Goal: Task Accomplishment & Management: Manage account settings

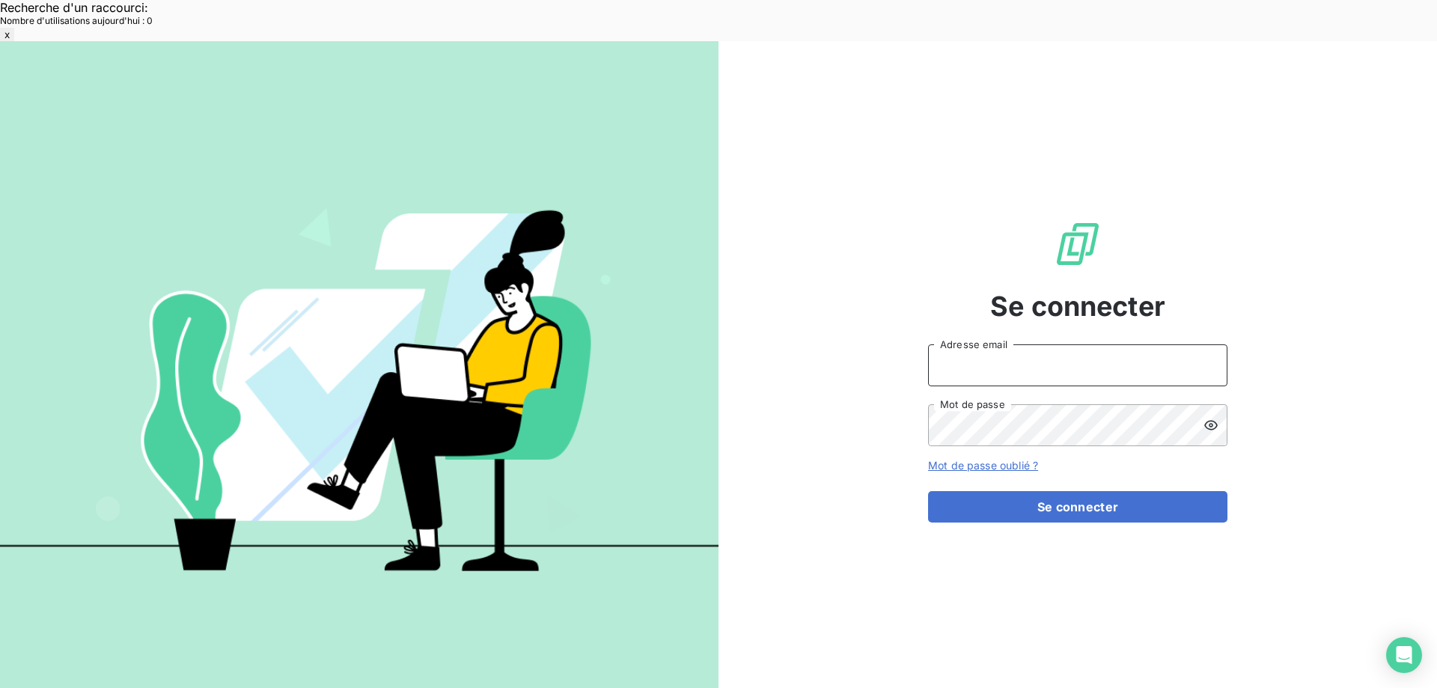
type input "[EMAIL_ADDRESS][DOMAIN_NAME]"
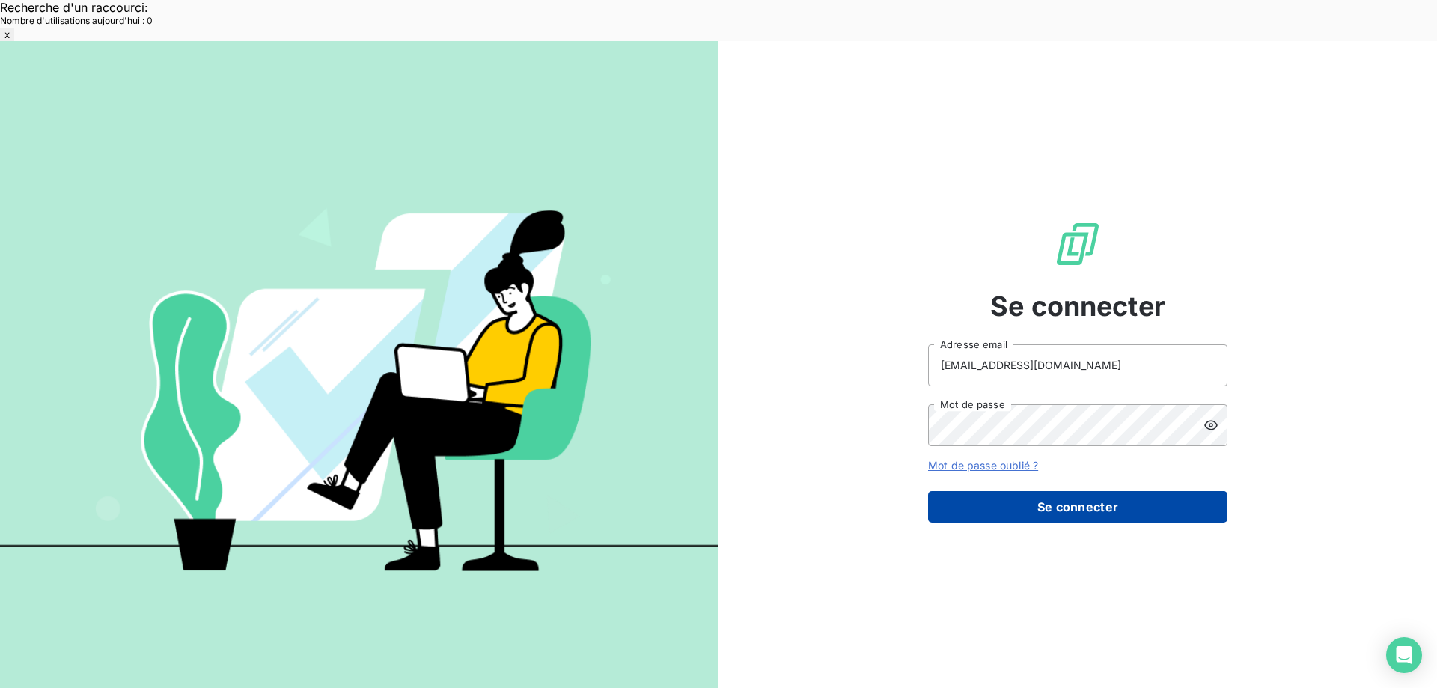
click at [994, 491] on button "Se connecter" at bounding box center [1077, 506] width 299 height 31
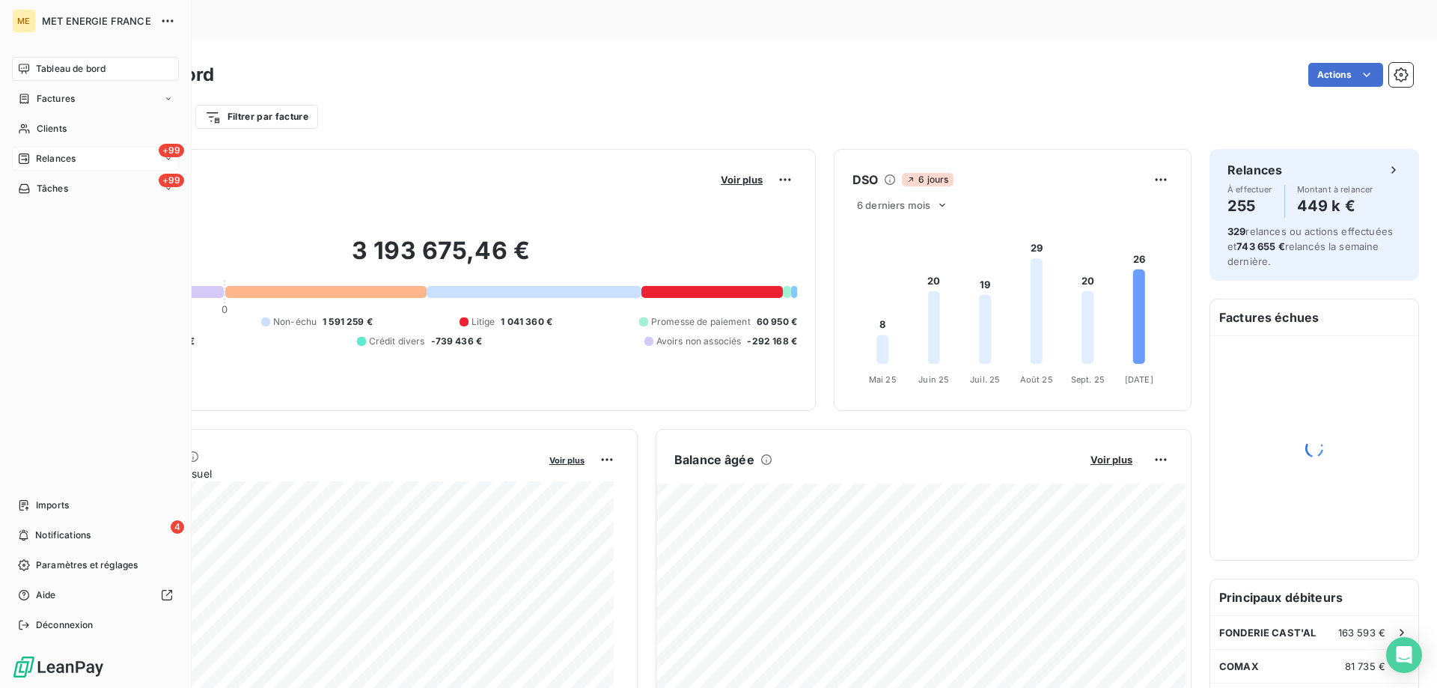
click at [40, 154] on span "Relances" at bounding box center [56, 158] width 40 height 13
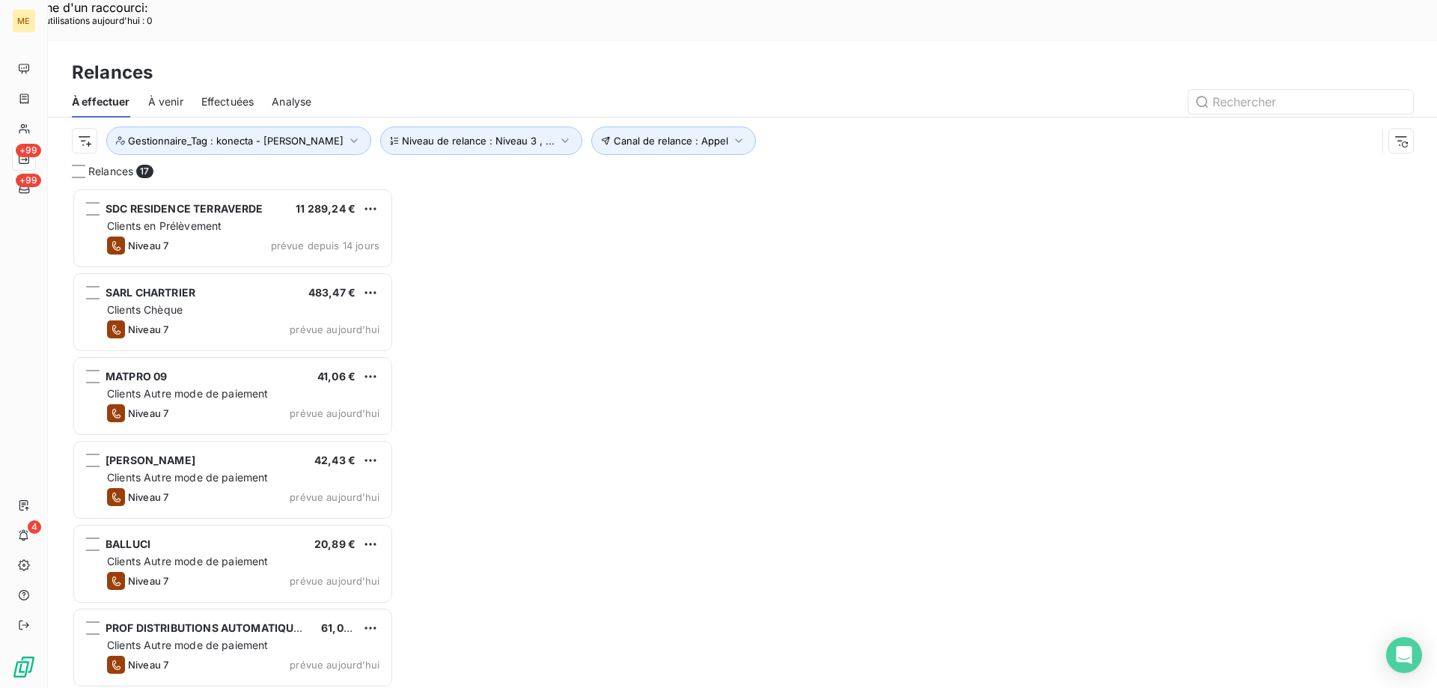
scroll to position [530, 311]
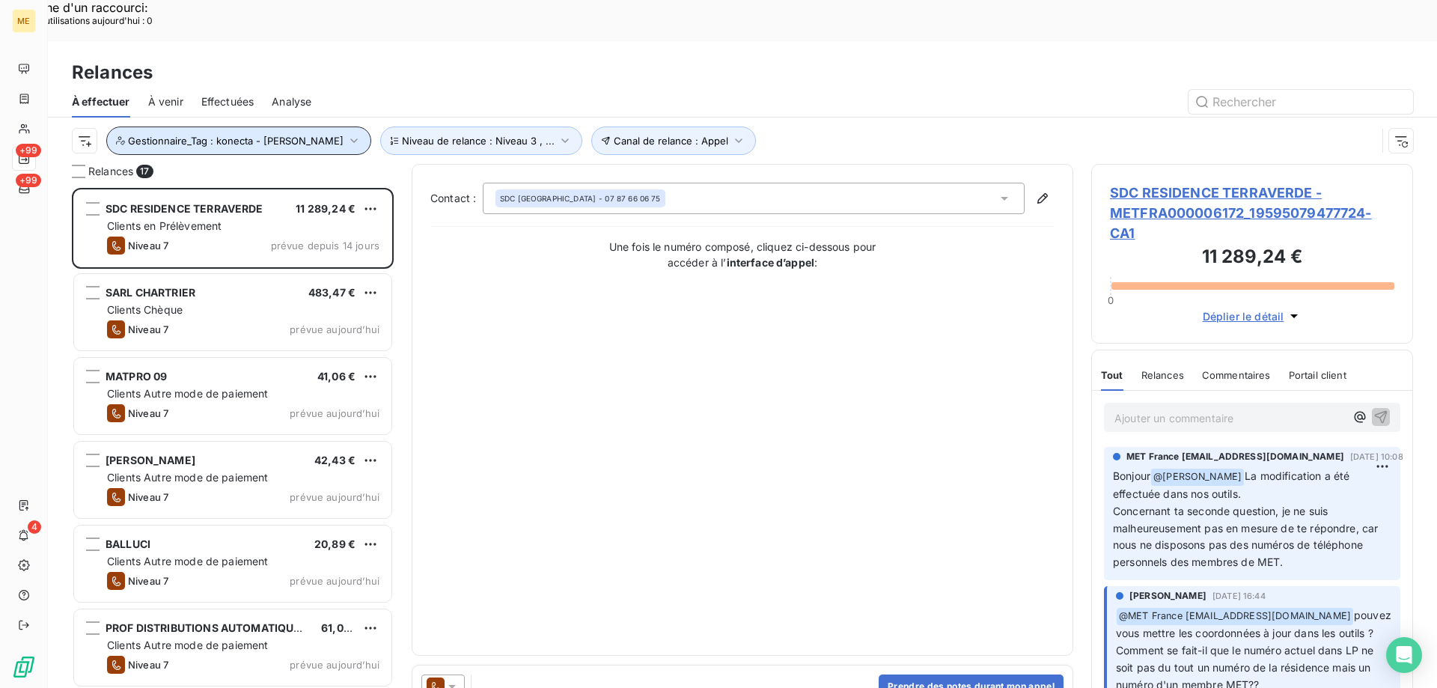
click at [227, 135] on span "Gestionnaire_Tag : konecta - [PERSON_NAME]" at bounding box center [236, 141] width 216 height 12
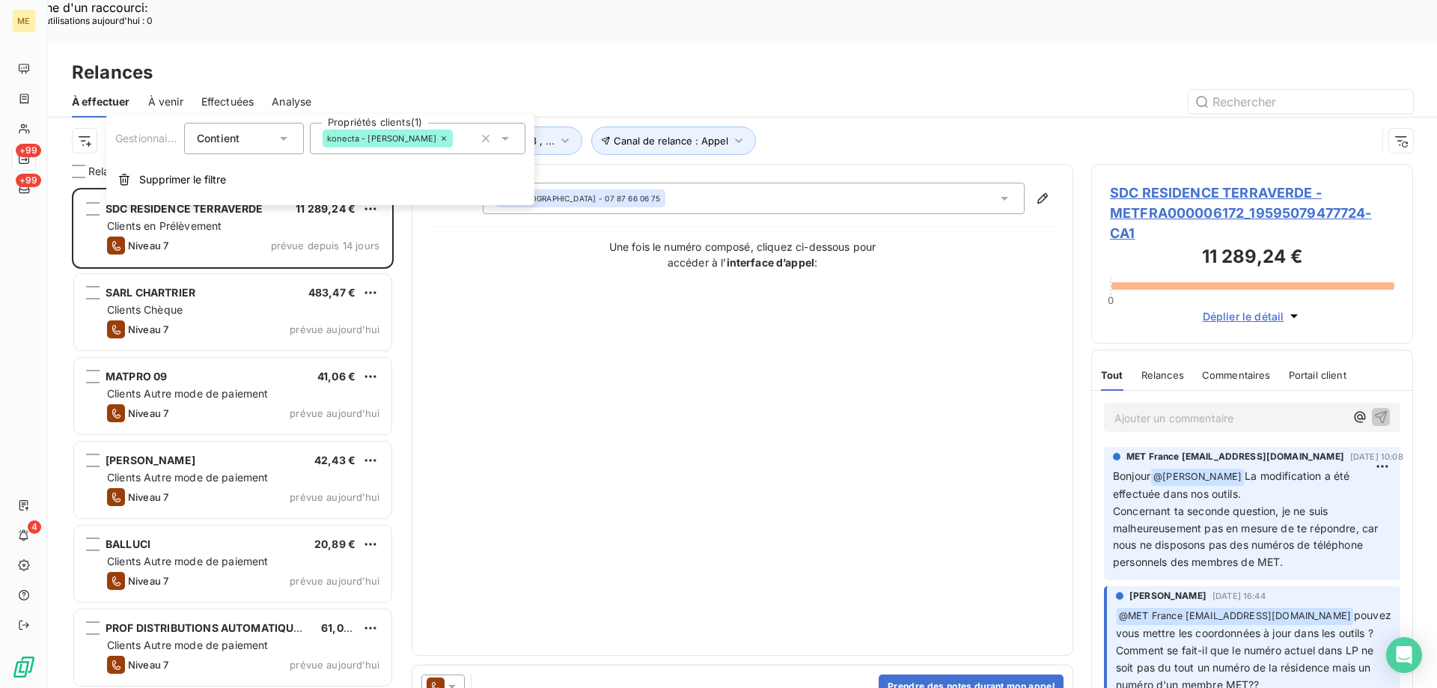
click at [414, 142] on div "konecta - [PERSON_NAME]" at bounding box center [418, 138] width 216 height 31
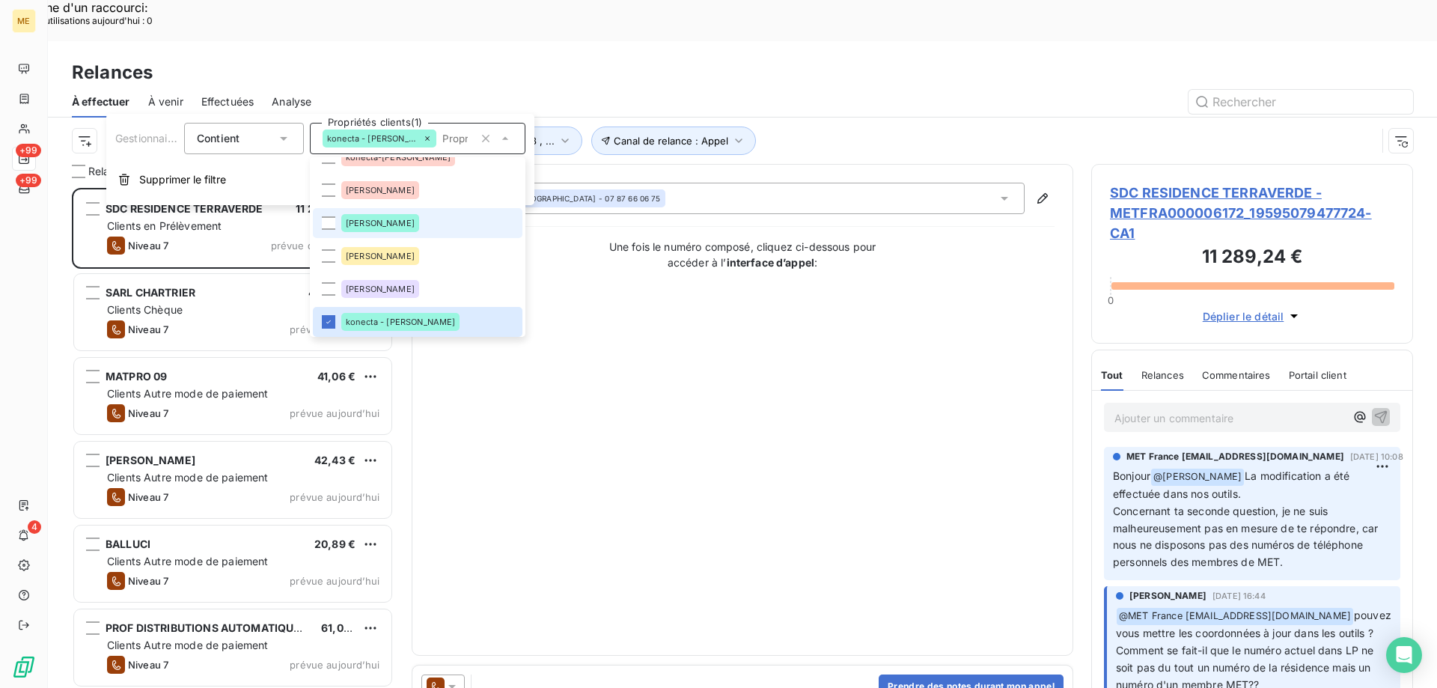
scroll to position [9, 0]
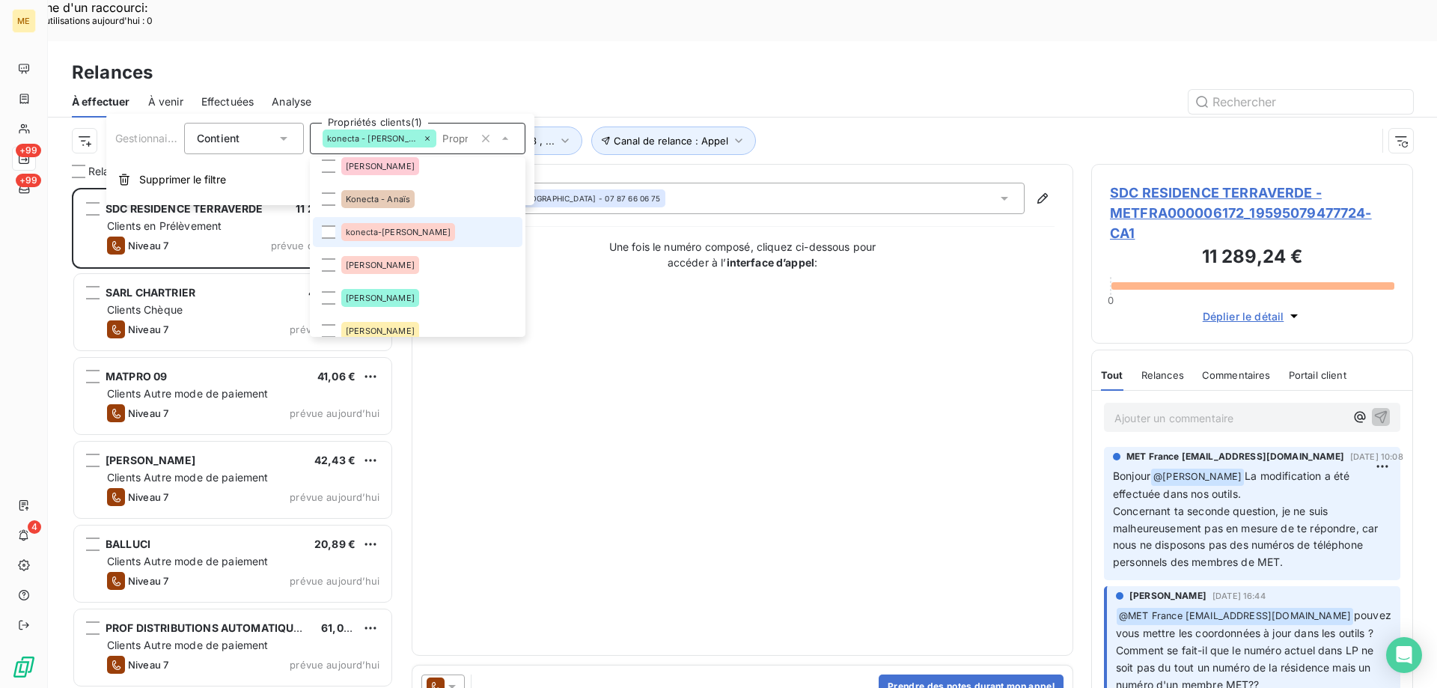
click at [423, 233] on li "konecta-[PERSON_NAME]" at bounding box center [418, 232] width 210 height 30
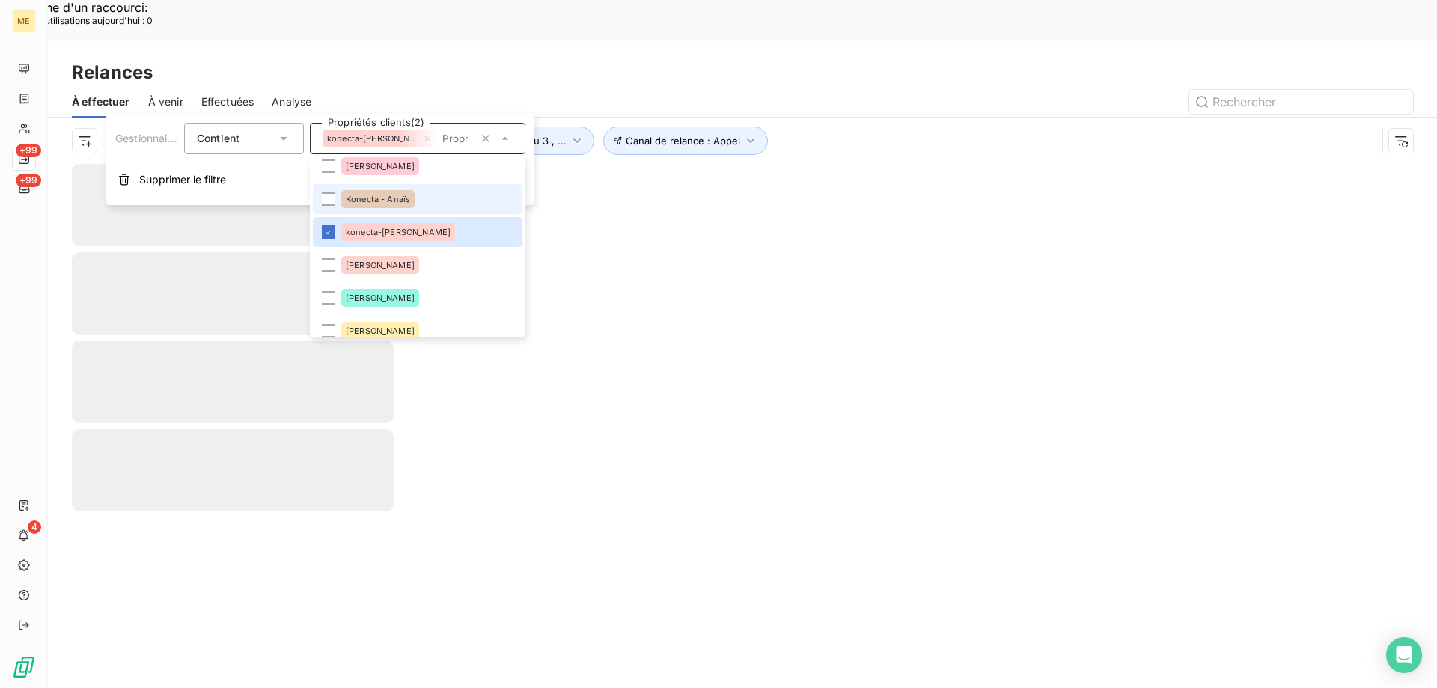
click at [386, 200] on span "Konecta - Anaïs" at bounding box center [378, 199] width 64 height 9
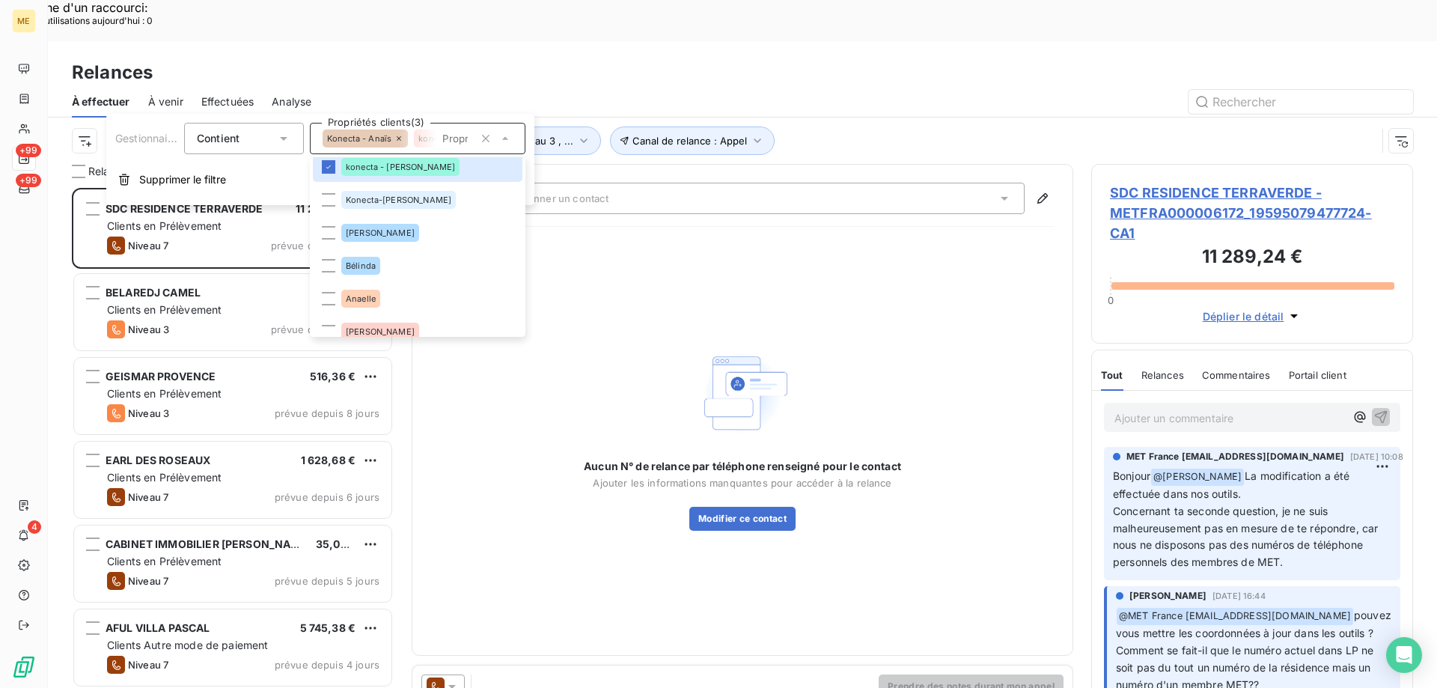
scroll to position [210, 0]
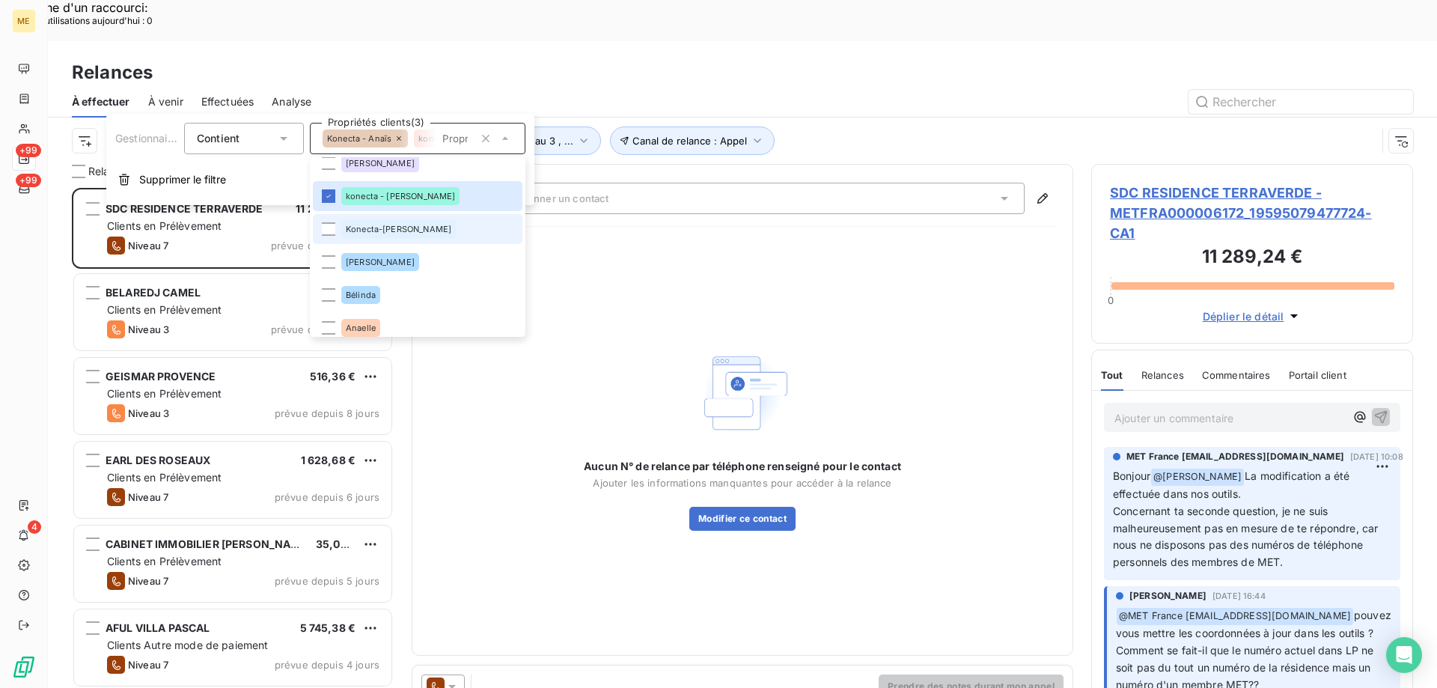
click at [385, 233] on div "Konecta-[PERSON_NAME]" at bounding box center [398, 229] width 115 height 18
click at [853, 239] on div "Aucun N° de relance par téléphone renseigné pour le contact Ajouter les informa…" at bounding box center [742, 438] width 624 height 398
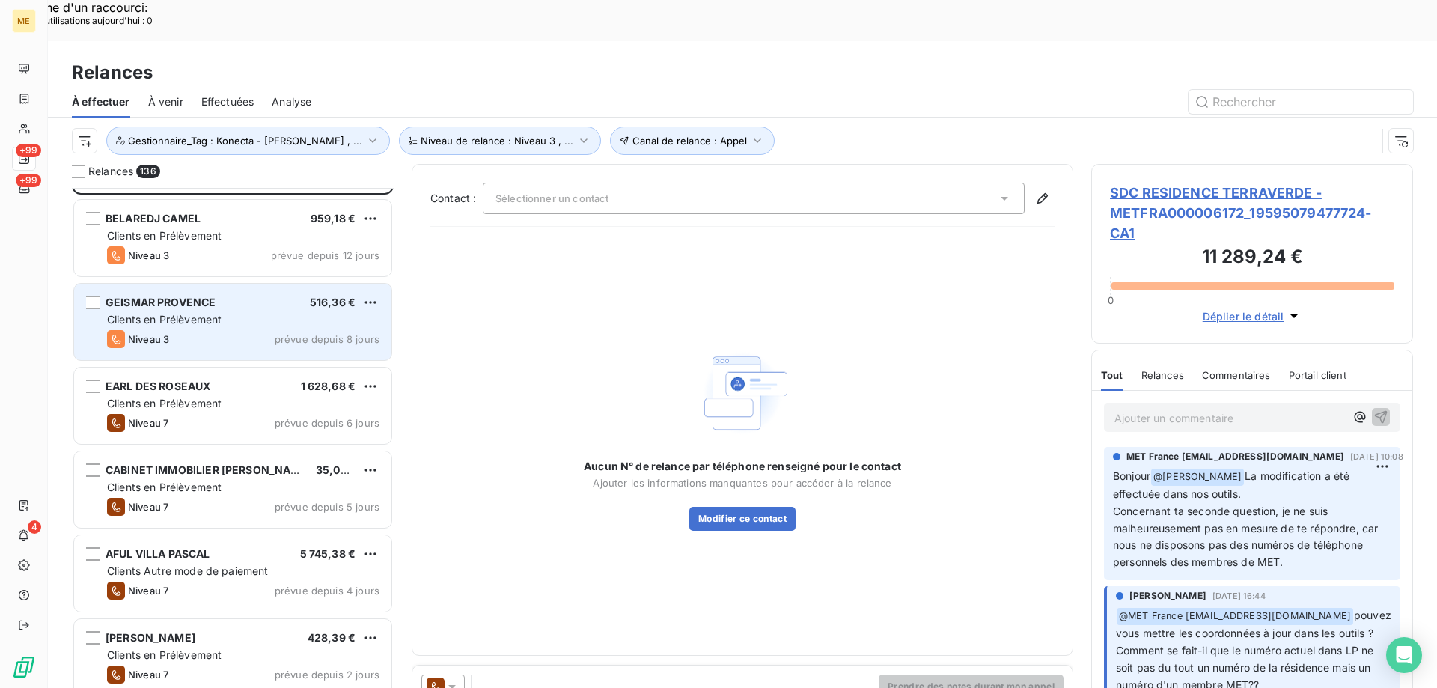
scroll to position [76, 0]
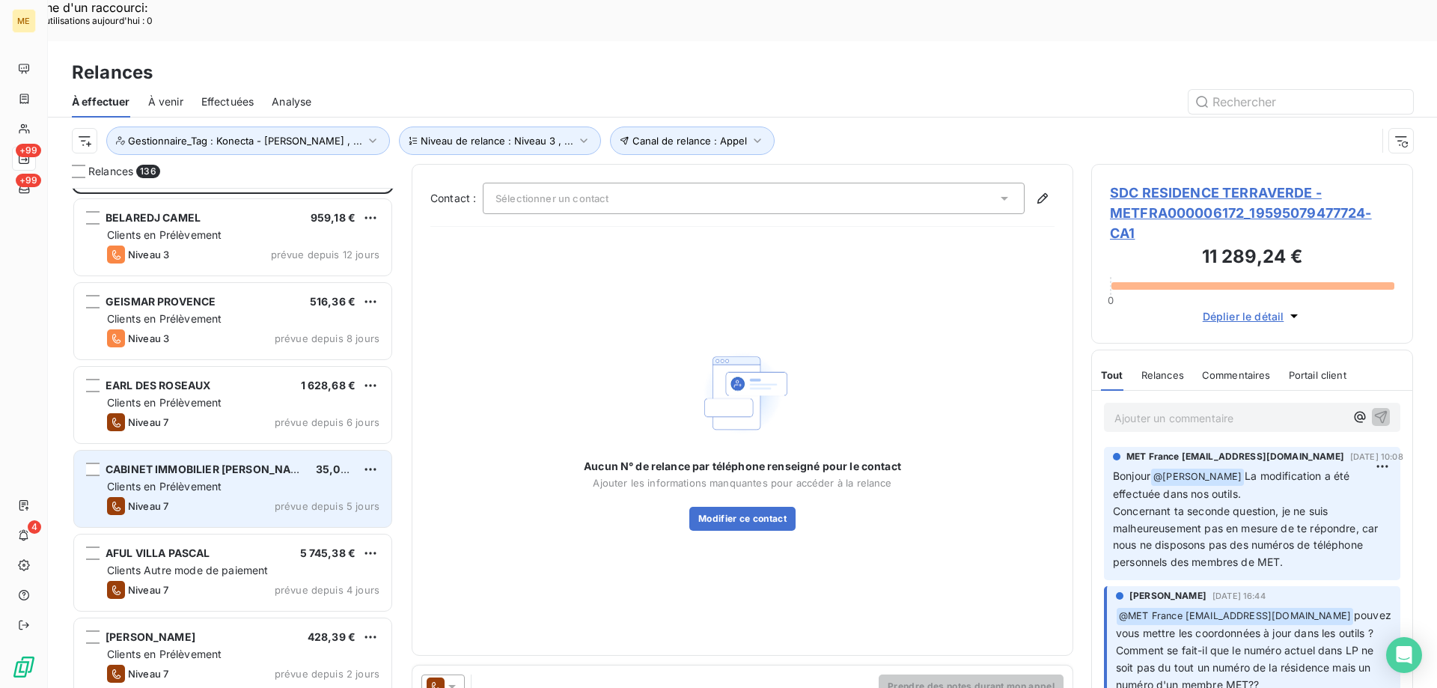
click at [244, 451] on div "CABINET IMMOBILIER [PERSON_NAME] 35,03 € Clients en Prélèvement Niveau 7 prévue…" at bounding box center [232, 489] width 317 height 76
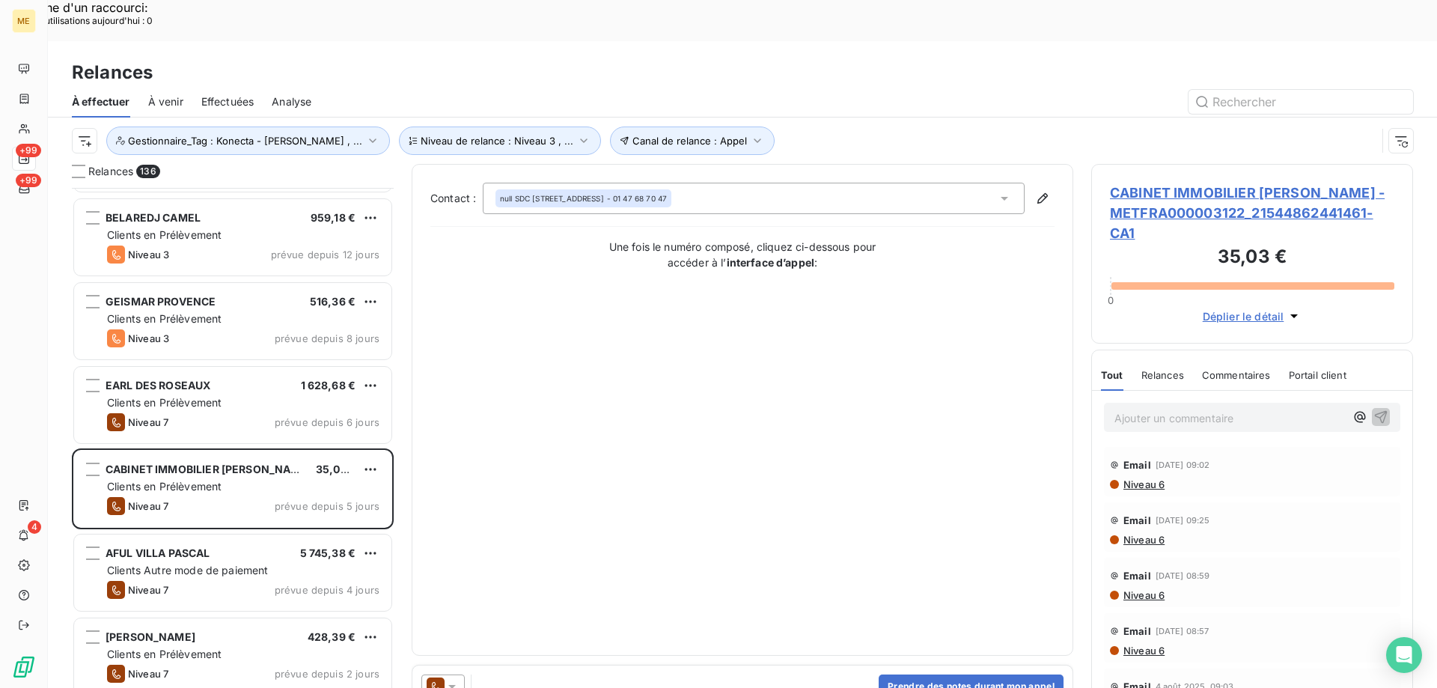
click at [458, 679] on icon at bounding box center [452, 686] width 15 height 15
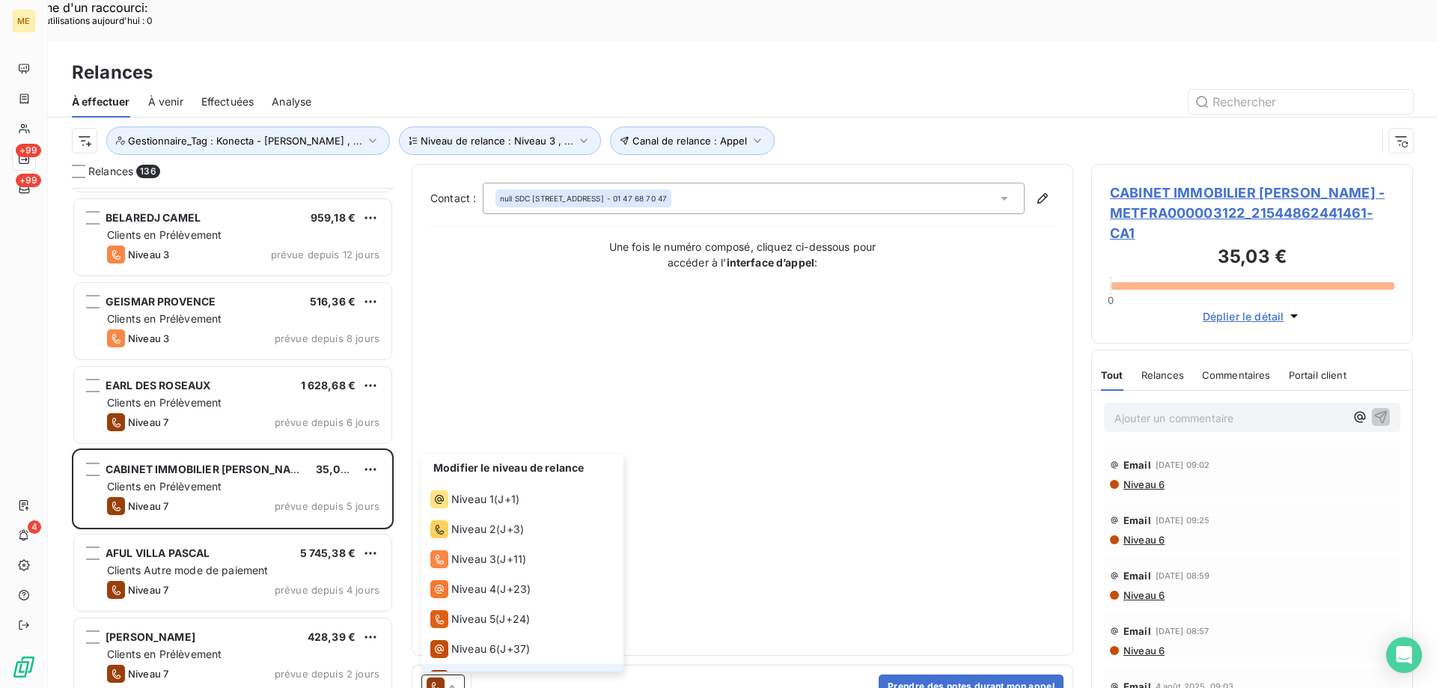
scroll to position [22, 0]
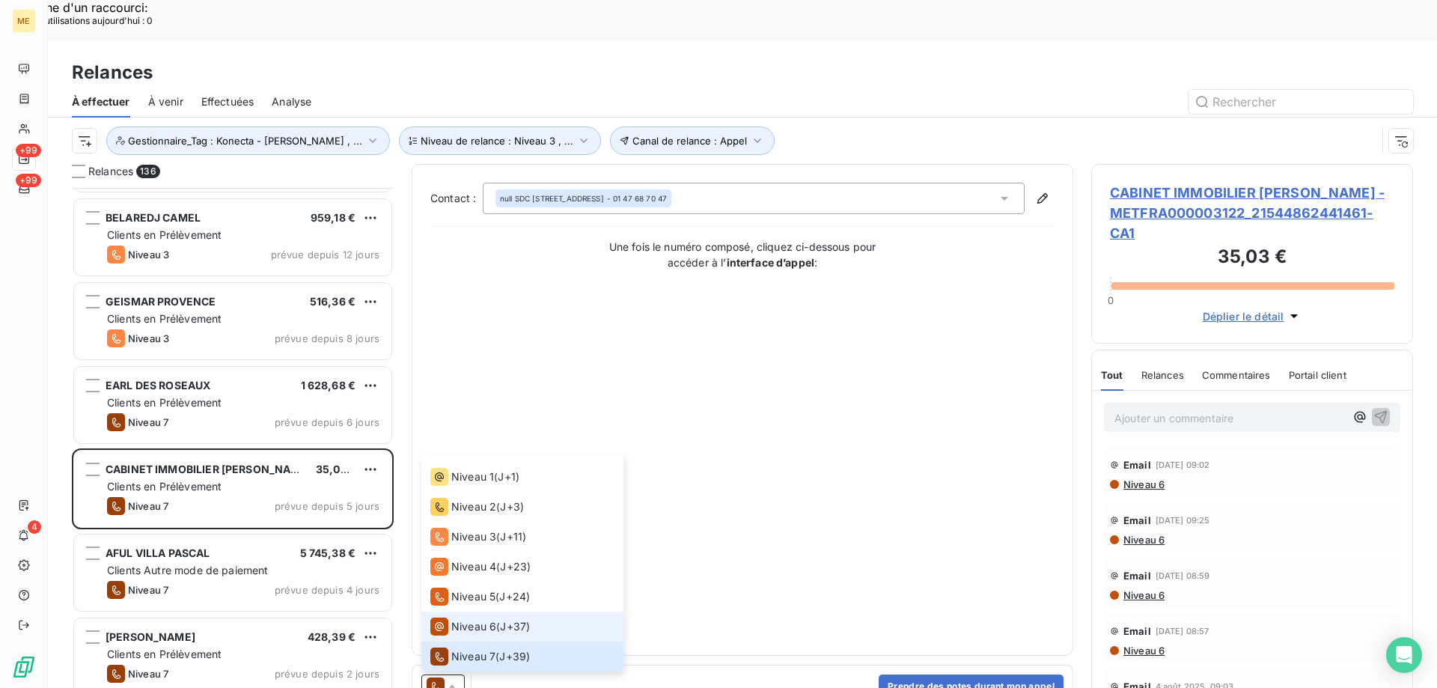
click at [470, 619] on span "Niveau 6" at bounding box center [473, 626] width 45 height 15
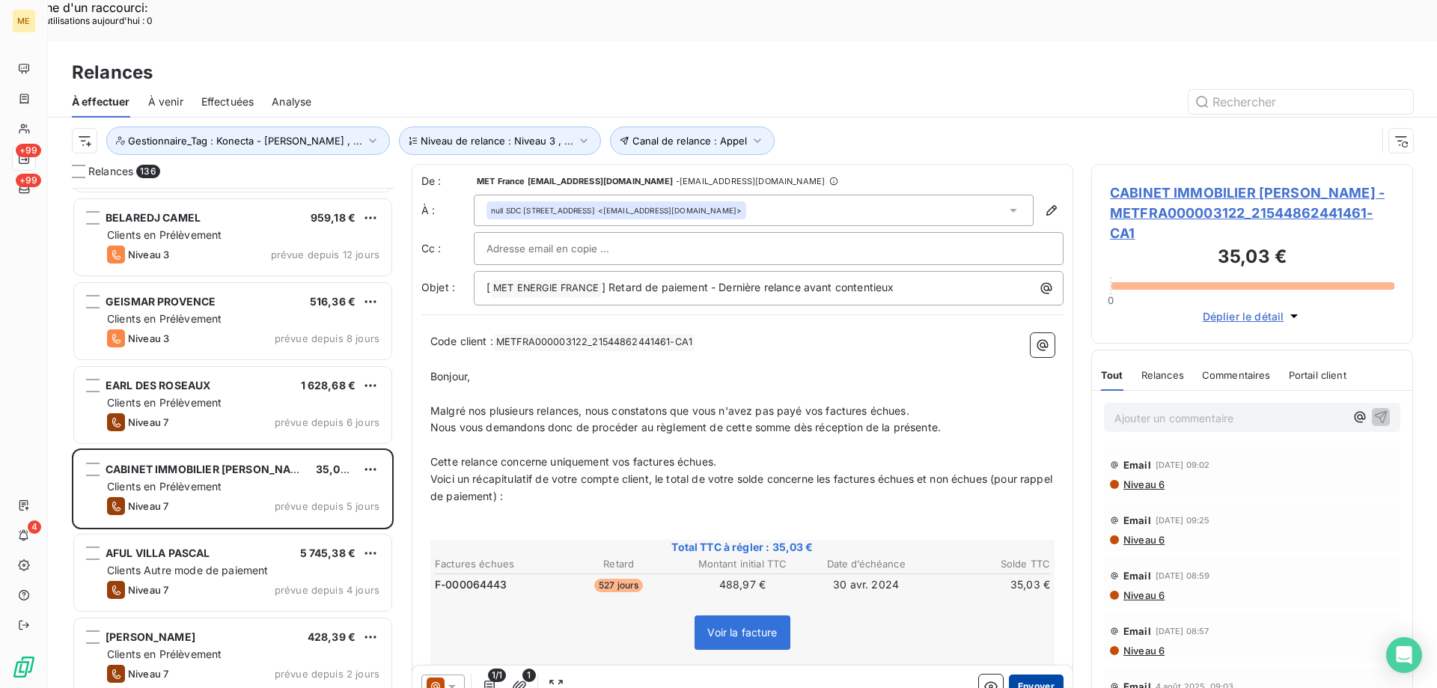
click at [1039, 674] on button "Envoyer" at bounding box center [1036, 686] width 55 height 24
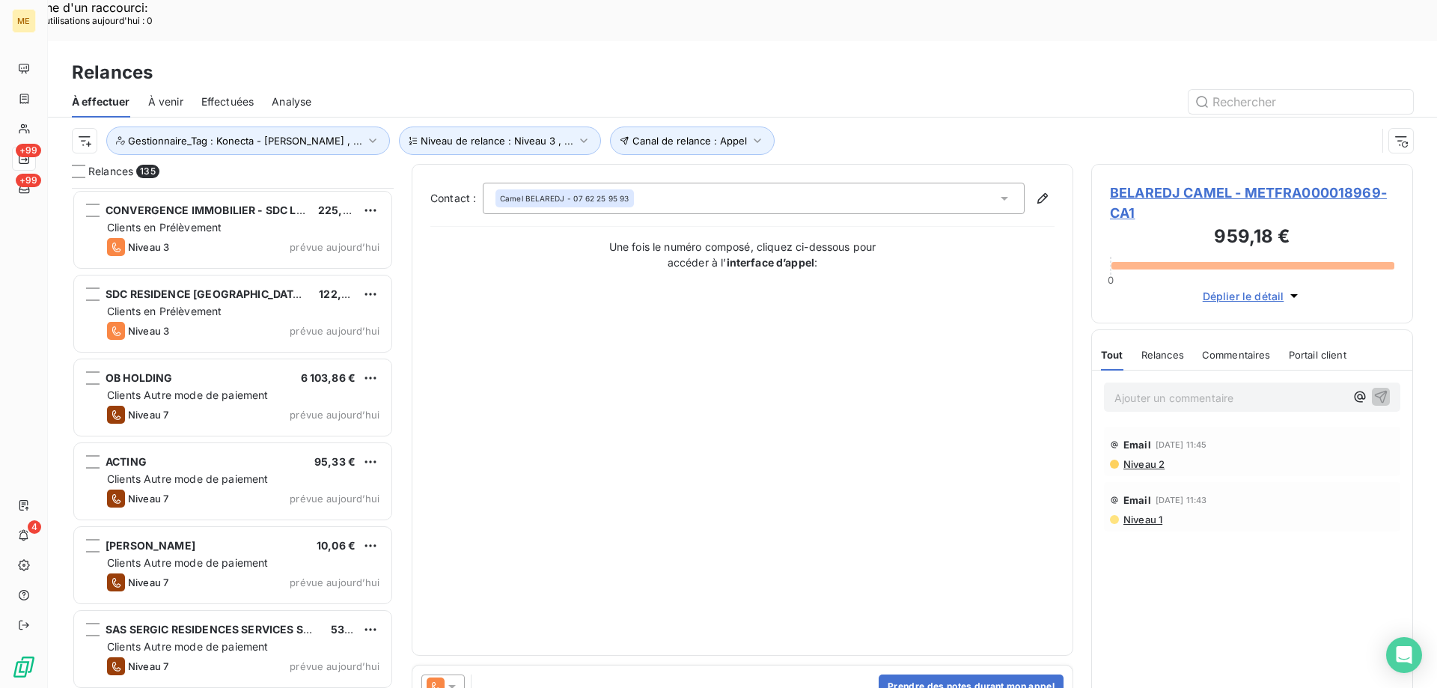
scroll to position [1872, 0]
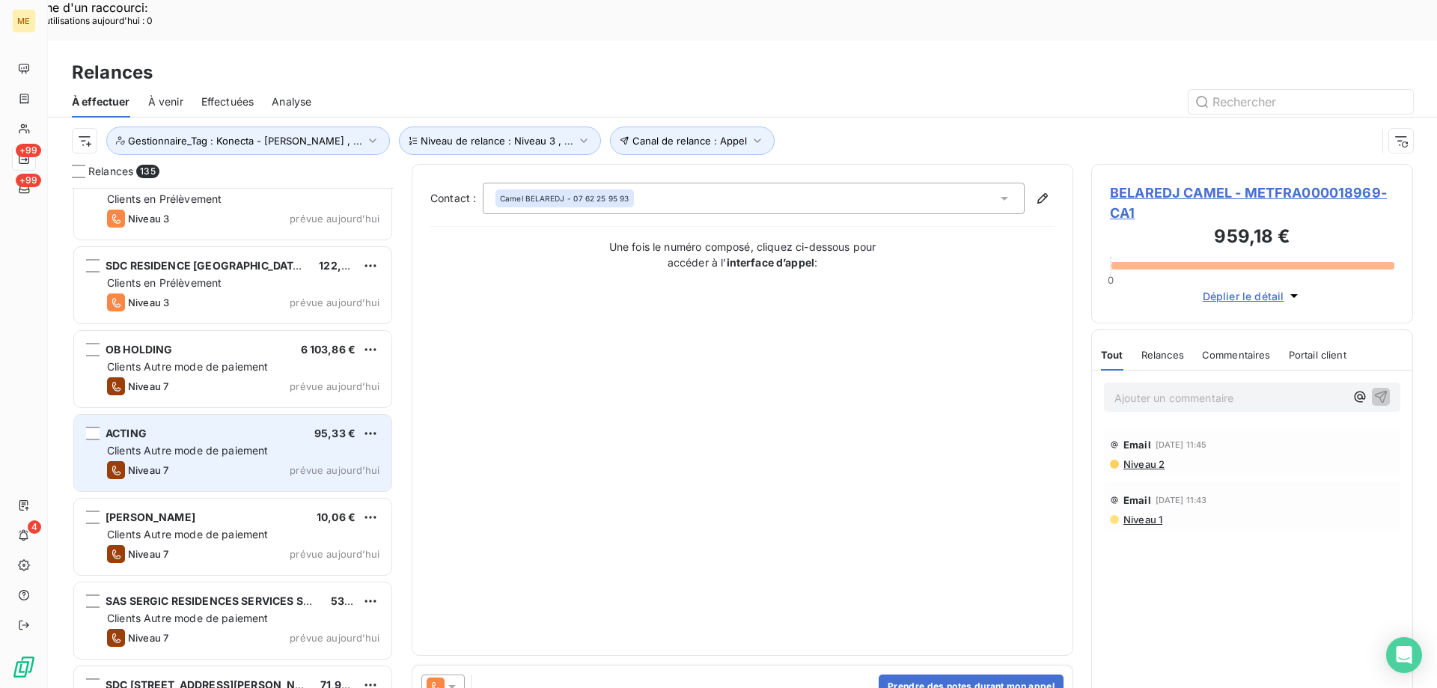
click at [313, 427] on div "ACTING 95,33 €" at bounding box center [243, 433] width 272 height 13
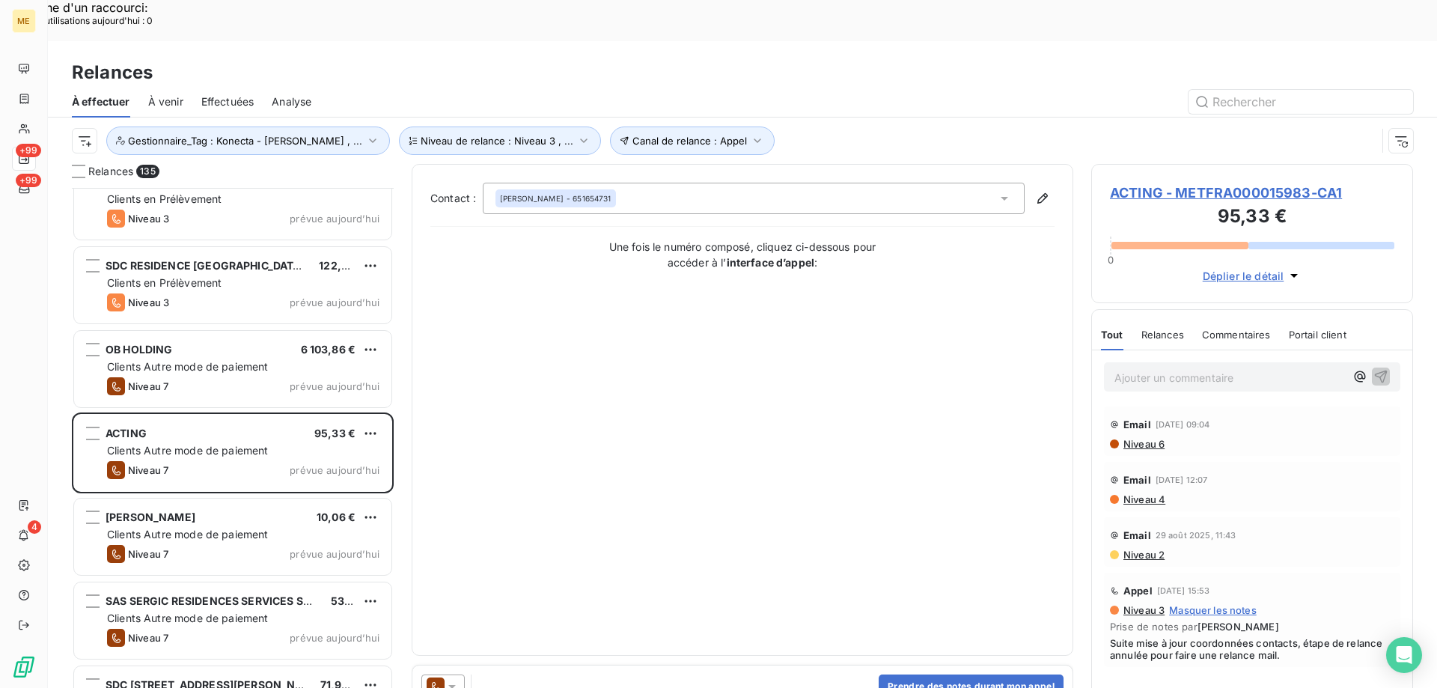
click at [464, 674] on div at bounding box center [442, 686] width 43 height 24
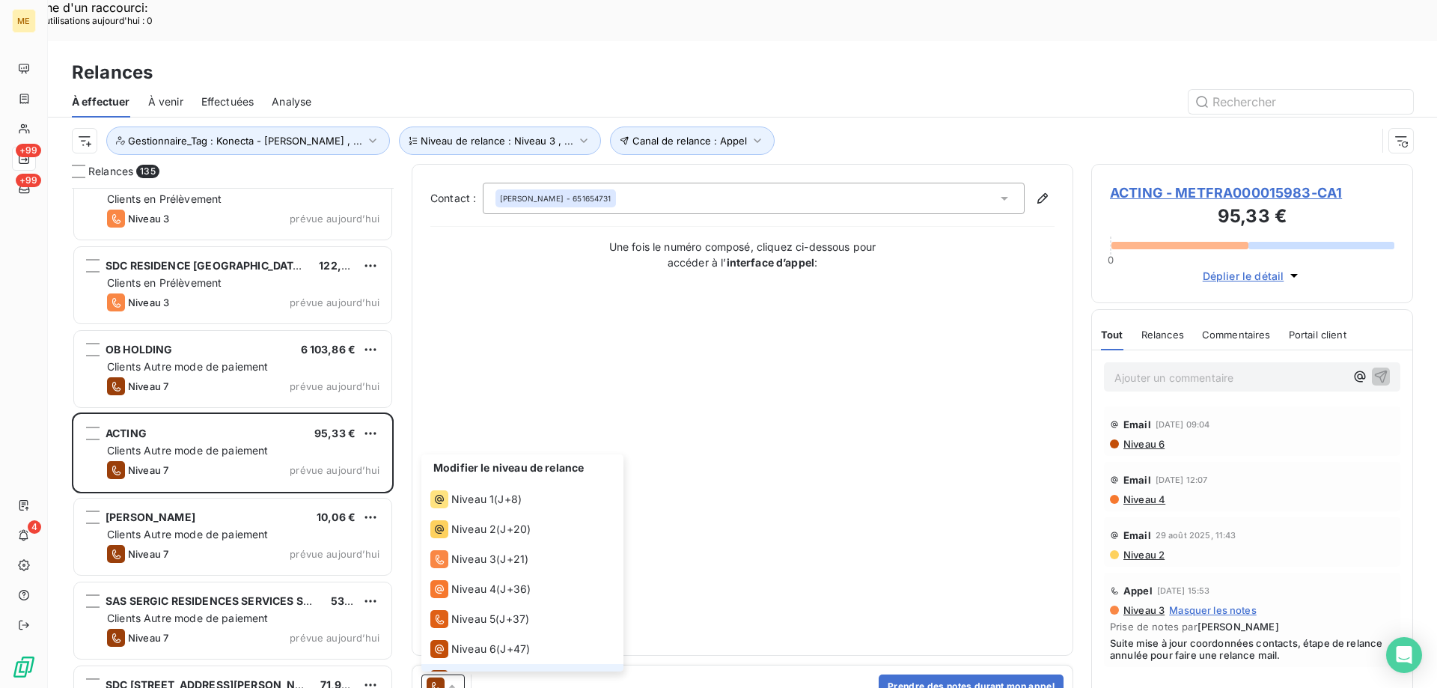
scroll to position [22, 0]
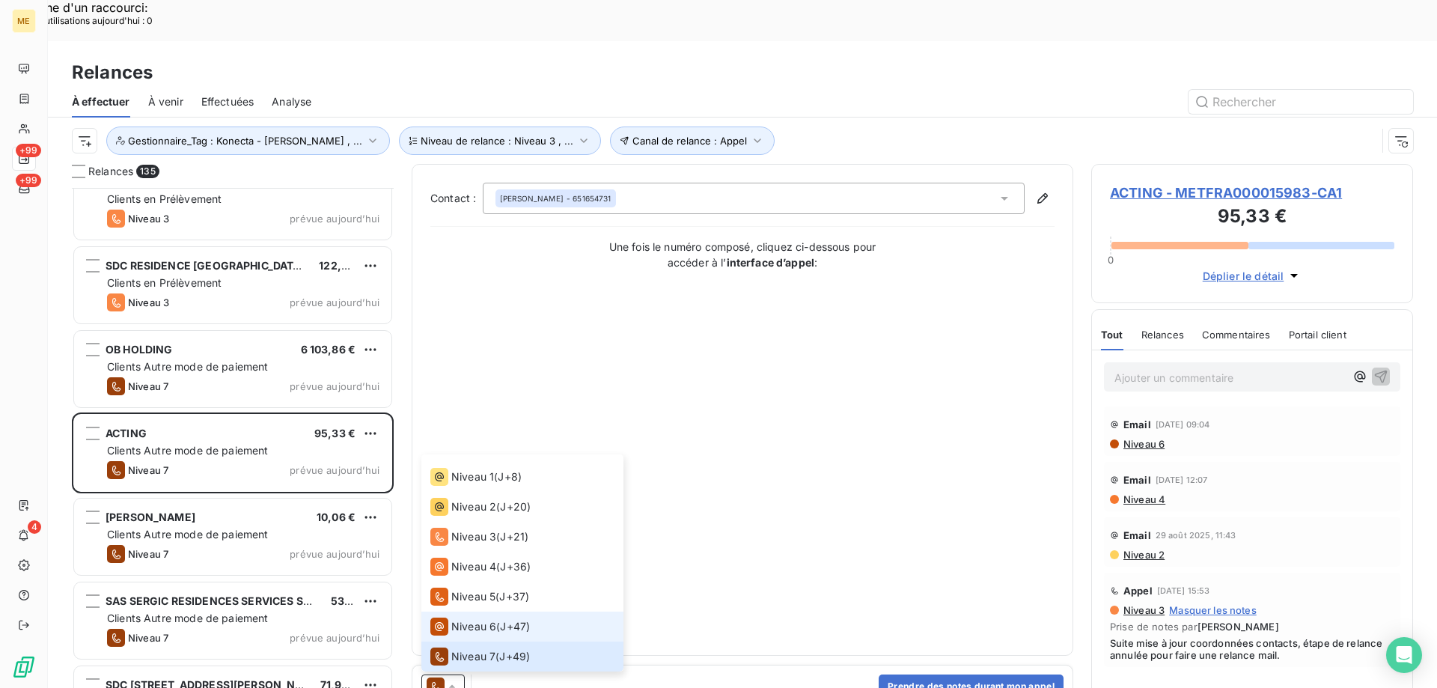
click at [464, 619] on span "Niveau 6" at bounding box center [473, 626] width 45 height 15
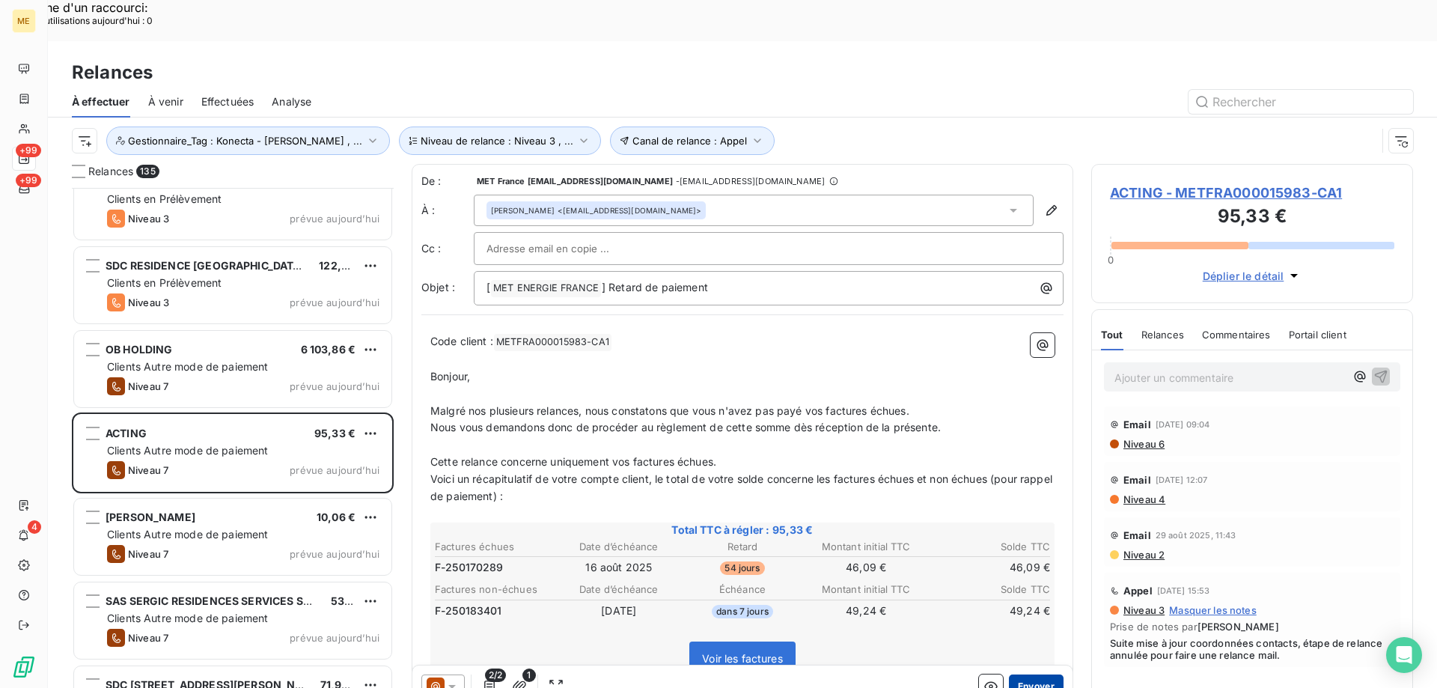
click at [1016, 674] on button "Envoyer" at bounding box center [1036, 686] width 55 height 24
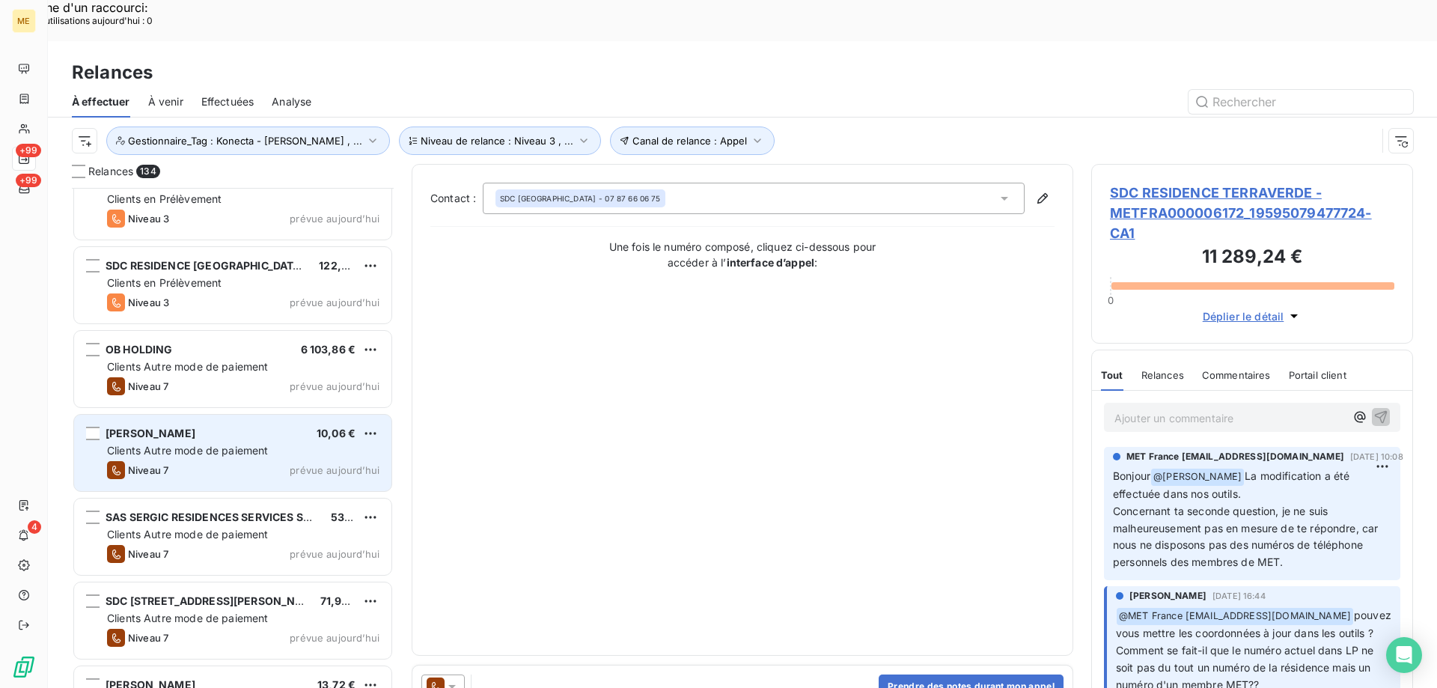
click at [327, 439] on div "[PERSON_NAME] 10,06 € Clients Autre mode de paiement Niveau 7 prévue [DATE]" at bounding box center [232, 453] width 317 height 76
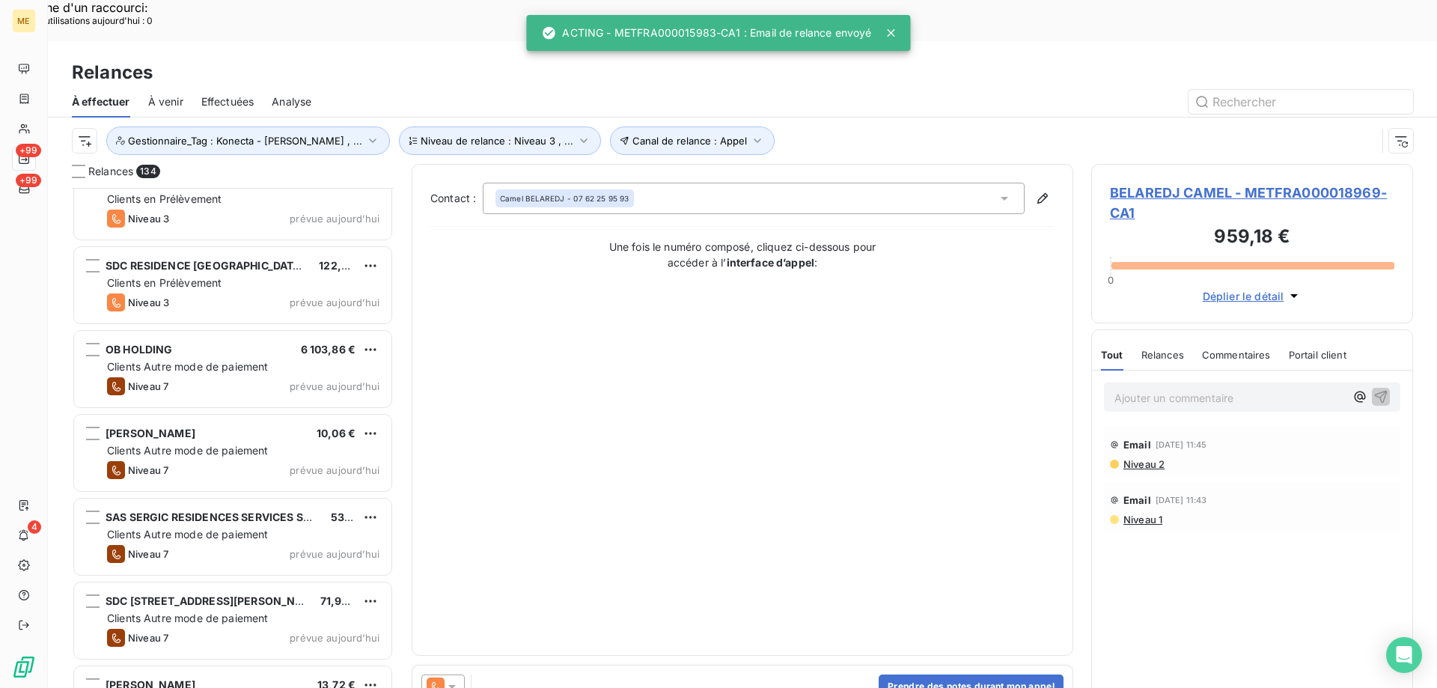
click at [453, 685] on icon at bounding box center [451, 687] width 7 height 4
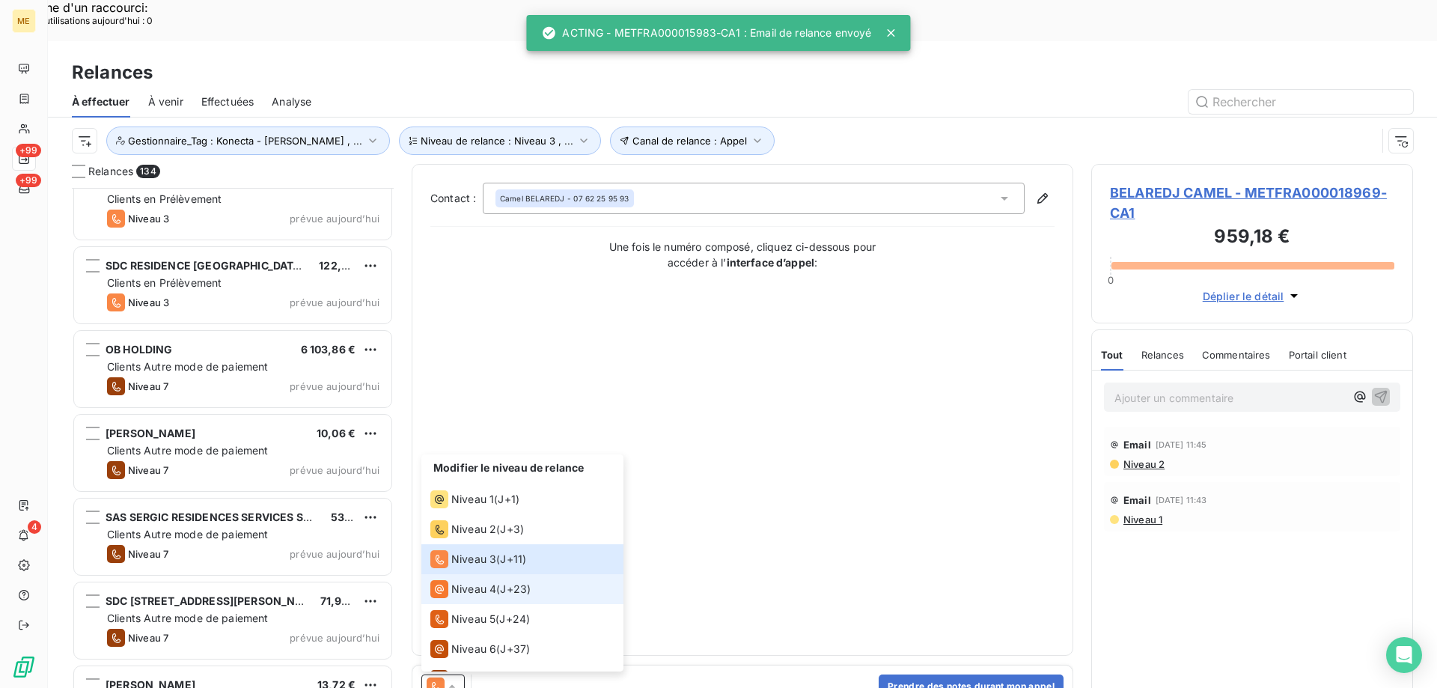
click at [452, 581] on span "Niveau 4" at bounding box center [473, 588] width 45 height 15
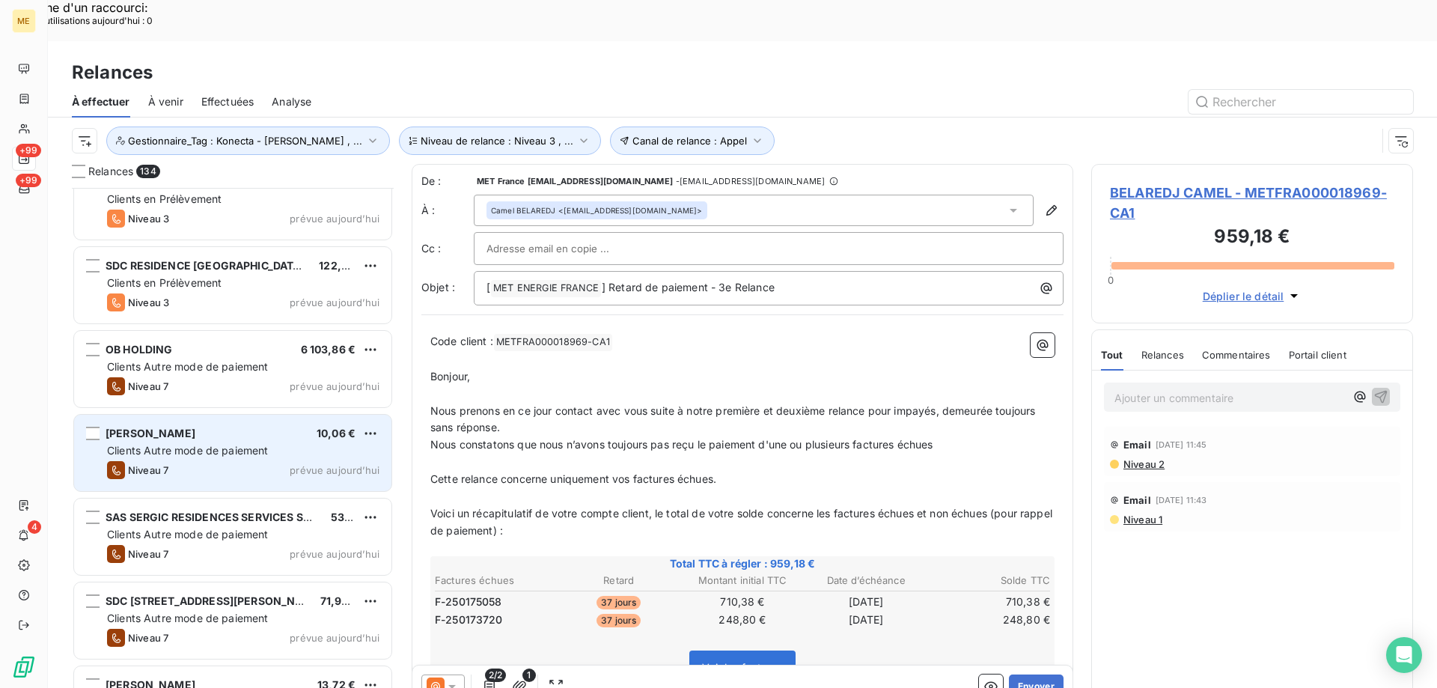
click at [306, 443] on div "Clients Autre mode de paiement" at bounding box center [243, 450] width 272 height 15
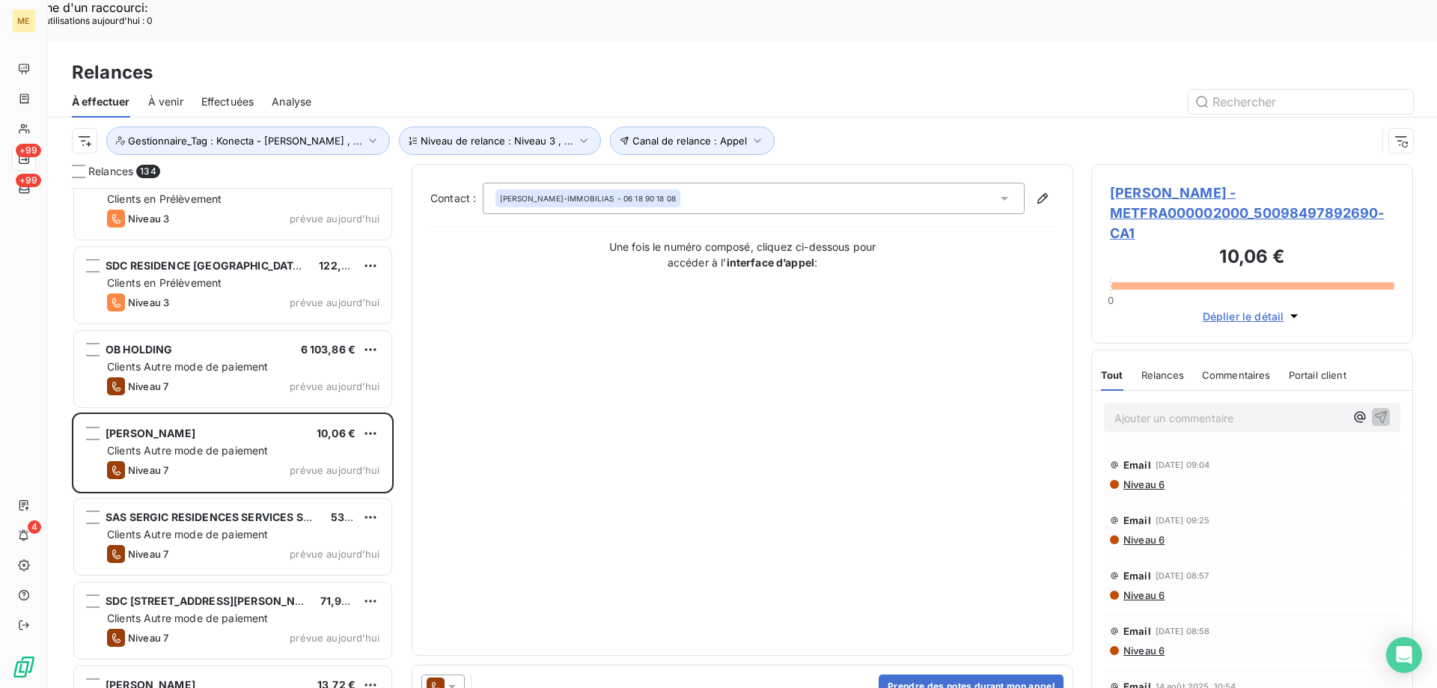
click at [449, 674] on div at bounding box center [442, 686] width 43 height 24
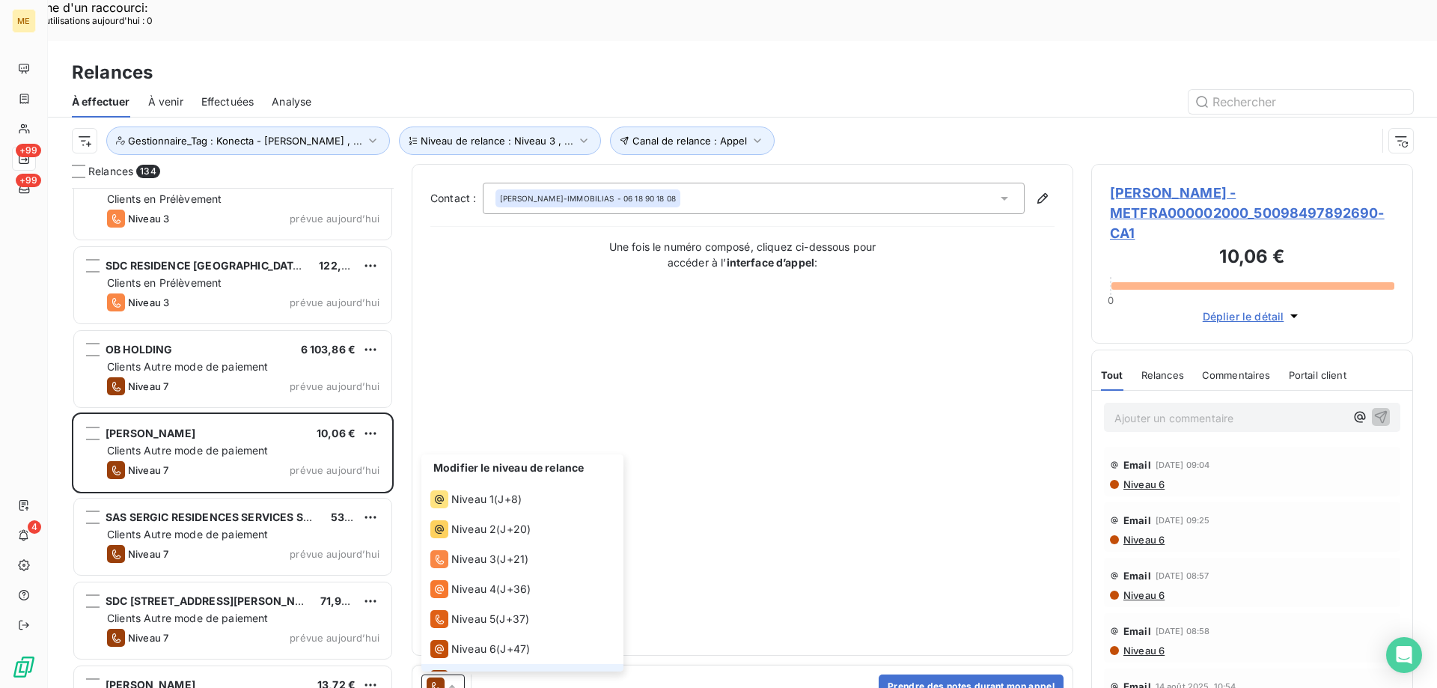
scroll to position [22, 0]
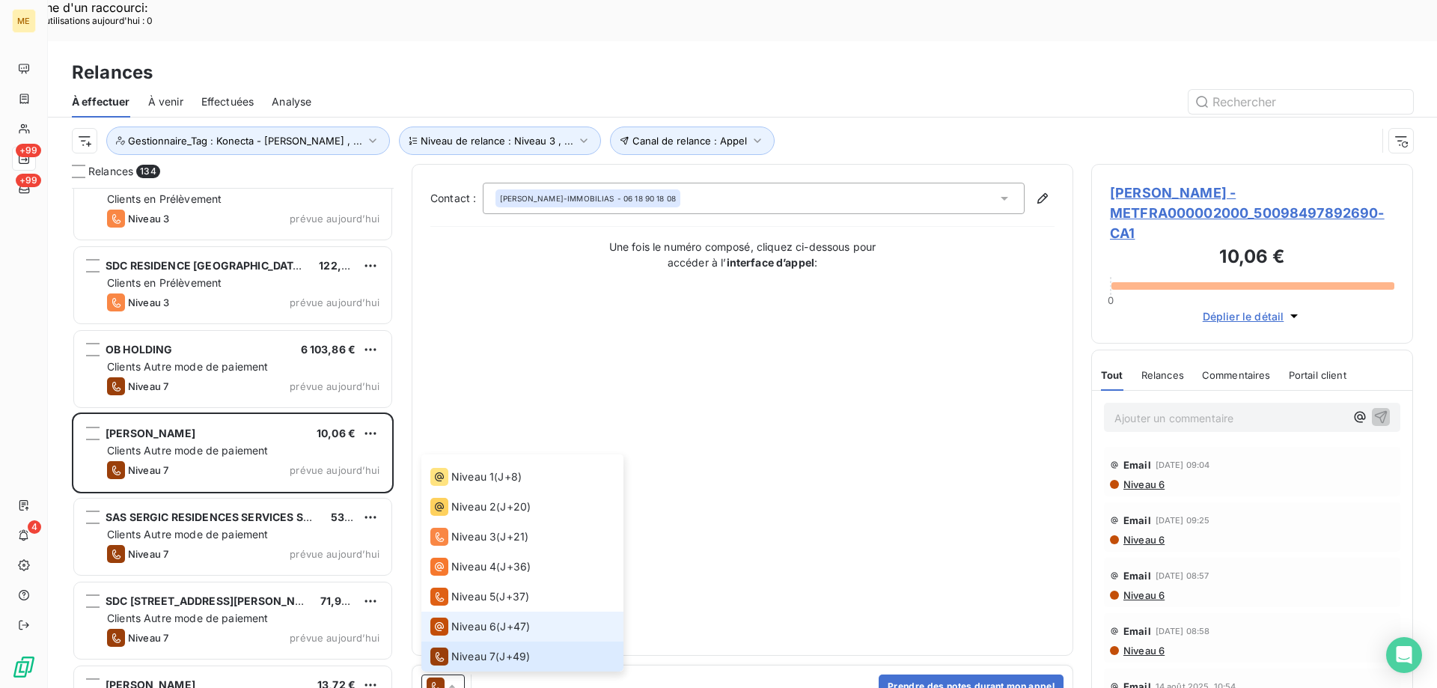
click at [459, 619] on span "Niveau 6" at bounding box center [473, 626] width 45 height 15
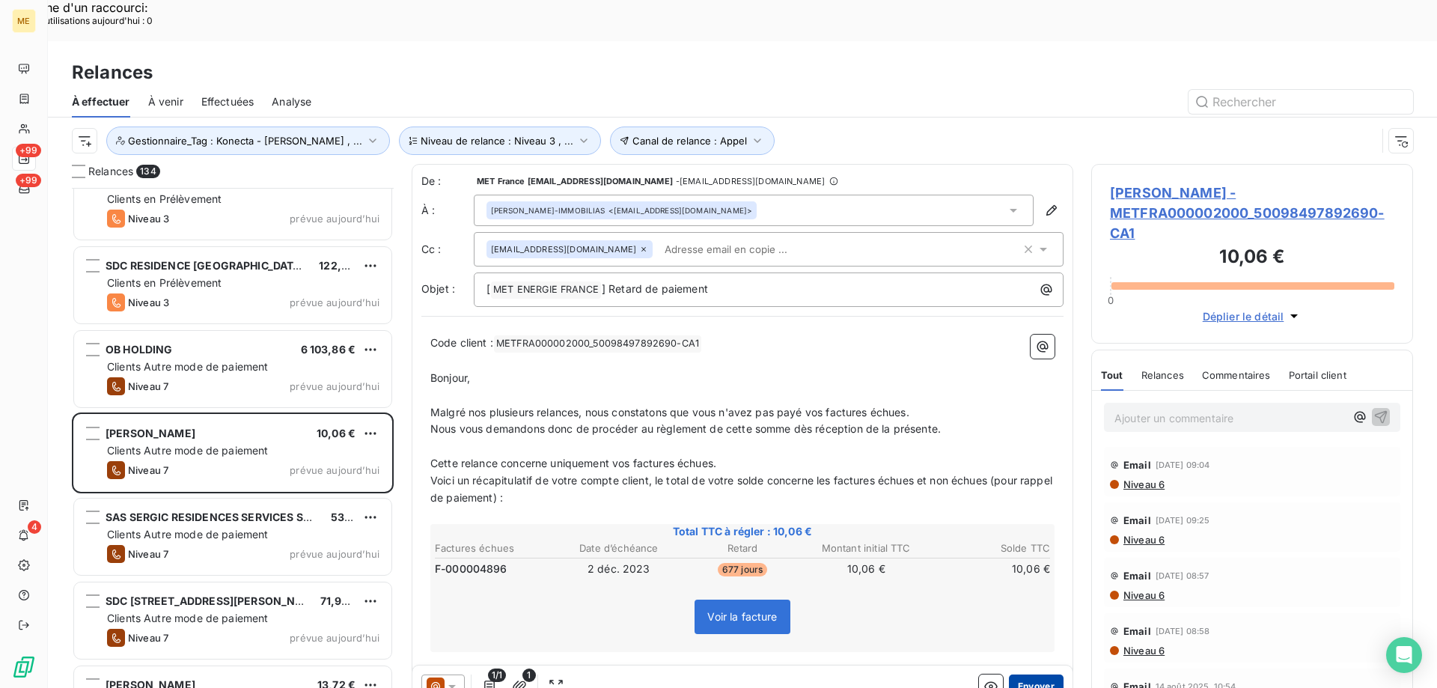
click at [1025, 674] on button "Envoyer" at bounding box center [1036, 686] width 55 height 24
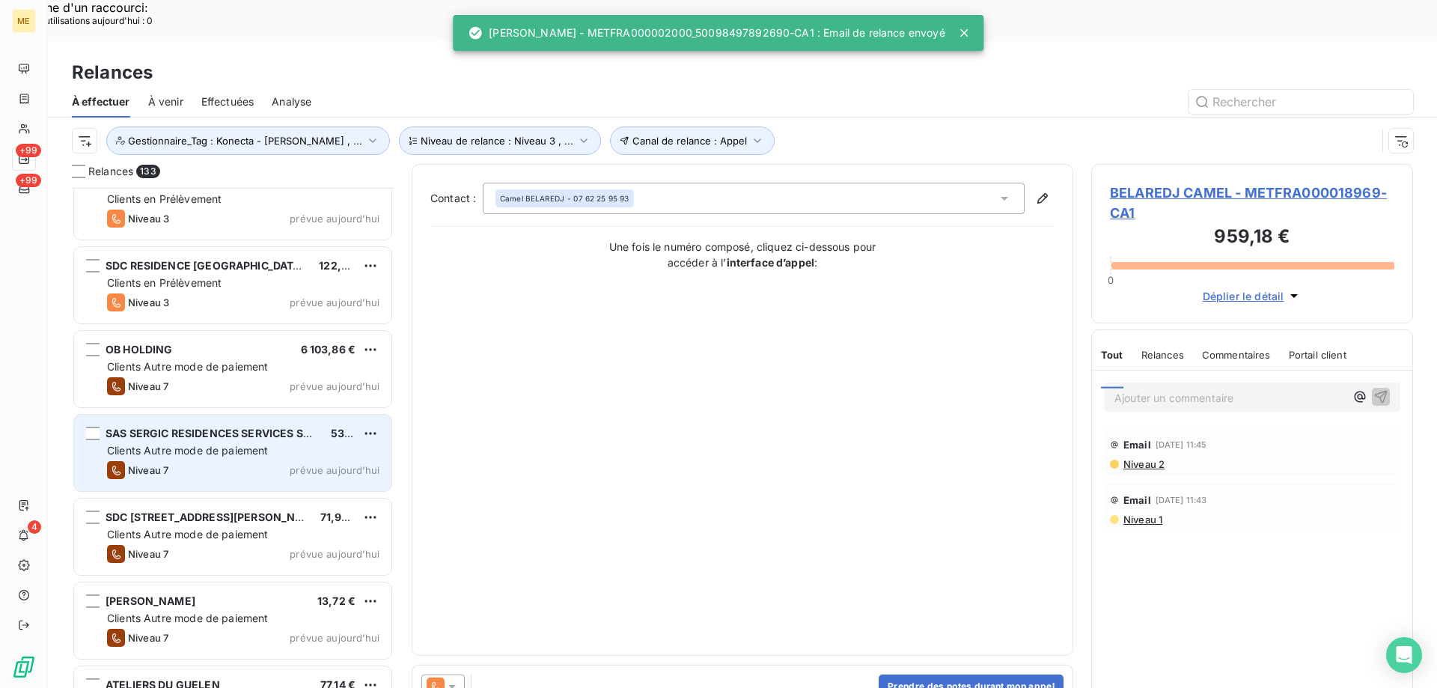
click at [332, 443] on div "Clients Autre mode de paiement" at bounding box center [243, 450] width 272 height 15
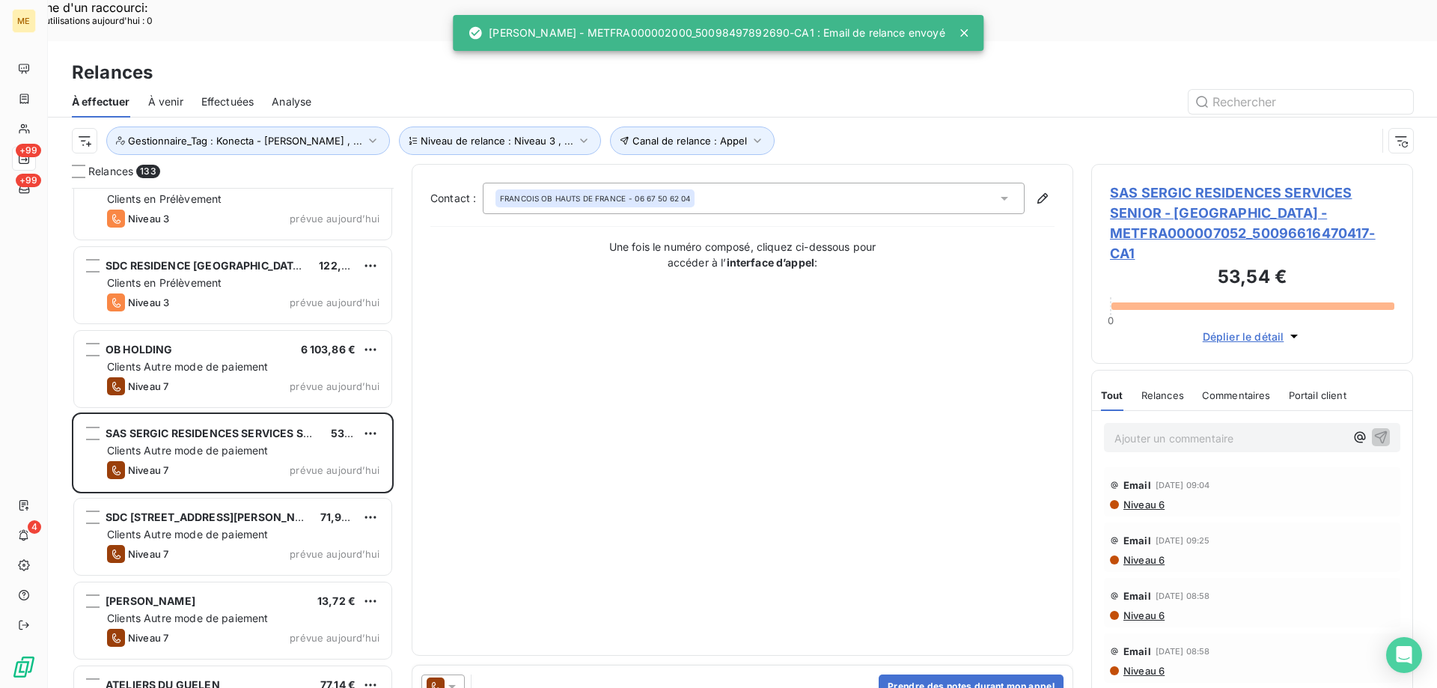
click at [454, 679] on icon at bounding box center [452, 686] width 15 height 15
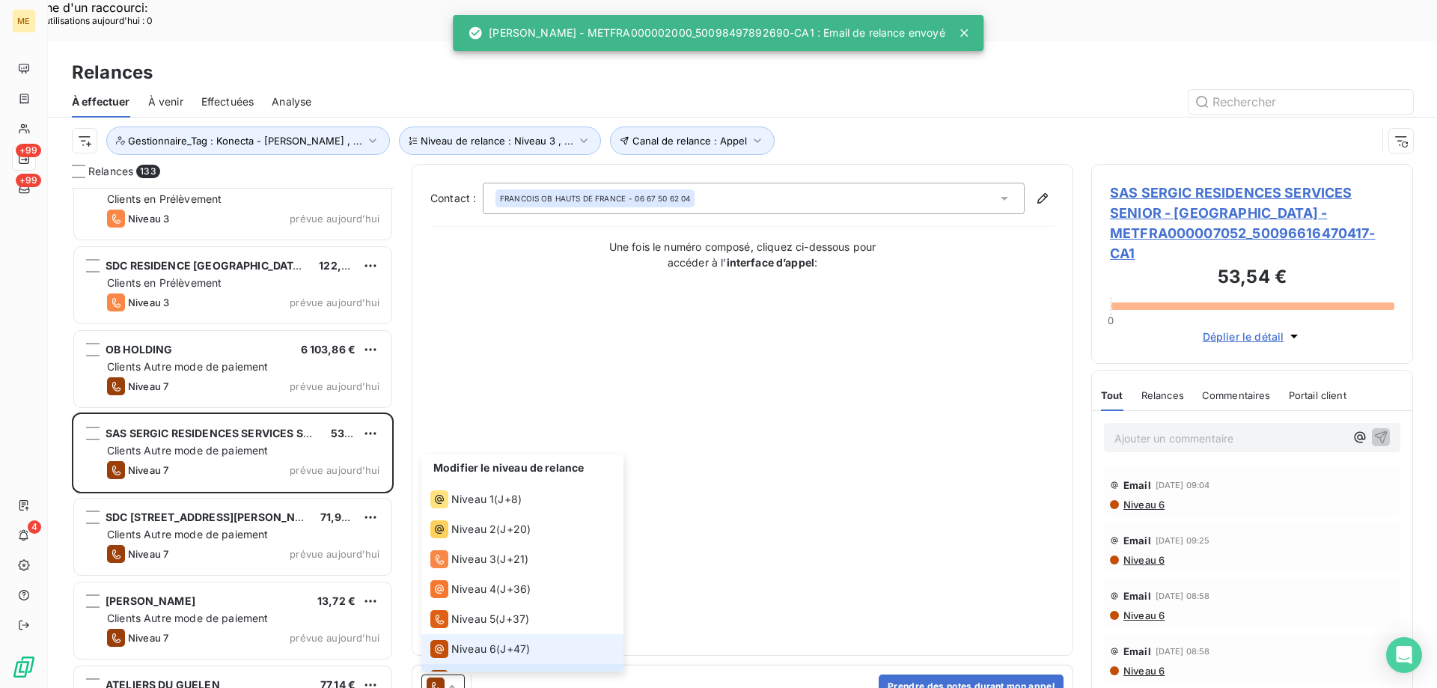
scroll to position [22, 0]
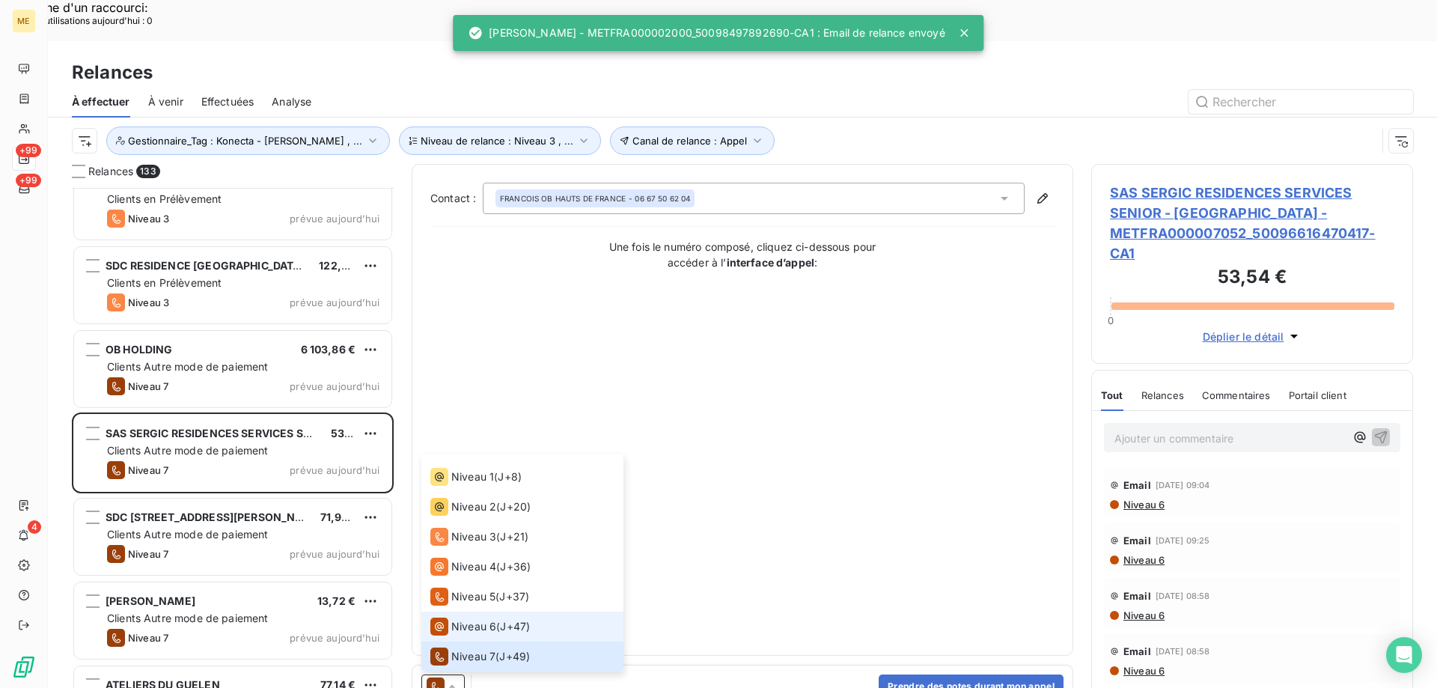
click at [460, 619] on span "Niveau 6" at bounding box center [473, 626] width 45 height 15
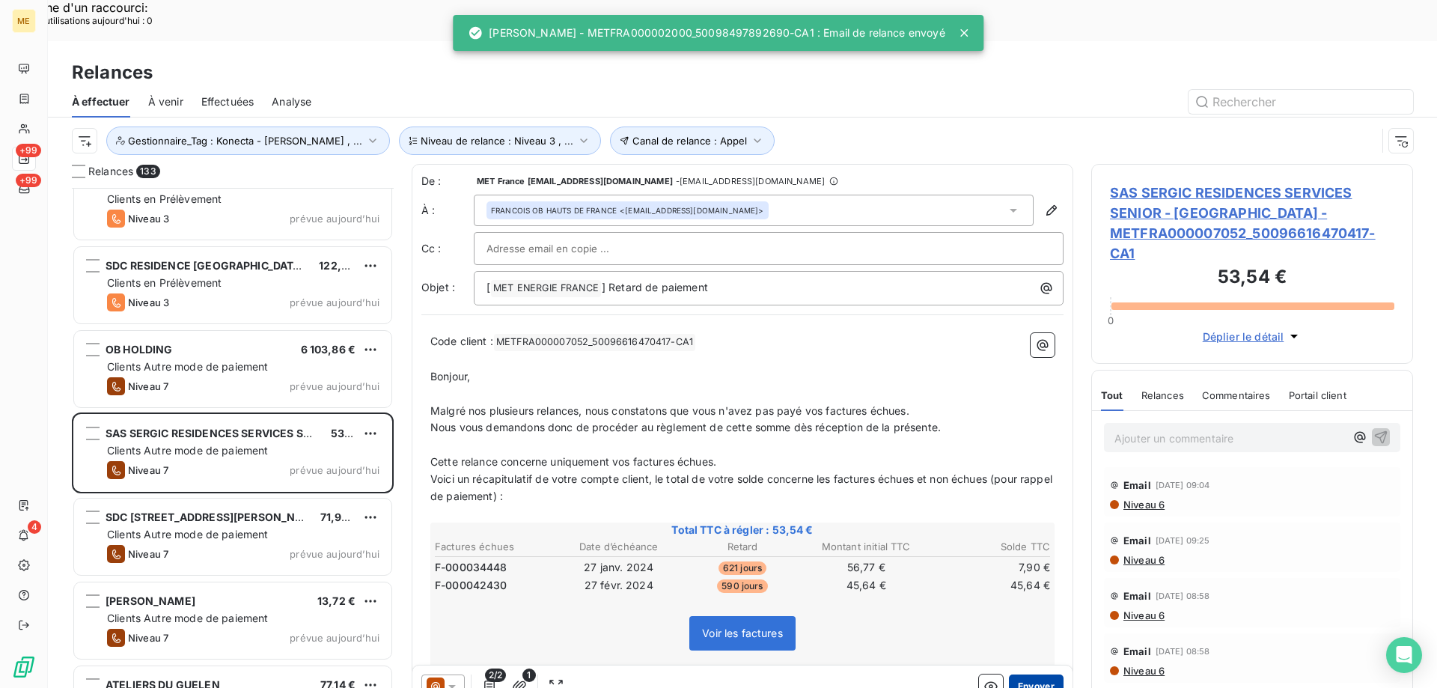
click at [1009, 674] on button "Envoyer" at bounding box center [1036, 686] width 55 height 24
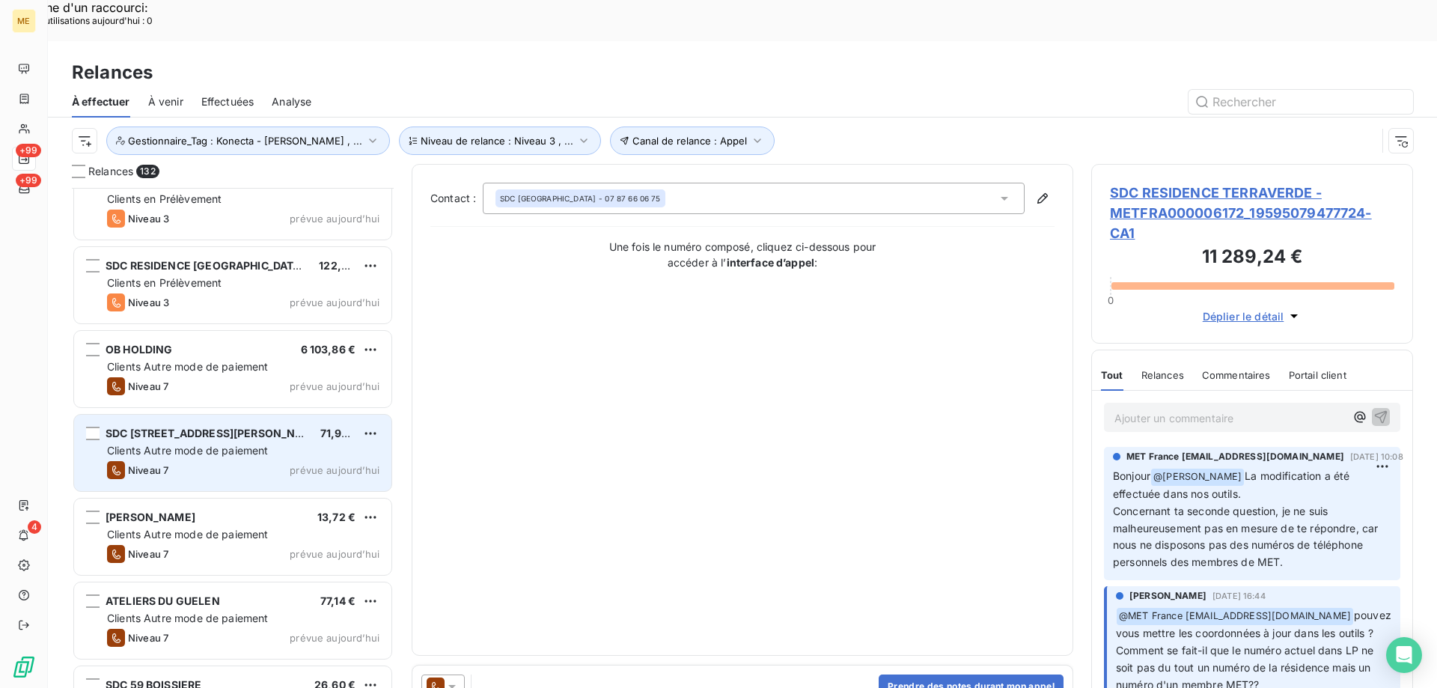
click at [338, 464] on span "prévue aujourd’hui" at bounding box center [335, 470] width 90 height 12
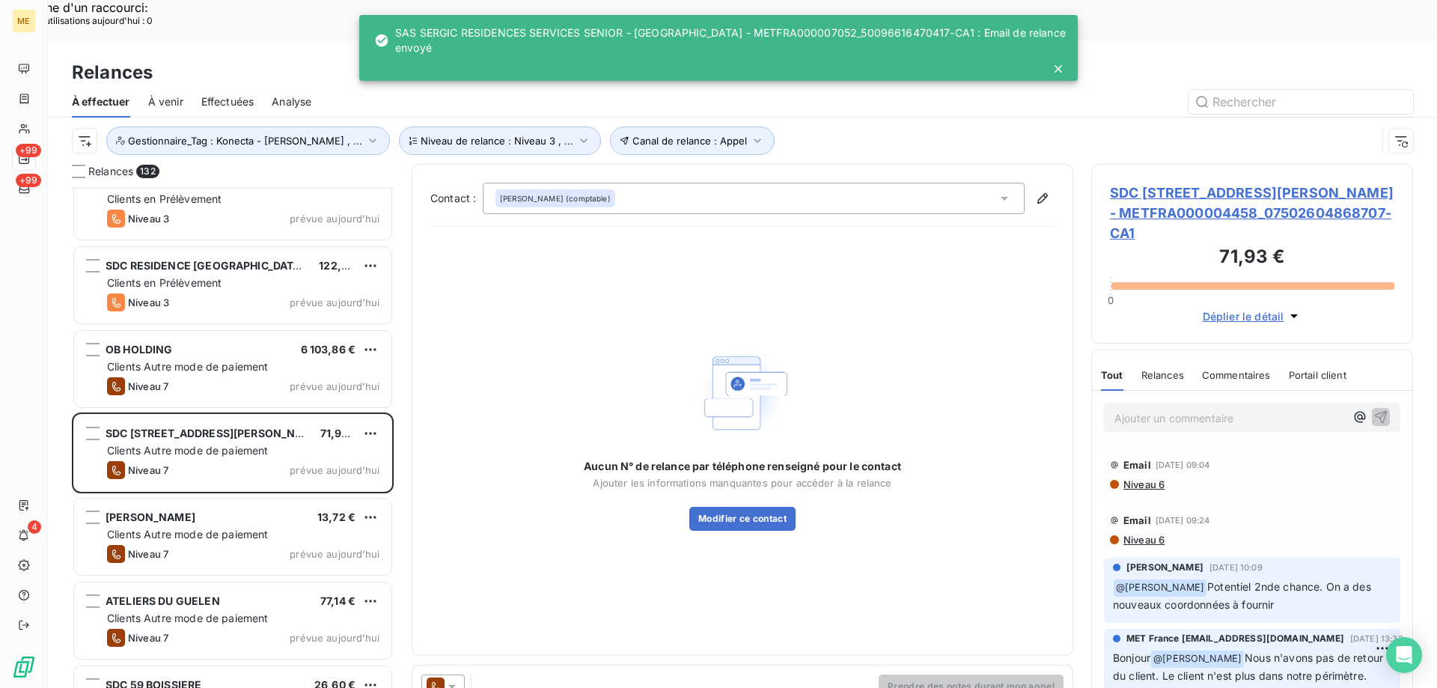
click at [451, 685] on icon at bounding box center [451, 687] width 7 height 4
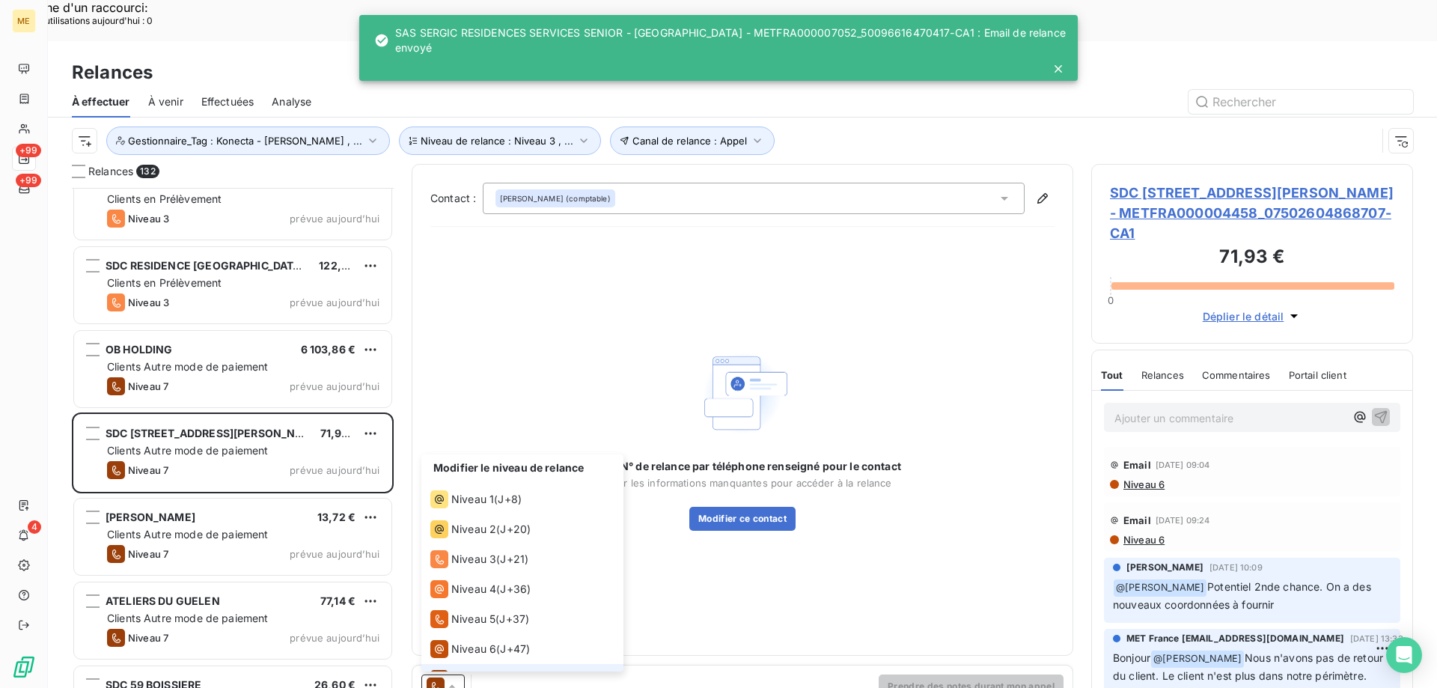
scroll to position [22, 0]
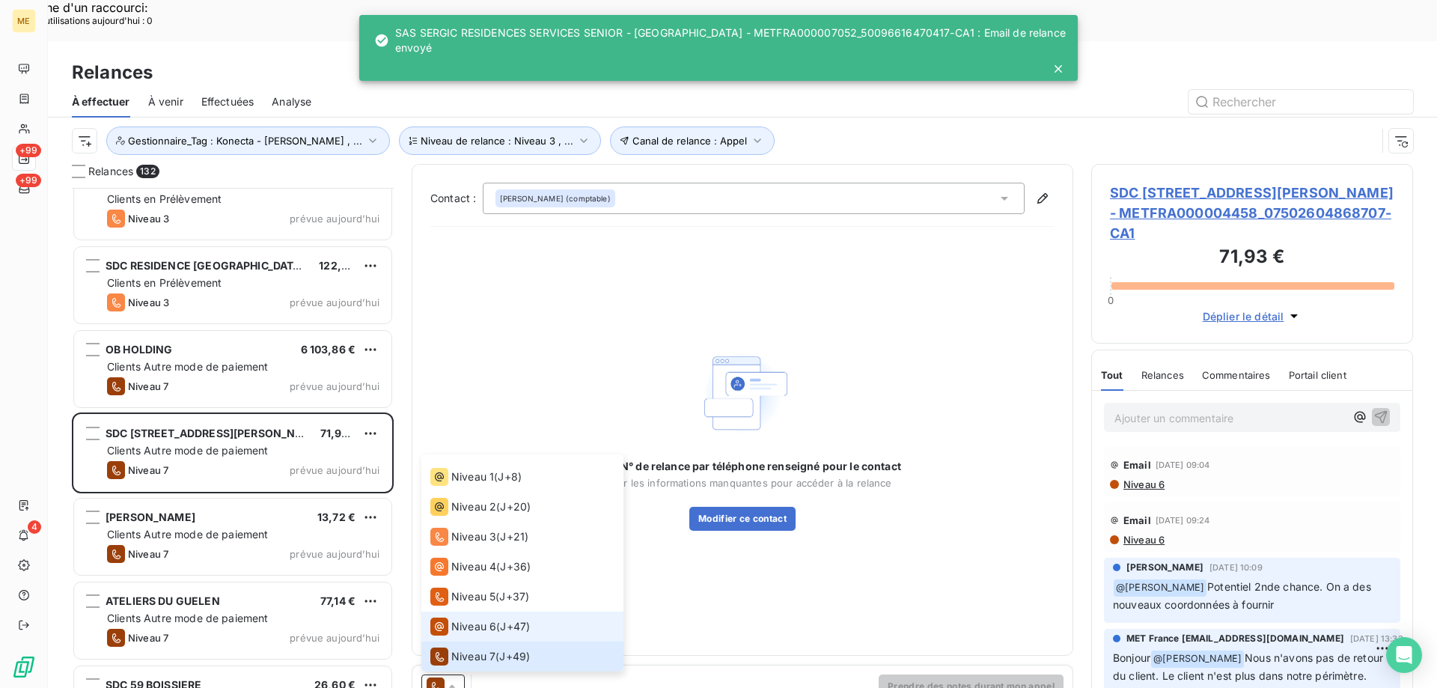
click at [462, 619] on span "Niveau 6" at bounding box center [473, 626] width 45 height 15
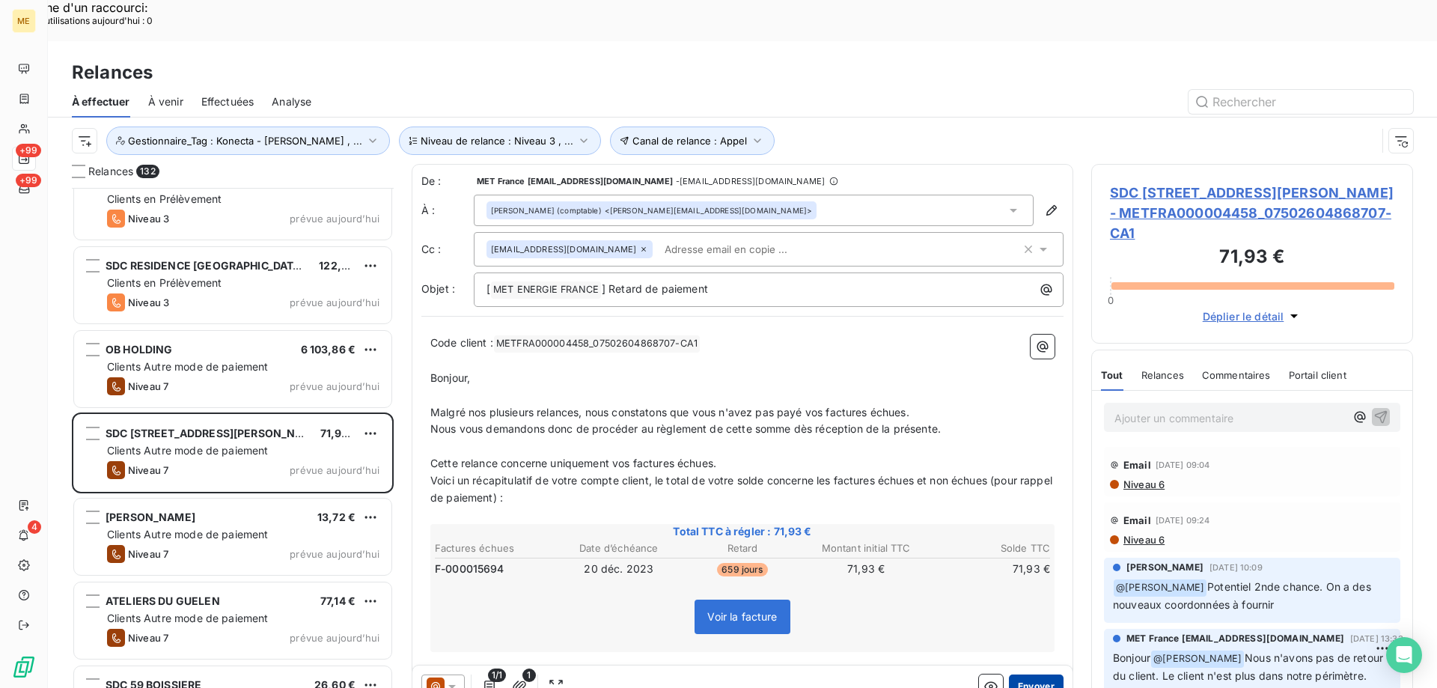
click at [1033, 674] on button "Envoyer" at bounding box center [1036, 686] width 55 height 24
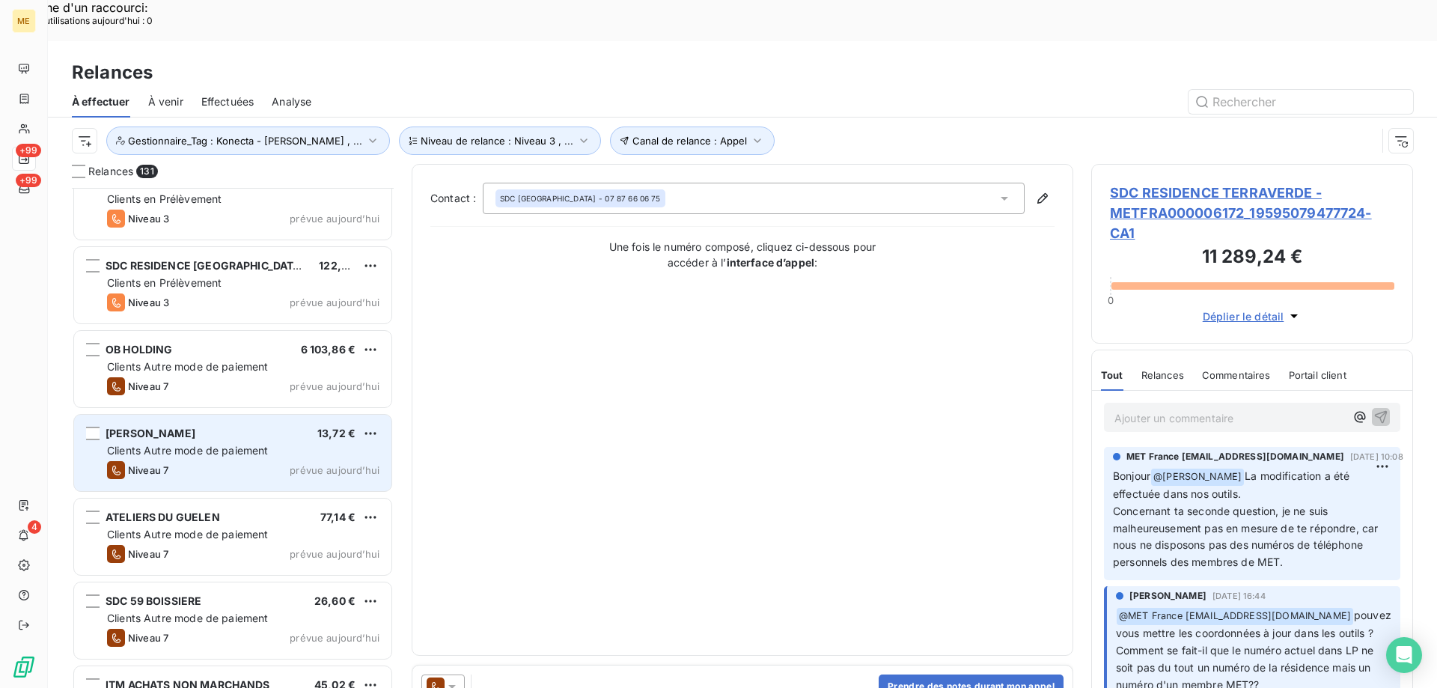
click at [311, 461] on div "Niveau 7 prévue [DATE]" at bounding box center [243, 470] width 272 height 18
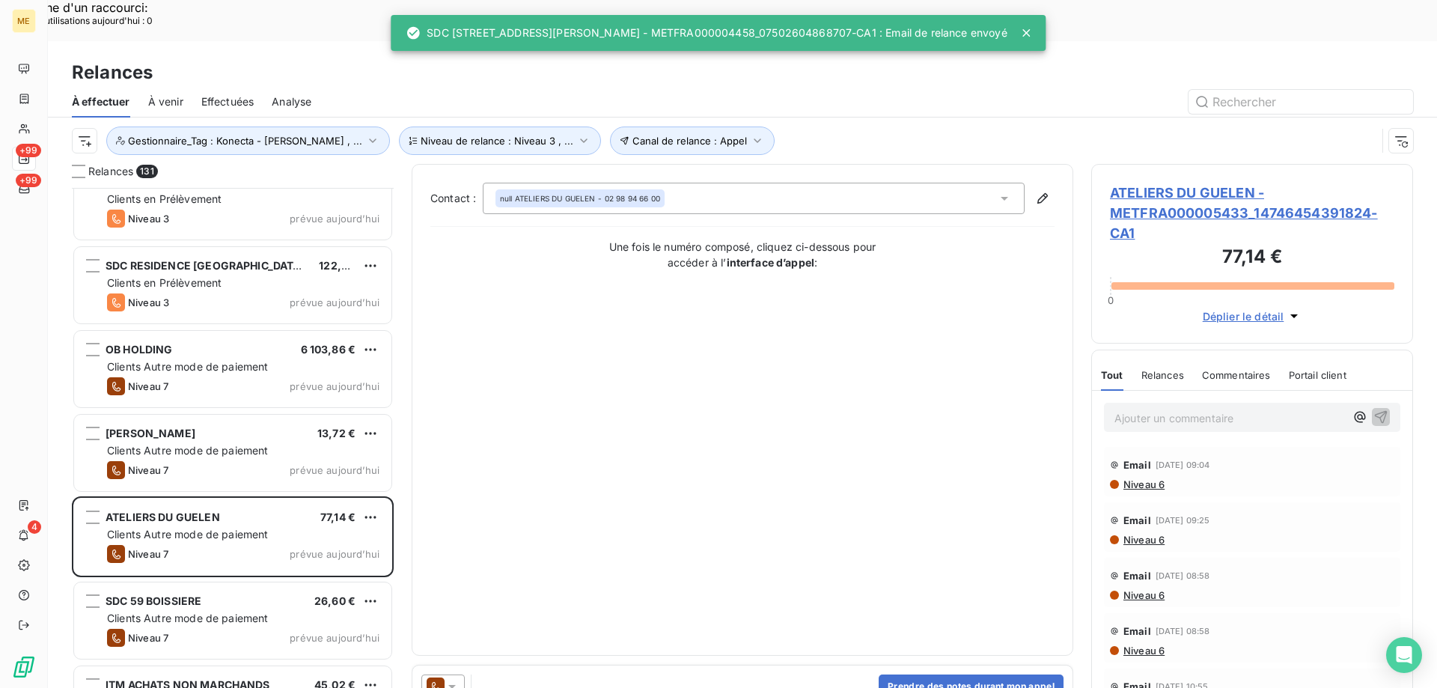
click at [459, 679] on icon at bounding box center [452, 686] width 15 height 15
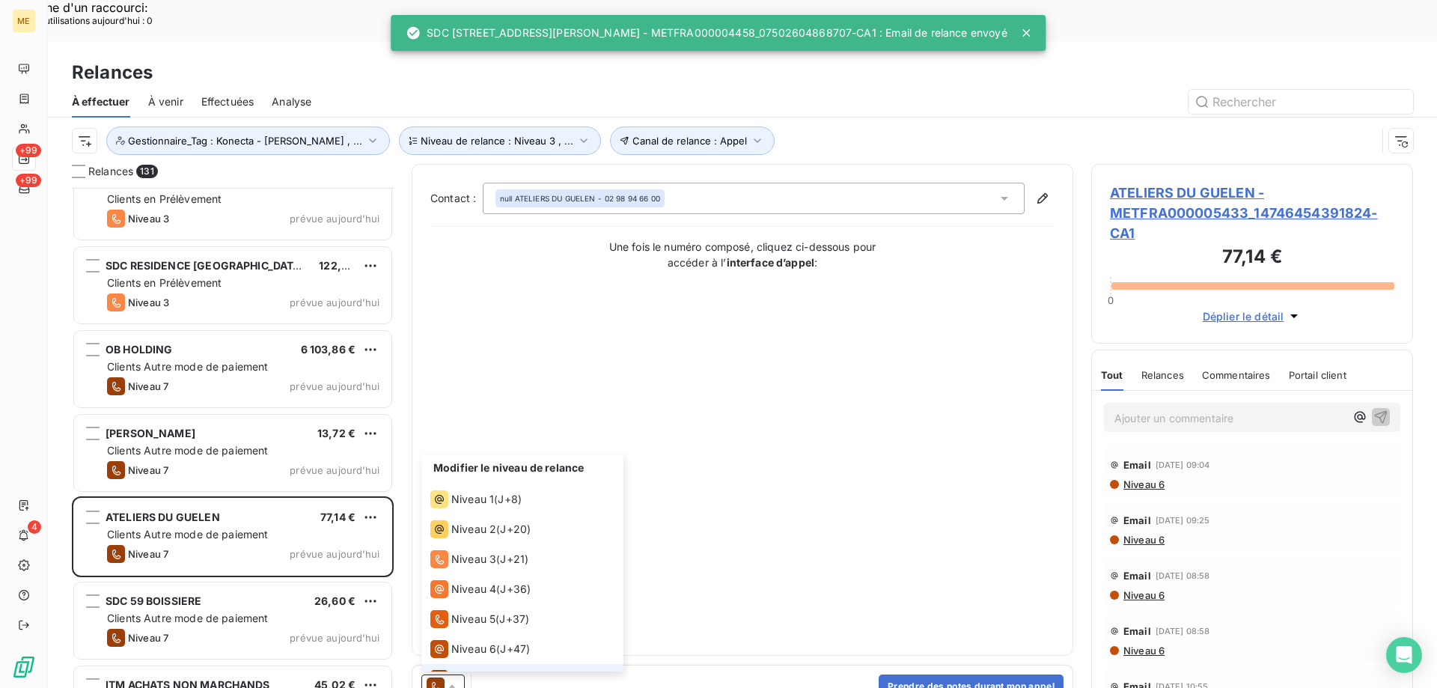
scroll to position [22, 0]
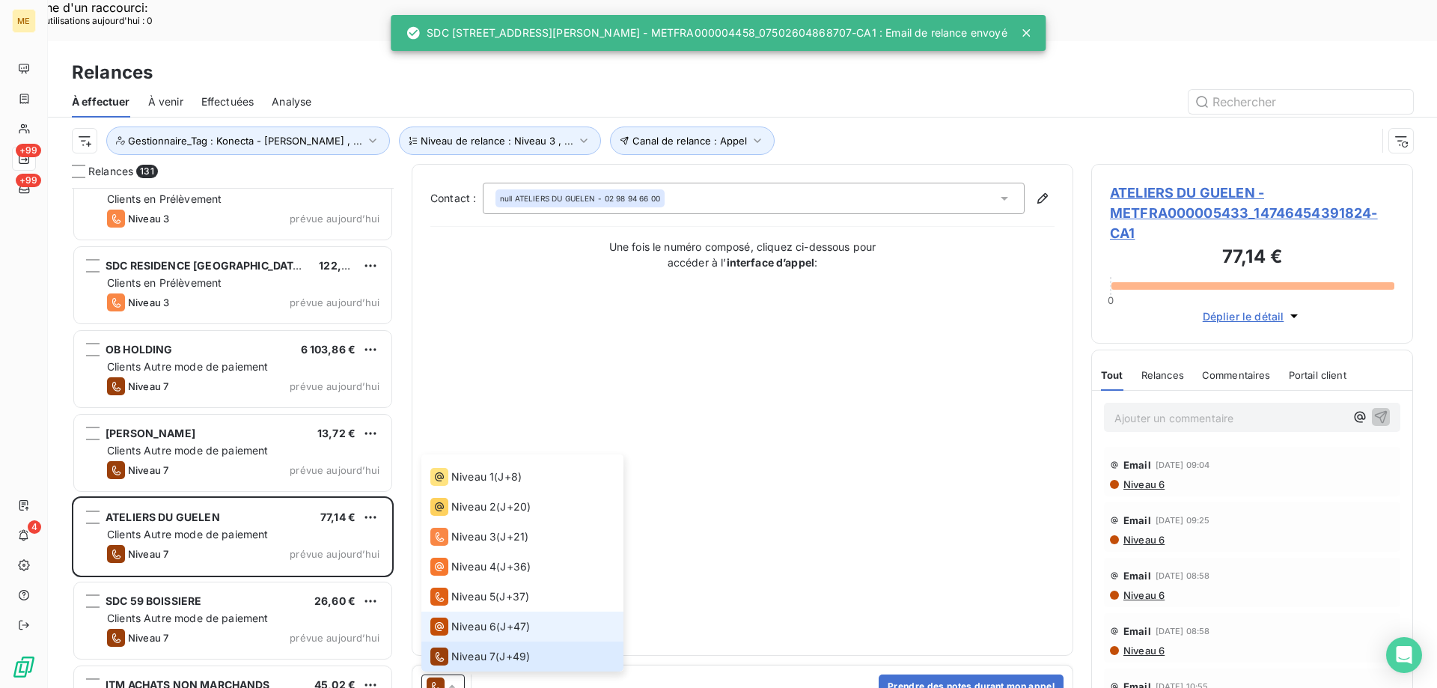
click at [462, 619] on span "Niveau 6" at bounding box center [473, 626] width 45 height 15
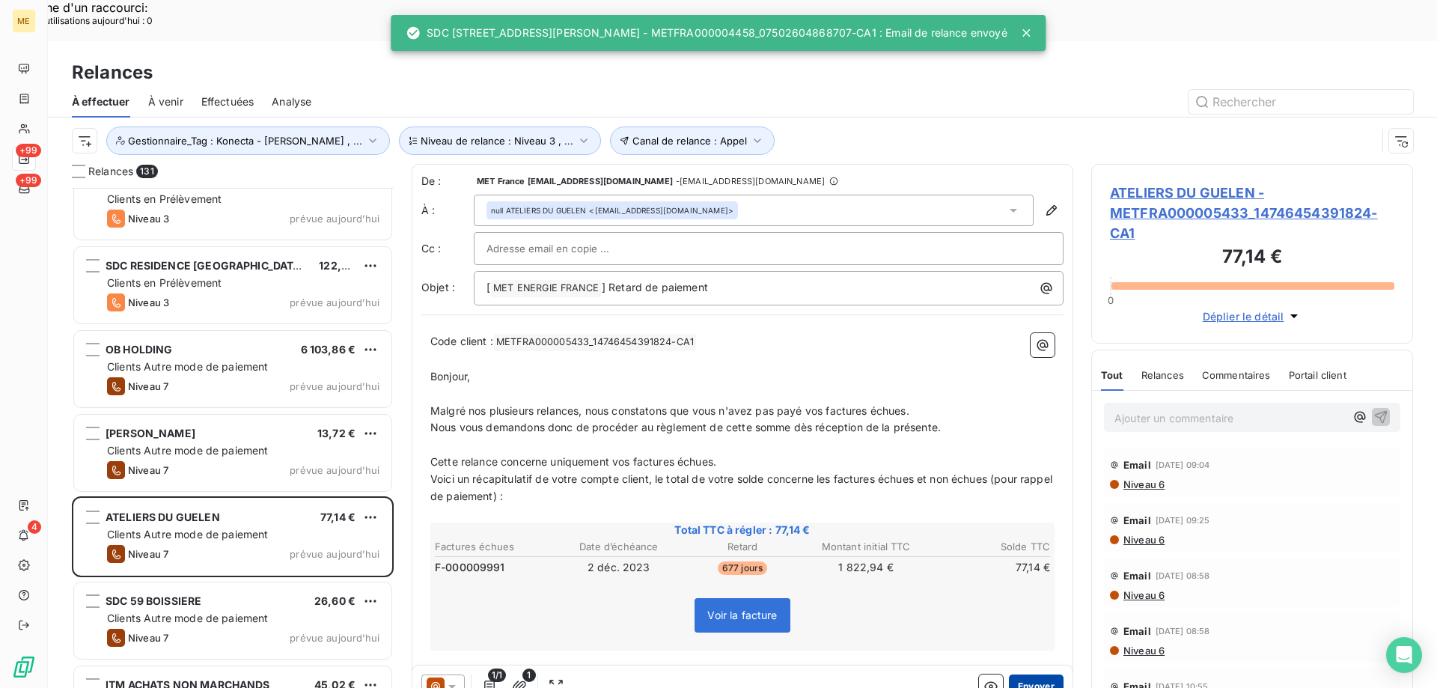
click at [1030, 674] on button "Envoyer" at bounding box center [1036, 686] width 55 height 24
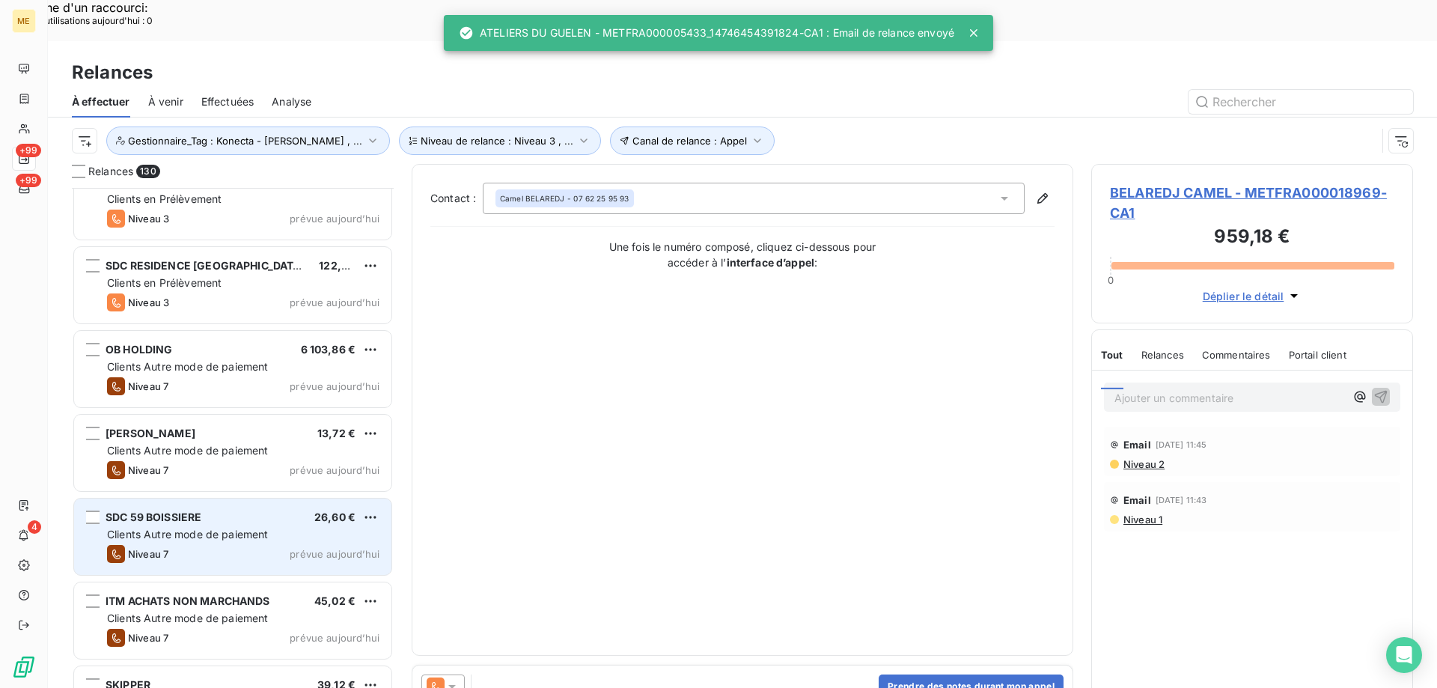
click at [276, 510] on div "SDC 59 BOISSIERE 26,60 €" at bounding box center [243, 516] width 272 height 13
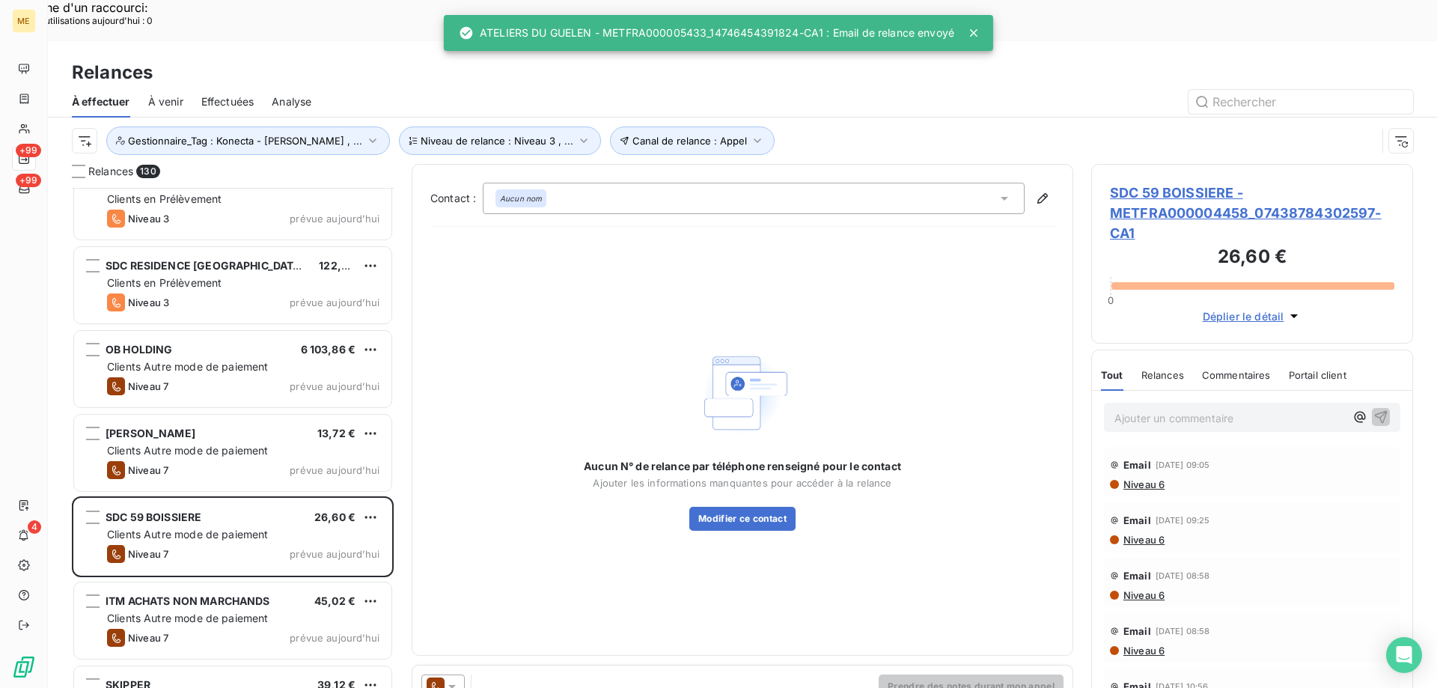
click at [452, 679] on icon at bounding box center [452, 686] width 15 height 15
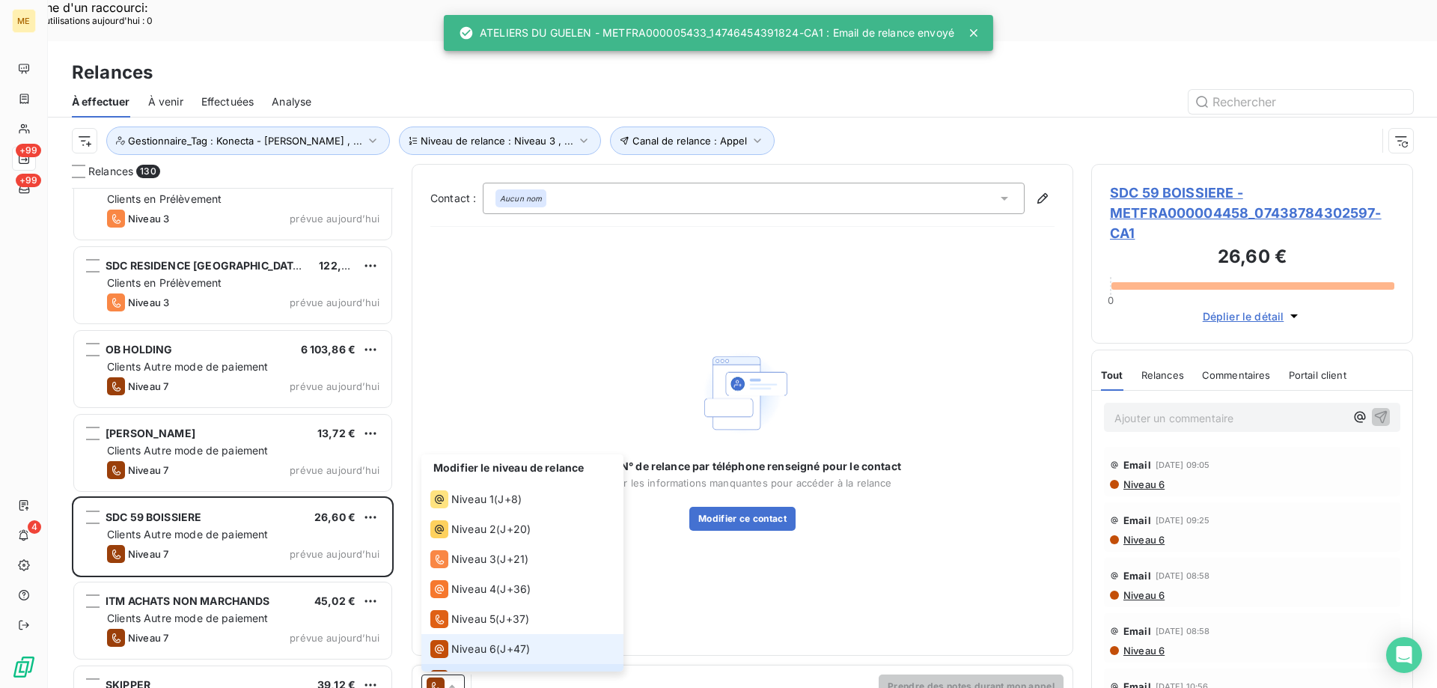
scroll to position [22, 0]
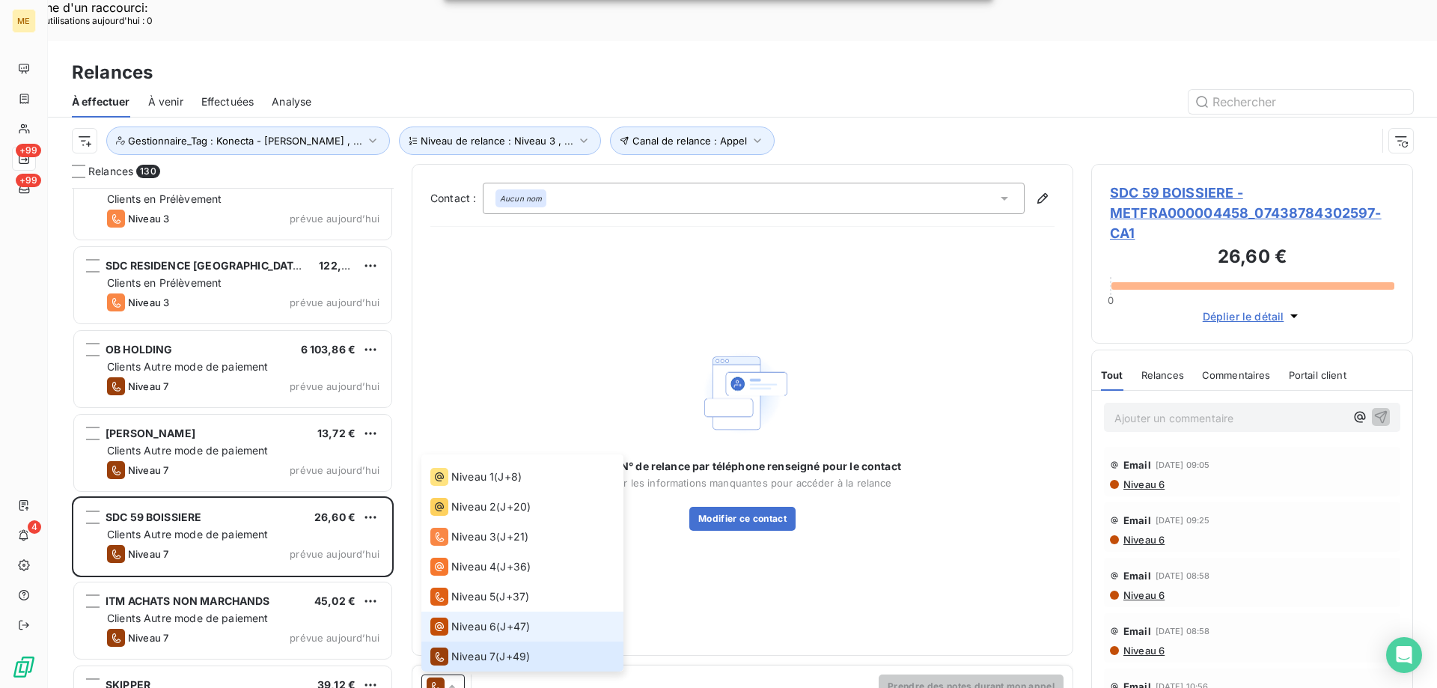
click at [466, 619] on span "Niveau 6" at bounding box center [473, 626] width 45 height 15
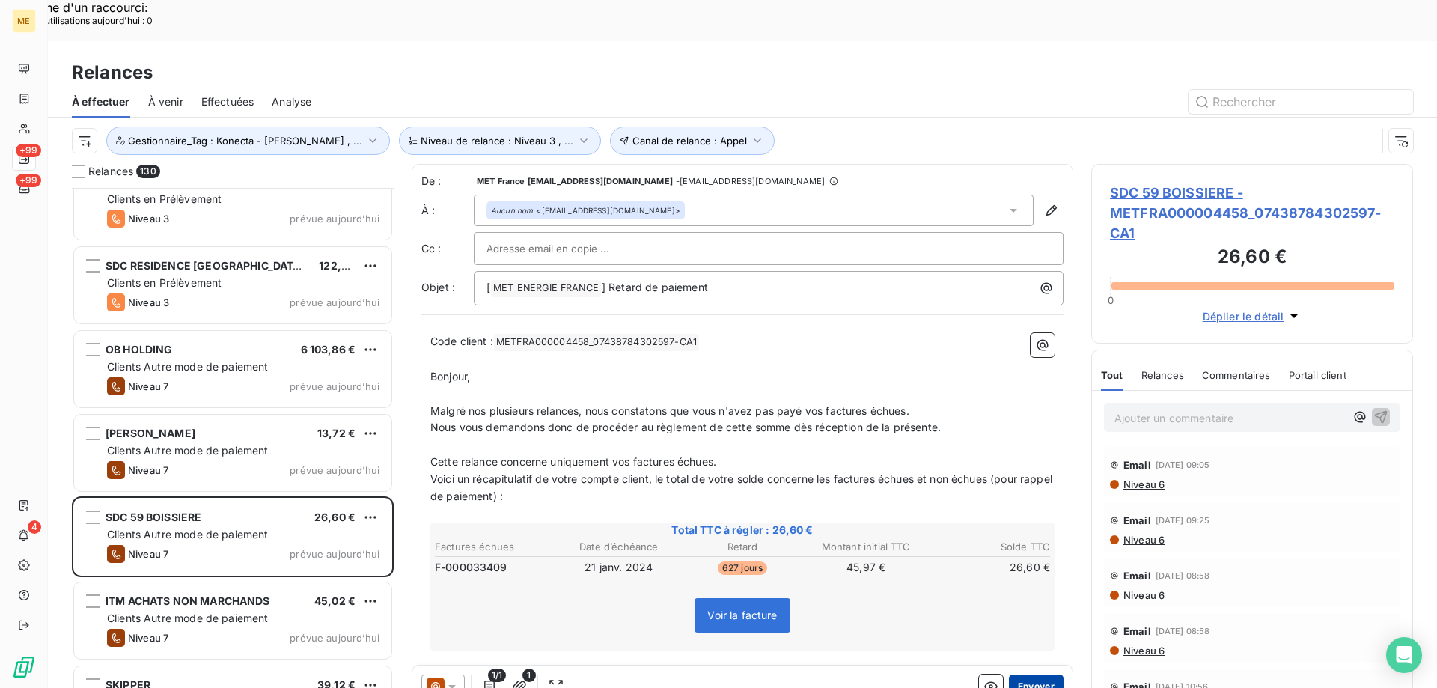
click at [1009, 674] on button "Envoyer" at bounding box center [1036, 686] width 55 height 24
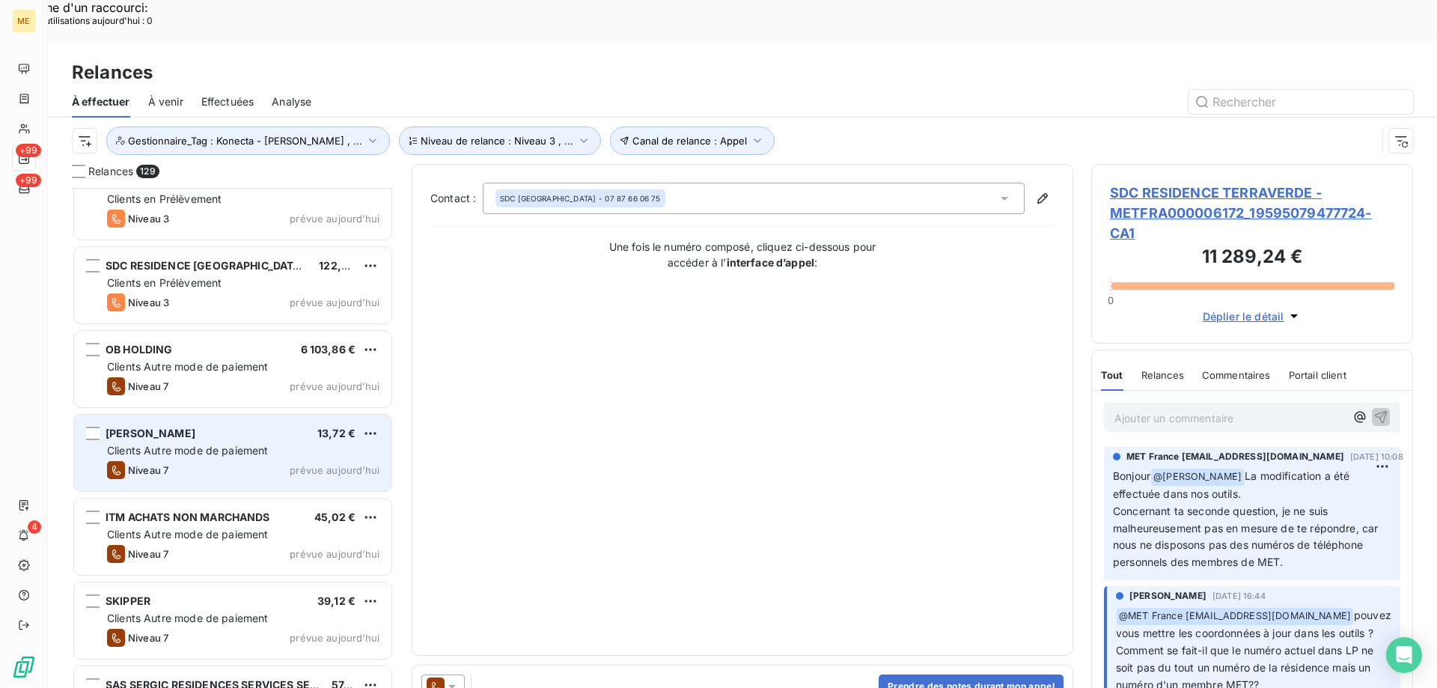
click at [317, 461] on div "Niveau 7 prévue aujourd’hui" at bounding box center [243, 470] width 272 height 18
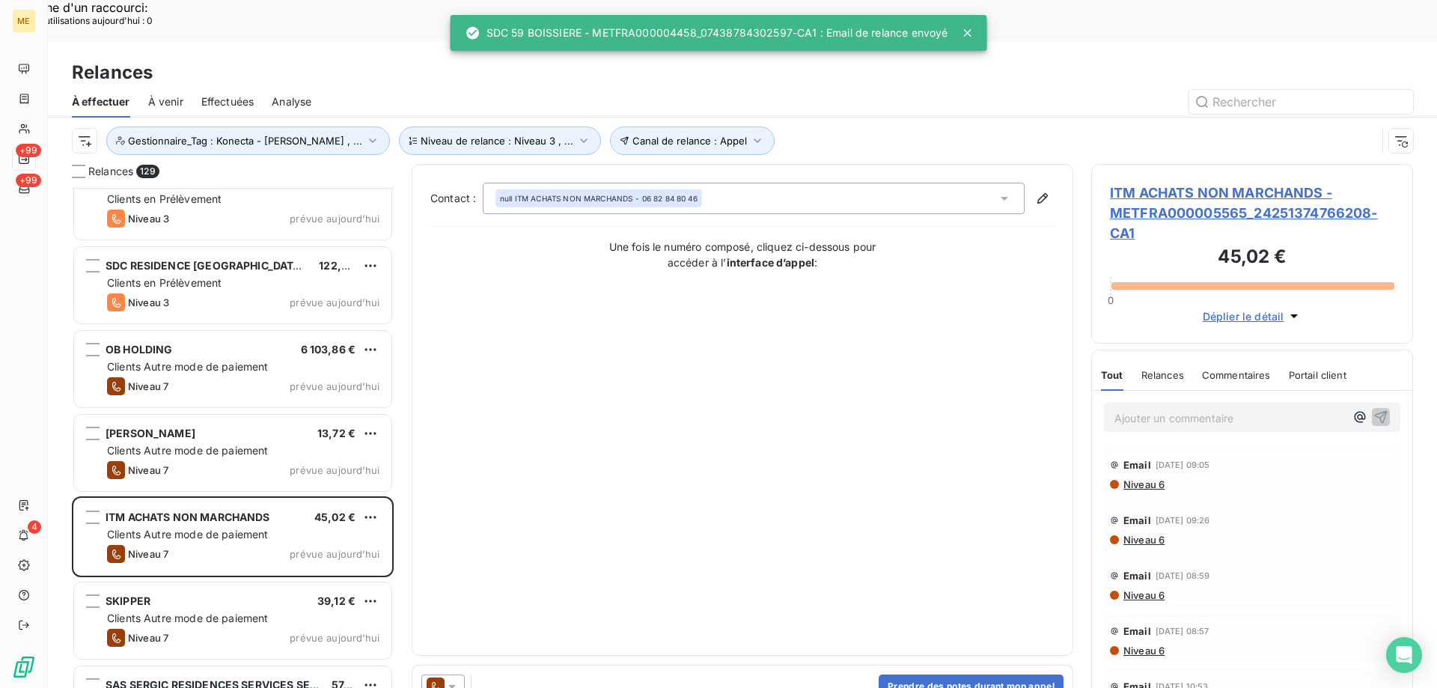
click at [453, 679] on icon at bounding box center [452, 686] width 15 height 15
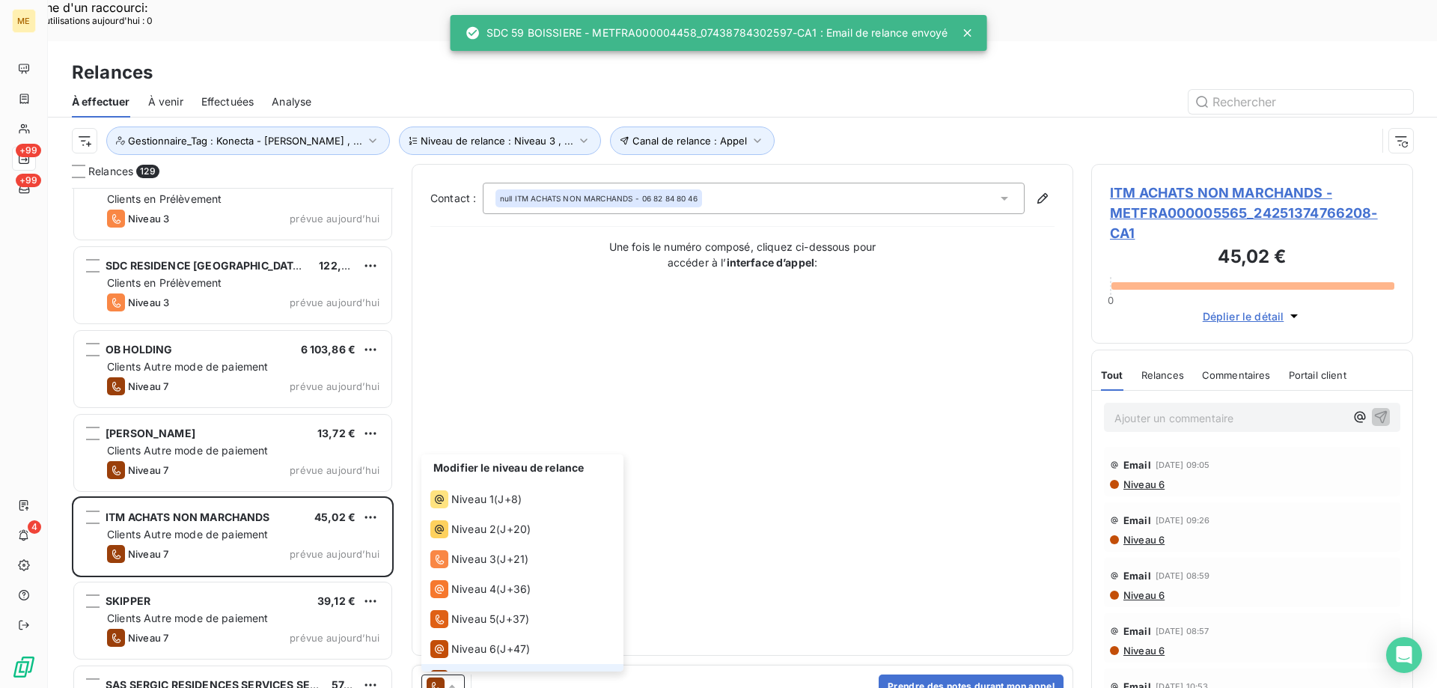
scroll to position [22, 0]
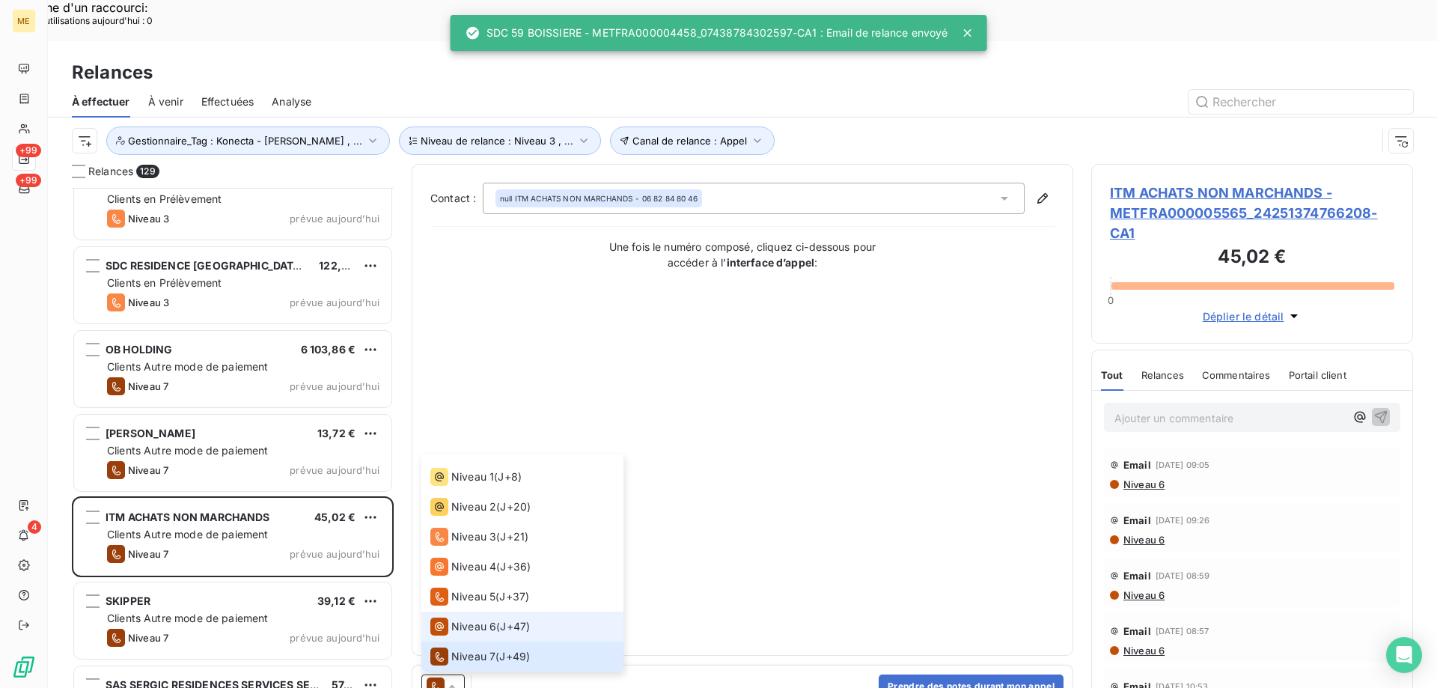
click at [455, 619] on span "Niveau 6" at bounding box center [473, 626] width 45 height 15
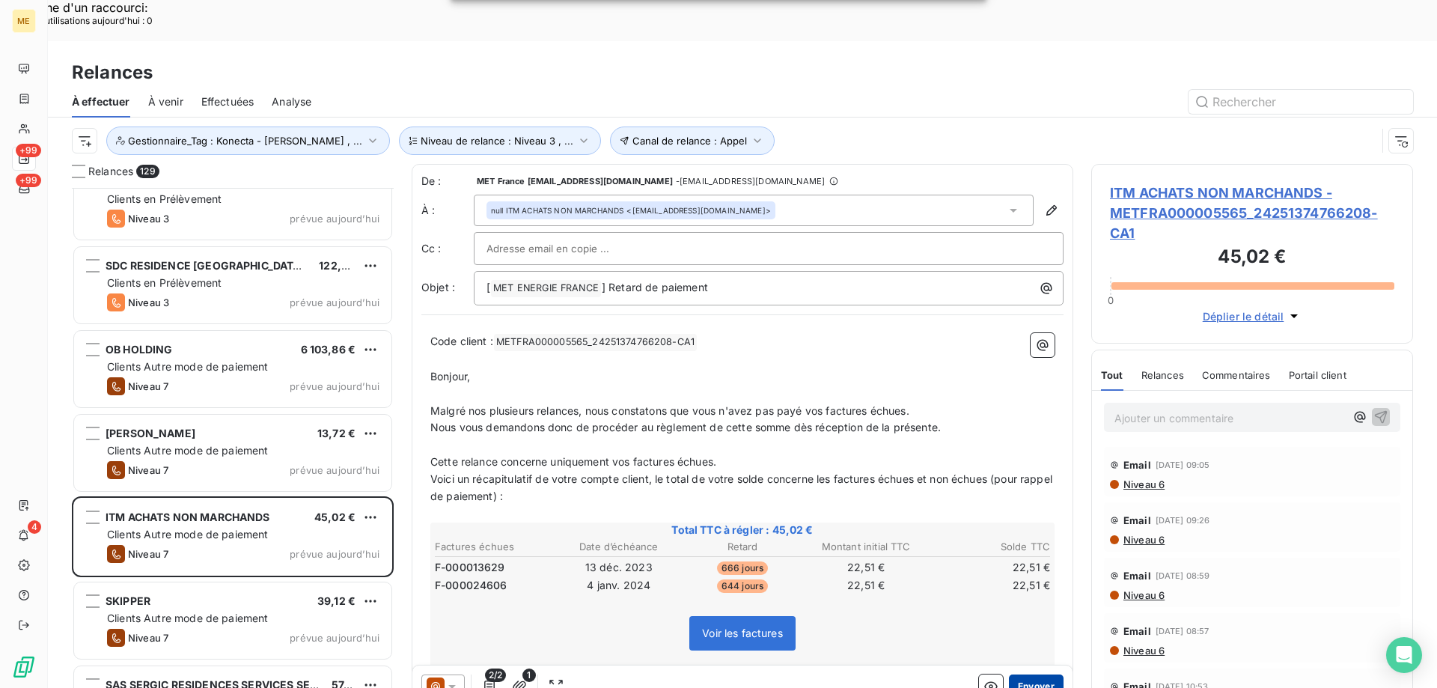
click at [1030, 674] on button "Envoyer" at bounding box center [1036, 686] width 55 height 24
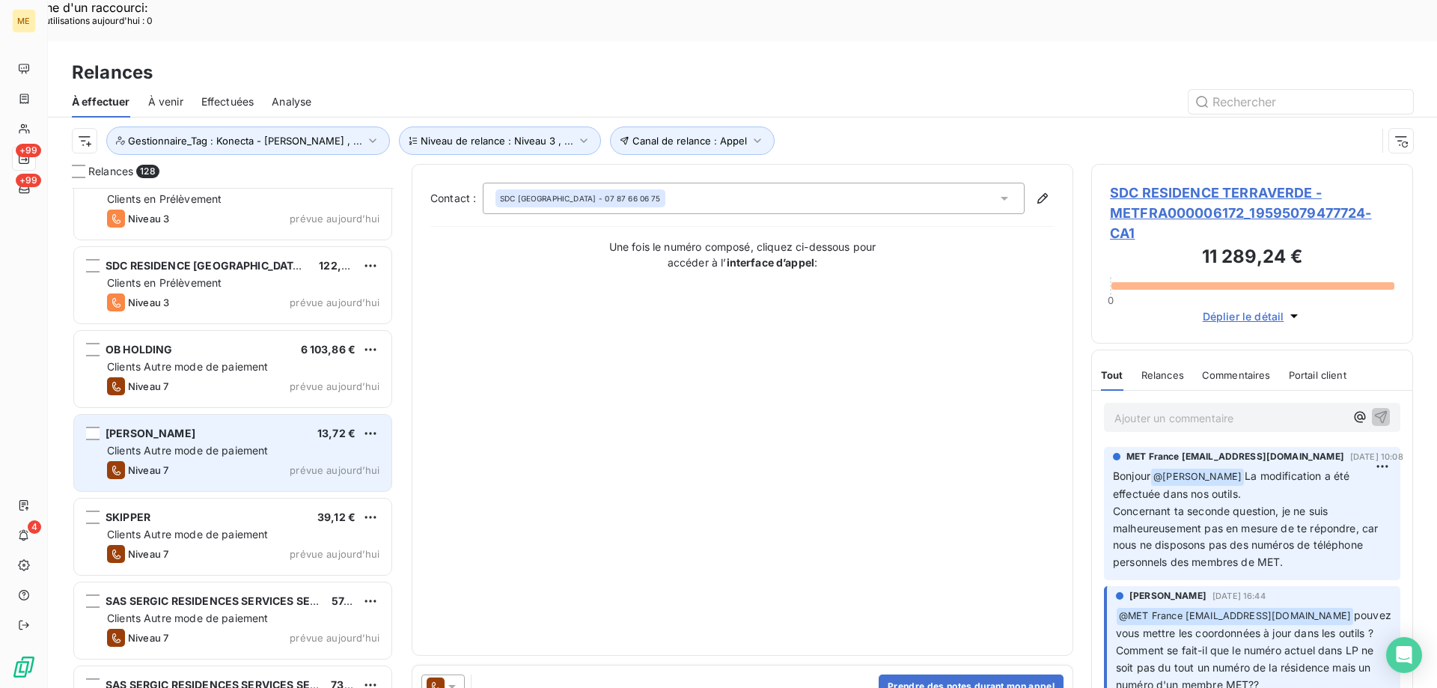
click at [299, 464] on span "prévue aujourd’hui" at bounding box center [335, 470] width 90 height 12
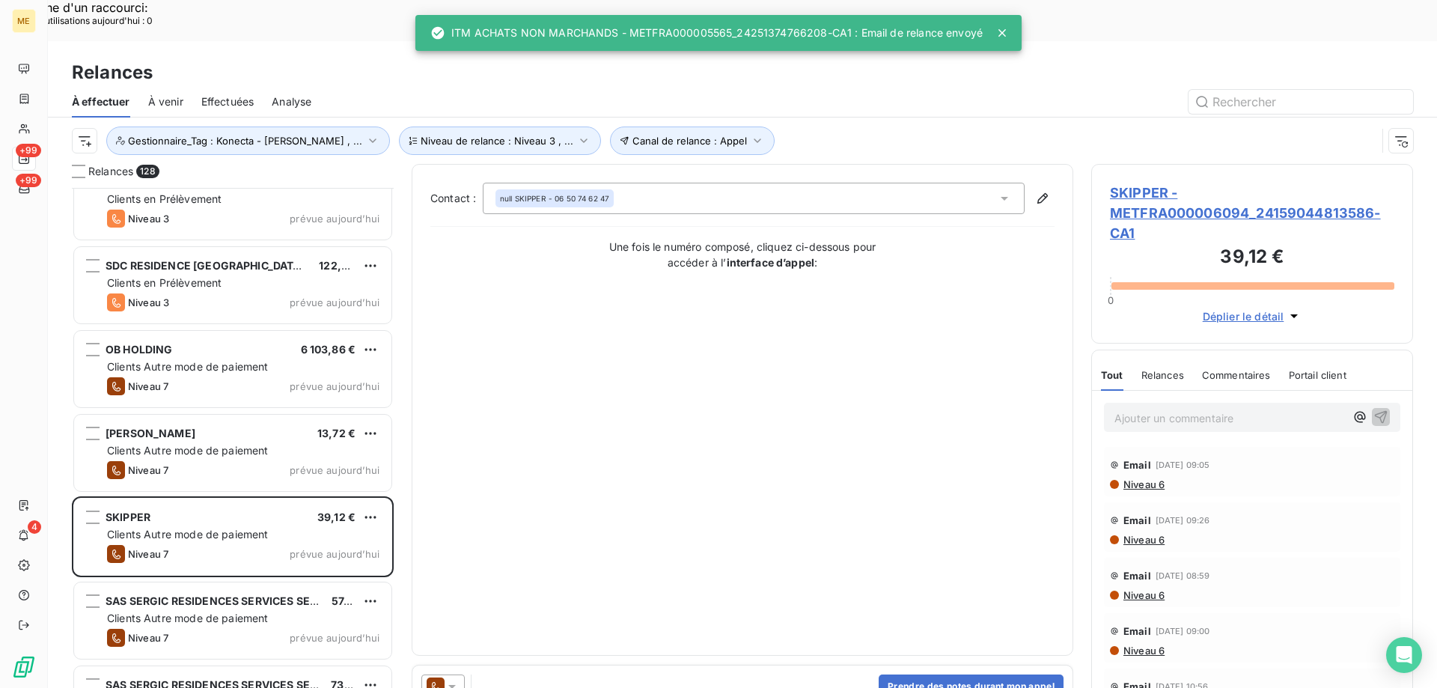
click at [449, 679] on icon at bounding box center [452, 686] width 15 height 15
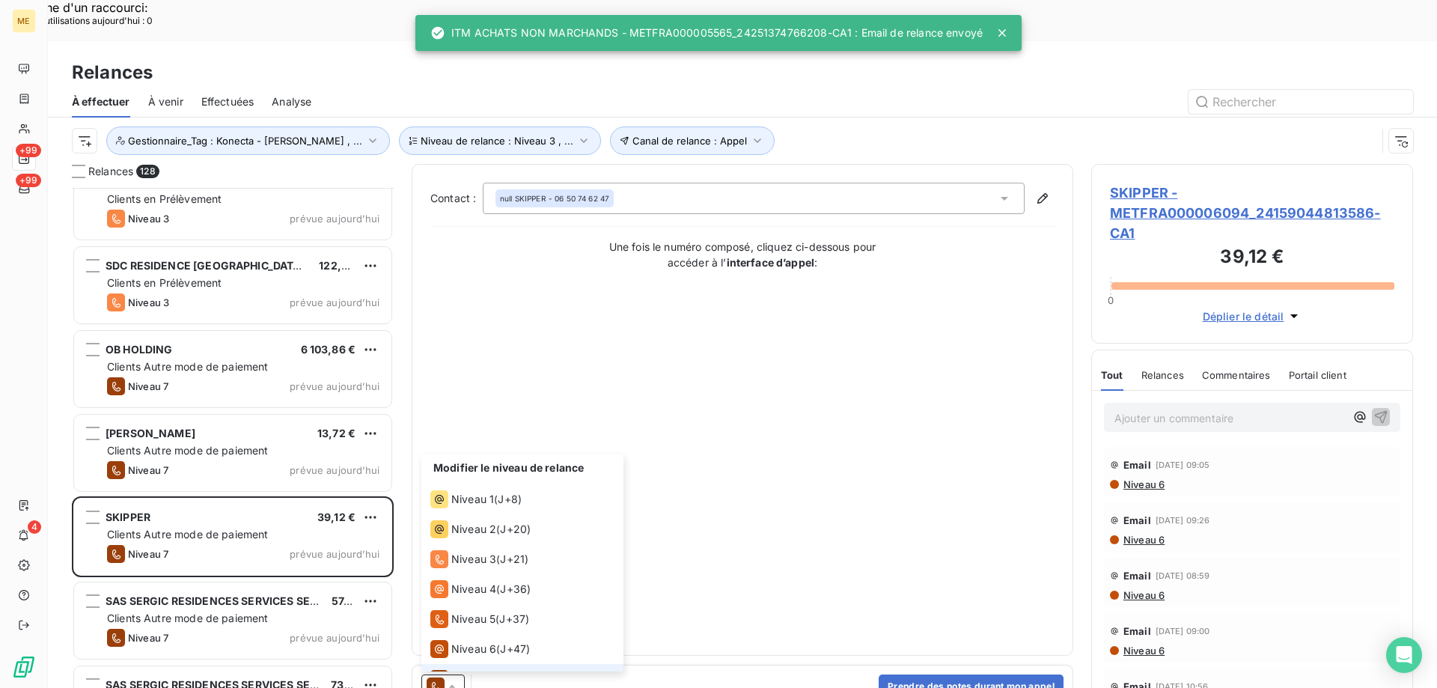
scroll to position [22, 0]
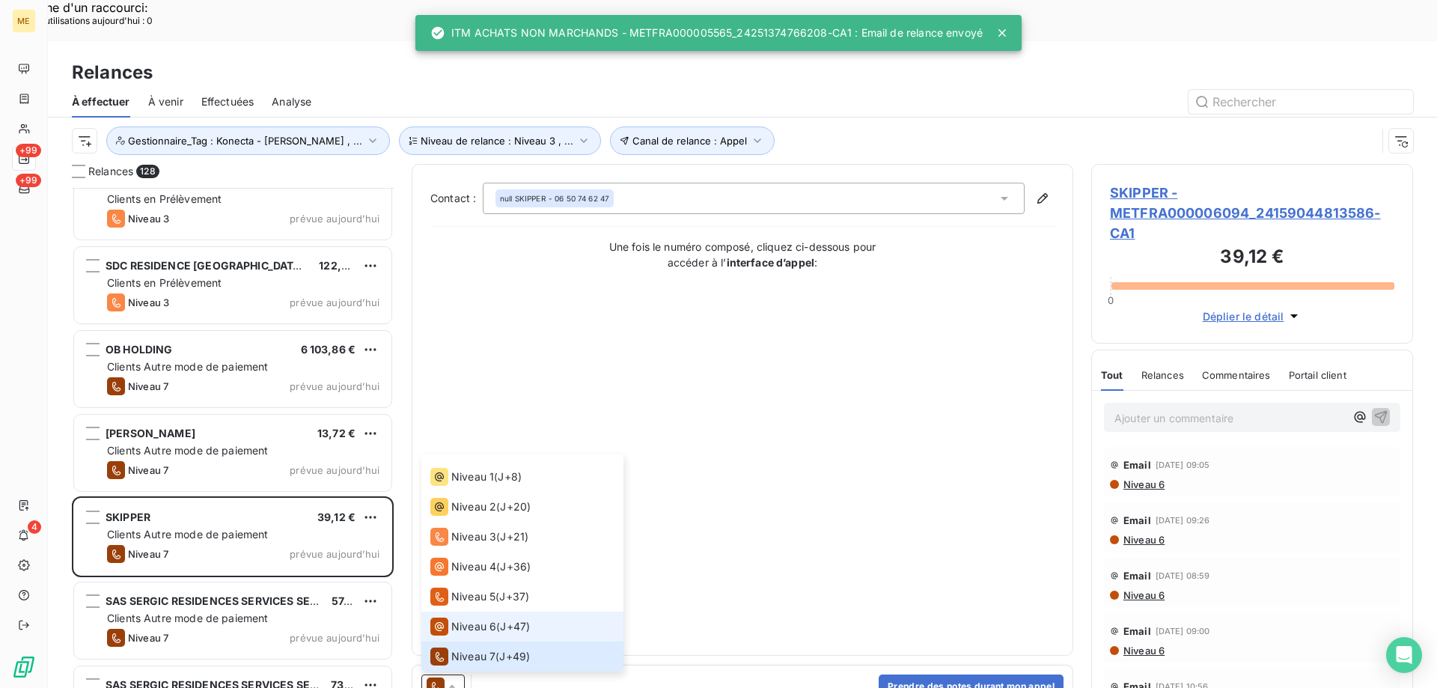
click at [448, 617] on div "Niveau 6" at bounding box center [463, 626] width 66 height 18
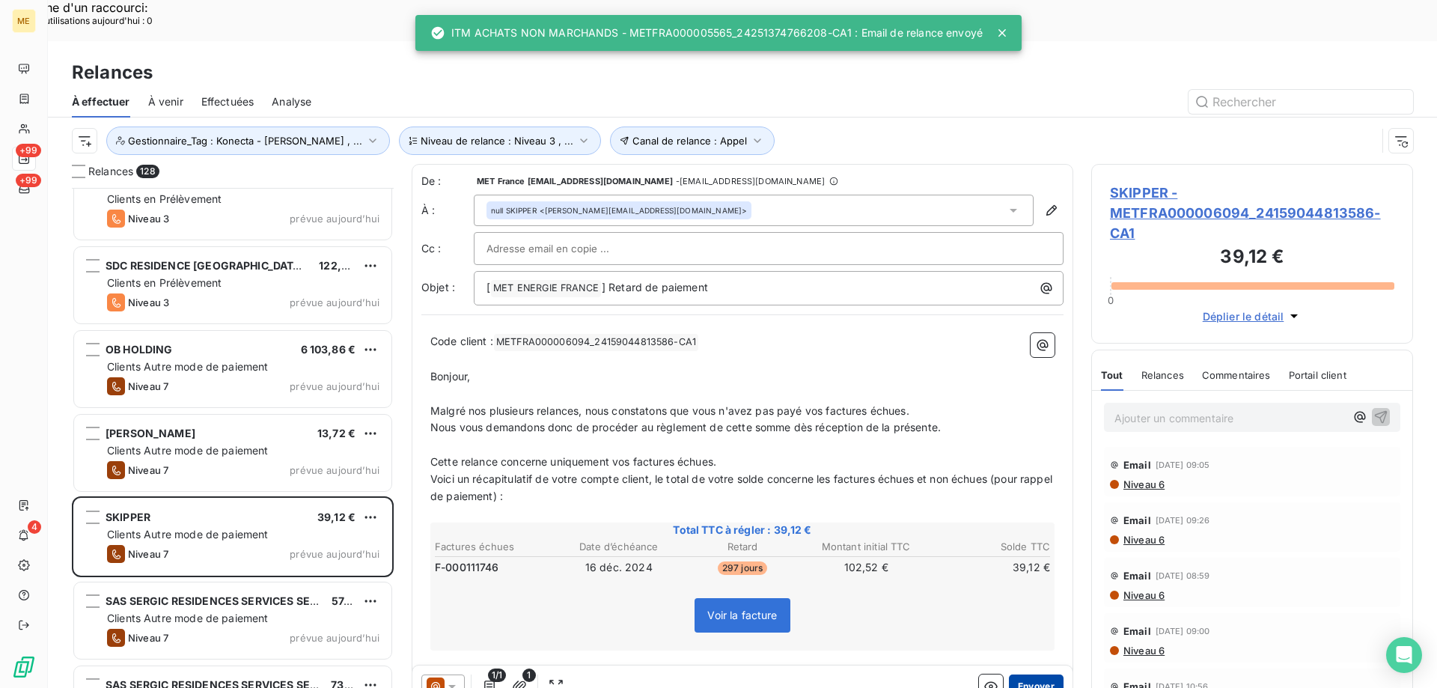
click at [1044, 674] on button "Envoyer" at bounding box center [1036, 686] width 55 height 24
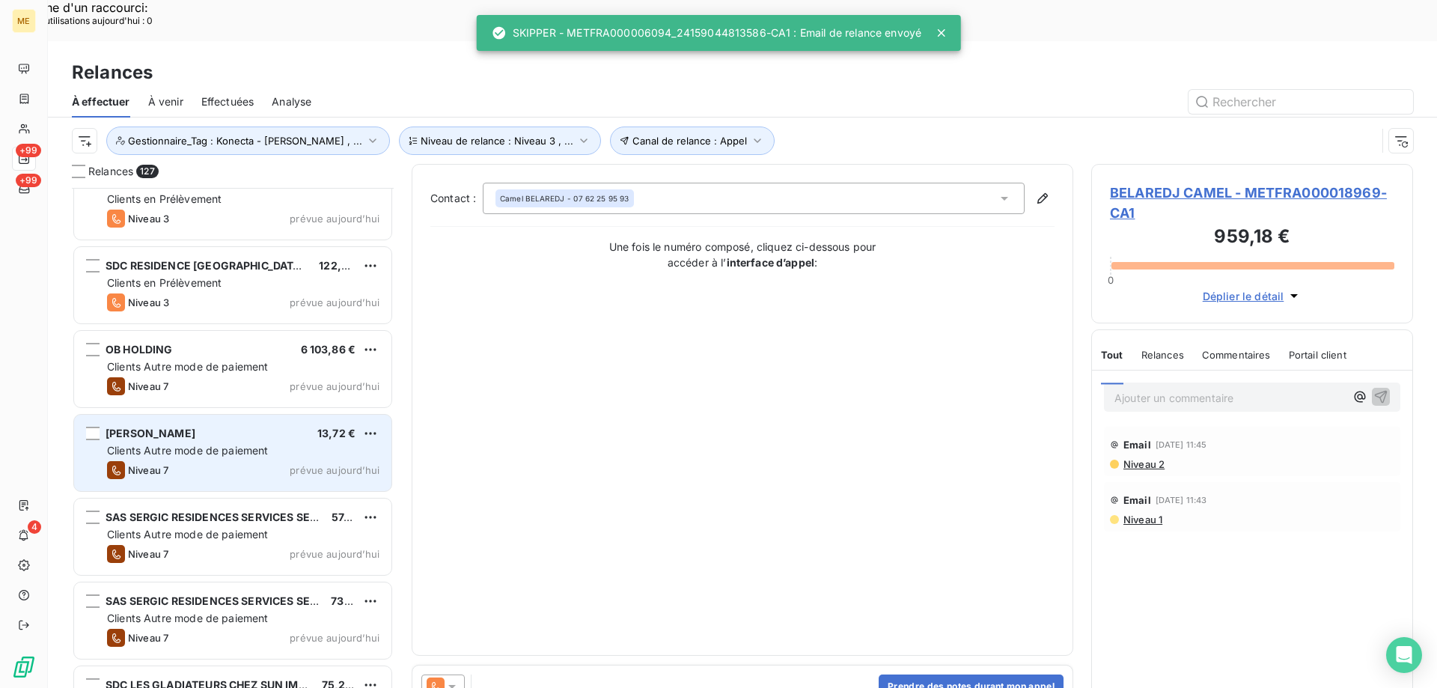
click at [292, 441] on div "FONCIA COLBERT 13,72 € Clients Autre mode de paiement Niveau 7 prévue aujourd’h…" at bounding box center [232, 453] width 317 height 76
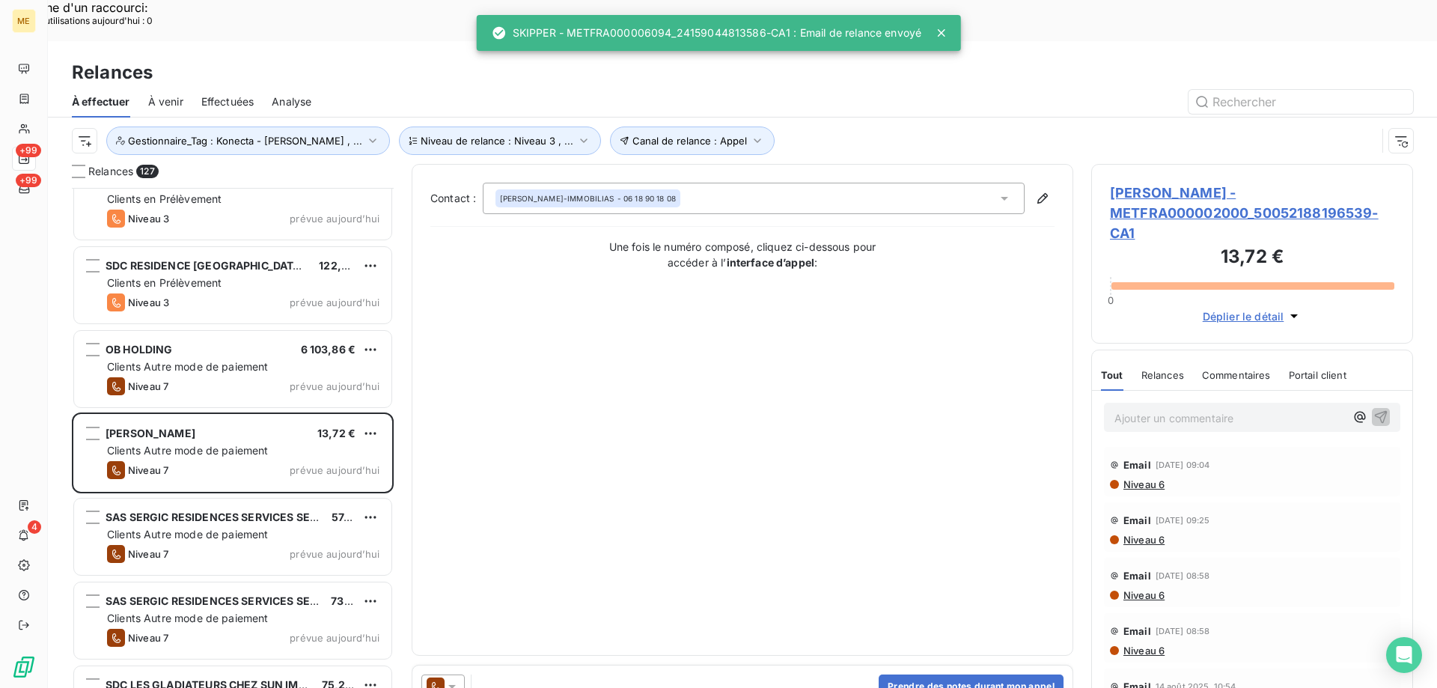
click at [451, 685] on icon at bounding box center [451, 687] width 7 height 4
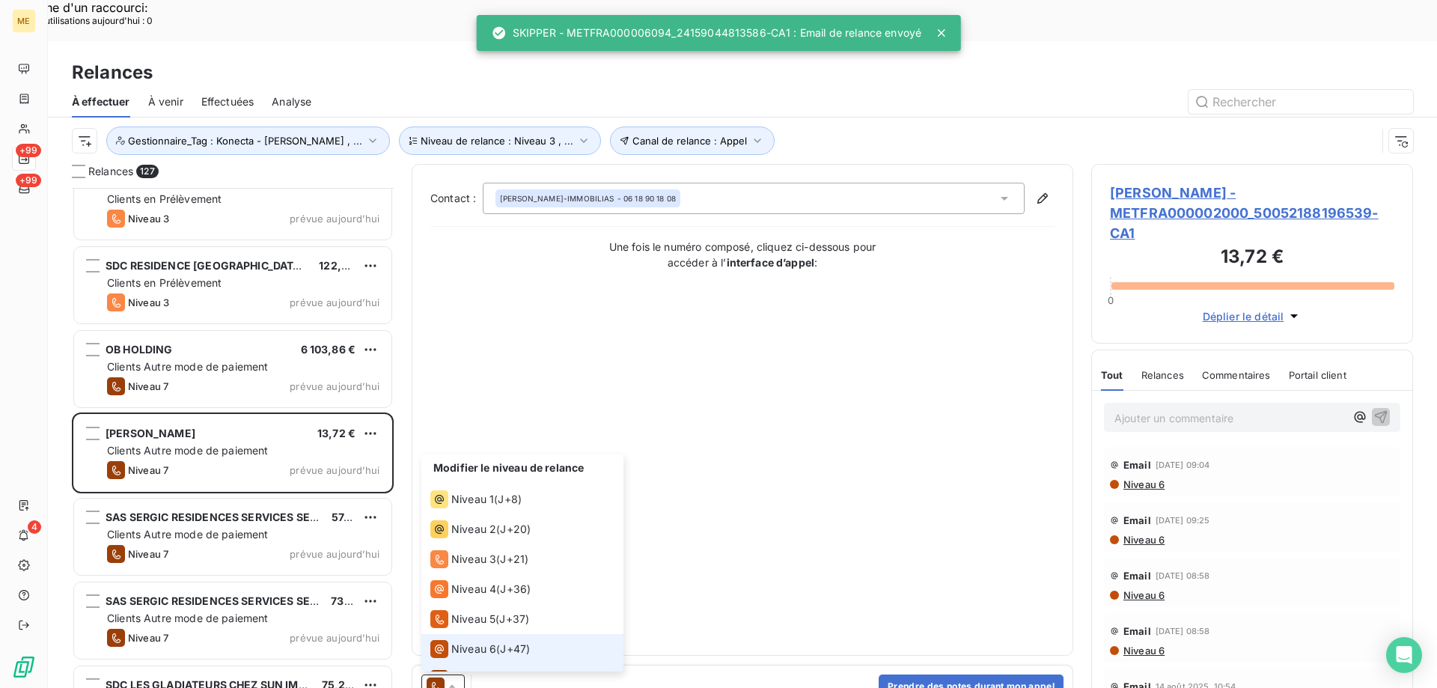
scroll to position [22, 0]
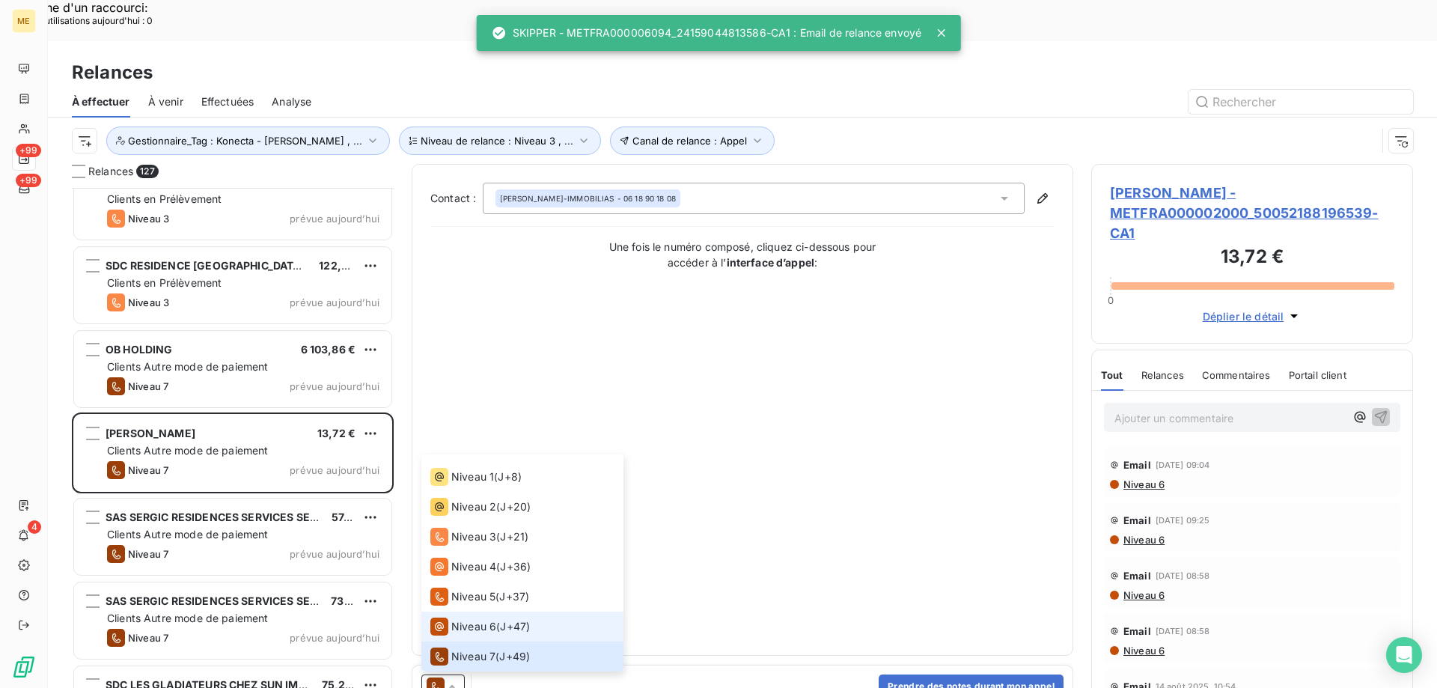
click at [465, 611] on li "Niveau 6 ( J+47 )" at bounding box center [522, 626] width 202 height 30
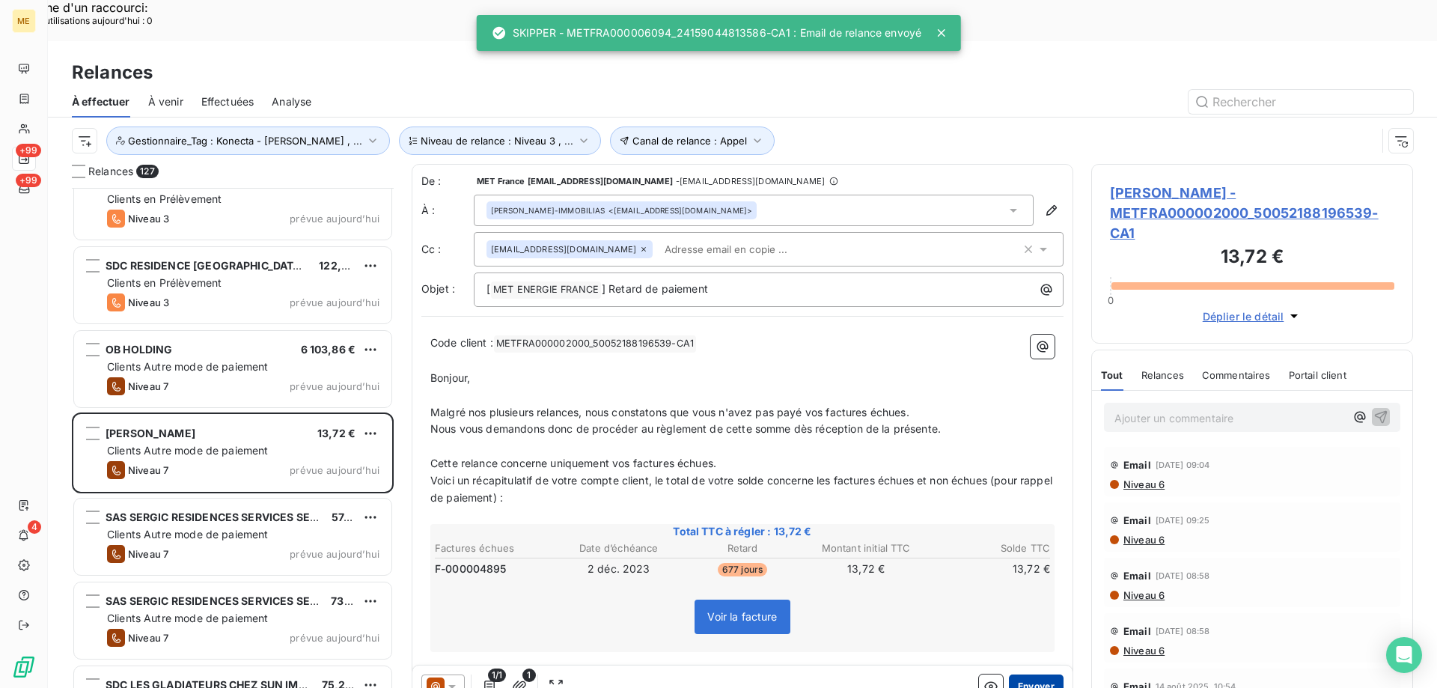
click at [1033, 674] on button "Envoyer" at bounding box center [1036, 686] width 55 height 24
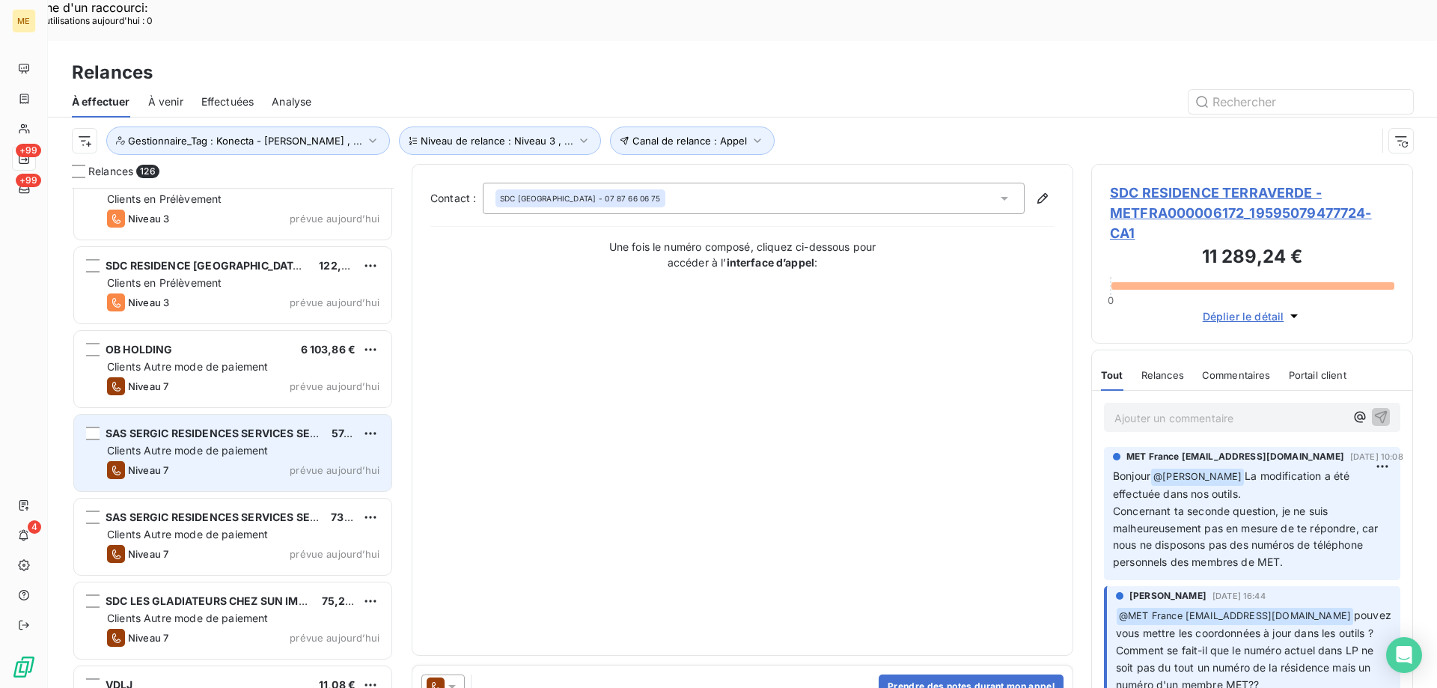
click at [320, 464] on span "prévue aujourd’hui" at bounding box center [335, 470] width 90 height 12
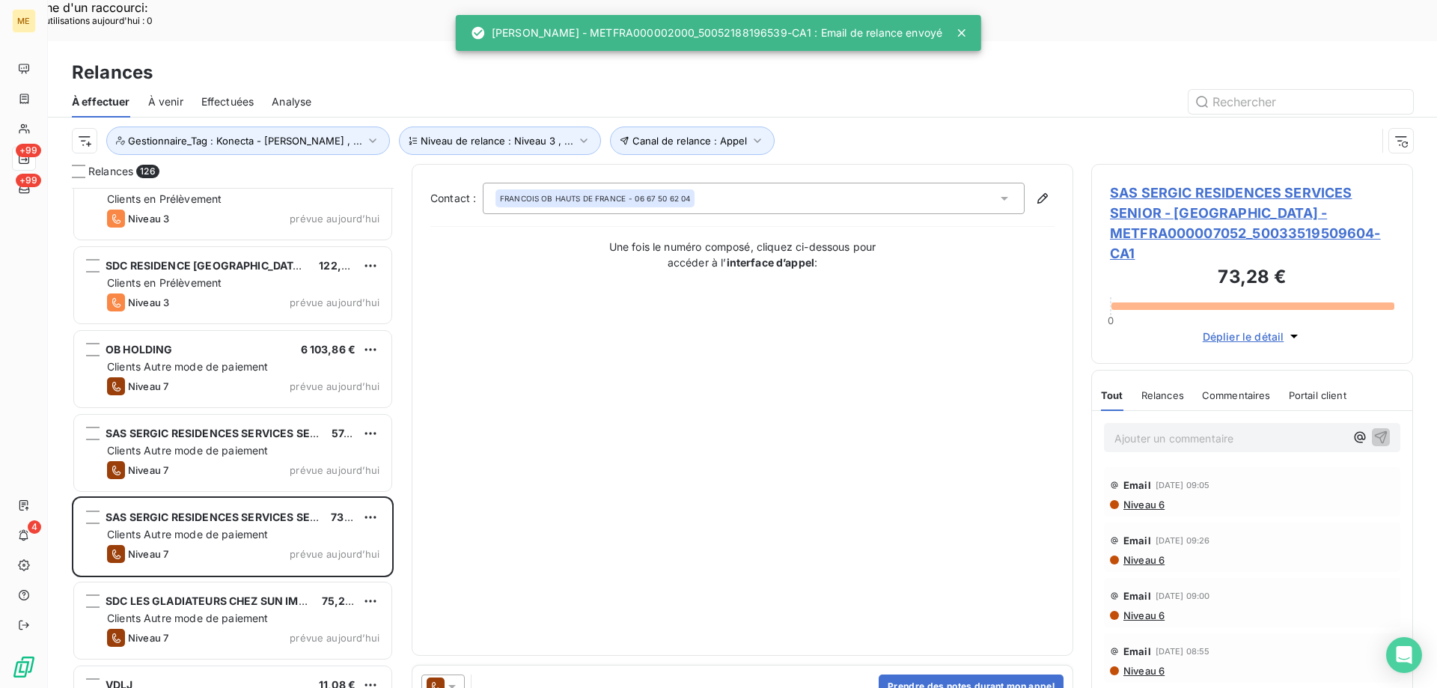
click at [451, 679] on icon at bounding box center [452, 686] width 15 height 15
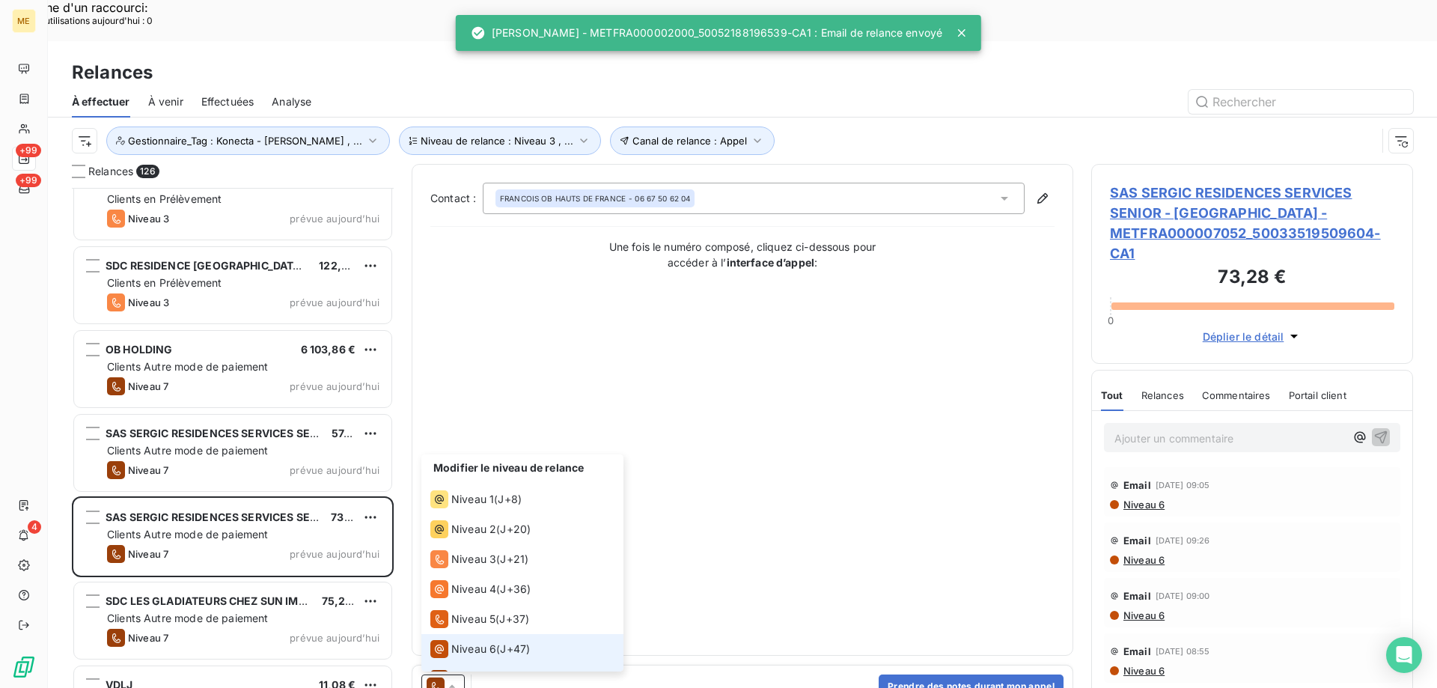
scroll to position [22, 0]
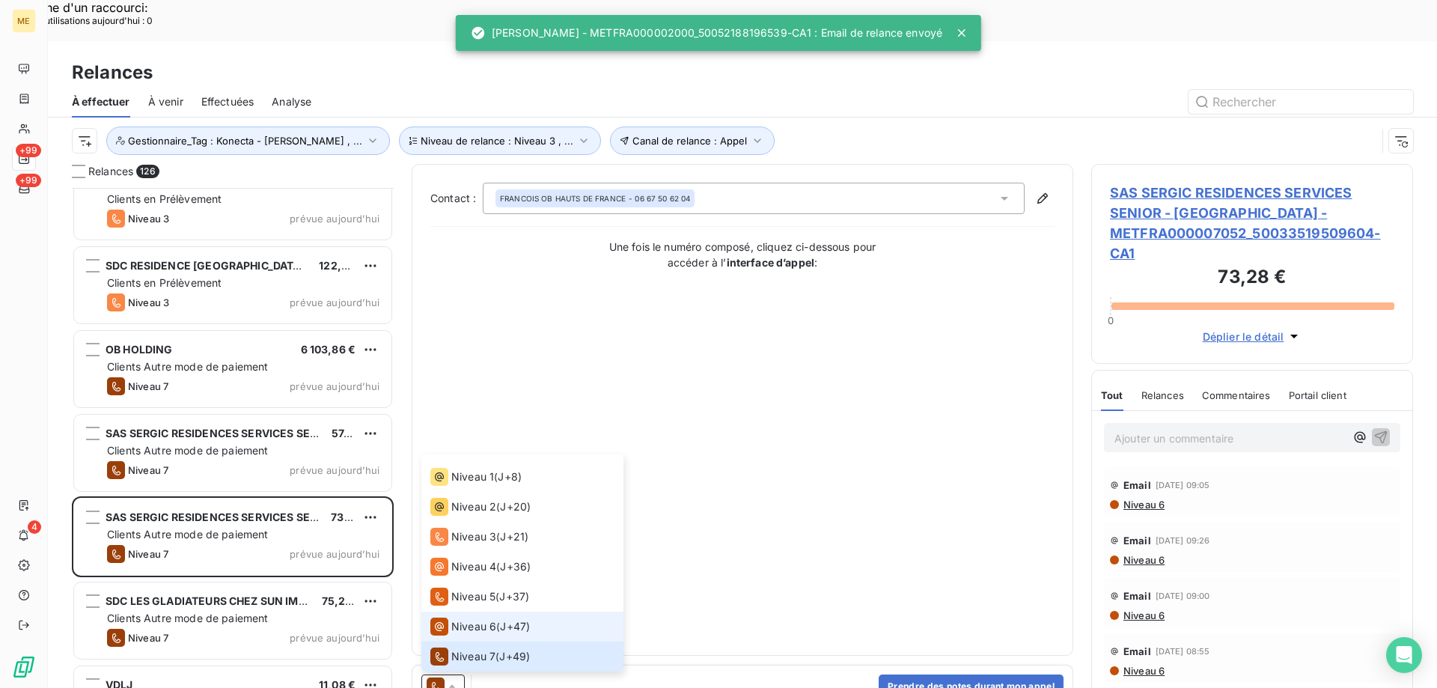
click at [460, 617] on div "Niveau 6" at bounding box center [463, 626] width 66 height 18
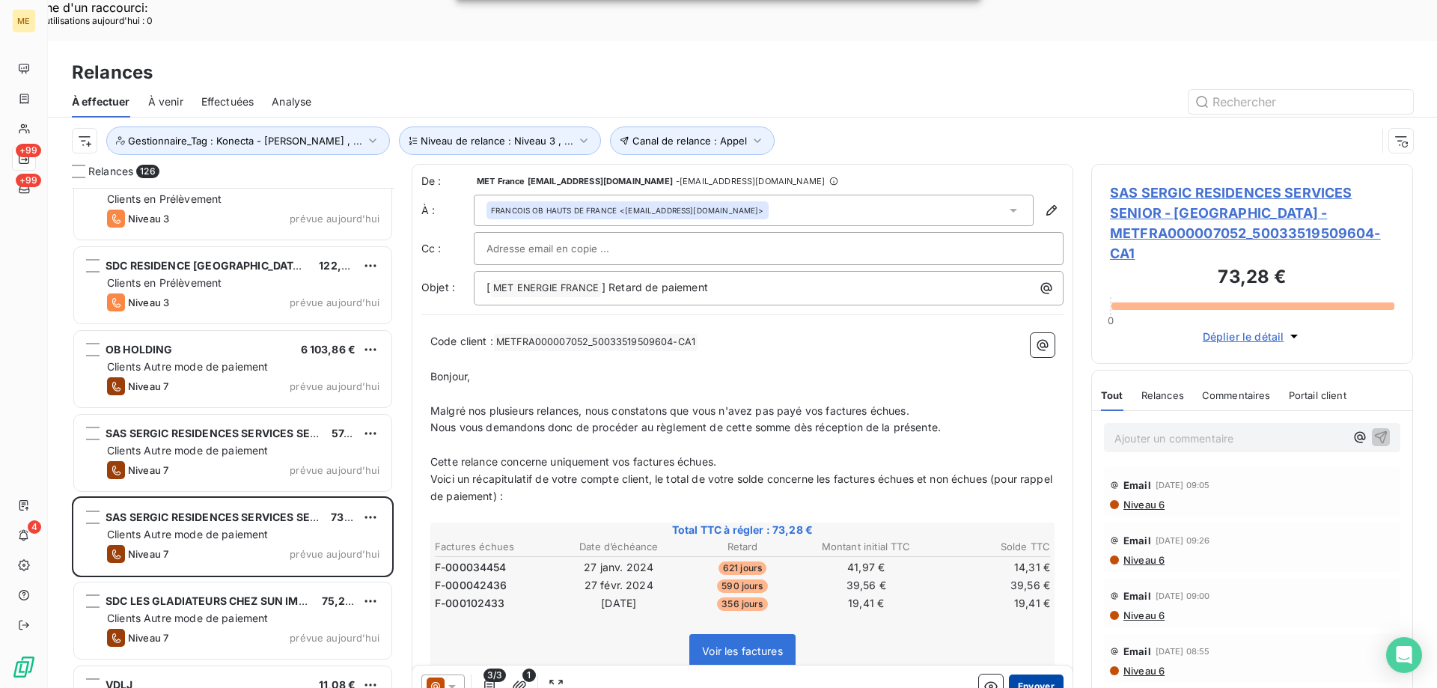
click at [1028, 674] on button "Envoyer" at bounding box center [1036, 686] width 55 height 24
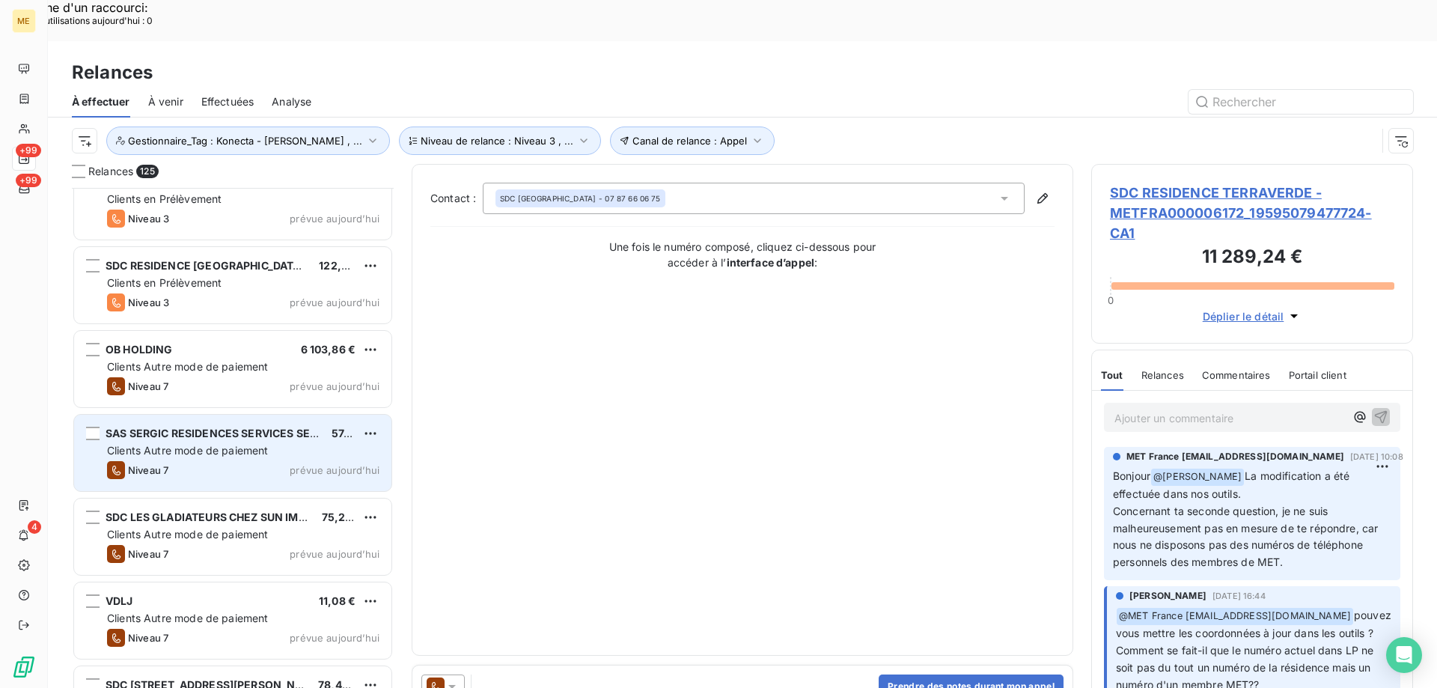
click at [315, 464] on span "prévue aujourd’hui" at bounding box center [335, 470] width 90 height 12
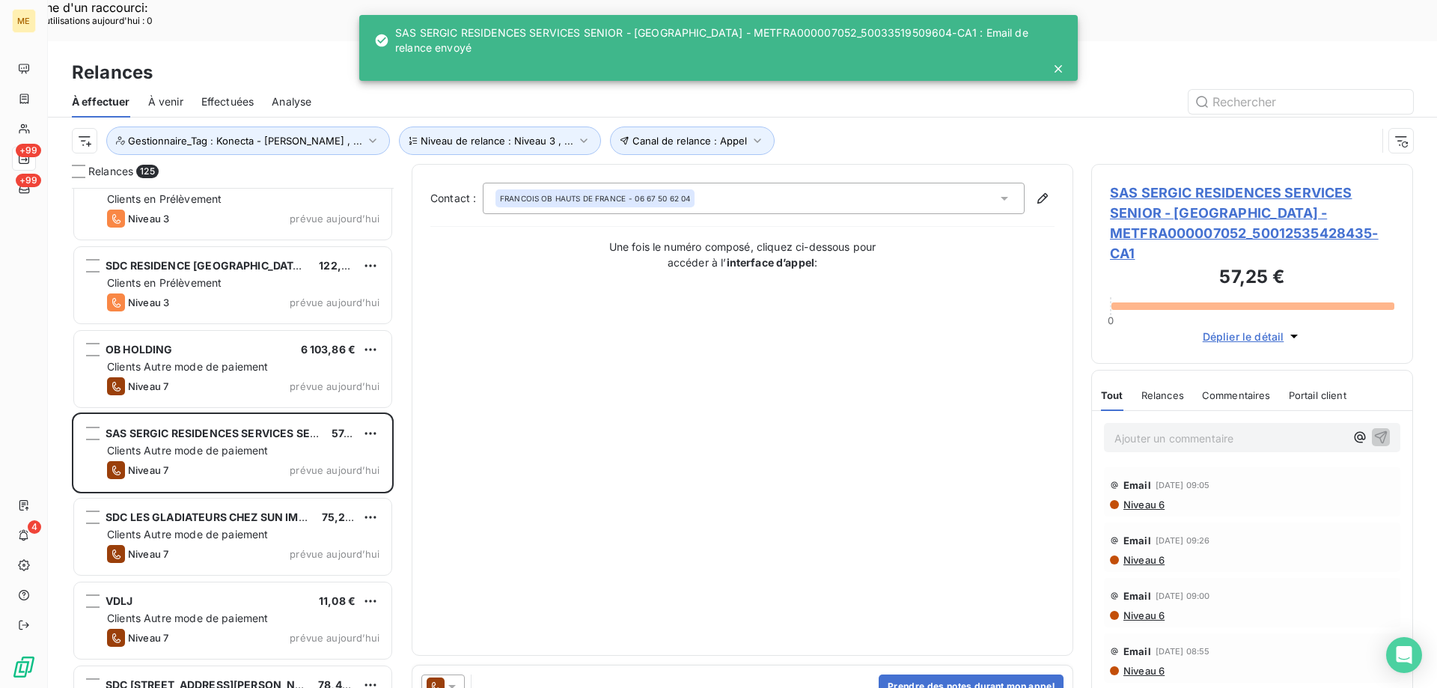
click at [457, 679] on icon at bounding box center [452, 686] width 15 height 15
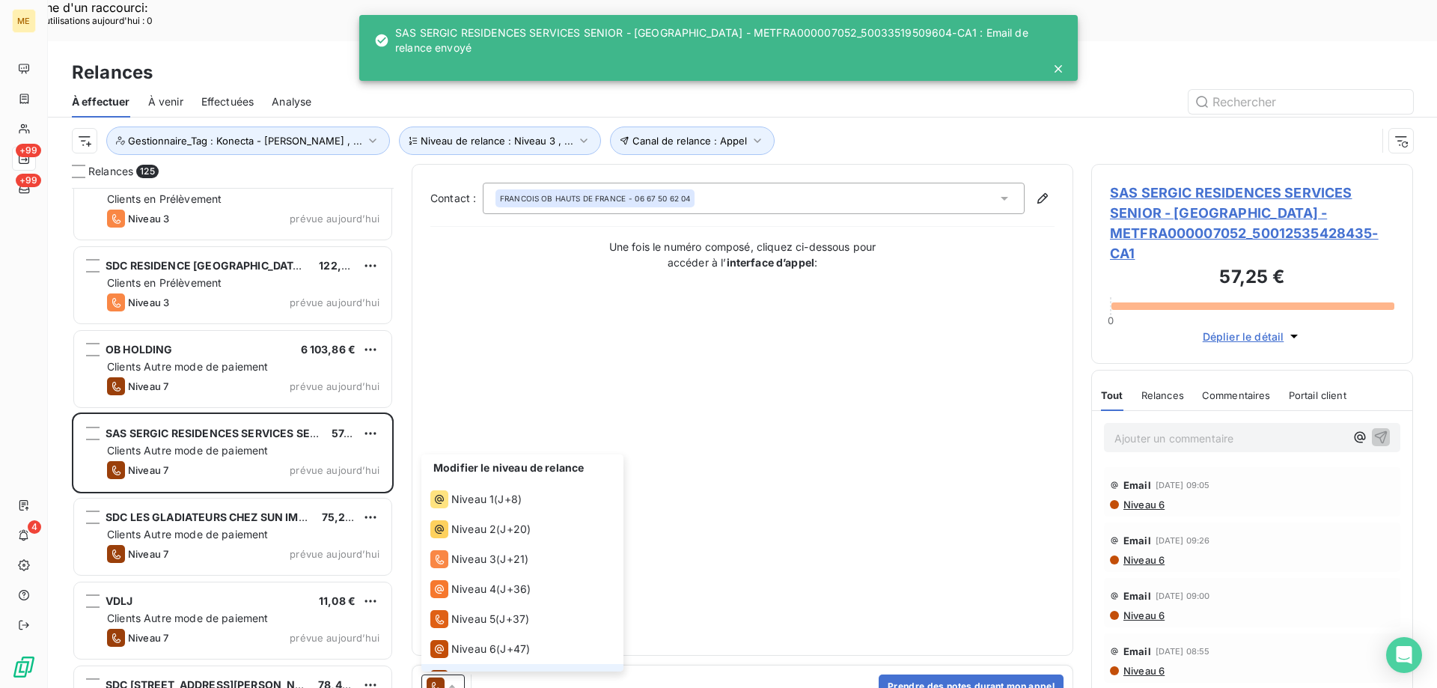
scroll to position [22, 0]
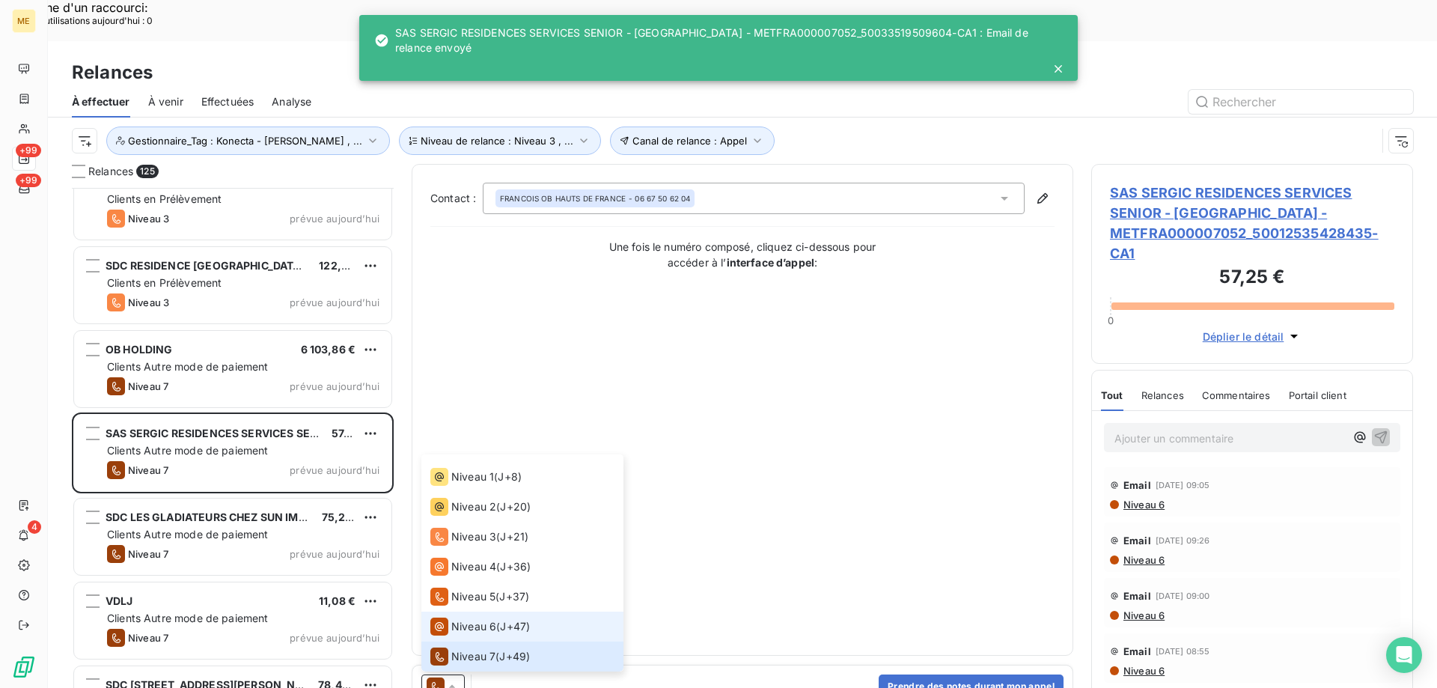
click at [462, 611] on li "Niveau 6 ( J+47 )" at bounding box center [522, 626] width 202 height 30
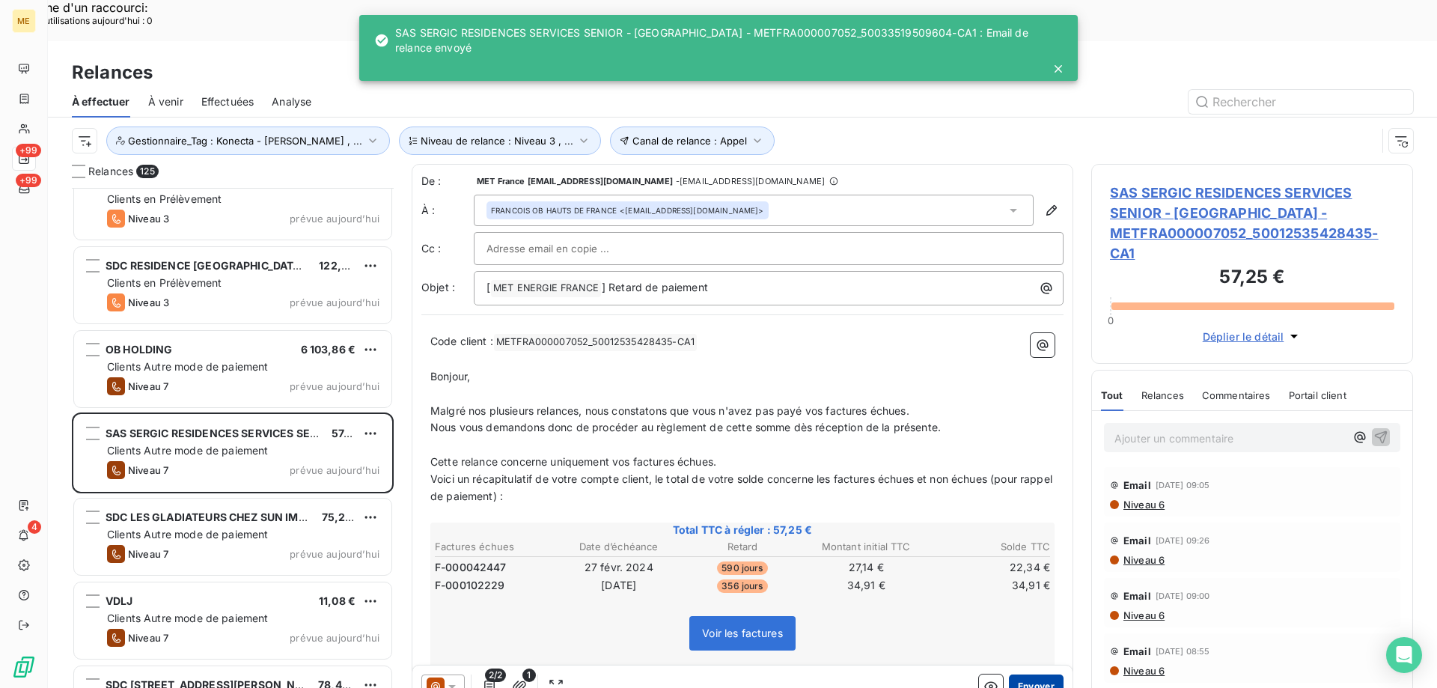
click at [1030, 674] on button "Envoyer" at bounding box center [1036, 686] width 55 height 24
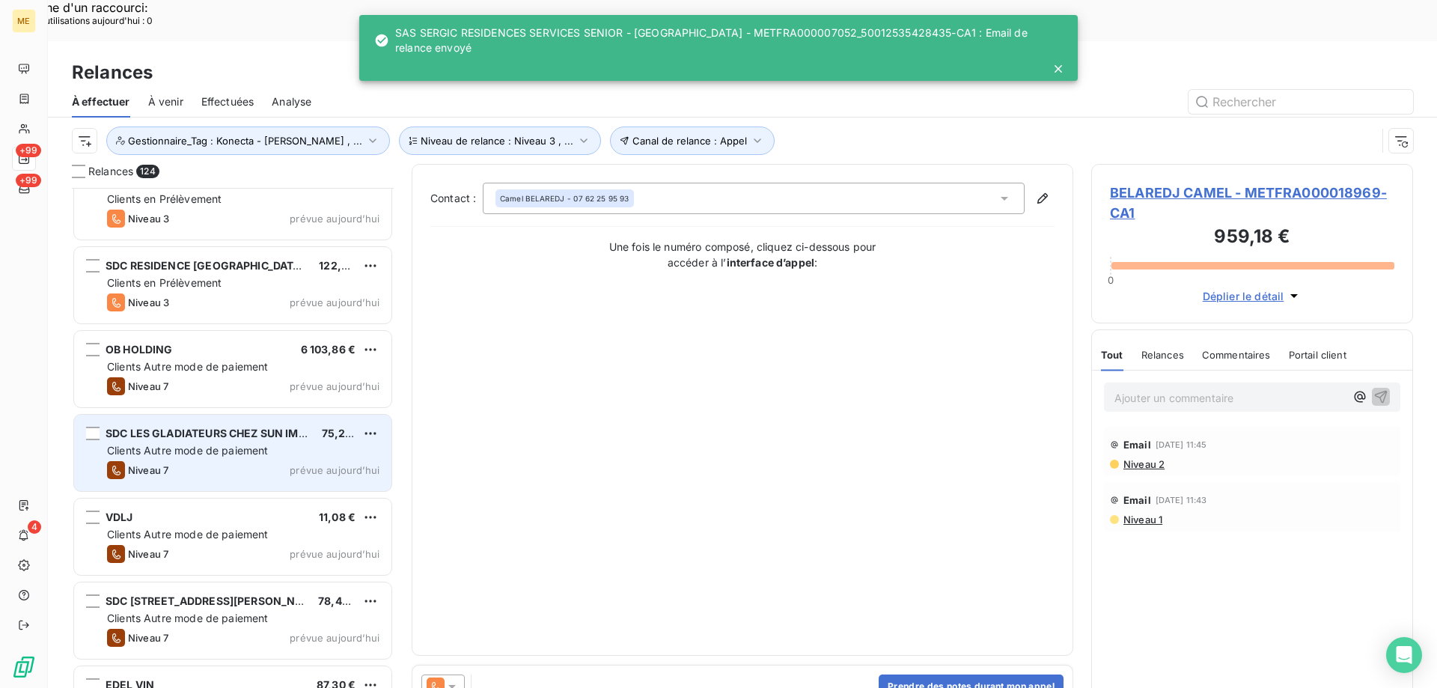
click at [296, 441] on div "SDC LES GLADIATEURS CHEZ SUN IMMOBILIER 75,28 € Clients Autre mode de paiement …" at bounding box center [232, 453] width 317 height 76
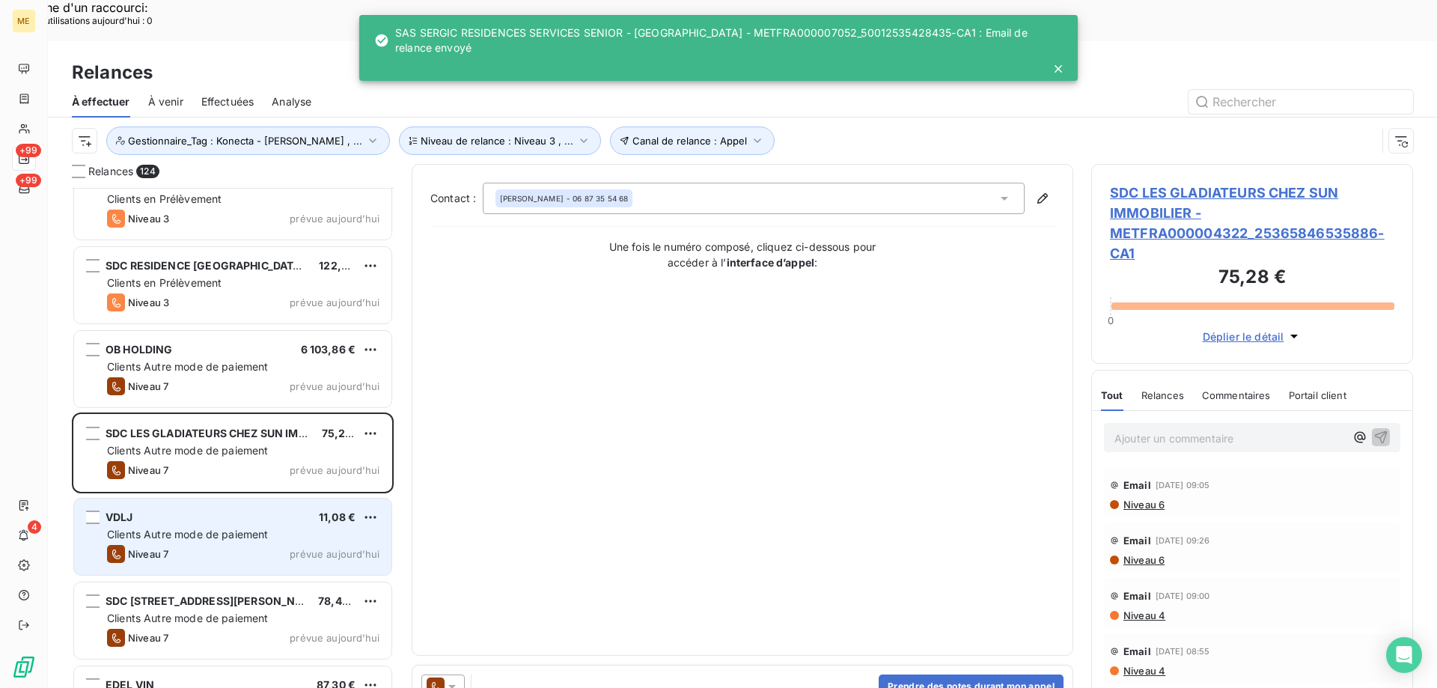
click at [296, 527] on div "Clients Autre mode de paiement" at bounding box center [243, 534] width 272 height 15
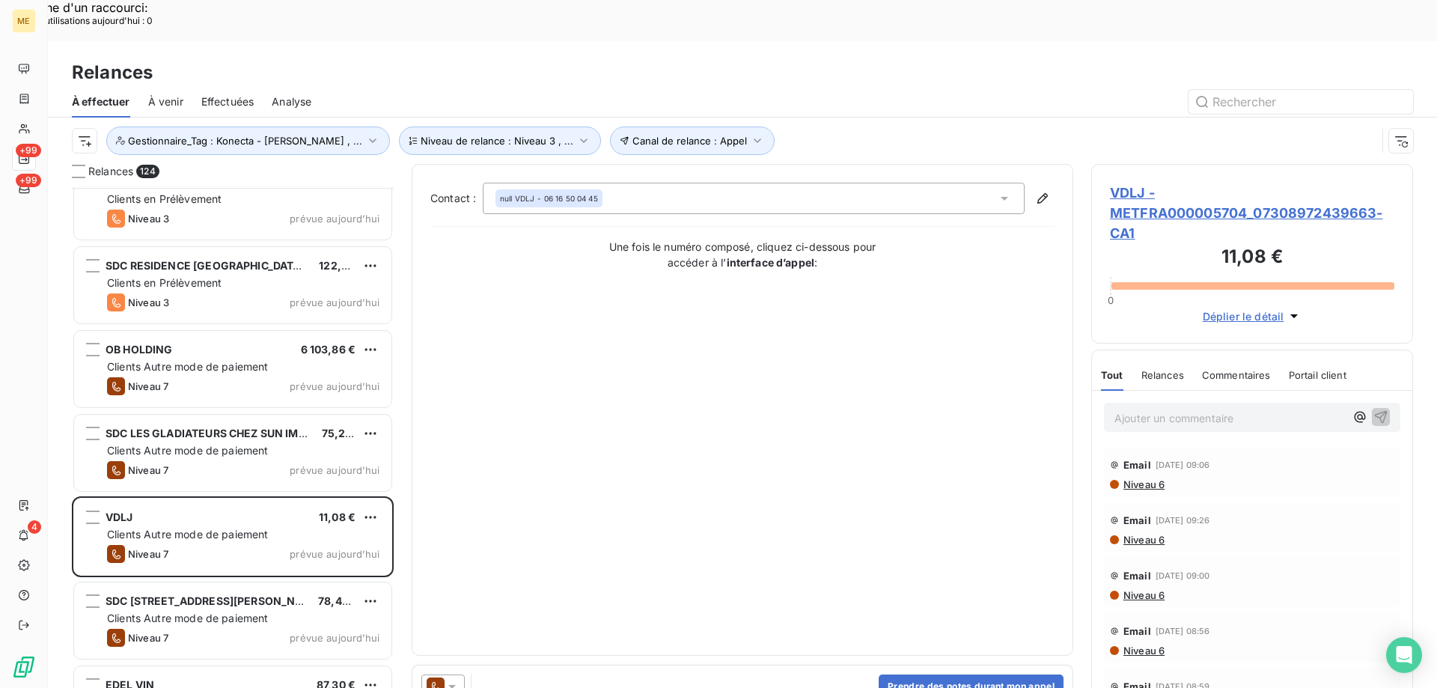
click at [458, 679] on icon at bounding box center [452, 686] width 15 height 15
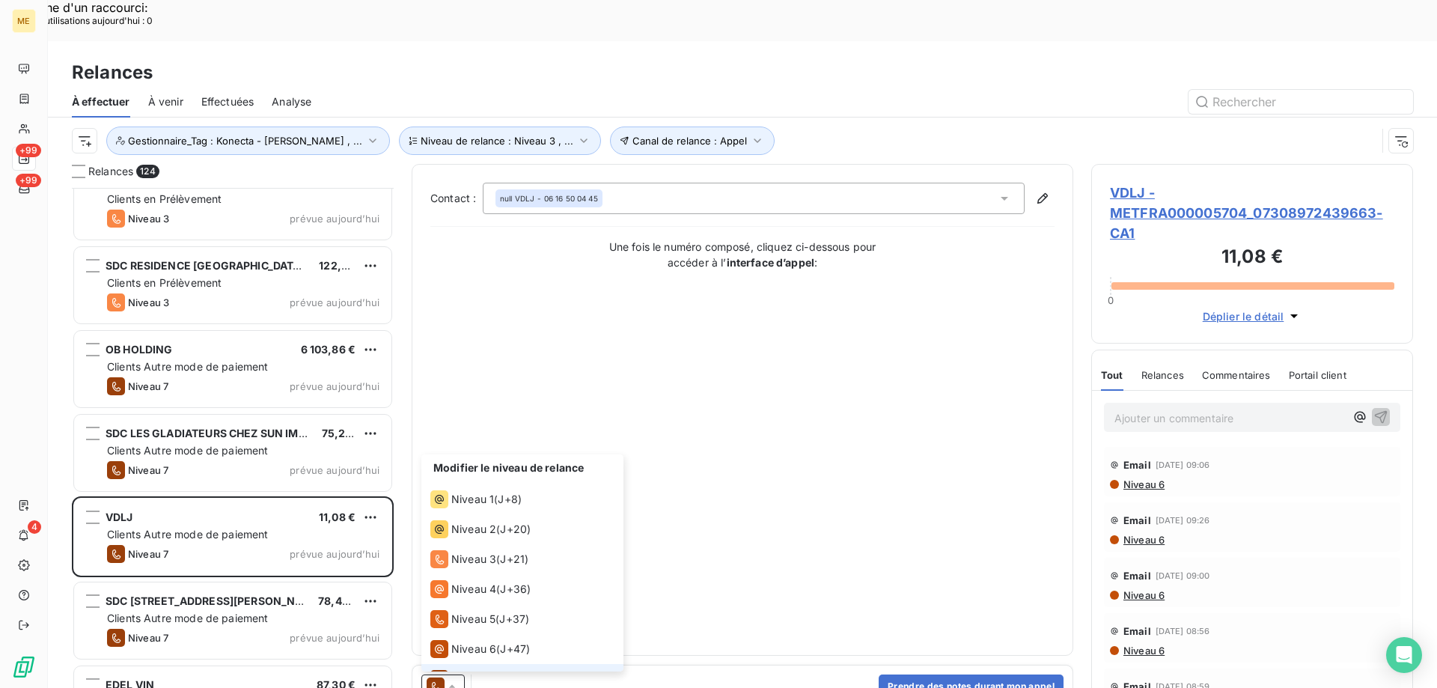
scroll to position [22, 0]
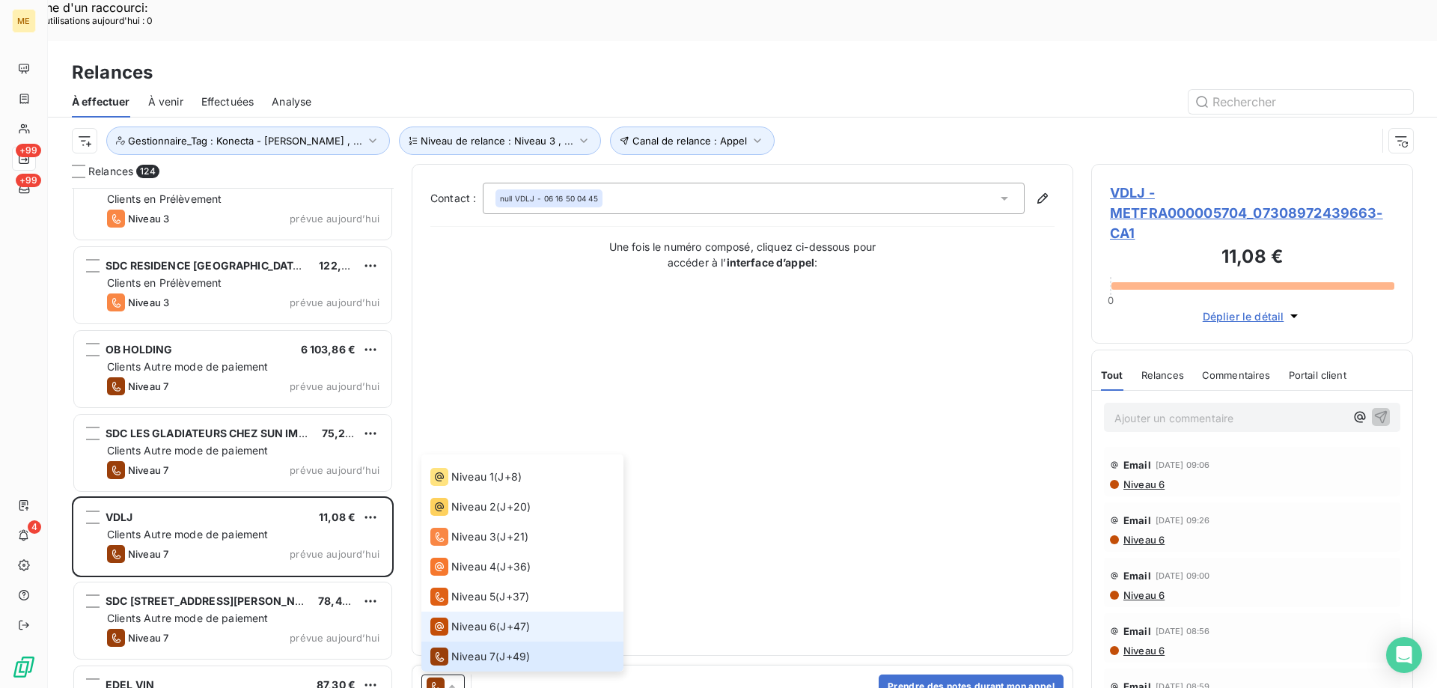
click at [460, 619] on span "Niveau 6" at bounding box center [473, 626] width 45 height 15
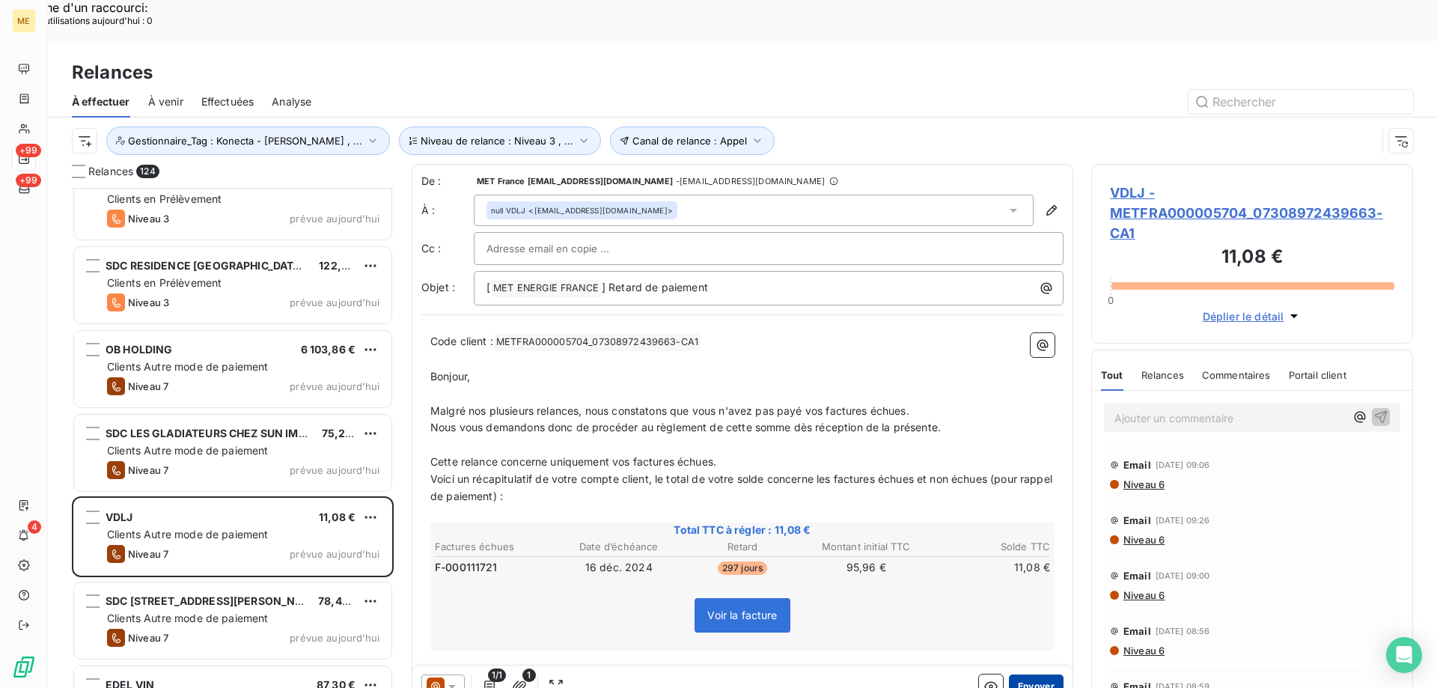
click at [1024, 674] on button "Envoyer" at bounding box center [1036, 686] width 55 height 24
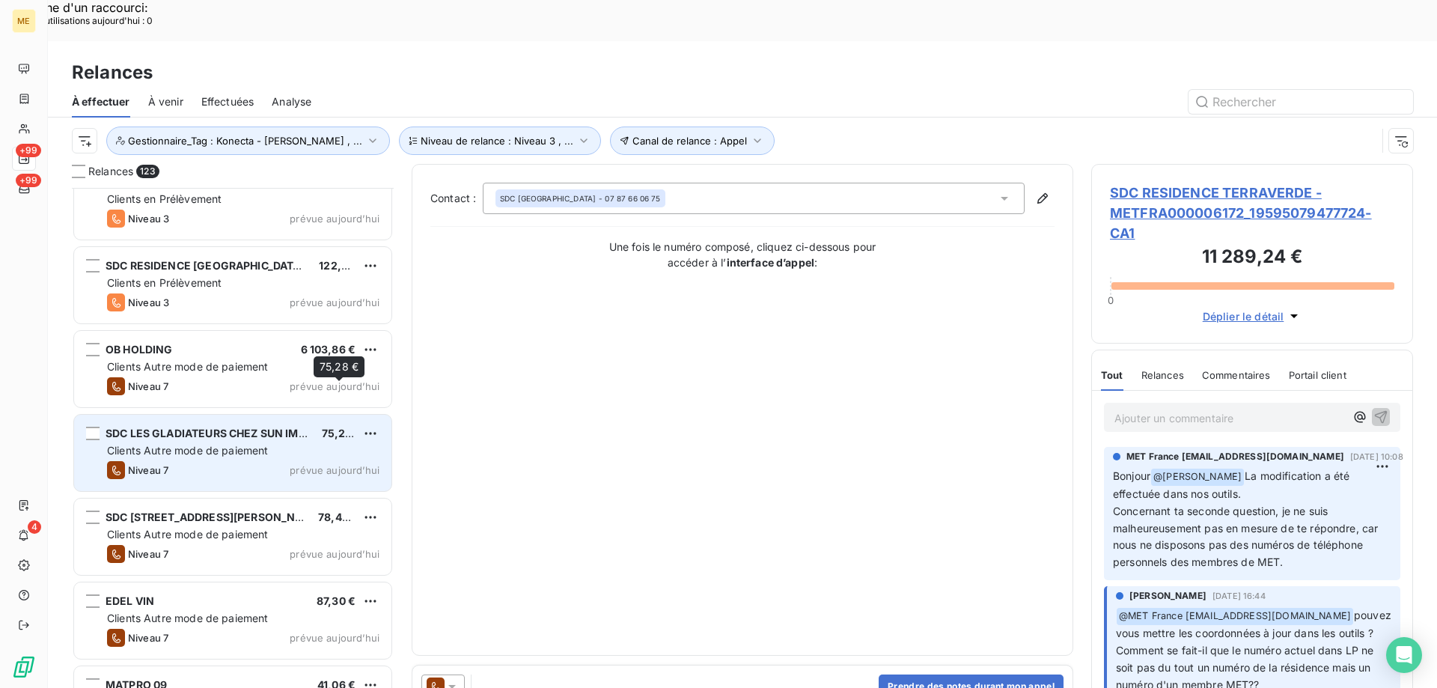
click at [338, 426] on div "75,28 €" at bounding box center [339, 433] width 34 height 15
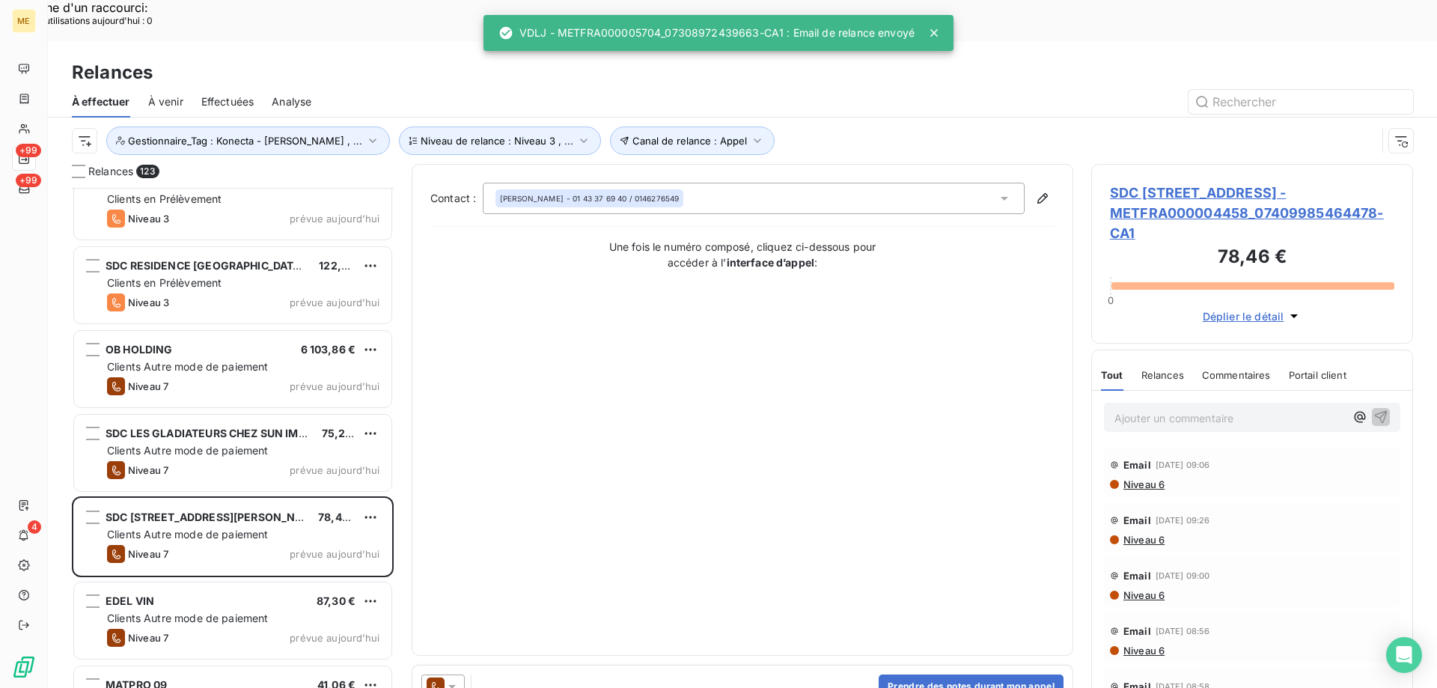
click at [457, 679] on icon at bounding box center [452, 686] width 15 height 15
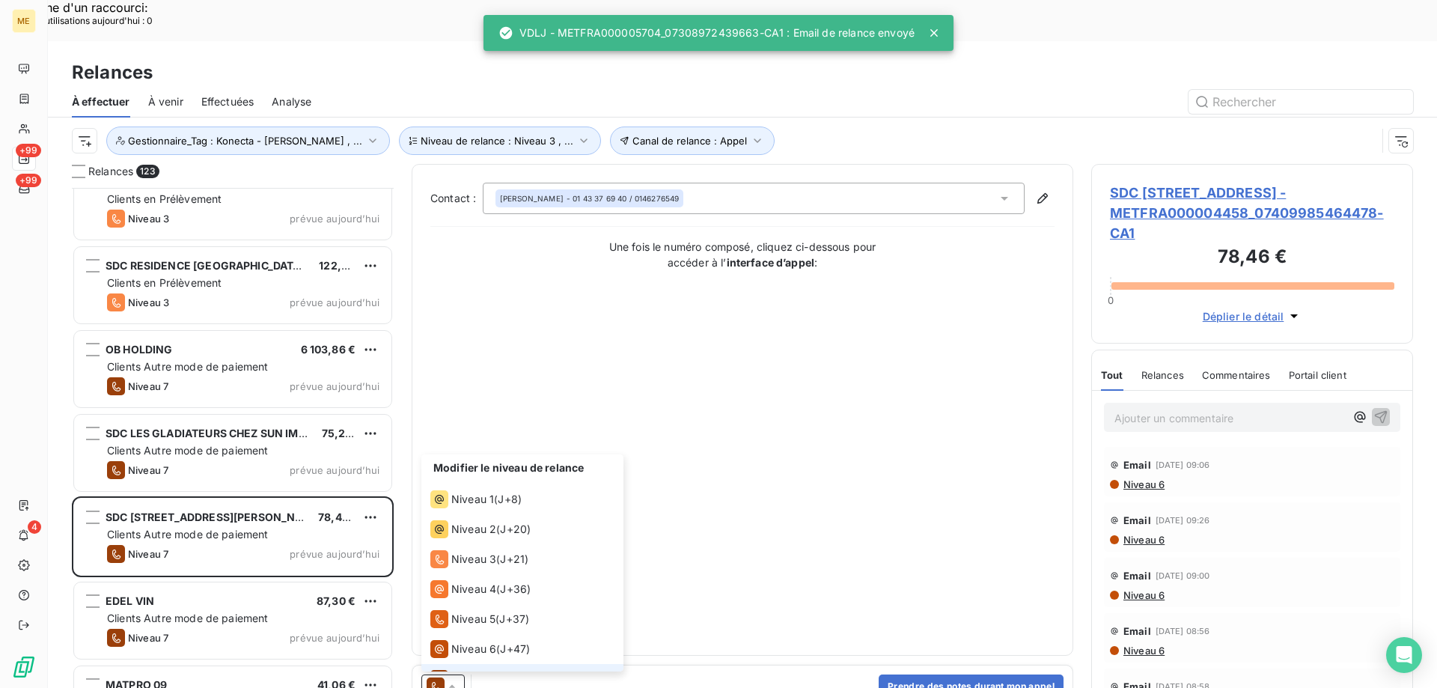
scroll to position [22, 0]
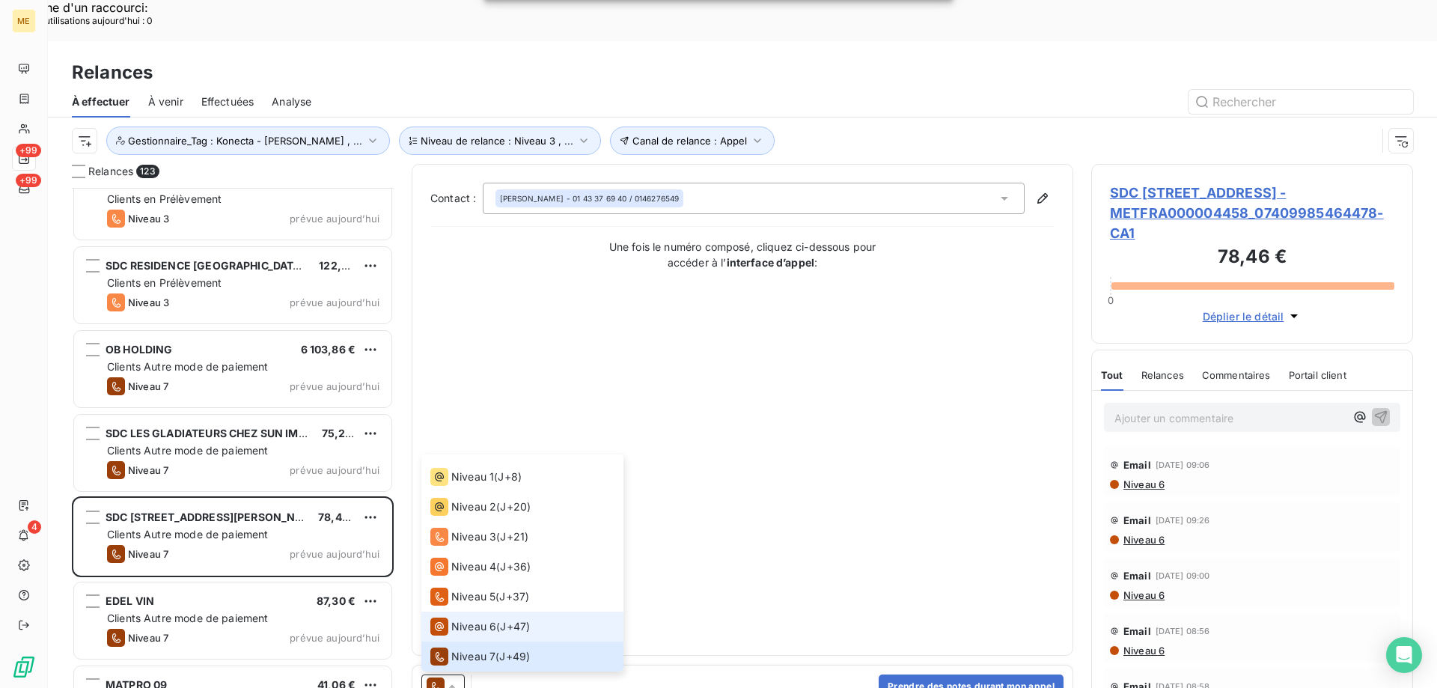
click at [453, 619] on span "Niveau 6" at bounding box center [473, 626] width 45 height 15
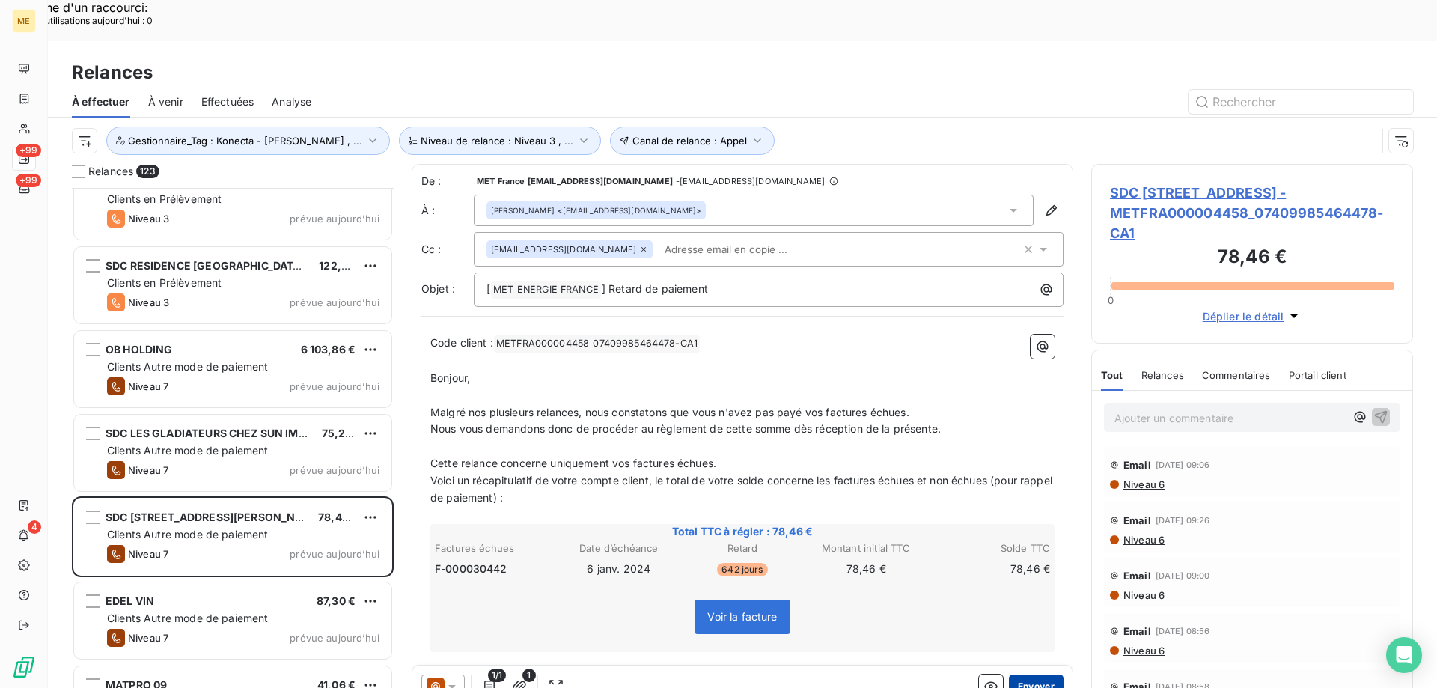
click at [1028, 674] on button "Envoyer" at bounding box center [1036, 686] width 55 height 24
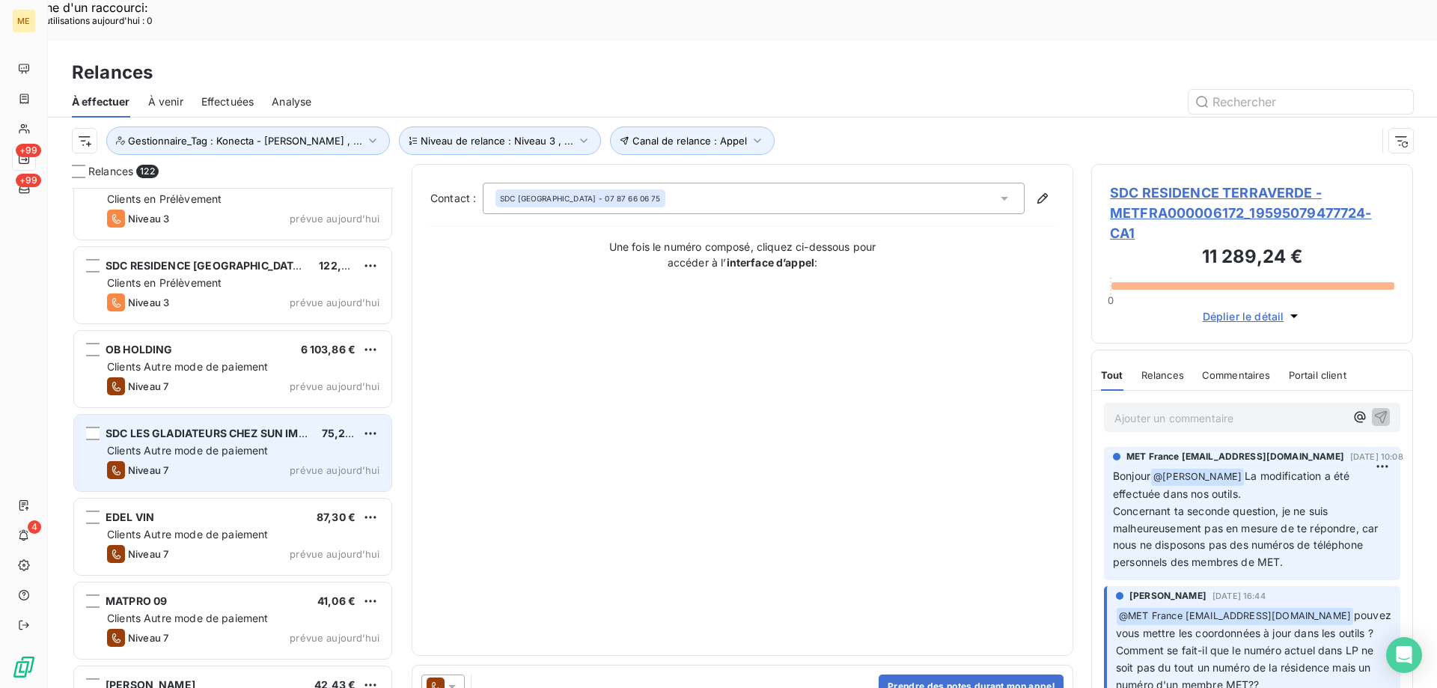
click at [309, 427] on span "SDC LES GLADIATEURS CHEZ SUN IMMOBILIER" at bounding box center [228, 433] width 244 height 13
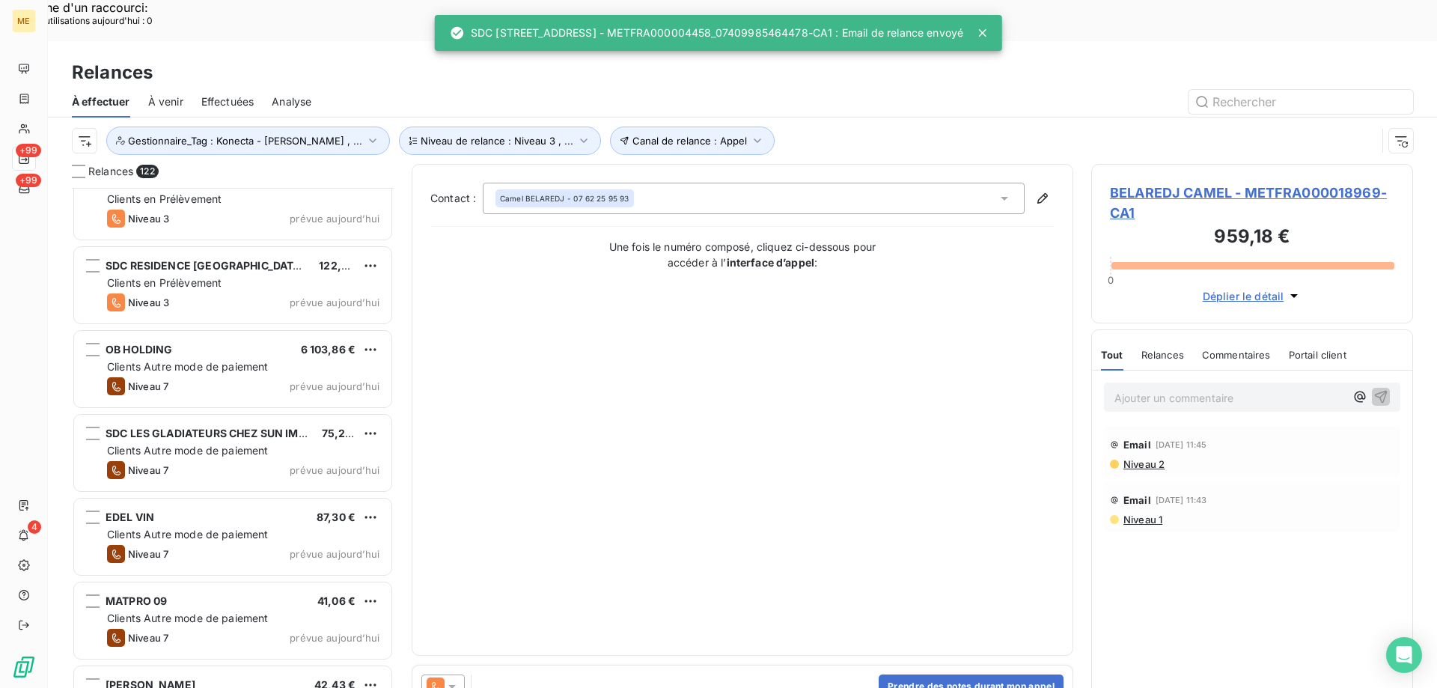
click at [457, 679] on icon at bounding box center [452, 686] width 15 height 15
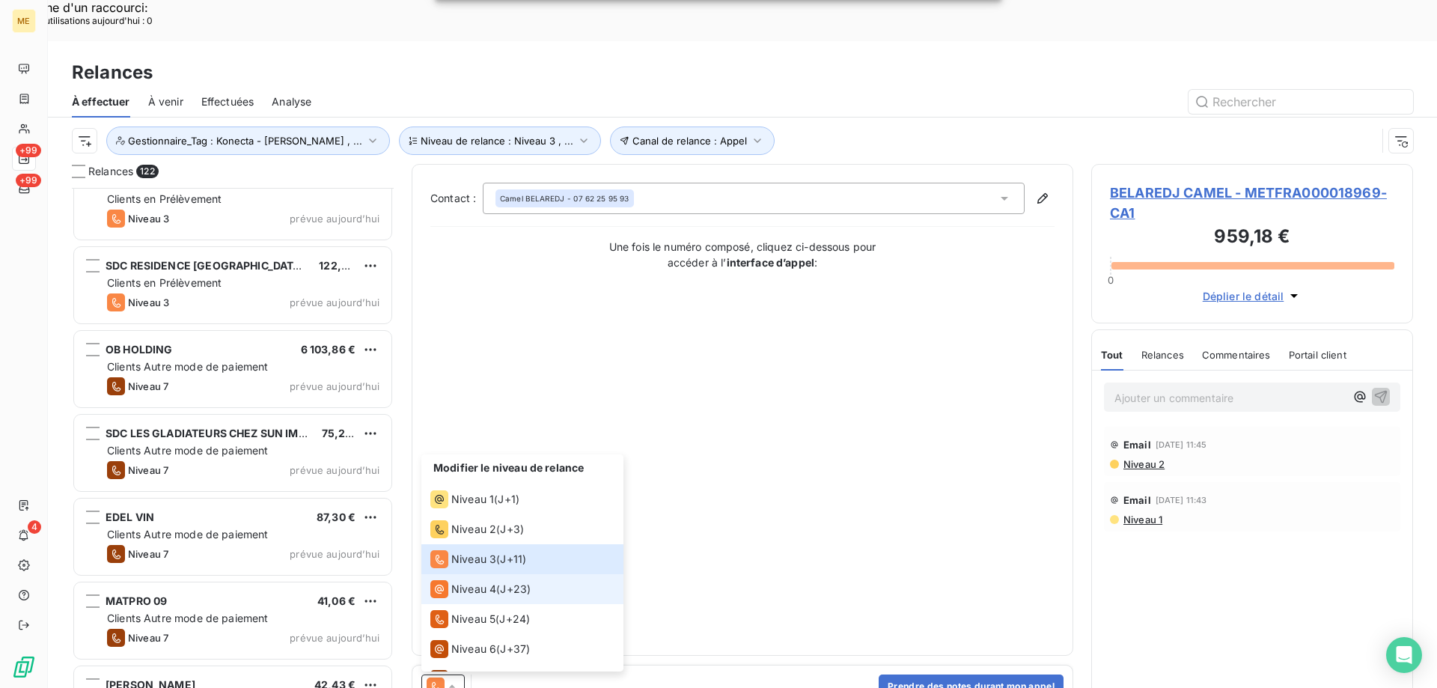
click at [459, 581] on span "Niveau 4" at bounding box center [473, 588] width 45 height 15
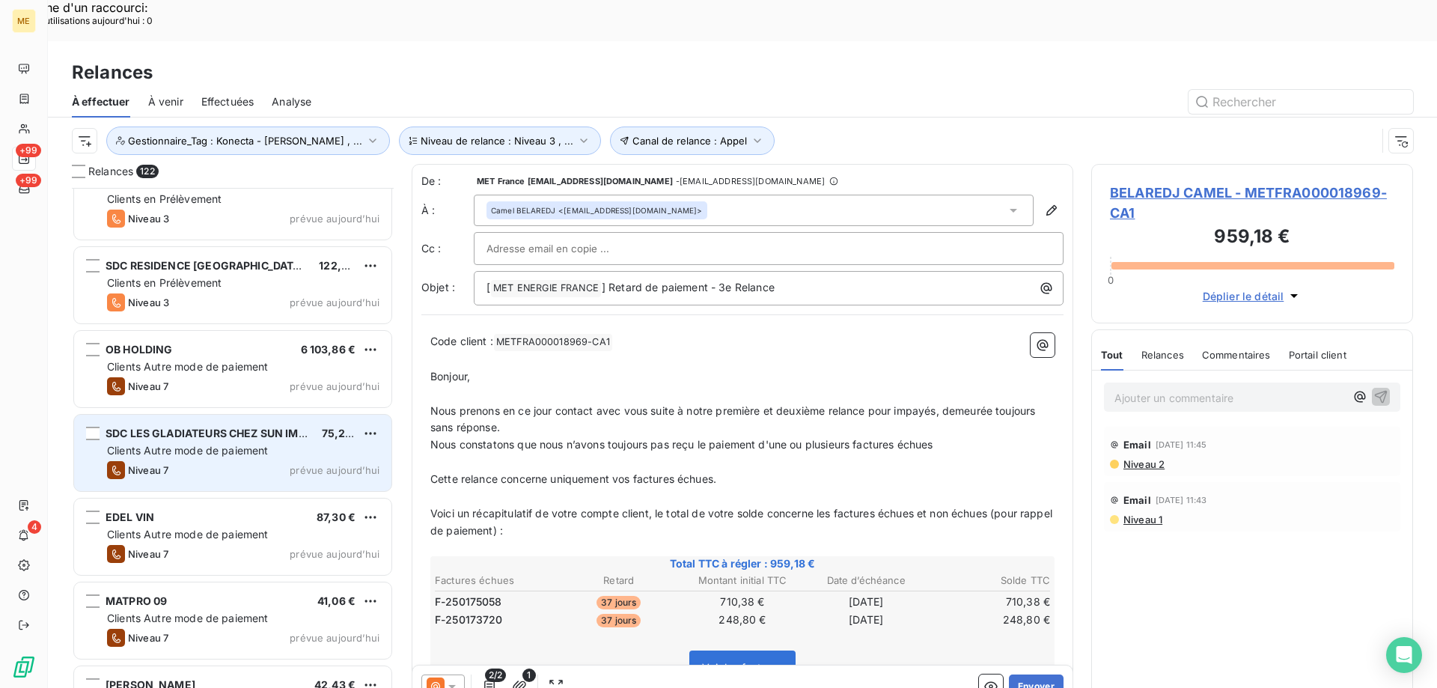
click at [282, 415] on div "SDC LES GLADIATEURS CHEZ SUN IMMOBILIER 75,28 € Clients Autre mode de paiement …" at bounding box center [232, 453] width 317 height 76
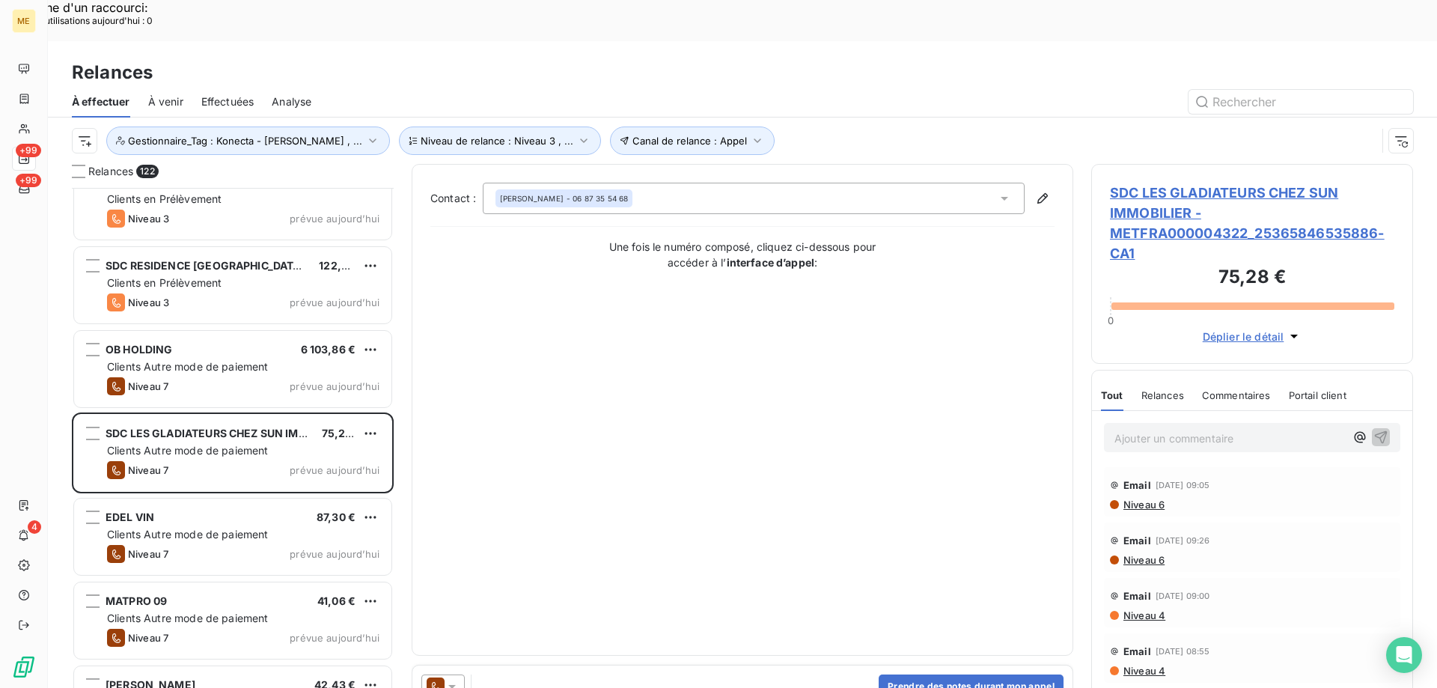
click at [453, 685] on icon at bounding box center [451, 687] width 7 height 4
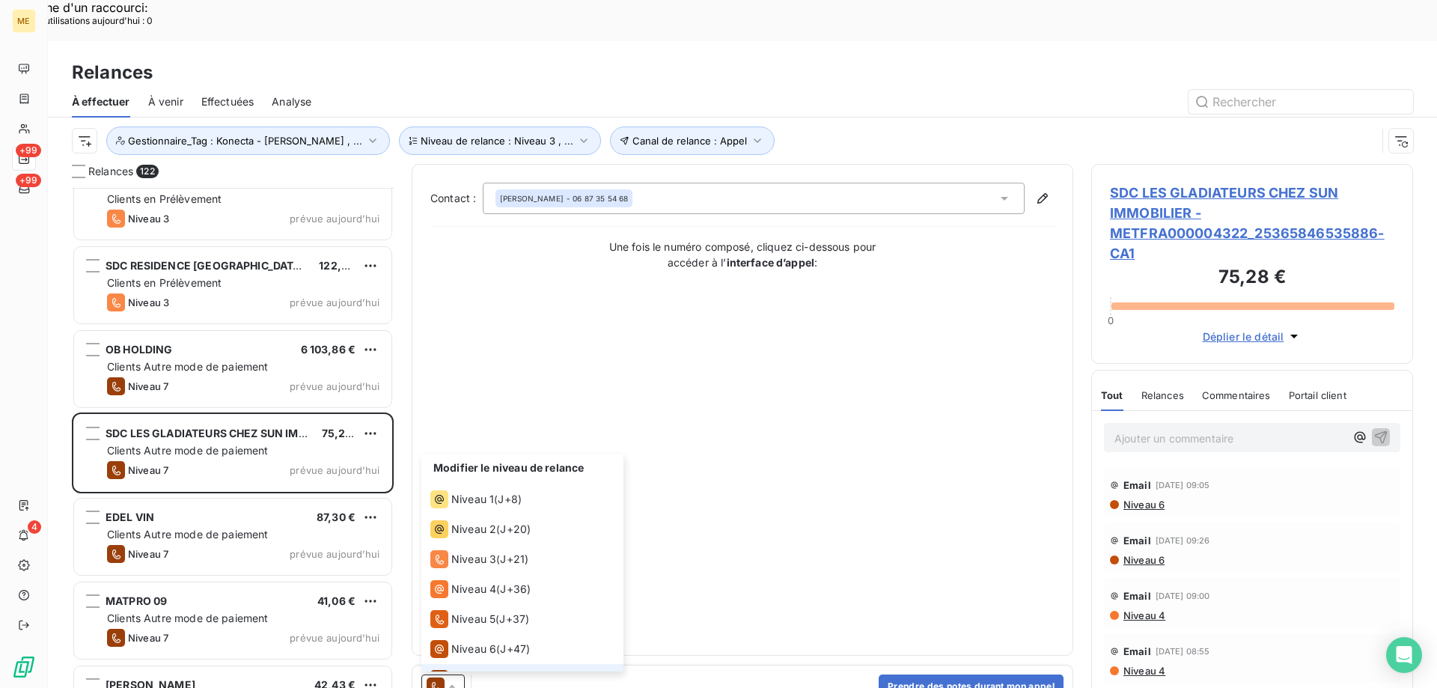
scroll to position [22, 0]
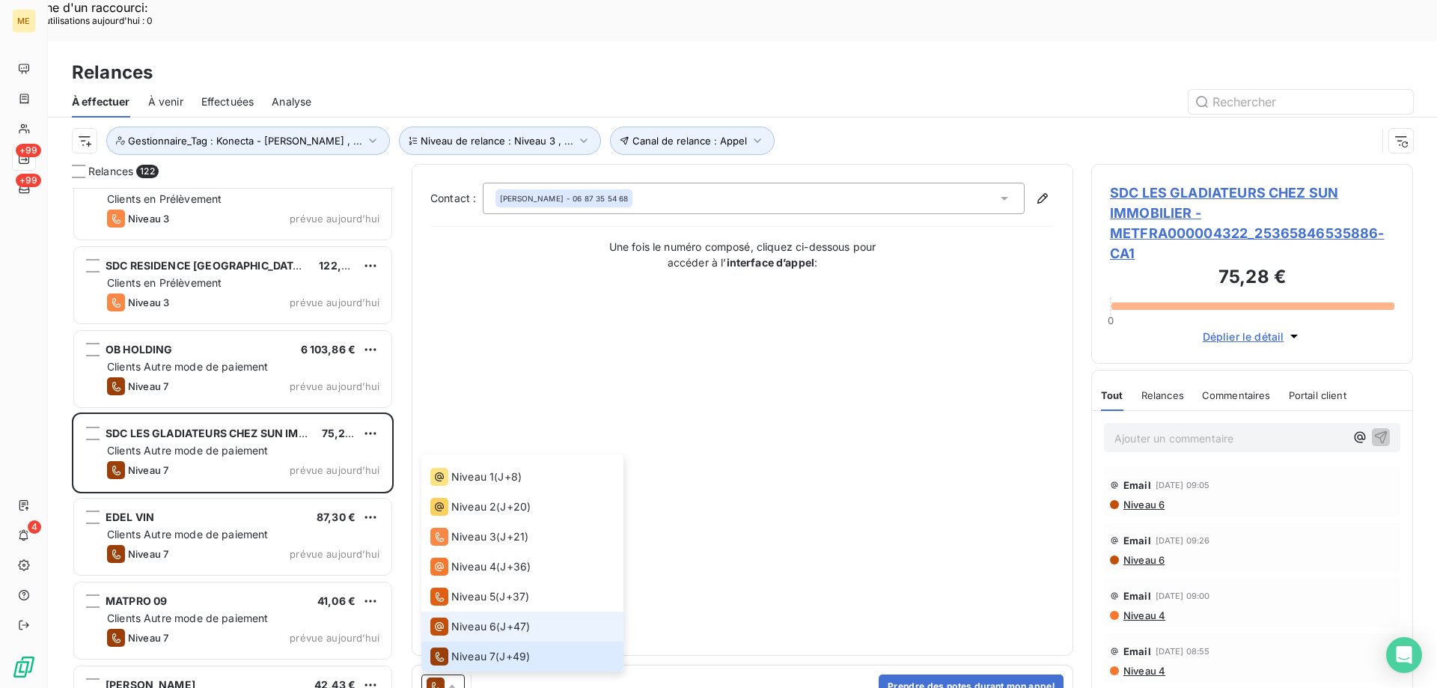
click at [458, 619] on span "Niveau 6" at bounding box center [473, 626] width 45 height 15
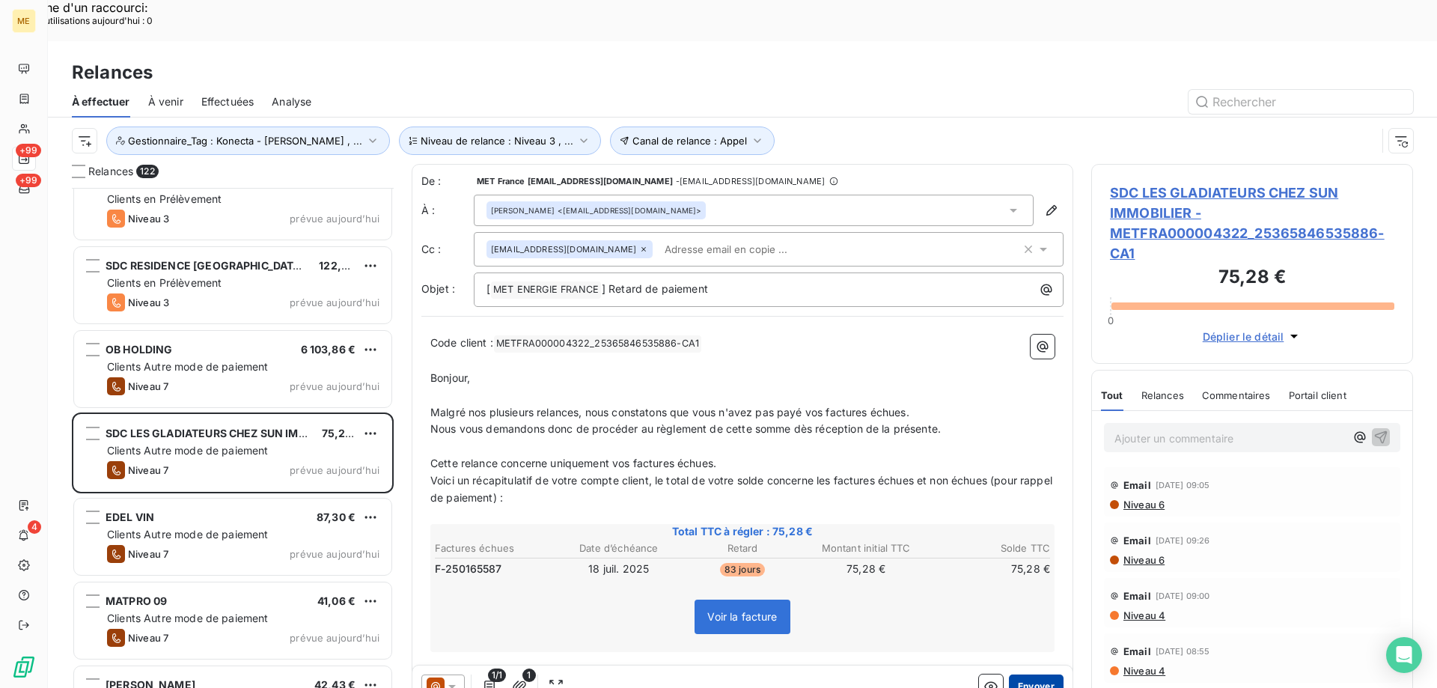
click at [1013, 674] on button "Envoyer" at bounding box center [1036, 686] width 55 height 24
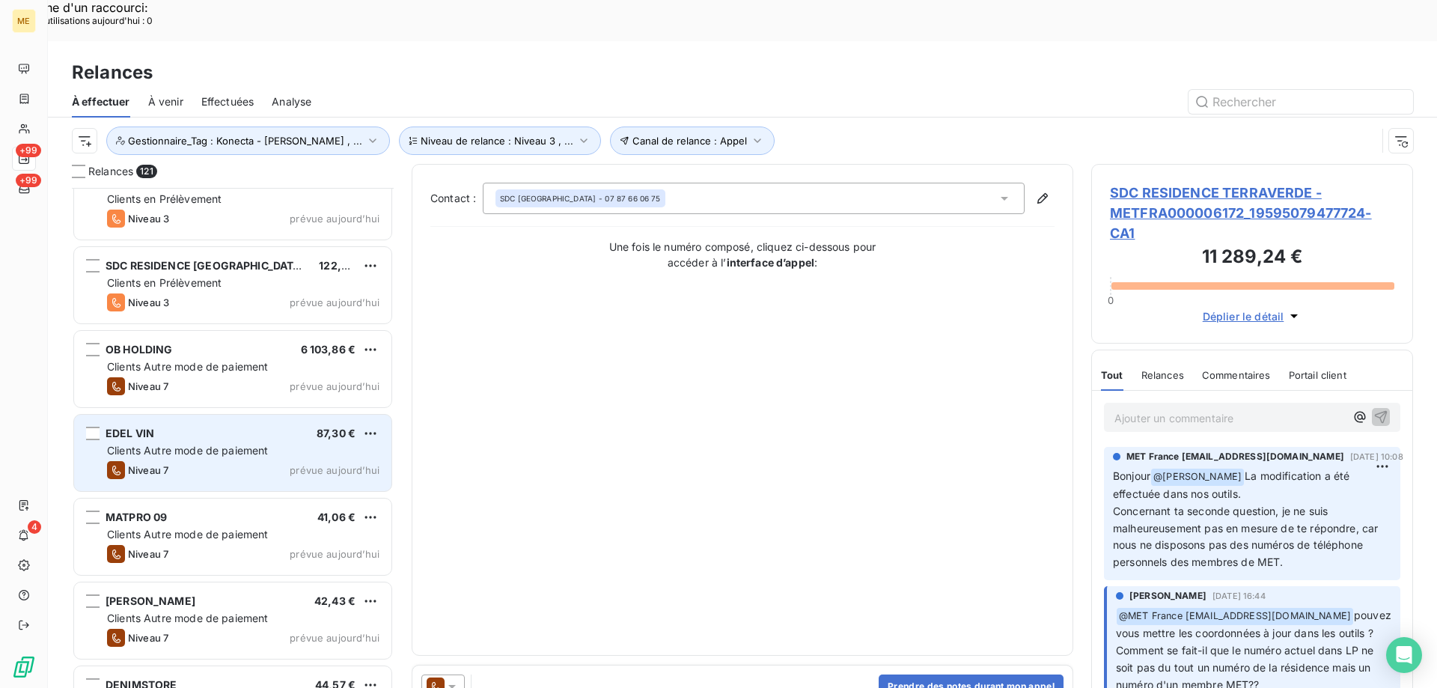
click at [233, 427] on div "EDEL VIN 87,30 €" at bounding box center [243, 433] width 272 height 13
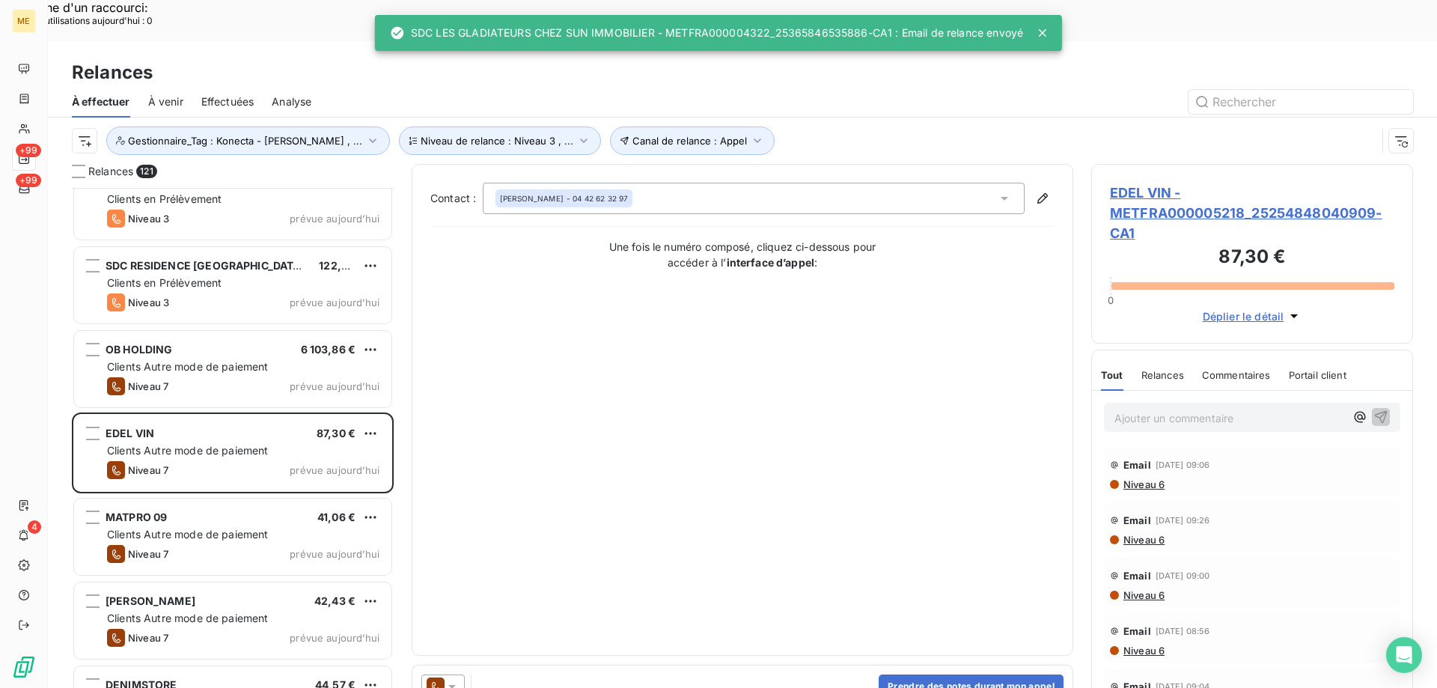
click at [452, 679] on icon at bounding box center [452, 686] width 15 height 15
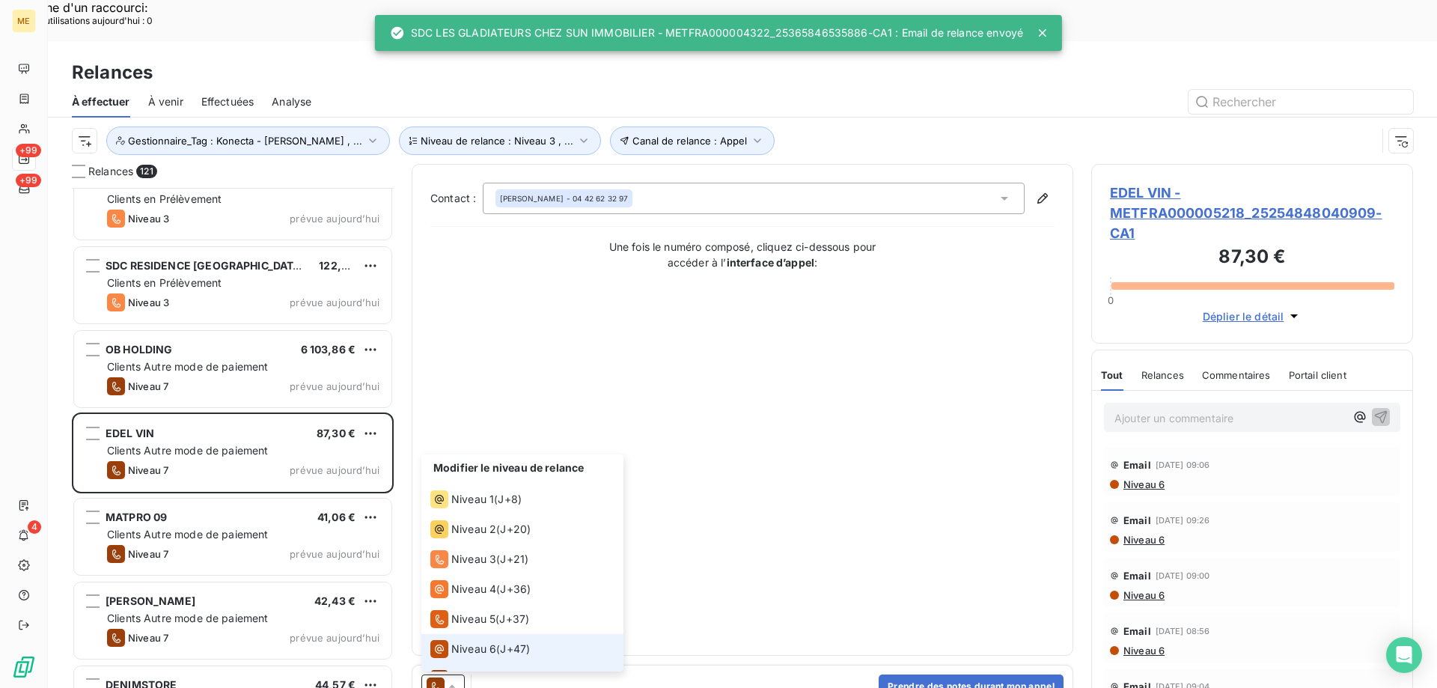
scroll to position [22, 0]
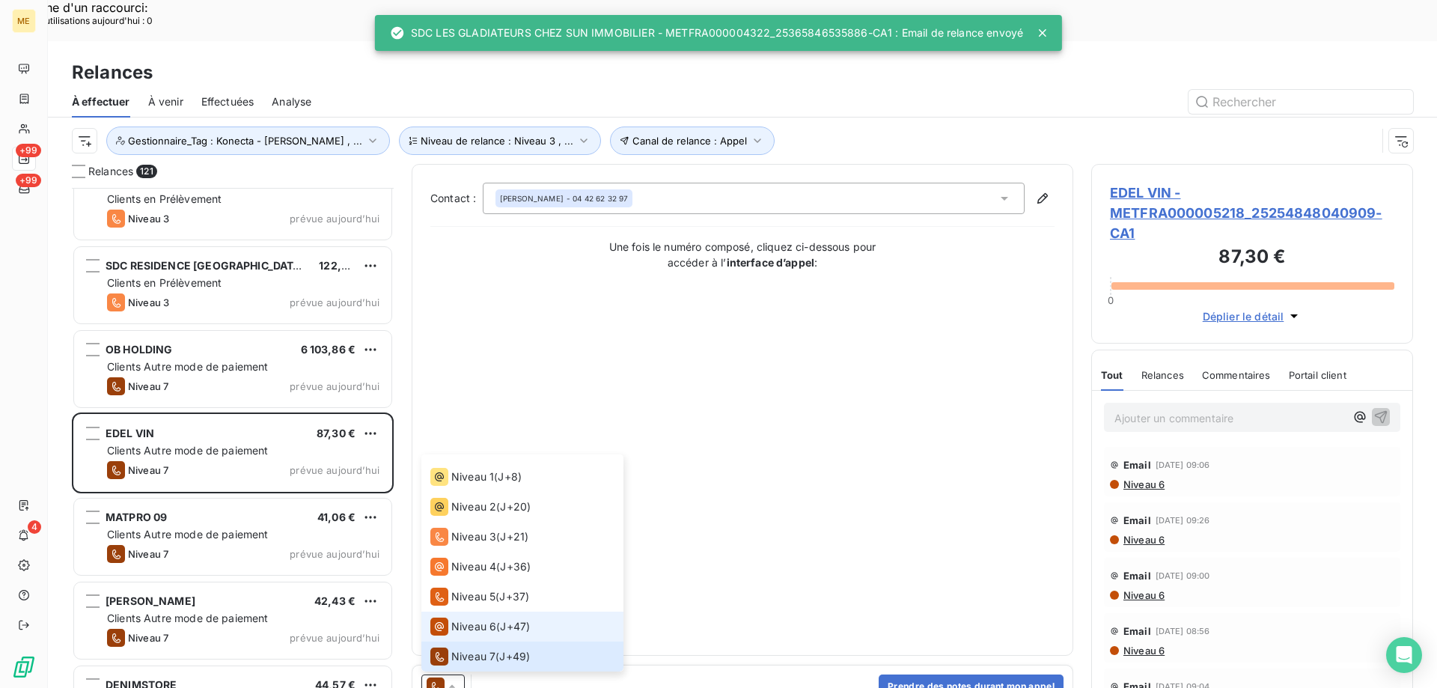
click at [471, 619] on span "Niveau 6" at bounding box center [473, 626] width 45 height 15
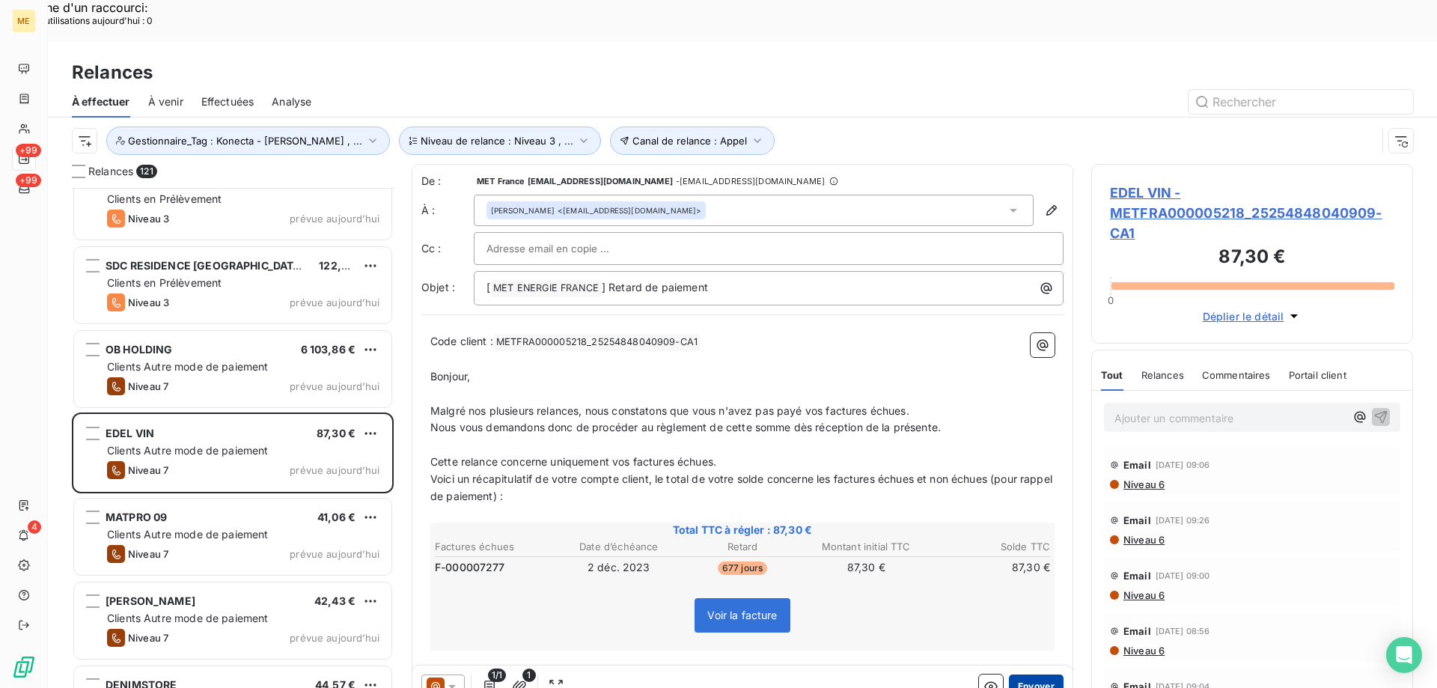
click at [1026, 674] on button "Envoyer" at bounding box center [1036, 686] width 55 height 24
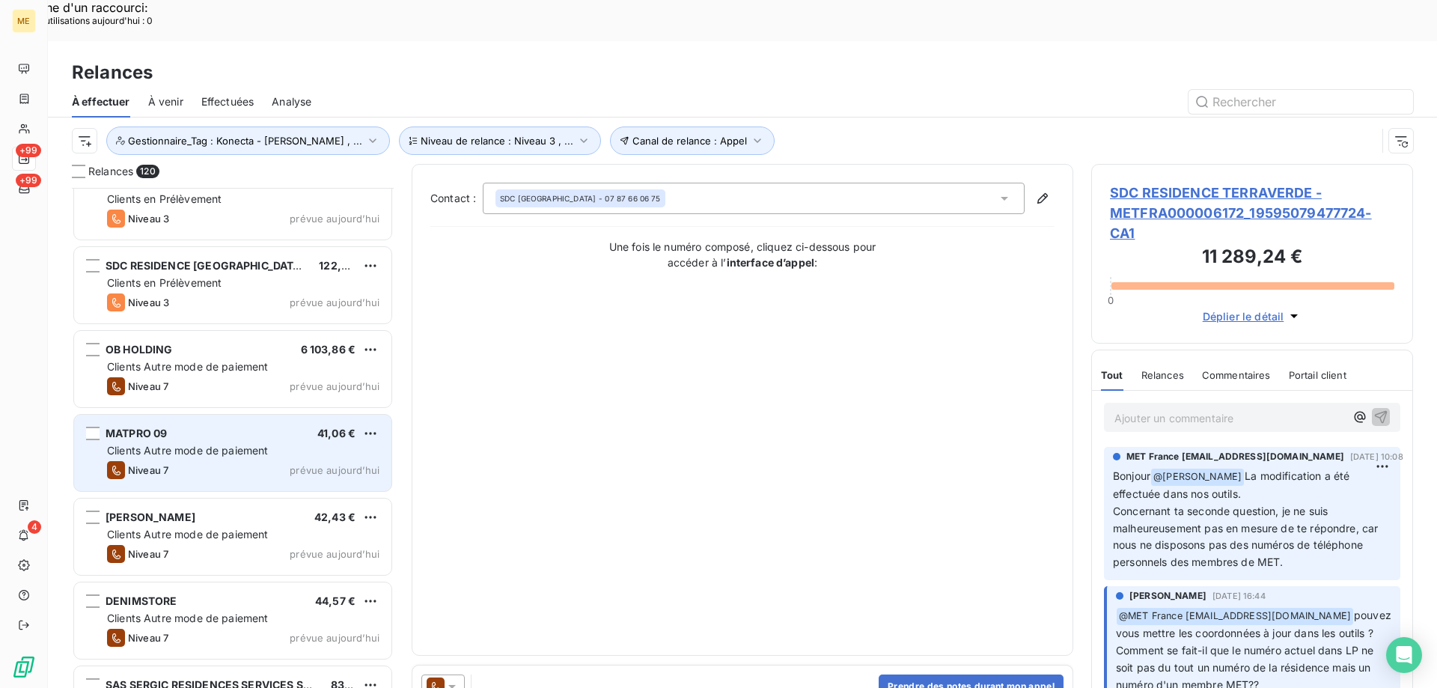
click at [303, 443] on div "Clients Autre mode de paiement" at bounding box center [243, 450] width 272 height 15
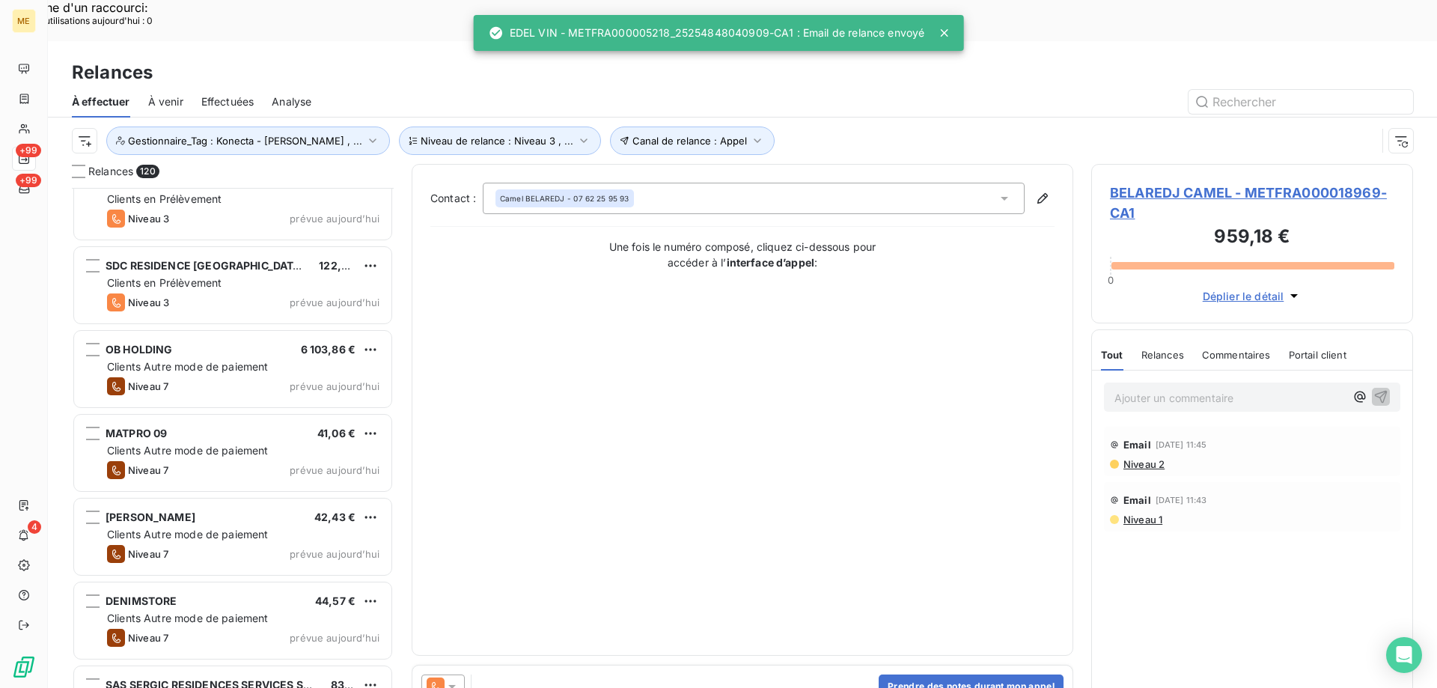
click at [448, 679] on icon at bounding box center [452, 686] width 15 height 15
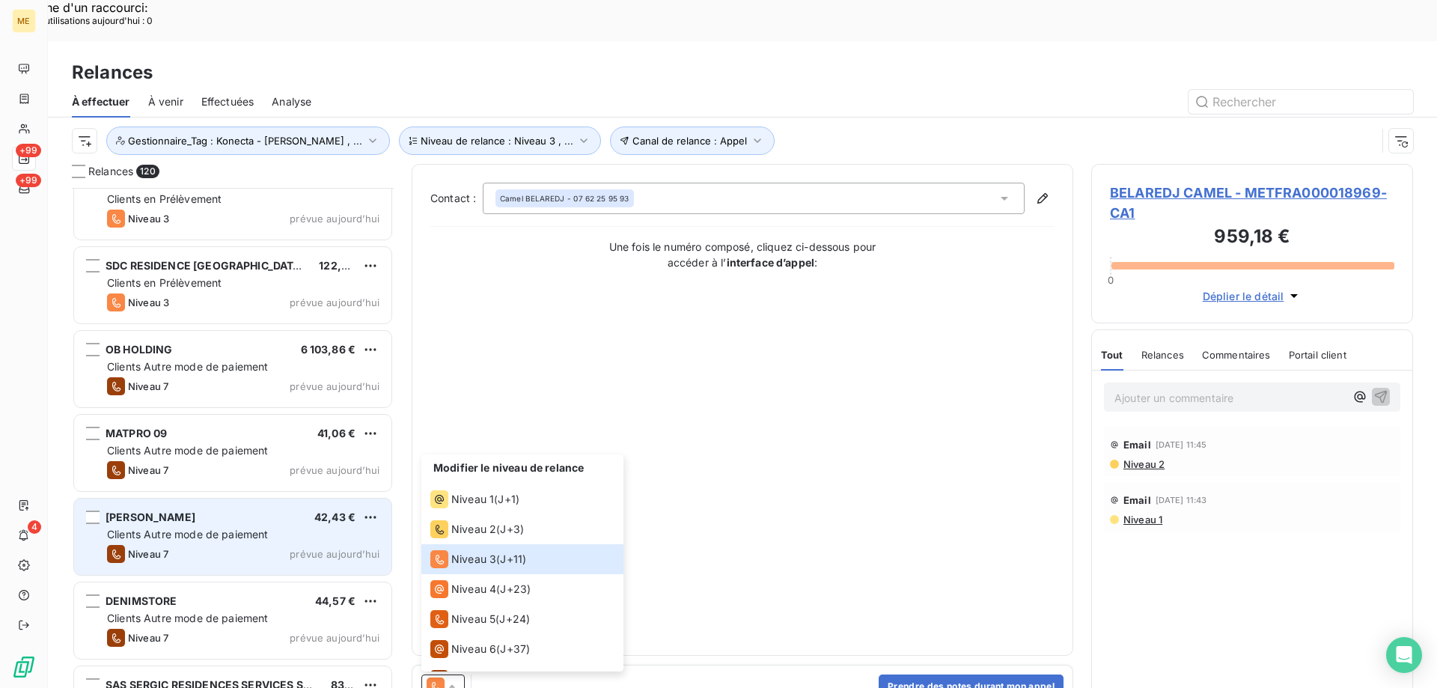
click at [288, 527] on div "Clients Autre mode de paiement" at bounding box center [243, 534] width 272 height 15
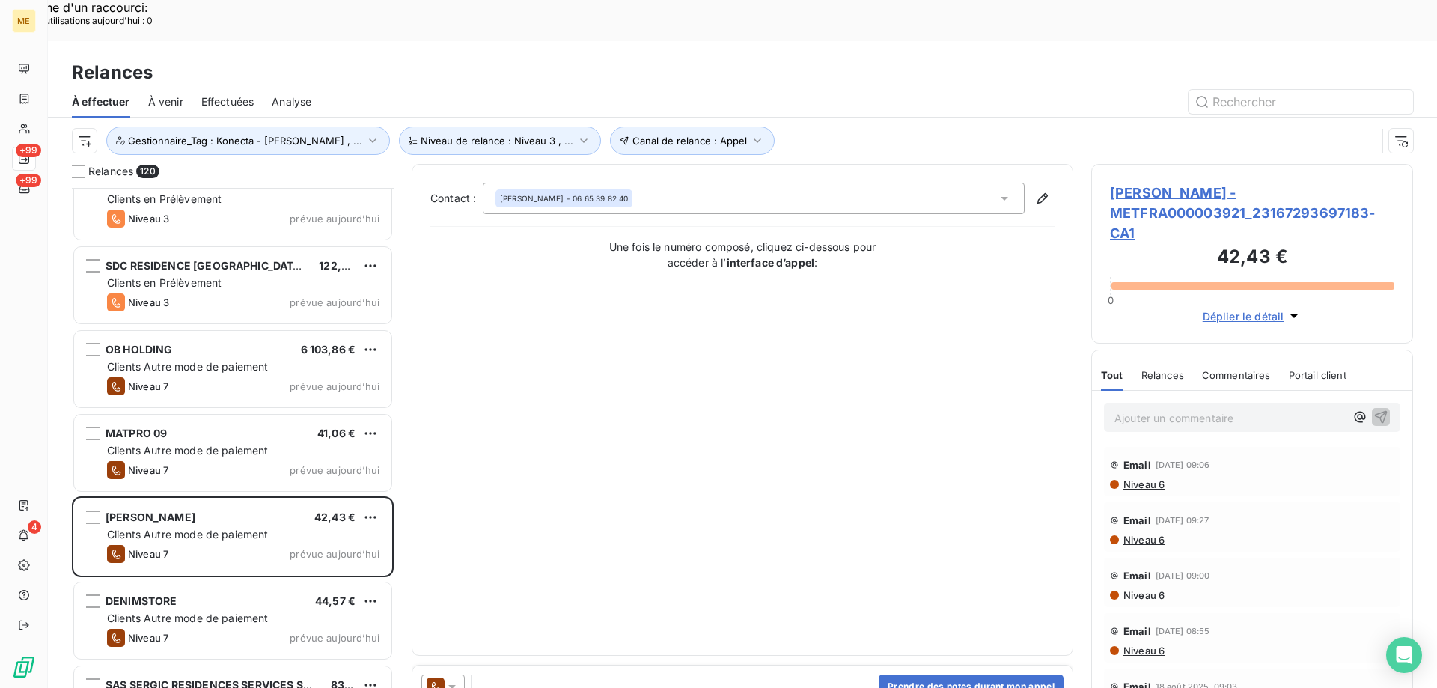
click at [457, 679] on icon at bounding box center [452, 686] width 15 height 15
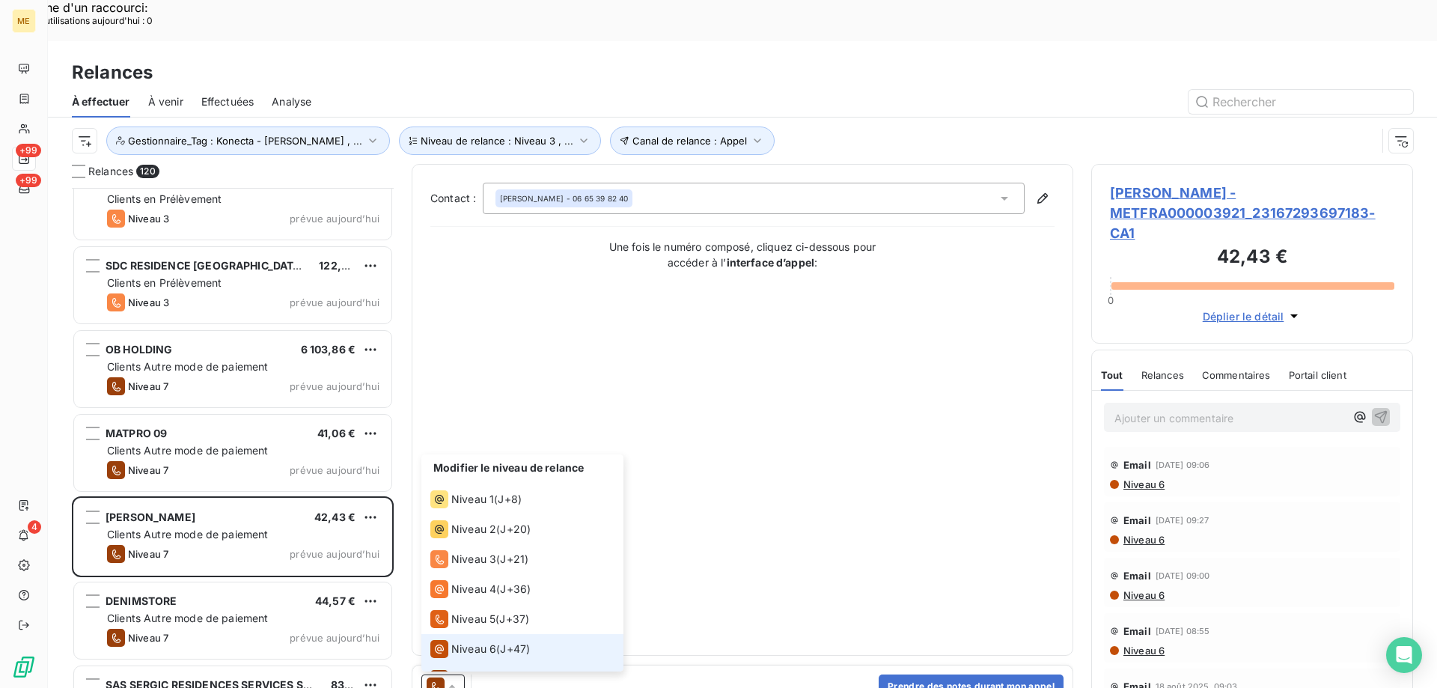
scroll to position [22, 0]
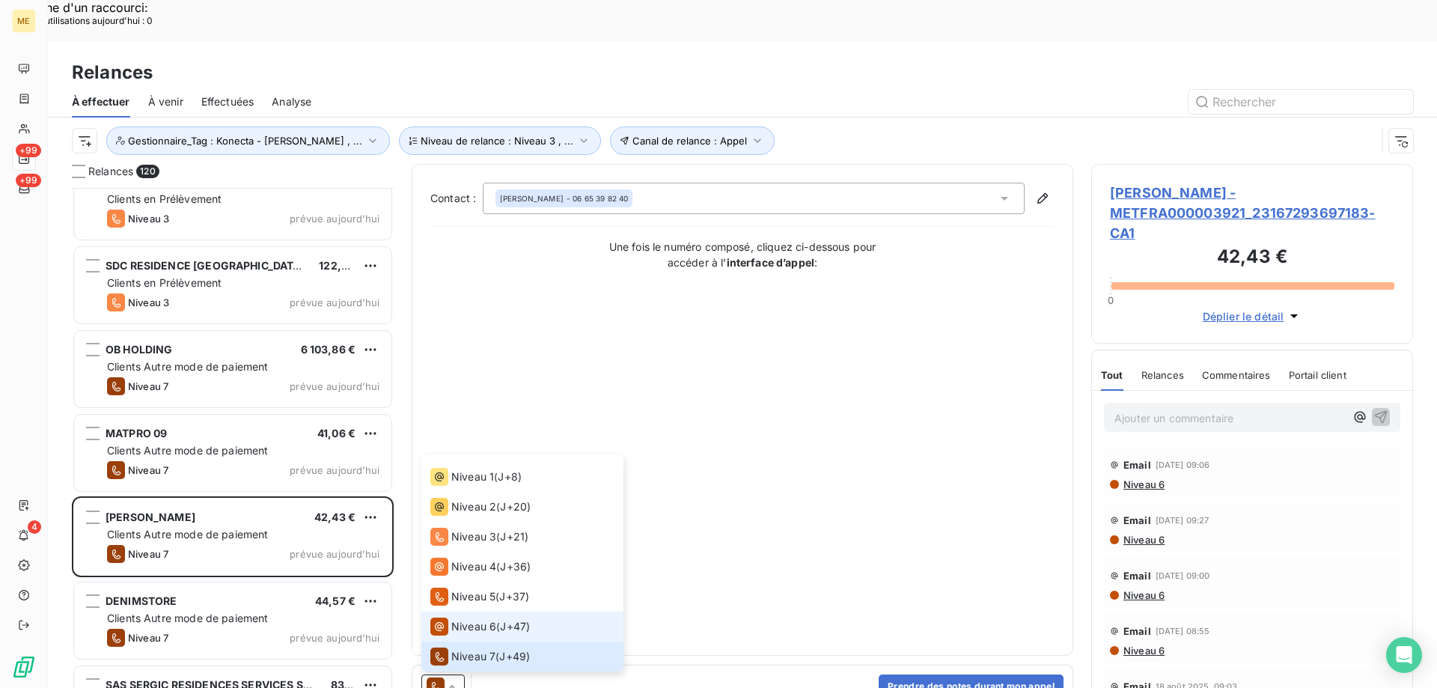
click at [462, 611] on li "Niveau 6 ( J+47 )" at bounding box center [522, 626] width 202 height 30
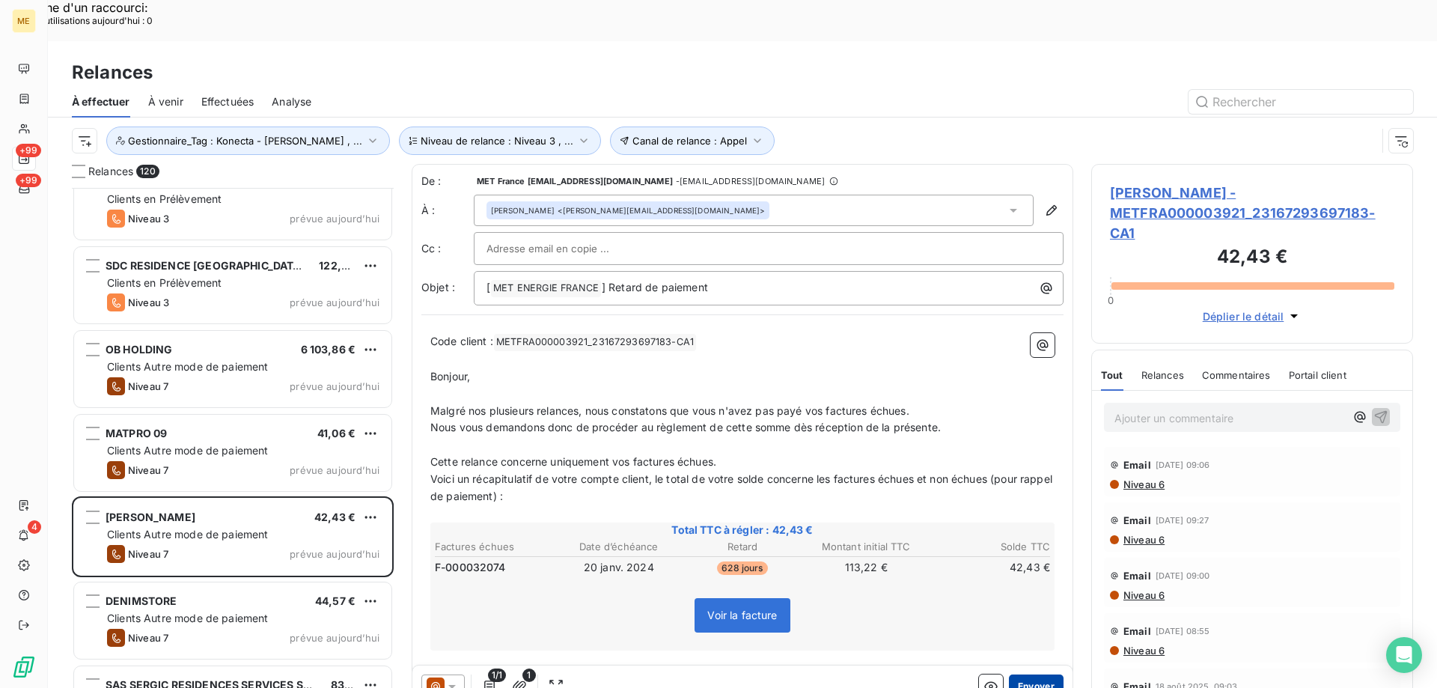
click at [1009, 674] on button "Envoyer" at bounding box center [1036, 686] width 55 height 24
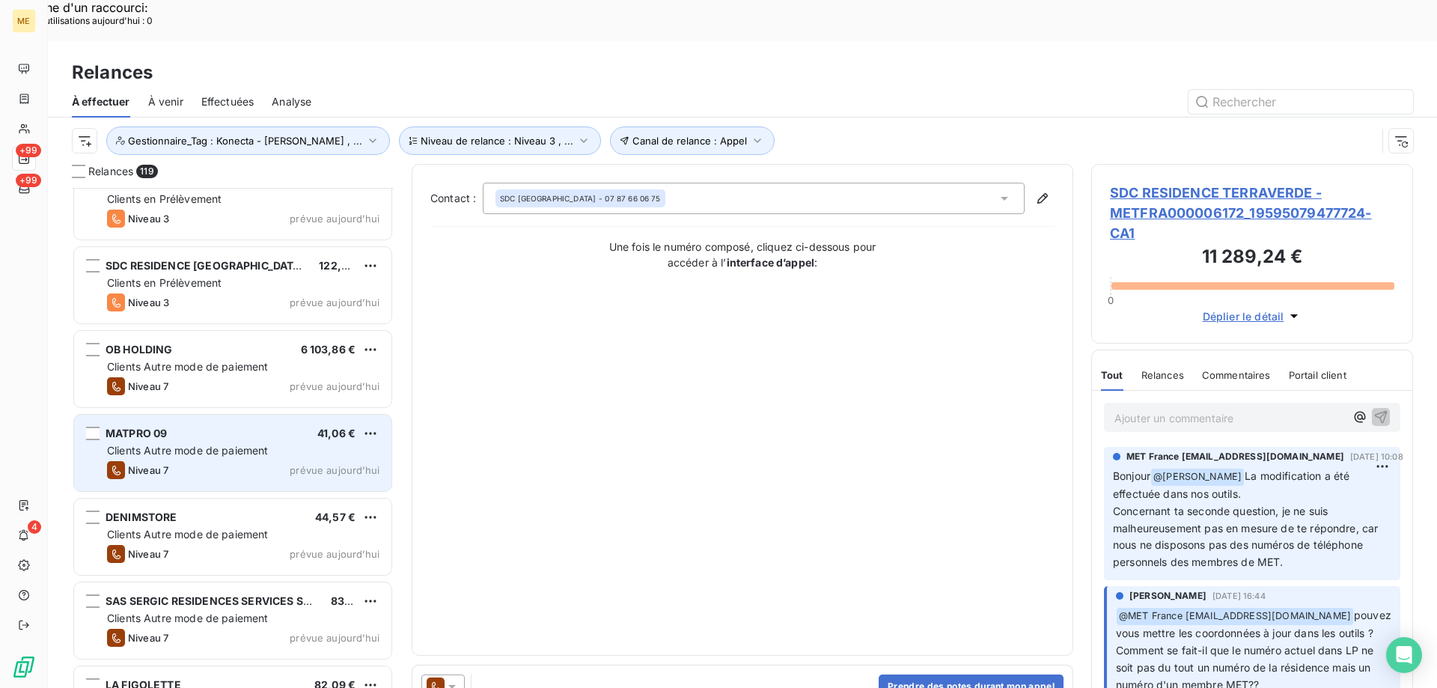
click at [296, 443] on div "Clients Autre mode de paiement" at bounding box center [243, 450] width 272 height 15
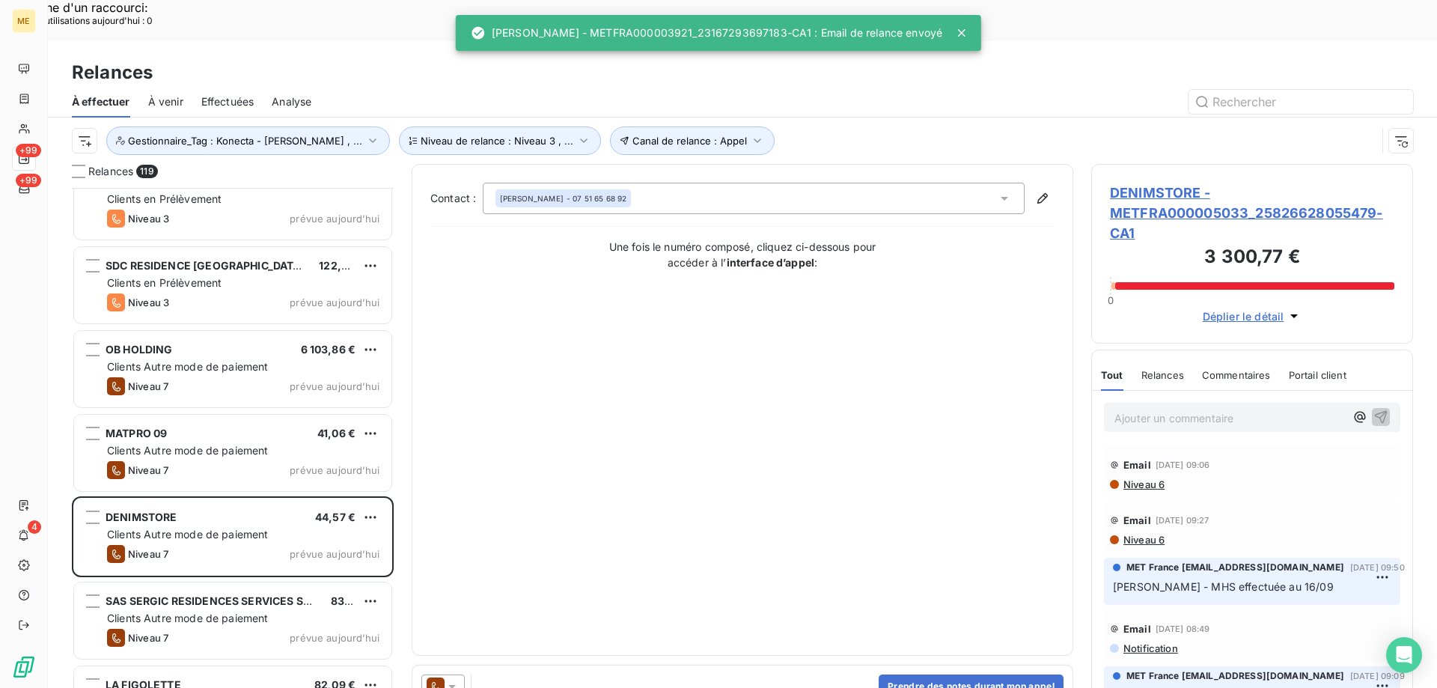
click at [457, 679] on icon at bounding box center [452, 686] width 15 height 15
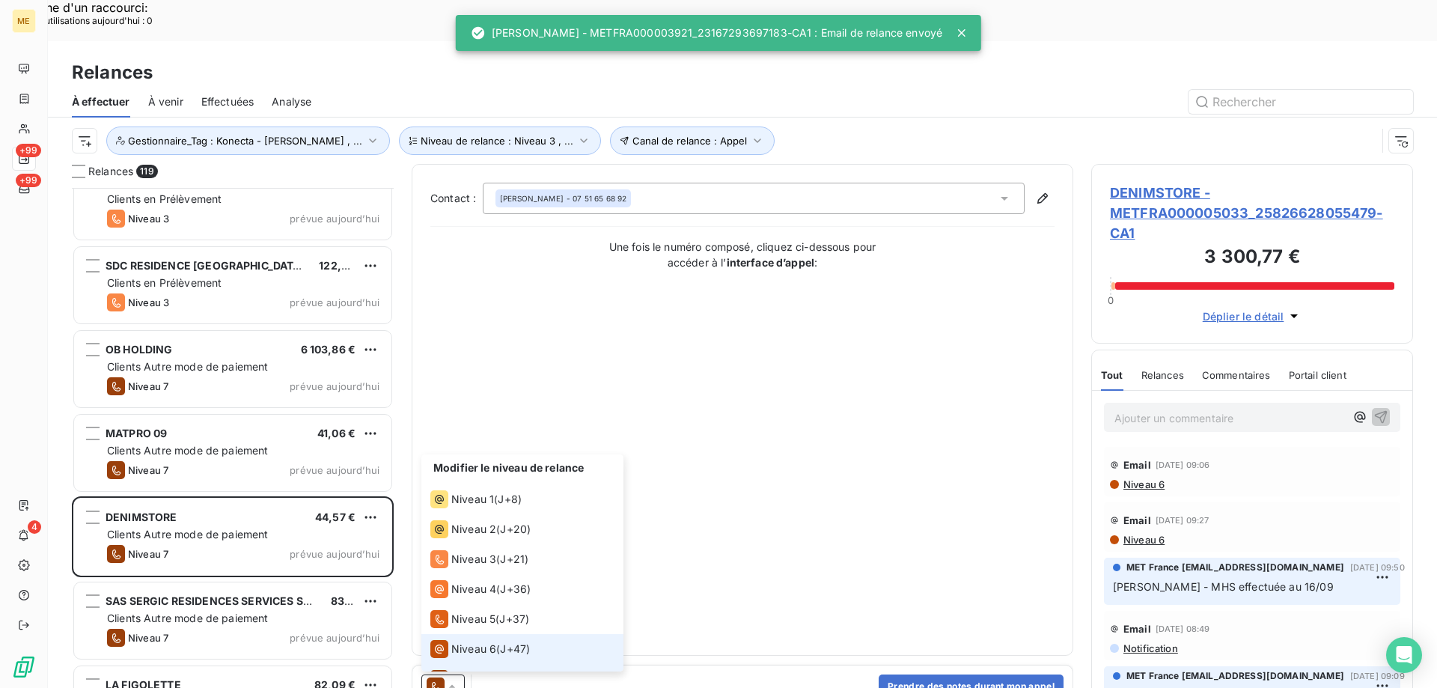
scroll to position [22, 0]
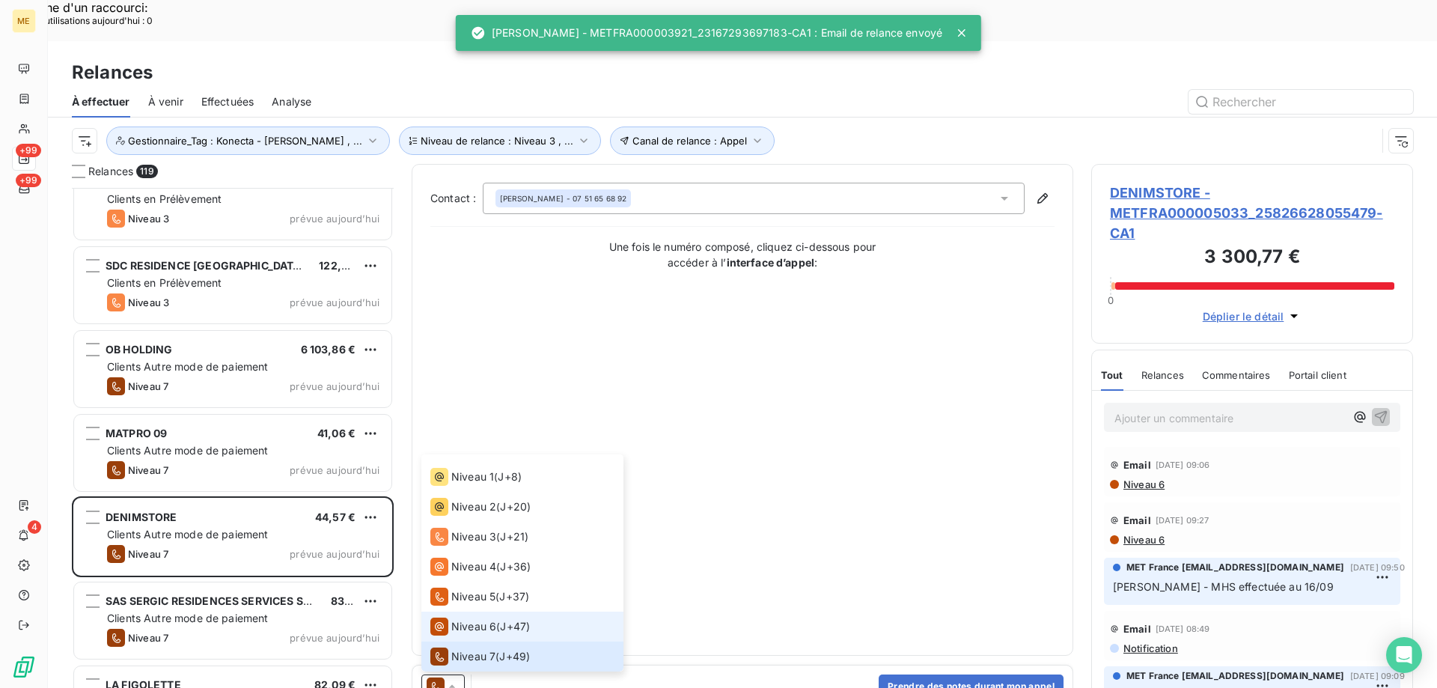
click at [459, 619] on span "Niveau 6" at bounding box center [473, 626] width 45 height 15
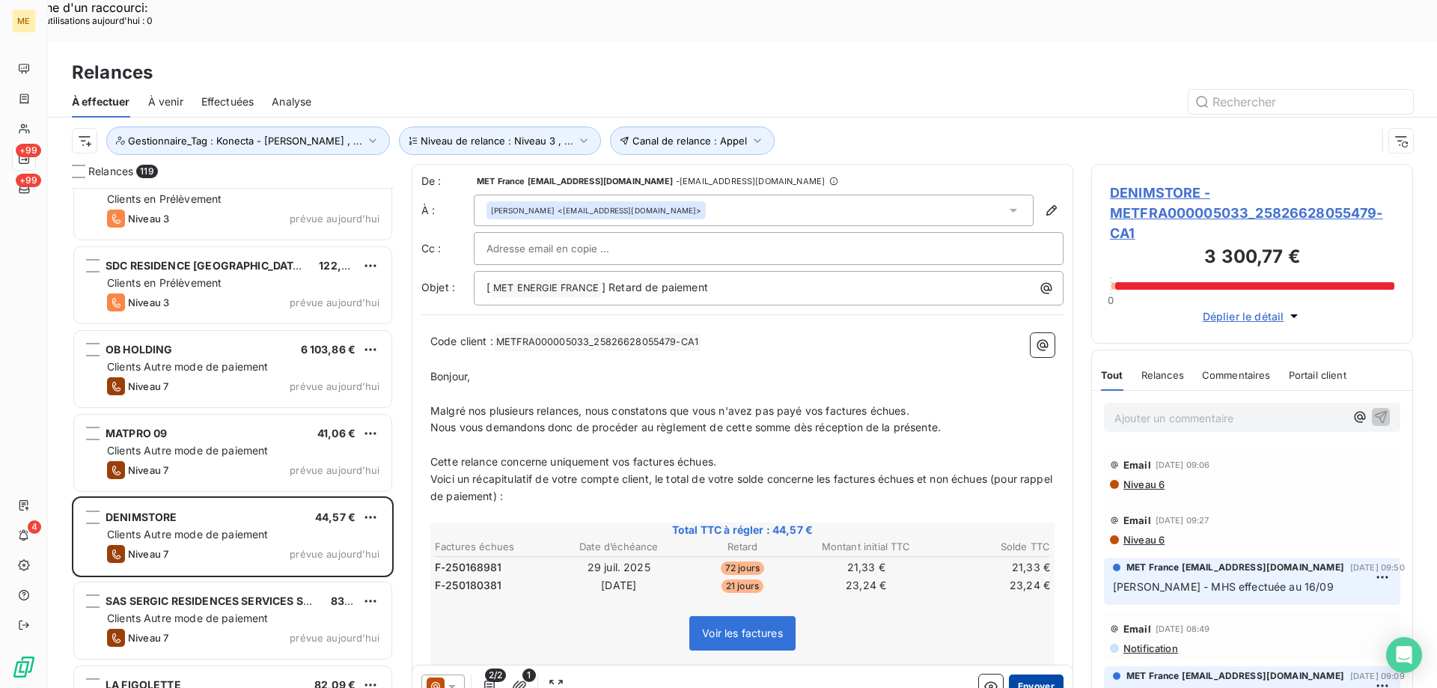
click at [1009, 674] on button "Envoyer" at bounding box center [1036, 686] width 55 height 24
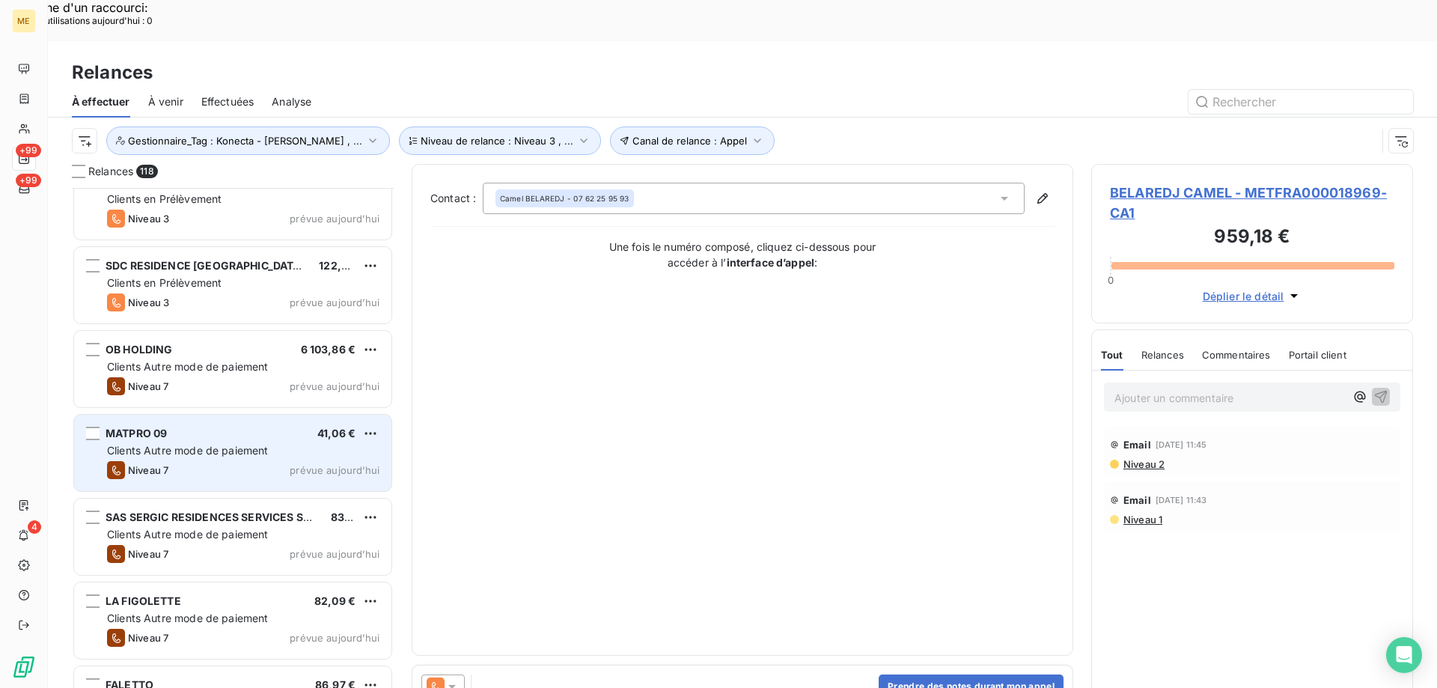
click at [272, 461] on div "Niveau 7 prévue [DATE]" at bounding box center [243, 470] width 272 height 18
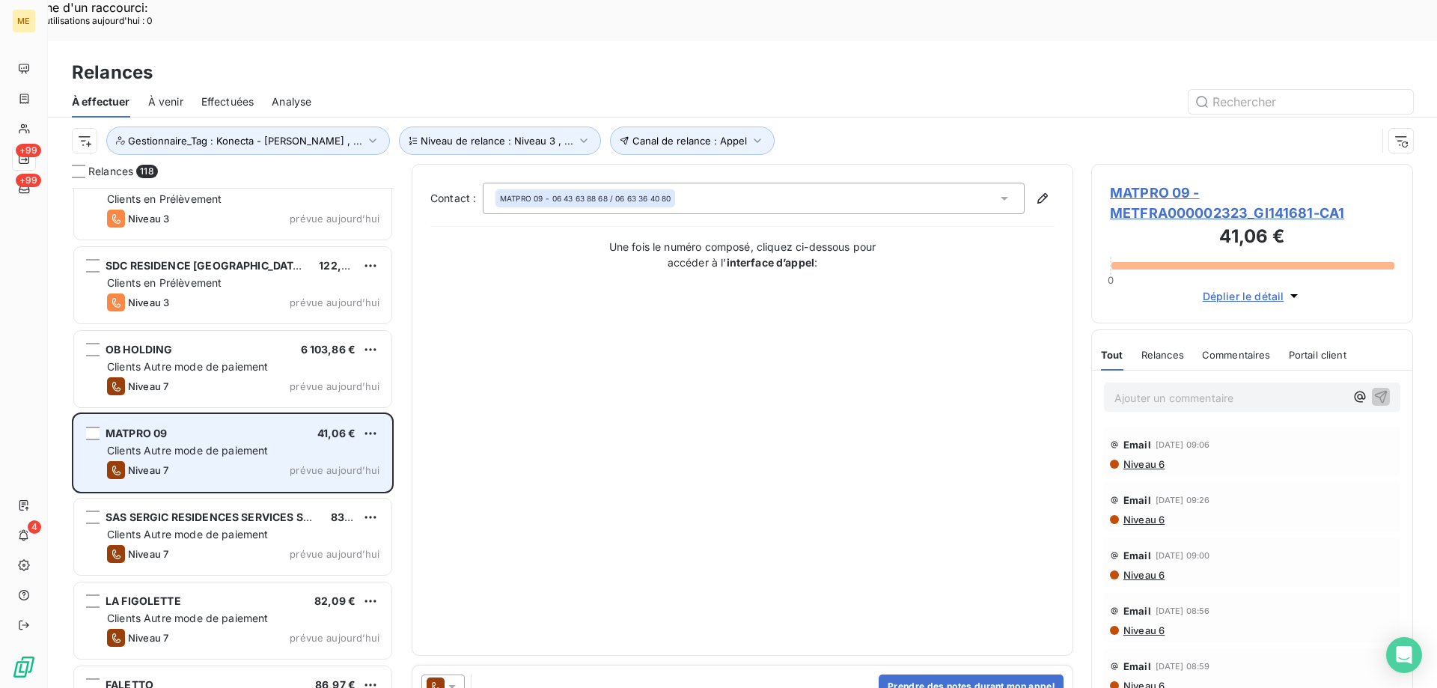
click at [246, 444] on span "Clients Autre mode de paiement" at bounding box center [188, 450] width 162 height 13
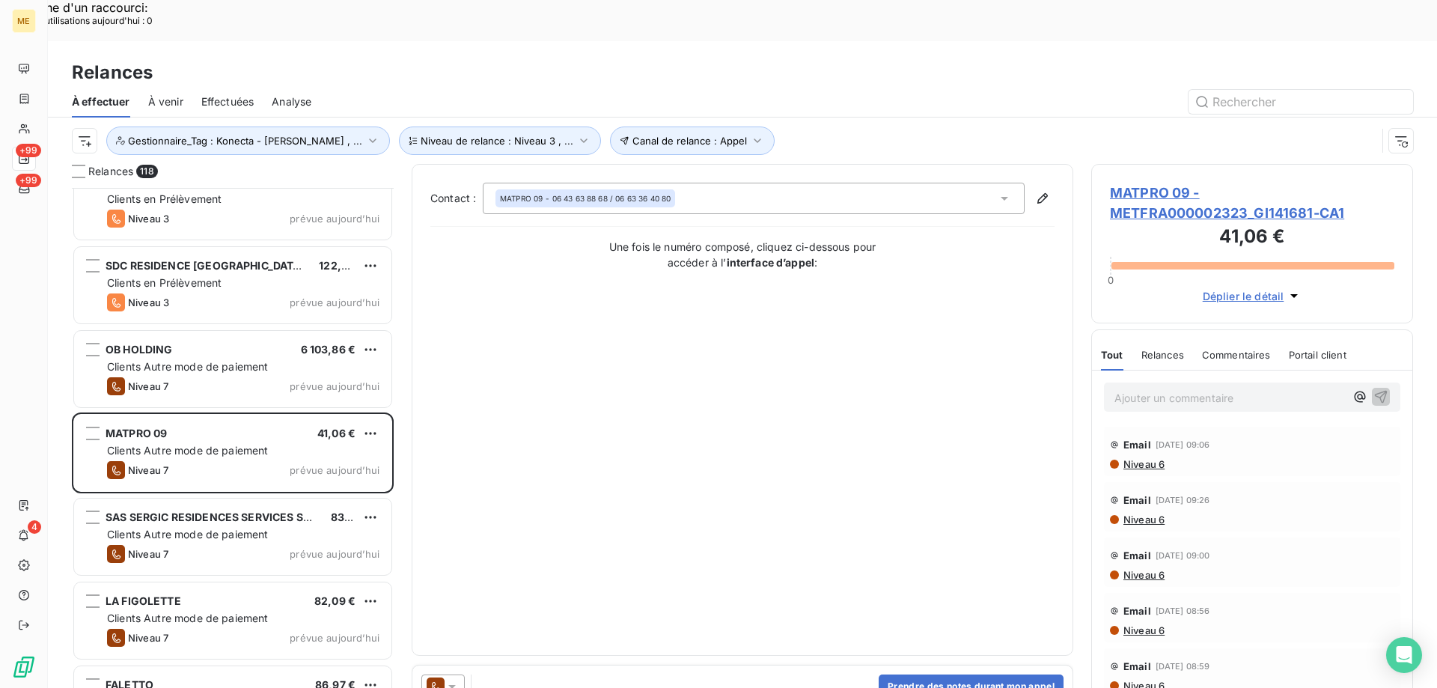
click at [451, 685] on icon at bounding box center [451, 687] width 7 height 4
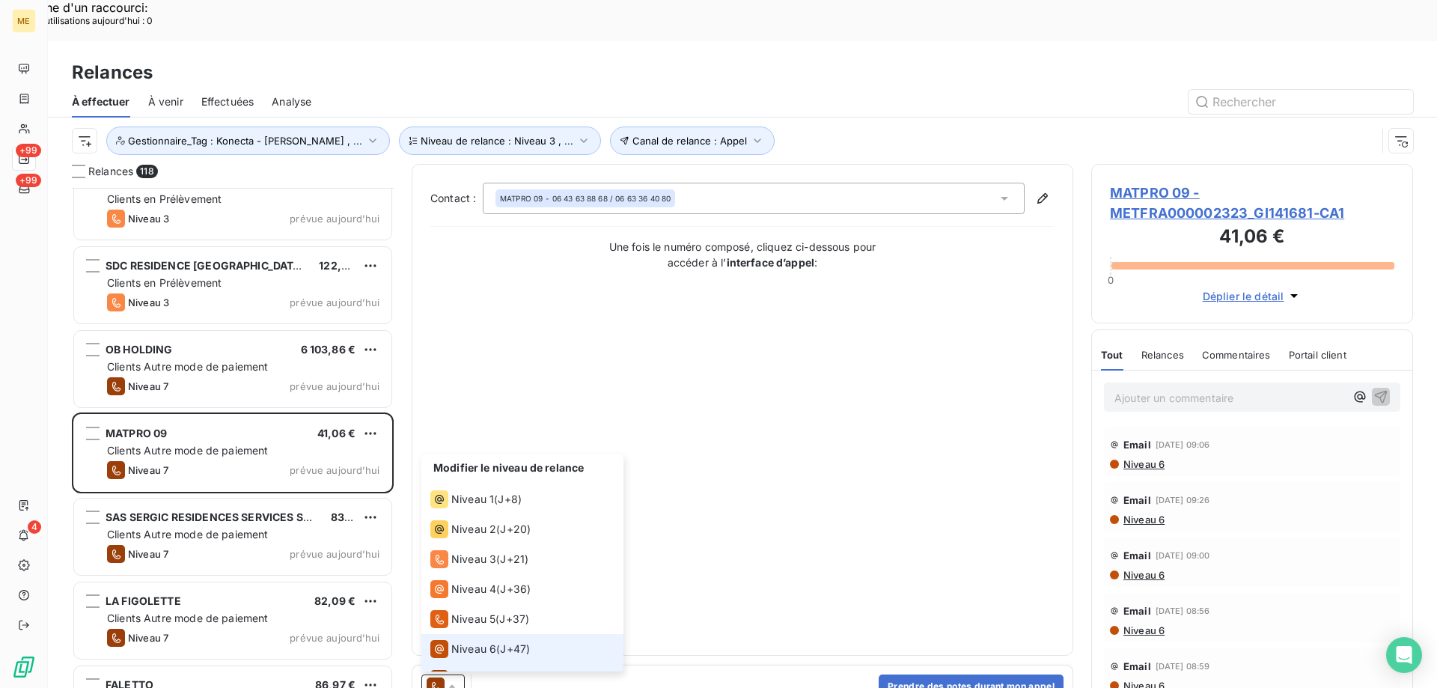
scroll to position [22, 0]
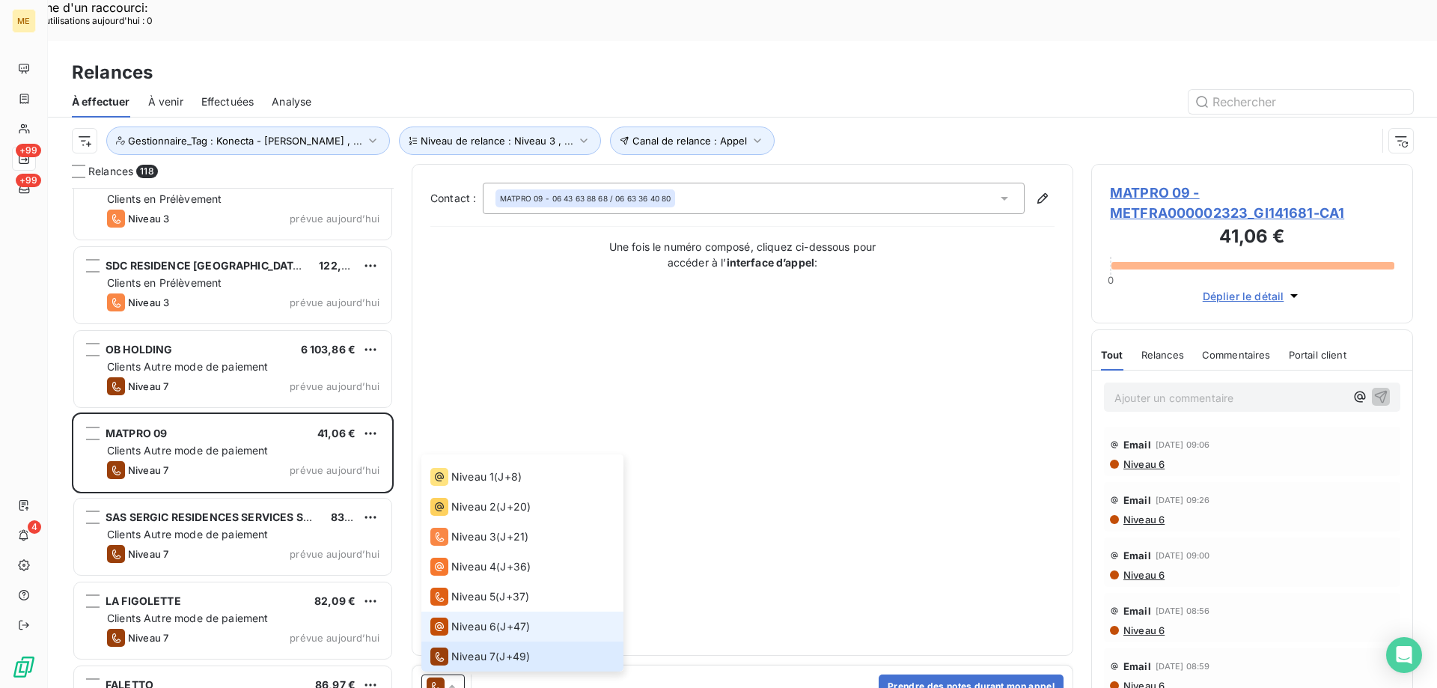
click at [460, 619] on span "Niveau 6" at bounding box center [473, 626] width 45 height 15
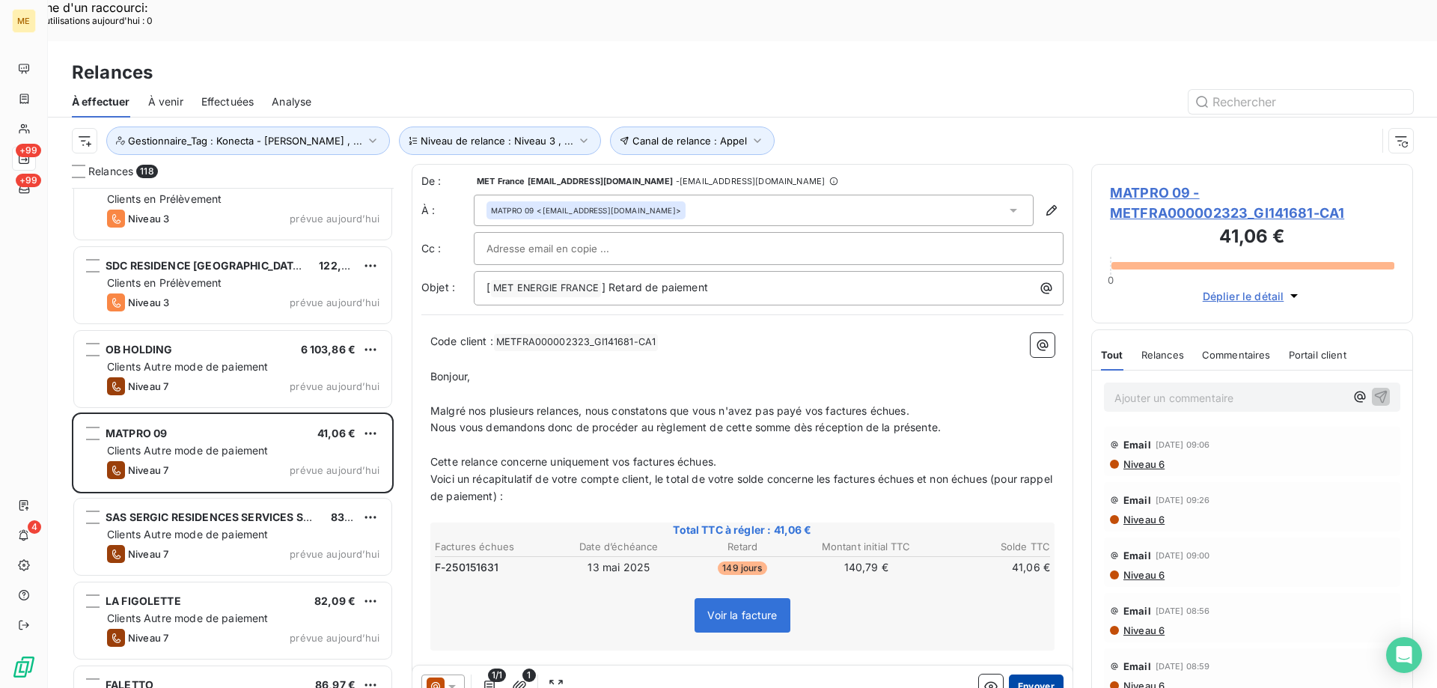
click at [1016, 674] on button "Envoyer" at bounding box center [1036, 686] width 55 height 24
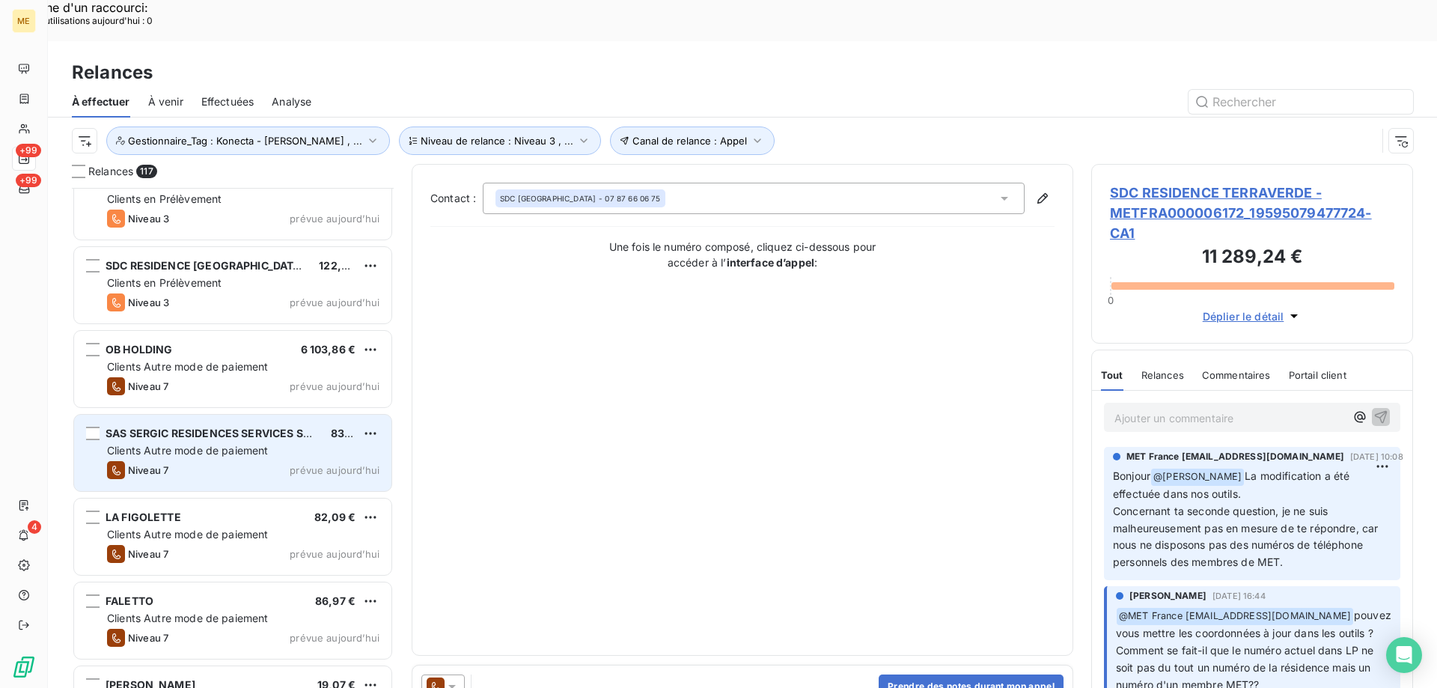
click at [302, 443] on div "Clients Autre mode de paiement" at bounding box center [243, 450] width 272 height 15
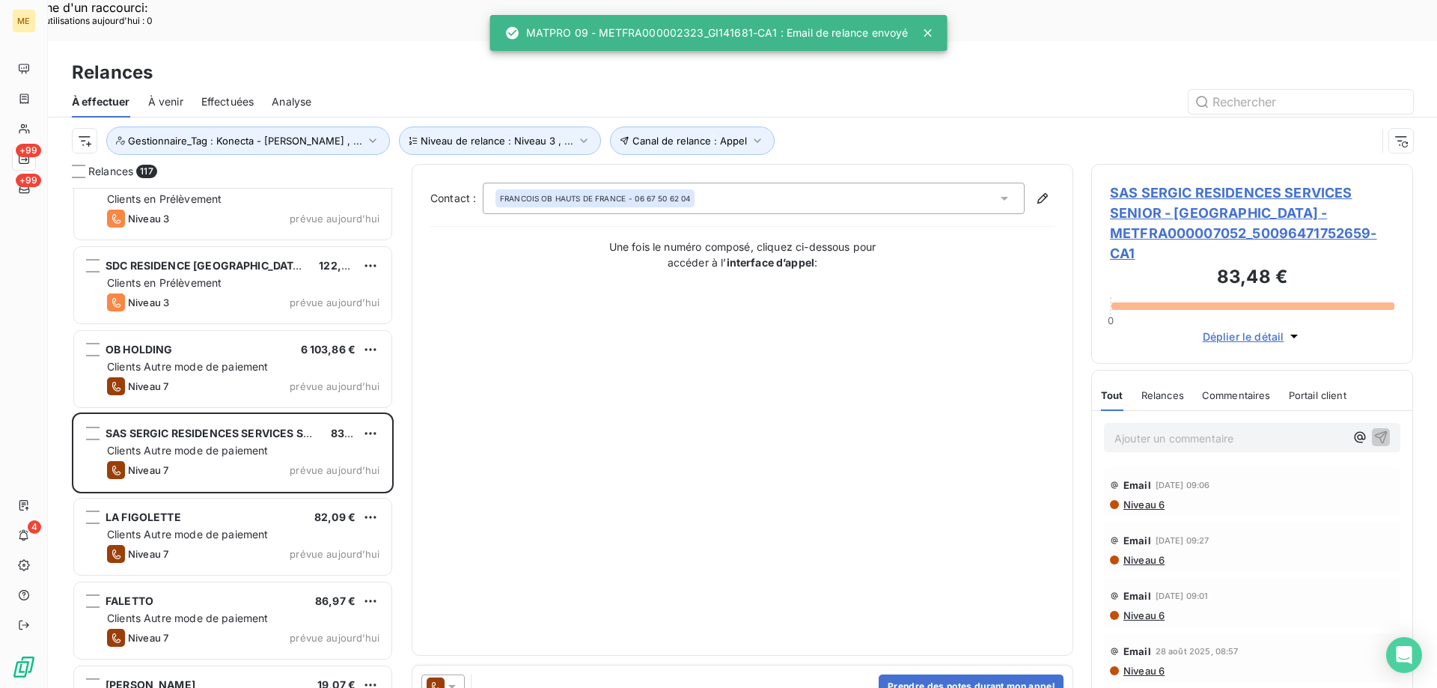
click at [457, 679] on icon at bounding box center [452, 686] width 15 height 15
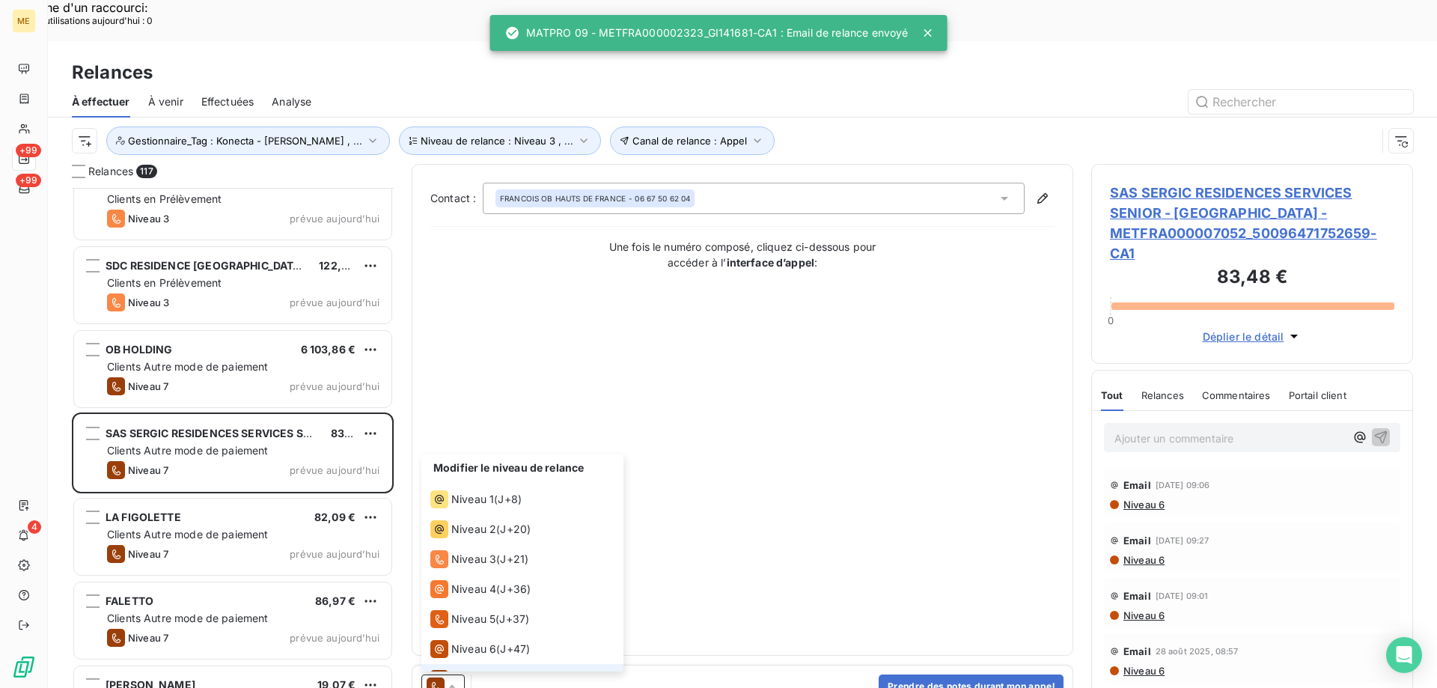
scroll to position [22, 0]
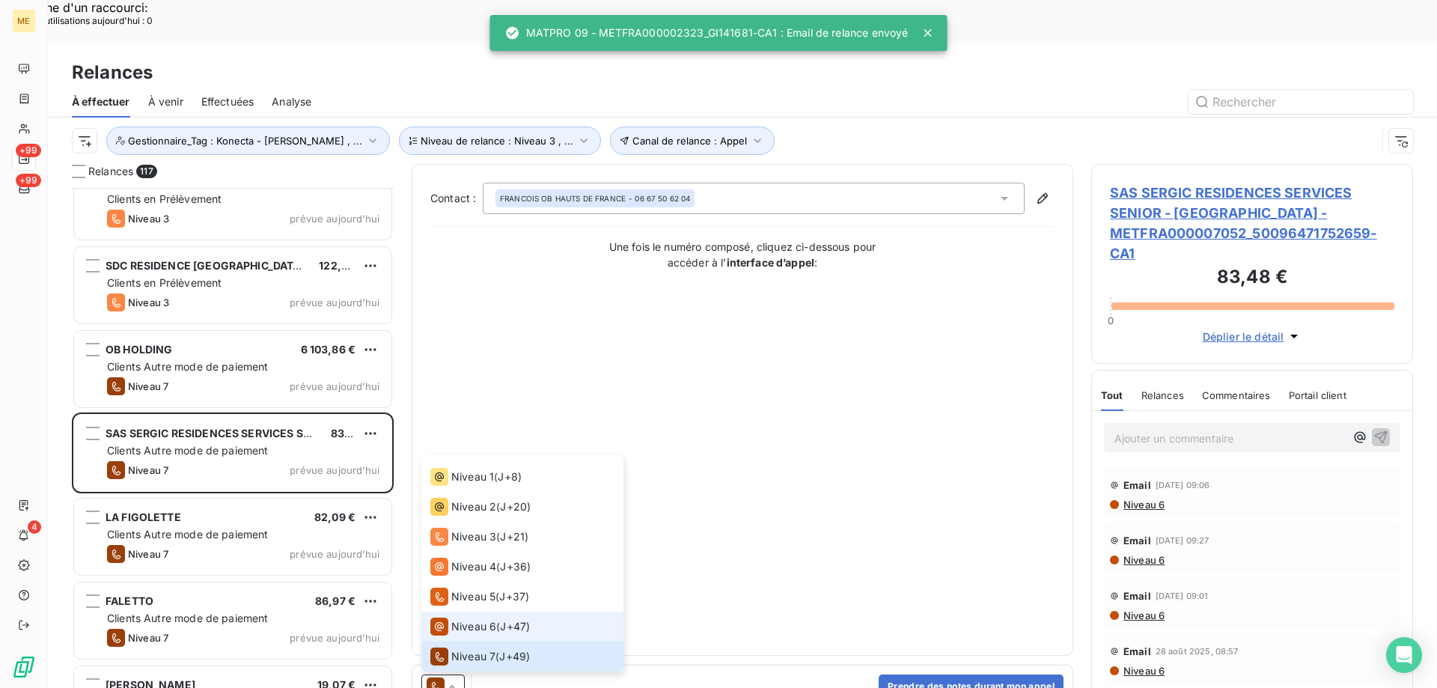
click at [472, 619] on span "Niveau 6" at bounding box center [473, 626] width 45 height 15
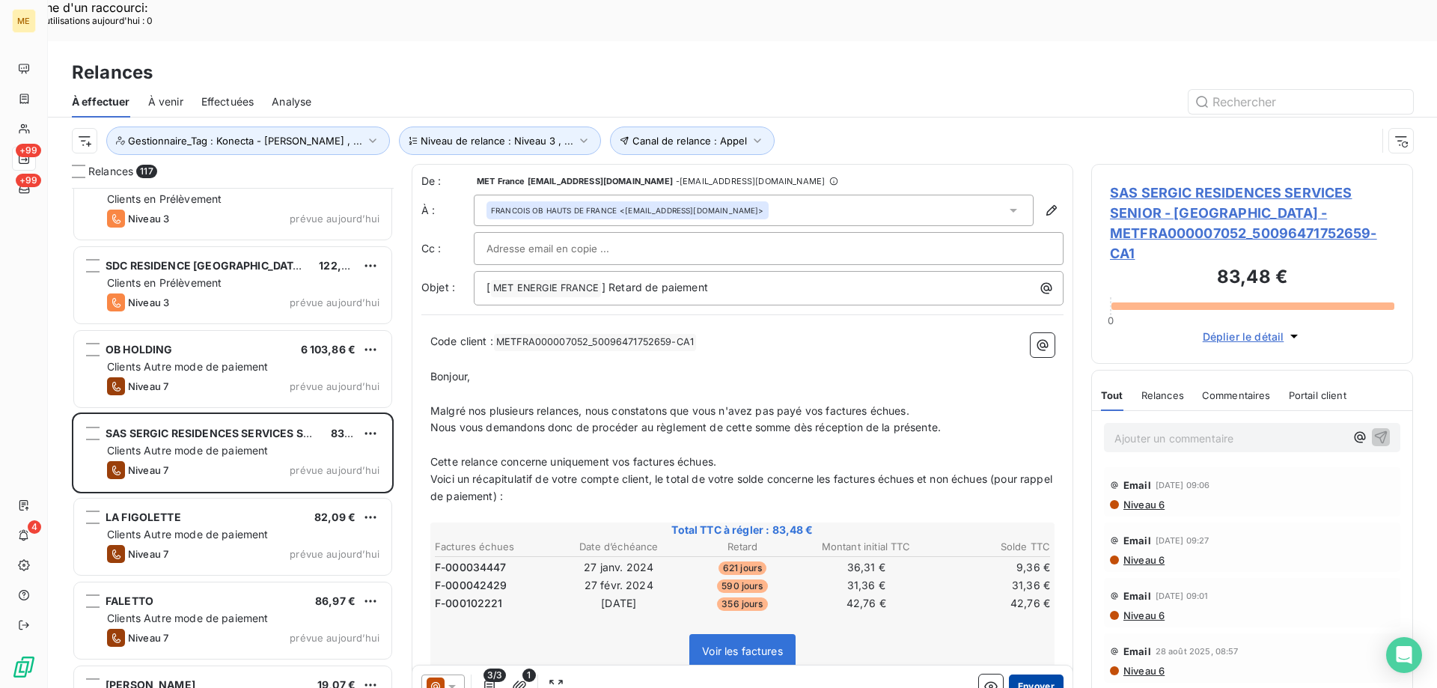
click at [1012, 674] on button "Envoyer" at bounding box center [1036, 686] width 55 height 24
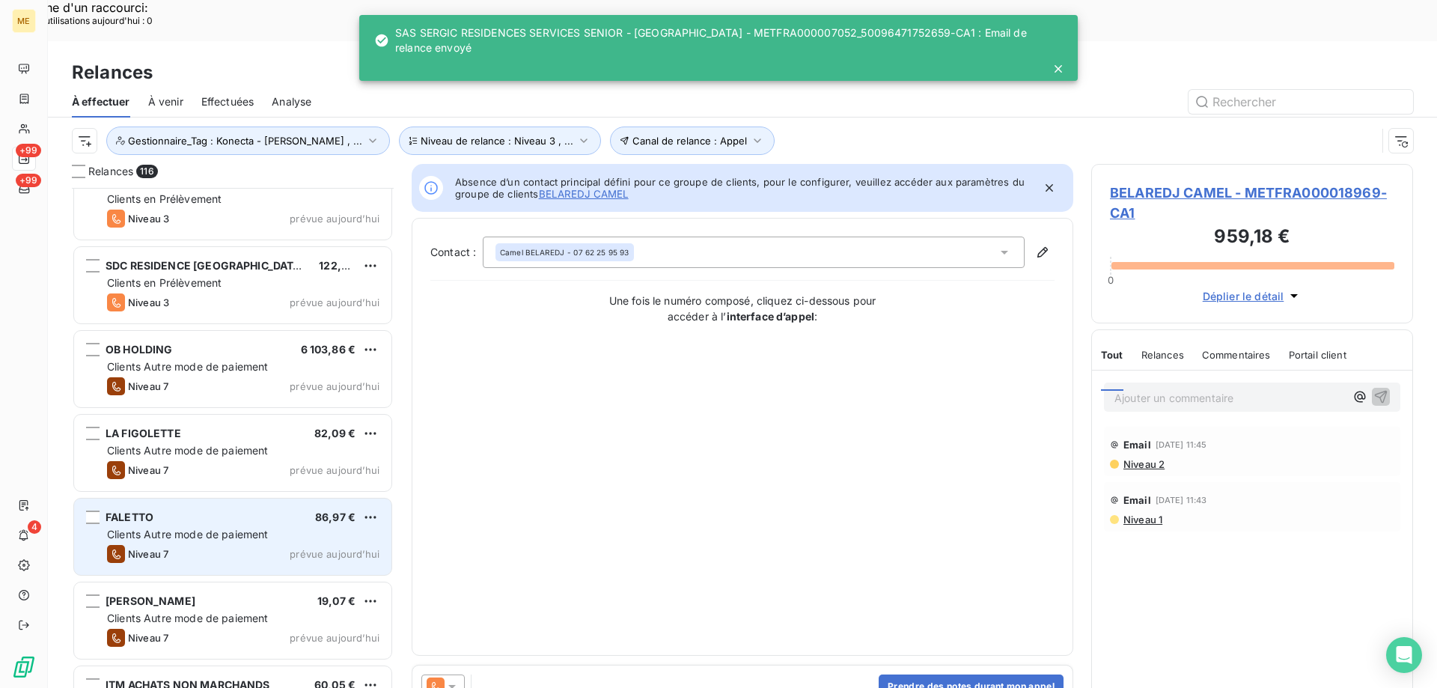
click at [316, 527] on div "Clients Autre mode de paiement" at bounding box center [243, 534] width 272 height 15
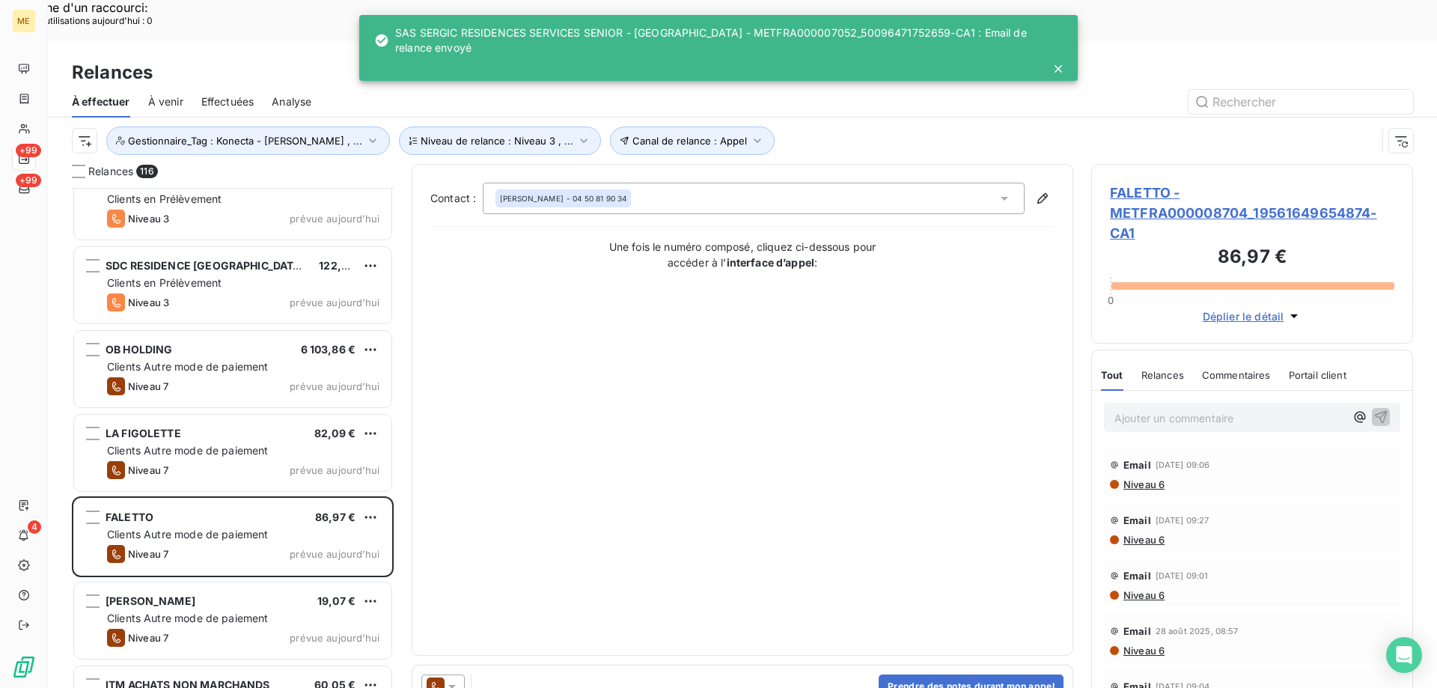
click at [453, 685] on icon at bounding box center [451, 687] width 7 height 4
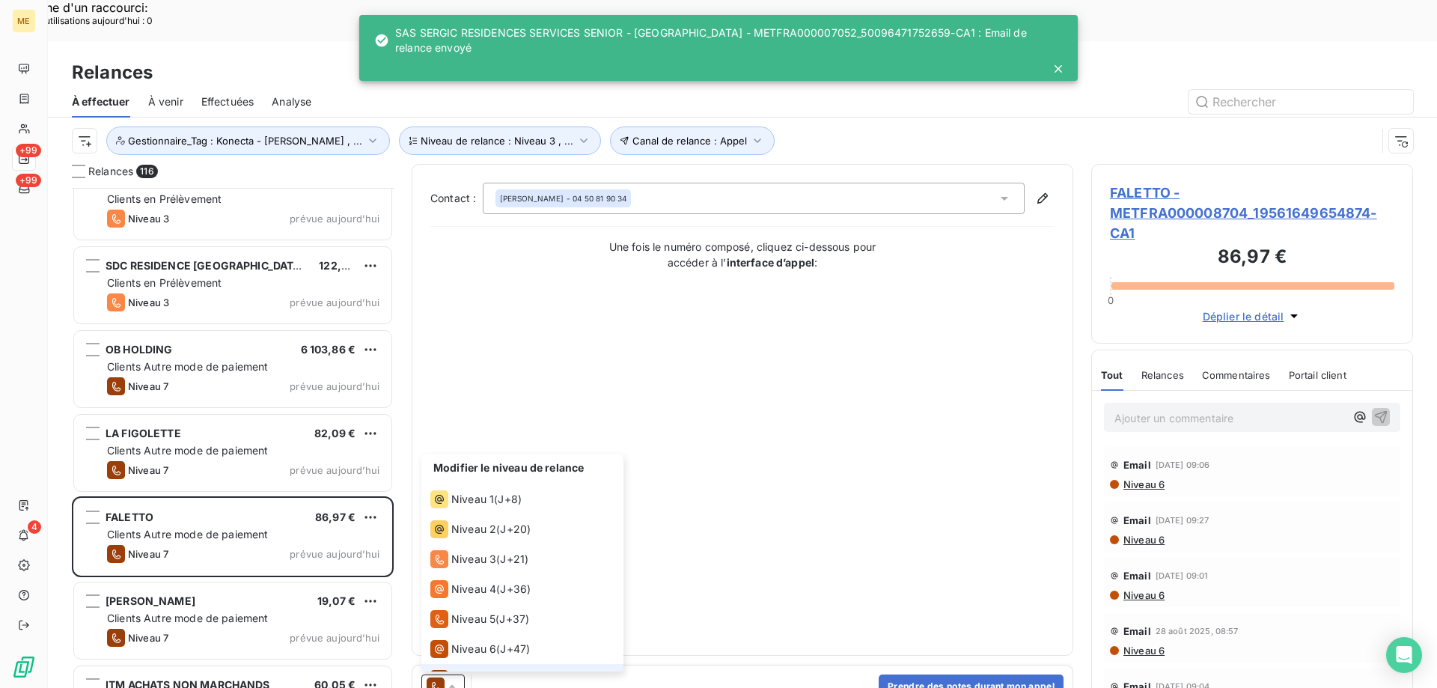
scroll to position [22, 0]
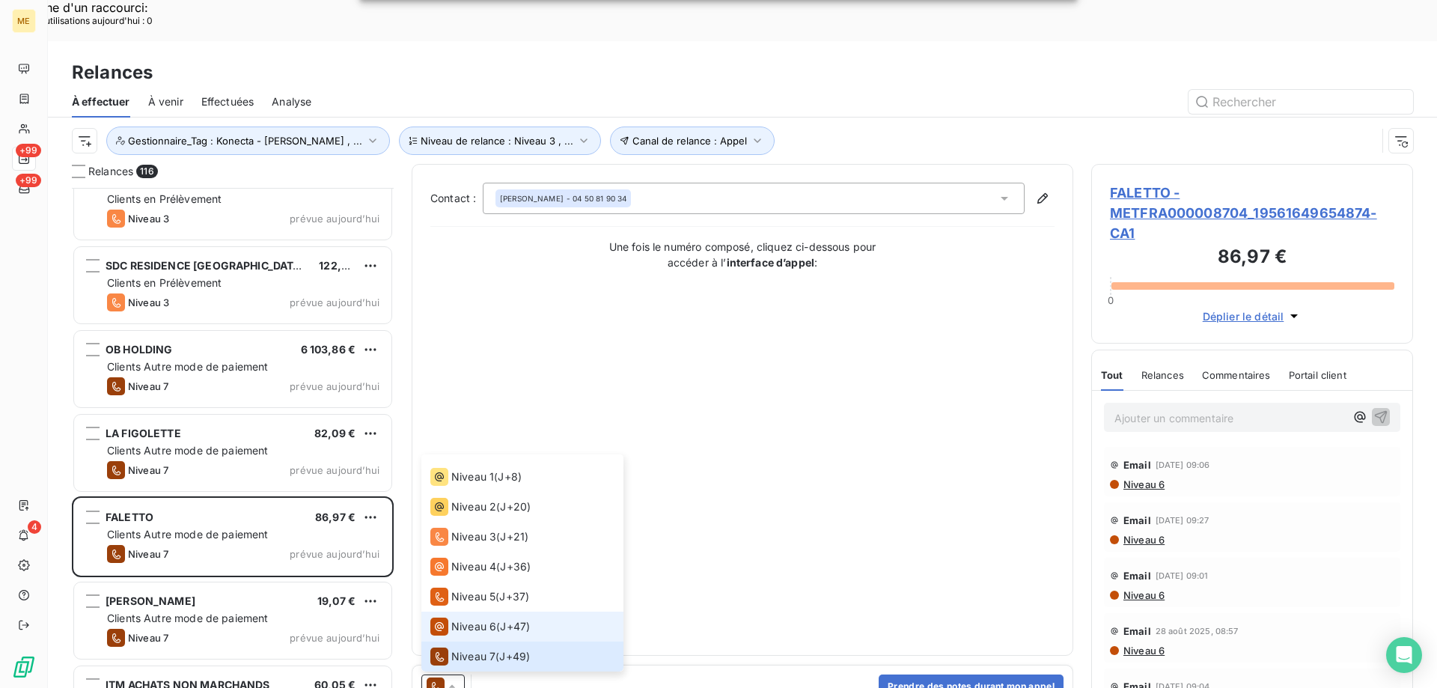
click at [460, 619] on span "Niveau 6" at bounding box center [473, 626] width 45 height 15
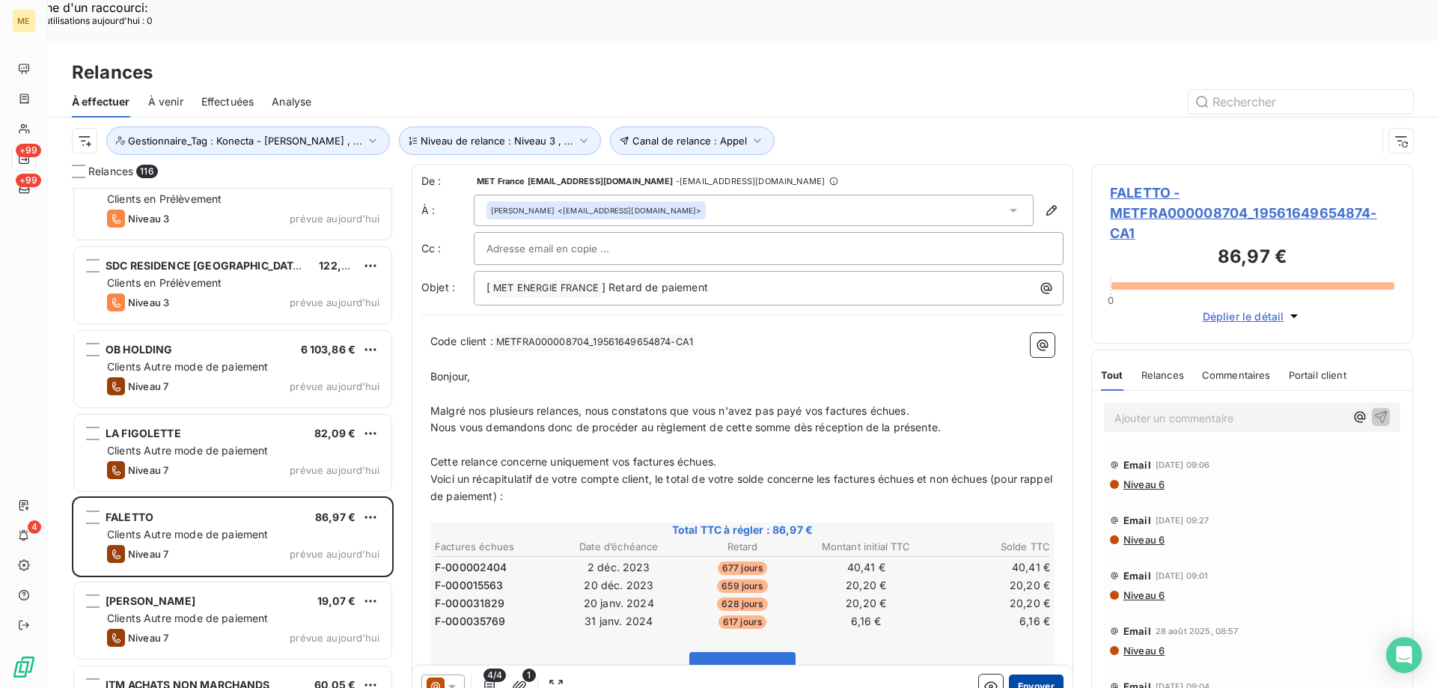
click at [1010, 674] on button "Envoyer" at bounding box center [1036, 686] width 55 height 24
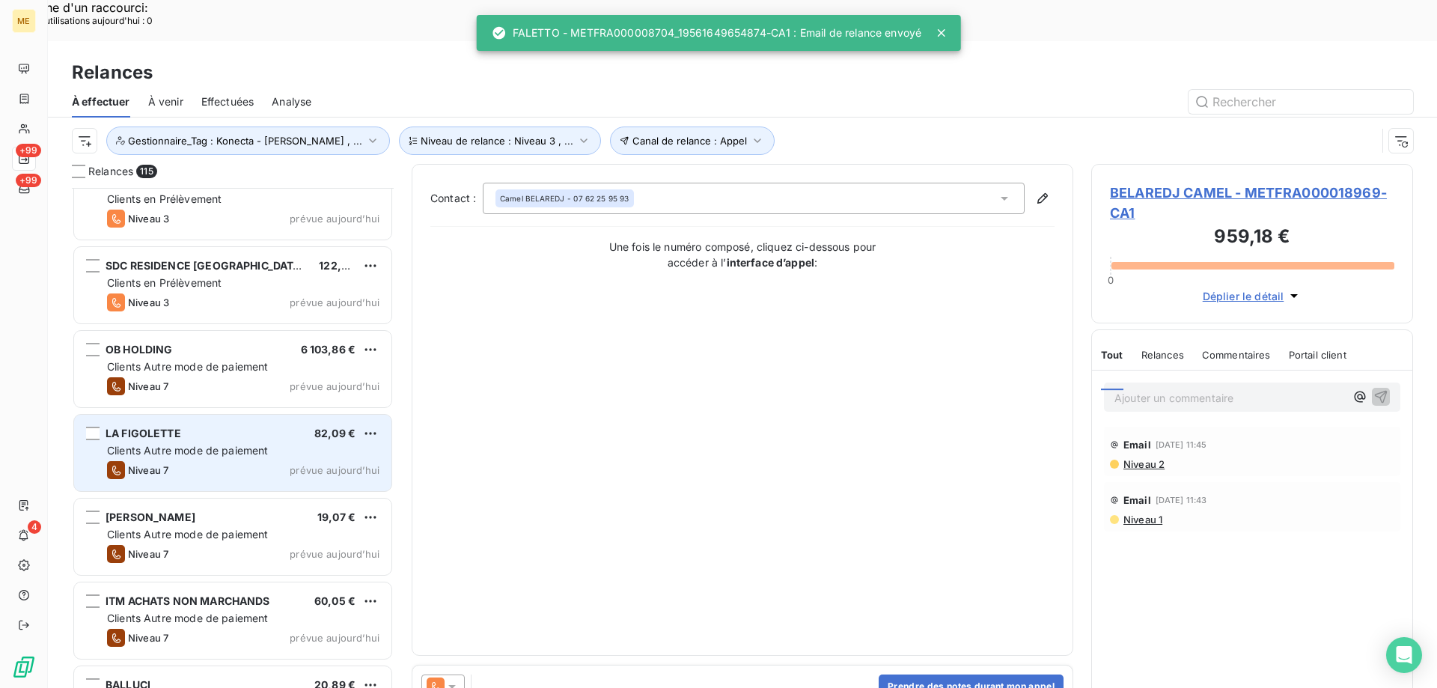
click at [302, 443] on div "Clients Autre mode de paiement" at bounding box center [243, 450] width 272 height 15
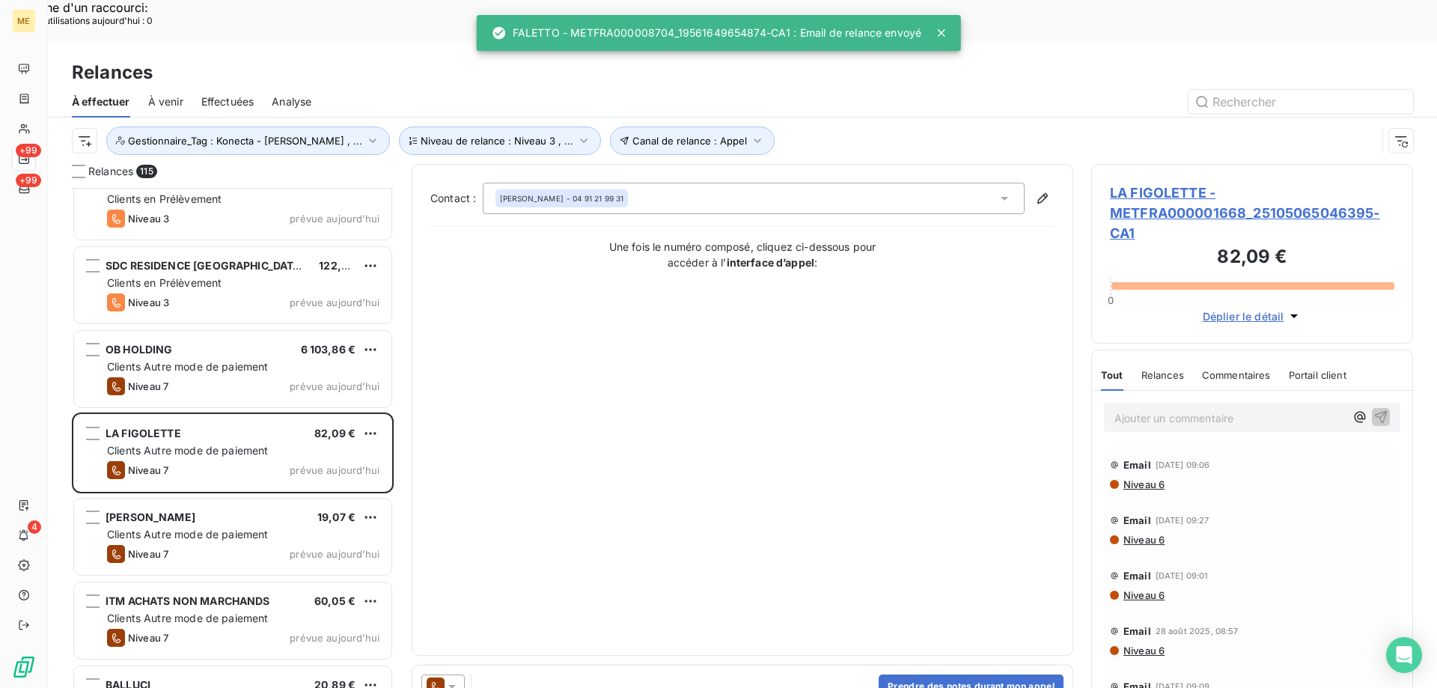
click at [448, 679] on icon at bounding box center [452, 686] width 15 height 15
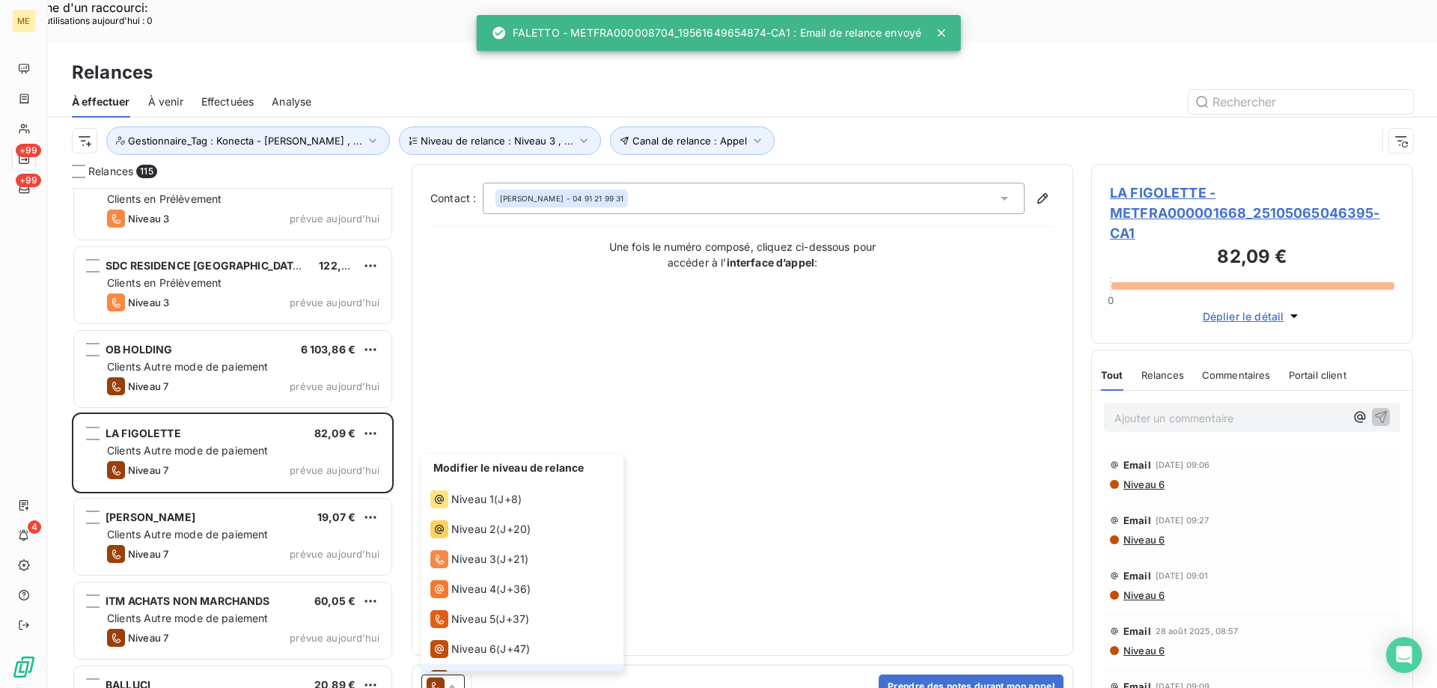
scroll to position [22, 0]
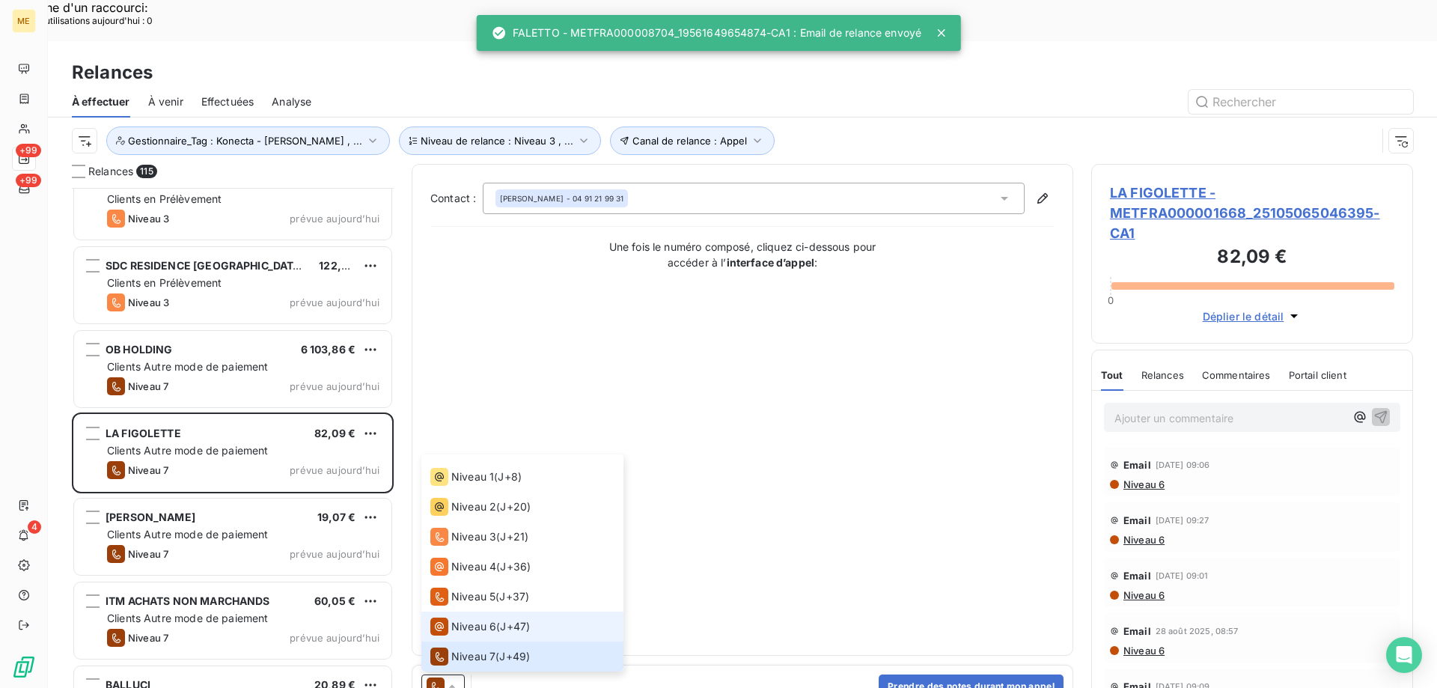
click at [464, 619] on span "Niveau 6" at bounding box center [473, 626] width 45 height 15
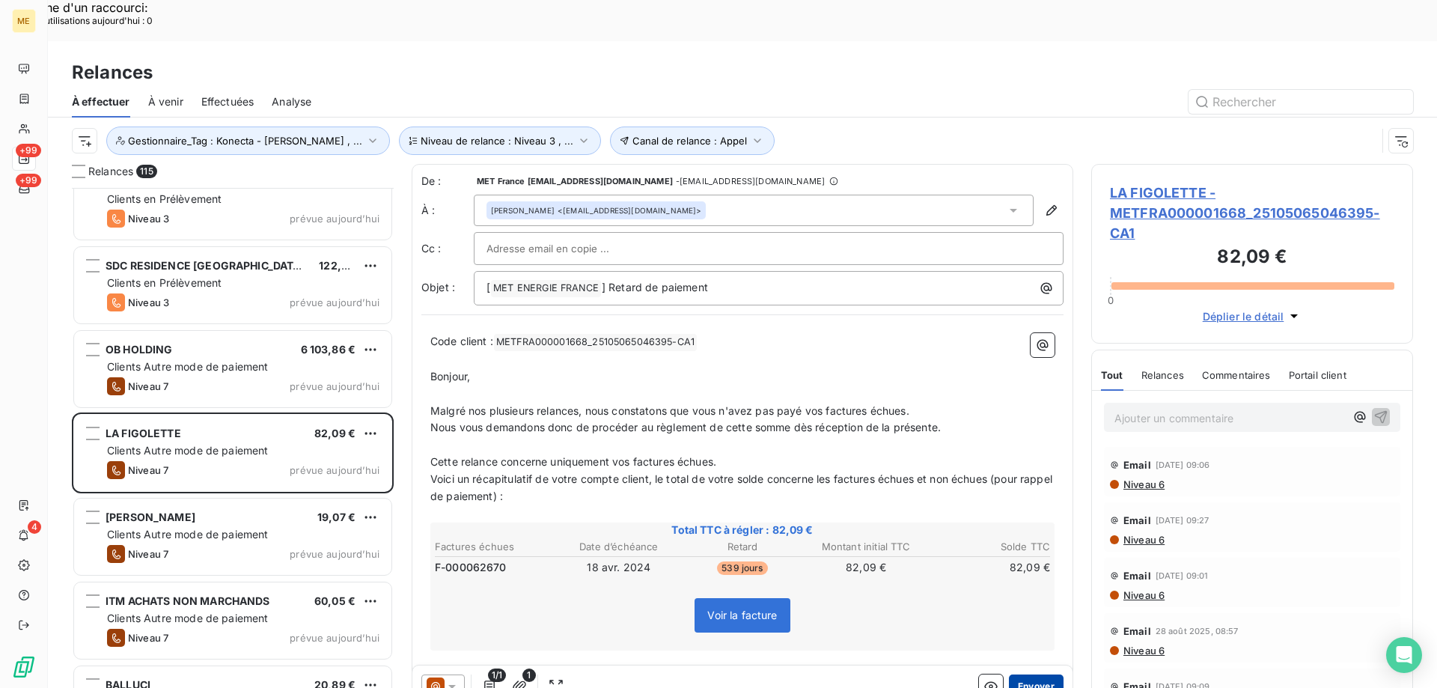
click at [1025, 674] on button "Envoyer" at bounding box center [1036, 686] width 55 height 24
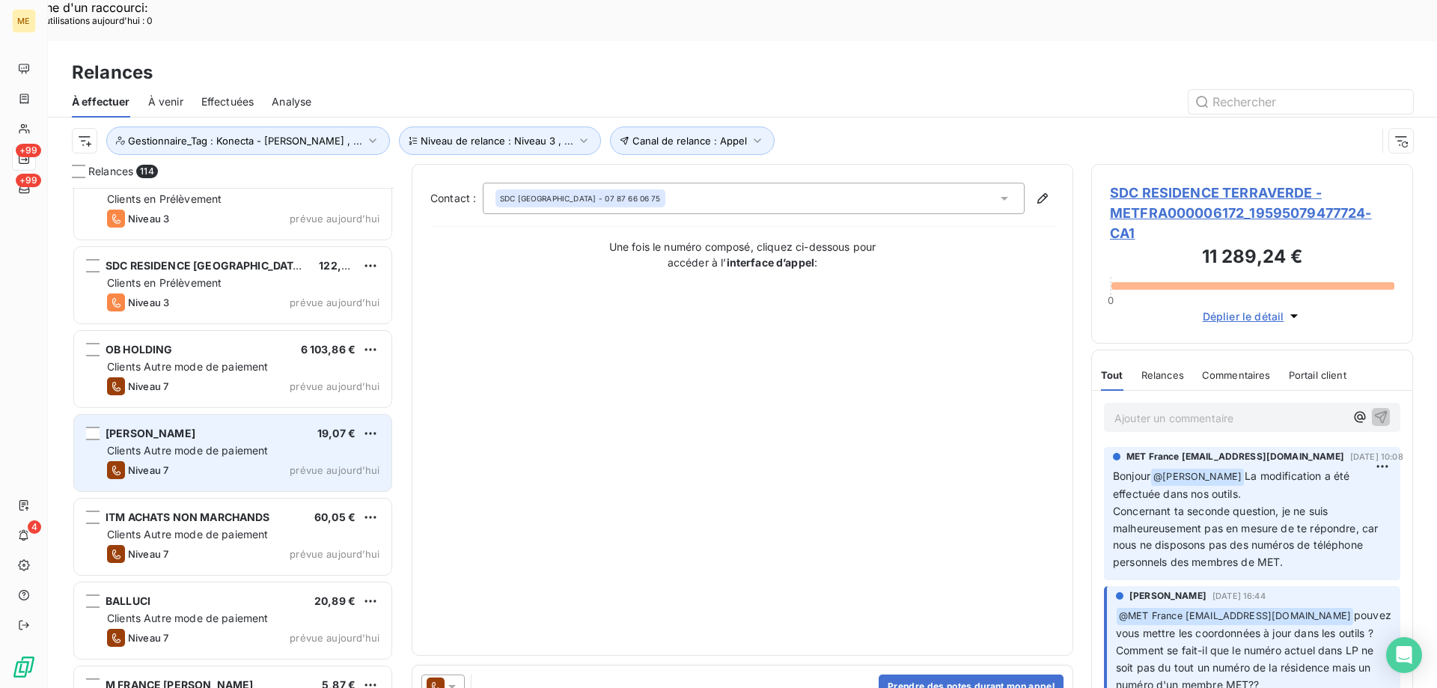
click at [336, 464] on span "prévue aujourd’hui" at bounding box center [335, 470] width 90 height 12
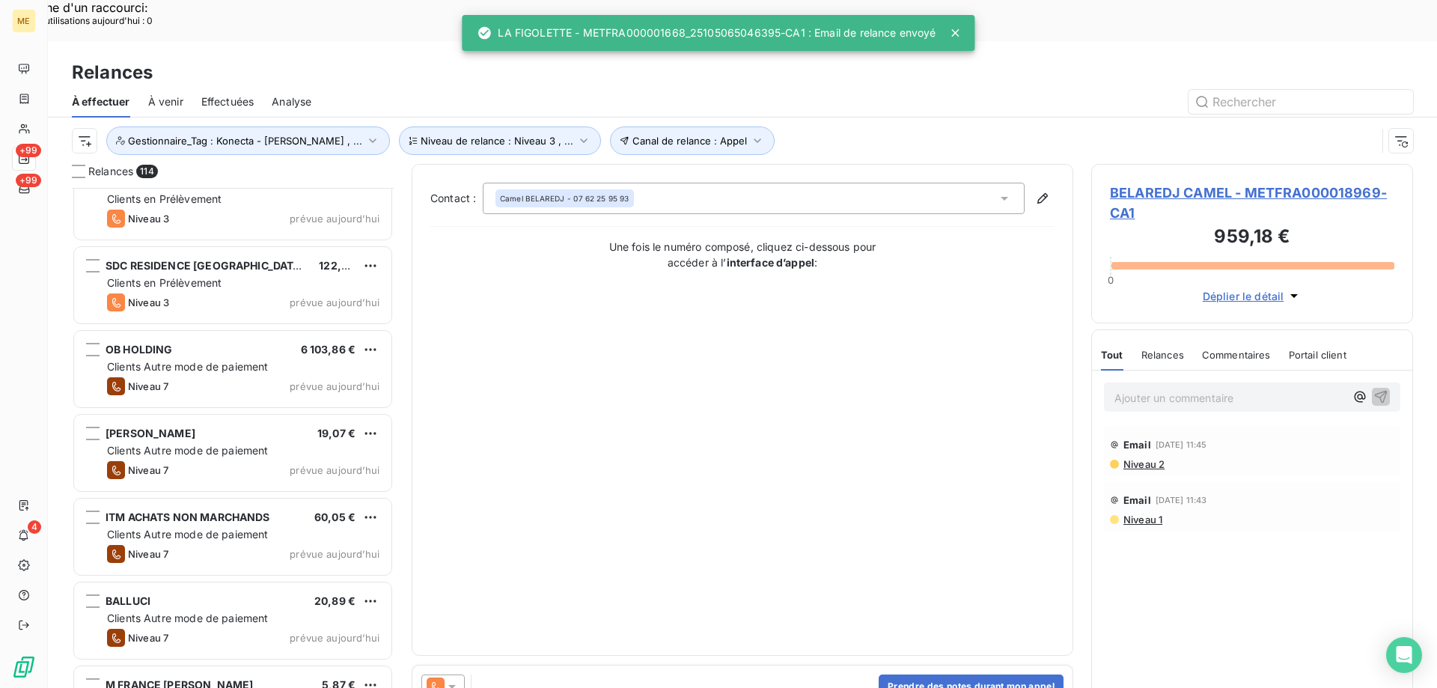
click at [454, 685] on icon at bounding box center [451, 687] width 7 height 4
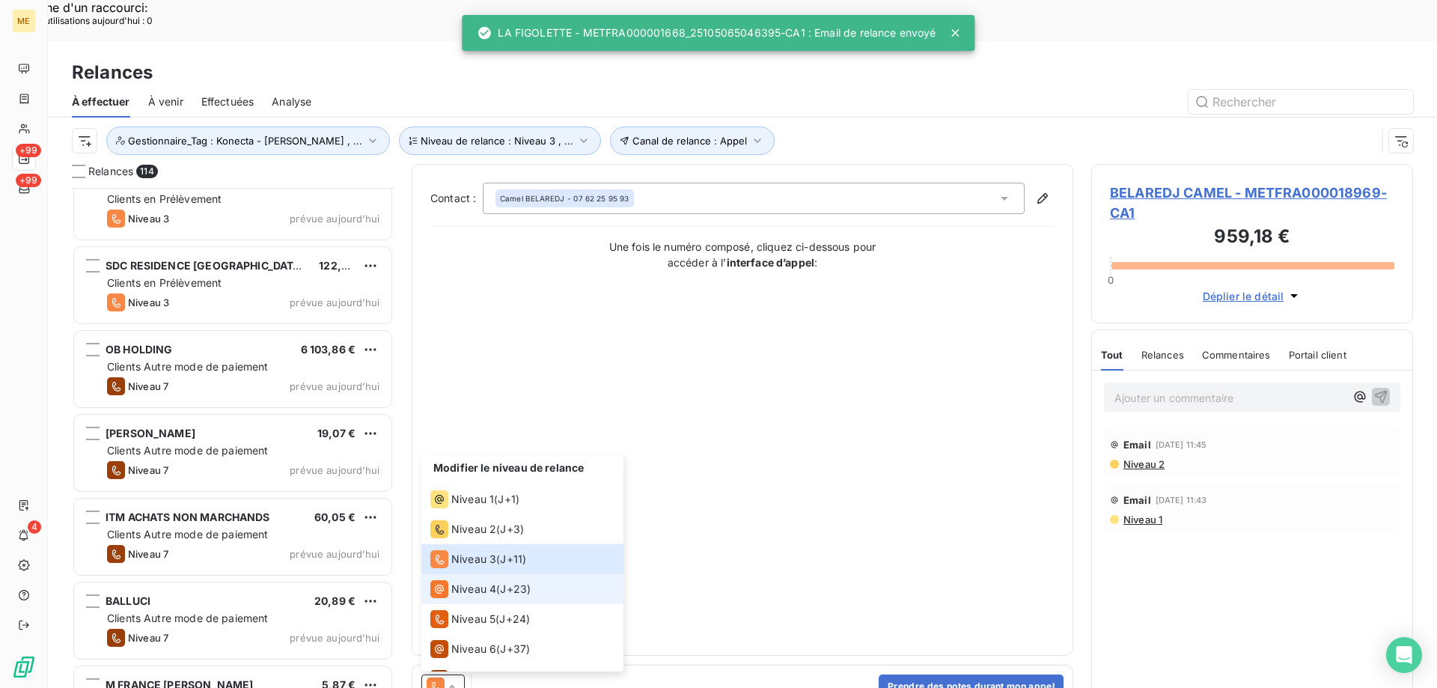
click at [464, 581] on span "Niveau 4" at bounding box center [473, 588] width 45 height 15
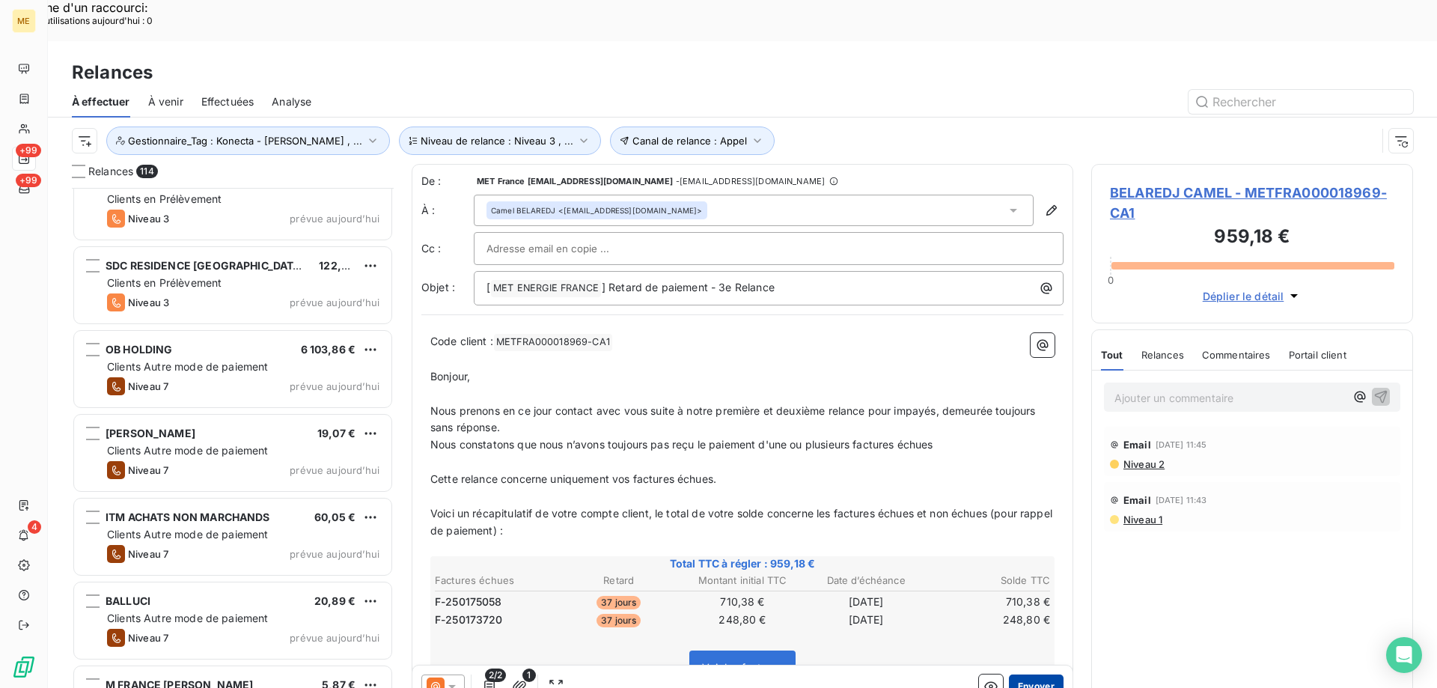
click at [1020, 674] on button "Envoyer" at bounding box center [1036, 686] width 55 height 24
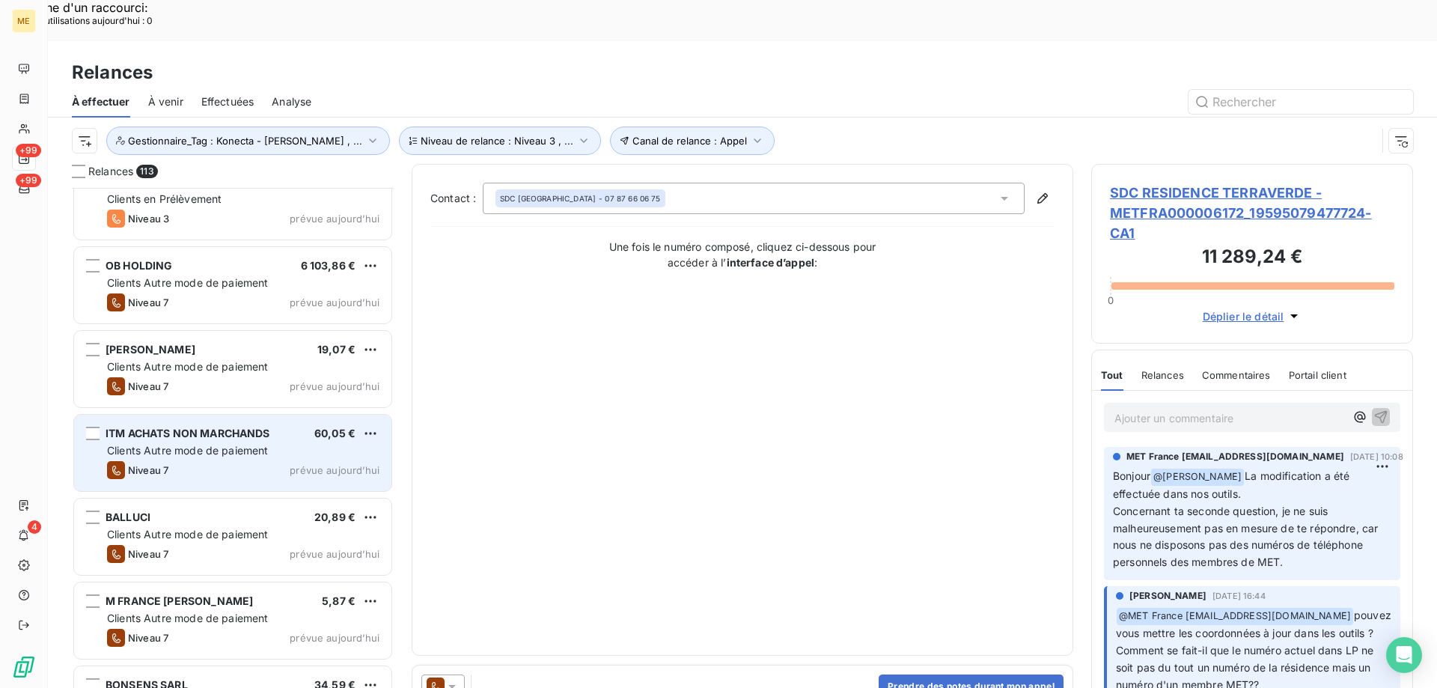
click at [311, 464] on span "prévue aujourd’hui" at bounding box center [335, 470] width 90 height 12
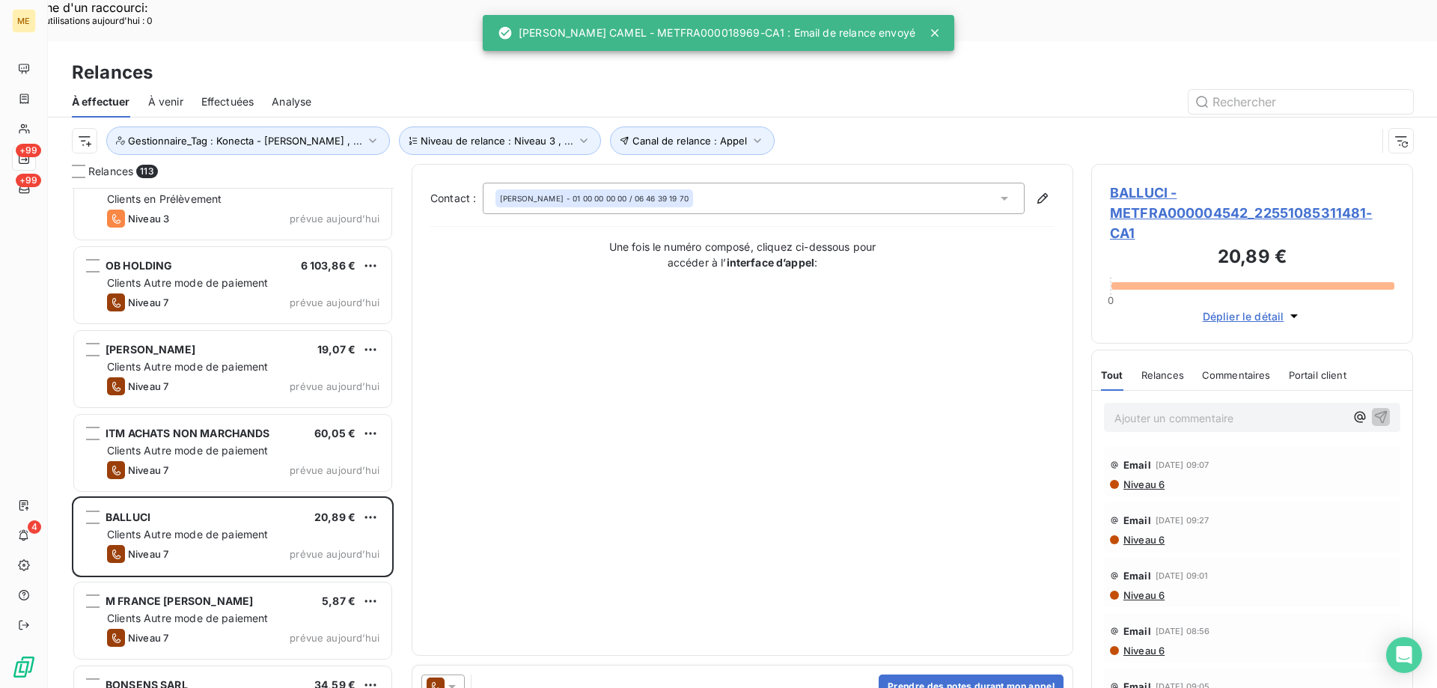
click at [457, 679] on icon at bounding box center [452, 686] width 15 height 15
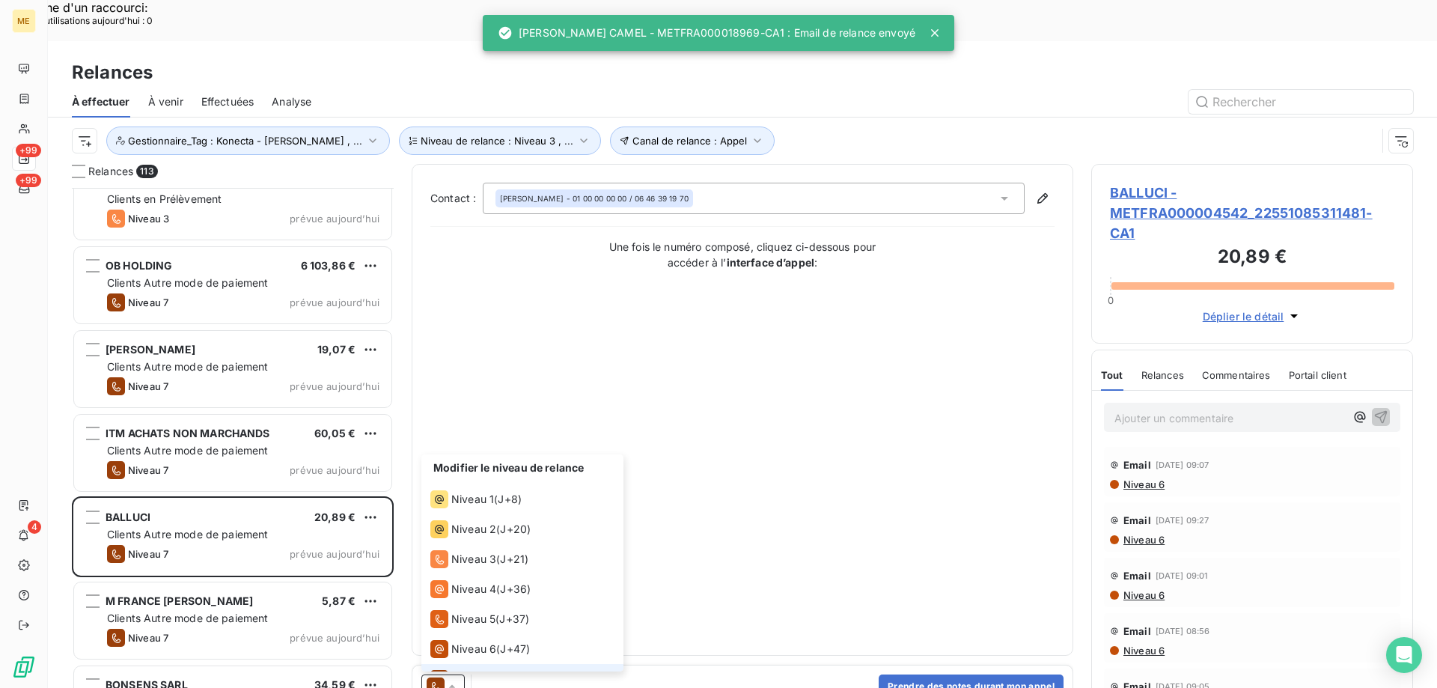
scroll to position [22, 0]
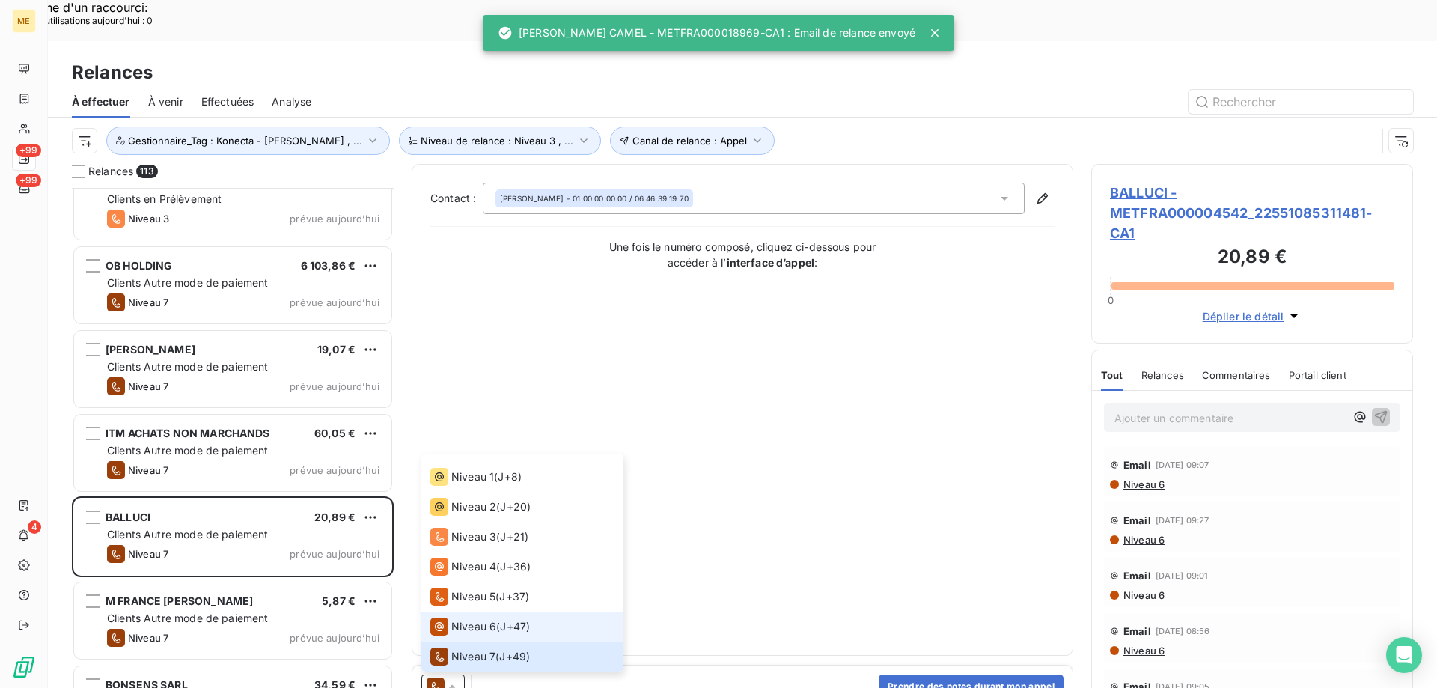
click at [461, 619] on span "Niveau 6" at bounding box center [473, 626] width 45 height 15
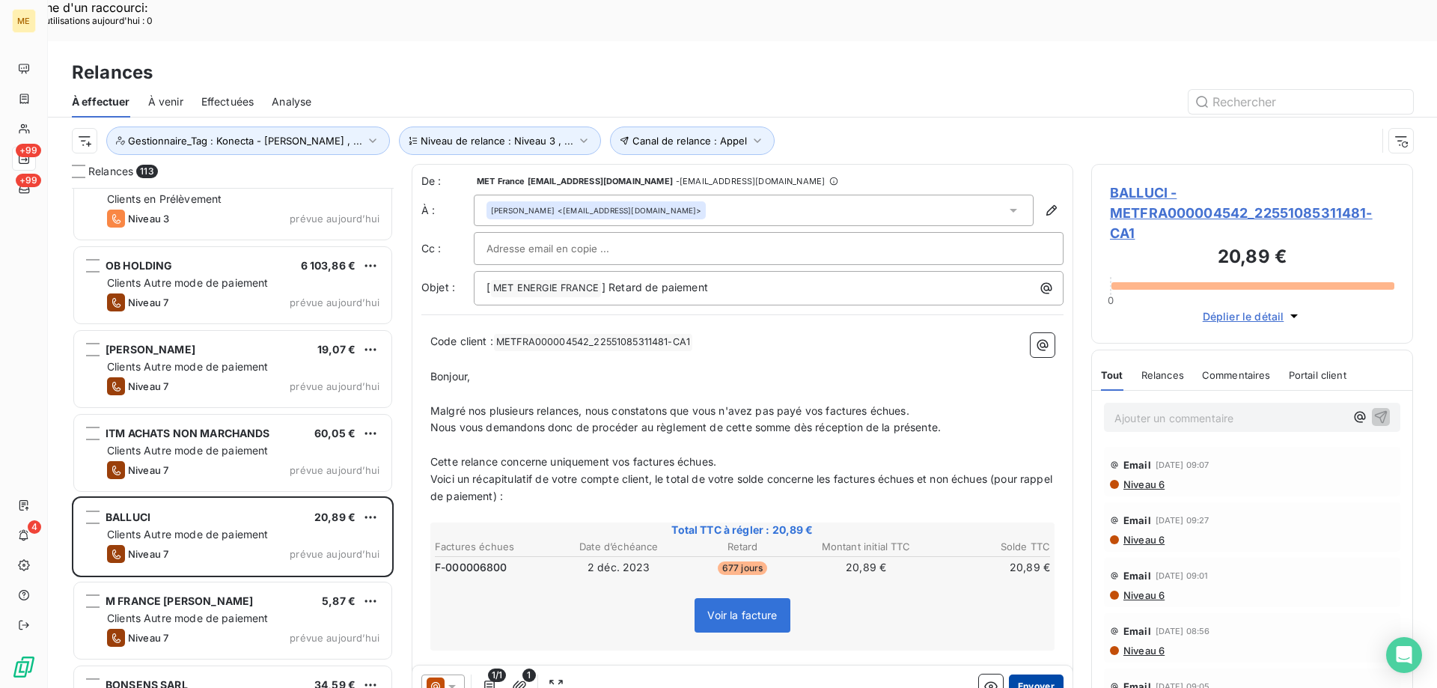
click at [1009, 674] on button "Envoyer" at bounding box center [1036, 686] width 55 height 24
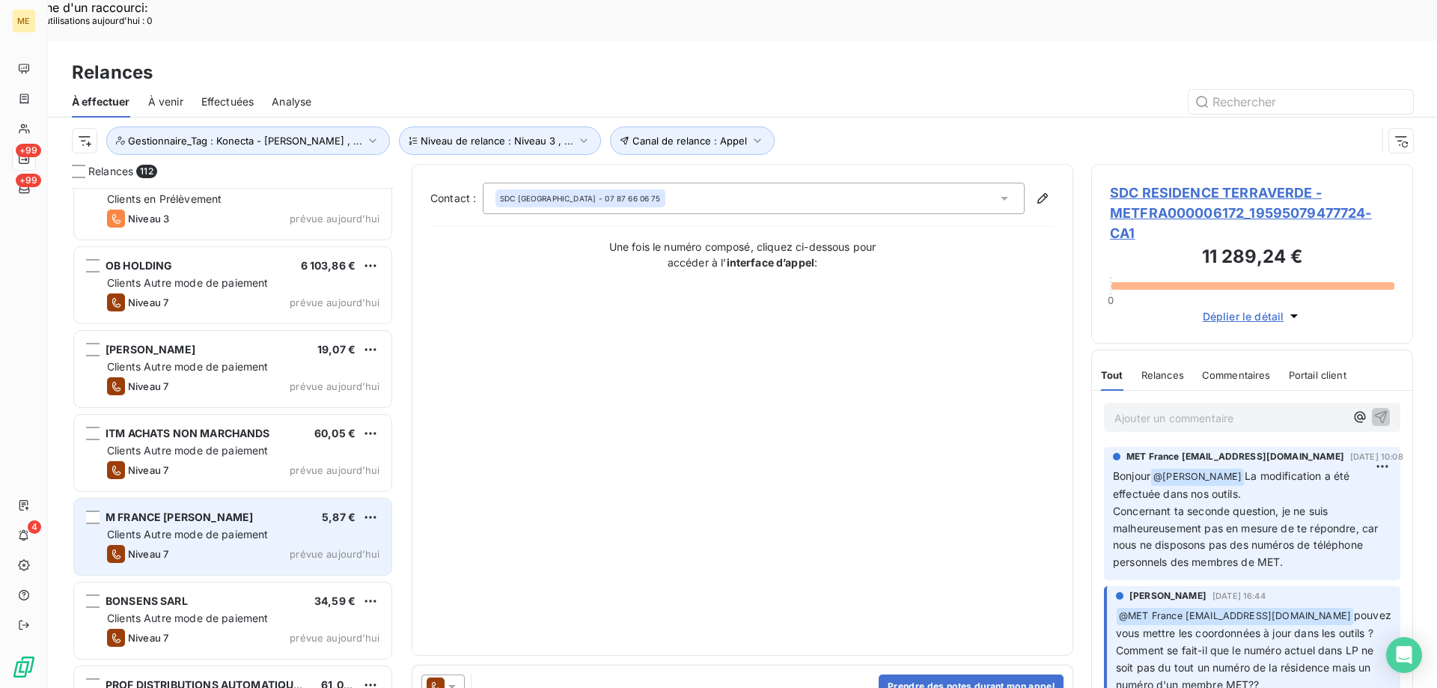
click at [312, 510] on div "M FRANCE CLAUDE HORTALA 5,87 €" at bounding box center [243, 516] width 272 height 13
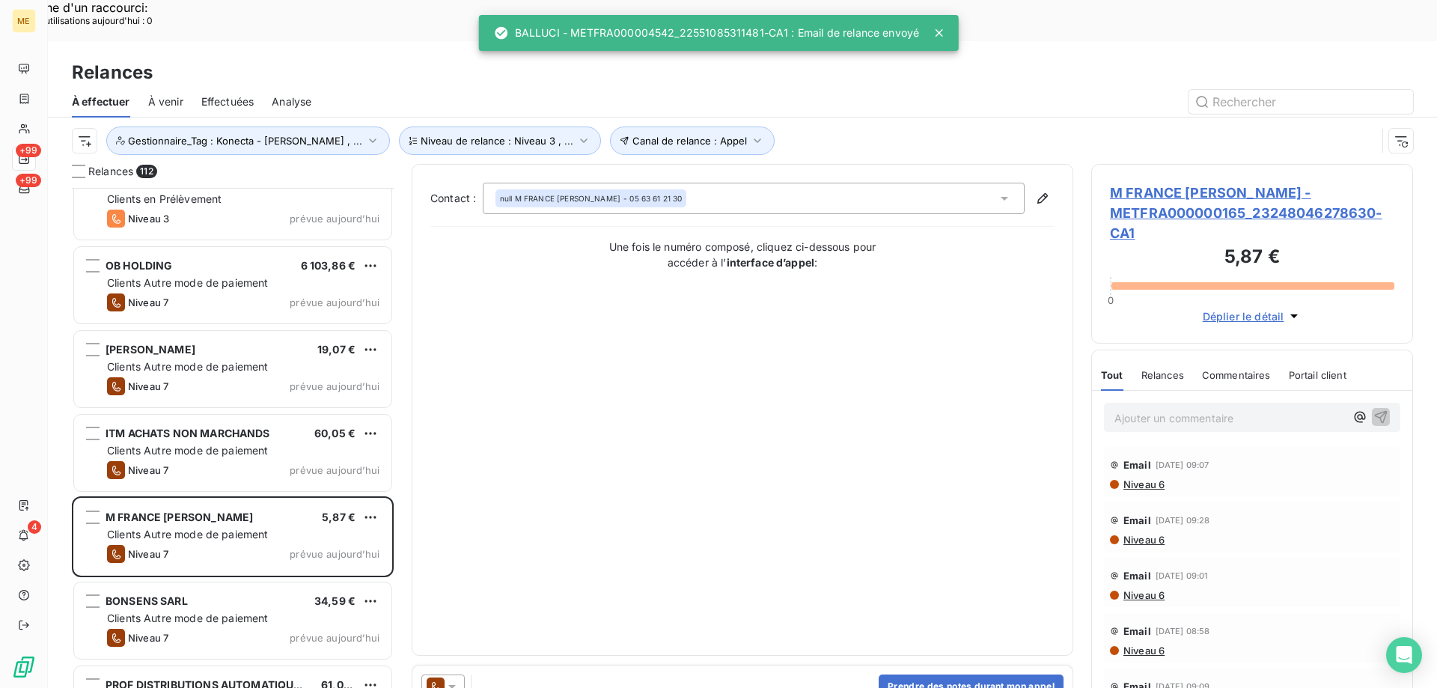
click at [454, 685] on icon at bounding box center [451, 687] width 7 height 4
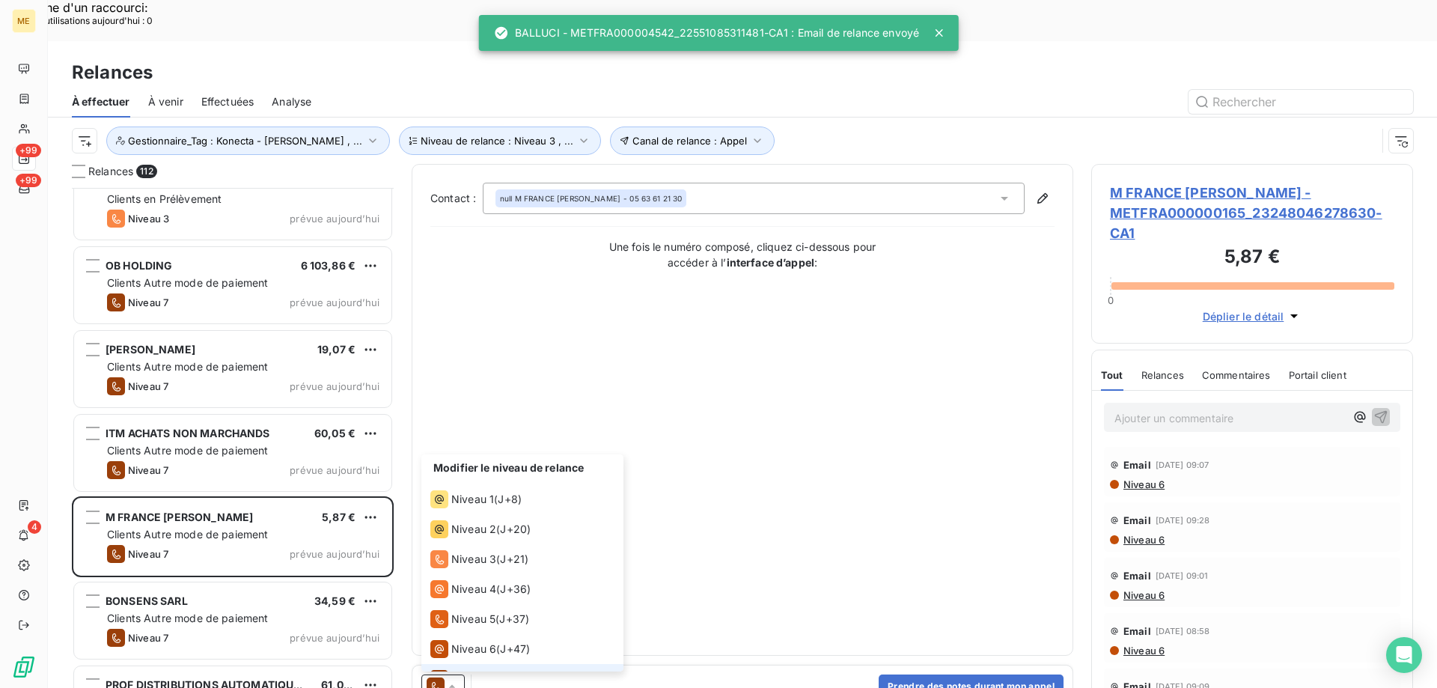
scroll to position [22, 0]
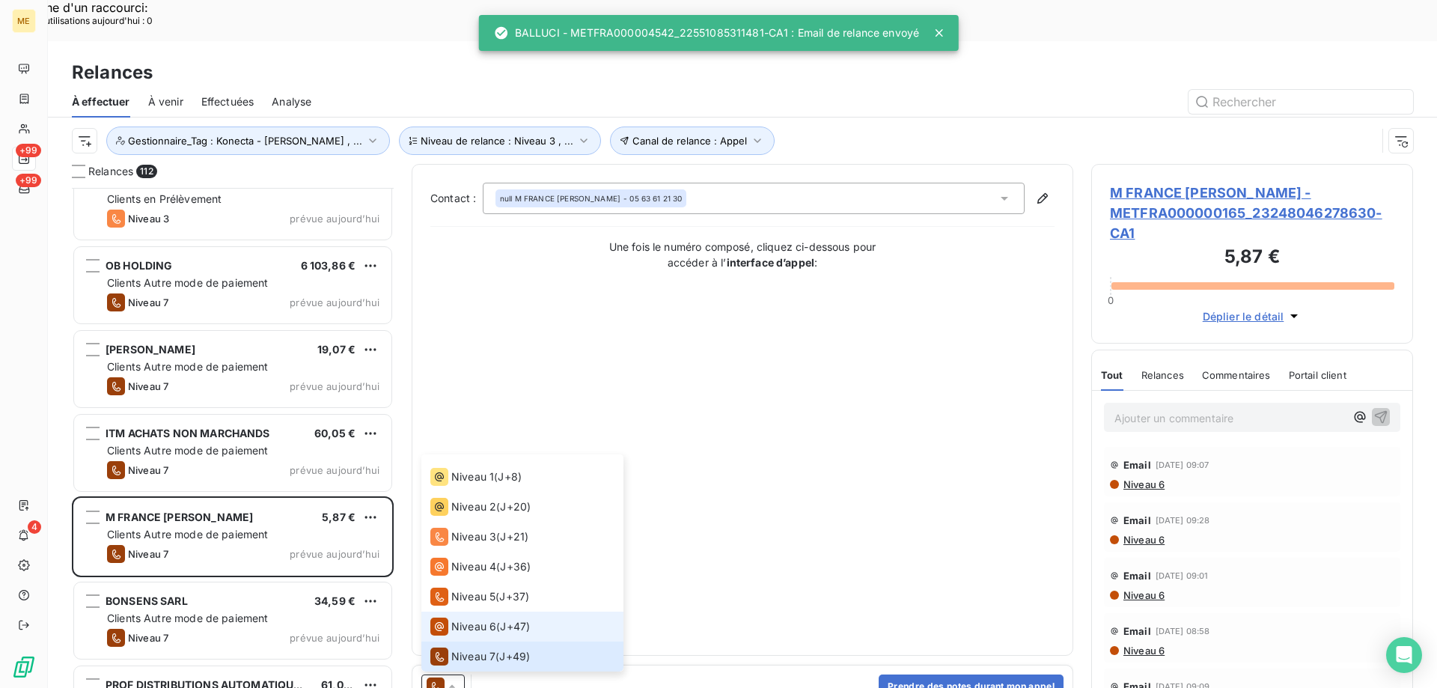
click at [468, 619] on span "Niveau 6" at bounding box center [473, 626] width 45 height 15
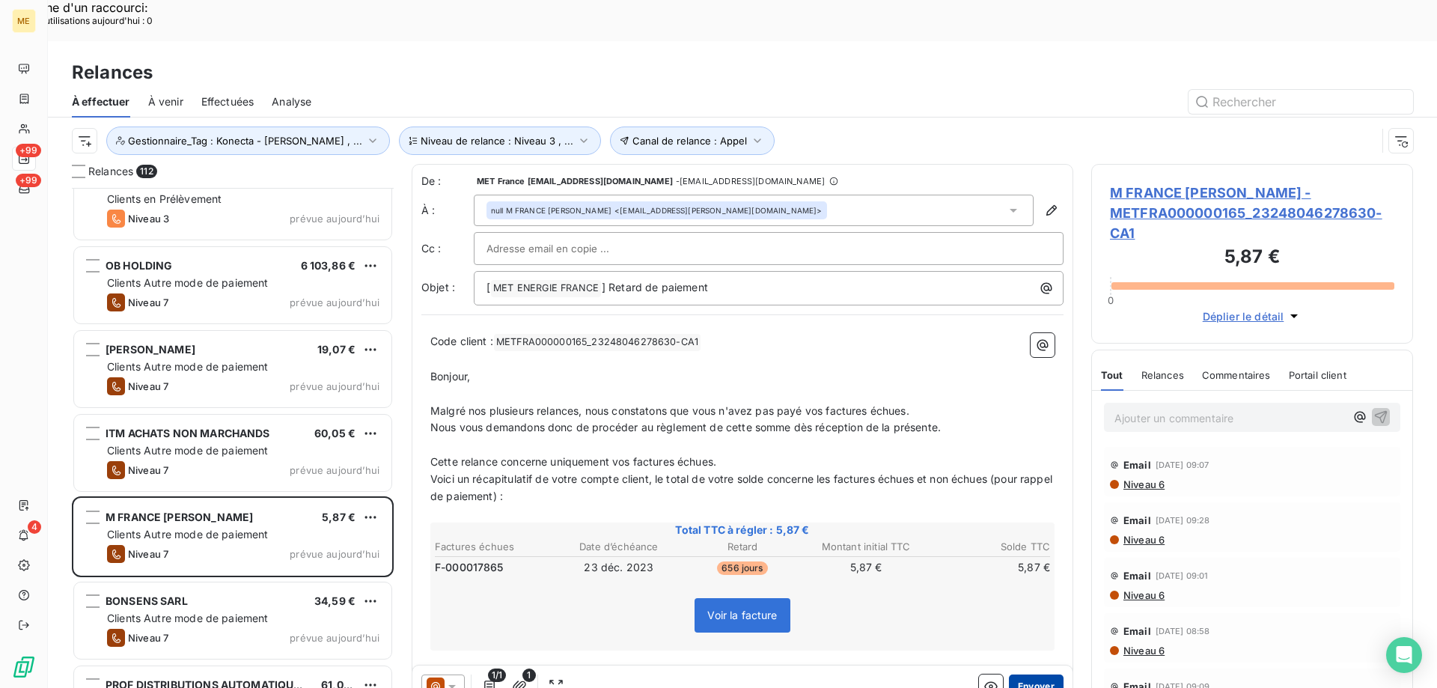
click at [1022, 674] on button "Envoyer" at bounding box center [1036, 686] width 55 height 24
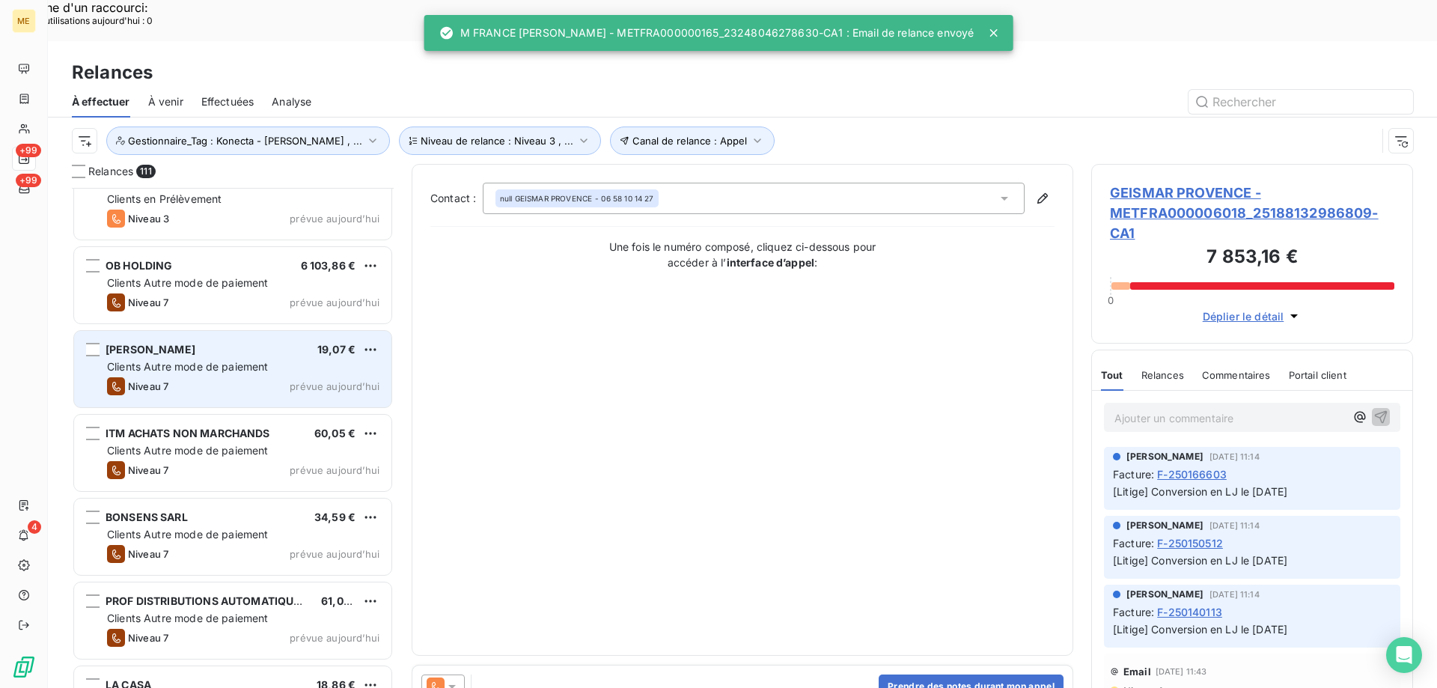
click at [323, 380] on span "prévue aujourd’hui" at bounding box center [335, 386] width 90 height 12
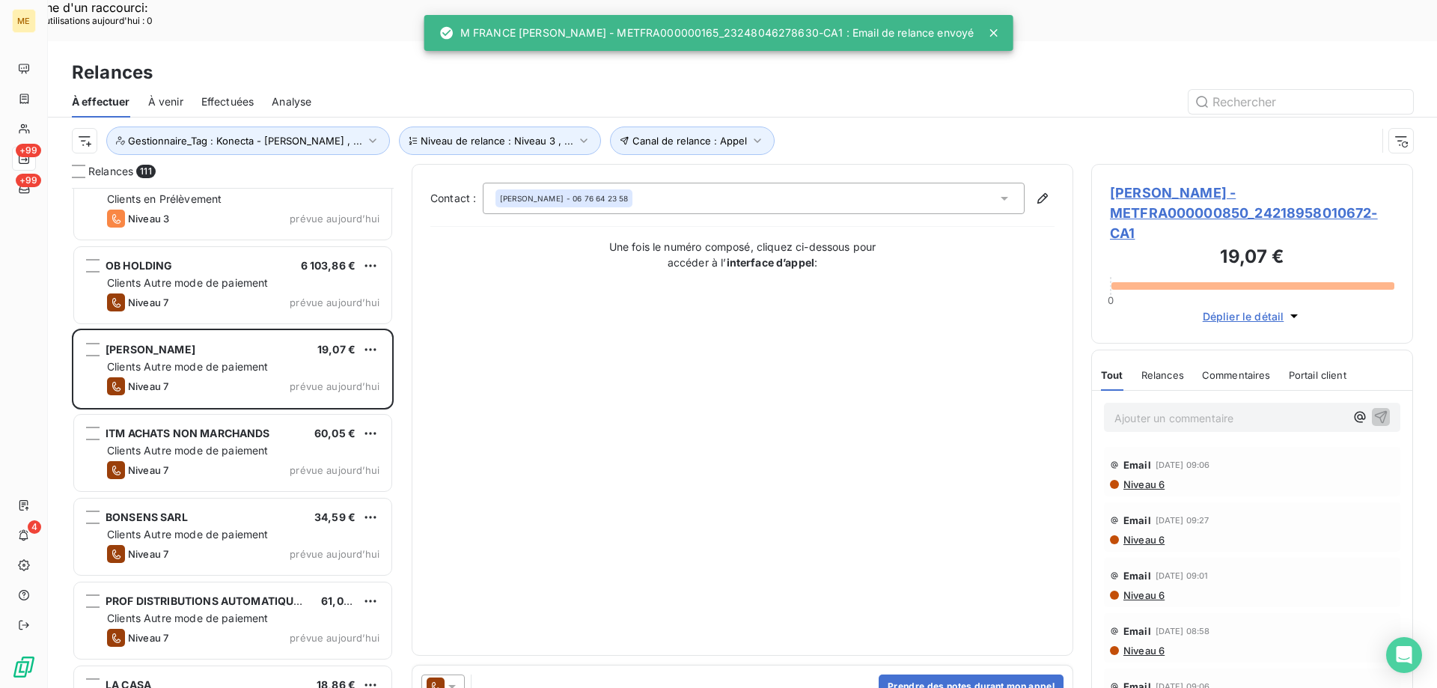
click at [457, 674] on div at bounding box center [442, 686] width 43 height 24
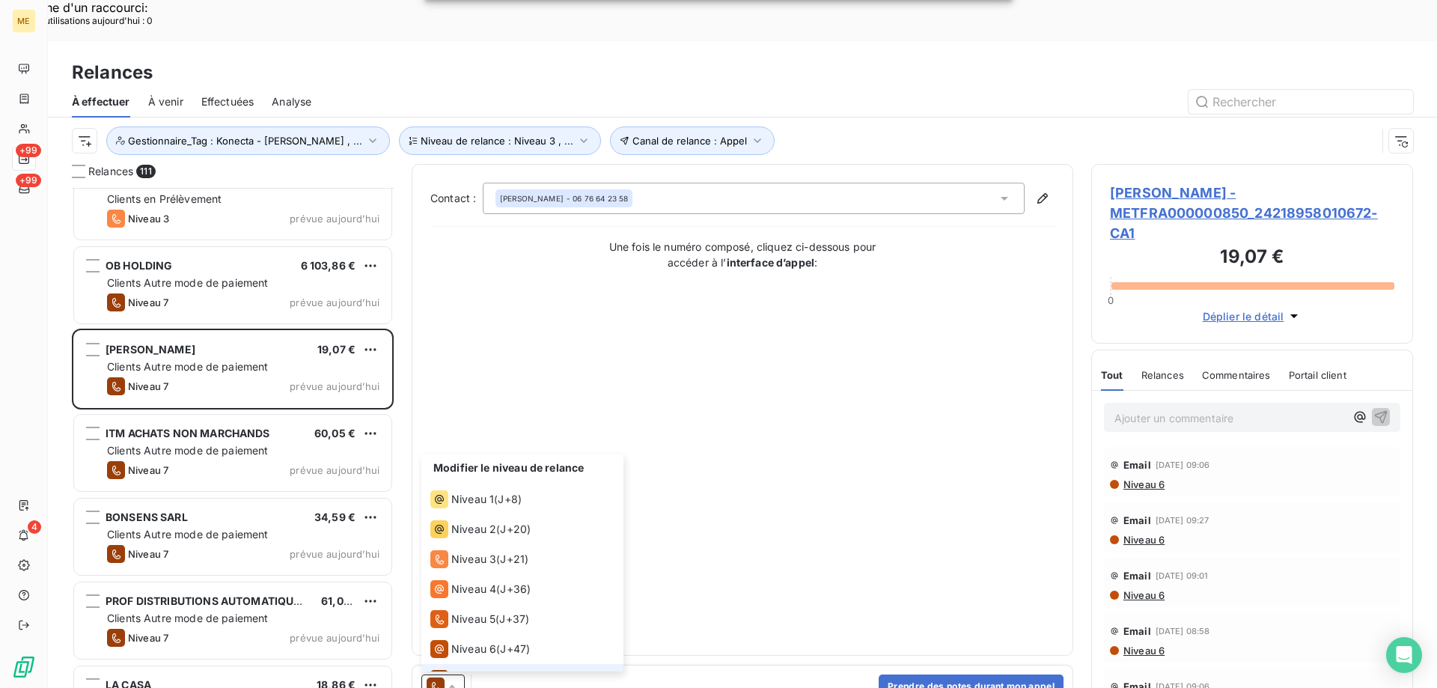
scroll to position [22, 0]
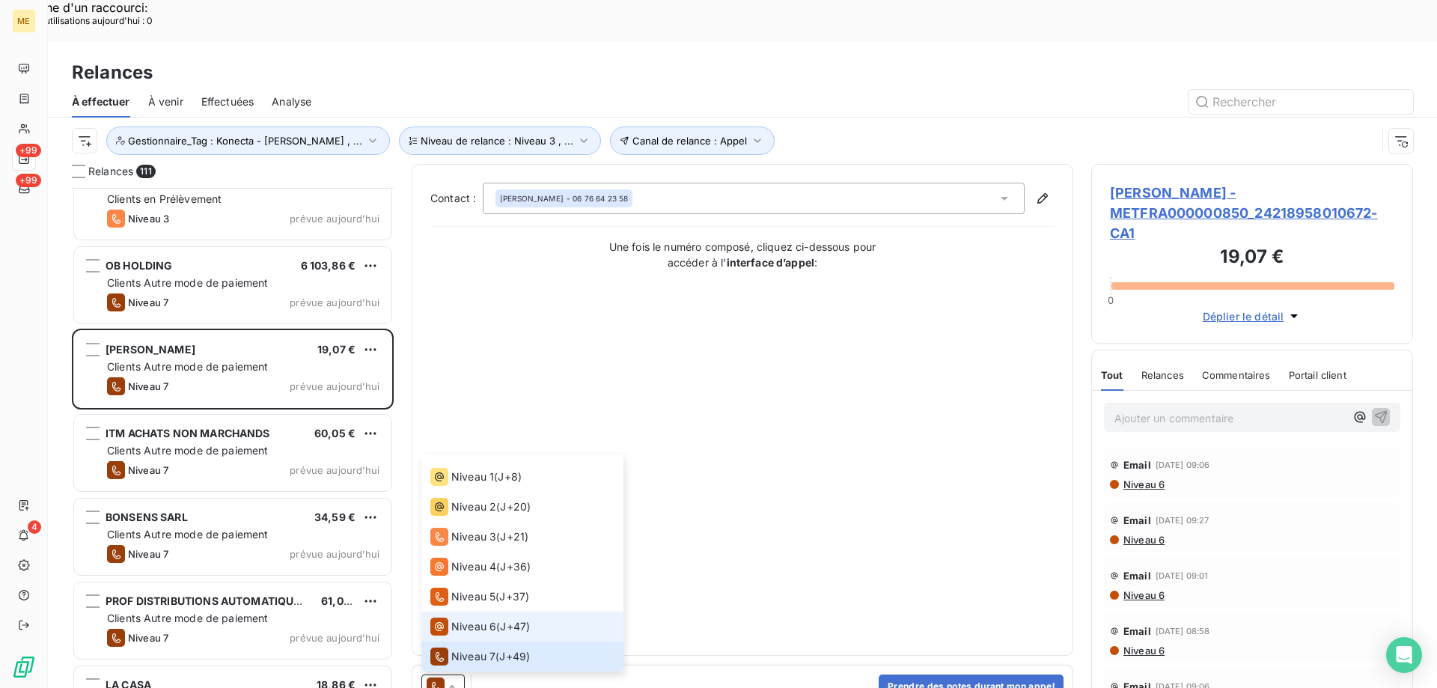
click at [465, 619] on span "Niveau 6" at bounding box center [473, 626] width 45 height 15
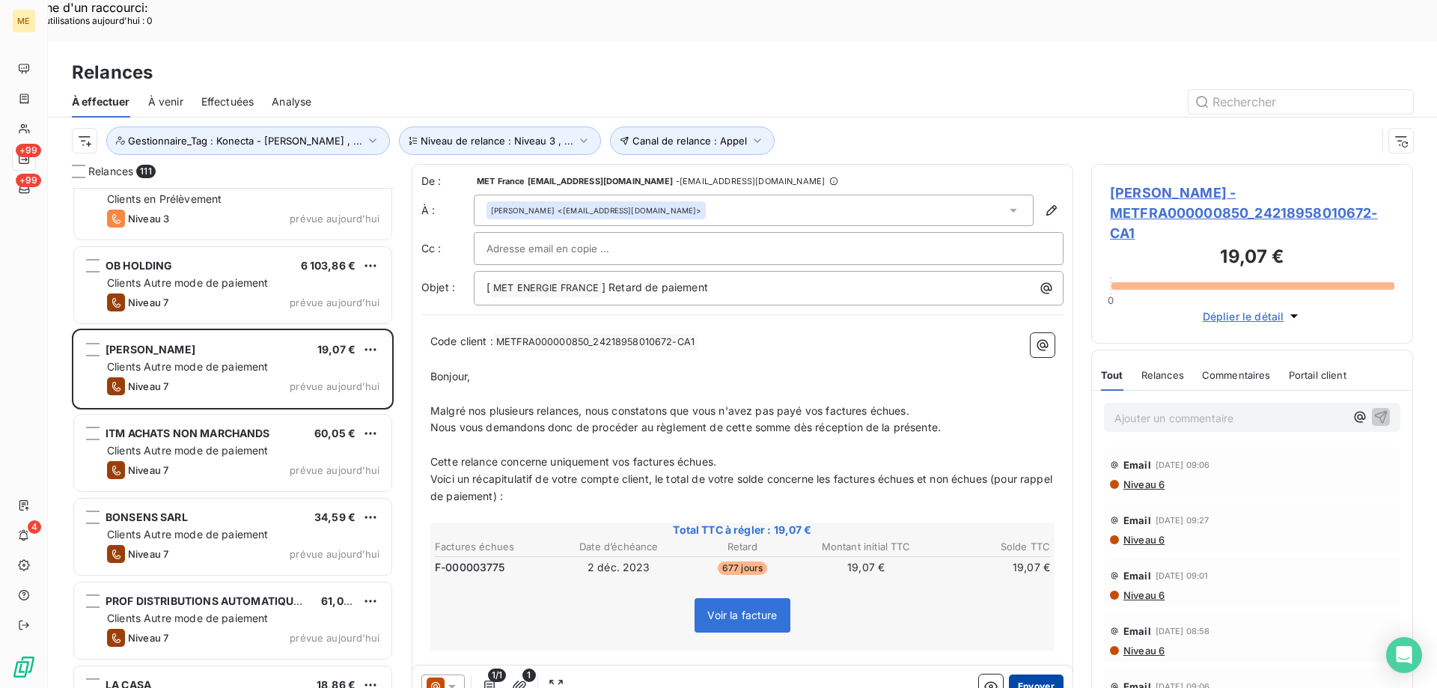
click at [1009, 674] on button "Envoyer" at bounding box center [1036, 686] width 55 height 24
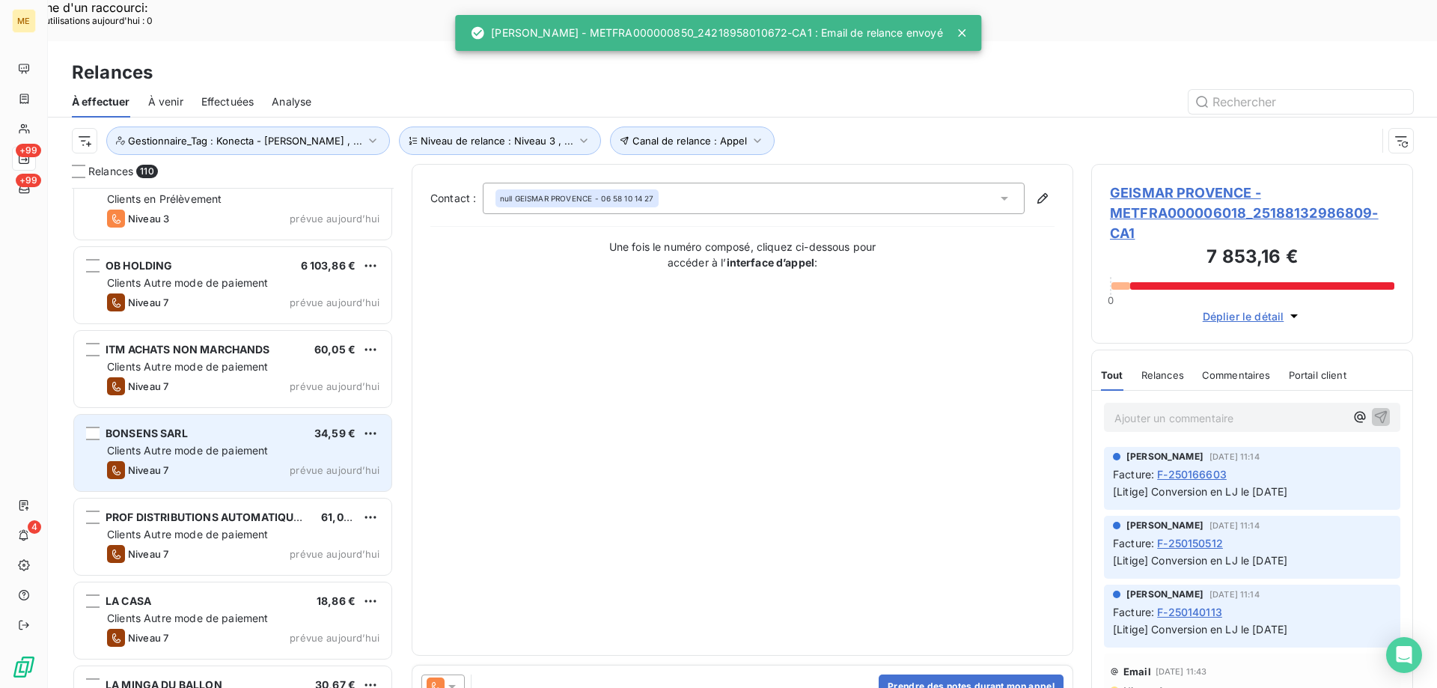
click at [262, 418] on div "BONSENS SARL 34,59 € Clients Autre mode de paiement Niveau 7 prévue aujourd’hui" at bounding box center [232, 453] width 317 height 76
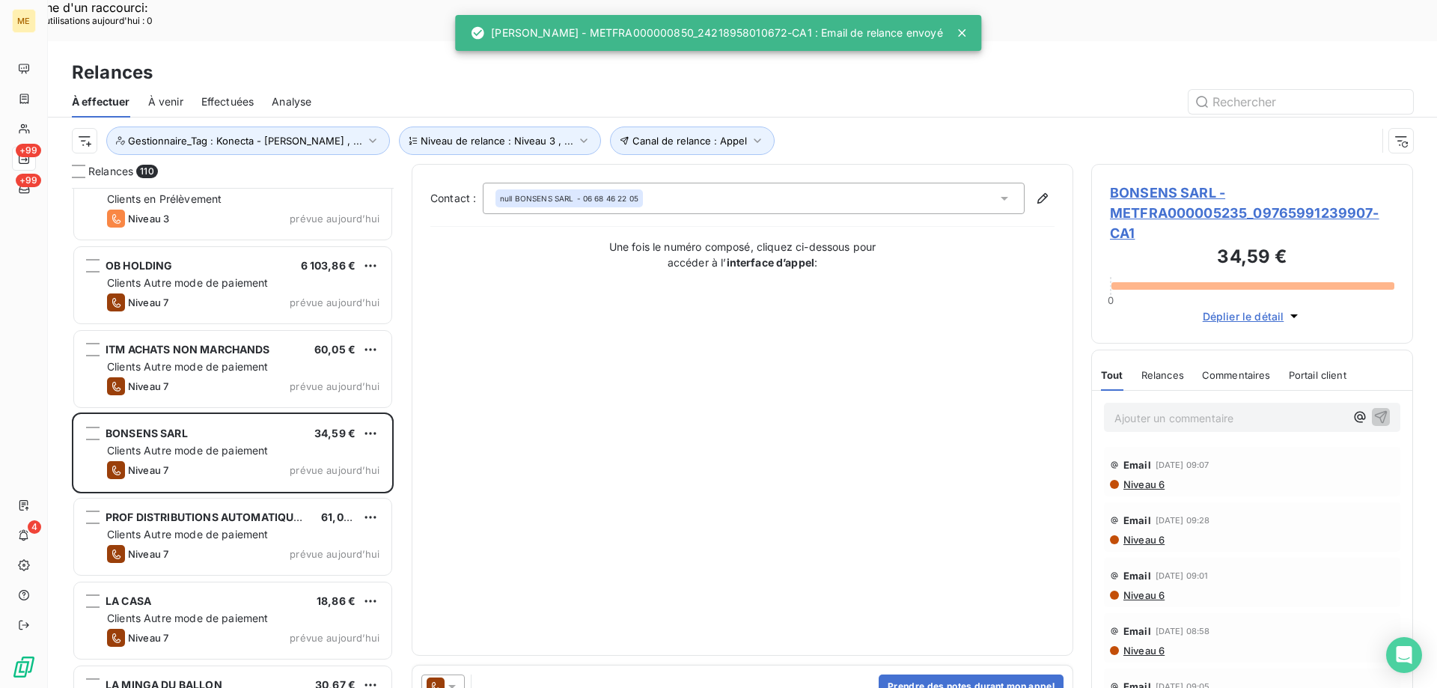
click at [451, 679] on icon at bounding box center [452, 686] width 15 height 15
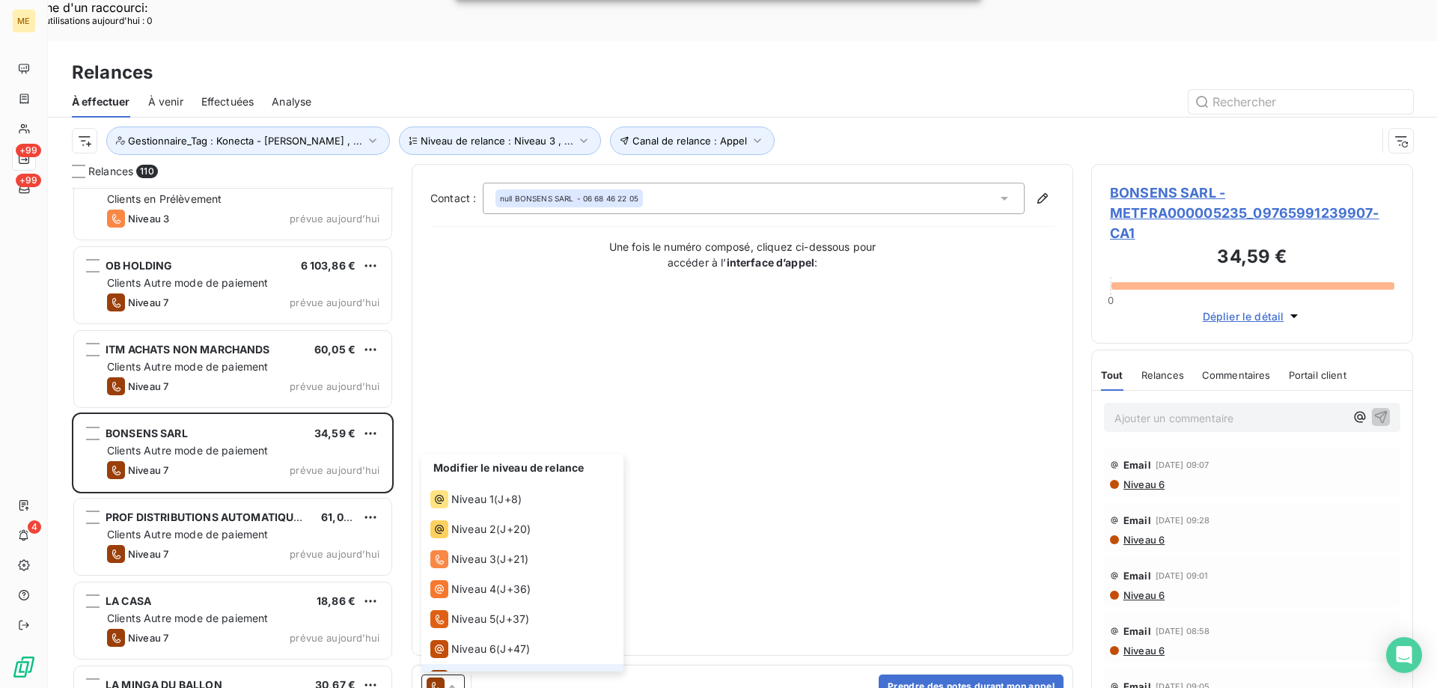
scroll to position [22, 0]
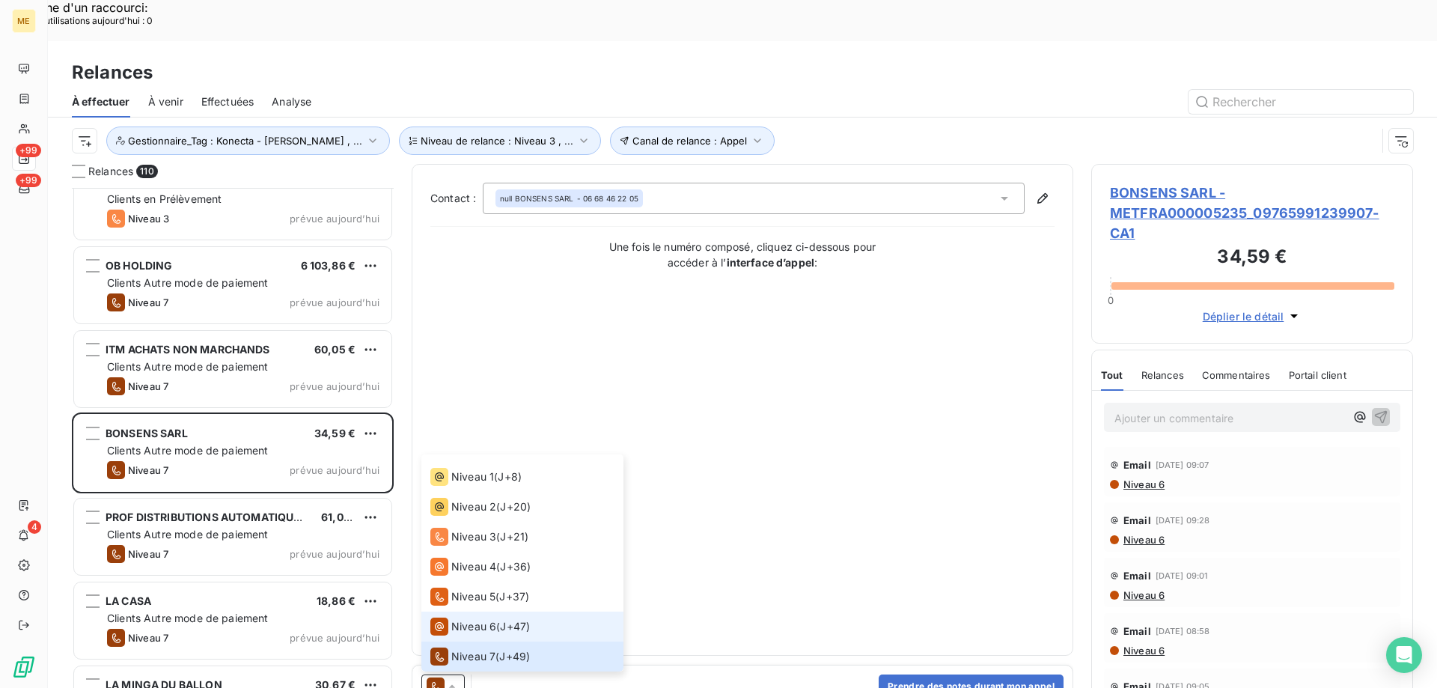
click at [460, 619] on span "Niveau 6" at bounding box center [473, 626] width 45 height 15
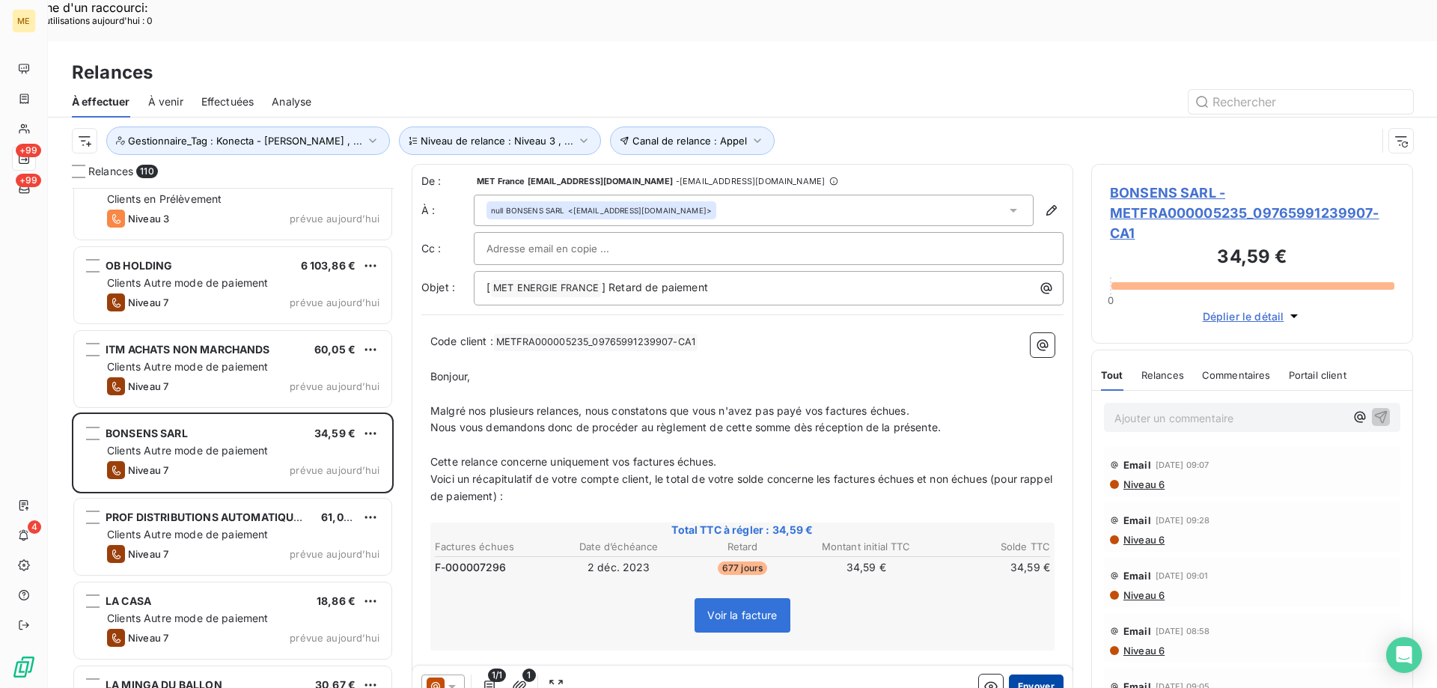
click at [1028, 674] on button "Envoyer" at bounding box center [1036, 686] width 55 height 24
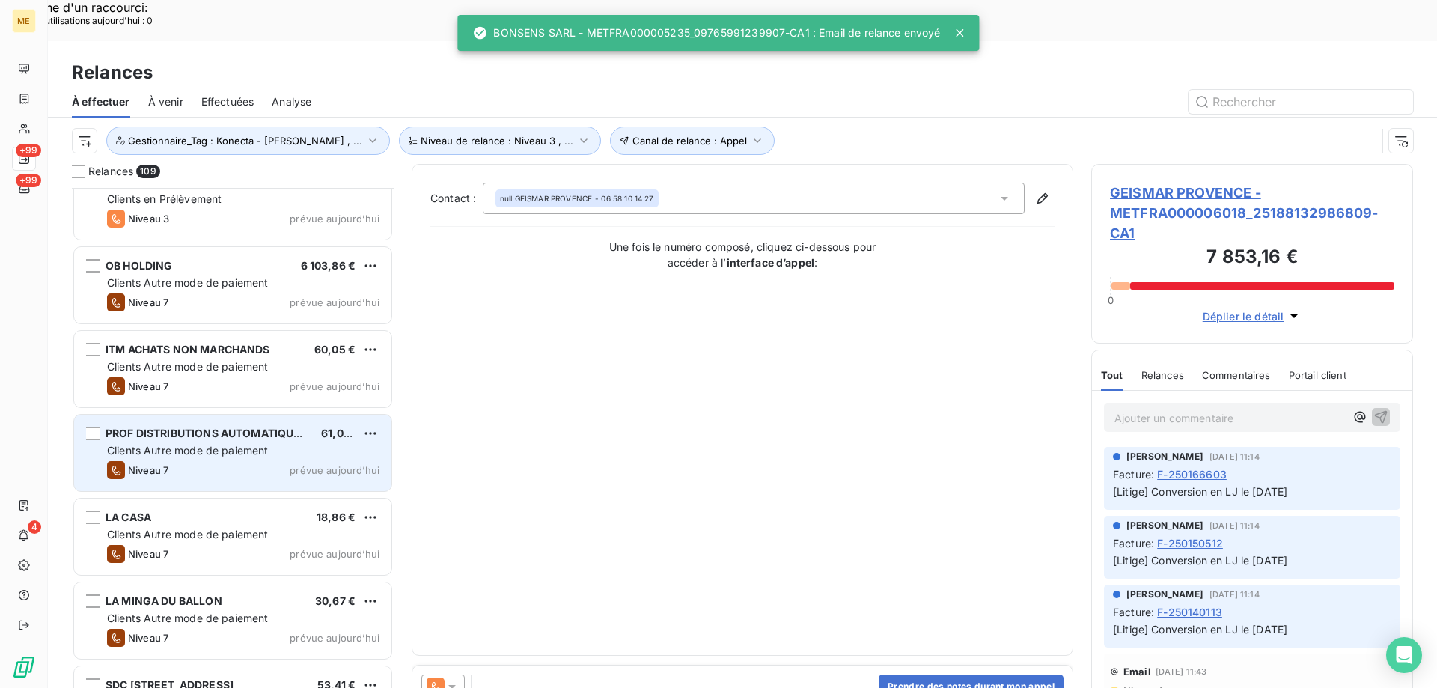
click at [316, 443] on div "Clients Autre mode de paiement" at bounding box center [243, 450] width 272 height 15
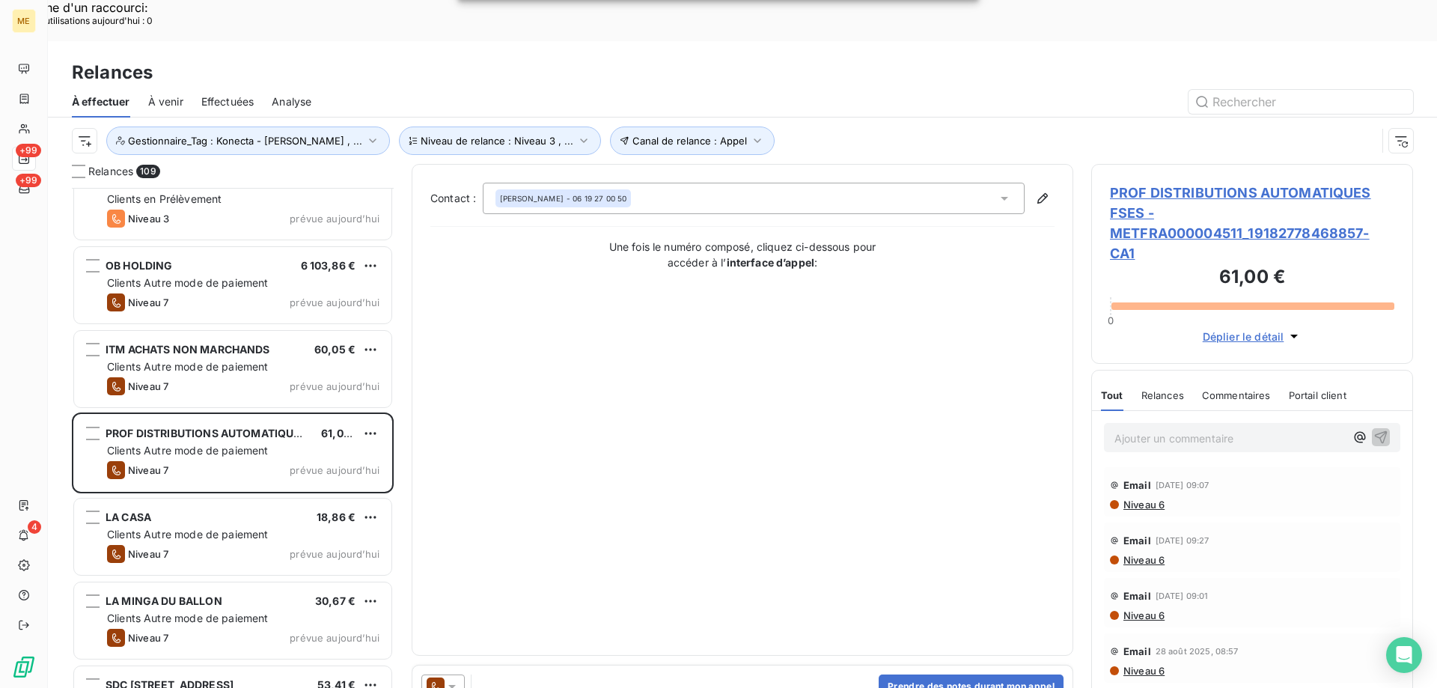
click at [452, 685] on icon at bounding box center [451, 687] width 7 height 4
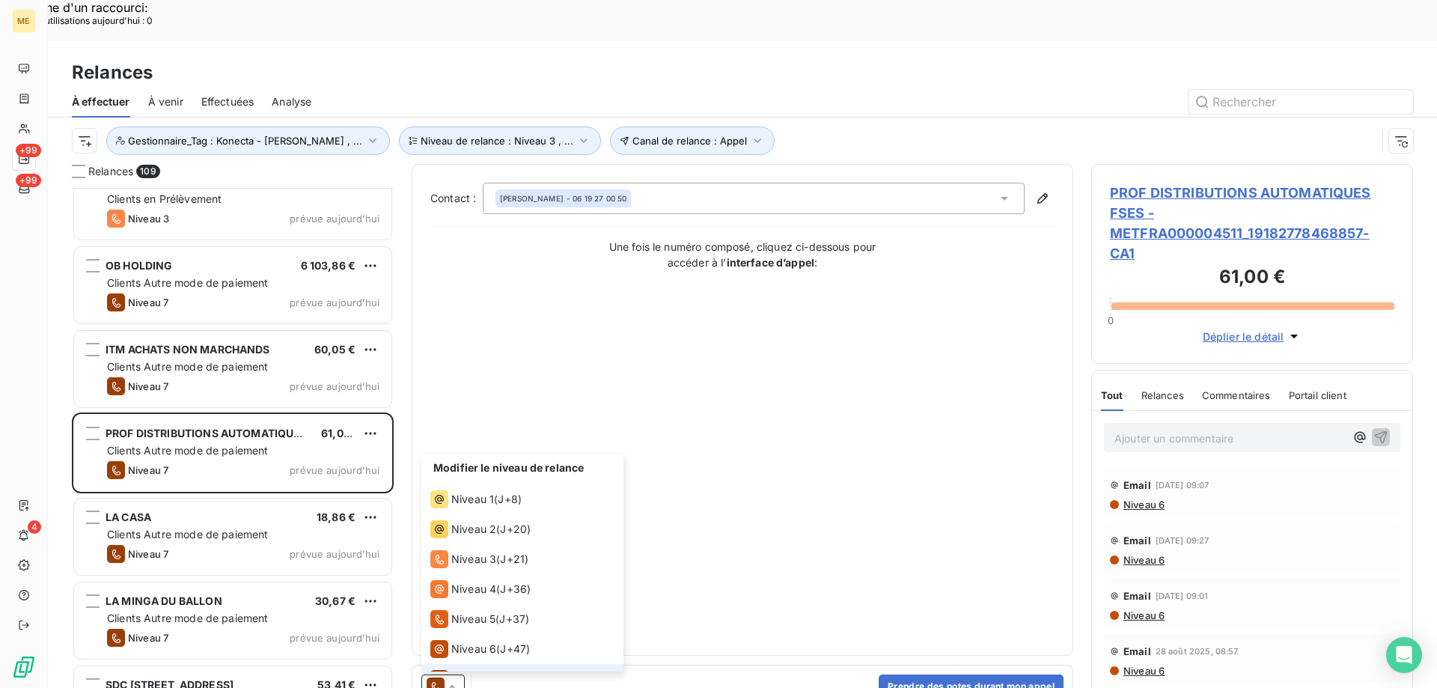
scroll to position [22, 0]
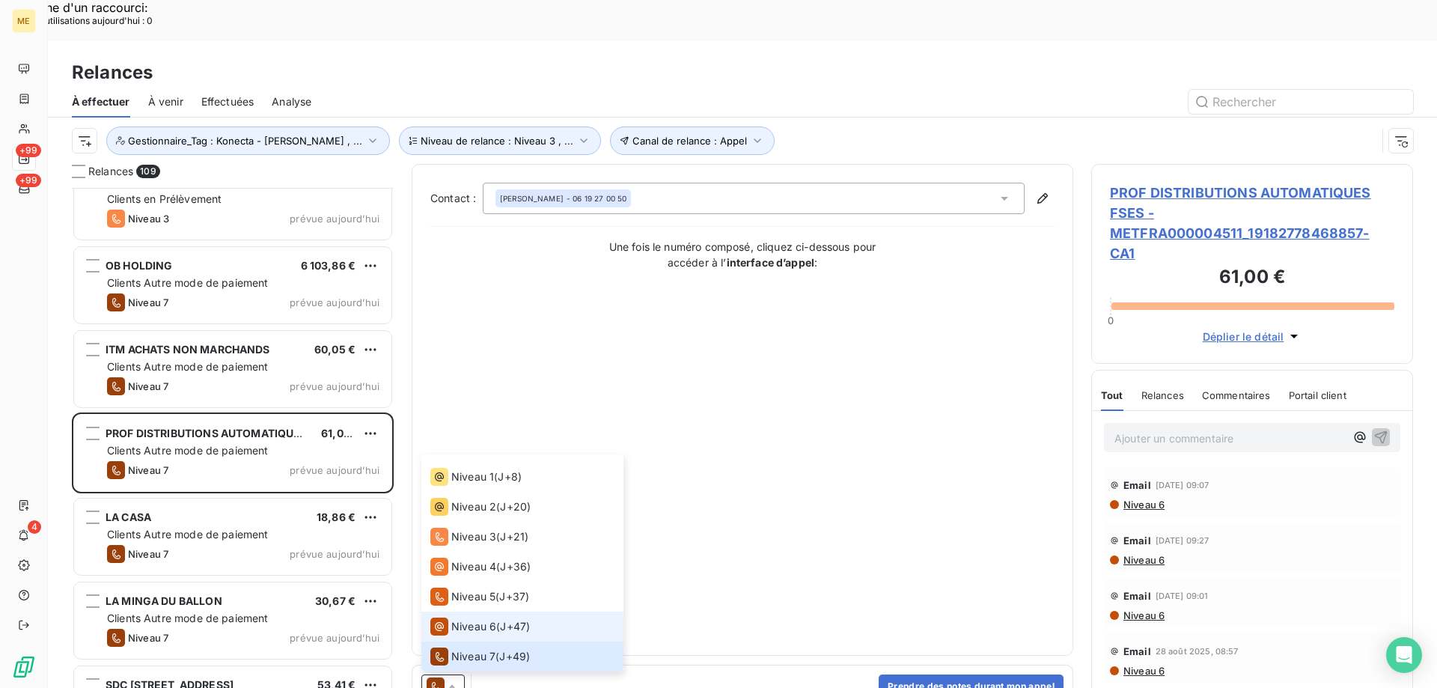
click at [461, 619] on span "Niveau 6" at bounding box center [473, 626] width 45 height 15
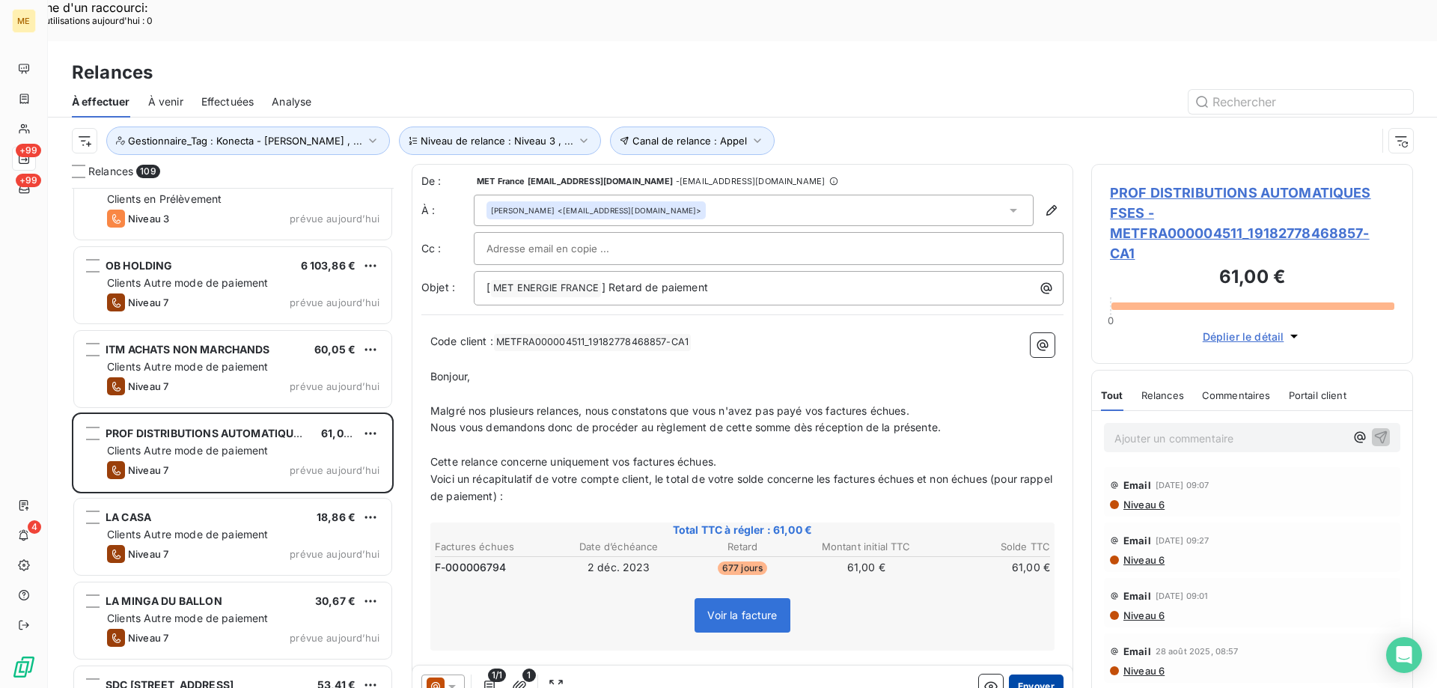
click at [1037, 674] on button "Envoyer" at bounding box center [1036, 686] width 55 height 24
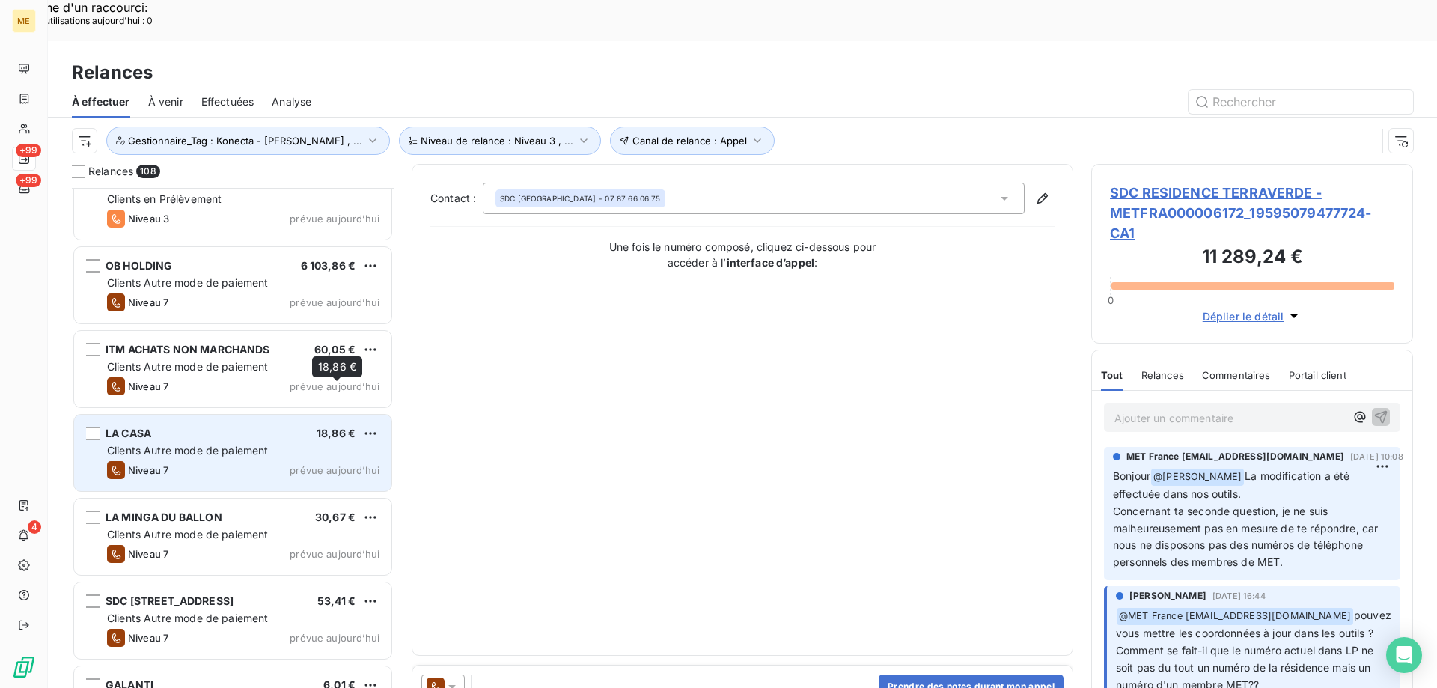
click at [350, 427] on span "18,86 €" at bounding box center [336, 433] width 39 height 13
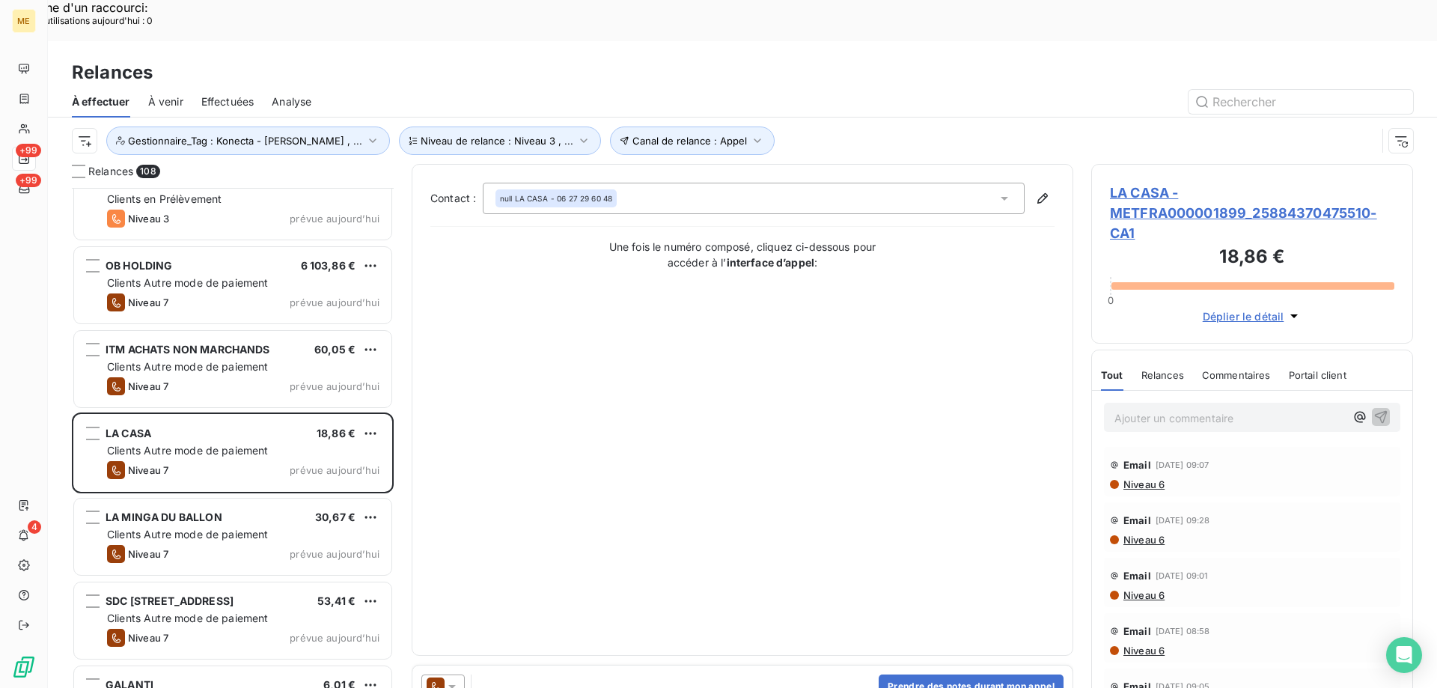
click at [451, 685] on icon at bounding box center [451, 687] width 7 height 4
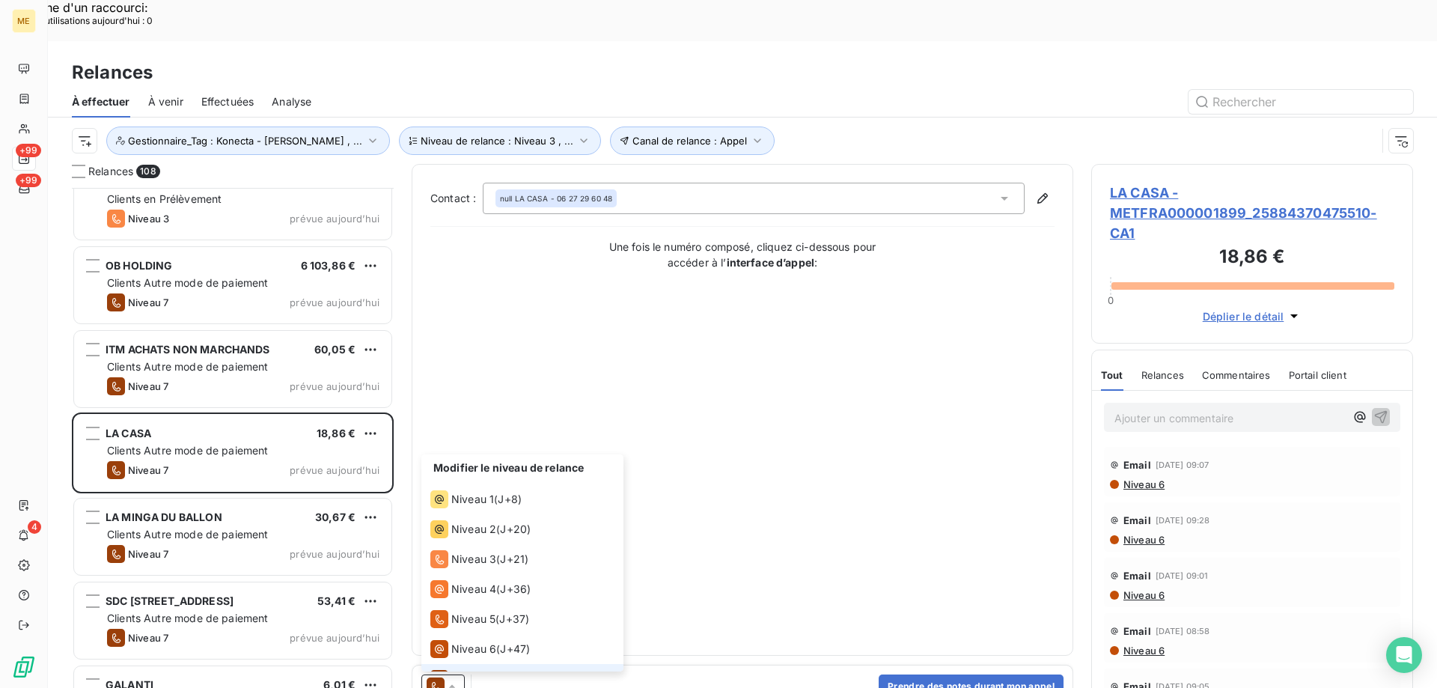
scroll to position [22, 0]
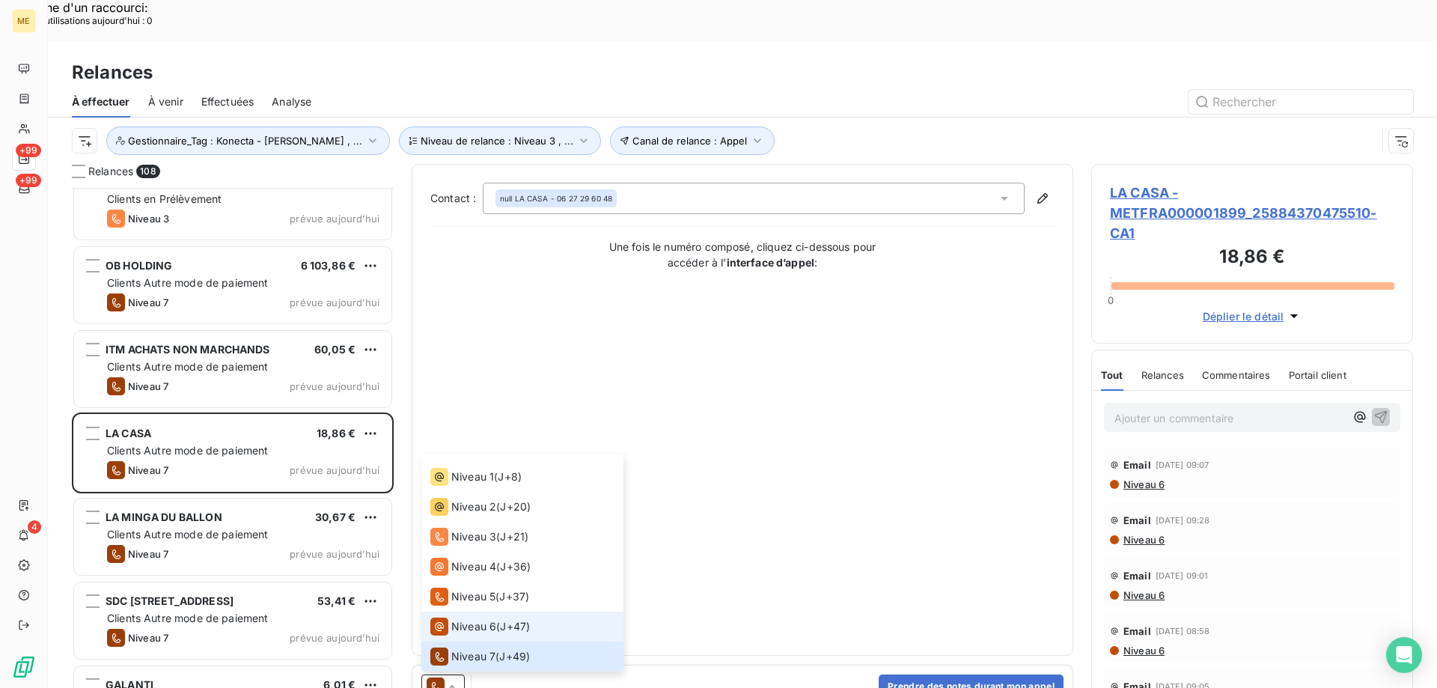
click at [465, 619] on span "Niveau 6" at bounding box center [473, 626] width 45 height 15
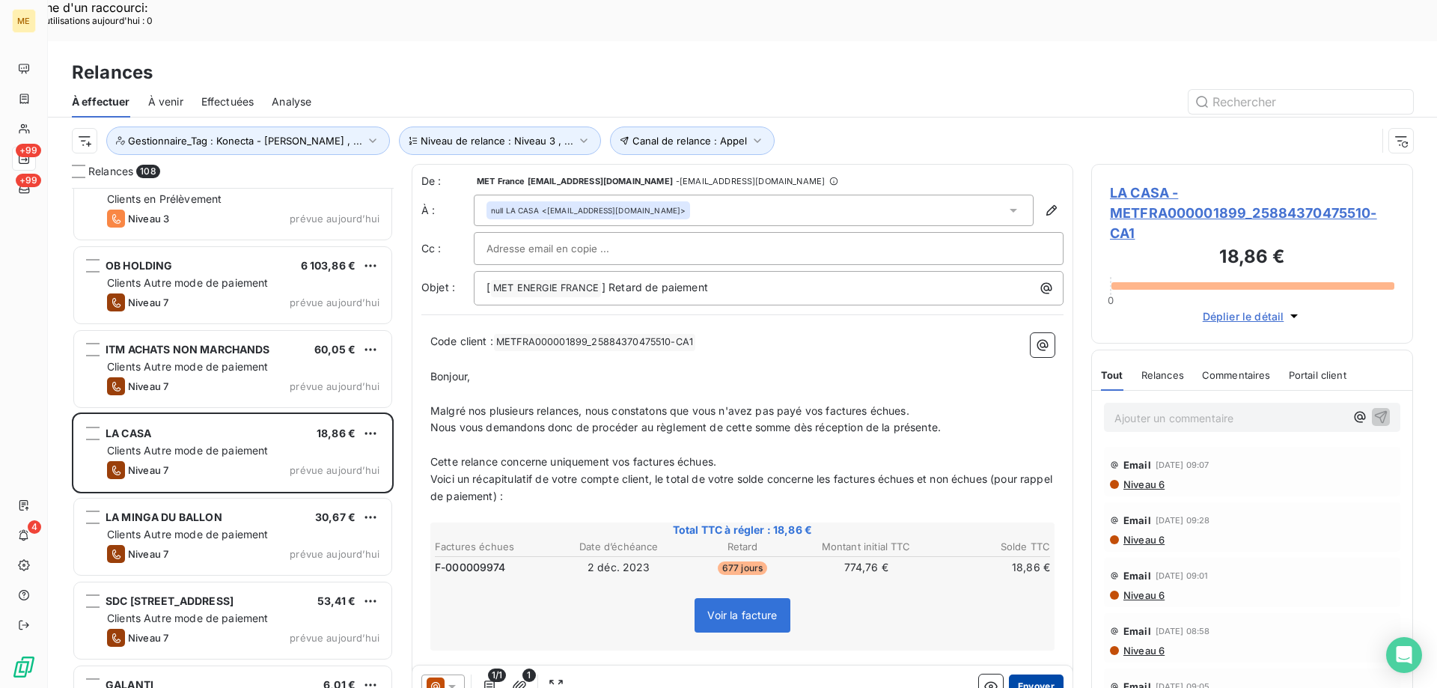
click at [1027, 674] on button "Envoyer" at bounding box center [1036, 686] width 55 height 24
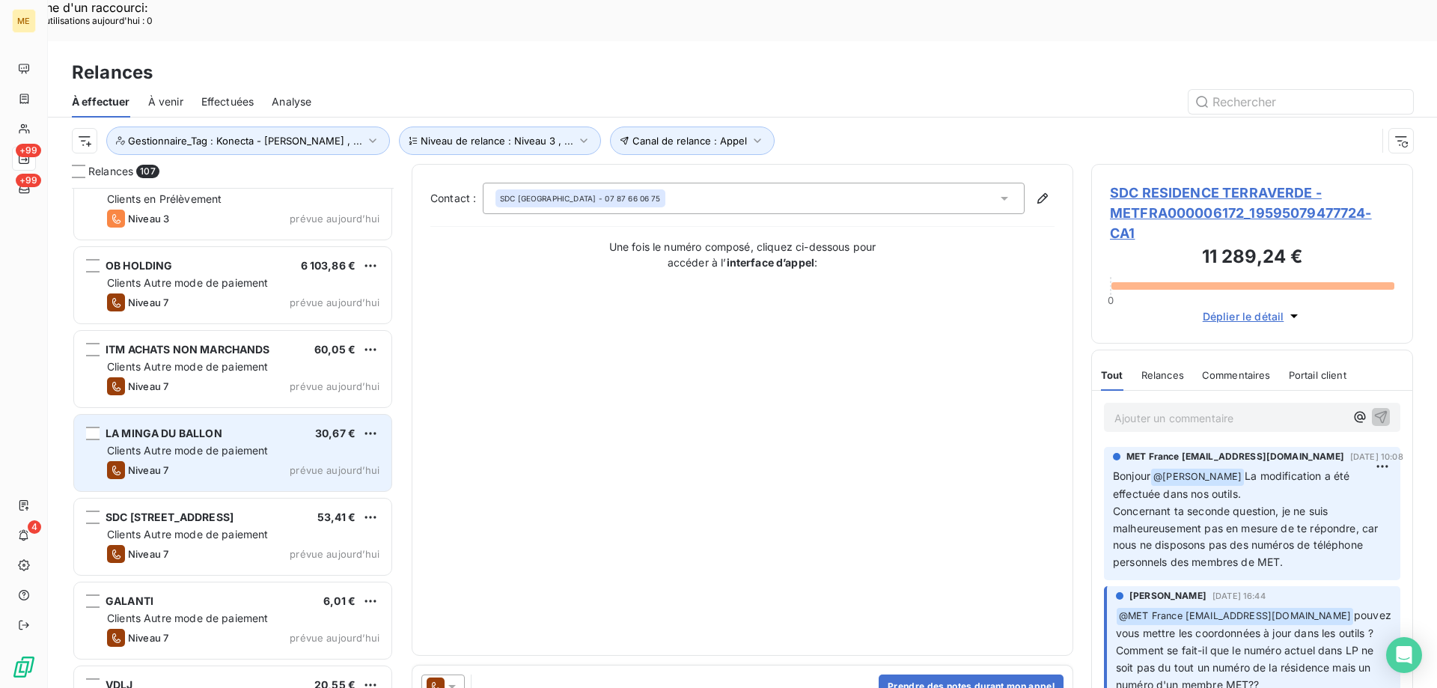
click at [282, 427] on div "LA MINGA DU BALLON 30,67 €" at bounding box center [243, 433] width 272 height 13
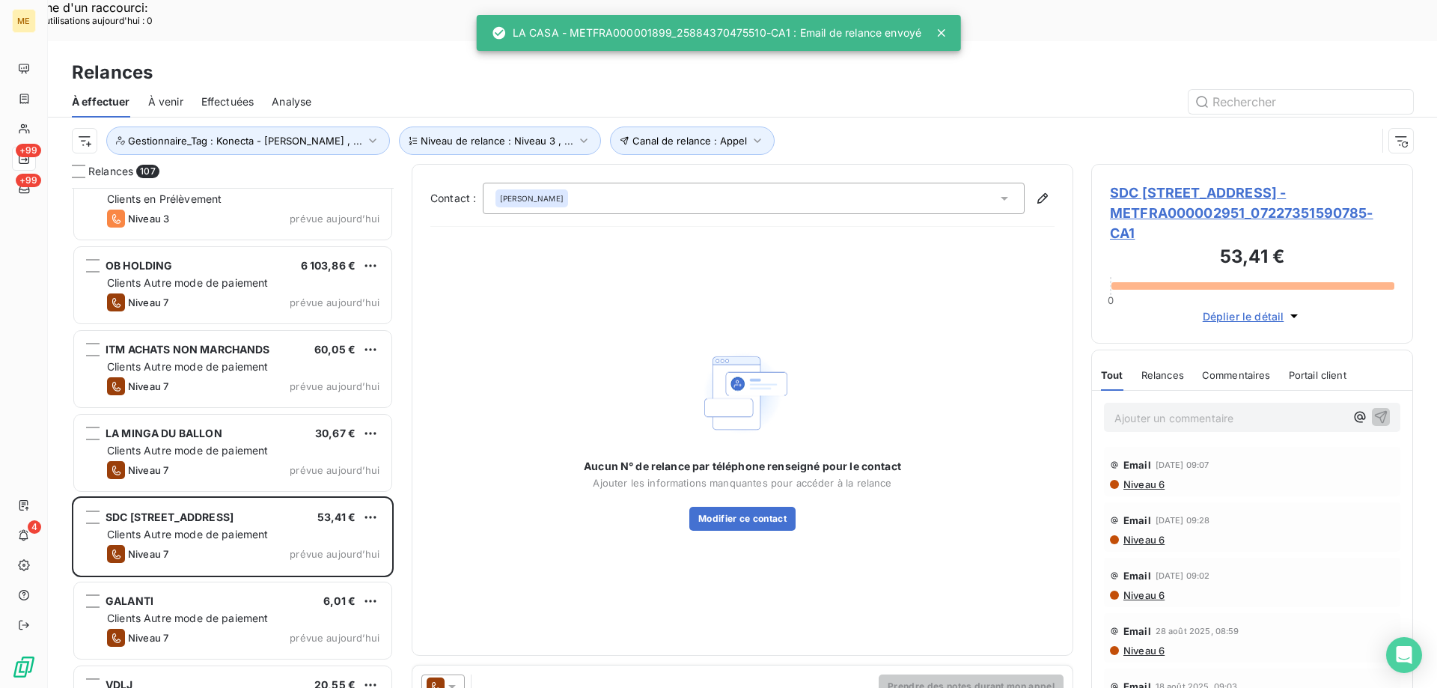
click at [457, 679] on icon at bounding box center [452, 686] width 15 height 15
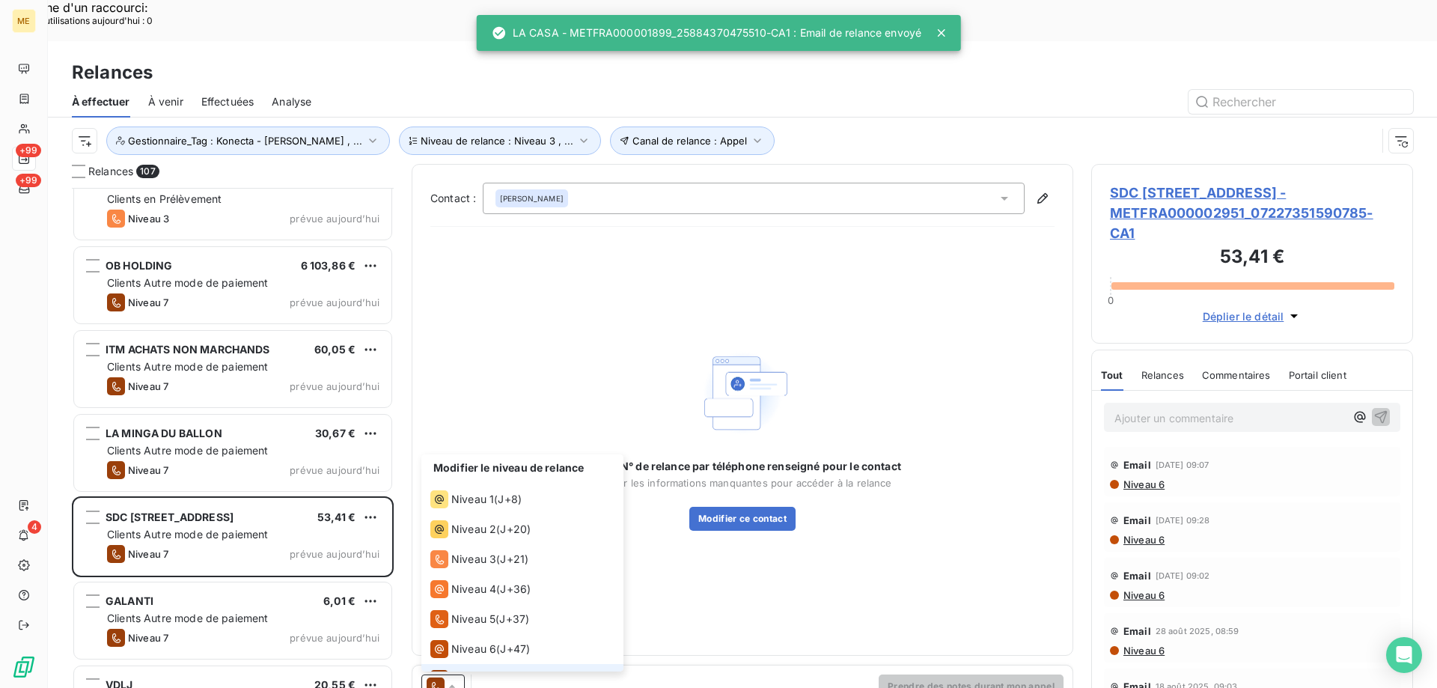
scroll to position [22, 0]
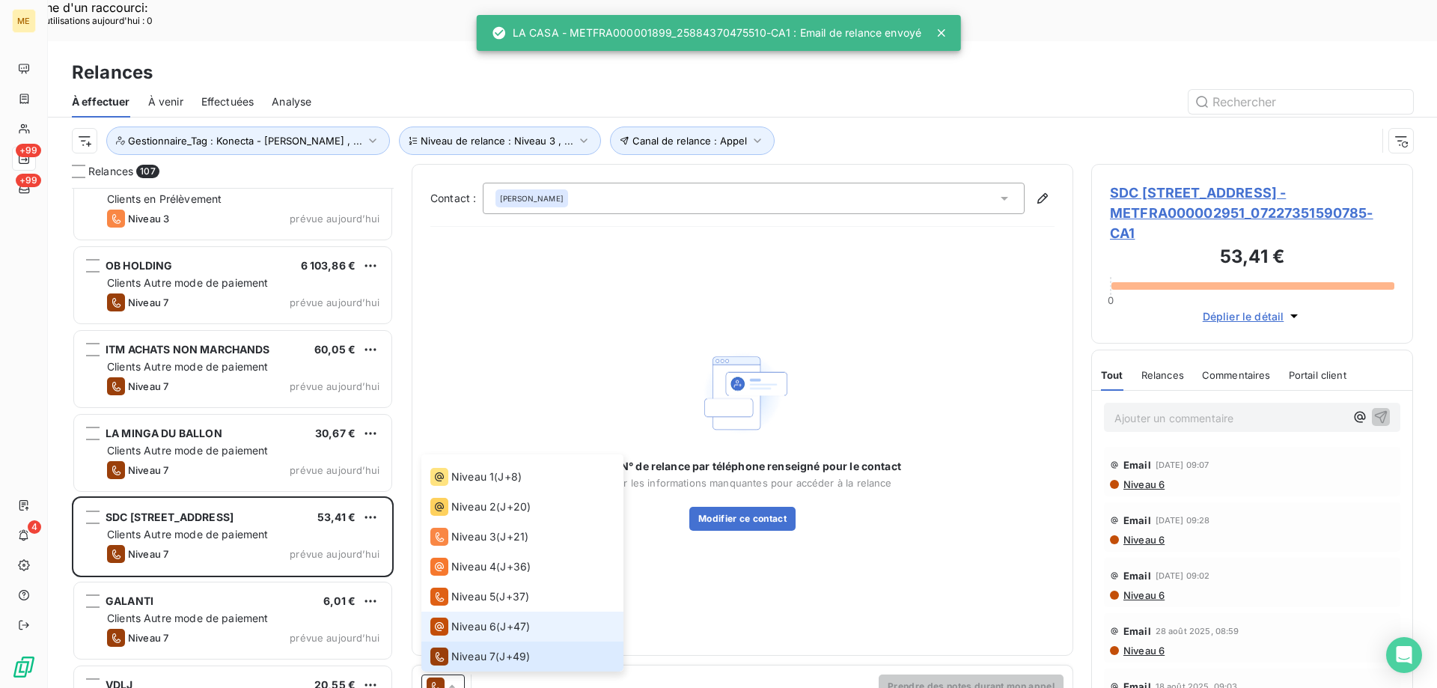
click at [460, 619] on span "Niveau 6" at bounding box center [473, 626] width 45 height 15
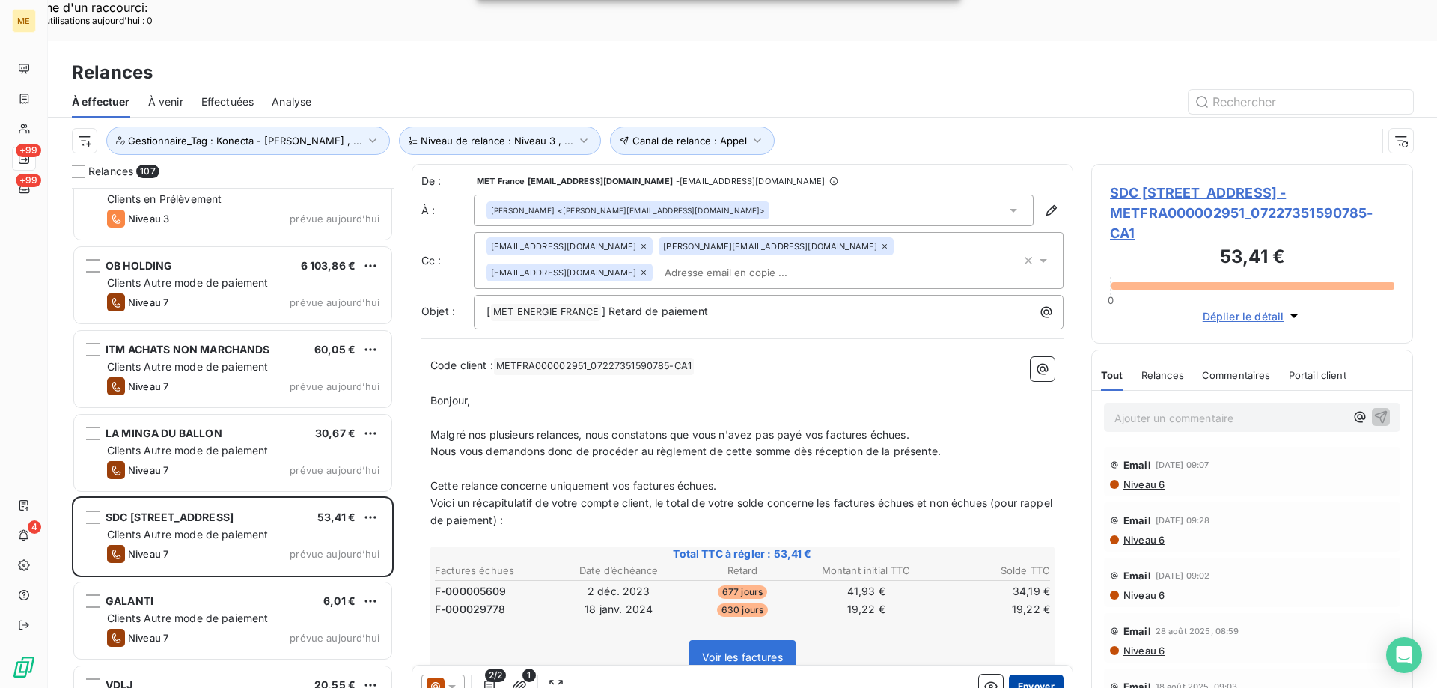
click at [1020, 674] on button "Envoyer" at bounding box center [1036, 686] width 55 height 24
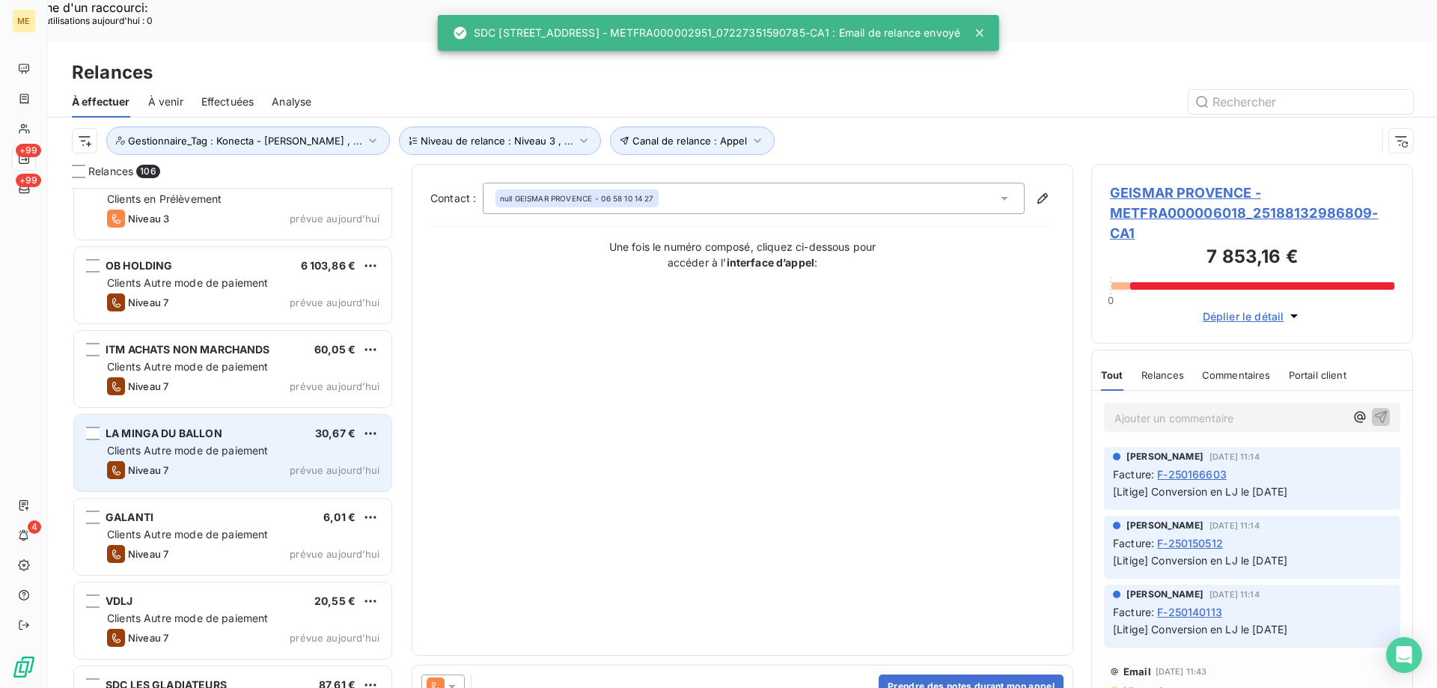
click at [361, 464] on span "prévue aujourd’hui" at bounding box center [335, 470] width 90 height 12
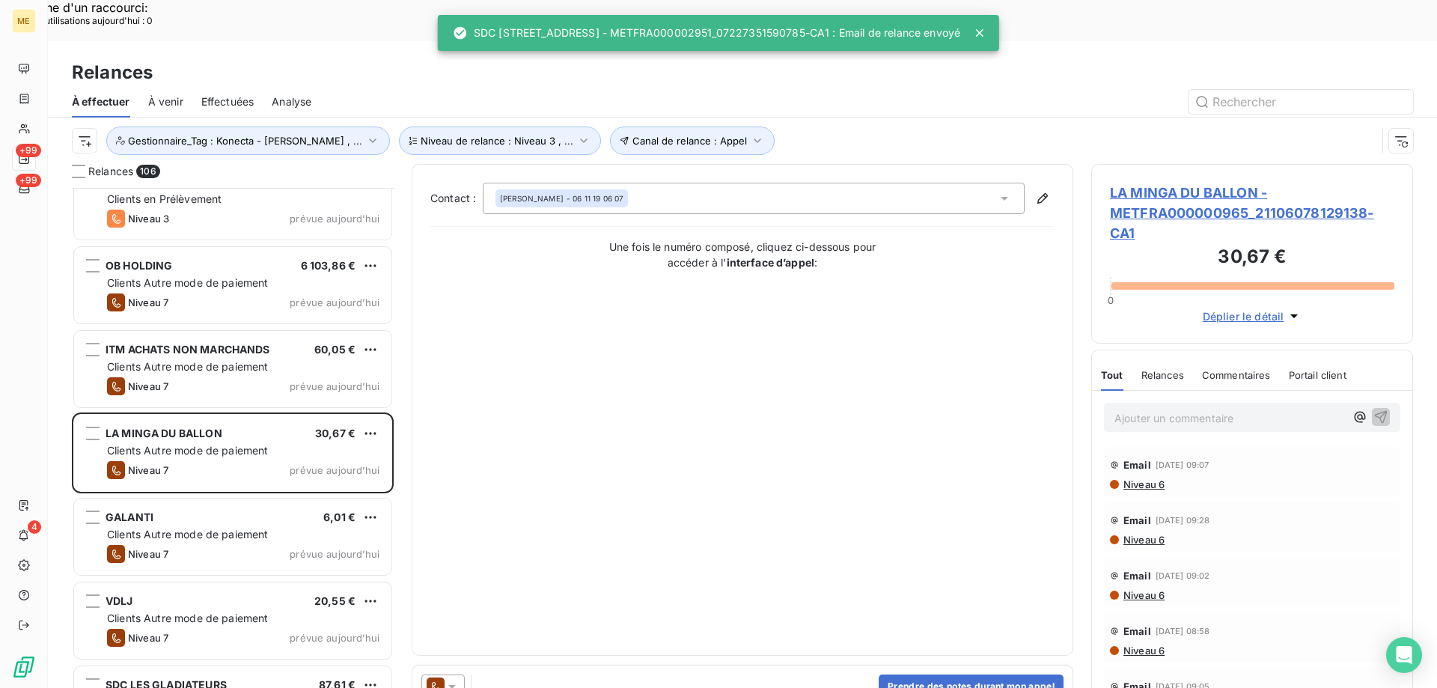
click at [457, 679] on icon at bounding box center [452, 686] width 15 height 15
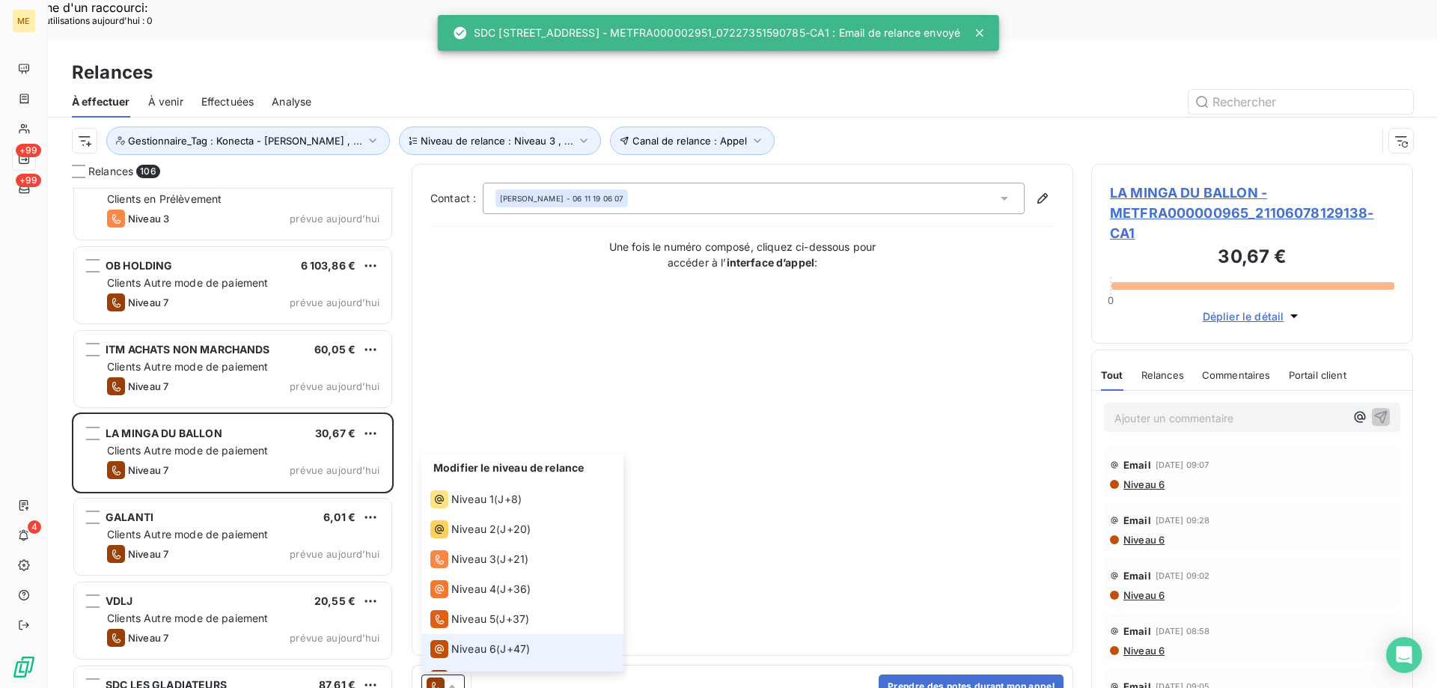
scroll to position [22, 0]
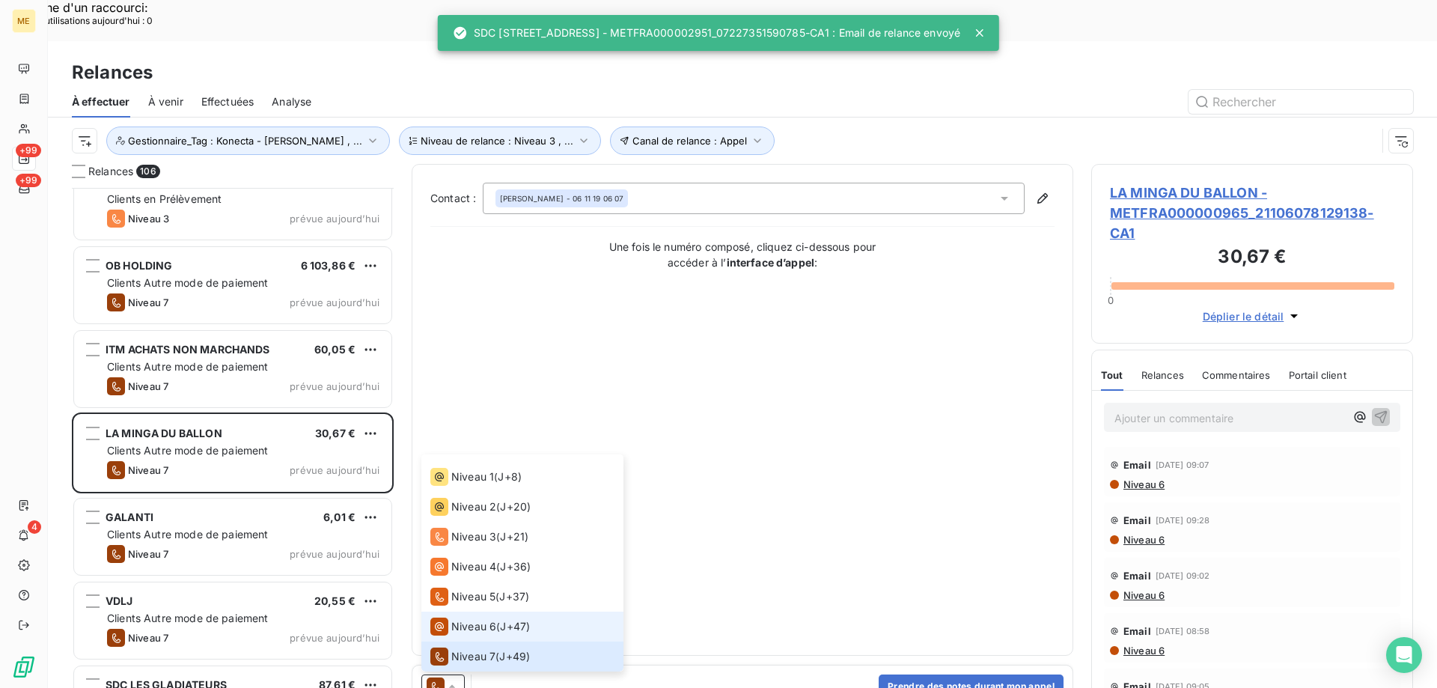
click at [474, 619] on span "Niveau 6" at bounding box center [473, 626] width 45 height 15
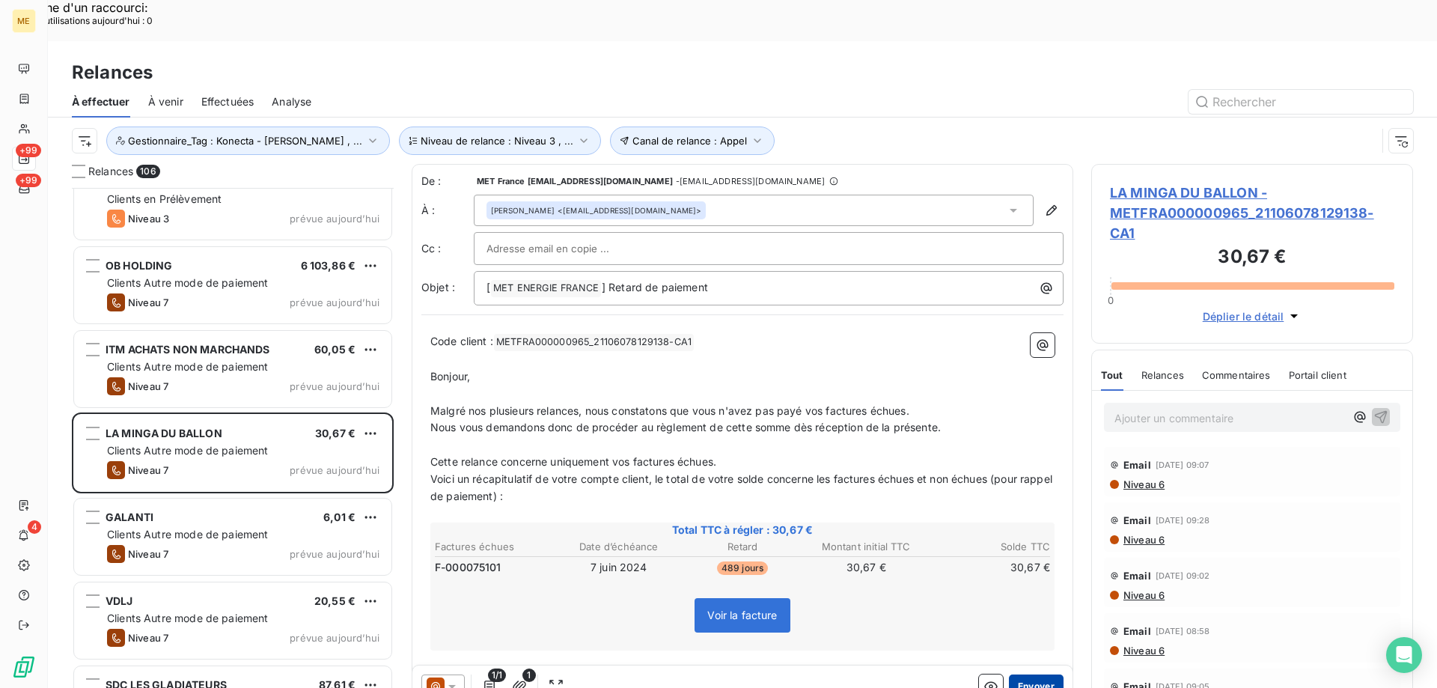
click at [1022, 674] on button "Envoyer" at bounding box center [1036, 686] width 55 height 24
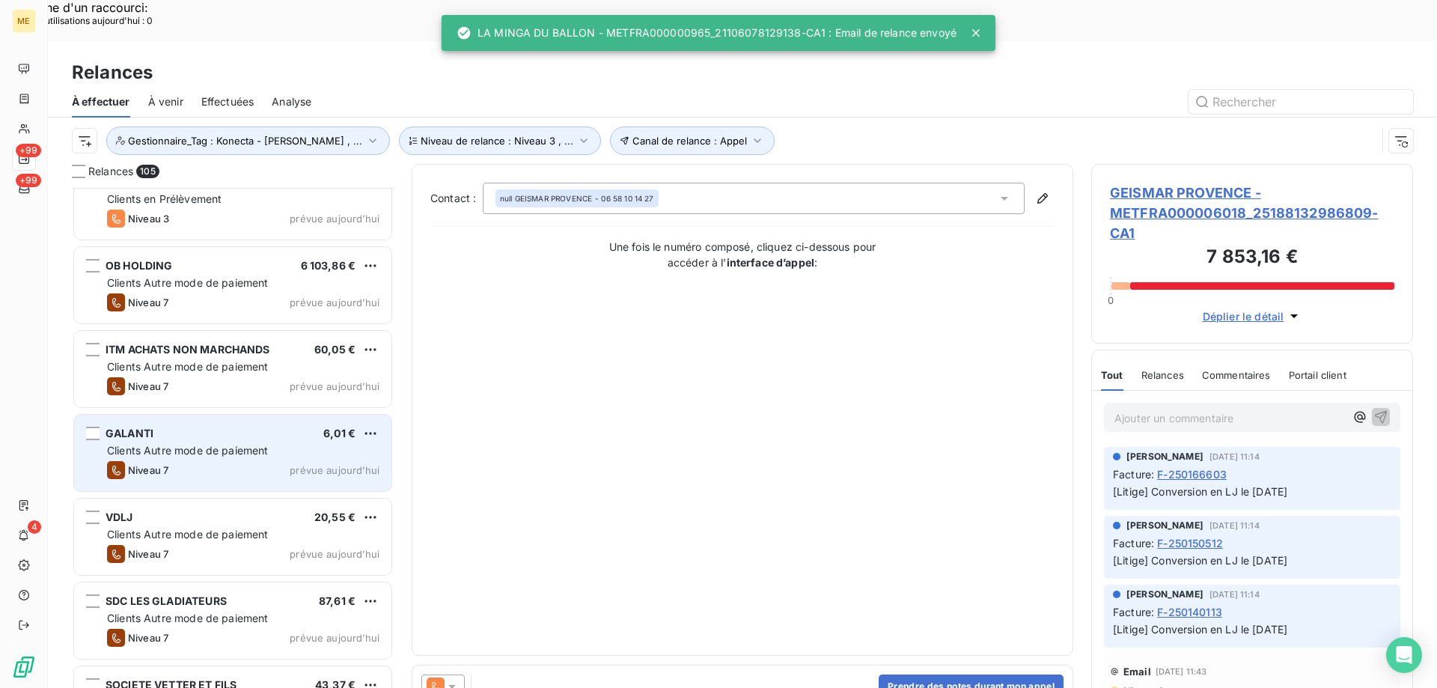
click at [247, 444] on span "Clients Autre mode de paiement" at bounding box center [188, 450] width 162 height 13
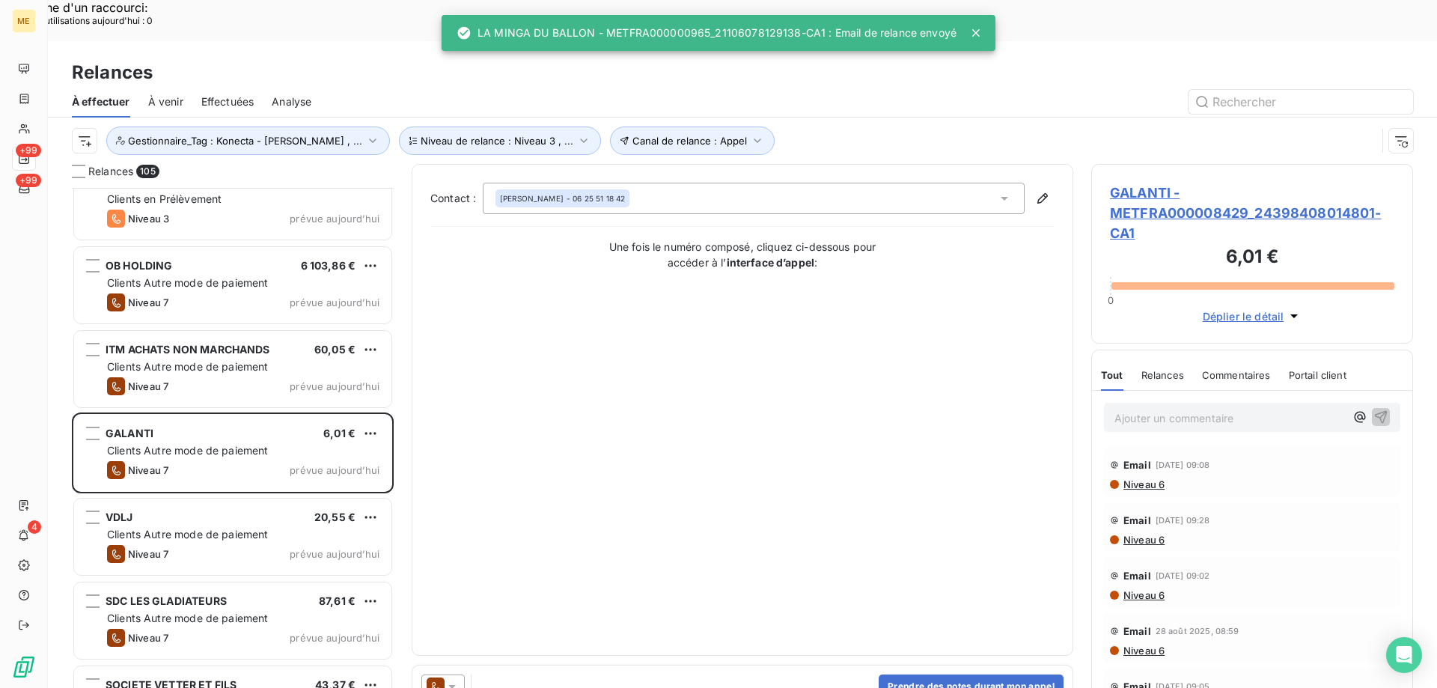
click at [450, 679] on icon at bounding box center [452, 686] width 15 height 15
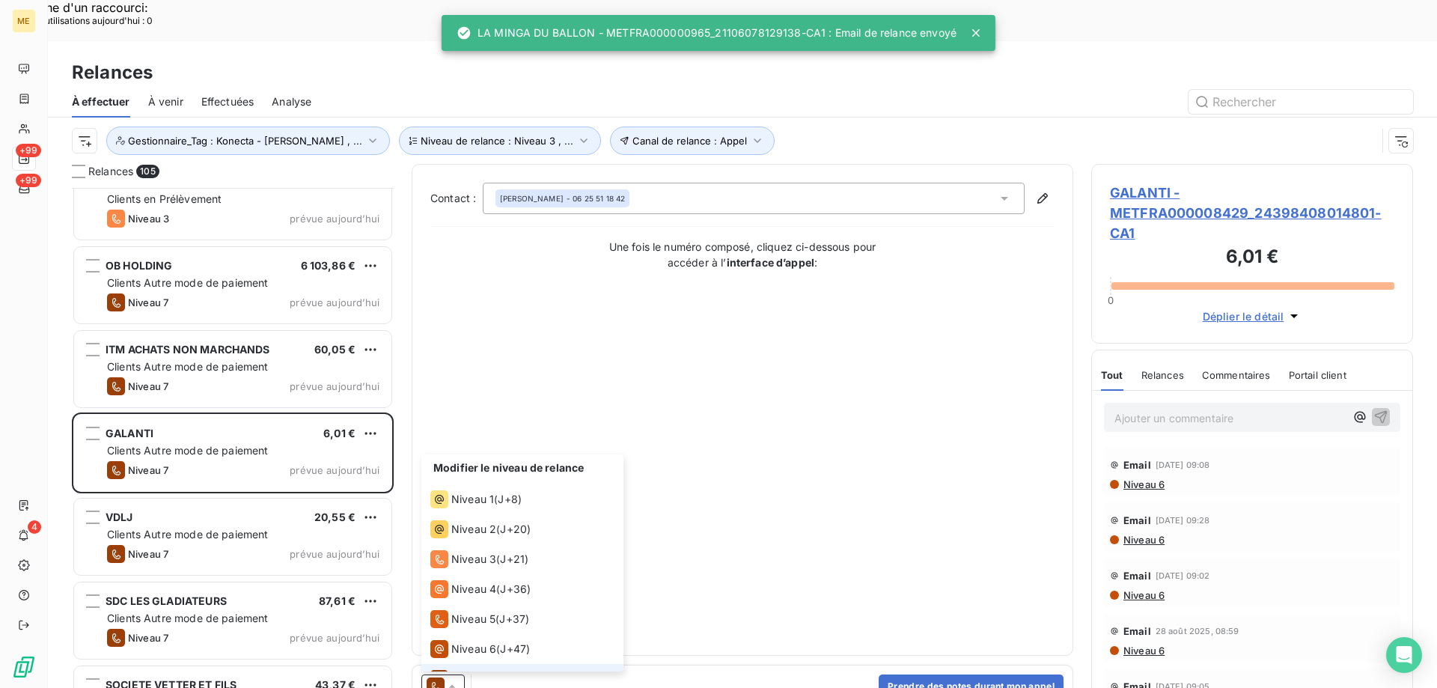
scroll to position [22, 0]
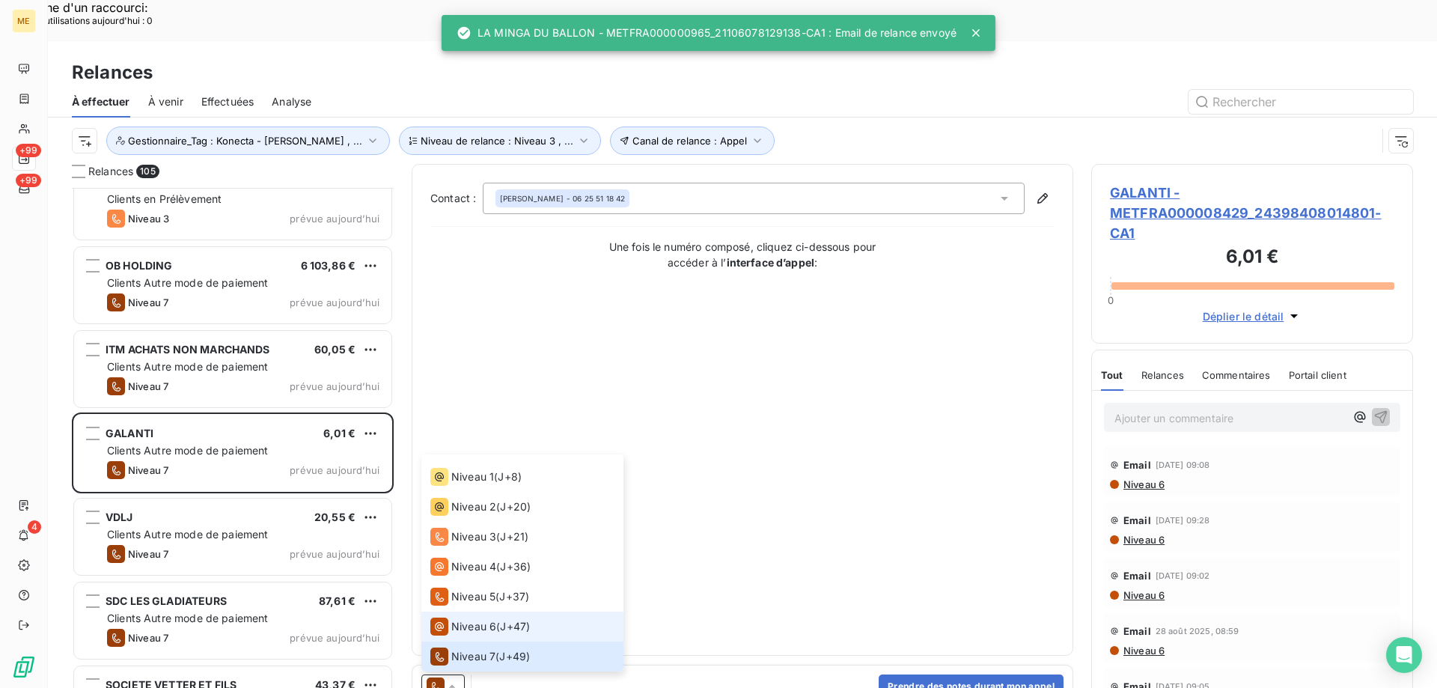
click at [463, 619] on span "Niveau 6" at bounding box center [473, 626] width 45 height 15
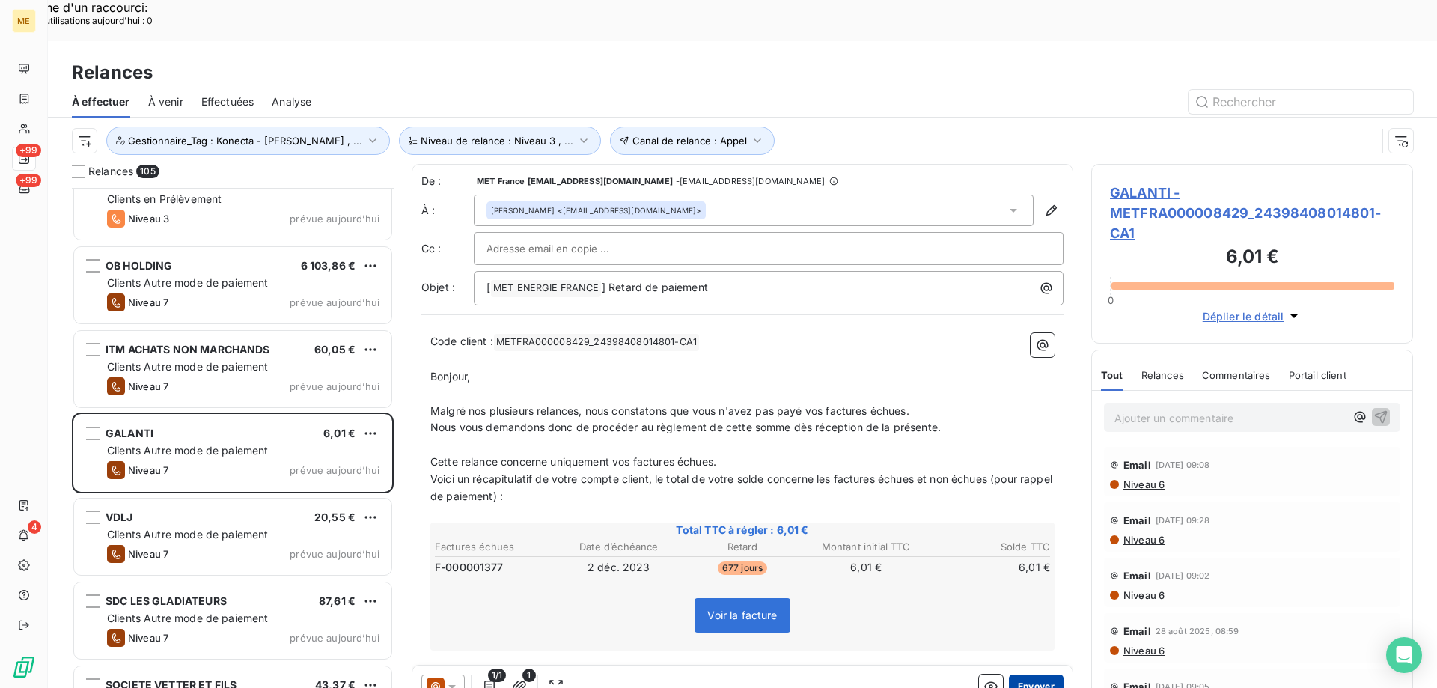
click at [1009, 674] on button "Envoyer" at bounding box center [1036, 686] width 55 height 24
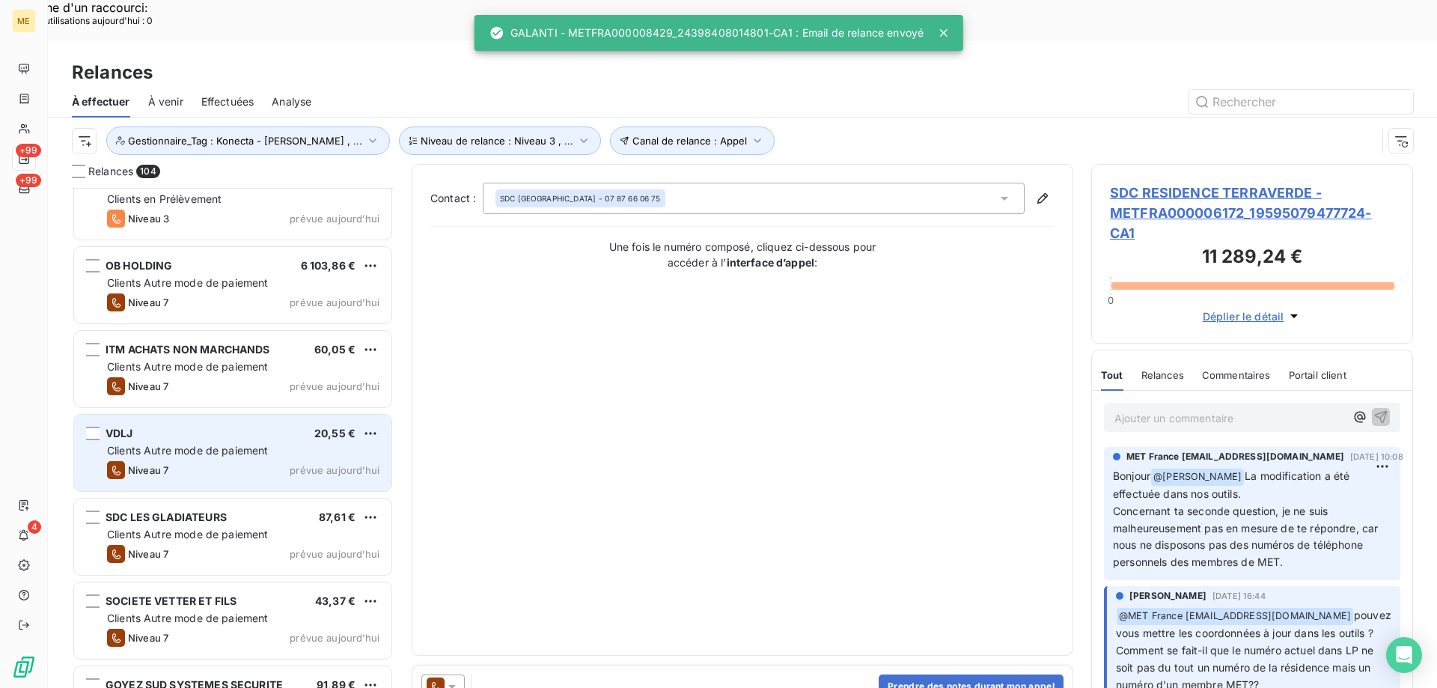
click at [276, 418] on div "VDLJ 20,55 € Clients Autre mode de paiement Niveau 7 prévue aujourd’hui" at bounding box center [232, 453] width 317 height 76
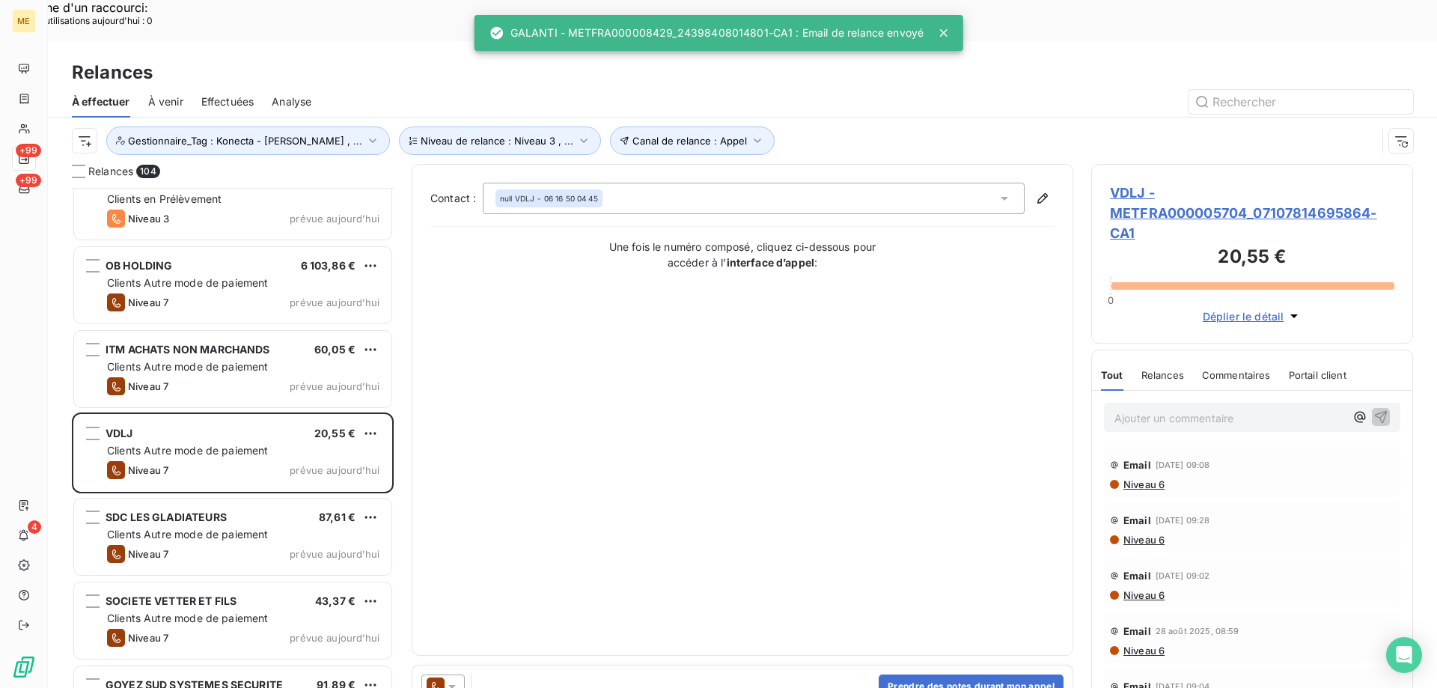
click at [458, 674] on div at bounding box center [442, 686] width 43 height 24
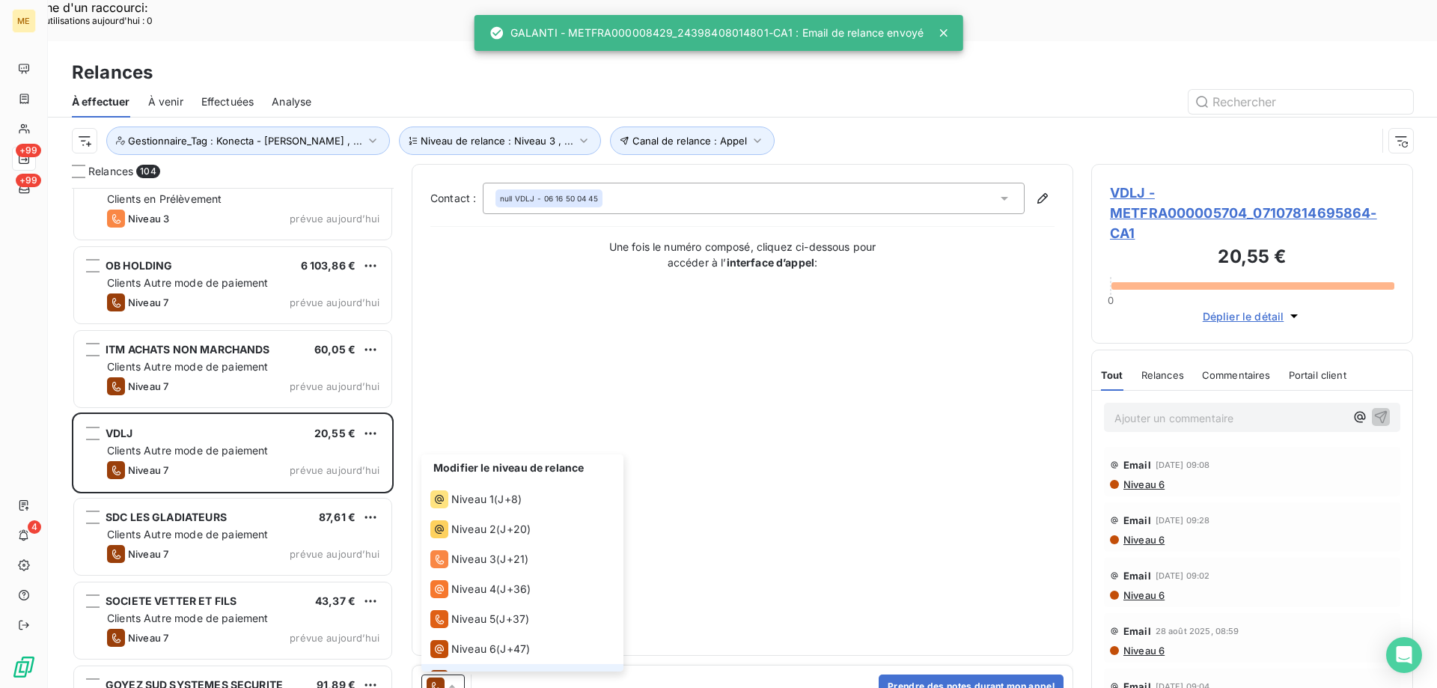
scroll to position [22, 0]
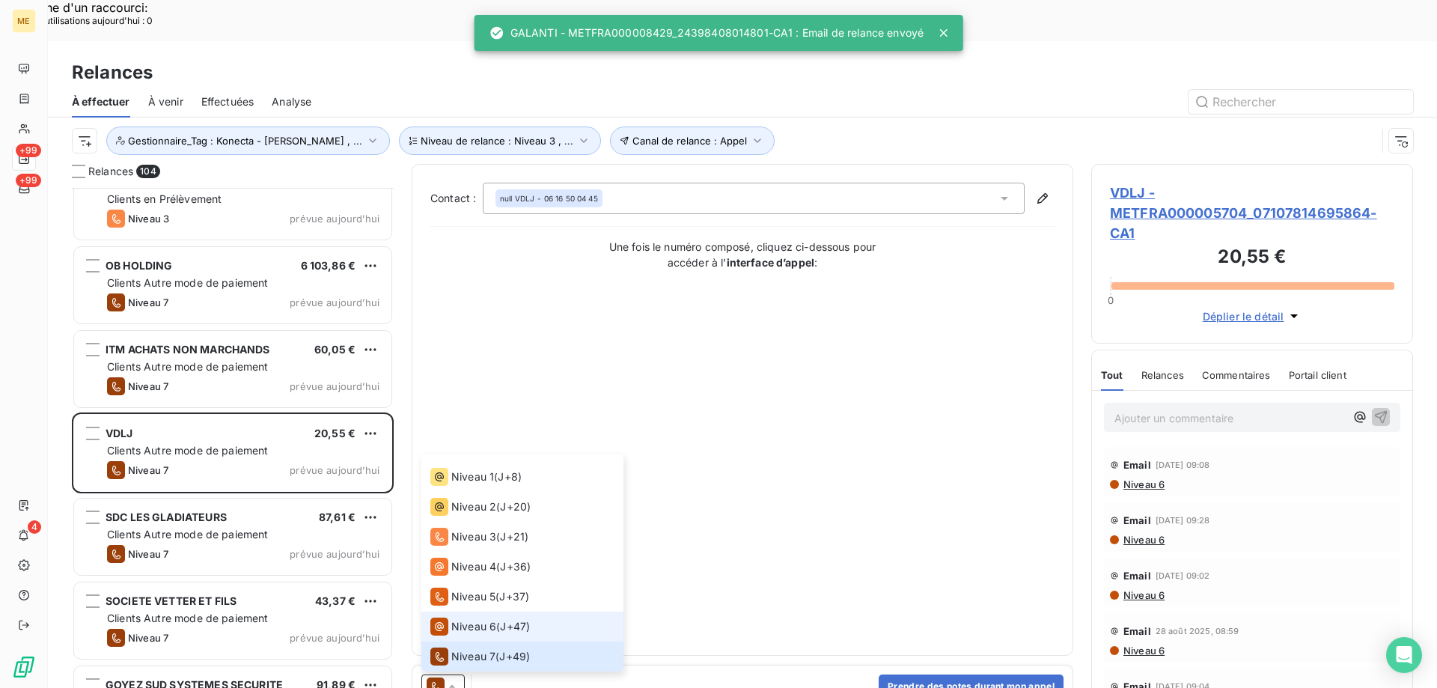
click at [470, 619] on span "Niveau 6" at bounding box center [473, 626] width 45 height 15
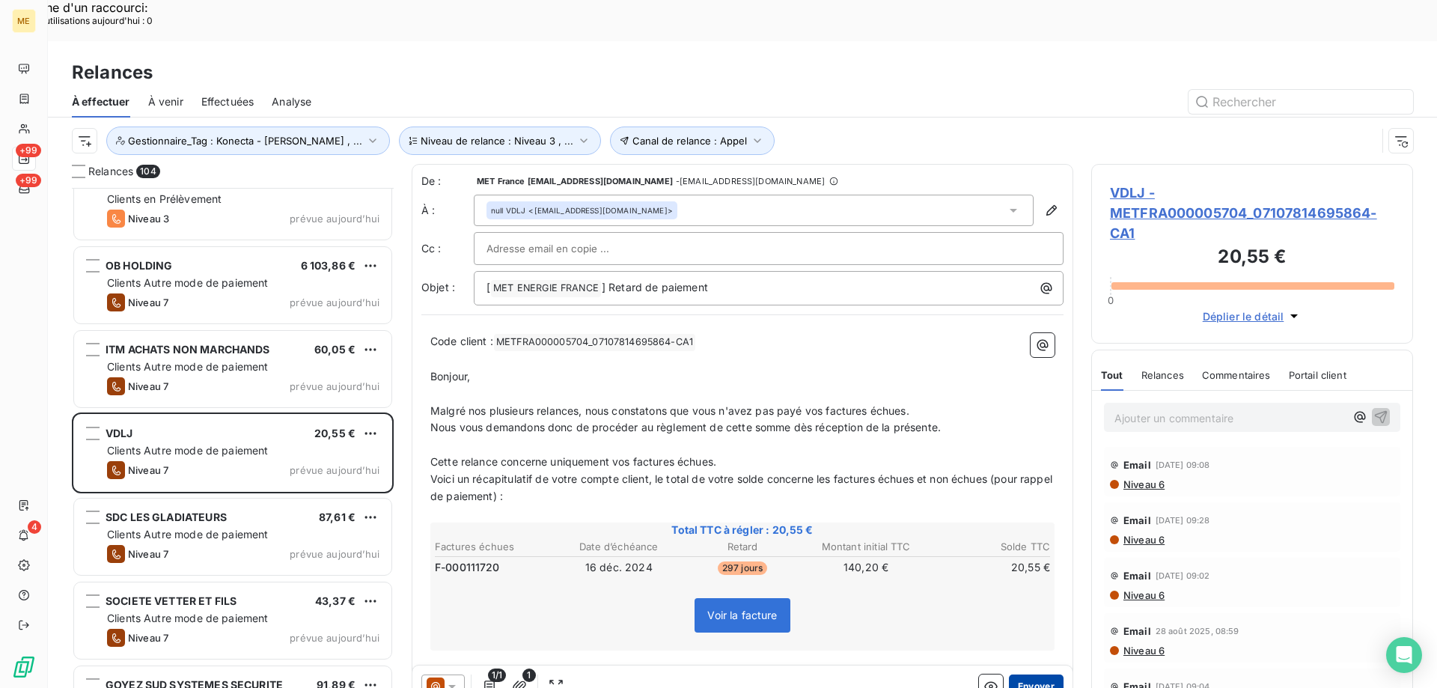
click at [1009, 674] on button "Envoyer" at bounding box center [1036, 686] width 55 height 24
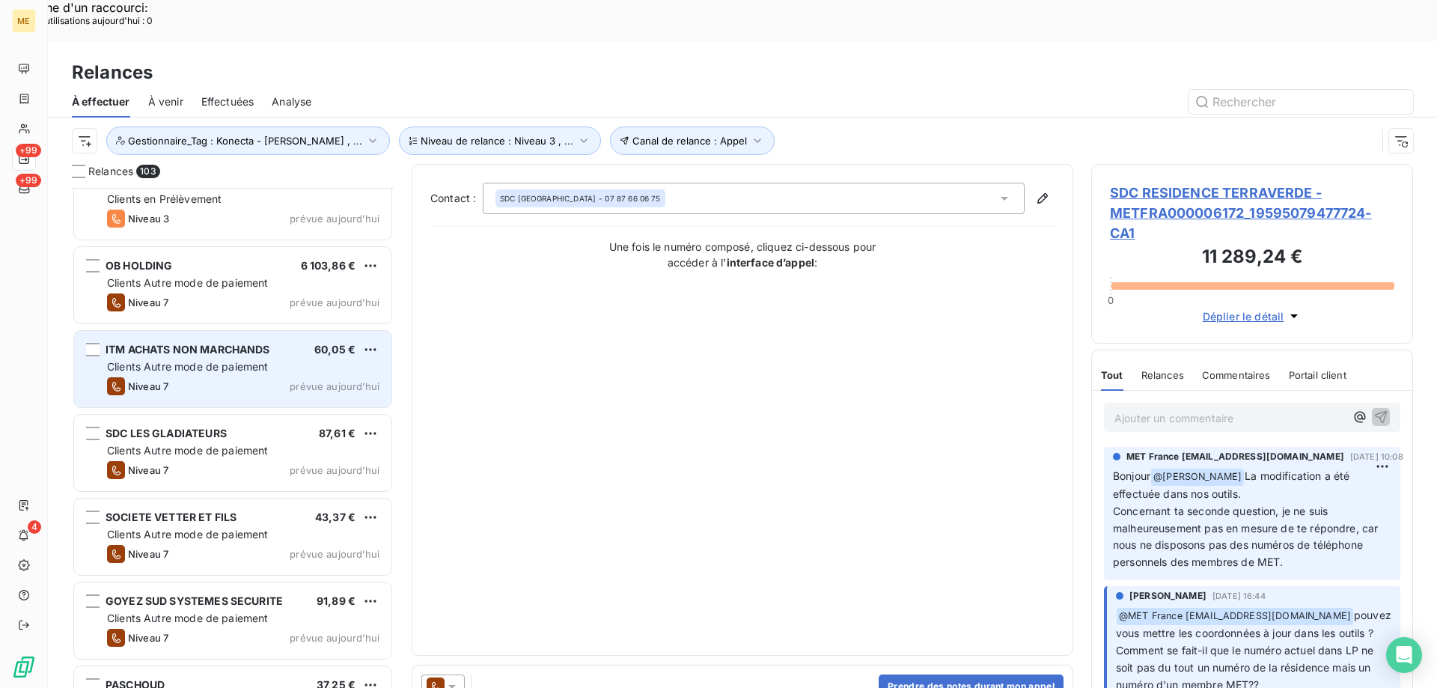
click at [326, 357] on div "ITM ACHATS NON MARCHANDS 60,05 € Clients Autre mode de paiement Niveau 7 prévue…" at bounding box center [232, 369] width 317 height 76
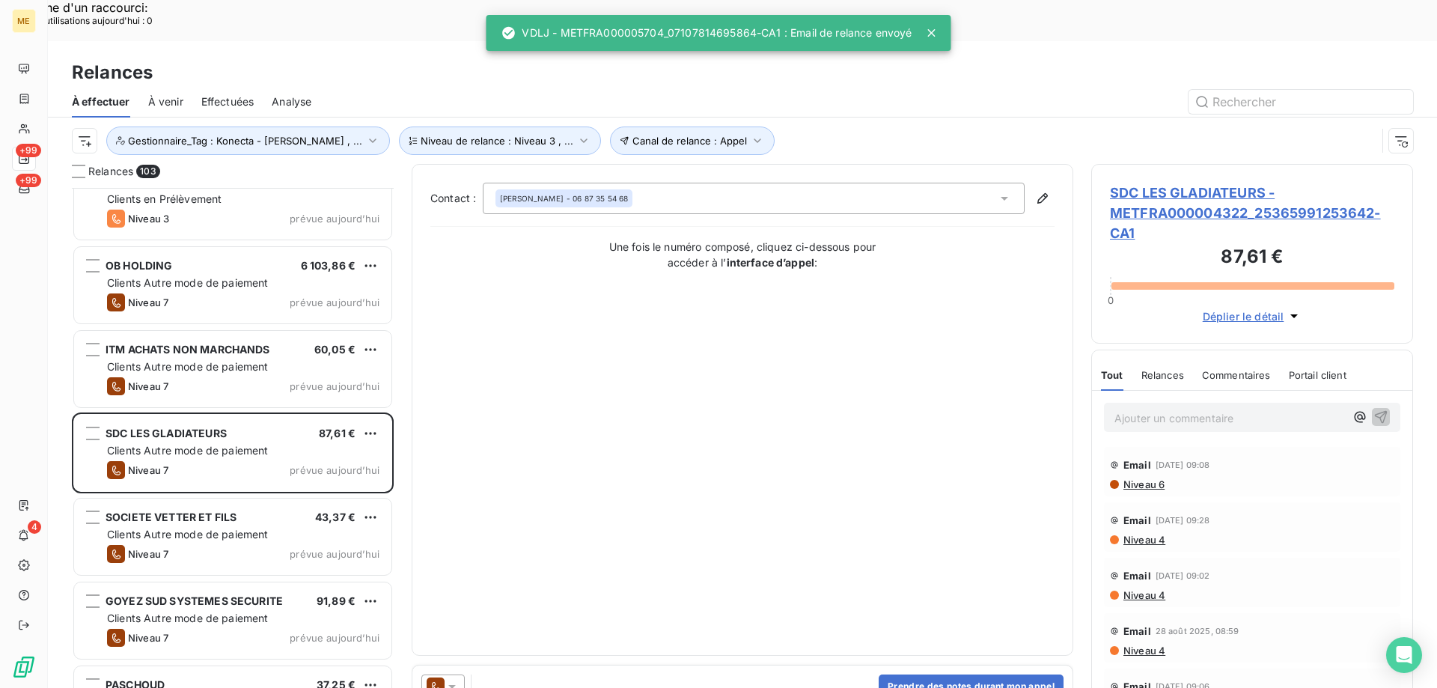
click at [457, 679] on icon at bounding box center [452, 686] width 15 height 15
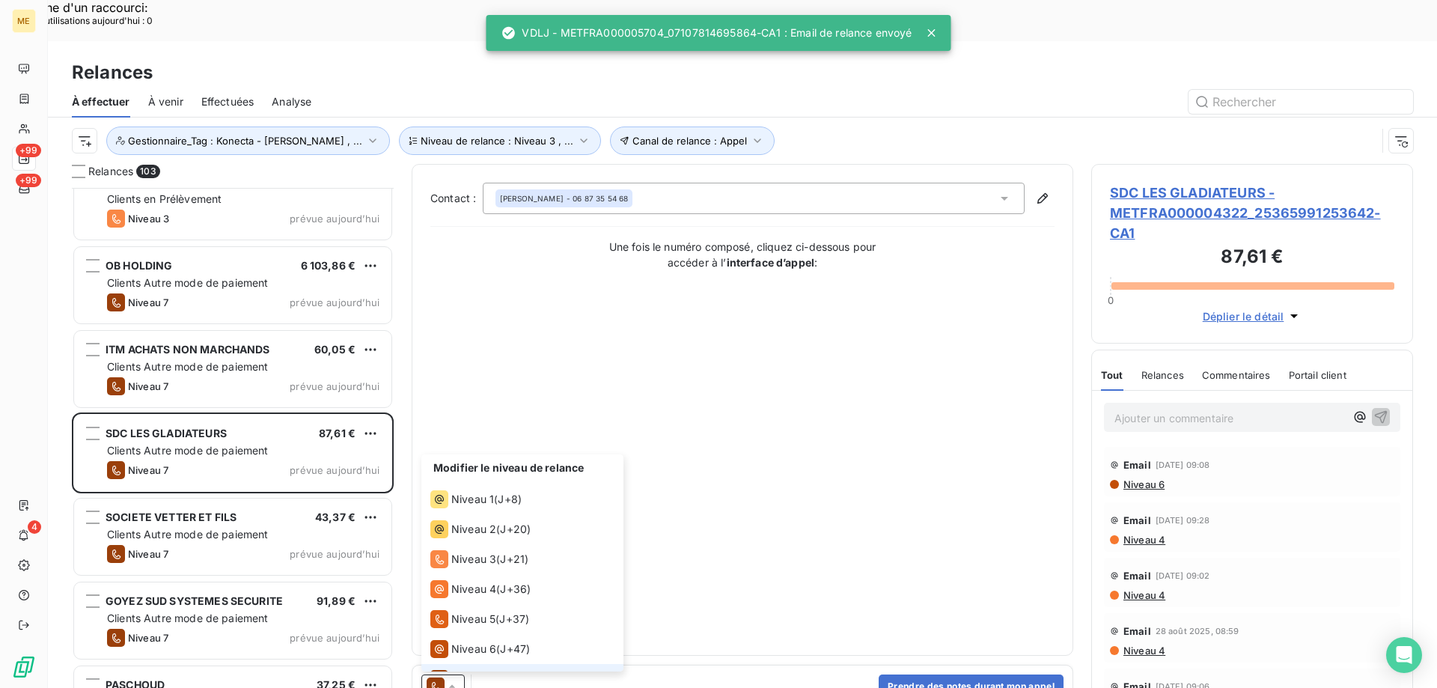
scroll to position [22, 0]
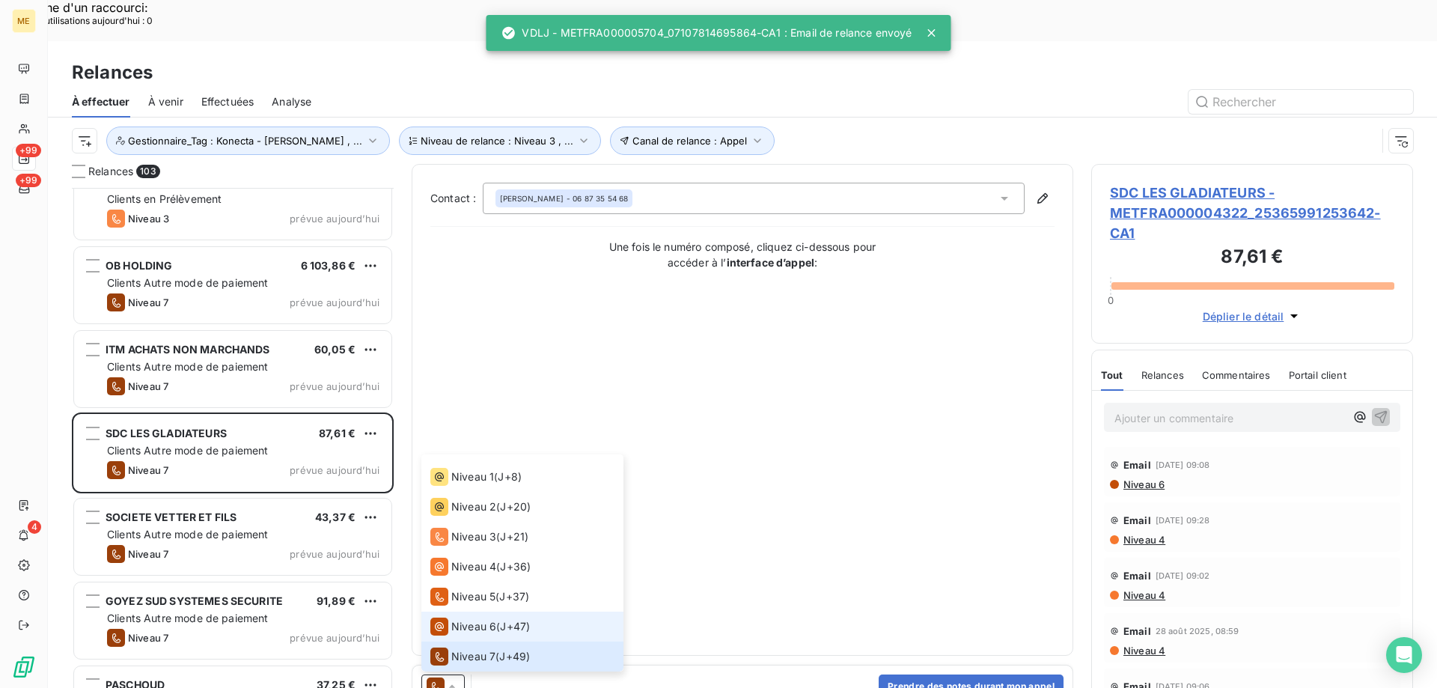
click at [477, 619] on span "Niveau 6" at bounding box center [473, 626] width 45 height 15
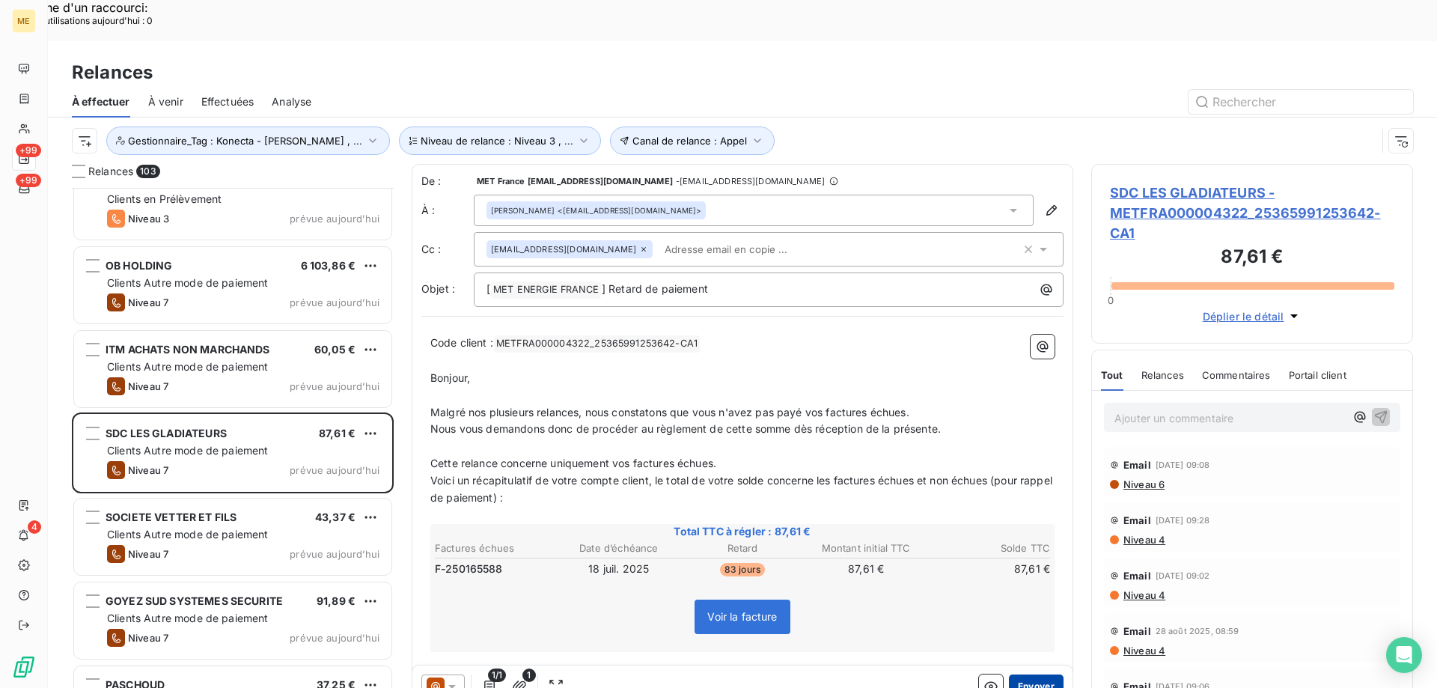
click at [1022, 674] on button "Envoyer" at bounding box center [1036, 686] width 55 height 24
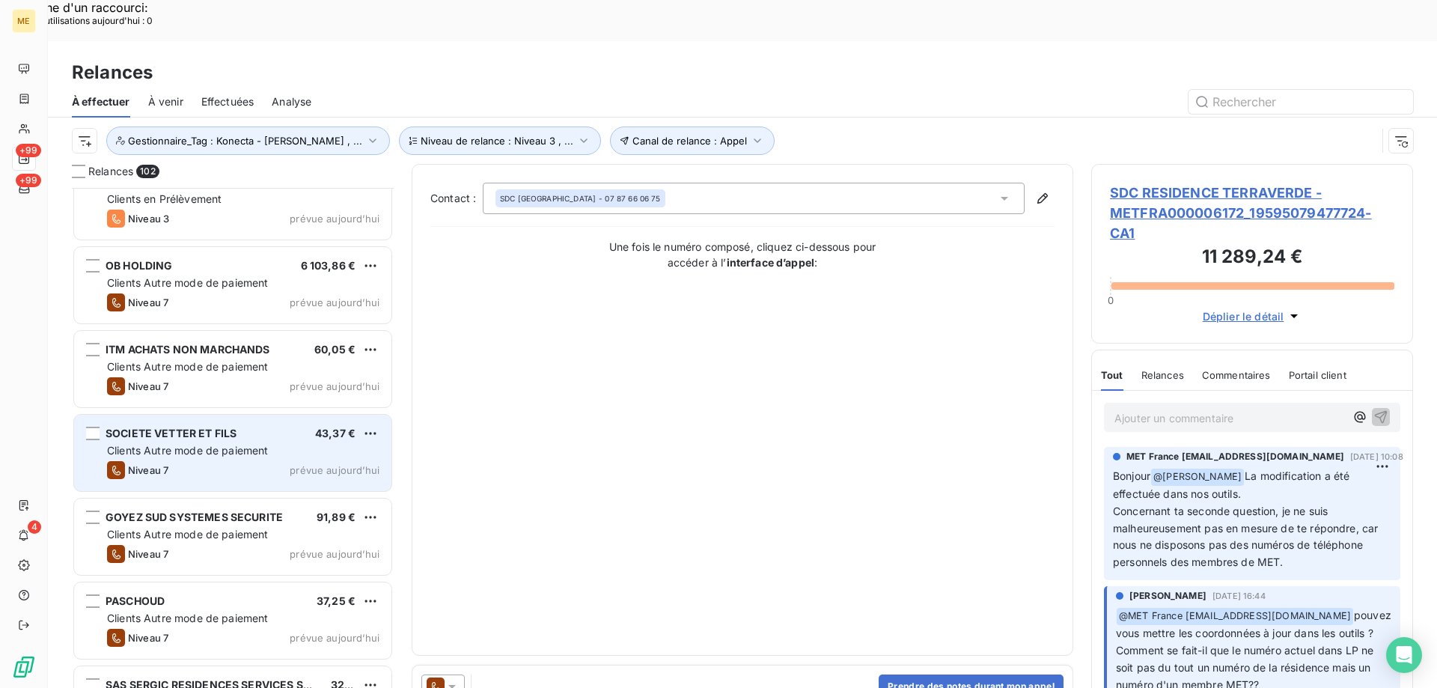
click at [293, 464] on span "prévue aujourd’hui" at bounding box center [335, 470] width 90 height 12
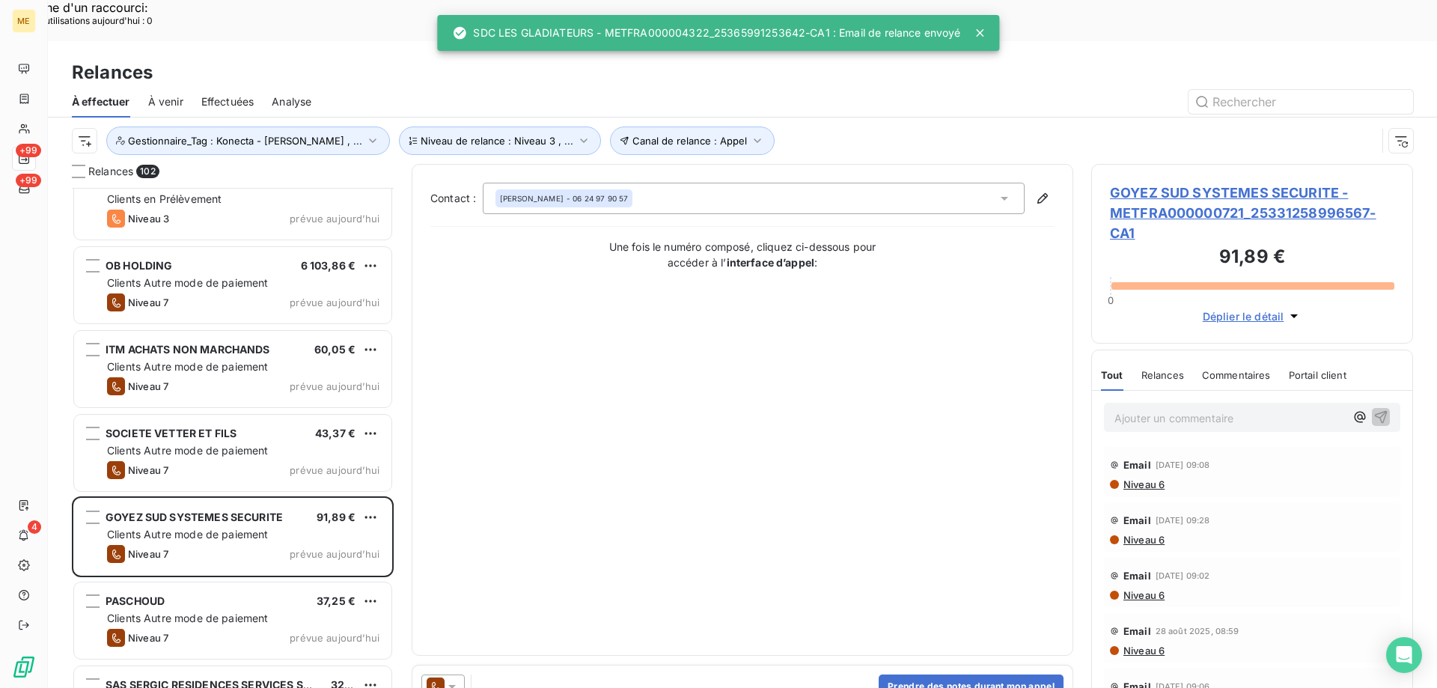
click at [453, 685] on icon at bounding box center [451, 687] width 7 height 4
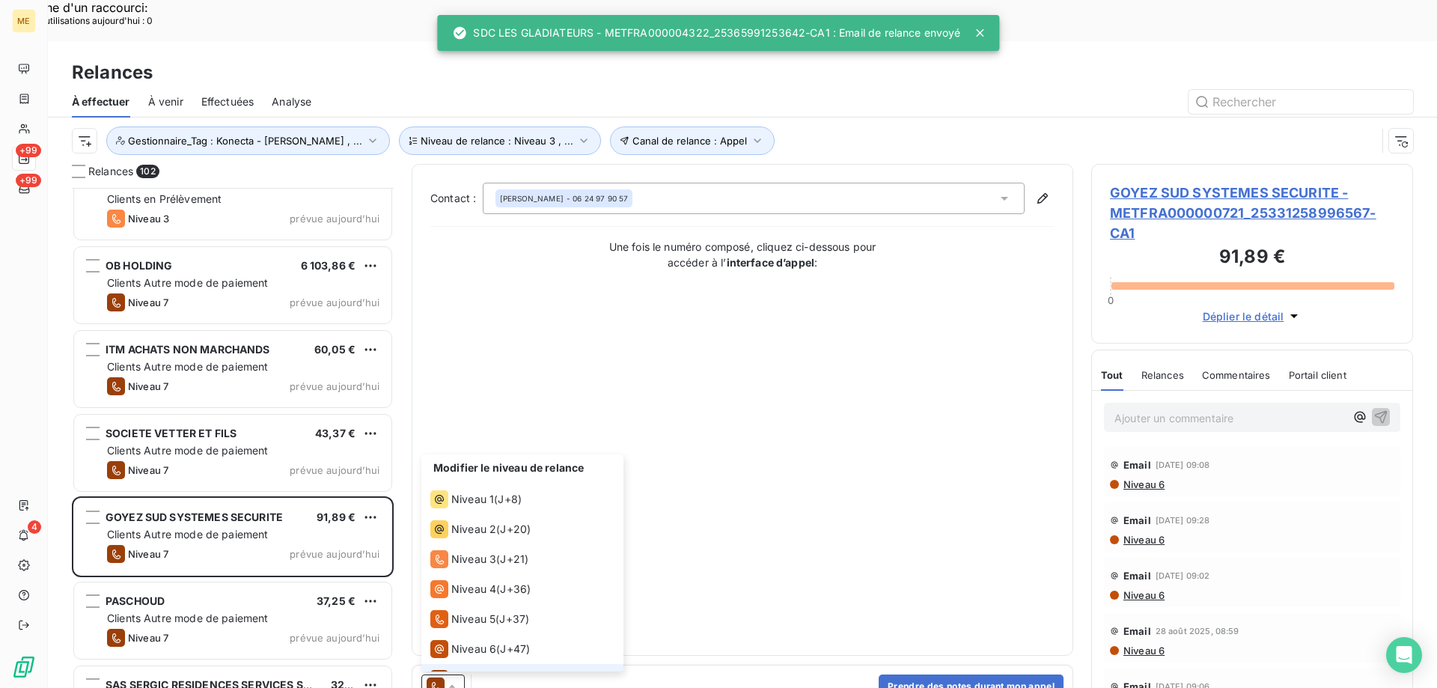
scroll to position [22, 0]
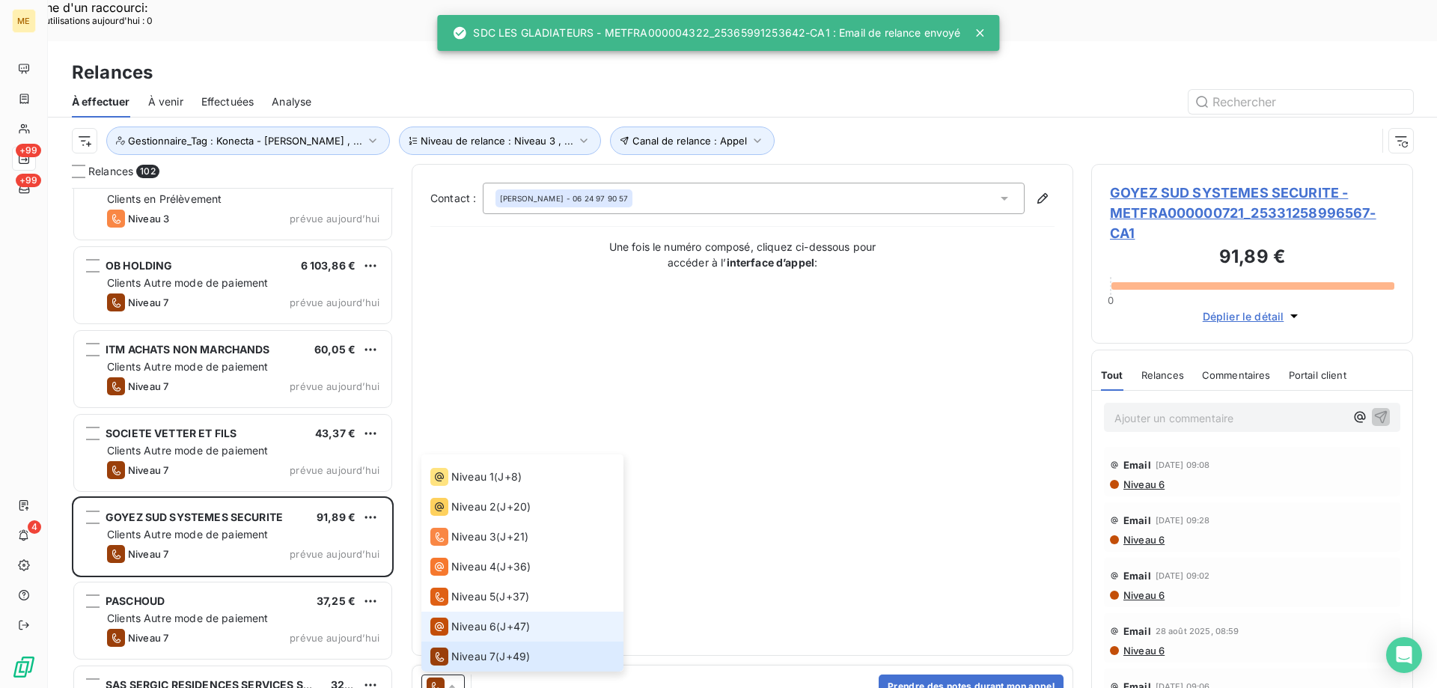
click at [463, 611] on li "Niveau 6 ( J+47 )" at bounding box center [522, 626] width 202 height 30
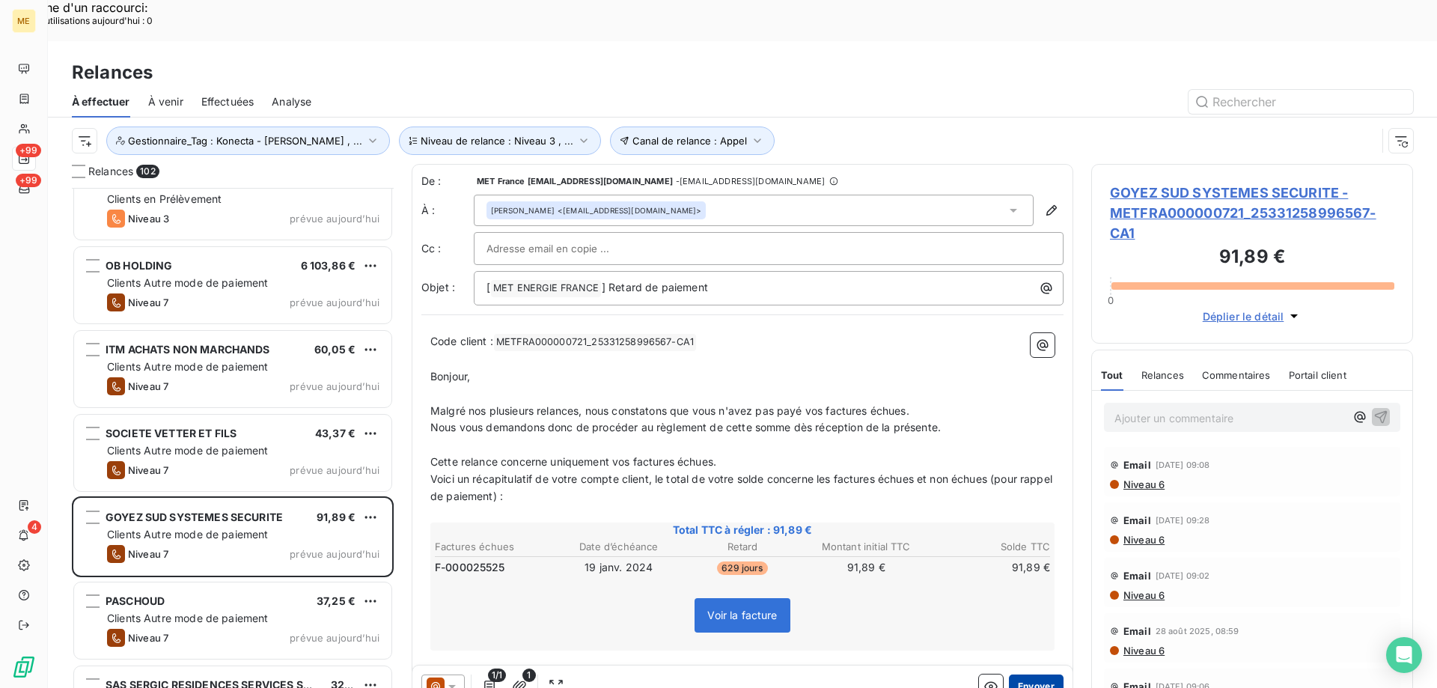
click at [1040, 674] on button "Envoyer" at bounding box center [1036, 686] width 55 height 24
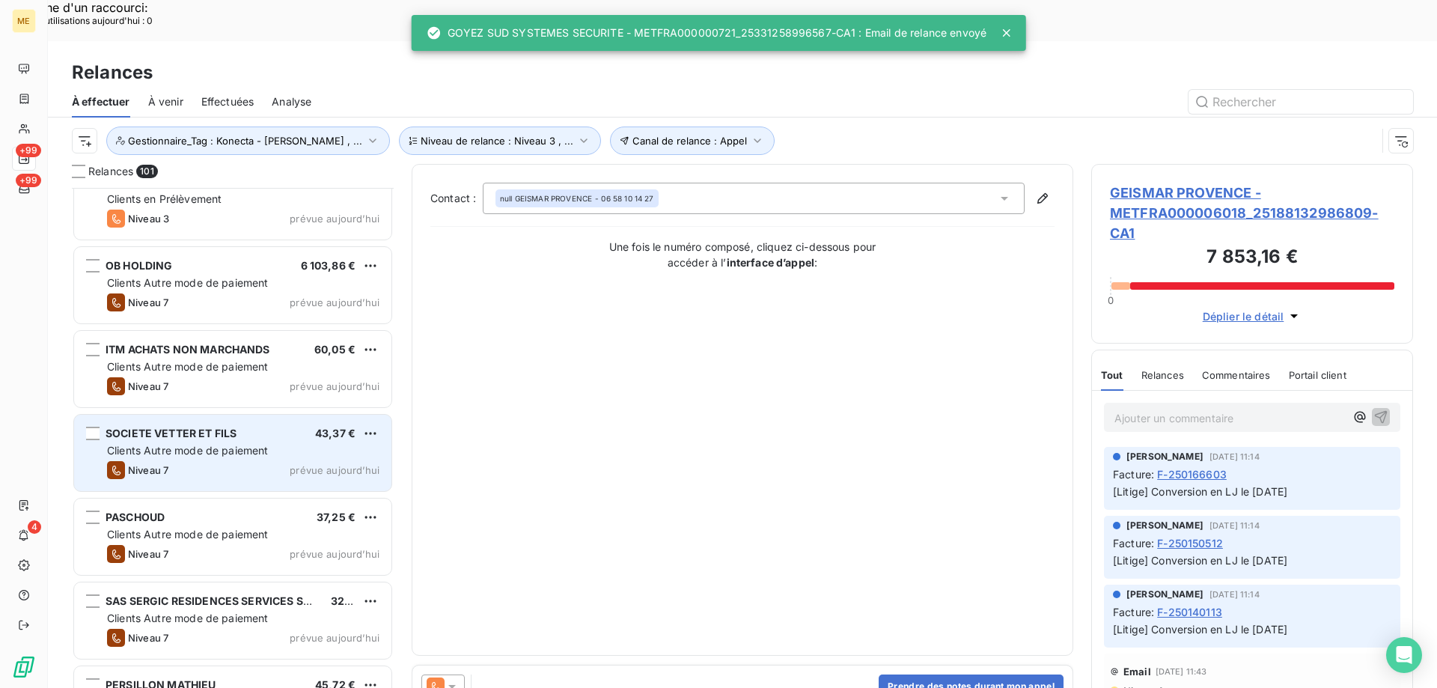
click at [282, 461] on div "Niveau 7 prévue aujourd’hui" at bounding box center [243, 470] width 272 height 18
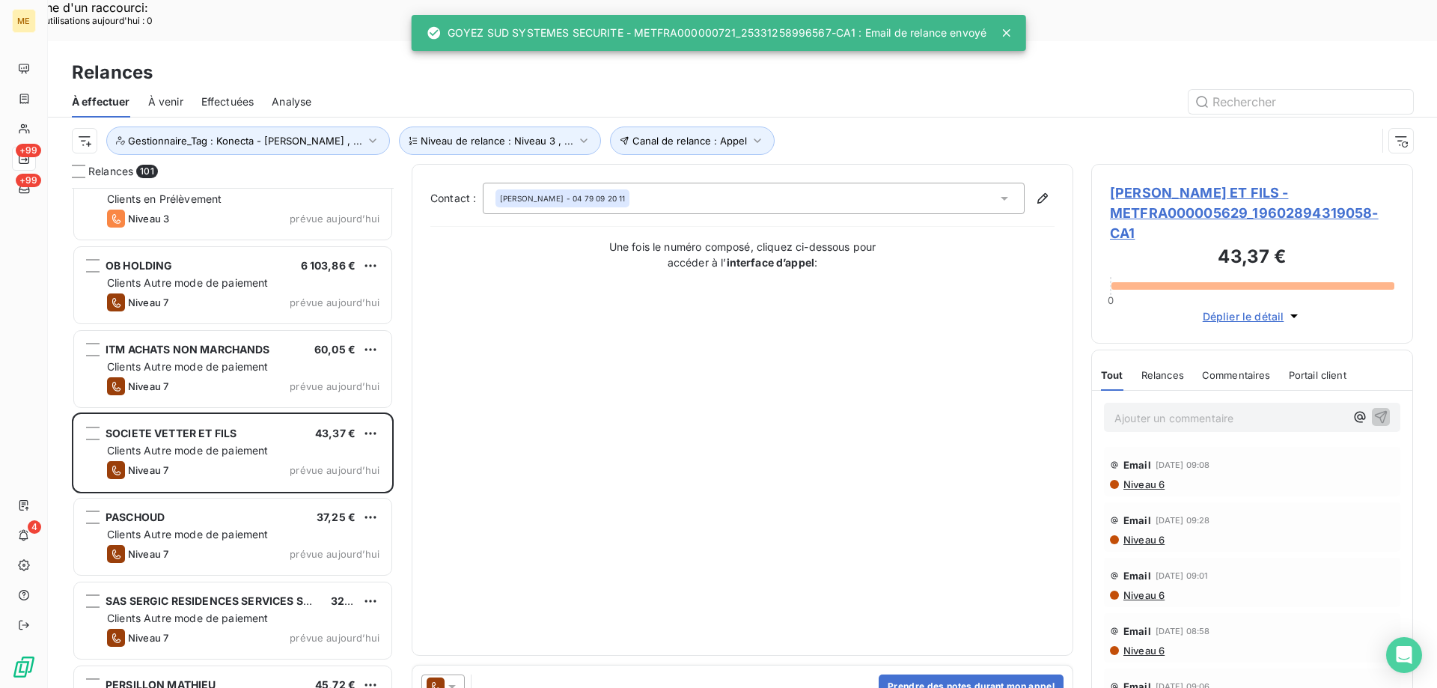
click at [457, 679] on icon at bounding box center [452, 686] width 15 height 15
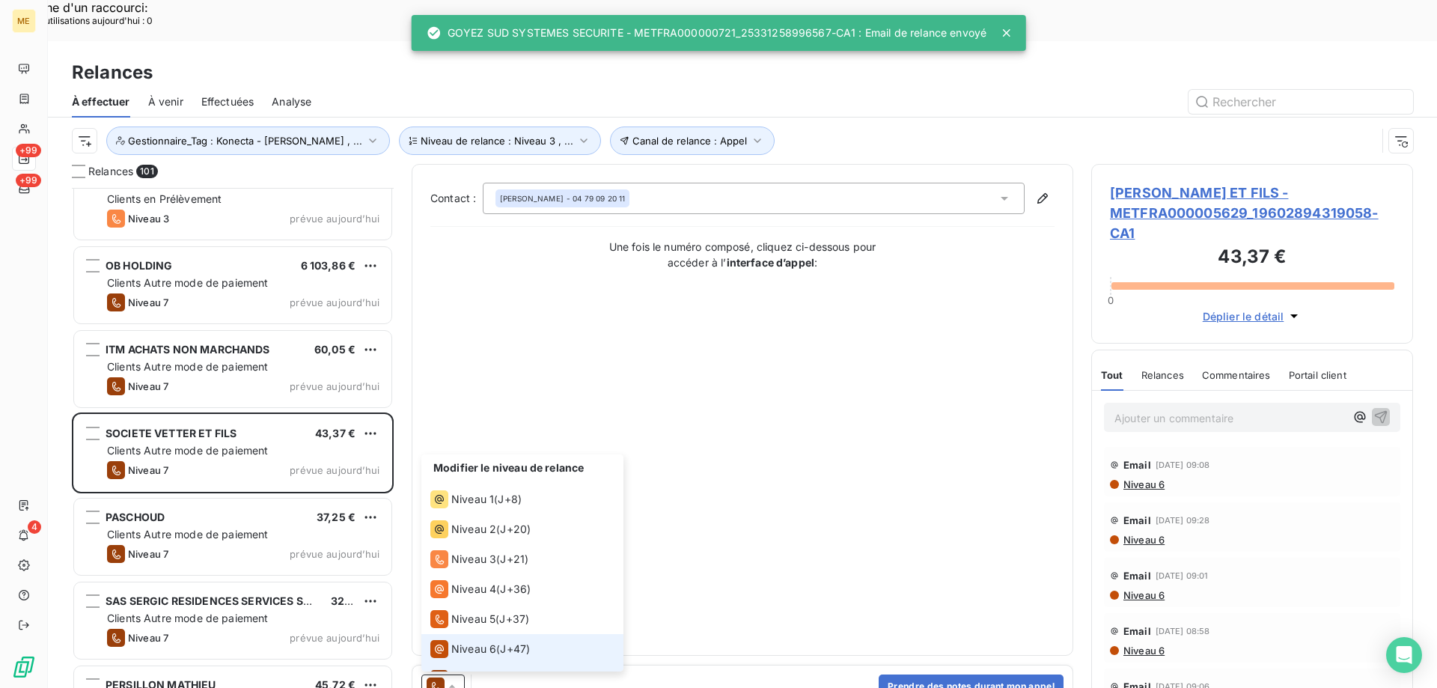
scroll to position [22, 0]
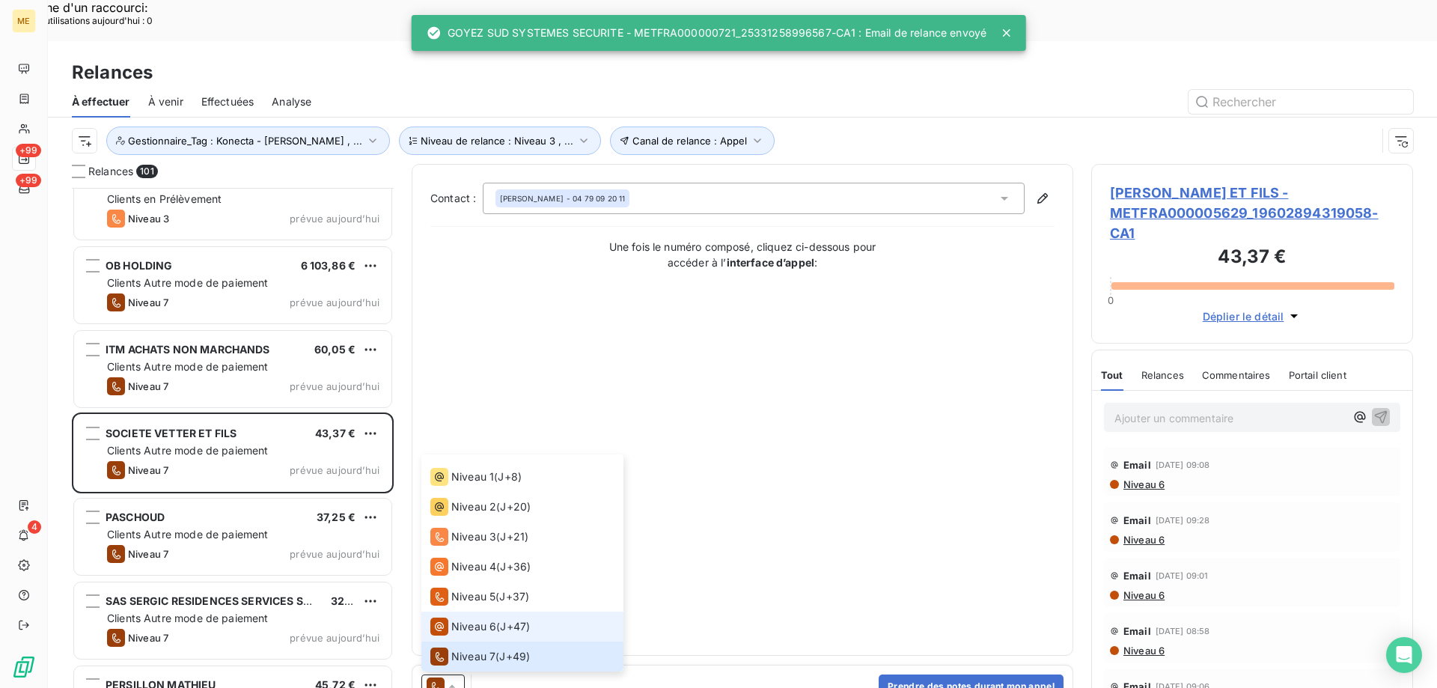
click at [474, 619] on span "Niveau 6" at bounding box center [473, 626] width 45 height 15
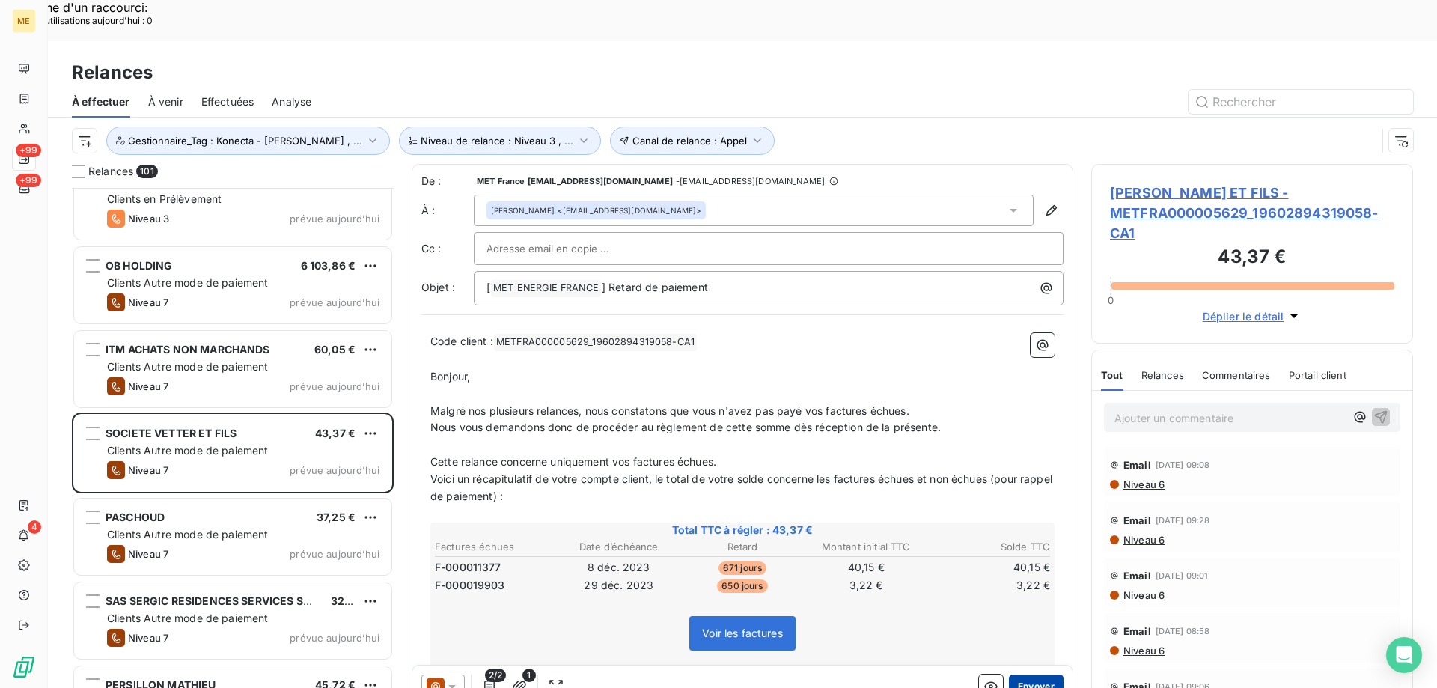
click at [1025, 674] on button "Envoyer" at bounding box center [1036, 686] width 55 height 24
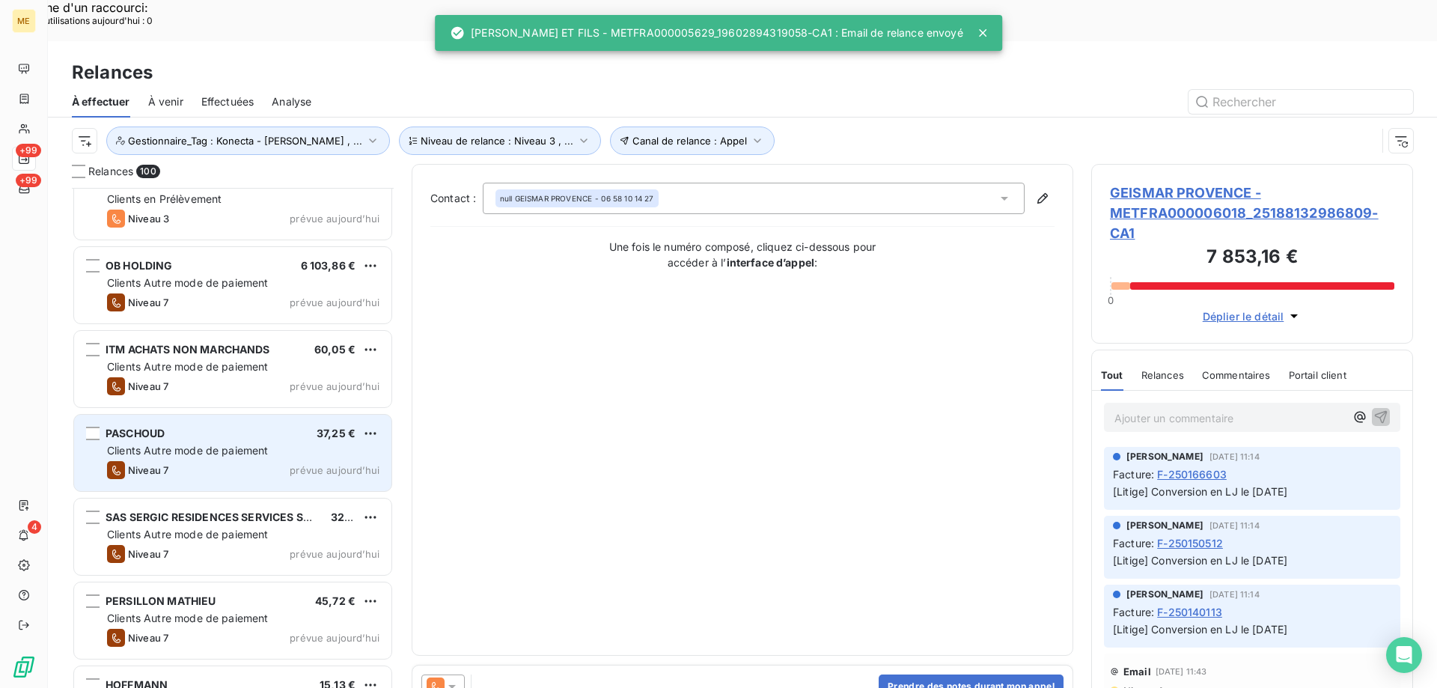
click at [285, 443] on div "Clients Autre mode de paiement" at bounding box center [243, 450] width 272 height 15
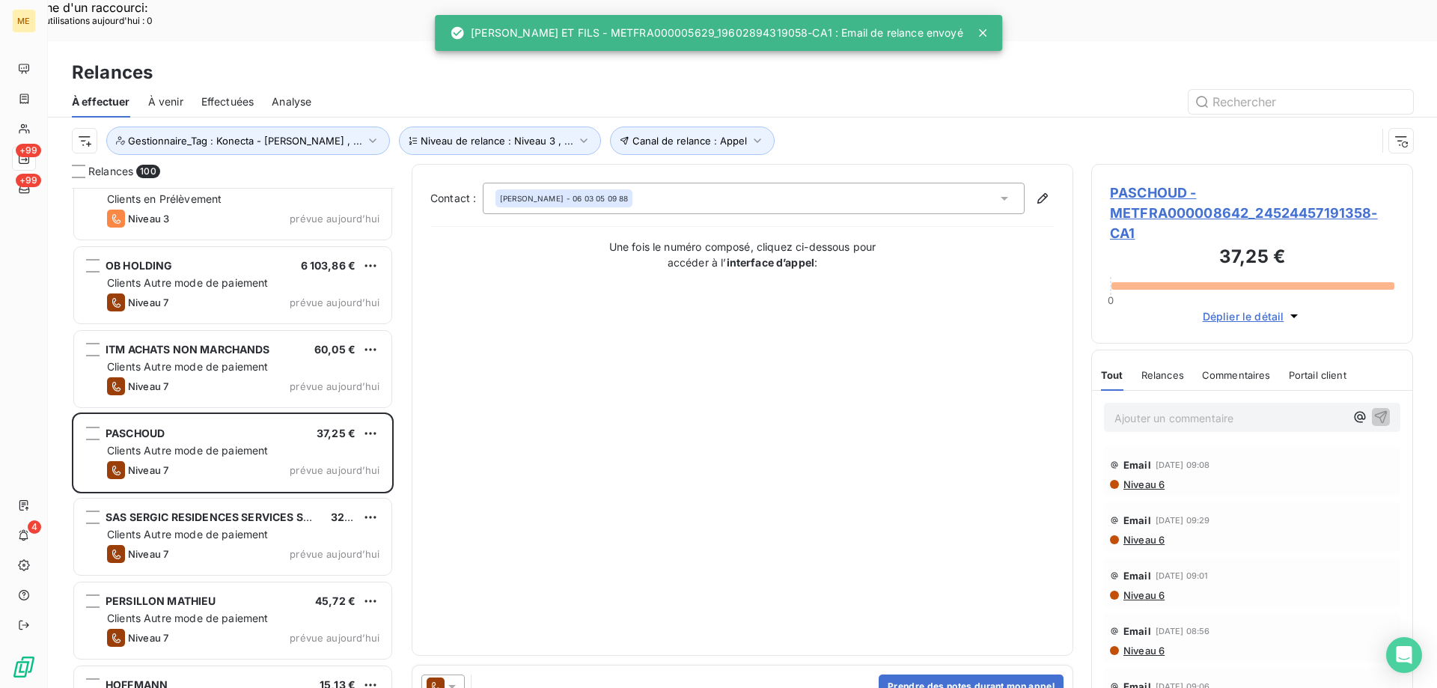
click at [451, 685] on icon at bounding box center [451, 687] width 7 height 4
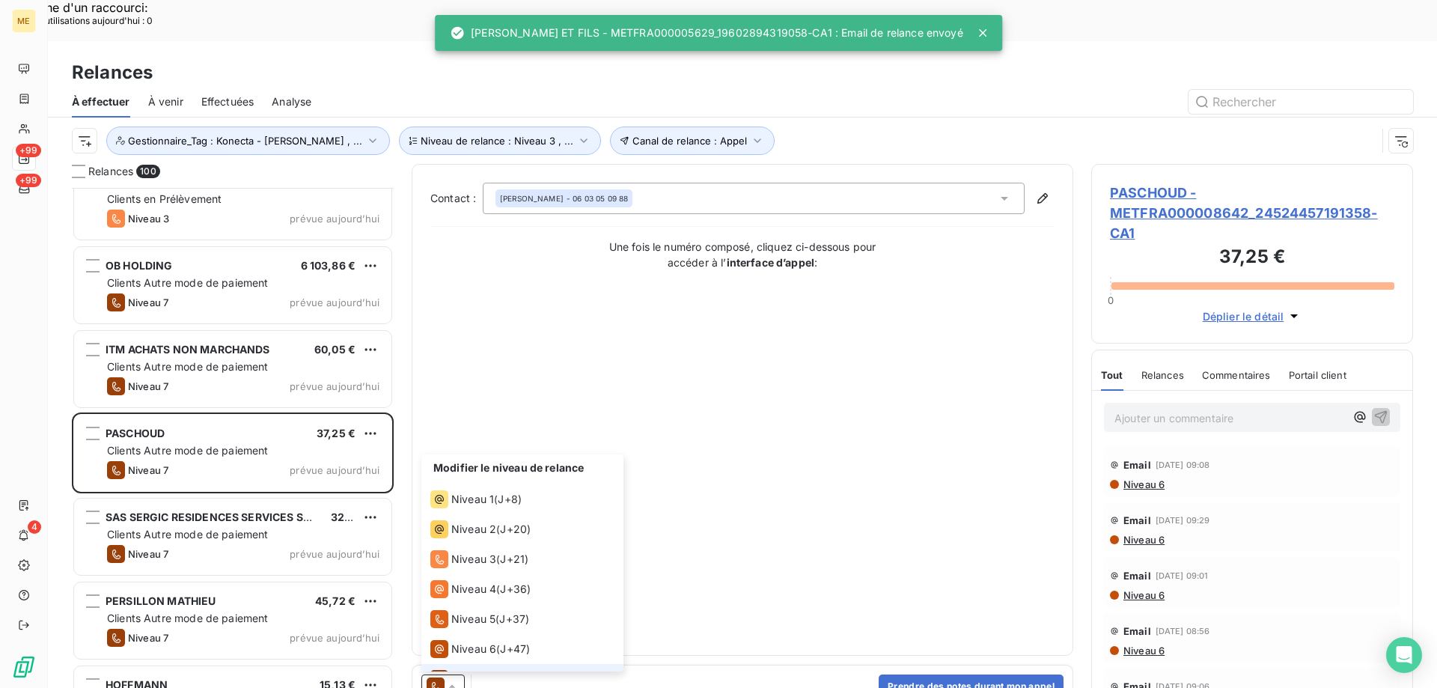
scroll to position [22, 0]
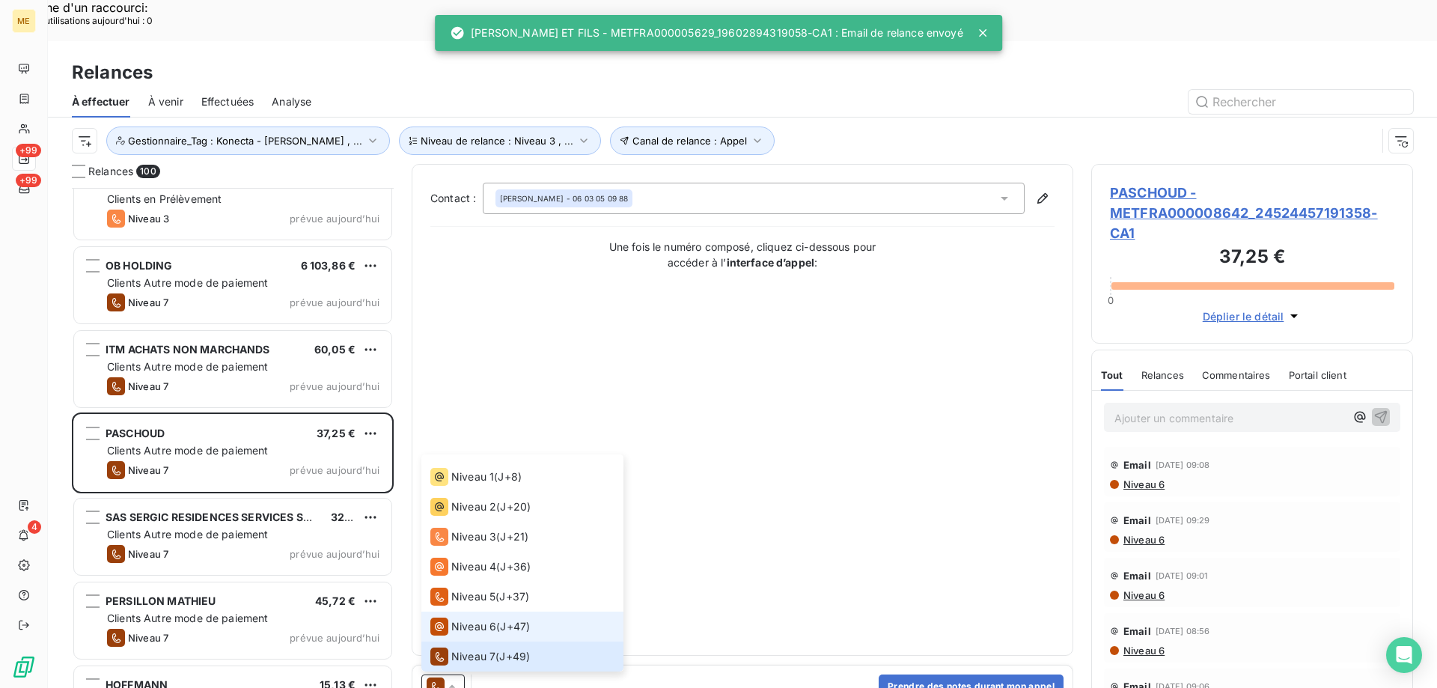
click at [466, 619] on span "Niveau 6" at bounding box center [473, 626] width 45 height 15
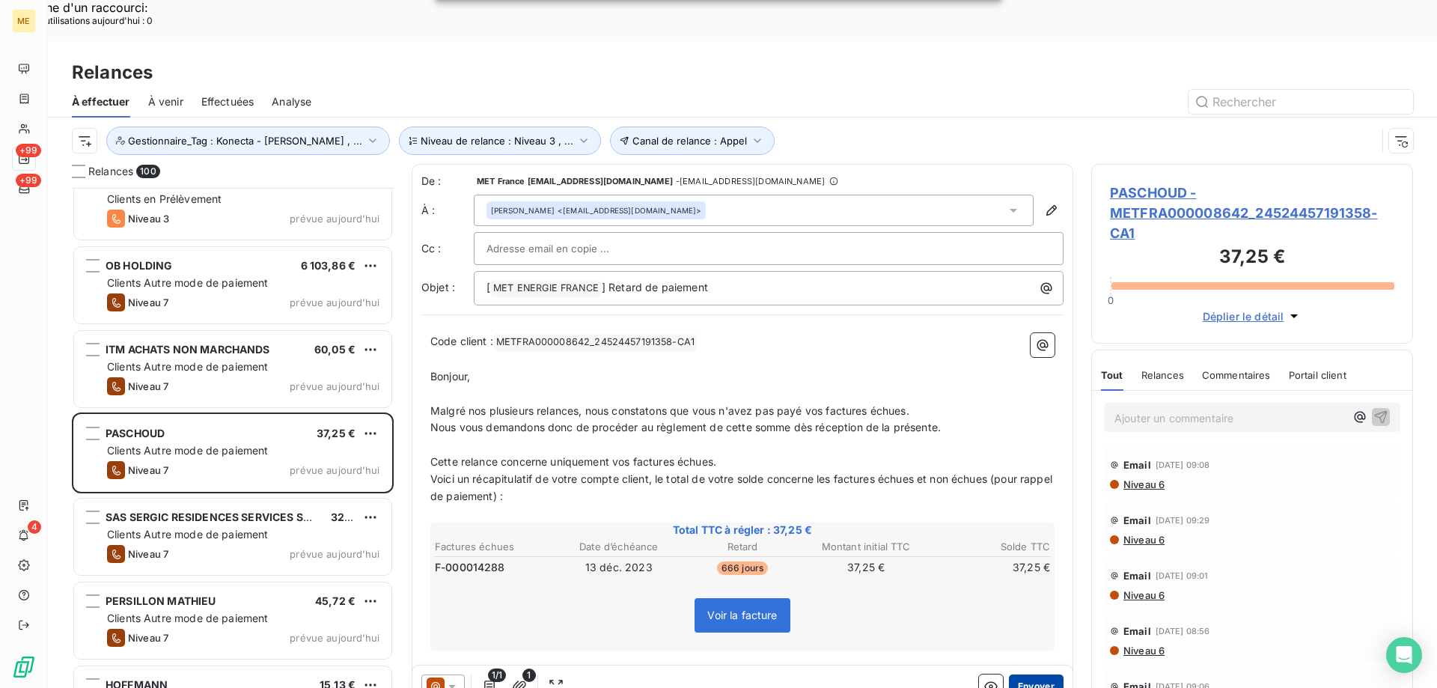
click at [1013, 674] on button "Envoyer" at bounding box center [1036, 686] width 55 height 24
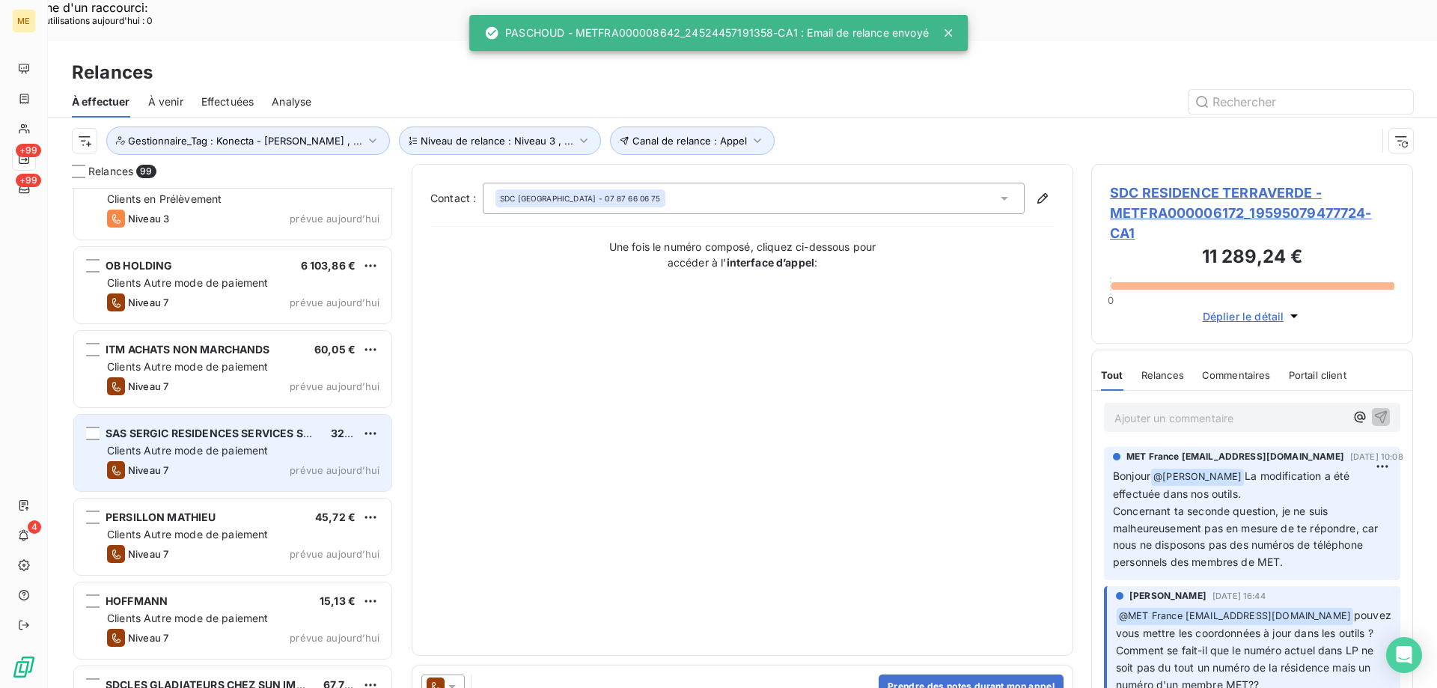
click at [326, 443] on div "Clients Autre mode de paiement" at bounding box center [243, 450] width 272 height 15
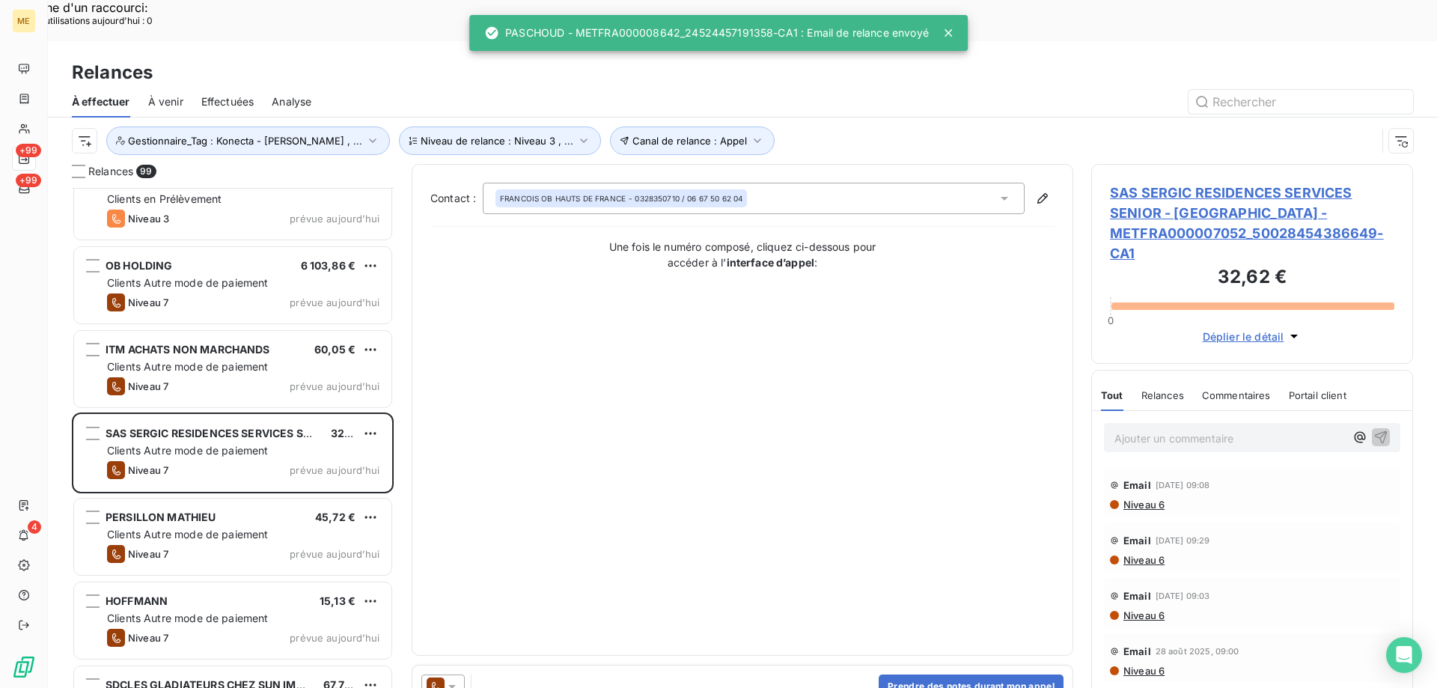
click at [457, 679] on icon at bounding box center [452, 686] width 15 height 15
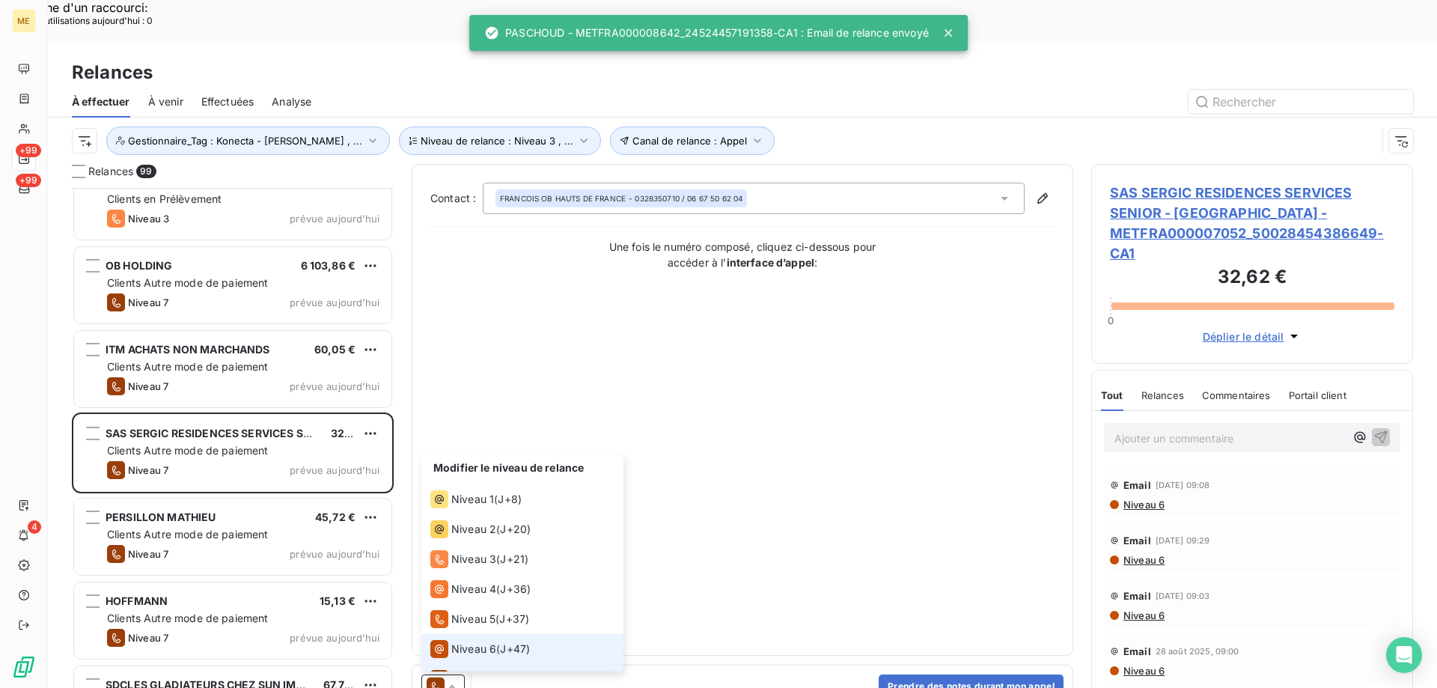
scroll to position [22, 0]
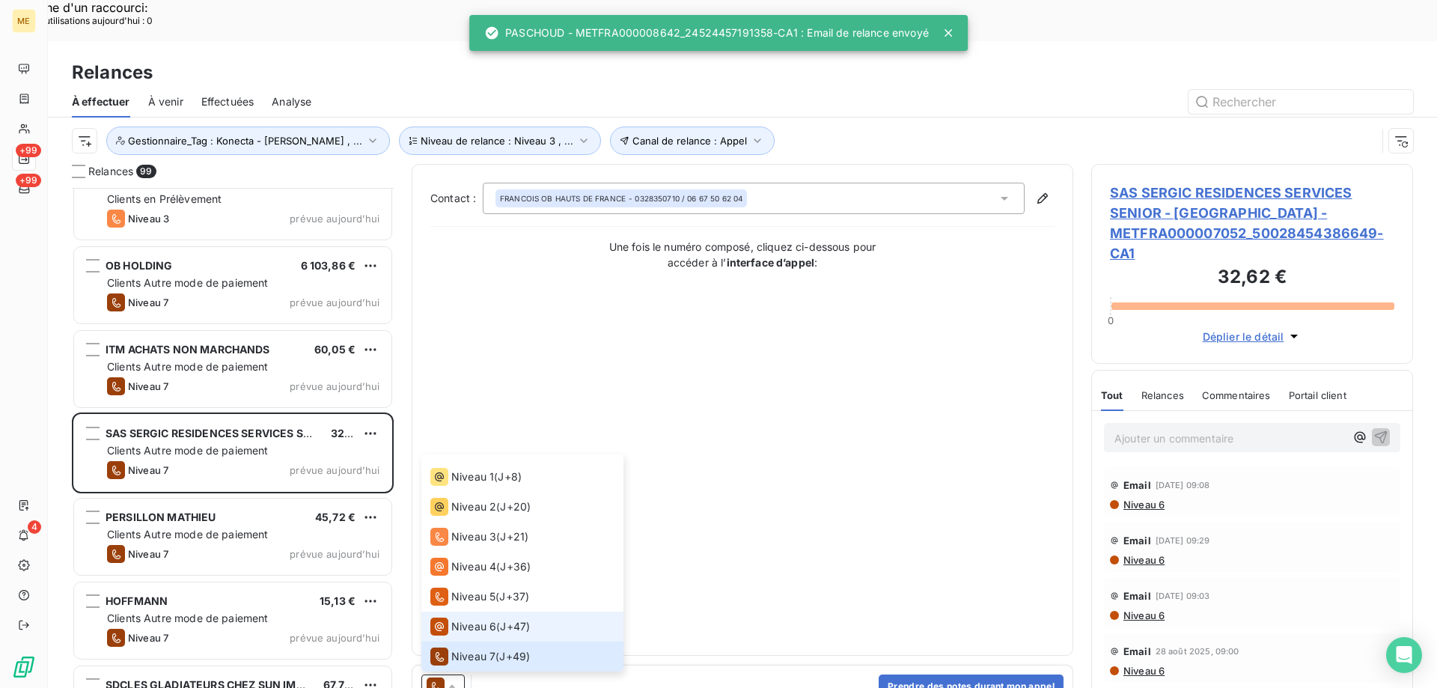
click at [464, 619] on span "Niveau 6" at bounding box center [473, 626] width 45 height 15
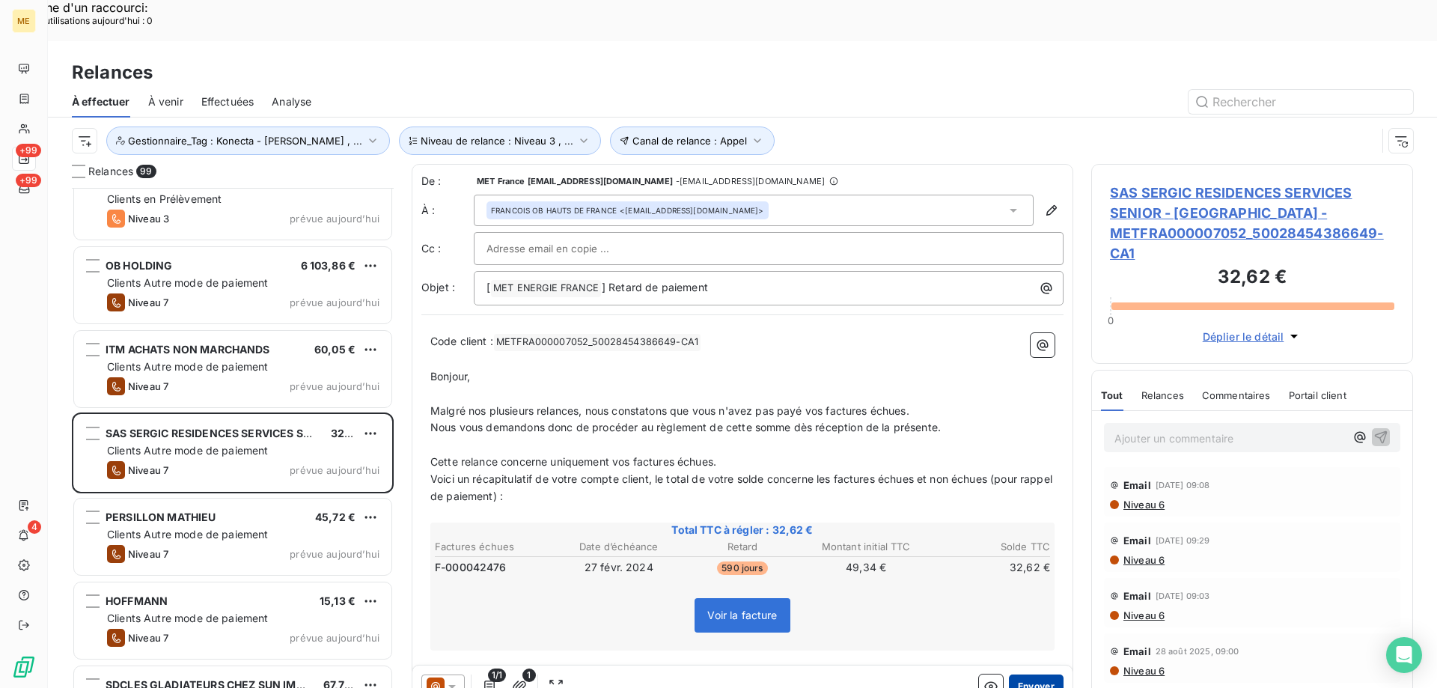
click at [1009, 674] on button "Envoyer" at bounding box center [1036, 686] width 55 height 24
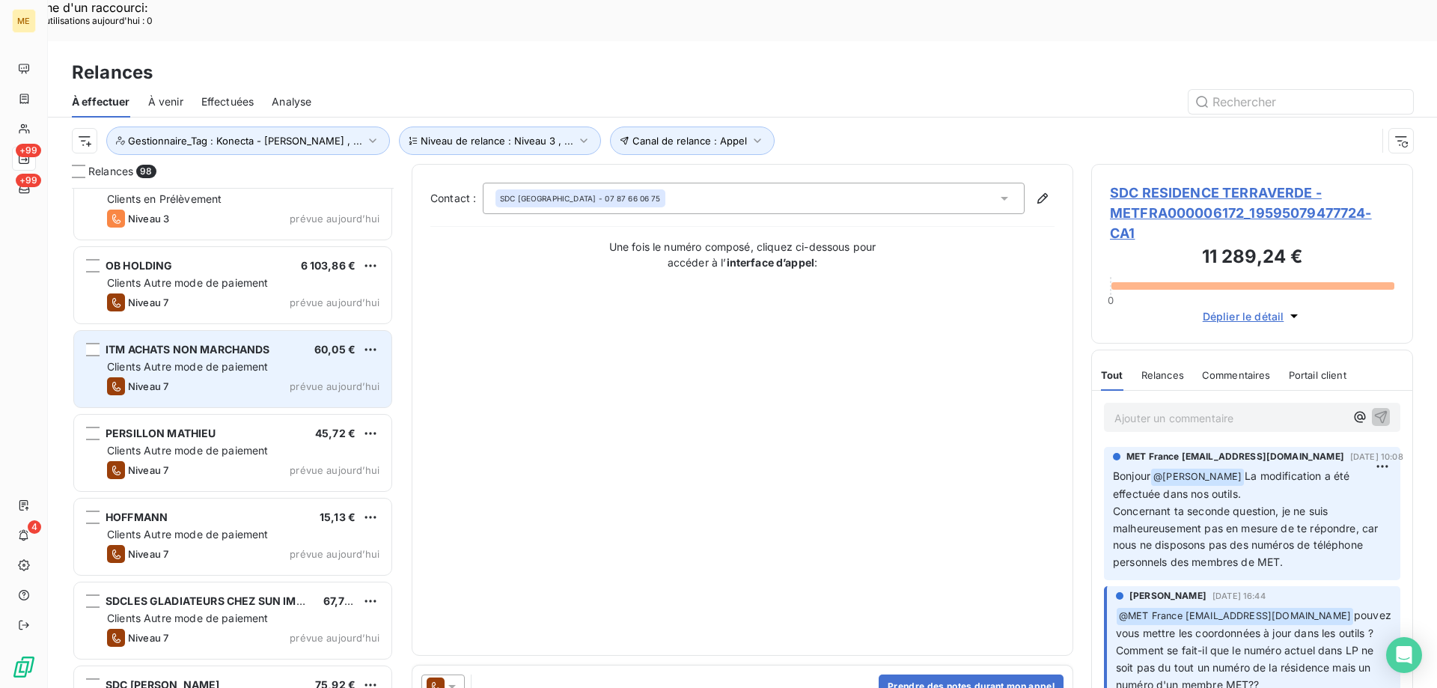
click at [332, 356] on div "ITM ACHATS NON MARCHANDS 60,05 € Clients Autre mode de paiement Niveau 7 prévue…" at bounding box center [232, 369] width 317 height 76
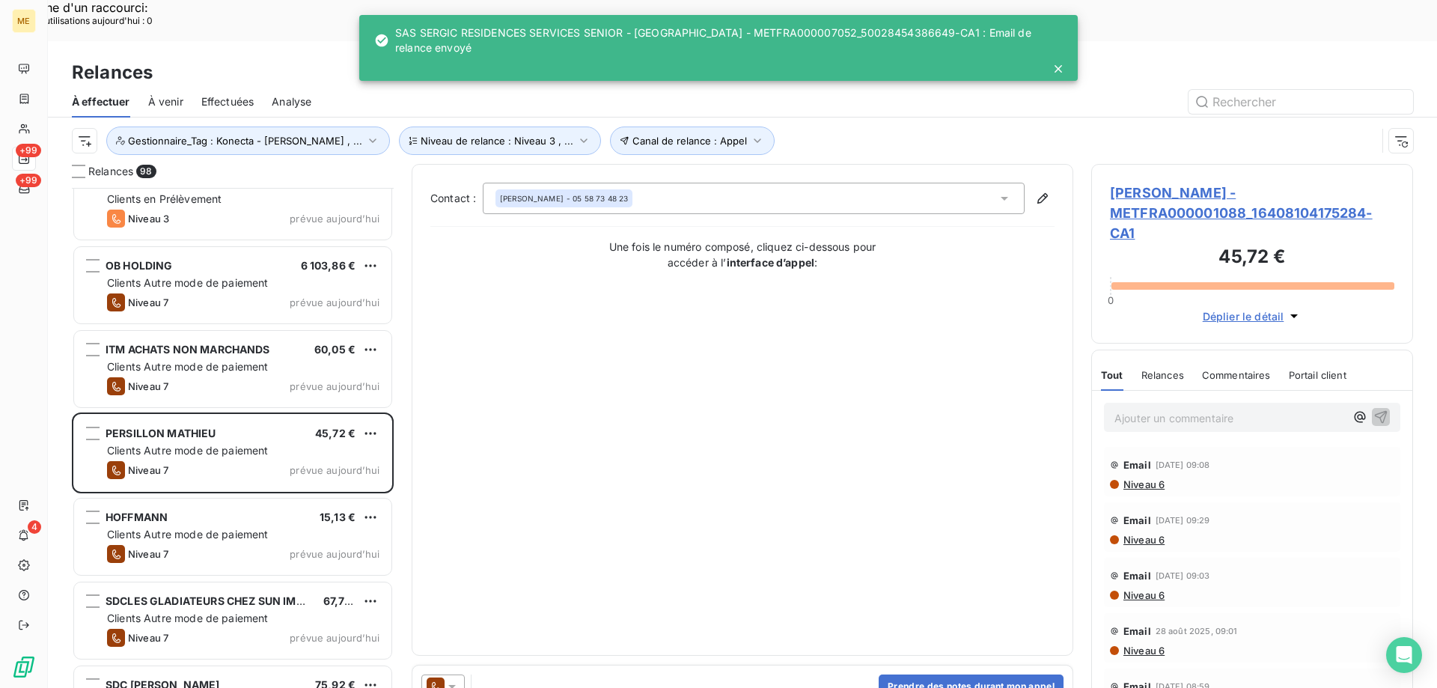
click at [454, 685] on icon at bounding box center [451, 687] width 7 height 4
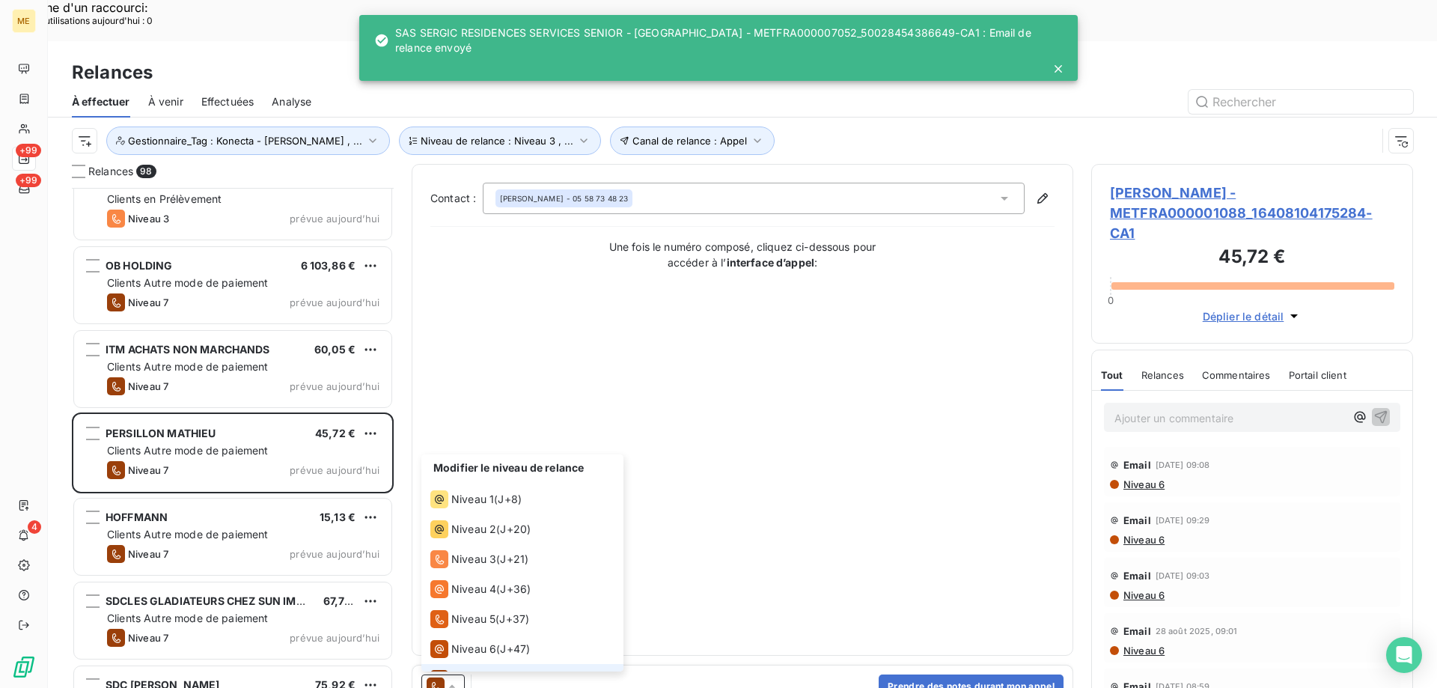
scroll to position [22, 0]
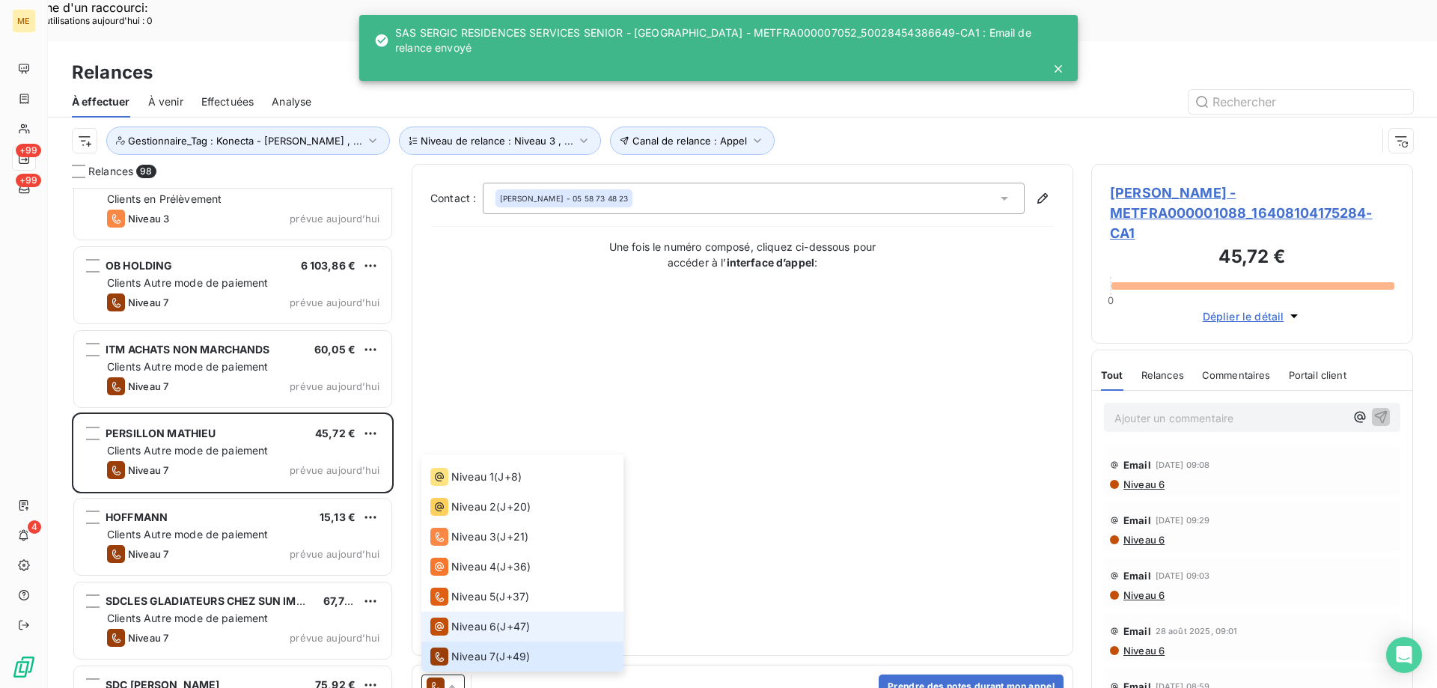
click at [459, 619] on span "Niveau 6" at bounding box center [473, 626] width 45 height 15
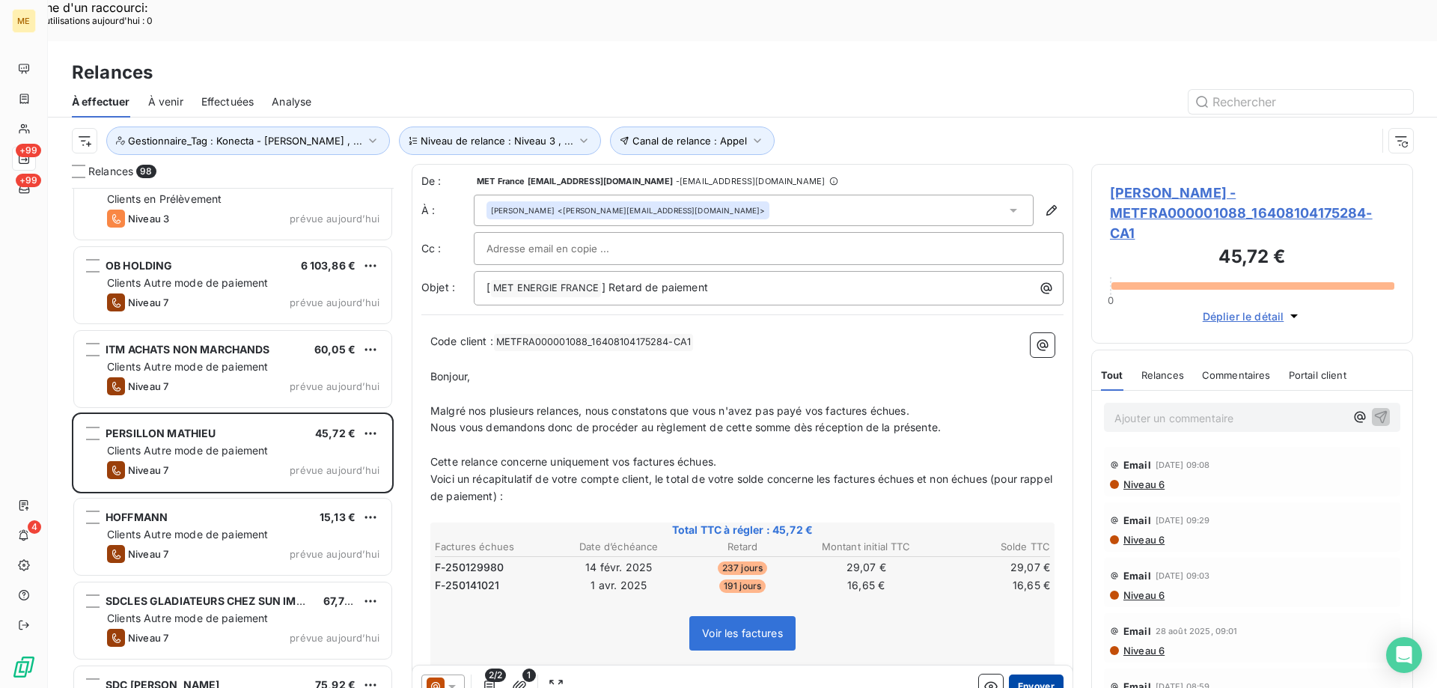
click at [1023, 674] on button "Envoyer" at bounding box center [1036, 686] width 55 height 24
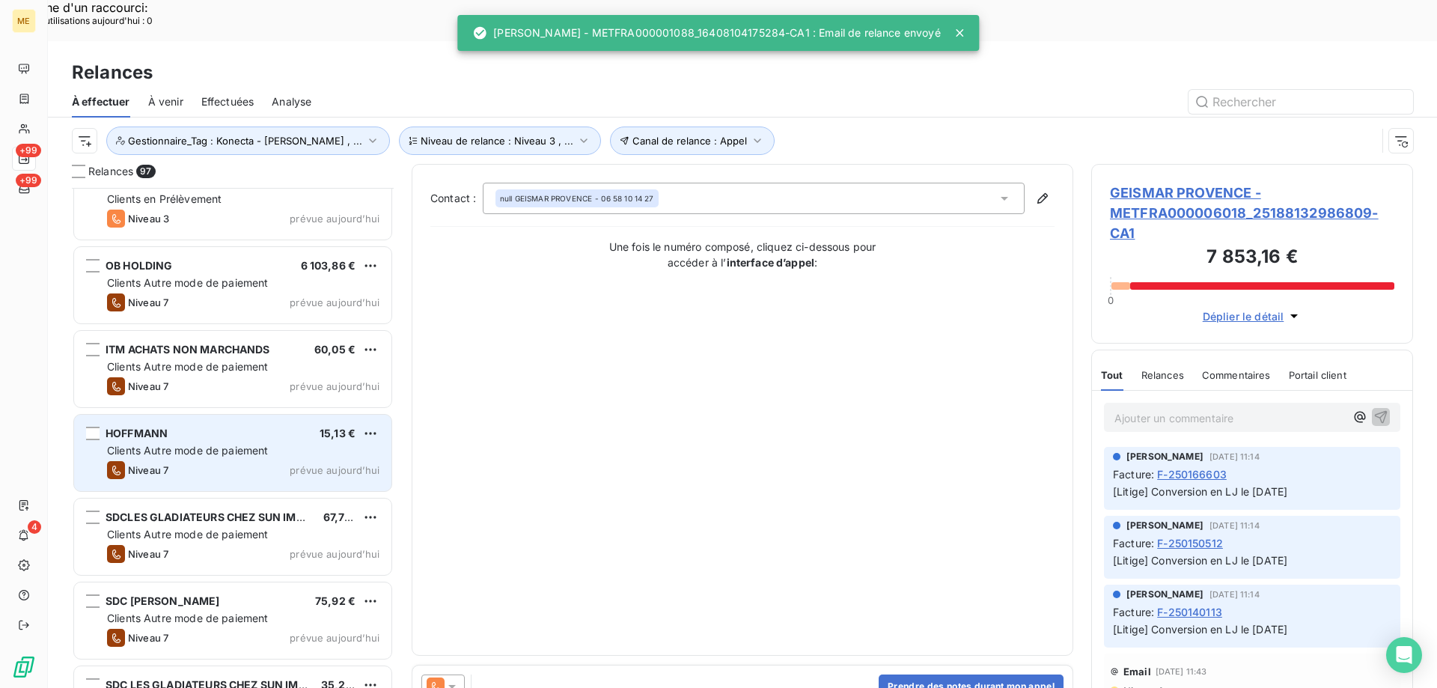
click at [314, 464] on span "prévue aujourd’hui" at bounding box center [335, 470] width 90 height 12
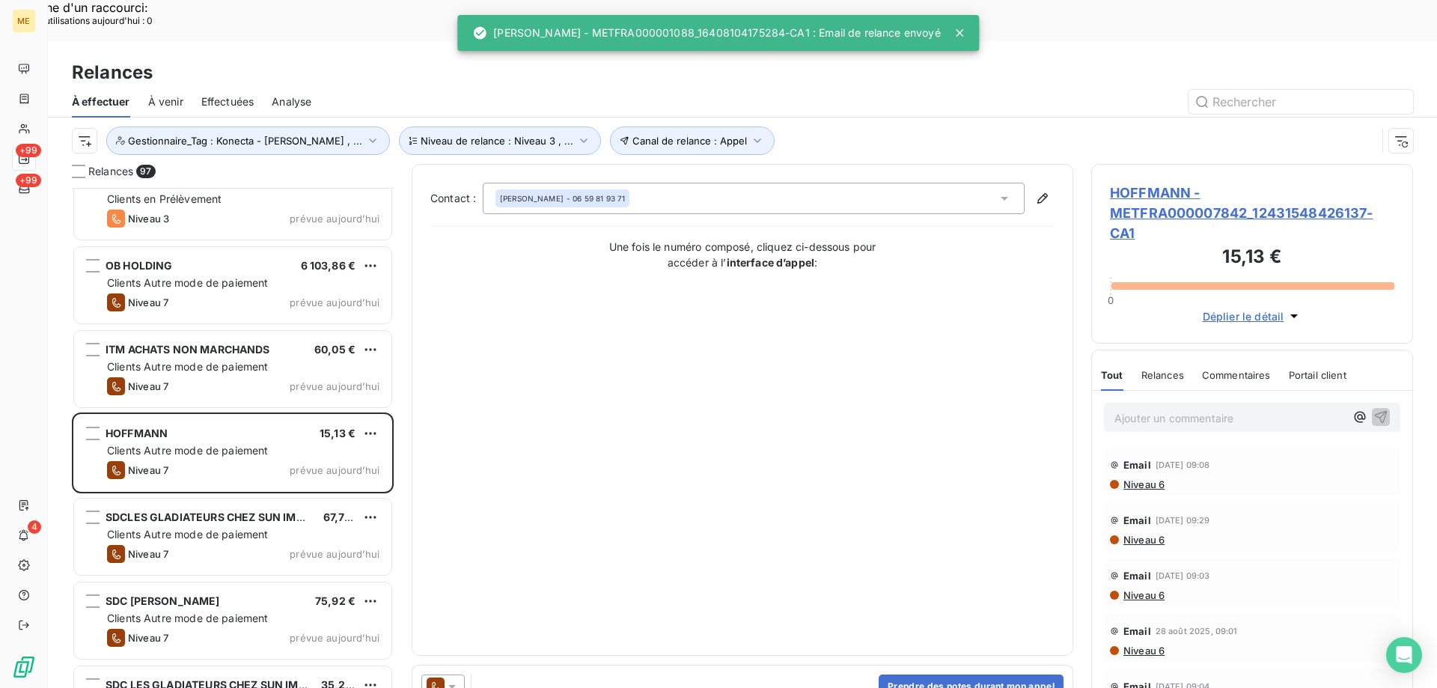
click at [453, 679] on icon at bounding box center [452, 686] width 15 height 15
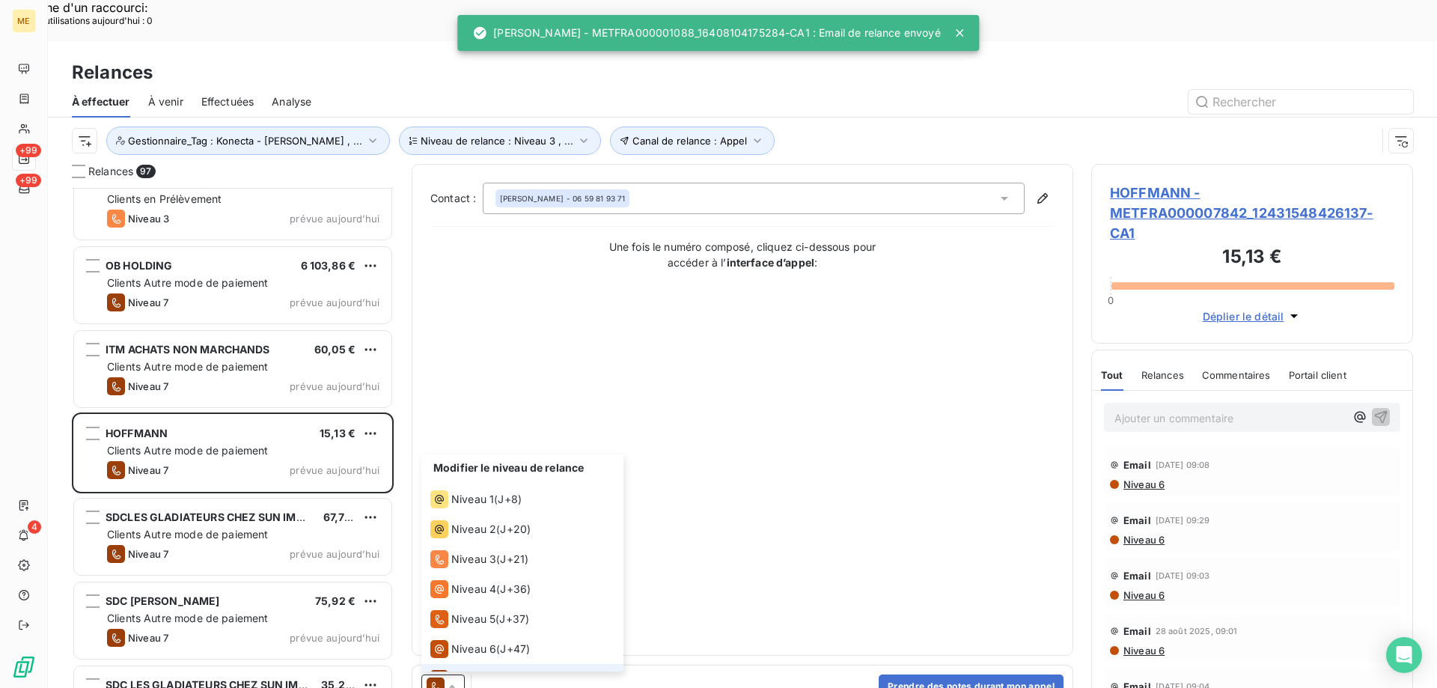
scroll to position [22, 0]
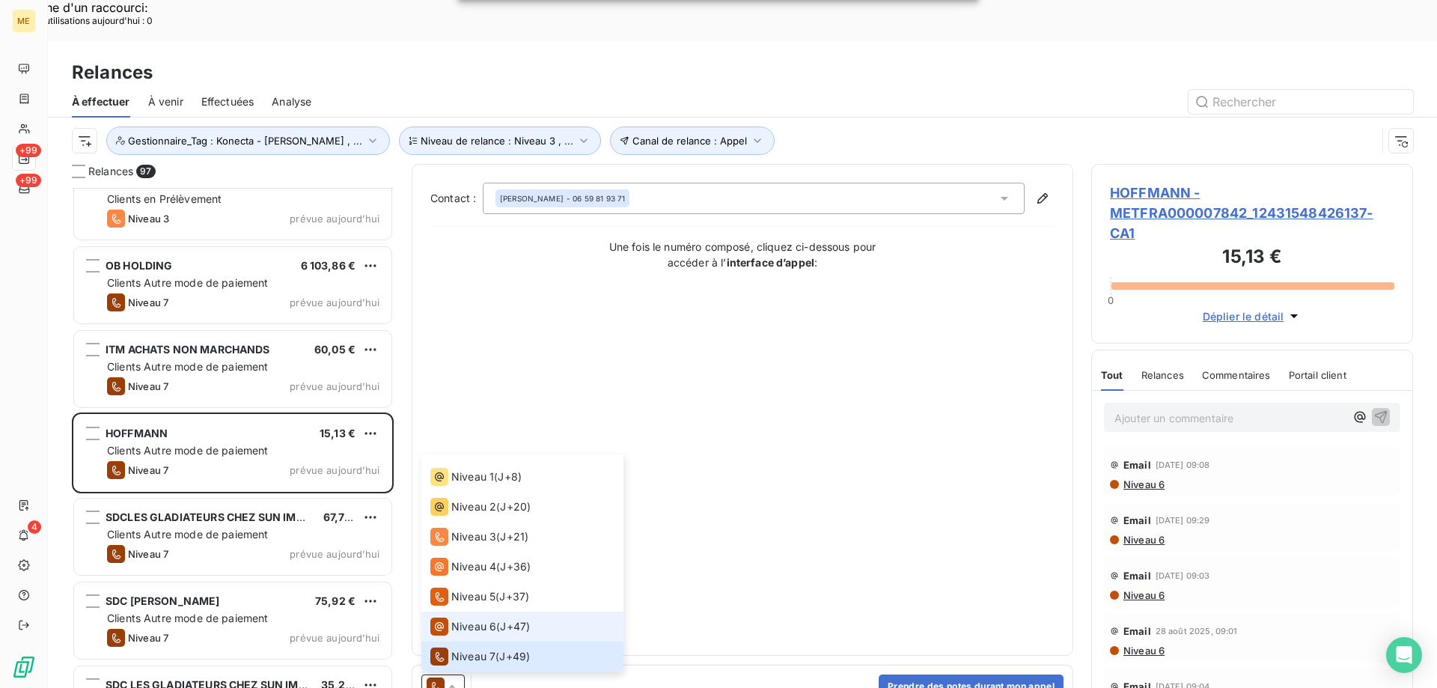
click at [463, 617] on div "Niveau 6" at bounding box center [463, 626] width 66 height 18
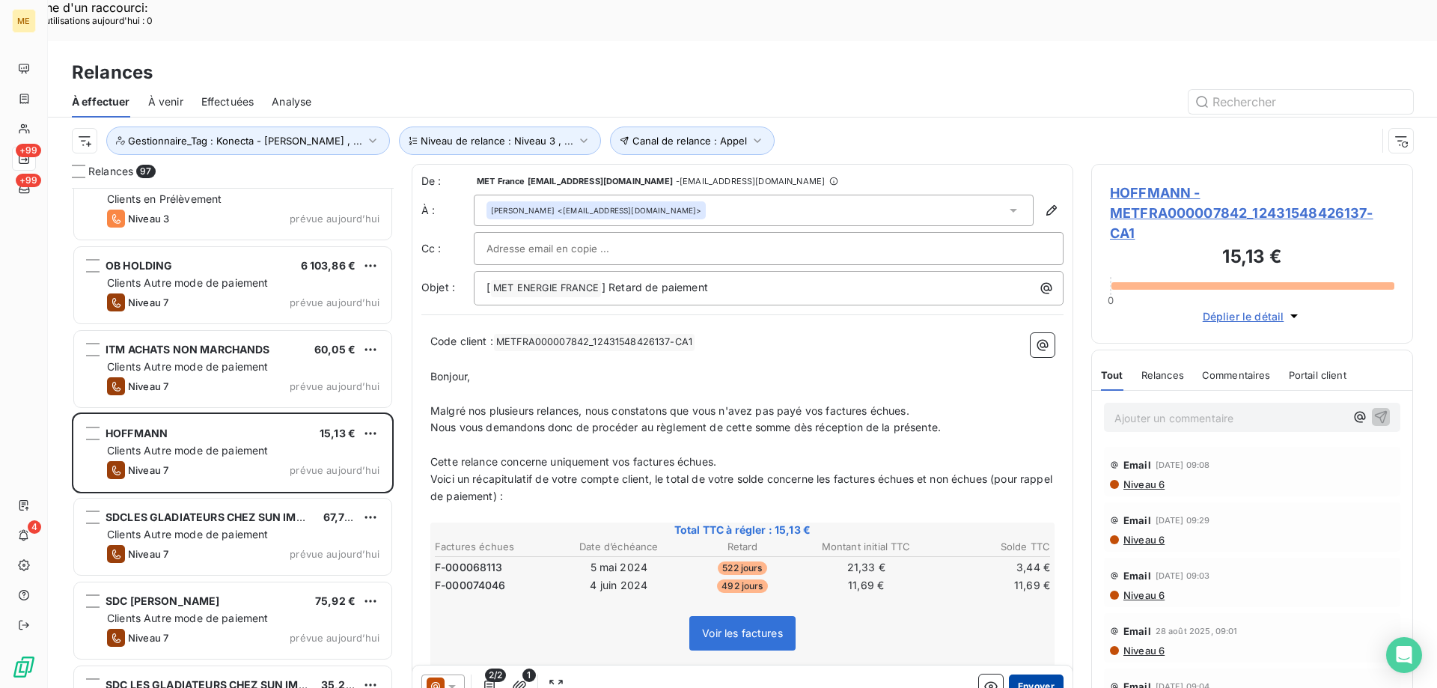
click at [1026, 674] on button "Envoyer" at bounding box center [1036, 686] width 55 height 24
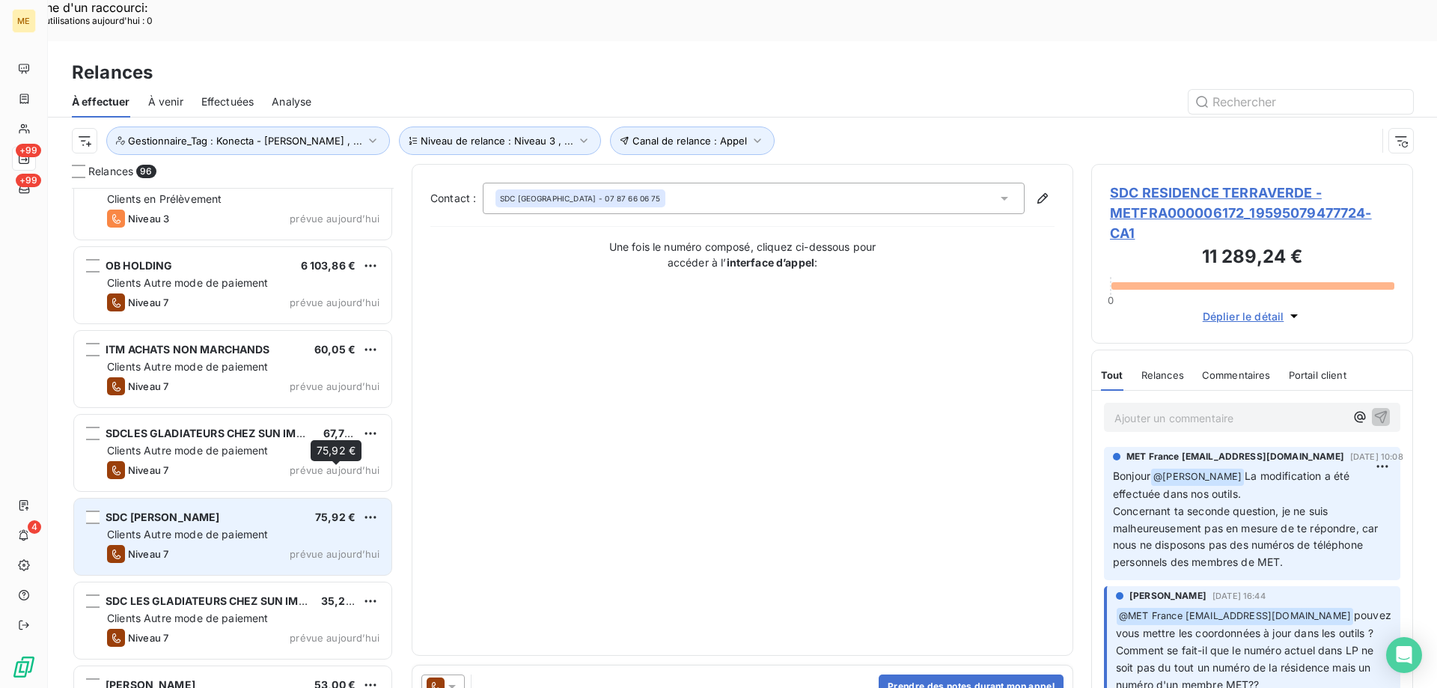
click at [308, 510] on div "SDC SAXE PAUL BERT 75,92 €" at bounding box center [243, 516] width 272 height 13
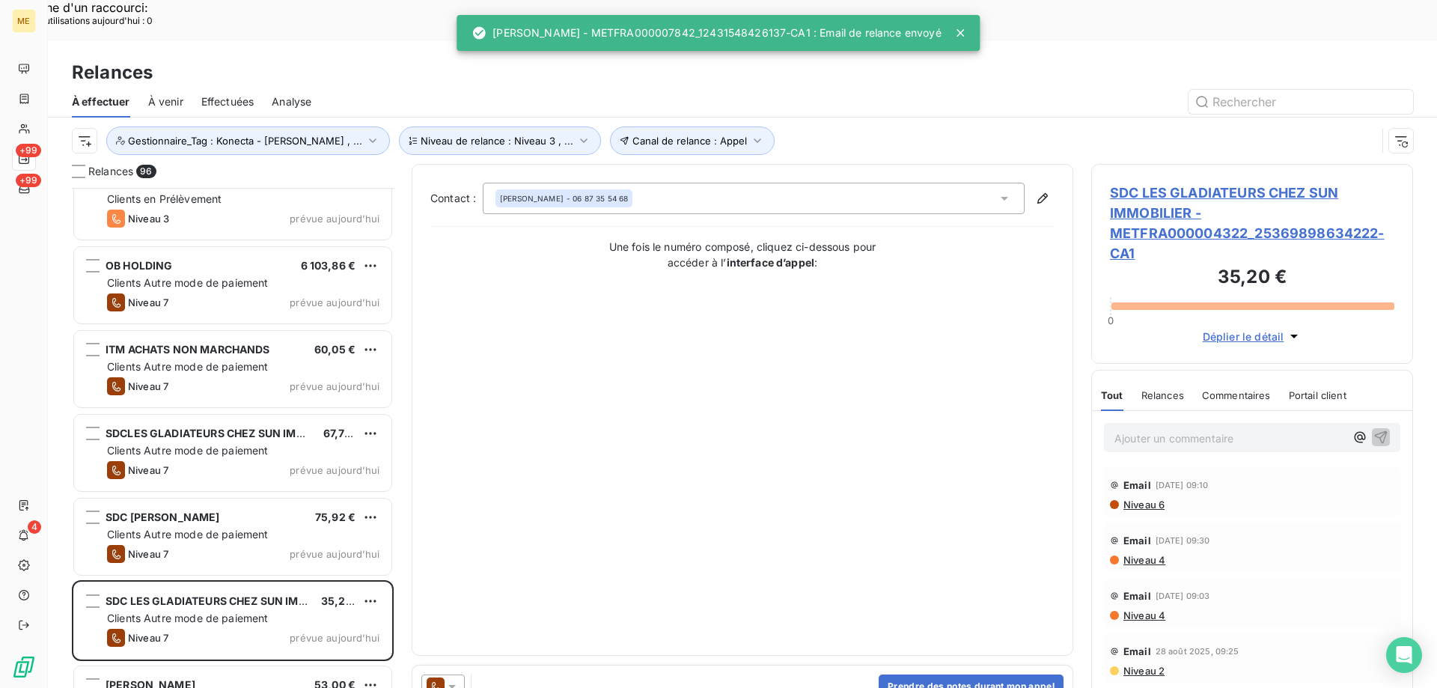
click at [451, 679] on icon at bounding box center [452, 686] width 15 height 15
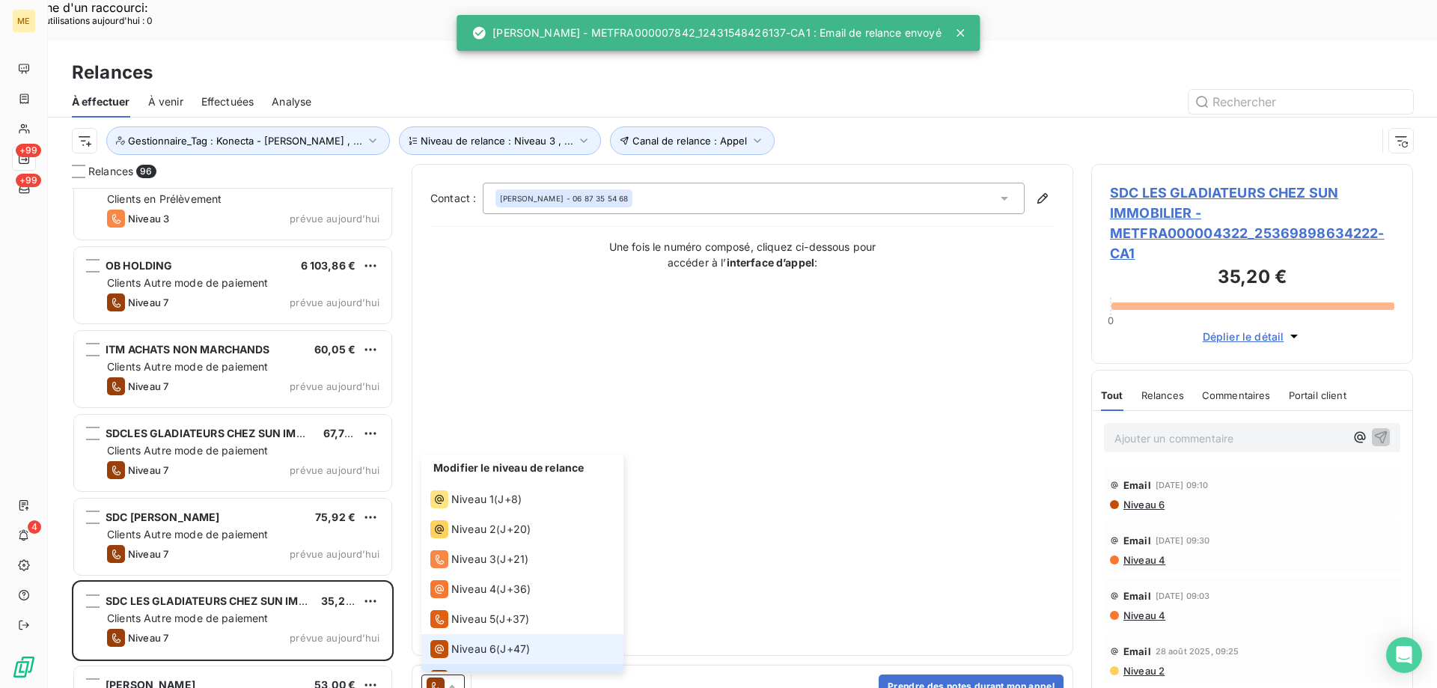
scroll to position [22, 0]
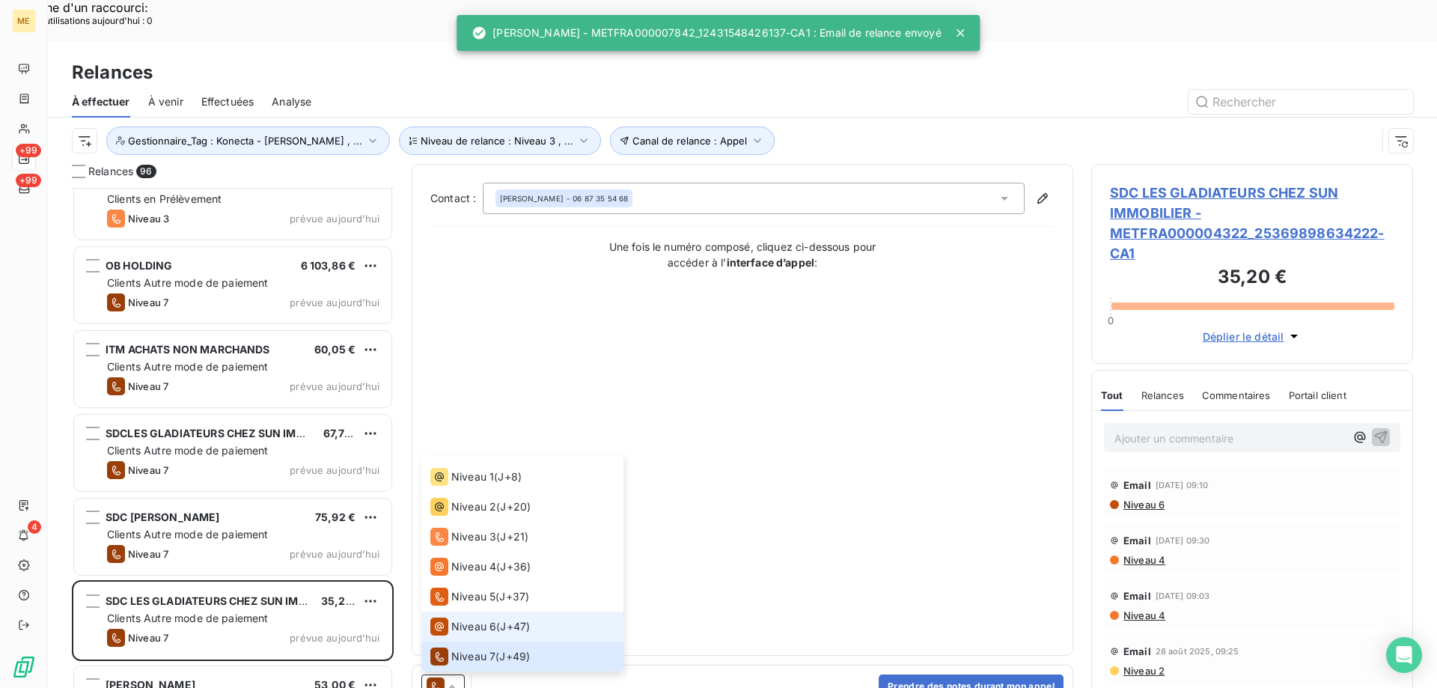
click at [463, 619] on span "Niveau 6" at bounding box center [473, 626] width 45 height 15
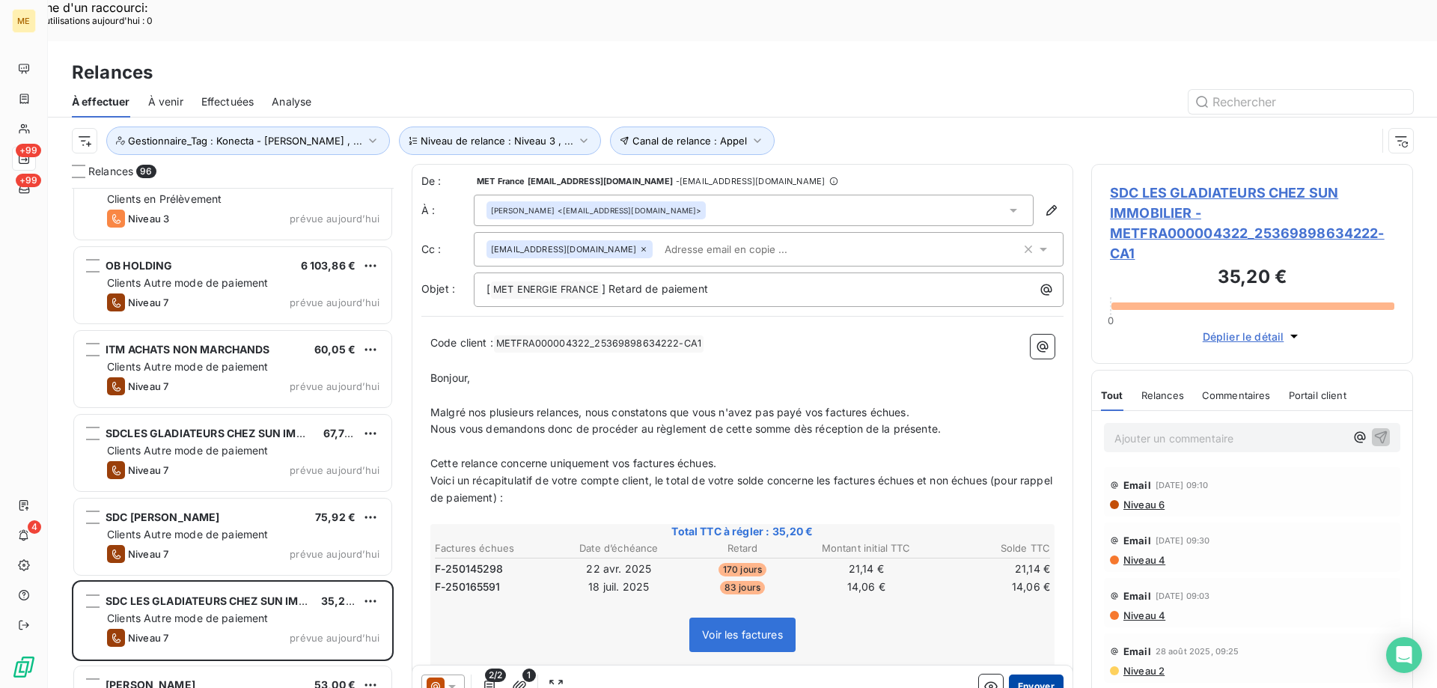
click at [1037, 674] on button "Envoyer" at bounding box center [1036, 686] width 55 height 24
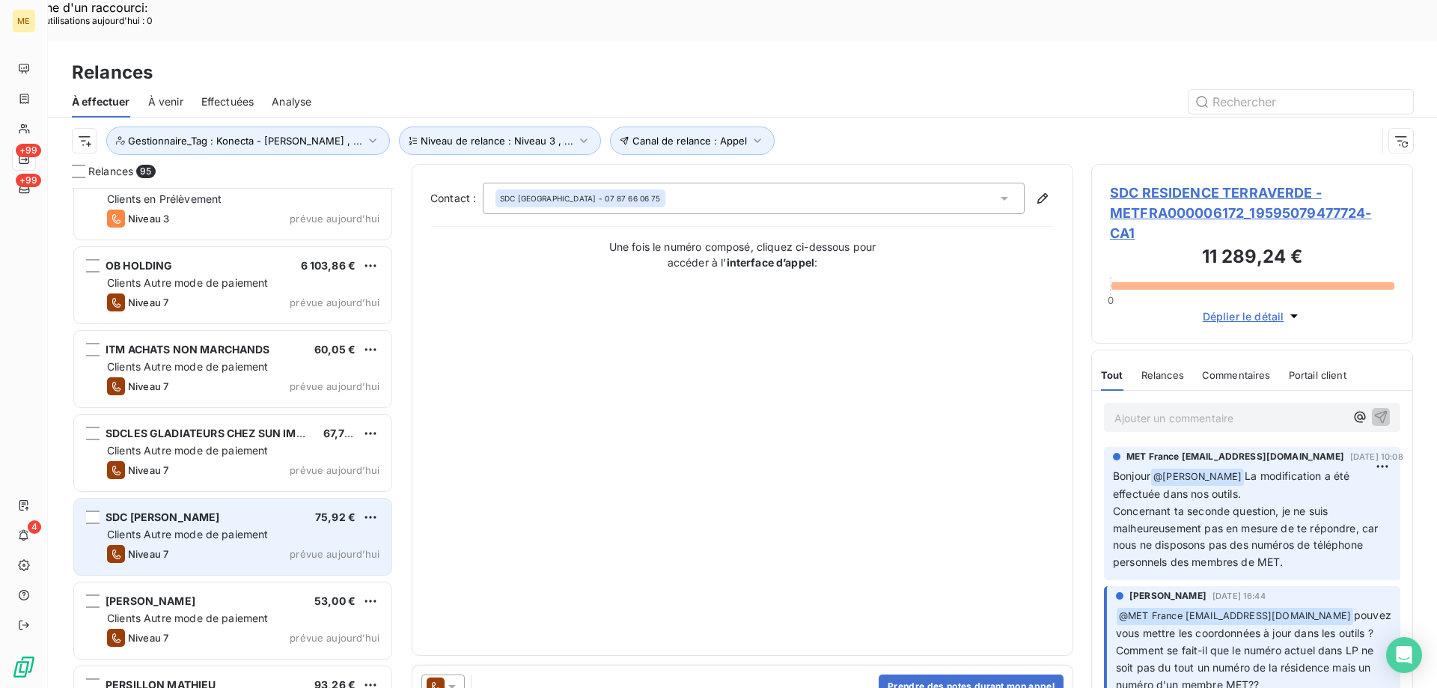
click at [277, 527] on div "Clients Autre mode de paiement" at bounding box center [243, 534] width 272 height 15
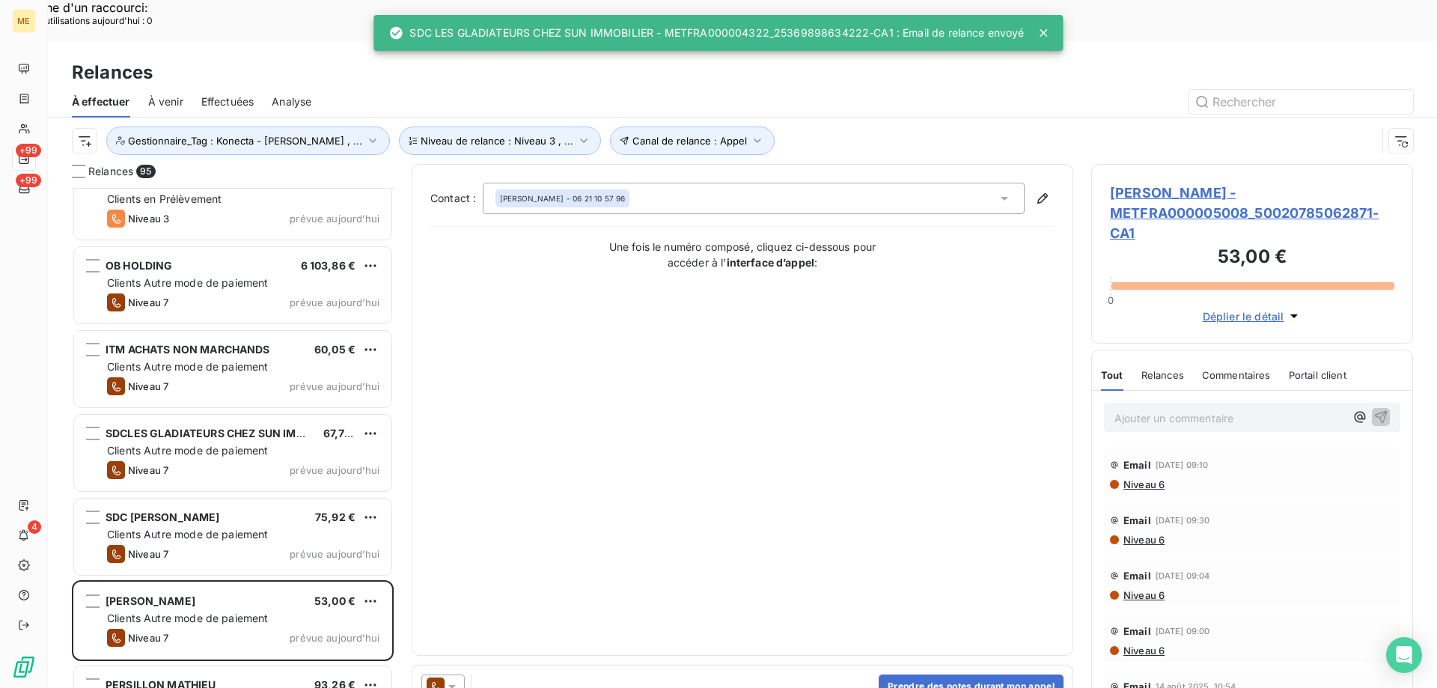
click at [458, 679] on icon at bounding box center [452, 686] width 15 height 15
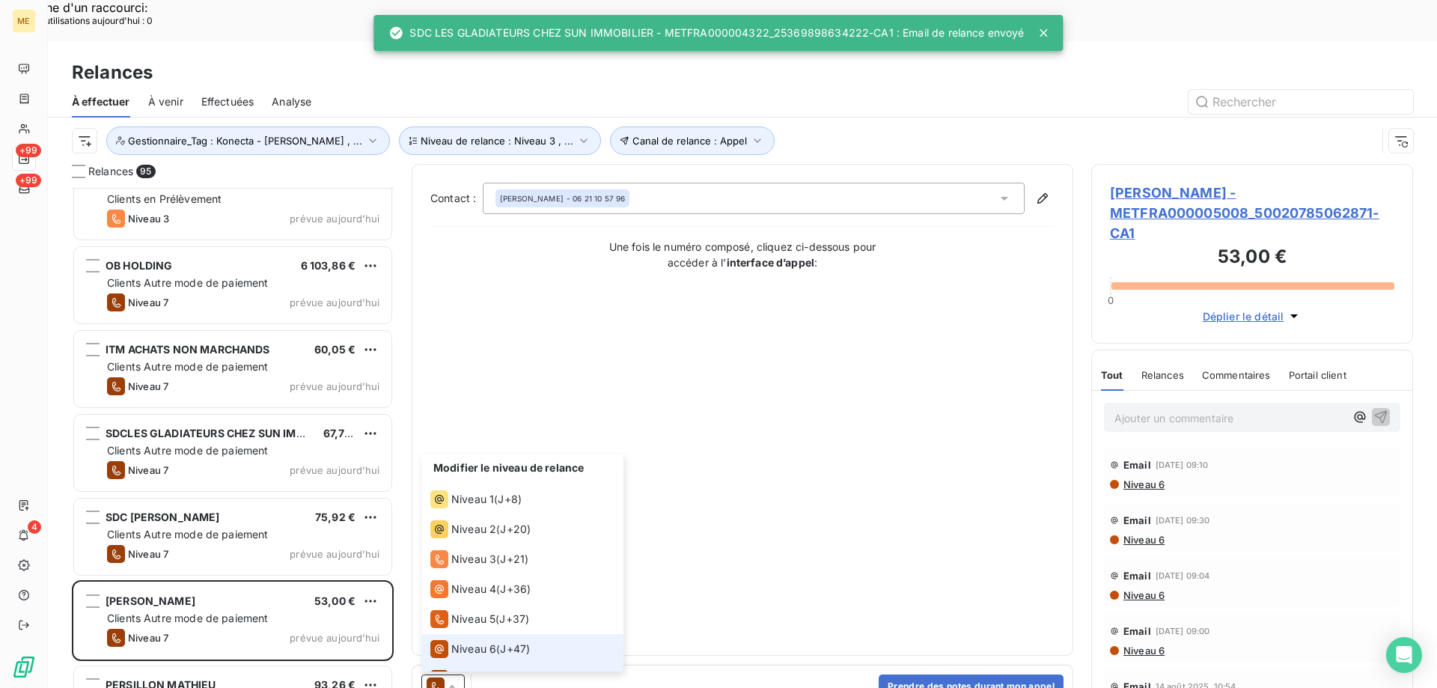
scroll to position [22, 0]
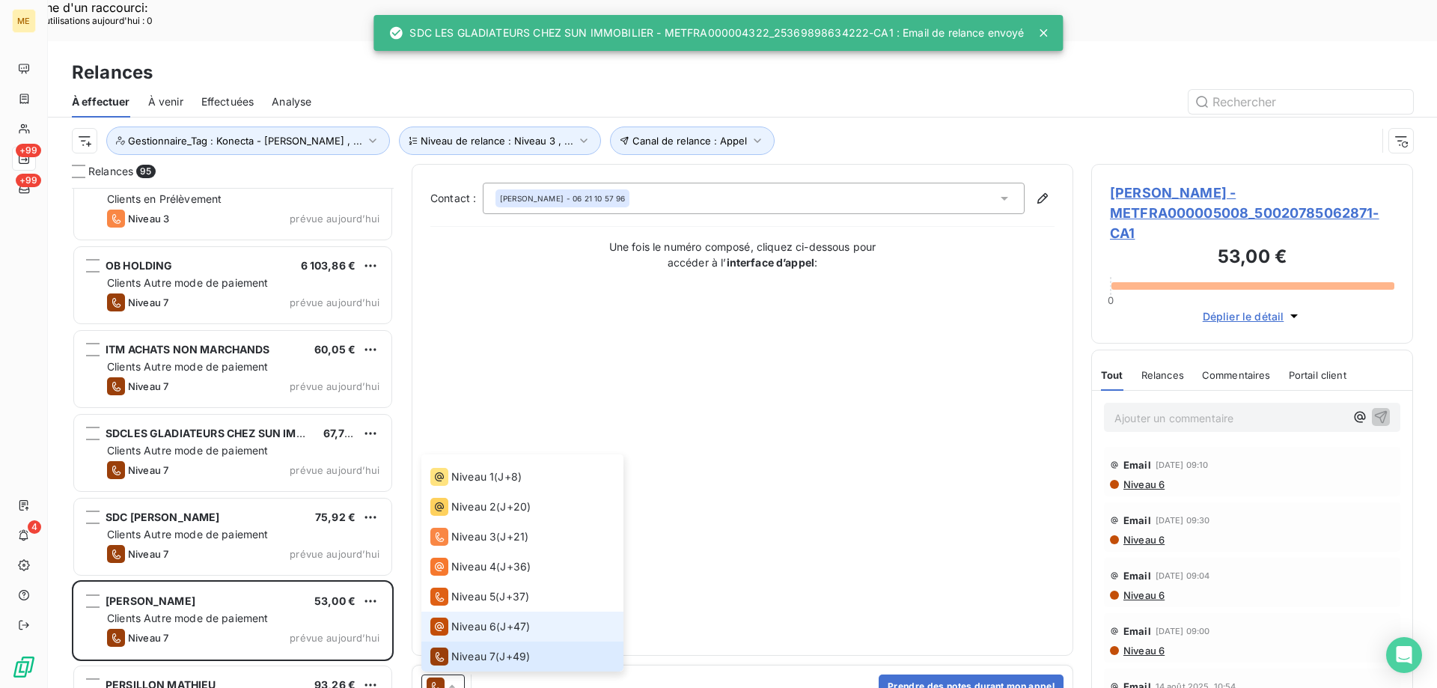
click at [463, 619] on span "Niveau 6" at bounding box center [473, 626] width 45 height 15
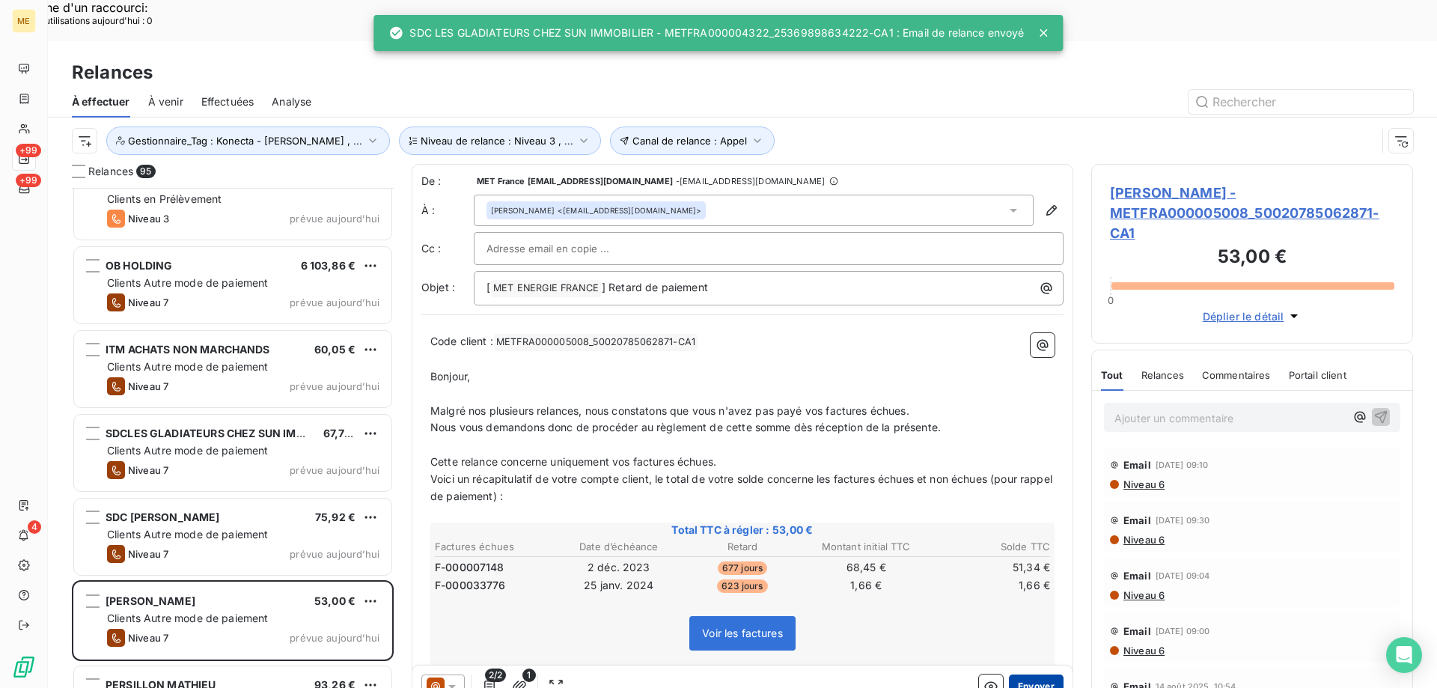
click at [1011, 674] on button "Envoyer" at bounding box center [1036, 686] width 55 height 24
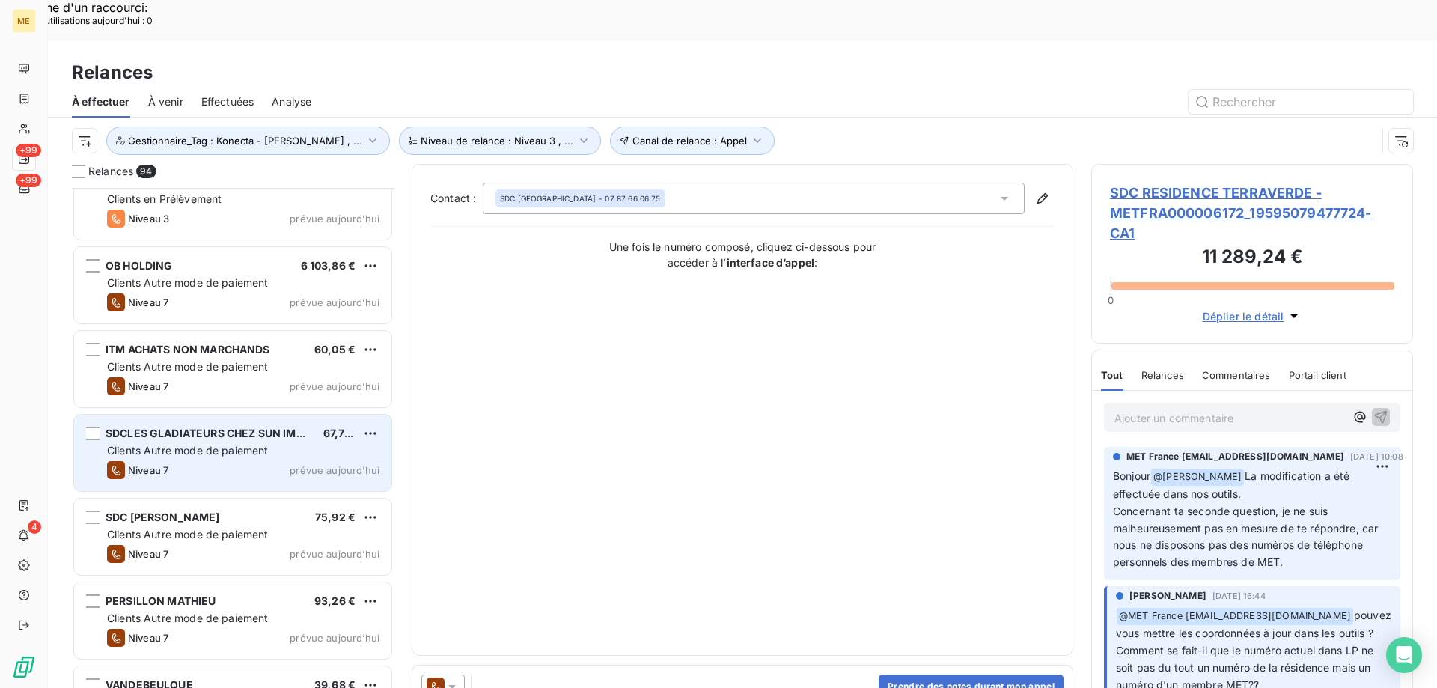
click at [295, 427] on span "SDCLES GLADIATEURS CHEZ SUN IMMOBILIER" at bounding box center [227, 433] width 242 height 13
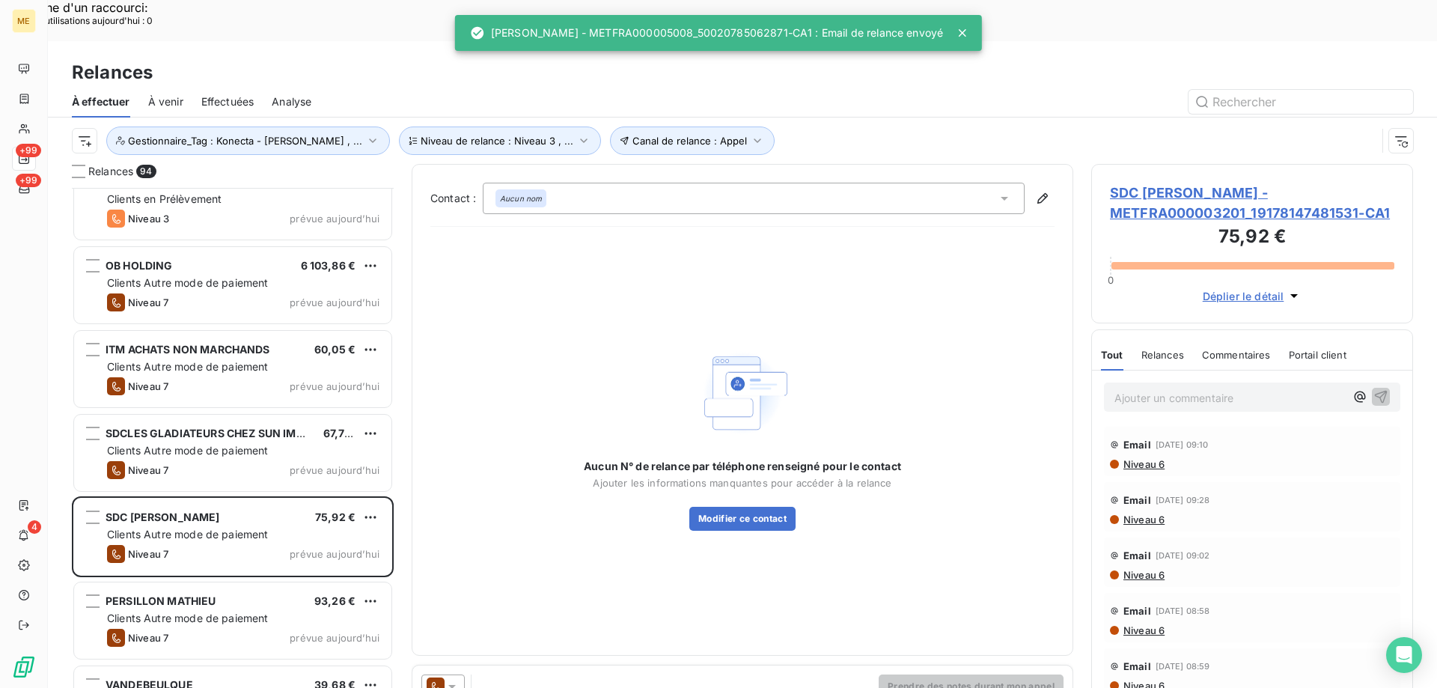
click at [458, 679] on icon at bounding box center [452, 686] width 15 height 15
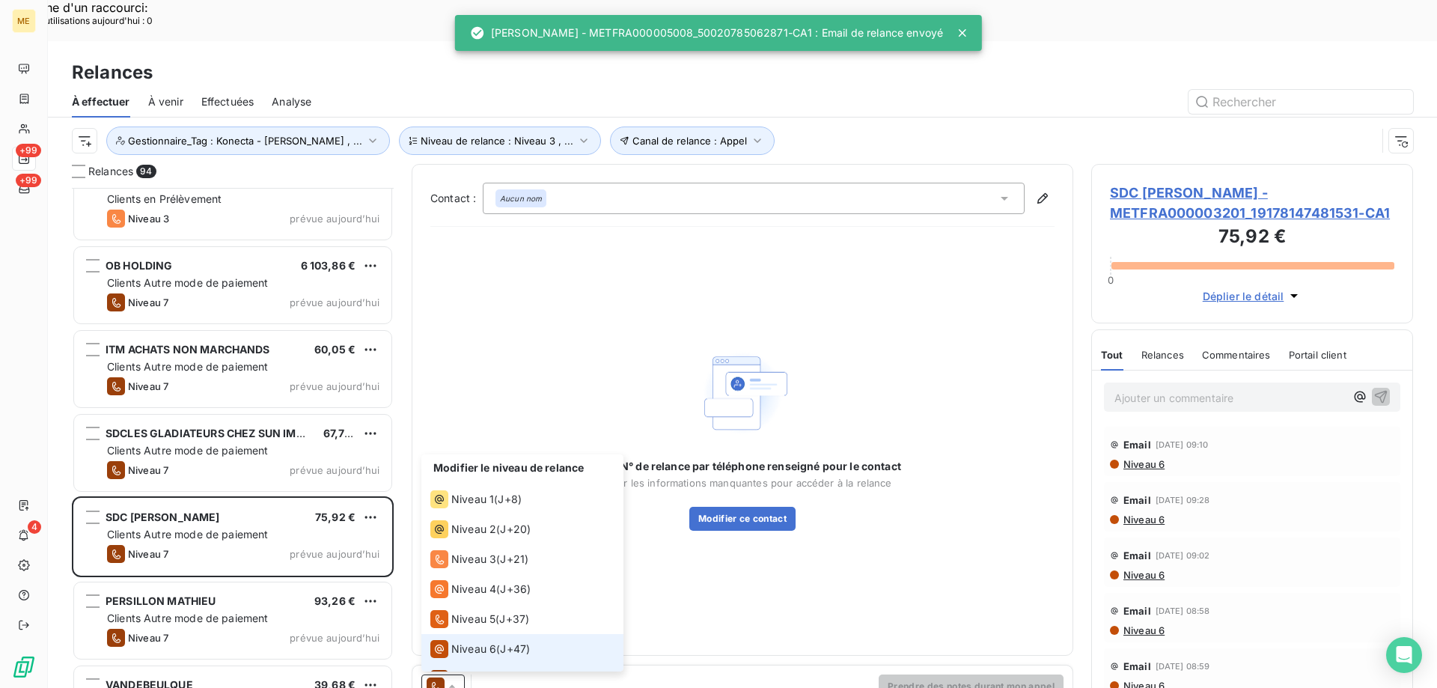
scroll to position [22, 0]
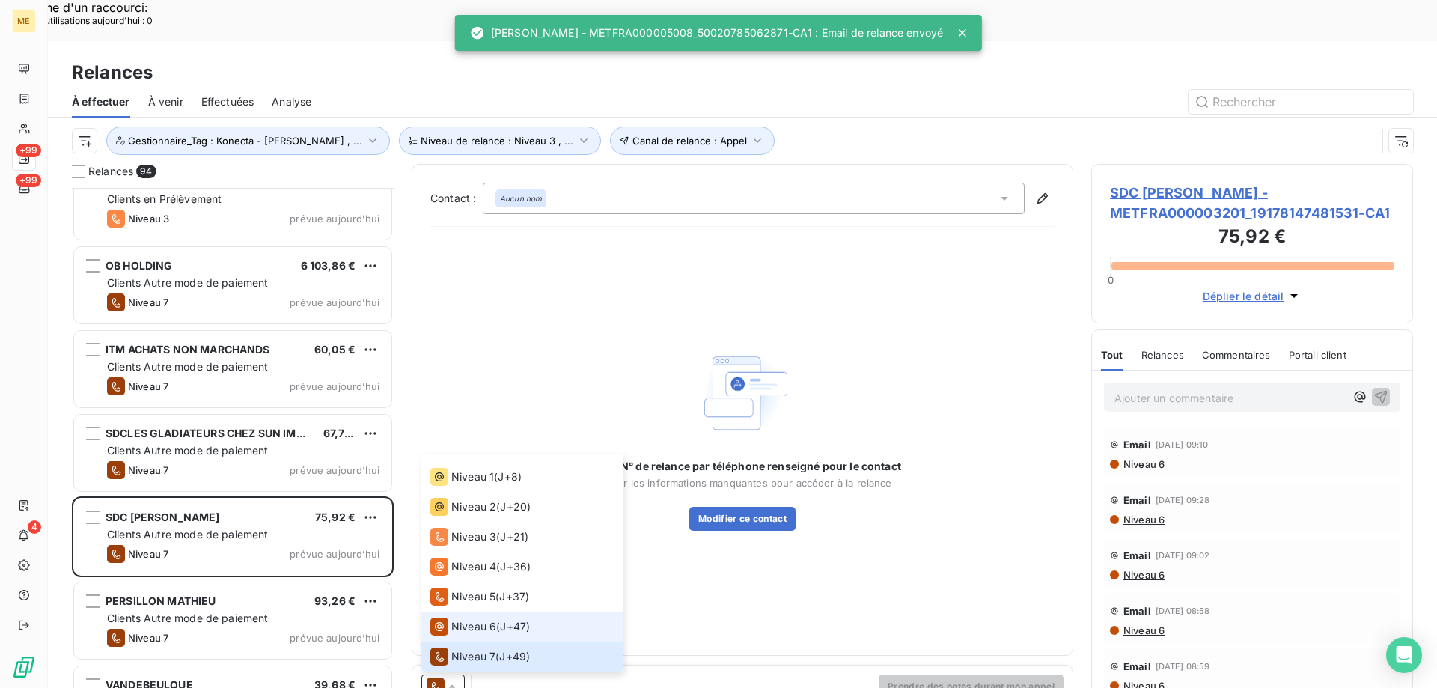
click at [468, 619] on span "Niveau 6" at bounding box center [473, 626] width 45 height 15
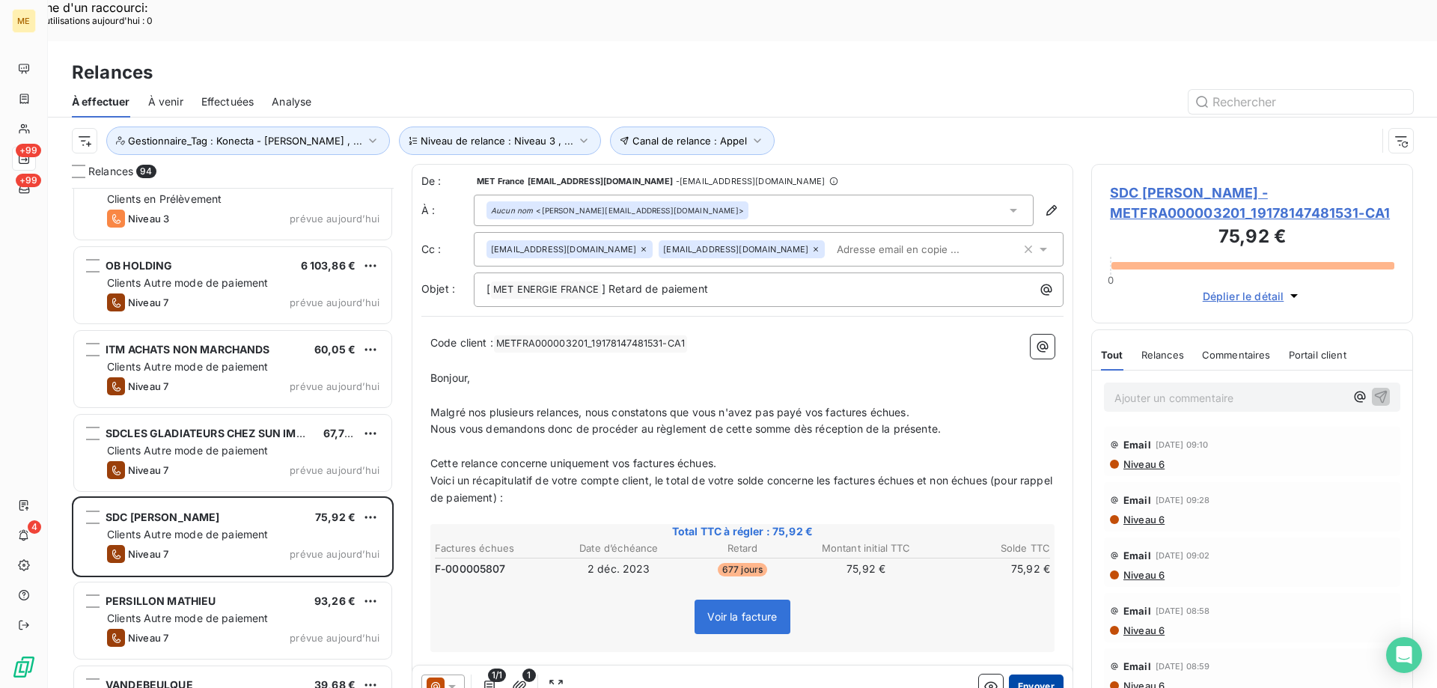
click at [1025, 674] on button "Envoyer" at bounding box center [1036, 686] width 55 height 24
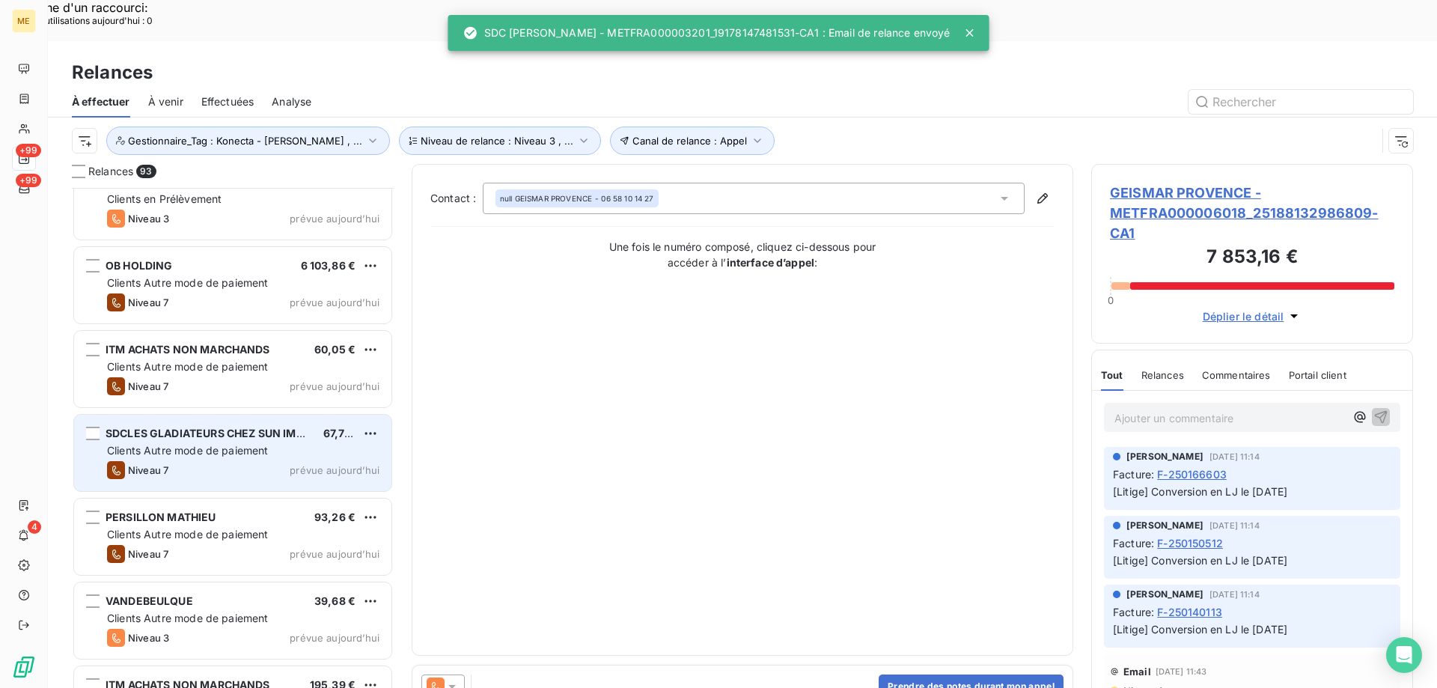
click at [279, 461] on div "Niveau 7 prévue aujourd’hui" at bounding box center [243, 470] width 272 height 18
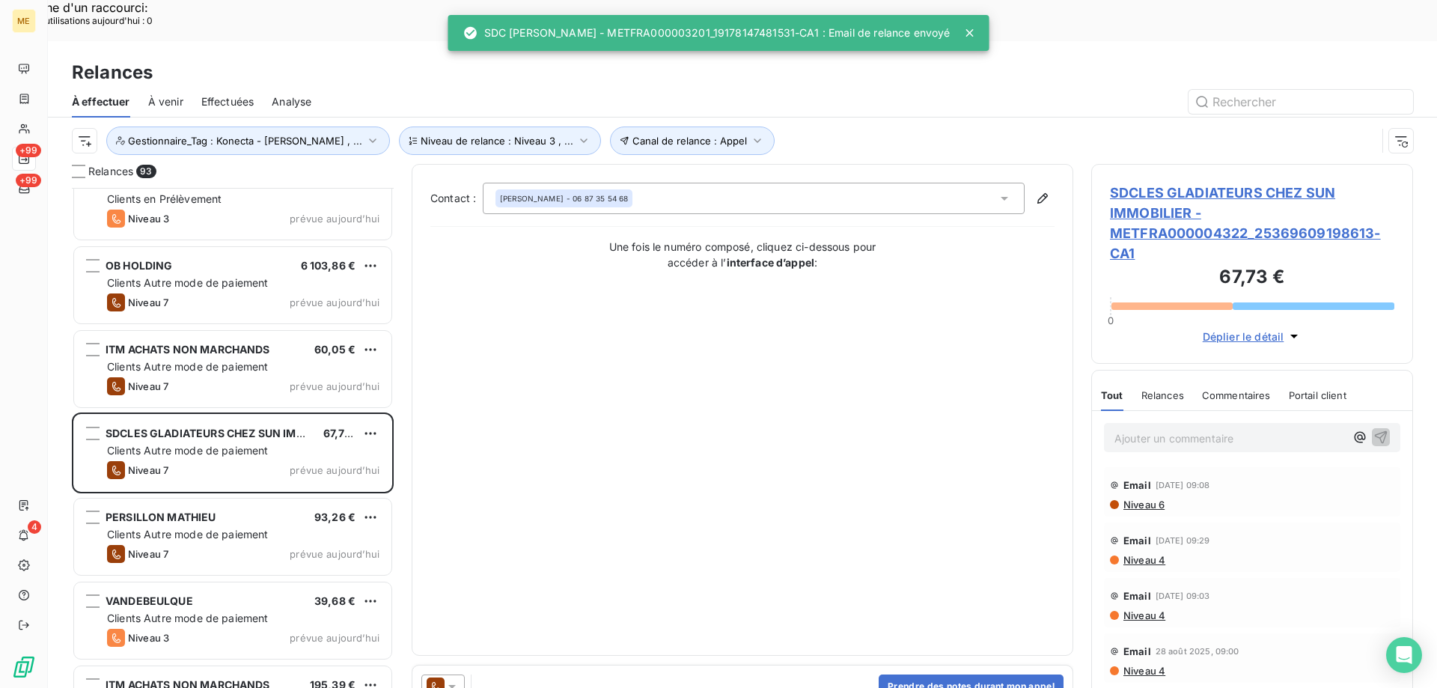
click at [458, 679] on icon at bounding box center [452, 686] width 15 height 15
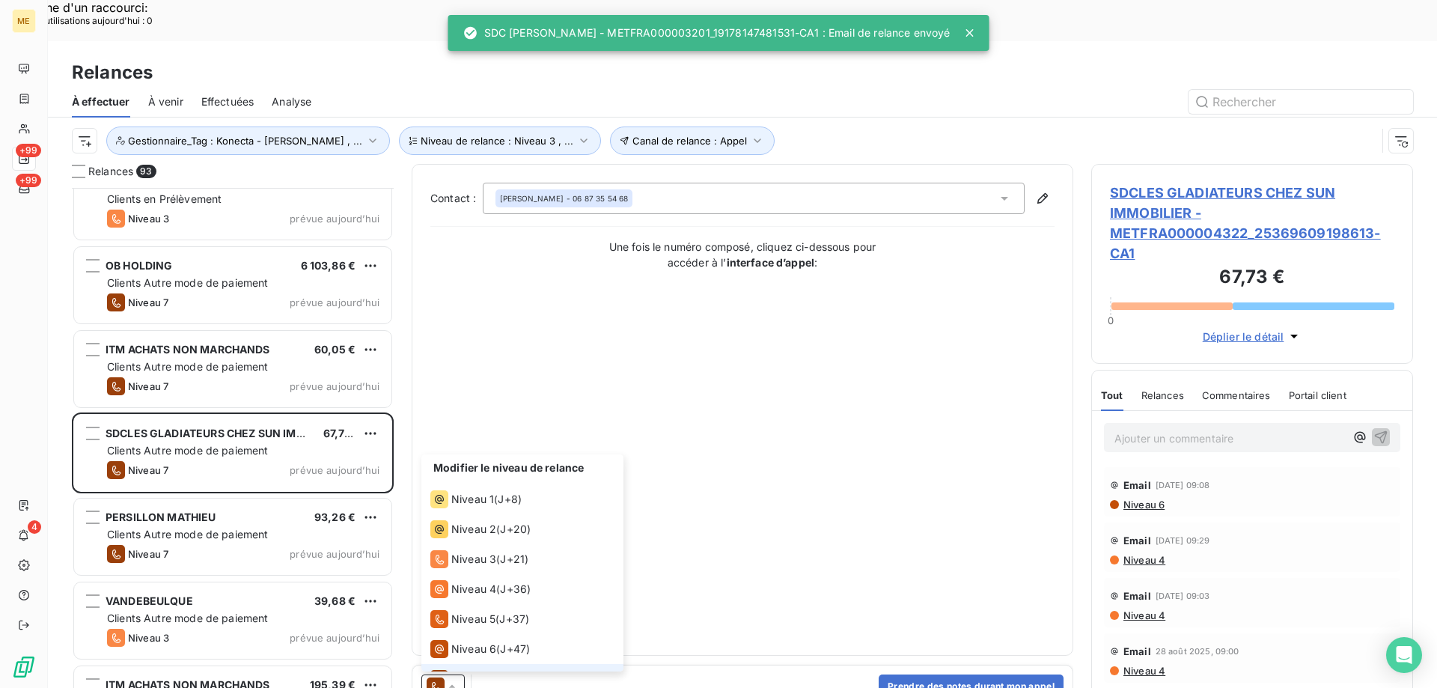
scroll to position [22, 0]
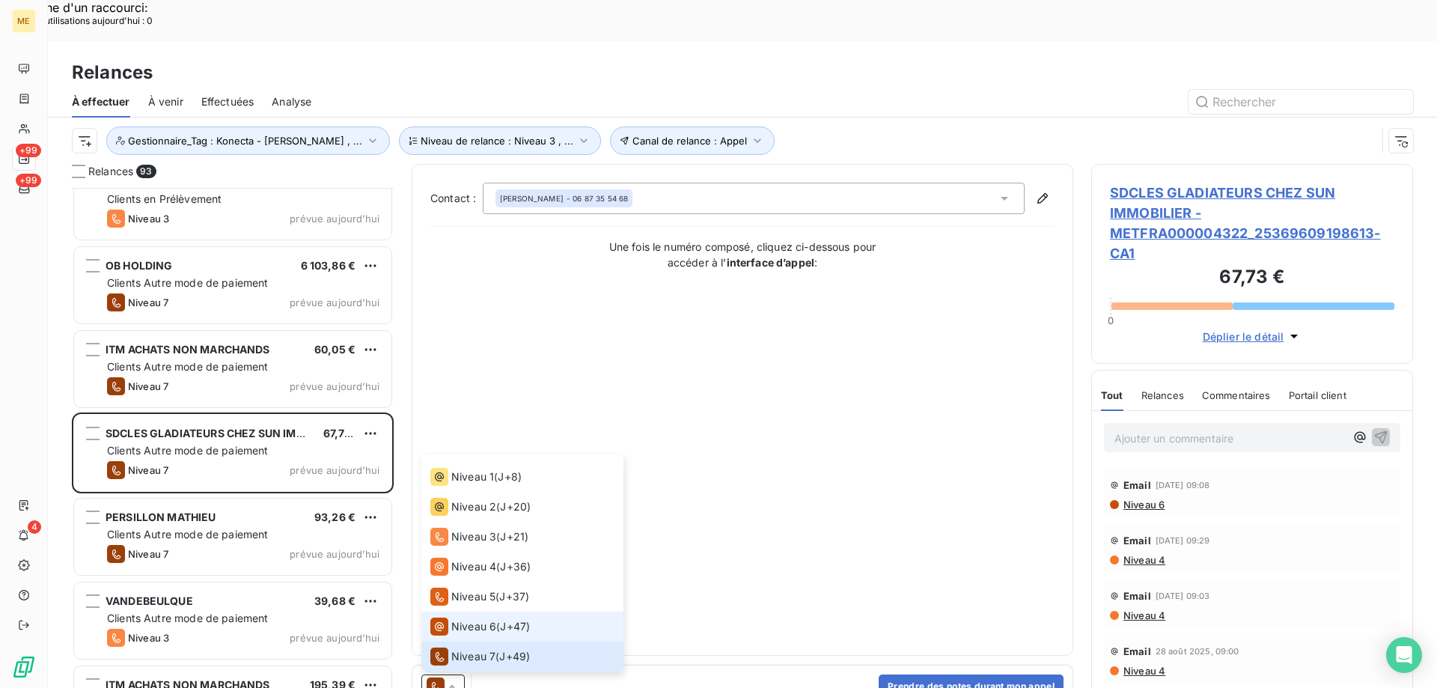
click at [461, 617] on div "Niveau 6" at bounding box center [463, 626] width 66 height 18
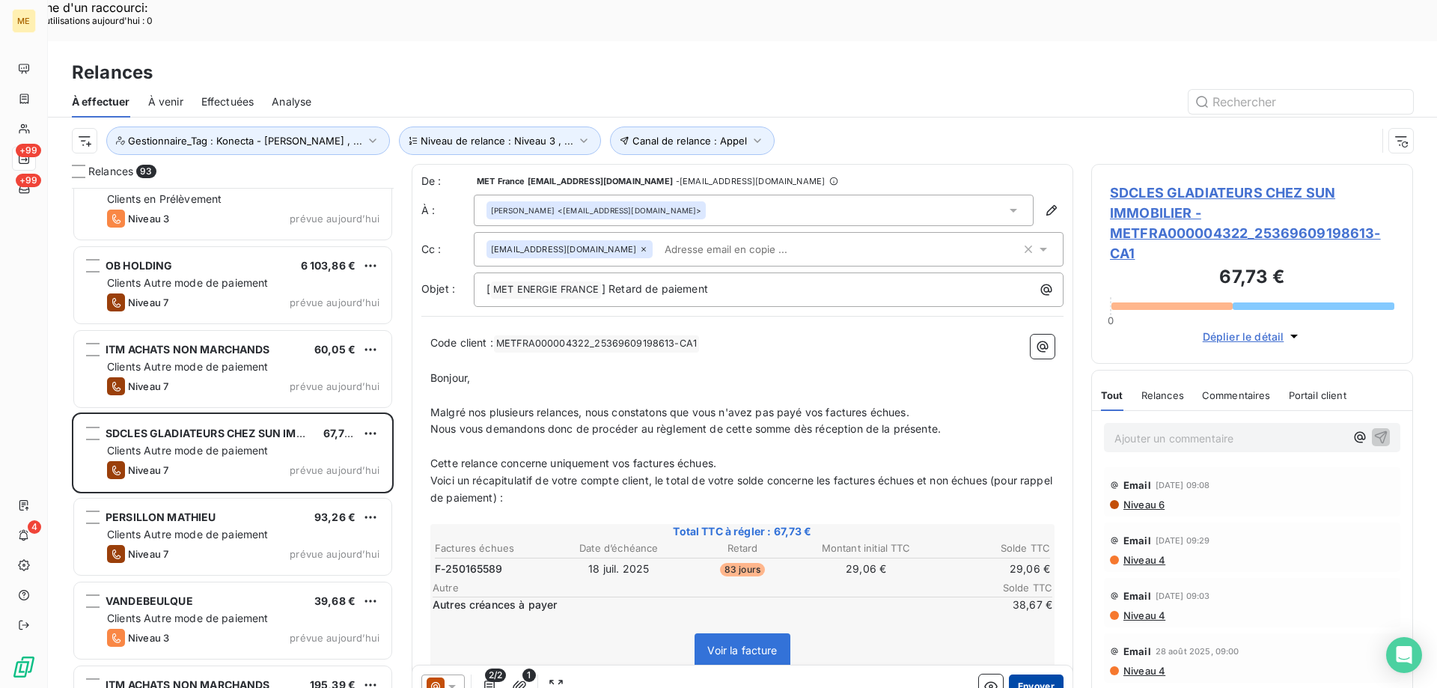
click at [1022, 674] on button "Envoyer" at bounding box center [1036, 686] width 55 height 24
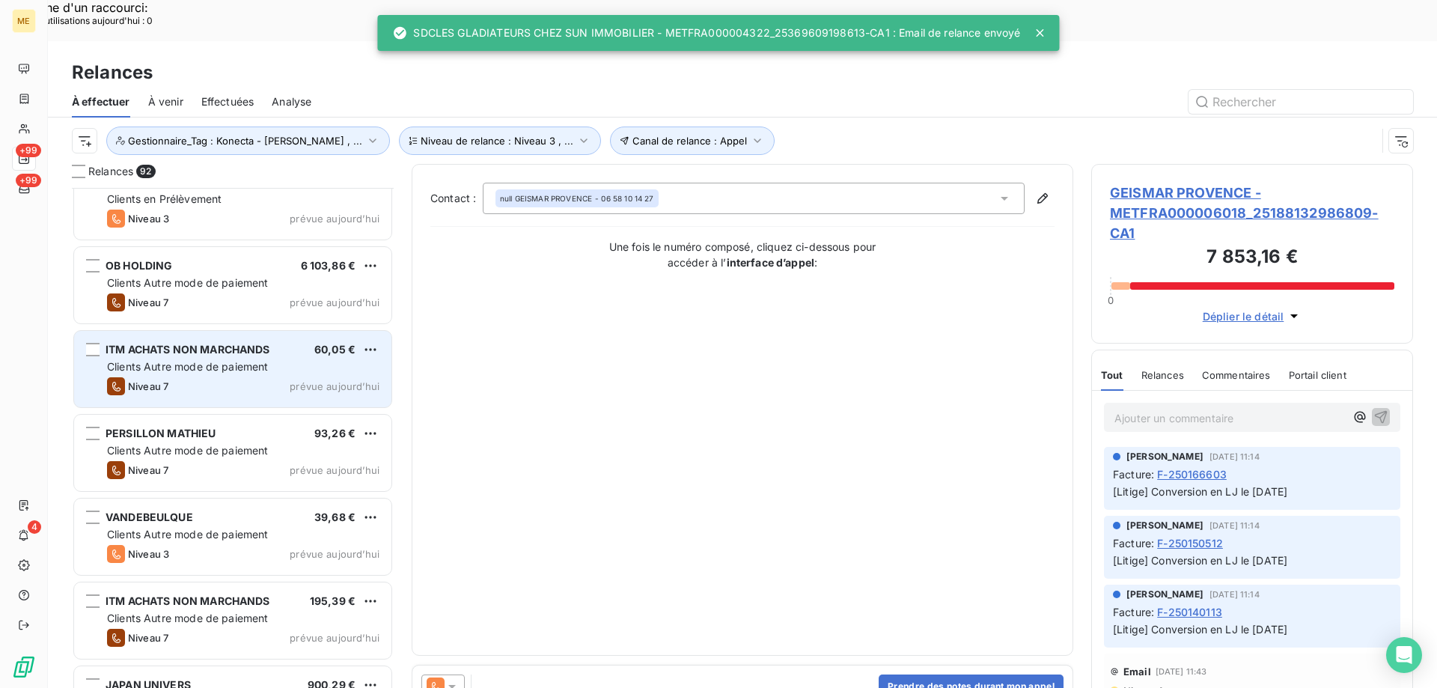
click at [252, 354] on div "ITM ACHATS NON MARCHANDS 60,05 € Clients Autre mode de paiement Niveau 7 prévue…" at bounding box center [232, 369] width 317 height 76
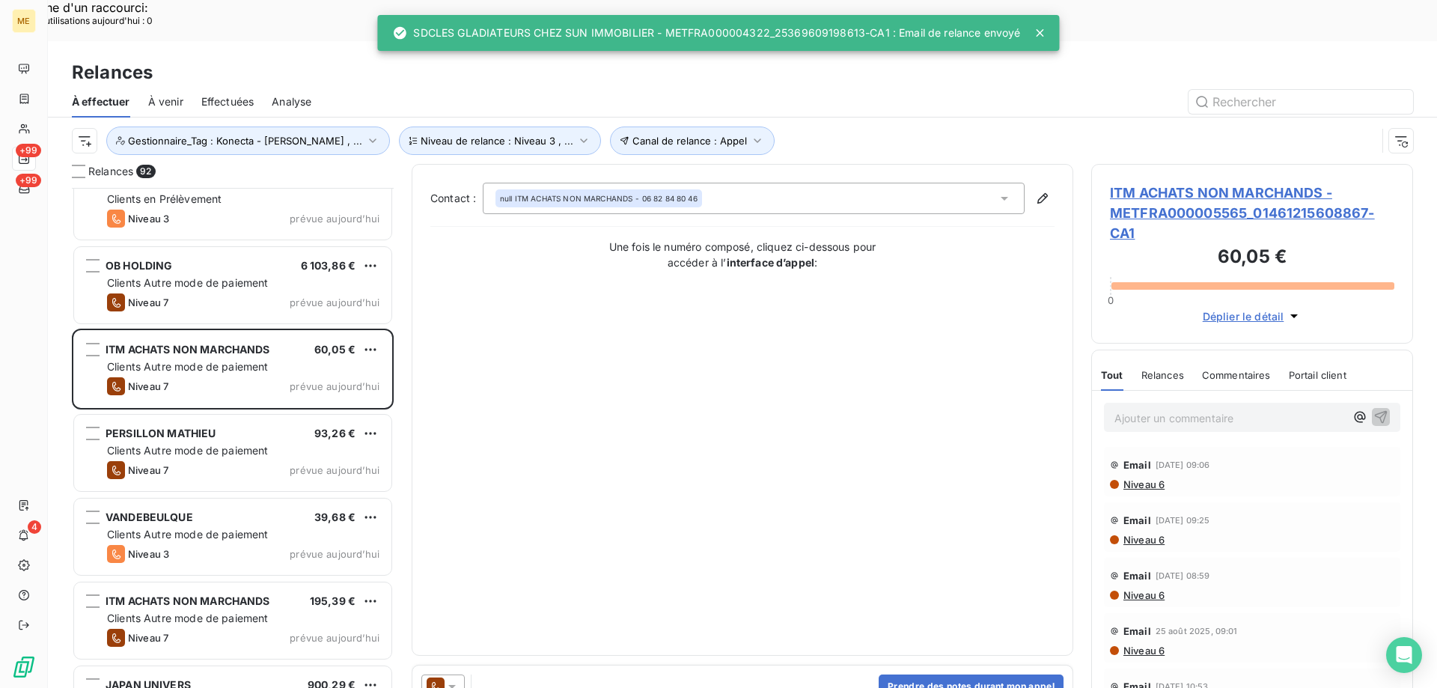
click at [453, 685] on icon at bounding box center [451, 687] width 7 height 4
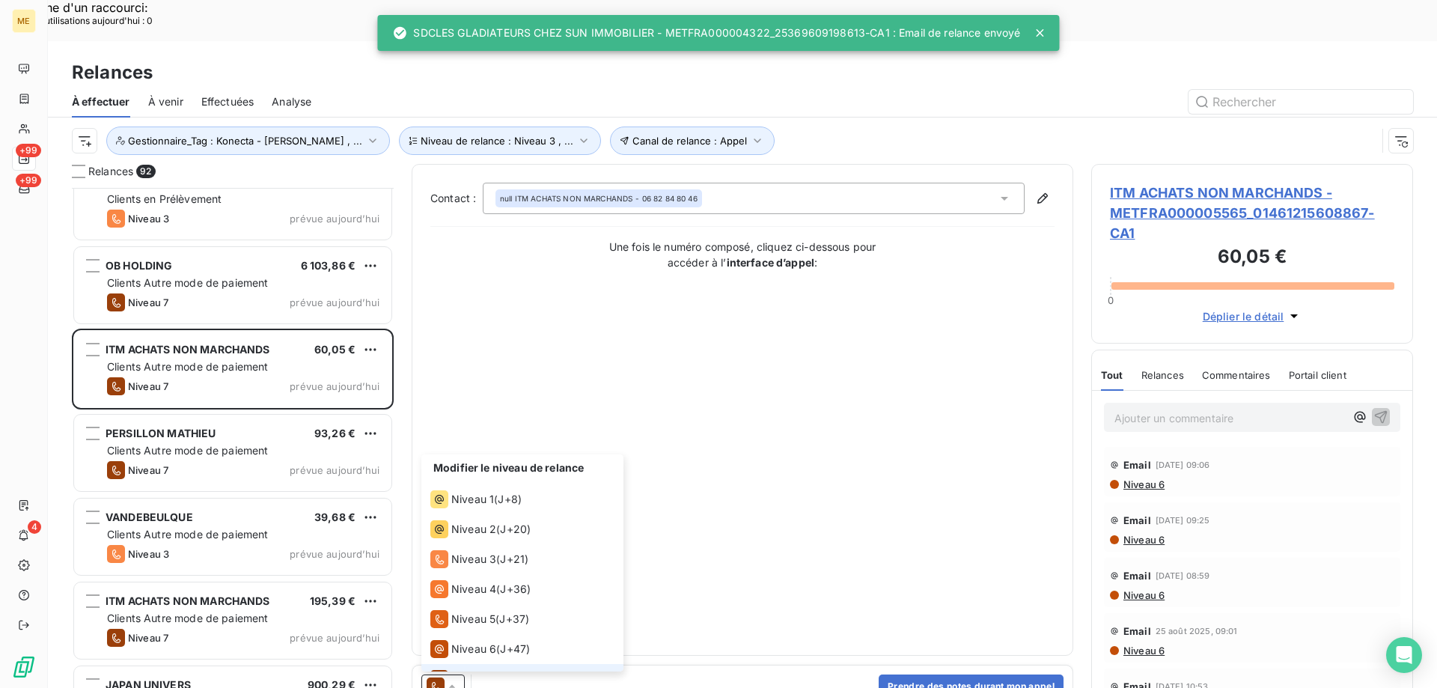
scroll to position [22, 0]
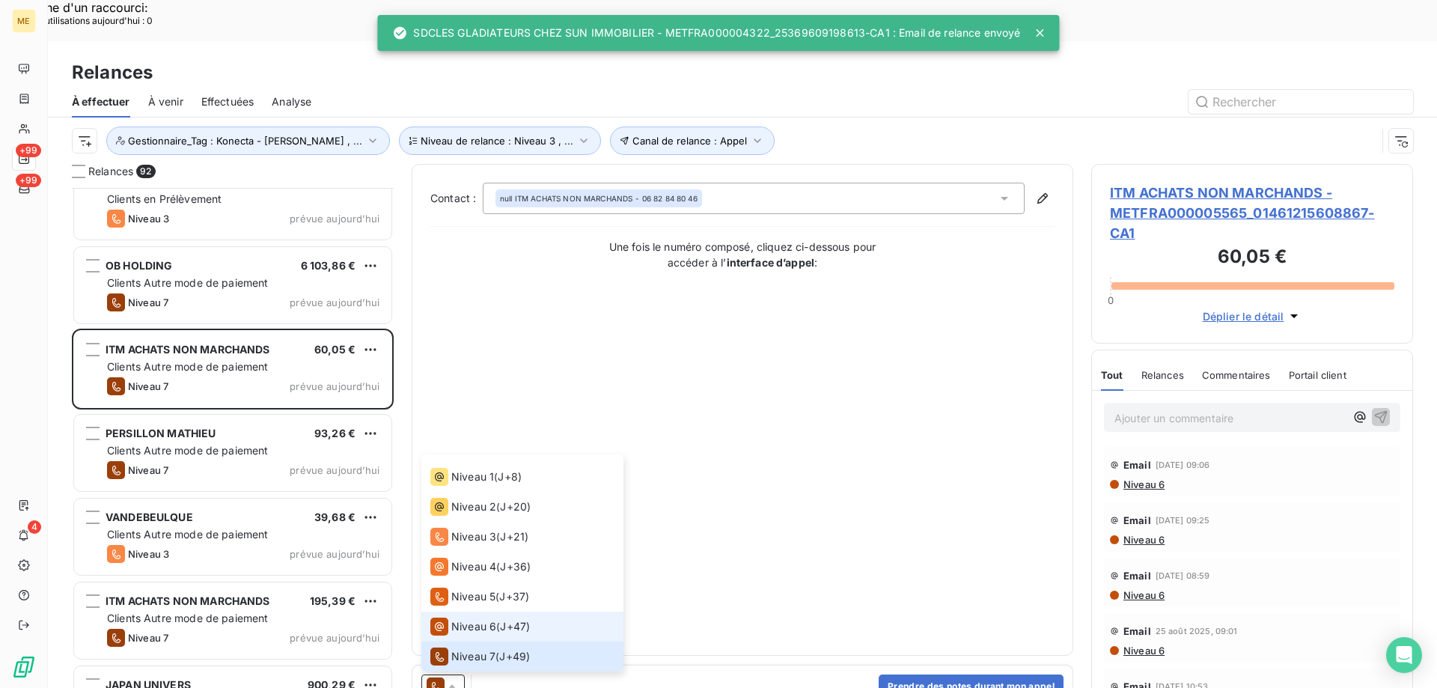
click at [463, 619] on span "Niveau 6" at bounding box center [473, 626] width 45 height 15
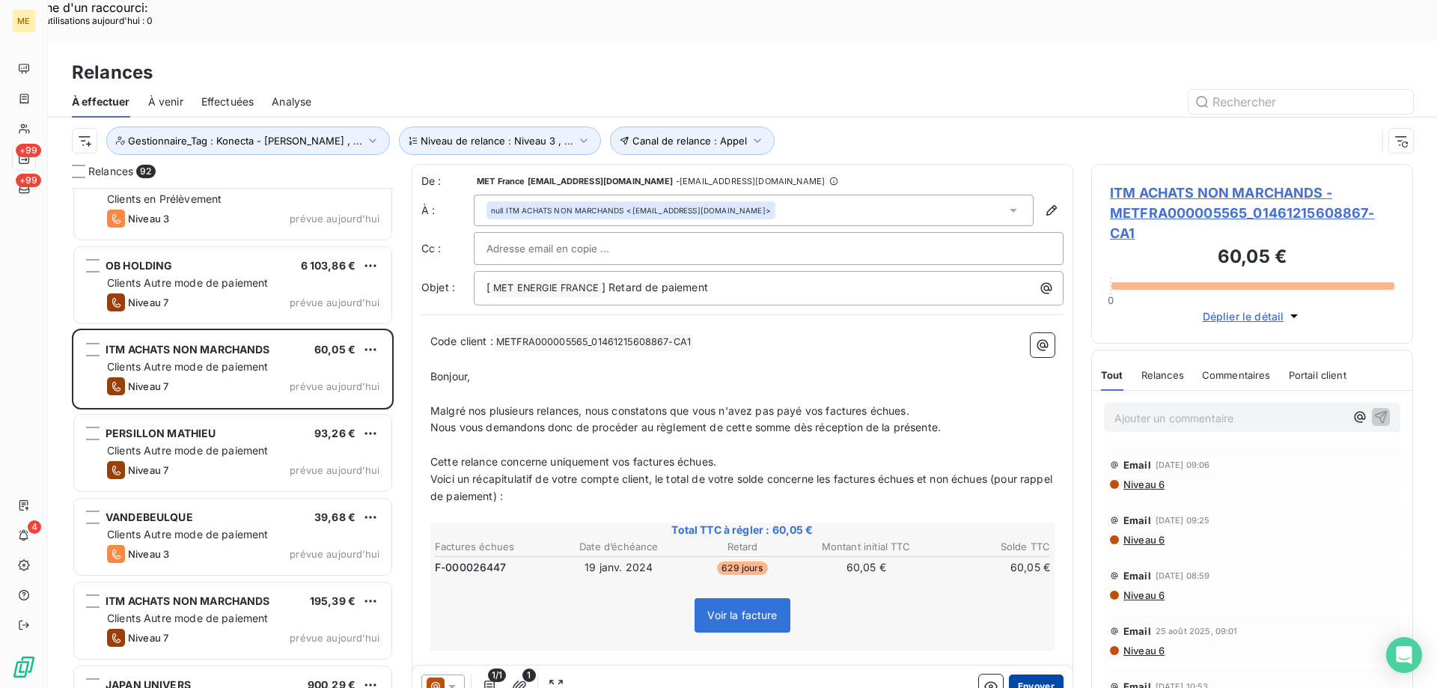
click at [1011, 674] on button "Envoyer" at bounding box center [1036, 686] width 55 height 24
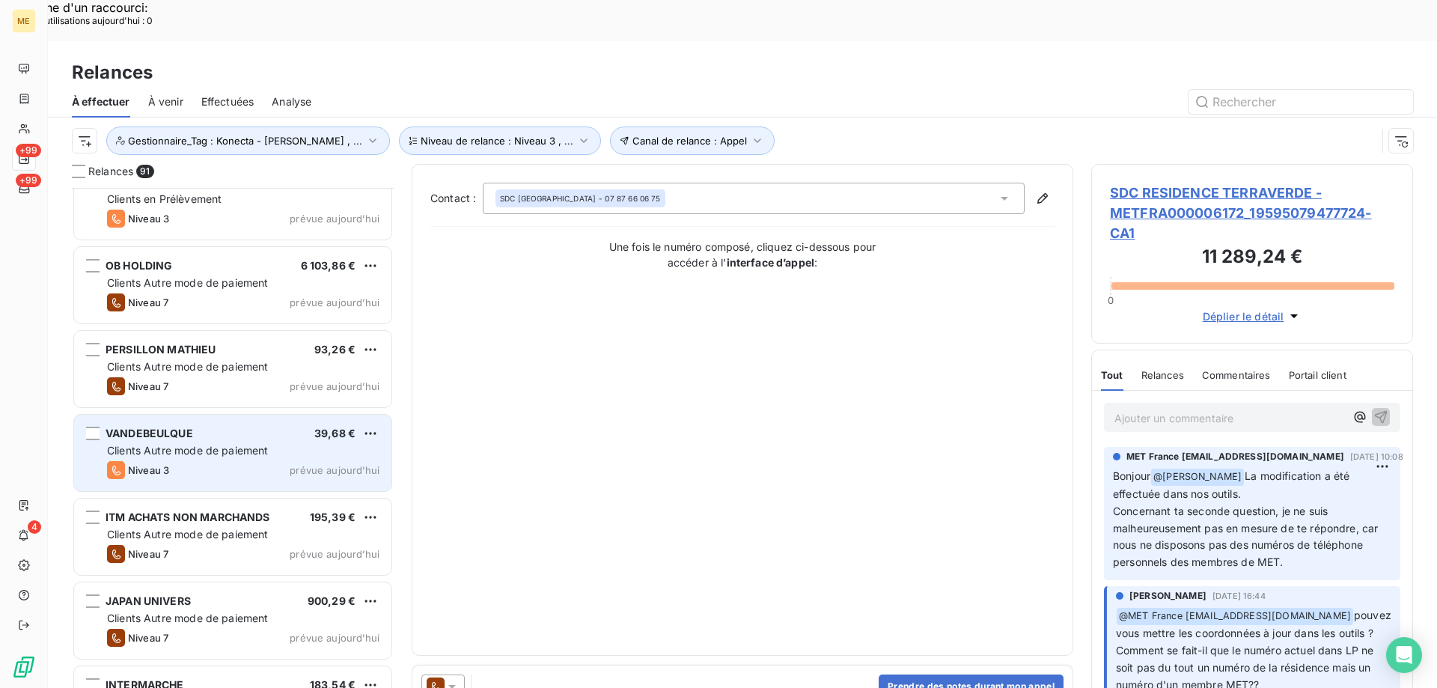
click at [352, 464] on span "prévue aujourd’hui" at bounding box center [335, 470] width 90 height 12
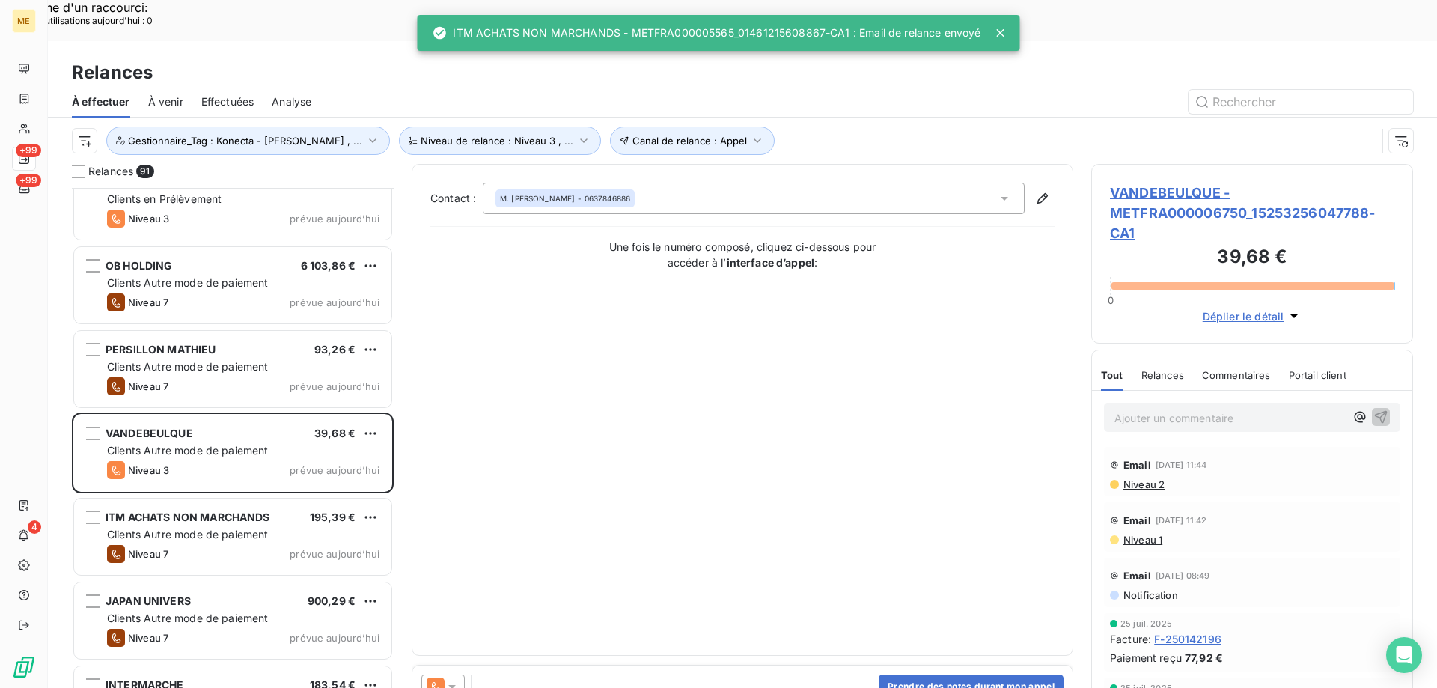
click at [449, 679] on icon at bounding box center [452, 686] width 15 height 15
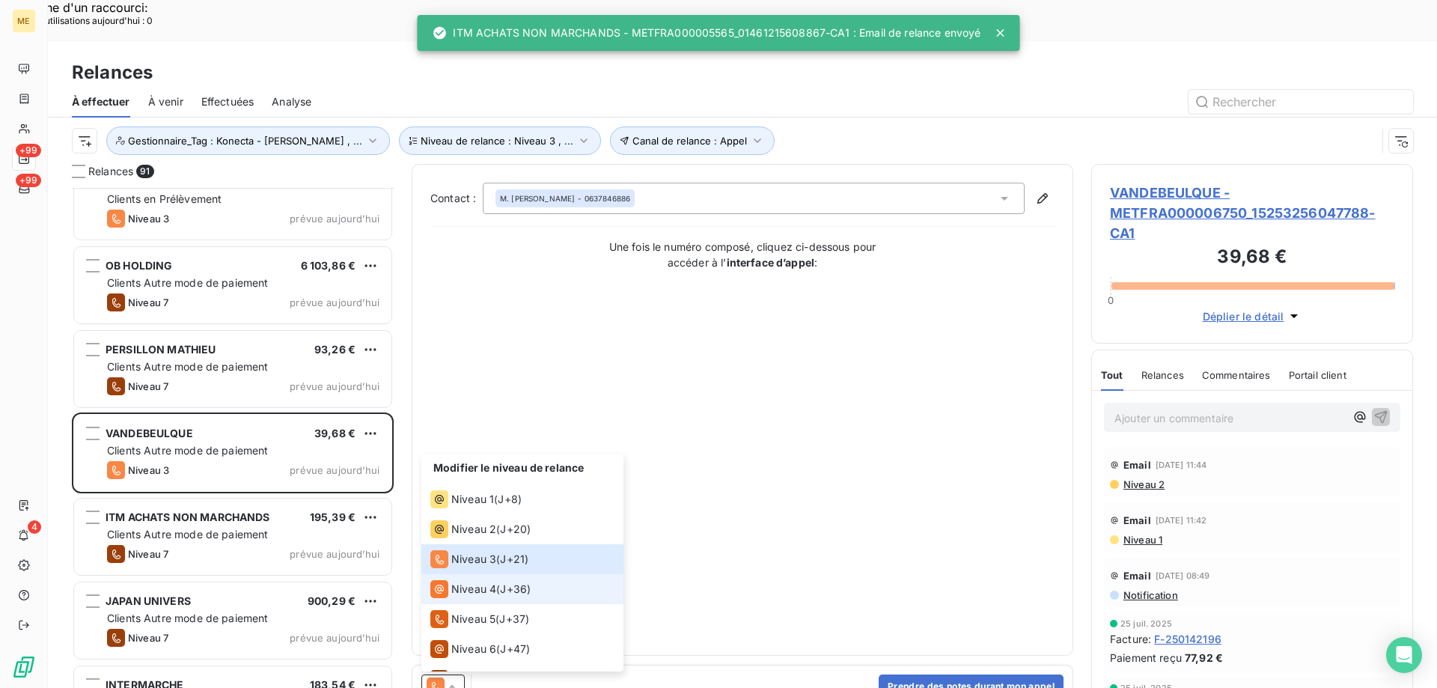
click at [468, 581] on span "Niveau 4" at bounding box center [473, 588] width 45 height 15
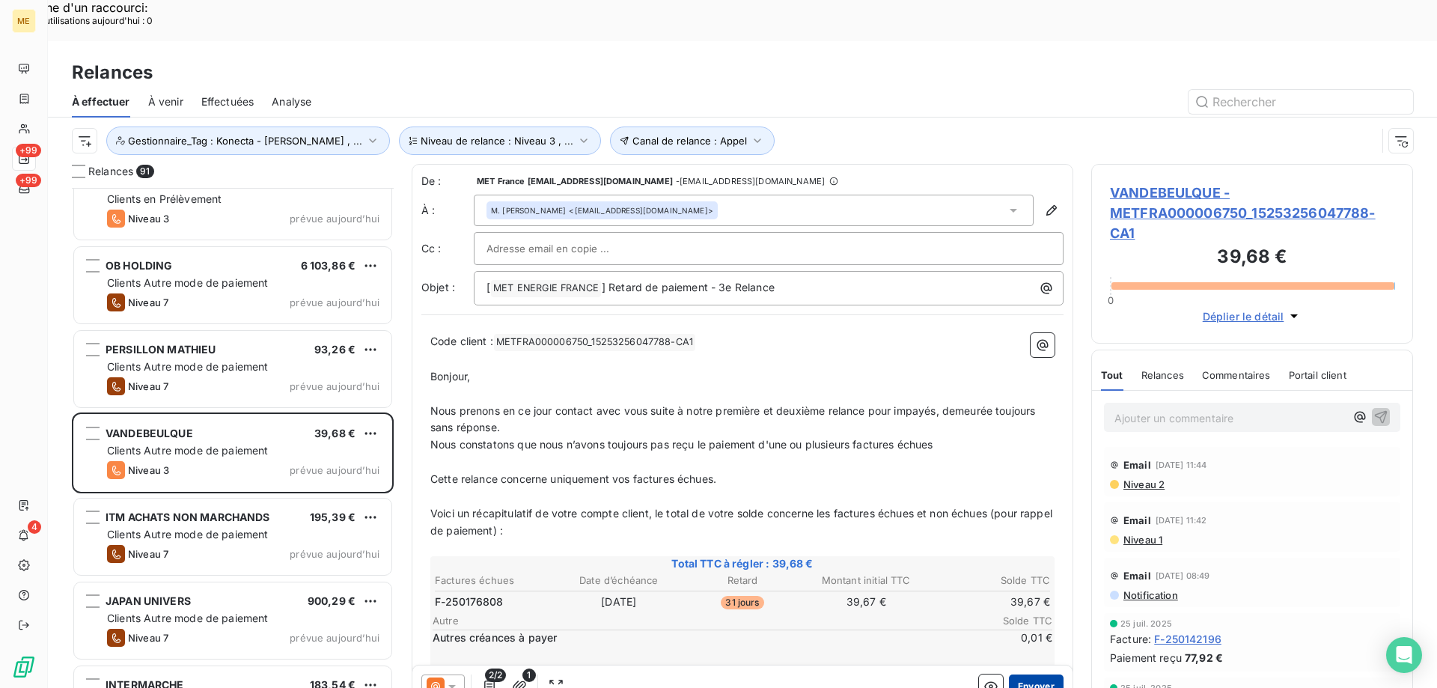
click at [1019, 674] on button "Envoyer" at bounding box center [1036, 686] width 55 height 24
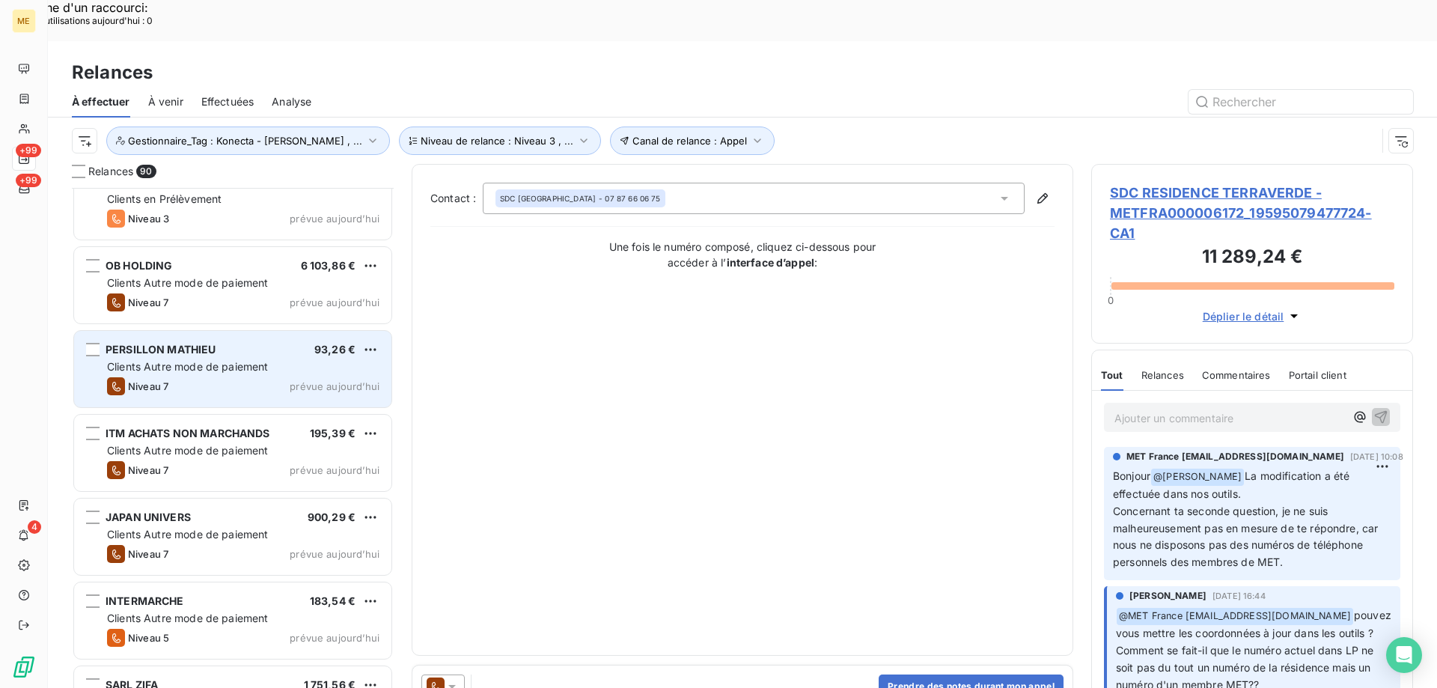
click at [313, 380] on span "prévue aujourd’hui" at bounding box center [335, 386] width 90 height 12
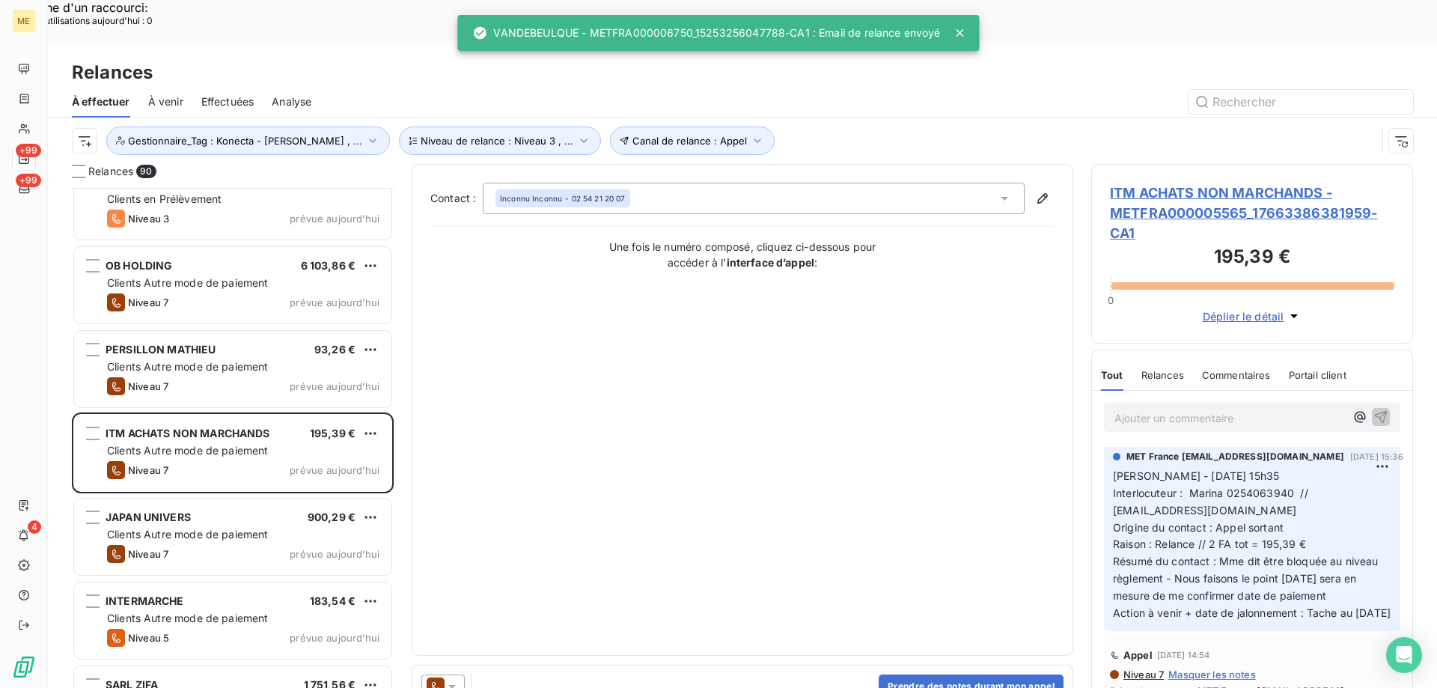
click at [457, 679] on icon at bounding box center [452, 686] width 15 height 15
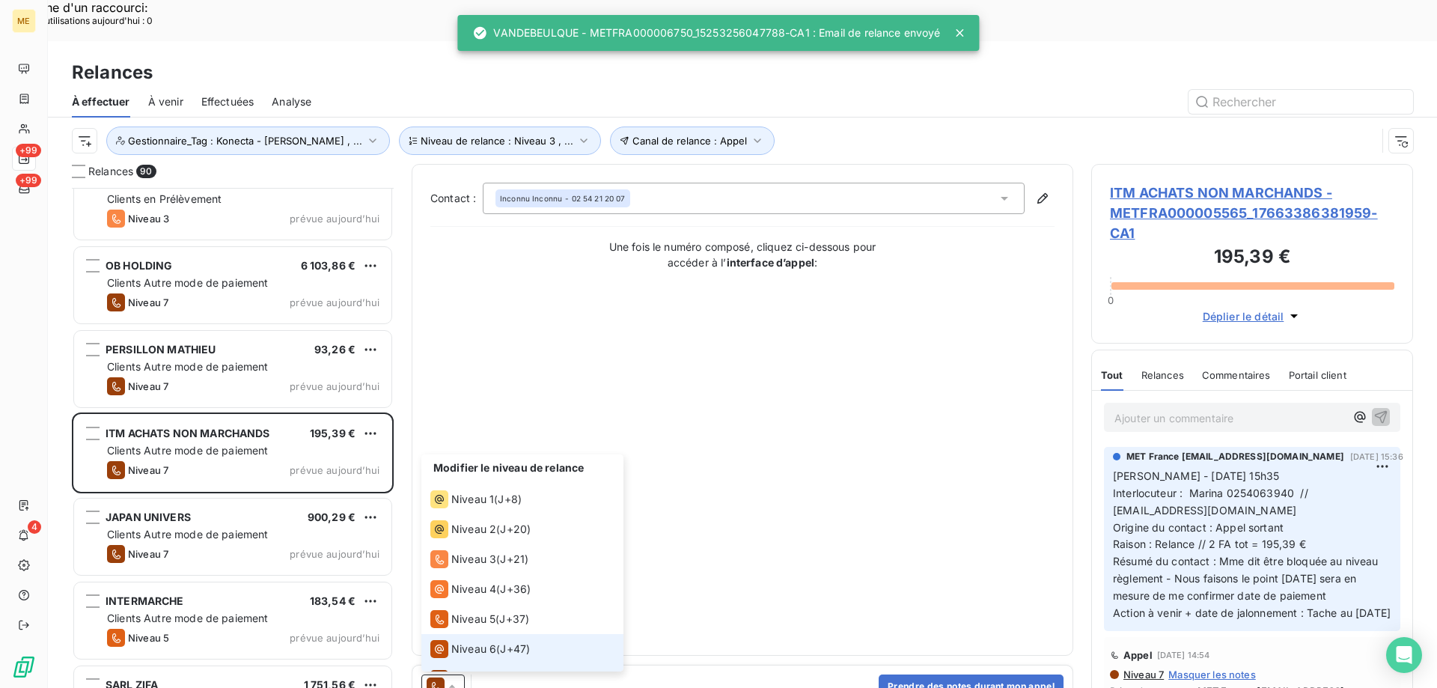
scroll to position [22, 0]
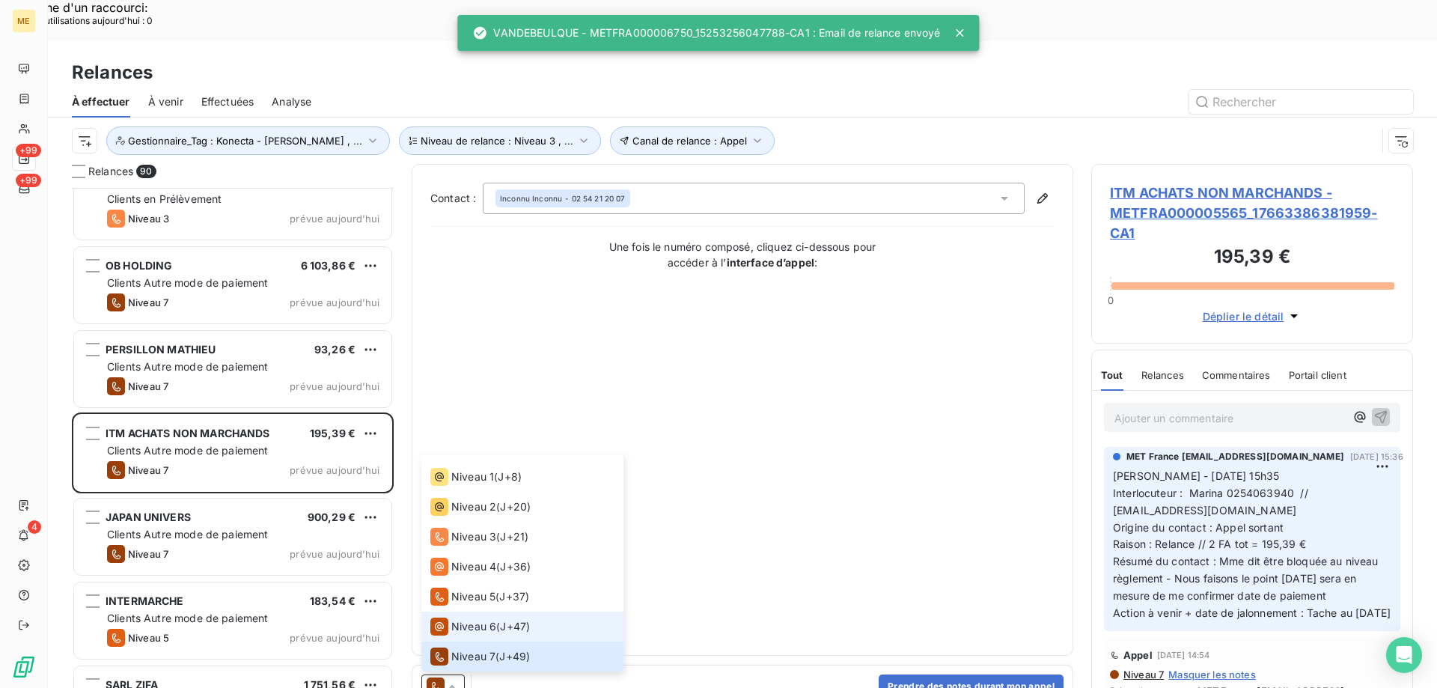
click at [454, 619] on span "Niveau 6" at bounding box center [473, 626] width 45 height 15
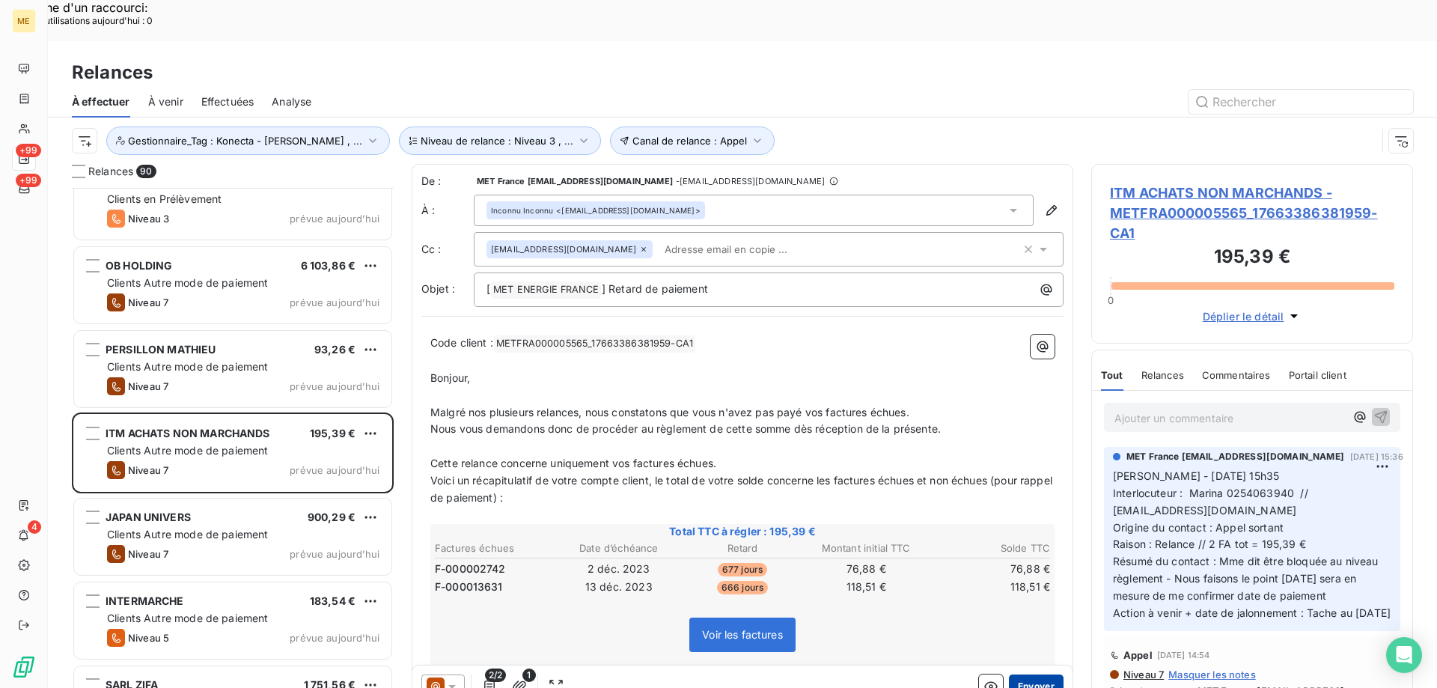
click at [1014, 674] on button "Envoyer" at bounding box center [1036, 686] width 55 height 24
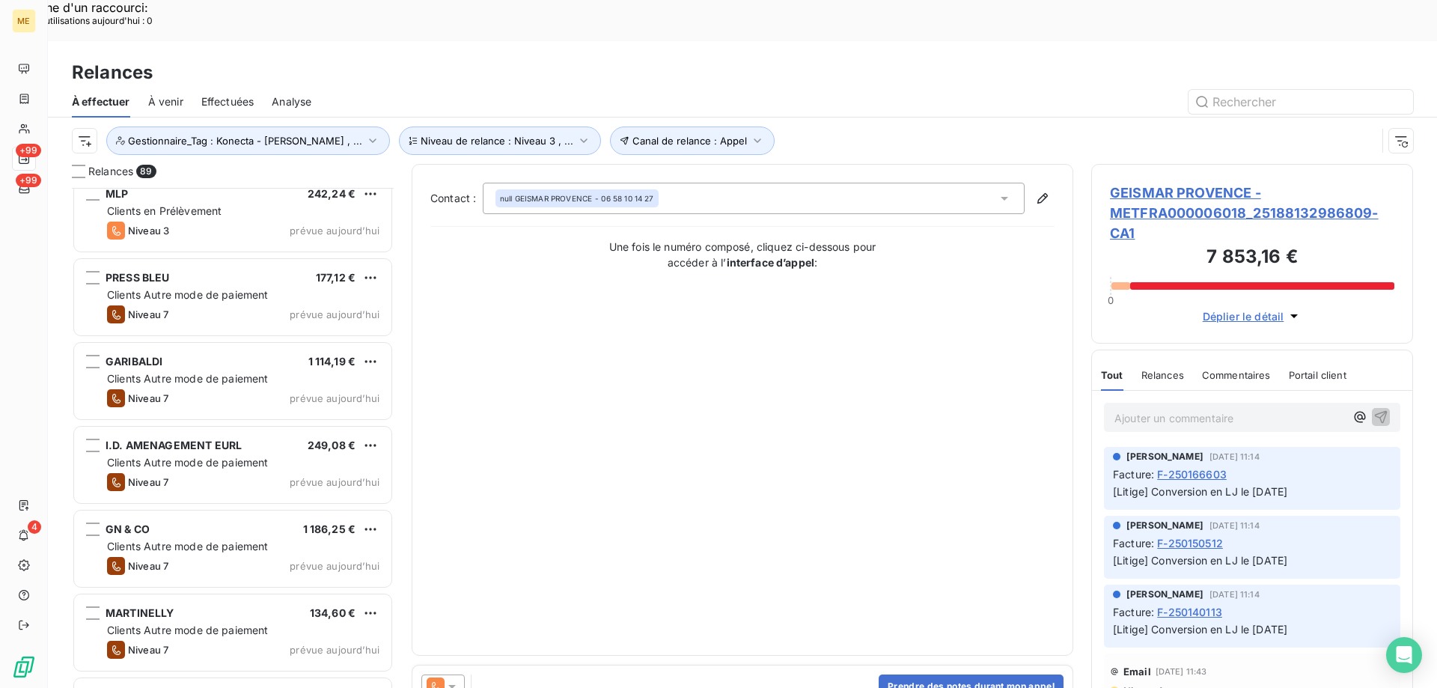
scroll to position [3443, 0]
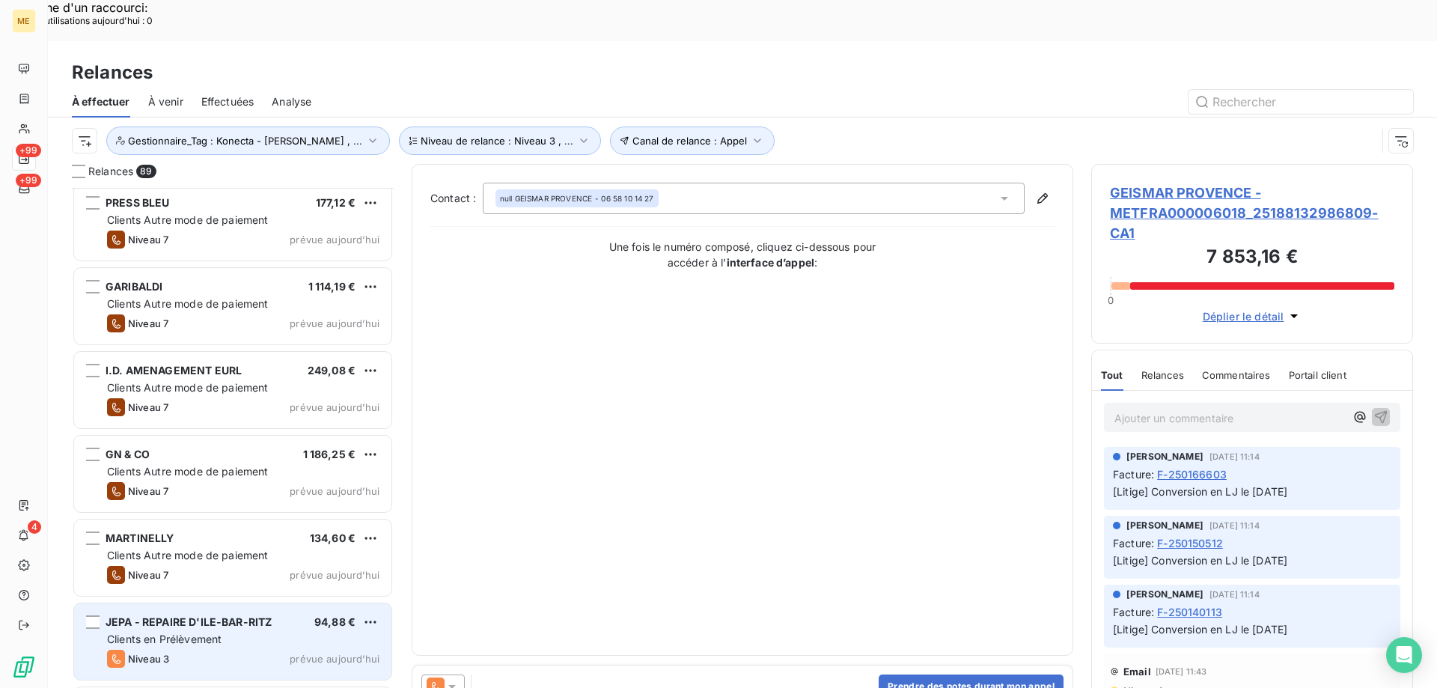
click at [322, 653] on span "prévue aujourd’hui" at bounding box center [335, 659] width 90 height 12
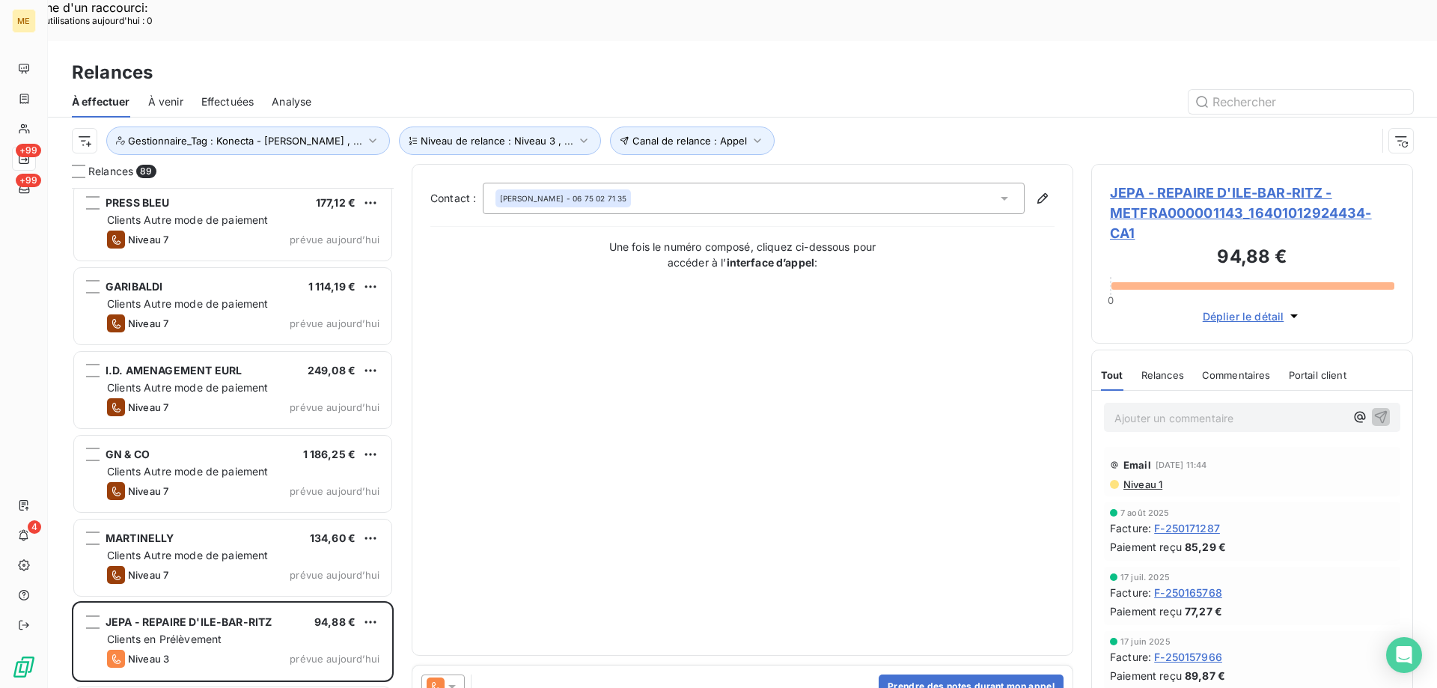
click at [460, 674] on div at bounding box center [442, 686] width 43 height 24
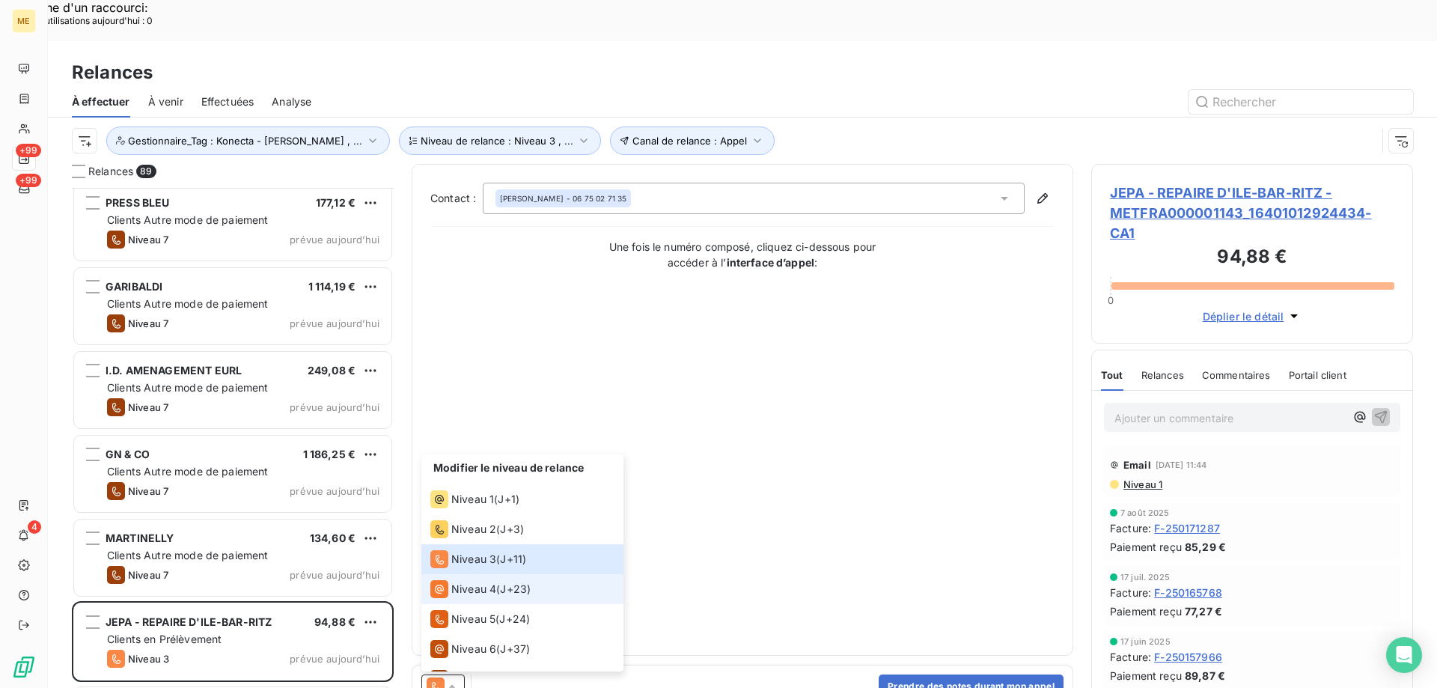
click at [464, 581] on span "Niveau 4" at bounding box center [473, 588] width 45 height 15
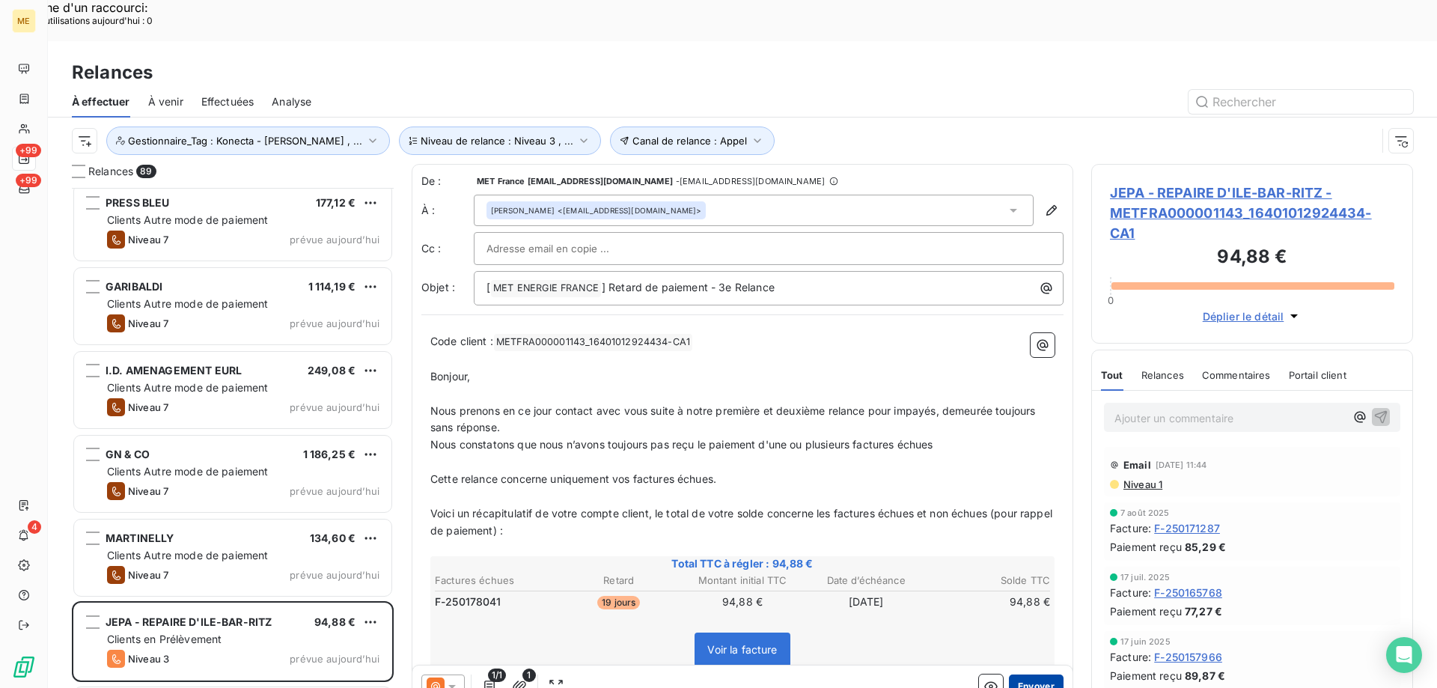
click at [1014, 674] on button "Envoyer" at bounding box center [1036, 686] width 55 height 24
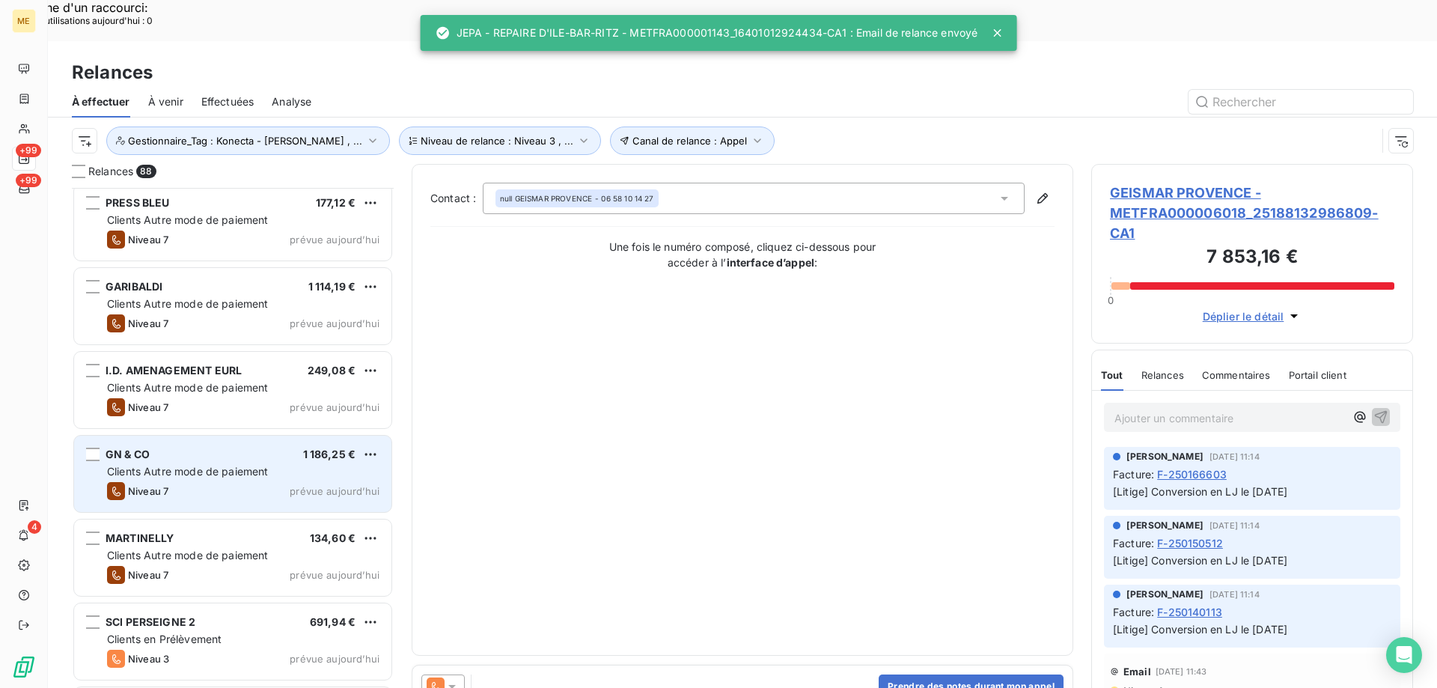
scroll to position [3518, 0]
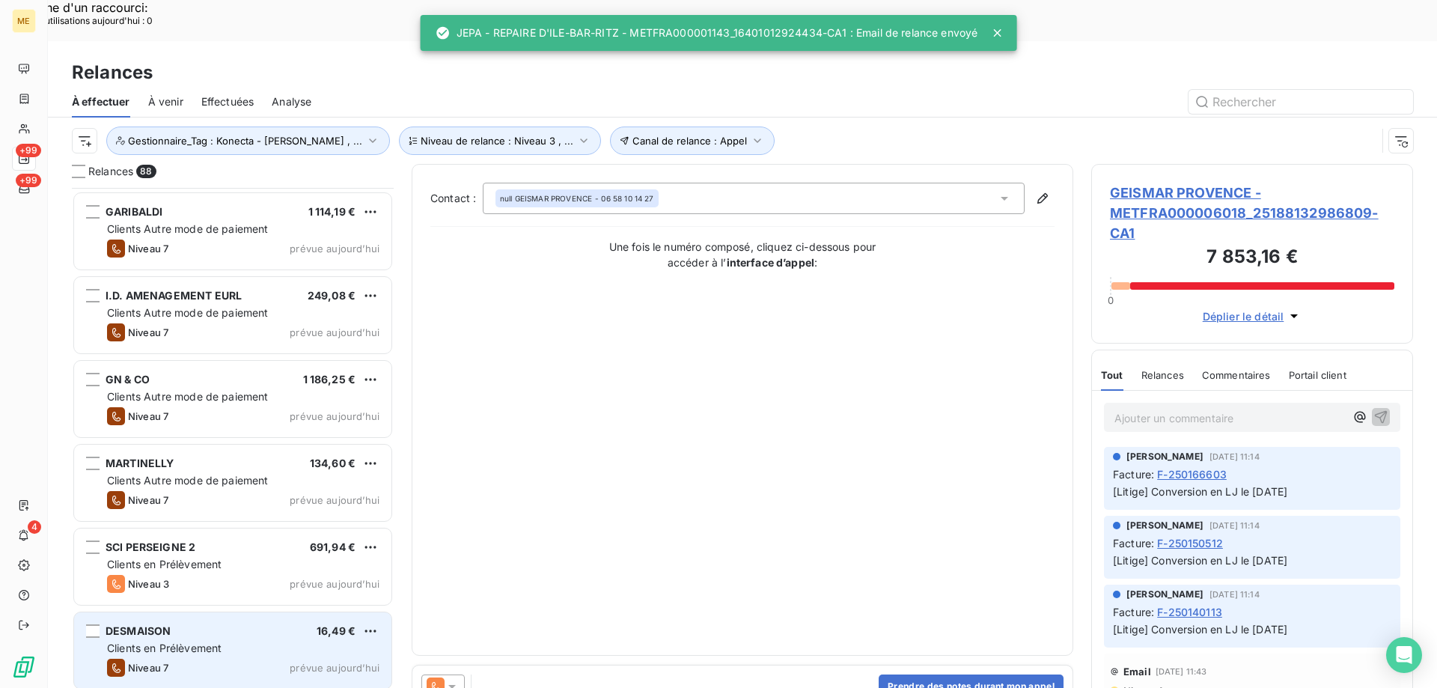
click at [282, 624] on div "DESMAISON 16,49 €" at bounding box center [243, 630] width 272 height 13
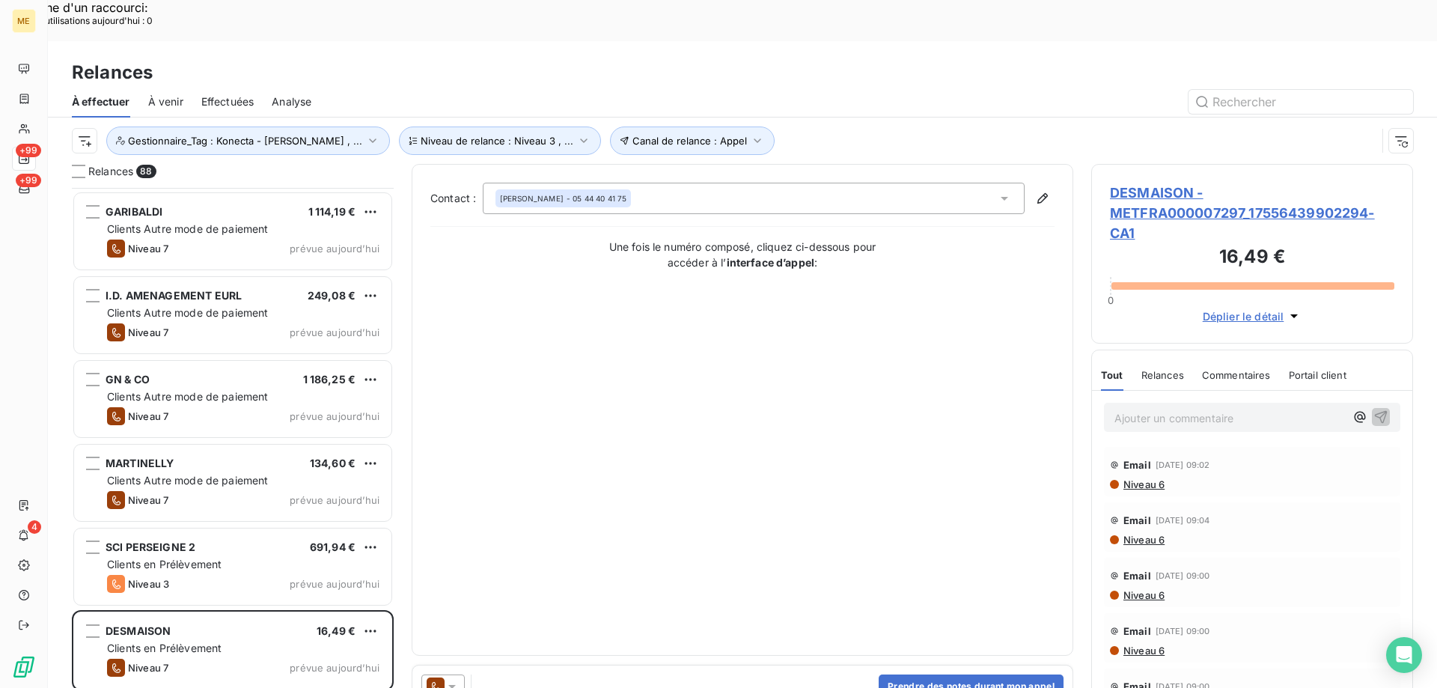
click at [457, 674] on div at bounding box center [442, 686] width 43 height 24
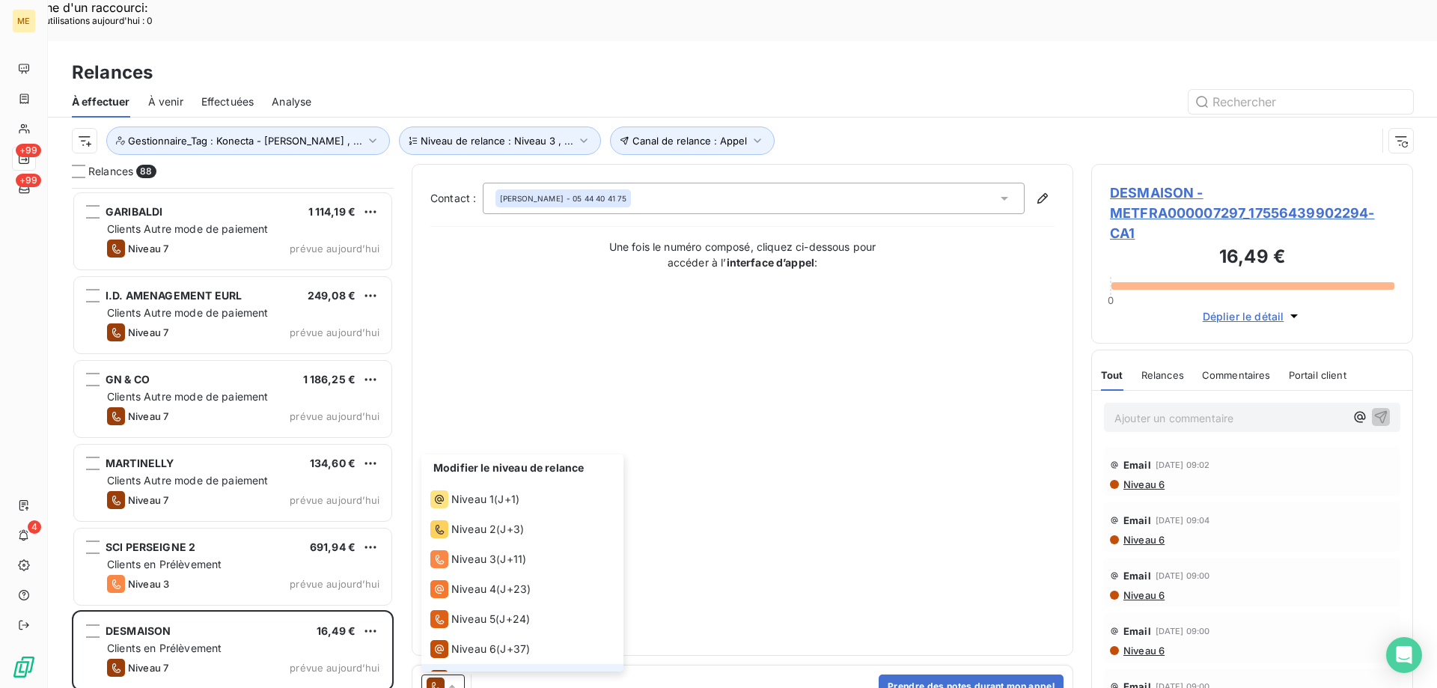
scroll to position [22, 0]
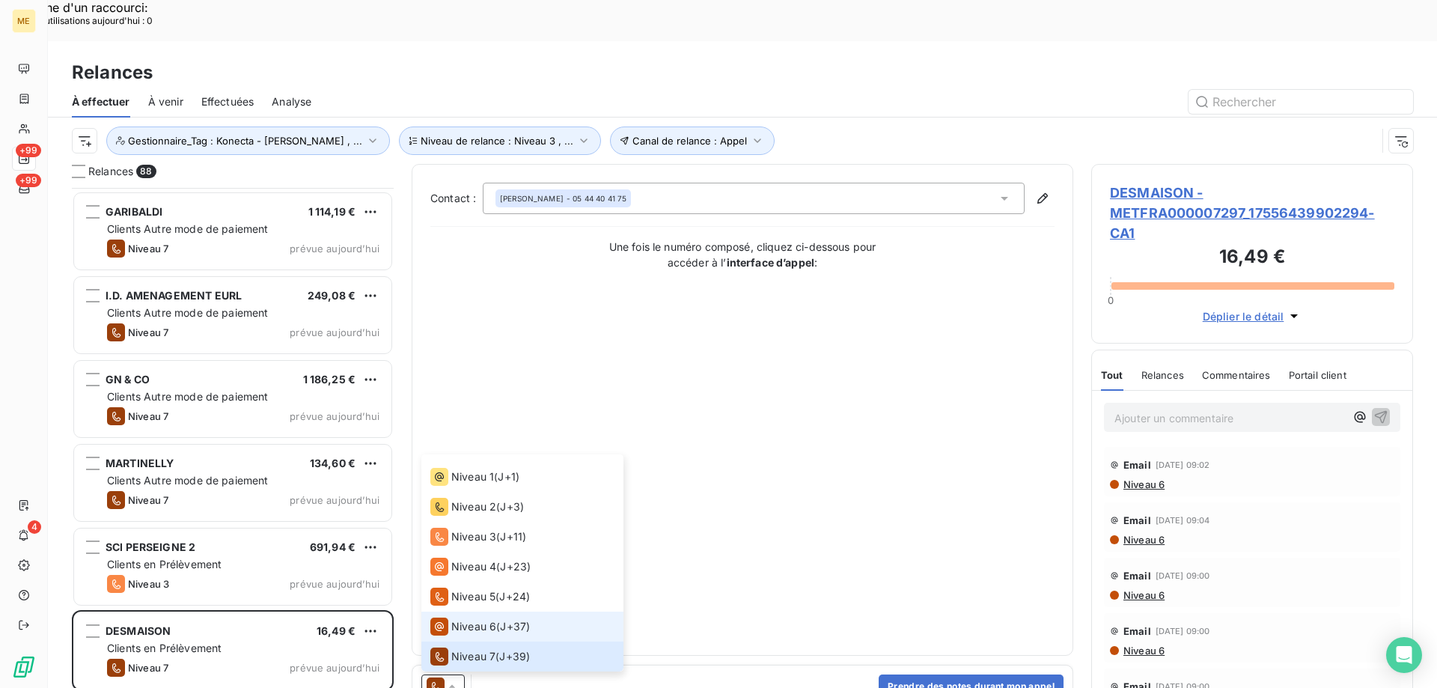
click at [446, 611] on li "Niveau 6 ( J+37 )" at bounding box center [522, 626] width 202 height 30
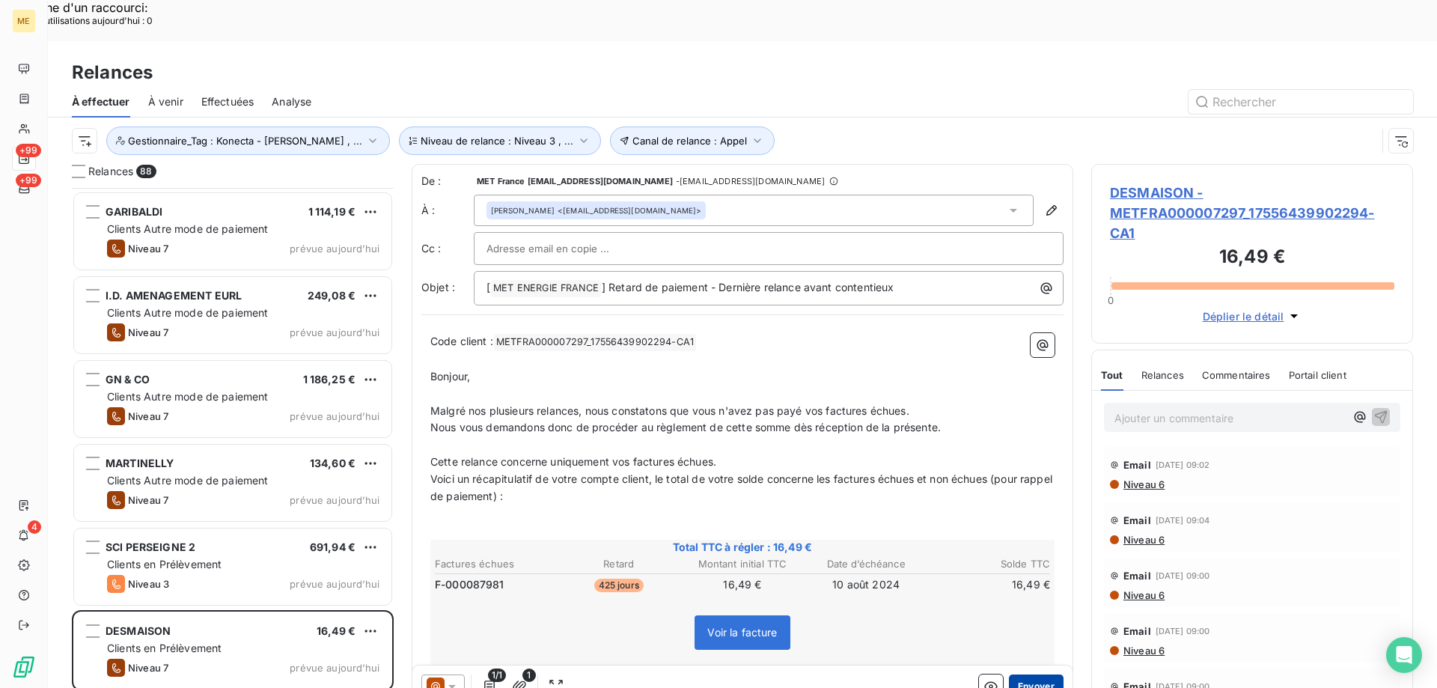
click at [1018, 674] on button "Envoyer" at bounding box center [1036, 686] width 55 height 24
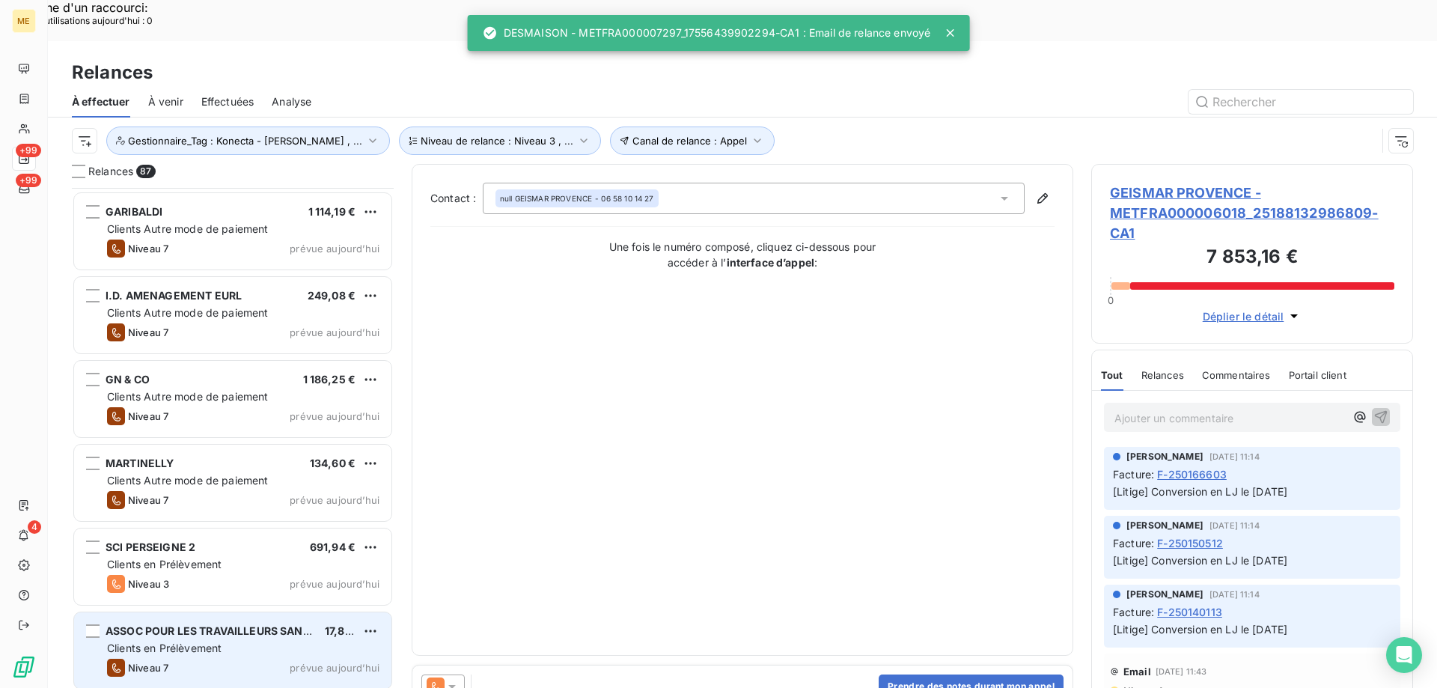
click at [285, 616] on div "ASSOC POUR LES TRAVAILLEURS SANS EMPLOI 17,86 € Clients en Prélèvement Niveau 7…" at bounding box center [232, 650] width 317 height 76
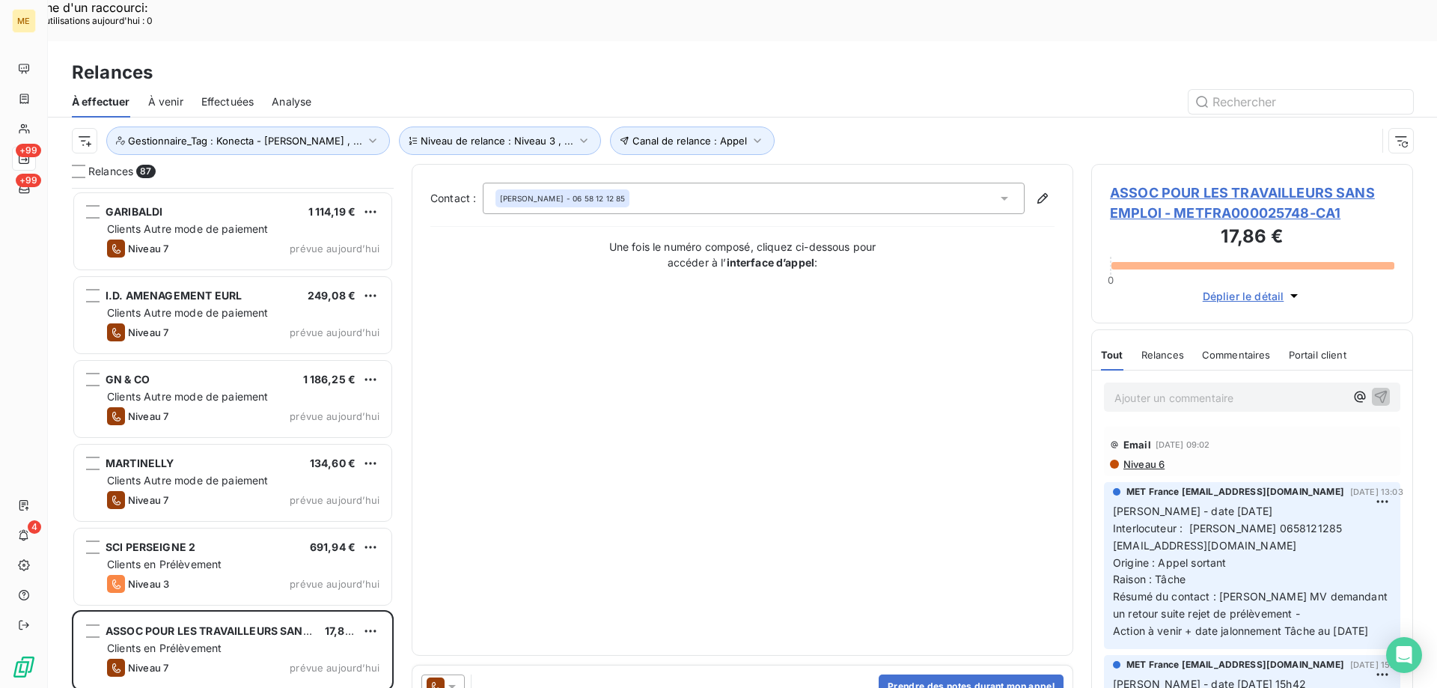
click at [455, 685] on icon at bounding box center [451, 687] width 7 height 4
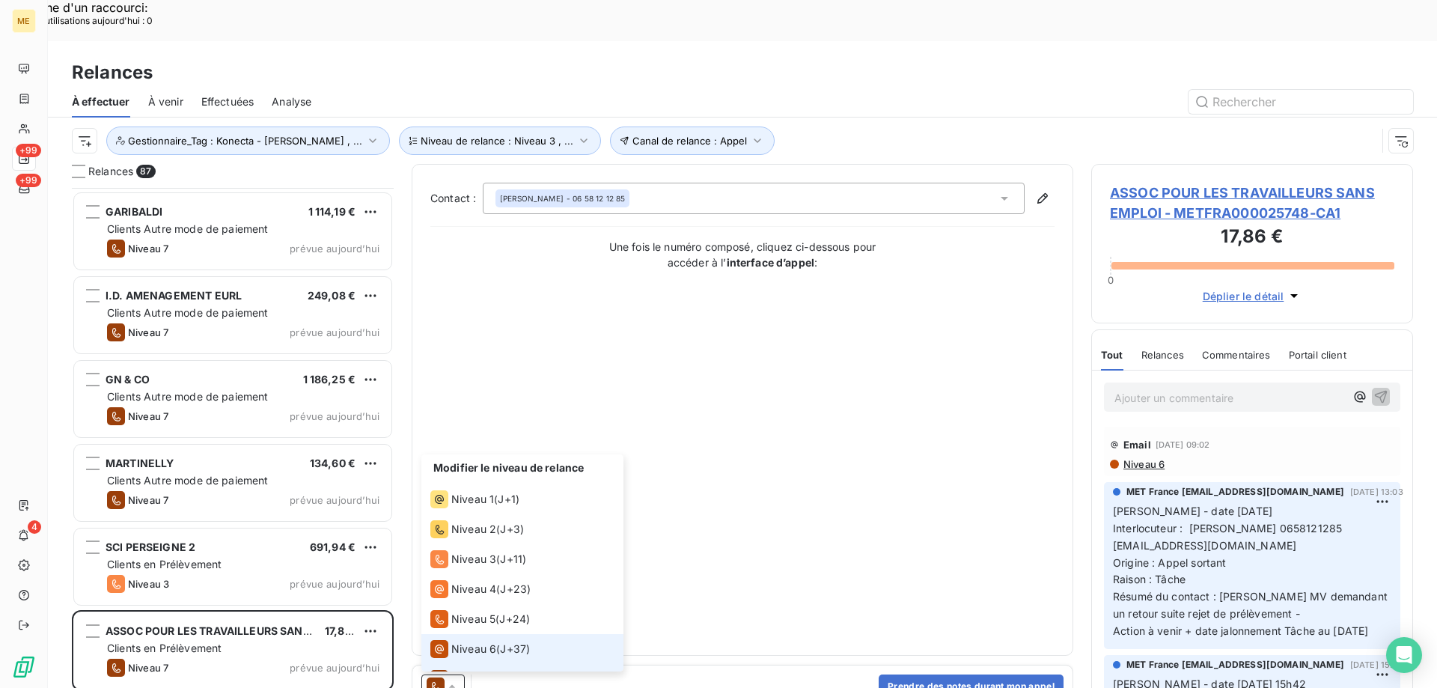
scroll to position [22, 0]
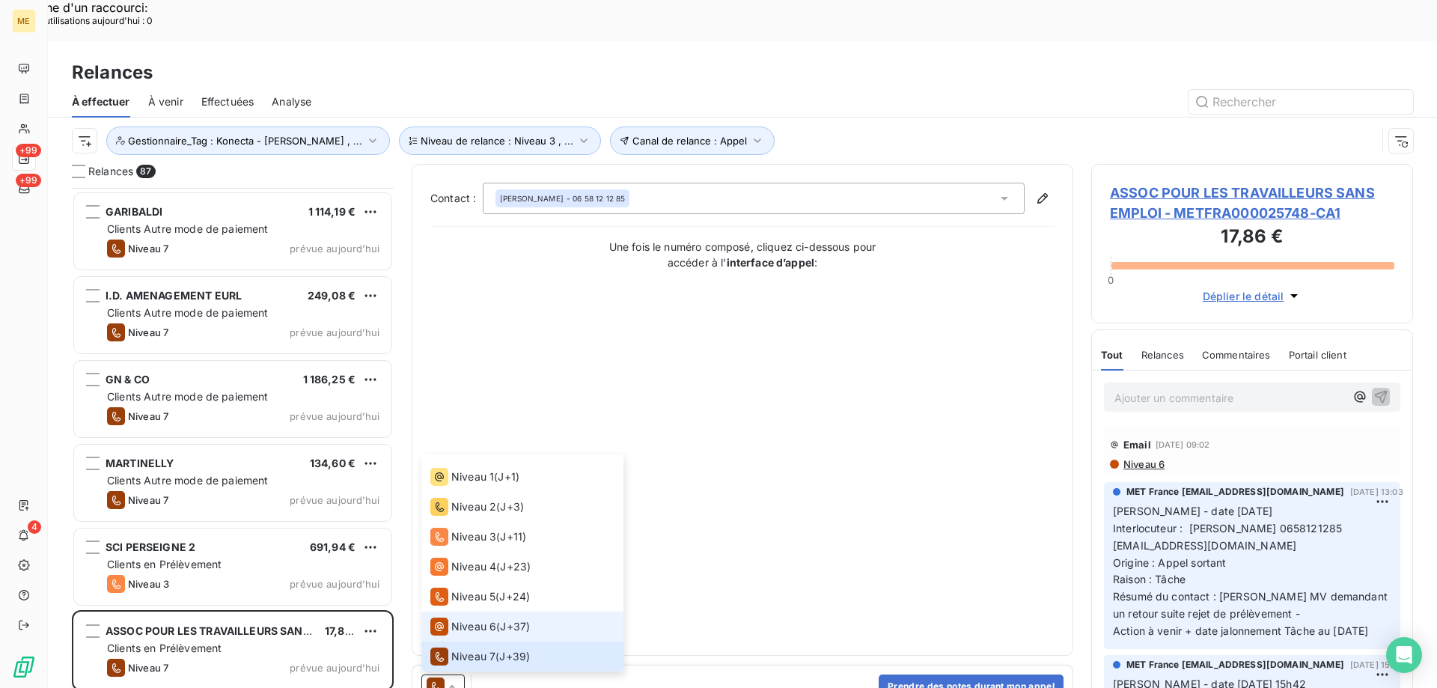
click at [461, 619] on span "Niveau 6" at bounding box center [473, 626] width 45 height 15
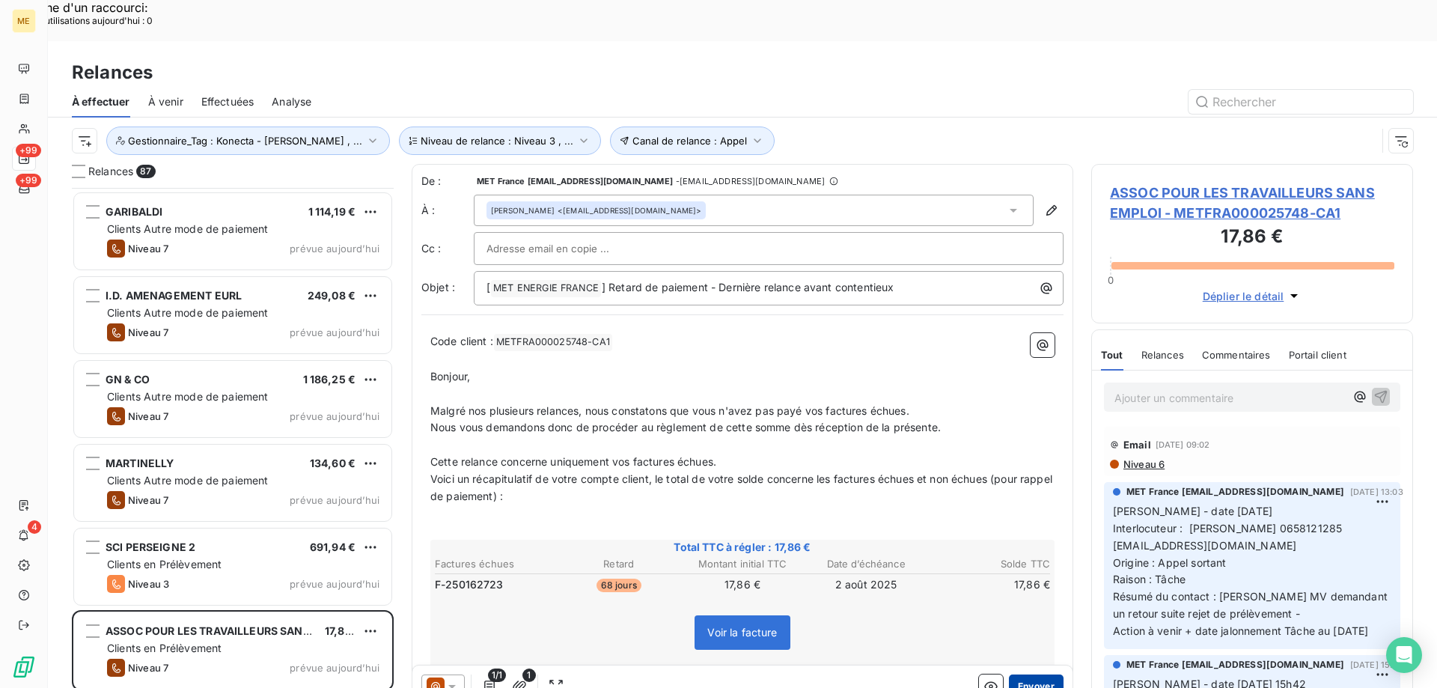
click at [1016, 674] on button "Envoyer" at bounding box center [1036, 686] width 55 height 24
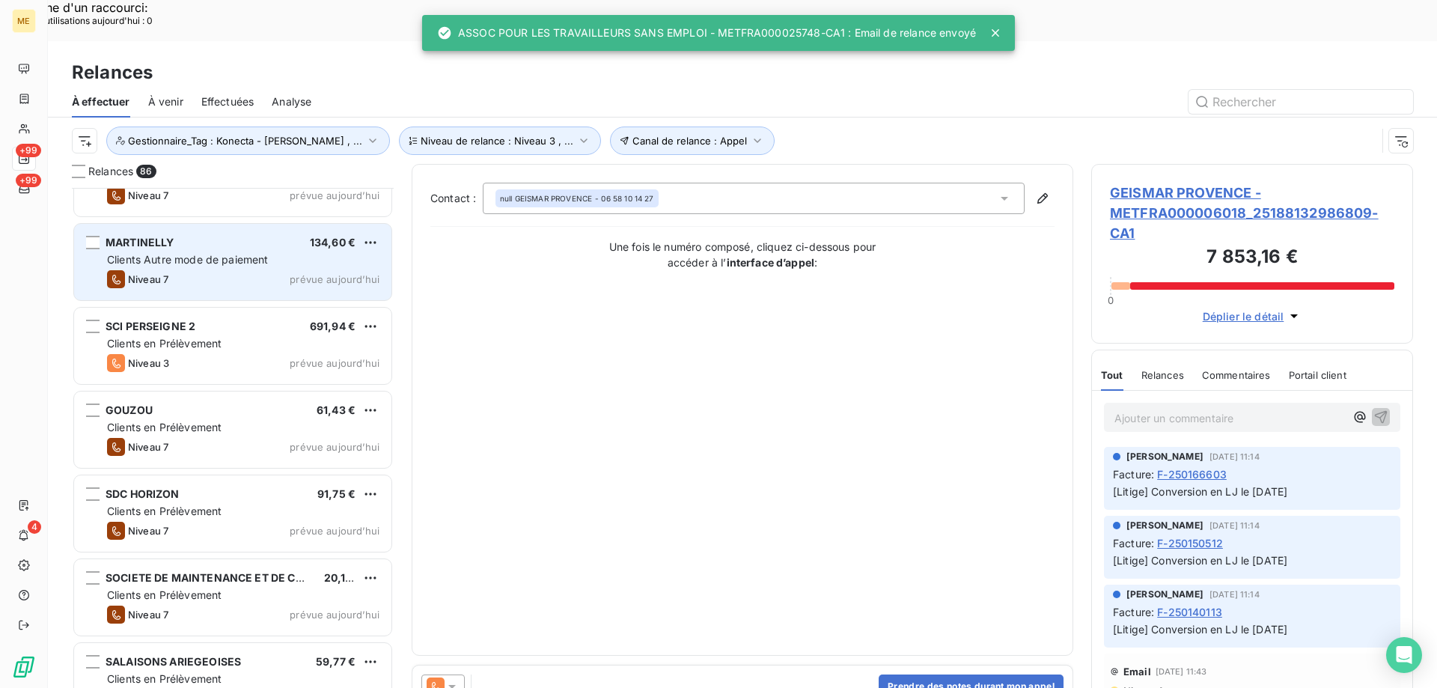
scroll to position [3668, 0]
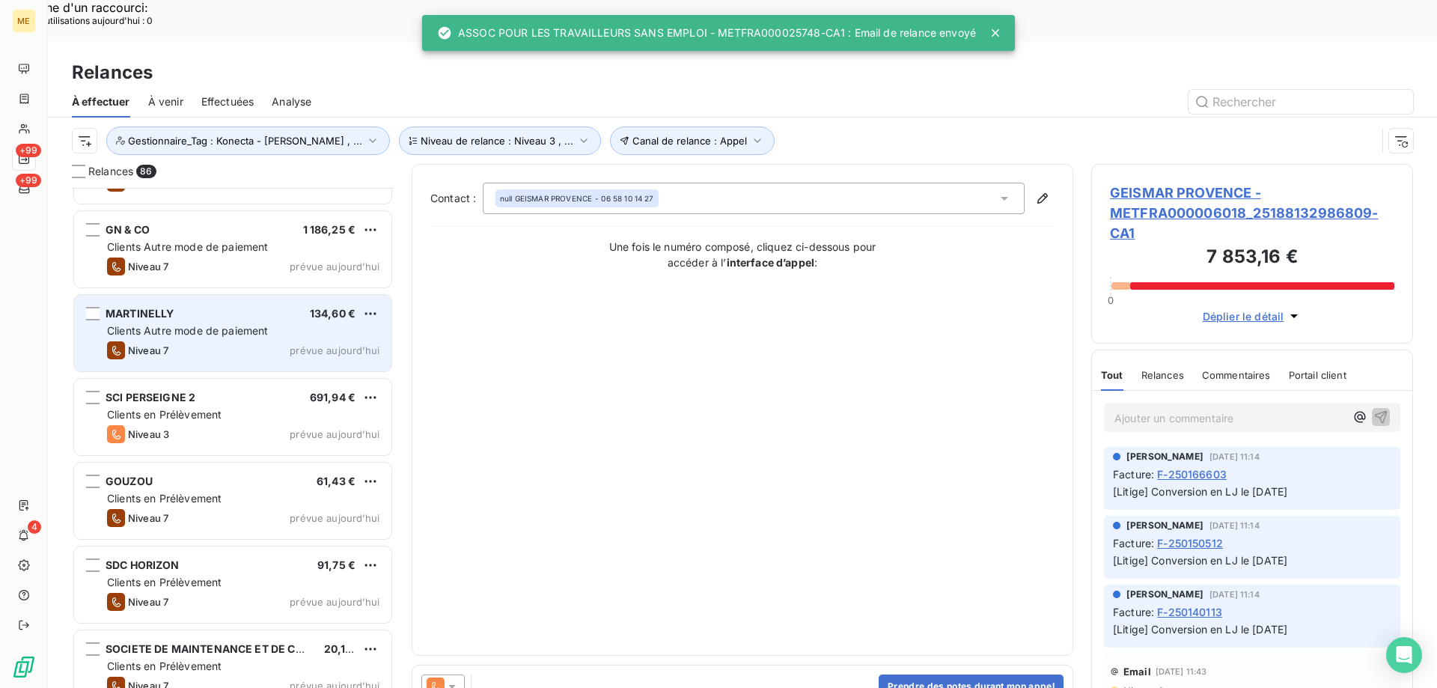
click at [238, 509] on div "Niveau 7 prévue aujourd’hui" at bounding box center [243, 518] width 272 height 18
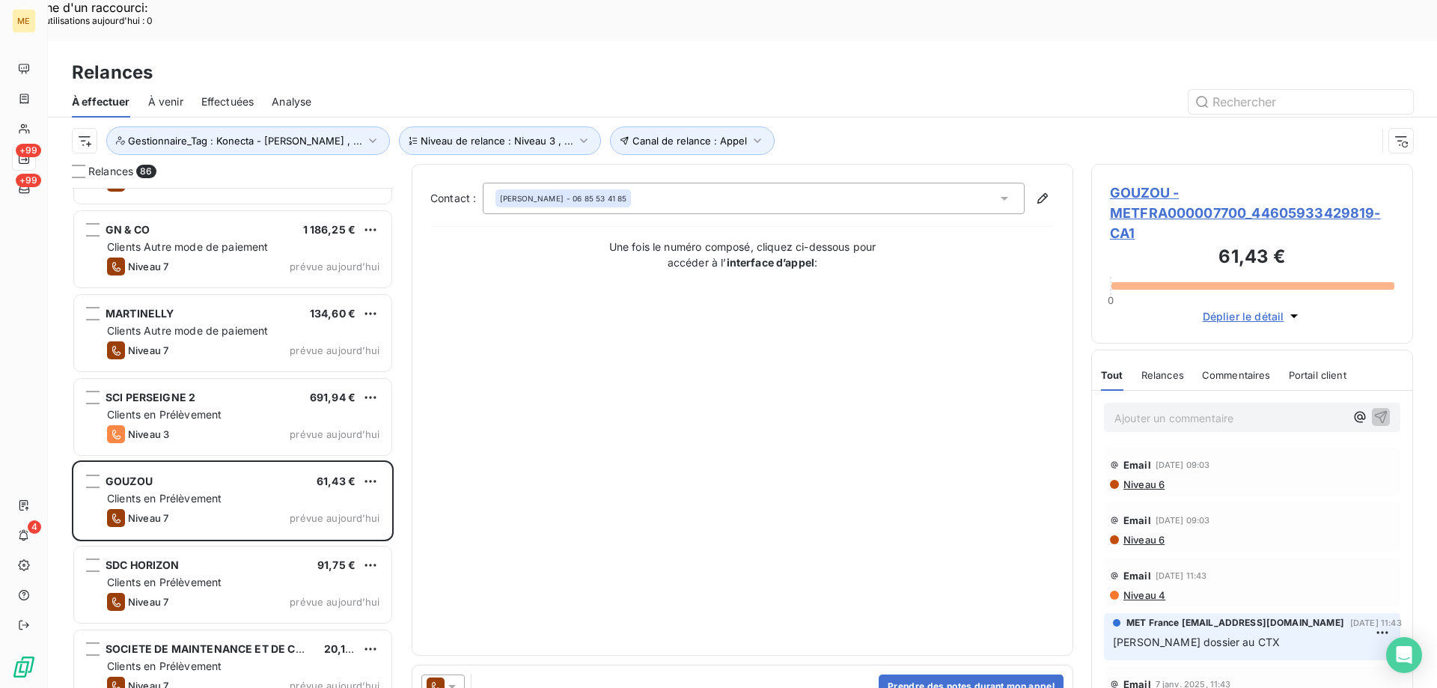
click at [455, 679] on icon at bounding box center [452, 686] width 15 height 15
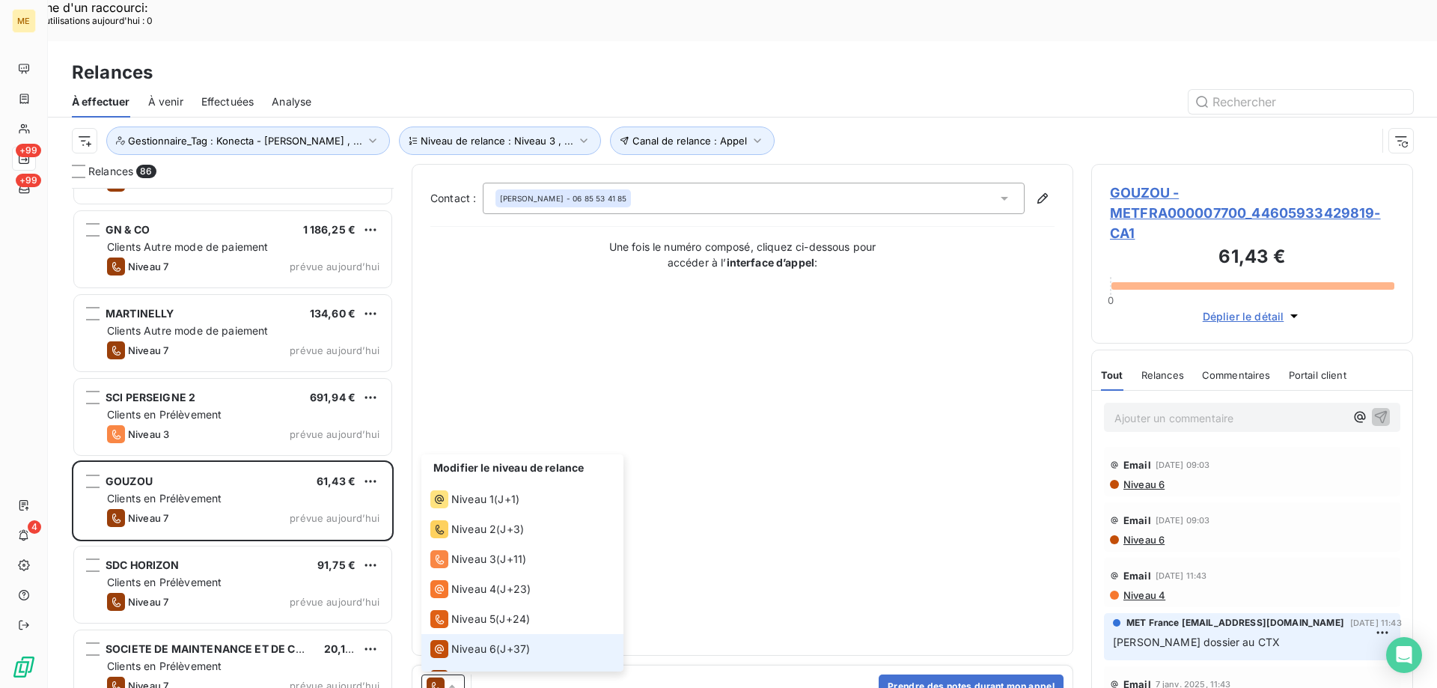
scroll to position [22, 0]
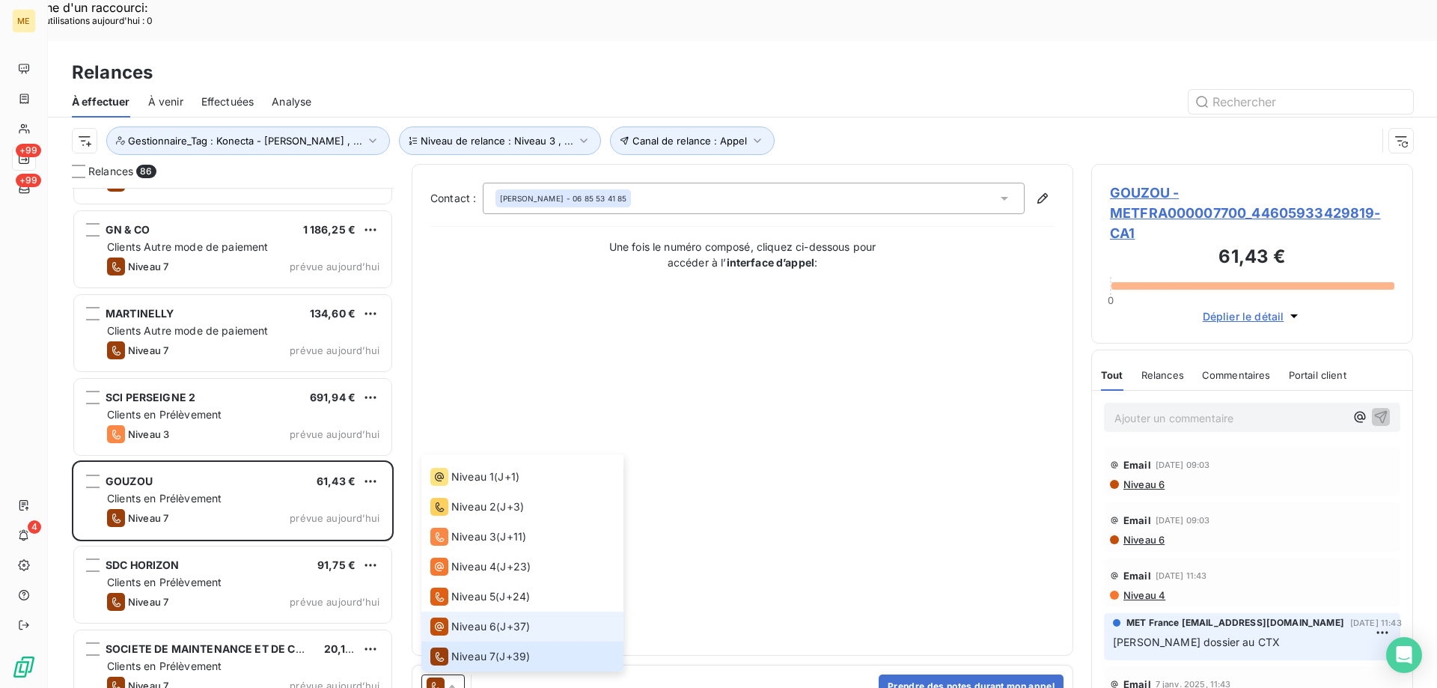
click at [471, 619] on span "Niveau 6" at bounding box center [473, 626] width 45 height 15
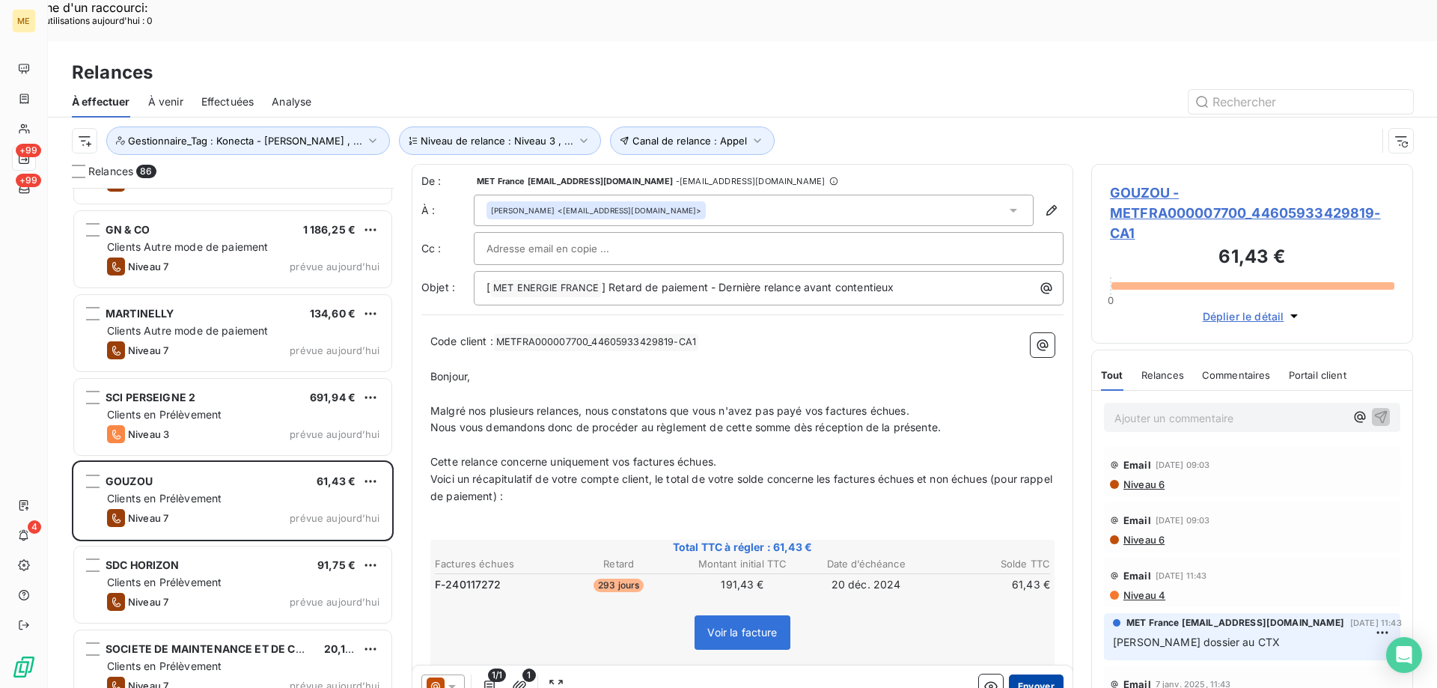
click at [1017, 674] on button "Envoyer" at bounding box center [1036, 686] width 55 height 24
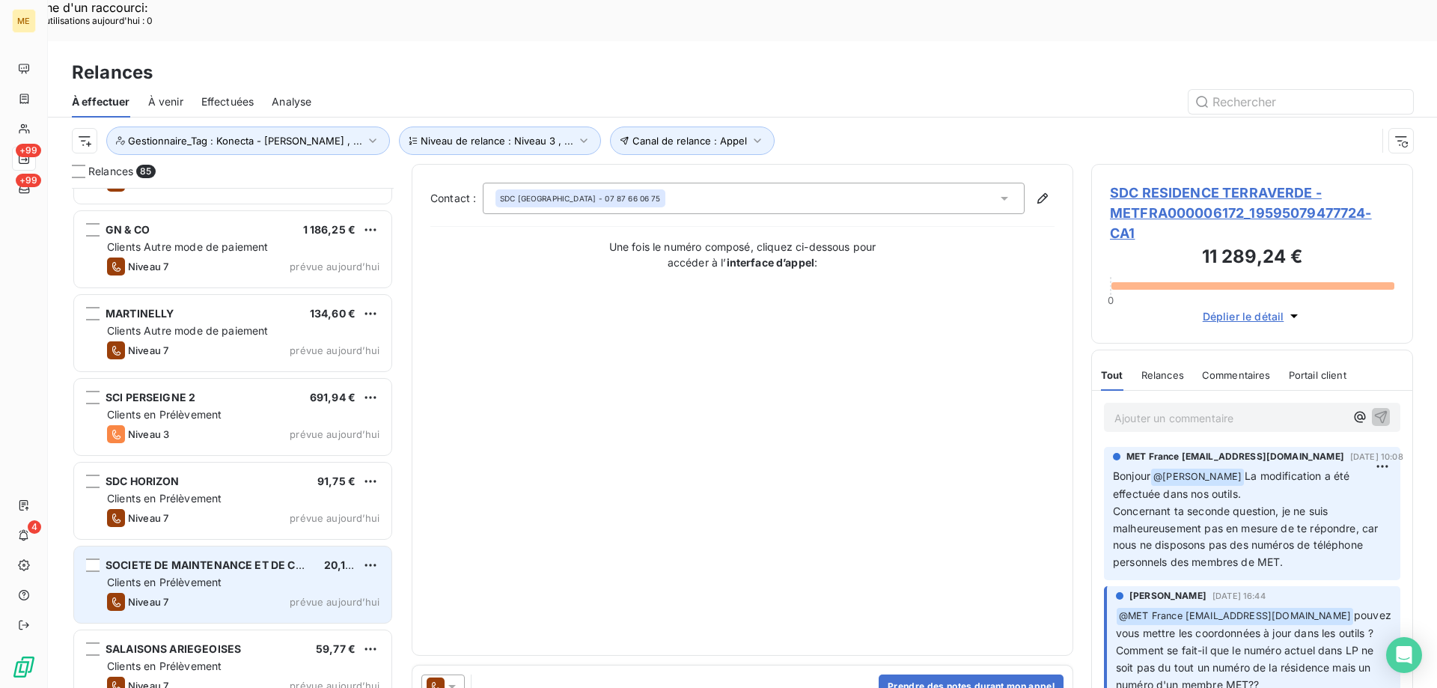
click at [280, 575] on div "Clients en Prélèvement" at bounding box center [243, 582] width 272 height 15
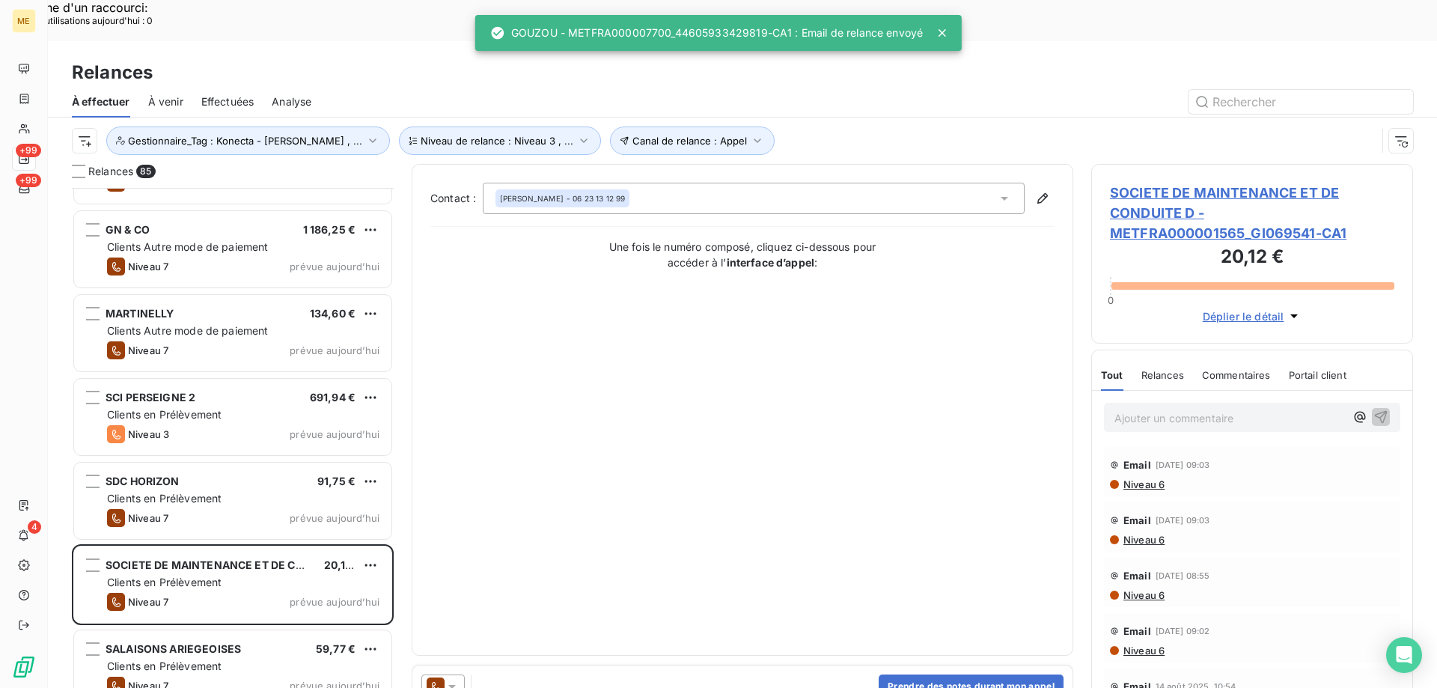
click at [454, 679] on icon at bounding box center [452, 686] width 15 height 15
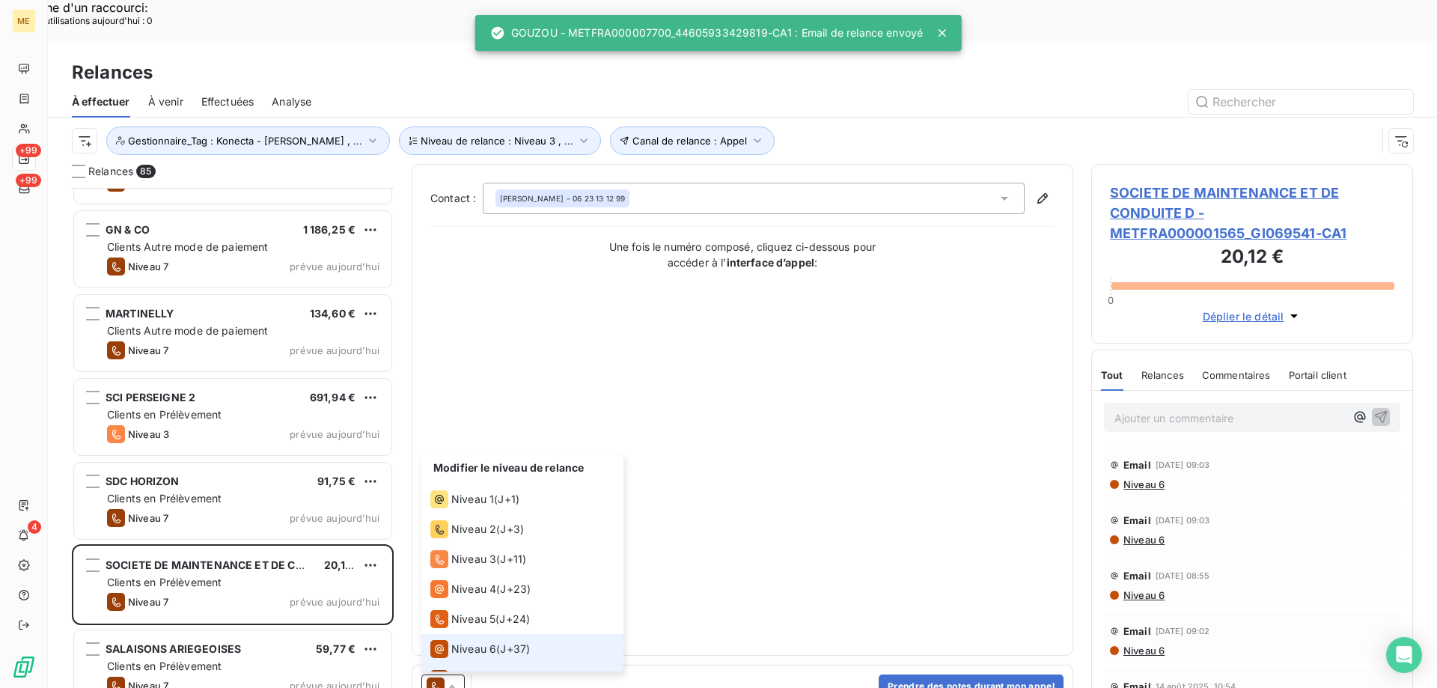
scroll to position [22, 0]
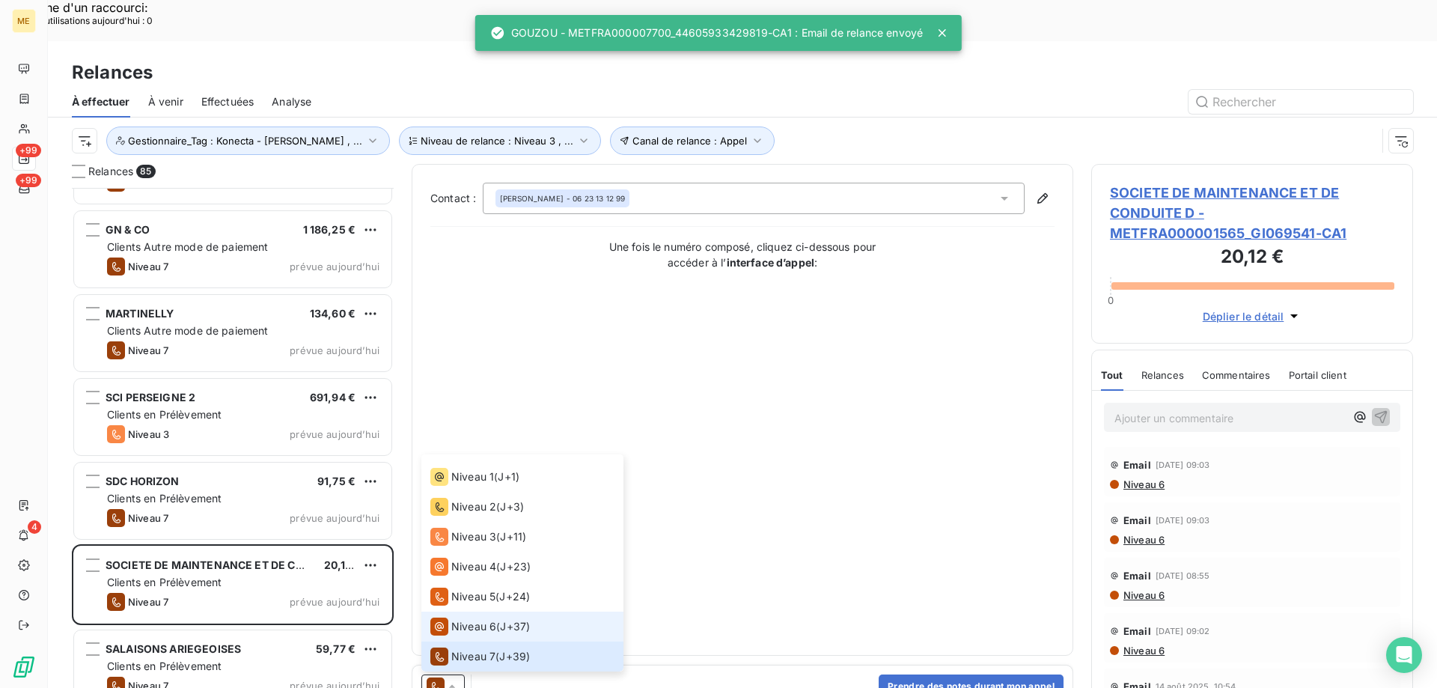
click at [459, 619] on span "Niveau 6" at bounding box center [473, 626] width 45 height 15
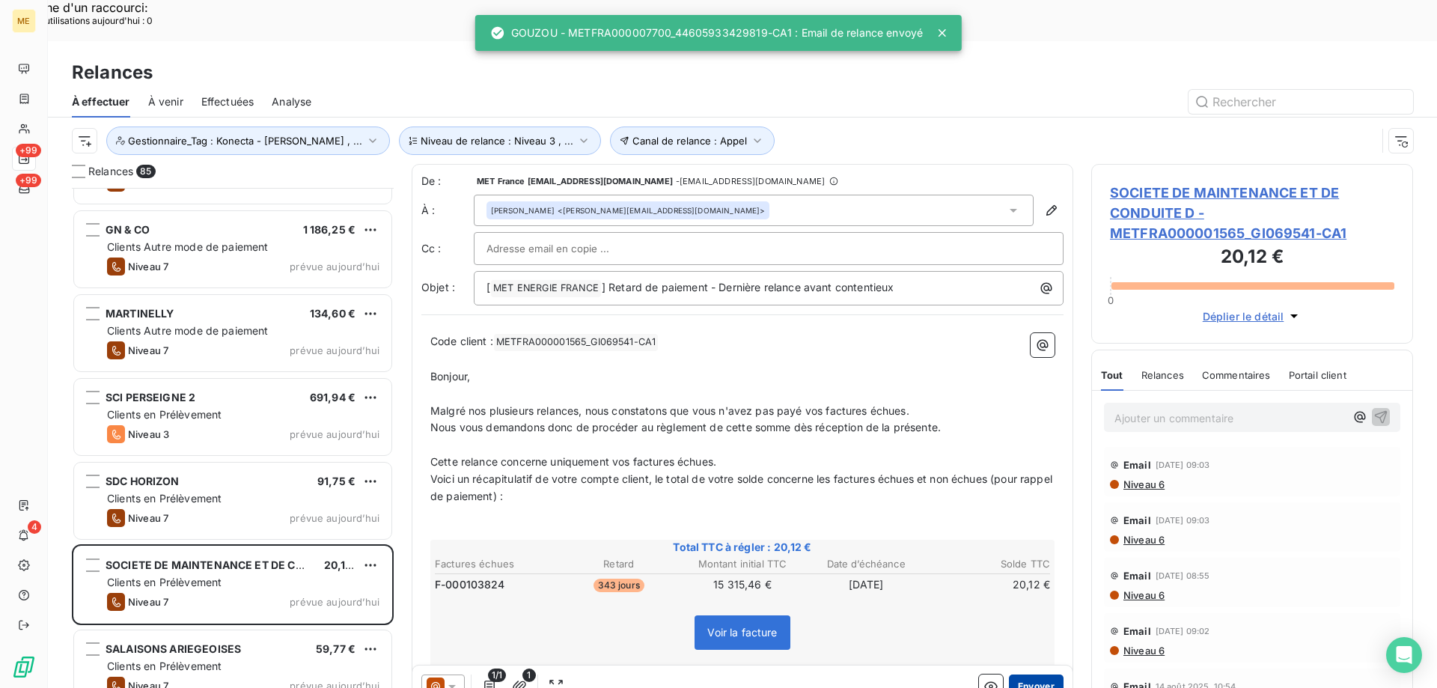
click at [1038, 674] on button "Envoyer" at bounding box center [1036, 686] width 55 height 24
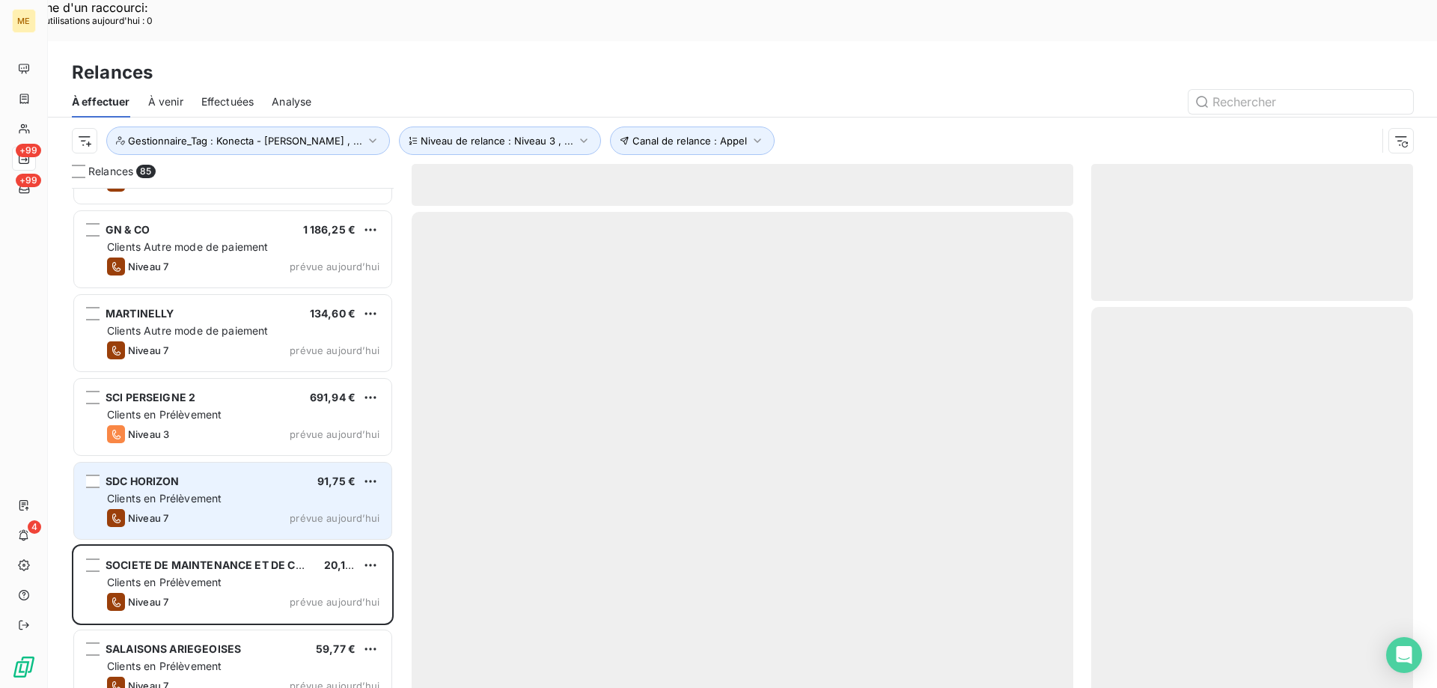
click at [295, 491] on div "Clients en Prélèvement" at bounding box center [243, 498] width 272 height 15
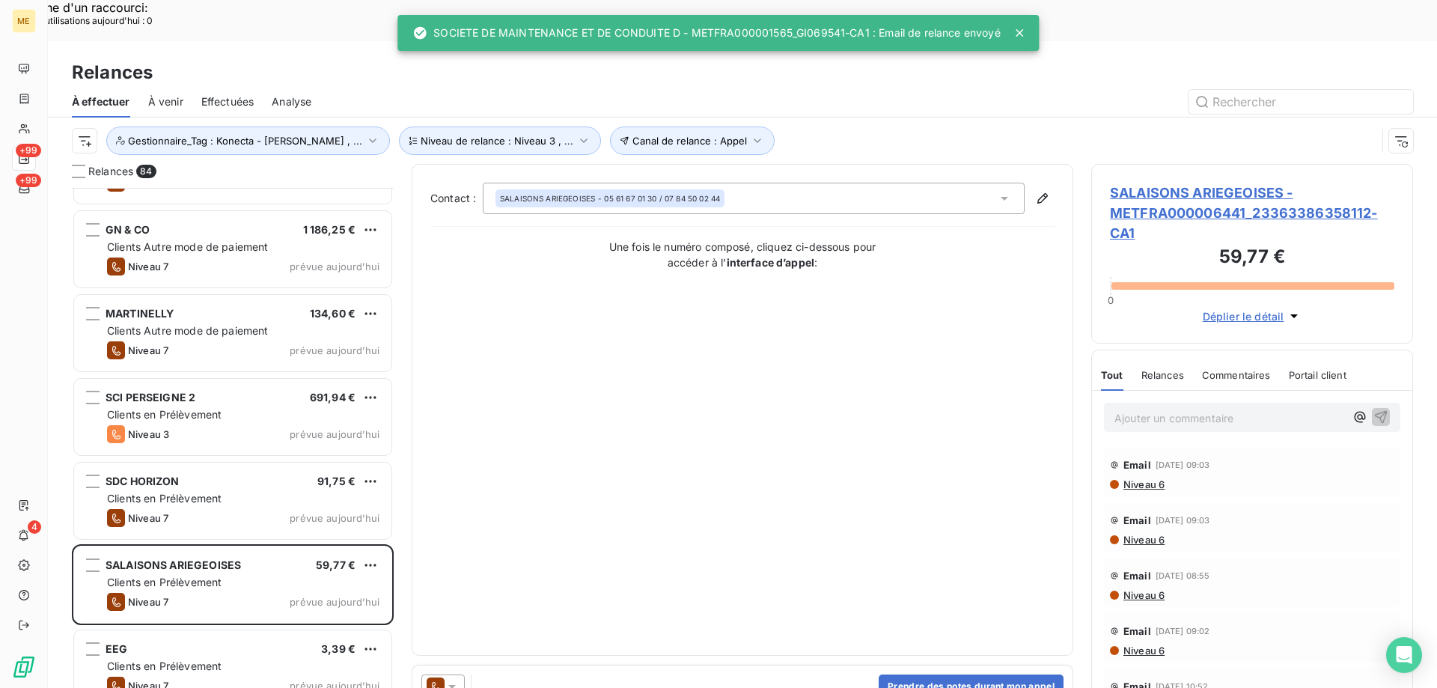
click at [452, 679] on icon at bounding box center [452, 686] width 15 height 15
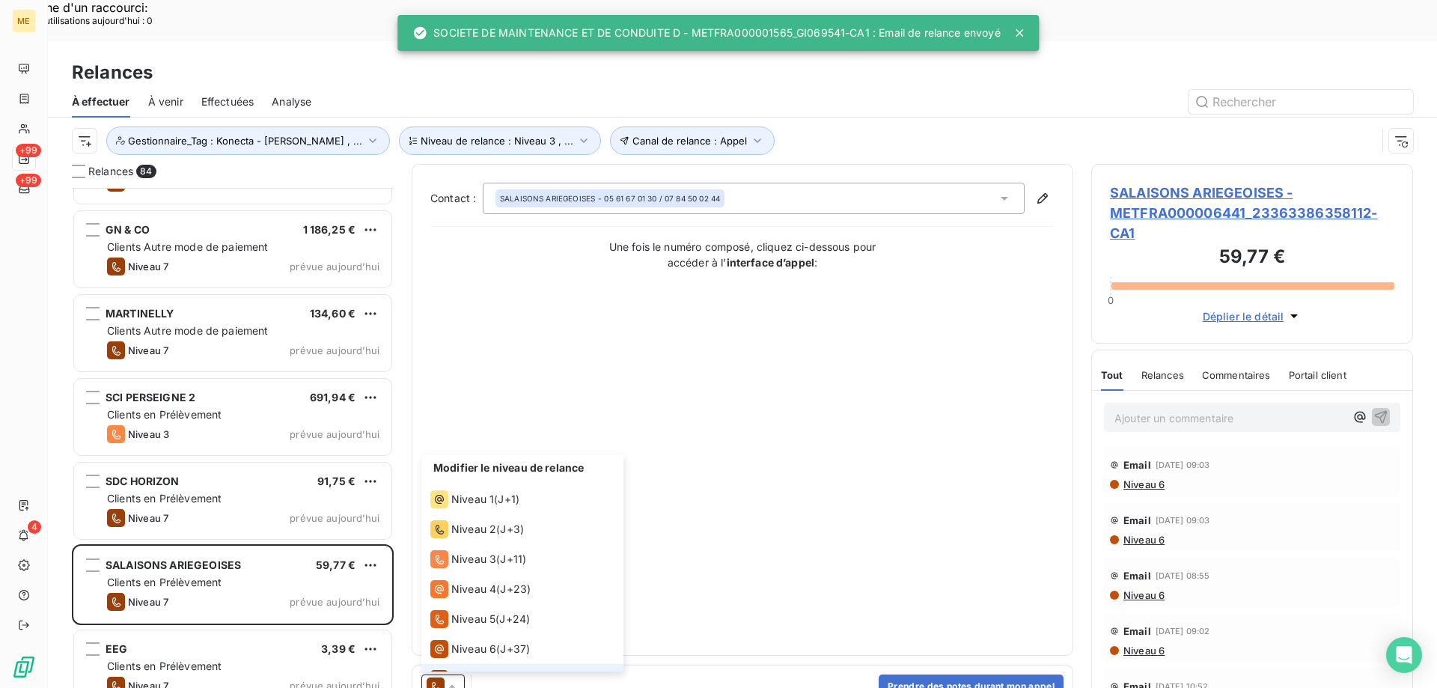
scroll to position [22, 0]
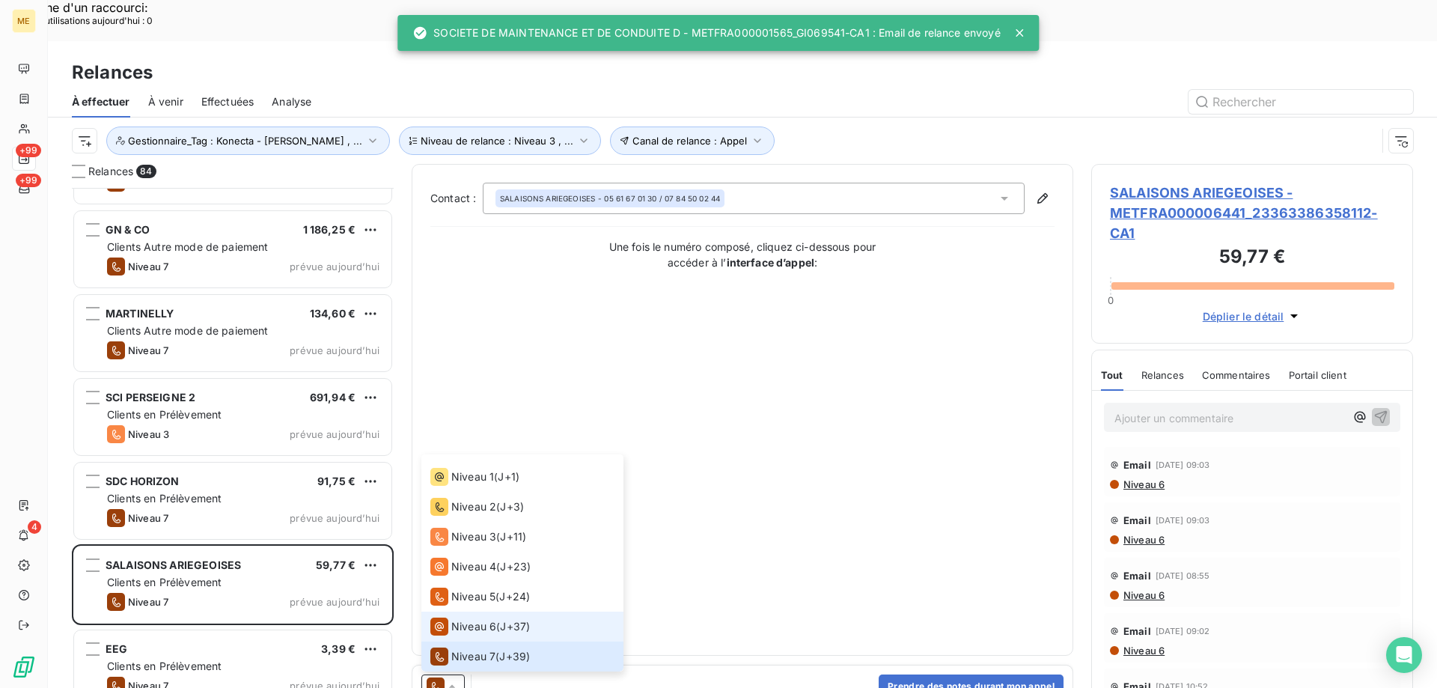
click at [455, 611] on li "Niveau 6 ( J+37 )" at bounding box center [522, 626] width 202 height 30
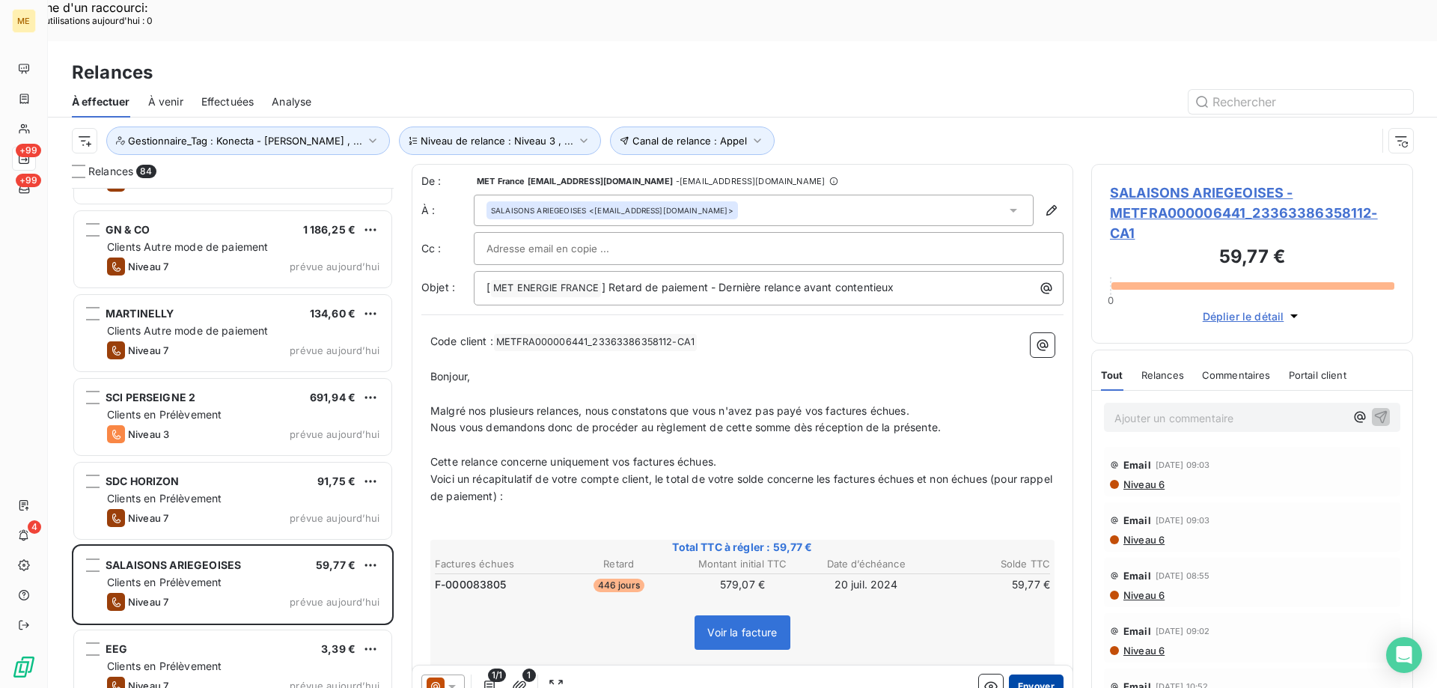
click at [1013, 674] on button "Envoyer" at bounding box center [1036, 686] width 55 height 24
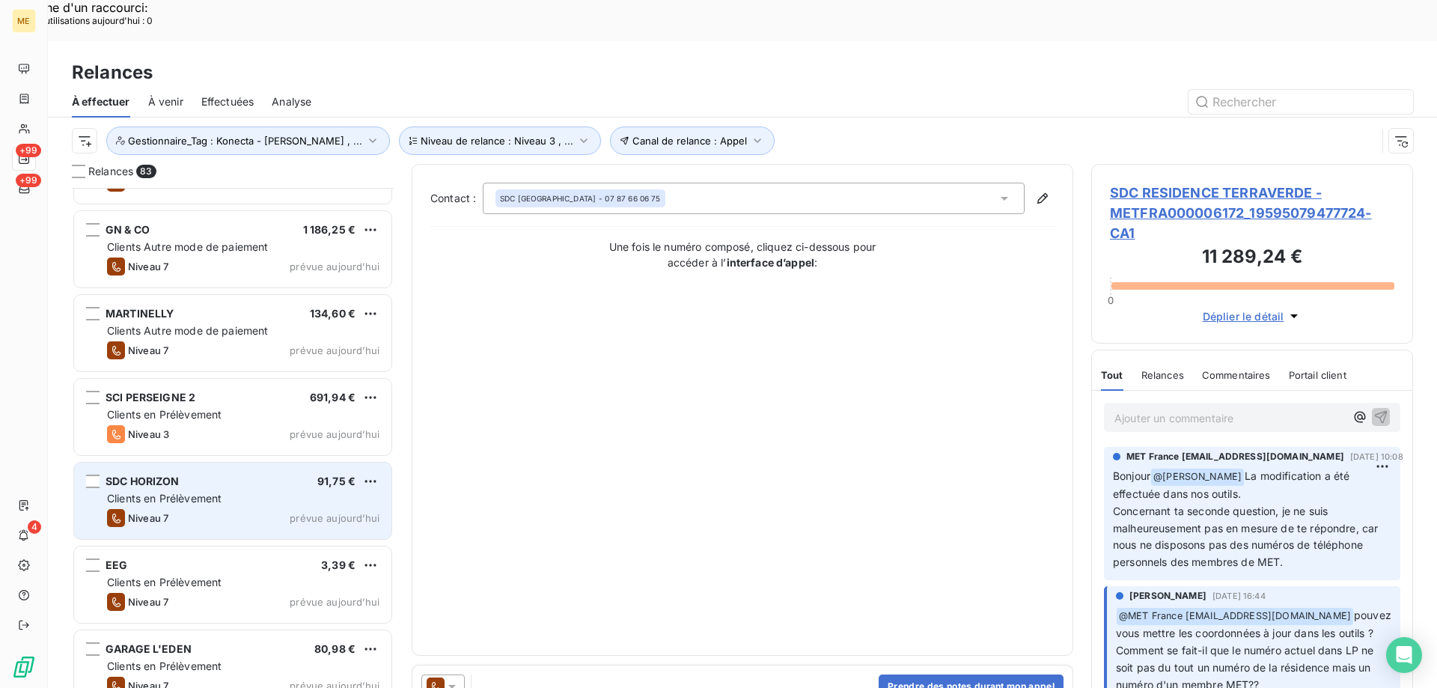
click at [233, 467] on div "SDC HORIZON 91,75 € Clients en Prélèvement Niveau 7 prévue aujourd’hui" at bounding box center [232, 501] width 317 height 76
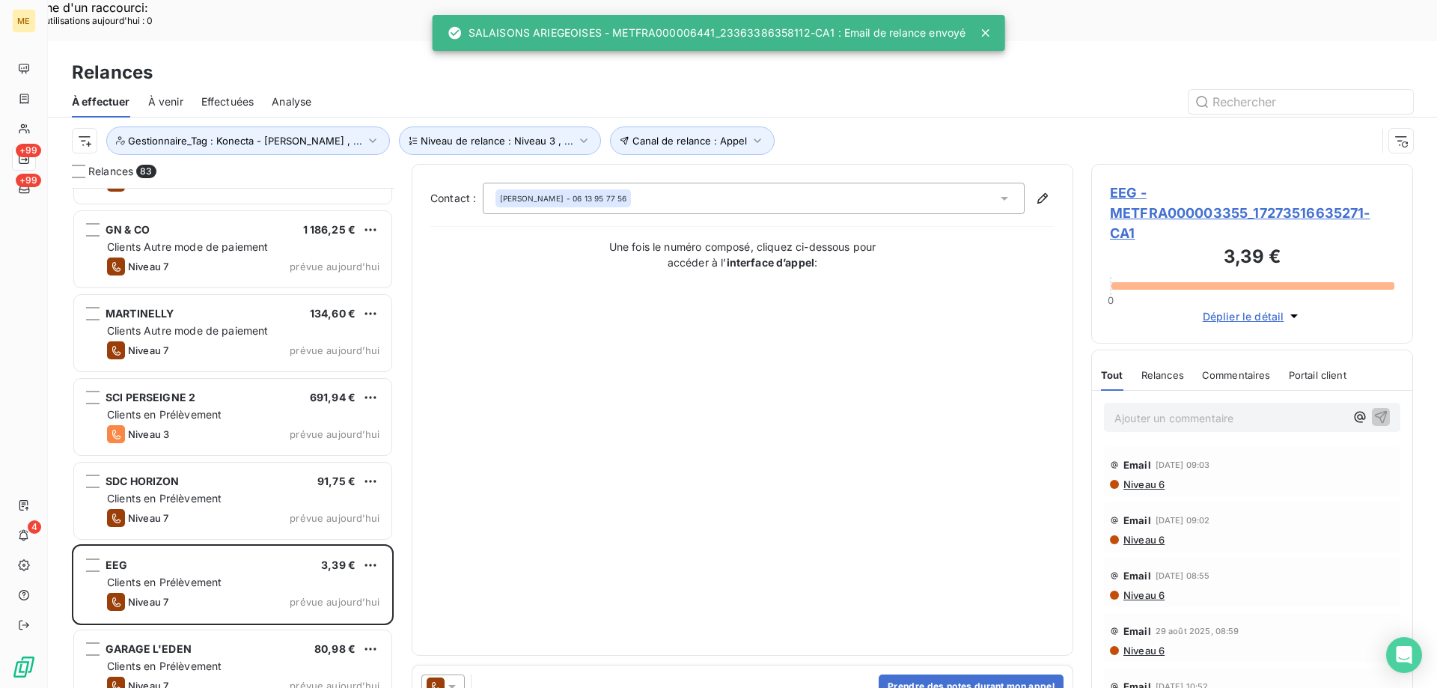
click at [454, 674] on div at bounding box center [442, 686] width 43 height 24
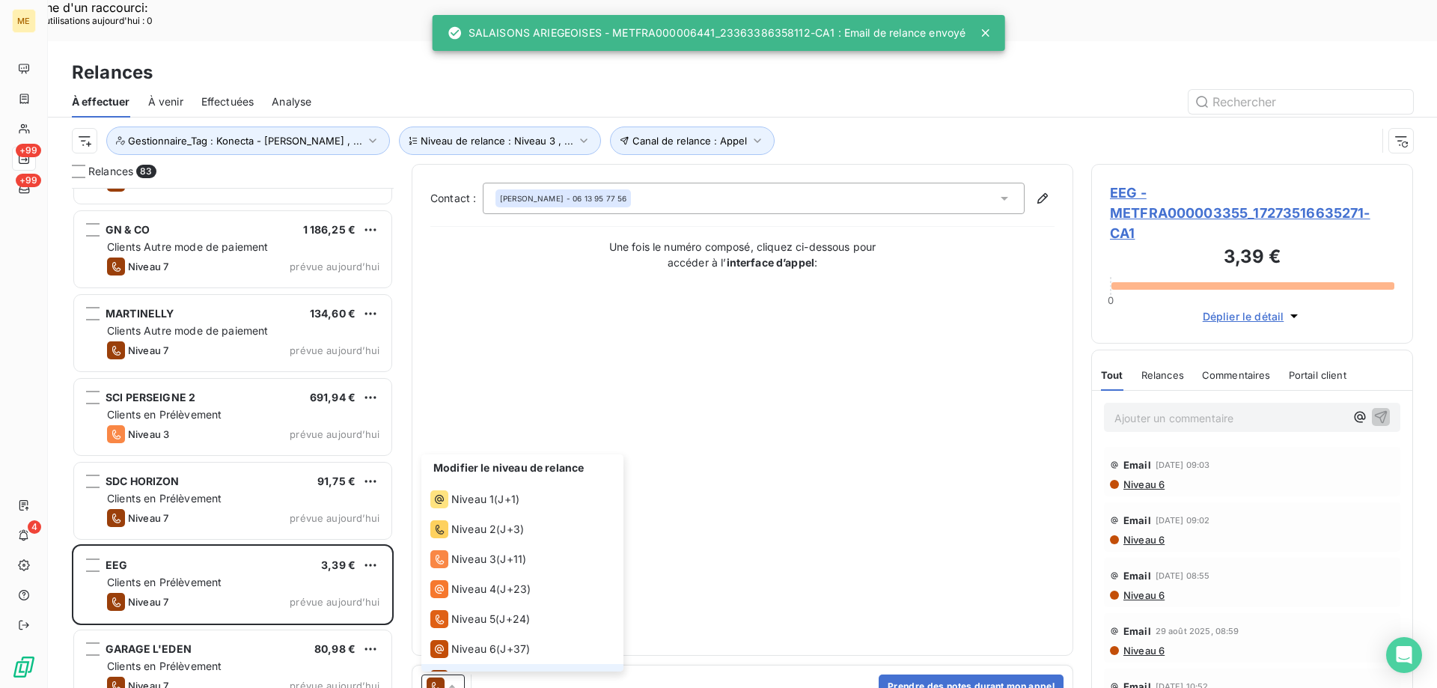
scroll to position [22, 0]
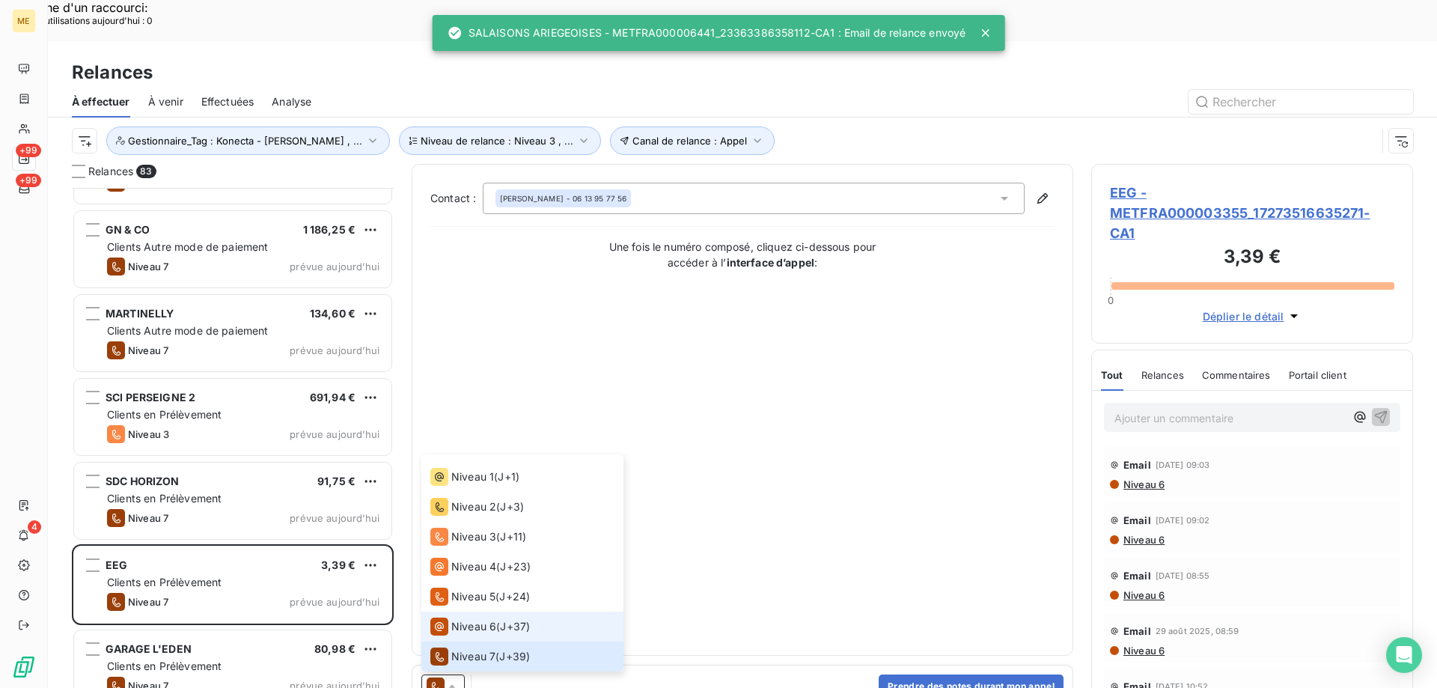
click at [460, 619] on span "Niveau 6" at bounding box center [473, 626] width 45 height 15
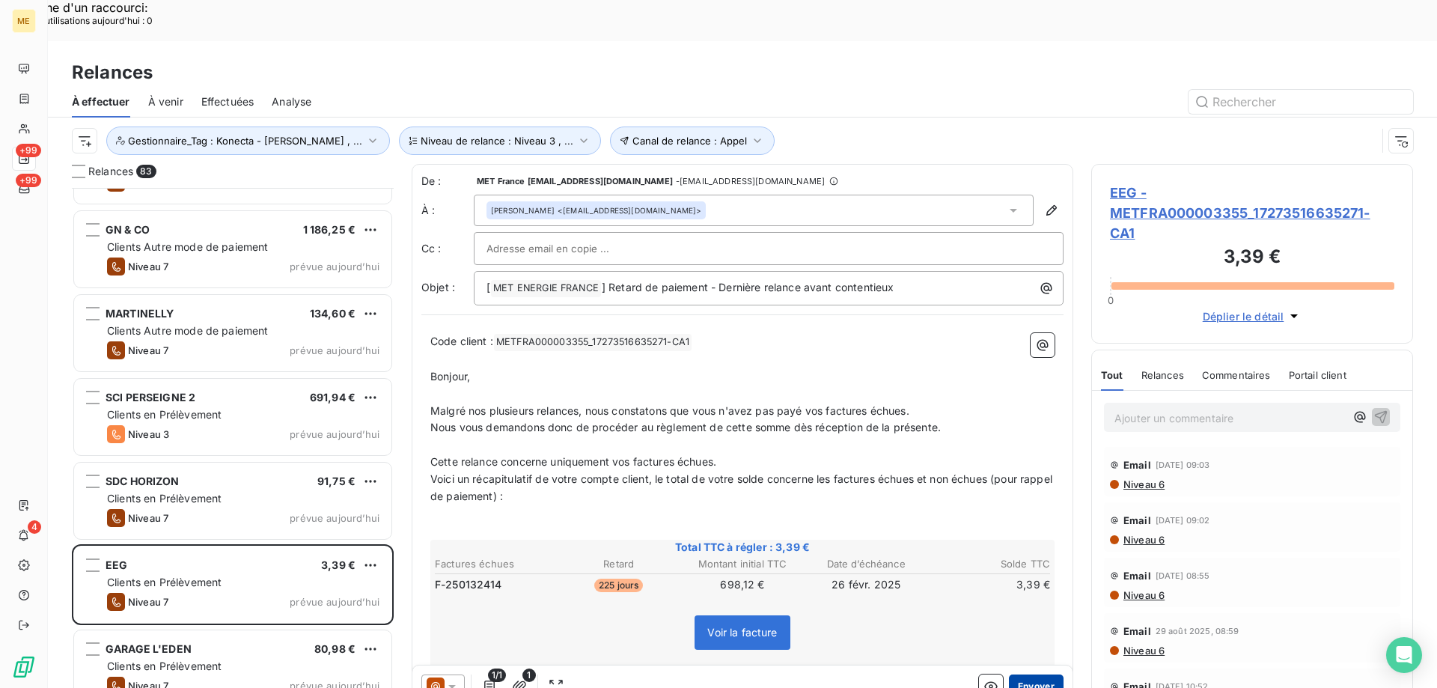
click at [1034, 674] on button "Envoyer" at bounding box center [1036, 686] width 55 height 24
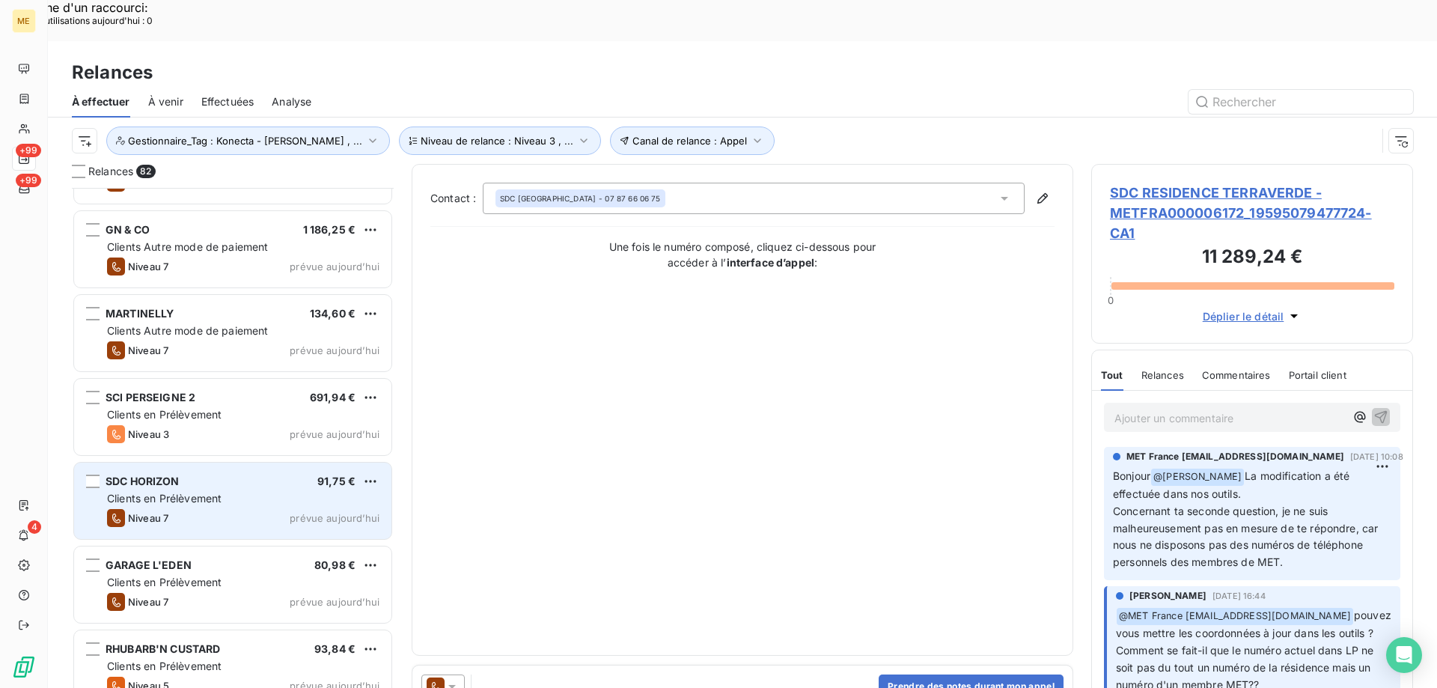
click at [292, 463] on div "SDC HORIZON 91,75 € Clients en Prélèvement Niveau 7 prévue aujourd’hui" at bounding box center [232, 501] width 317 height 76
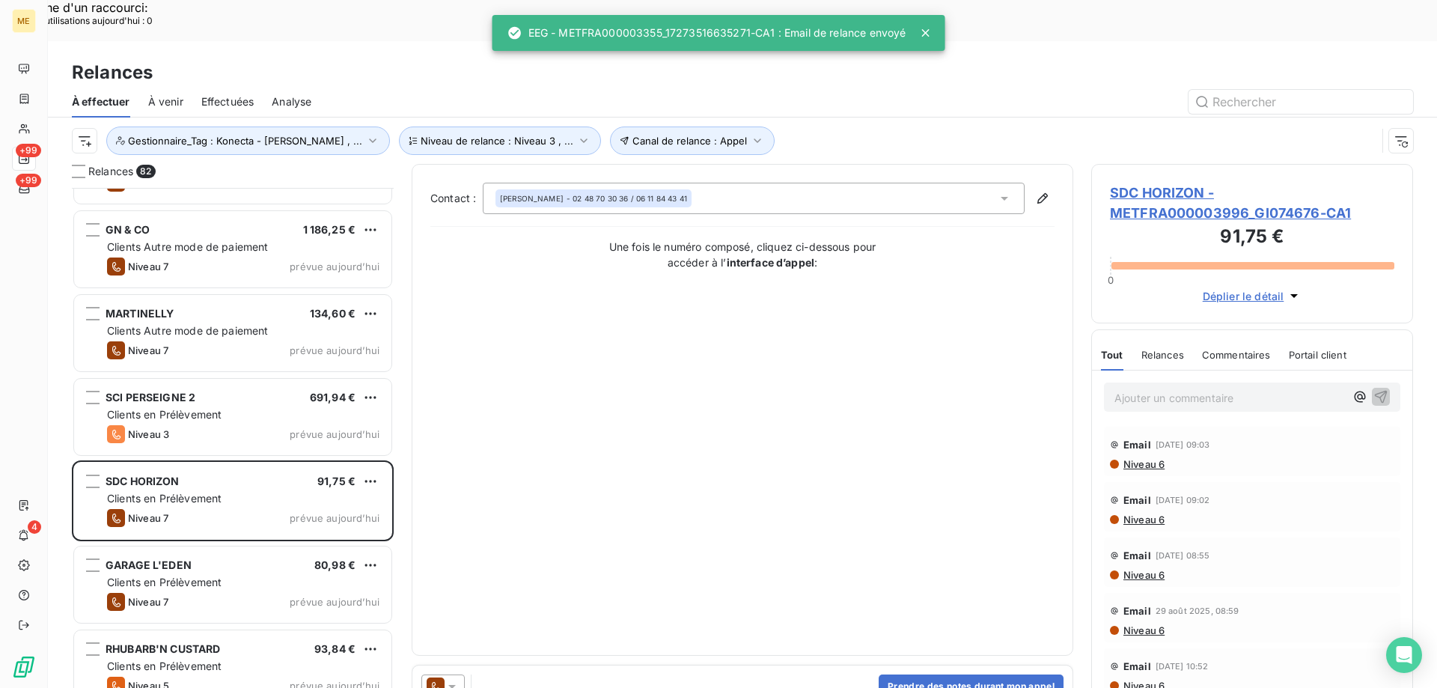
click at [460, 674] on div at bounding box center [442, 686] width 43 height 24
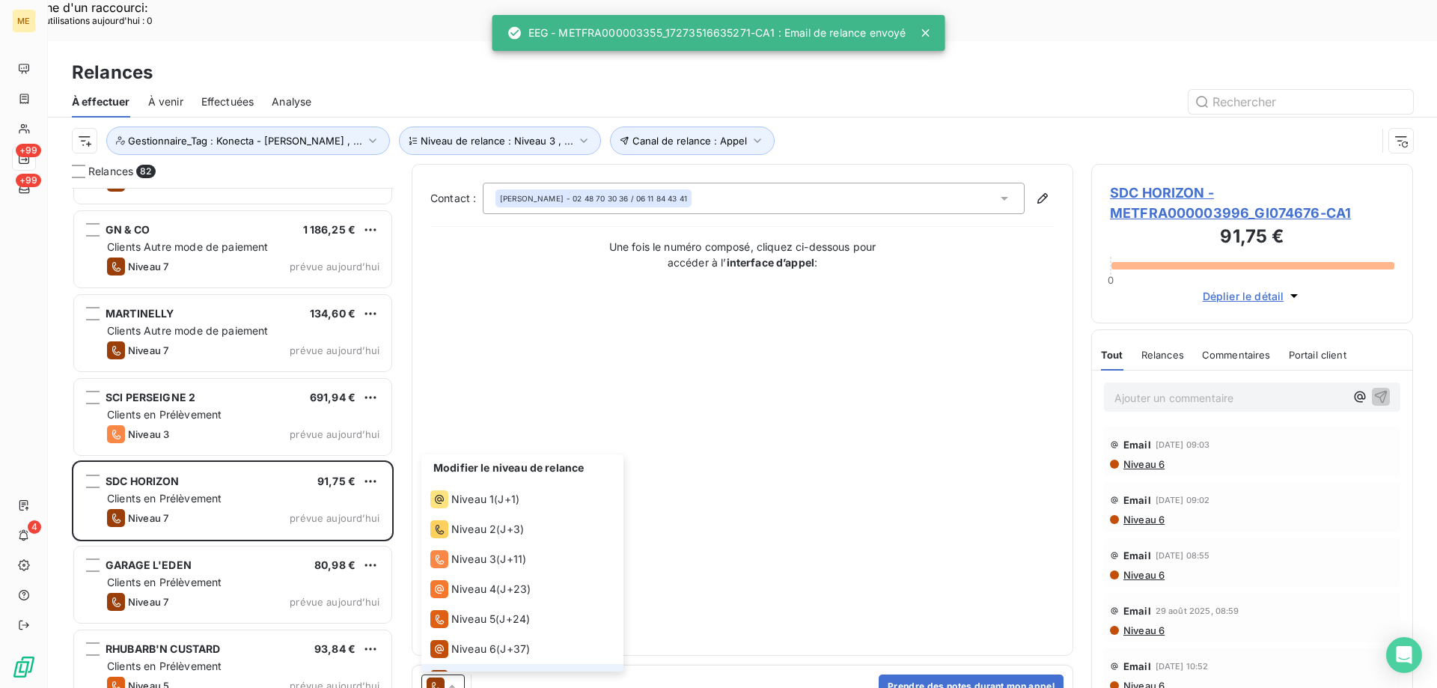
scroll to position [22, 0]
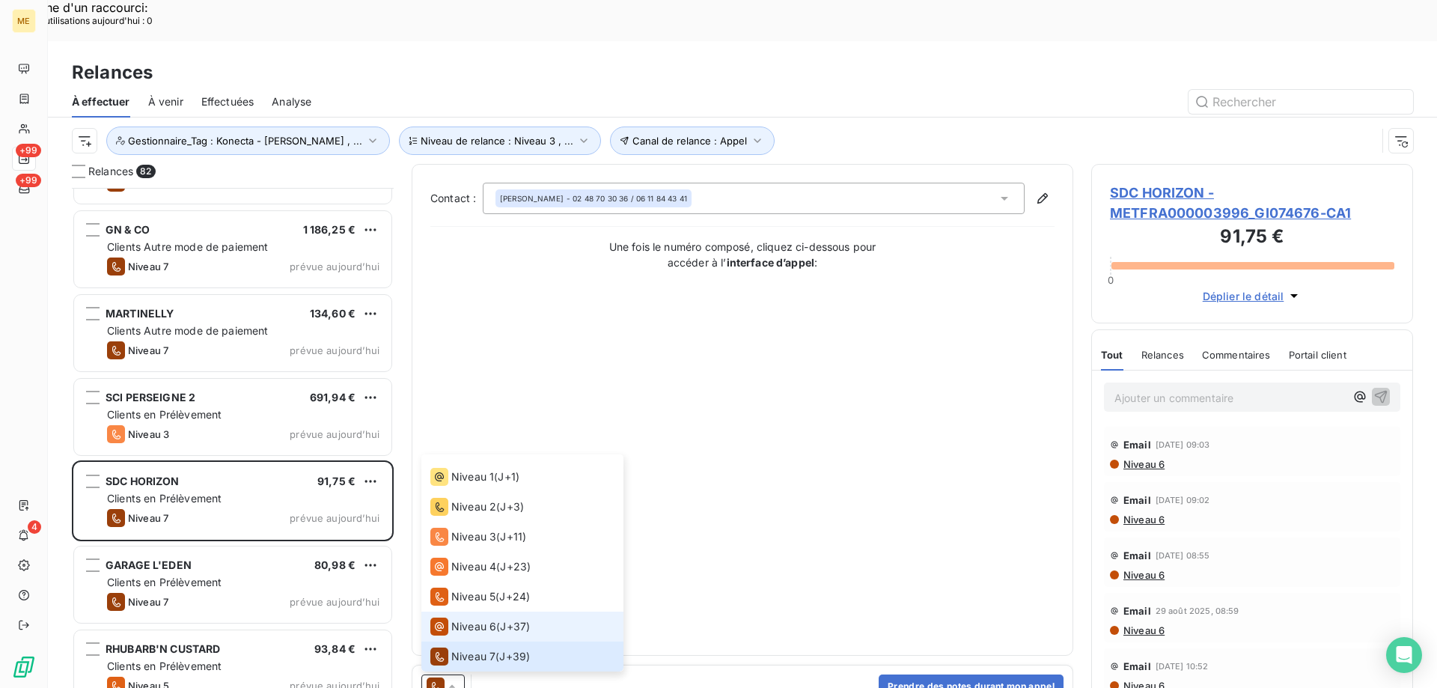
click at [466, 611] on li "Niveau 6 ( J+37 )" at bounding box center [522, 626] width 202 height 30
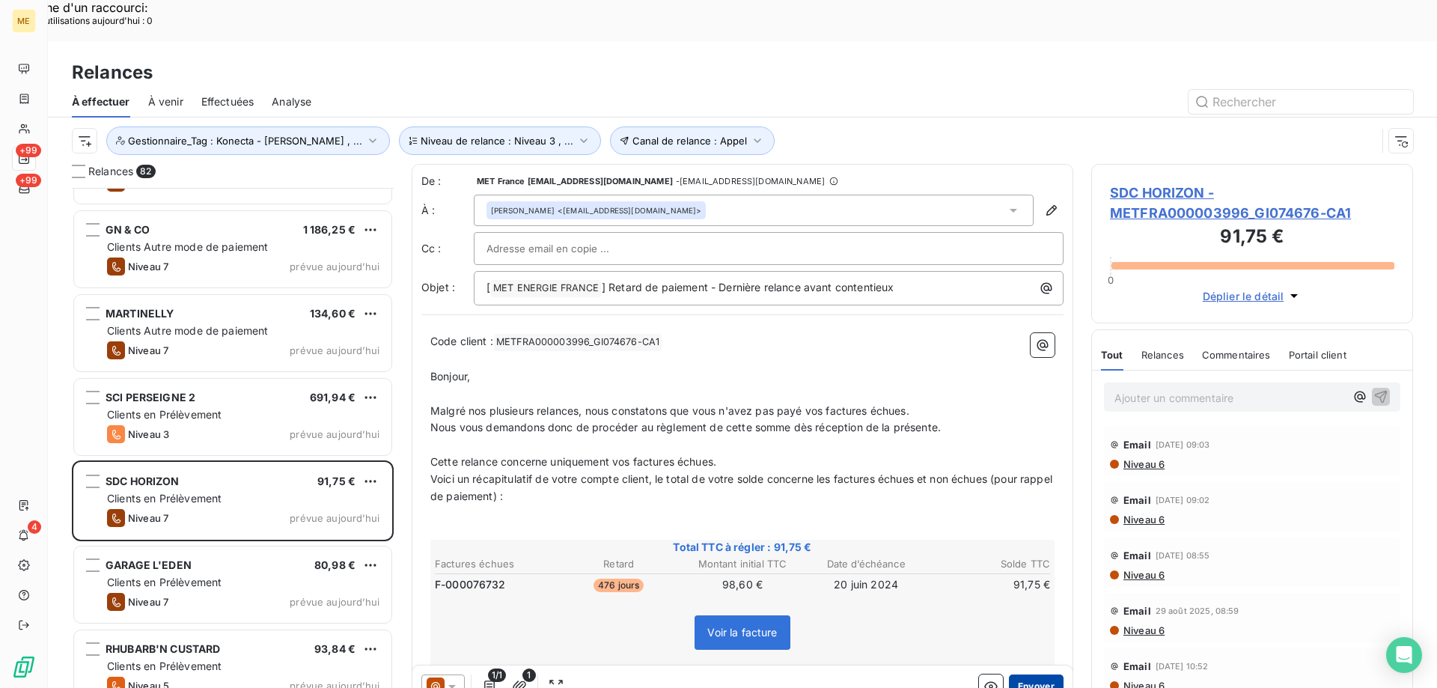
click at [1034, 674] on button "Envoyer" at bounding box center [1036, 686] width 55 height 24
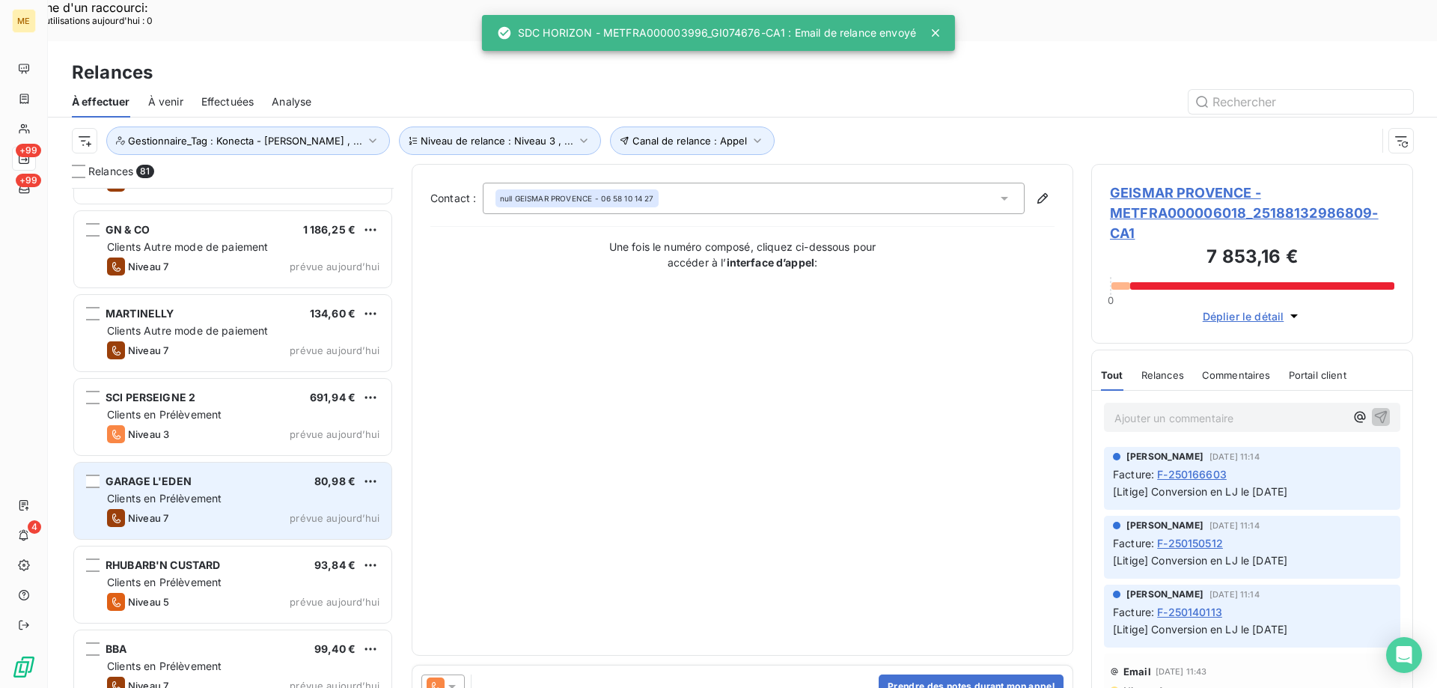
click at [326, 491] on div "Clients en Prélèvement" at bounding box center [243, 498] width 272 height 15
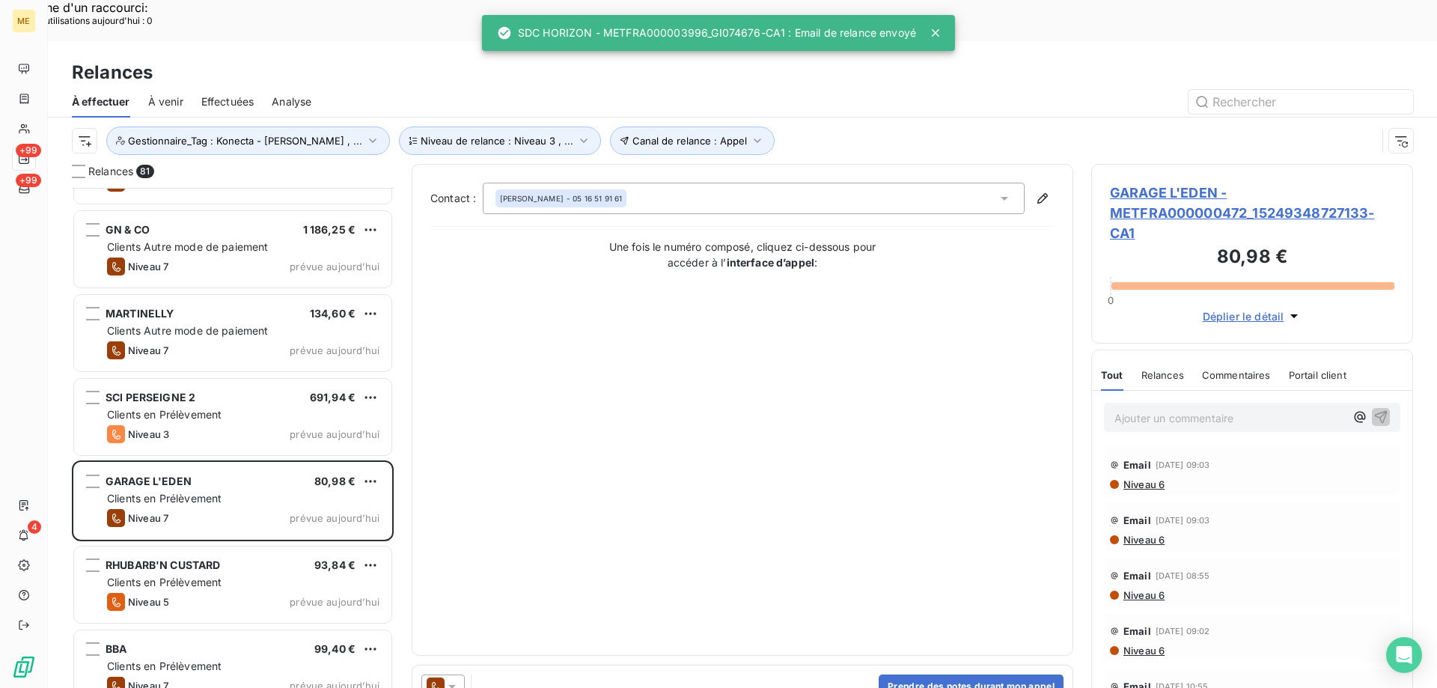
click at [458, 679] on icon at bounding box center [452, 686] width 15 height 15
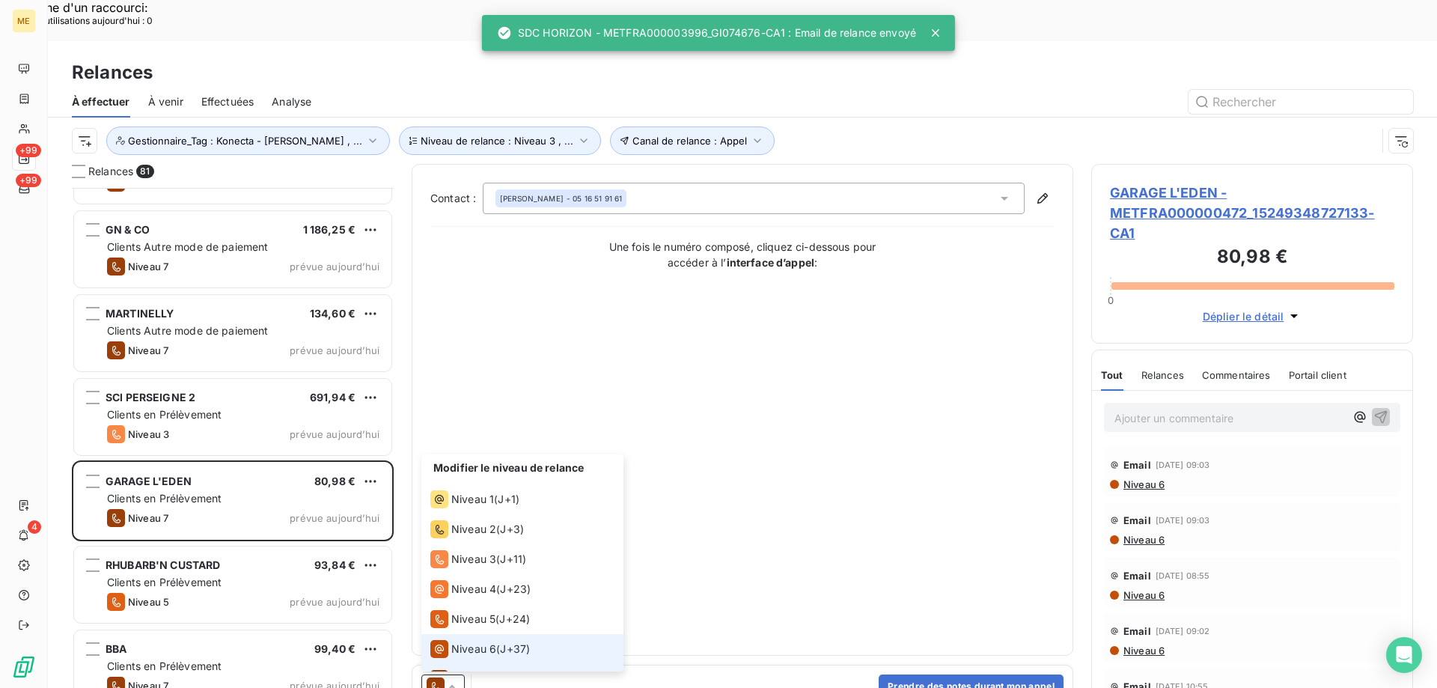
scroll to position [22, 0]
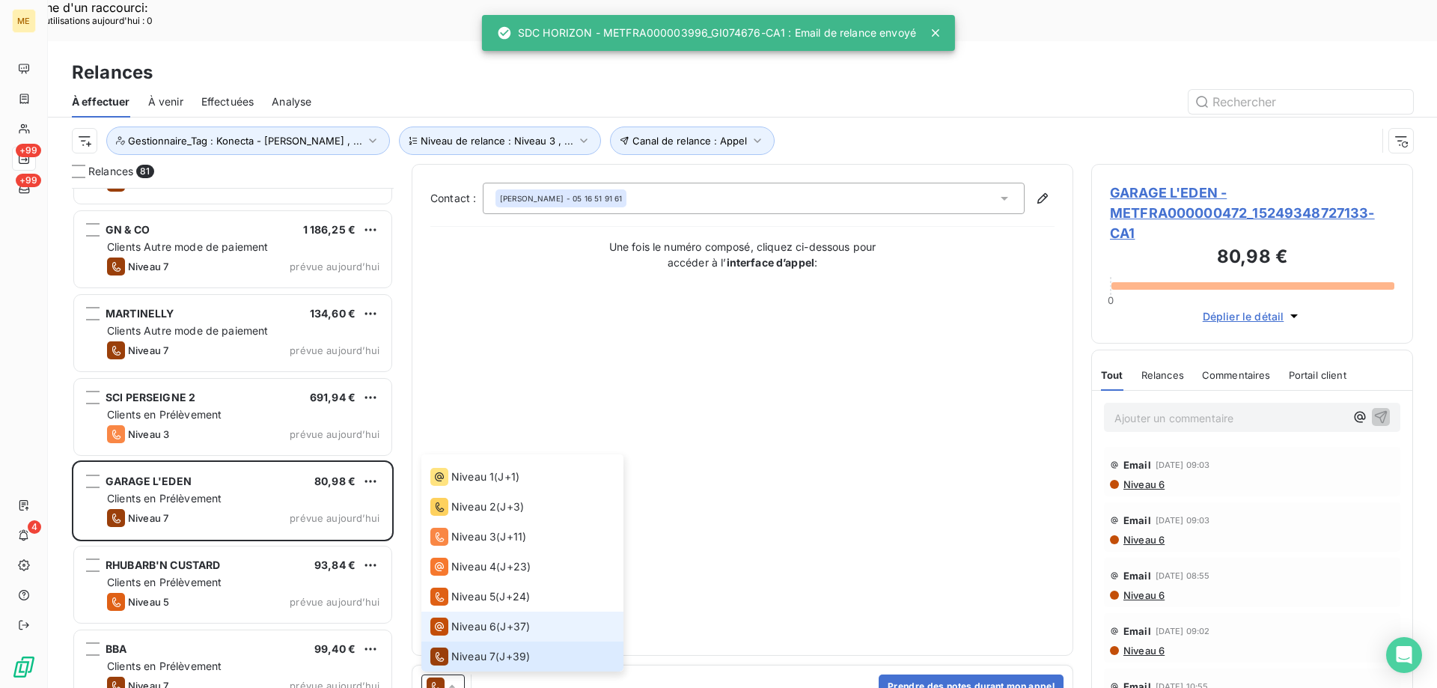
click at [470, 619] on span "Niveau 6" at bounding box center [473, 626] width 45 height 15
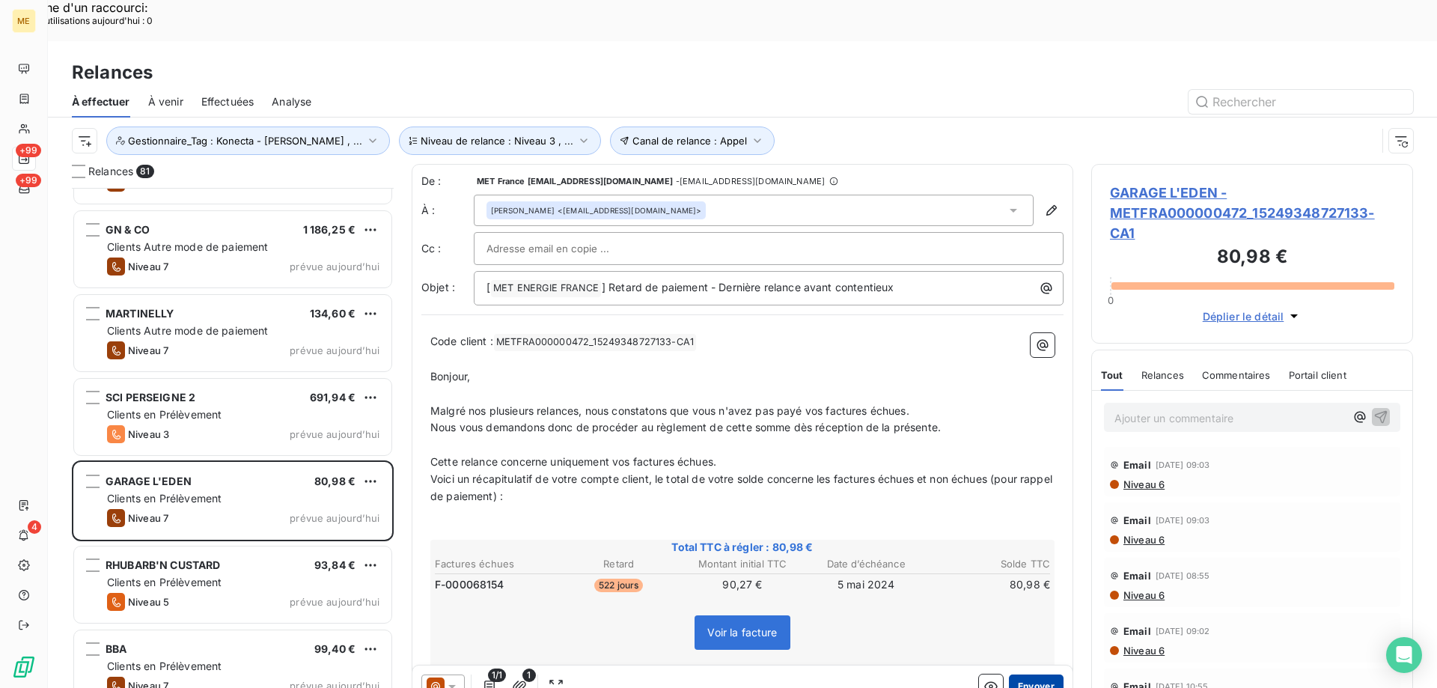
click at [1033, 674] on button "Envoyer" at bounding box center [1036, 686] width 55 height 24
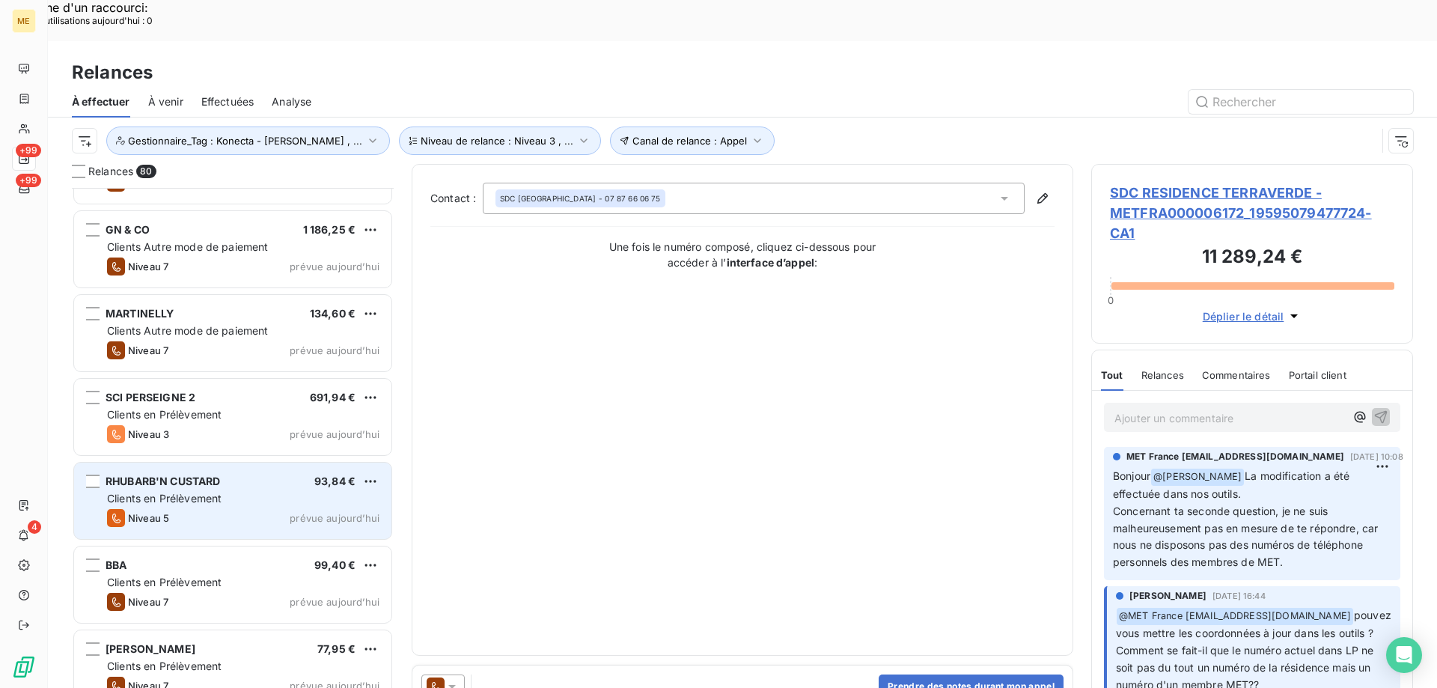
click at [277, 509] on div "Niveau 5 prévue aujourd’hui" at bounding box center [243, 518] width 272 height 18
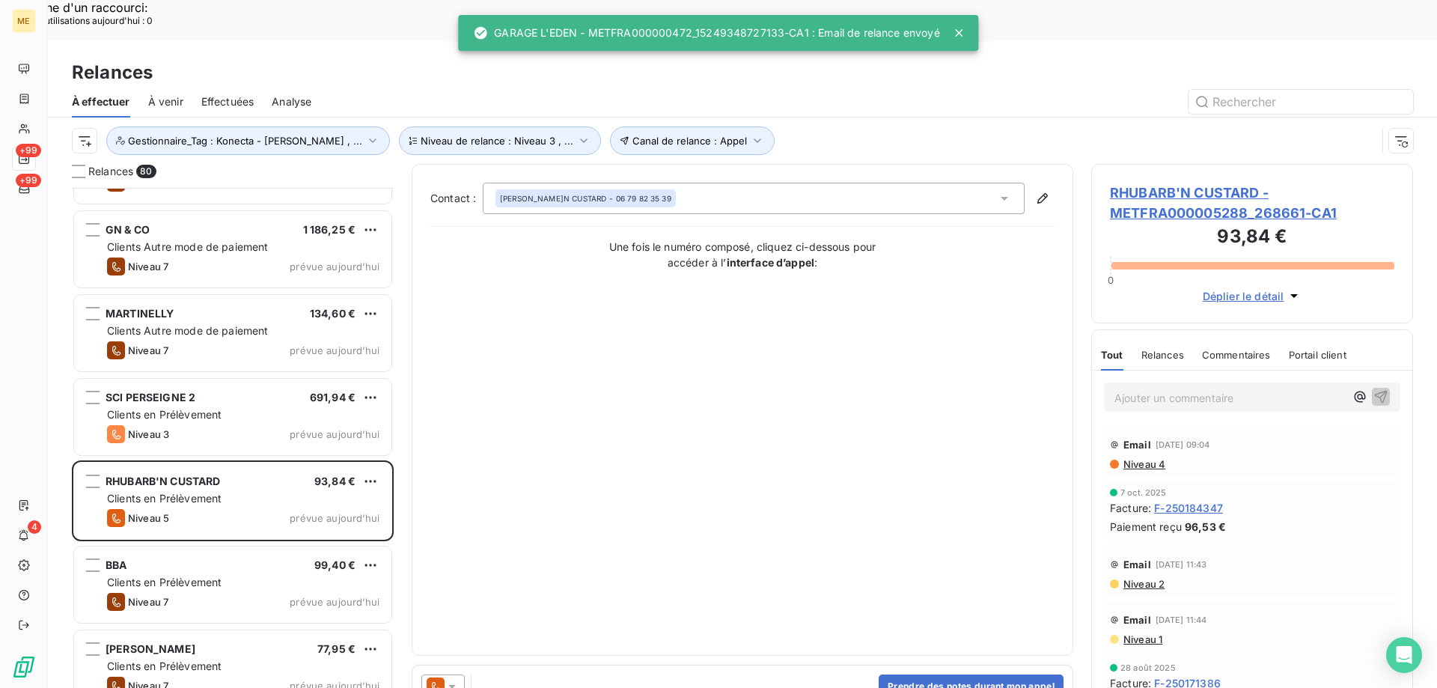
click at [451, 679] on icon at bounding box center [452, 686] width 15 height 15
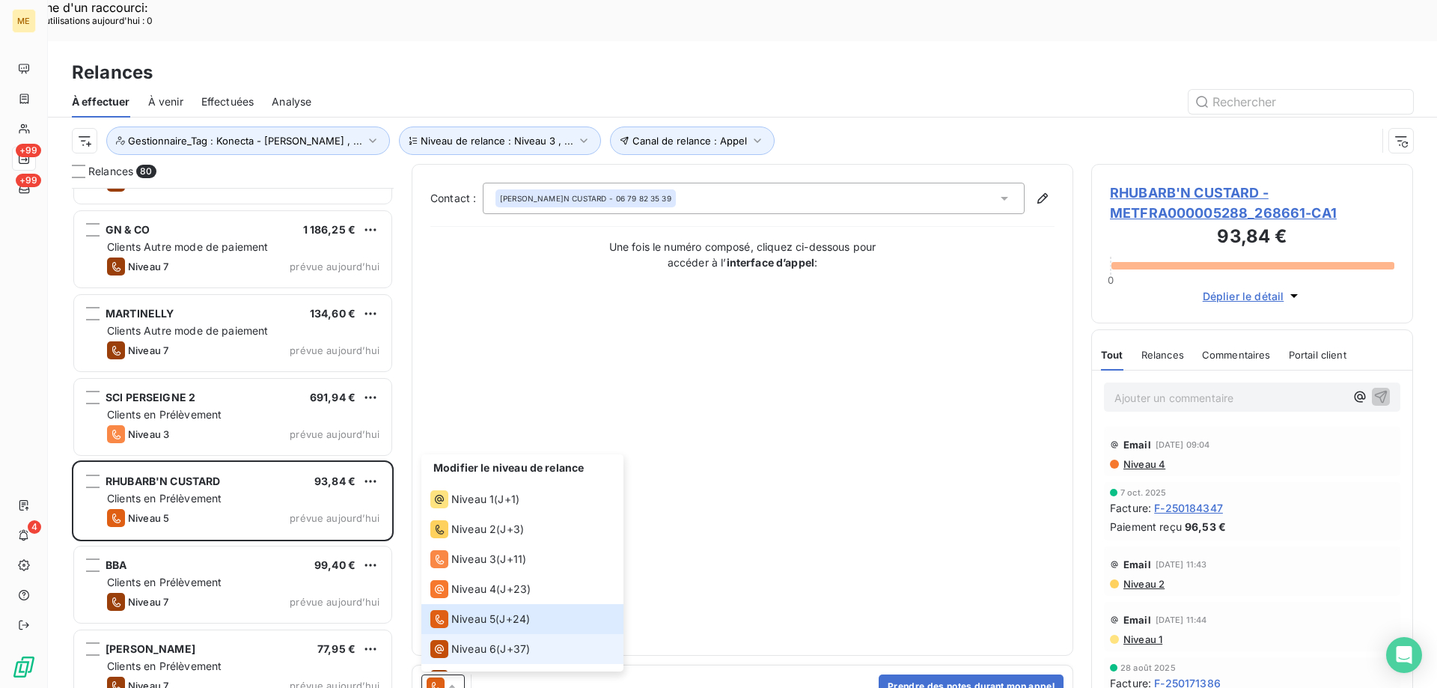
click at [461, 641] on span "Niveau 6" at bounding box center [473, 648] width 45 height 15
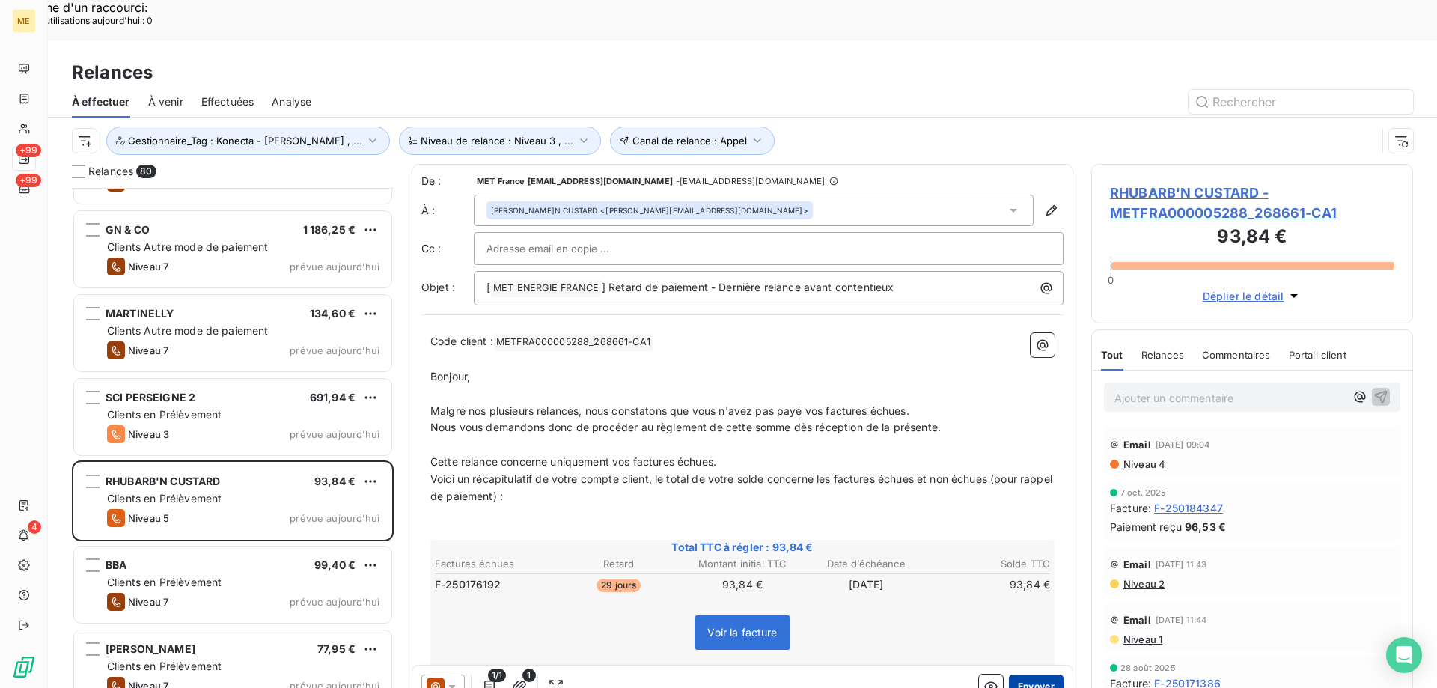
click at [1035, 674] on button "Envoyer" at bounding box center [1036, 686] width 55 height 24
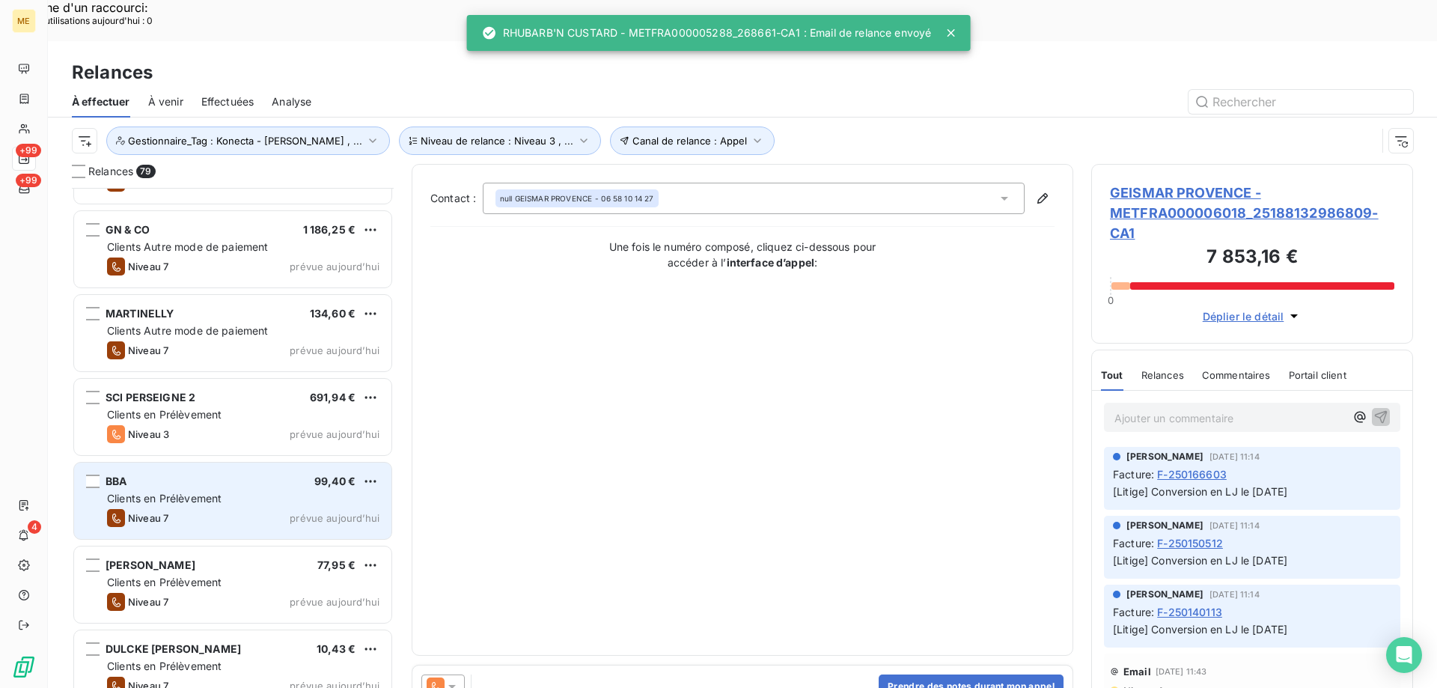
click at [282, 474] on div "BBA 99,40 €" at bounding box center [243, 480] width 272 height 13
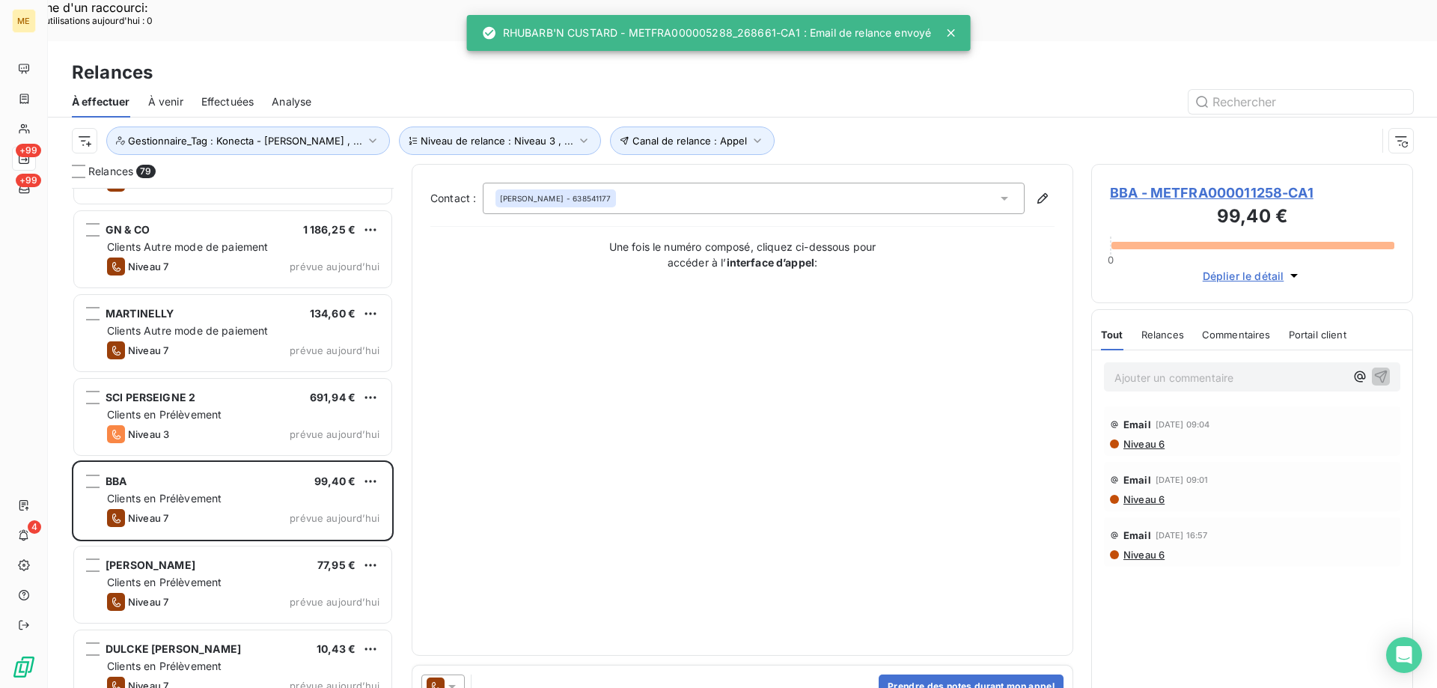
click at [453, 679] on icon at bounding box center [452, 686] width 15 height 15
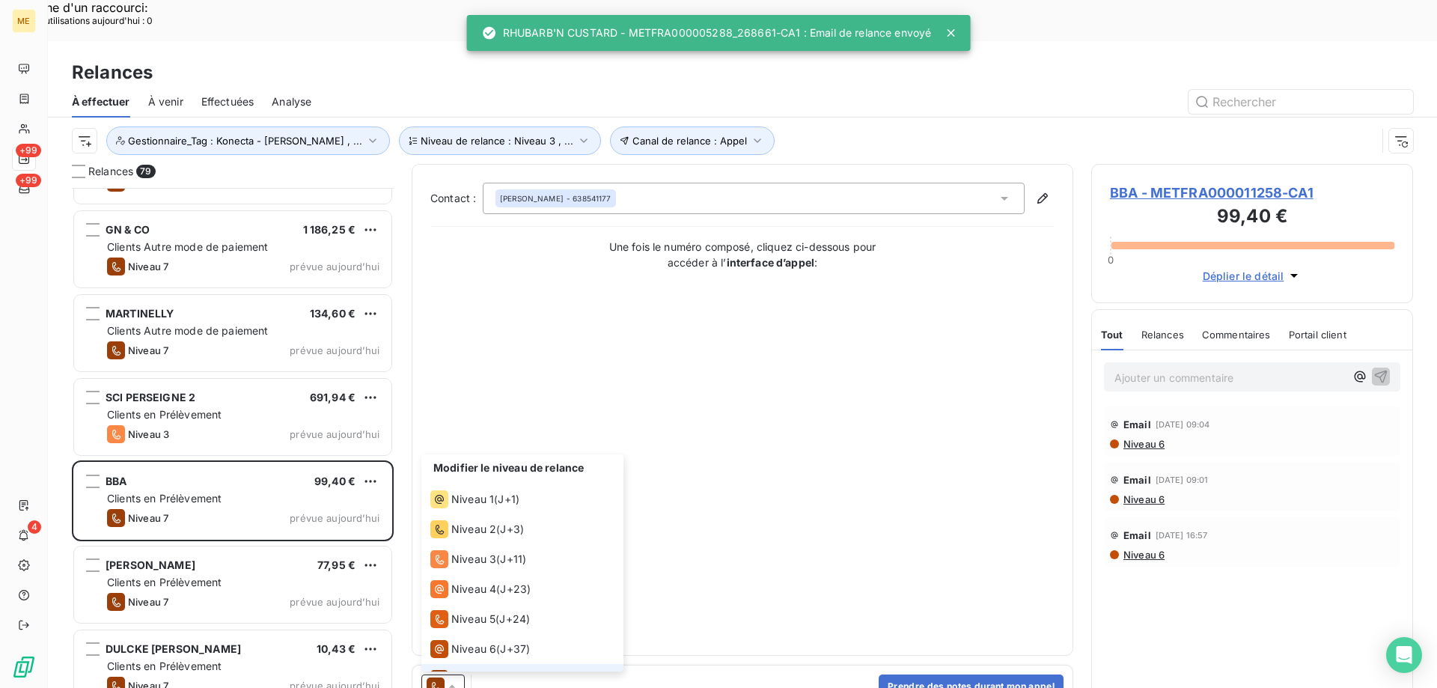
scroll to position [22, 0]
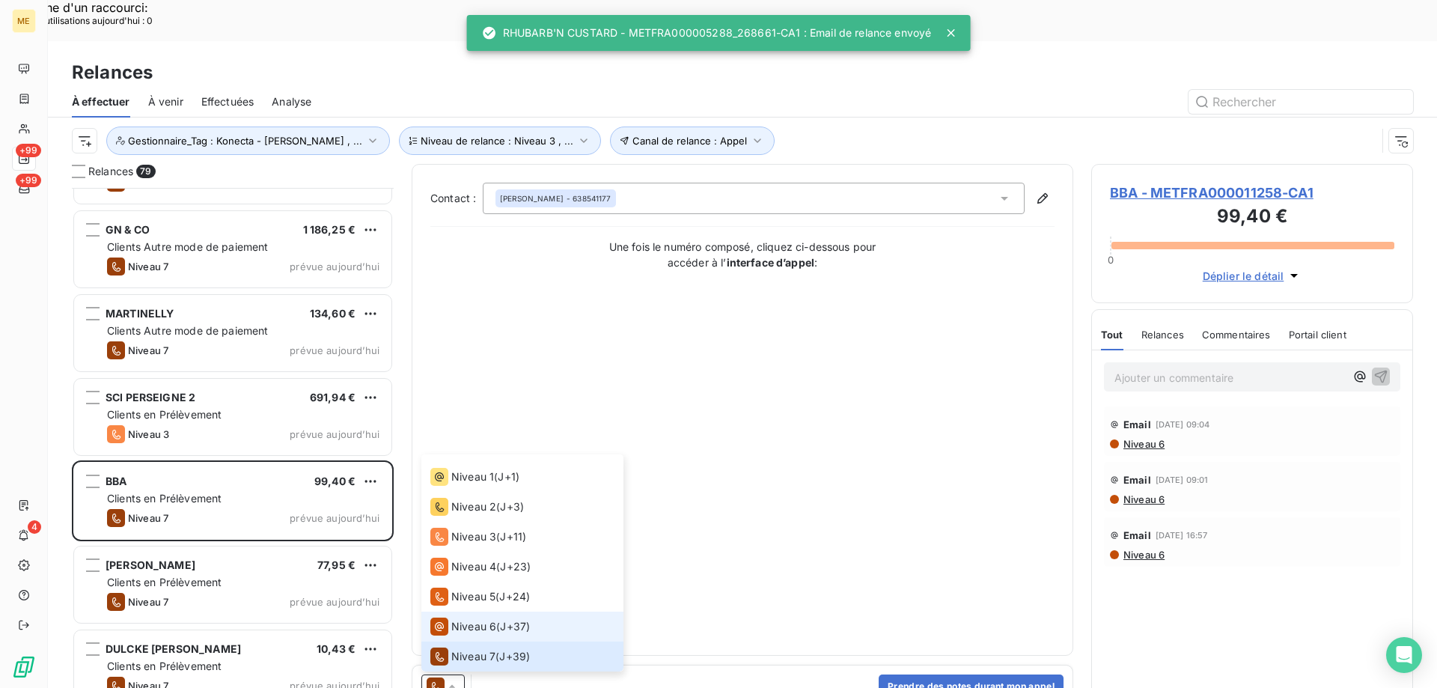
click at [468, 619] on span "Niveau 6" at bounding box center [473, 626] width 45 height 15
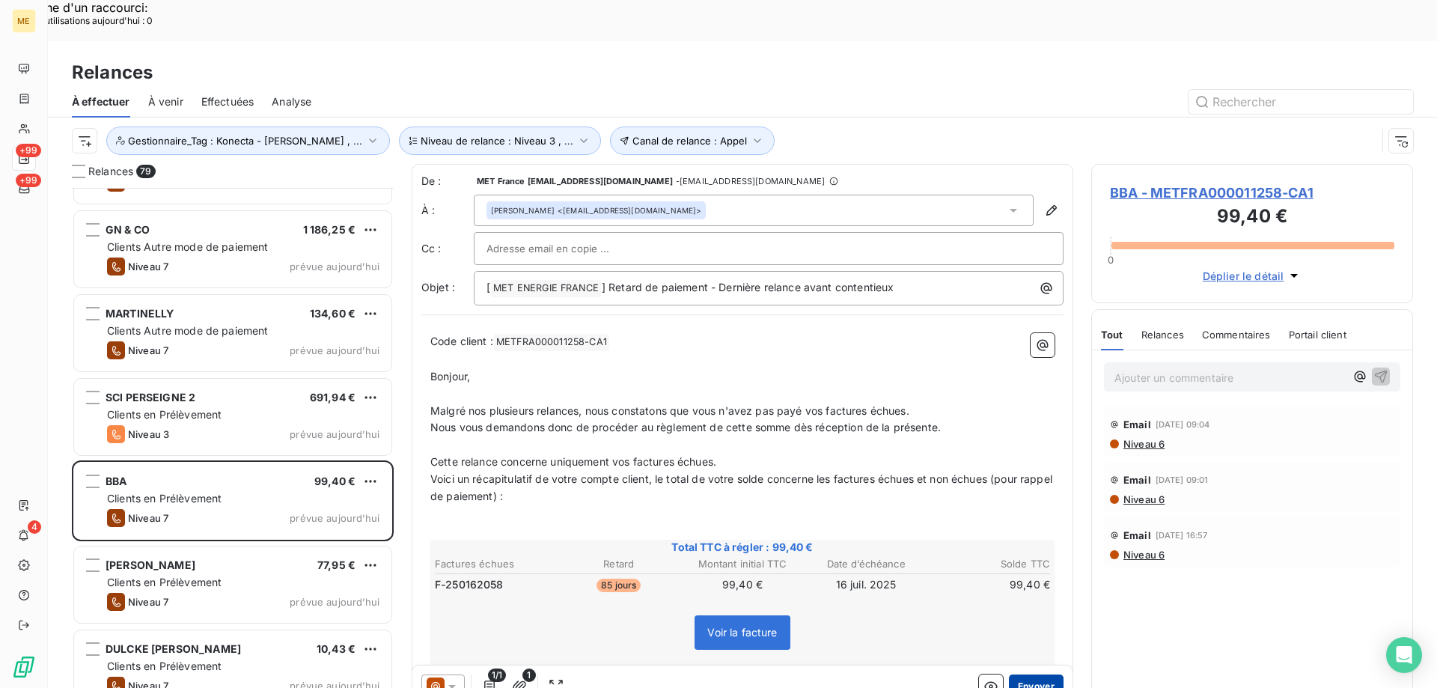
click at [1009, 674] on button "Envoyer" at bounding box center [1036, 686] width 55 height 24
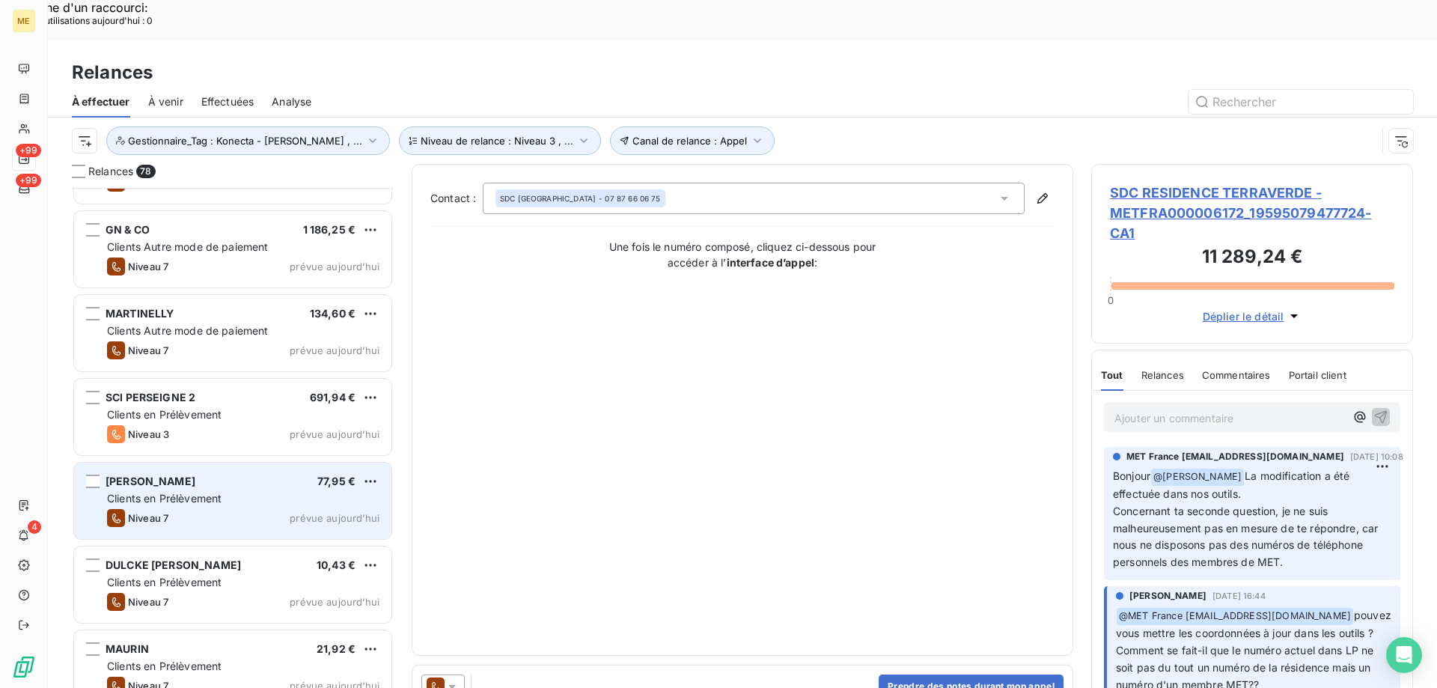
click at [289, 474] on div "ZEHANI RAYAN 77,95 €" at bounding box center [243, 480] width 272 height 13
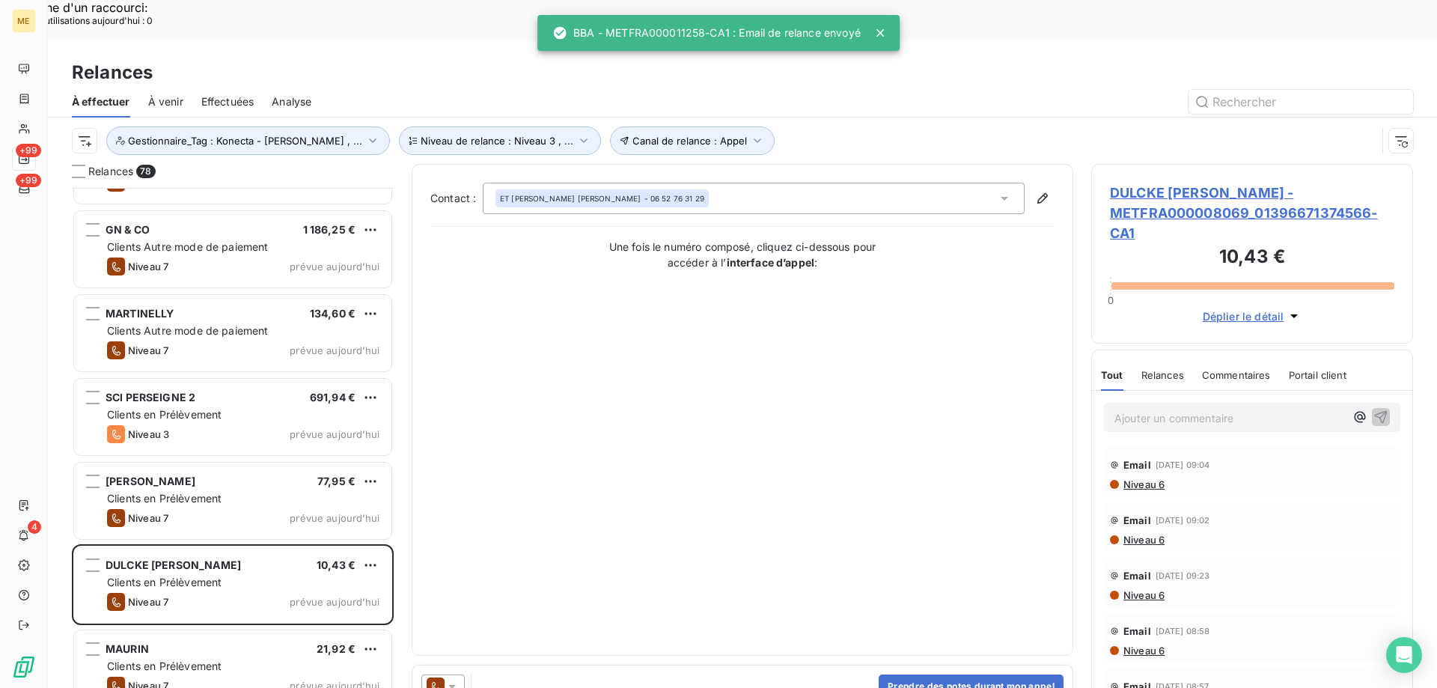
click at [451, 679] on icon at bounding box center [452, 686] width 15 height 15
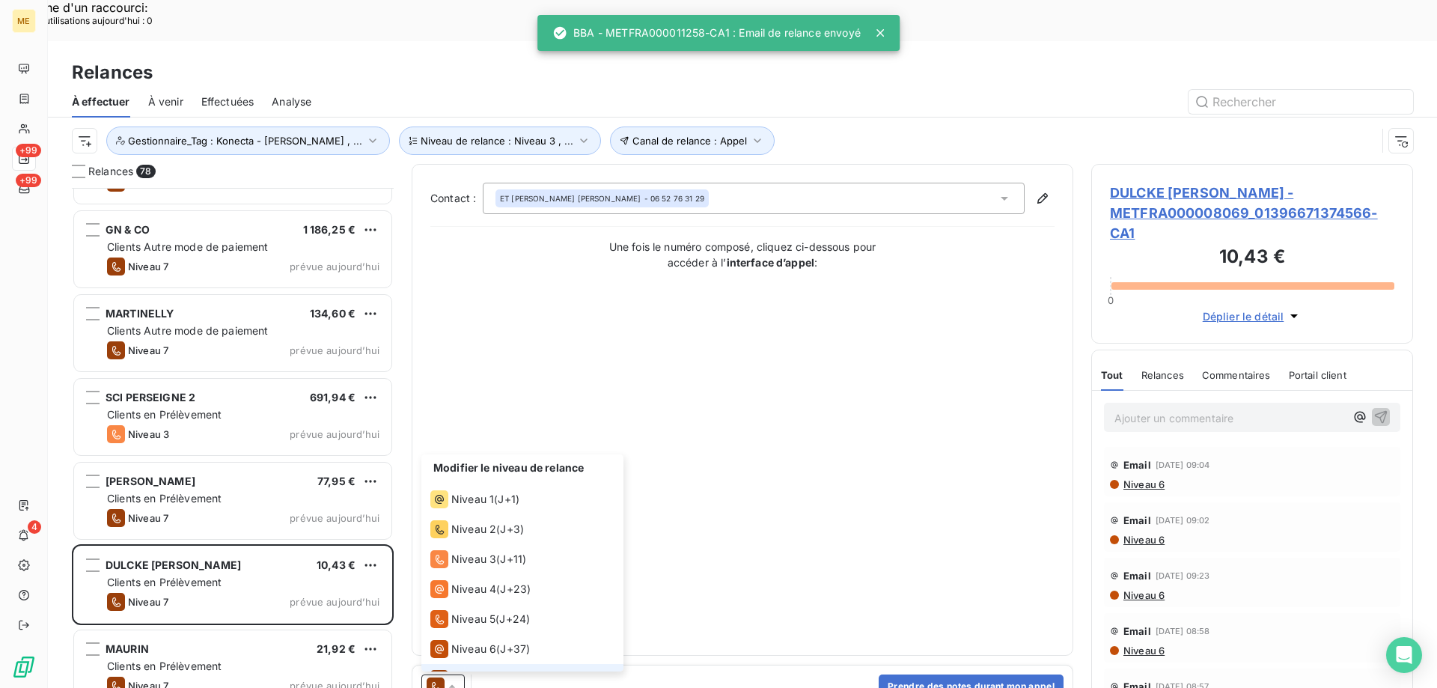
scroll to position [22, 0]
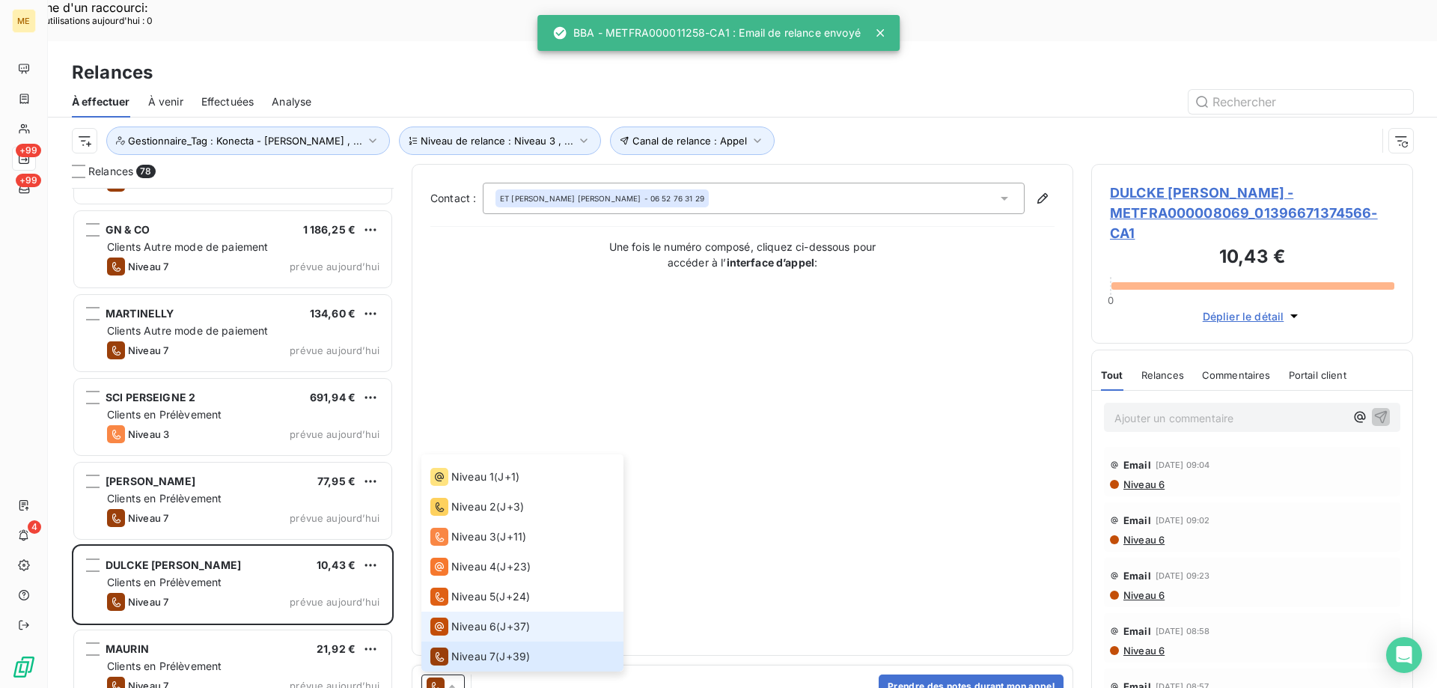
click at [465, 619] on span "Niveau 6" at bounding box center [473, 626] width 45 height 15
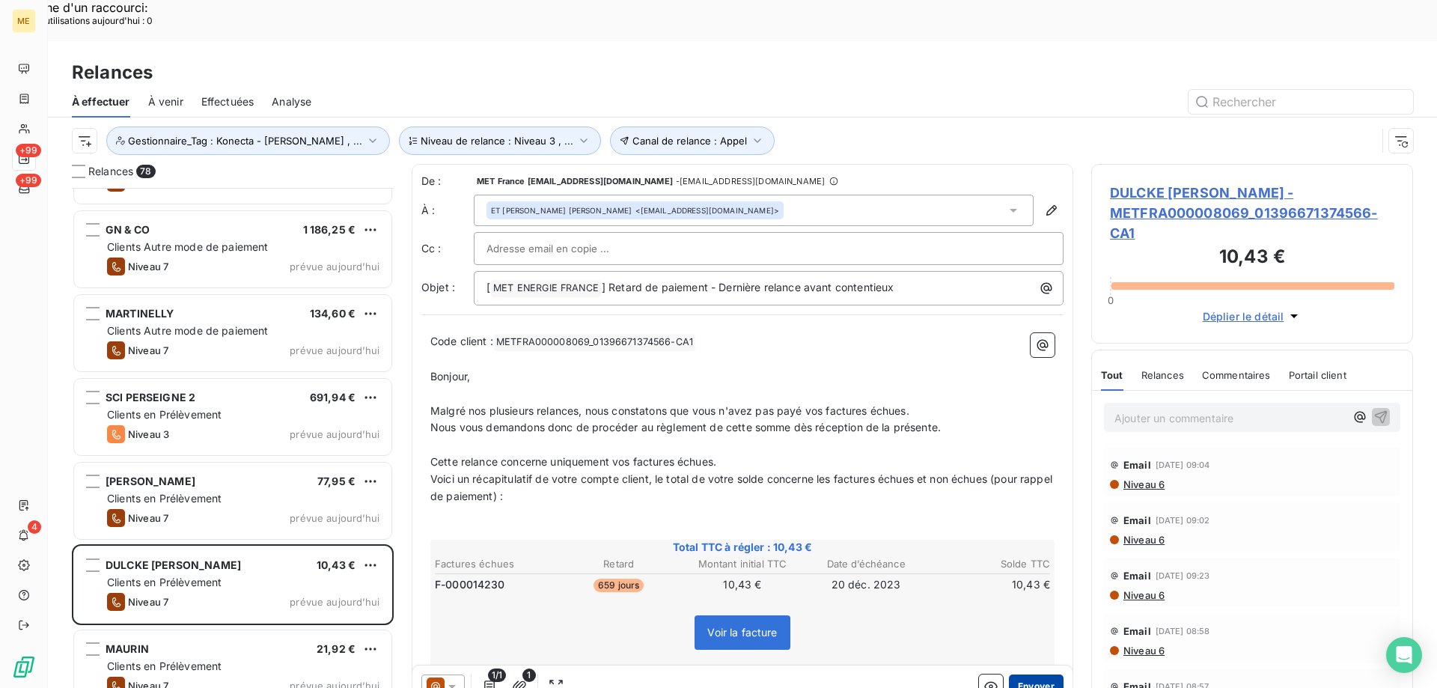
click at [1014, 674] on button "Envoyer" at bounding box center [1036, 686] width 55 height 24
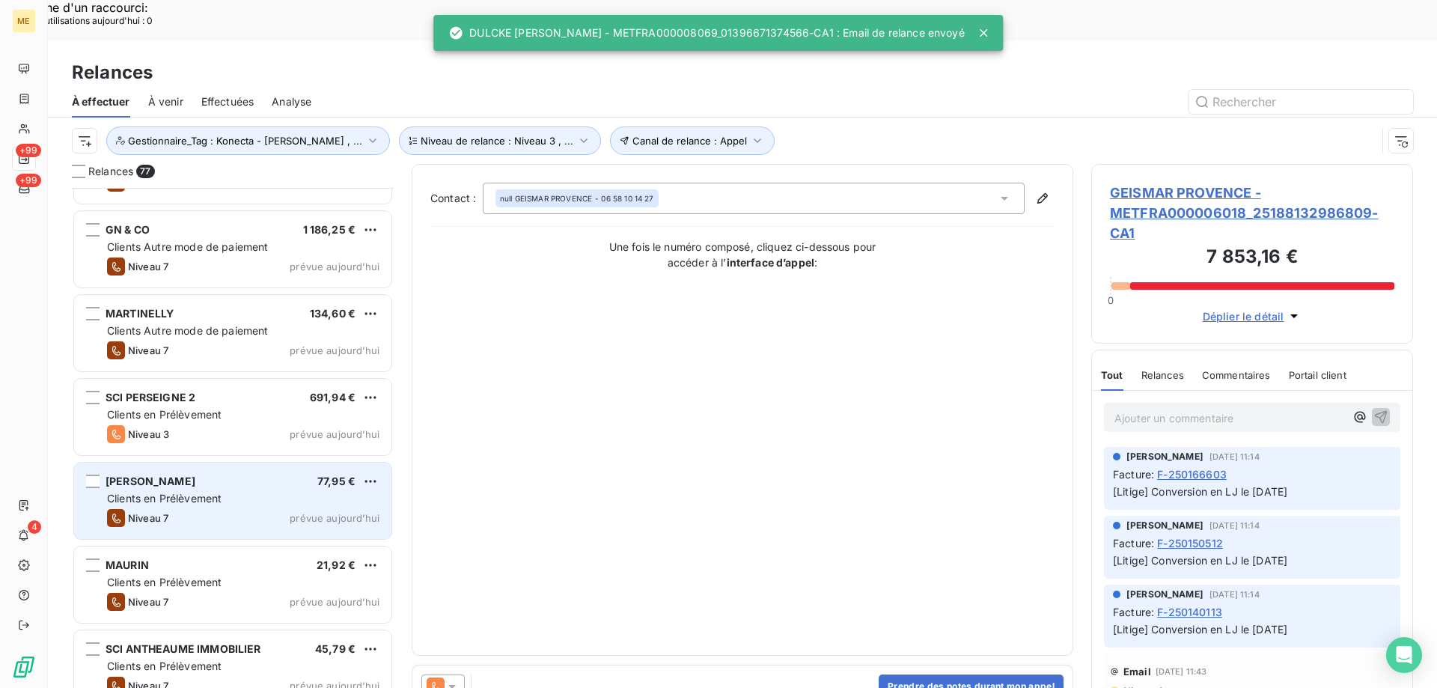
click at [201, 492] on span "Clients en Prélèvement" at bounding box center [164, 498] width 115 height 13
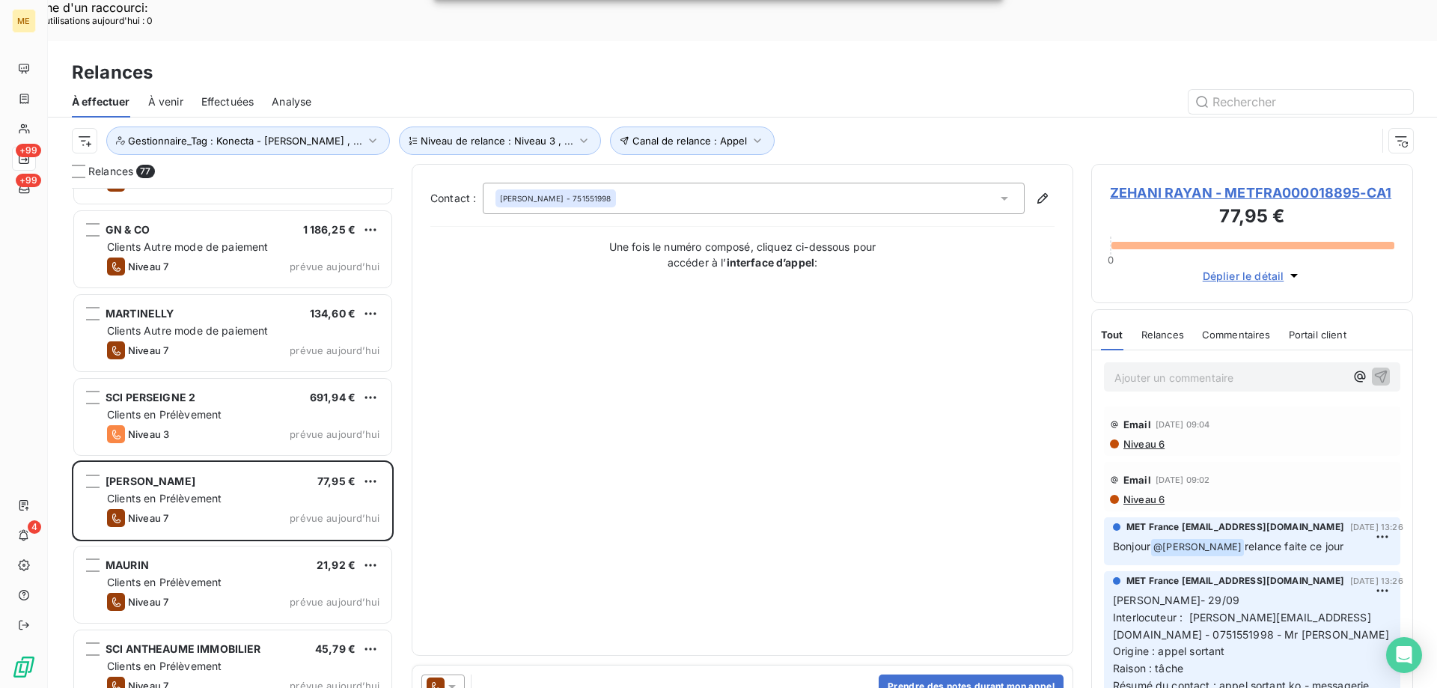
click at [452, 685] on icon at bounding box center [451, 687] width 7 height 4
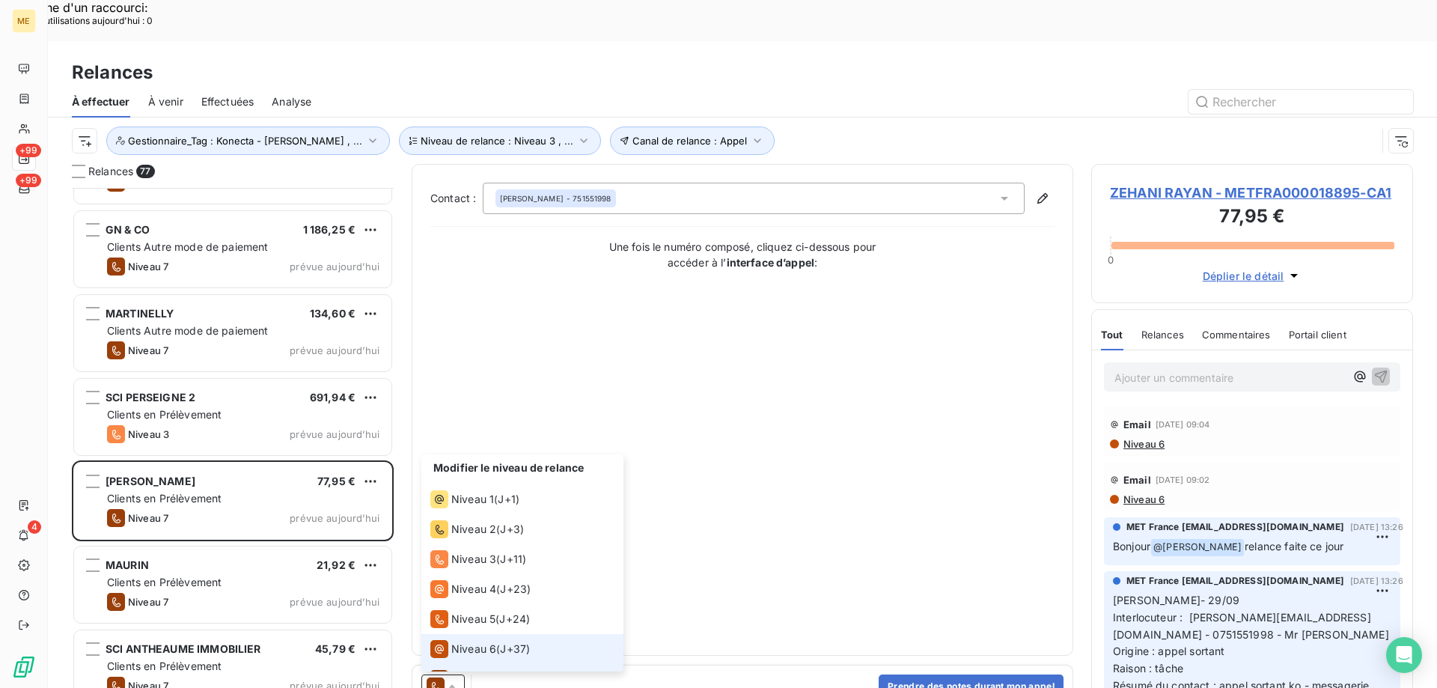
scroll to position [22, 0]
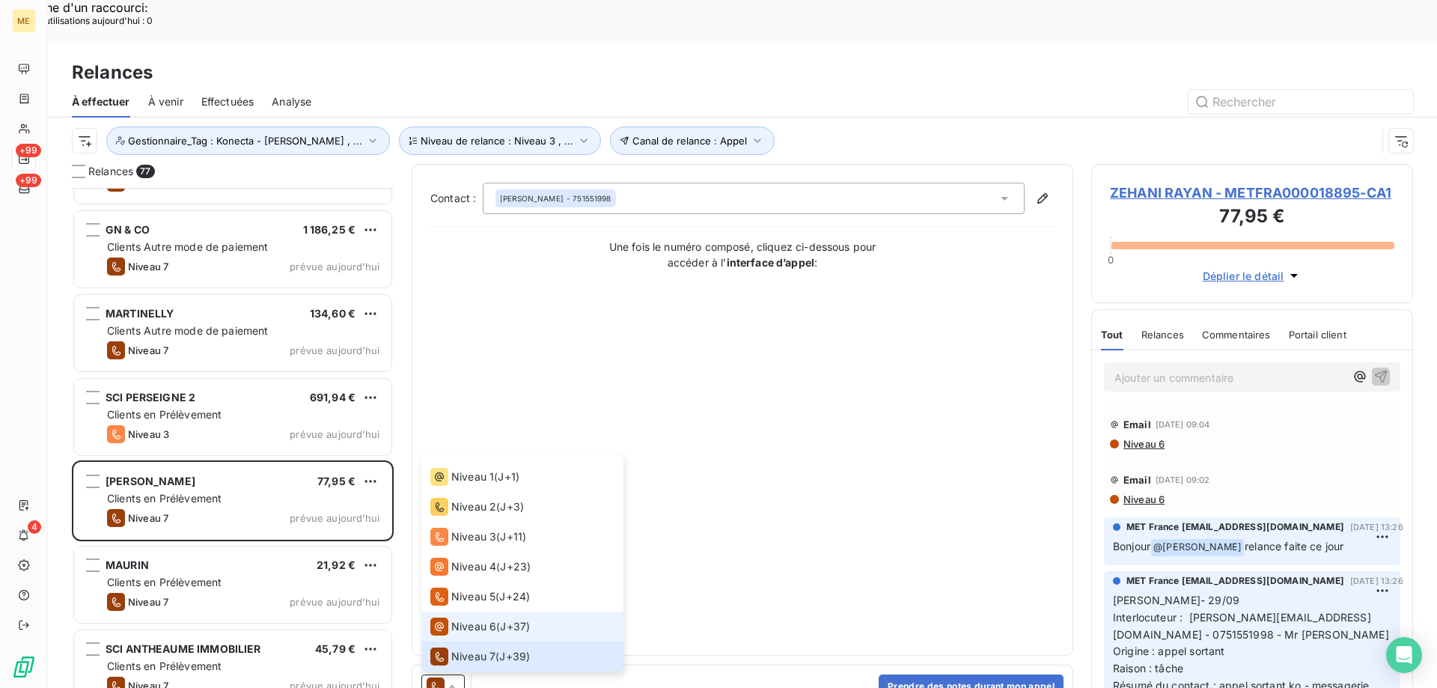
click at [454, 611] on li "Niveau 6 ( J+37 )" at bounding box center [522, 626] width 202 height 30
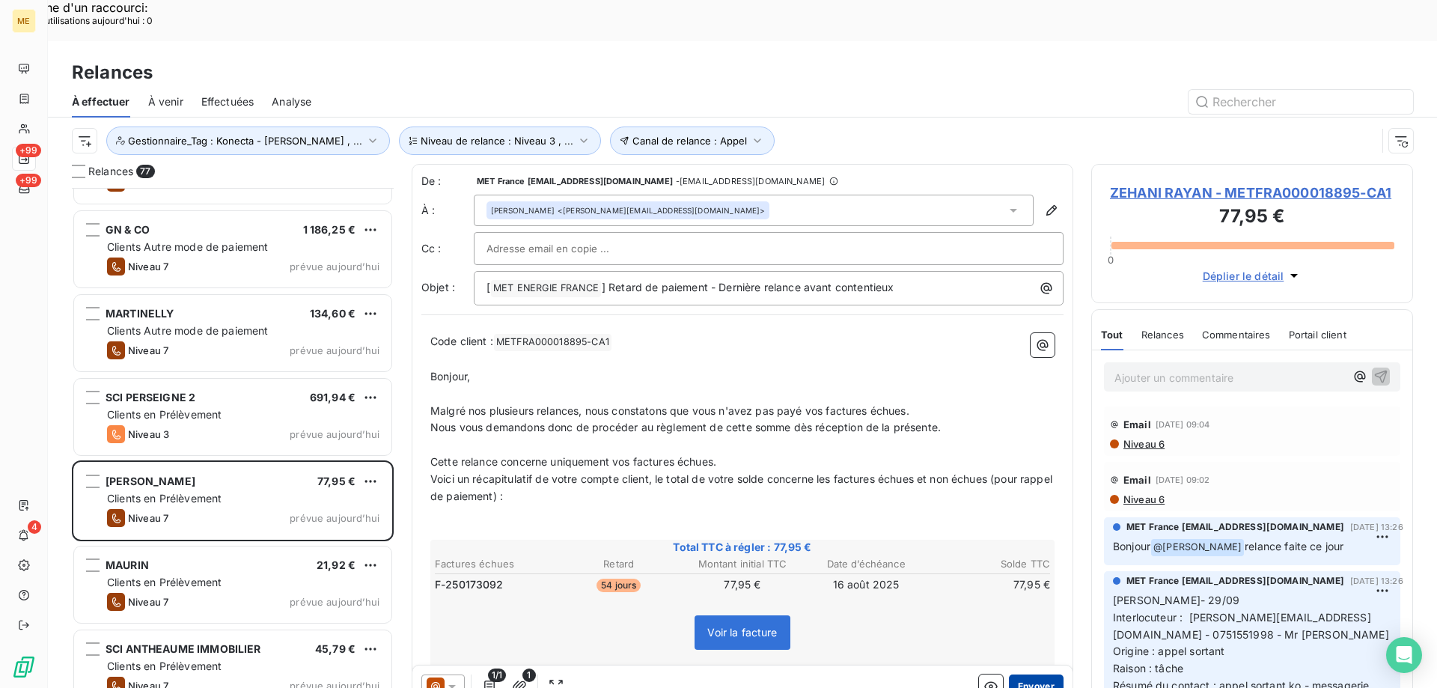
click at [1009, 674] on button "Envoyer" at bounding box center [1036, 686] width 55 height 24
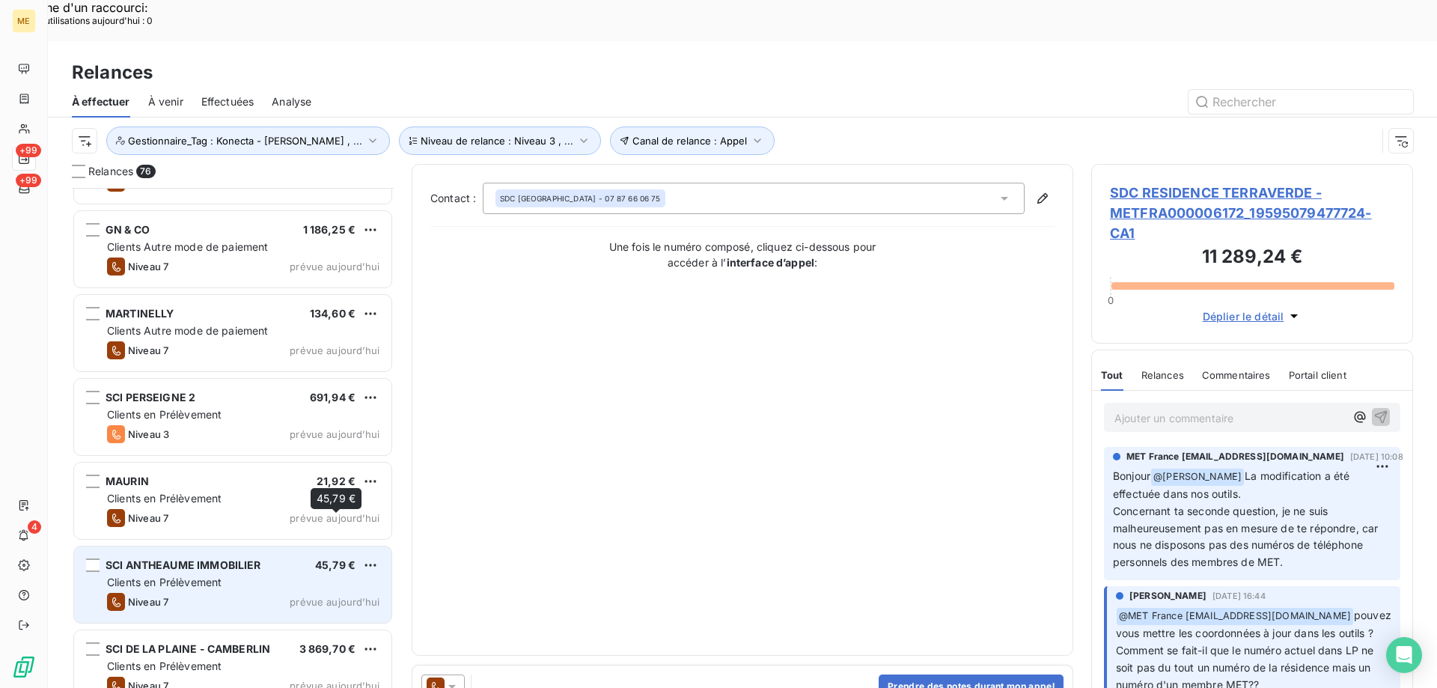
click at [338, 558] on span "45,79 €" at bounding box center [335, 564] width 40 height 13
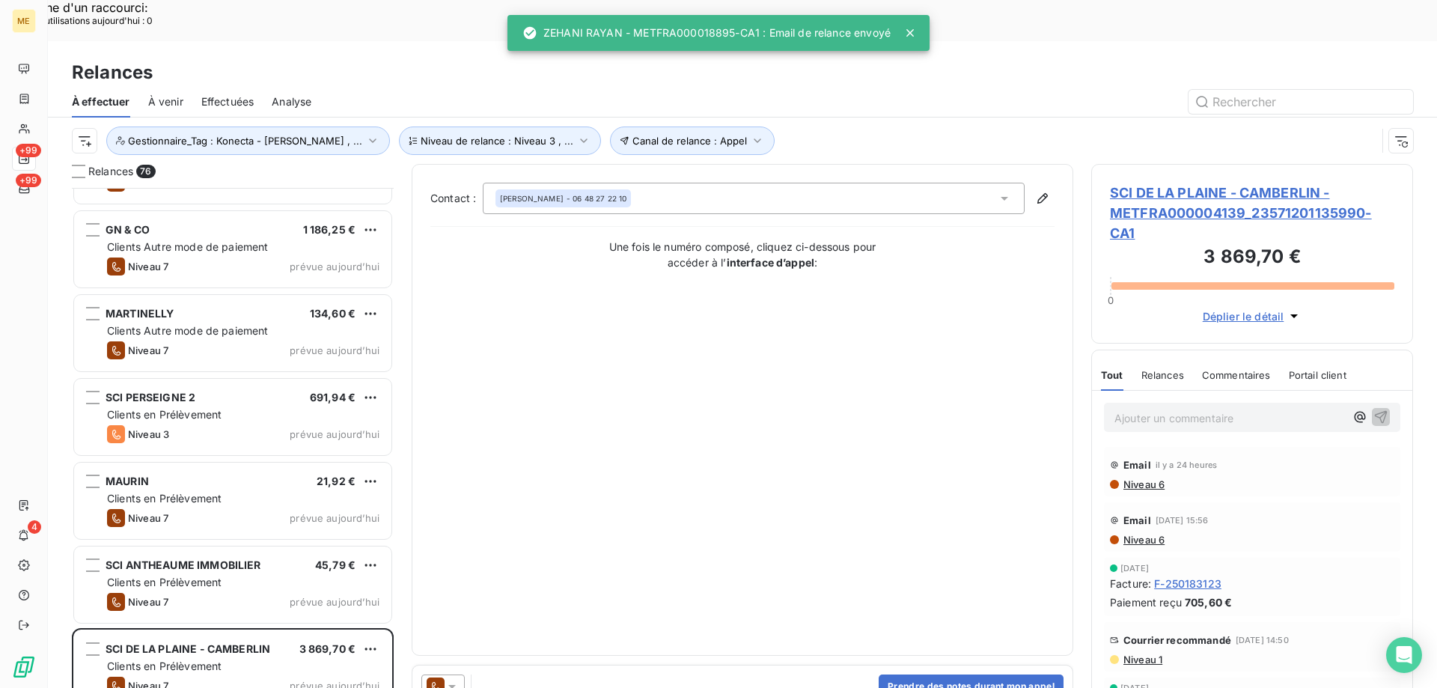
click at [460, 674] on div at bounding box center [442, 686] width 43 height 24
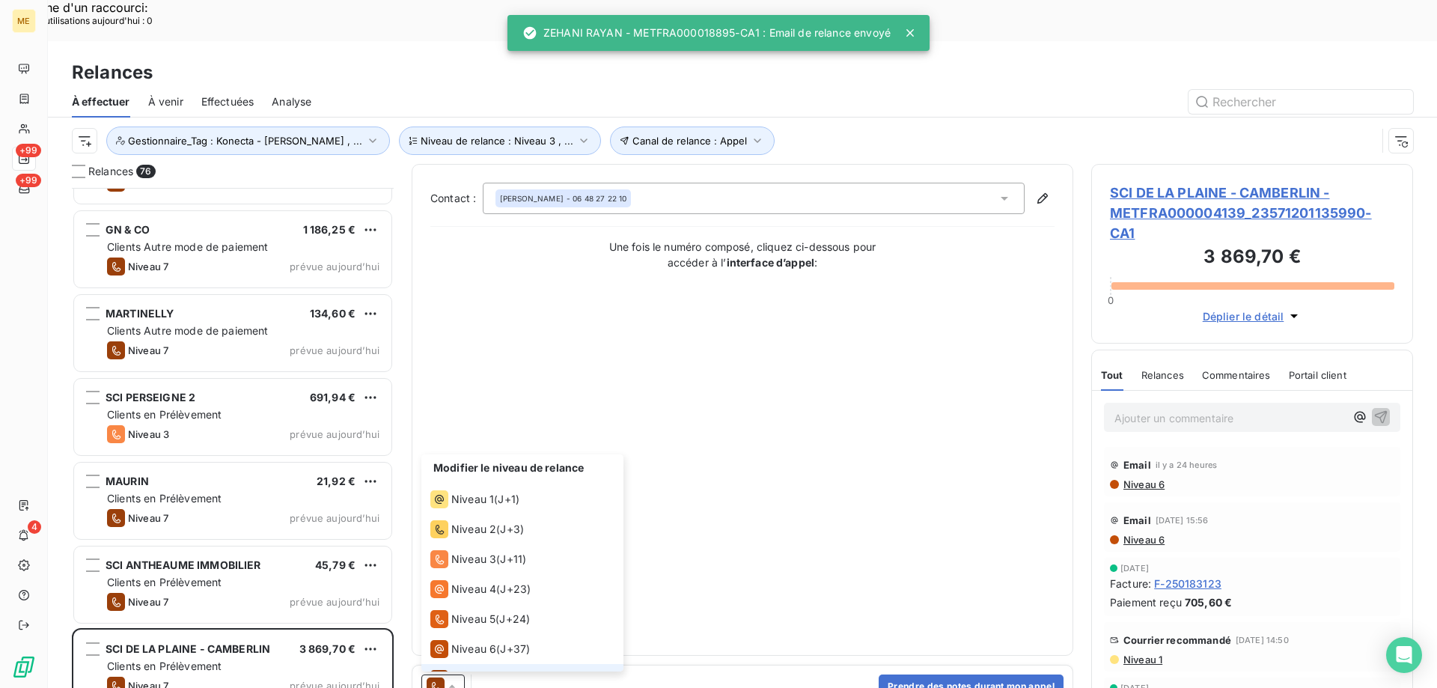
scroll to position [22, 0]
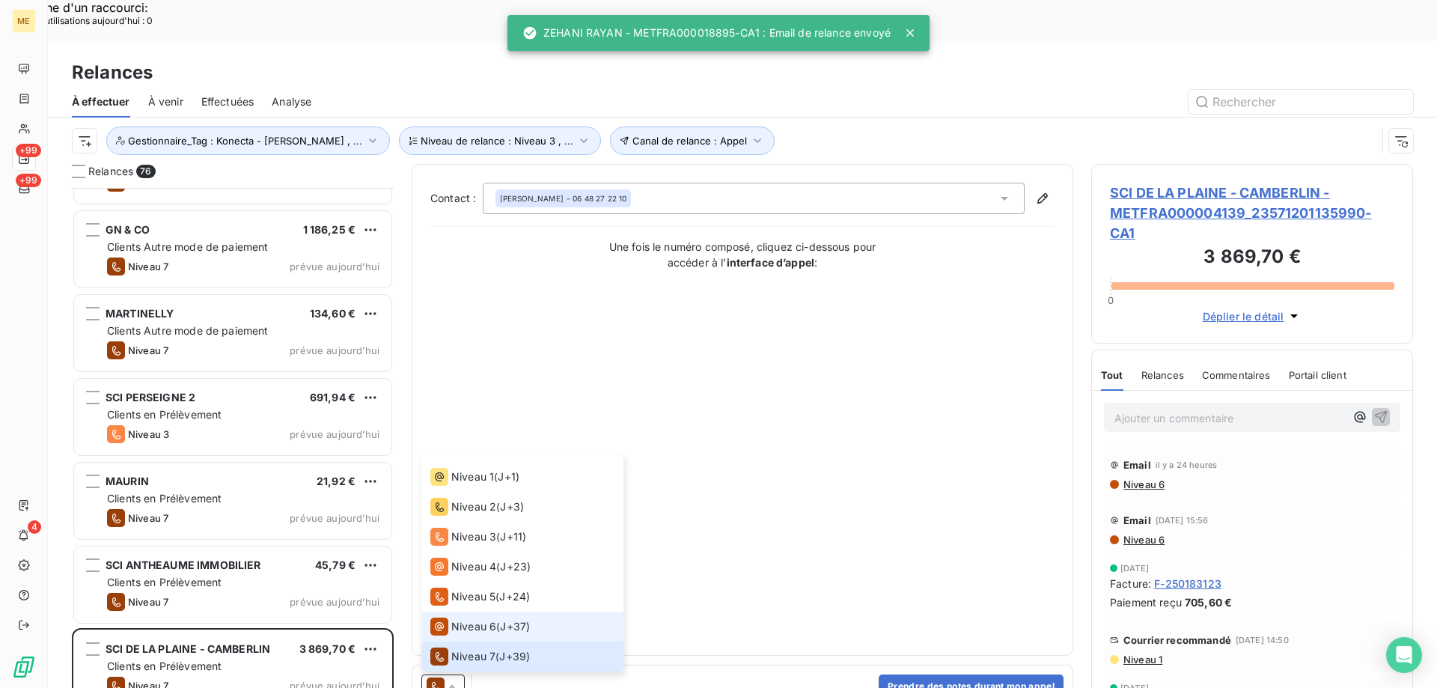
click at [460, 619] on span "Niveau 6" at bounding box center [473, 626] width 45 height 15
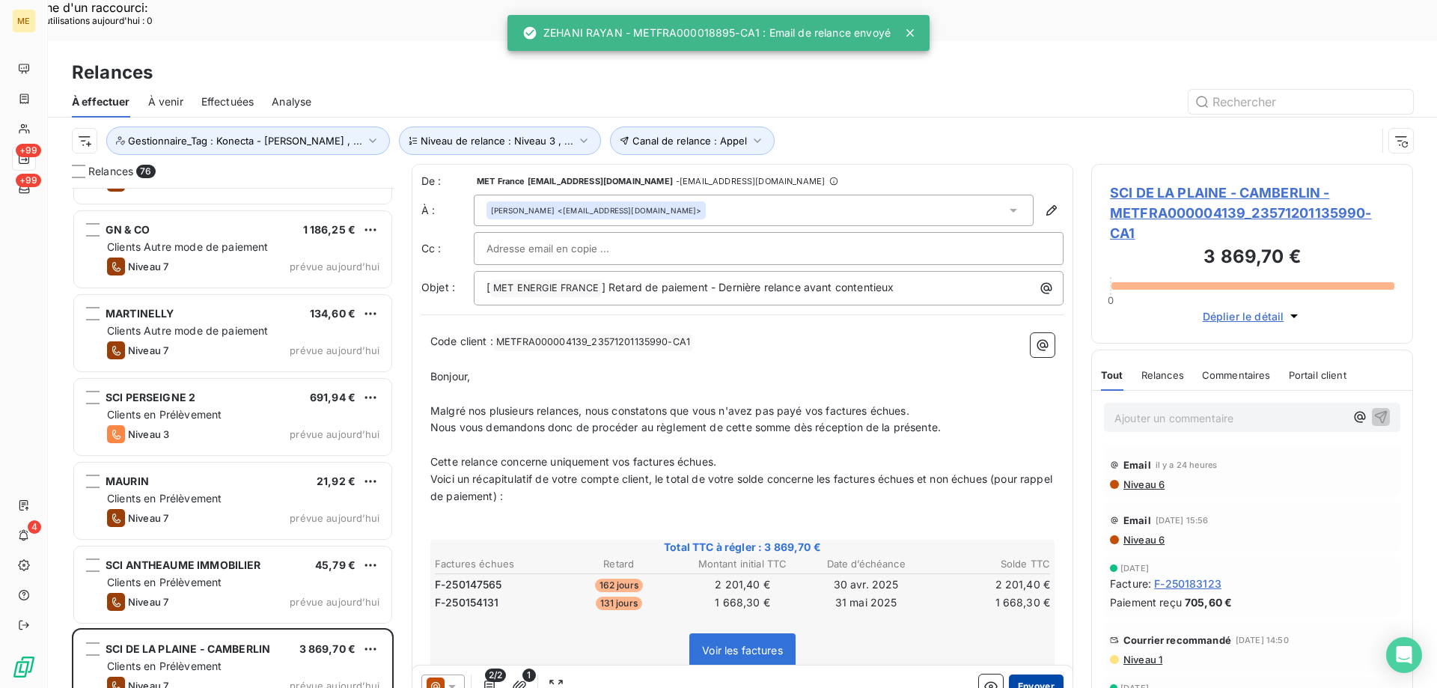
click at [1009, 674] on button "Envoyer" at bounding box center [1036, 686] width 55 height 24
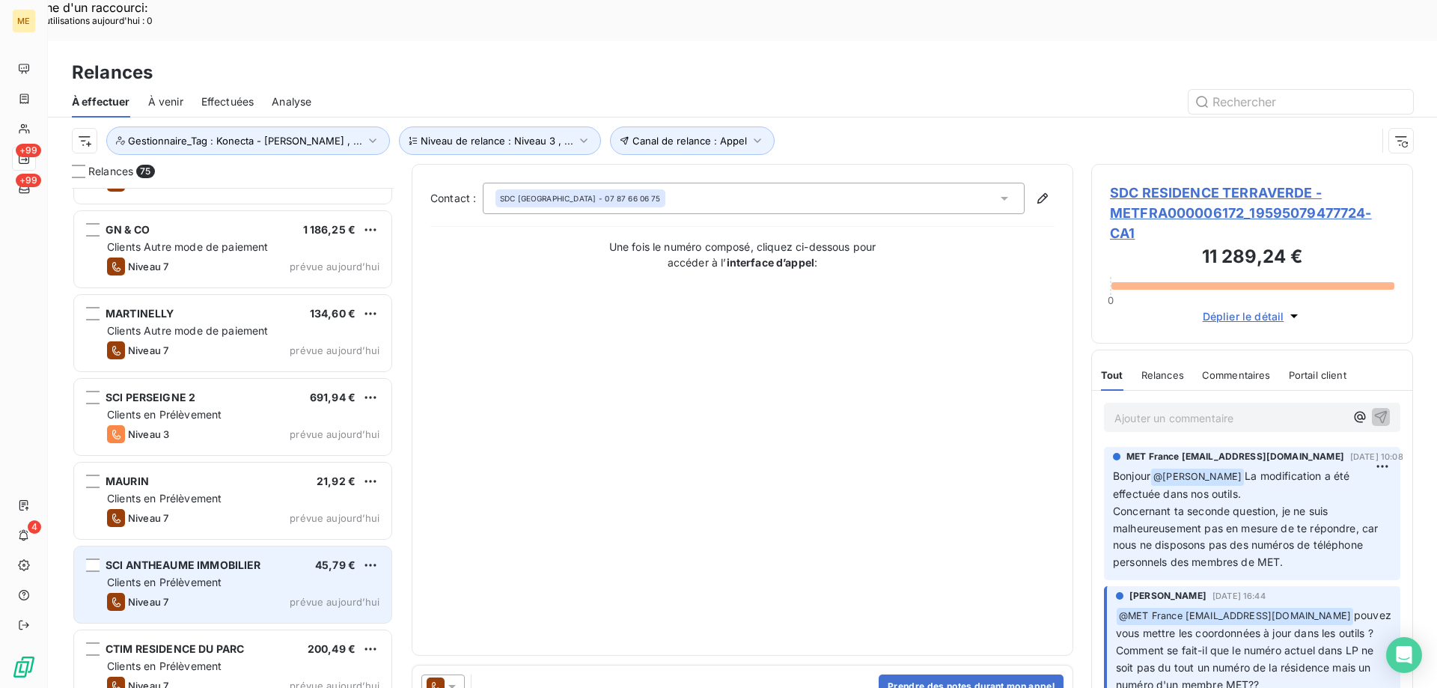
click at [303, 546] on div "SCI ANTHEAUME IMMOBILIER 45,79 € Clients en Prélèvement Niveau 7 prévue aujourd…" at bounding box center [232, 584] width 317 height 76
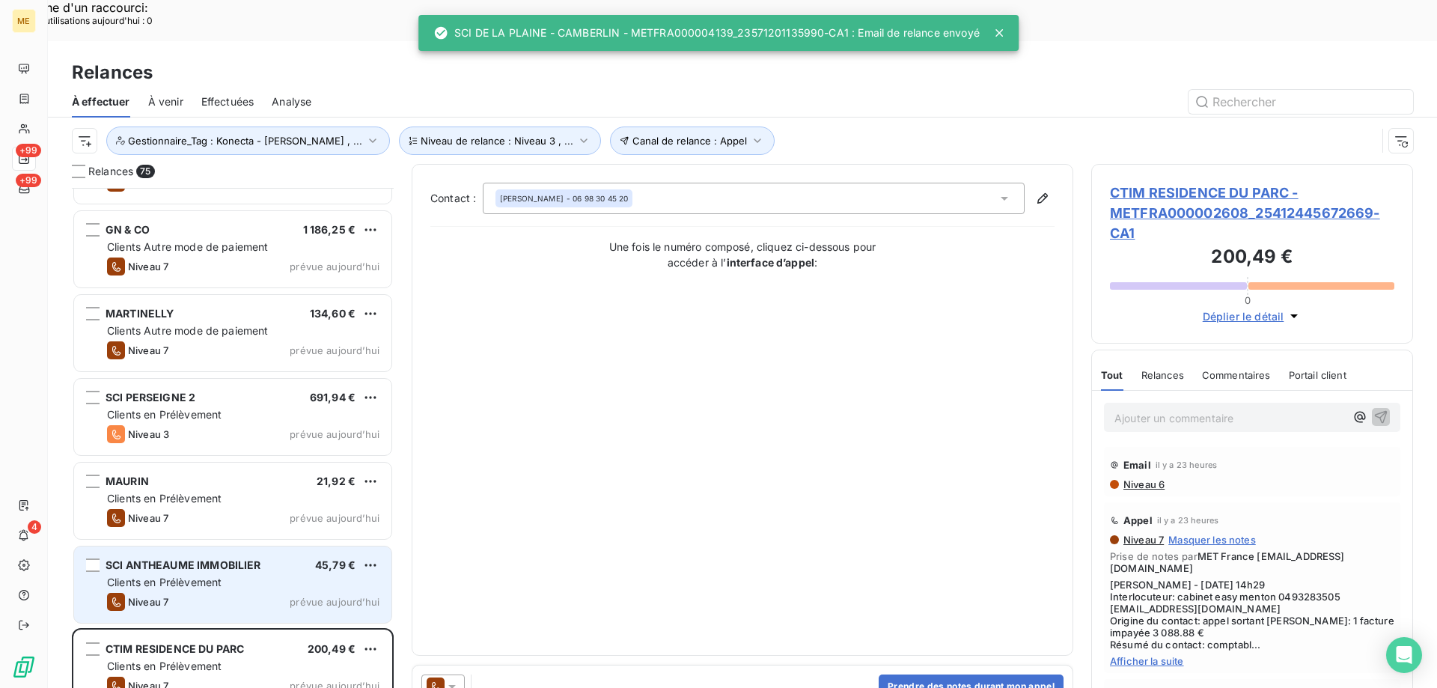
click at [338, 575] on div "Clients en Prélèvement" at bounding box center [243, 582] width 272 height 15
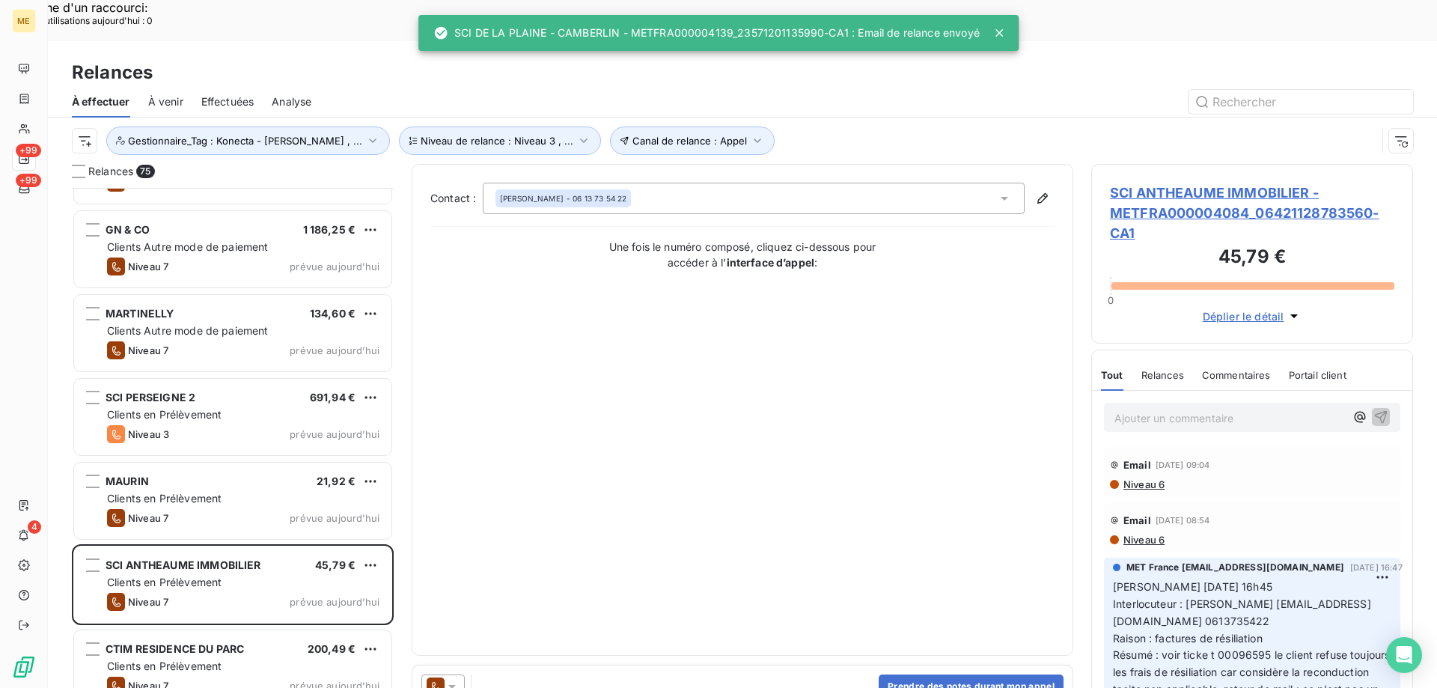
click at [452, 679] on icon at bounding box center [452, 686] width 15 height 15
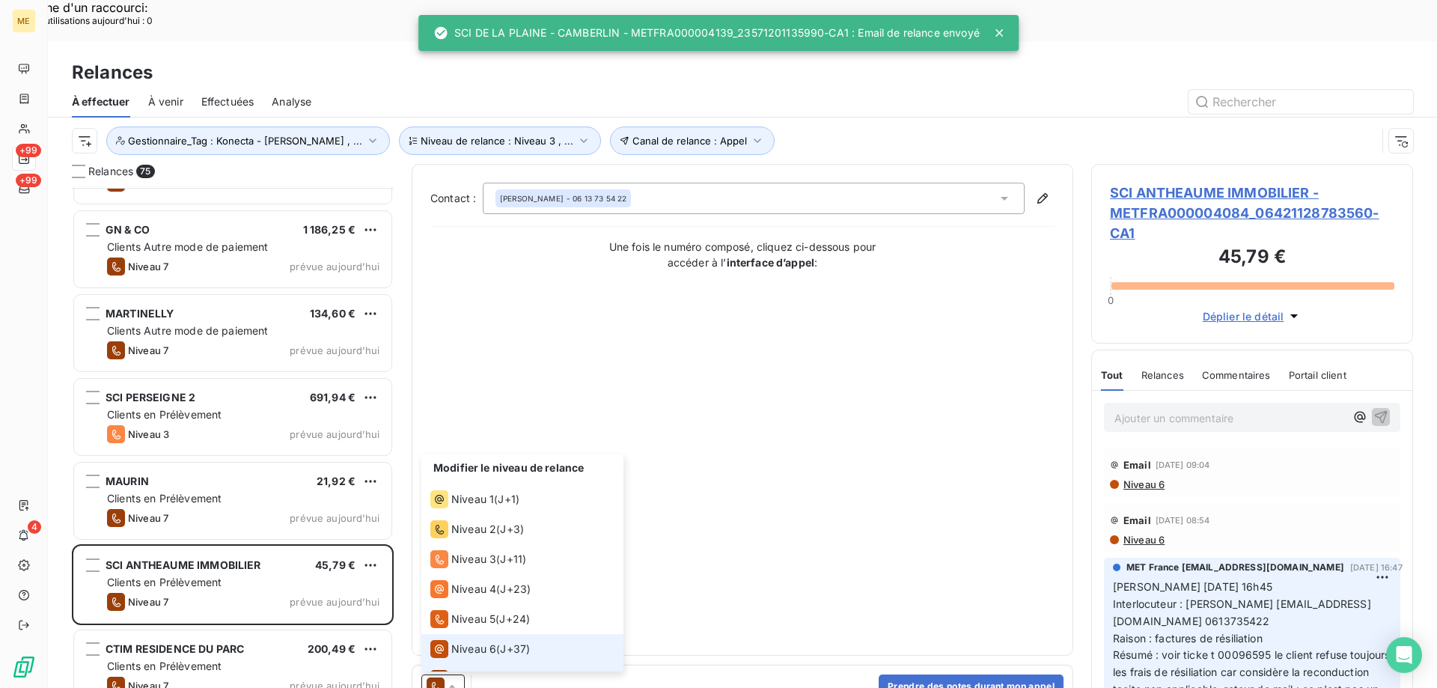
scroll to position [22, 0]
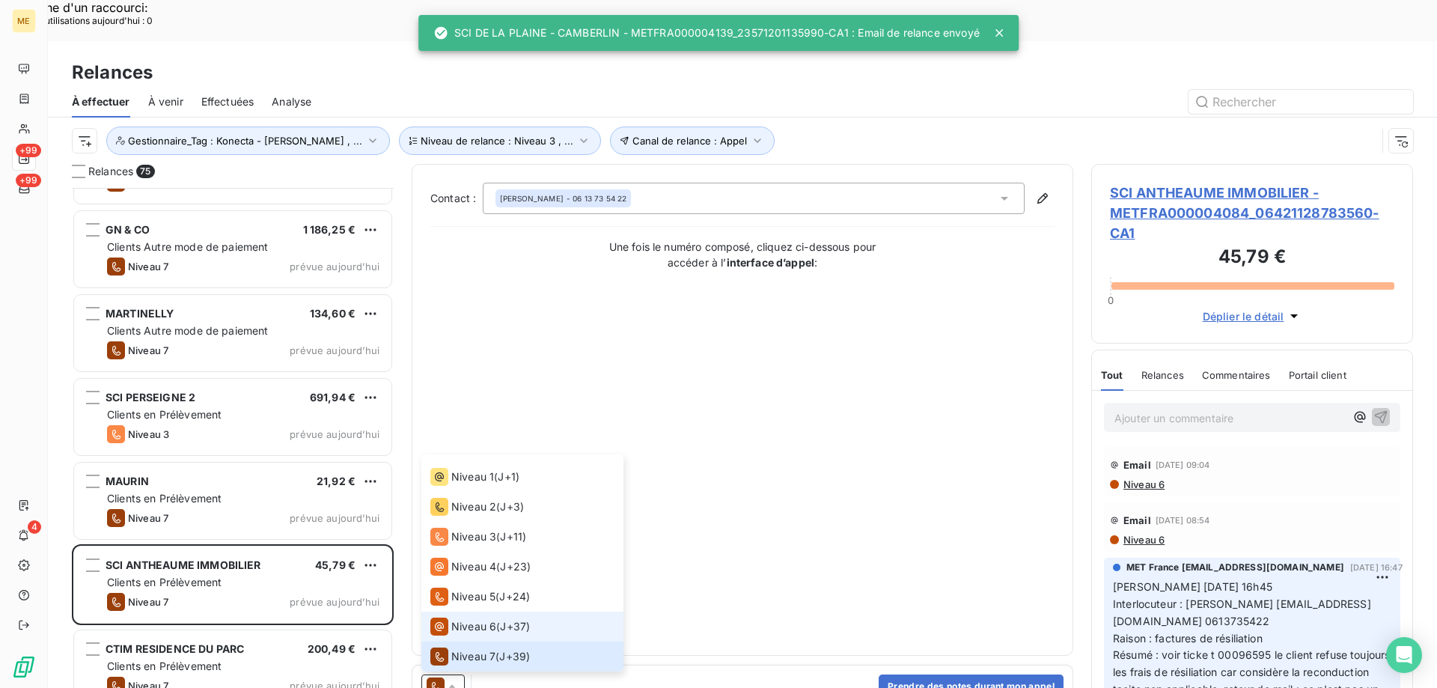
click at [471, 619] on span "Niveau 6" at bounding box center [473, 626] width 45 height 15
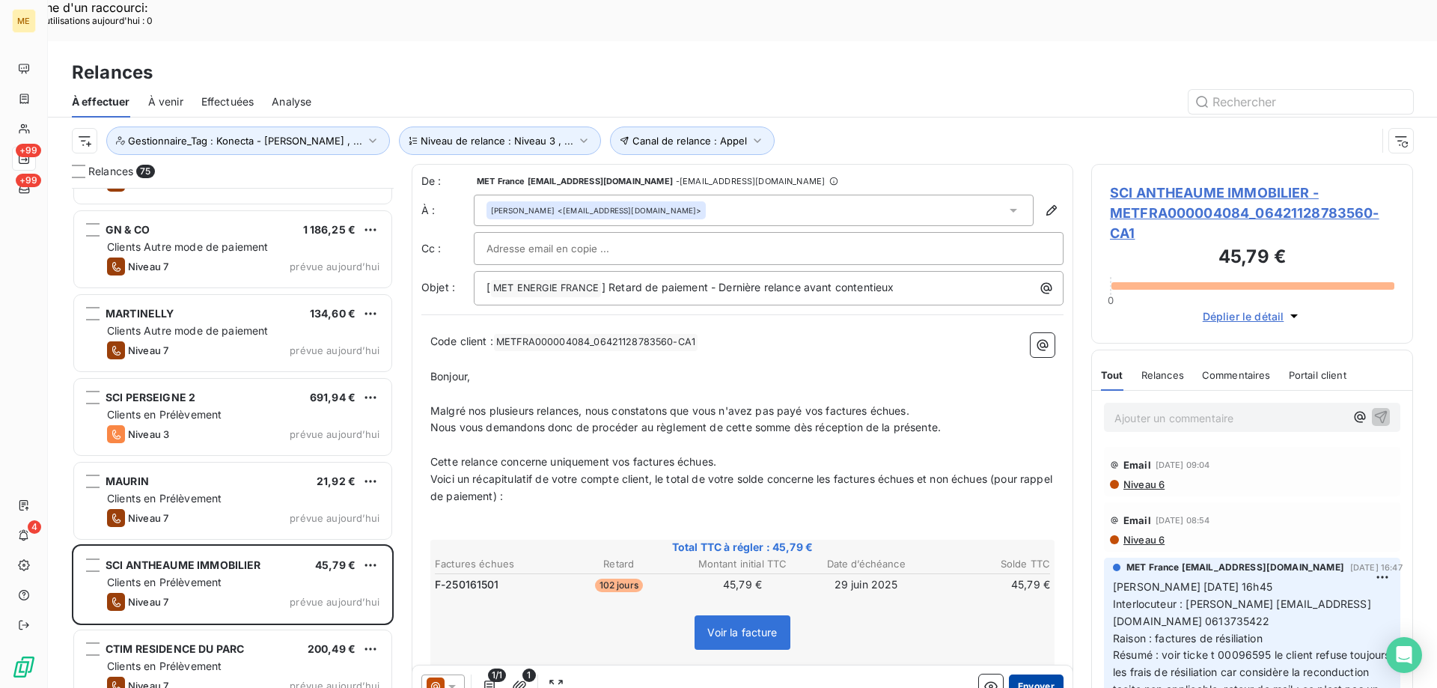
click at [1009, 674] on button "Envoyer" at bounding box center [1036, 686] width 55 height 24
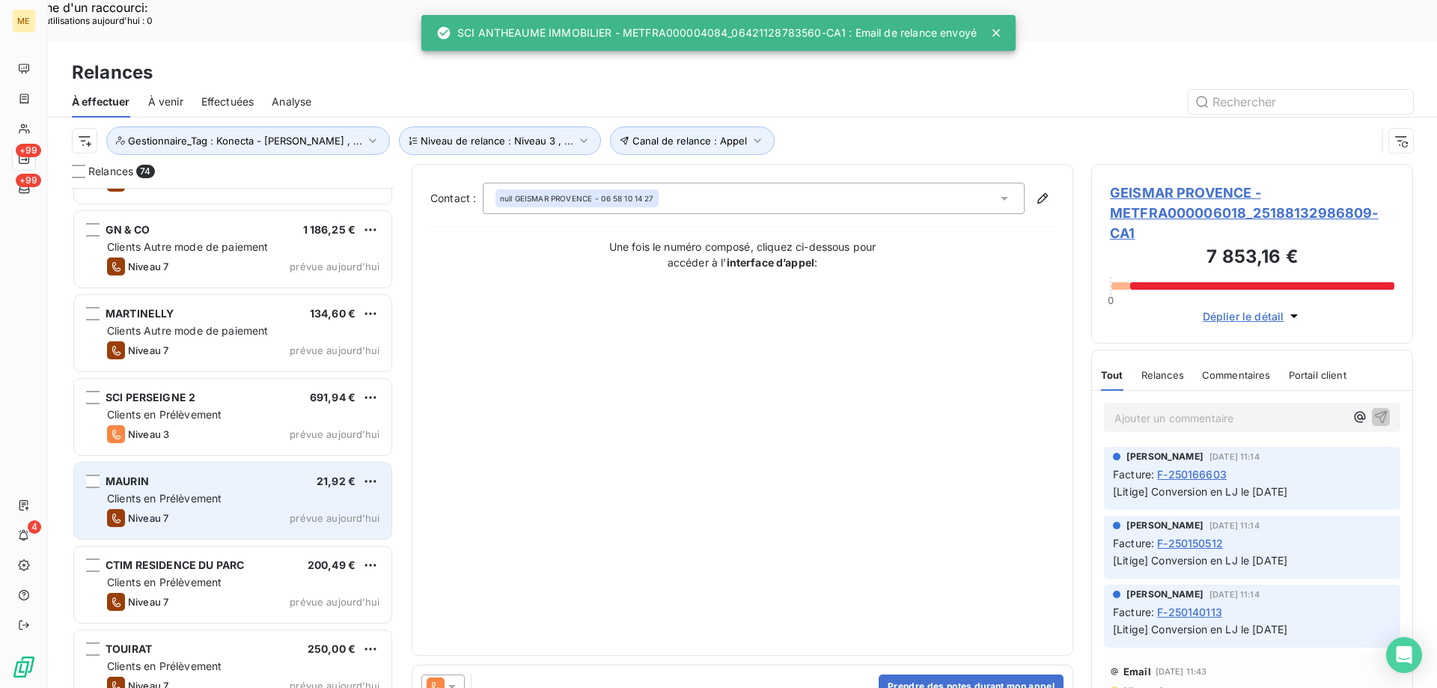
click at [302, 491] on div "Clients en Prélèvement" at bounding box center [243, 498] width 272 height 15
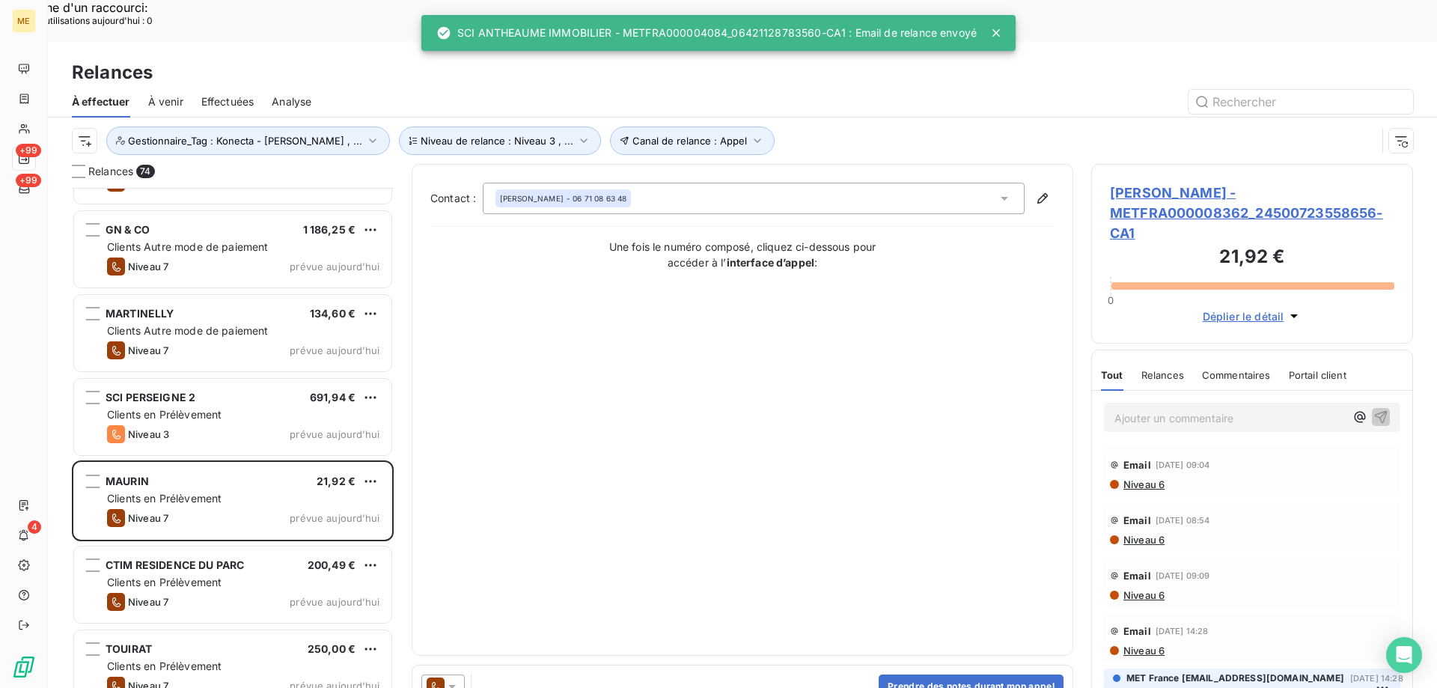
click at [457, 679] on icon at bounding box center [452, 686] width 15 height 15
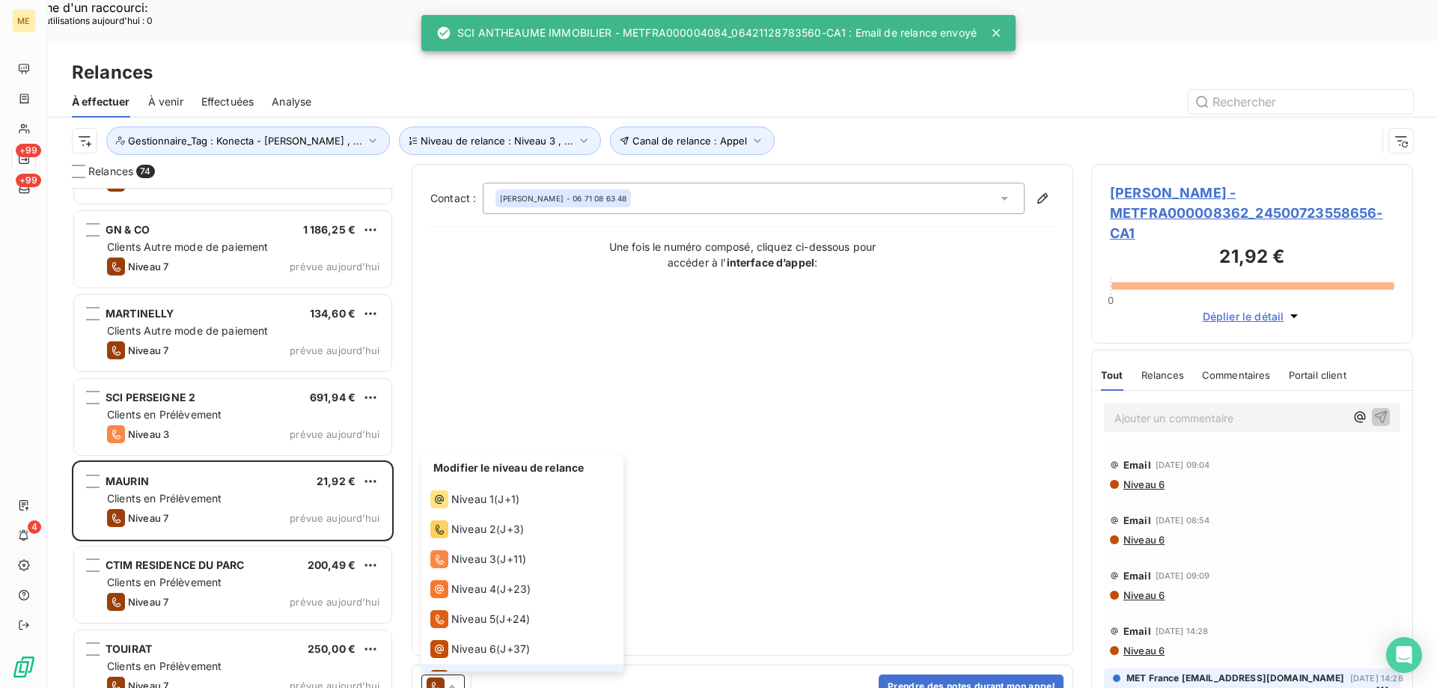
scroll to position [22, 0]
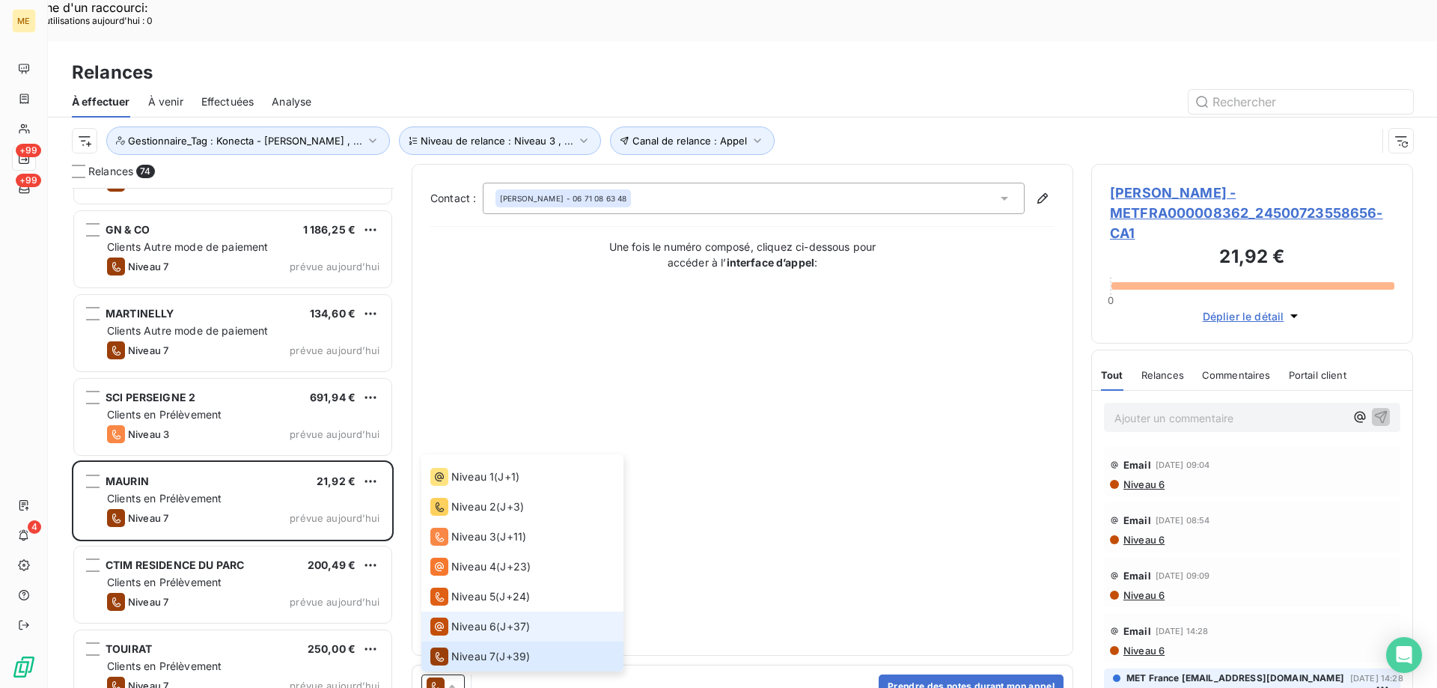
click at [469, 619] on span "Niveau 6" at bounding box center [473, 626] width 45 height 15
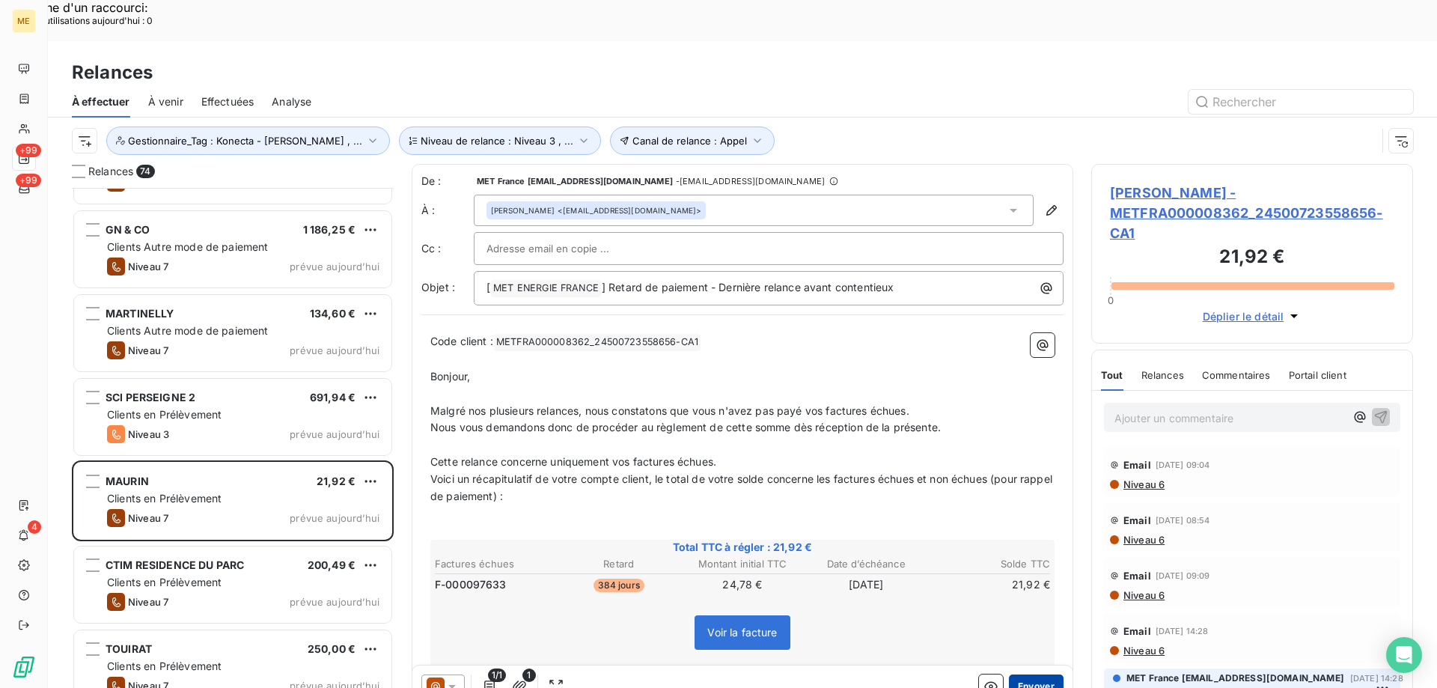
click at [1024, 674] on button "Envoyer" at bounding box center [1036, 686] width 55 height 24
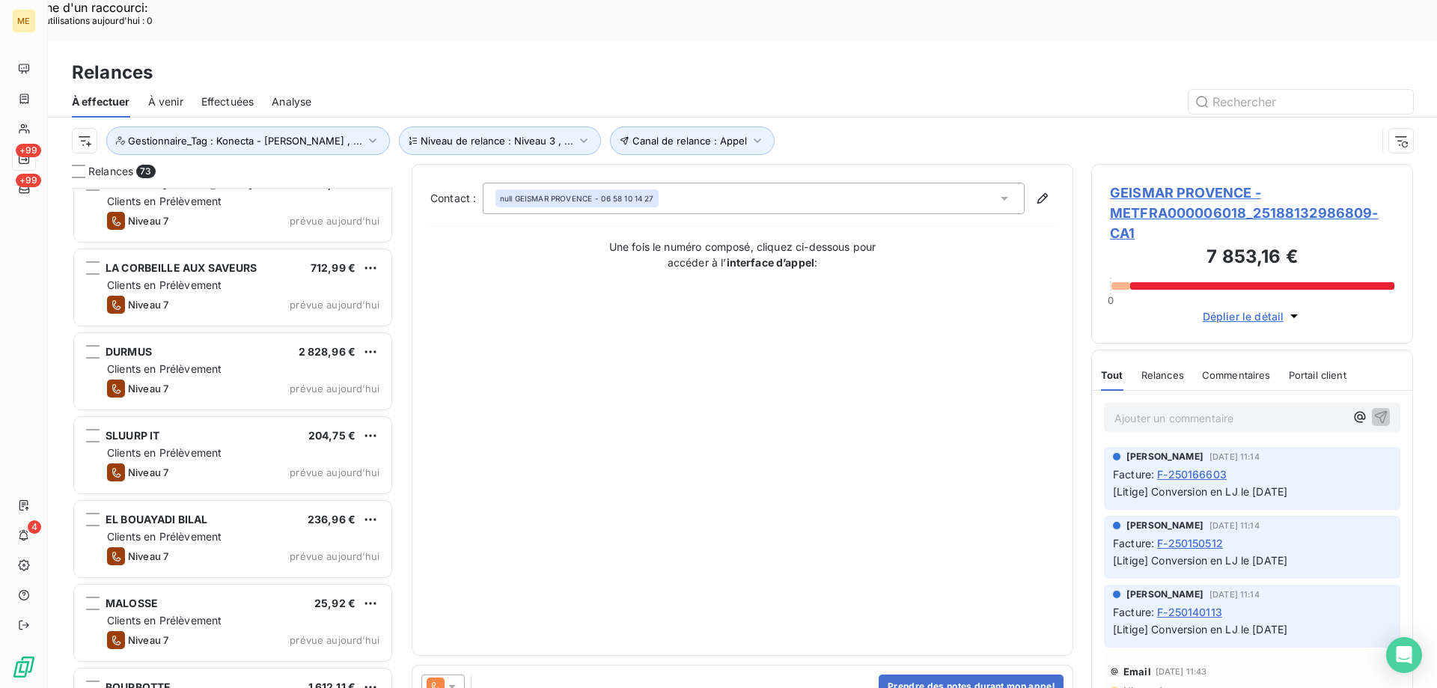
scroll to position [5314, 0]
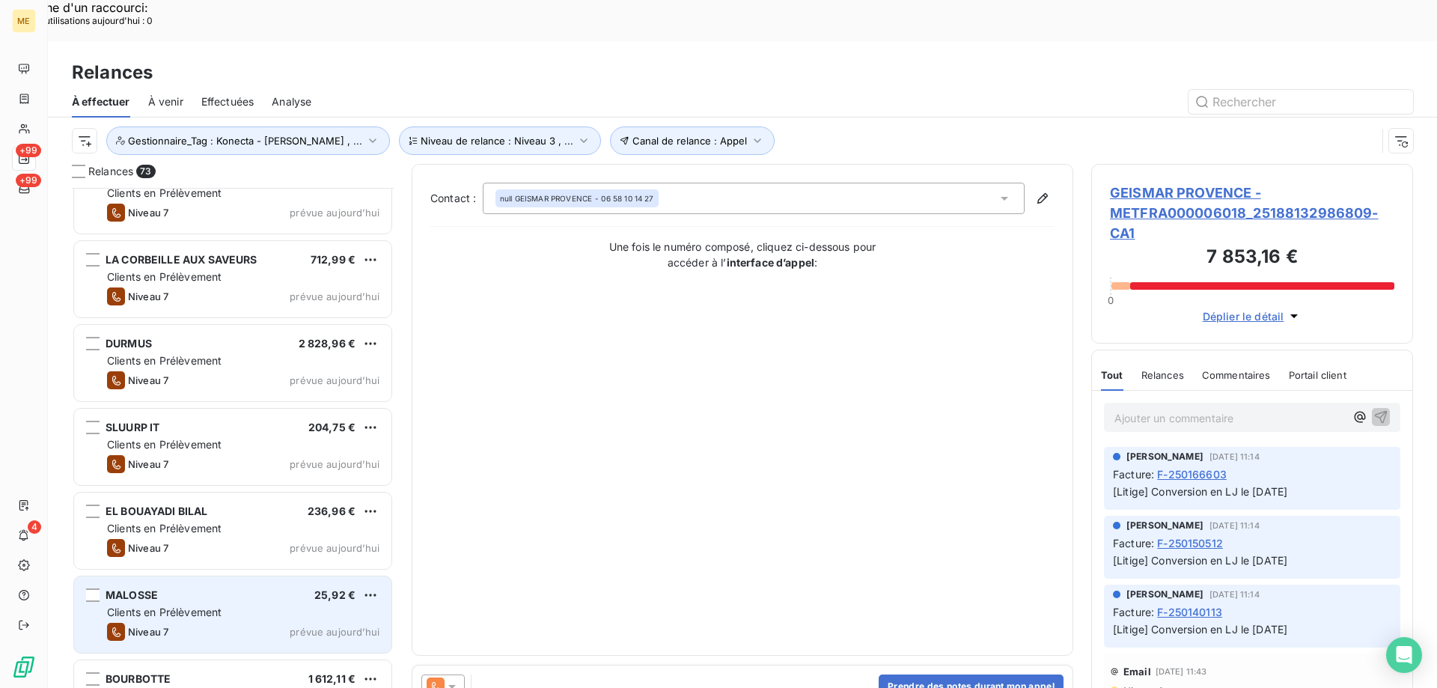
click at [290, 605] on div "Clients en Prélèvement" at bounding box center [243, 612] width 272 height 15
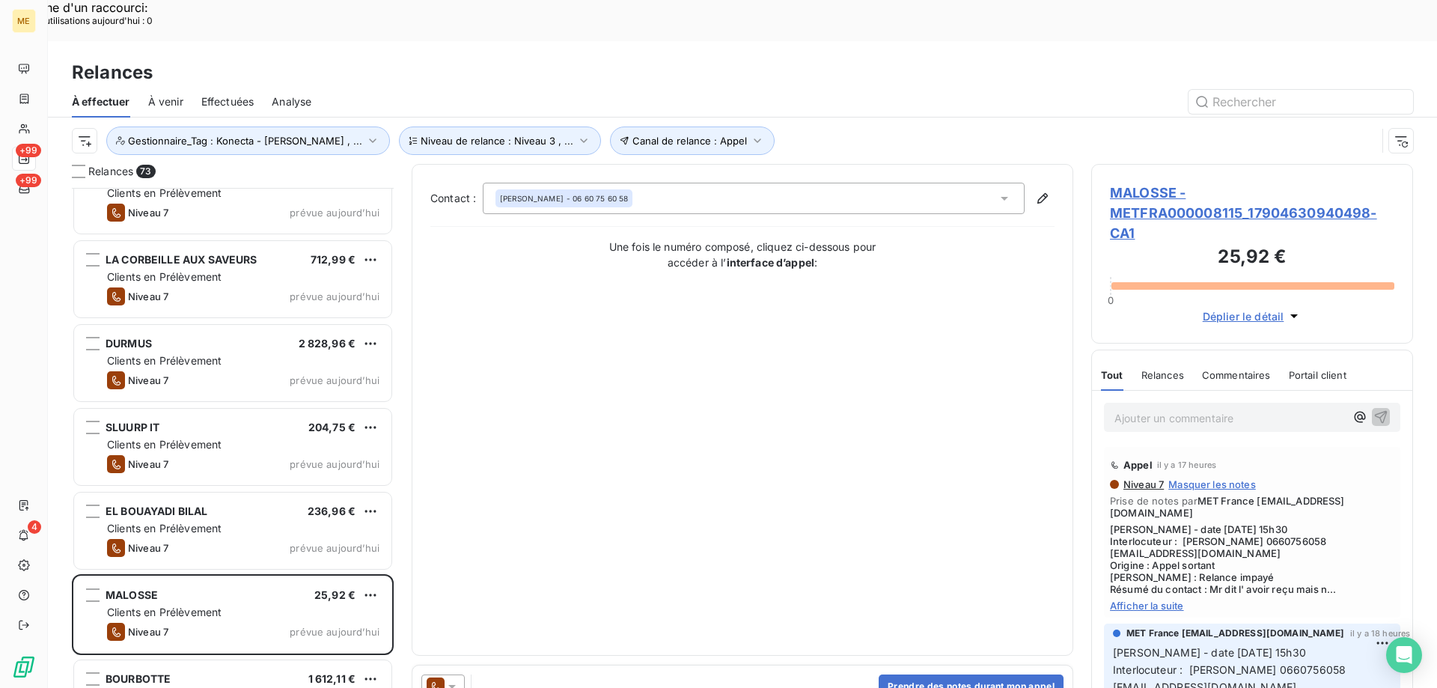
click at [454, 679] on icon at bounding box center [452, 686] width 15 height 15
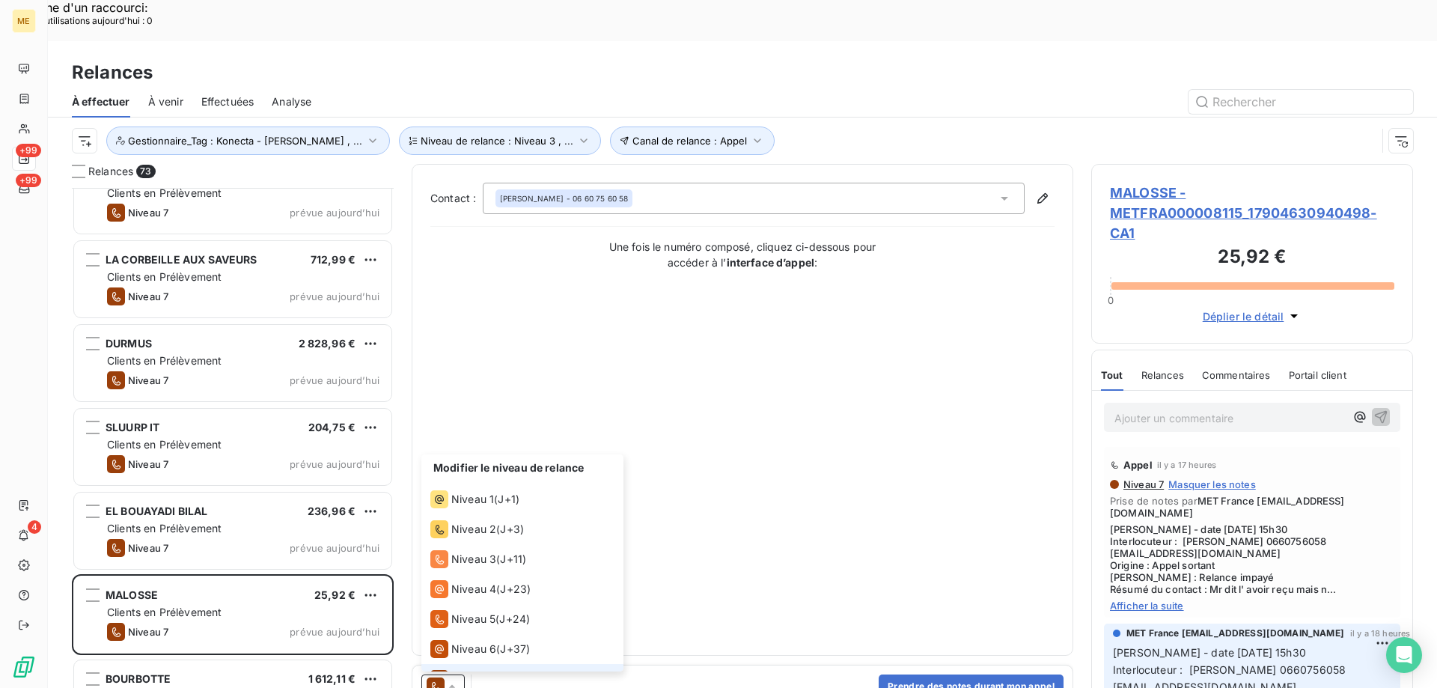
scroll to position [22, 0]
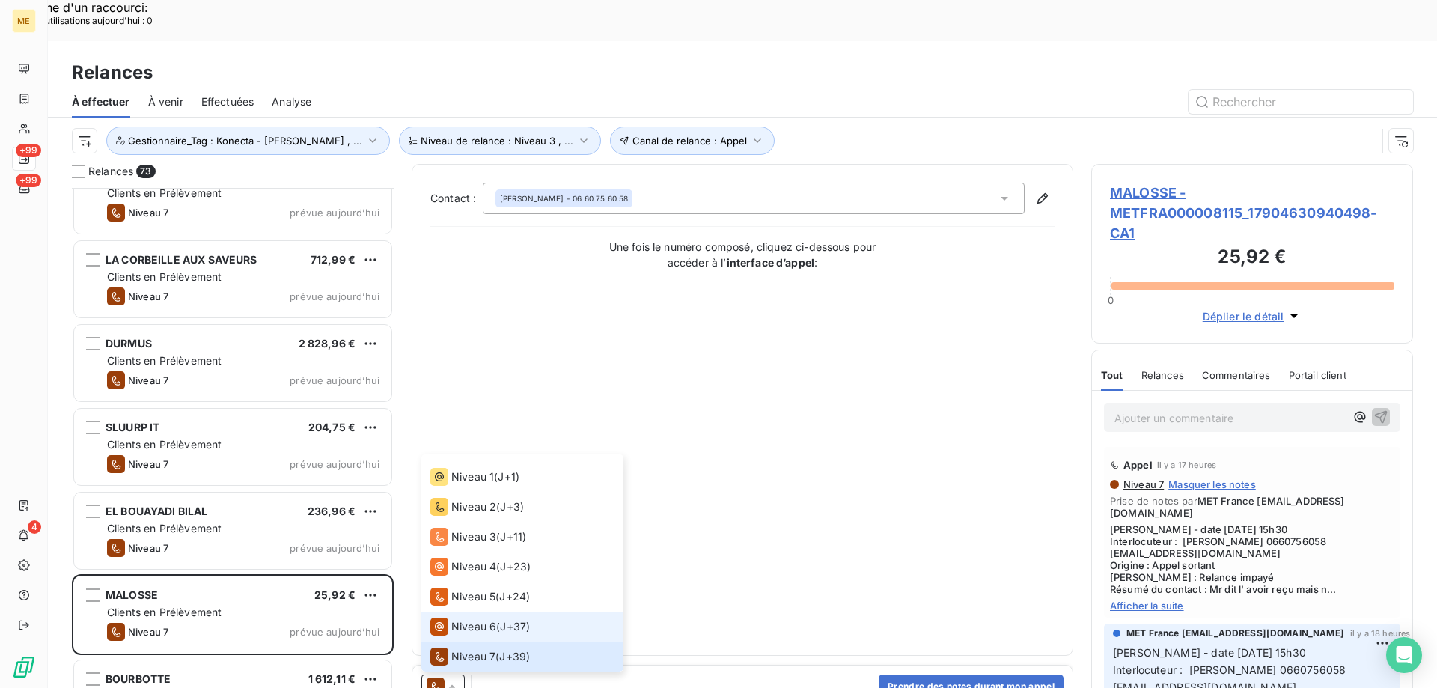
click at [460, 611] on li "Niveau 6 ( J+37 )" at bounding box center [522, 626] width 202 height 30
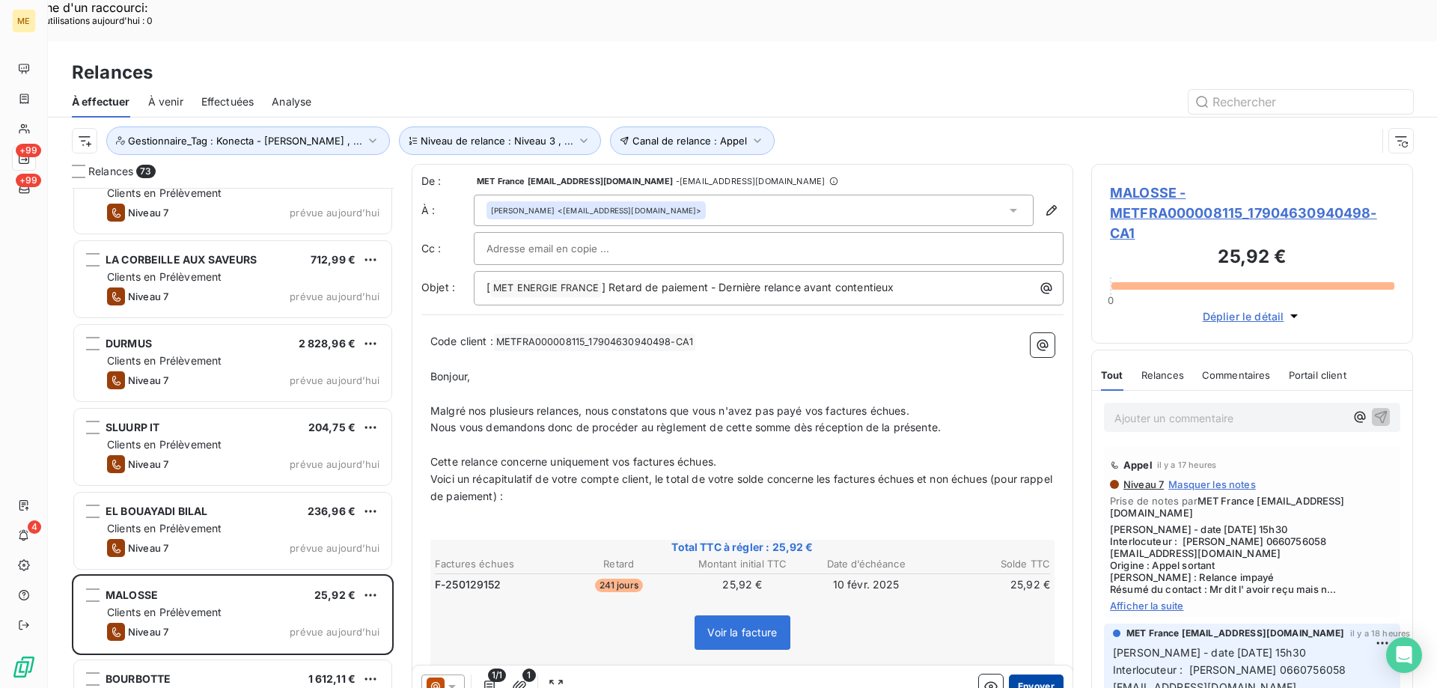
click at [1045, 674] on button "Envoyer" at bounding box center [1036, 686] width 55 height 24
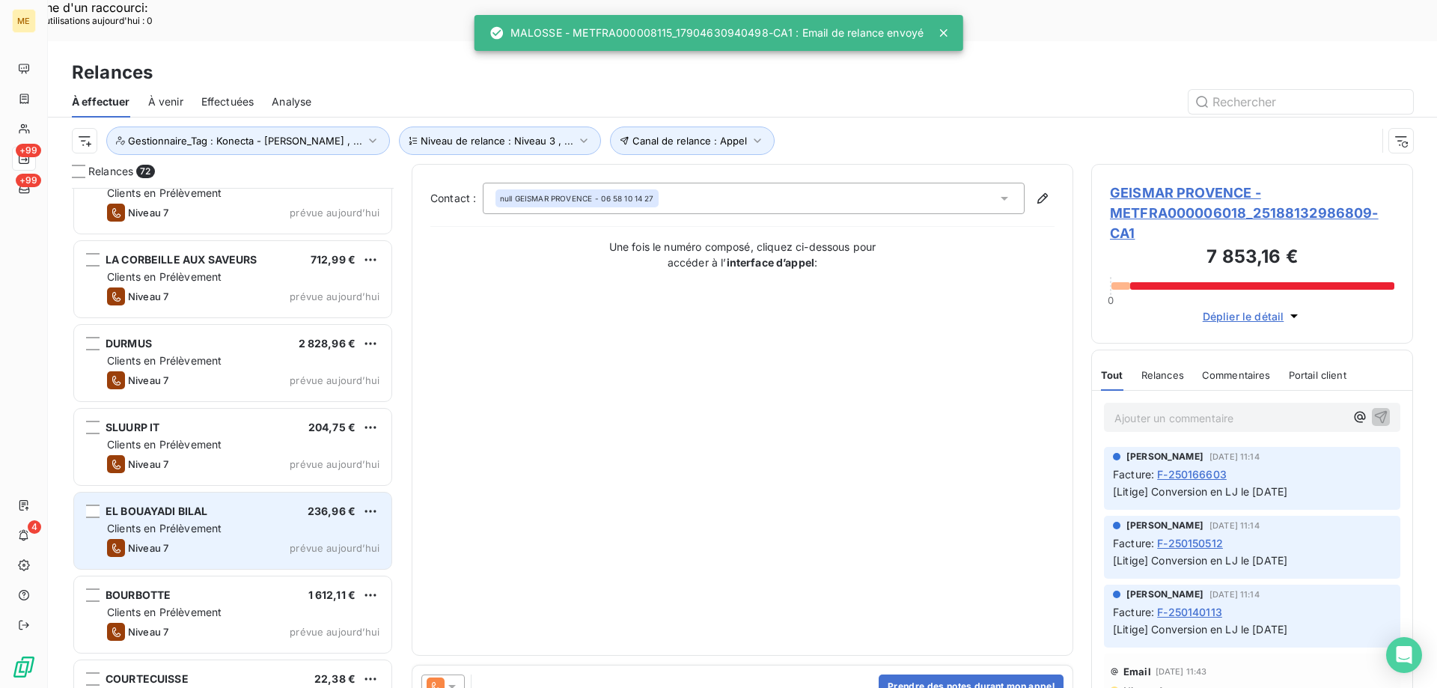
scroll to position [5464, 0]
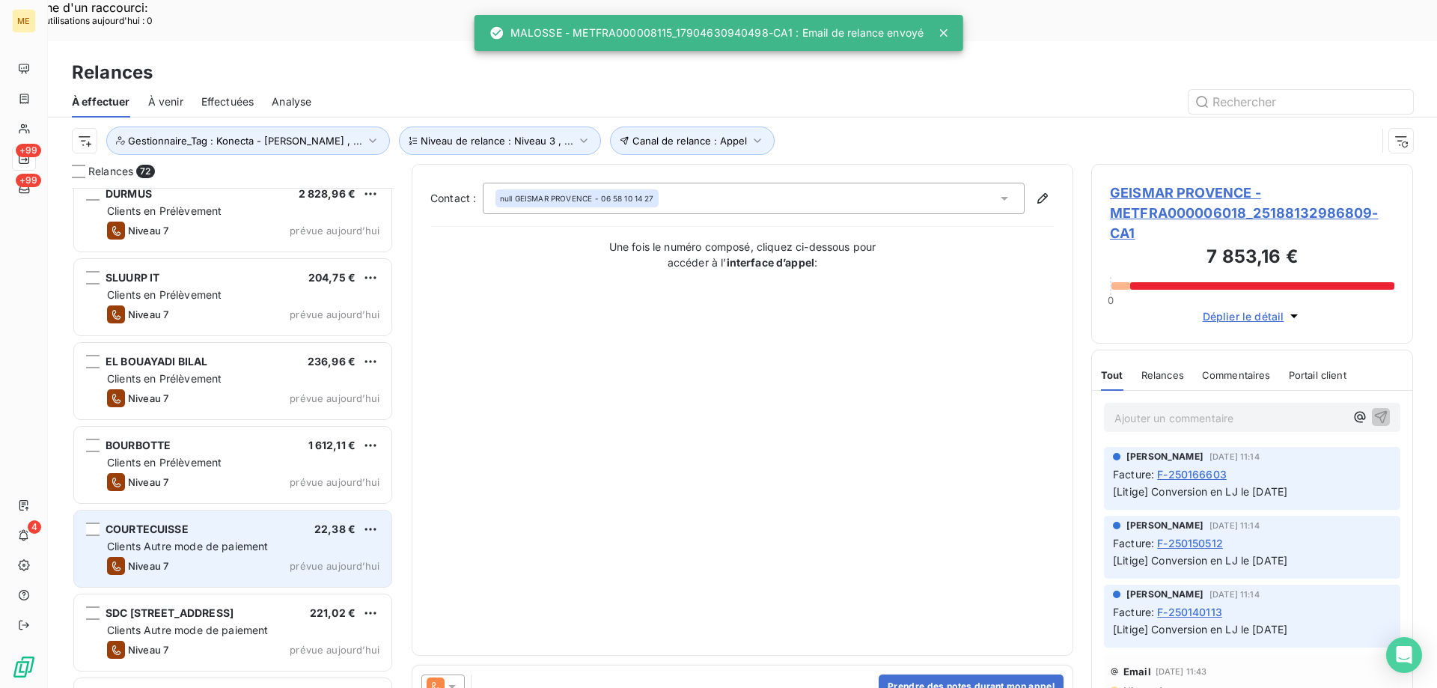
click at [243, 540] on span "Clients Autre mode de paiement" at bounding box center [188, 546] width 162 height 13
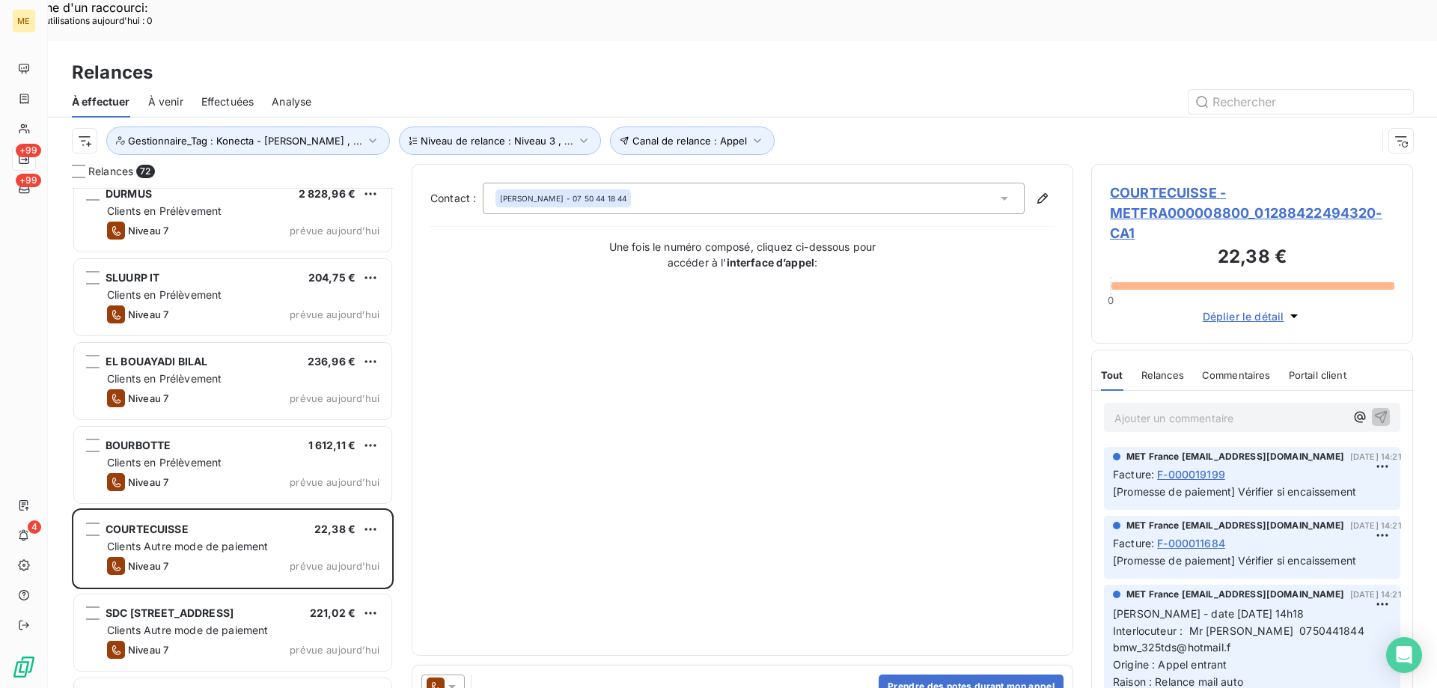
click at [452, 685] on icon at bounding box center [451, 687] width 7 height 4
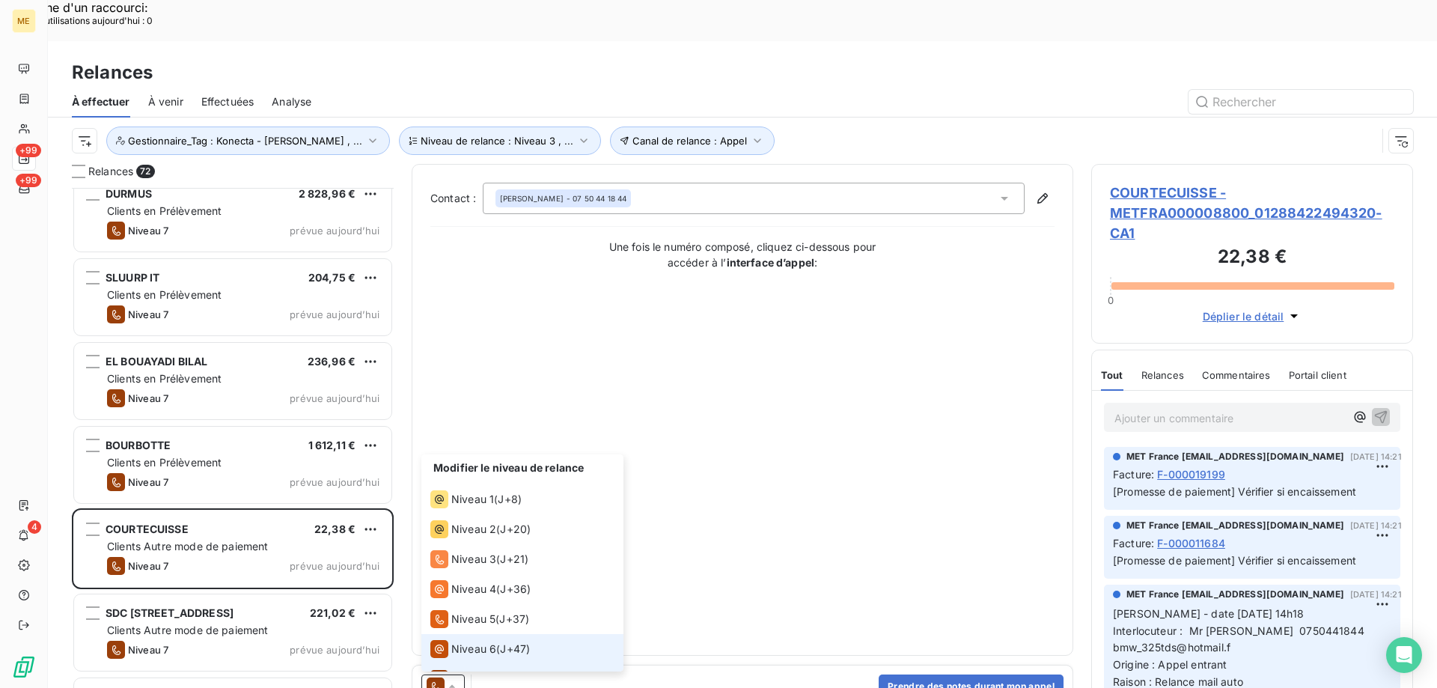
scroll to position [22, 0]
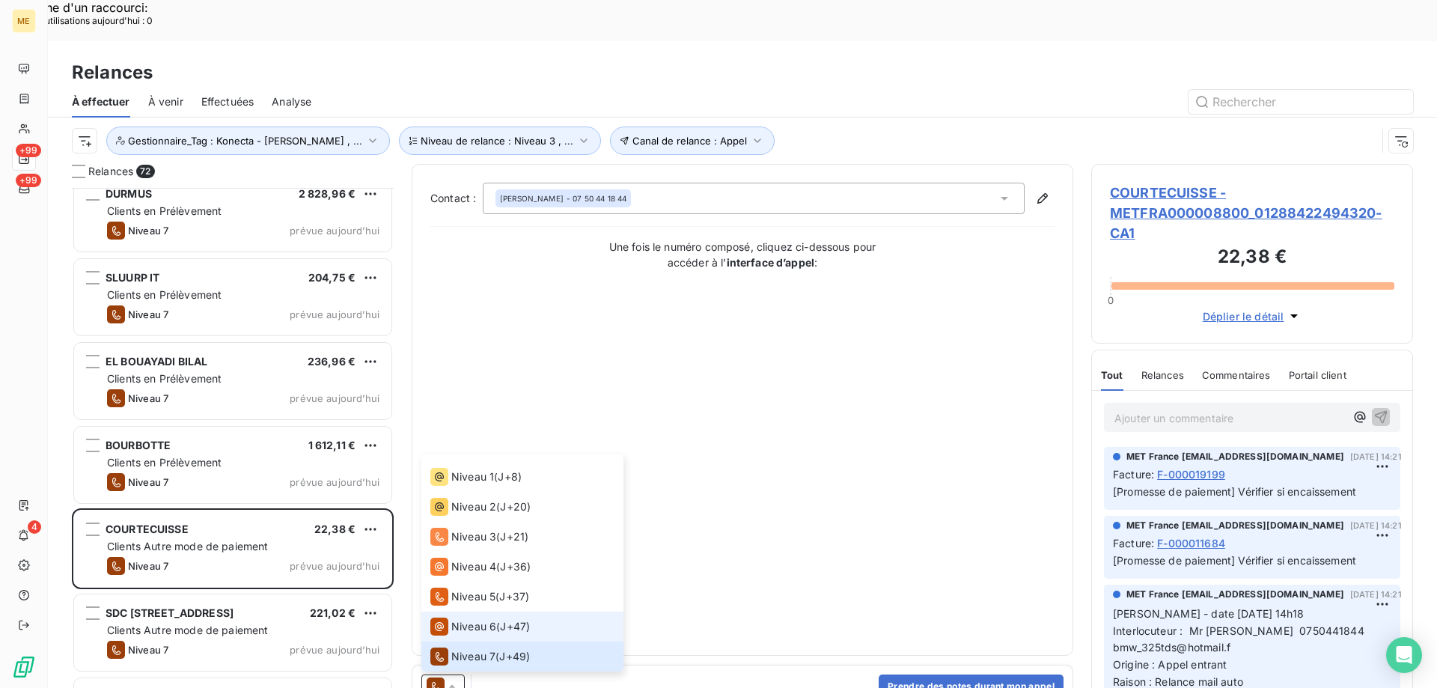
click at [463, 619] on span "Niveau 6" at bounding box center [473, 626] width 45 height 15
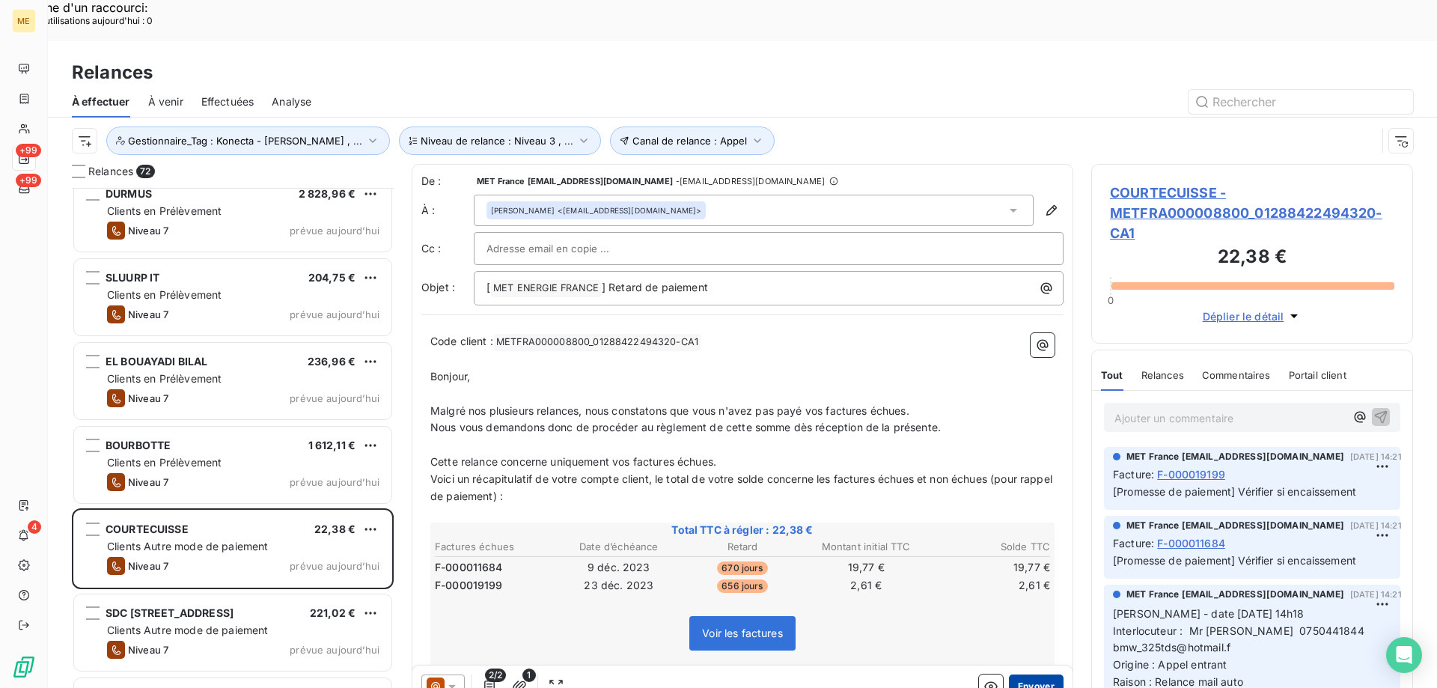
click at [1016, 674] on button "Envoyer" at bounding box center [1036, 686] width 55 height 24
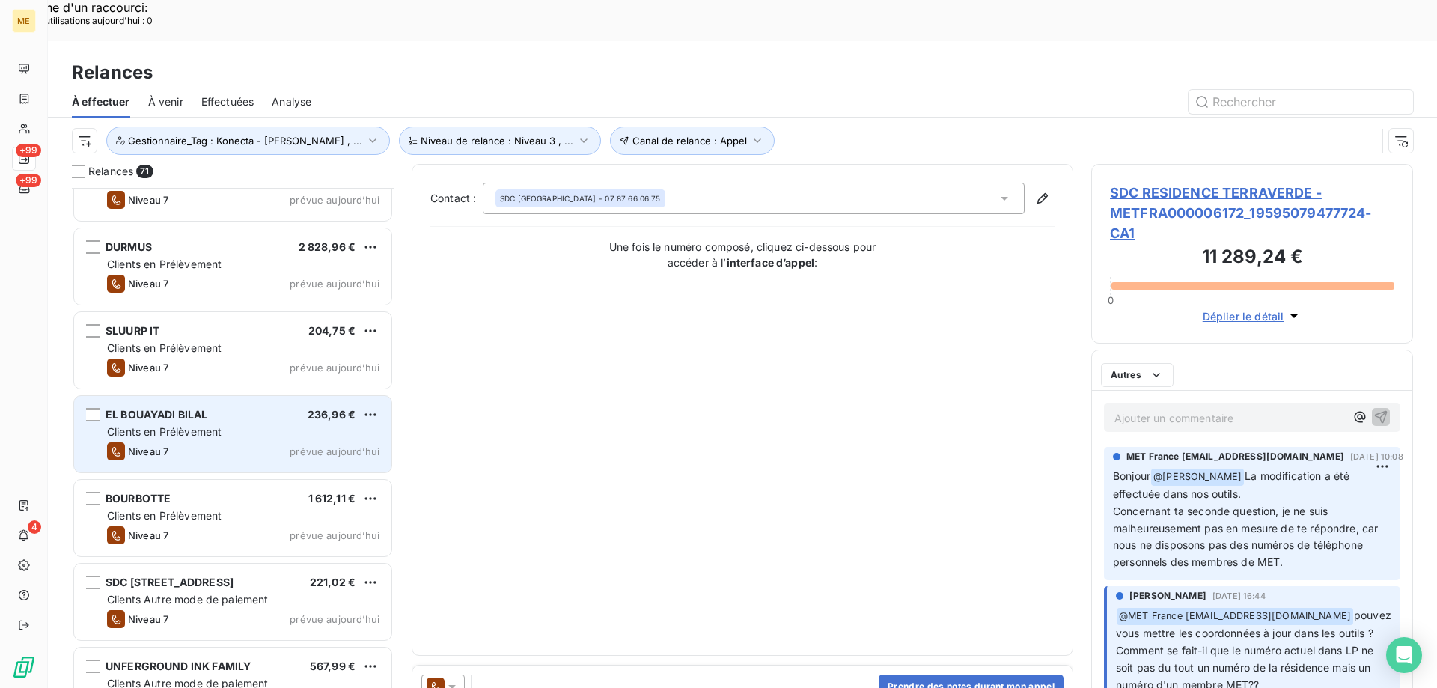
scroll to position [5410, 0]
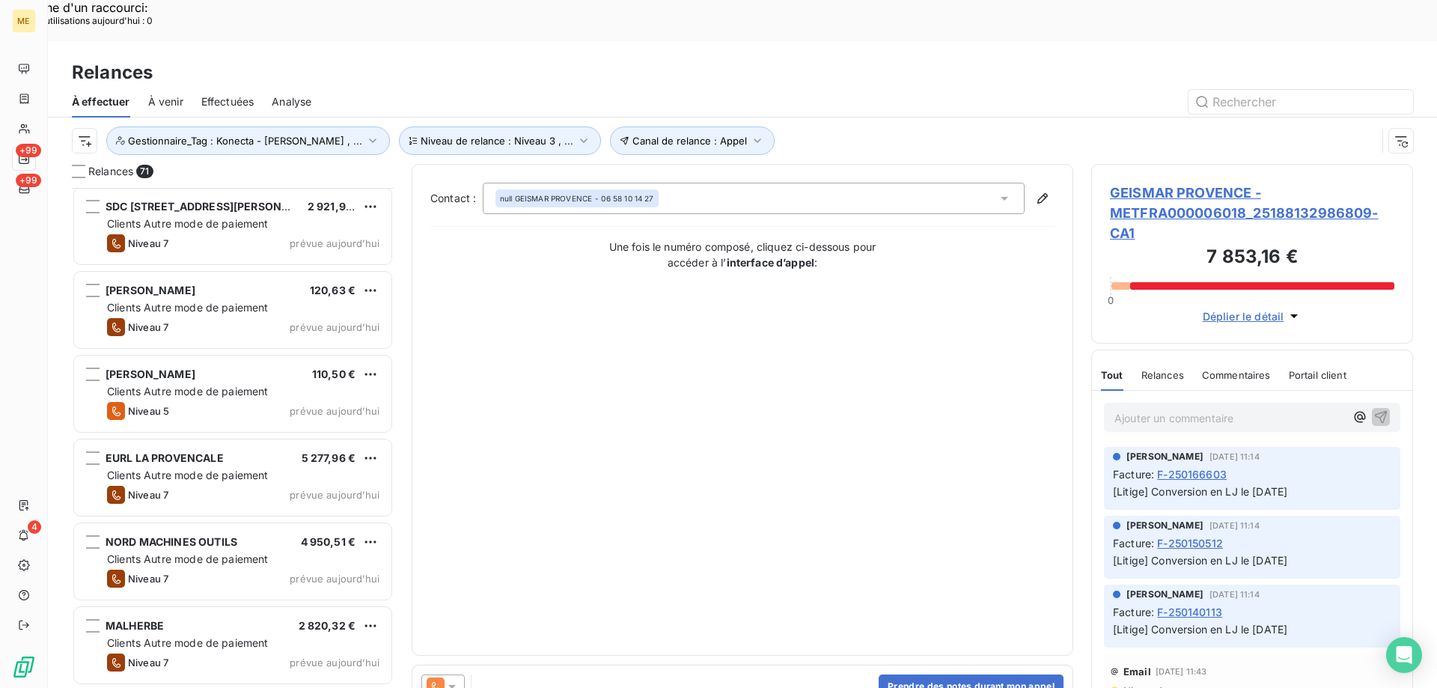
scroll to position [2193, 0]
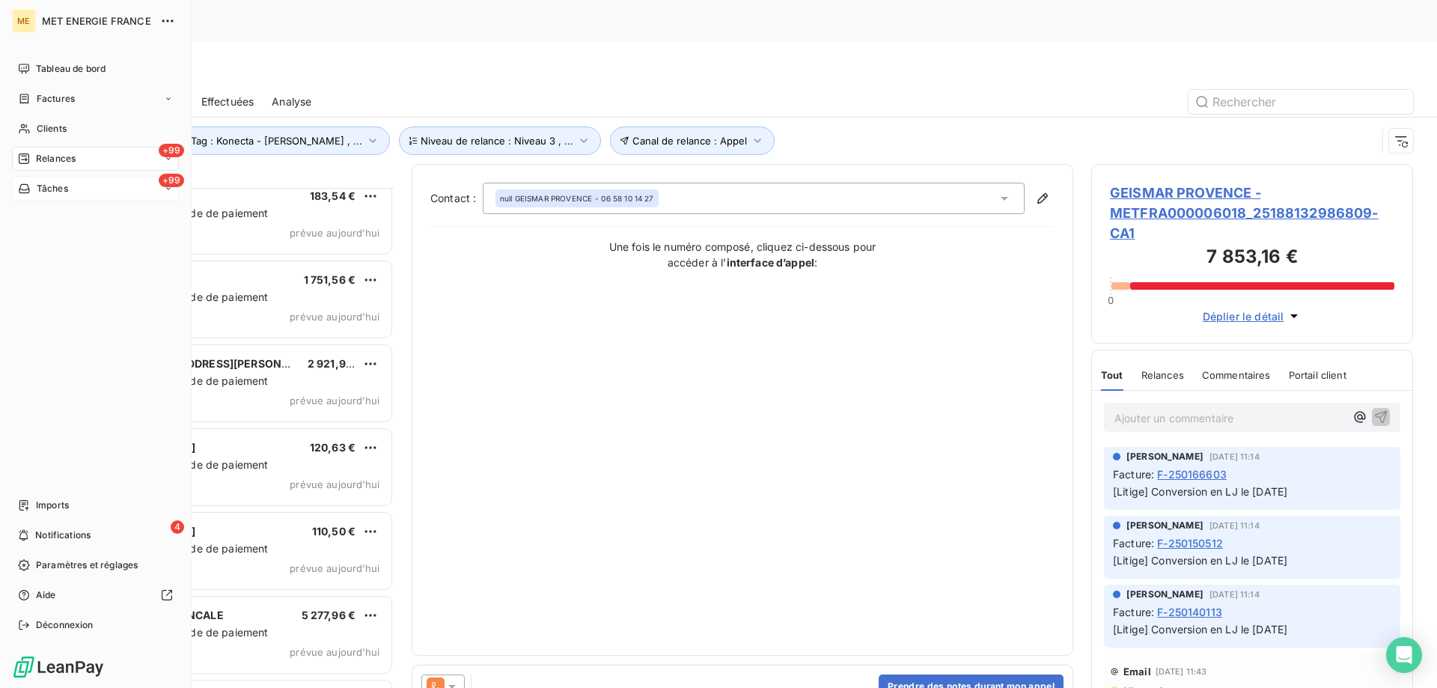
click at [31, 183] on div "Tâches" at bounding box center [43, 188] width 50 height 13
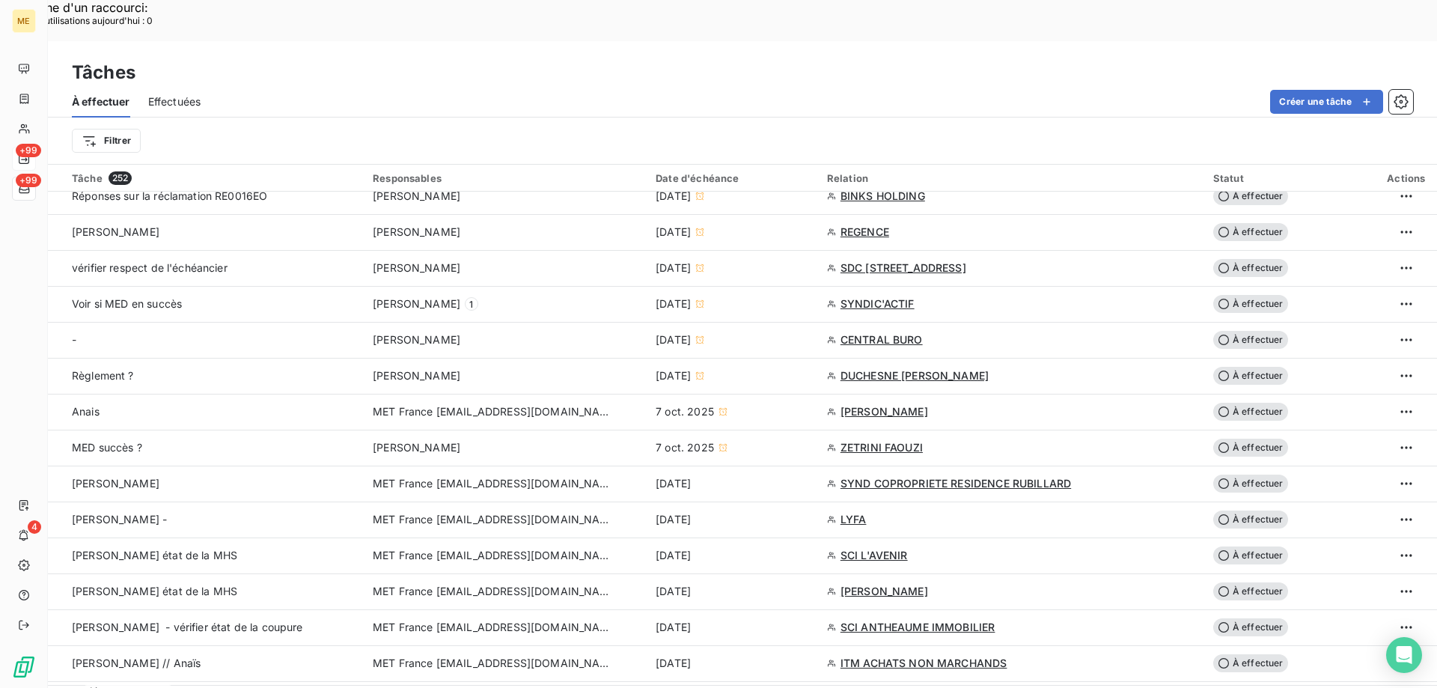
scroll to position [674, 0]
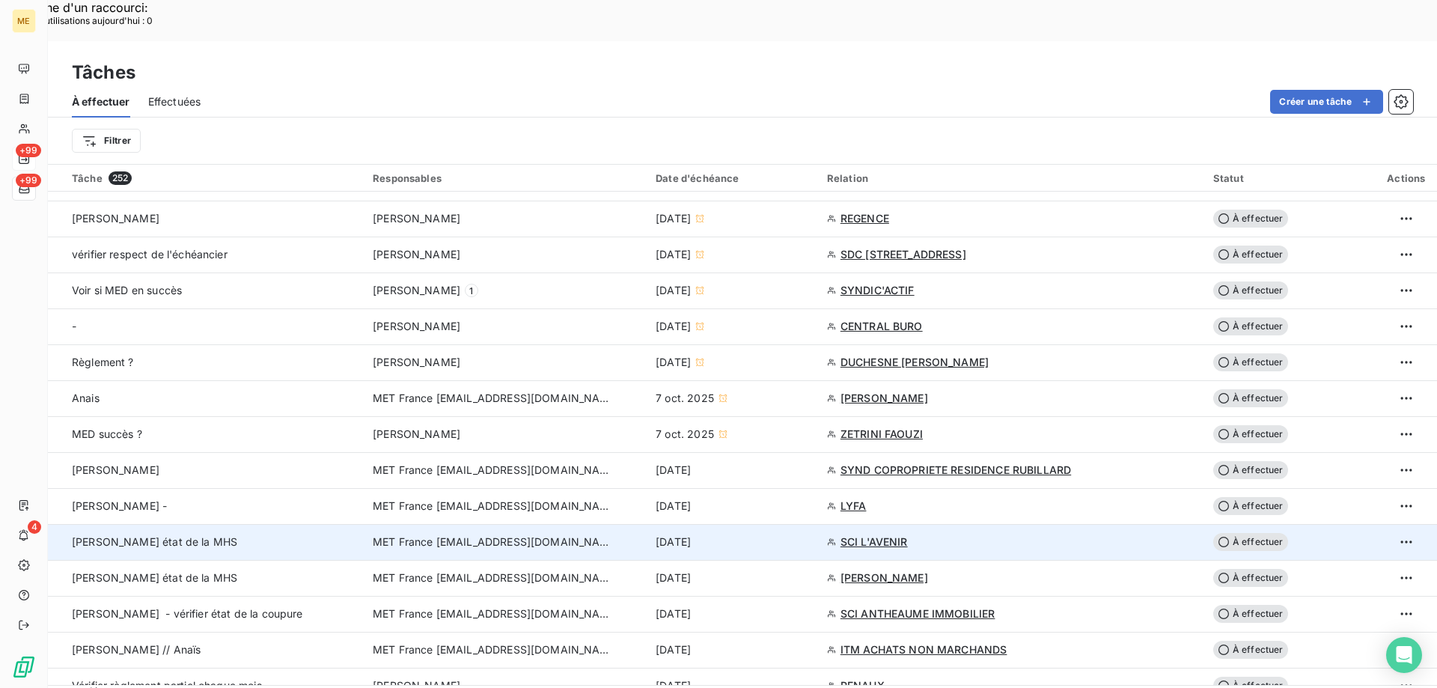
click at [459, 534] on span "MET France [EMAIL_ADDRESS][DOMAIN_NAME]" at bounding box center [492, 541] width 239 height 15
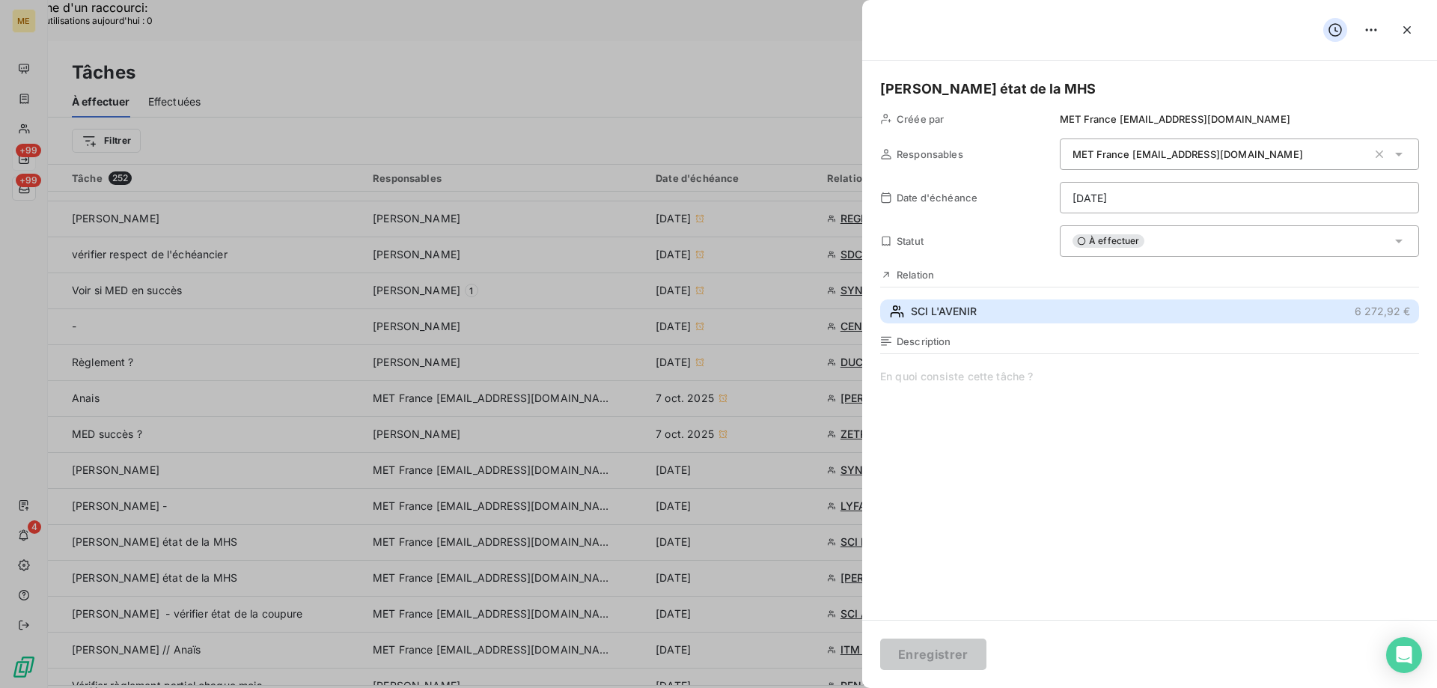
click at [965, 308] on span "SCI L'AVENIR" at bounding box center [944, 311] width 66 height 15
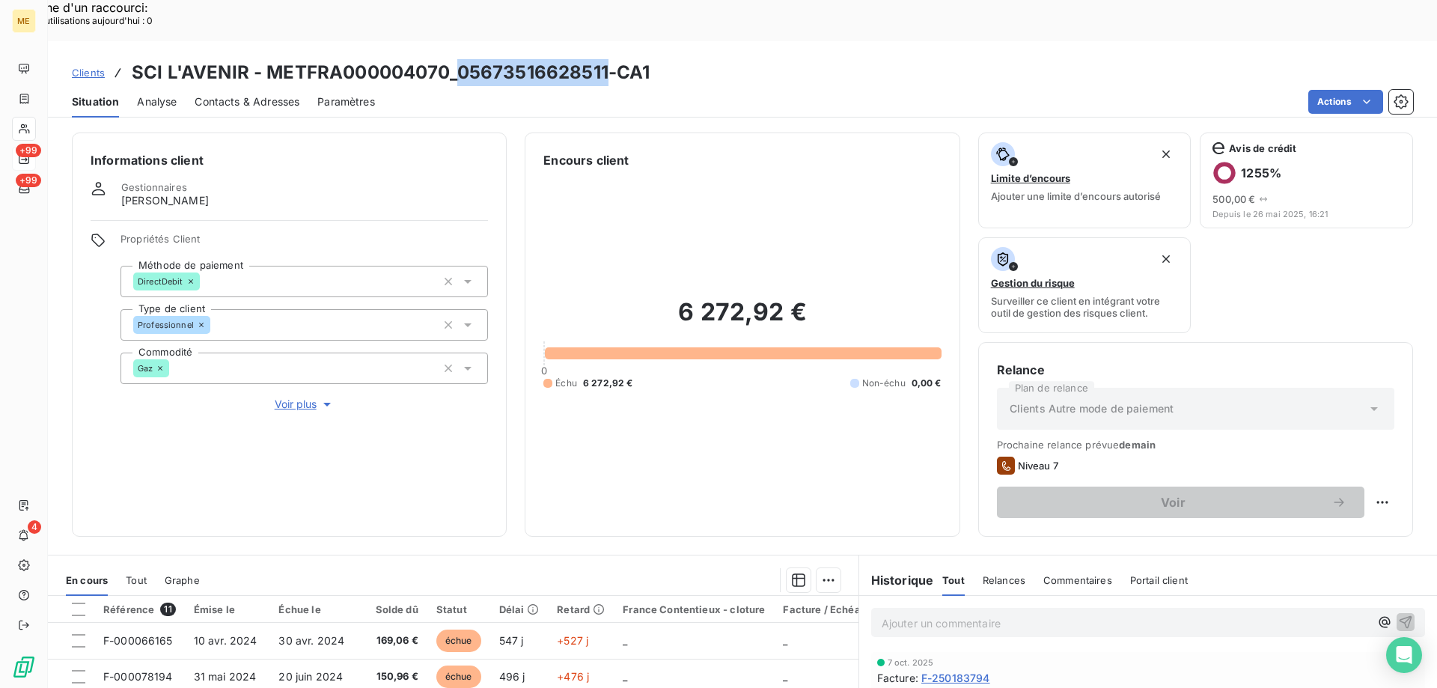
drag, startPoint x: 458, startPoint y: 32, endPoint x: 606, endPoint y: 27, distance: 148.3
click at [606, 59] on h3 "SCI L'AVENIR - METFRA000004070_05673516628511-CA1" at bounding box center [391, 72] width 518 height 27
copy h3 "05673516628511"
click at [947, 608] on div "Ajouter un commentaire ﻿" at bounding box center [1148, 622] width 554 height 29
click at [944, 608] on div "Ajouter un commentaire ﻿" at bounding box center [1148, 622] width 554 height 29
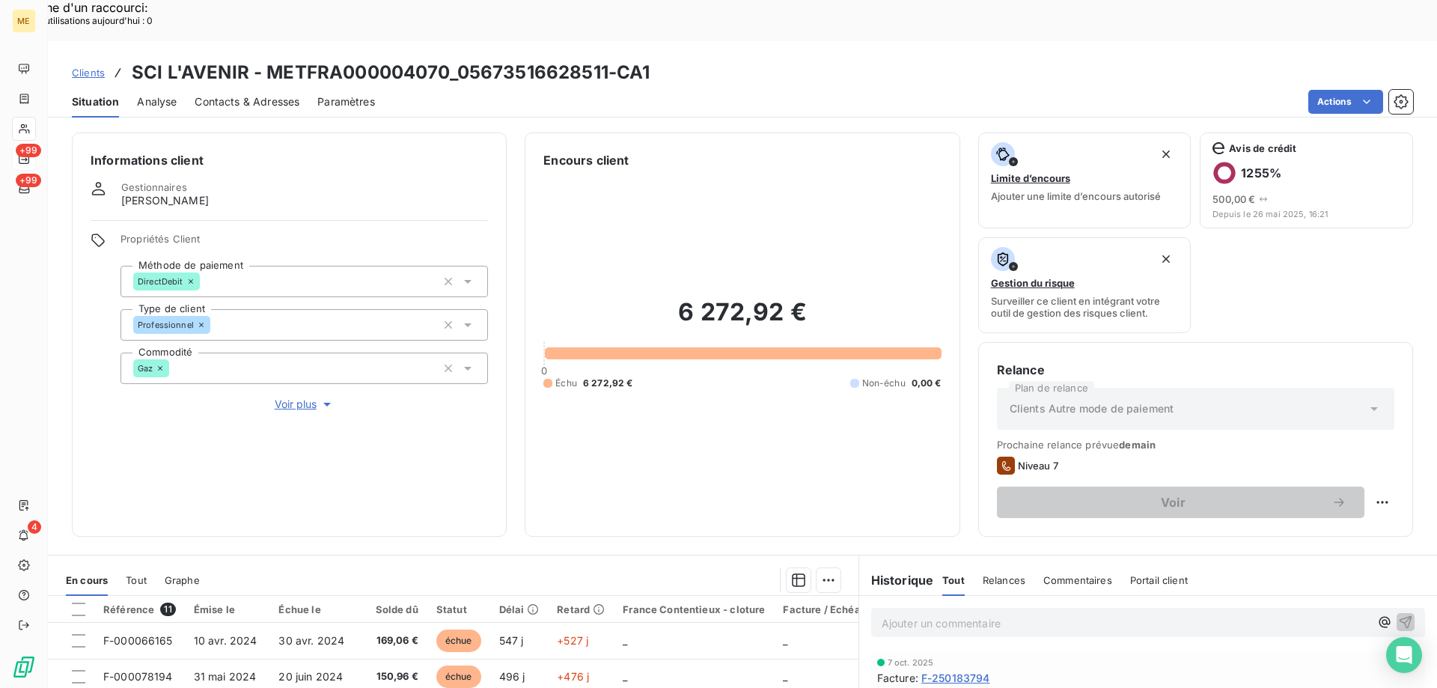
click at [951, 614] on p "Ajouter un commentaire ﻿" at bounding box center [1126, 623] width 488 height 19
click at [965, 615] on span "Sylvain // MHS realisée au 08/10" at bounding box center [989, 621] width 215 height 13
click at [0, 0] on lt-span "réalisée" at bounding box center [0, 0] width 0 height 0
click at [1399, 615] on icon "button" at bounding box center [1405, 621] width 13 height 13
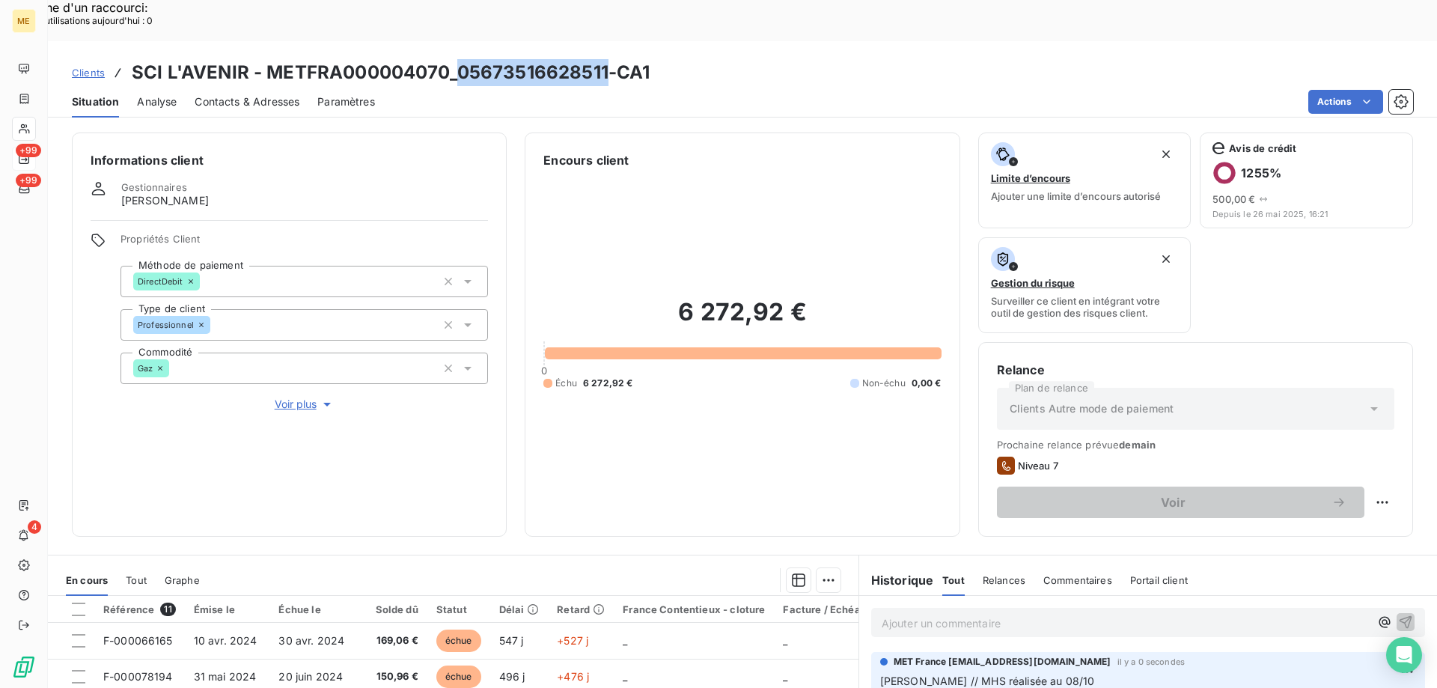
drag, startPoint x: 453, startPoint y: 28, endPoint x: 604, endPoint y: 28, distance: 151.2
click at [604, 59] on h3 "SCI L'AVENIR - METFRA000004070_05673516628511-CA1" at bounding box center [391, 72] width 518 height 27
copy h3 "05673516628511"
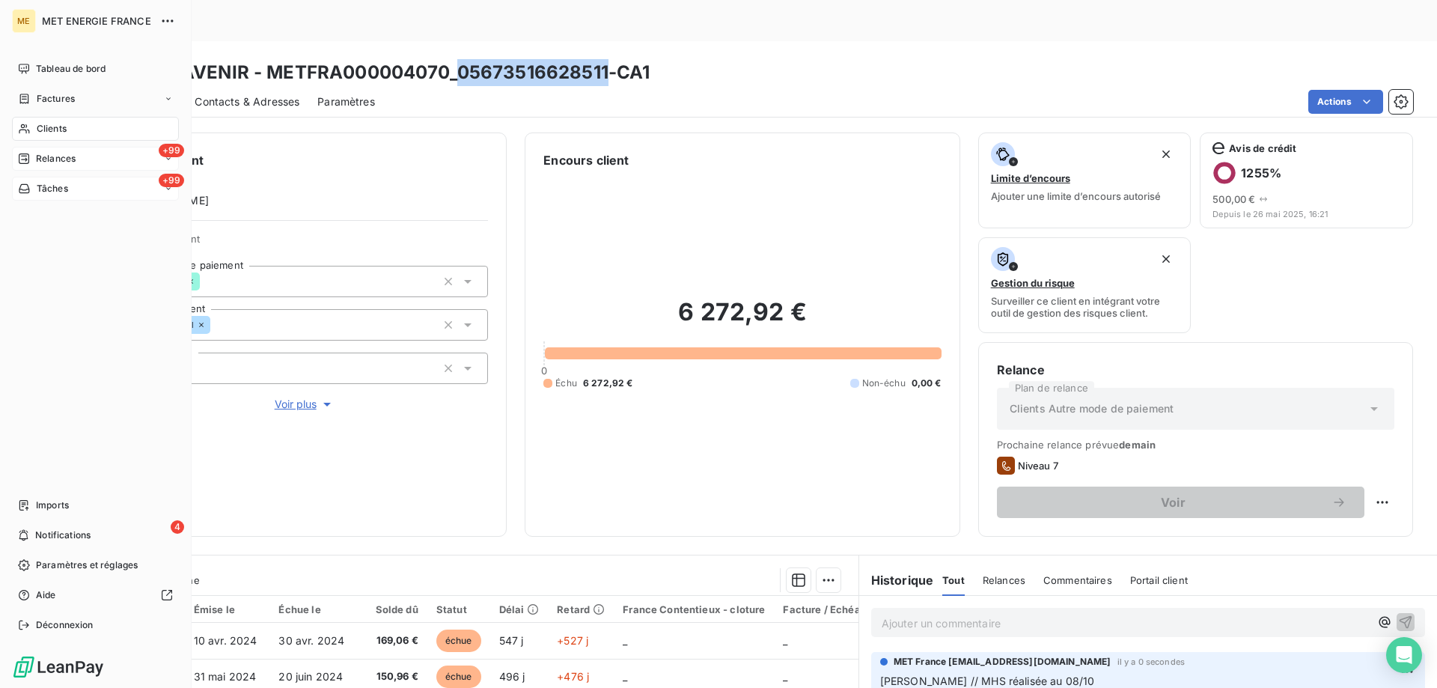
click at [55, 180] on div "+99 Tâches" at bounding box center [95, 189] width 167 height 24
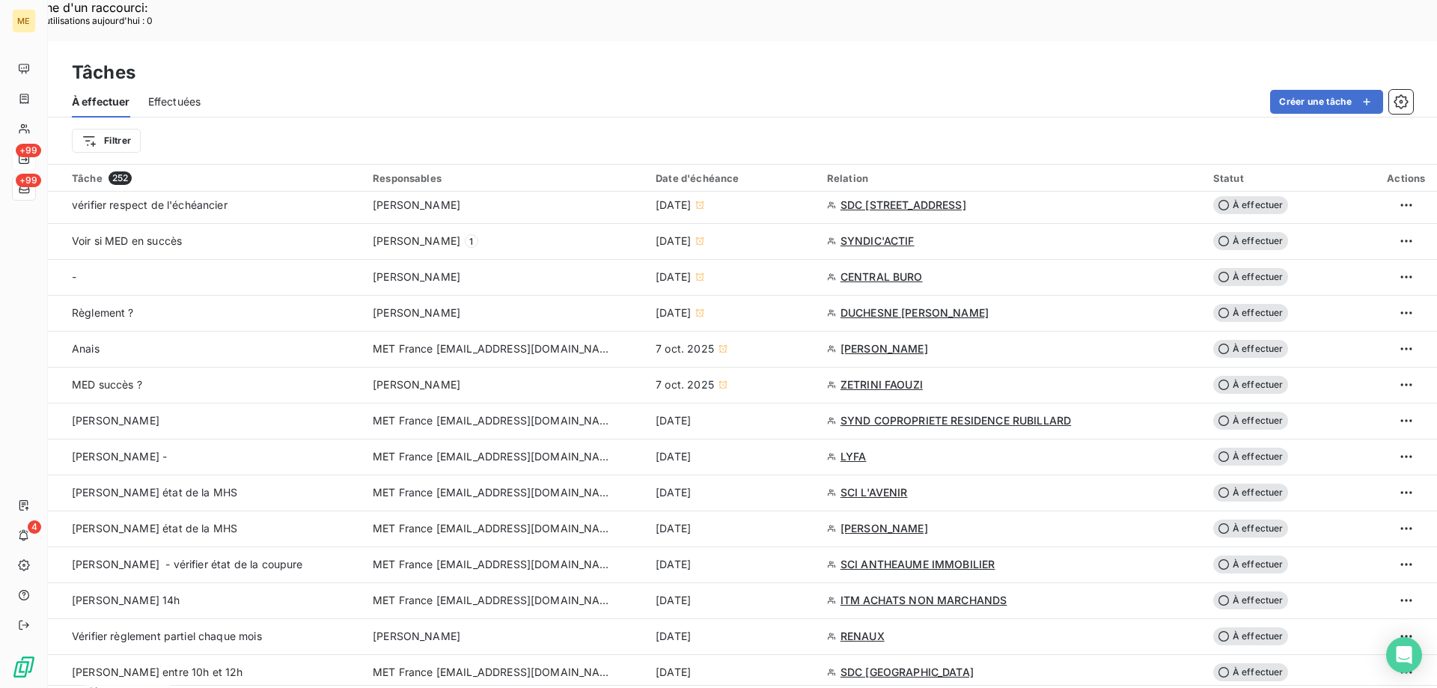
scroll to position [748, 0]
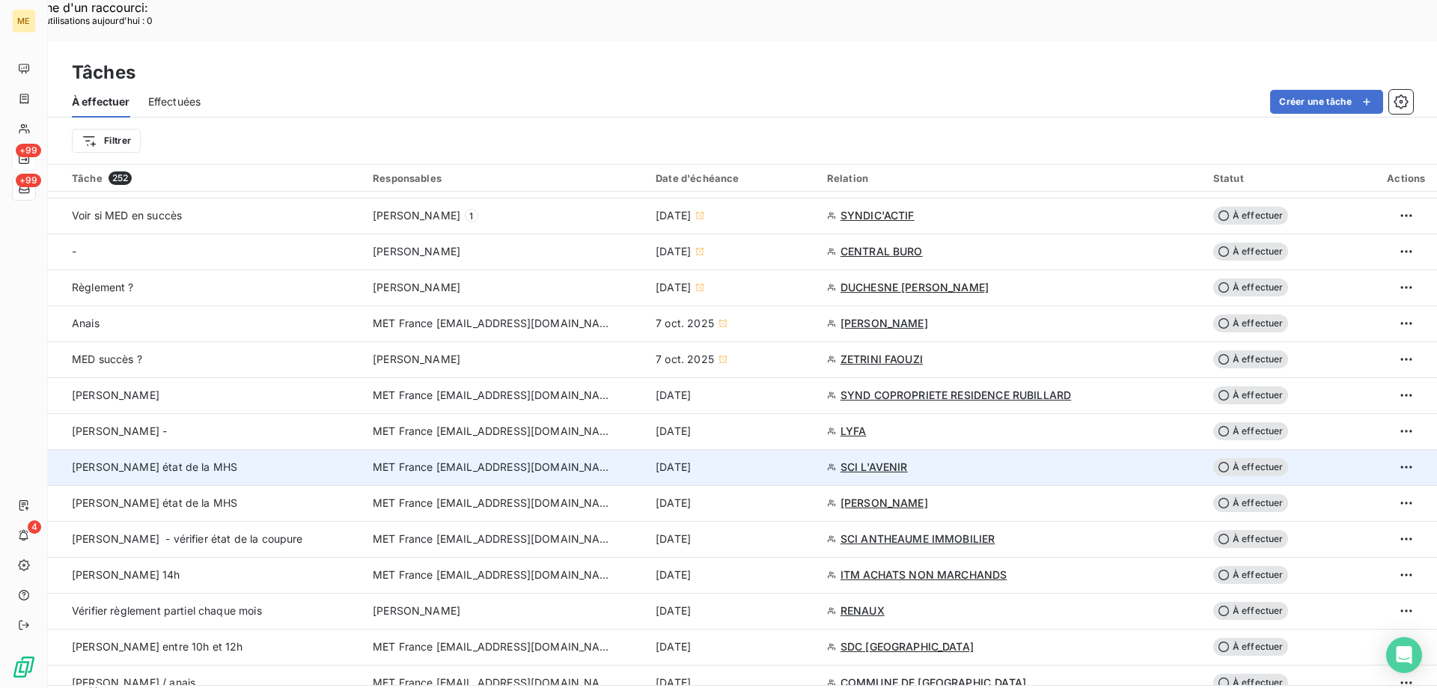
click at [510, 449] on td "MET France [EMAIL_ADDRESS][DOMAIN_NAME]" at bounding box center [505, 467] width 283 height 36
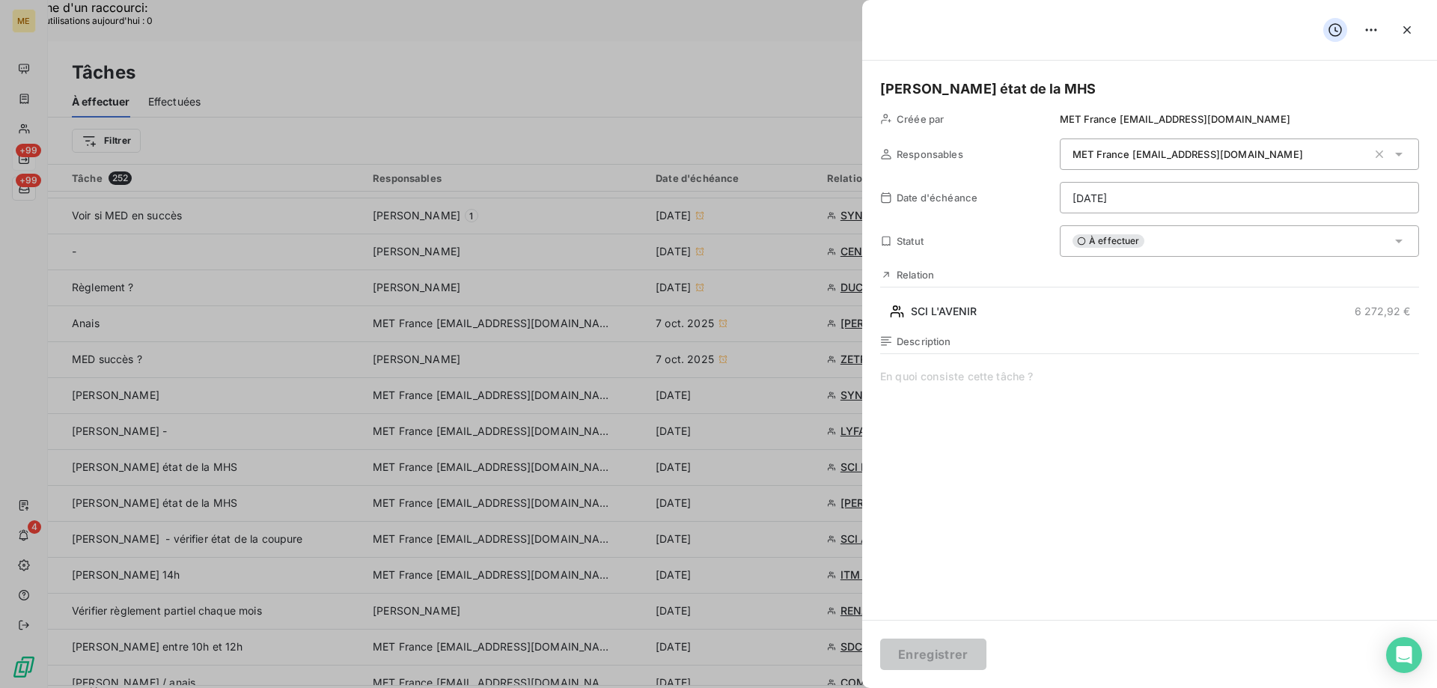
click at [1153, 249] on div "À effectuer" at bounding box center [1239, 240] width 359 height 31
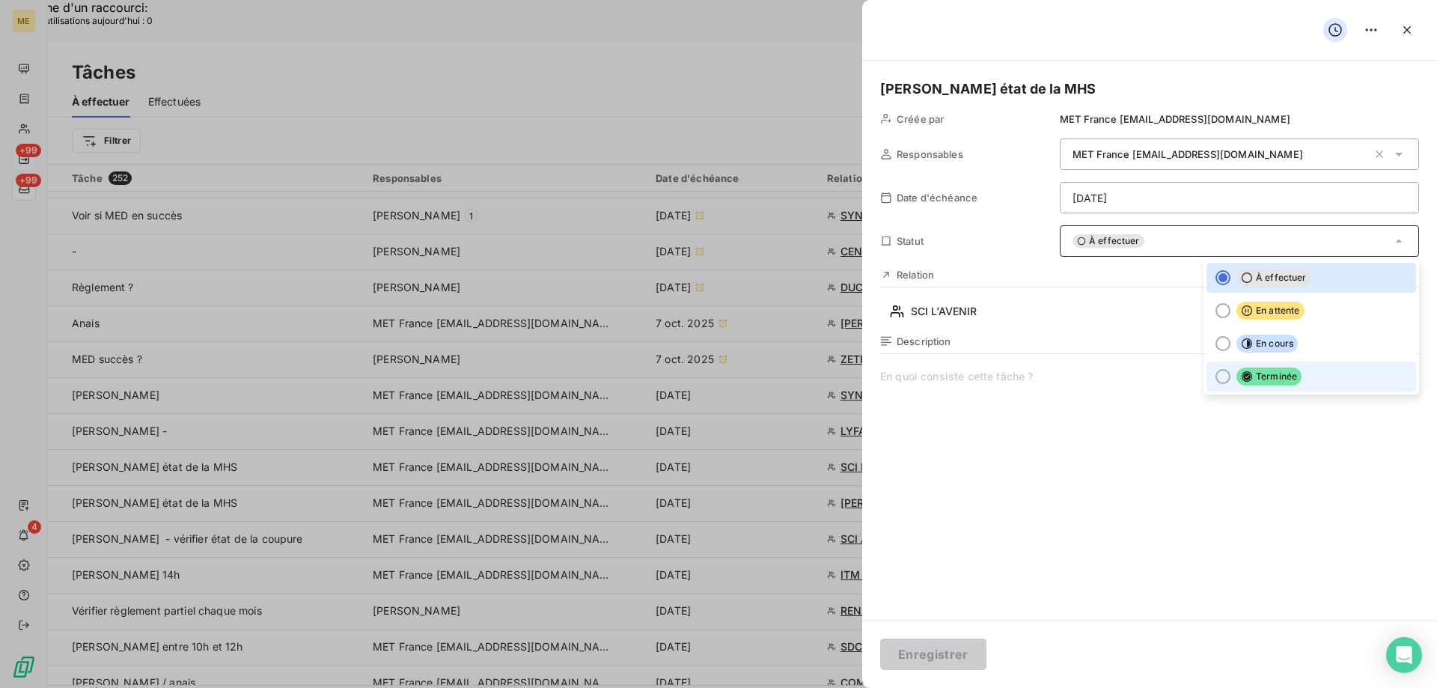
click at [1215, 371] on div at bounding box center [1222, 376] width 15 height 15
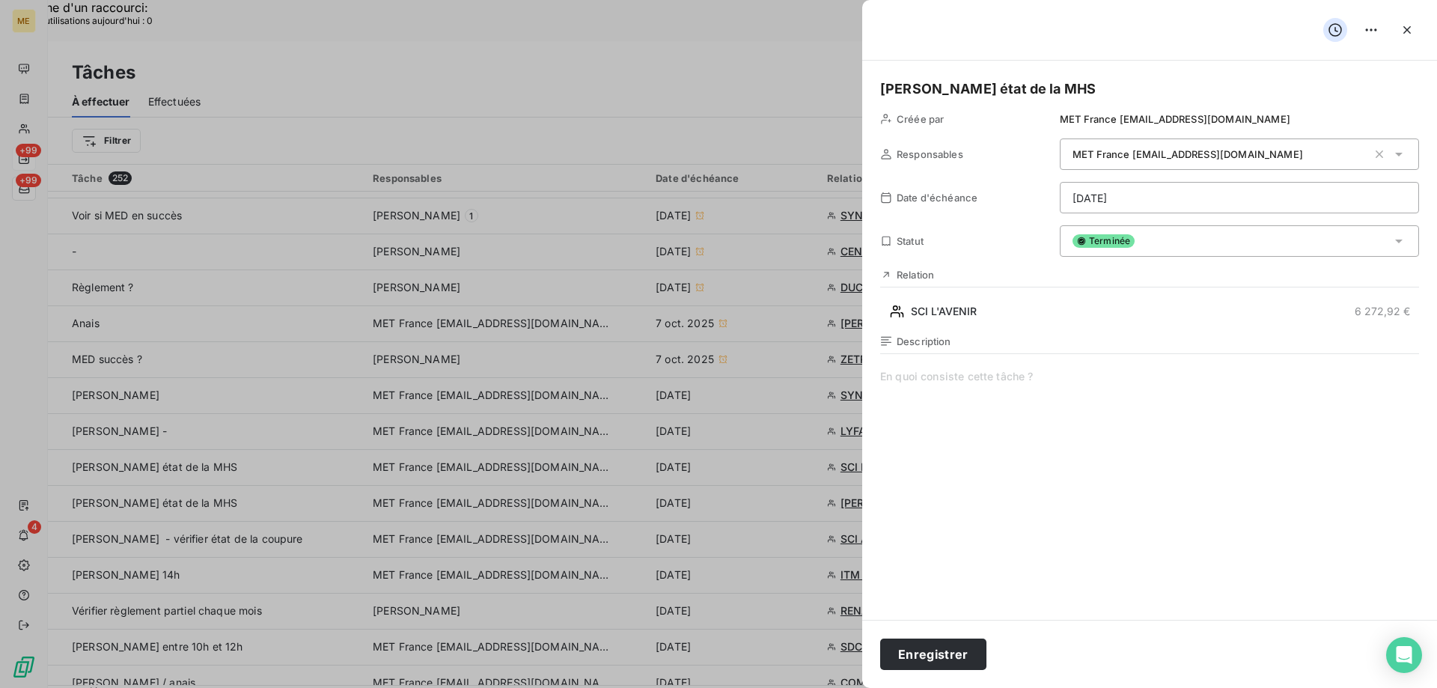
click at [935, 382] on span at bounding box center [1149, 512] width 539 height 287
click at [938, 662] on button "Enregistrer" at bounding box center [933, 653] width 106 height 31
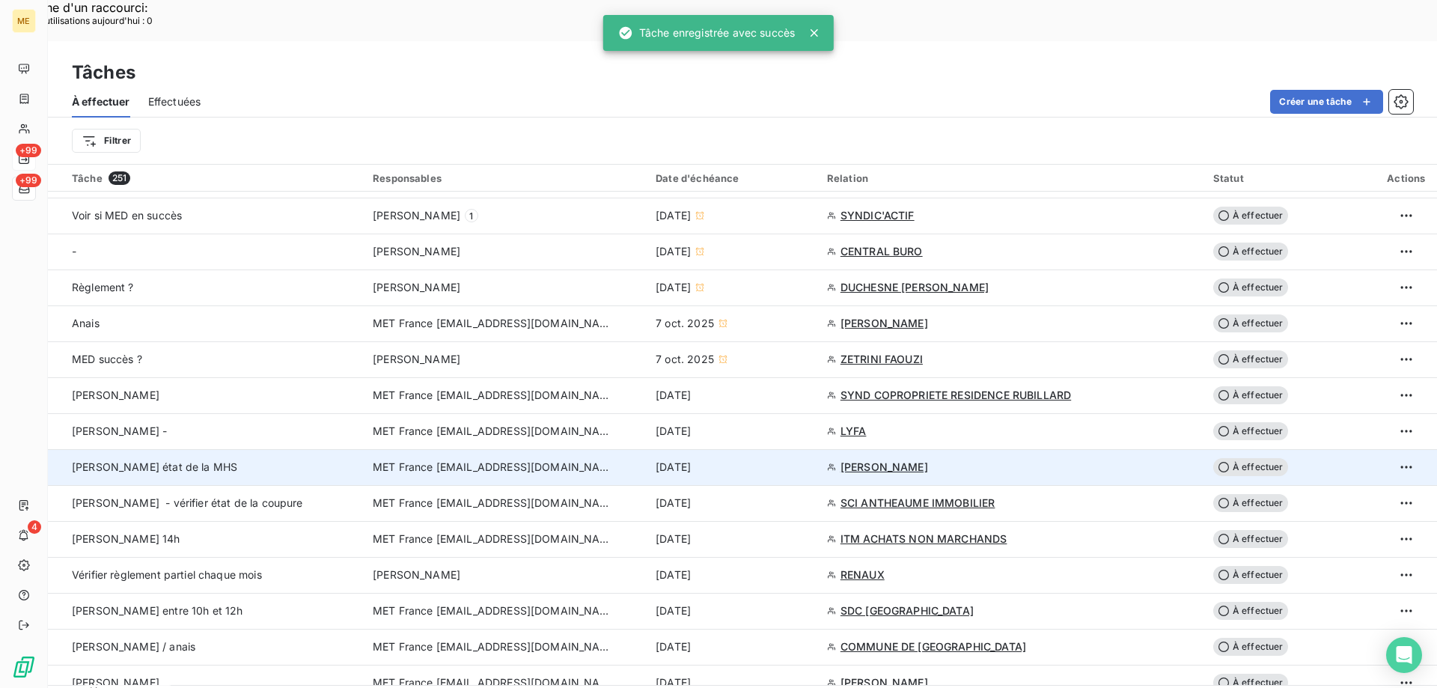
click at [436, 460] on span "MET France [EMAIL_ADDRESS][DOMAIN_NAME]" at bounding box center [492, 467] width 239 height 15
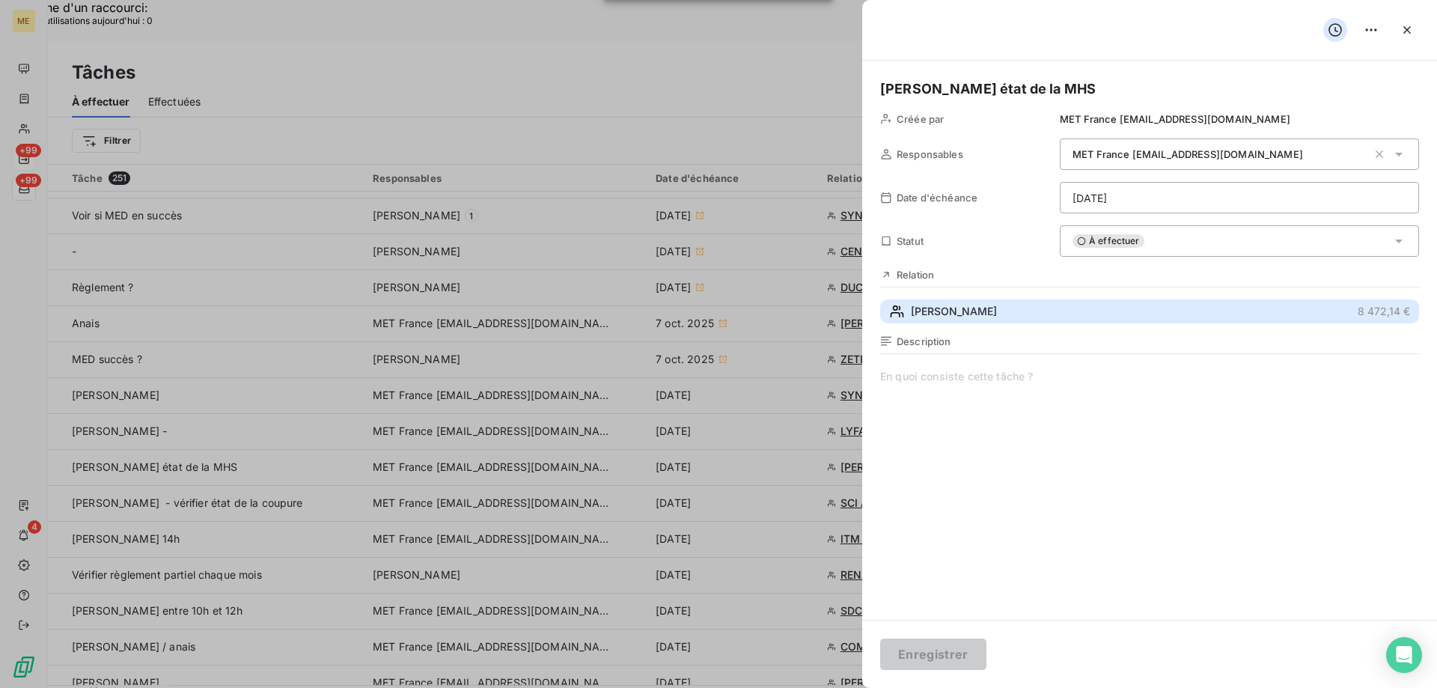
click at [938, 314] on span "AZNAR ANDRES" at bounding box center [954, 311] width 86 height 15
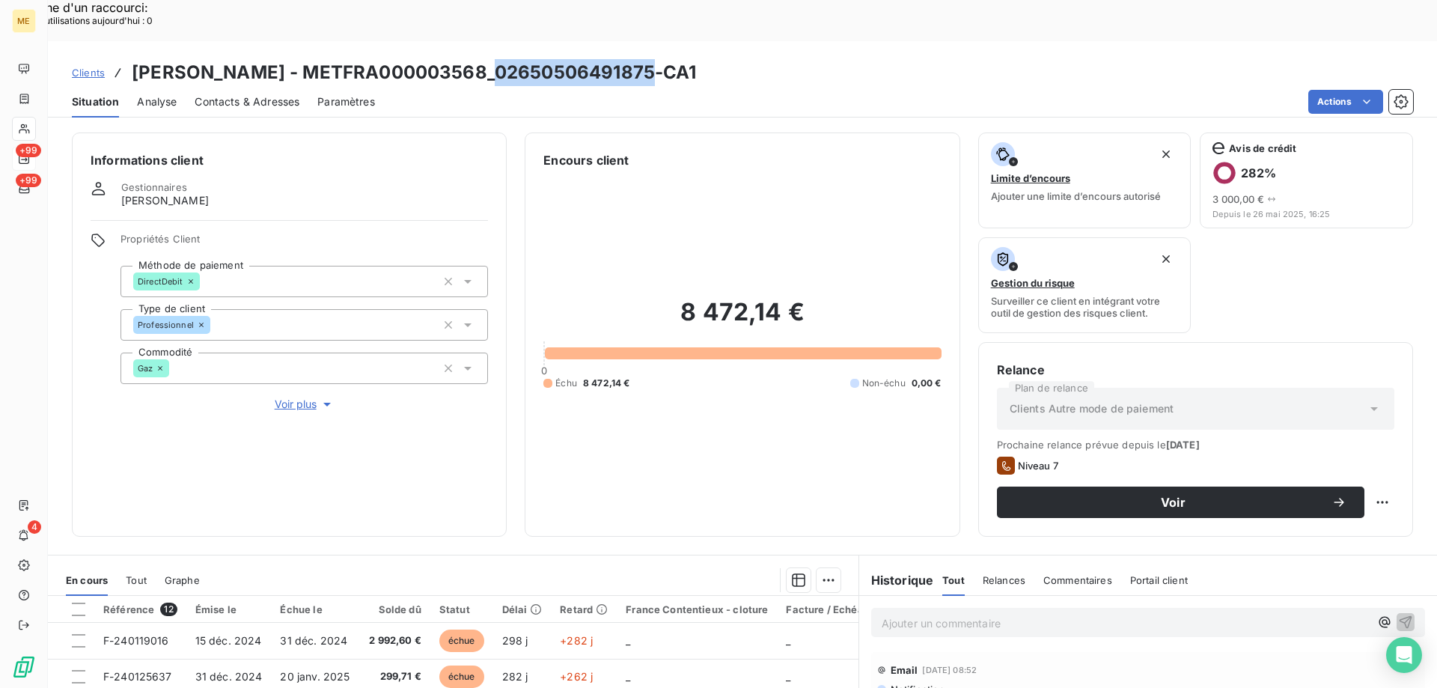
drag, startPoint x: 484, startPoint y: 28, endPoint x: 638, endPoint y: 30, distance: 154.2
click at [638, 59] on h3 "AZNAR ANDRES - METFRA000003568_02650506491875-CA1" at bounding box center [414, 72] width 565 height 27
copy h3 "02650506491875"
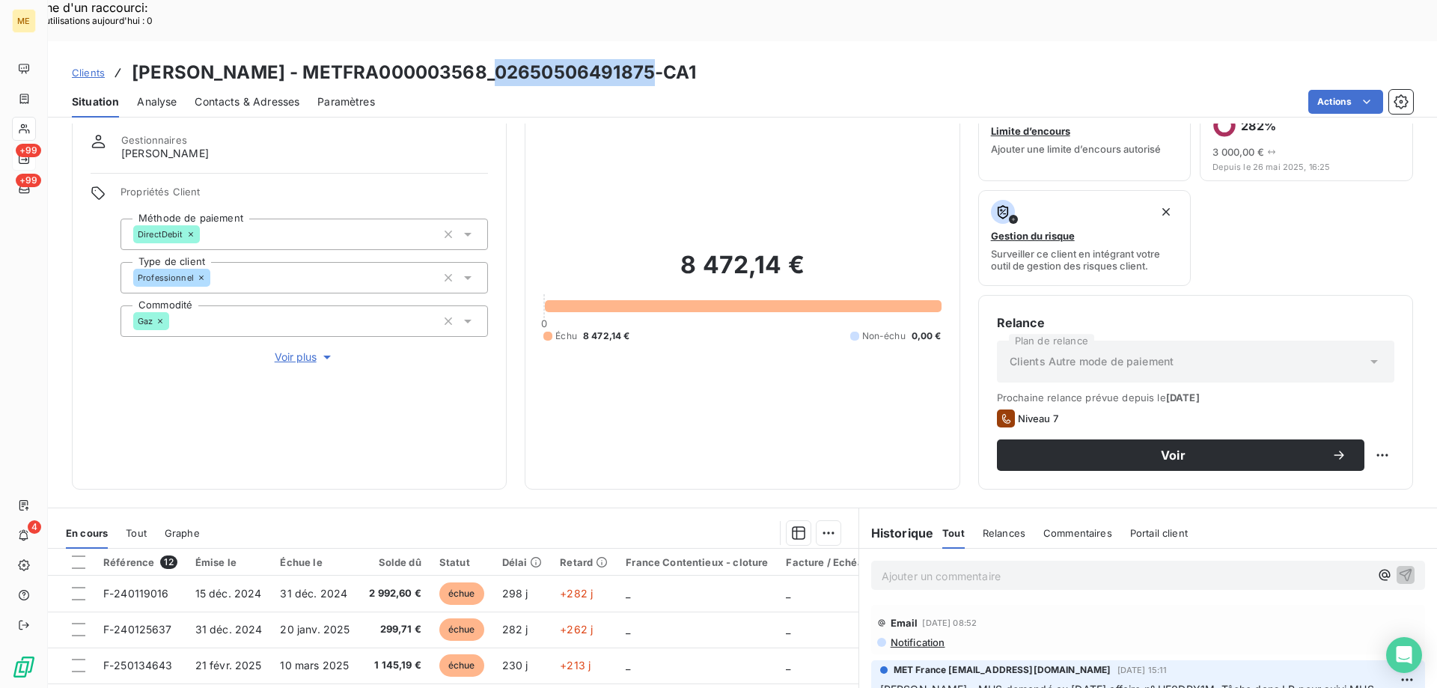
scroll to position [75, 0]
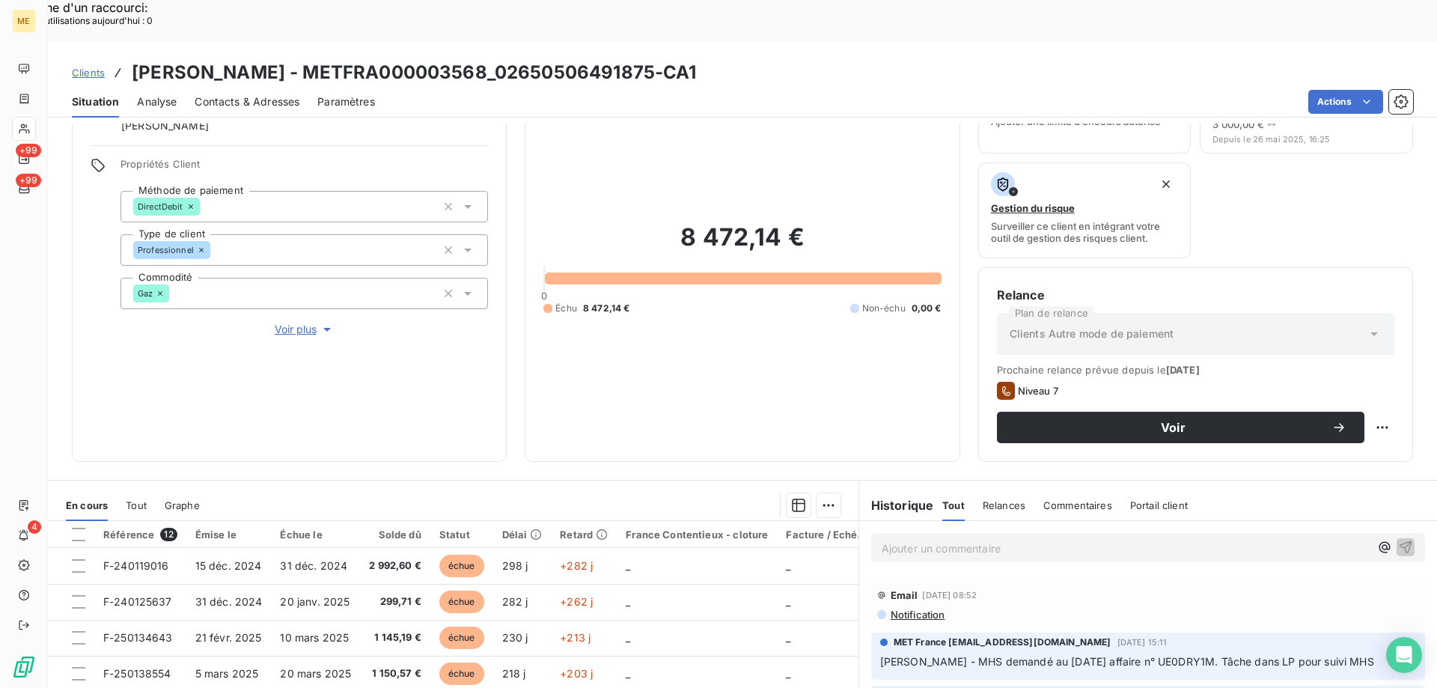
click at [902, 539] on p "Ajouter un commentaire ﻿" at bounding box center [1126, 548] width 488 height 19
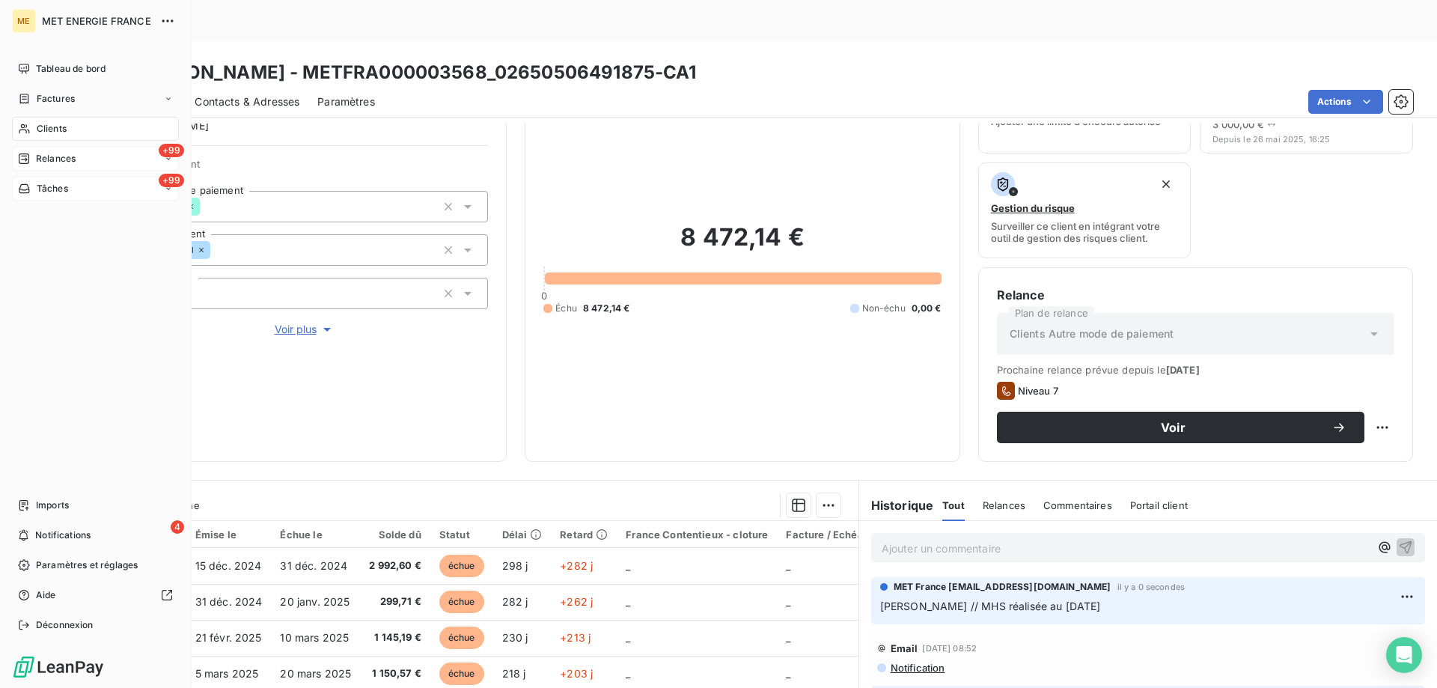
click at [25, 180] on div "+99 Tâches" at bounding box center [95, 189] width 167 height 24
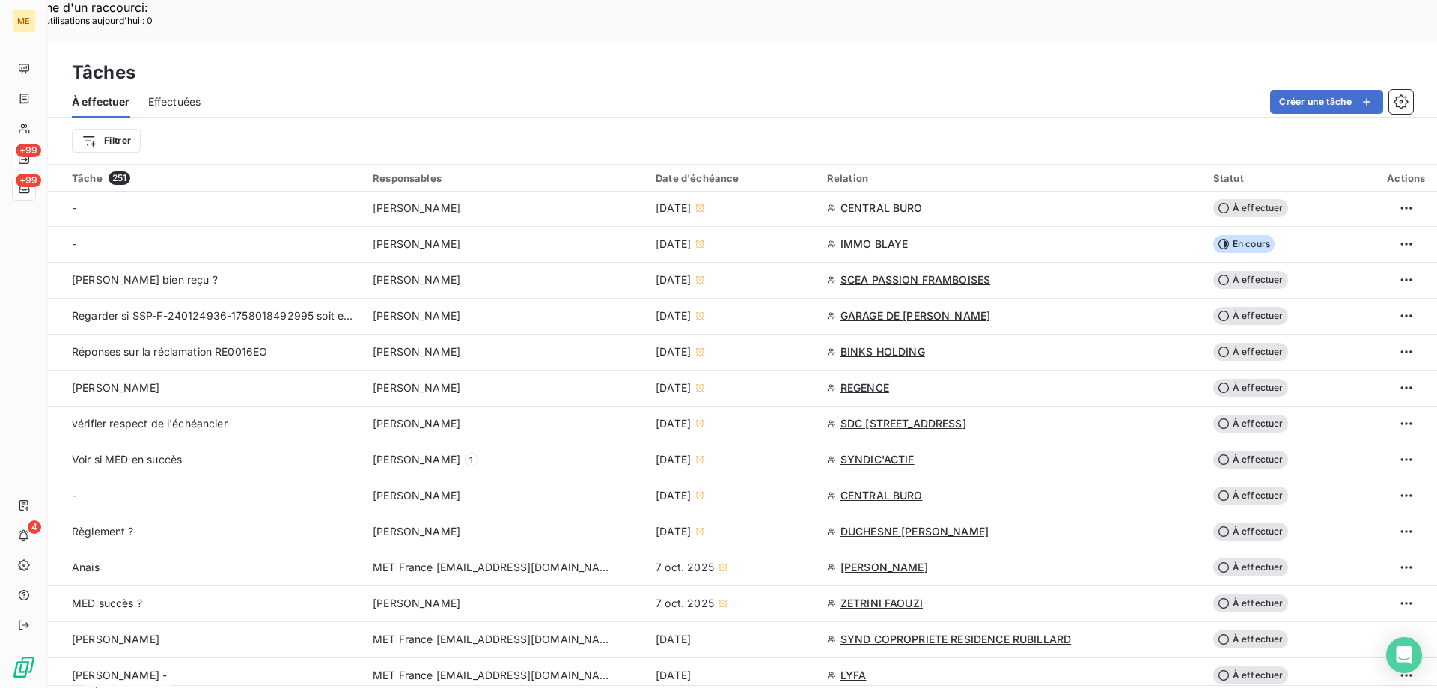
scroll to position [599, 0]
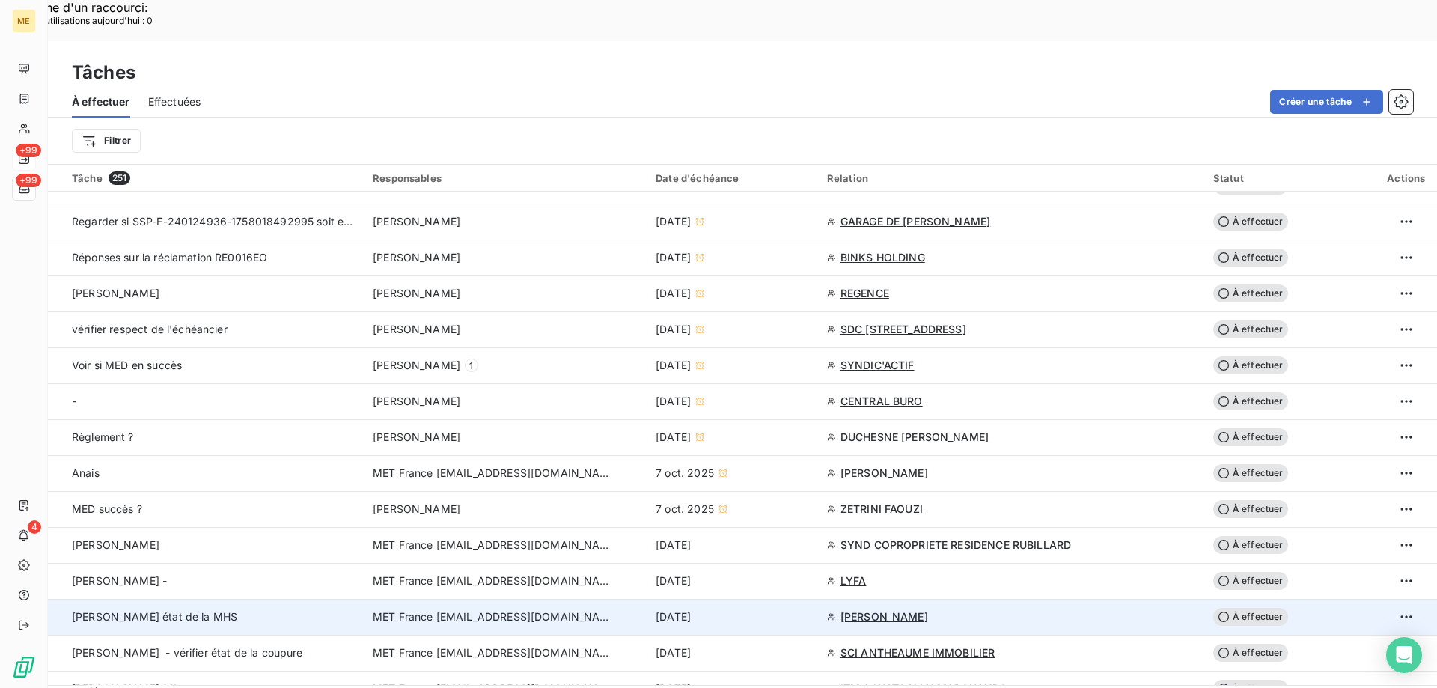
click at [485, 599] on td "MET France [EMAIL_ADDRESS][DOMAIN_NAME]" at bounding box center [505, 617] width 283 height 36
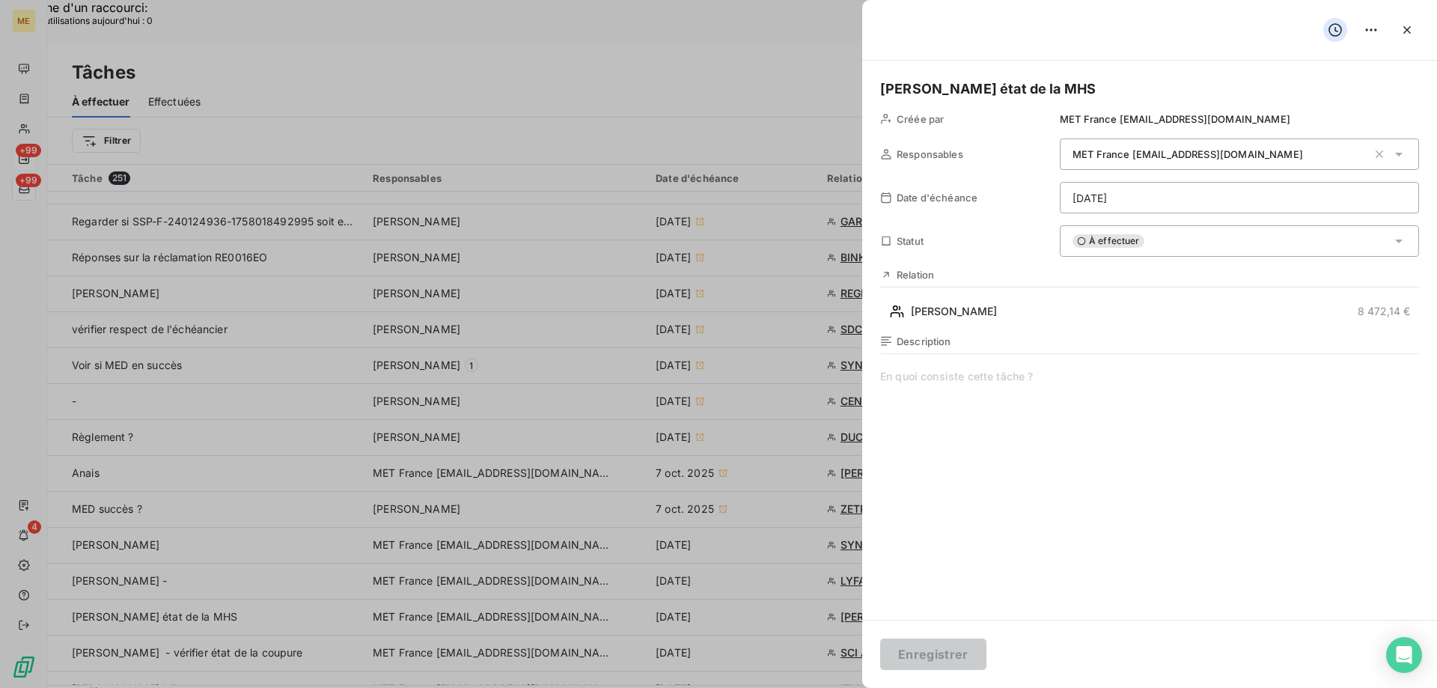
click at [983, 383] on span at bounding box center [1149, 512] width 539 height 287
click at [1184, 244] on div "À effectuer" at bounding box center [1239, 240] width 359 height 31
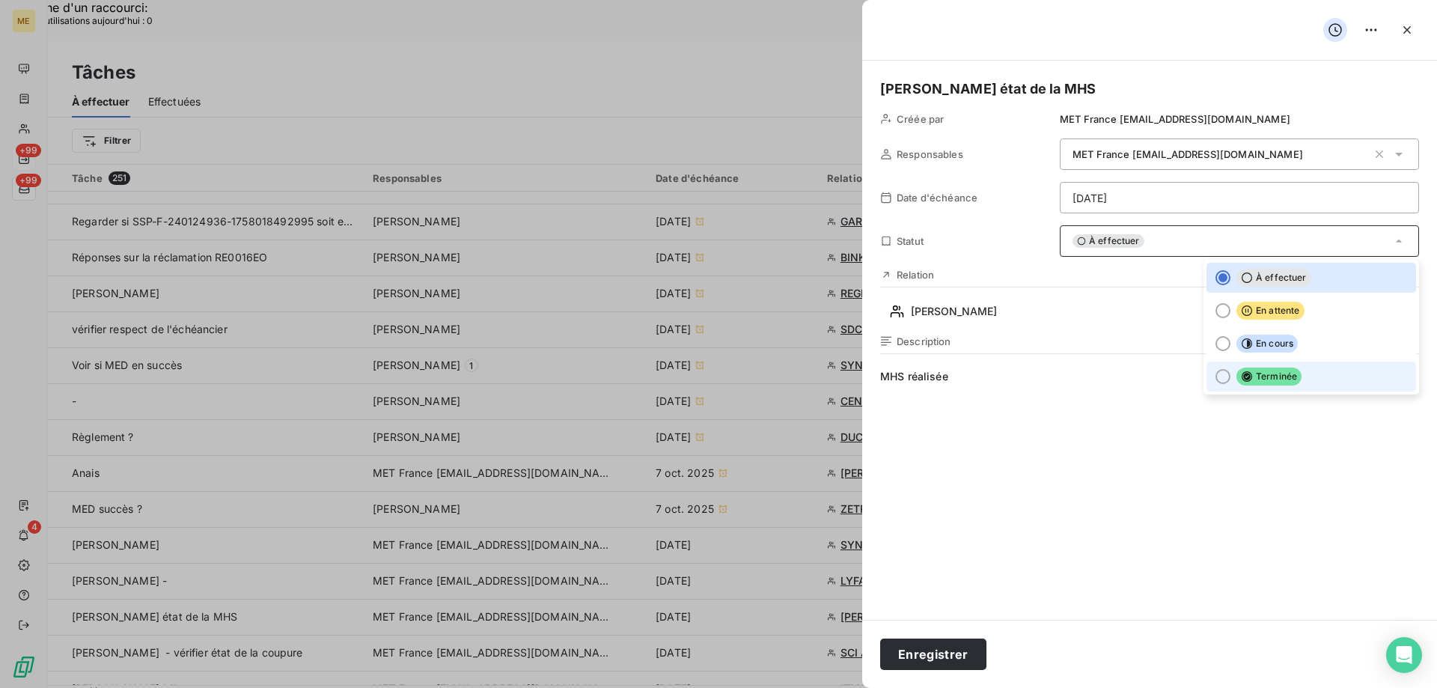
click at [1215, 374] on div at bounding box center [1222, 376] width 15 height 15
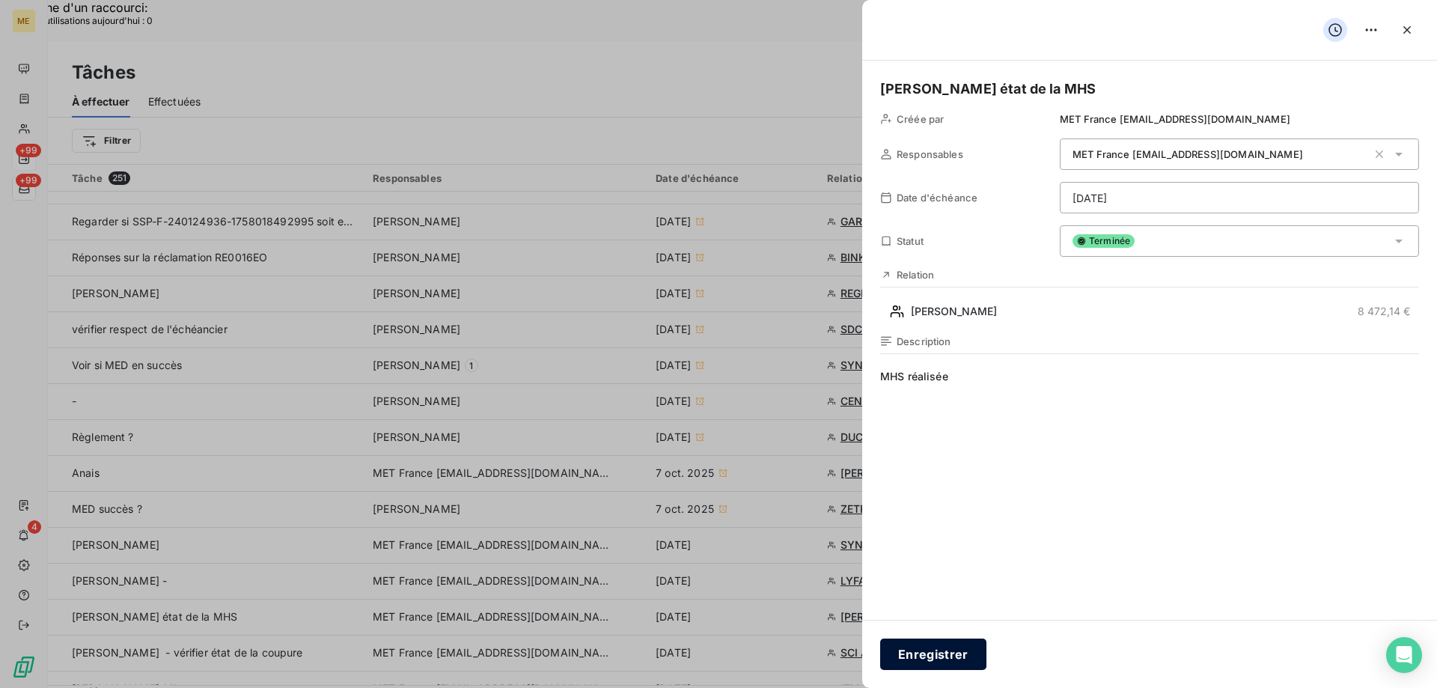
click at [943, 657] on button "Enregistrer" at bounding box center [933, 653] width 106 height 31
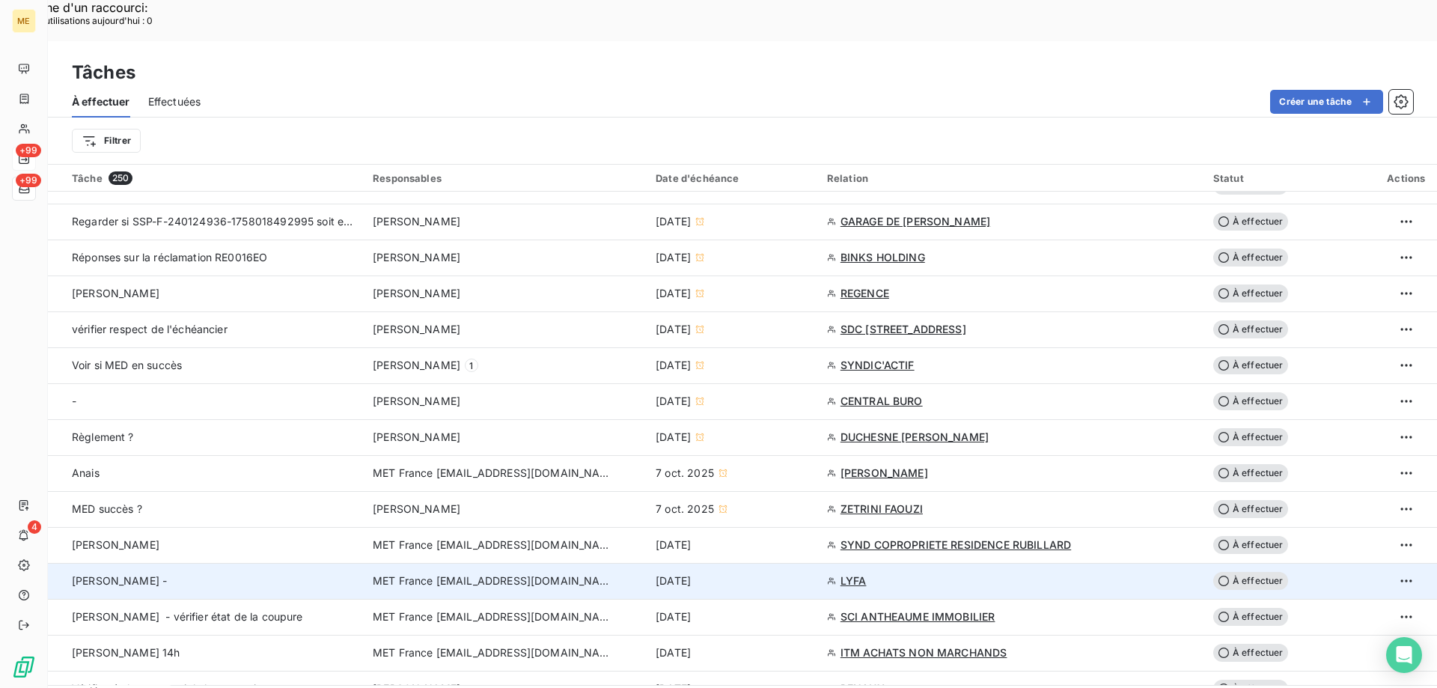
click at [460, 563] on td "MET France [EMAIL_ADDRESS][DOMAIN_NAME]" at bounding box center [505, 581] width 283 height 36
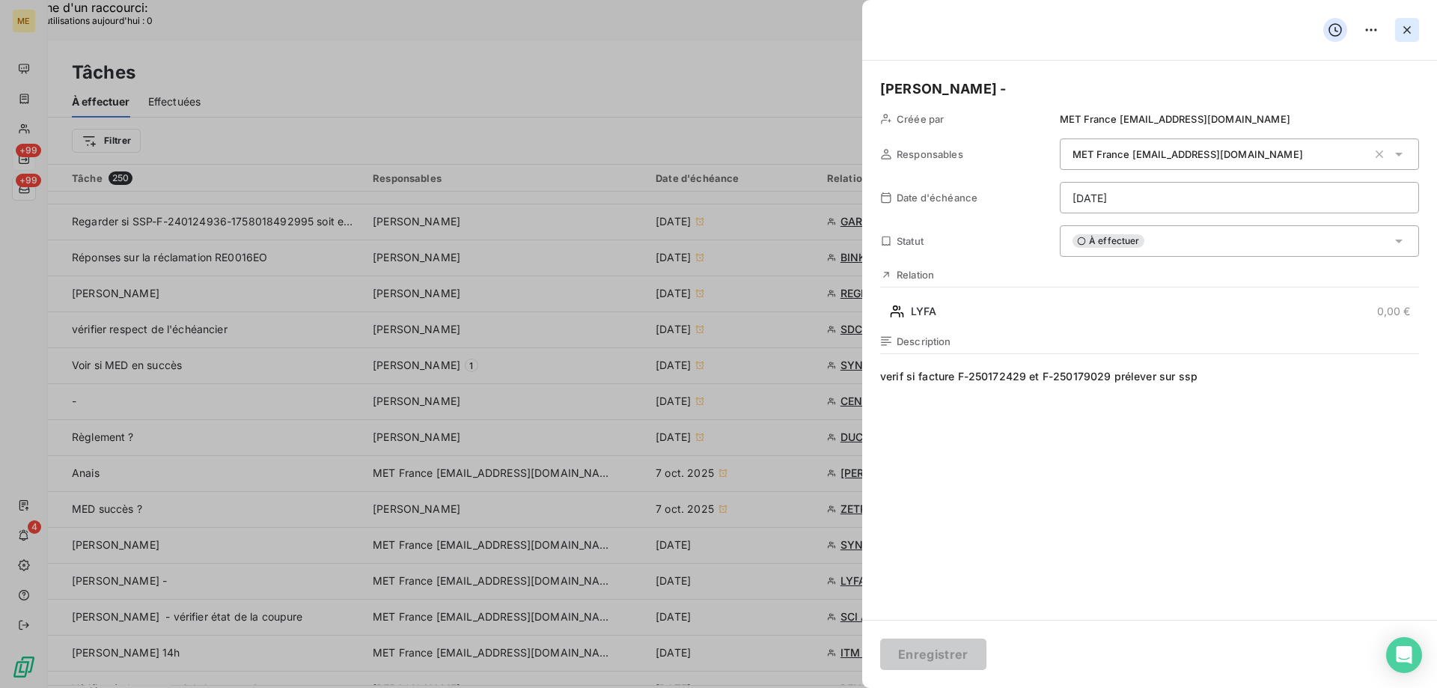
click at [1408, 37] on icon "button" at bounding box center [1406, 29] width 15 height 15
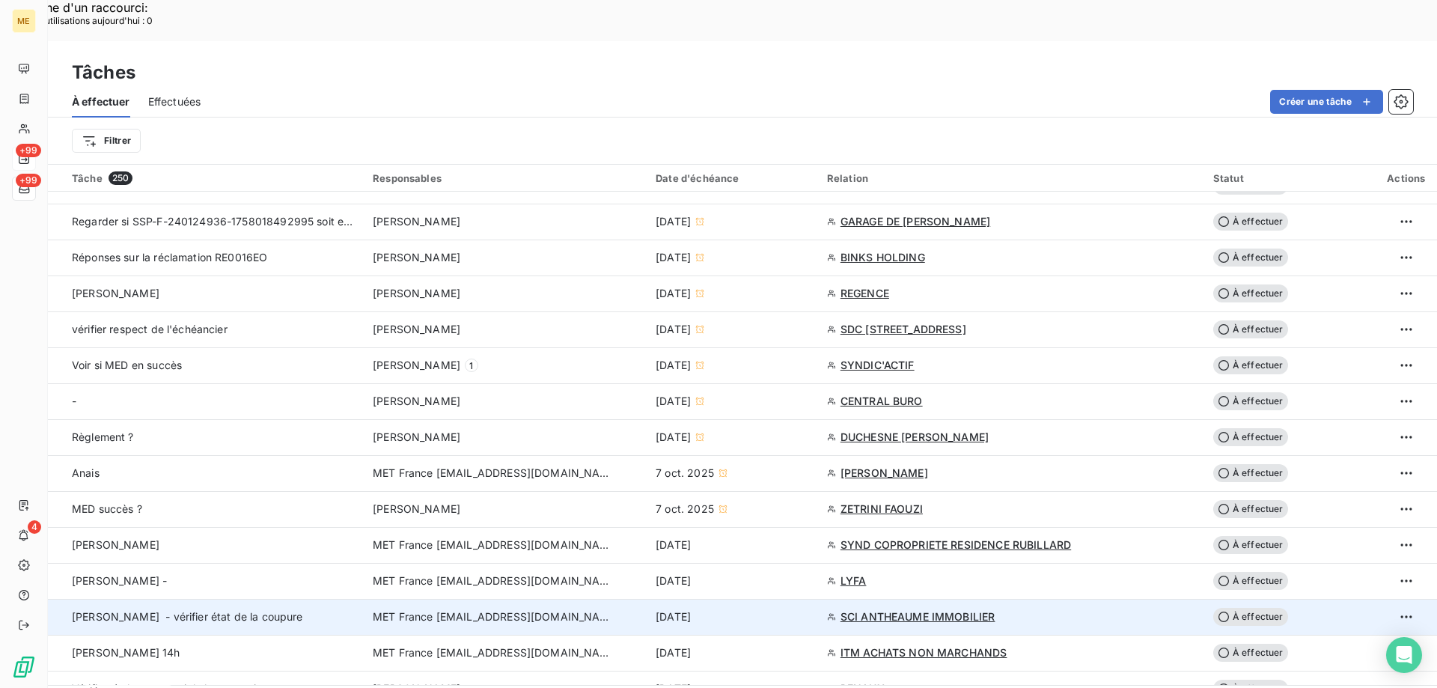
click at [446, 609] on span "MET France [EMAIL_ADDRESS][DOMAIN_NAME]" at bounding box center [492, 616] width 239 height 15
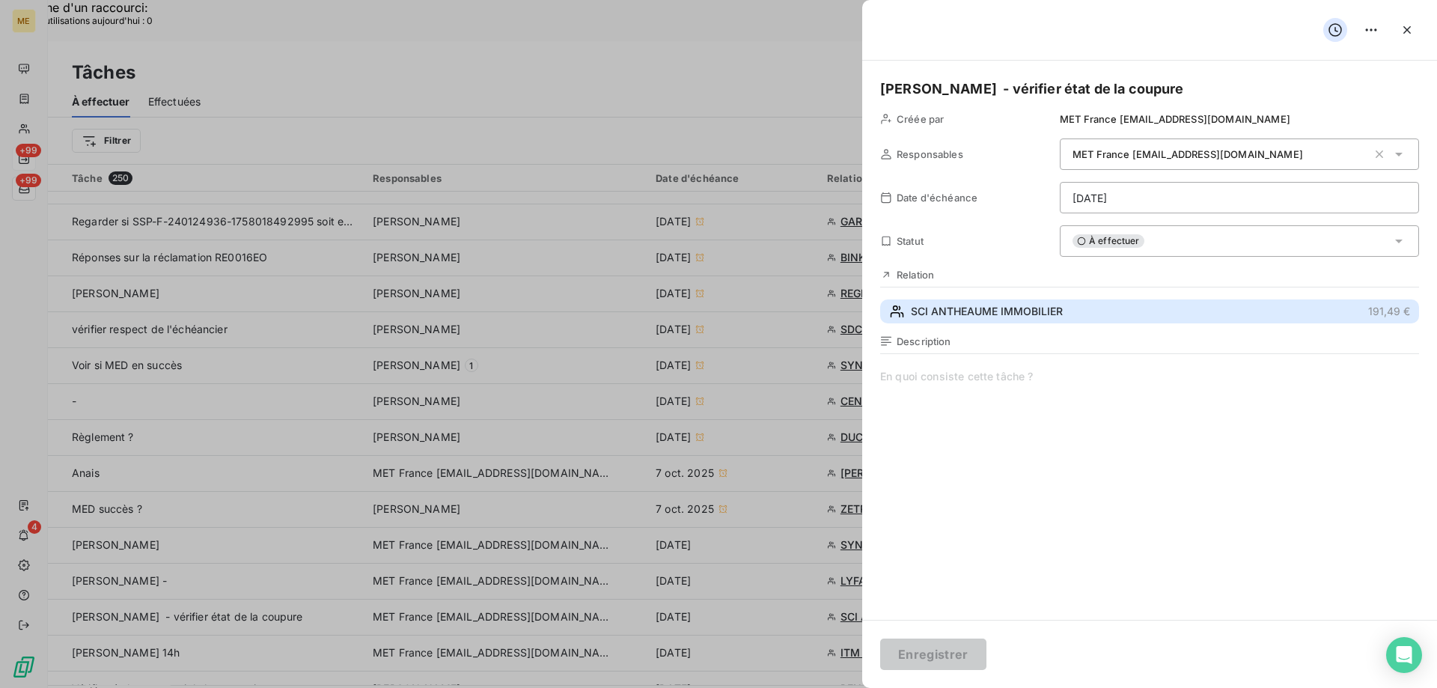
click at [991, 311] on span "SCI ANTHEAUME IMMOBILIER" at bounding box center [987, 311] width 152 height 15
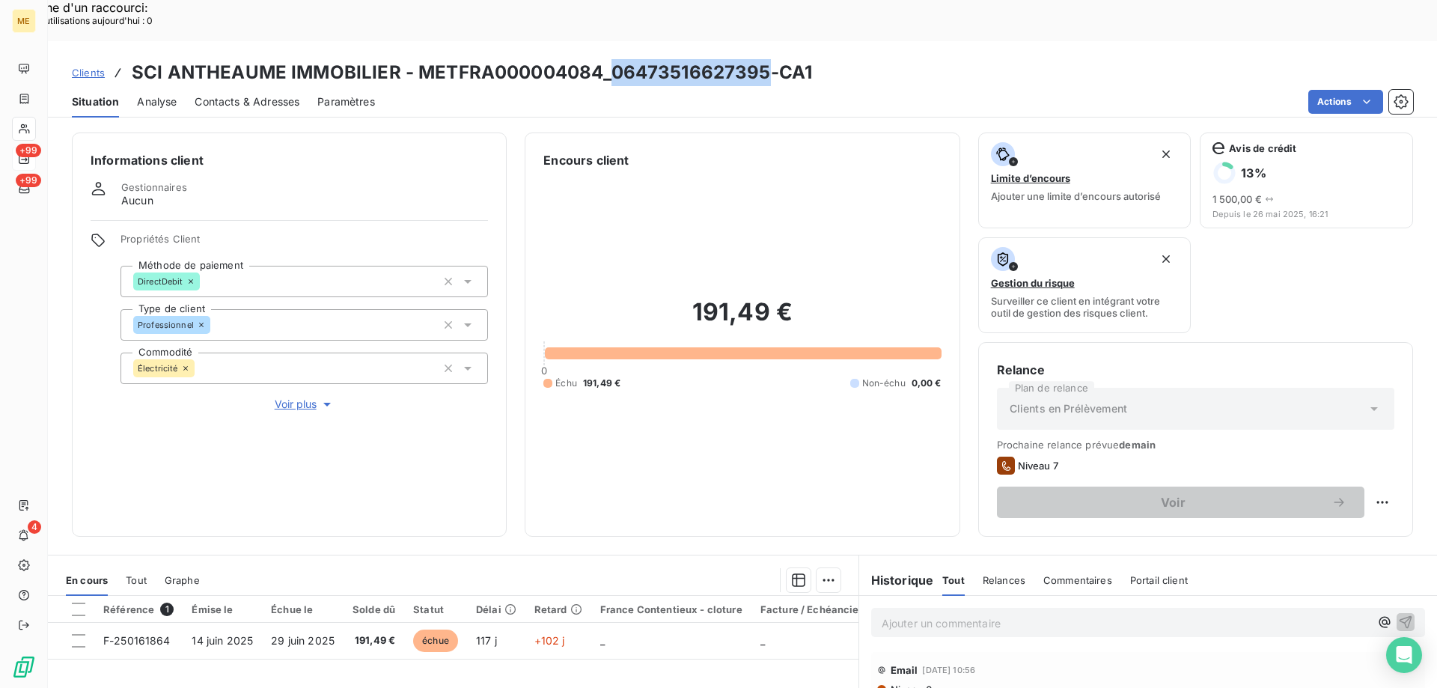
drag, startPoint x: 608, startPoint y: 30, endPoint x: 763, endPoint y: 25, distance: 155.0
click at [763, 59] on h3 "SCI ANTHEAUME IMMOBILIER - METFRA000004084_06473516627395-CA1" at bounding box center [472, 72] width 680 height 27
copy h3 "06473516627395"
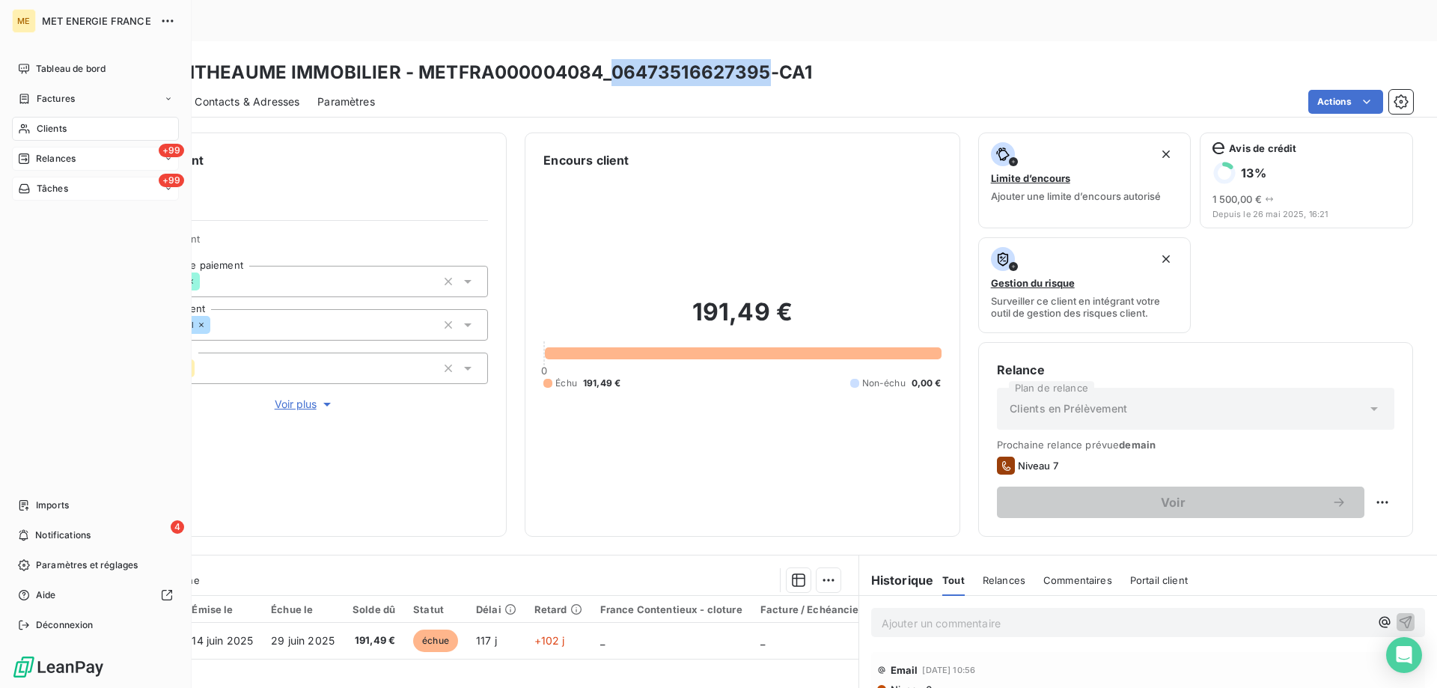
click at [34, 189] on div "Tâches" at bounding box center [43, 188] width 50 height 13
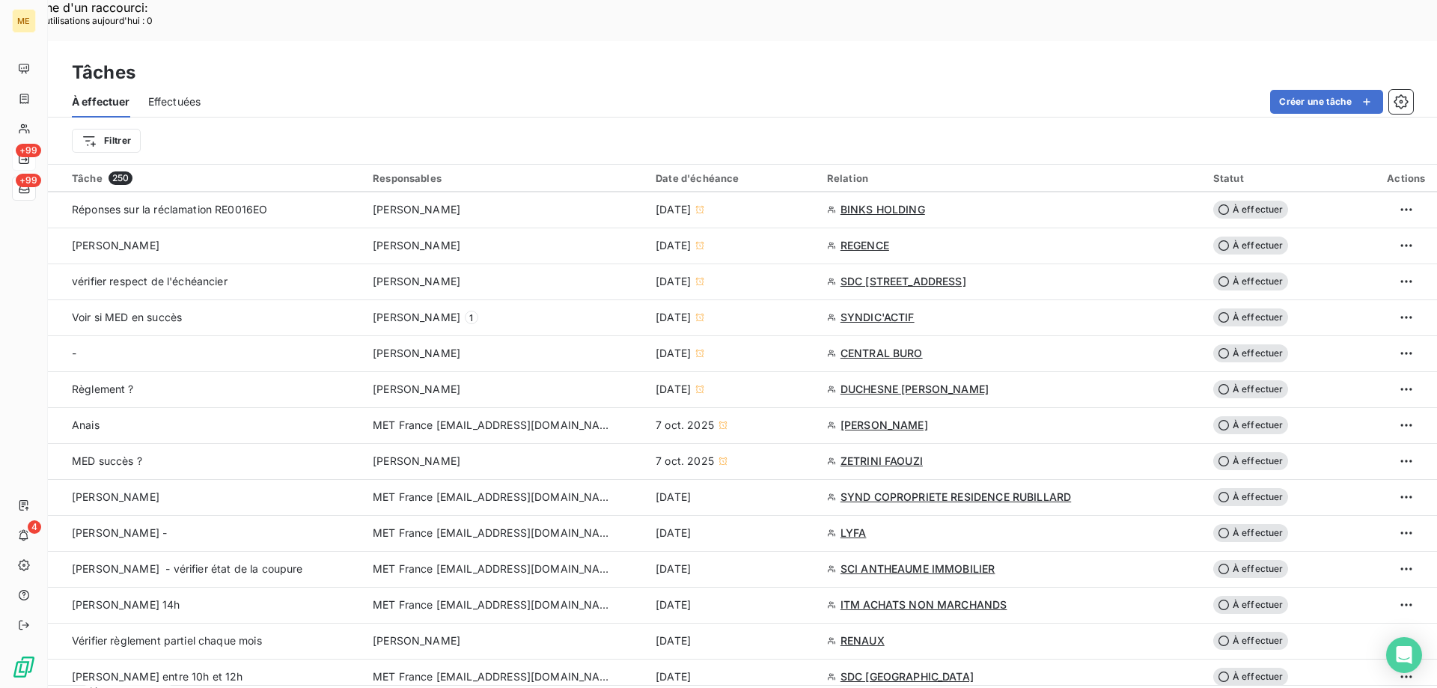
scroll to position [674, 0]
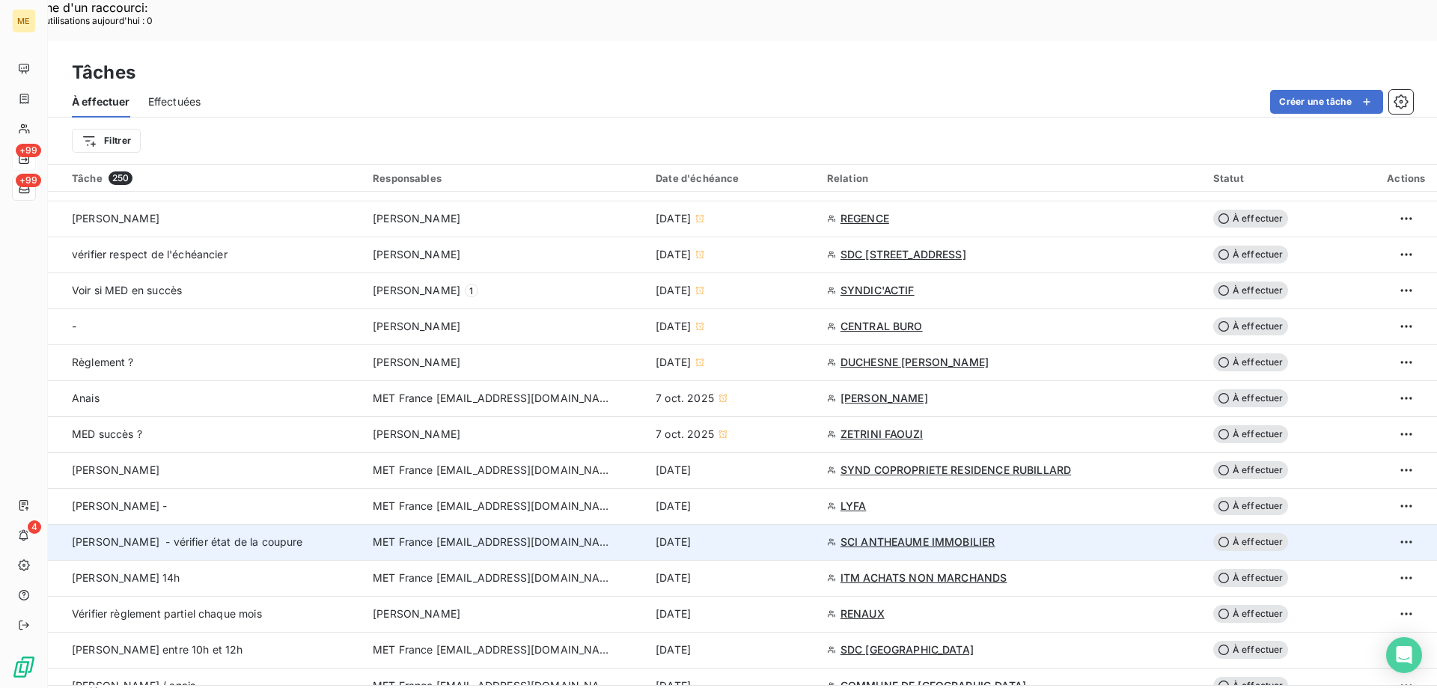
click at [471, 534] on span "MET France [EMAIL_ADDRESS][DOMAIN_NAME]" at bounding box center [492, 541] width 239 height 15
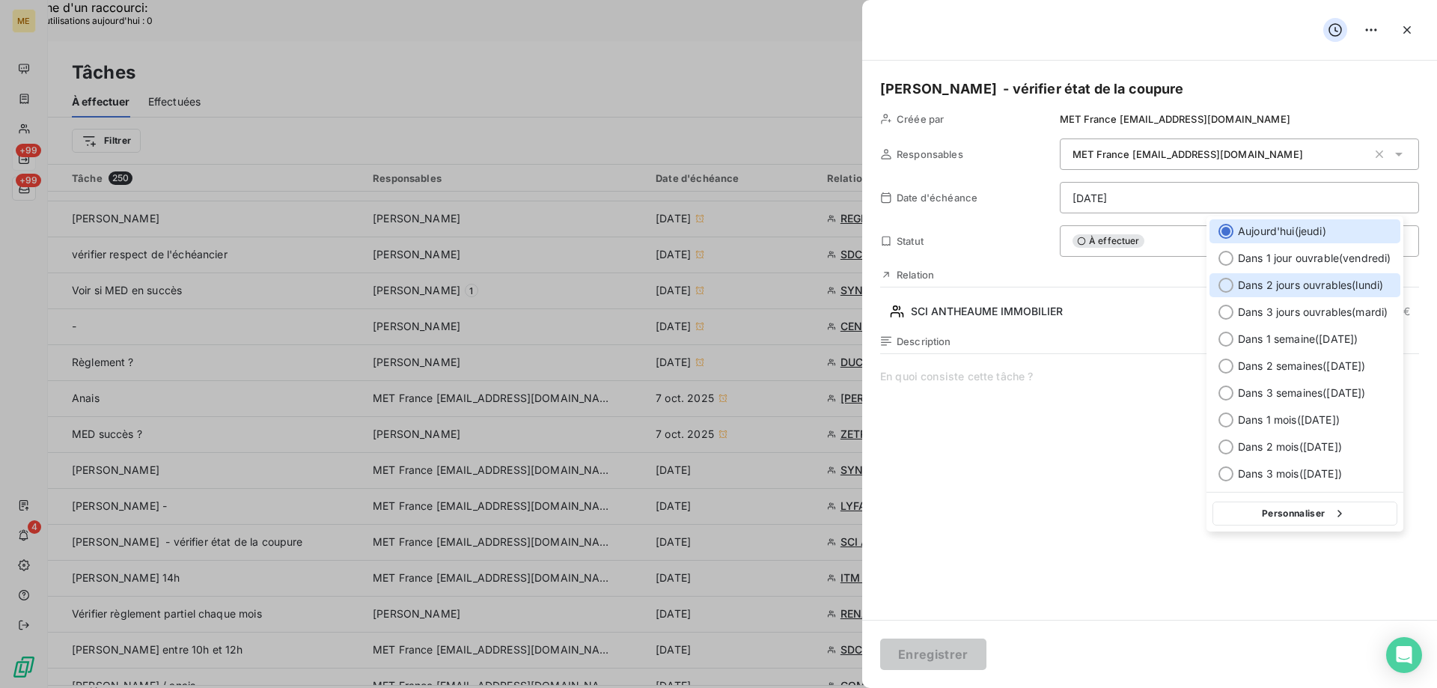
click at [1225, 290] on div at bounding box center [1225, 285] width 15 height 15
type input "13/10/2025"
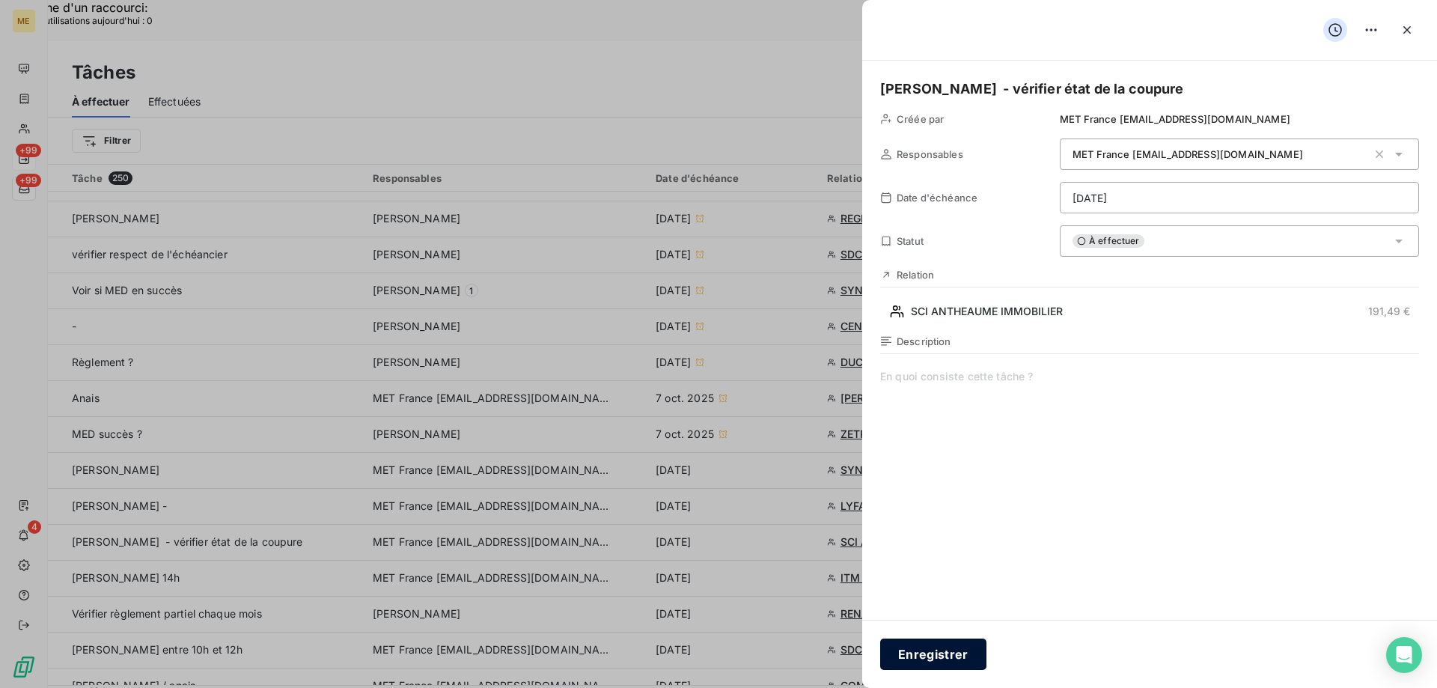
click at [932, 659] on button "Enregistrer" at bounding box center [933, 653] width 106 height 31
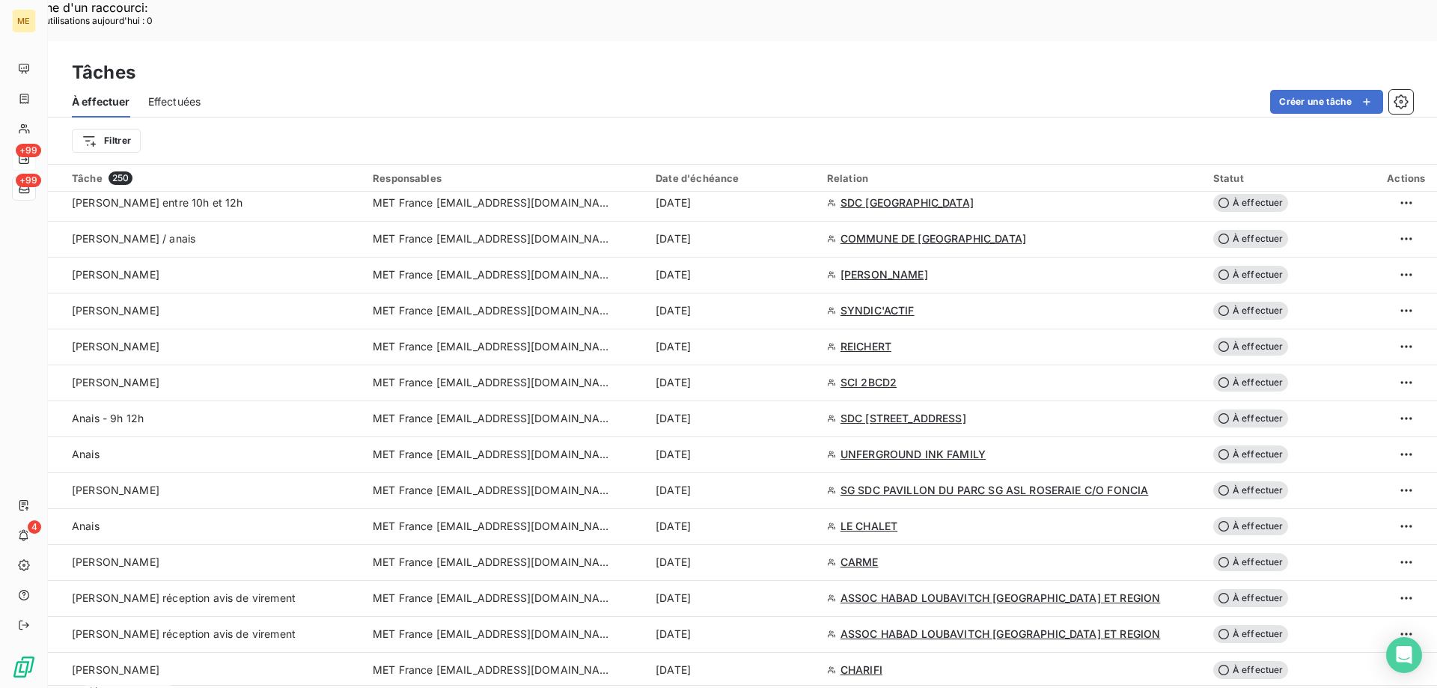
scroll to position [1123, 0]
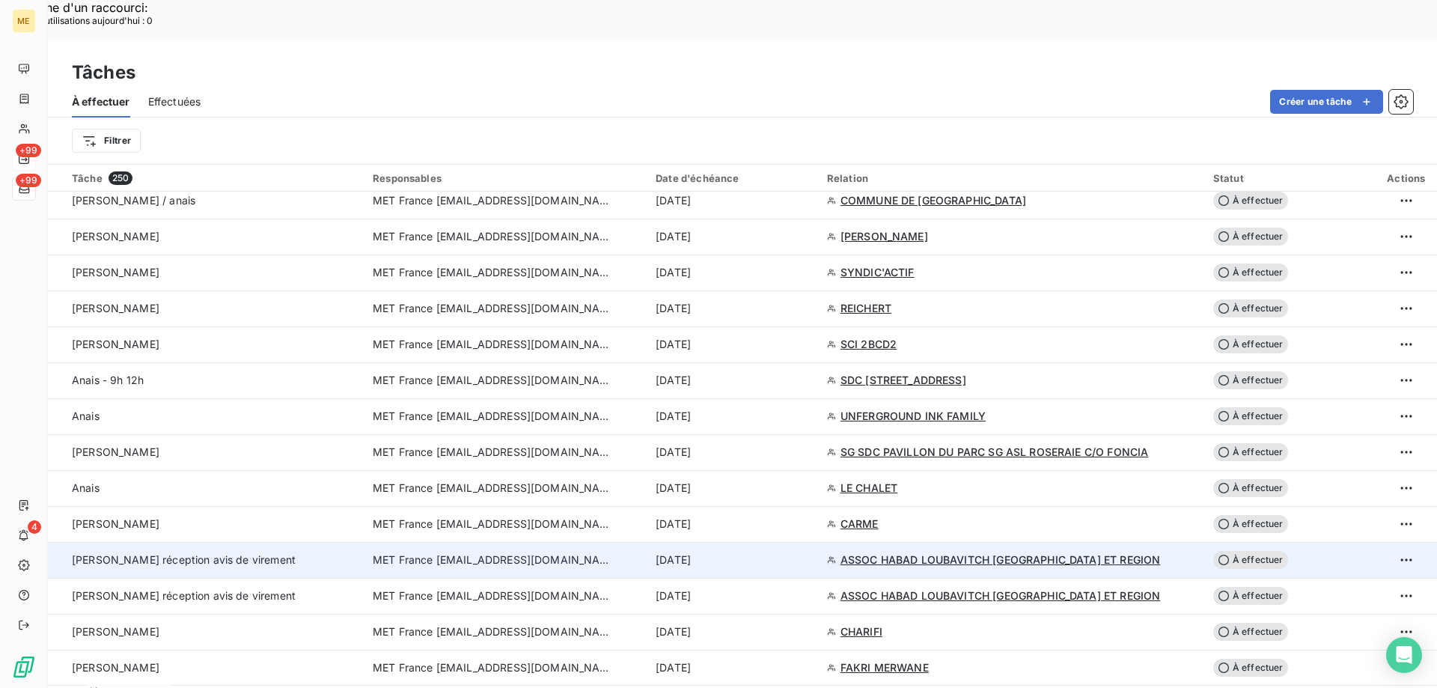
click at [495, 552] on span "MET France [EMAIL_ADDRESS][DOMAIN_NAME]" at bounding box center [492, 559] width 239 height 15
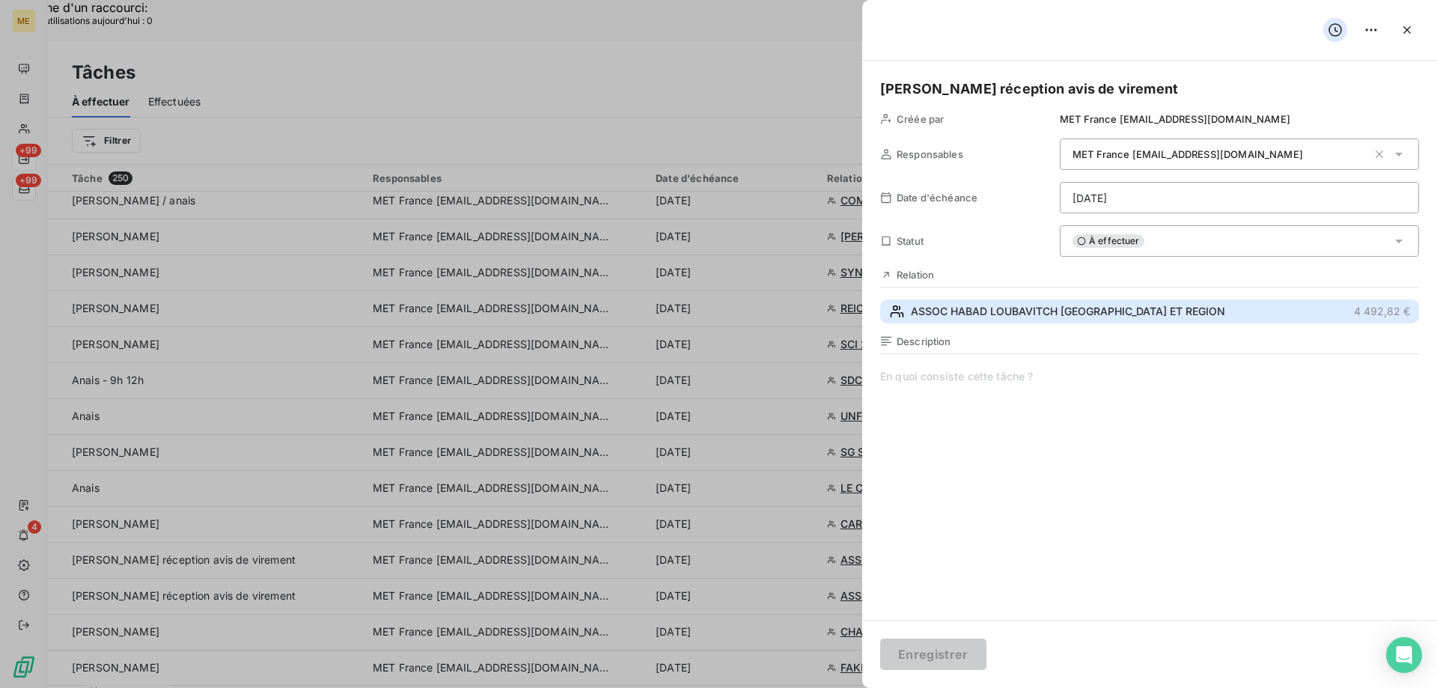
click at [996, 318] on span "ASSOC HABAD LOUBAVITCH NICE ET REGION" at bounding box center [1068, 311] width 314 height 15
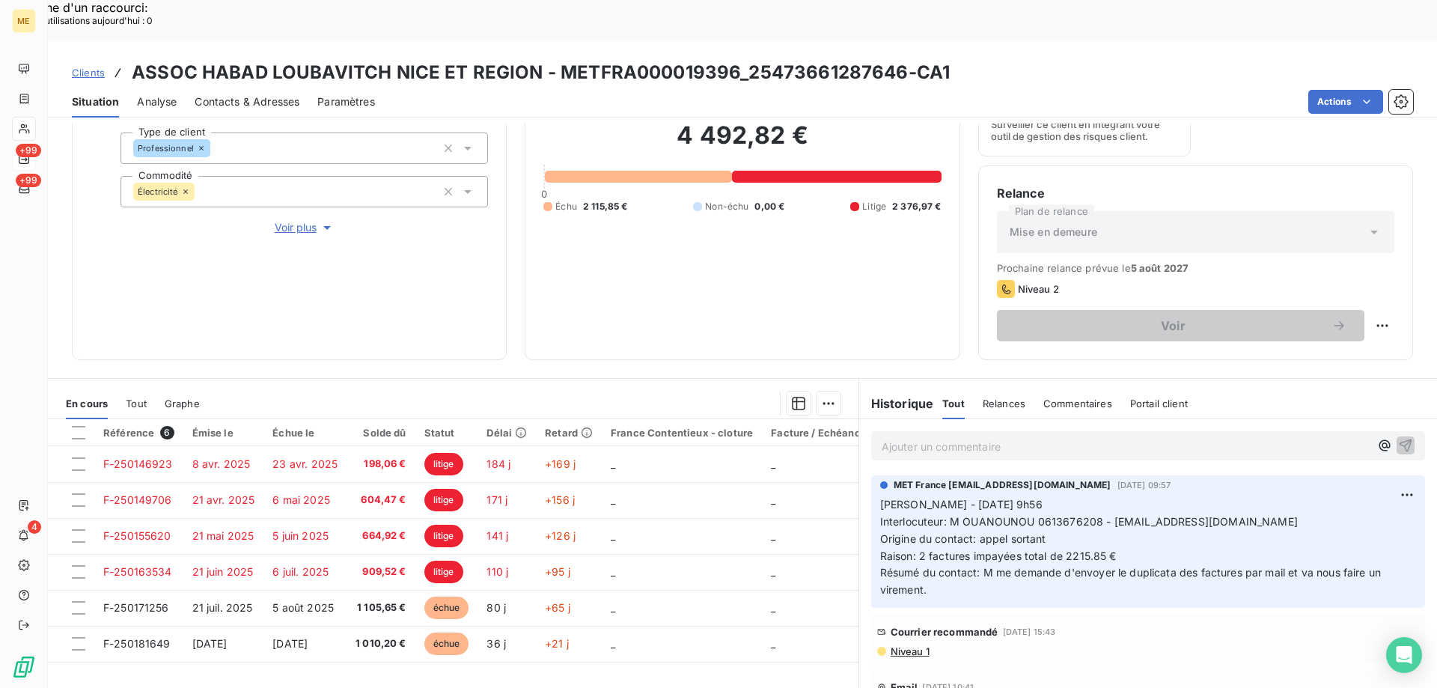
scroll to position [200, 0]
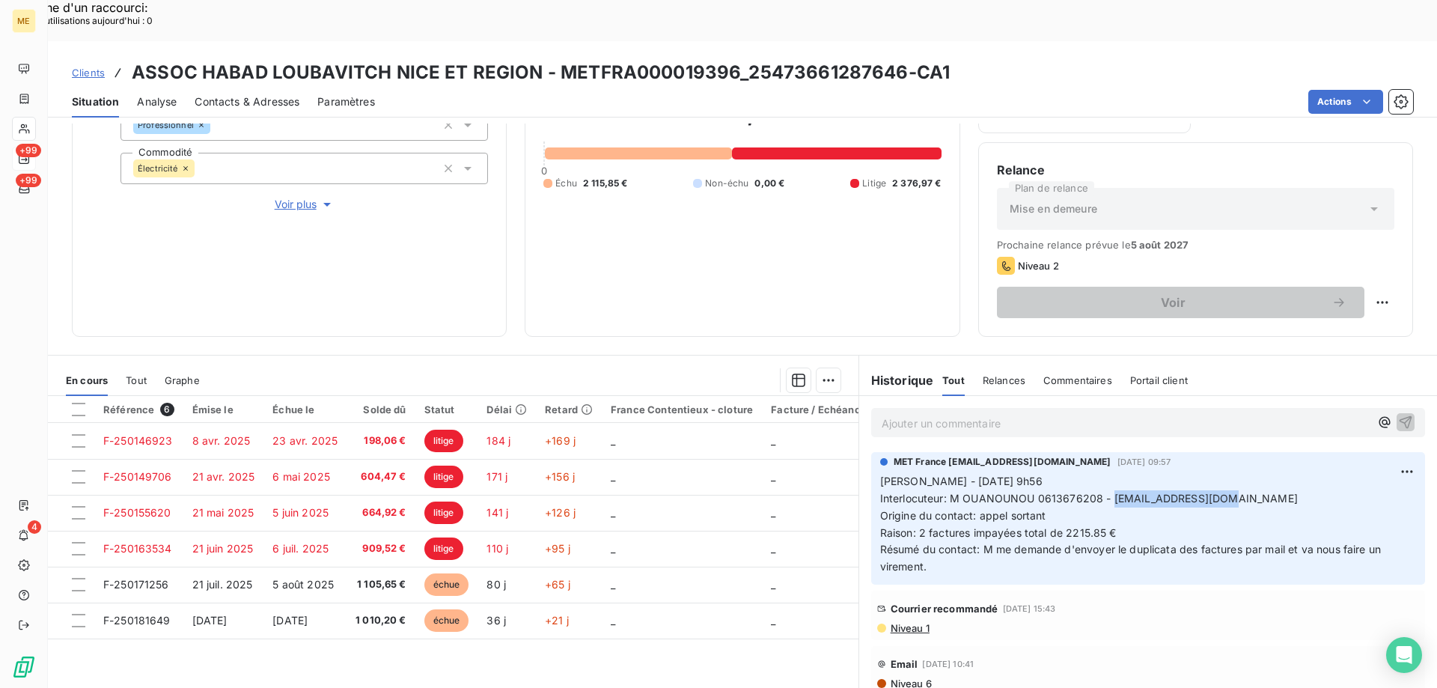
drag, startPoint x: 1106, startPoint y: 462, endPoint x: 1218, endPoint y: 458, distance: 111.6
click at [1218, 492] on span "Interlocuteur: M OUANOUNOU 0613676208 - habadnice@gmail.com" at bounding box center [1089, 498] width 418 height 13
copy span "[EMAIL_ADDRESS][DOMAIN_NAME]"
drag, startPoint x: 1033, startPoint y: 454, endPoint x: 1092, endPoint y: 457, distance: 59.2
click at [1092, 492] on span "Interlocuteur: M OUANOUNOU 0613676208 - habadnice@gmail.com" at bounding box center [1089, 498] width 418 height 13
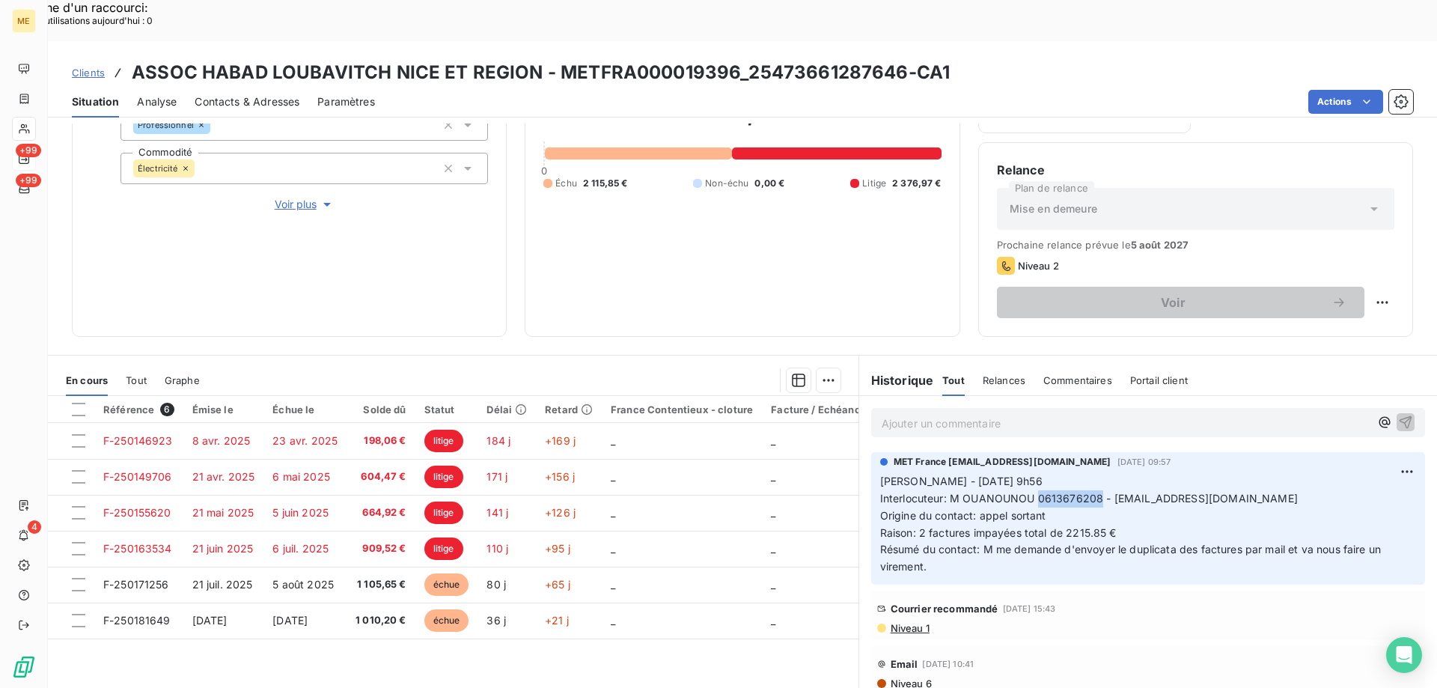
copy span "0613676208"
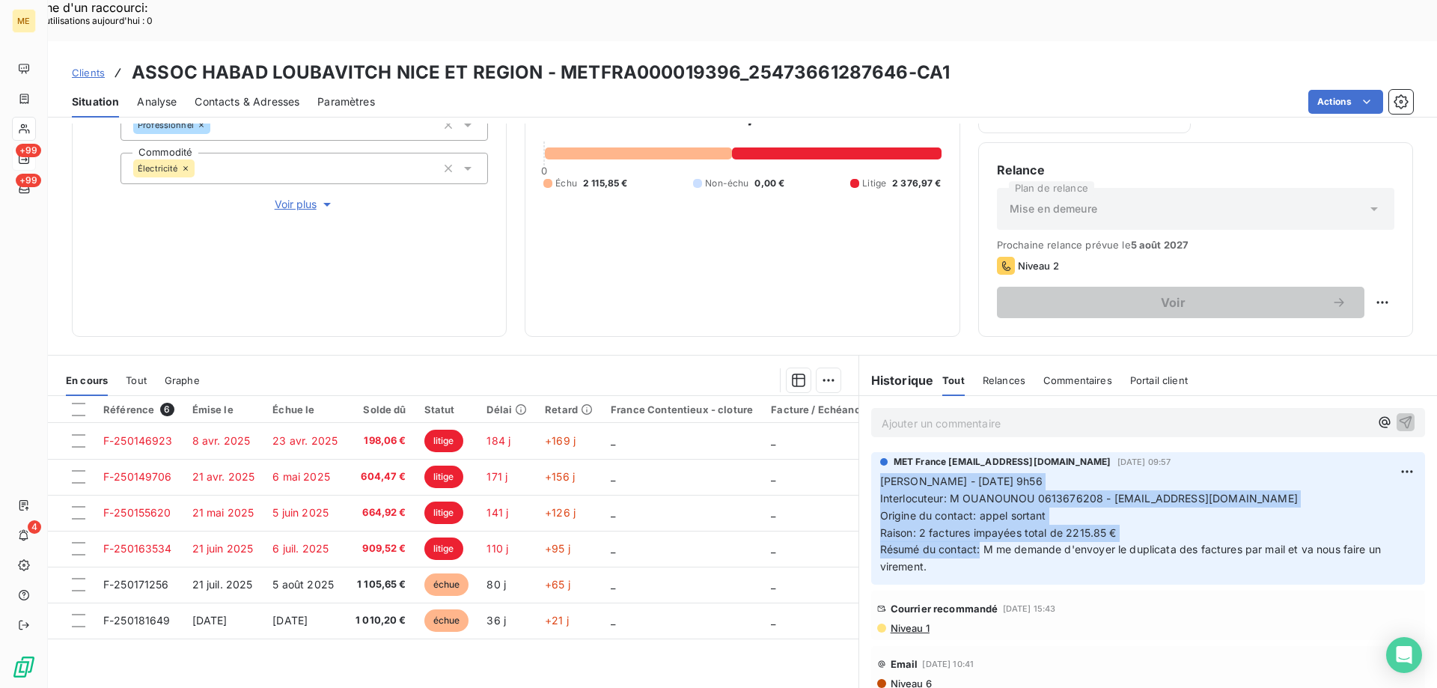
drag, startPoint x: 974, startPoint y: 510, endPoint x: 864, endPoint y: 438, distance: 131.2
click at [871, 452] on div "MET France met-france@recouvrement.met.com 6 oct. 2025, 09:57 Sylvain - 06/10/2…" at bounding box center [1148, 518] width 554 height 132
copy p "Sylvain - 06/10/2025 - 9h56 Interlocuteur: M OUANOUNOU 0613676208 - habadnice@g…"
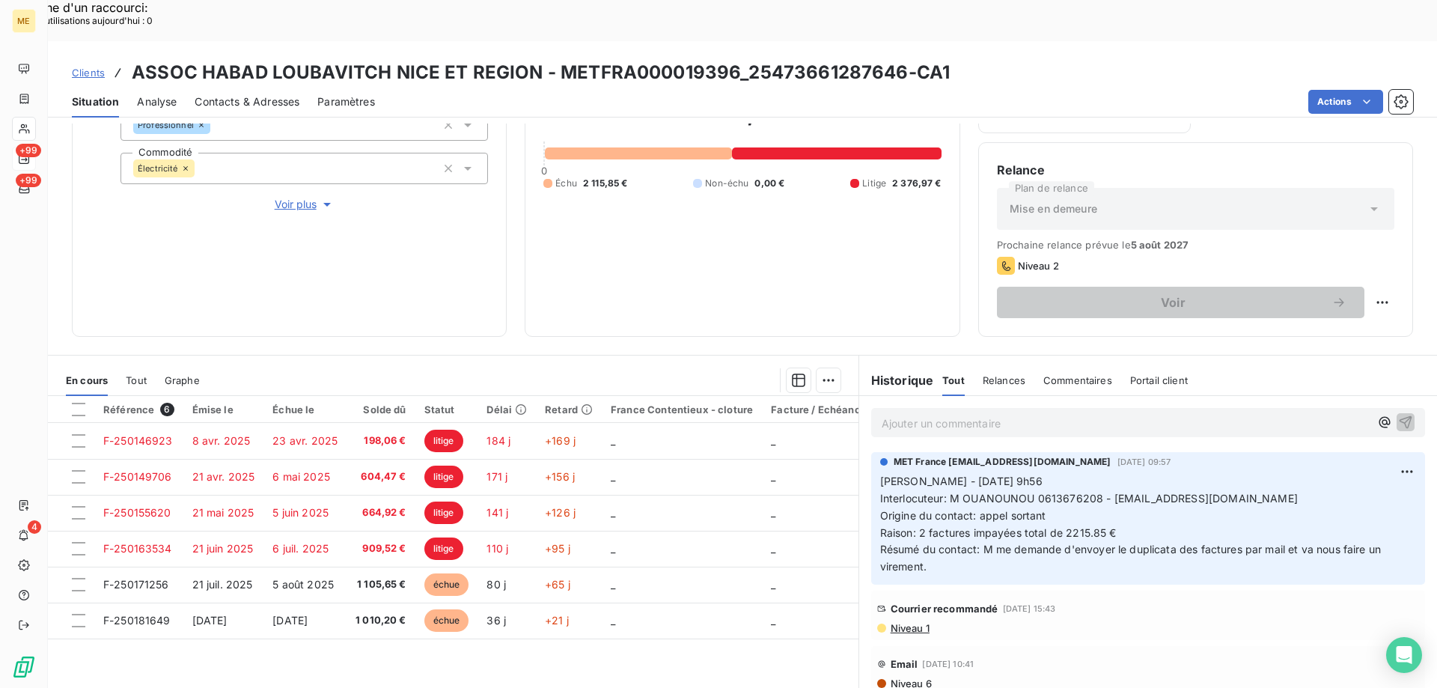
click at [928, 414] on p "Ajouter un commentaire ﻿" at bounding box center [1126, 423] width 488 height 19
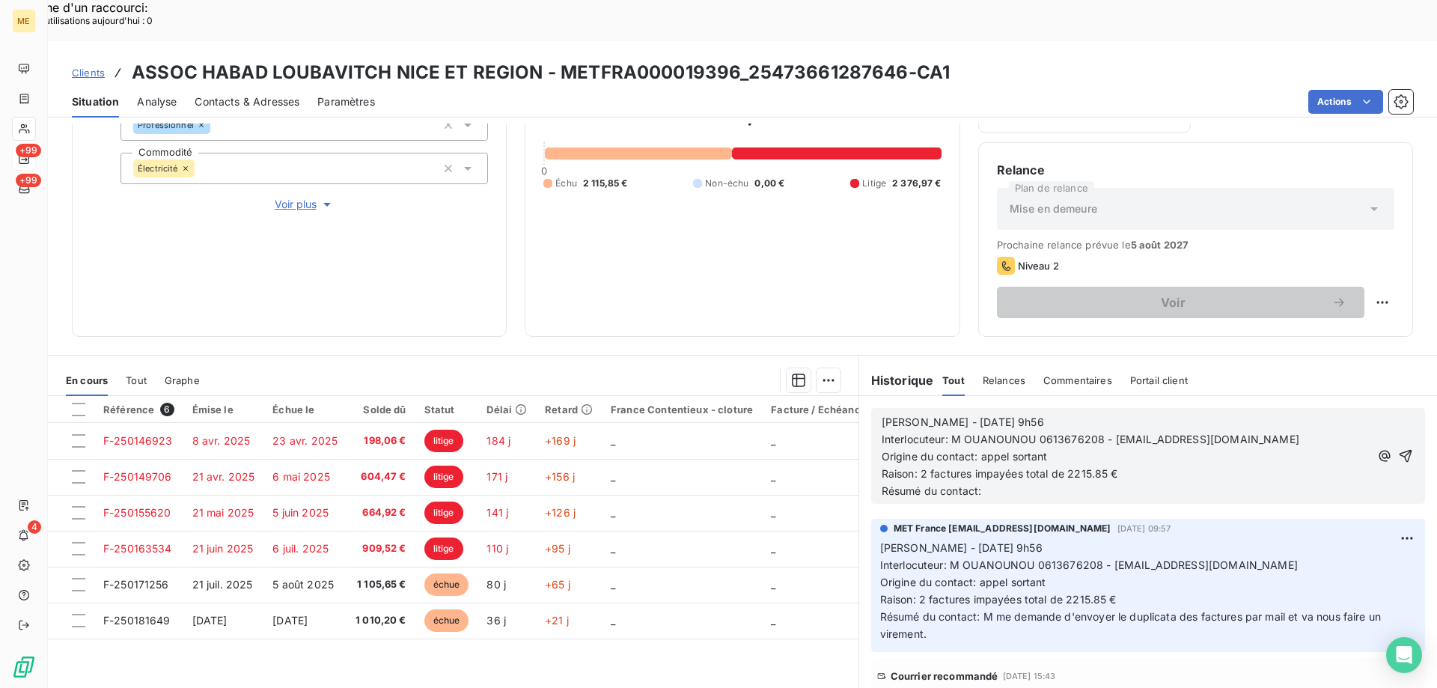
click at [935, 415] on span "Sylvain - 06/10/2025 - 9h56" at bounding box center [963, 421] width 162 height 13
click at [1113, 414] on p "Sylvain - 09/10/2025 - 9h56" at bounding box center [1126, 422] width 488 height 17
click at [1031, 483] on p "Résumé du contact:" at bounding box center [1126, 491] width 488 height 17
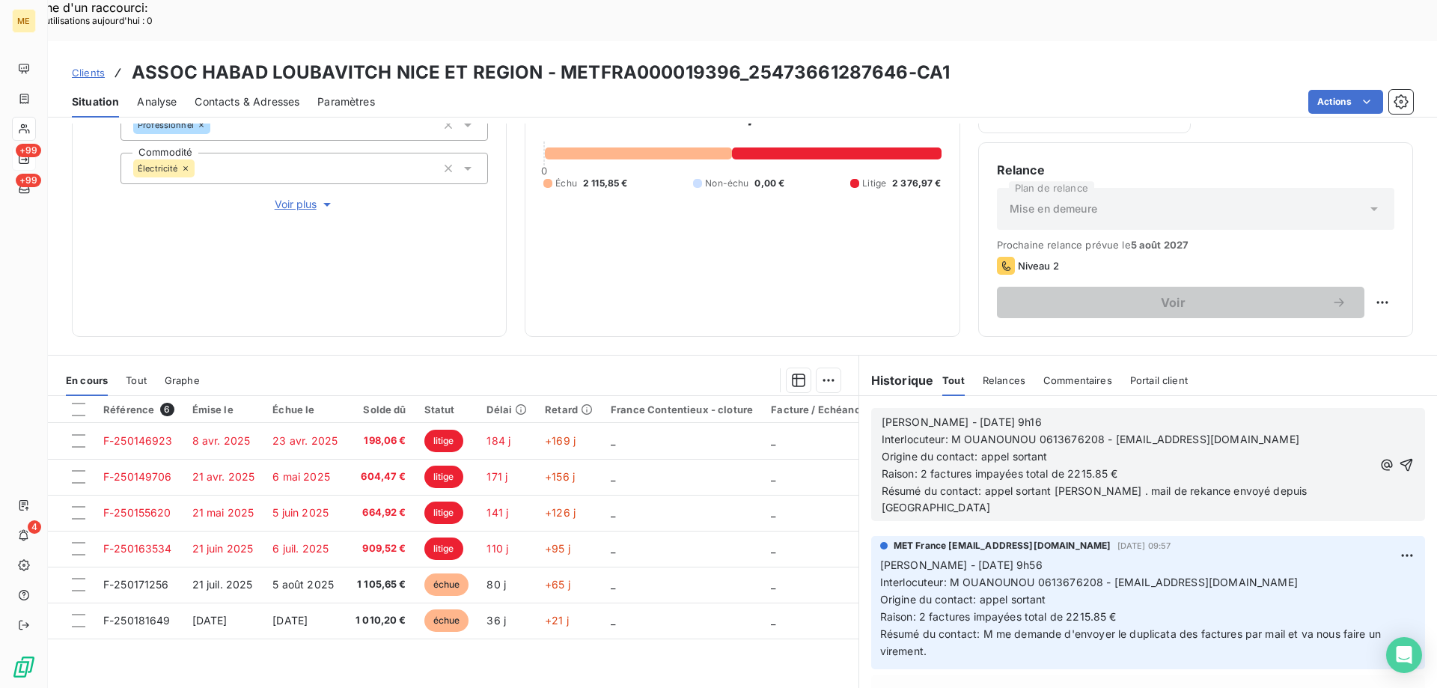
click at [1074, 484] on span "Résumé du contact: appel sortant ko . mail de rekance envoyé depuis SF" at bounding box center [1096, 499] width 429 height 30
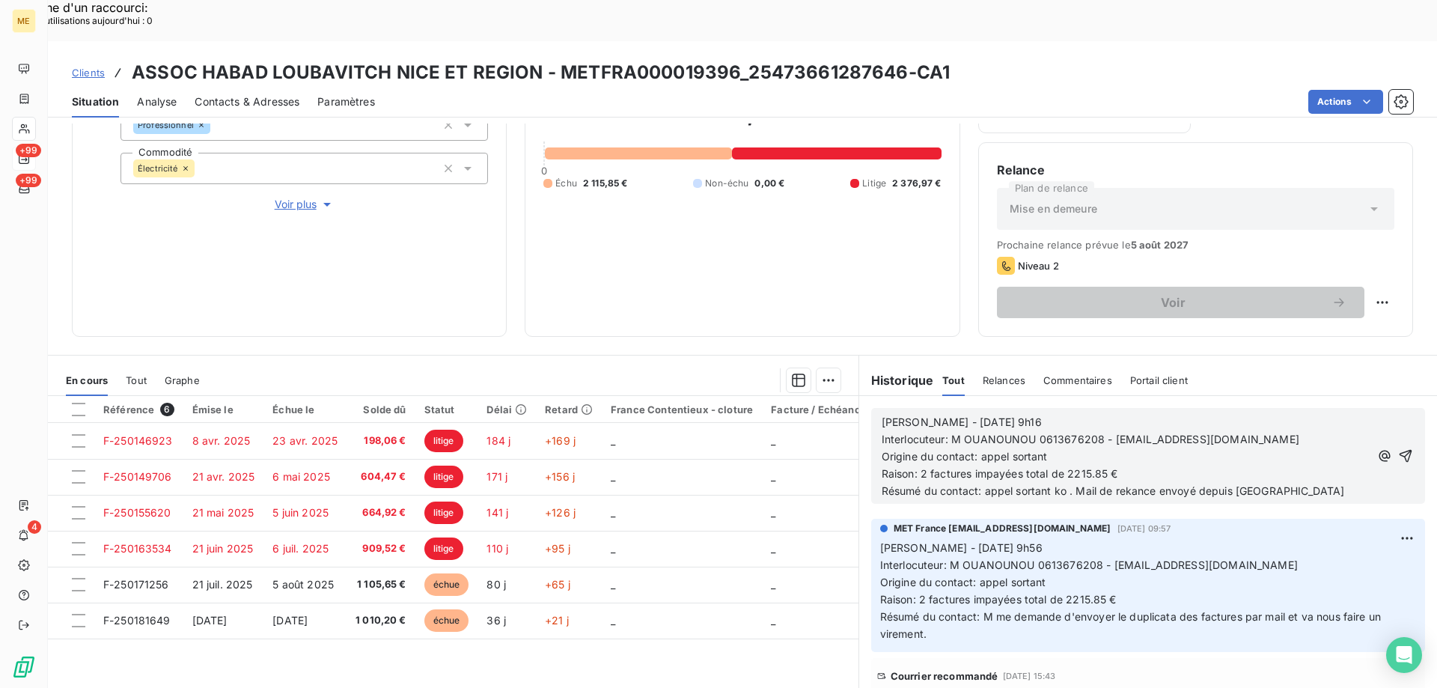
click at [1123, 484] on span "Résumé du contact: appel sortant ko . Mail de rekance envoyé depuis SF" at bounding box center [1113, 490] width 463 height 13
click at [1398, 448] on icon "button" at bounding box center [1405, 455] width 15 height 15
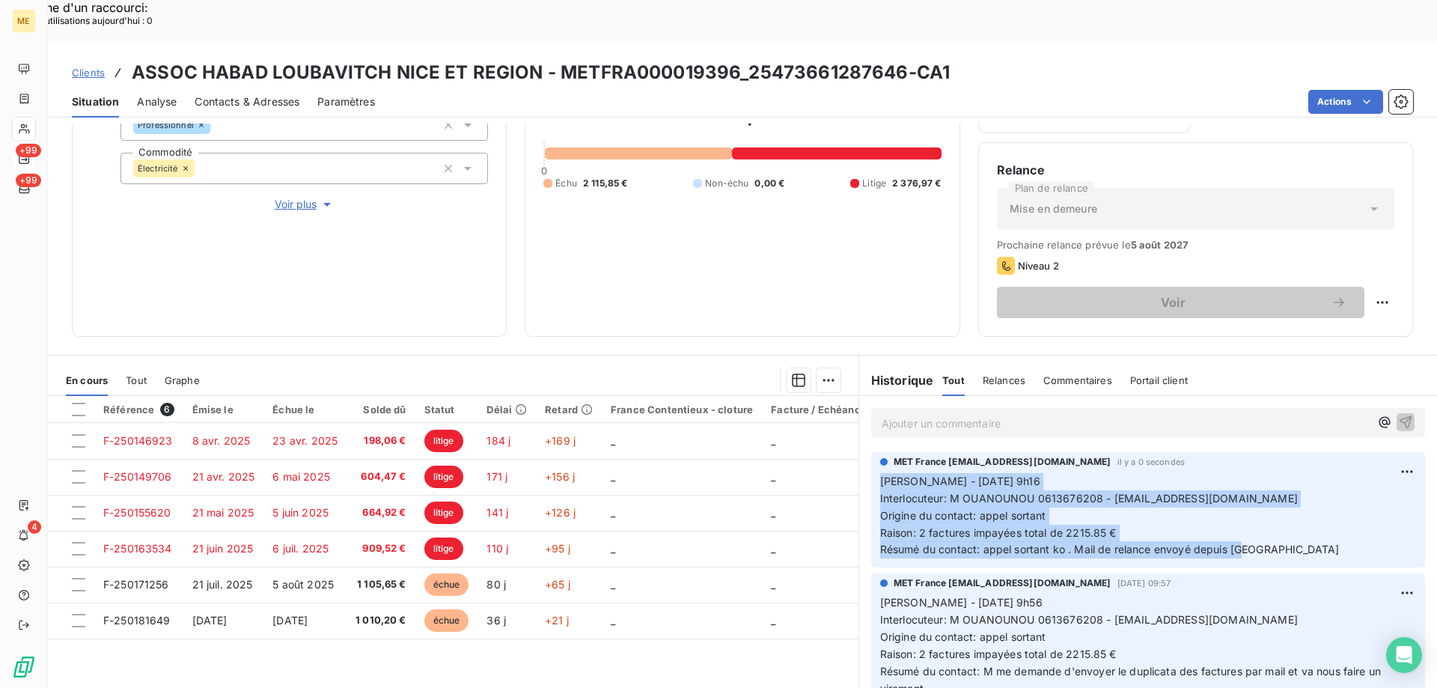
drag, startPoint x: 1241, startPoint y: 509, endPoint x: 873, endPoint y: 441, distance: 374.5
click at [880, 473] on p "Sylvain - 09/10/2025 - 9h16 Interlocuteur: M OUANOUNOU 0613676208 - habadnice@g…" at bounding box center [1148, 515] width 536 height 85
copy p "Sylvain - 09/10/2025 - 9h16 Interlocuteur: M OUANOUNOU 0613676208 - habadnice@g…"
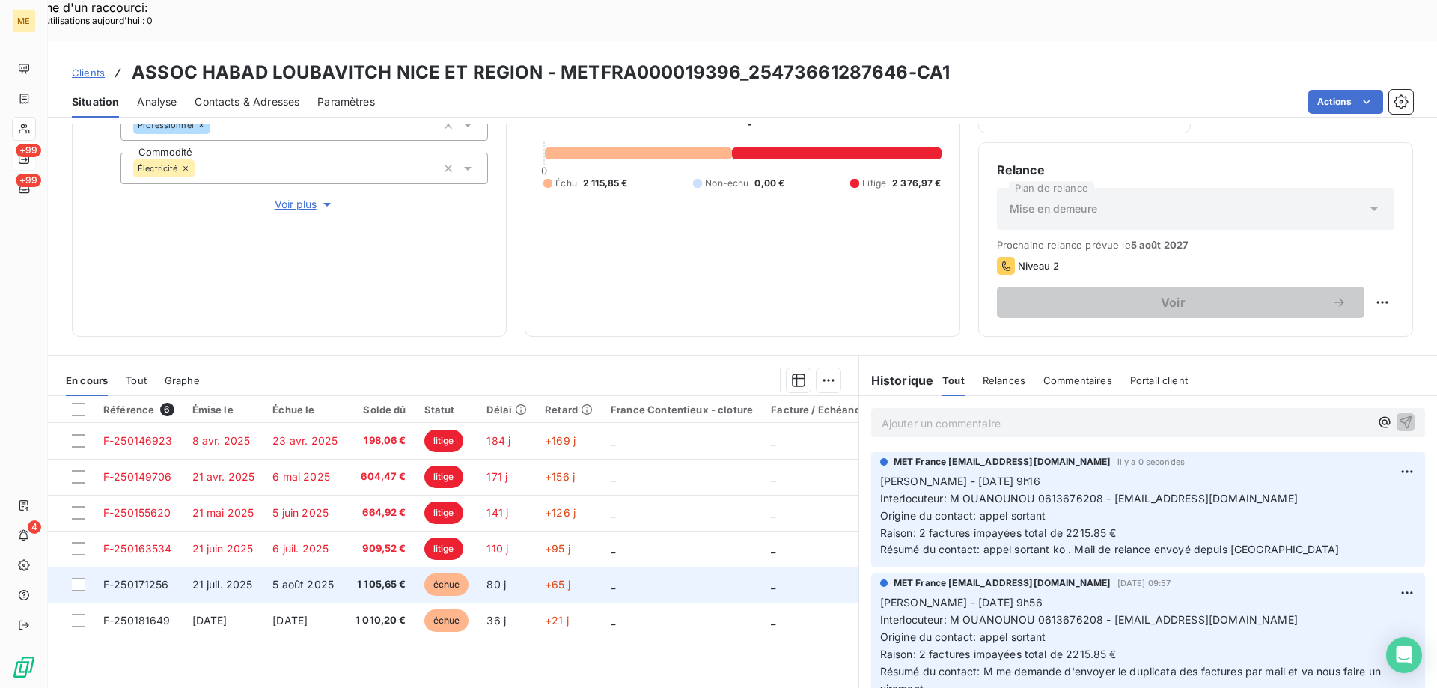
click at [130, 578] on span "F-250171256" at bounding box center [136, 584] width 66 height 13
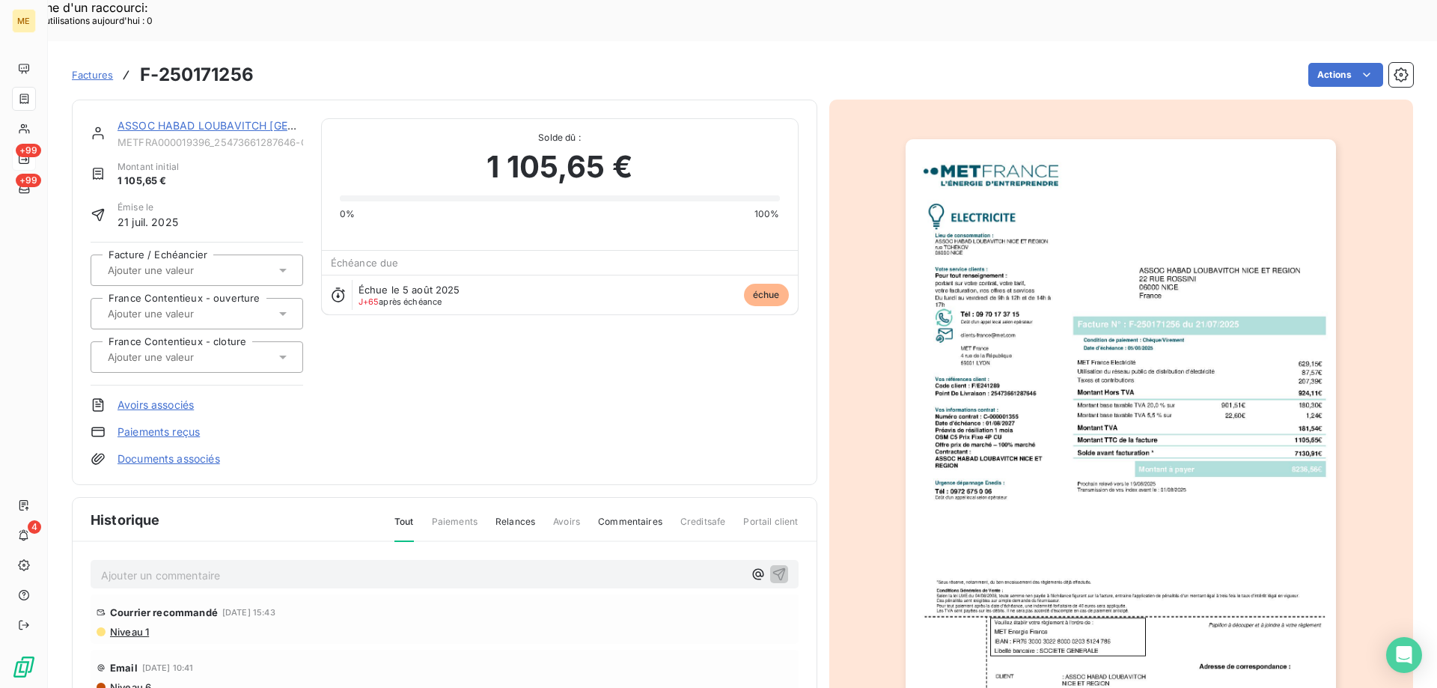
click at [1130, 336] on img "button" at bounding box center [1121, 443] width 430 height 609
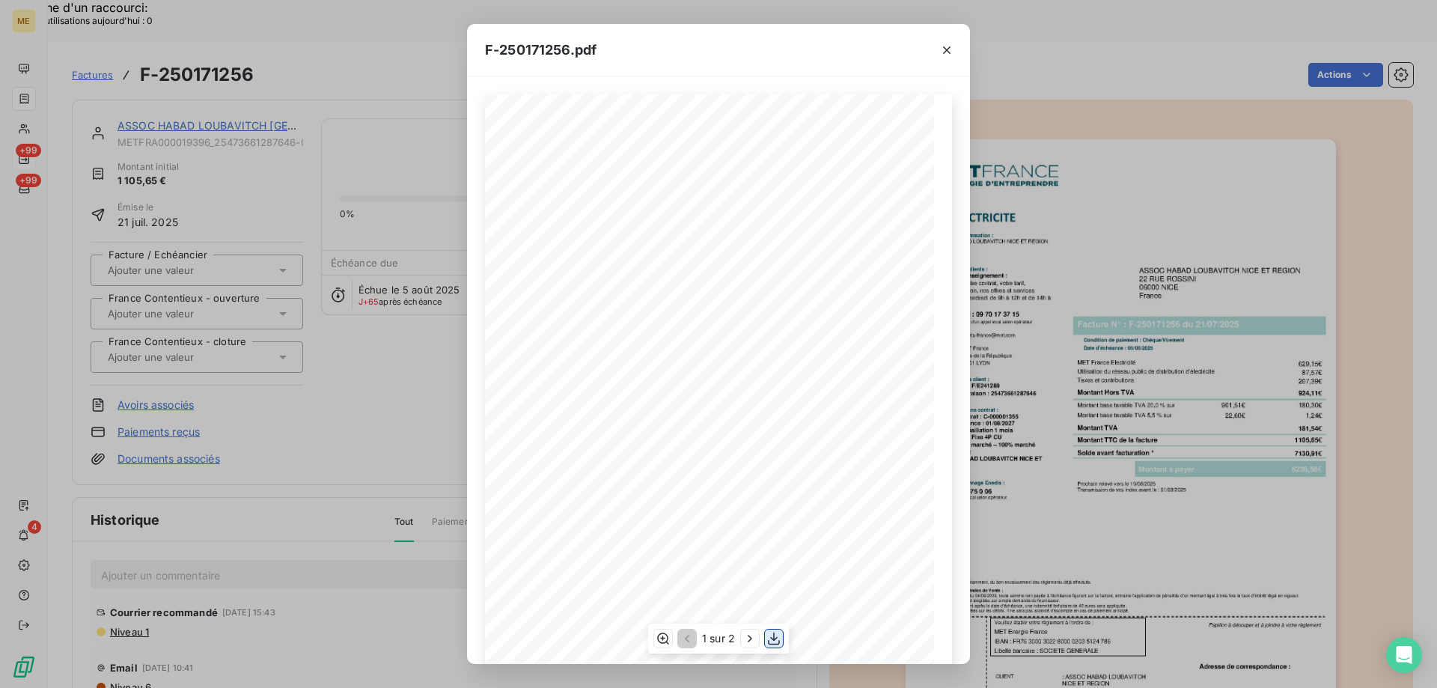
click at [773, 641] on icon "button" at bounding box center [773, 638] width 15 height 15
click at [281, 377] on div "F-250171256.pdf *Sous réserve, notamment, du bon encaissement des règlements dé…" at bounding box center [718, 344] width 1437 height 688
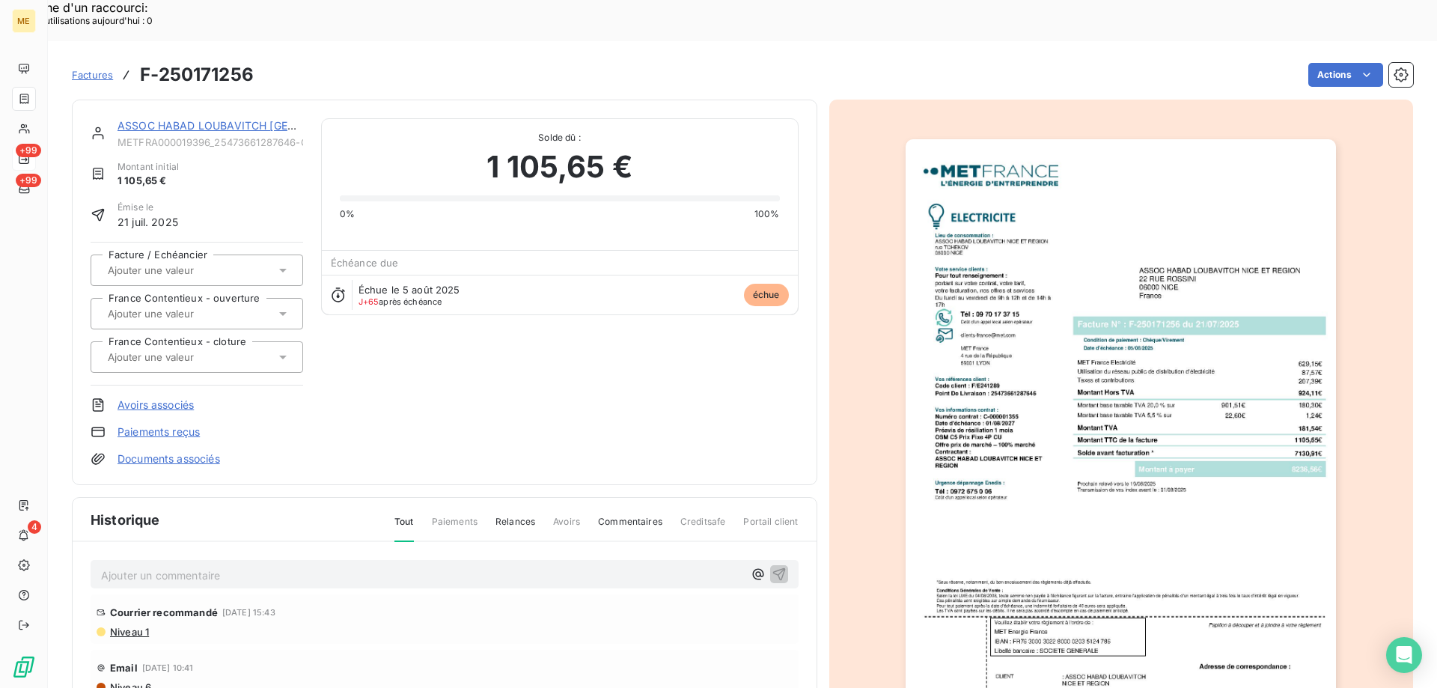
click at [188, 119] on link "ASSOC HABAD LOUBAVITCH NICE ET REGION" at bounding box center [277, 125] width 321 height 13
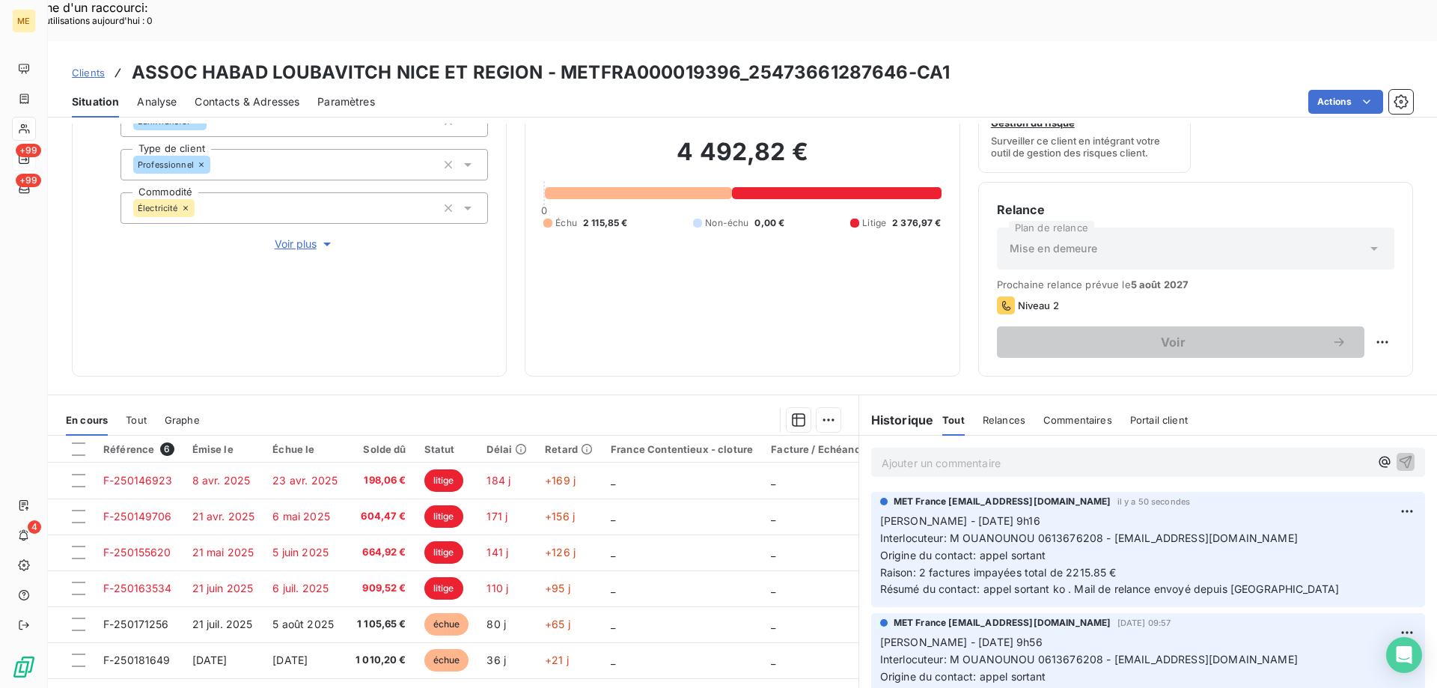
scroll to position [200, 0]
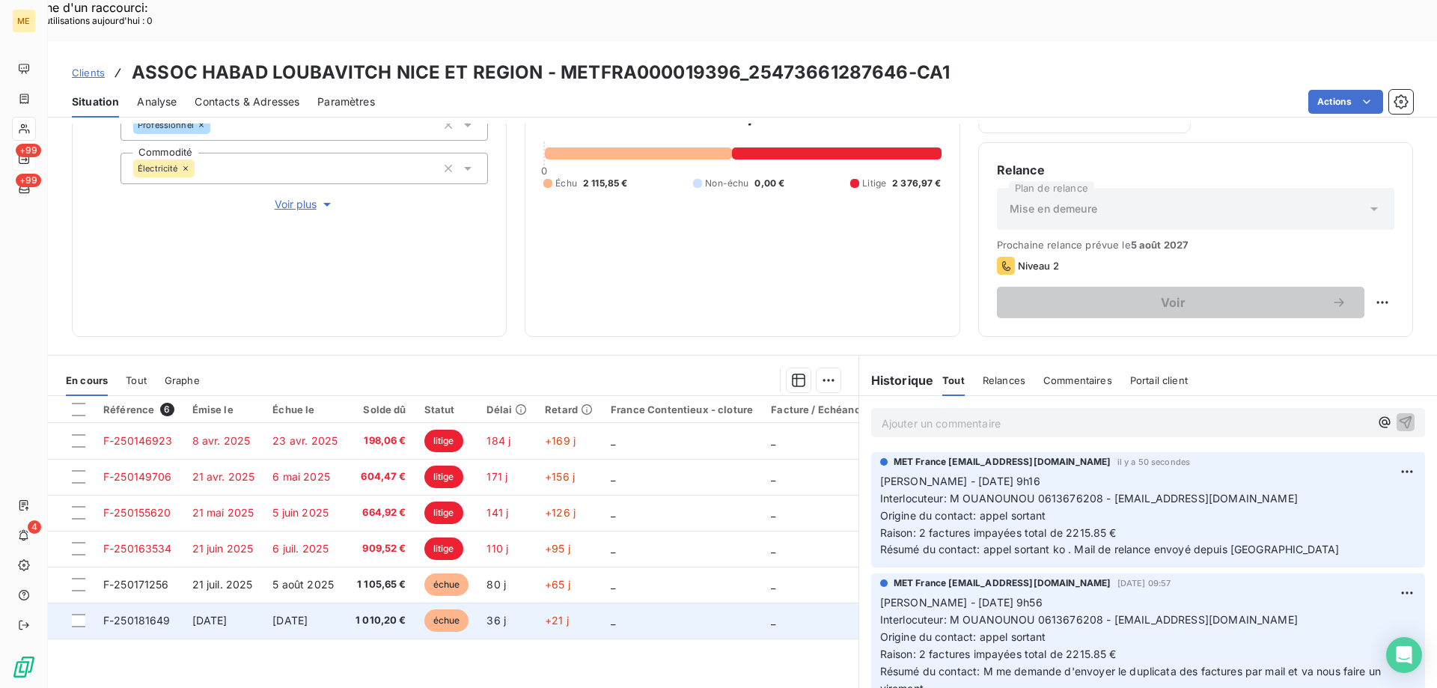
click at [135, 602] on td "F-250181649" at bounding box center [138, 620] width 89 height 36
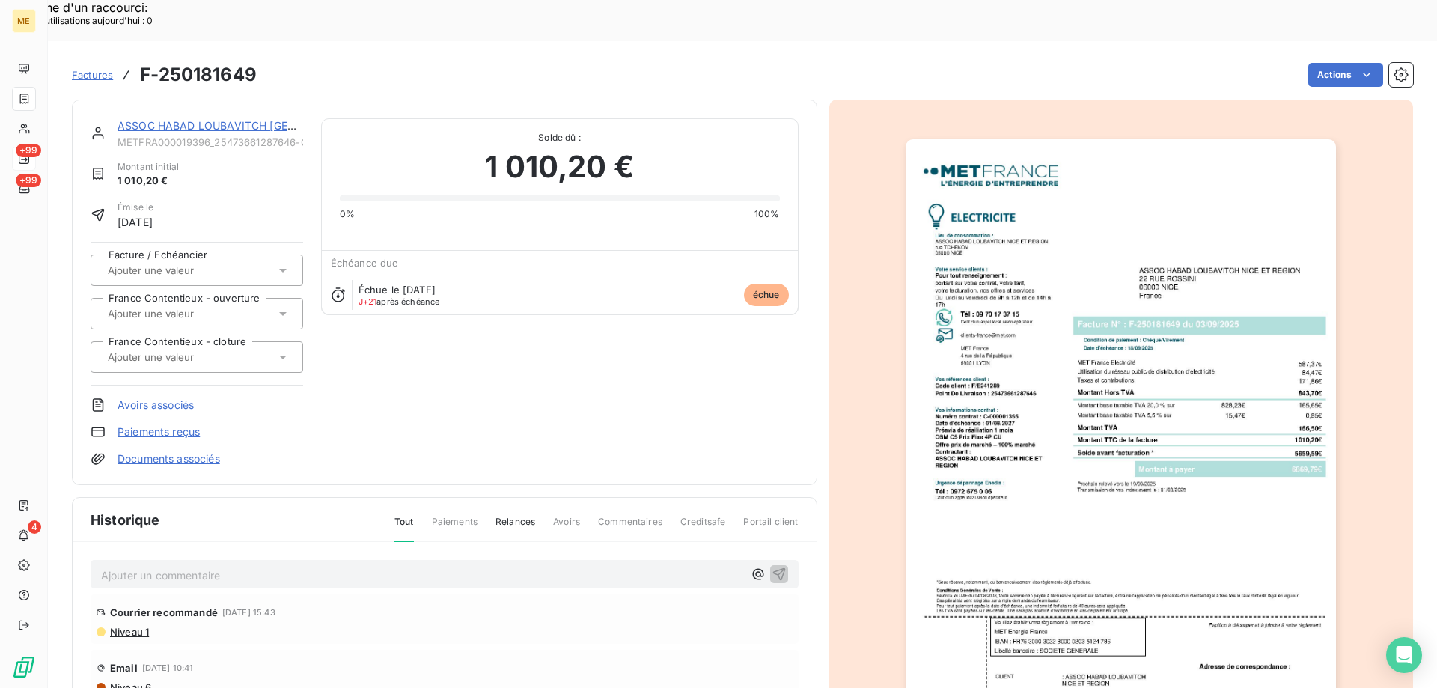
click at [1129, 391] on img "button" at bounding box center [1121, 443] width 430 height 609
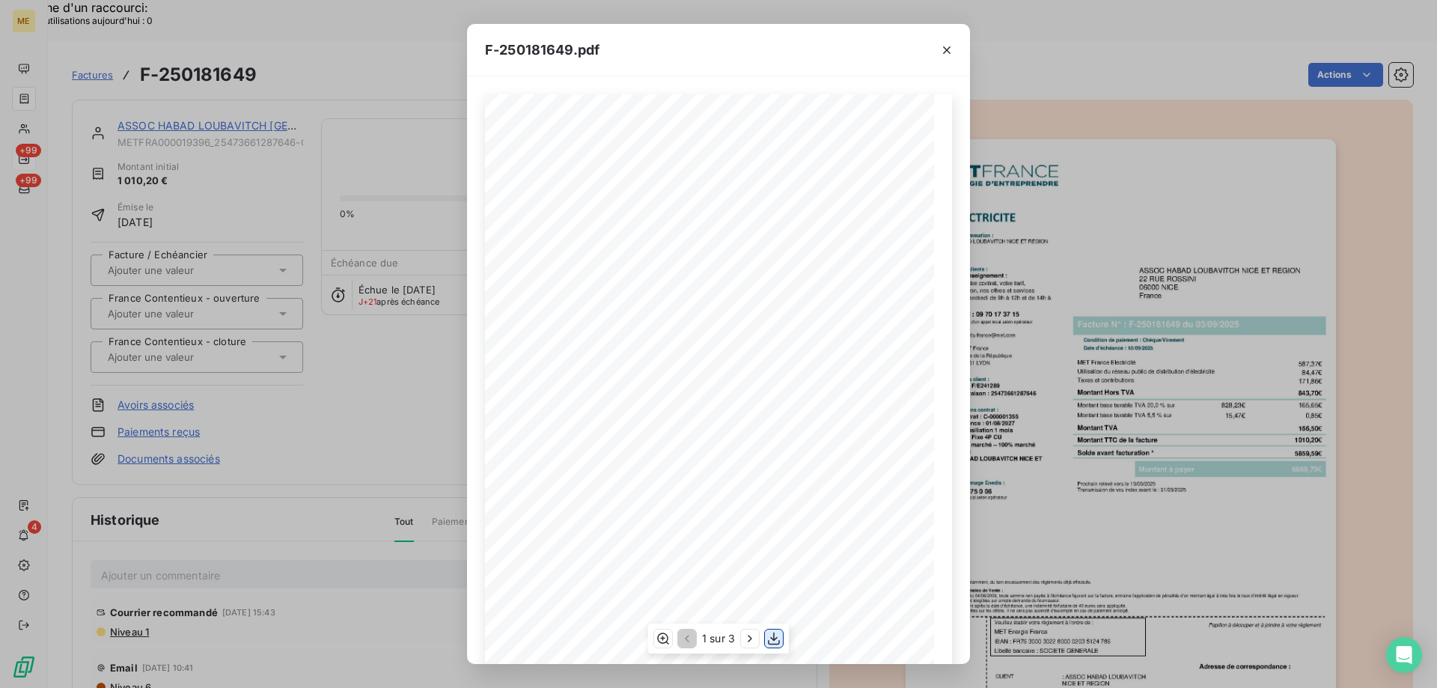
click at [777, 643] on icon "button" at bounding box center [773, 638] width 15 height 15
click at [939, 44] on icon "button" at bounding box center [946, 50] width 15 height 15
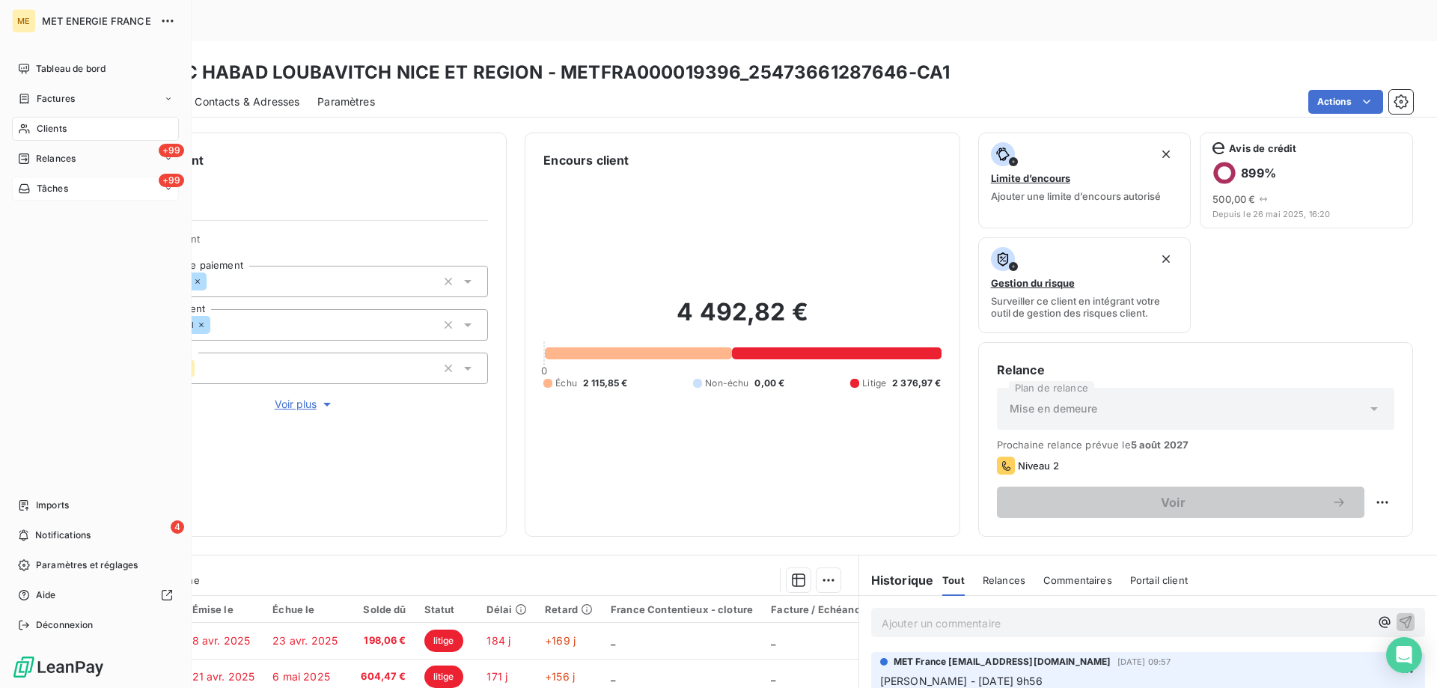
click at [78, 189] on div "+99 Tâches" at bounding box center [95, 189] width 167 height 24
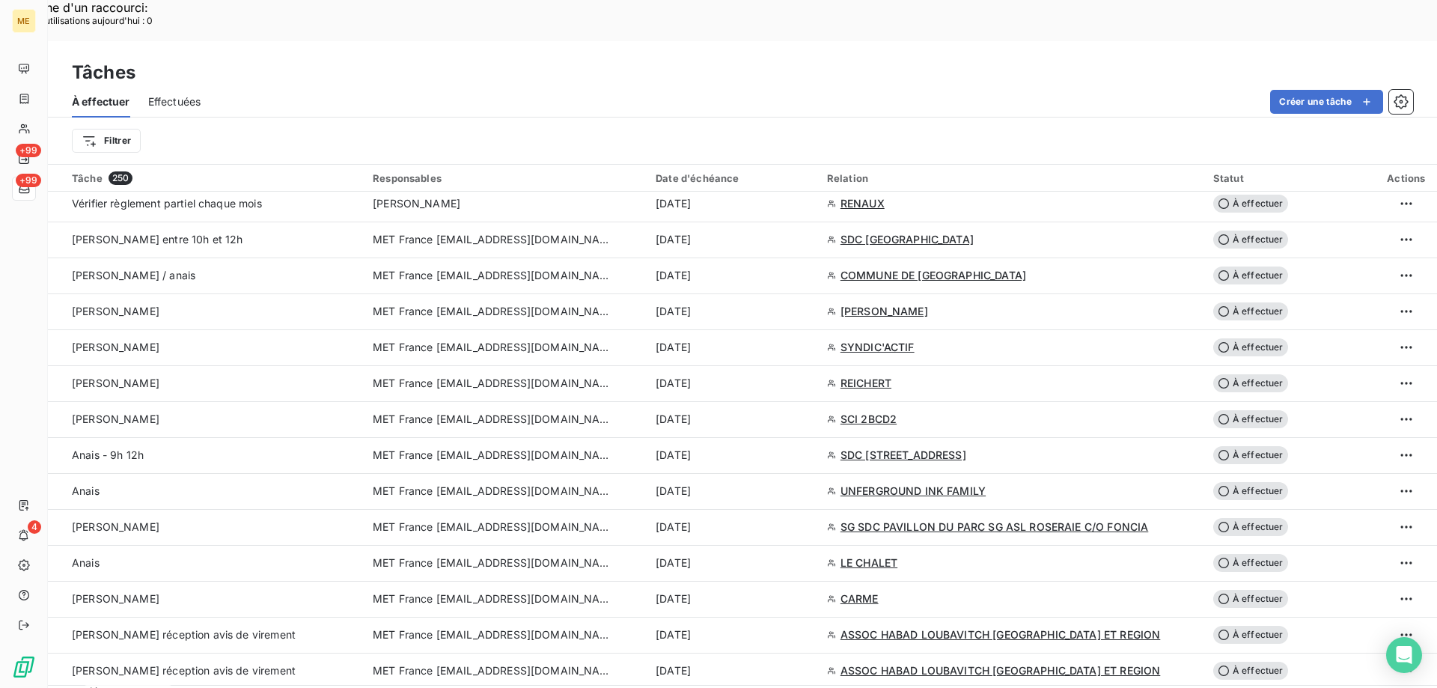
scroll to position [1123, 0]
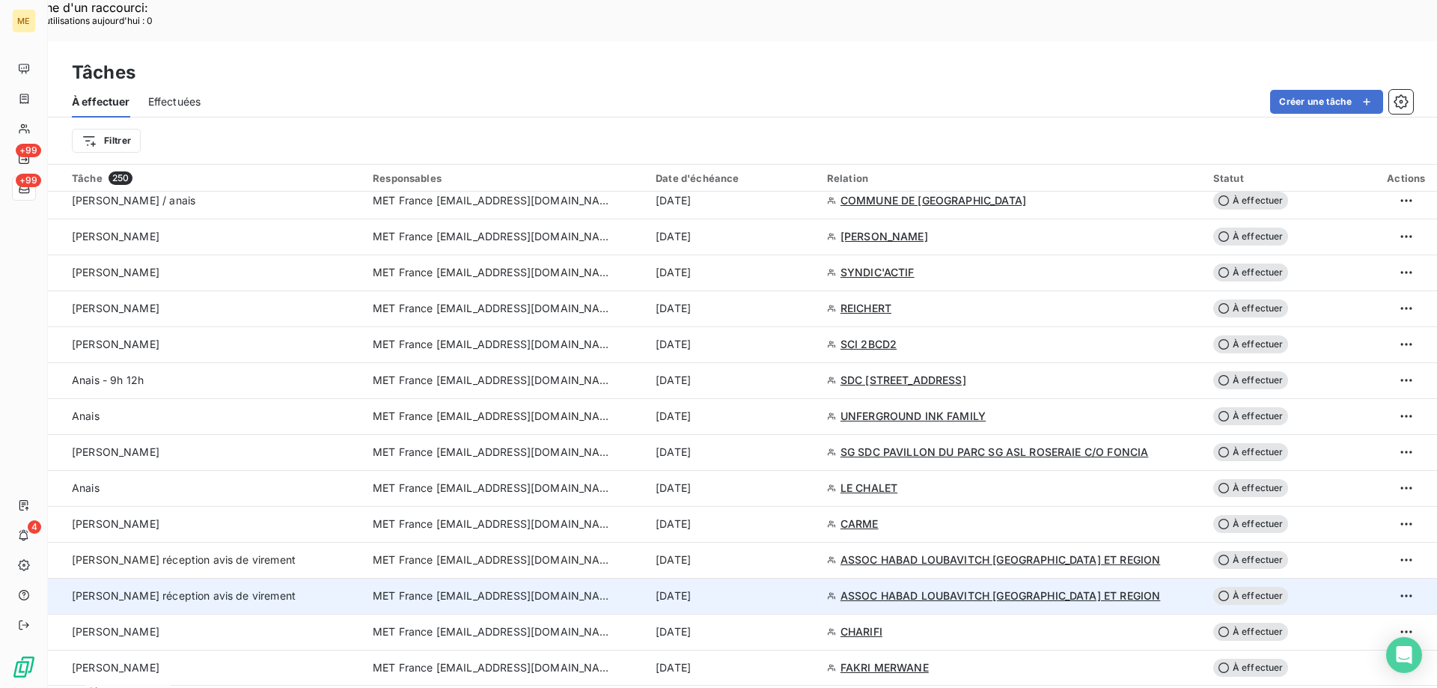
click at [507, 588] on span "MET France [EMAIL_ADDRESS][DOMAIN_NAME]" at bounding box center [492, 595] width 239 height 15
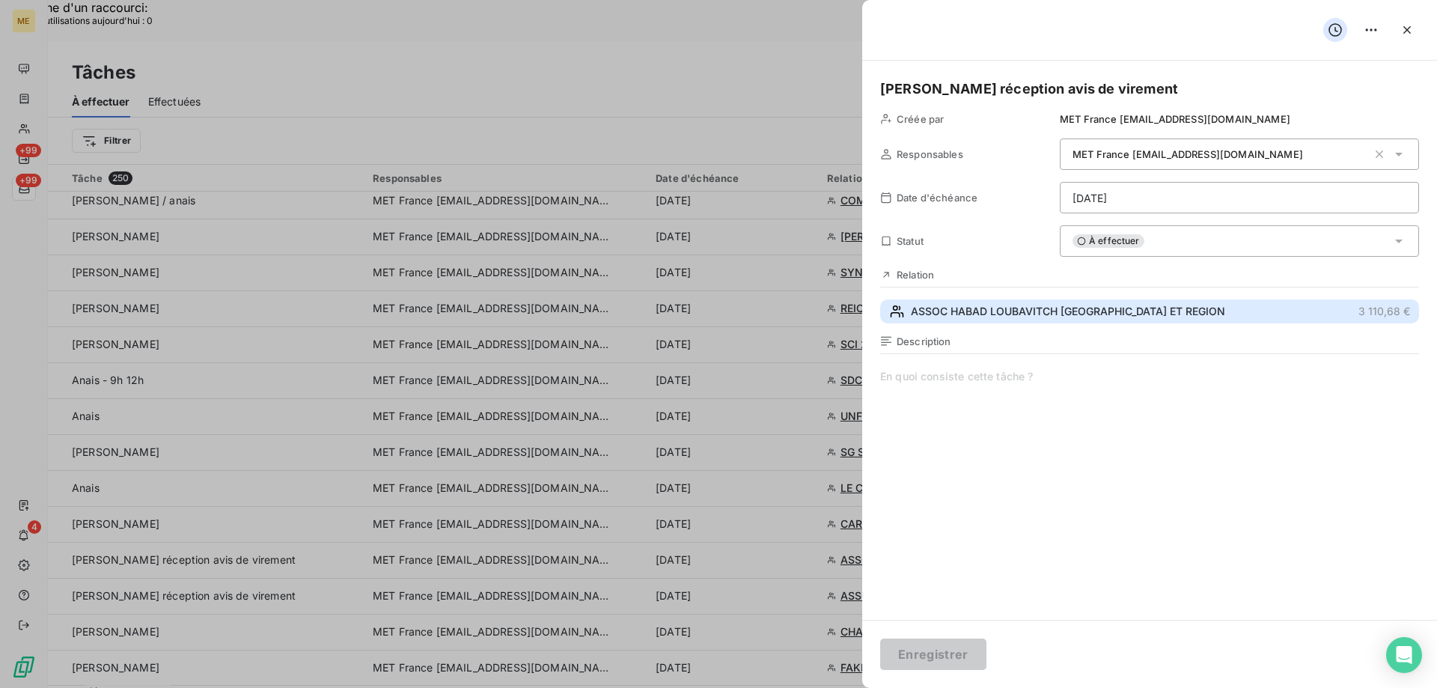
click at [989, 316] on span "ASSOC HABAD LOUBAVITCH [GEOGRAPHIC_DATA] ET REGION" at bounding box center [1068, 311] width 314 height 15
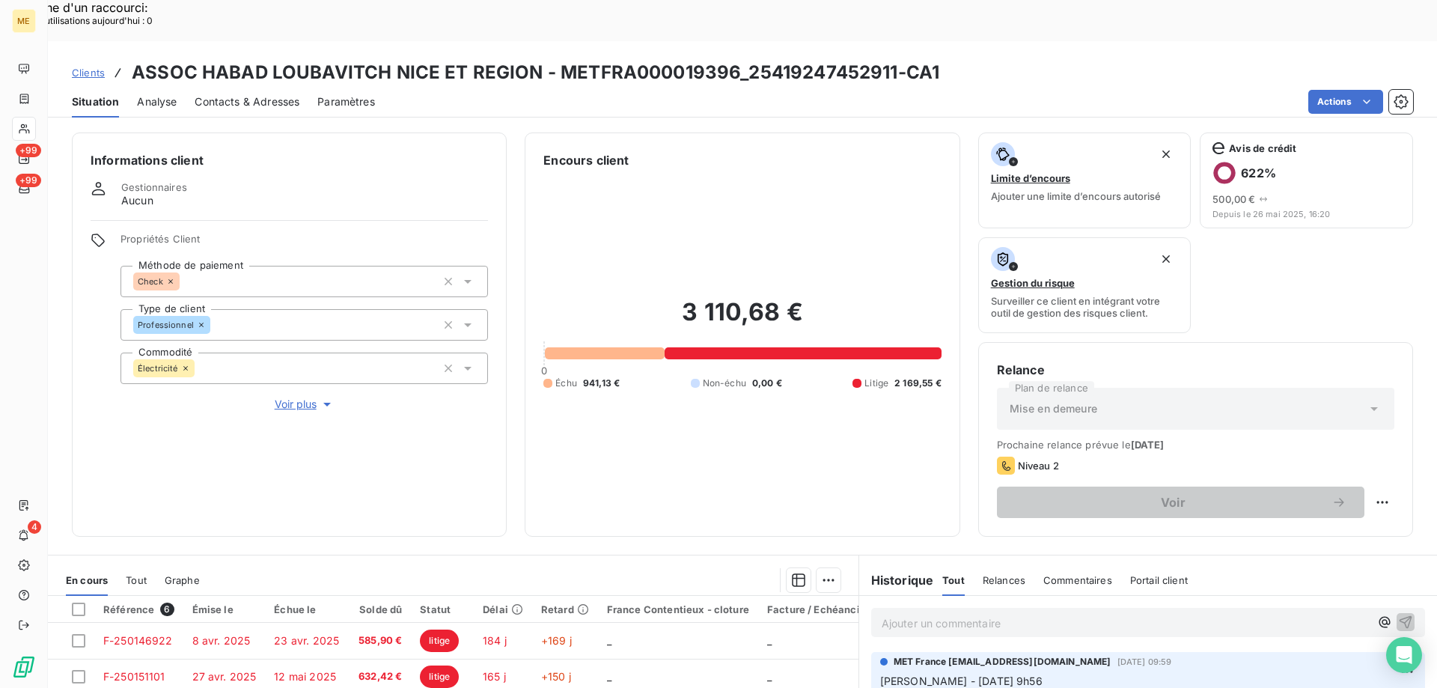
click at [909, 614] on p "Ajouter un commentaire ﻿" at bounding box center [1126, 623] width 488 height 19
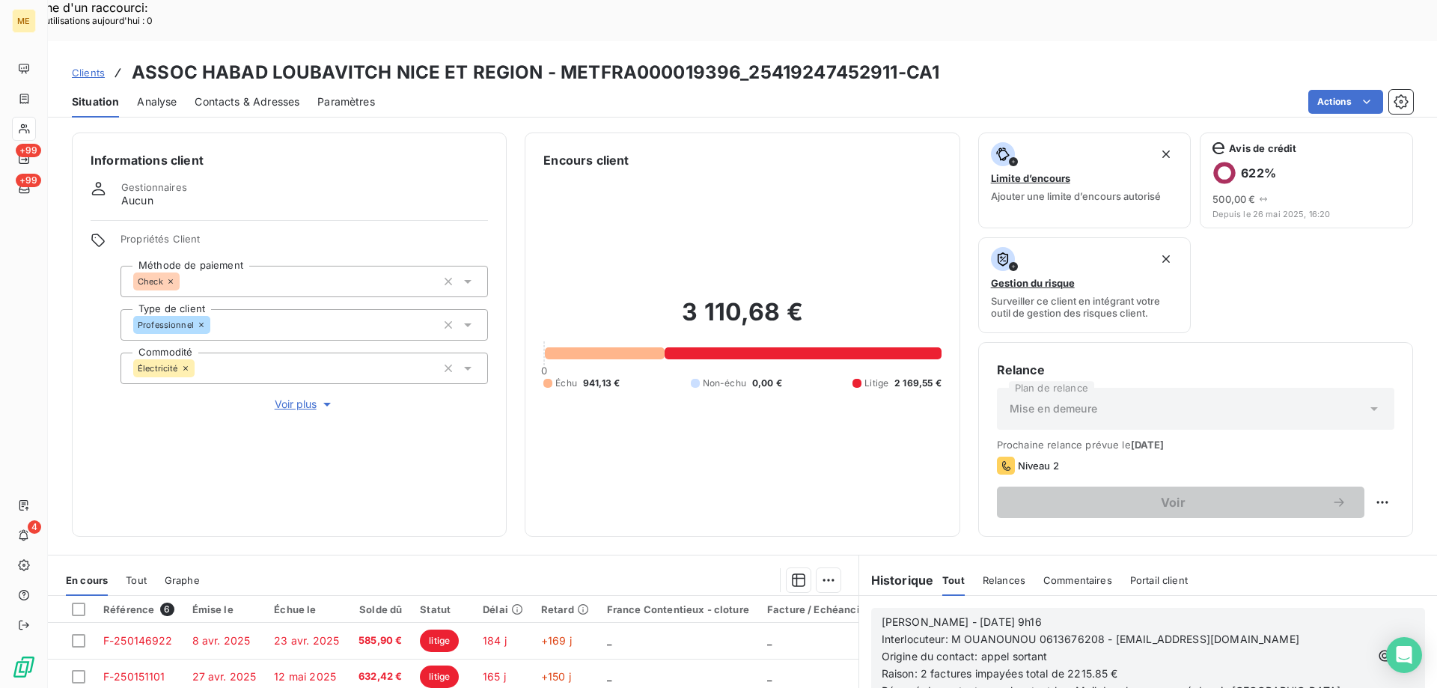
scroll to position [75, 0]
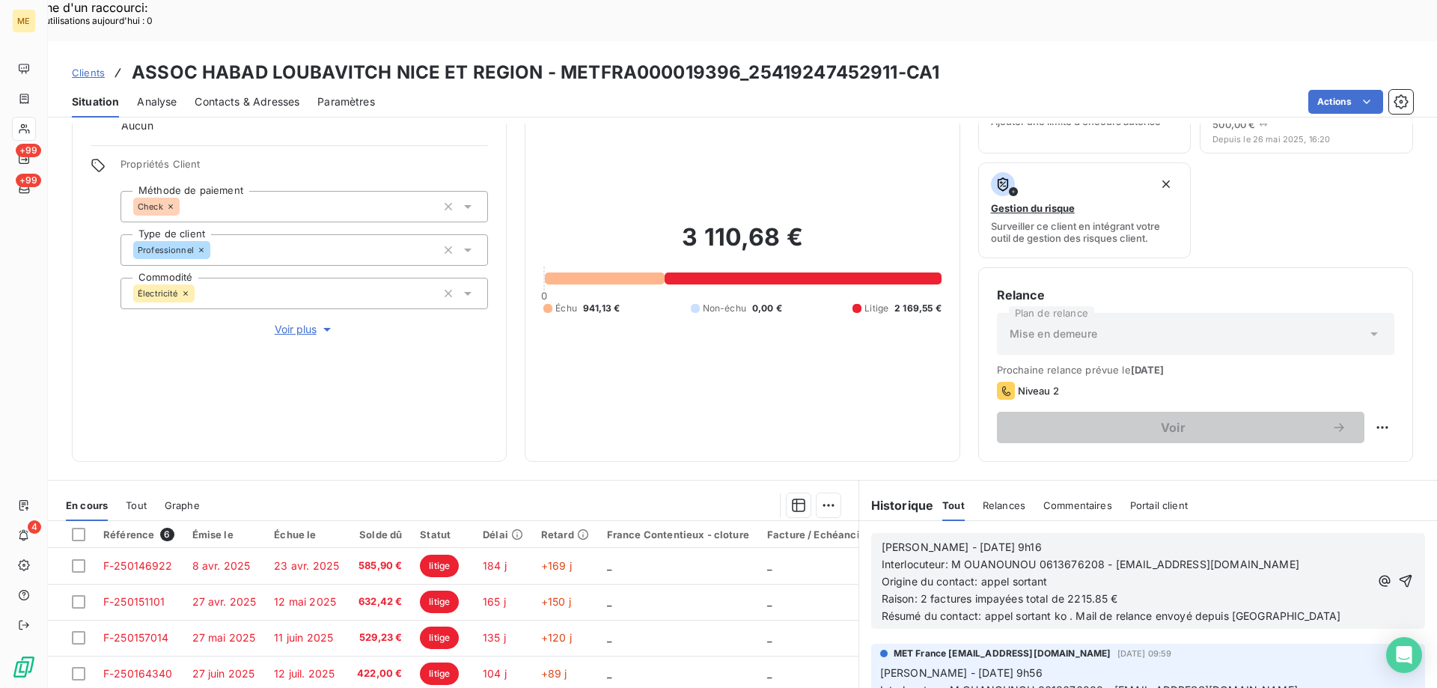
click at [1102, 592] on span "Raison: 2 factures impayées total de 2215.85 €" at bounding box center [1000, 598] width 236 height 13
click at [1398, 573] on icon "button" at bounding box center [1405, 580] width 15 height 15
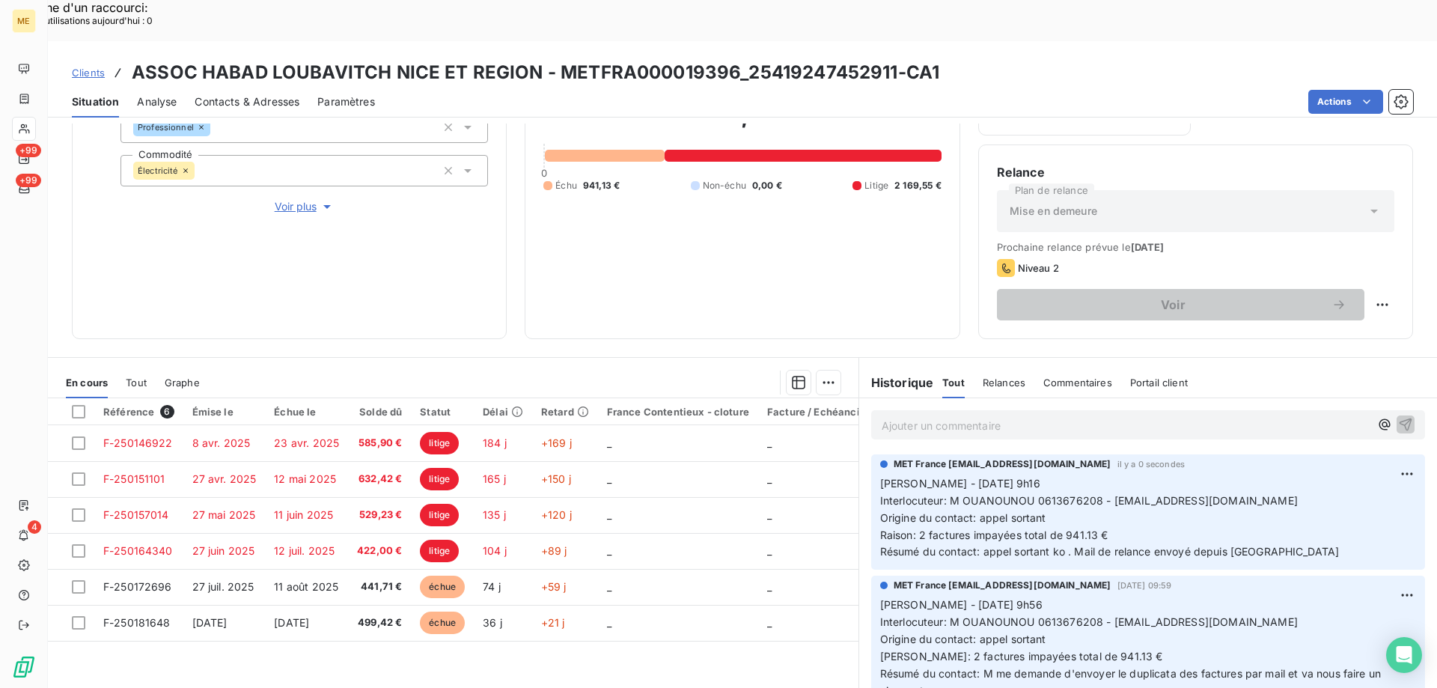
scroll to position [200, 0]
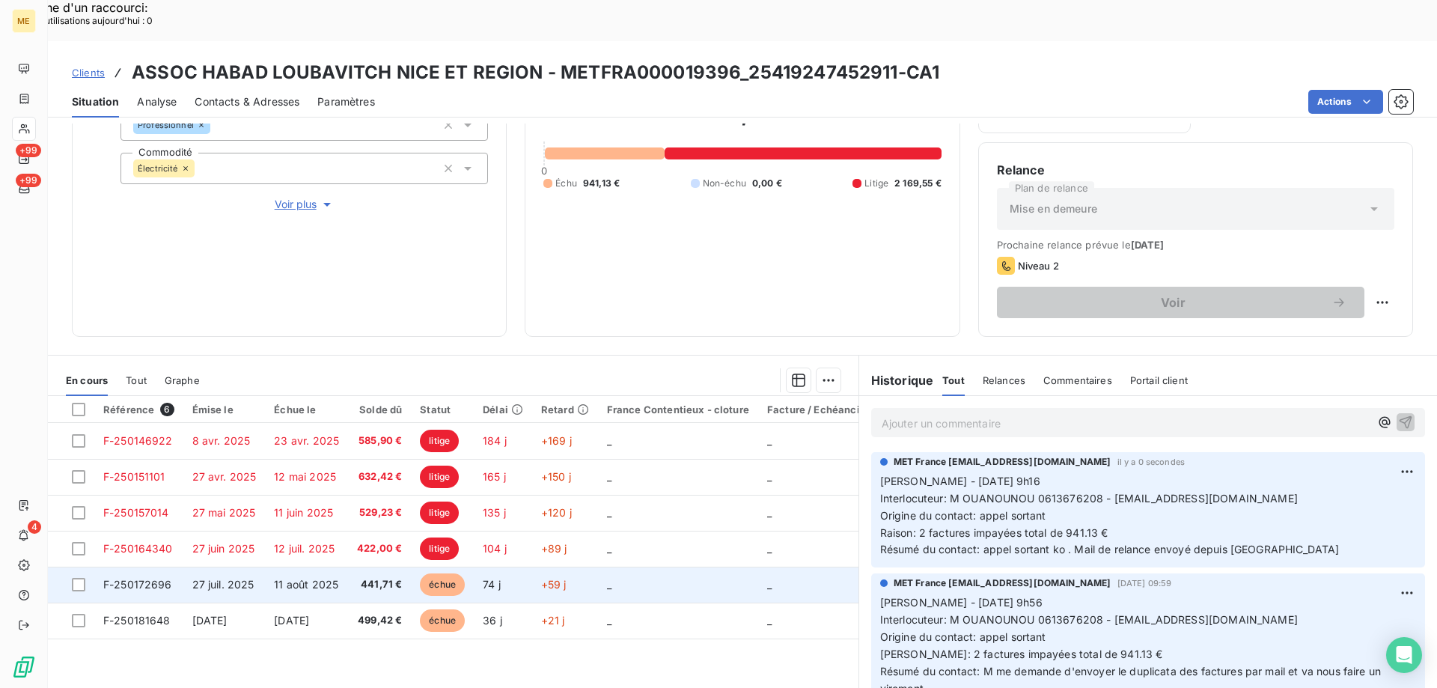
click at [159, 578] on span "F-250172696" at bounding box center [137, 584] width 69 height 13
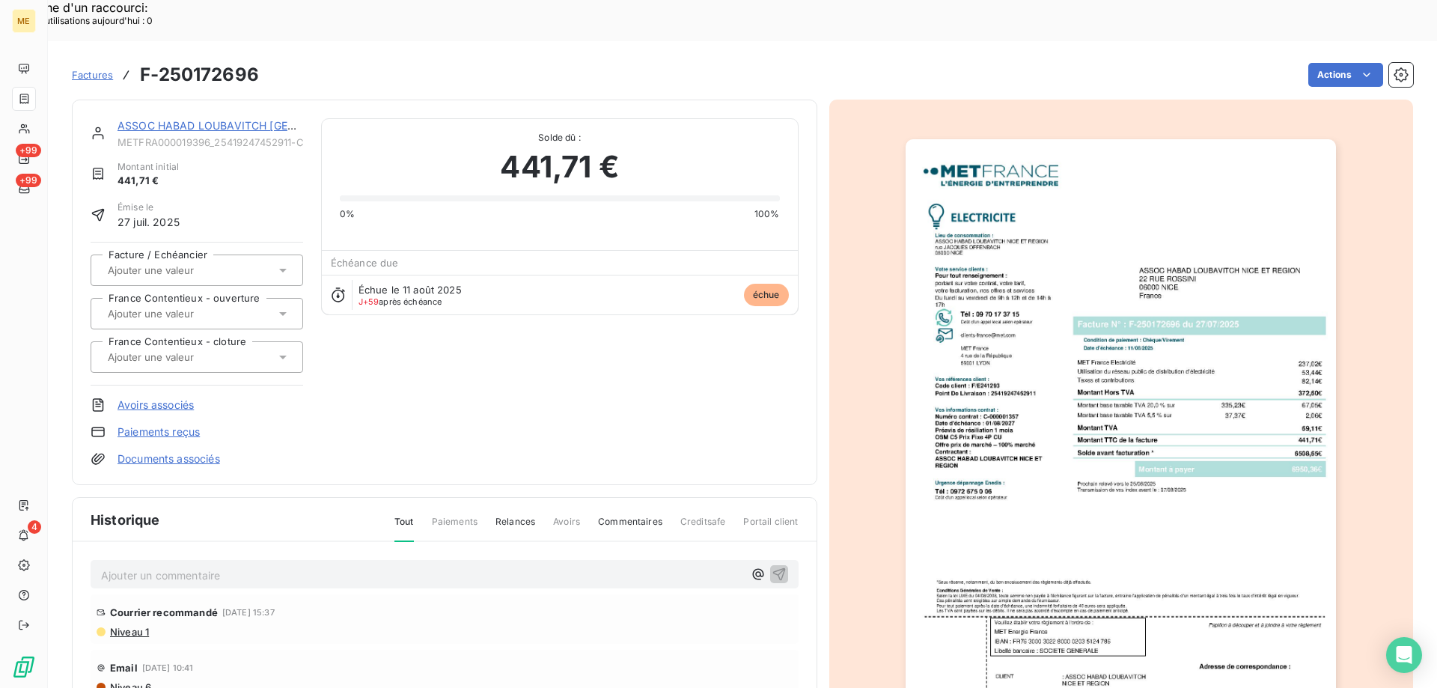
click at [1162, 335] on img "button" at bounding box center [1121, 443] width 430 height 609
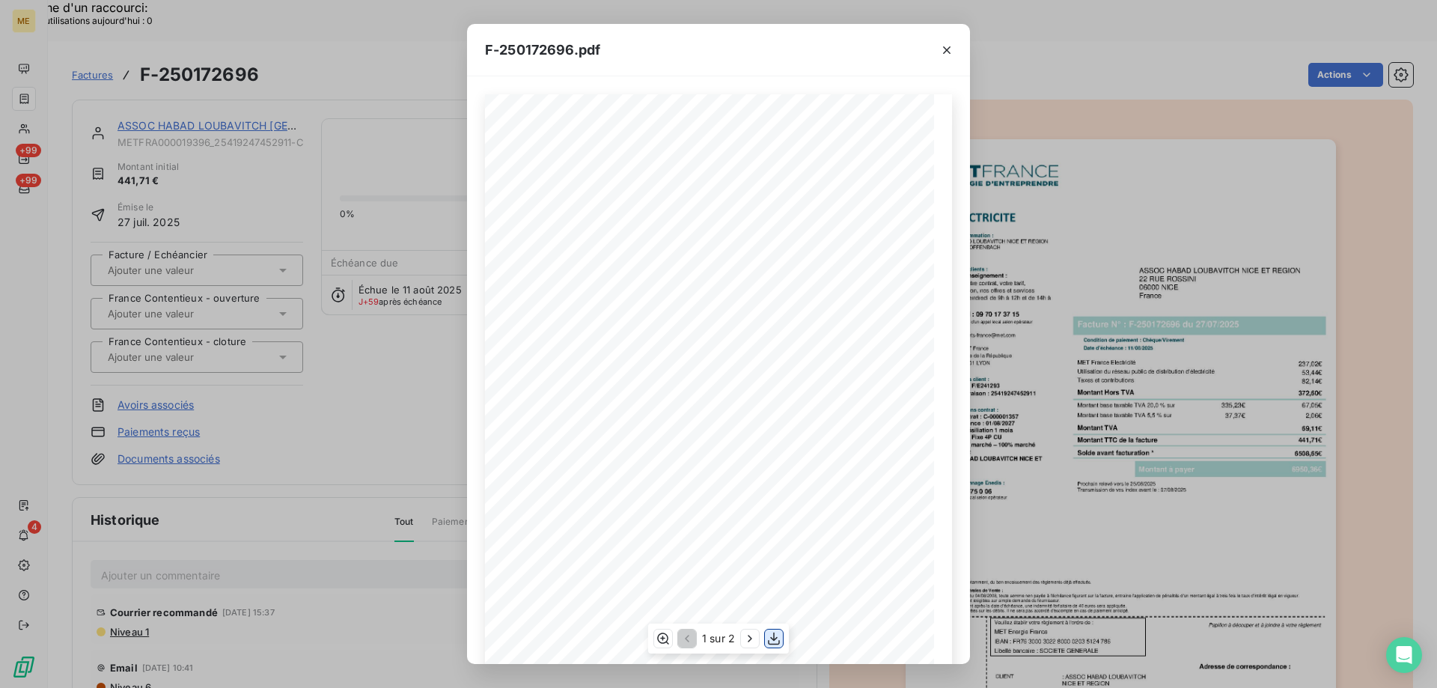
click at [777, 641] on icon "button" at bounding box center [773, 638] width 15 height 15
click at [267, 84] on div "F-250172696.pdf *Sous réserve, notamment, du bon encaissement des règlements dé…" at bounding box center [718, 344] width 1437 height 688
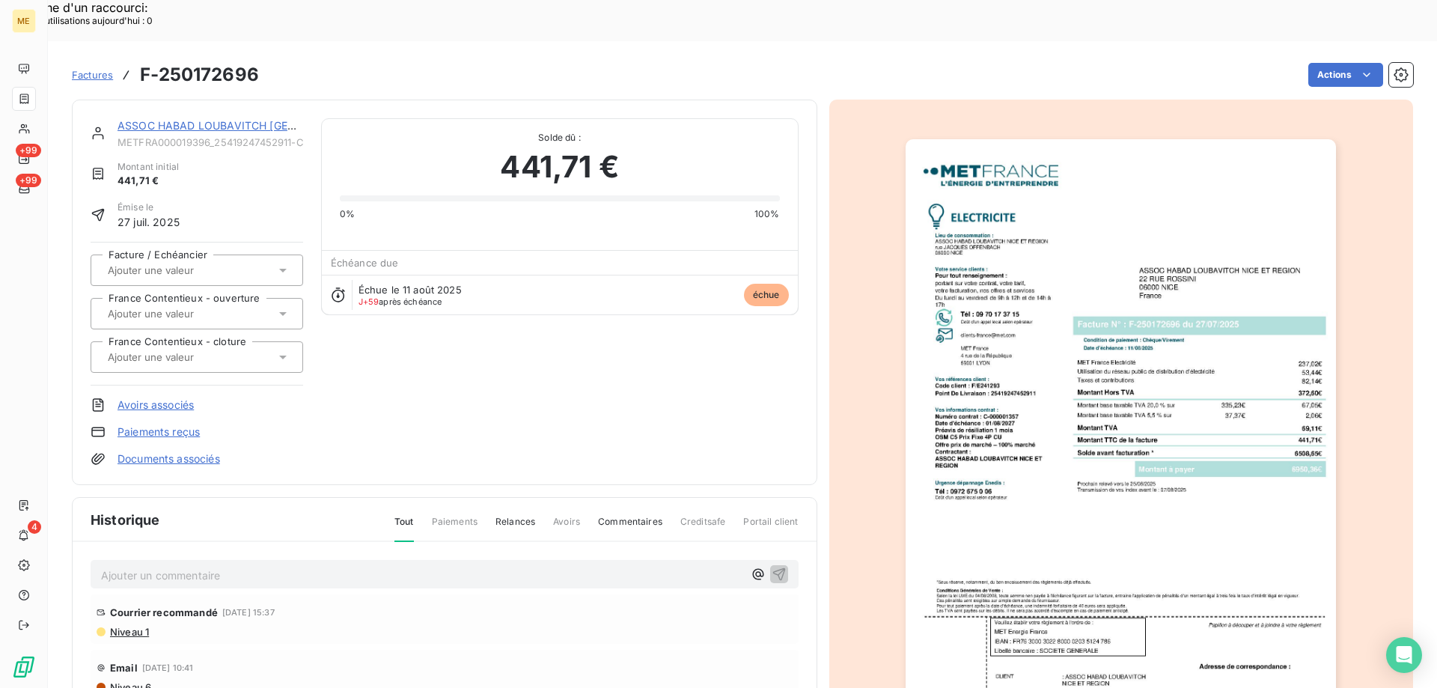
click at [267, 119] on link "ASSOC HABAD LOUBAVITCH [GEOGRAPHIC_DATA] ET REGION" at bounding box center [277, 125] width 321 height 13
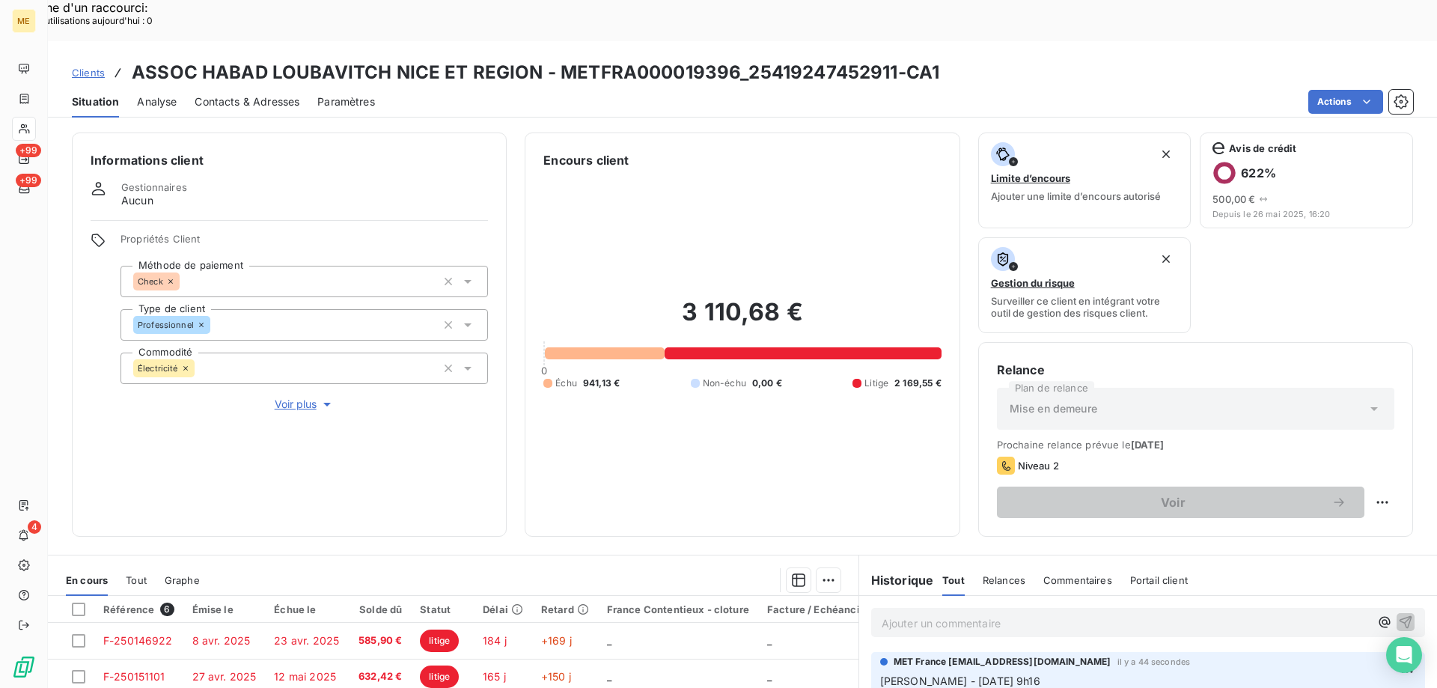
scroll to position [200, 0]
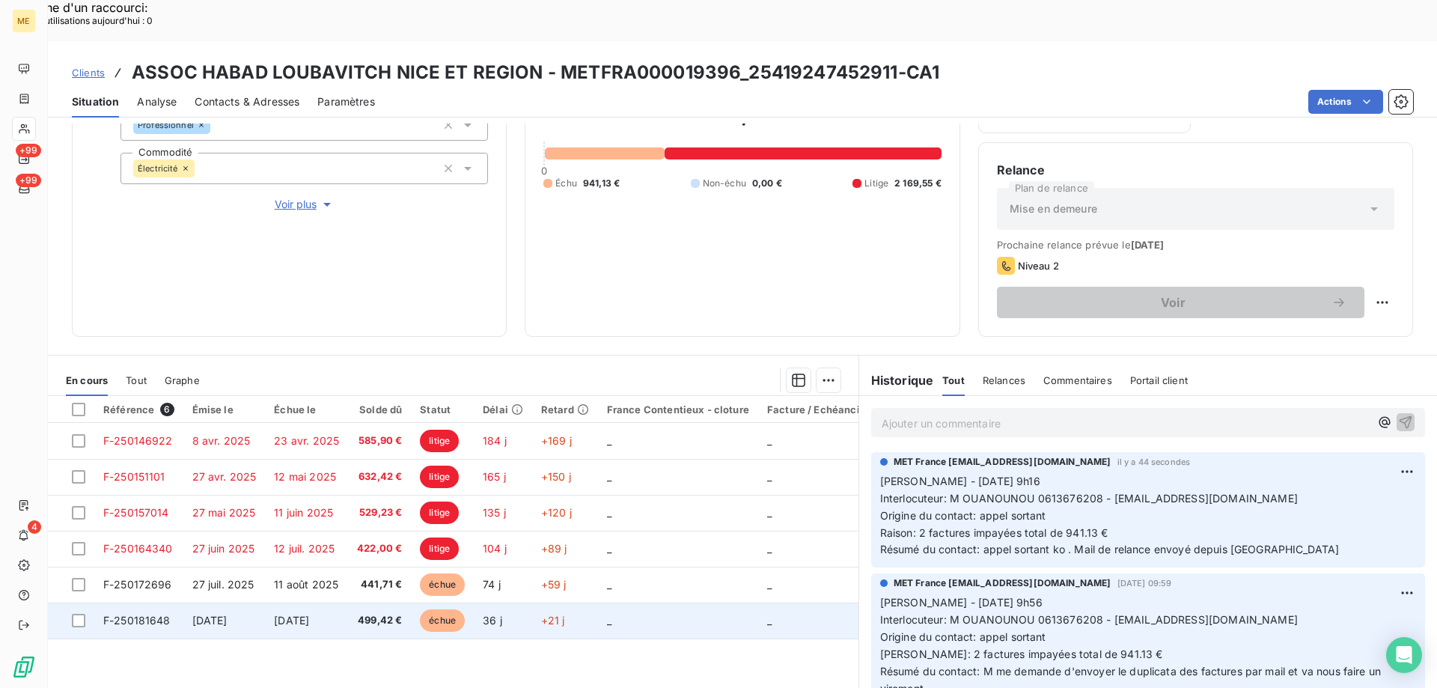
click at [147, 614] on span "F-250181648" at bounding box center [136, 620] width 67 height 13
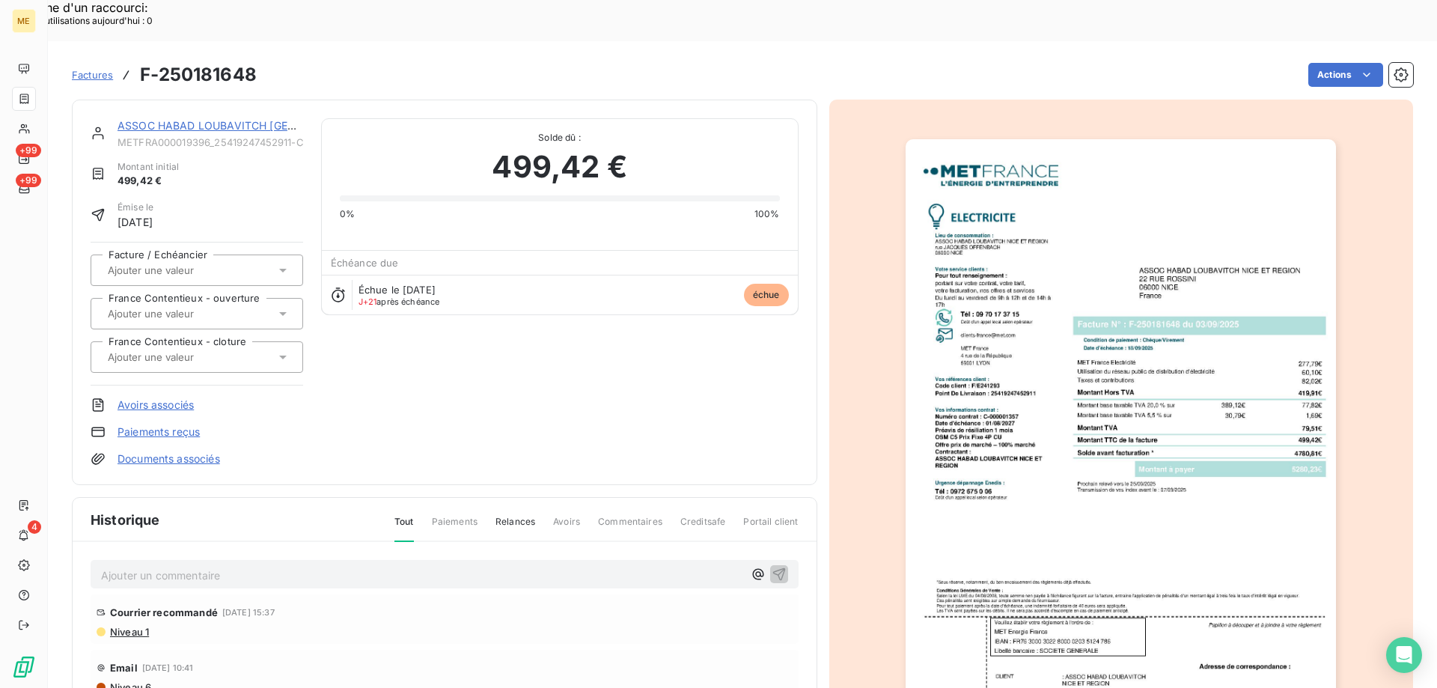
click at [984, 296] on img "button" at bounding box center [1121, 443] width 430 height 609
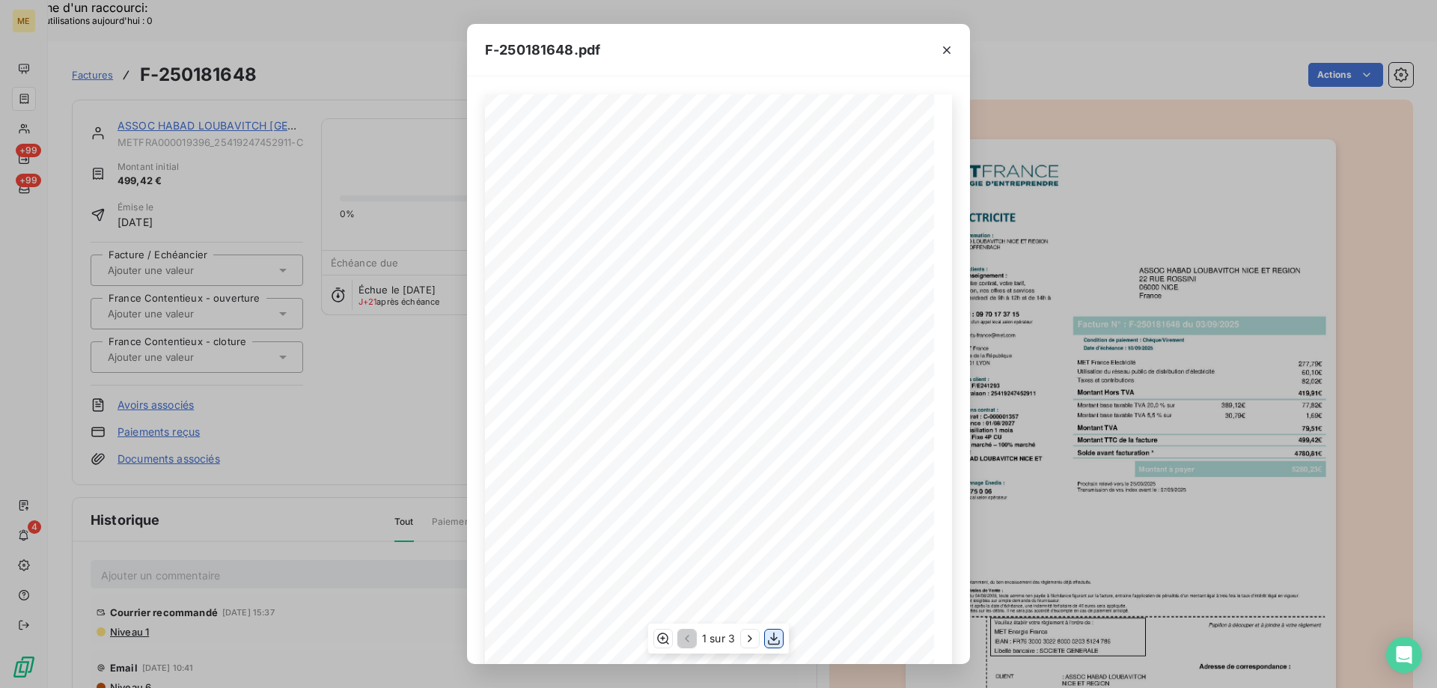
click at [778, 641] on icon "button" at bounding box center [773, 638] width 15 height 15
click at [950, 51] on icon "button" at bounding box center [946, 50] width 15 height 15
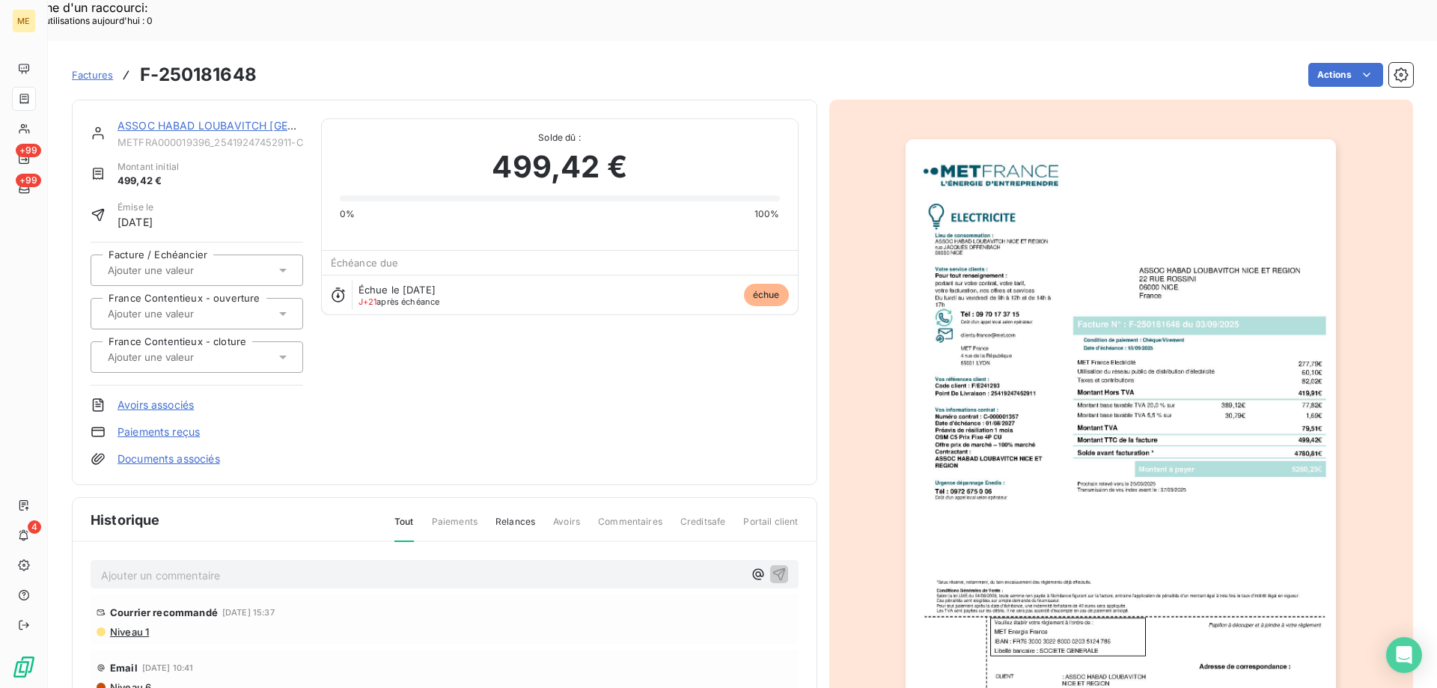
click at [236, 118] on div "ASSOC HABAD LOUBAVITCH [GEOGRAPHIC_DATA] ET REGION" at bounding box center [210, 125] width 186 height 15
click at [236, 119] on link "ASSOC HABAD LOUBAVITCH [GEOGRAPHIC_DATA] ET REGION" at bounding box center [277, 125] width 321 height 13
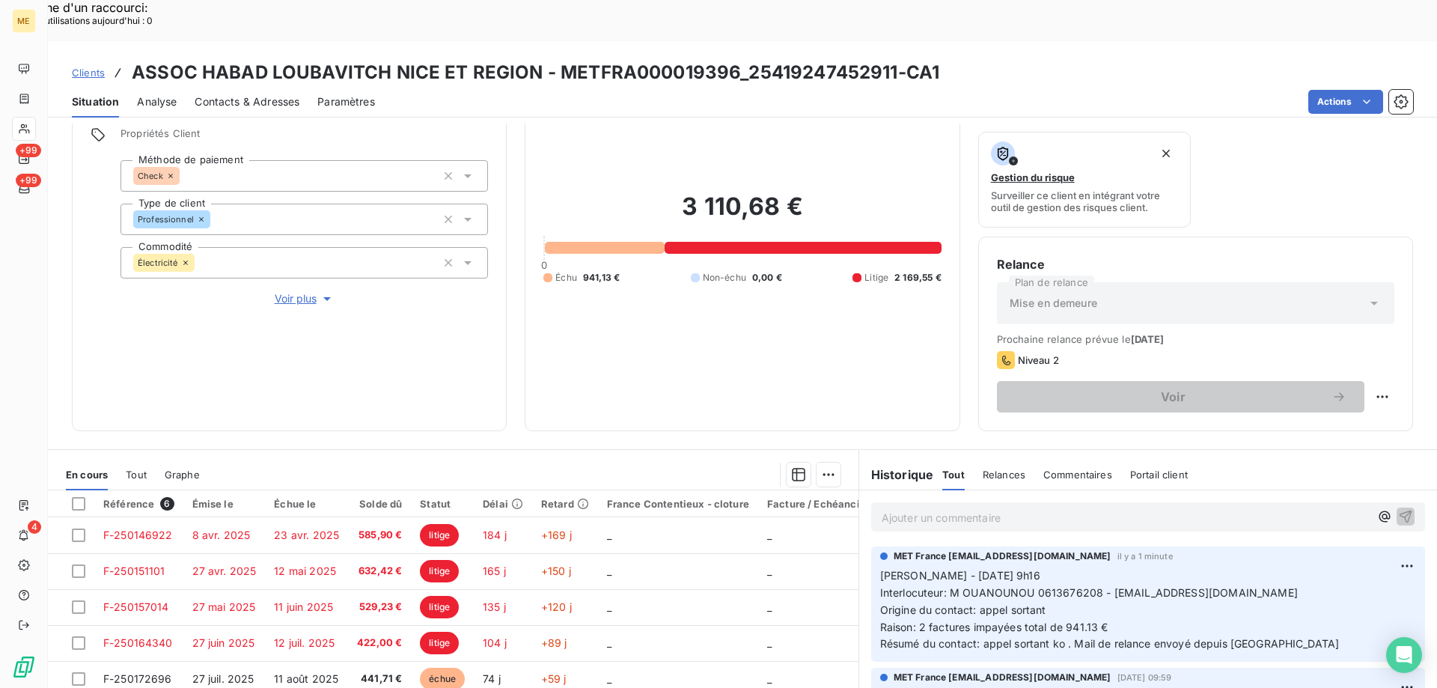
scroll to position [200, 0]
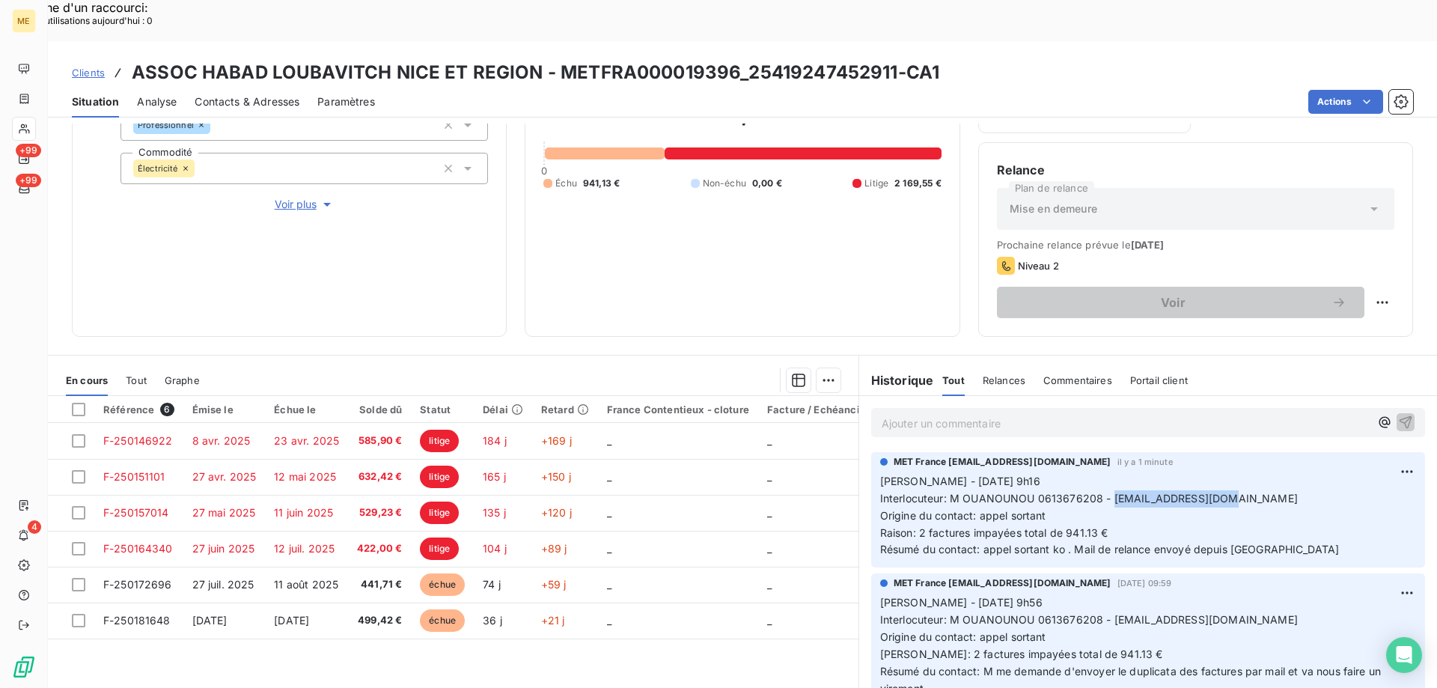
drag, startPoint x: 1105, startPoint y: 455, endPoint x: 1227, endPoint y: 463, distance: 123.0
click at [1227, 473] on p "Sylvain - 09/10/2025 - 9h16 Interlocuteur: M OUANOUNOU 0613676208 - habadnice@g…" at bounding box center [1148, 515] width 536 height 85
copy span "[EMAIL_ADDRESS][DOMAIN_NAME]"
drag, startPoint x: 553, startPoint y: 34, endPoint x: 730, endPoint y: 37, distance: 176.6
click at [730, 59] on h3 "ASSOC HABAD LOUBAVITCH NICE ET REGION - METFRA000019396_25419247452911-CA1" at bounding box center [536, 72] width 808 height 27
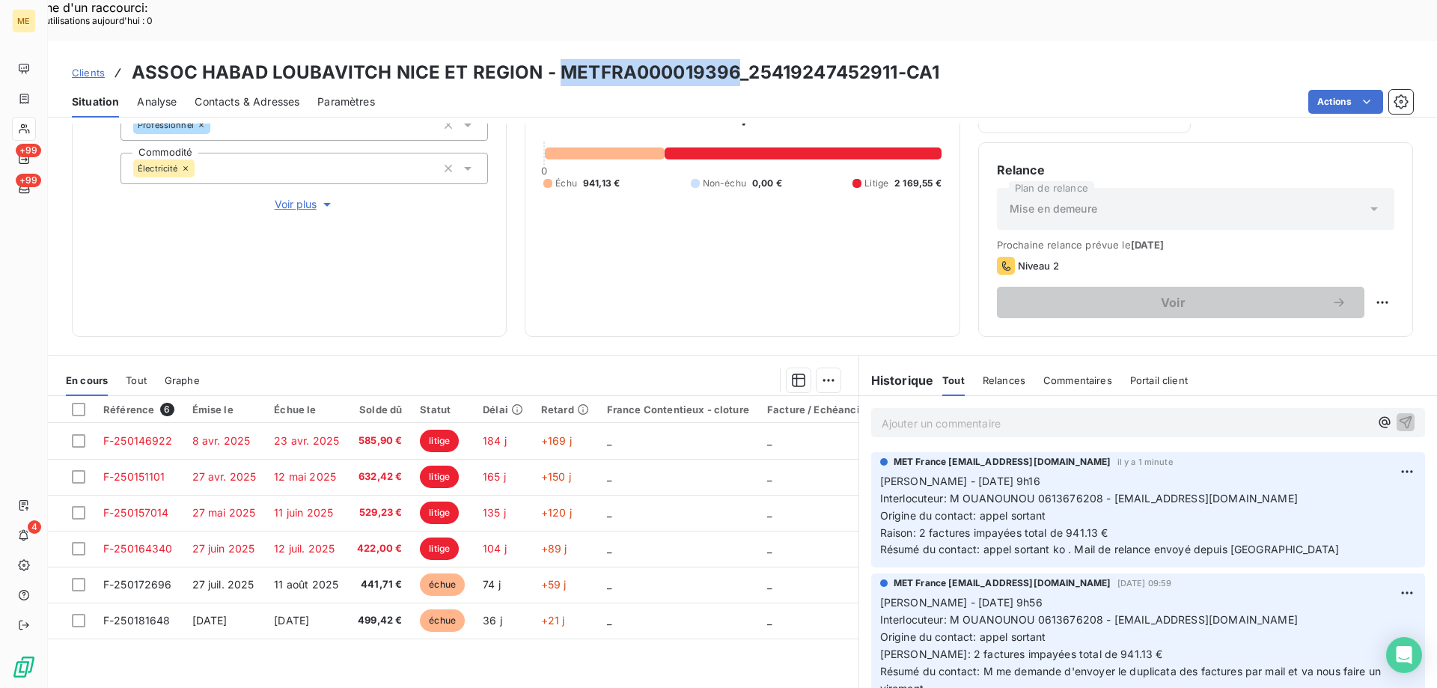
copy h3 "METFRA000019396"
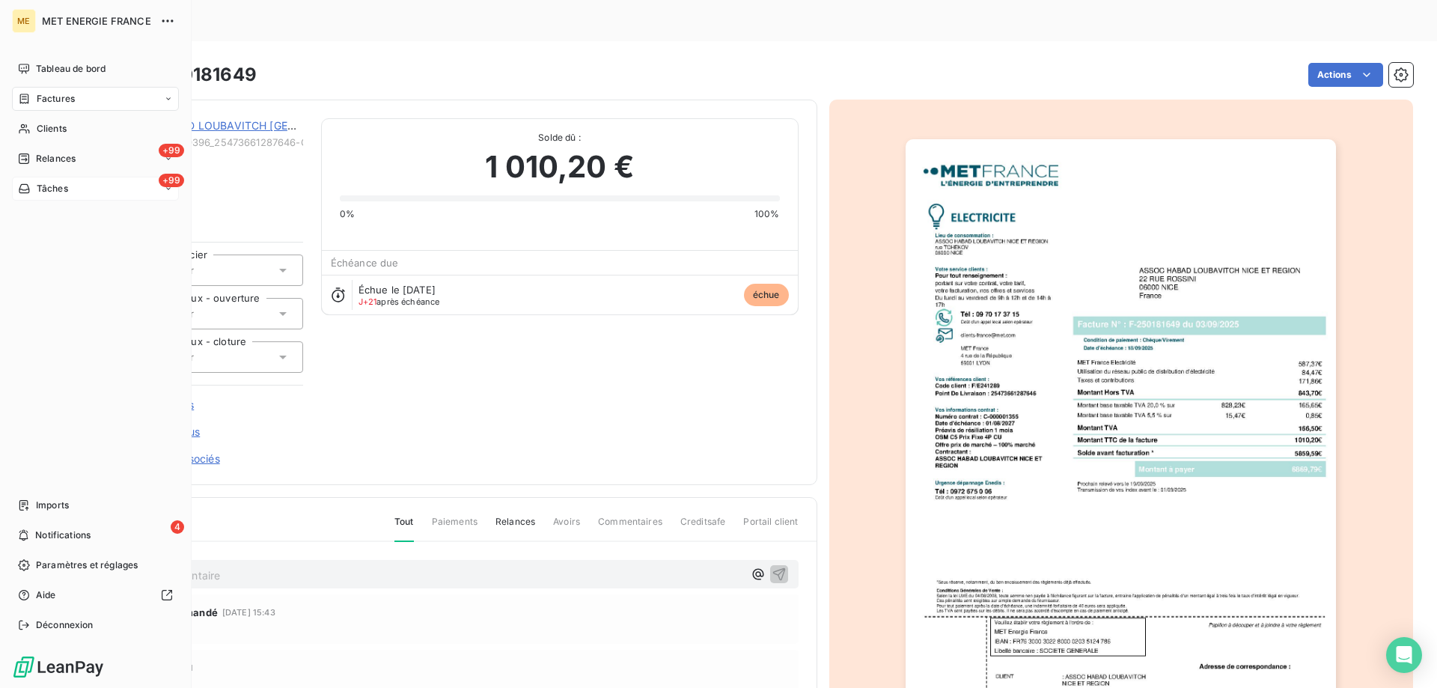
click at [59, 183] on span "Tâches" at bounding box center [52, 188] width 31 height 13
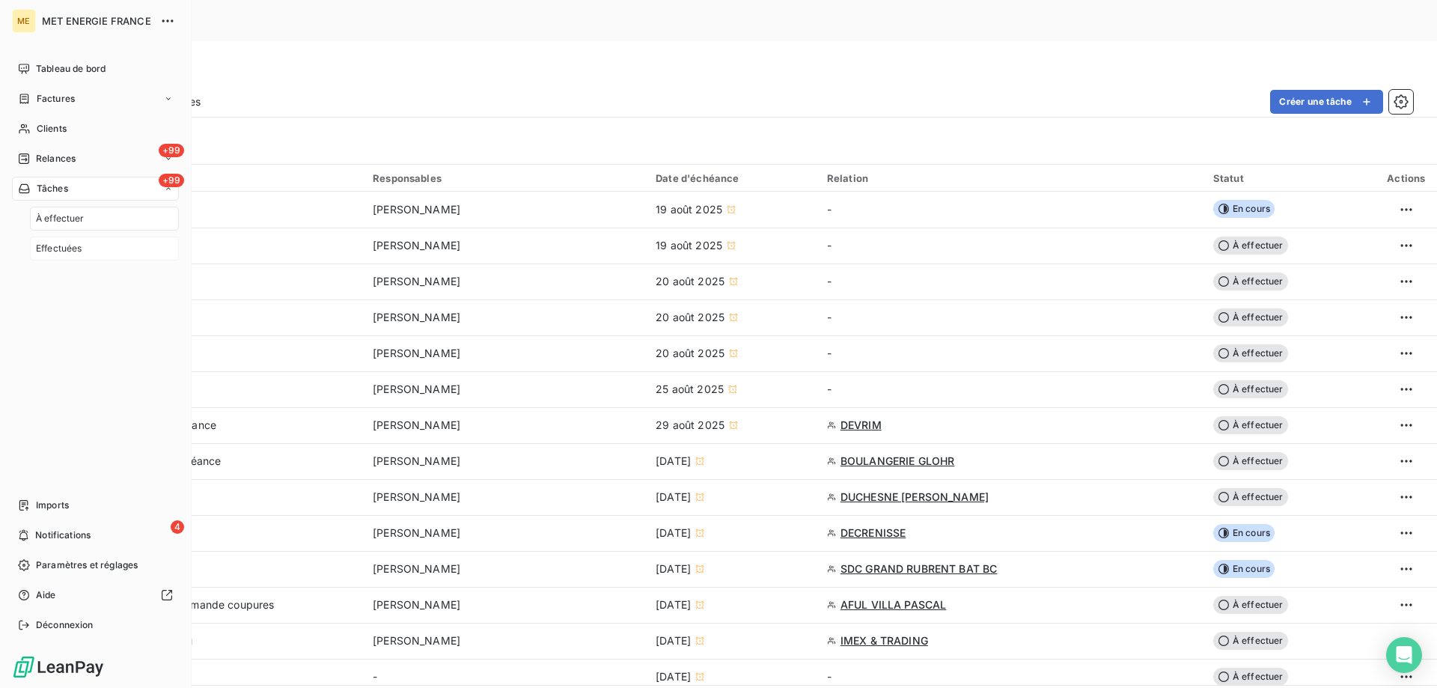
click at [61, 245] on span "Effectuées" at bounding box center [59, 248] width 46 height 13
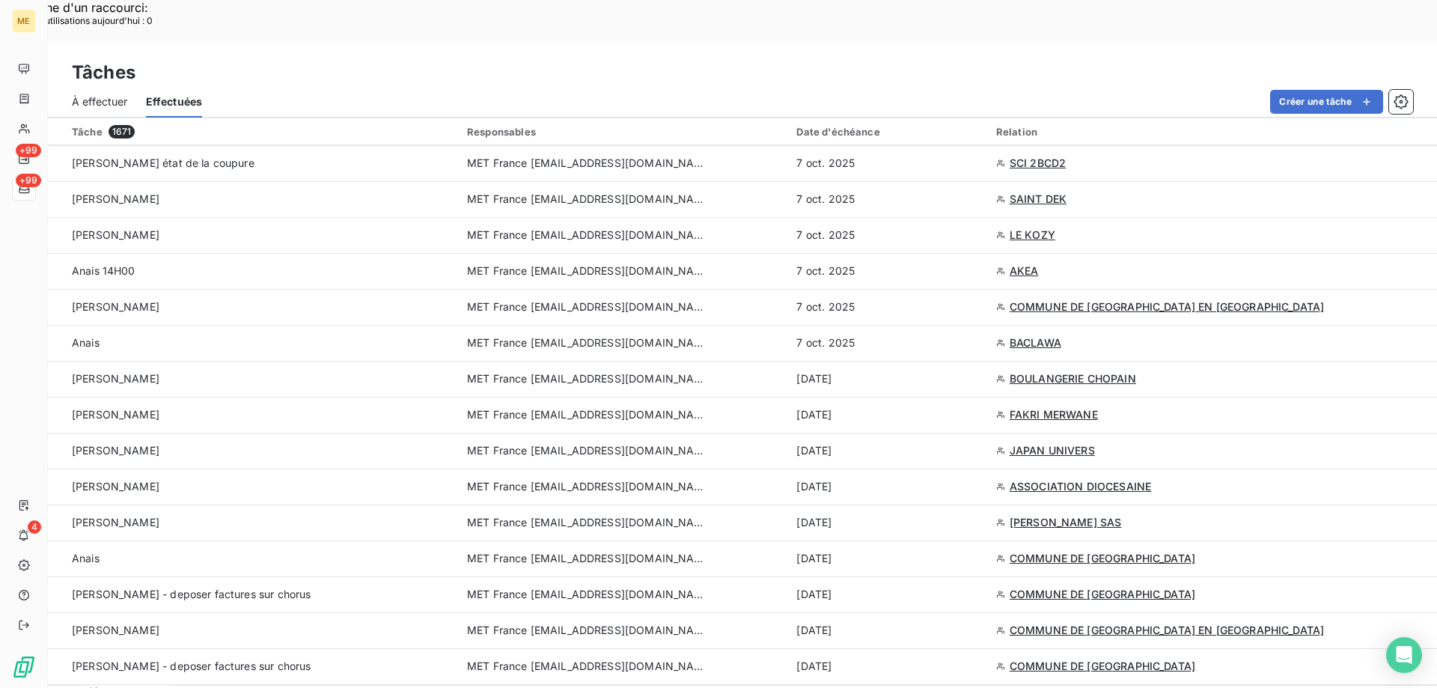
scroll to position [299, 0]
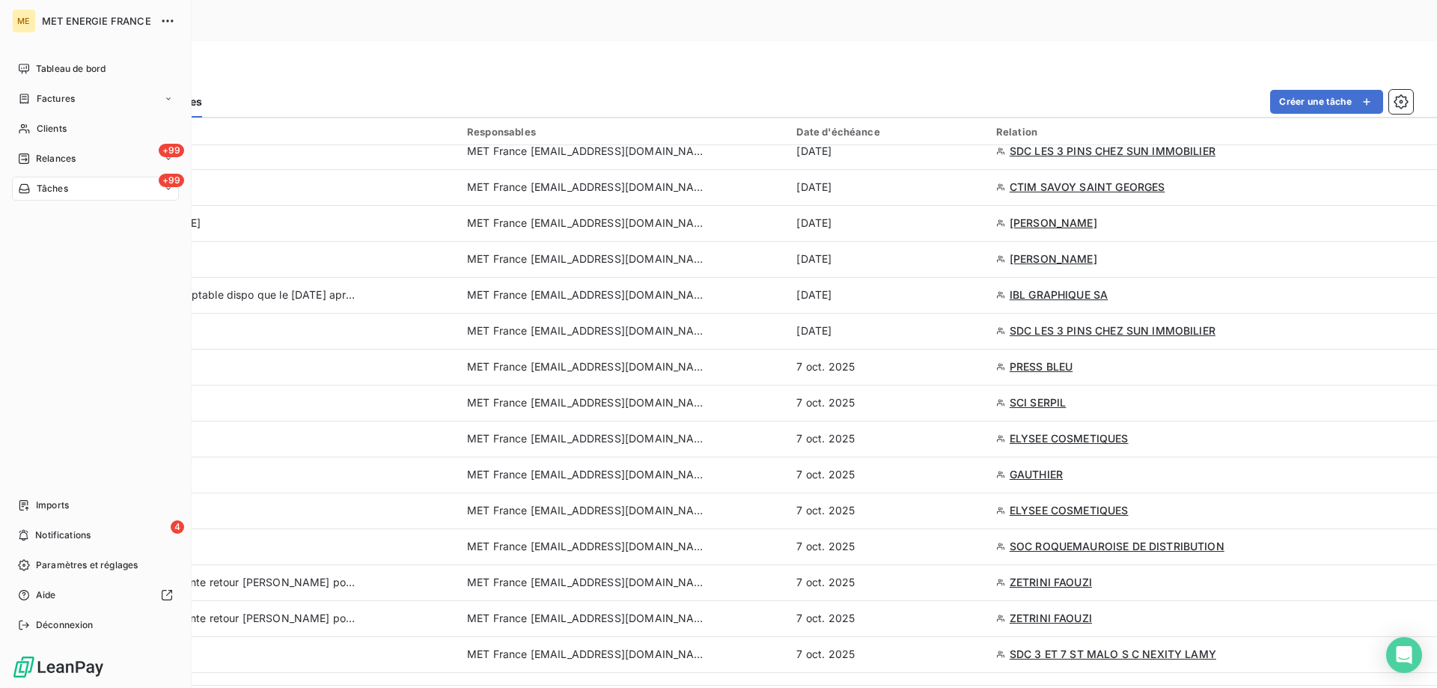
click at [58, 189] on span "Tâches" at bounding box center [52, 188] width 31 height 13
click at [58, 213] on span "À effectuer" at bounding box center [60, 218] width 49 height 13
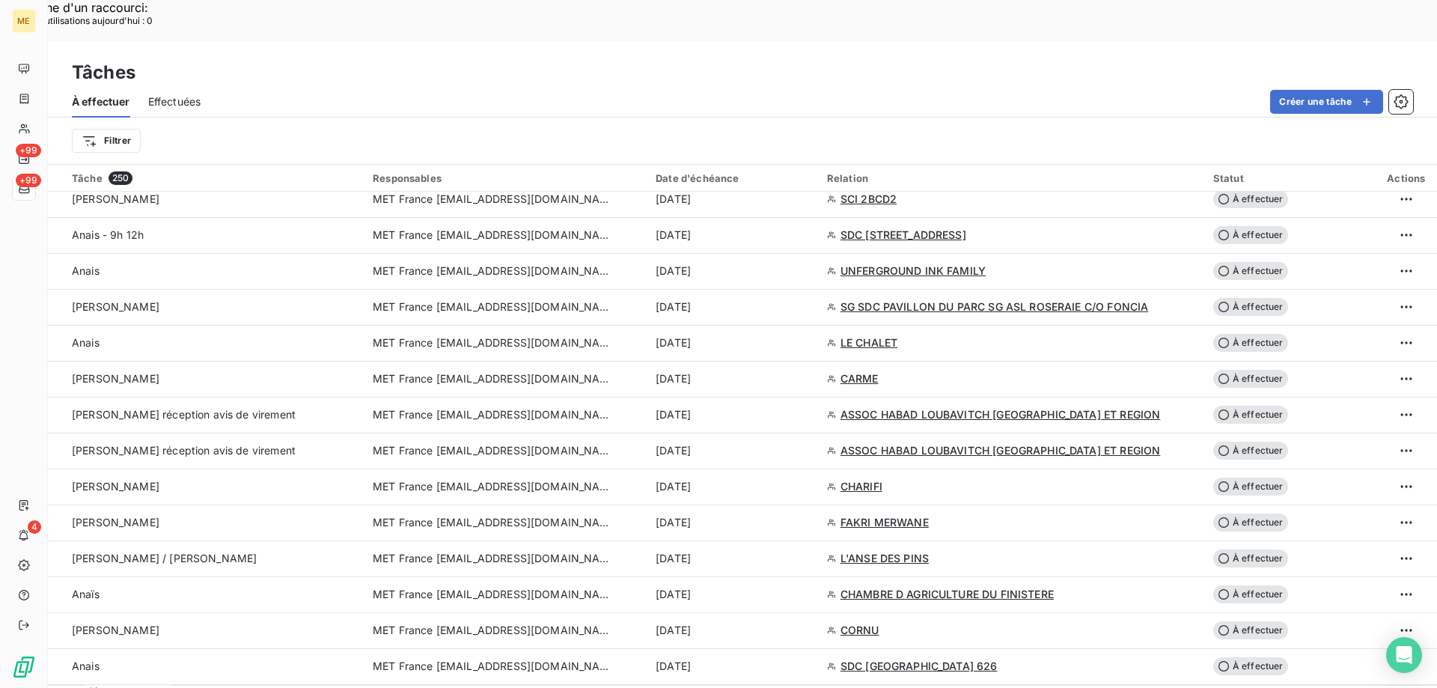
scroll to position [1197, 0]
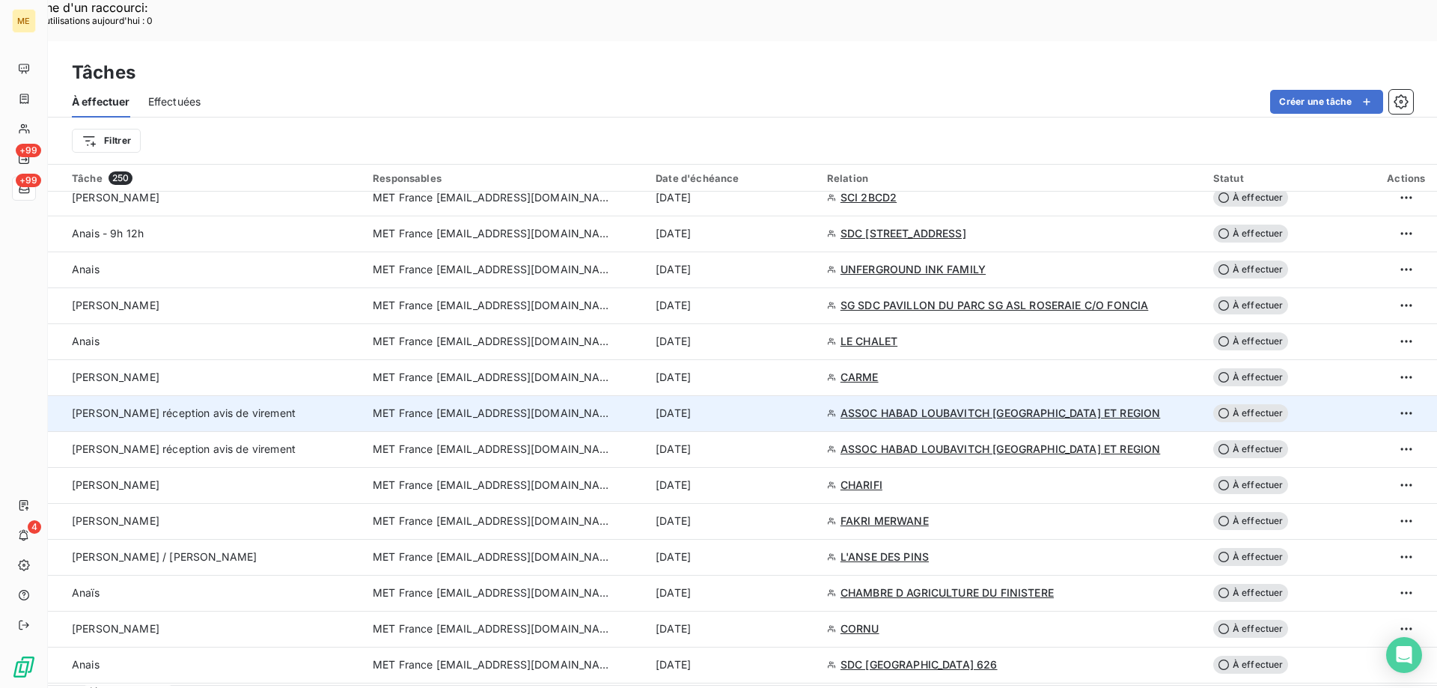
click at [477, 406] on span "MET France [EMAIL_ADDRESS][DOMAIN_NAME]" at bounding box center [492, 413] width 239 height 15
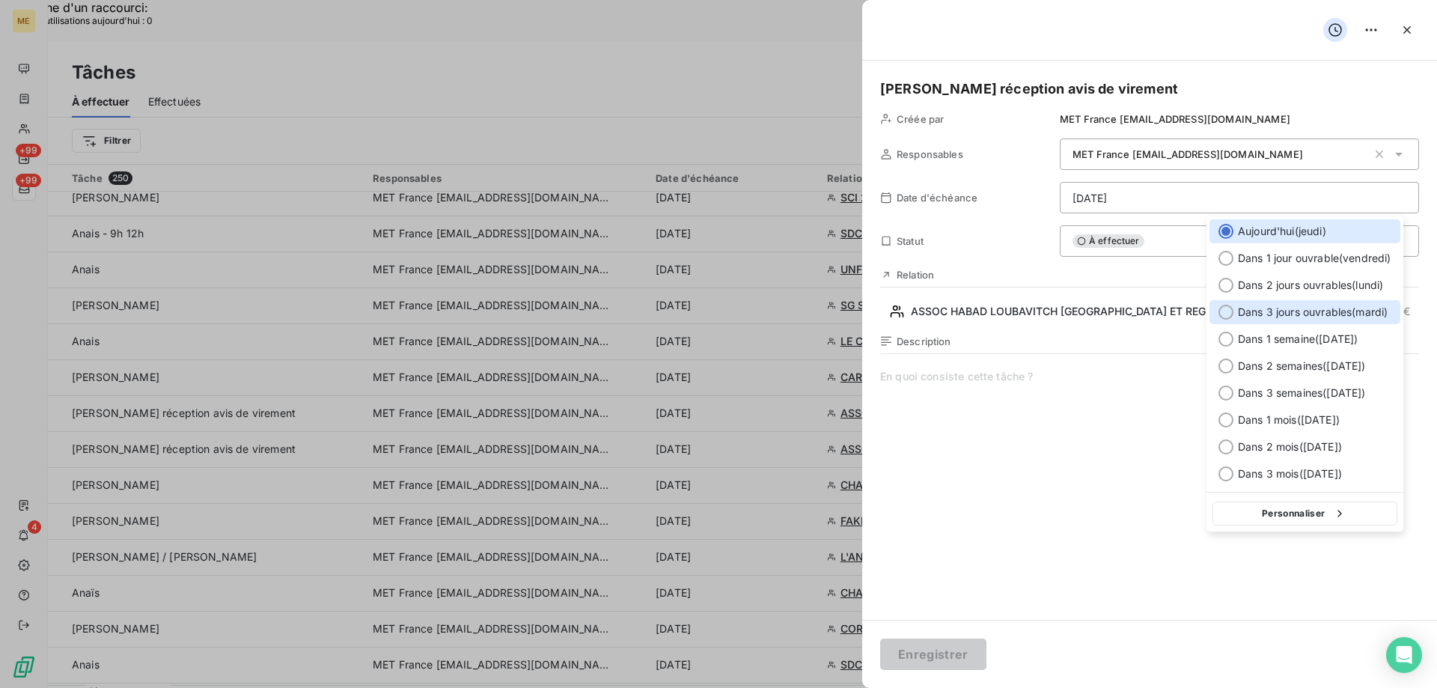
click at [1230, 310] on div at bounding box center [1225, 312] width 15 height 15
type input "14/10/2025"
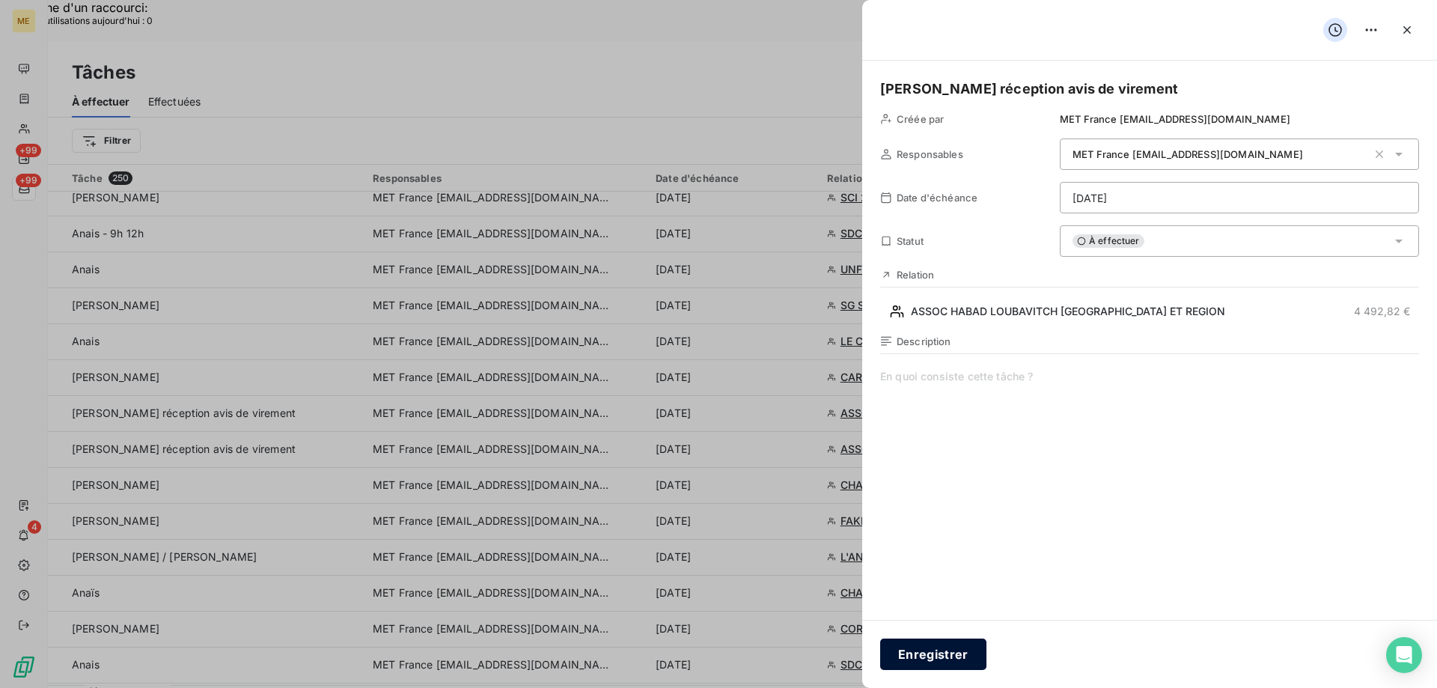
click at [915, 650] on button "Enregistrer" at bounding box center [933, 653] width 106 height 31
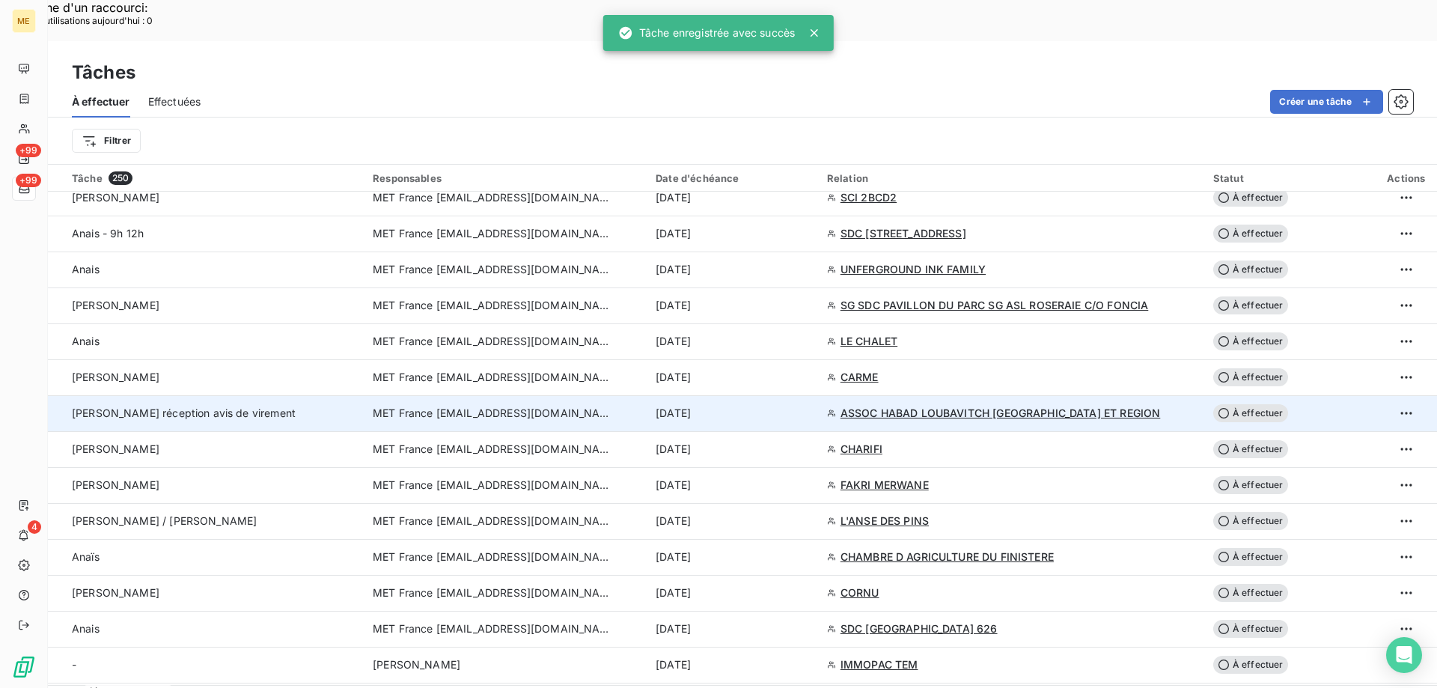
click at [462, 406] on span "MET France [EMAIL_ADDRESS][DOMAIN_NAME]" at bounding box center [492, 413] width 239 height 15
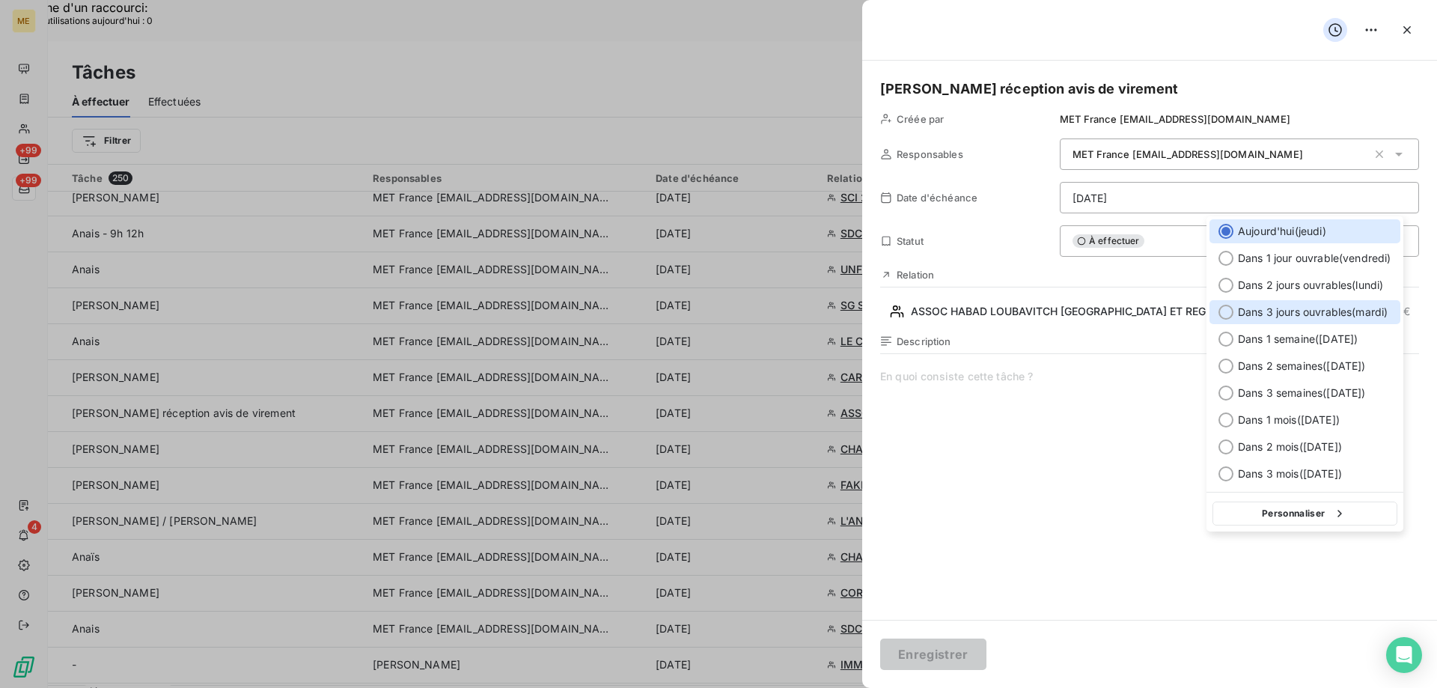
click at [1228, 307] on div at bounding box center [1225, 312] width 15 height 15
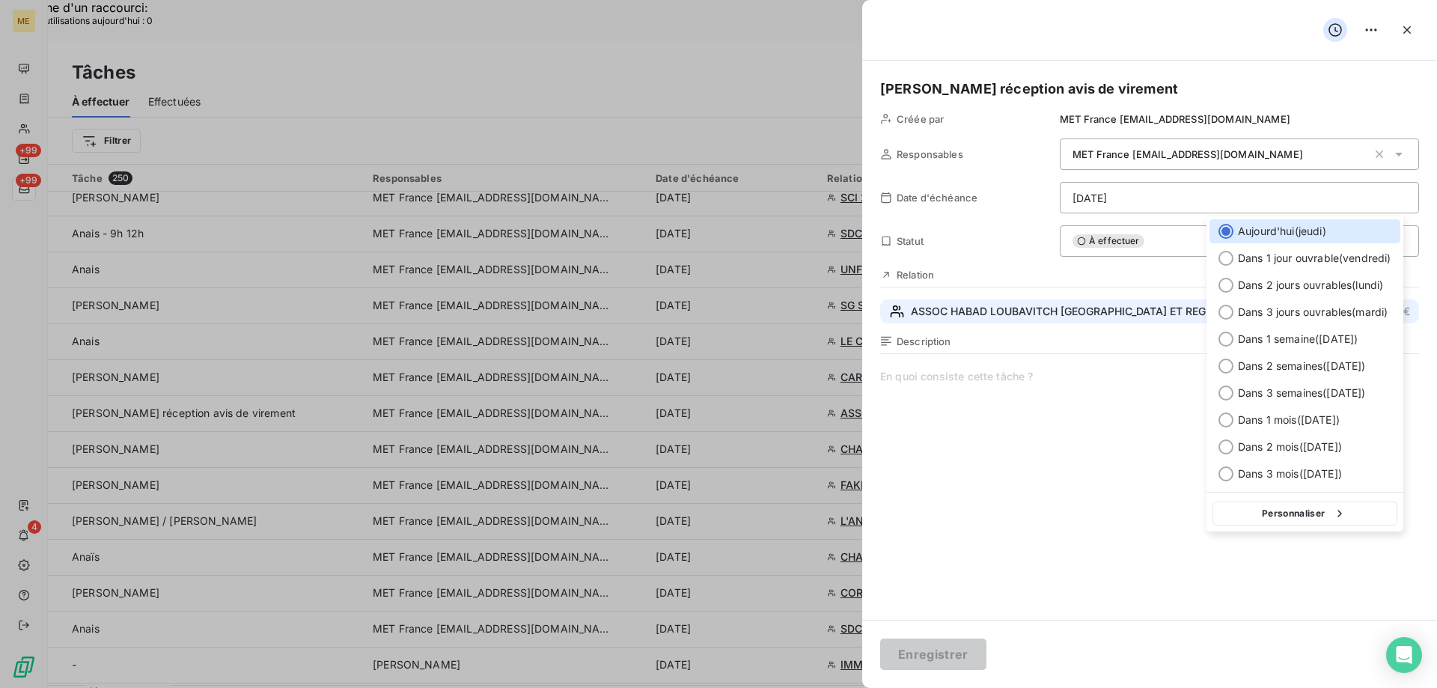
type input "14/10/2025"
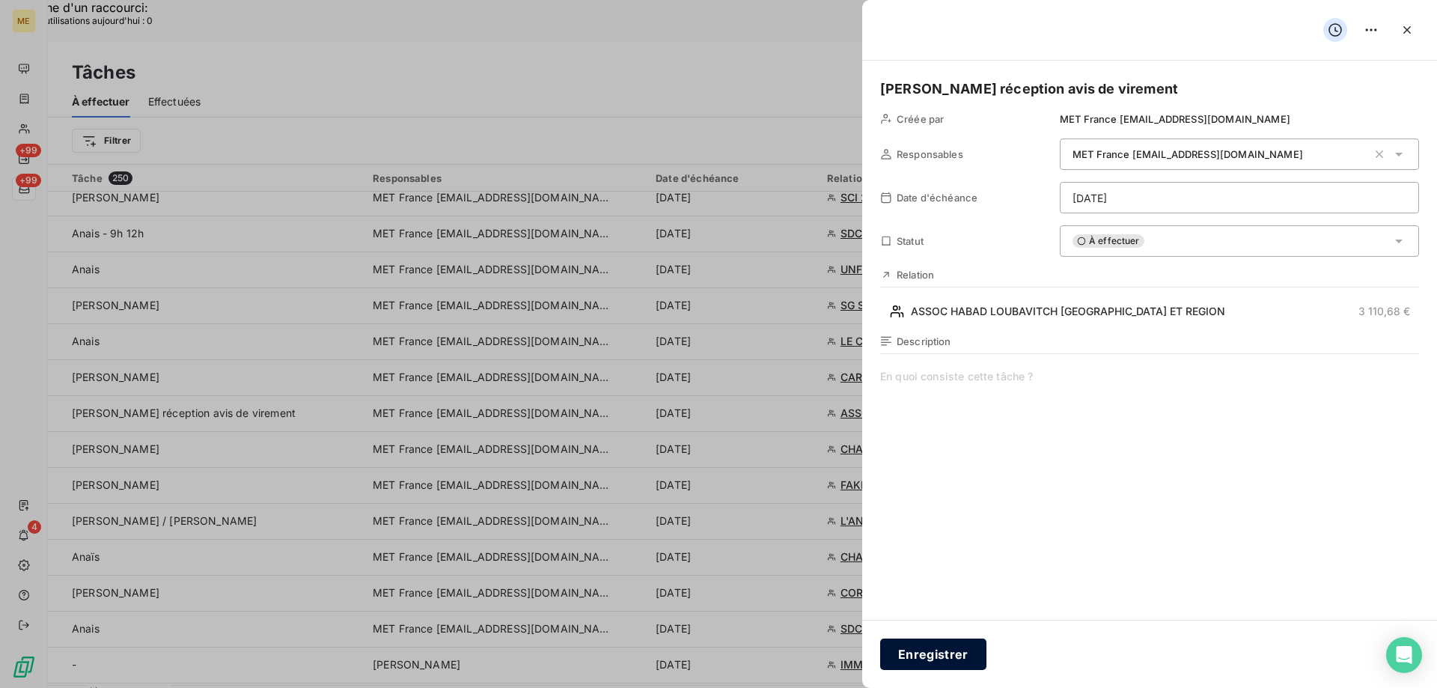
click at [917, 654] on button "Enregistrer" at bounding box center [933, 653] width 106 height 31
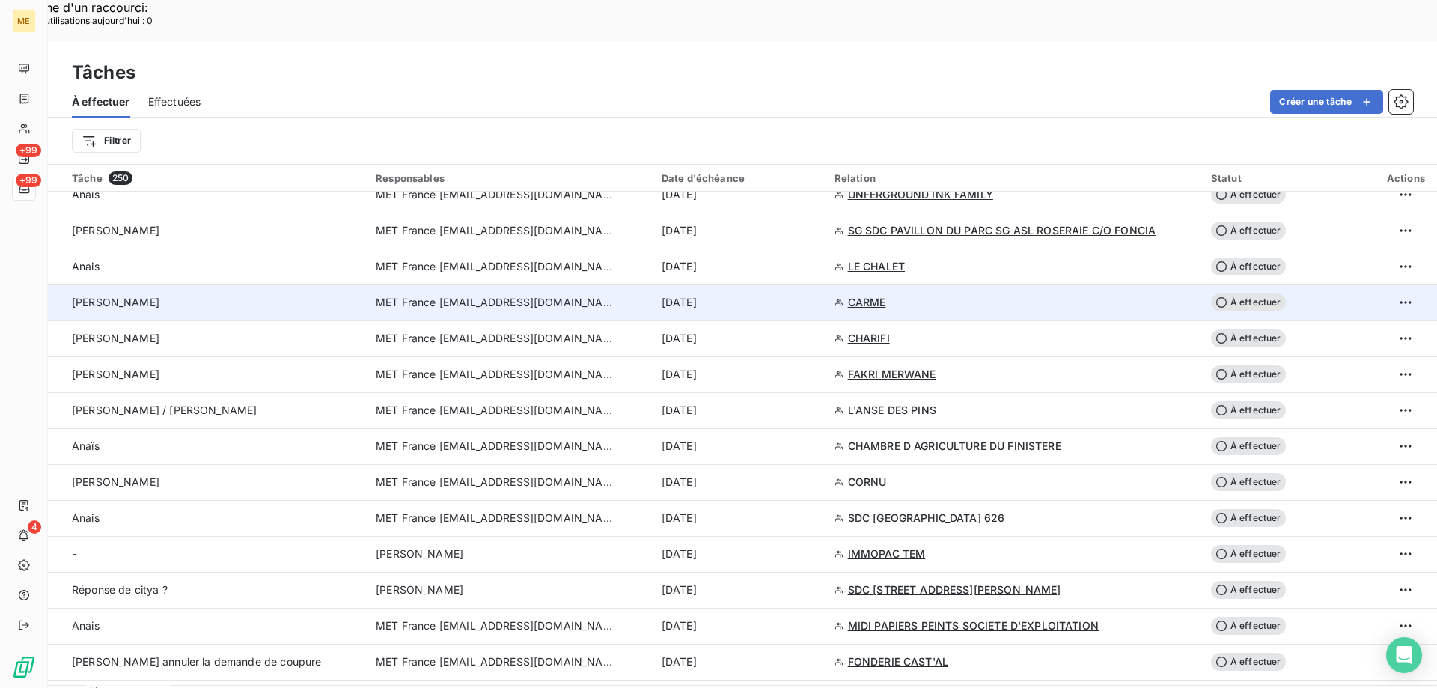
scroll to position [1347, 0]
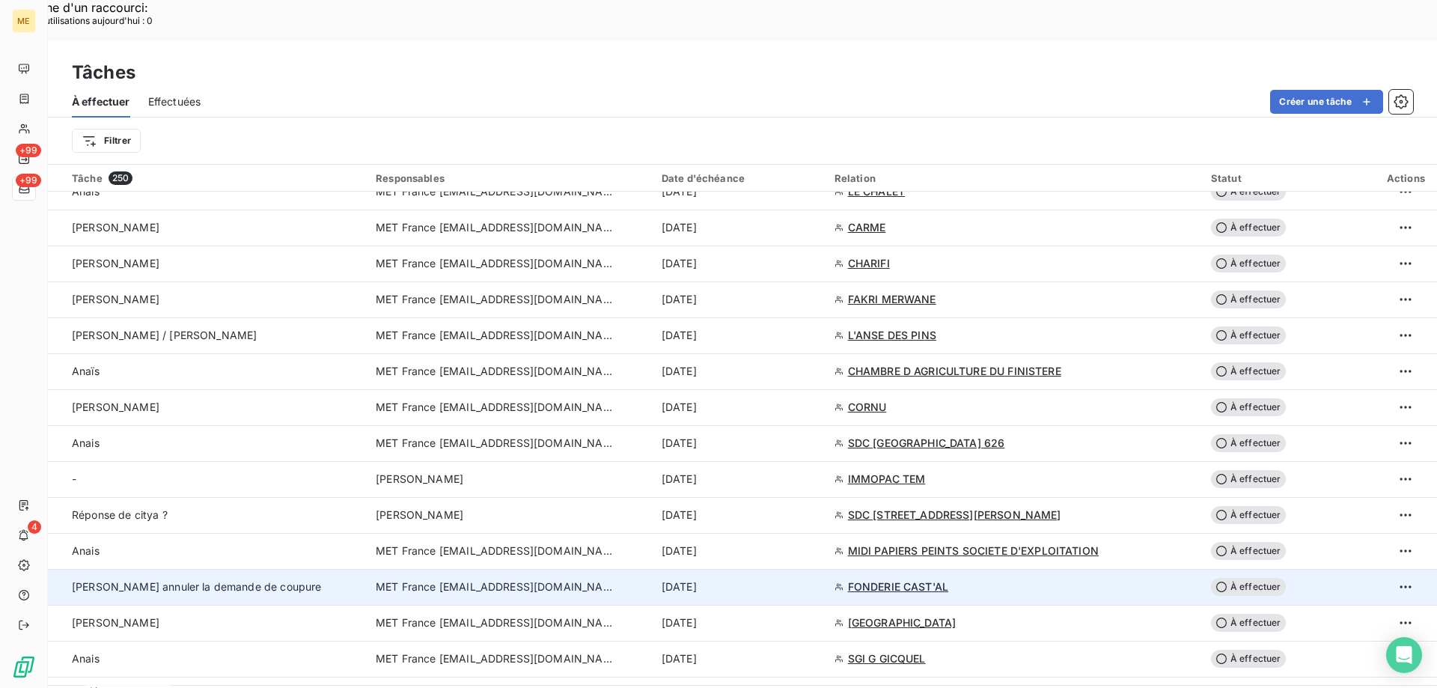
click at [433, 579] on span "MET France [EMAIL_ADDRESS][DOMAIN_NAME]" at bounding box center [495, 586] width 239 height 15
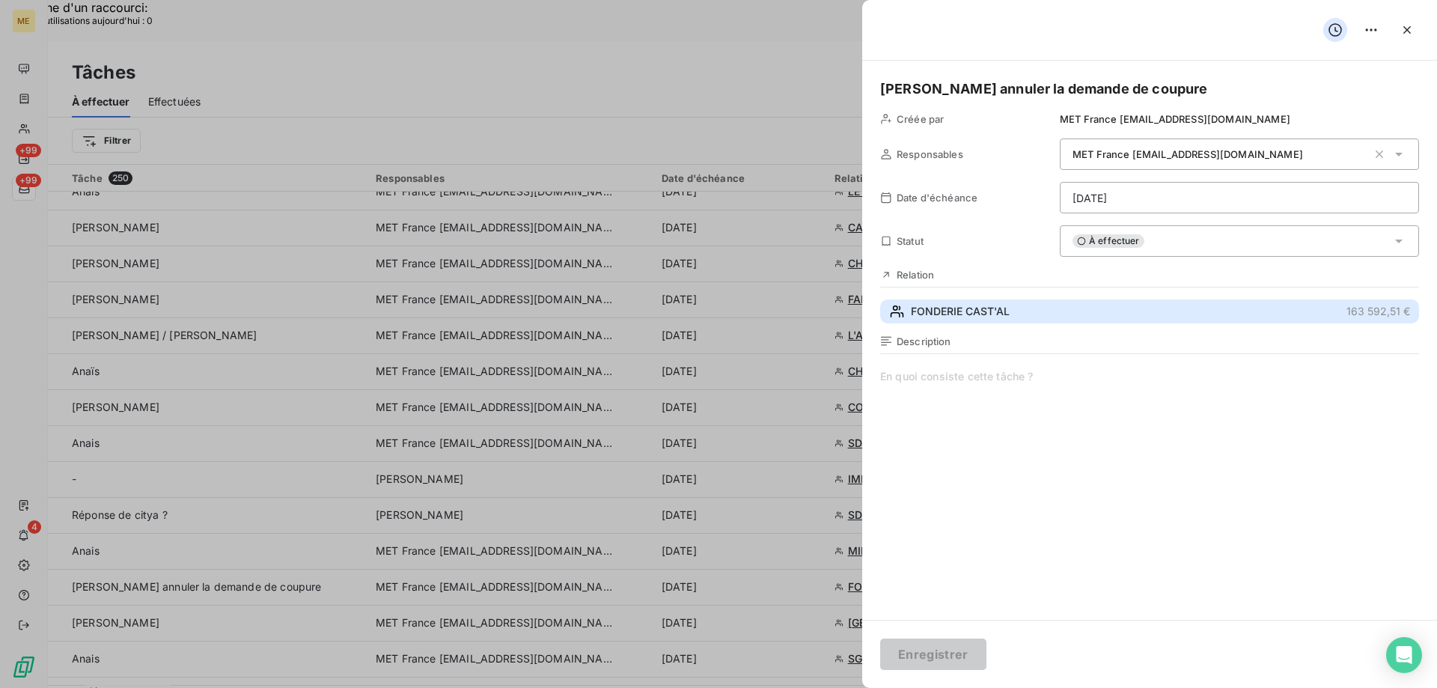
drag, startPoint x: 954, startPoint y: 314, endPoint x: 845, endPoint y: 296, distance: 110.6
click at [954, 314] on span "FONDERIE CAST'AL" at bounding box center [960, 311] width 99 height 15
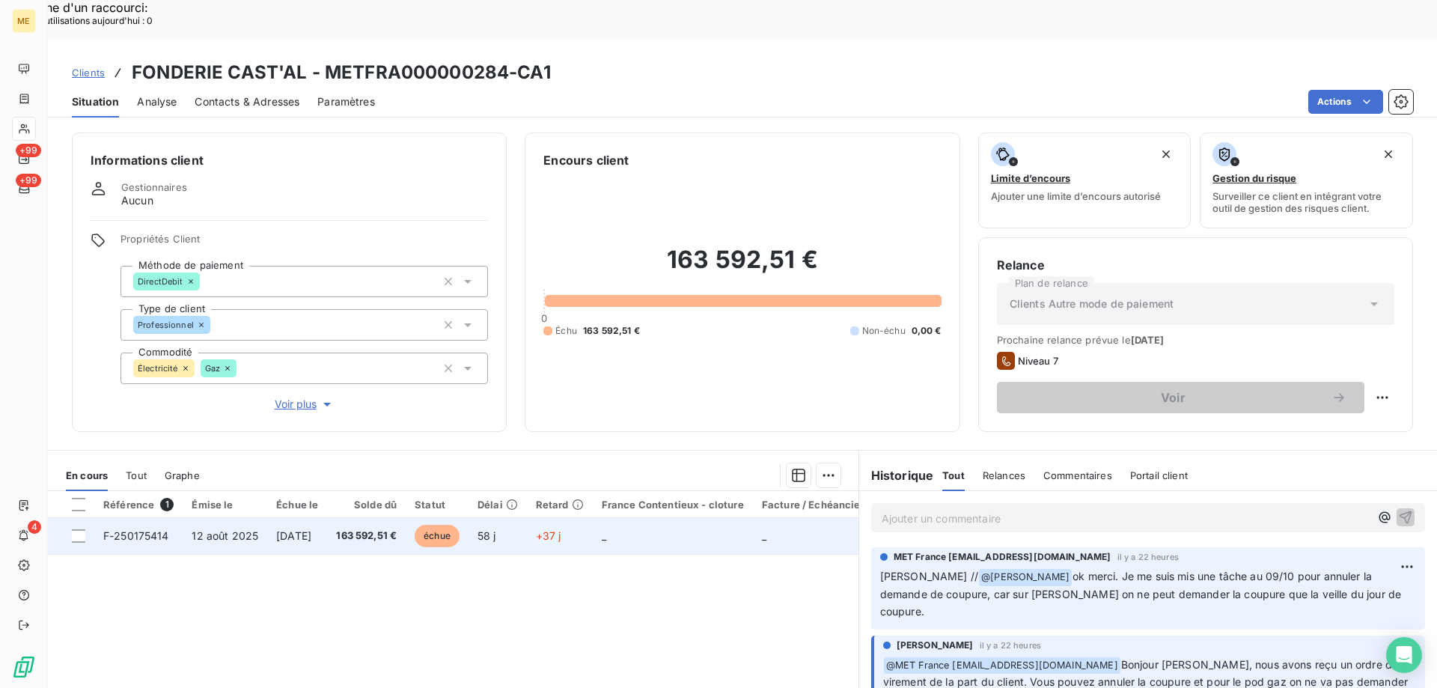
click at [131, 529] on span "F-250175414" at bounding box center [136, 535] width 66 height 13
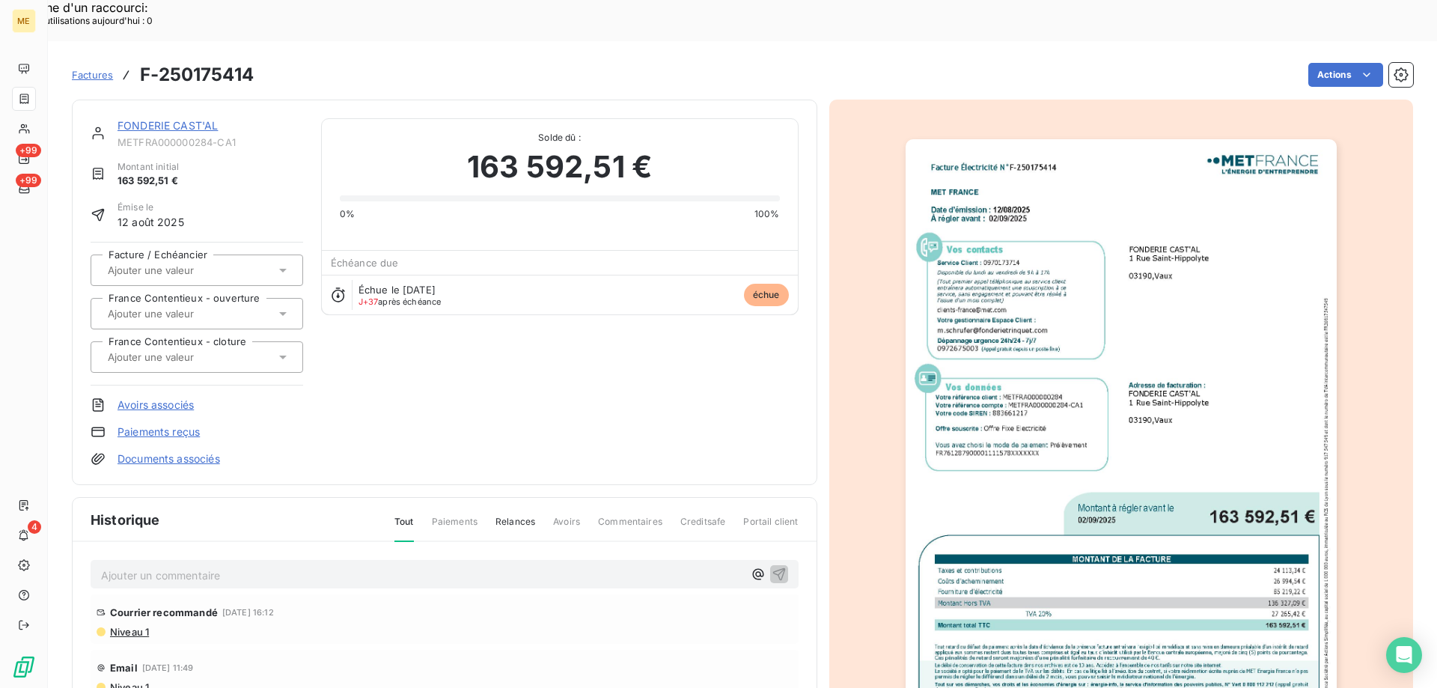
click at [1084, 460] on img "button" at bounding box center [1121, 443] width 431 height 609
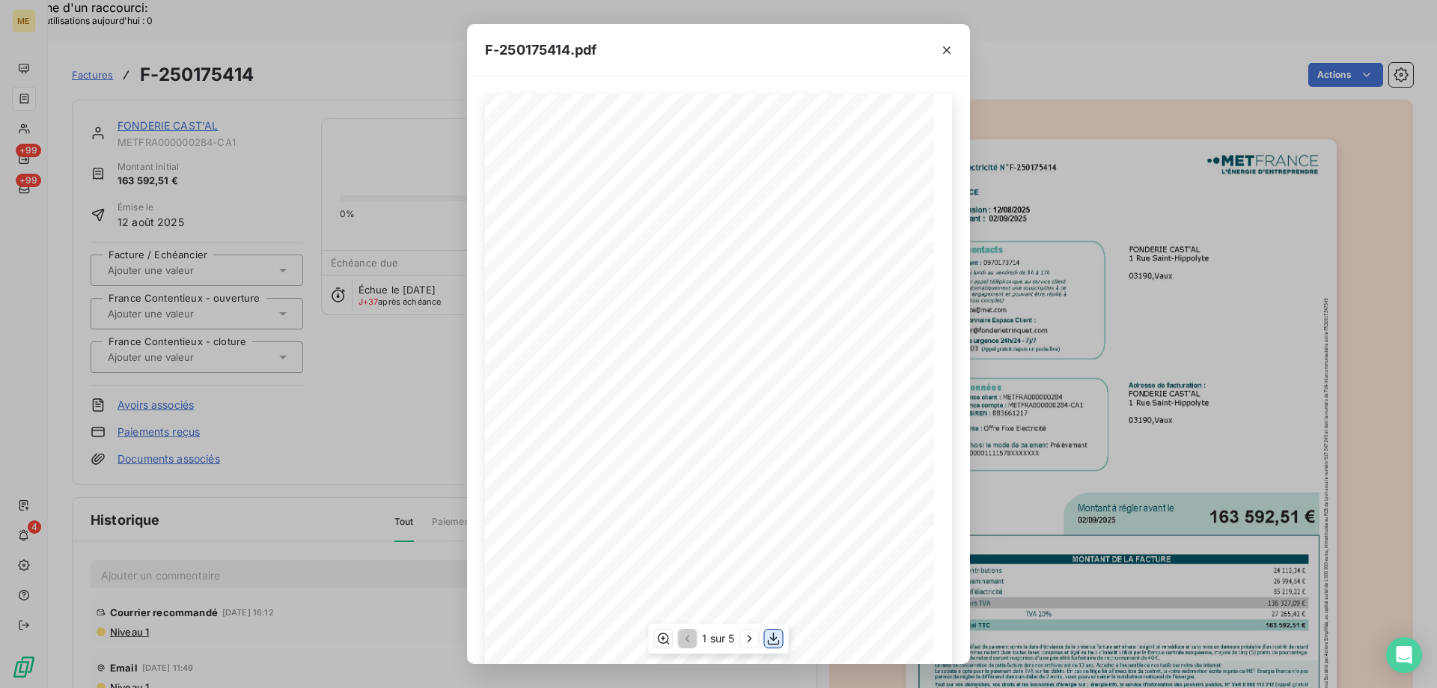
click at [769, 640] on icon "button" at bounding box center [774, 638] width 12 height 13
click at [947, 51] on icon "button" at bounding box center [946, 50] width 15 height 15
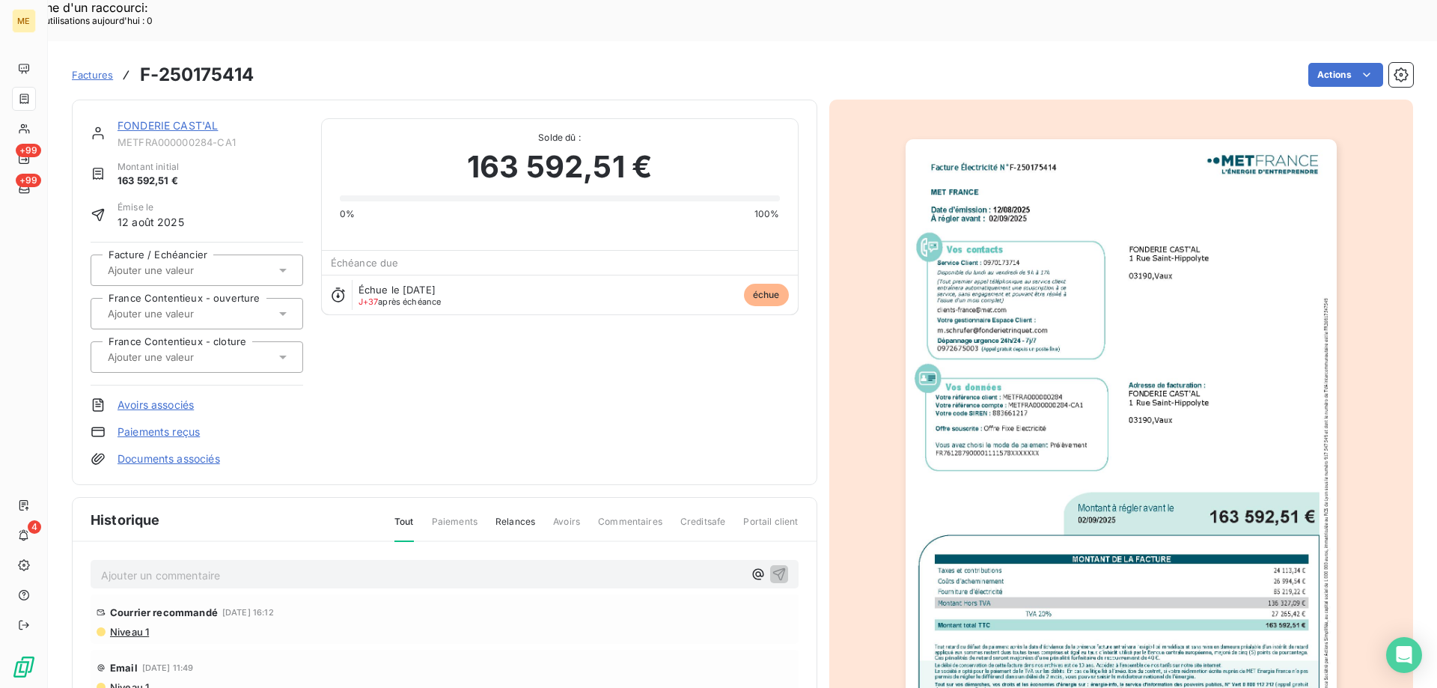
click at [158, 119] on link "FONDERIE CAST'AL" at bounding box center [167, 125] width 100 height 13
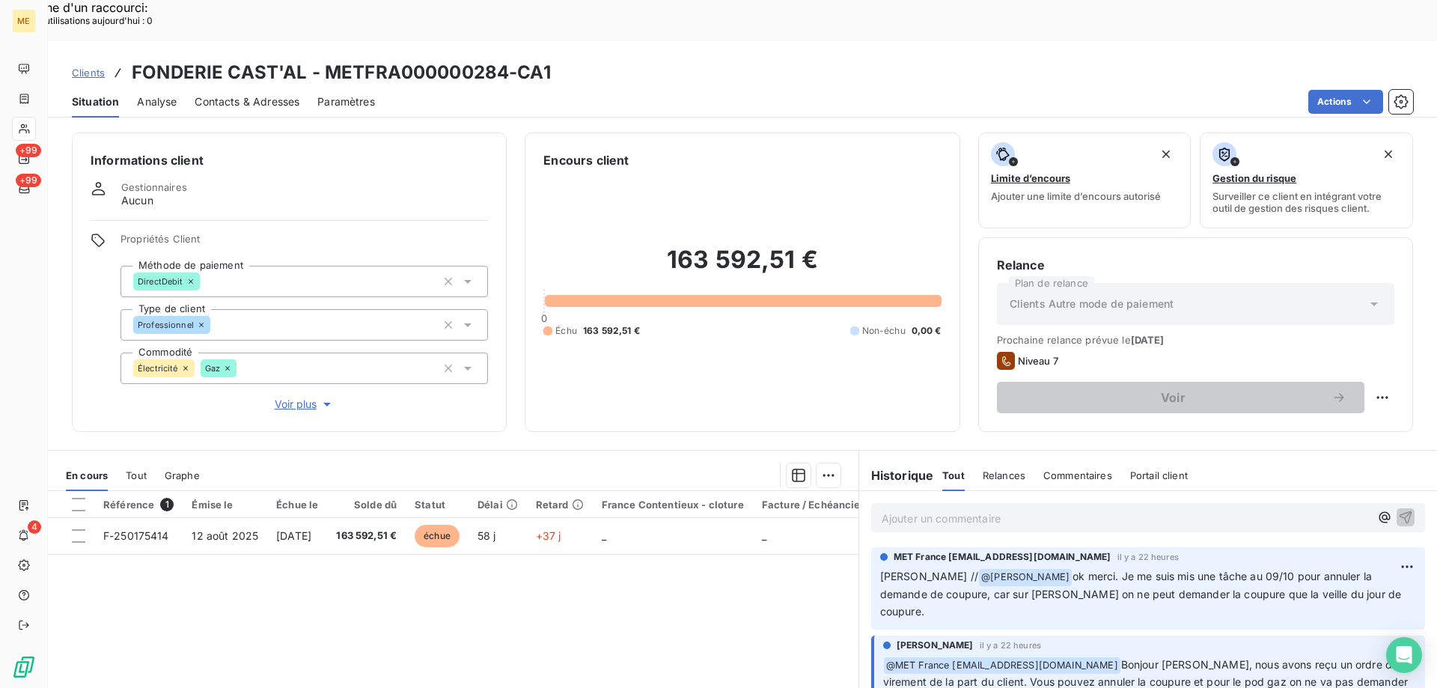
click at [921, 503] on div "Ajouter un commentaire ﻿" at bounding box center [1148, 517] width 554 height 29
click at [915, 509] on p "Ajouter un commentaire ﻿" at bounding box center [1126, 518] width 488 height 19
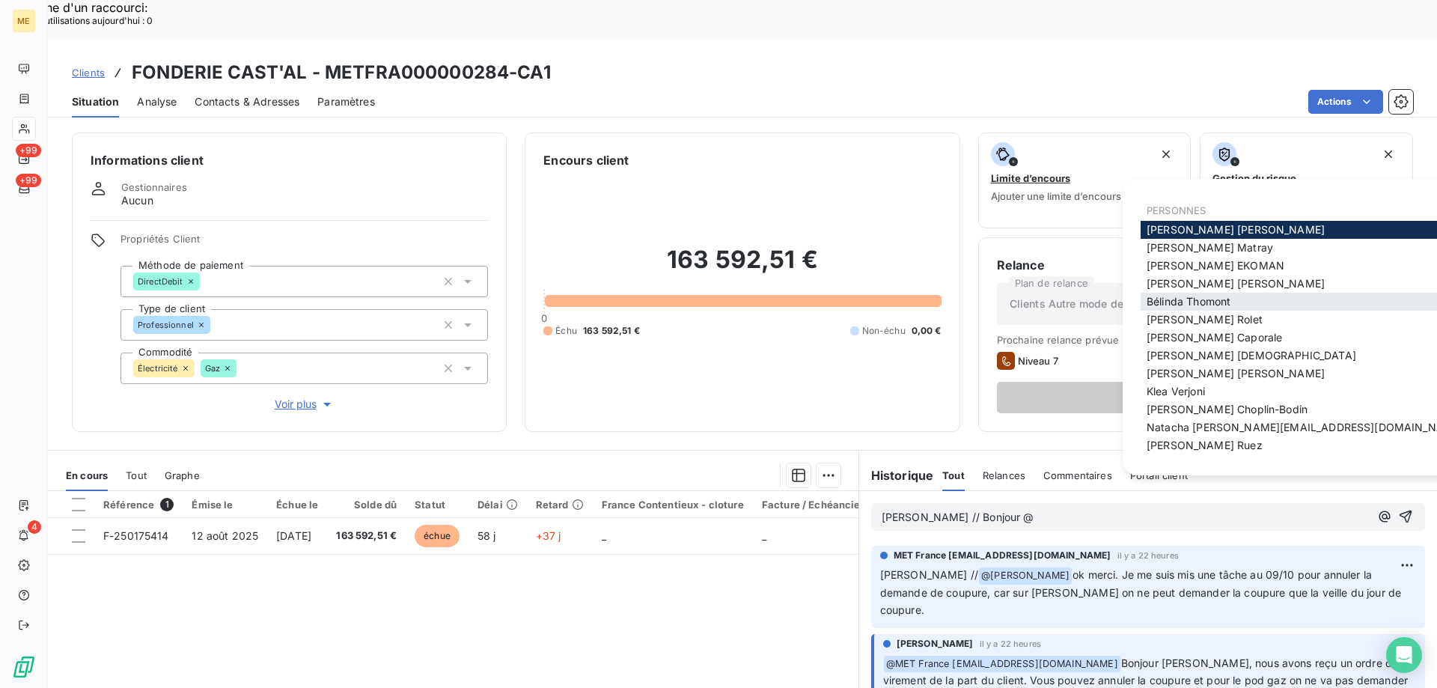
click at [1179, 300] on span "Bélinda Thomont" at bounding box center [1189, 301] width 84 height 13
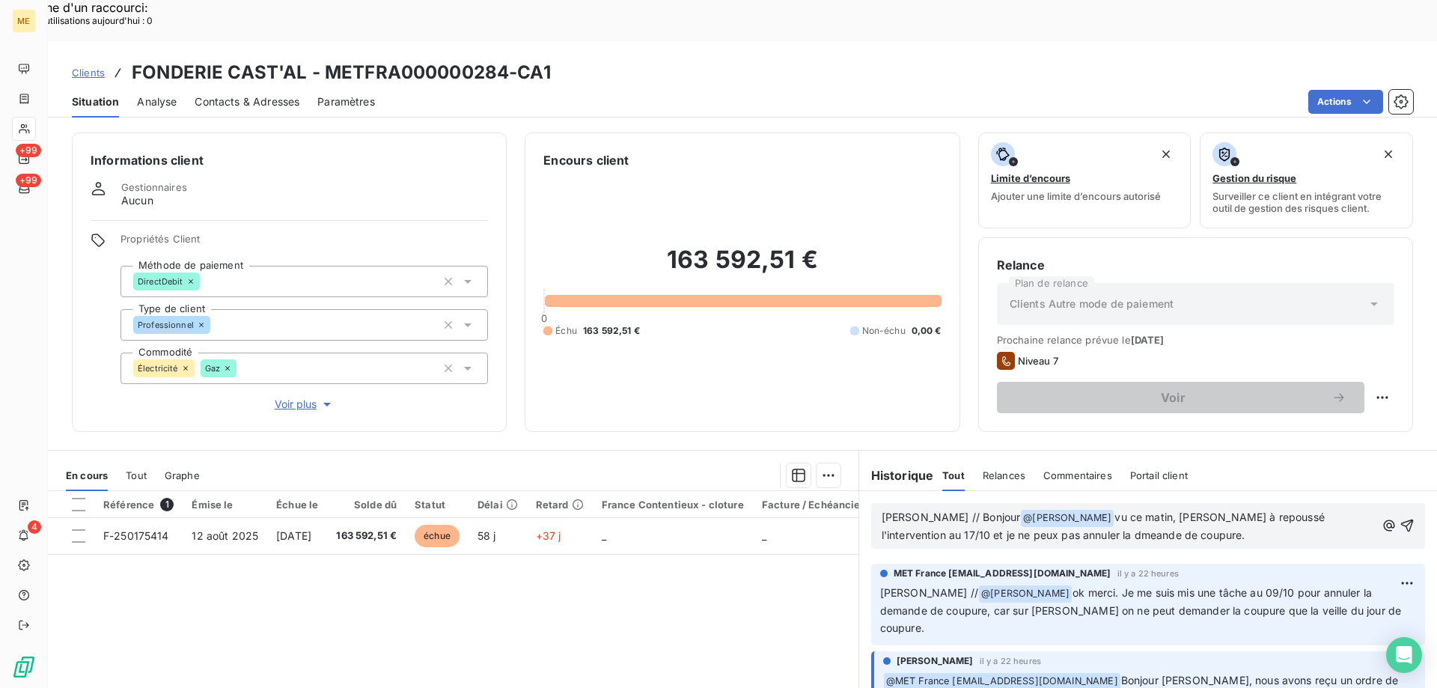
click at [1035, 510] on span "vu ce matin, ENEDIS à repoussé l'intervention au 17/10 et je ne peux pas annule…" at bounding box center [1105, 525] width 446 height 31
click at [0, 0] on lt-strong "em" at bounding box center [0, 0] width 0 height 0
click at [1192, 509] on p "Sylvain // Bonjour @ Bélinda Thomont ﻿ vu ce matin, ENEDIS à repoussé l'interve…" at bounding box center [1129, 526] width 494 height 35
click at [0, 0] on lt-span "a repoussé" at bounding box center [0, 0] width 0 height 0
click at [1168, 509] on p "Sylvain // Bonjour @ Bélinda Thomont ﻿ vu ce matin, ENEDIS a repoussé l'interve…" at bounding box center [1129, 526] width 494 height 35
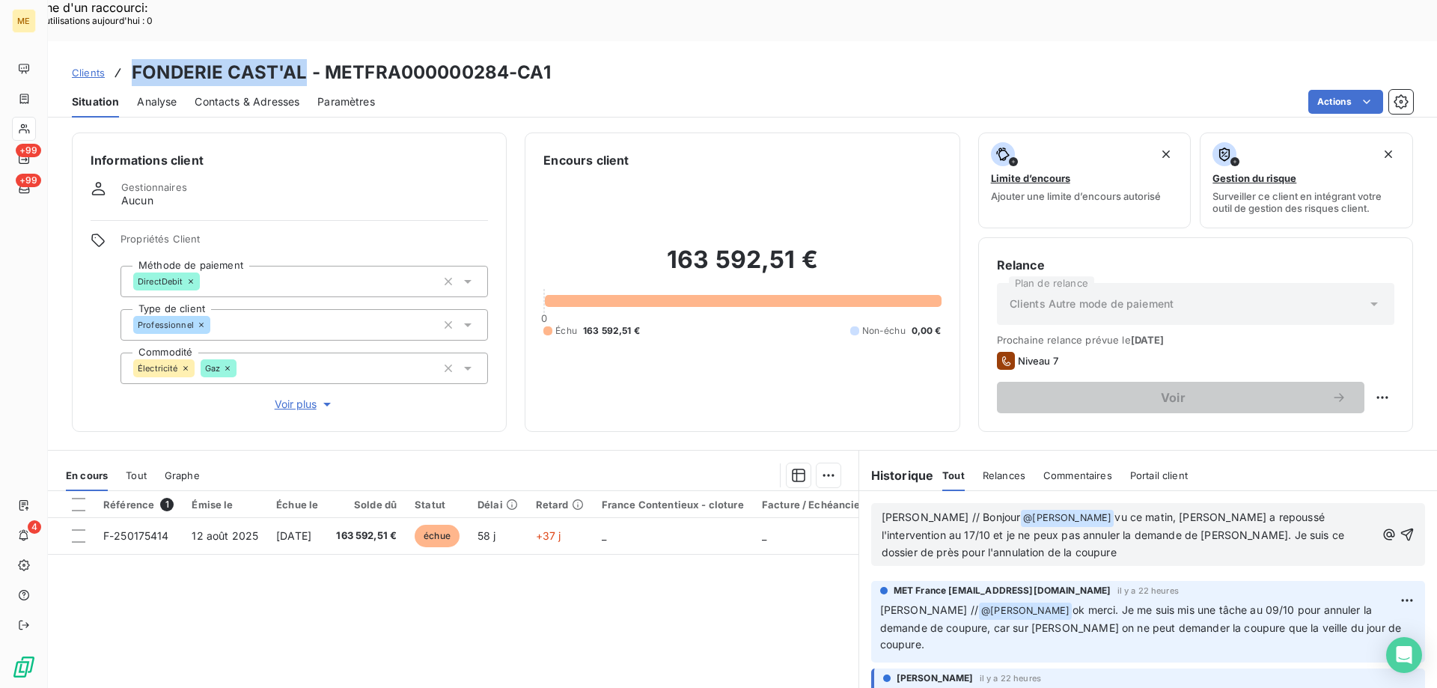
drag, startPoint x: 135, startPoint y: 32, endPoint x: 300, endPoint y: 39, distance: 165.5
click at [300, 59] on h3 "FONDERIE CAST'AL - METFRA000000284-CA1" at bounding box center [341, 72] width 419 height 27
copy h3 "FONDERIE CAST'AL"
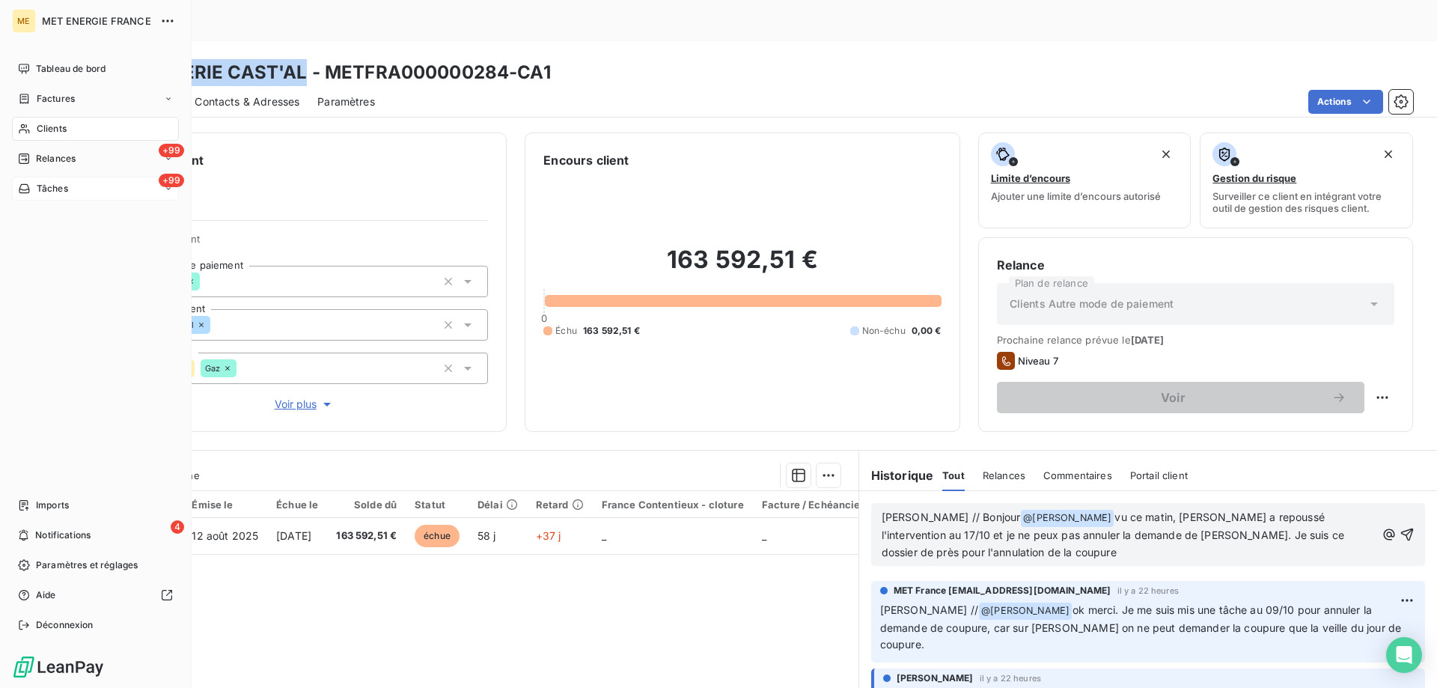
click at [31, 189] on div "Tâches" at bounding box center [43, 188] width 50 height 13
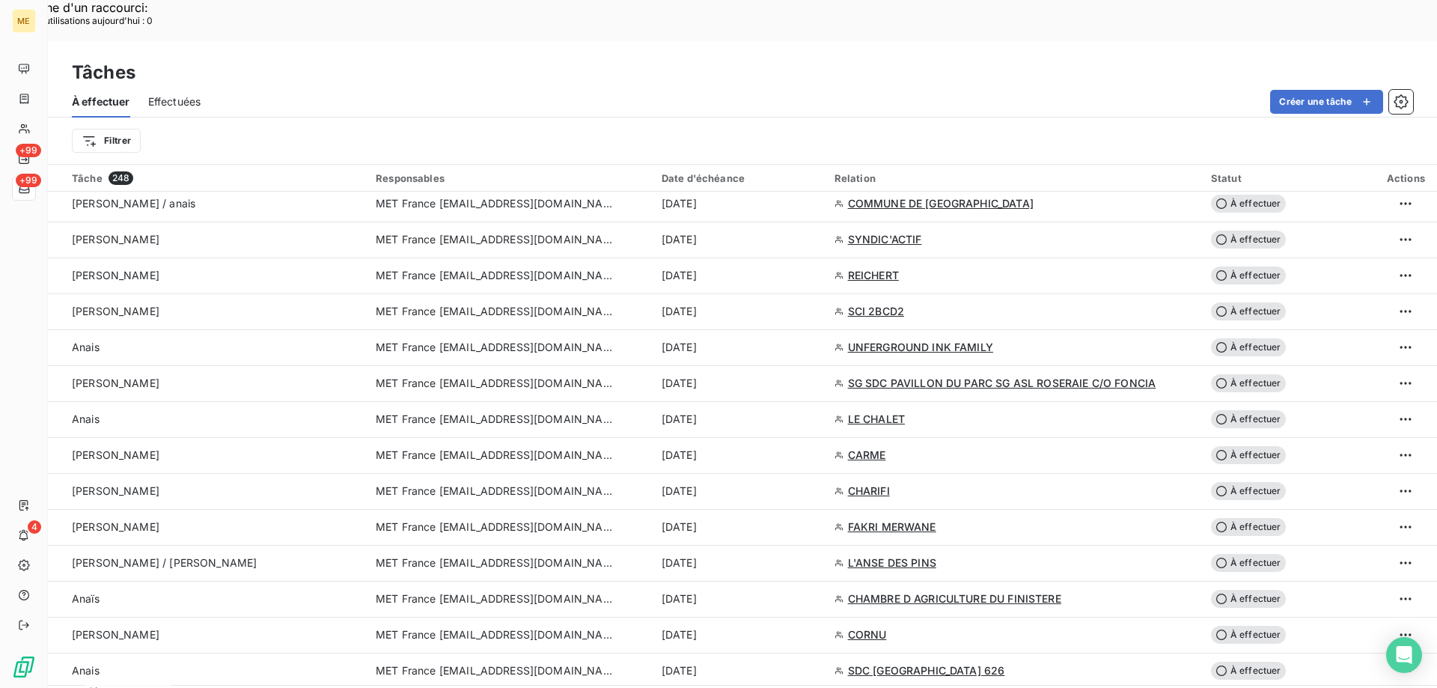
scroll to position [1272, 0]
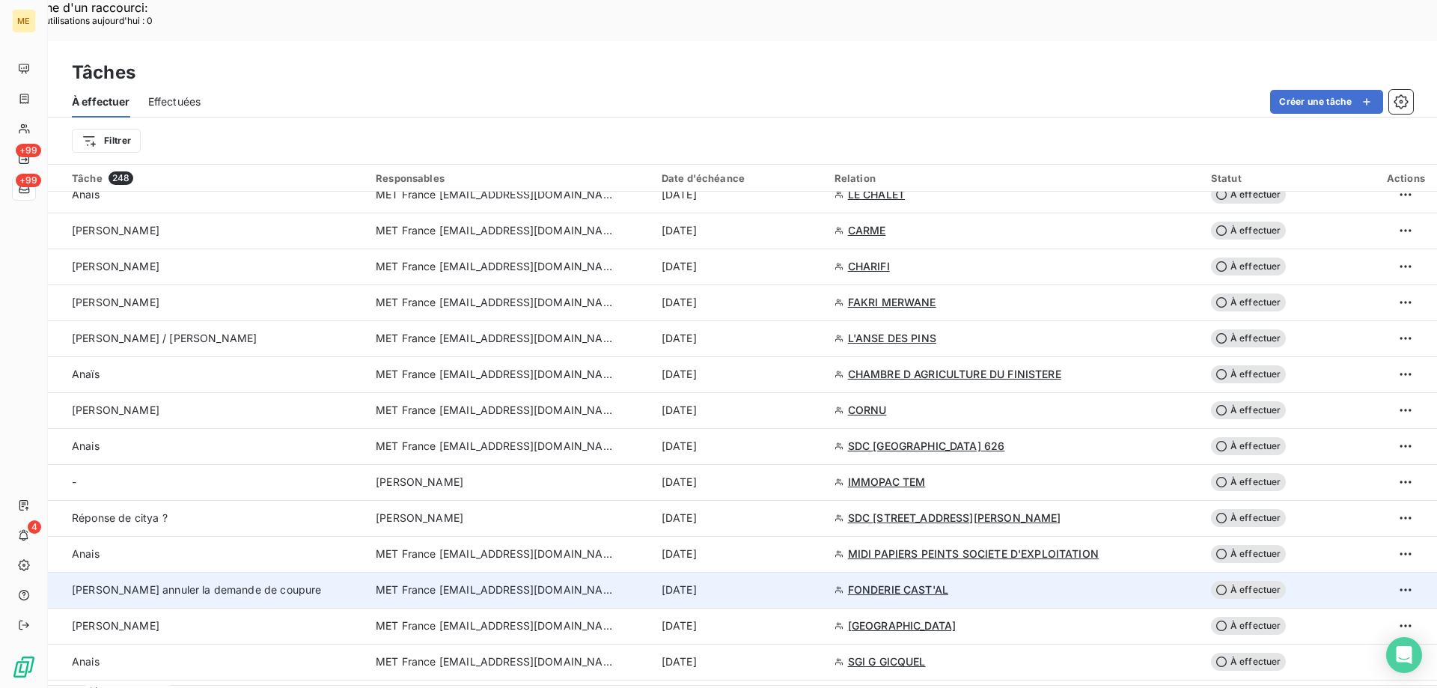
click at [522, 582] on span "MET France [EMAIL_ADDRESS][DOMAIN_NAME]" at bounding box center [495, 589] width 239 height 15
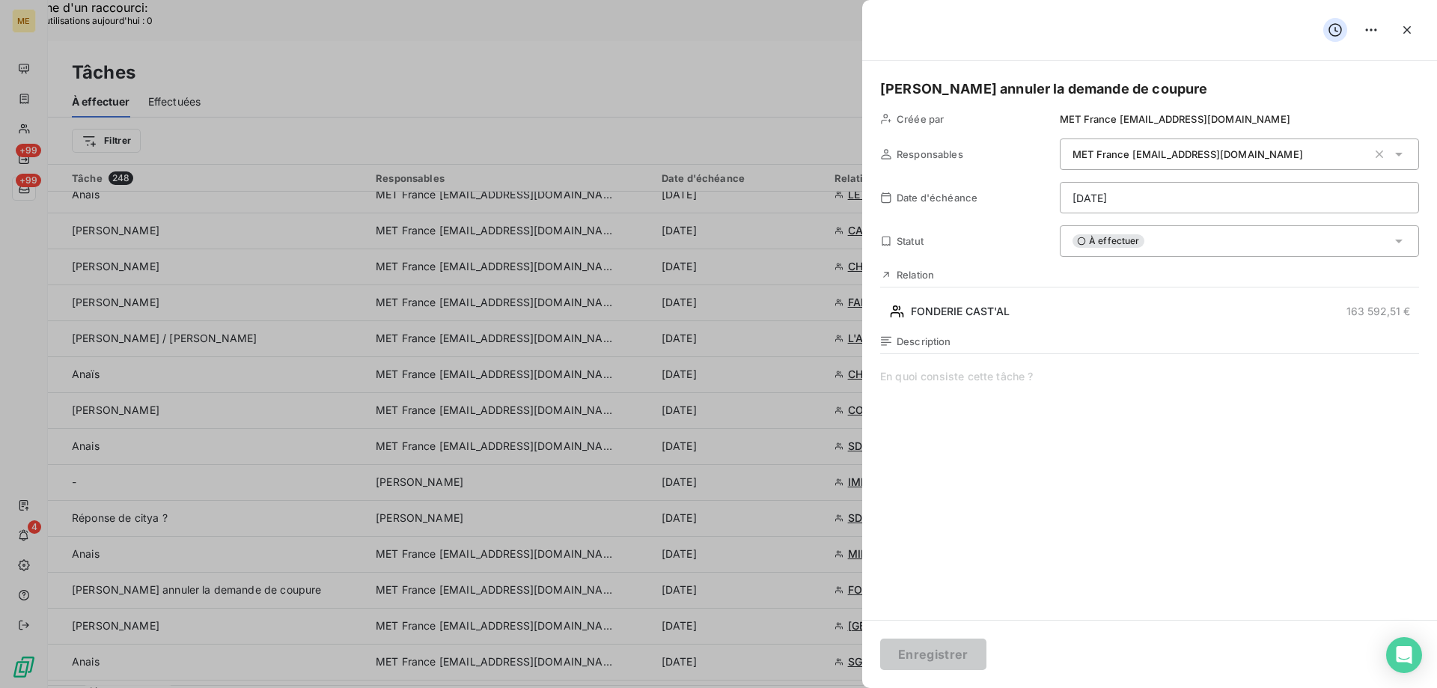
click at [912, 376] on span at bounding box center [1149, 512] width 539 height 287
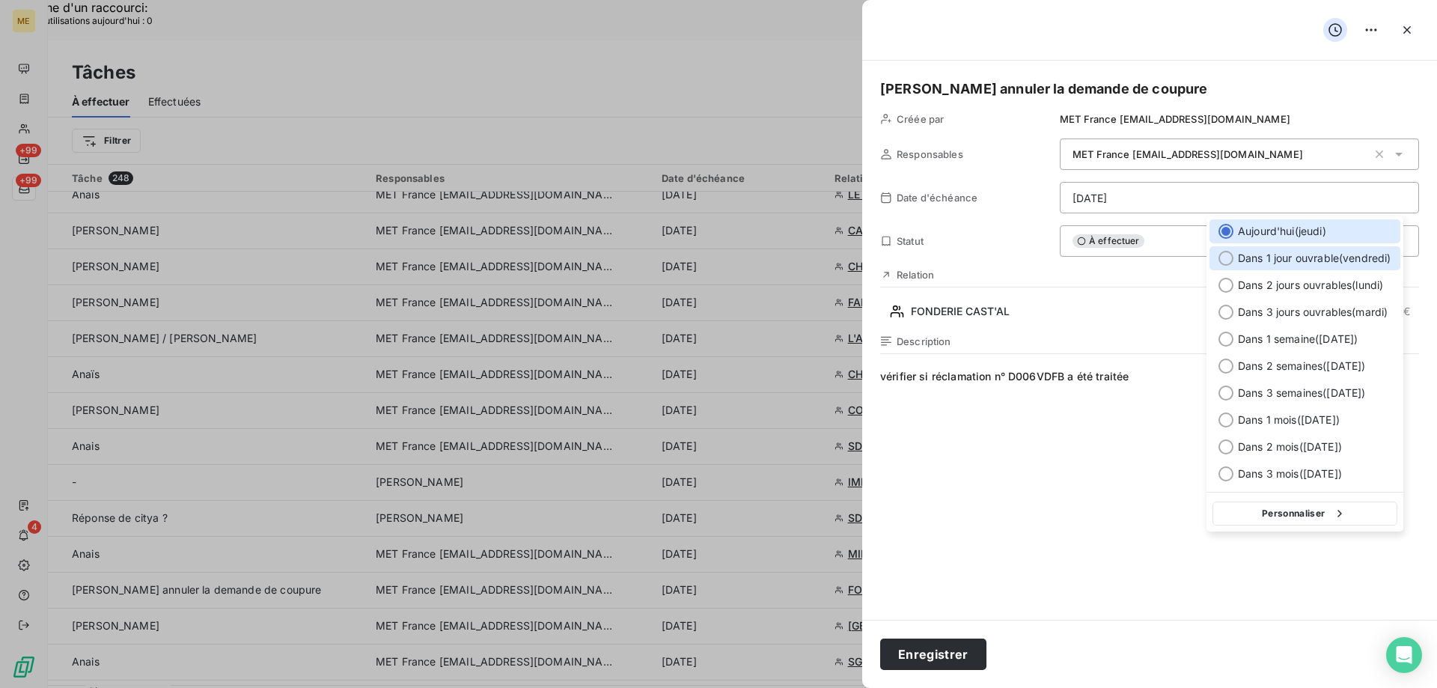
click at [1239, 254] on span "Dans 1 jour ouvrable ( vendredi )" at bounding box center [1314, 258] width 153 height 15
type input "10/10/2025"
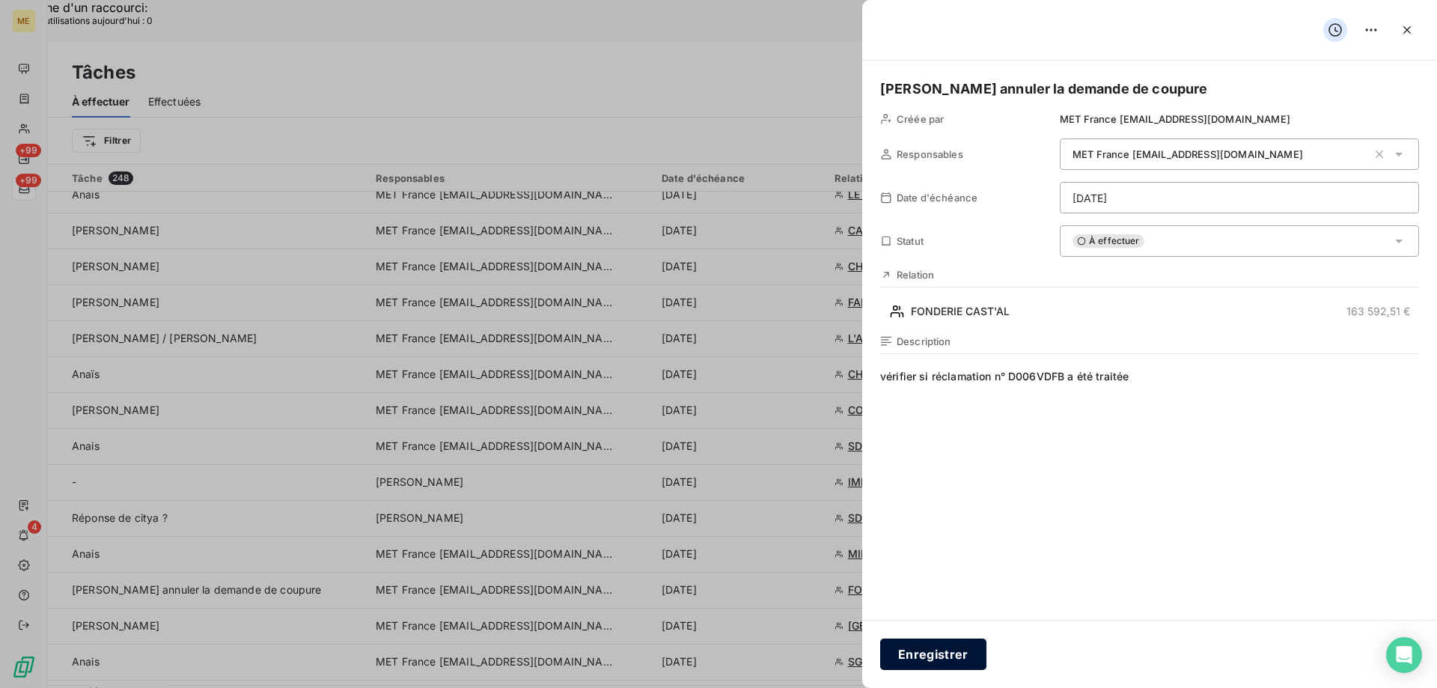
click at [953, 647] on button "Enregistrer" at bounding box center [933, 653] width 106 height 31
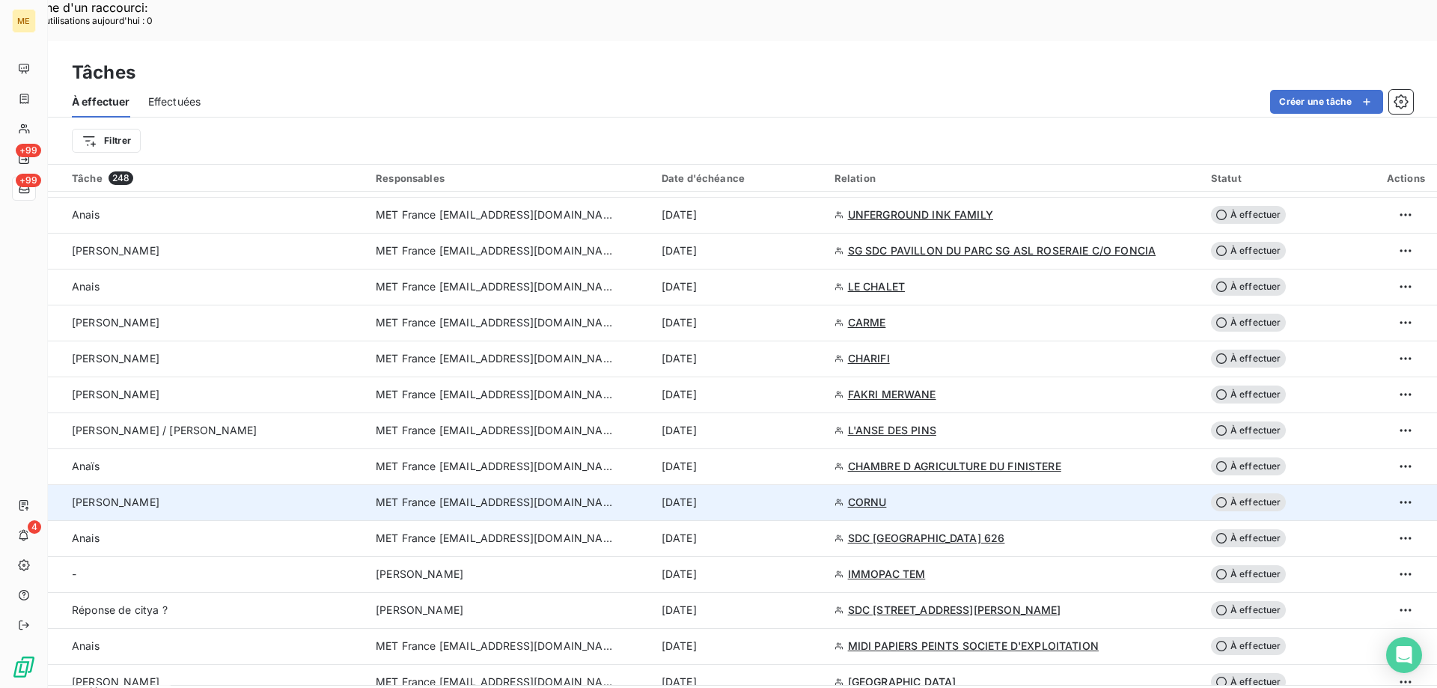
scroll to position [1197, 0]
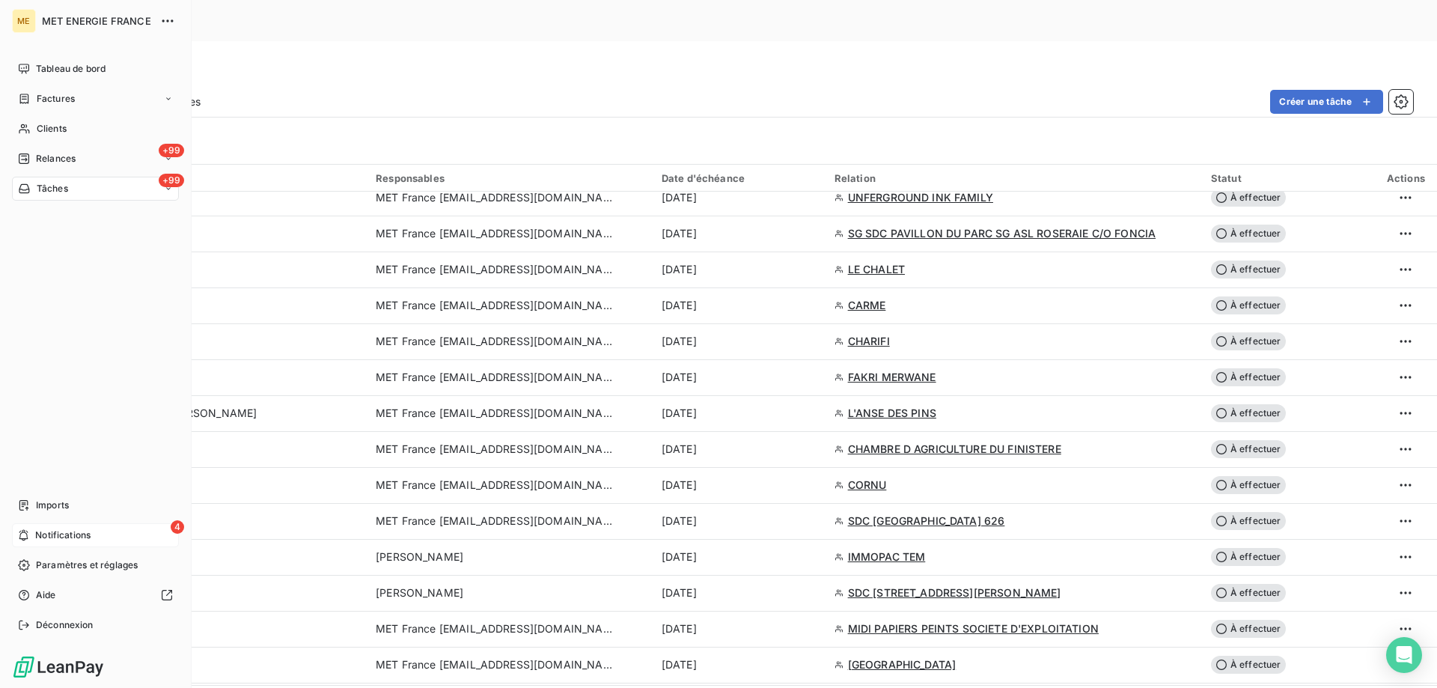
click at [22, 535] on icon at bounding box center [23, 535] width 11 height 12
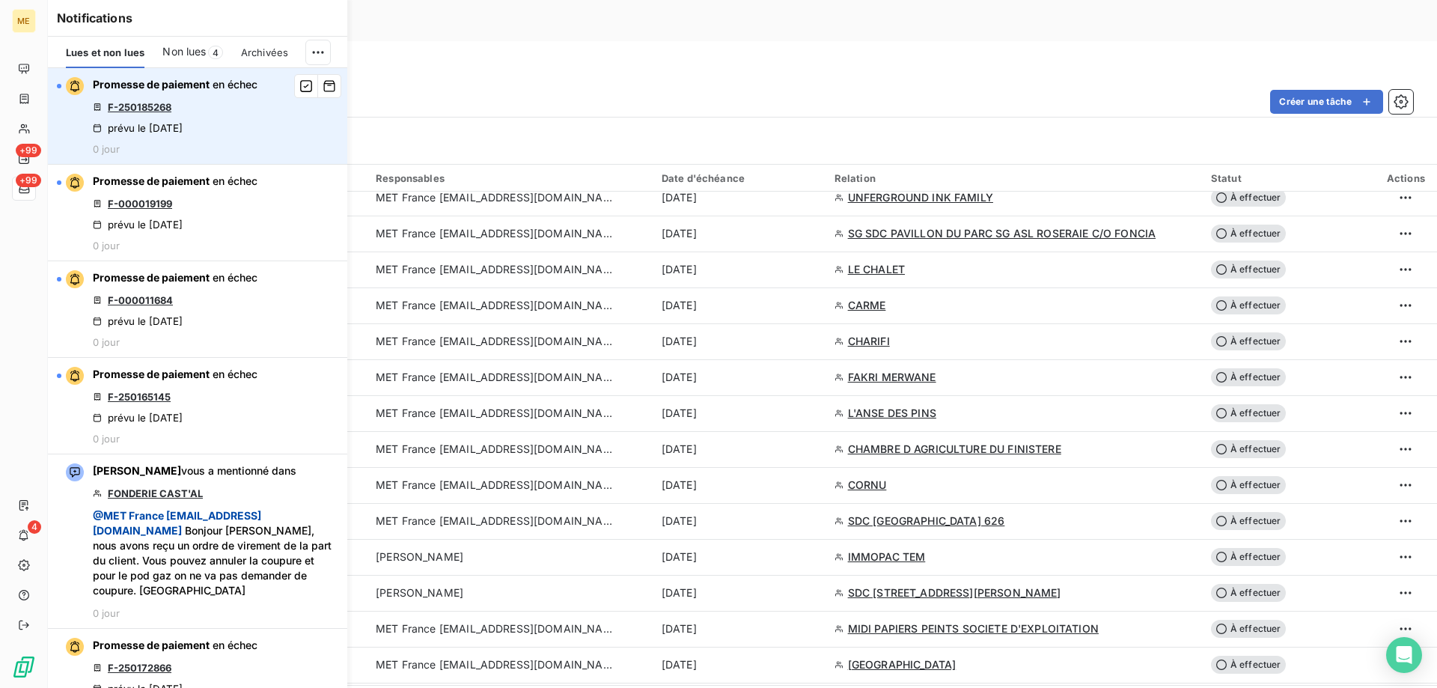
click at [132, 109] on link "F-250185268" at bounding box center [140, 107] width 64 height 12
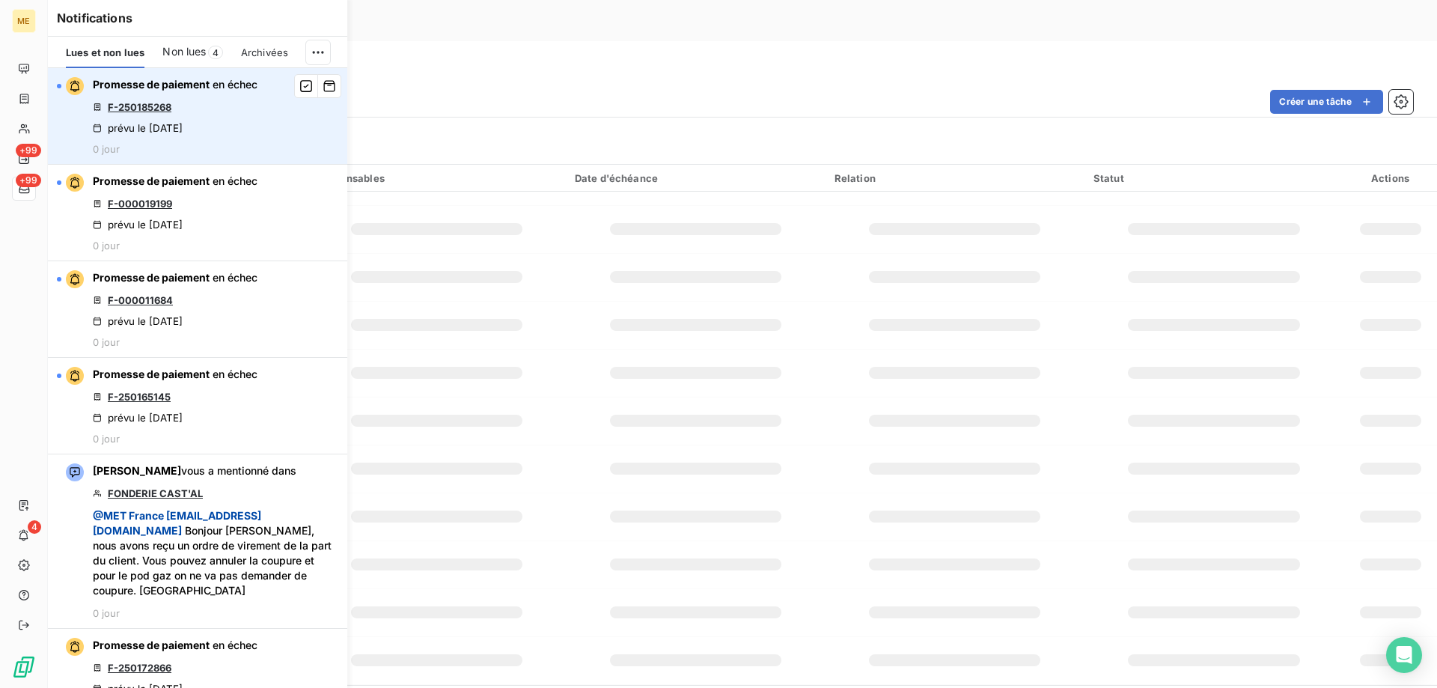
scroll to position [226, 0]
click at [299, 88] on icon "button" at bounding box center [305, 86] width 13 height 15
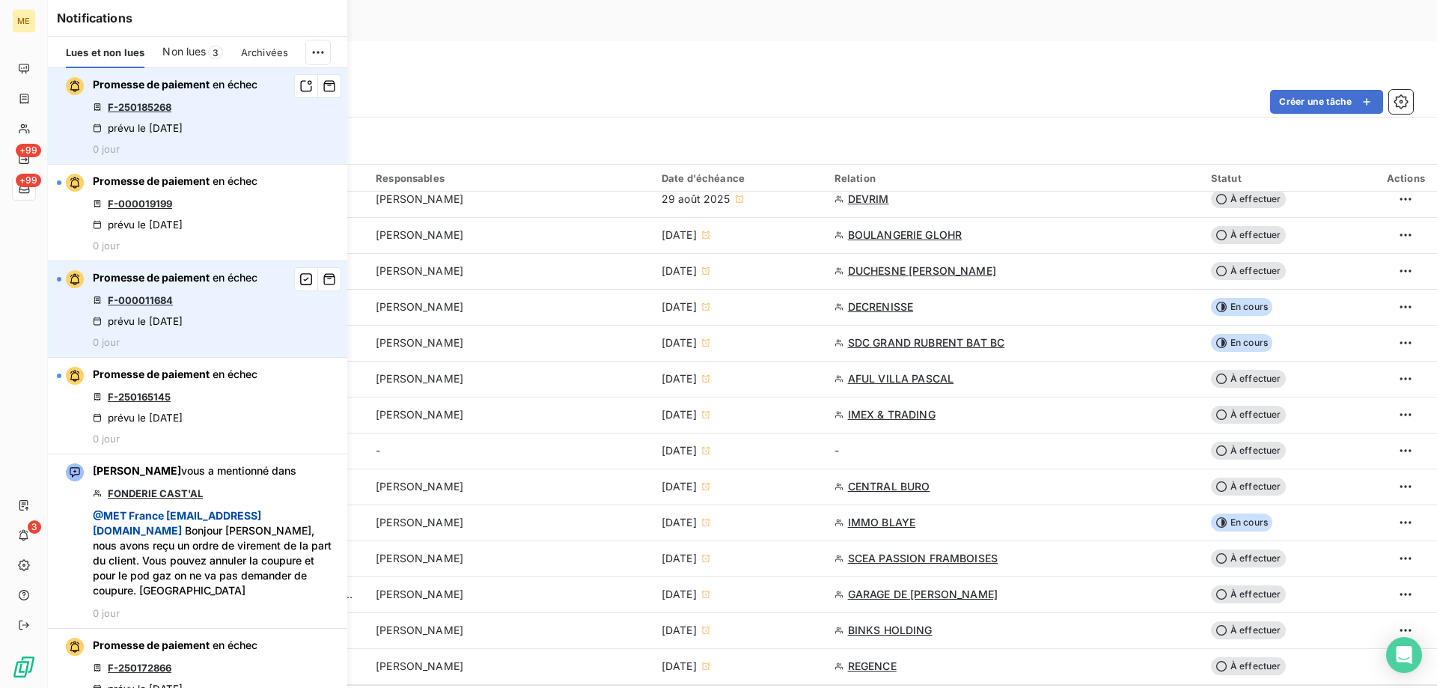
scroll to position [1197, 0]
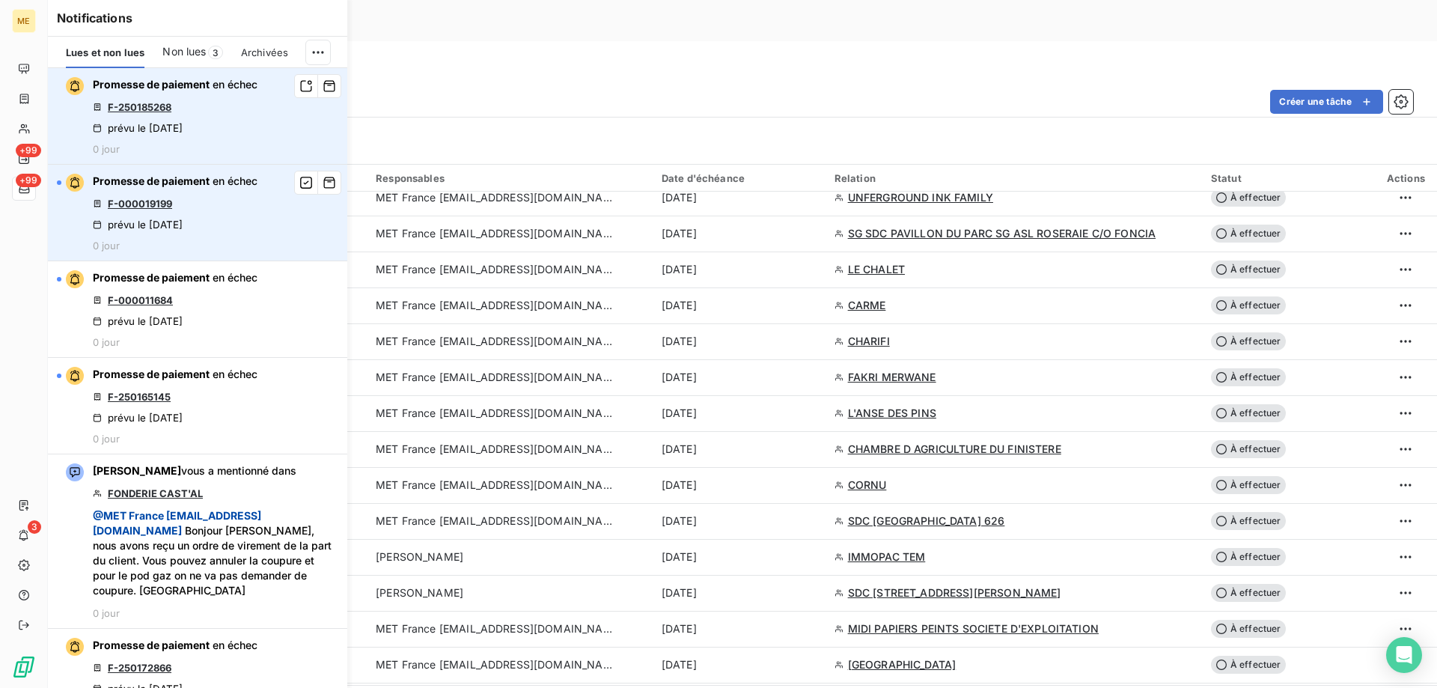
click at [156, 200] on link "F-000019199" at bounding box center [140, 204] width 64 height 12
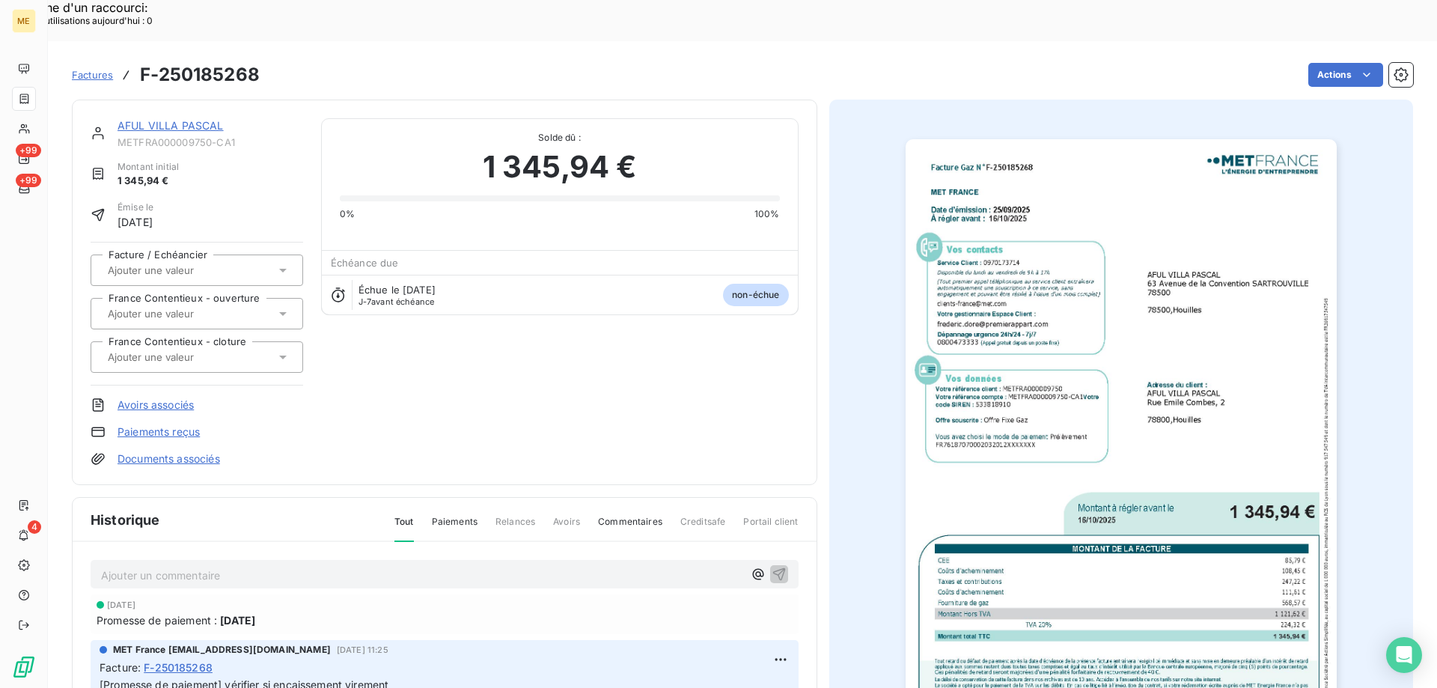
click at [183, 119] on link "AFUL VILLA PASCAL" at bounding box center [170, 125] width 106 height 13
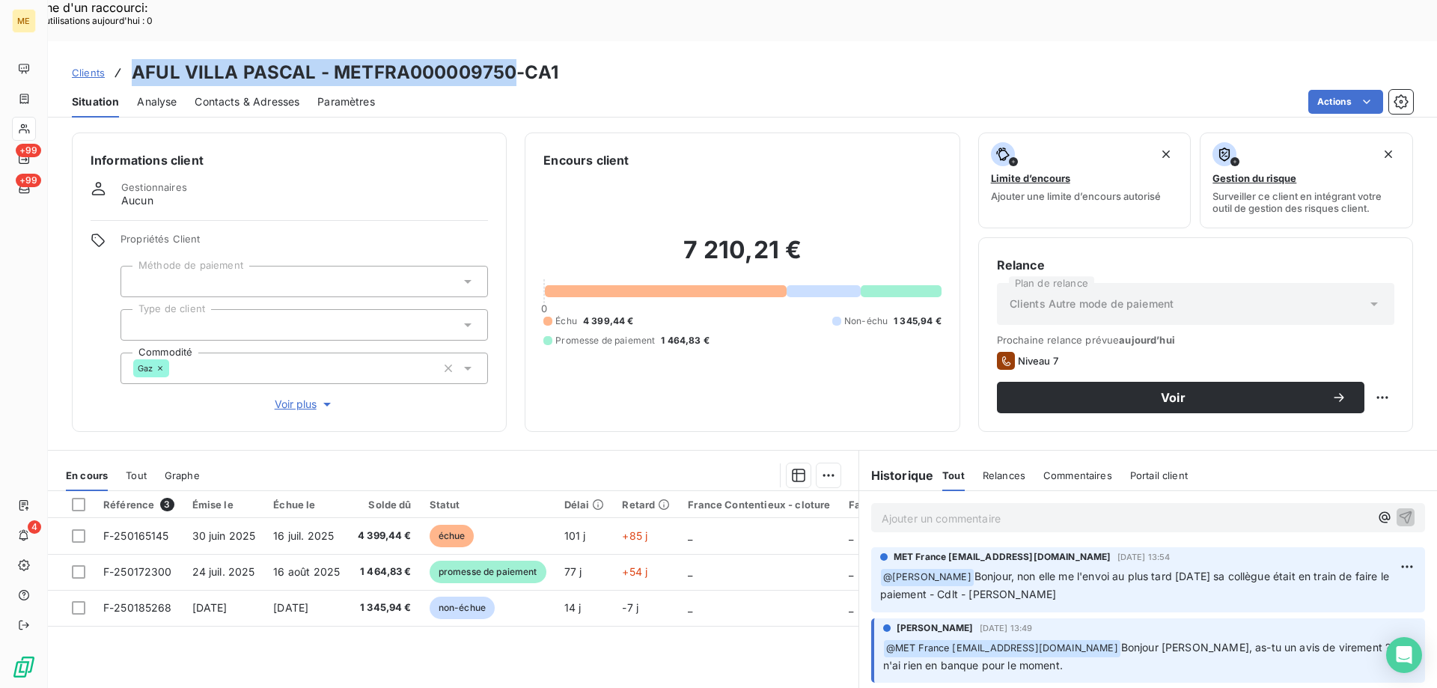
drag, startPoint x: 131, startPoint y: 37, endPoint x: 507, endPoint y: 19, distance: 376.9
click at [507, 59] on h3 "AFUL VILLA PASCAL - METFRA000009750-CA1" at bounding box center [345, 72] width 427 height 27
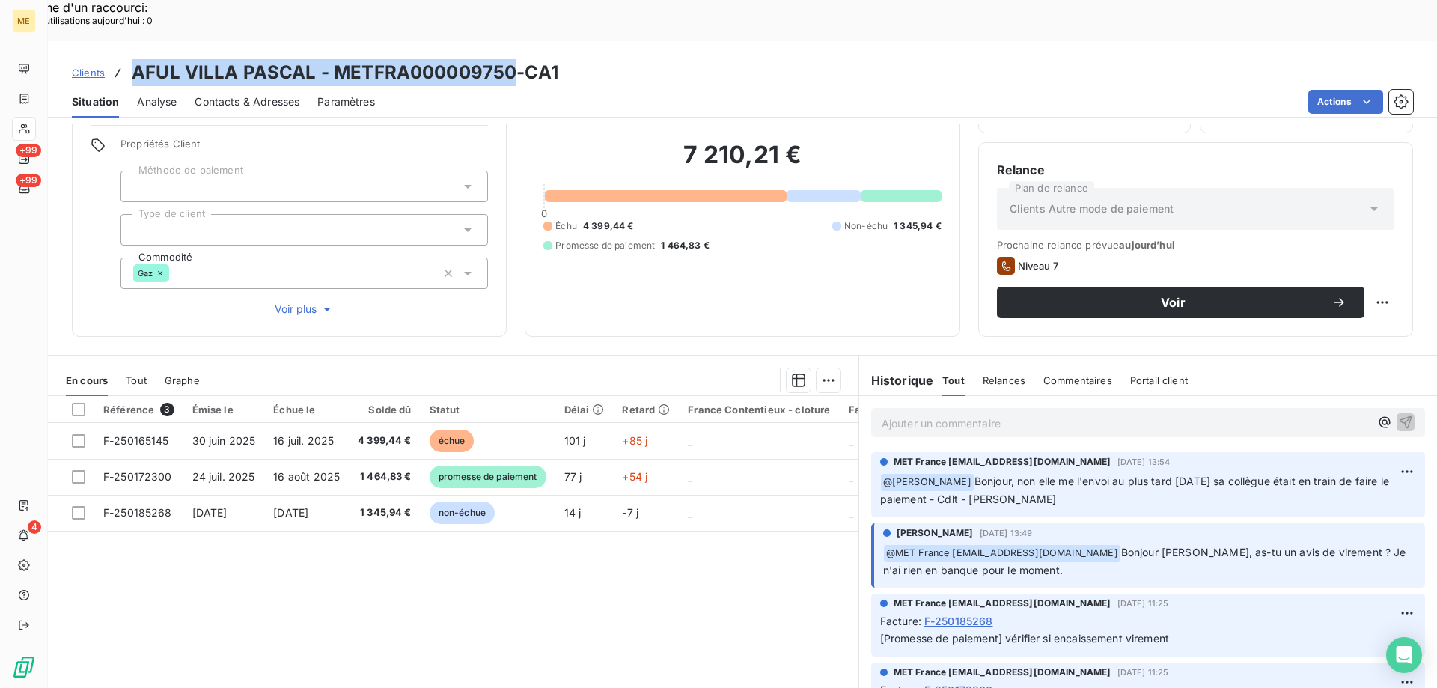
scroll to position [150, 0]
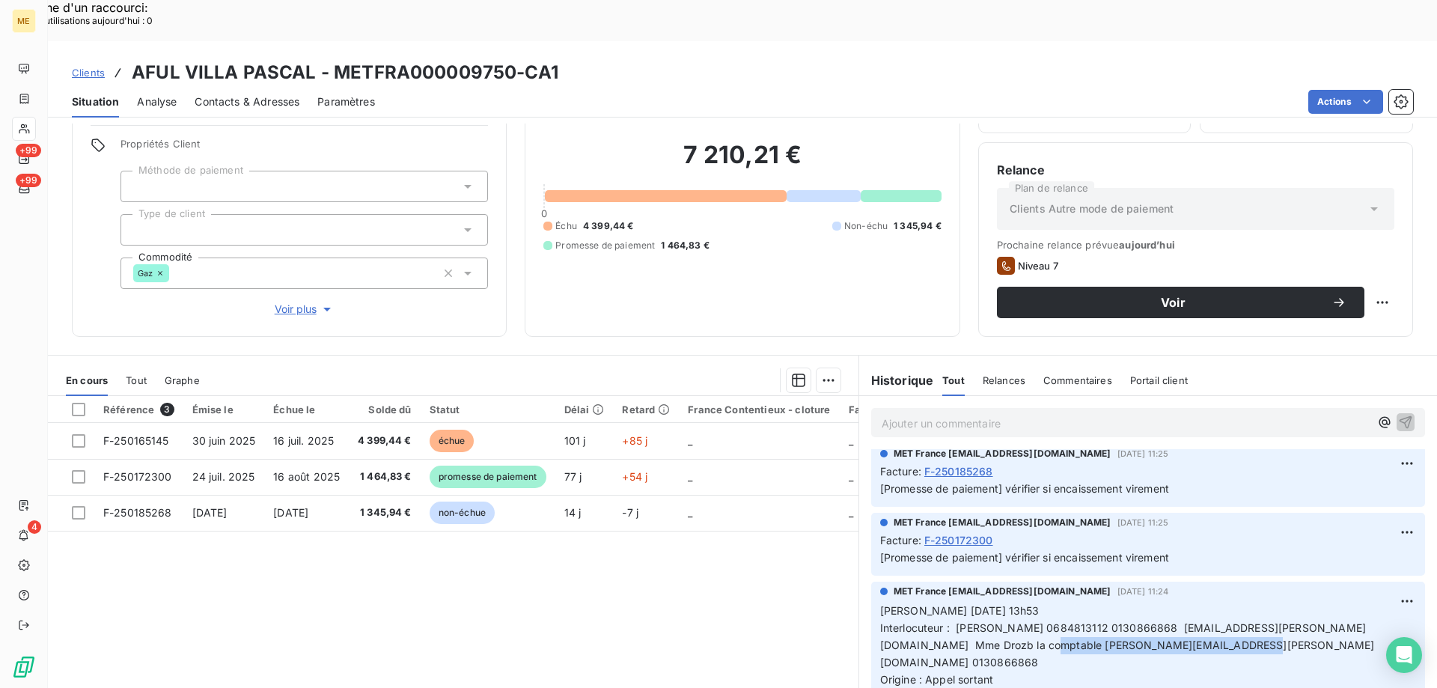
drag, startPoint x: 975, startPoint y: 602, endPoint x: 1175, endPoint y: 610, distance: 200.0
click at [1175, 610] on p "Valérie 06/10/2025 13h53 Interlocuteur : Mr LUZI 0684813112 0130866868 jean.bap…" at bounding box center [1148, 679] width 536 height 154
copy span "danielle.drozd@rompteaux-cogefo.com"
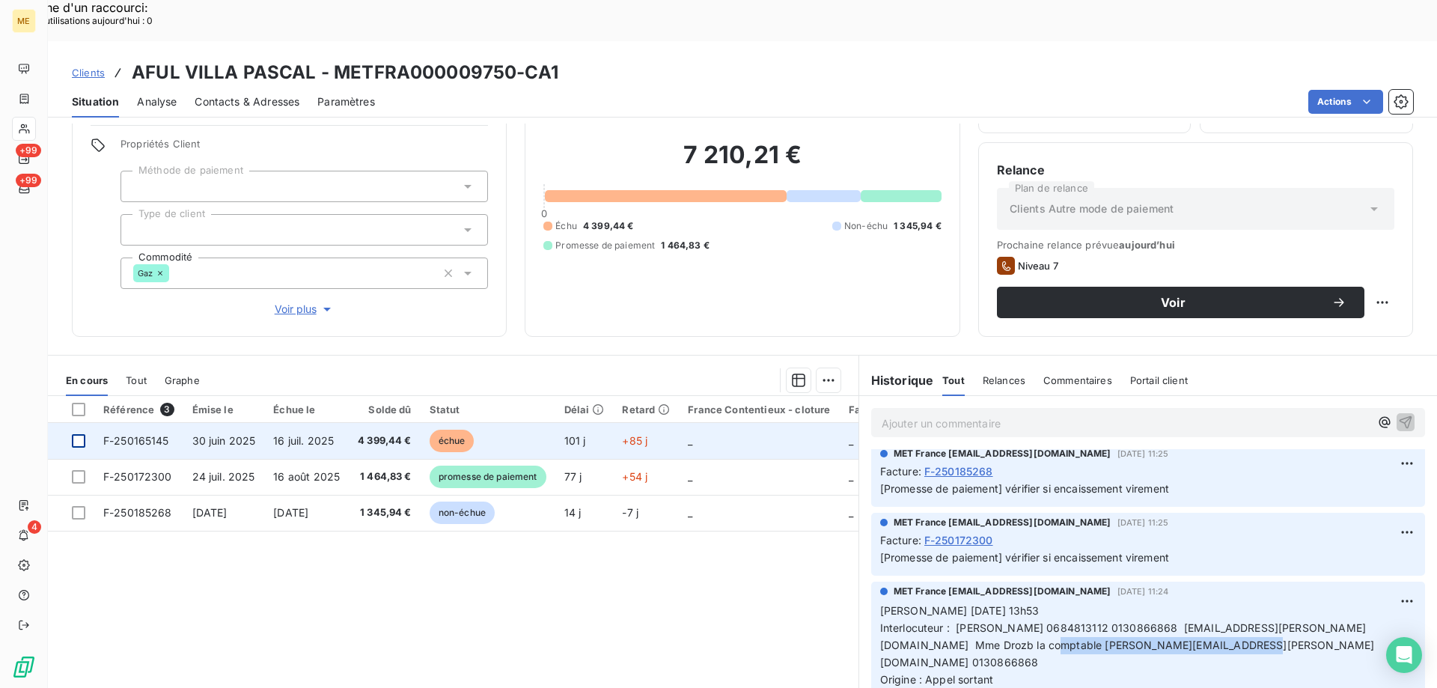
click at [85, 434] on div at bounding box center [78, 440] width 13 height 13
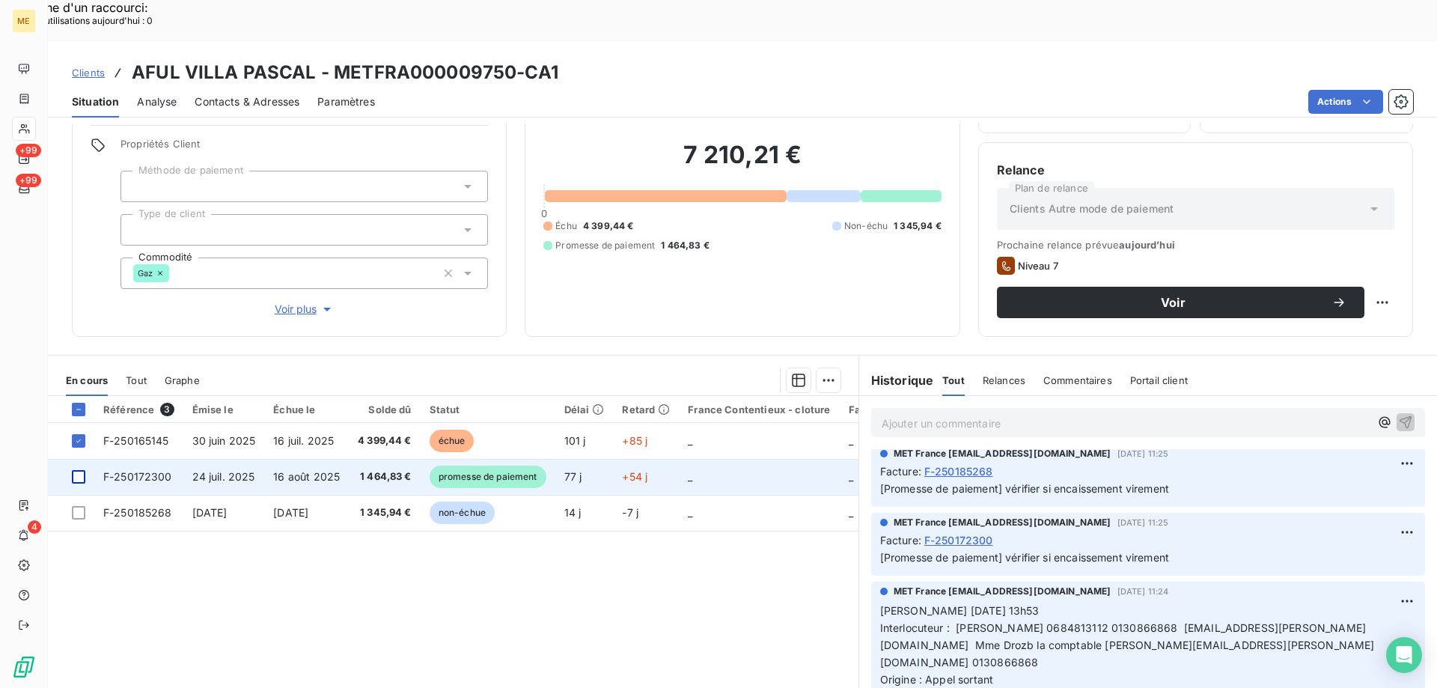
click at [82, 470] on div at bounding box center [78, 476] width 13 height 13
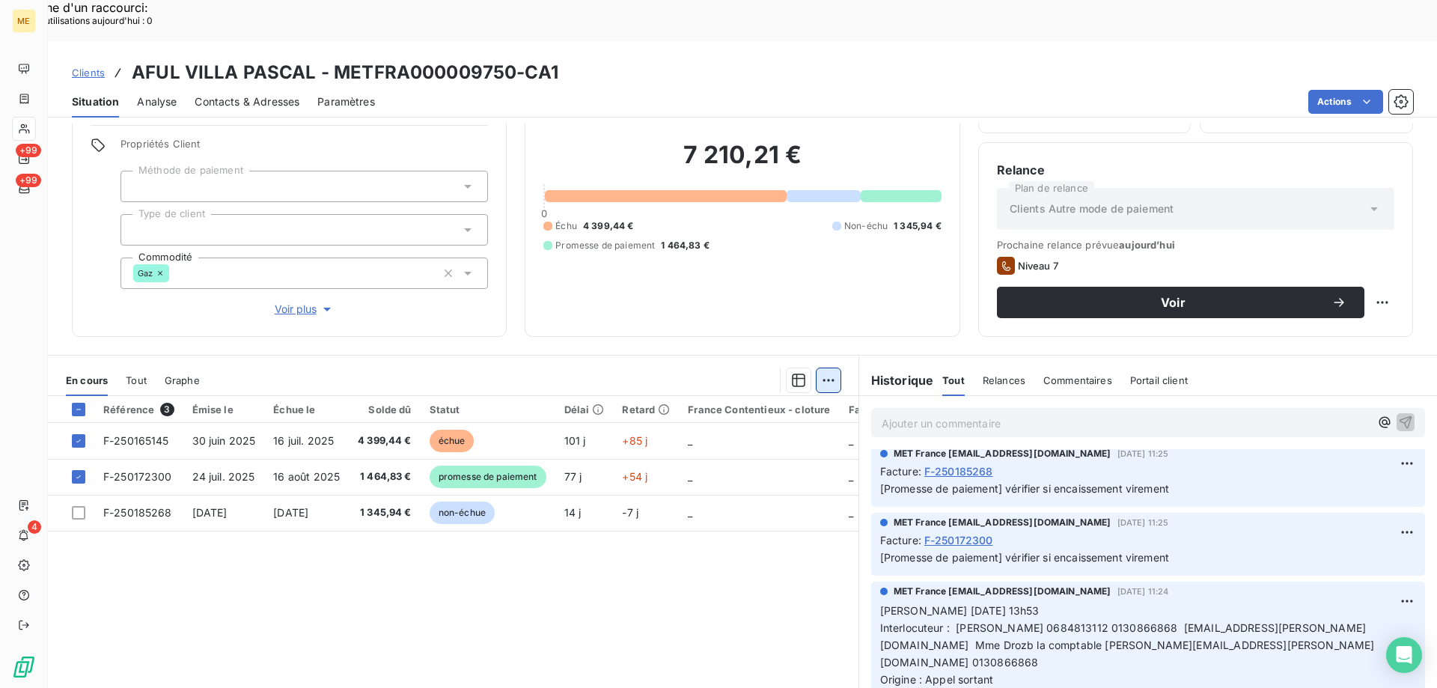
click at [617, 400] on div "Ajouter une promesse de paiement (2 factures)" at bounding box center [691, 399] width 272 height 24
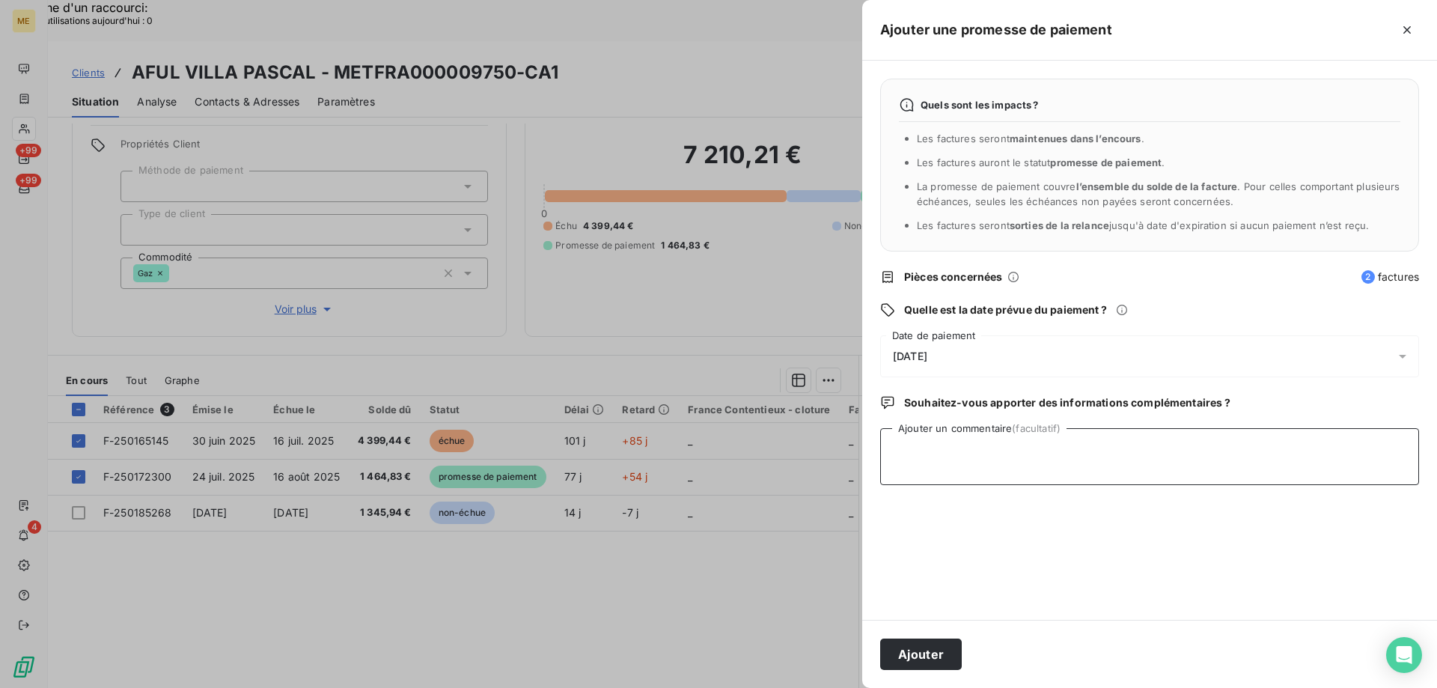
click at [923, 454] on textarea "Ajouter un commentaire (facultatif)" at bounding box center [1149, 456] width 539 height 57
paste textarea "https://metholdingag.lightning.force.com/lightning/r/vlocity_cmt__CustomerInter…"
type textarea "avis de virement https://metholdingag.lightning.force.com/lightning/r/vlocity_c…"
click at [921, 654] on button "Ajouter" at bounding box center [921, 653] width 82 height 31
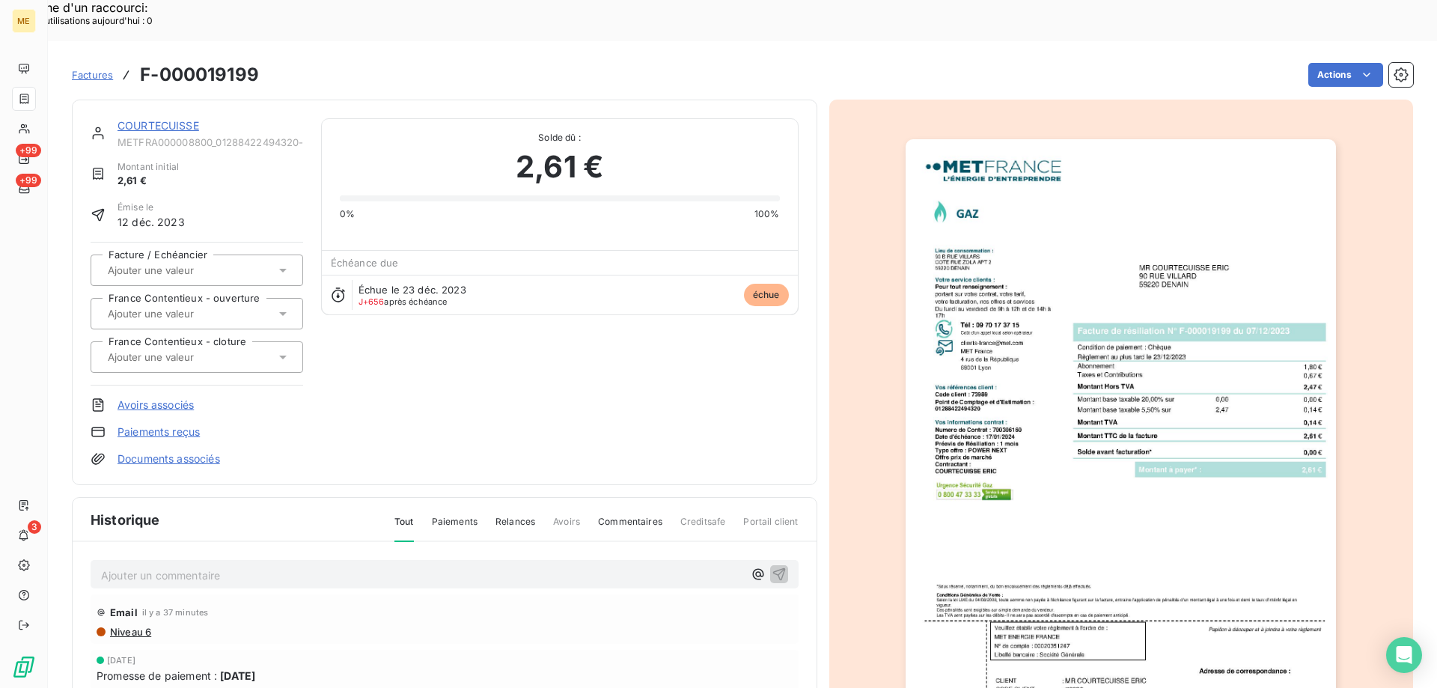
click at [168, 119] on link "COURTECUISSE" at bounding box center [158, 125] width 82 height 13
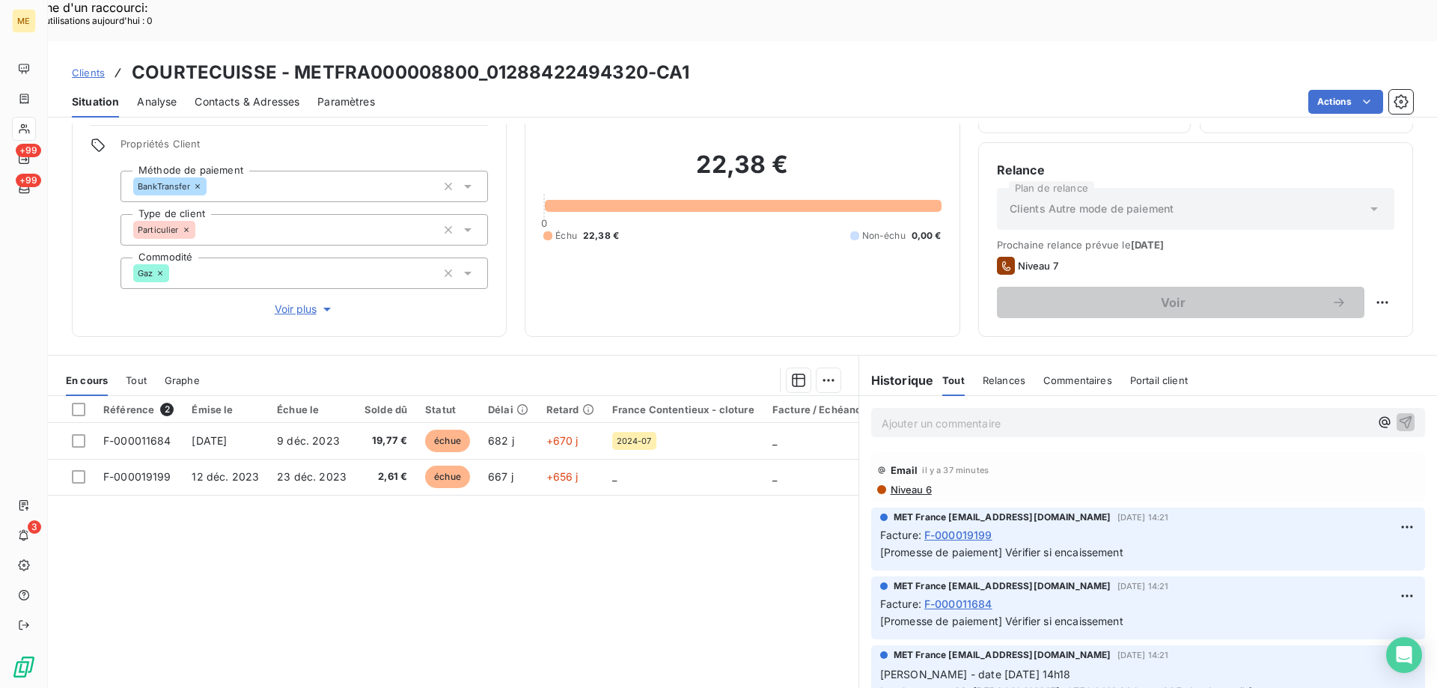
scroll to position [75, 0]
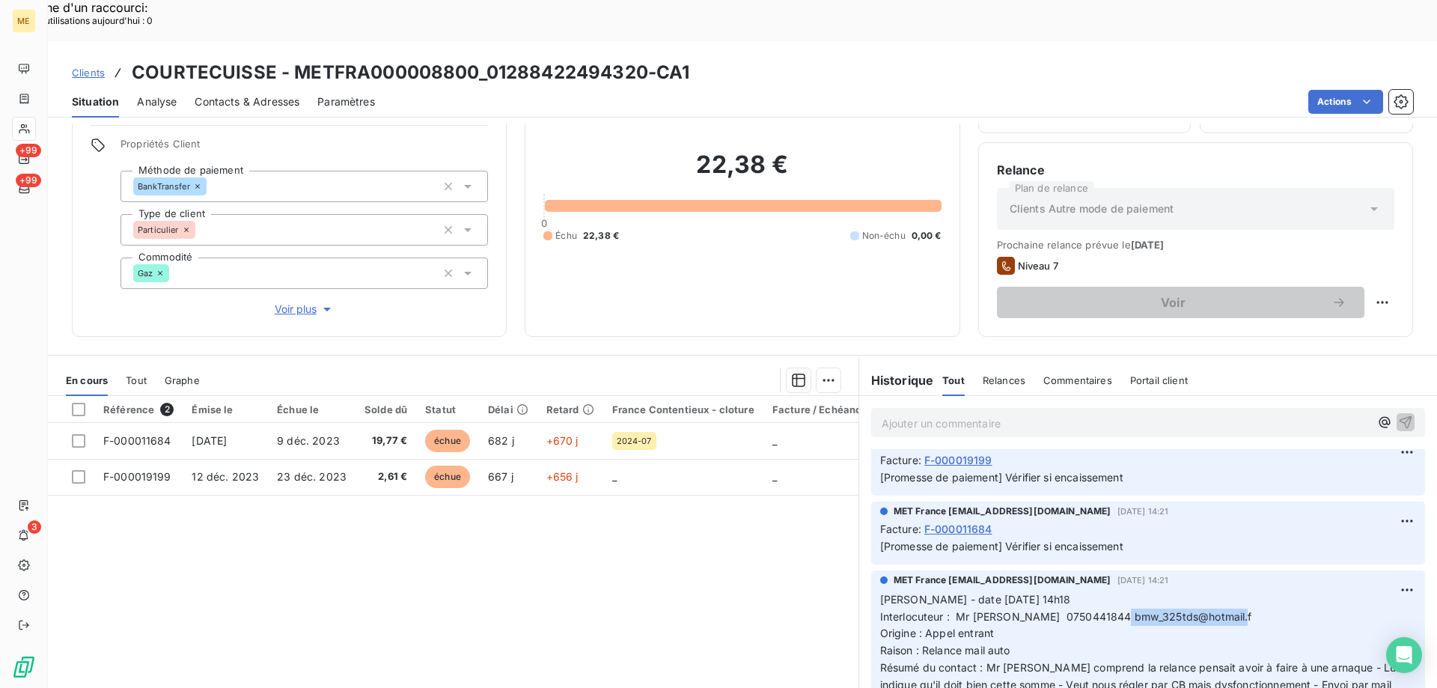
drag, startPoint x: 1104, startPoint y: 578, endPoint x: 1227, endPoint y: 580, distance: 122.8
click at [1227, 591] on p "[PERSON_NAME] - date [DATE] 14h18 Interlocuteur : Mr [PERSON_NAME] 0750441844 b…" at bounding box center [1148, 668] width 536 height 154
copy span "bmw_325tds@hotmail.f"
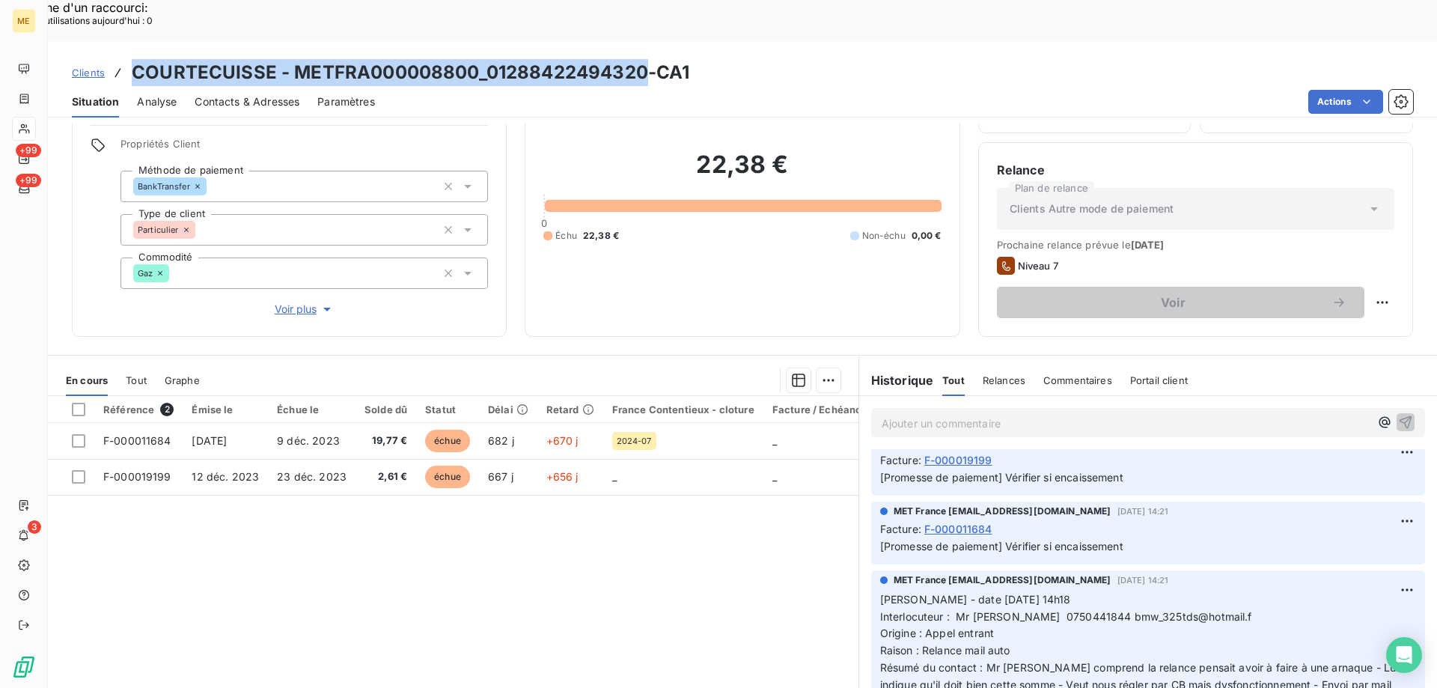
drag, startPoint x: 132, startPoint y: 30, endPoint x: 646, endPoint y: 32, distance: 513.4
click at [646, 59] on h3 "COURTECUISSE - METFRA000008800_01288422494320-CA1" at bounding box center [411, 72] width 558 height 27
copy h3 "COURTECUISSE - METFRA000008800_01288422494320"
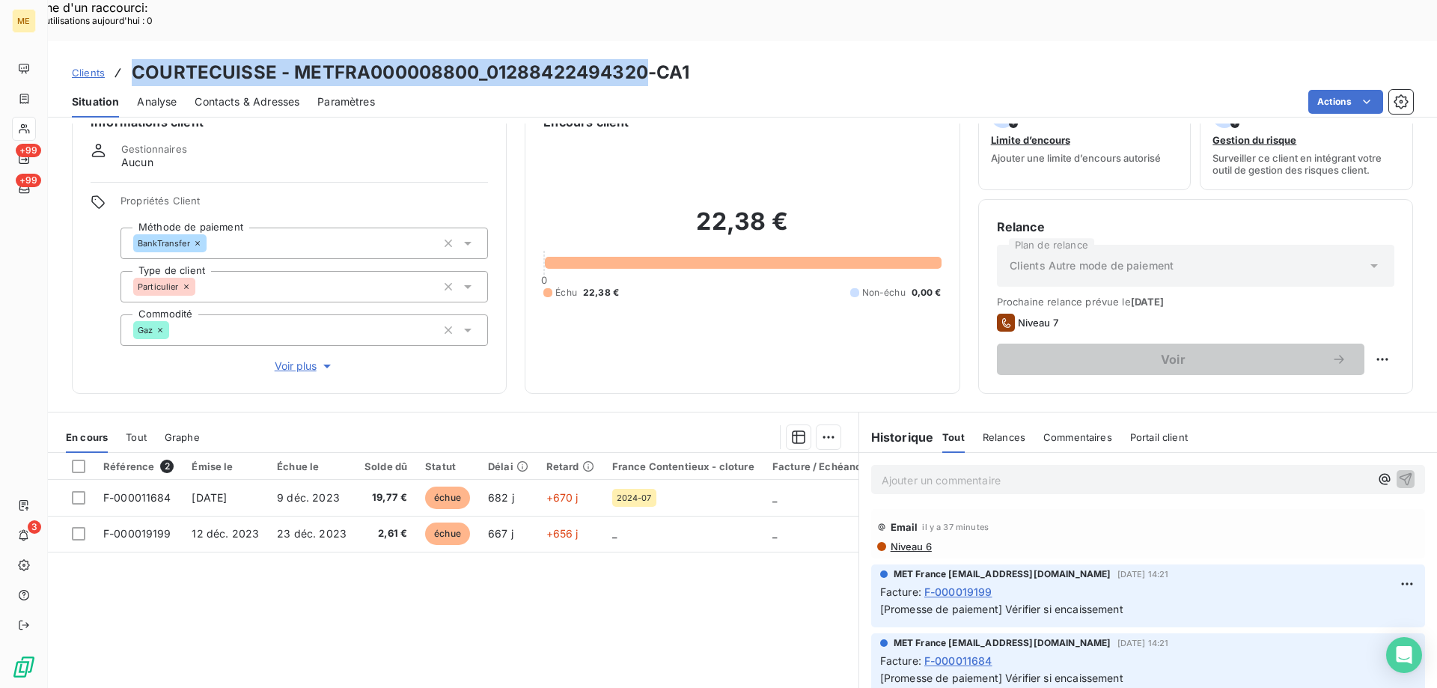
scroll to position [0, 0]
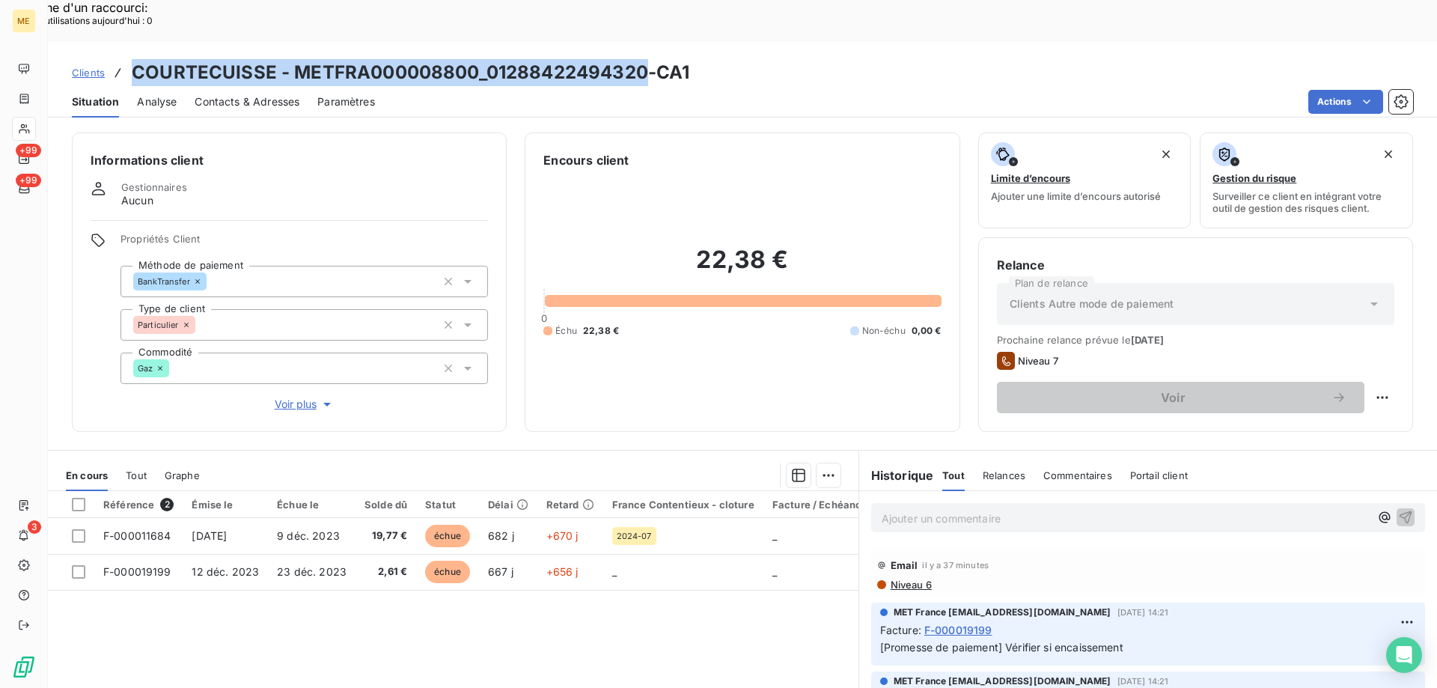
copy h3 "COURTECUISSE - METFRA000008800_01288422494320"
click at [22, 535] on icon at bounding box center [23, 535] width 11 height 12
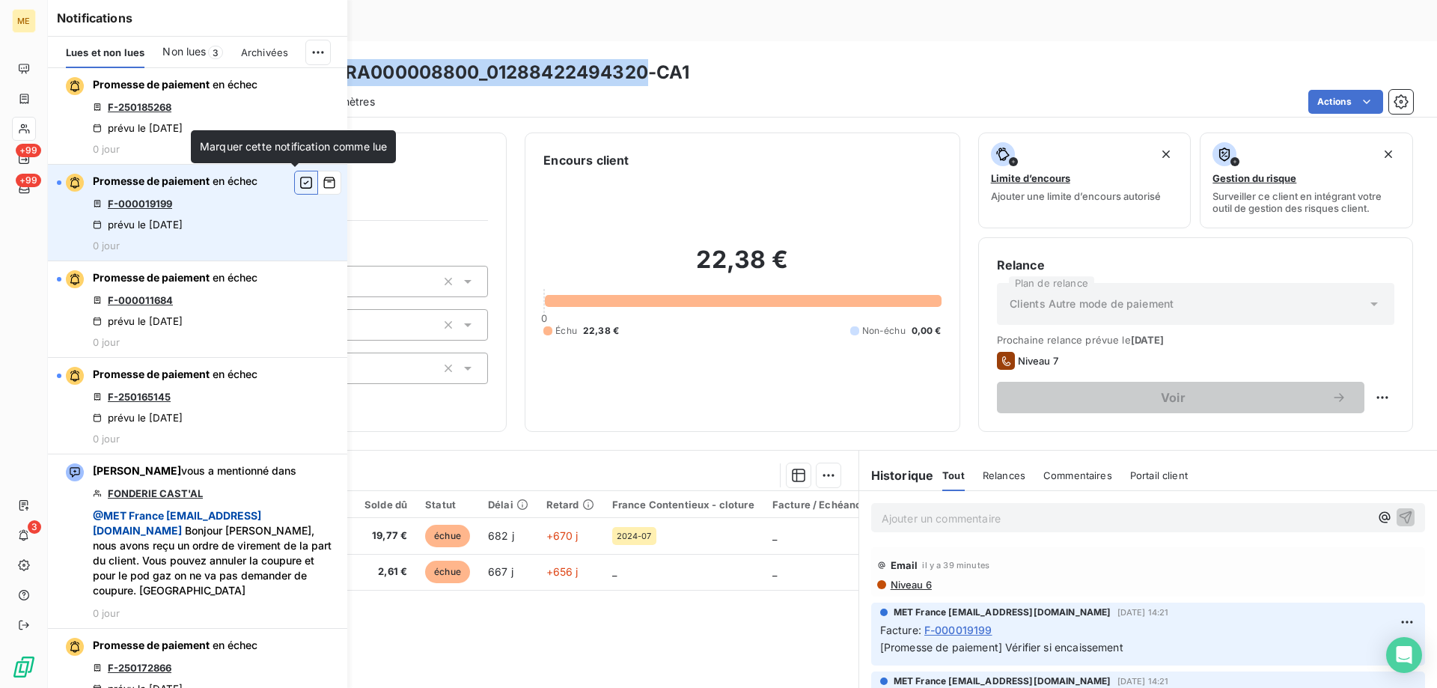
click at [300, 183] on icon "button" at bounding box center [306, 183] width 12 height 12
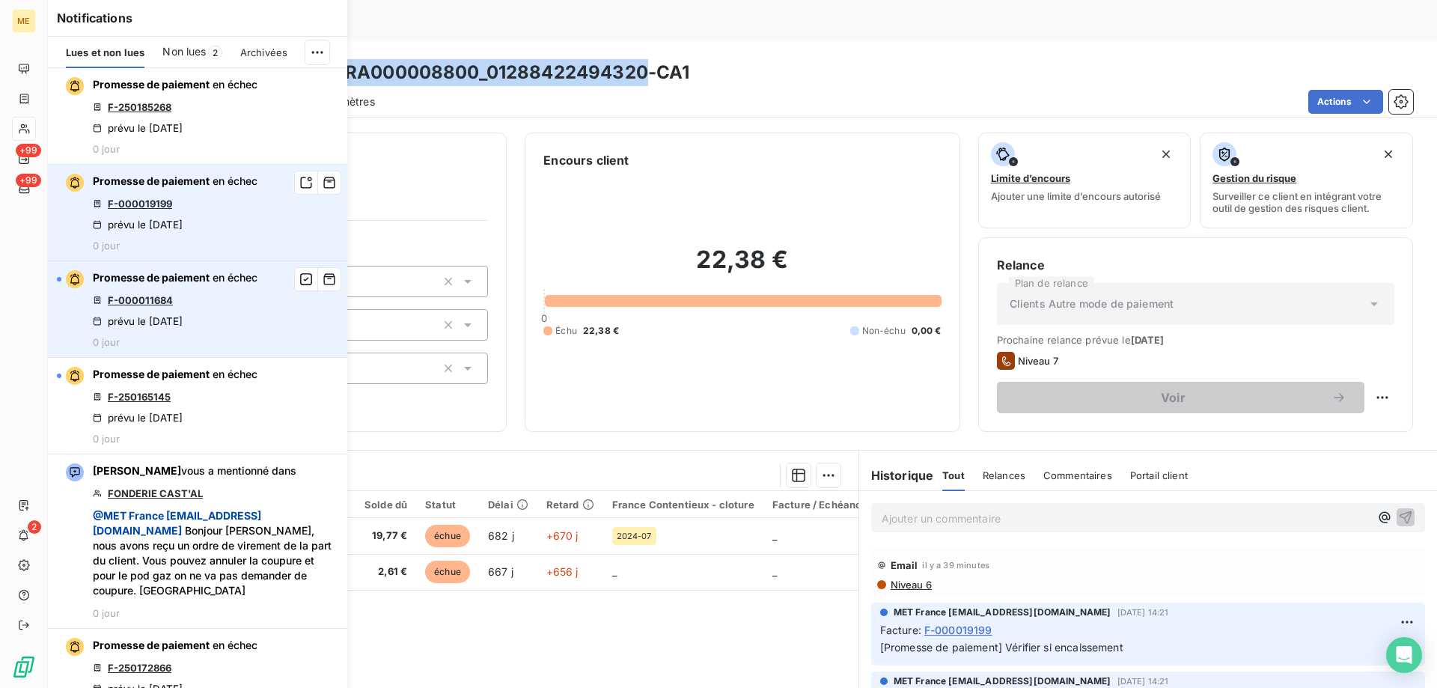
click at [132, 299] on link "F-000011684" at bounding box center [140, 300] width 65 height 12
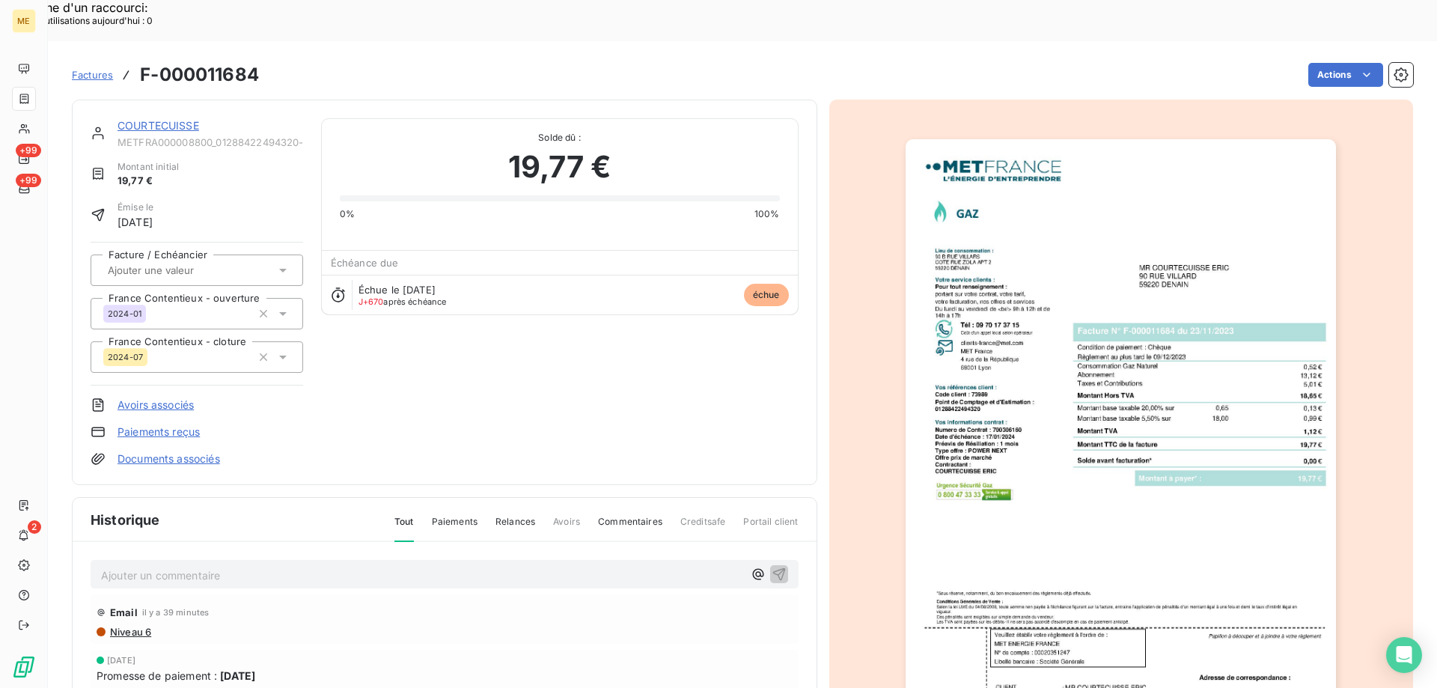
click at [145, 119] on link "COURTECUISSE" at bounding box center [158, 125] width 82 height 13
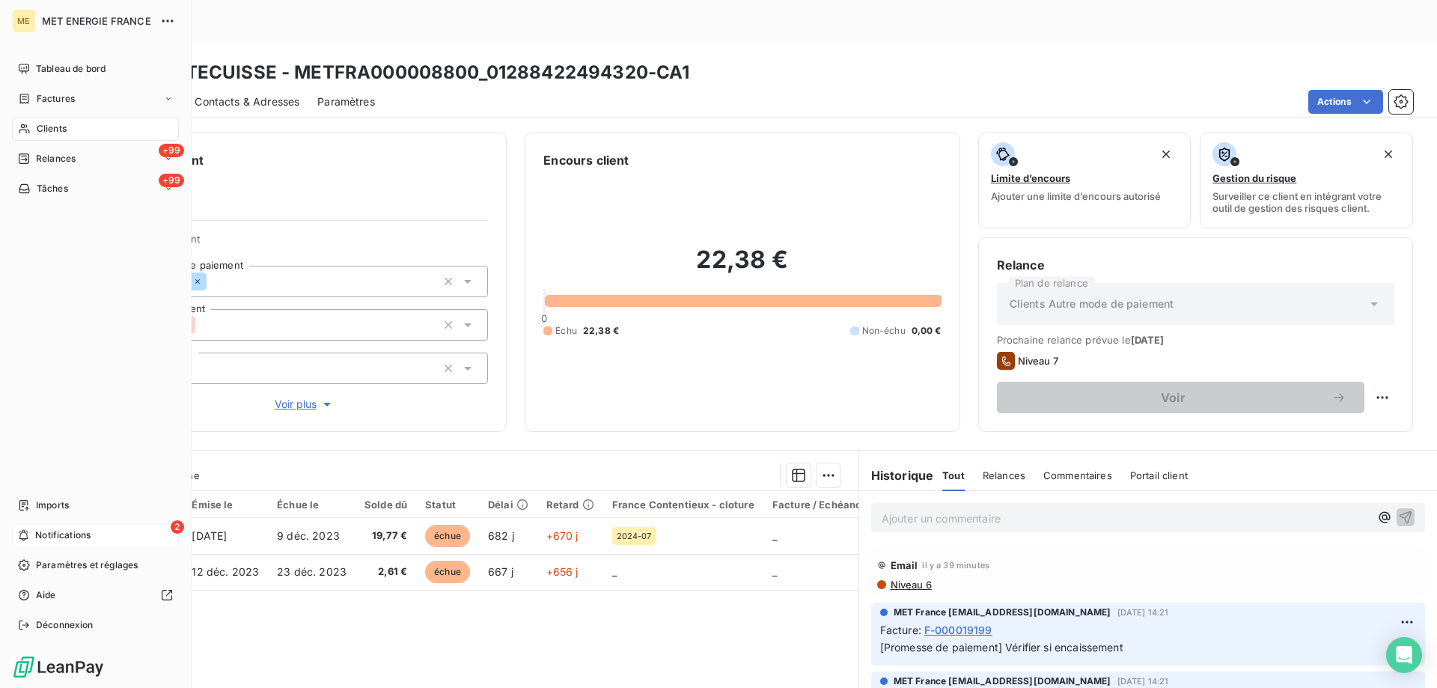
click at [31, 534] on div "2 Notifications" at bounding box center [95, 535] width 167 height 24
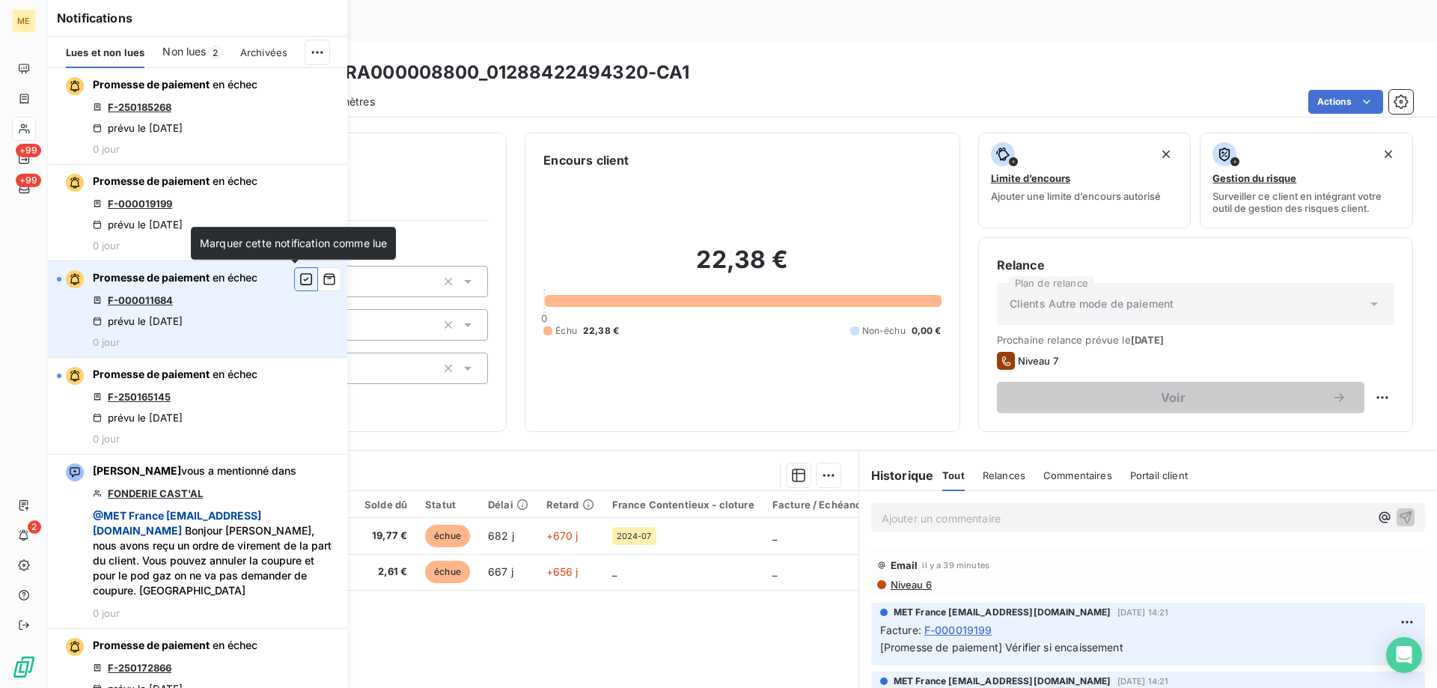
click at [299, 276] on icon "button" at bounding box center [305, 279] width 13 height 15
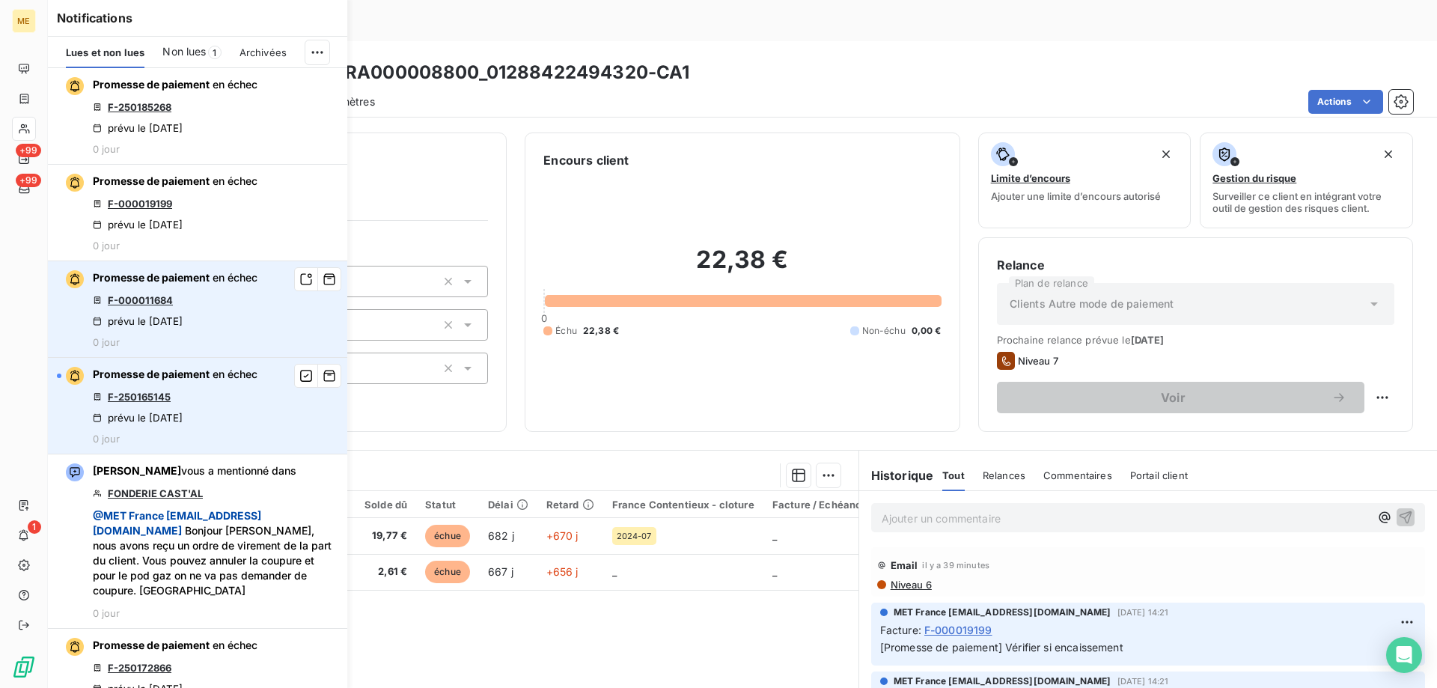
click at [144, 397] on link "F-250165145" at bounding box center [139, 397] width 63 height 12
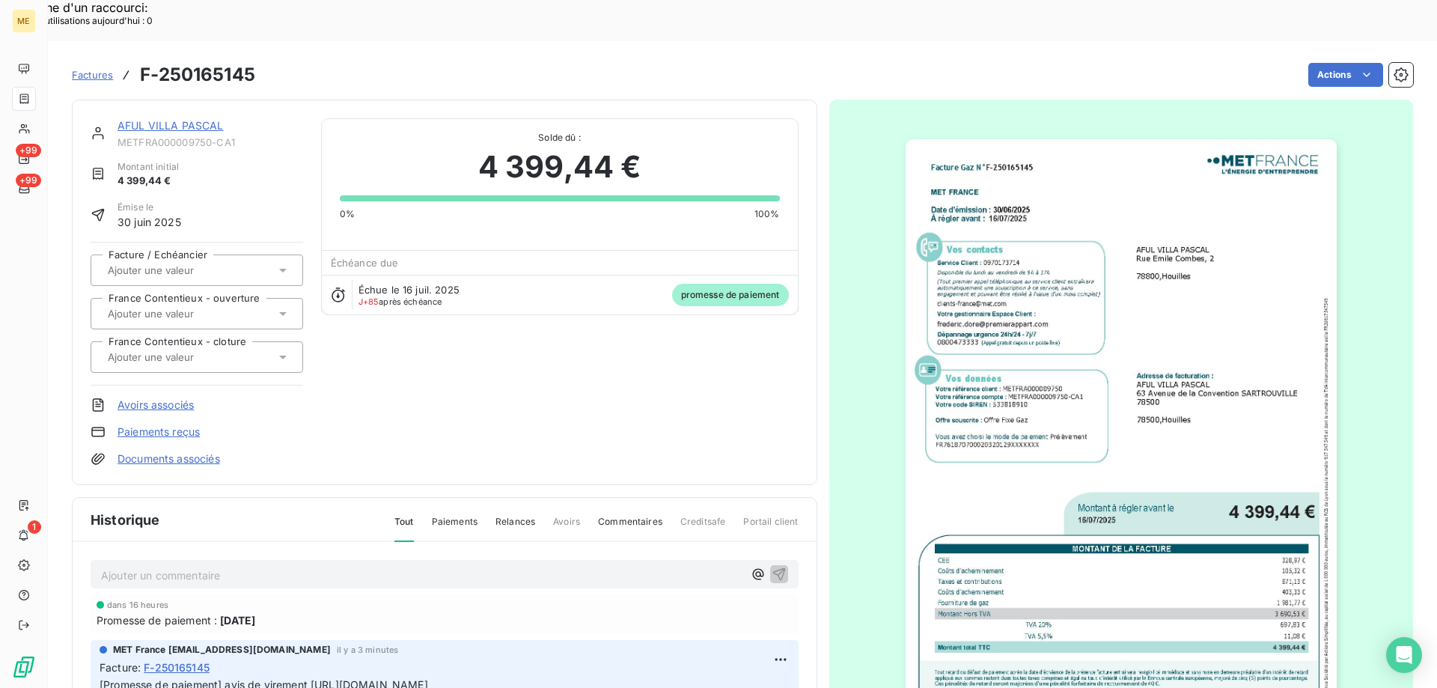
click at [183, 119] on link "AFUL VILLA PASCAL" at bounding box center [170, 125] width 106 height 13
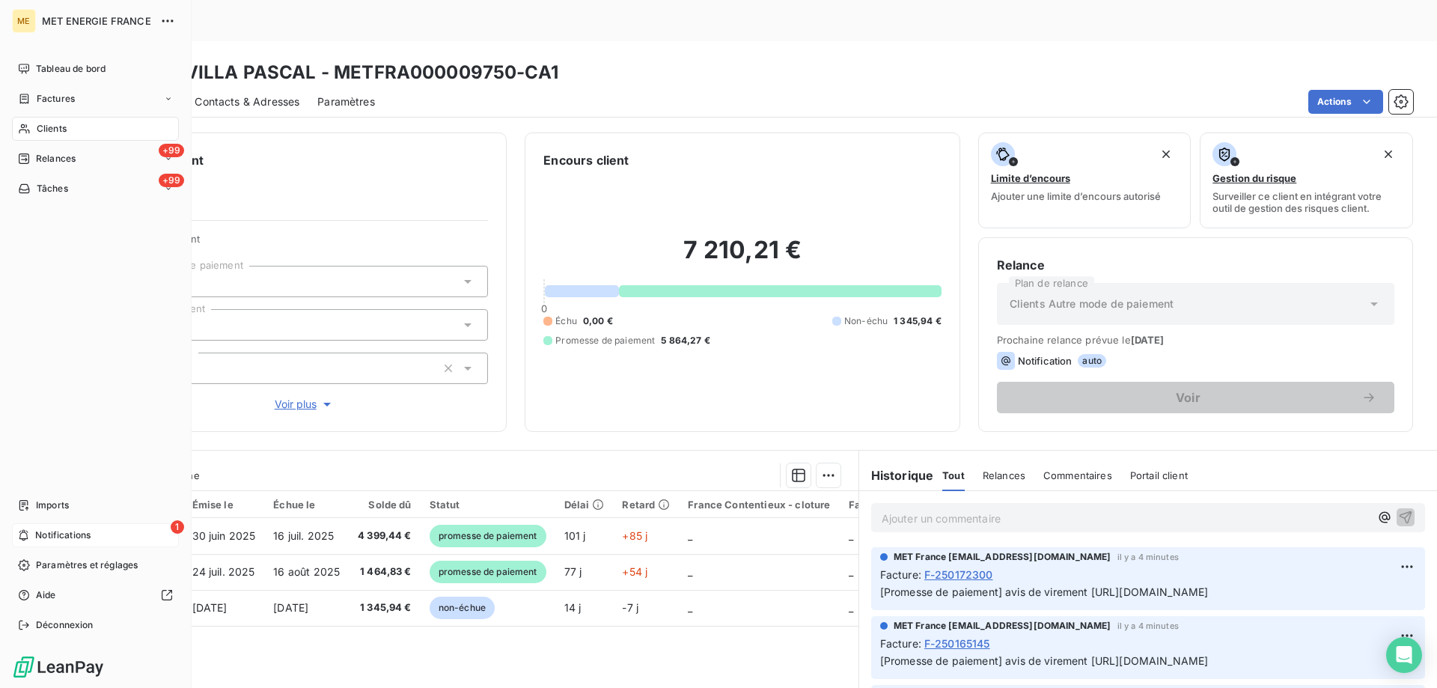
click at [77, 537] on span "Notifications" at bounding box center [62, 534] width 55 height 13
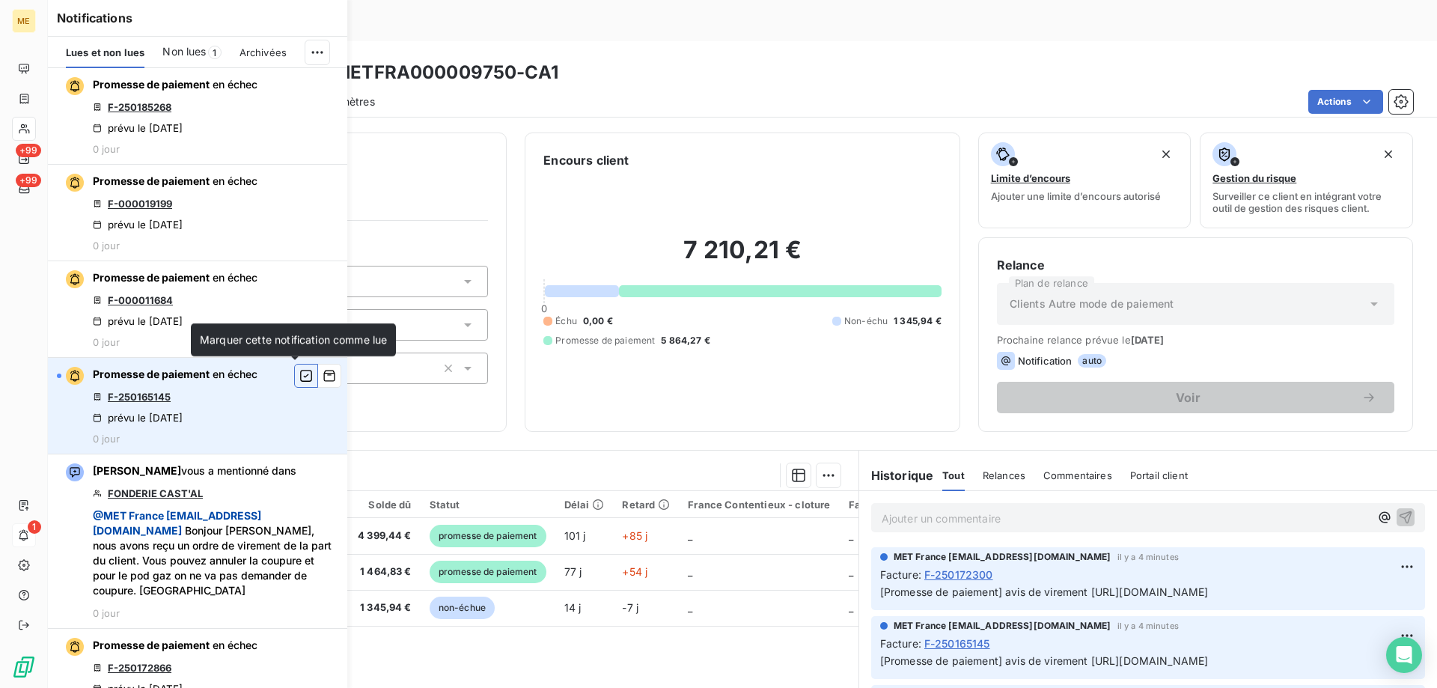
click at [299, 373] on icon "button" at bounding box center [305, 375] width 13 height 15
click at [633, 370] on div "7 210,21 € 0 Échu 0,00 € Non-échu 1 345,94 € Promesse de paiement 5 864,27 €" at bounding box center [741, 291] width 397 height 244
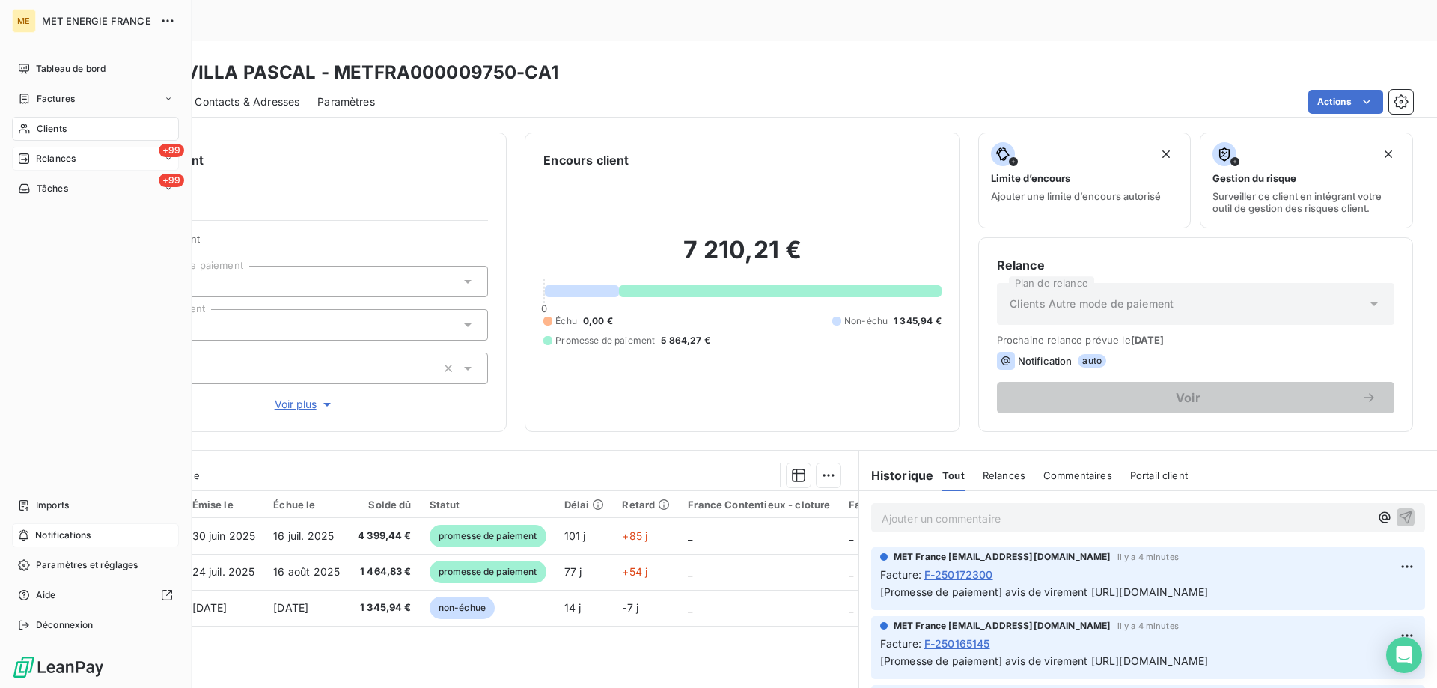
click at [49, 161] on span "Relances" at bounding box center [56, 158] width 40 height 13
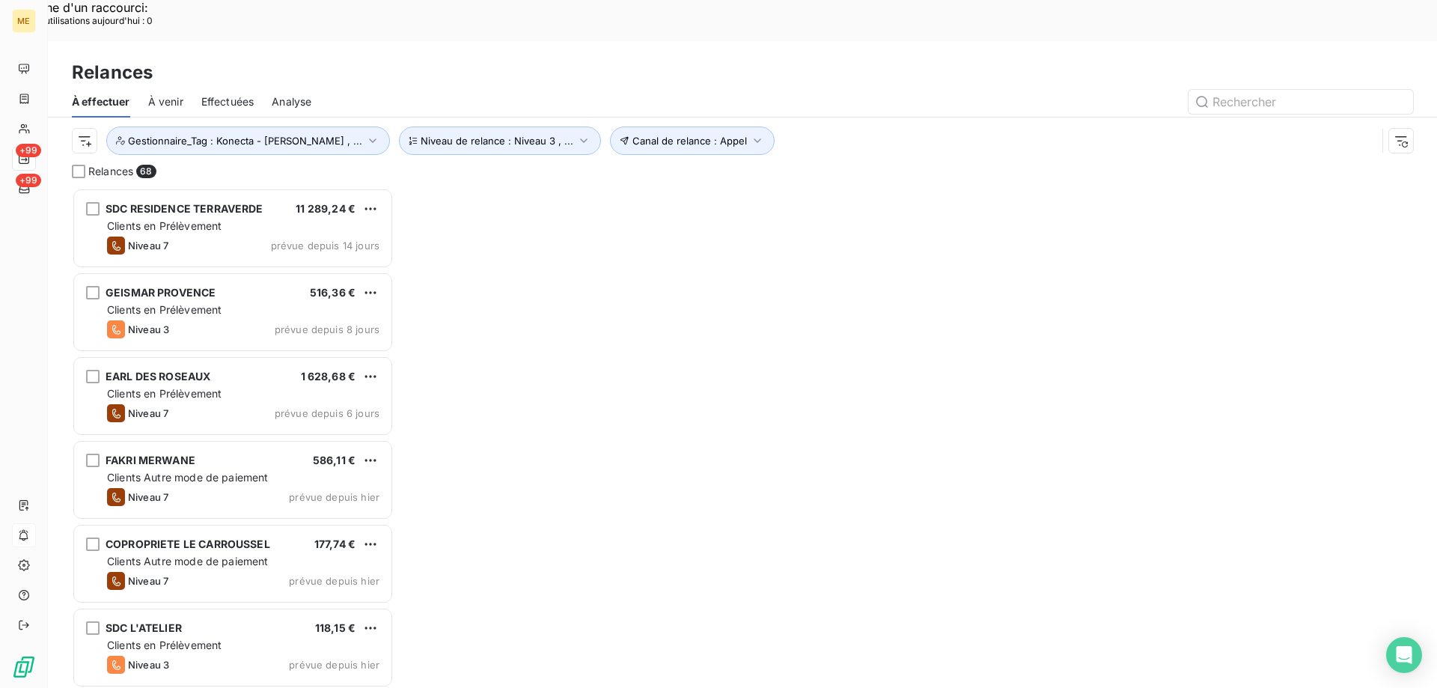
scroll to position [530, 311]
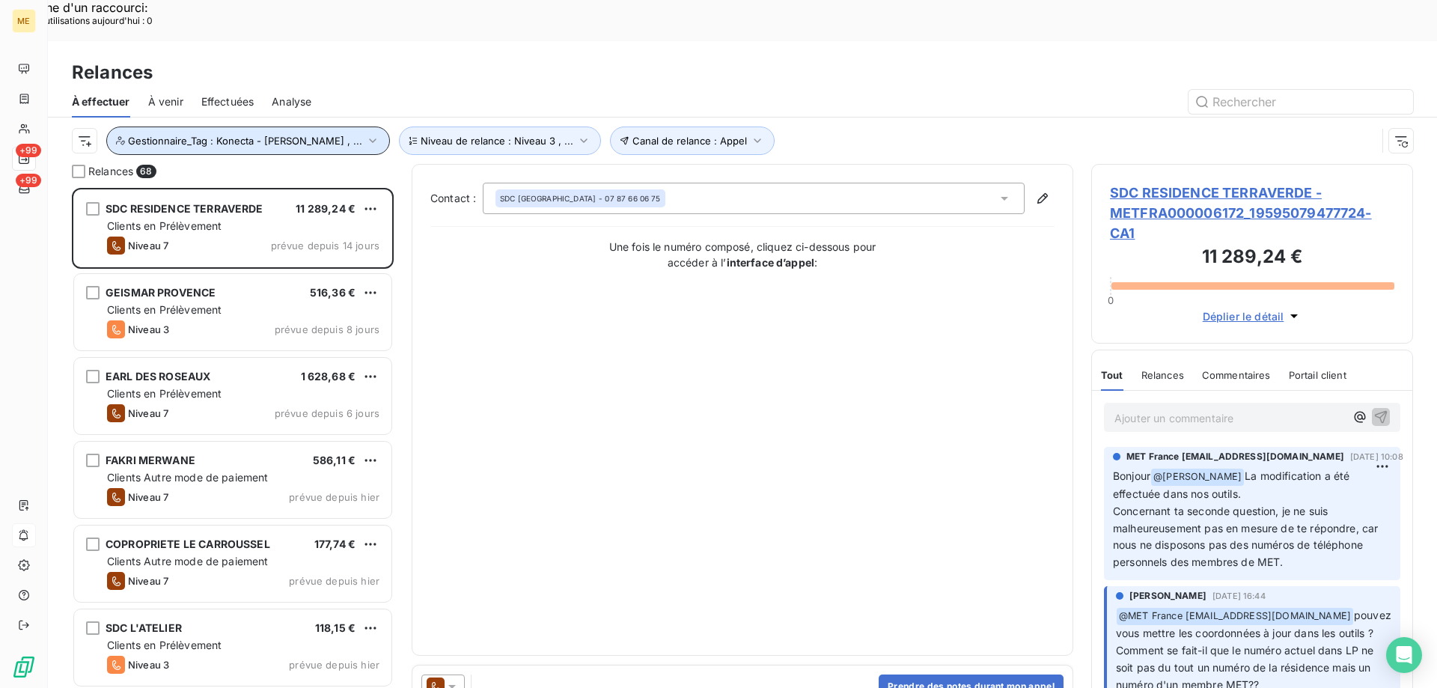
click at [216, 135] on span "Gestionnaire_Tag : Konecta - [PERSON_NAME] , ..." at bounding box center [245, 141] width 234 height 12
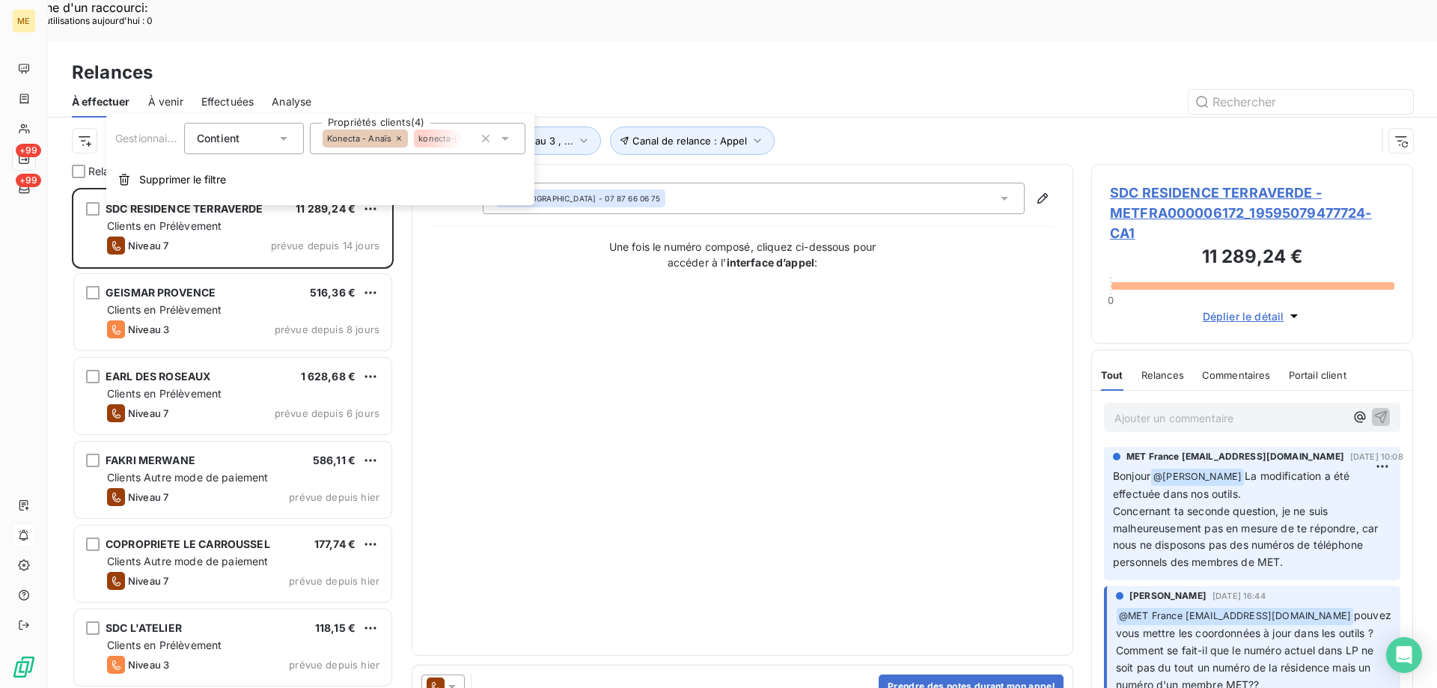
click at [362, 138] on span "Konecta - Anaïs" at bounding box center [359, 138] width 64 height 9
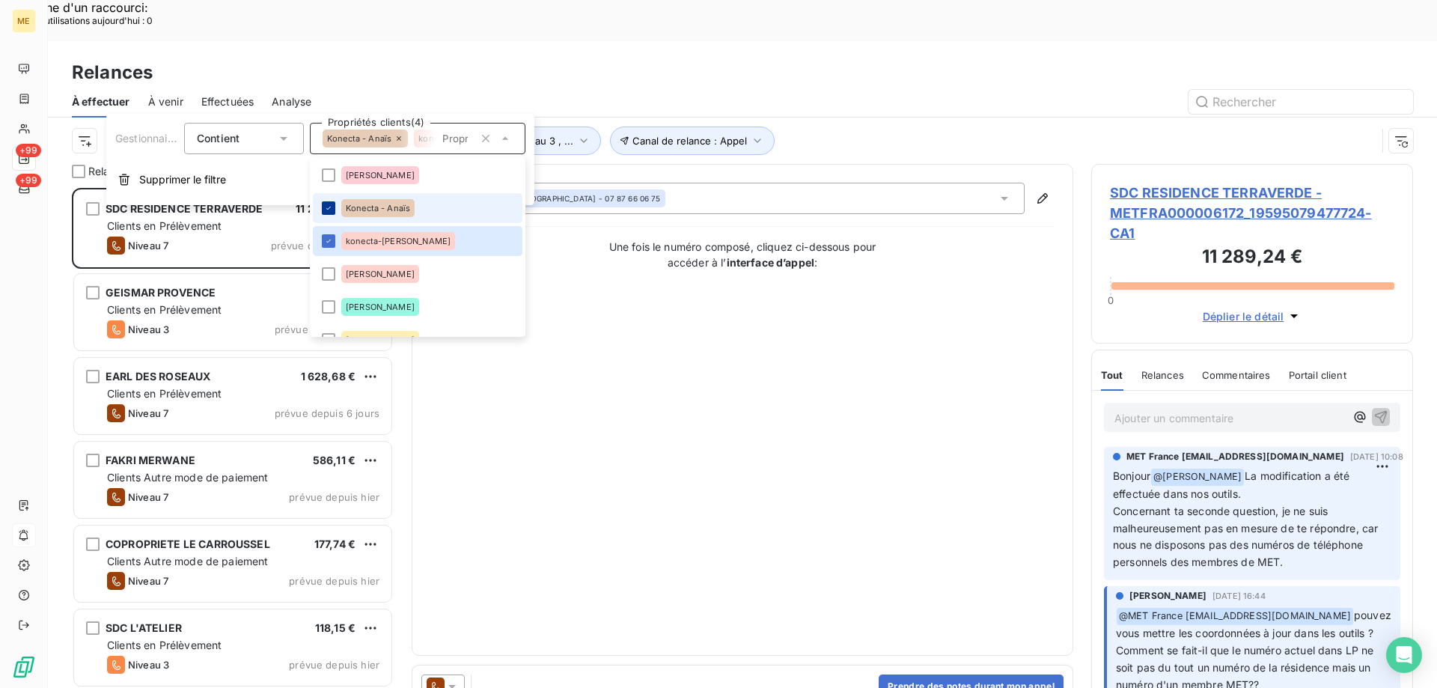
click at [328, 213] on div at bounding box center [328, 207] width 13 height 13
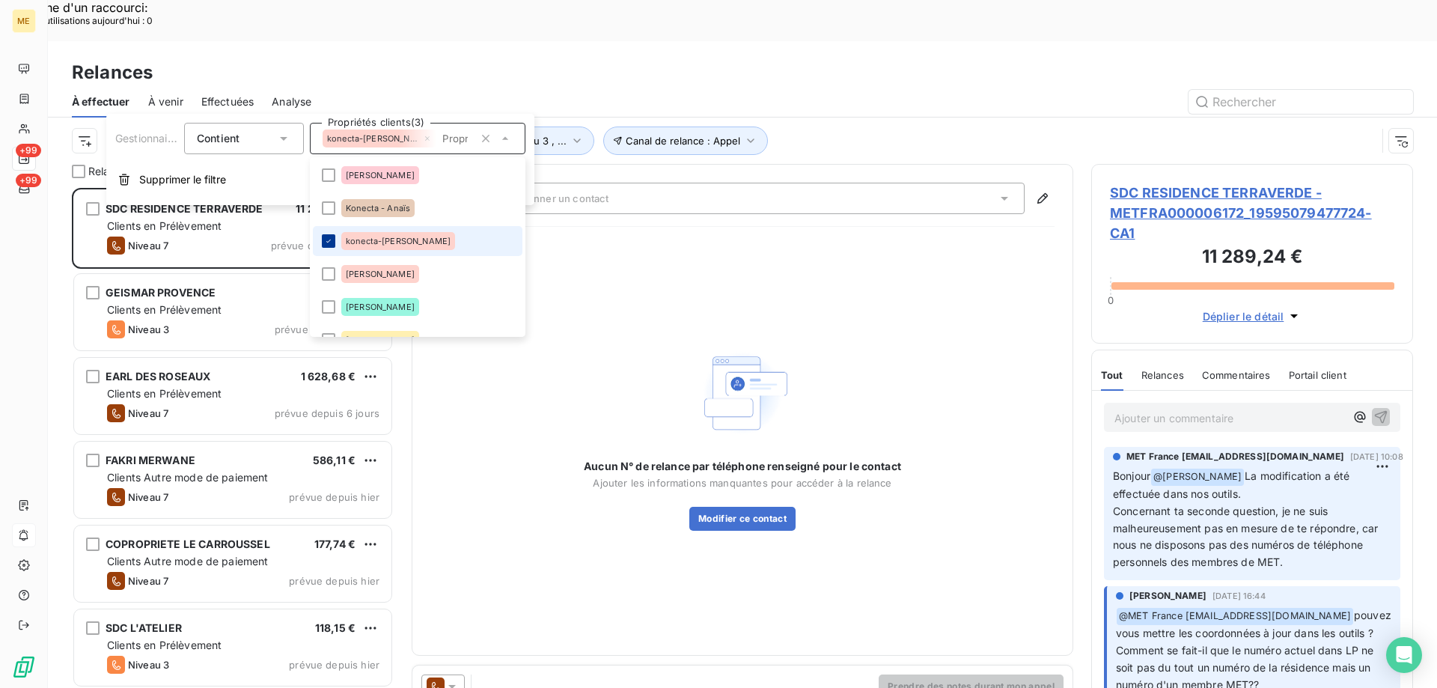
click at [328, 236] on div at bounding box center [328, 240] width 13 height 13
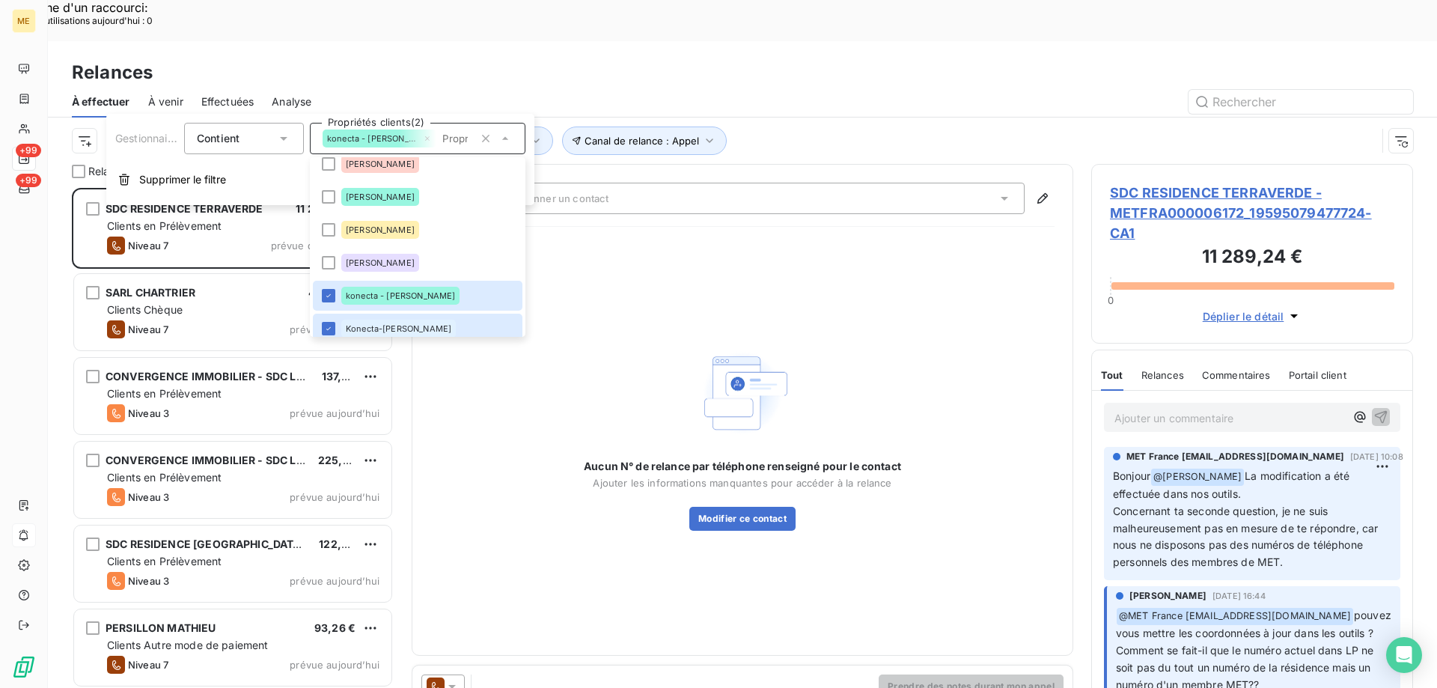
scroll to position [150, 0]
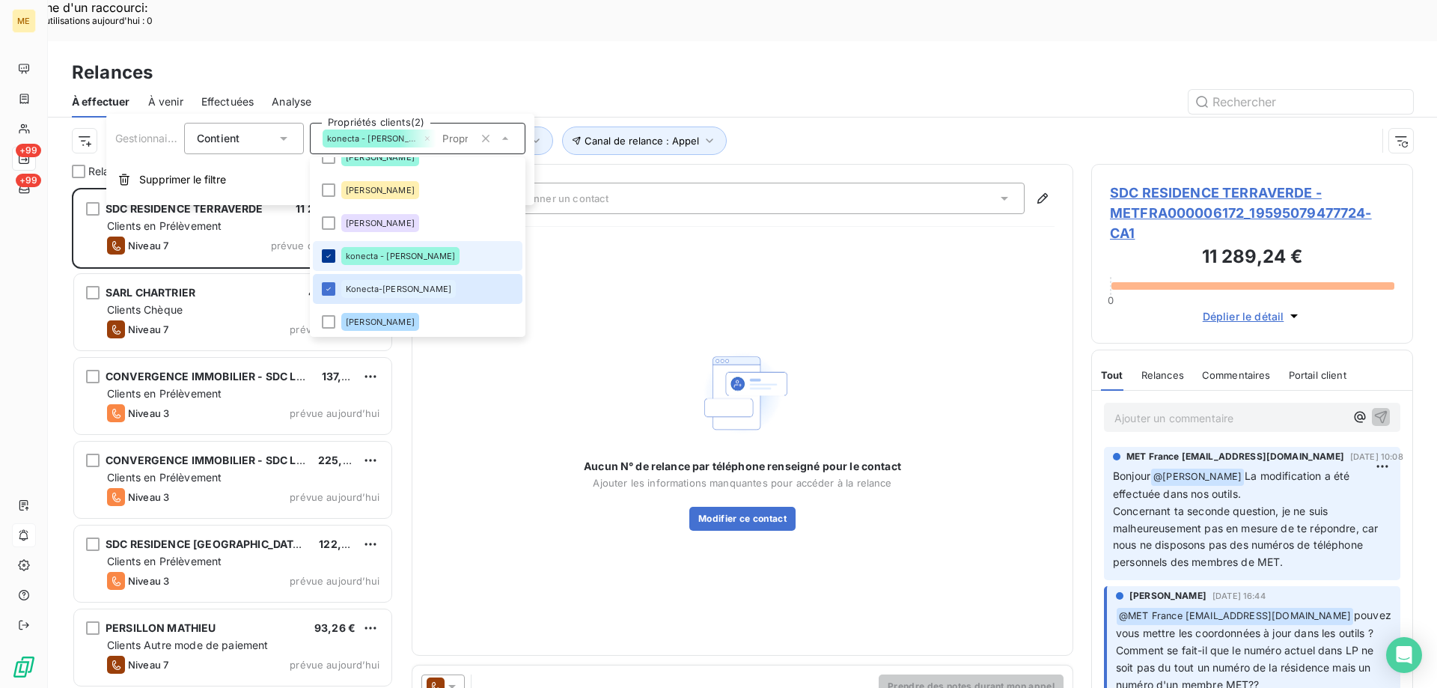
click at [330, 260] on icon at bounding box center [328, 255] width 9 height 9
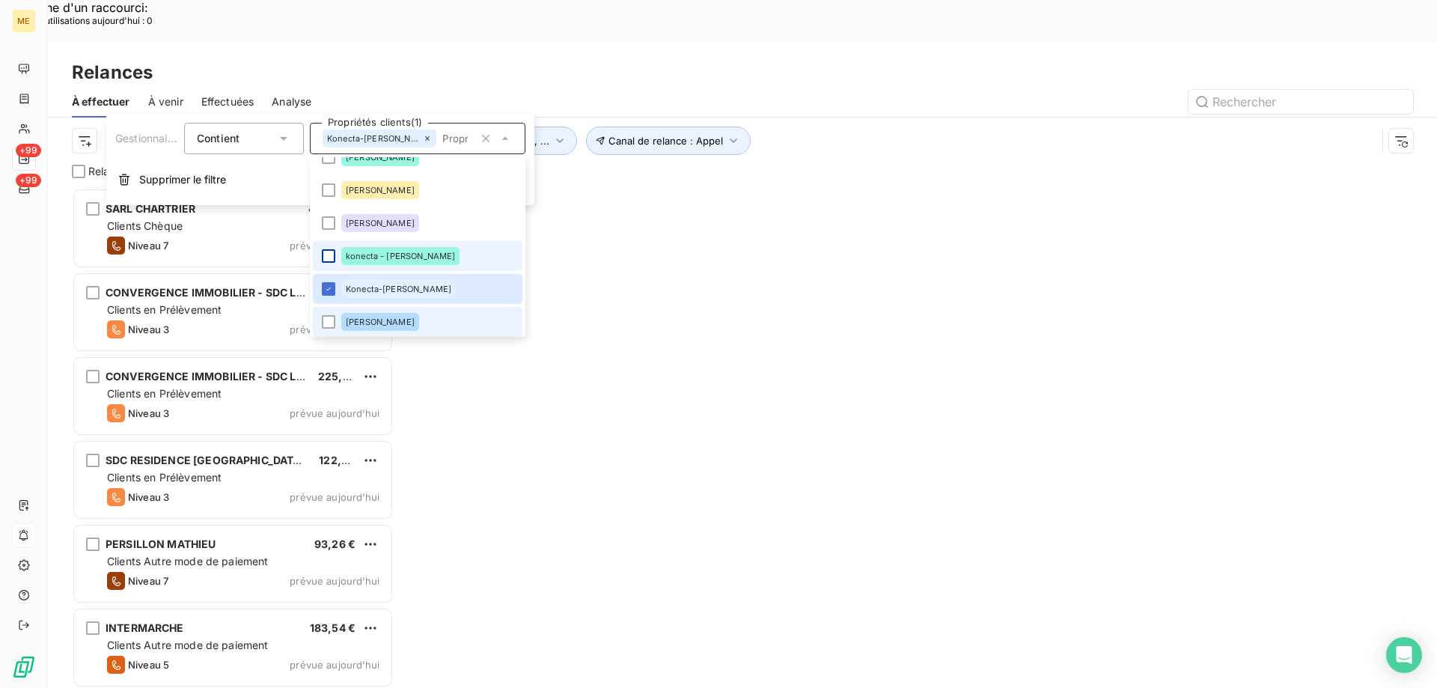
scroll to position [530, 311]
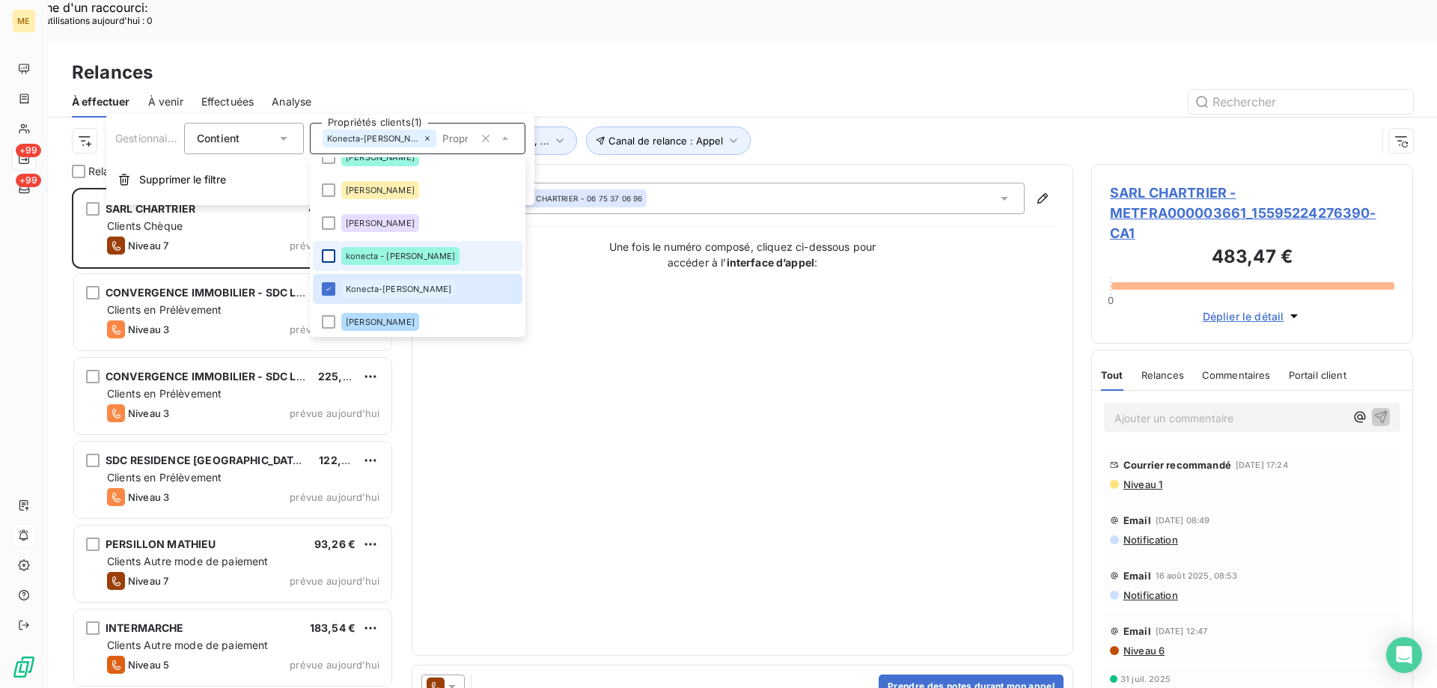
click at [661, 353] on div "Contact : null SARL CHARTRIER - 06 75 37 06 96 Une fois le numéro composé, cliq…" at bounding box center [742, 410] width 624 height 454
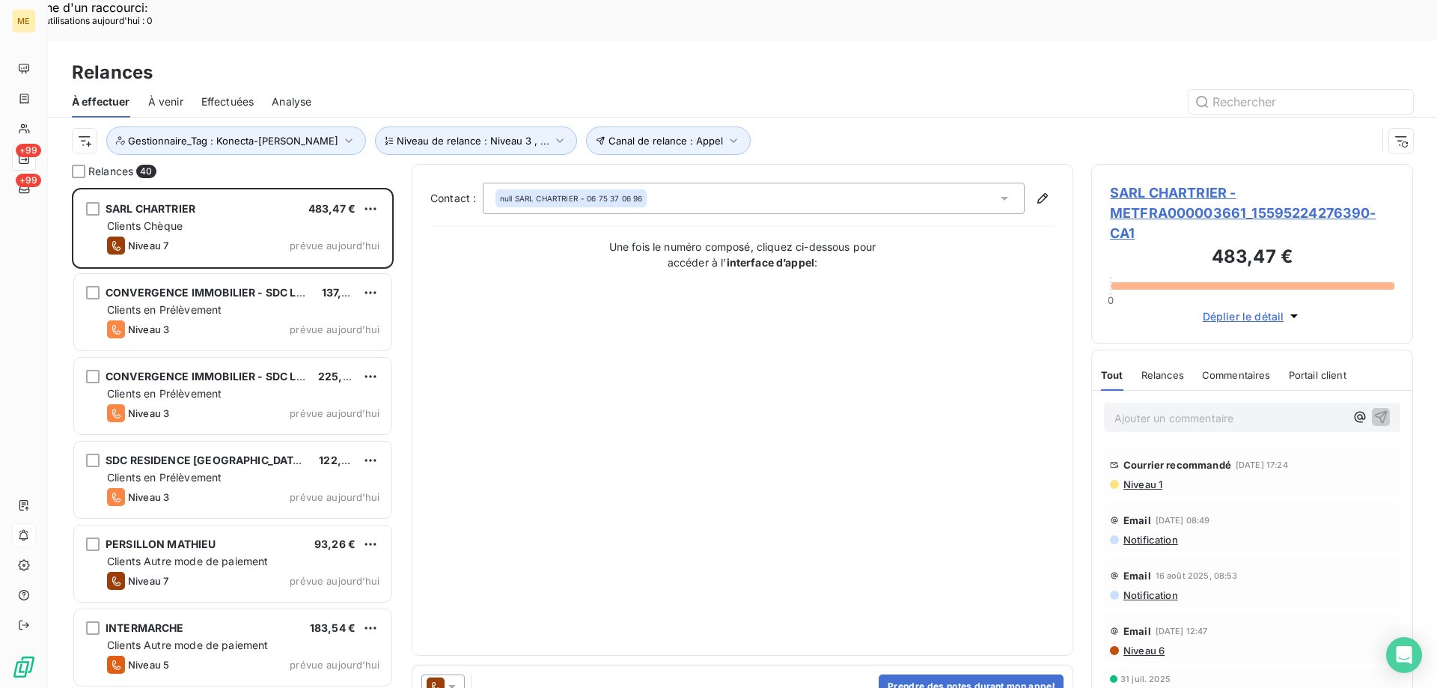
click at [1146, 183] on span "SARL CHARTRIER - METFRA000003661_15595224276390-CA1" at bounding box center [1252, 213] width 284 height 61
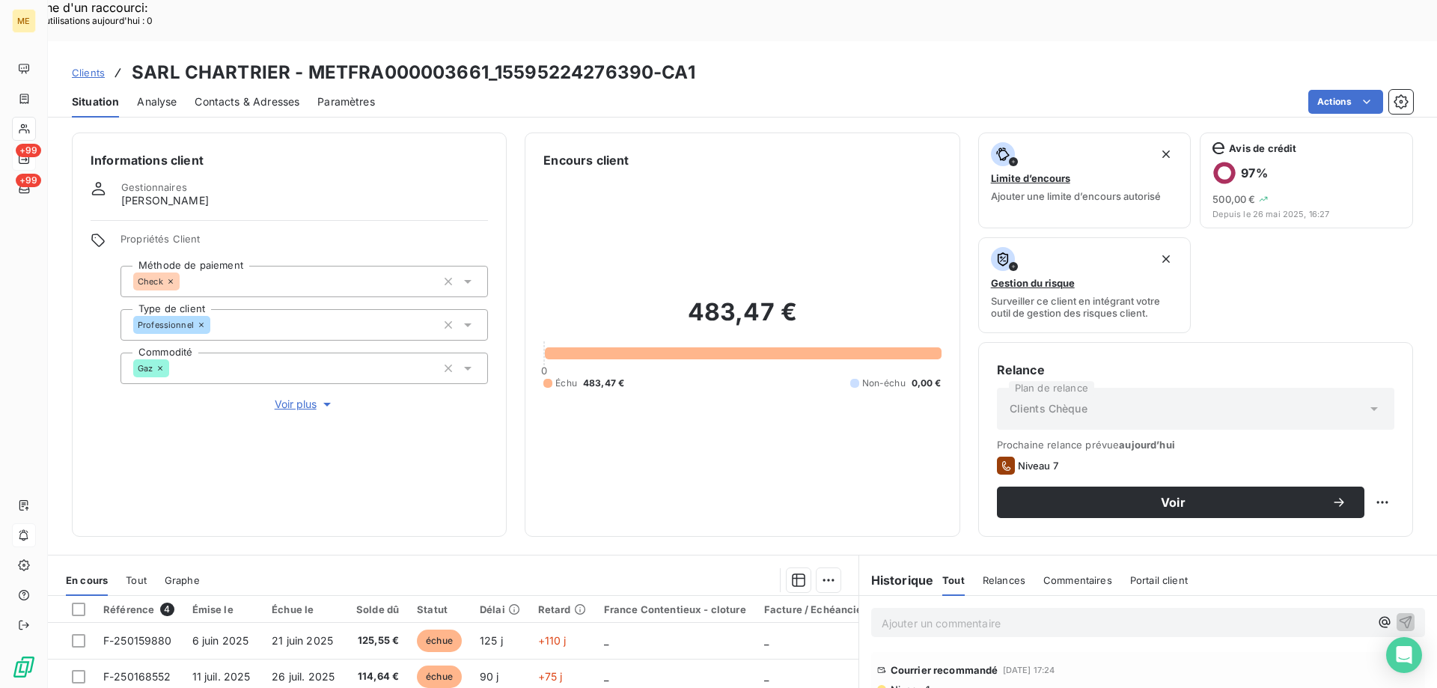
click at [291, 397] on span "Voir plus" at bounding box center [305, 404] width 60 height 15
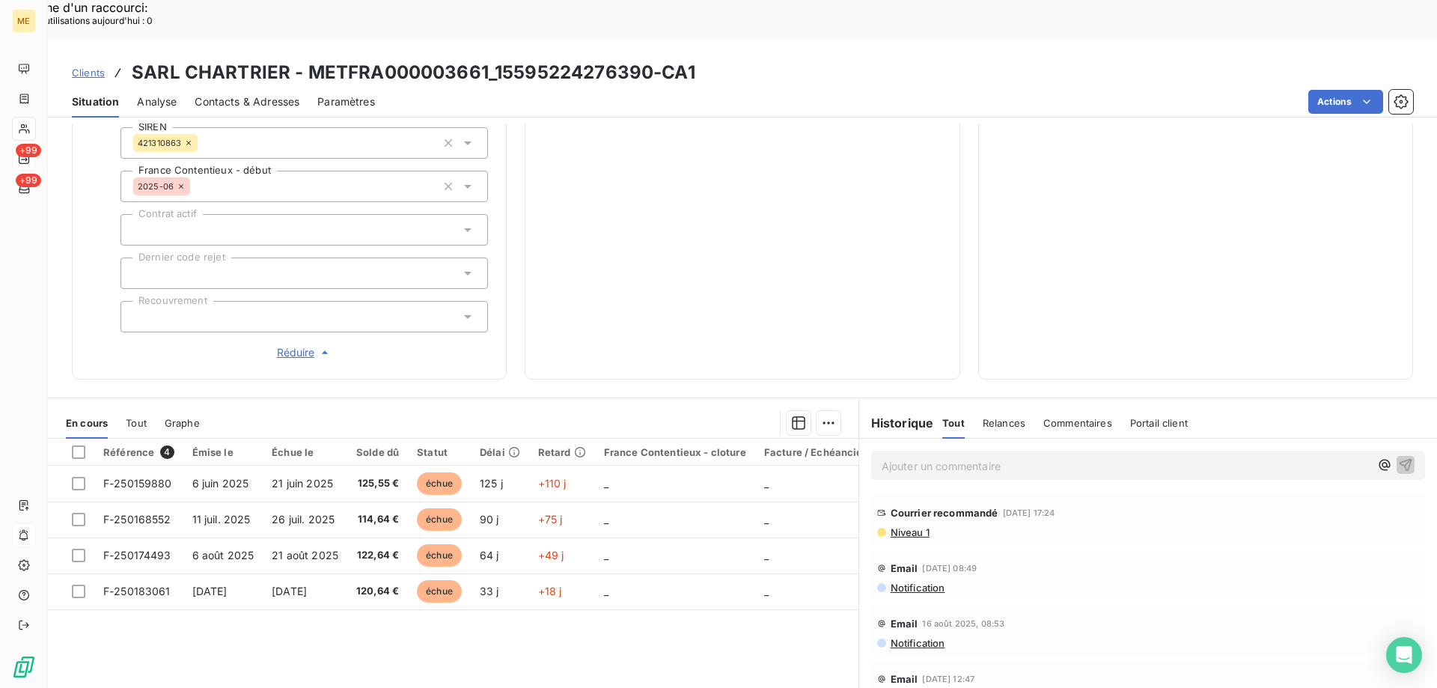
scroll to position [474, 0]
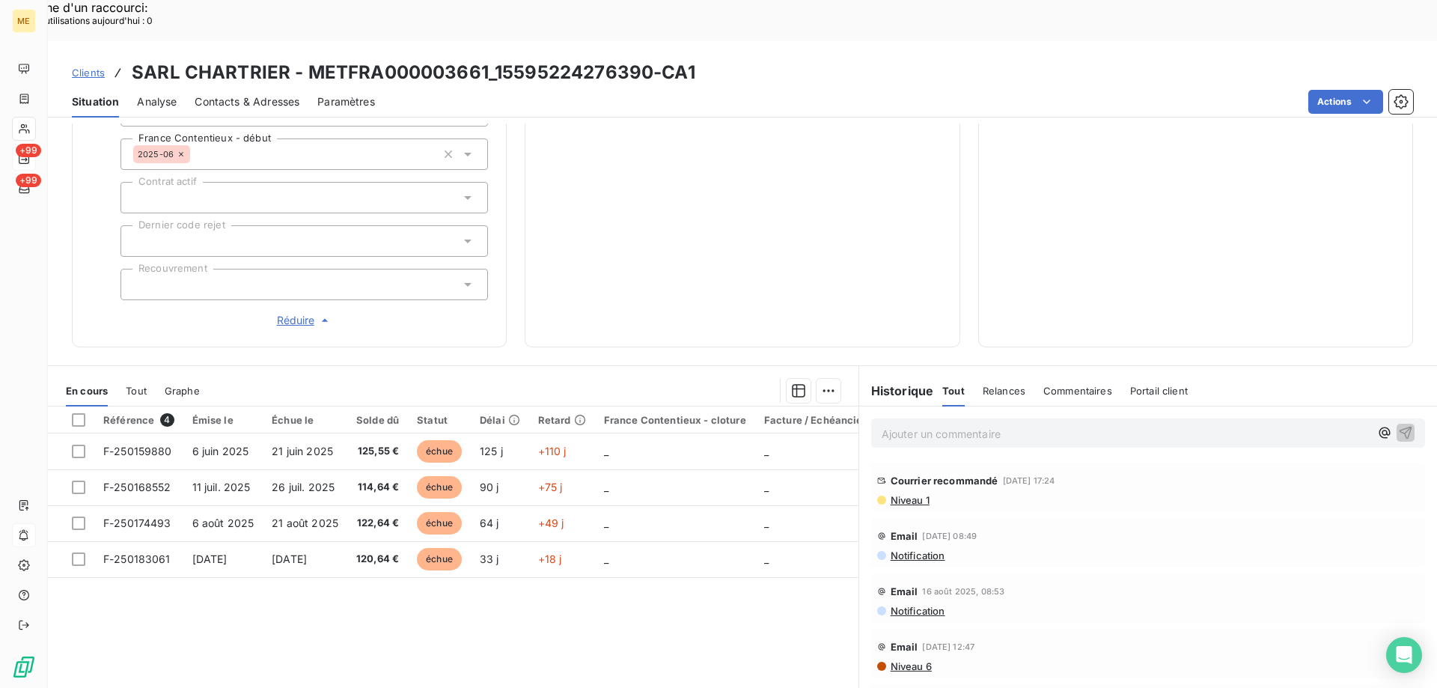
click at [965, 418] on div "Ajouter un commentaire ﻿" at bounding box center [1148, 432] width 554 height 29
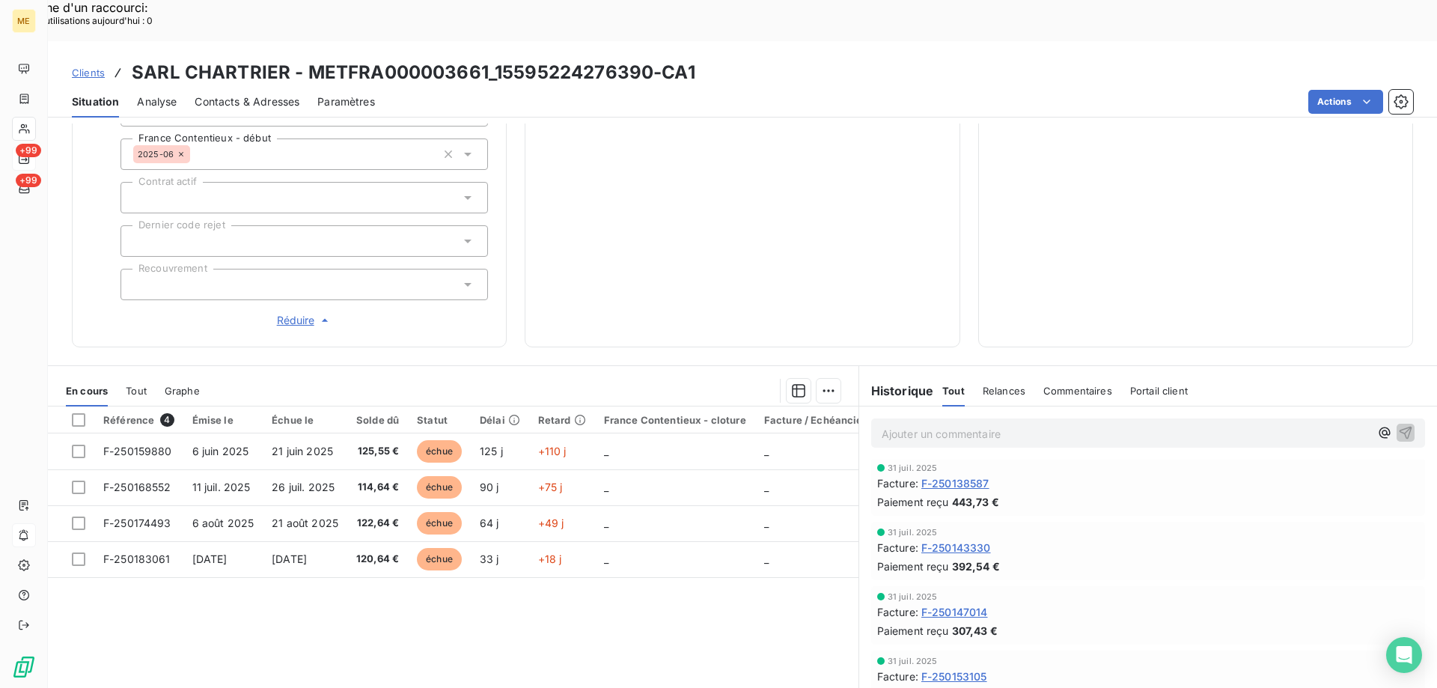
click at [965, 424] on p "Ajouter un commentaire ﻿" at bounding box center [1126, 433] width 488 height 19
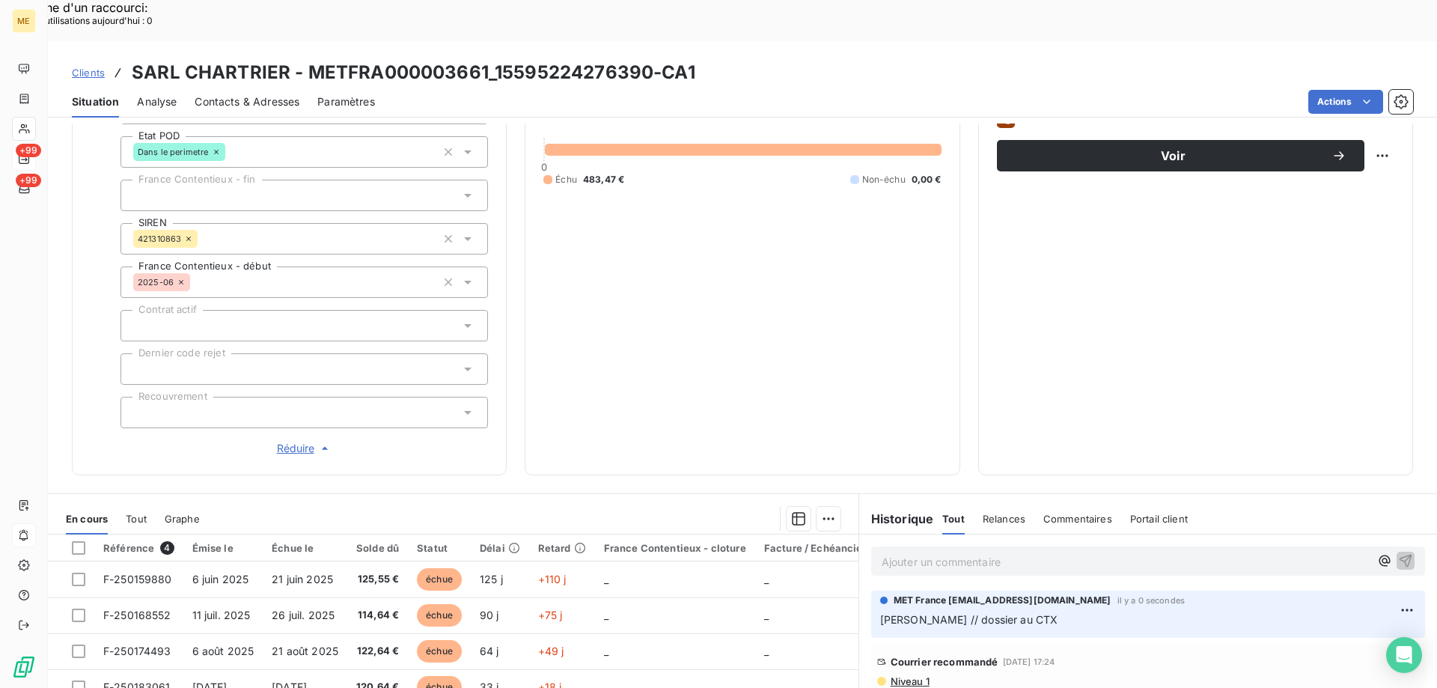
scroll to position [250, 0]
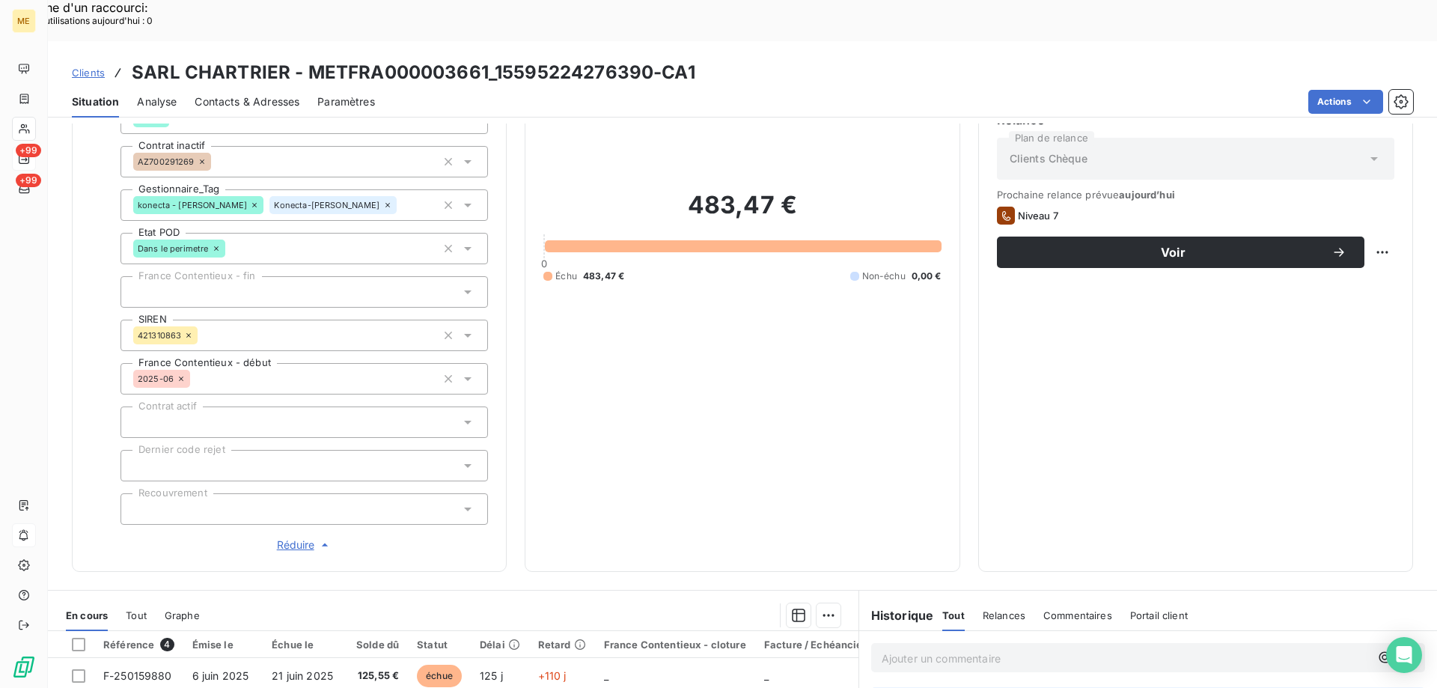
click at [245, 94] on span "Contacts & Adresses" at bounding box center [247, 101] width 105 height 15
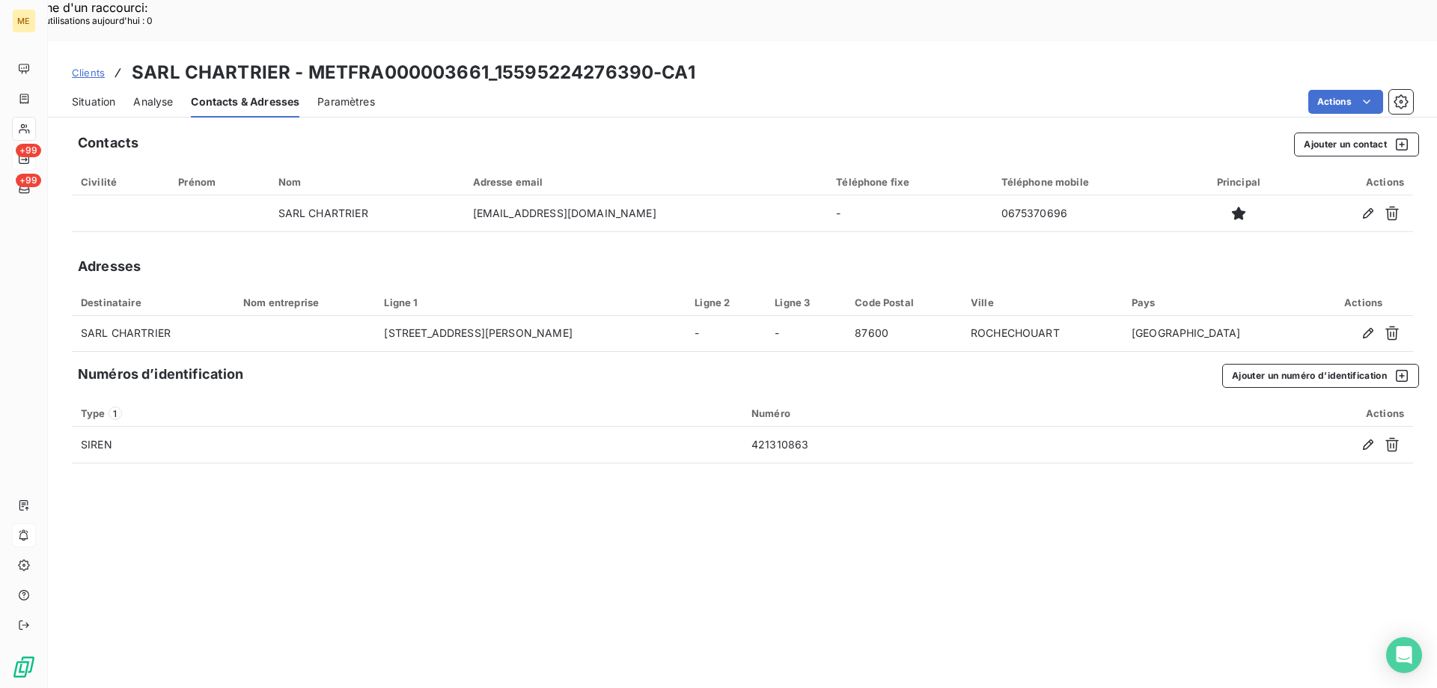
click at [101, 94] on span "Situation" at bounding box center [93, 101] width 43 height 15
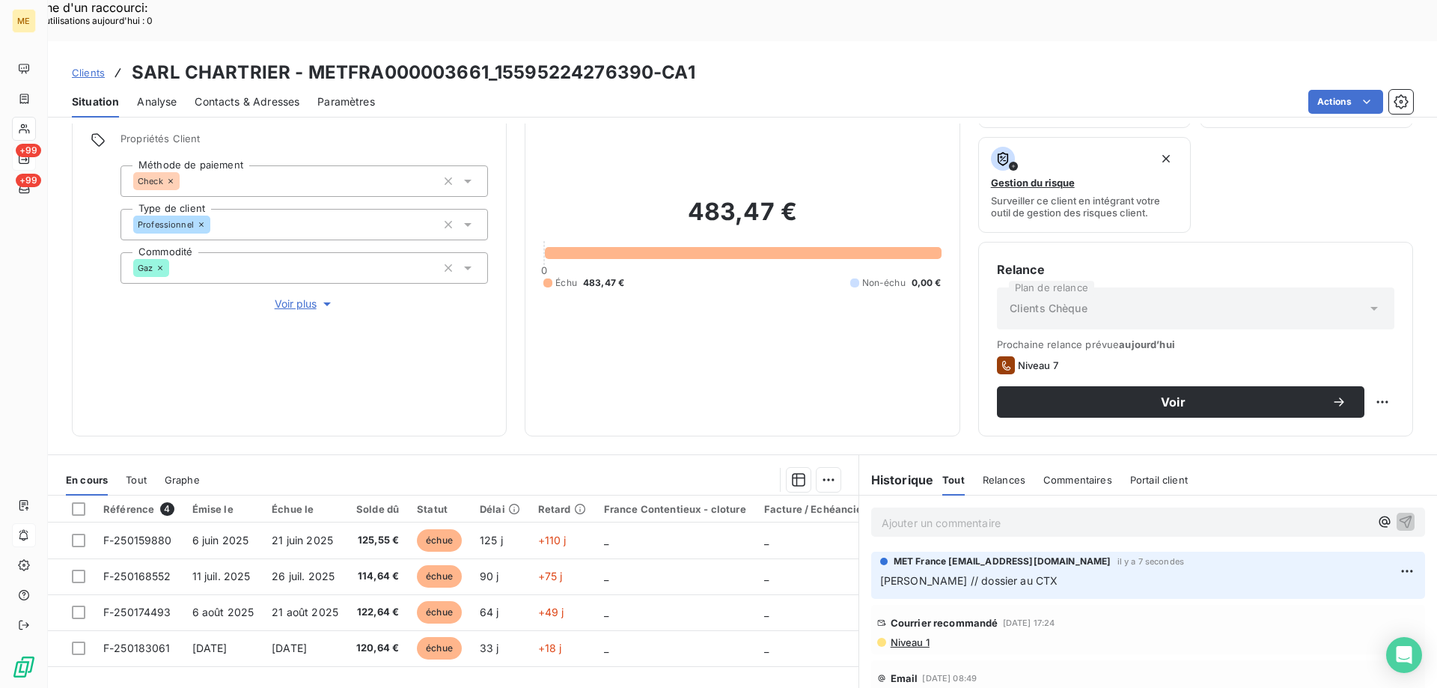
scroll to position [200, 0]
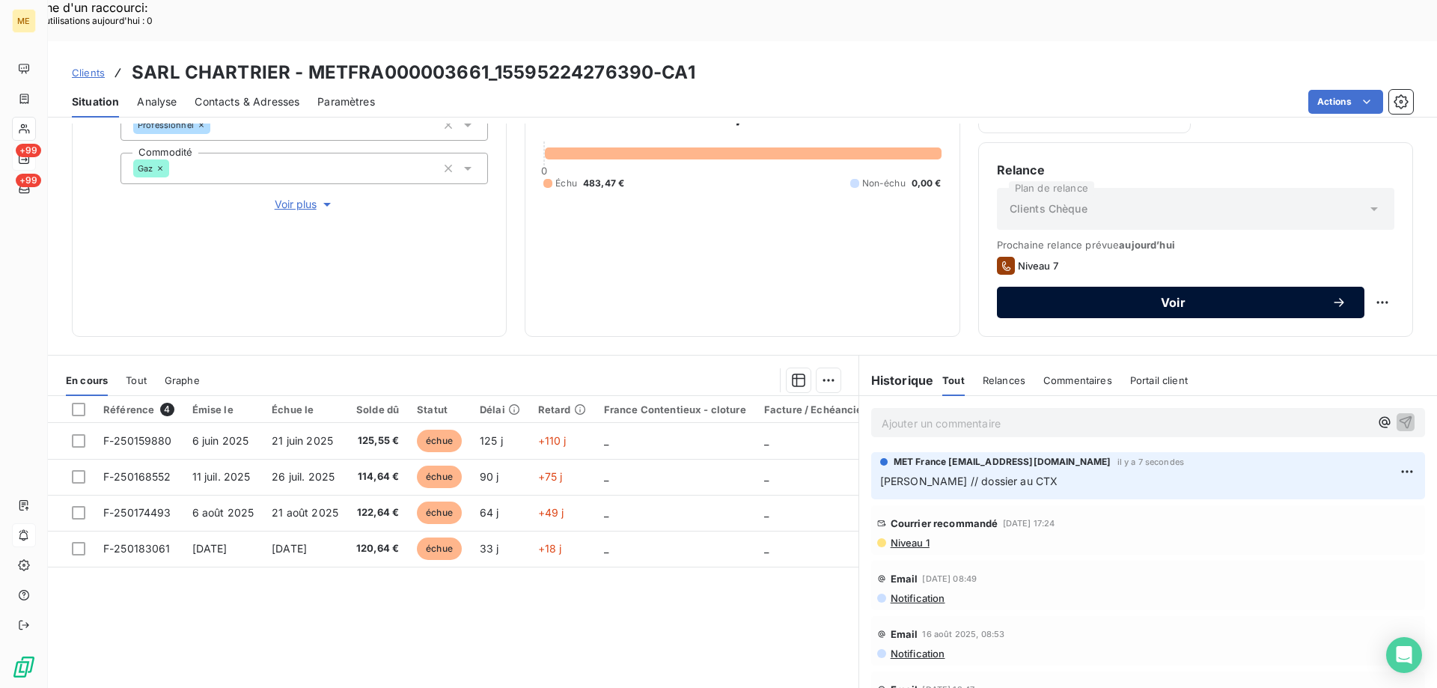
click at [1142, 296] on span "Voir" at bounding box center [1173, 302] width 317 height 12
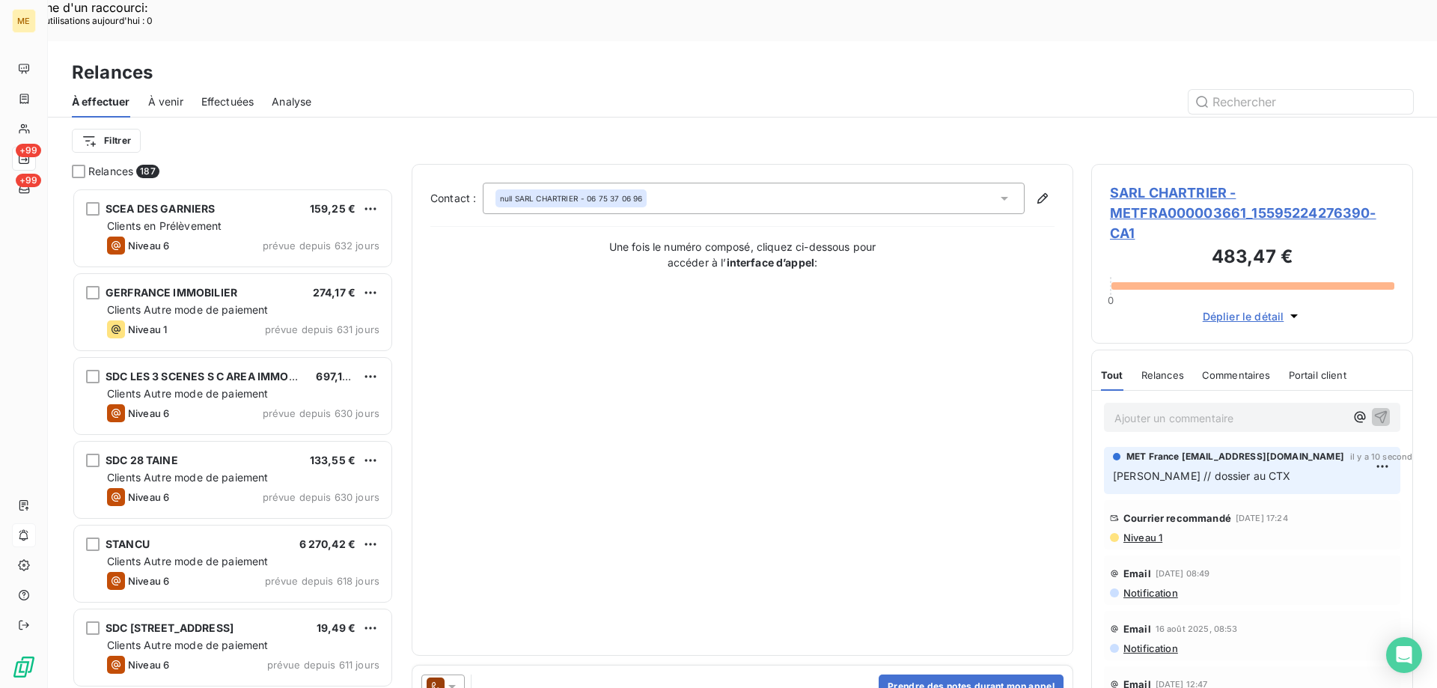
scroll to position [530, 311]
click at [454, 679] on icon at bounding box center [452, 686] width 15 height 15
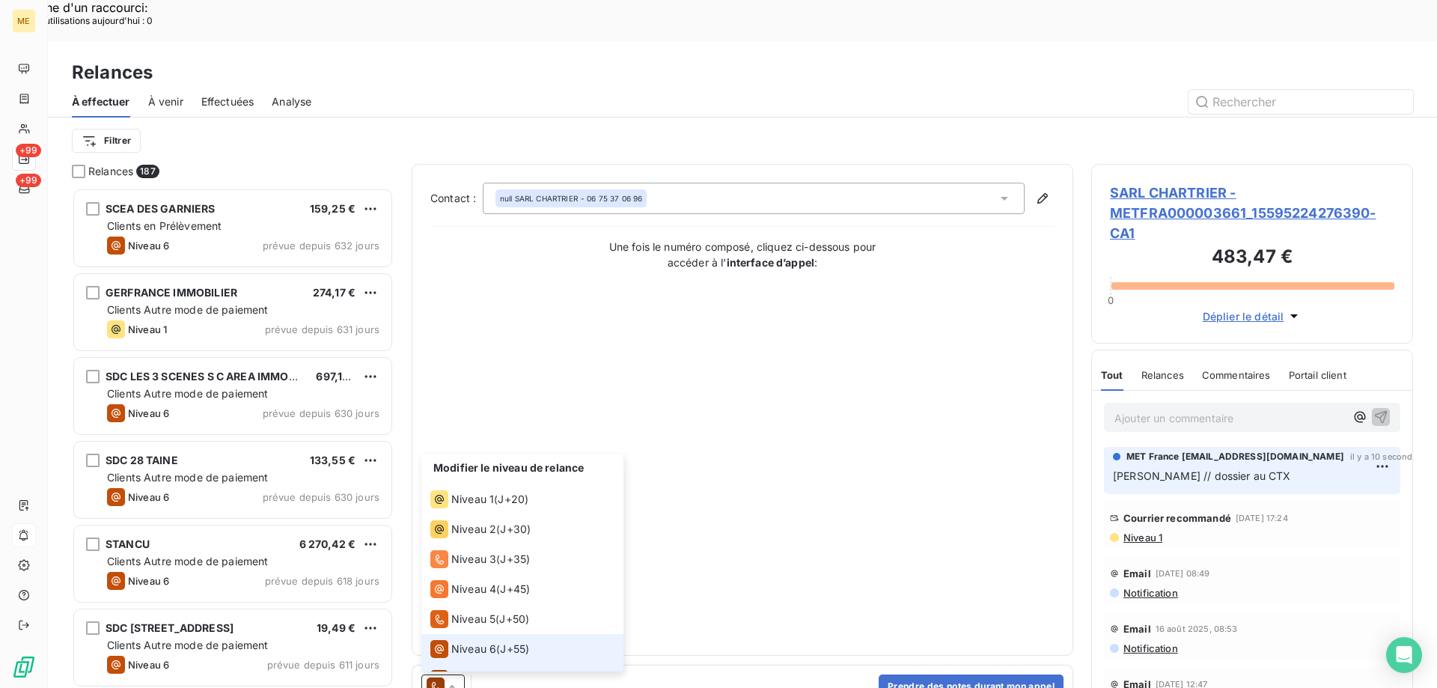
scroll to position [22, 0]
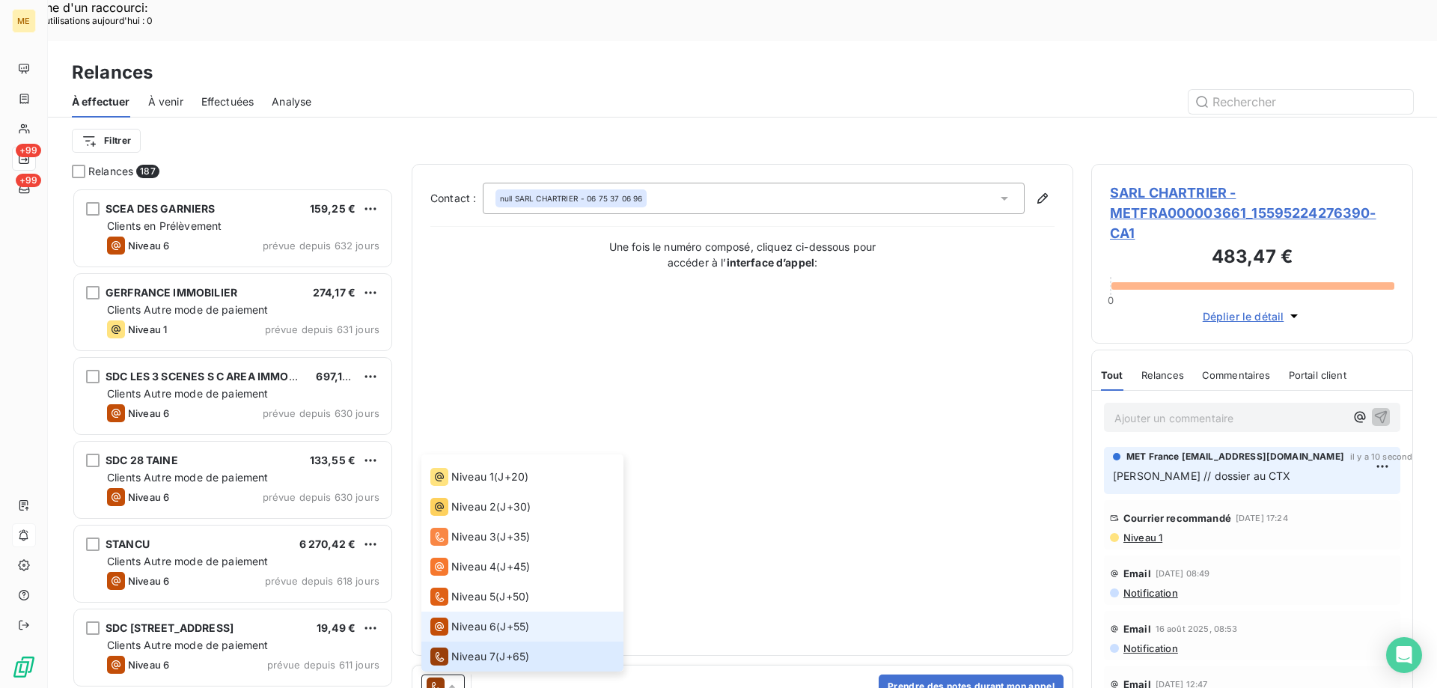
click at [469, 619] on span "Niveau 6" at bounding box center [473, 626] width 45 height 15
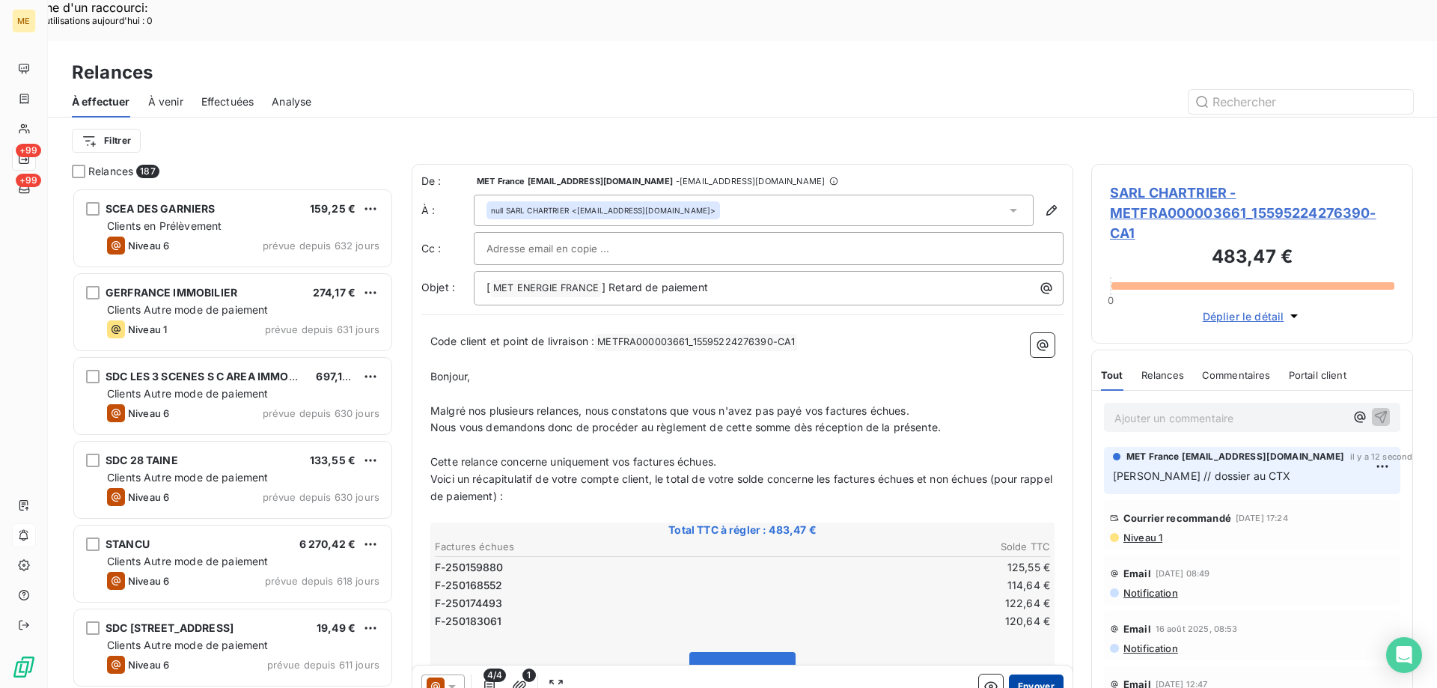
click at [1032, 674] on button "Envoyer" at bounding box center [1036, 686] width 55 height 24
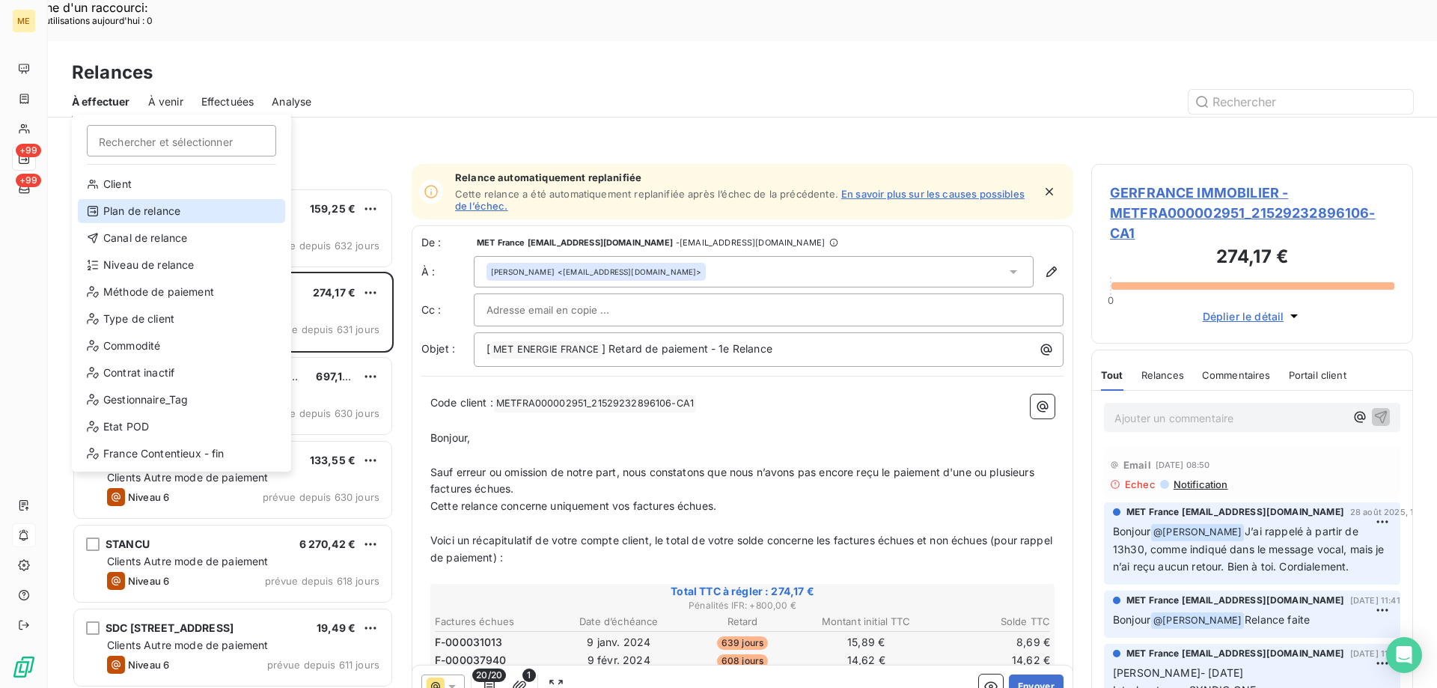
click at [117, 219] on div "Plan de relance" at bounding box center [181, 211] width 207 height 24
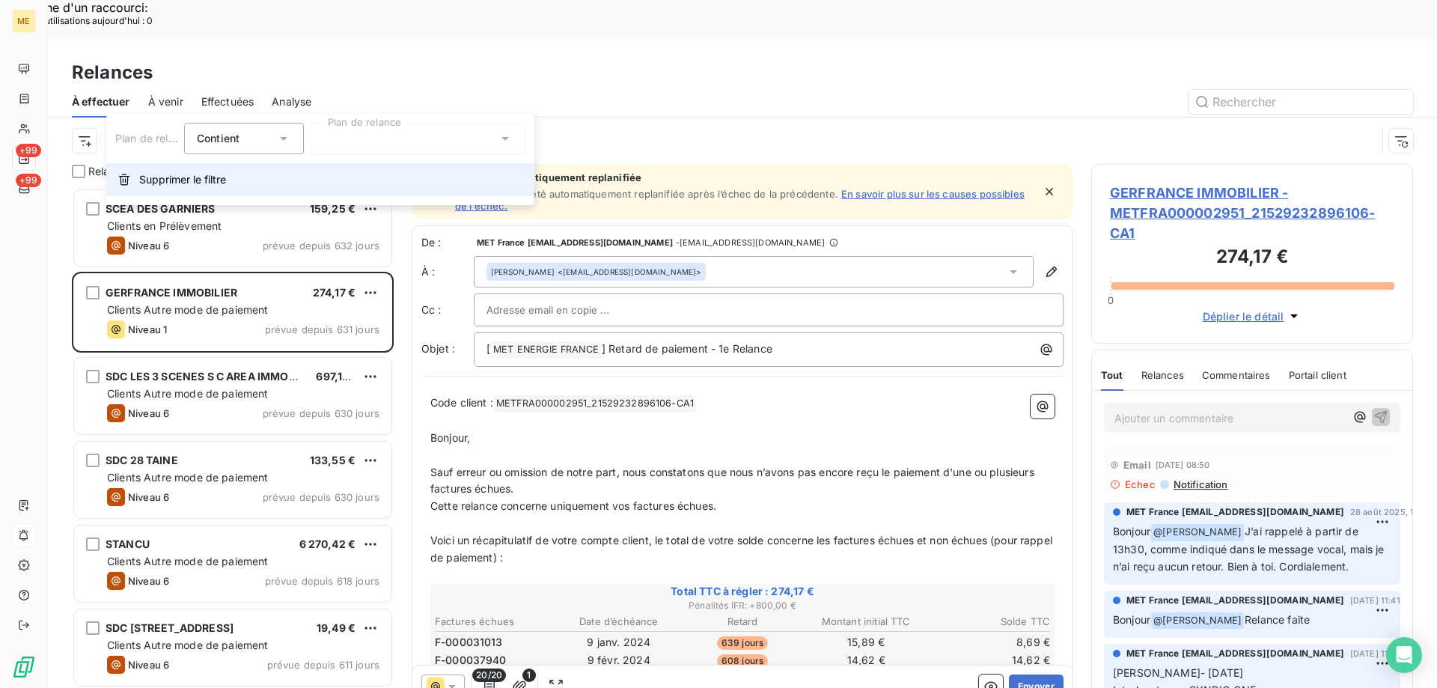
click at [134, 194] on button "Supprimer le filtre" at bounding box center [320, 179] width 428 height 33
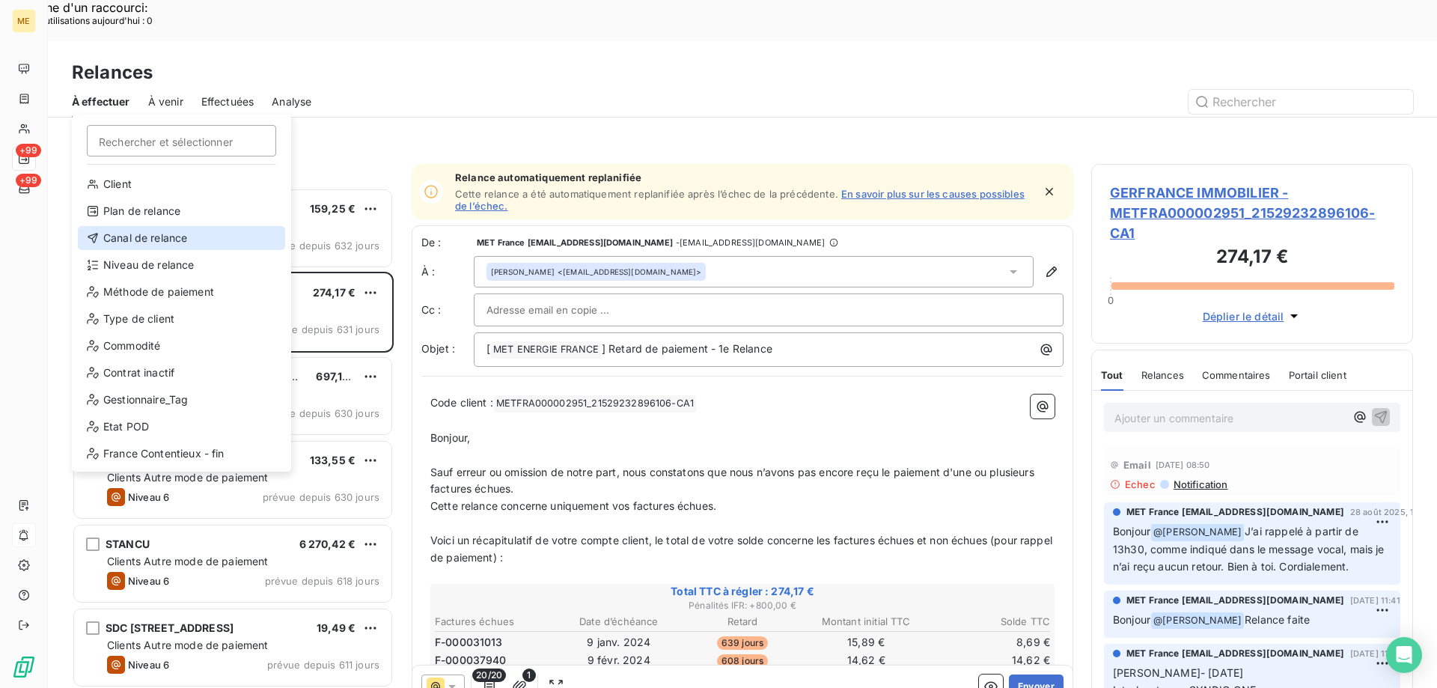
click at [109, 237] on div "Canal de relance" at bounding box center [181, 238] width 207 height 24
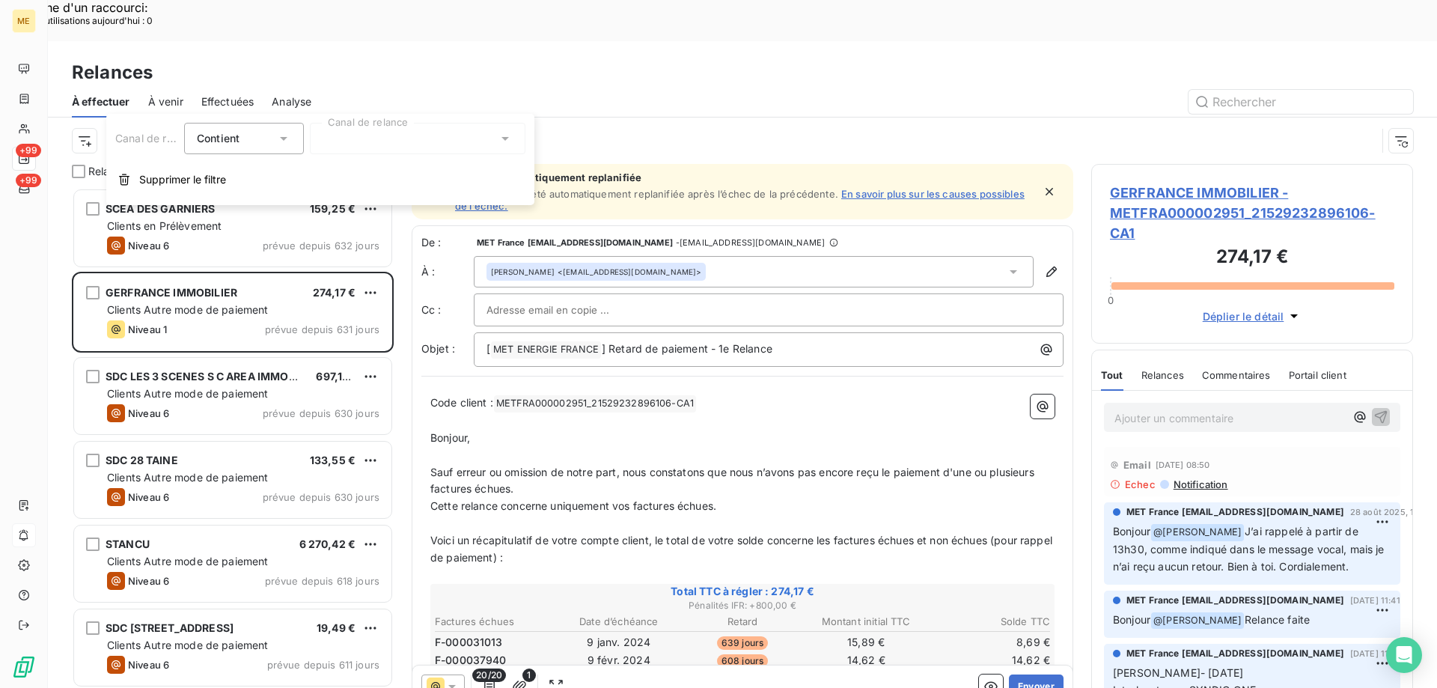
click at [398, 138] on div at bounding box center [418, 138] width 216 height 31
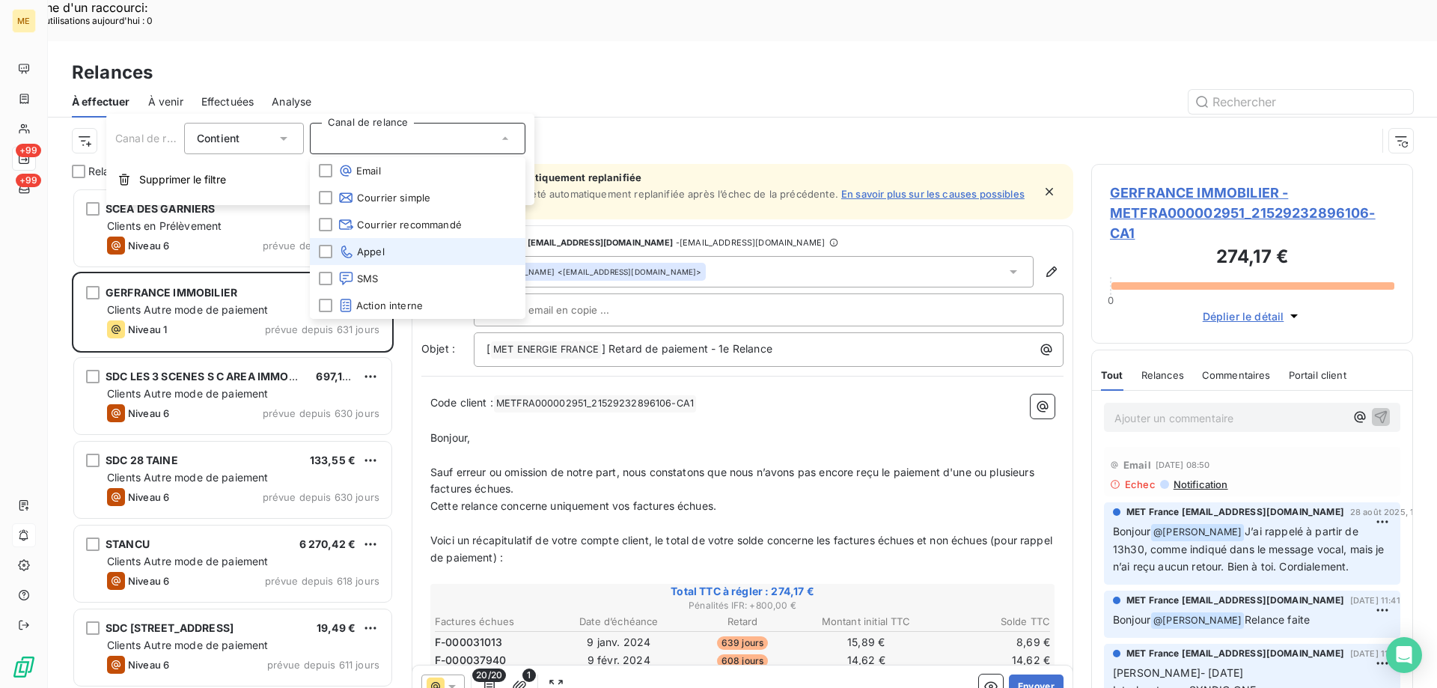
click at [360, 251] on span "Appel" at bounding box center [361, 251] width 46 height 15
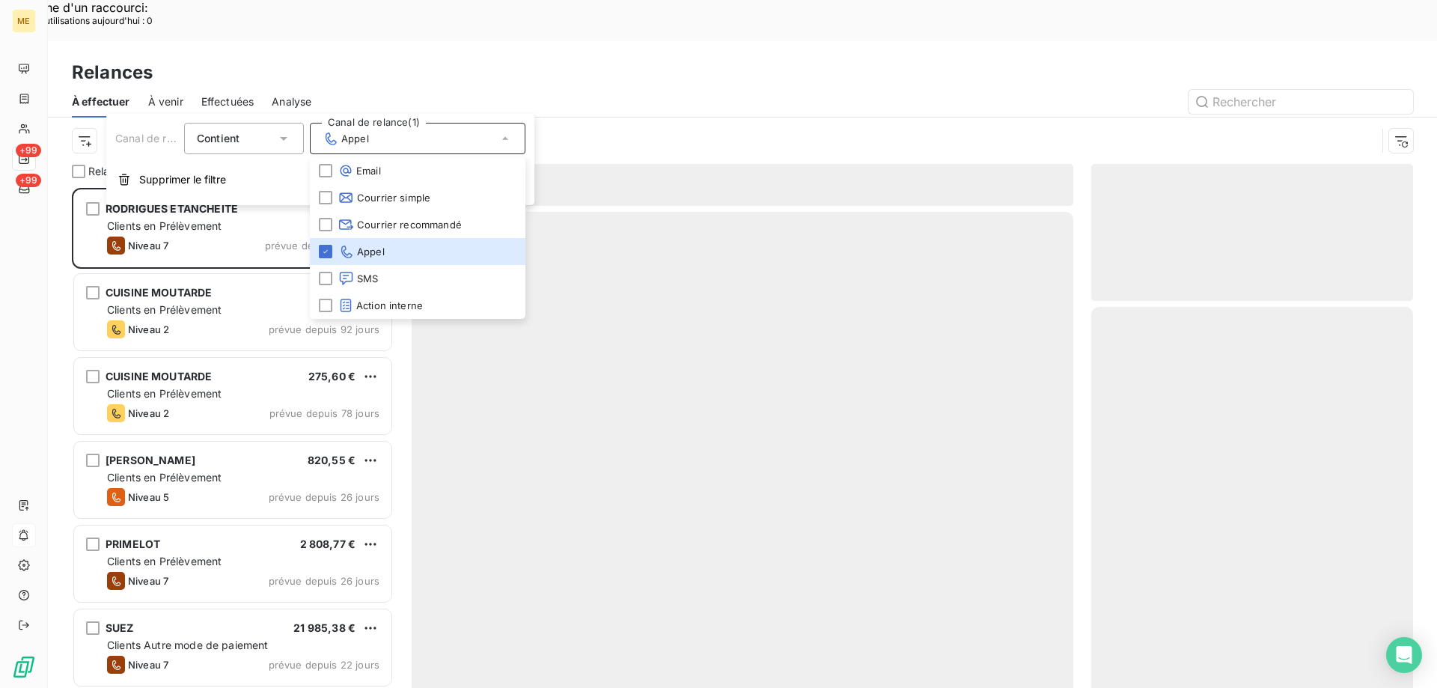
scroll to position [530, 311]
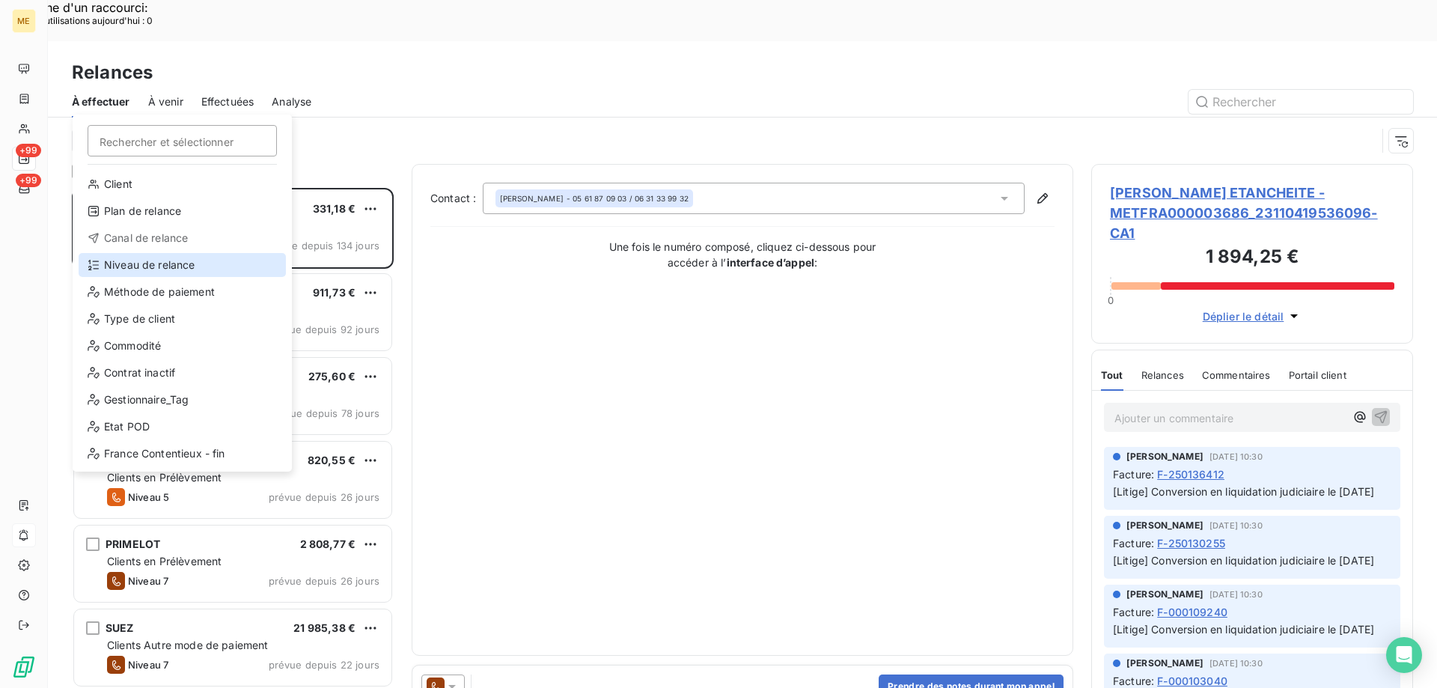
click at [117, 268] on div "Niveau de relance" at bounding box center [182, 265] width 207 height 24
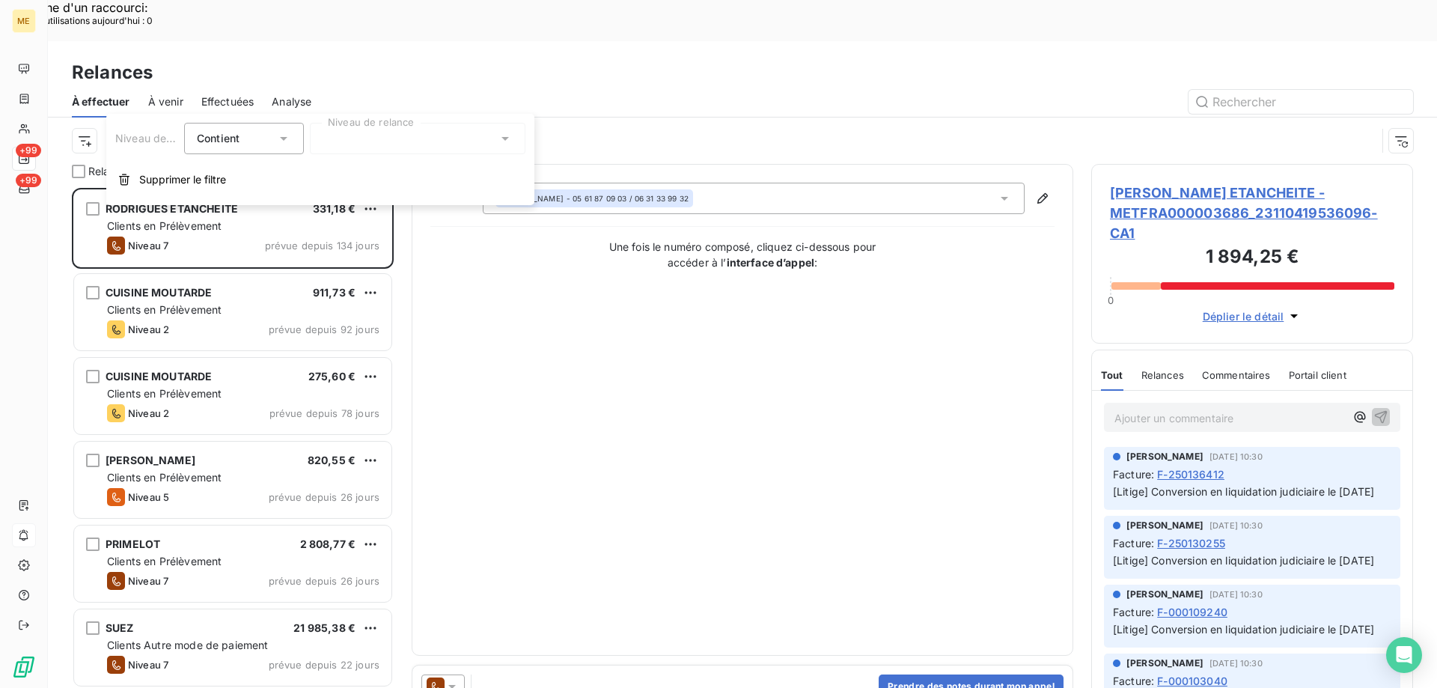
click at [388, 135] on div at bounding box center [418, 138] width 216 height 31
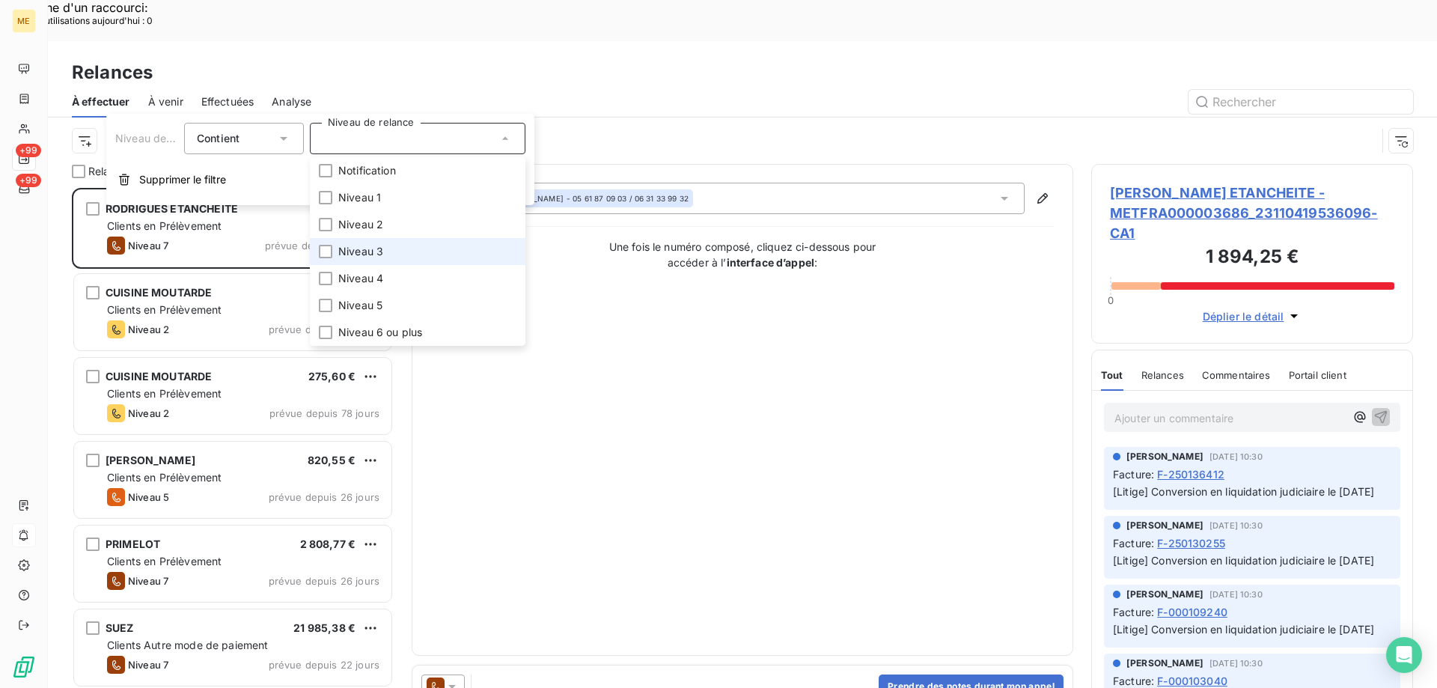
click at [399, 260] on li "Niveau 3" at bounding box center [418, 251] width 216 height 27
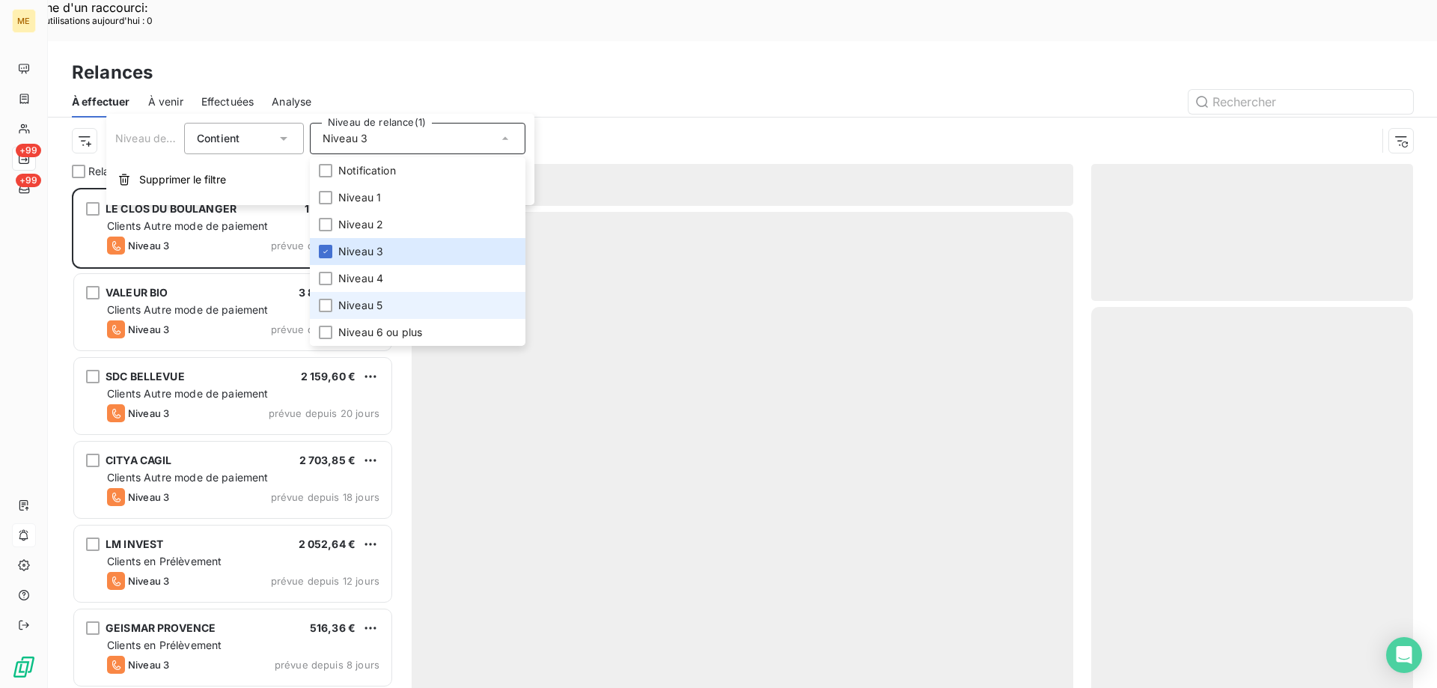
click at [392, 302] on li "Niveau 5" at bounding box center [418, 305] width 216 height 27
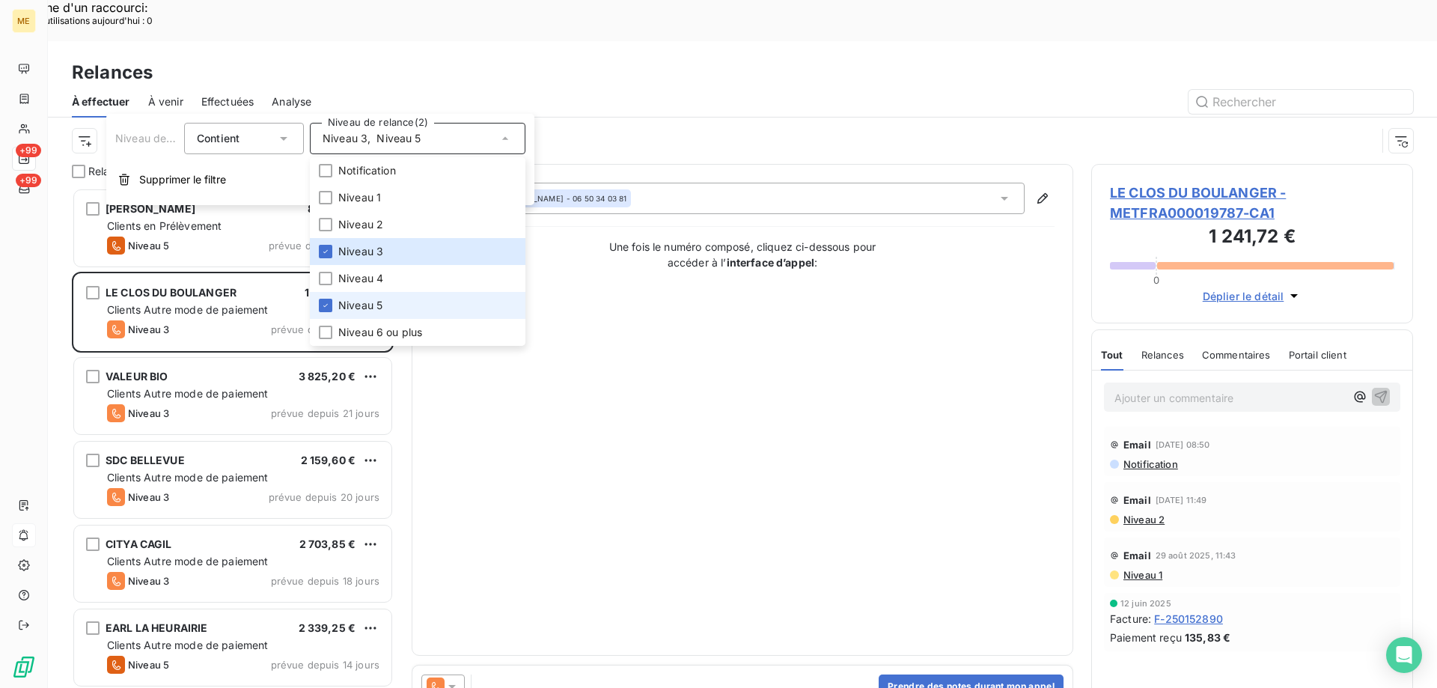
click at [386, 317] on li "Niveau 5" at bounding box center [418, 305] width 216 height 27
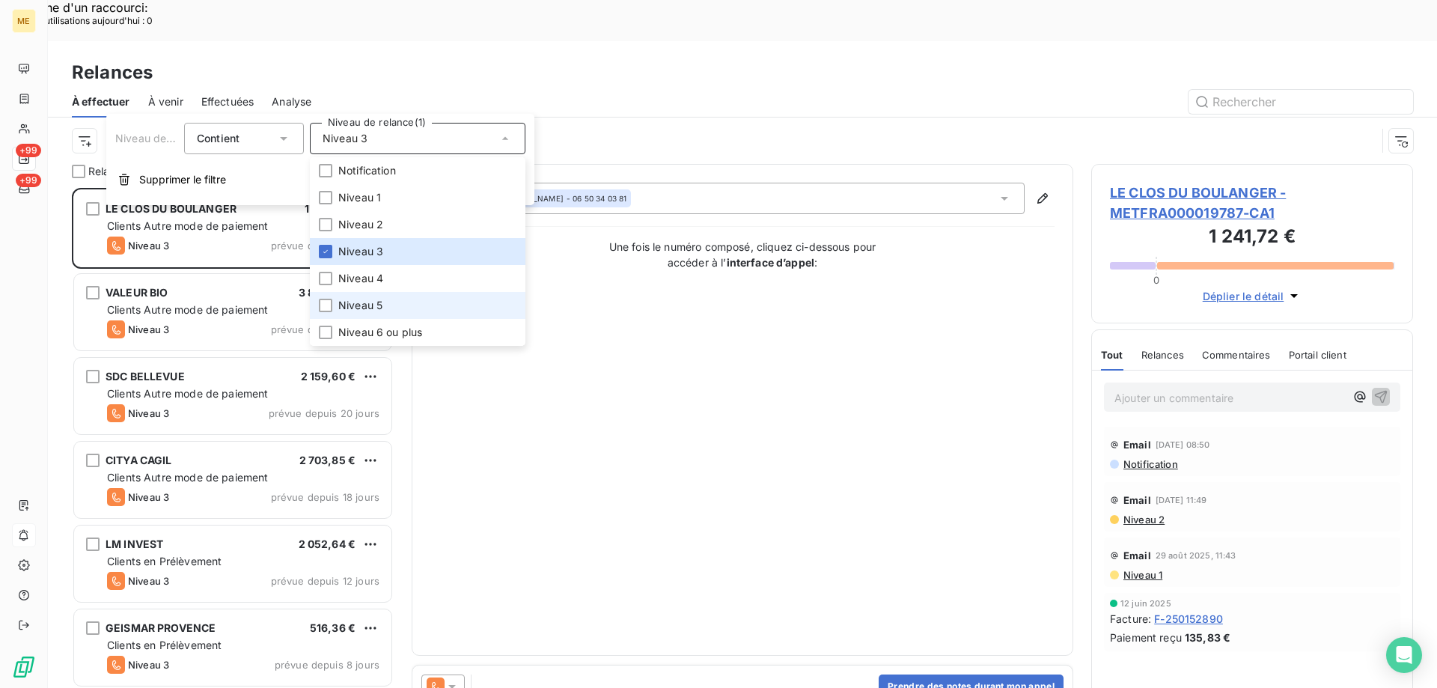
click at [379, 302] on span "Niveau 5" at bounding box center [360, 305] width 44 height 15
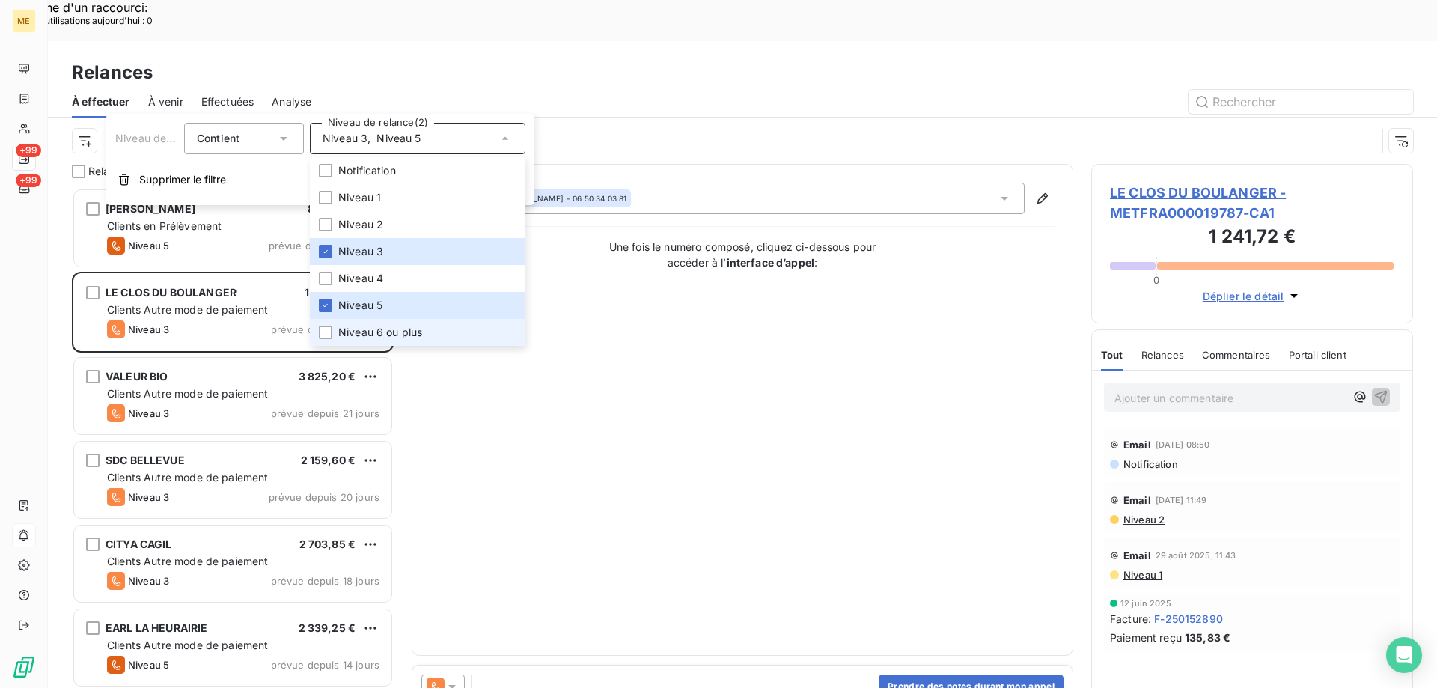
click at [373, 338] on span "Niveau 6 ou plus" at bounding box center [380, 332] width 84 height 15
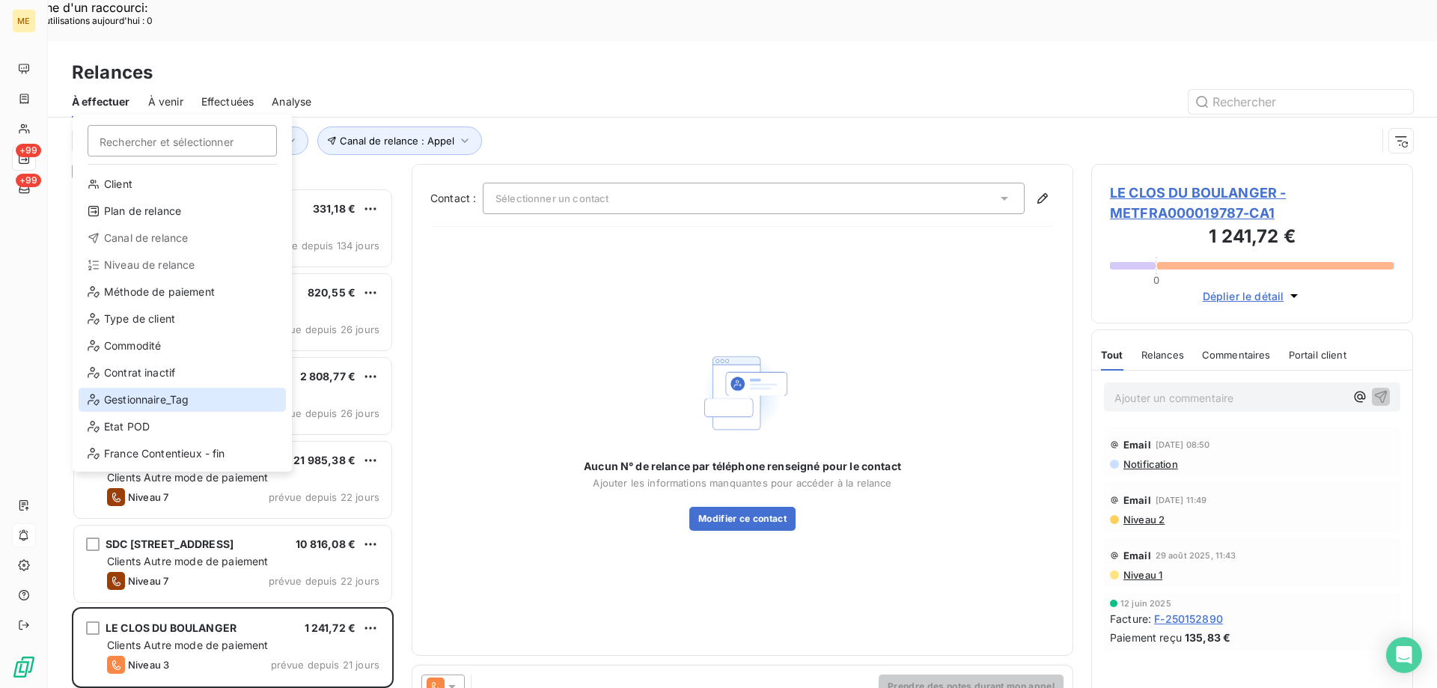
click at [135, 398] on div "Gestionnaire_Tag" at bounding box center [182, 400] width 207 height 24
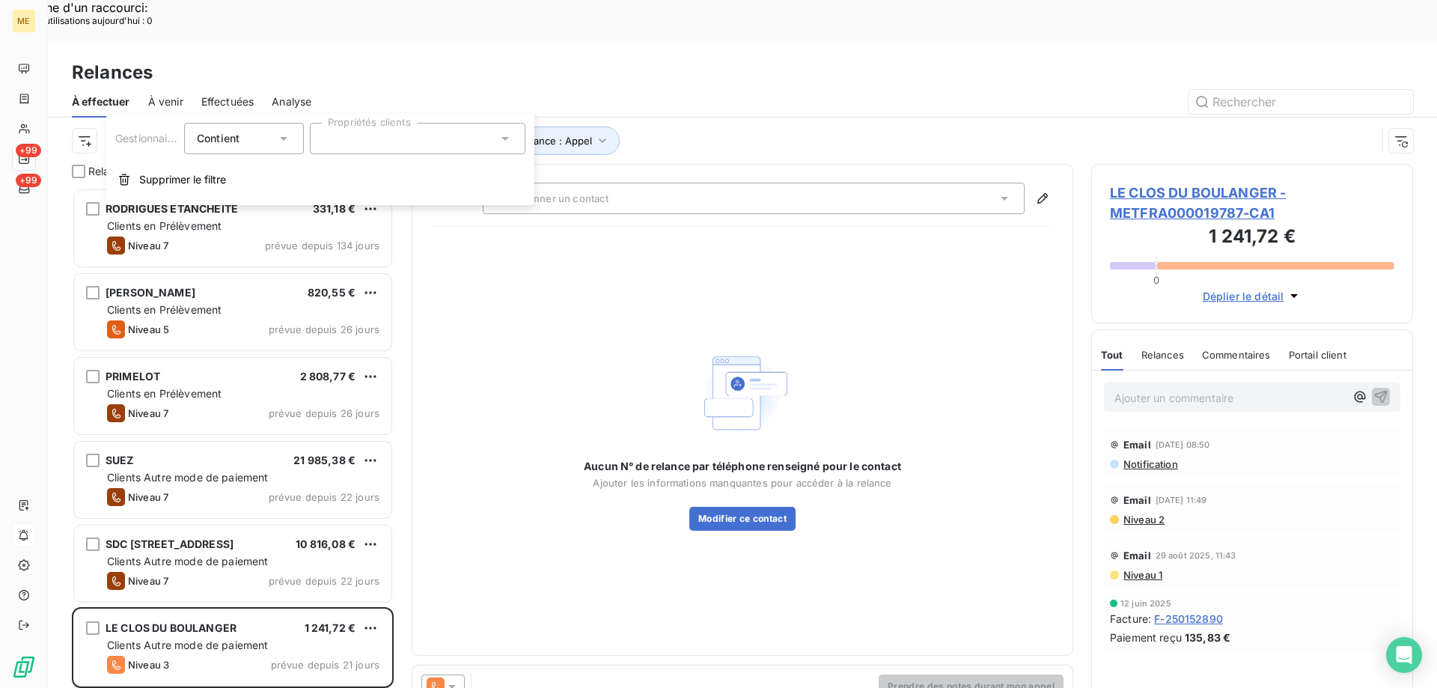
click at [343, 123] on div at bounding box center [418, 138] width 216 height 31
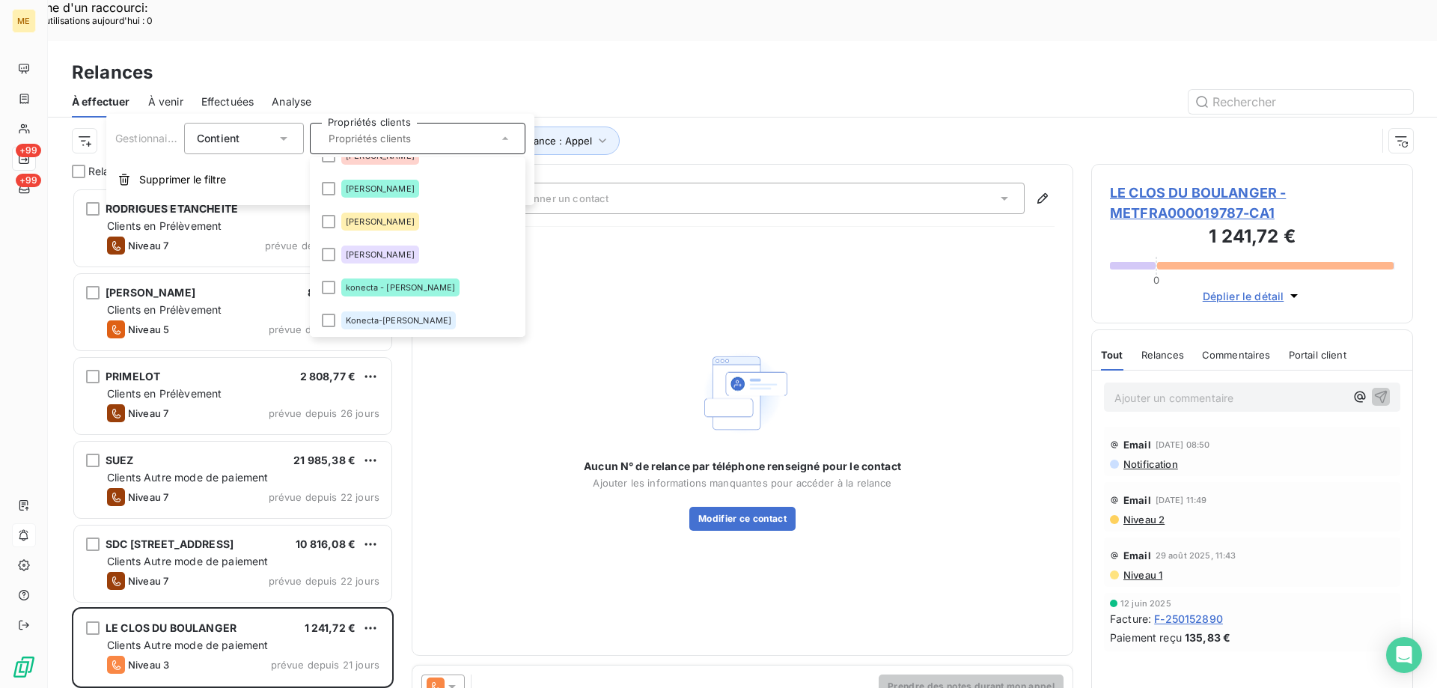
scroll to position [150, 0]
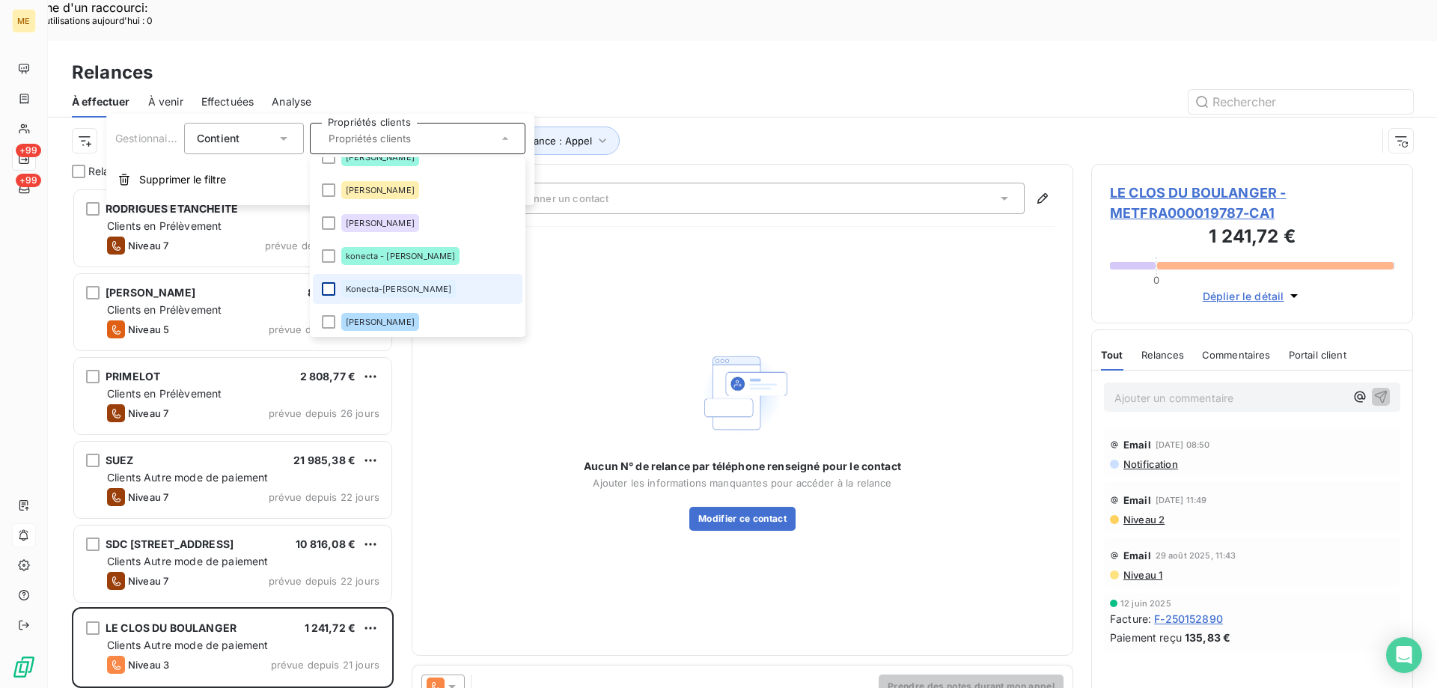
click at [329, 287] on div at bounding box center [328, 288] width 13 height 13
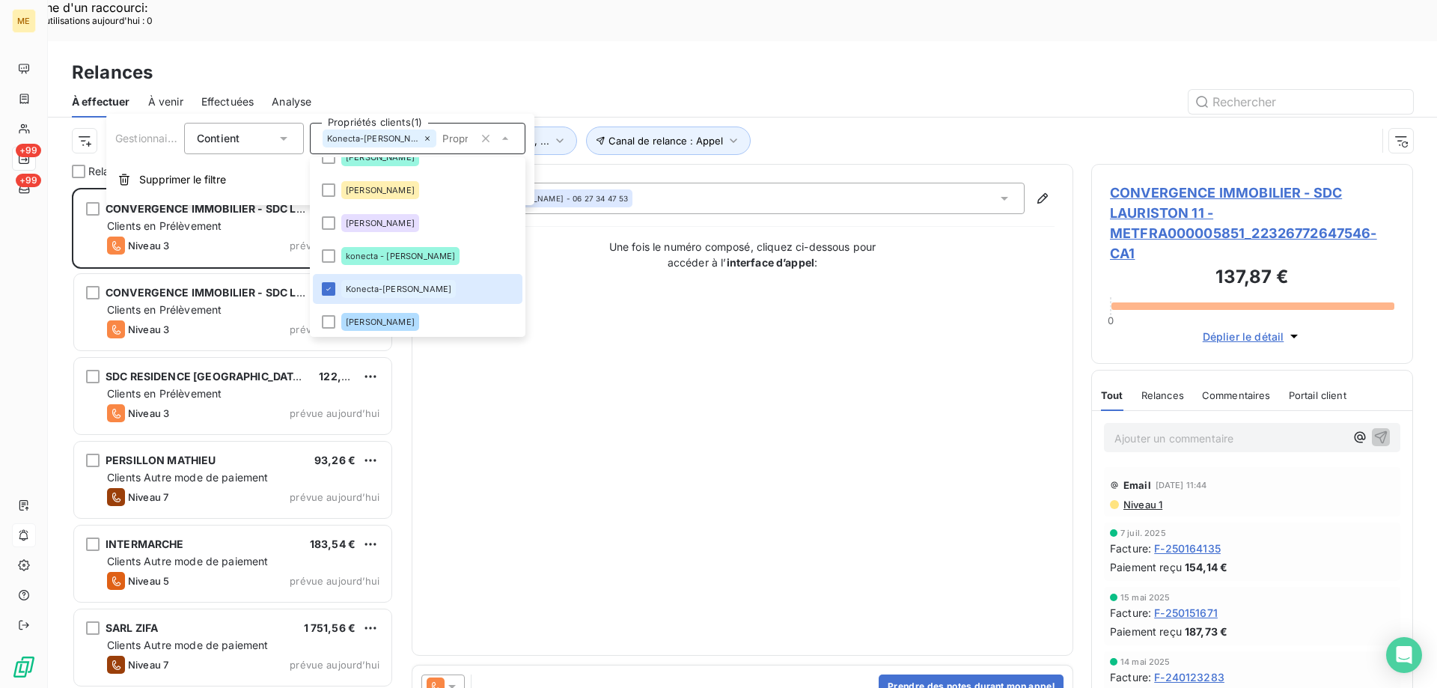
click at [661, 443] on div "Contact : Maya Mosbah - 06 27 34 47 53 Une fois le numéro composé, cliquez ci-d…" at bounding box center [742, 410] width 624 height 454
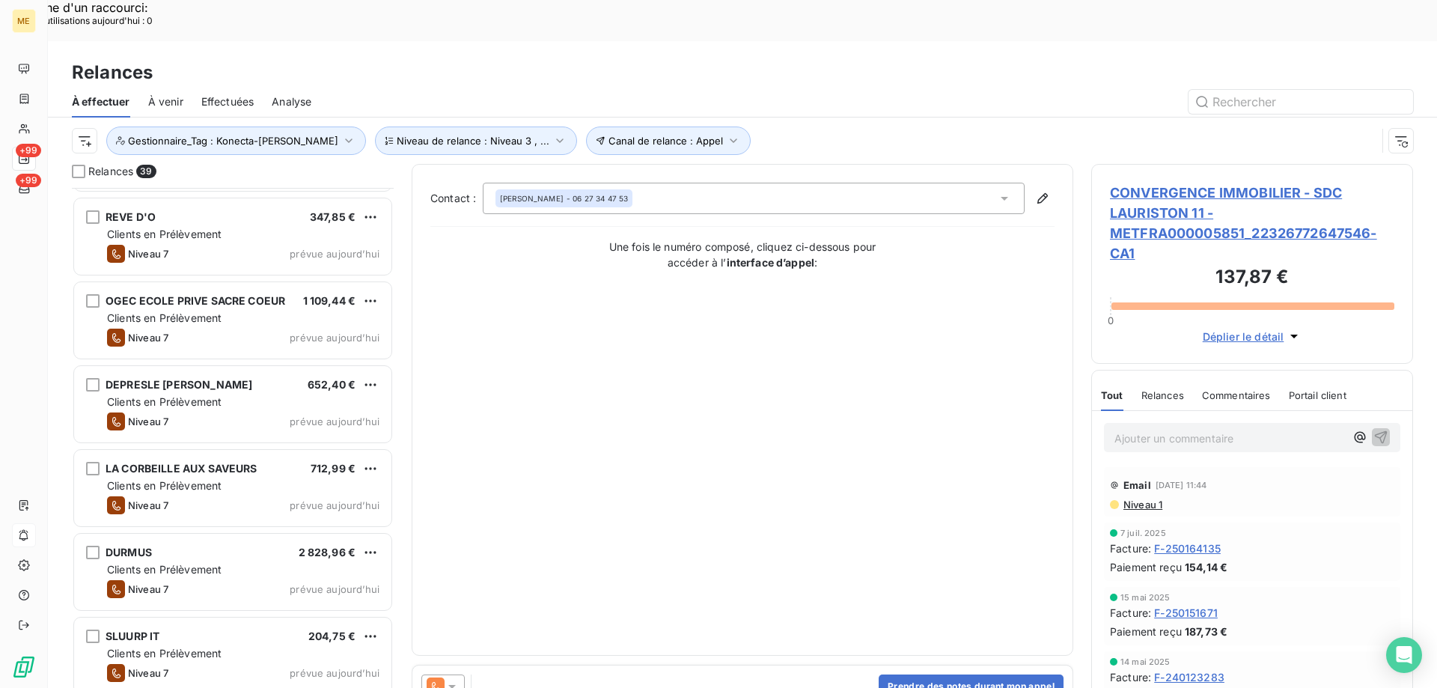
scroll to position [2729, 0]
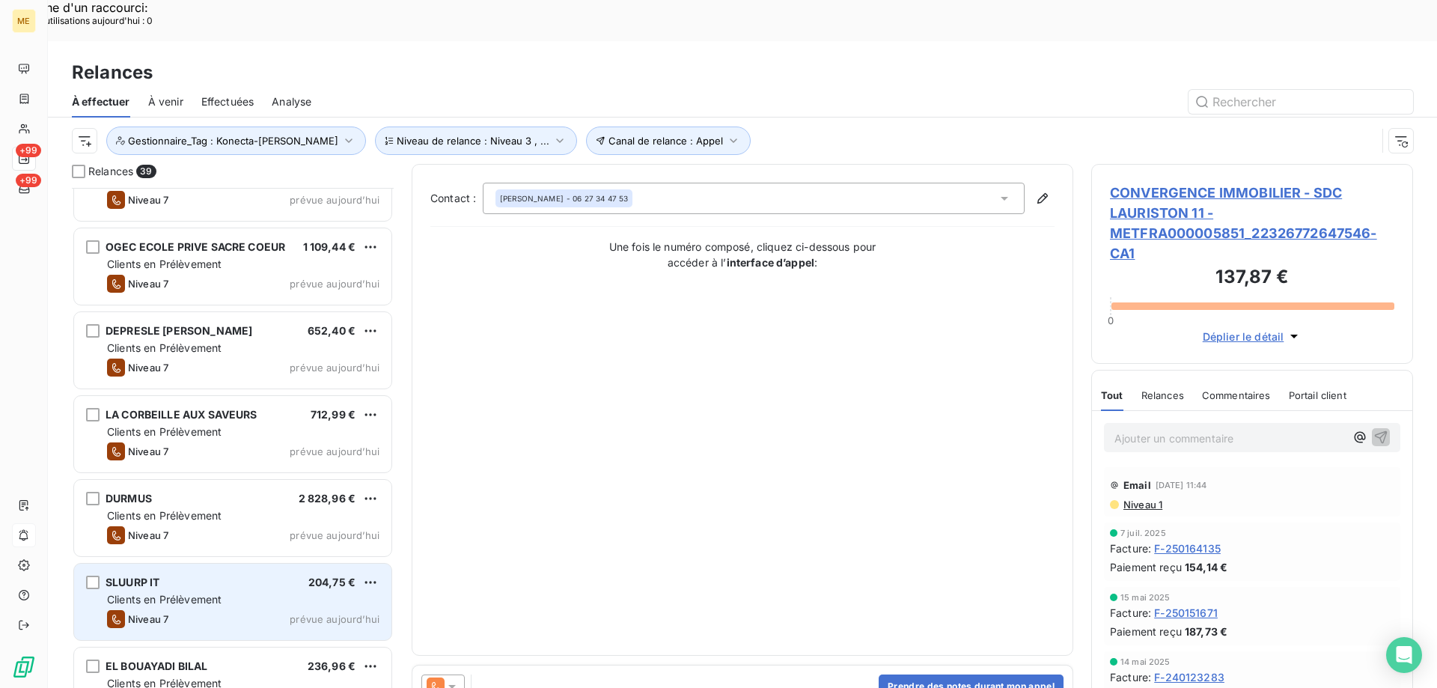
click at [239, 592] on div "Clients en Prélèvement" at bounding box center [243, 599] width 272 height 15
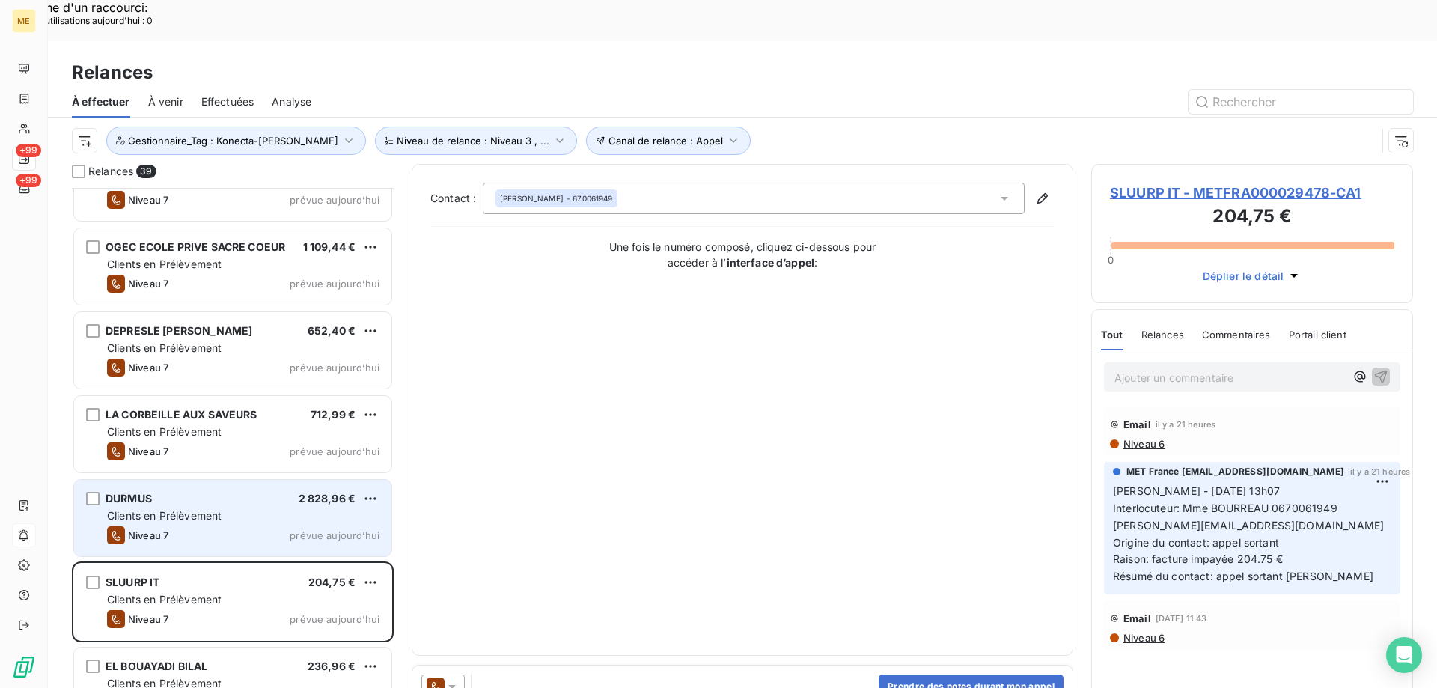
click at [200, 484] on div "DURMUS 2 828,96 € Clients en Prélèvement Niveau 7 prévue aujourd’hui" at bounding box center [232, 518] width 317 height 76
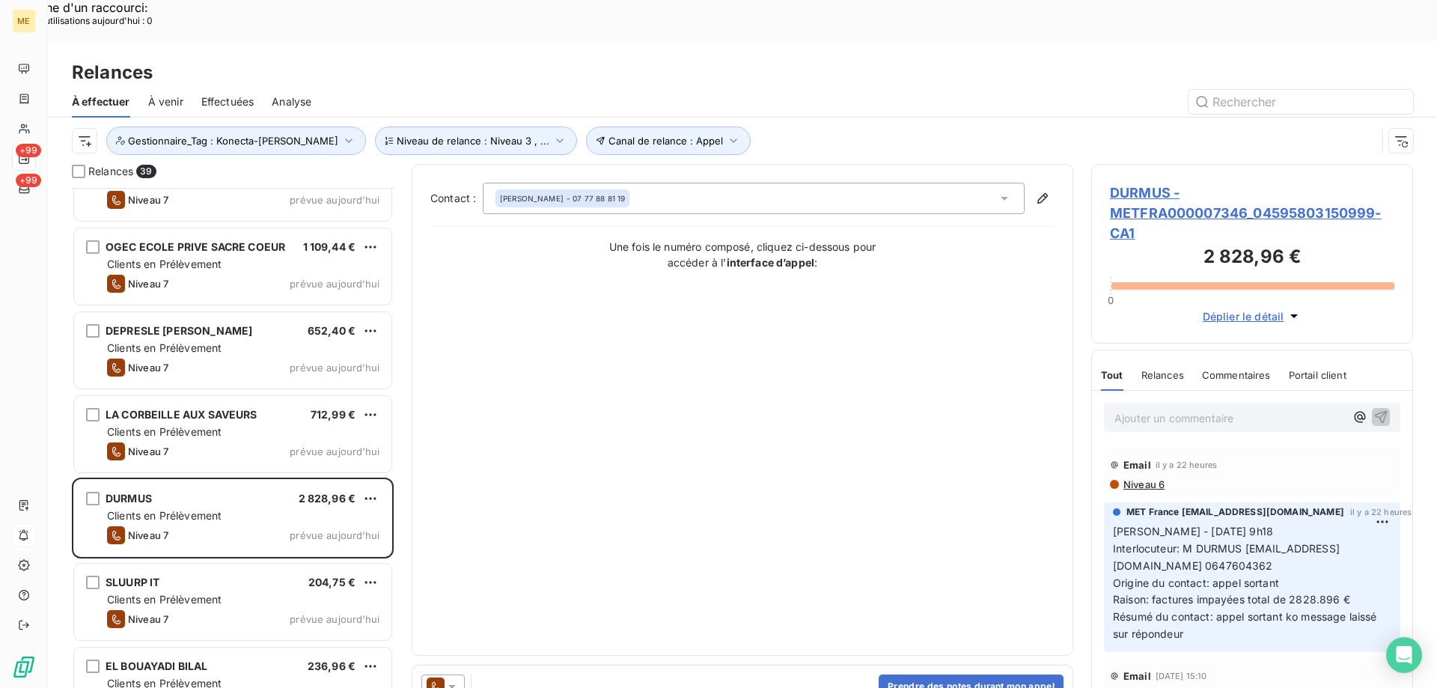
click at [1133, 183] on span "DURMUS - METFRA000007346_04595803150999-CA1" at bounding box center [1252, 213] width 284 height 61
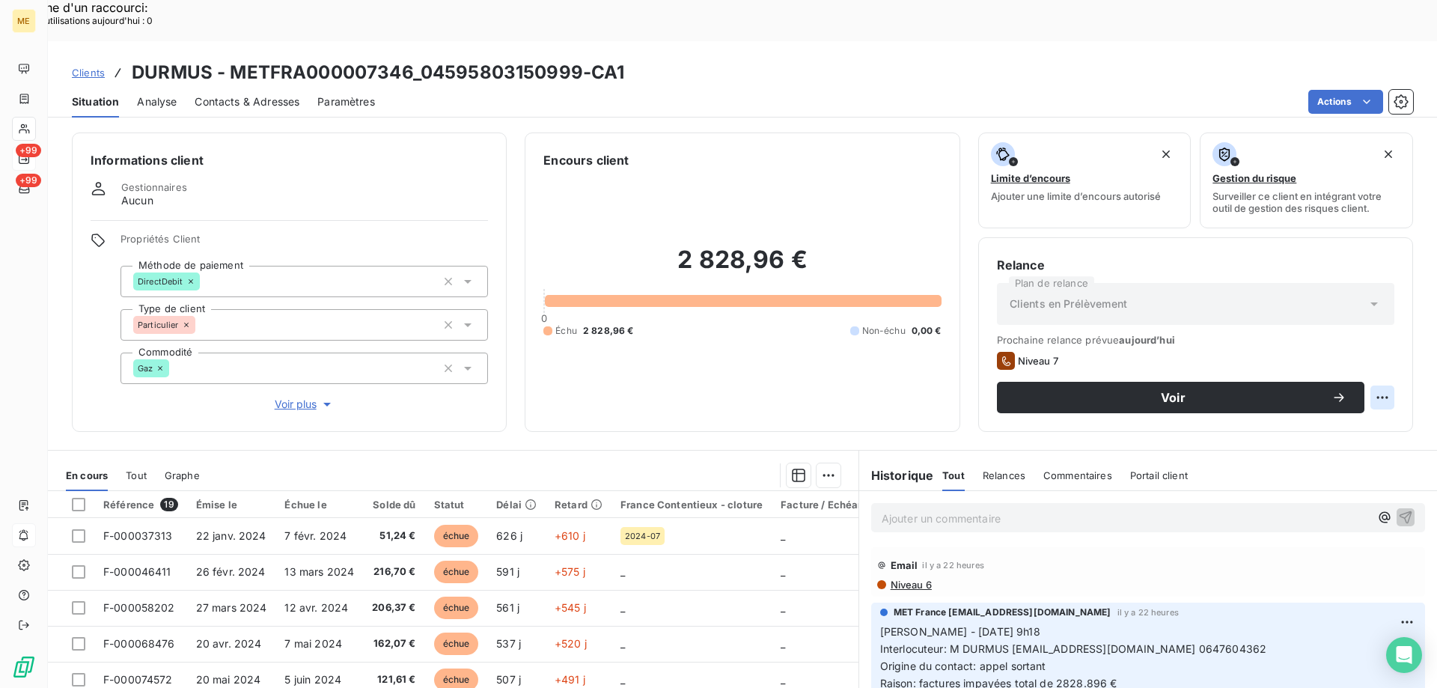
click at [1299, 388] on div "Replanifier cette action" at bounding box center [1309, 389] width 134 height 24
select select "9"
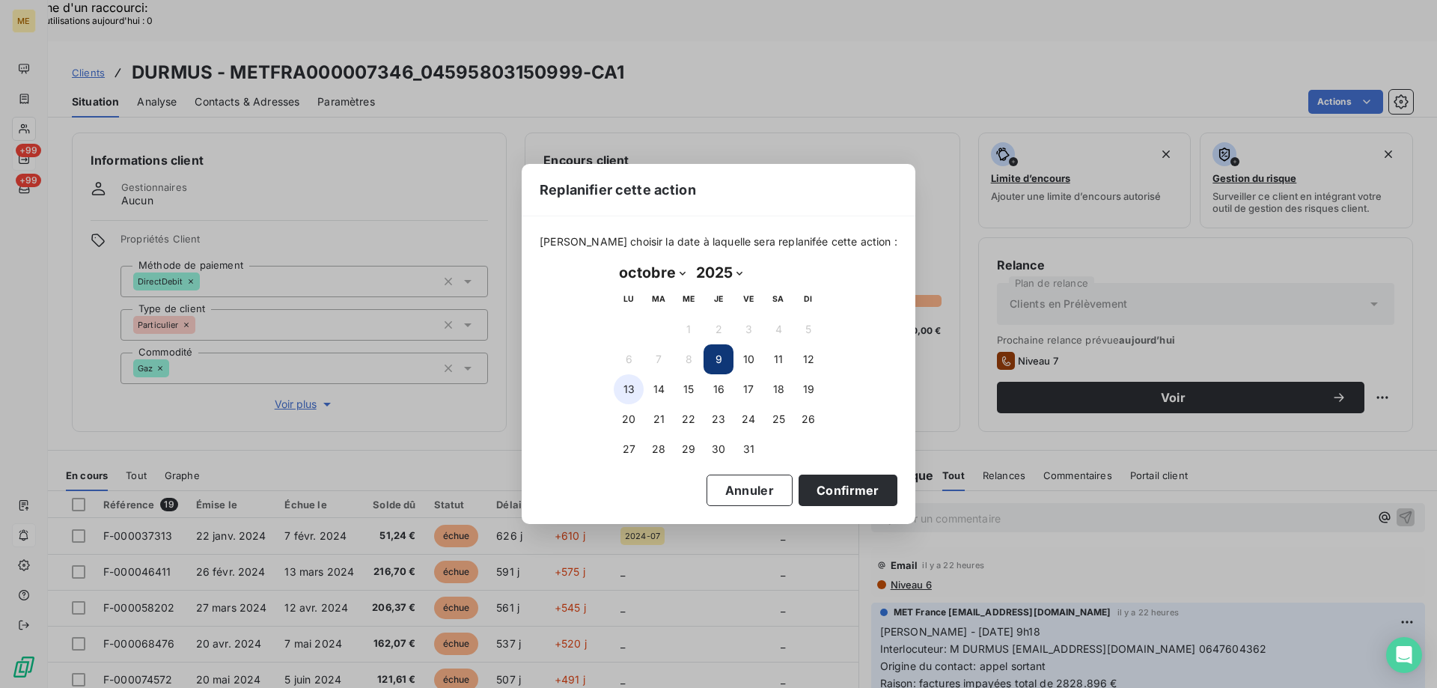
click at [629, 388] on button "13" at bounding box center [629, 389] width 30 height 30
click at [819, 501] on button "Confirmer" at bounding box center [848, 489] width 99 height 31
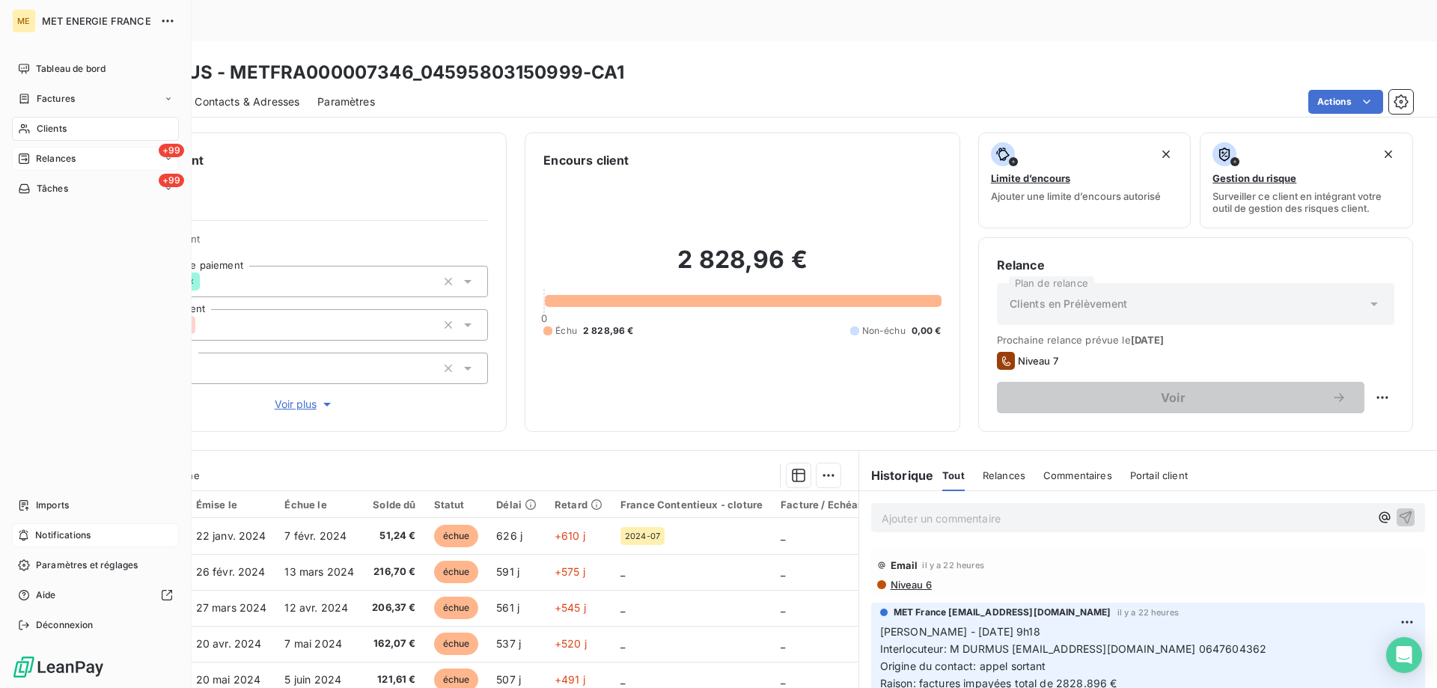
click at [45, 152] on span "Relances" at bounding box center [56, 158] width 40 height 13
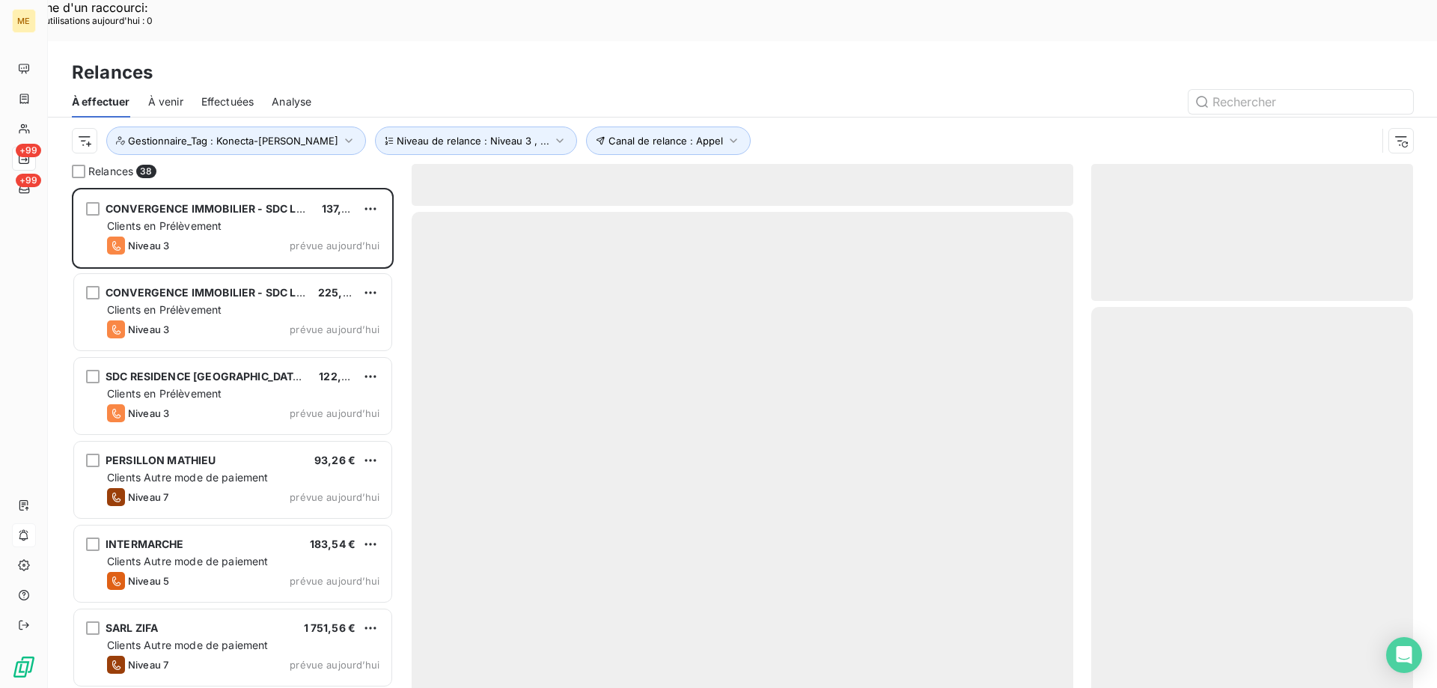
scroll to position [530, 311]
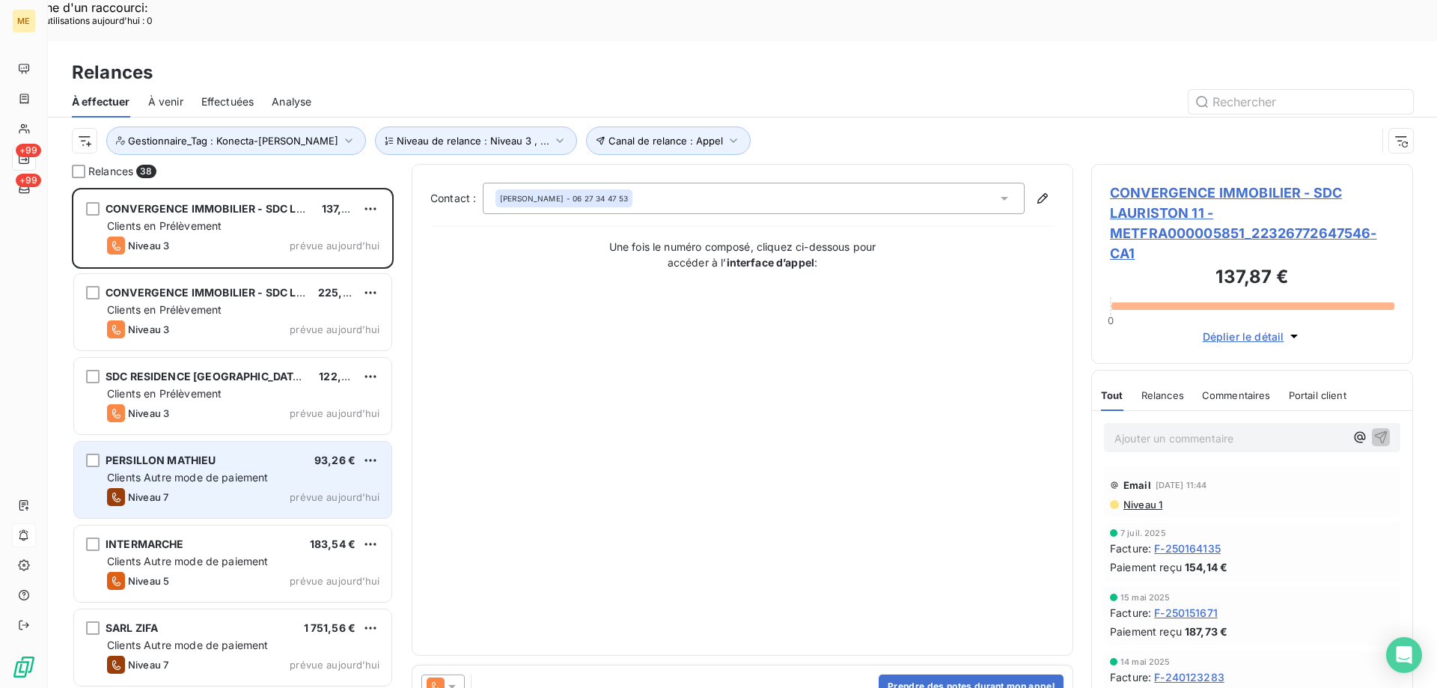
click at [165, 453] on div "PERSILLON MATHIEU" at bounding box center [161, 460] width 111 height 15
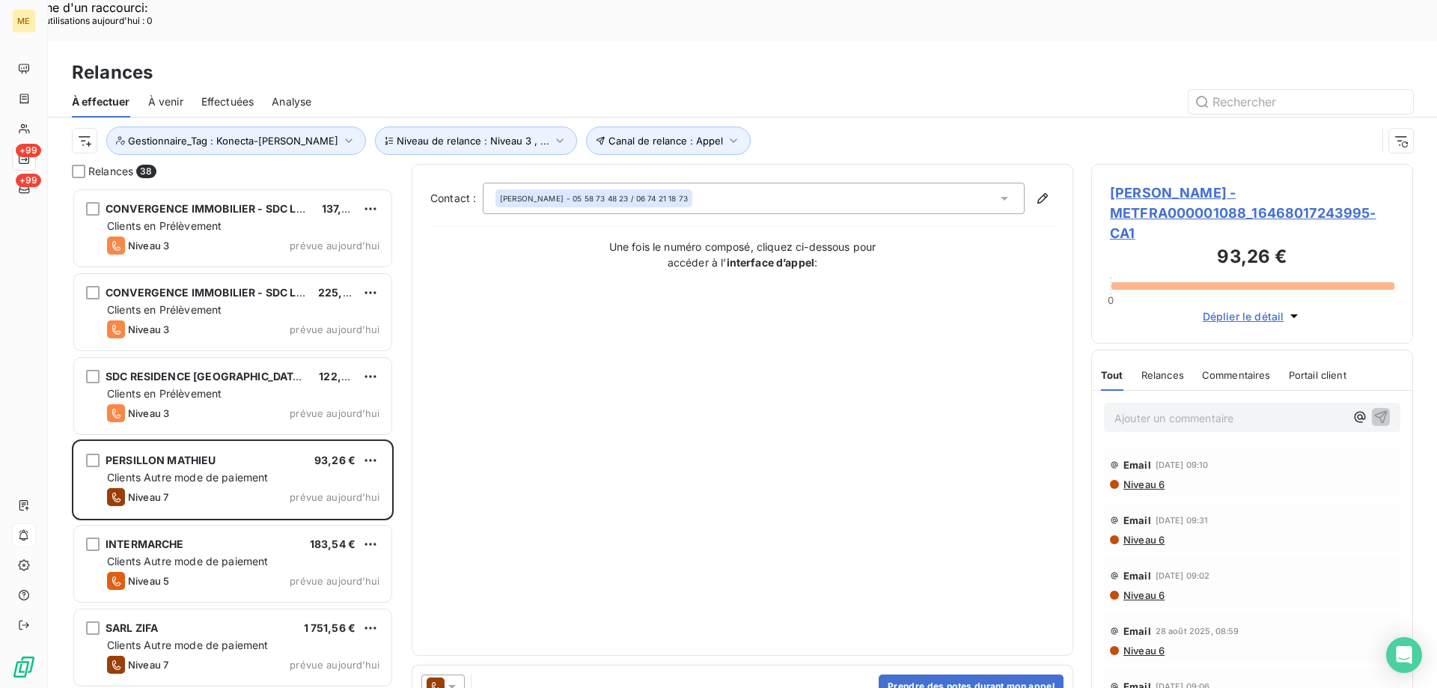
click at [1123, 183] on span "PERSILLON MATHIEU - METFRA000001088_16468017243995-CA1" at bounding box center [1252, 213] width 284 height 61
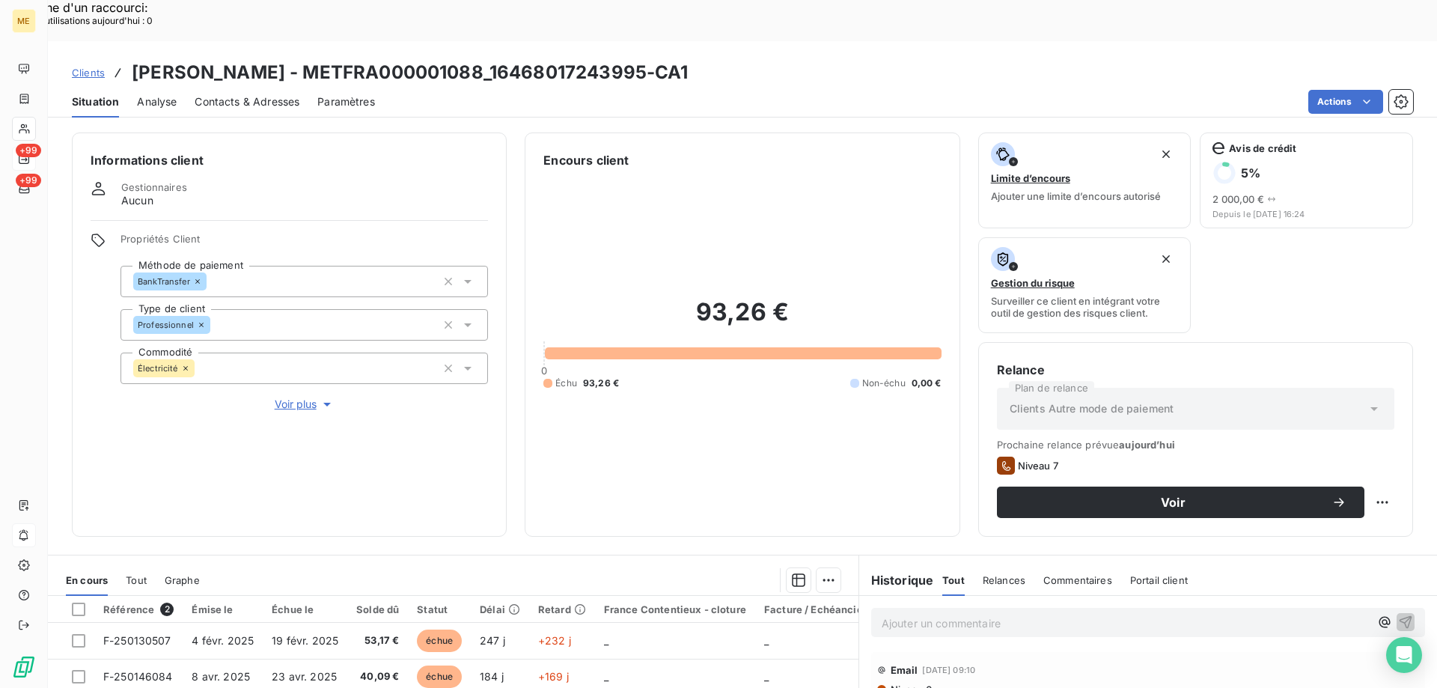
click at [289, 397] on span "Voir plus" at bounding box center [305, 404] width 60 height 15
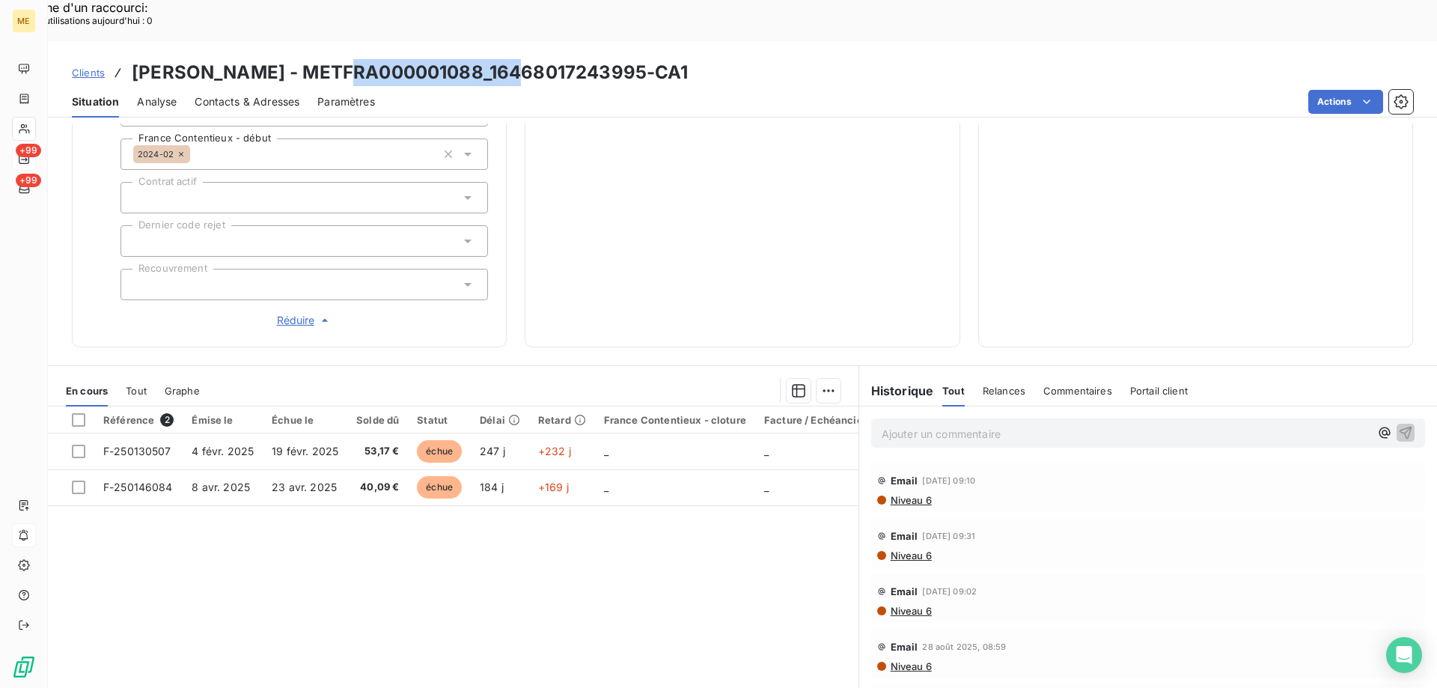
drag, startPoint x: 337, startPoint y: 31, endPoint x: 516, endPoint y: 25, distance: 179.7
click at [516, 59] on h3 "PERSILLON MATHIEU - METFRA000001088_16468017243995-CA1" at bounding box center [410, 72] width 557 height 27
copy h3 "METFRA000001088"
click at [263, 94] on span "Contacts & Adresses" at bounding box center [247, 101] width 105 height 15
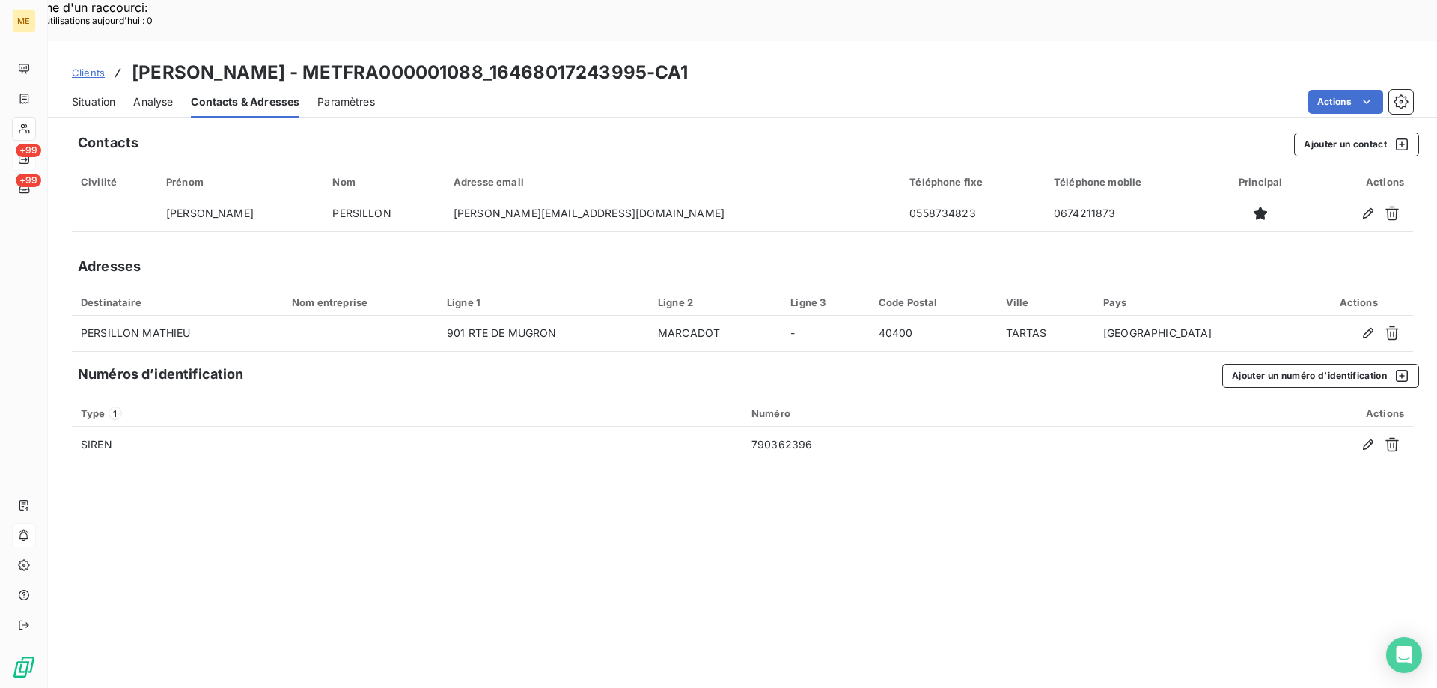
click at [90, 76] on div "Clients PERSILLON MATHIEU - METFRA000001088_16468017243995-CA1 Situation Analys…" at bounding box center [742, 385] width 1389 height 688
click at [98, 86] on div "Situation" at bounding box center [93, 101] width 43 height 31
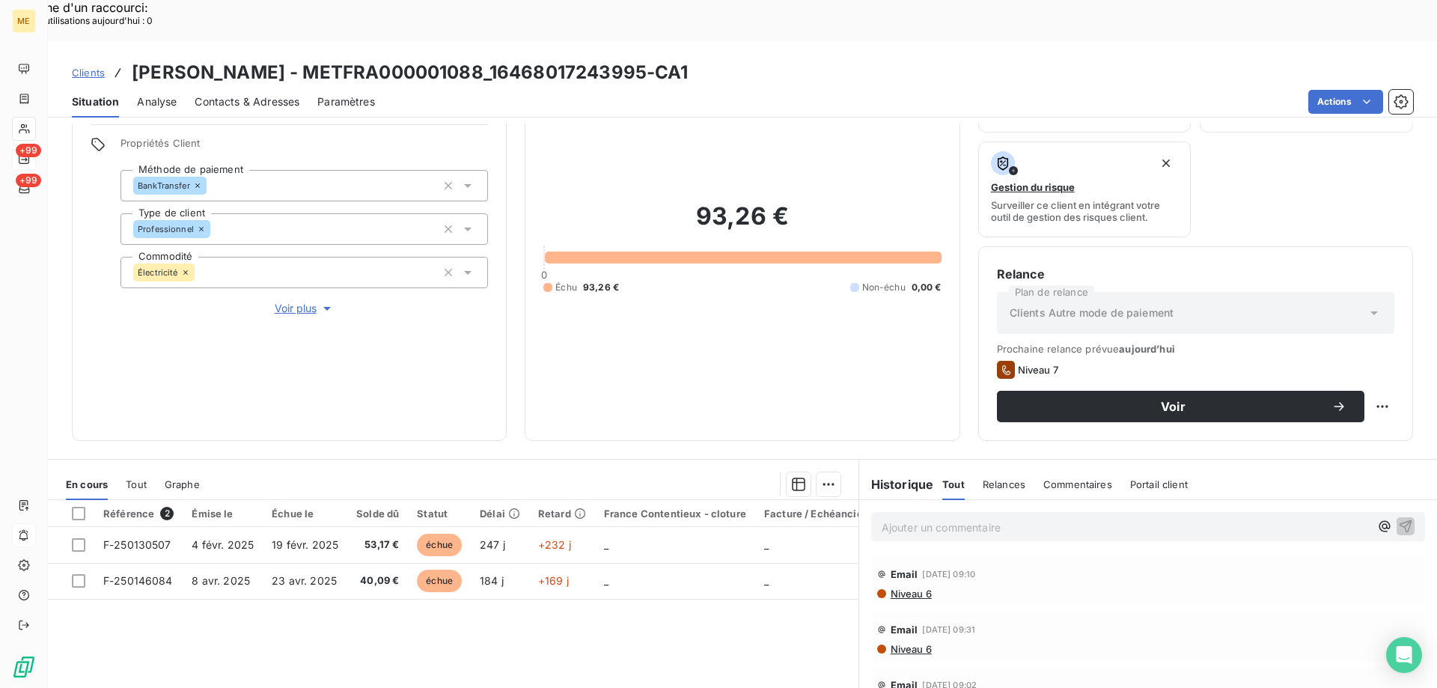
scroll to position [200, 0]
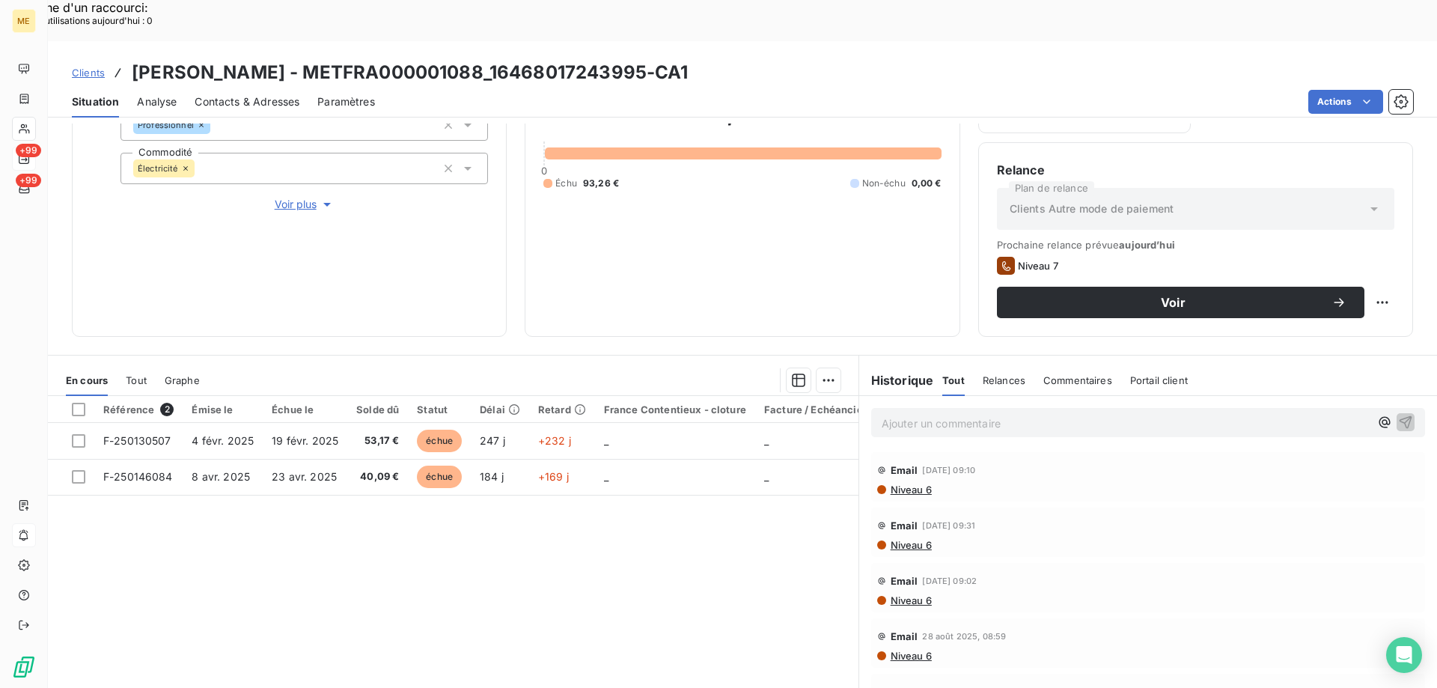
click at [916, 414] on p "Ajouter un commentaire ﻿" at bounding box center [1126, 423] width 488 height 19
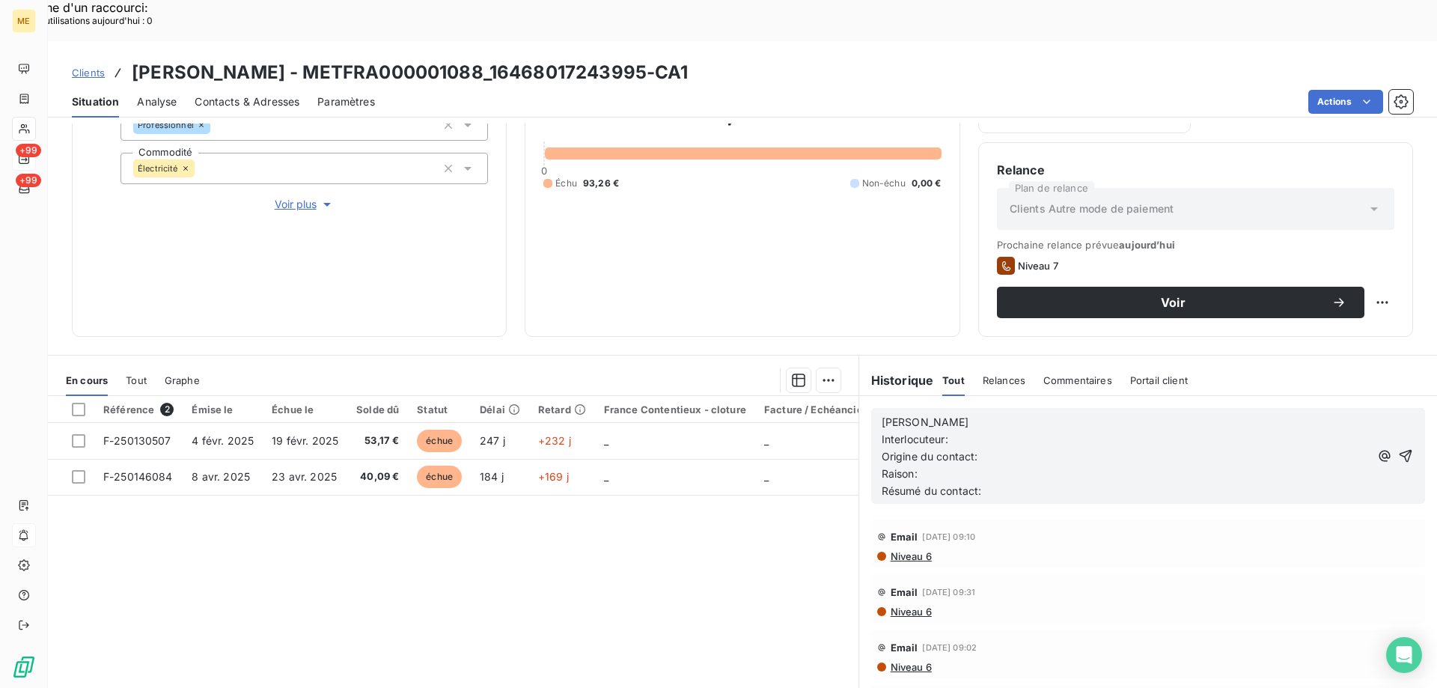
click at [916, 414] on p "[PERSON_NAME]" at bounding box center [1126, 422] width 488 height 17
click at [1016, 431] on p "Interlocuteur:" at bounding box center [1126, 439] width 488 height 17
click at [1075, 431] on p "Interlocuteur: M PERSILLON" at bounding box center [1126, 439] width 488 height 17
click at [1114, 431] on p "Interlocuteur: M PERSILLON 0674211873" at bounding box center [1126, 439] width 488 height 17
click at [1010, 448] on p "Origine du contact:" at bounding box center [1126, 456] width 488 height 17
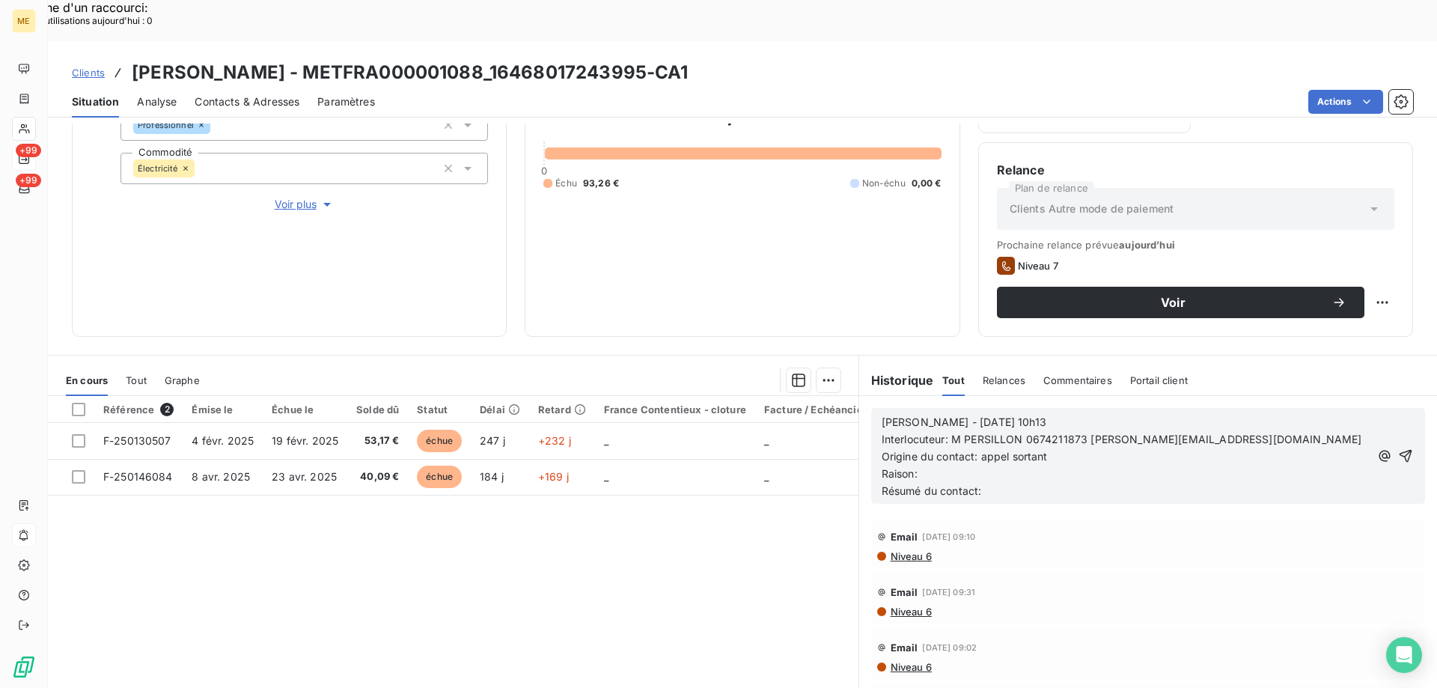
click at [994, 465] on p "Raison:" at bounding box center [1126, 473] width 488 height 17
click at [998, 483] on p "Résumé du contact:" at bounding box center [1126, 491] width 488 height 17
click at [1398, 448] on icon "button" at bounding box center [1405, 455] width 15 height 15
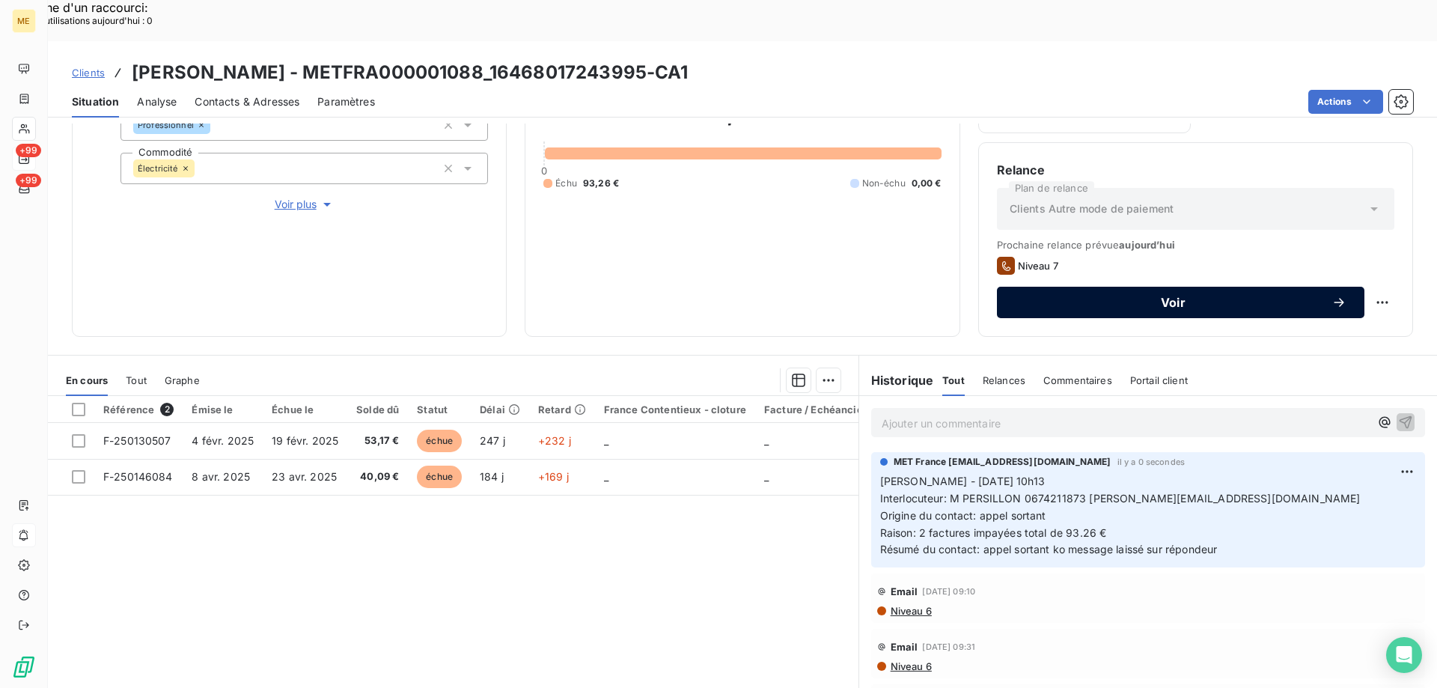
click at [1126, 287] on button "Voir" at bounding box center [1180, 302] width 367 height 31
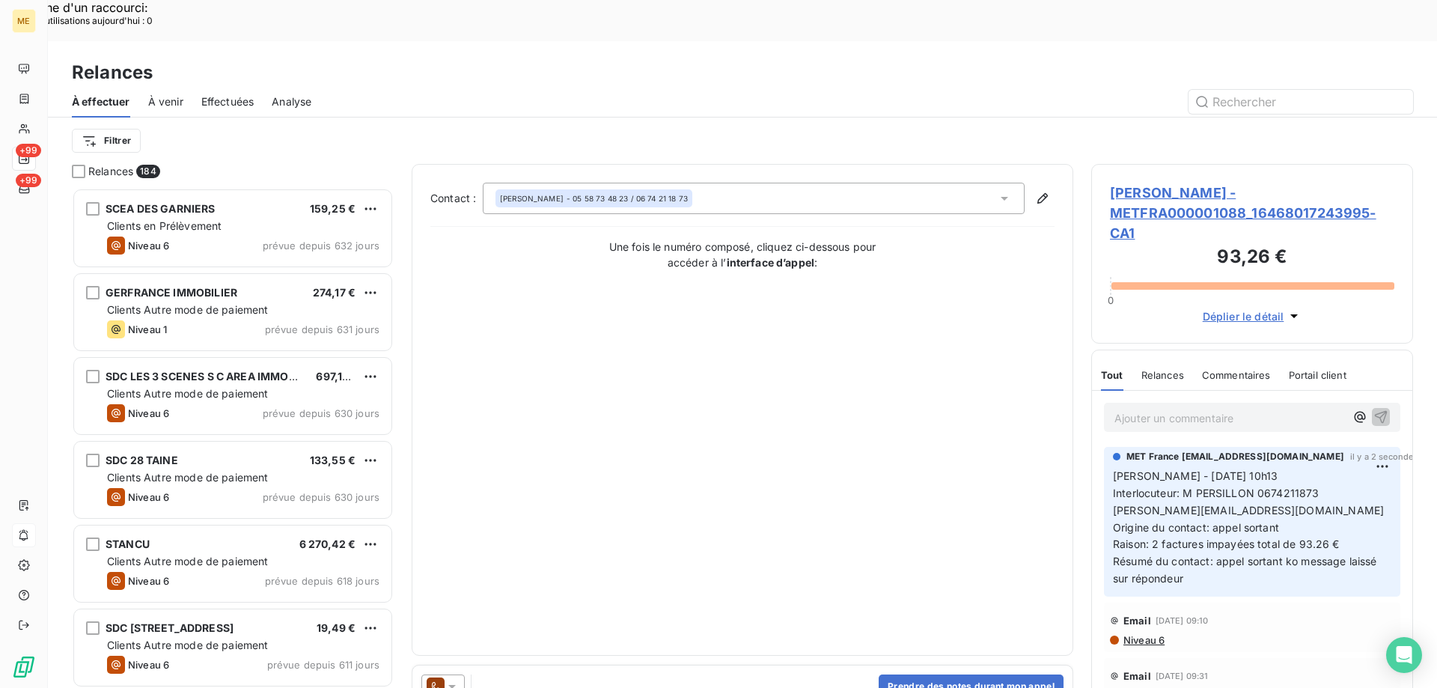
scroll to position [530, 311]
click at [442, 677] on icon at bounding box center [436, 686] width 18 height 18
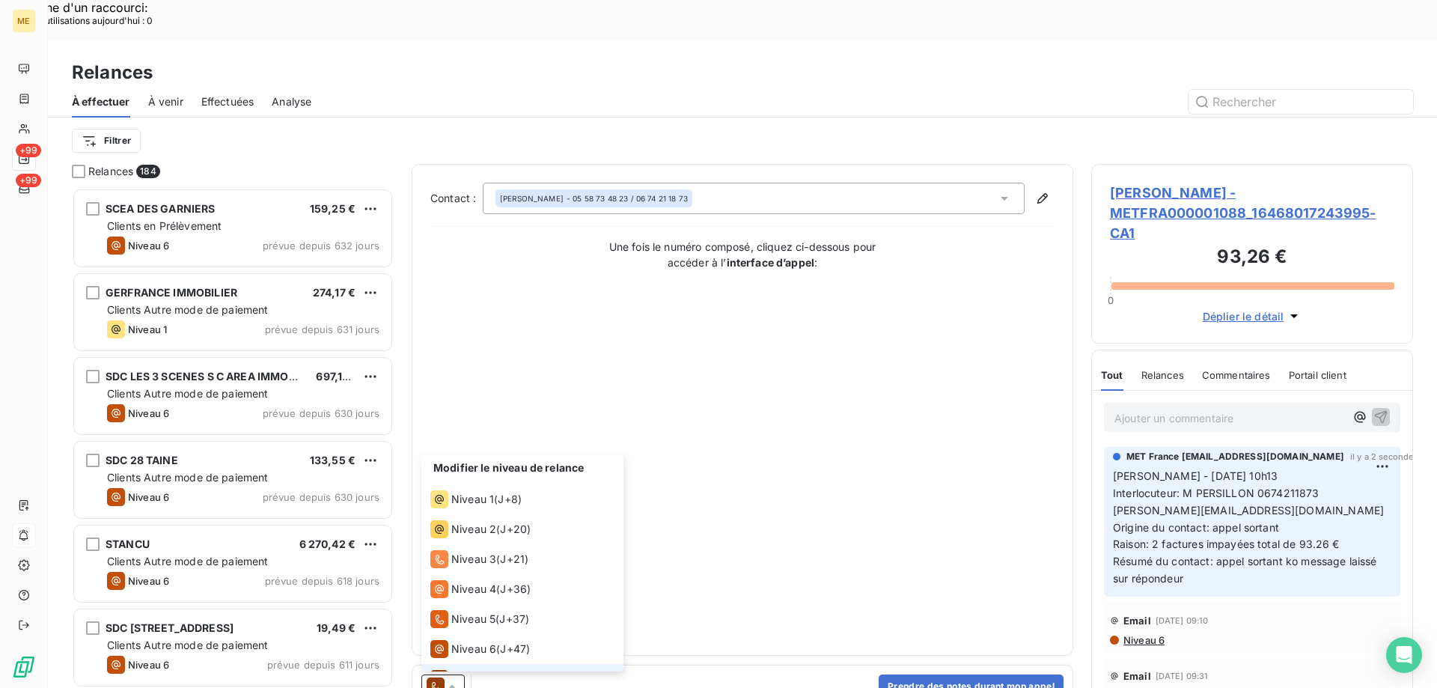
scroll to position [22, 0]
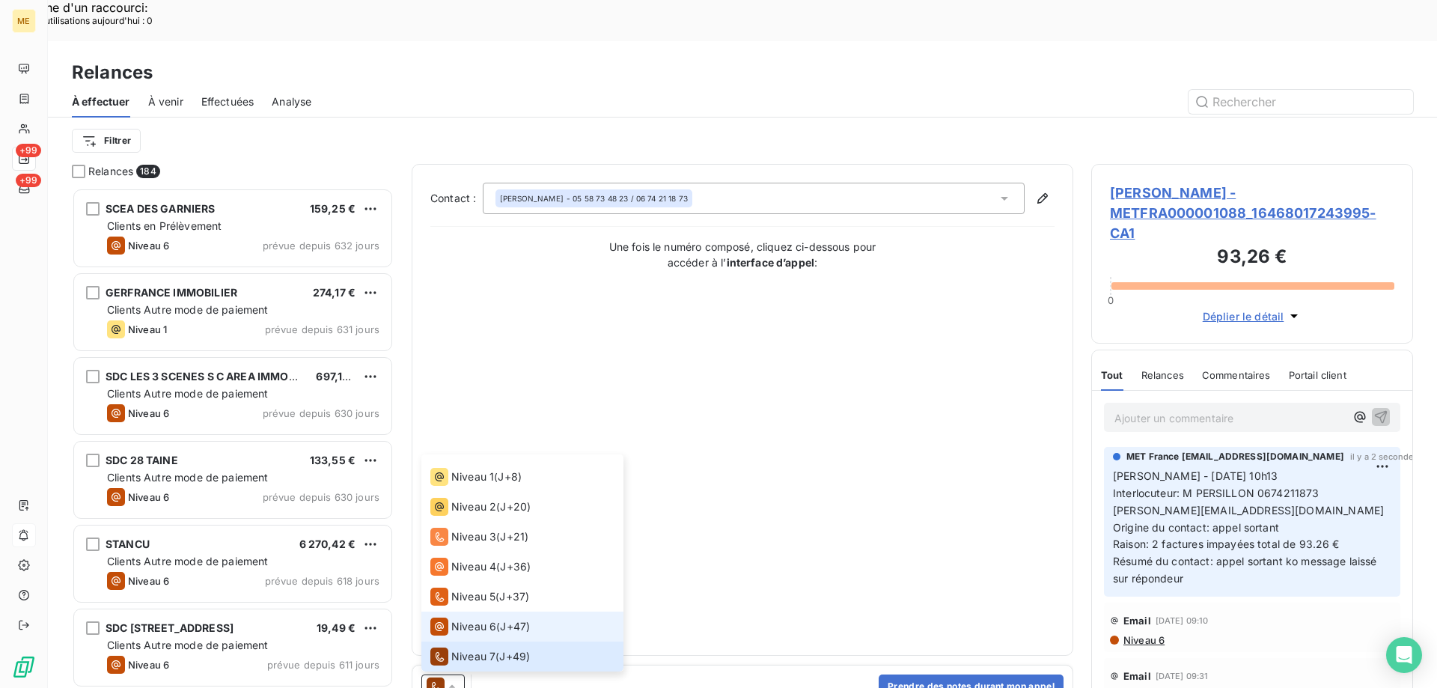
click at [457, 619] on span "Niveau 6" at bounding box center [473, 626] width 45 height 15
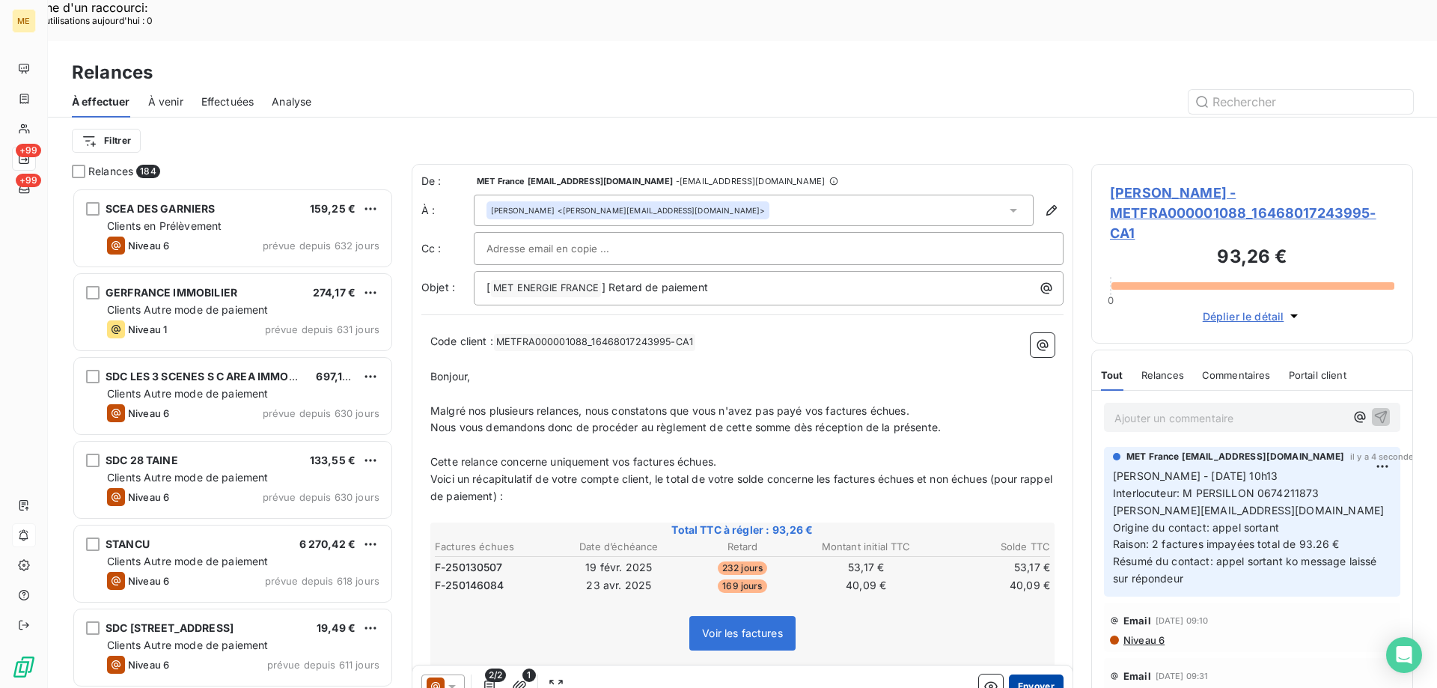
click at [1036, 674] on button "Envoyer" at bounding box center [1036, 686] width 55 height 24
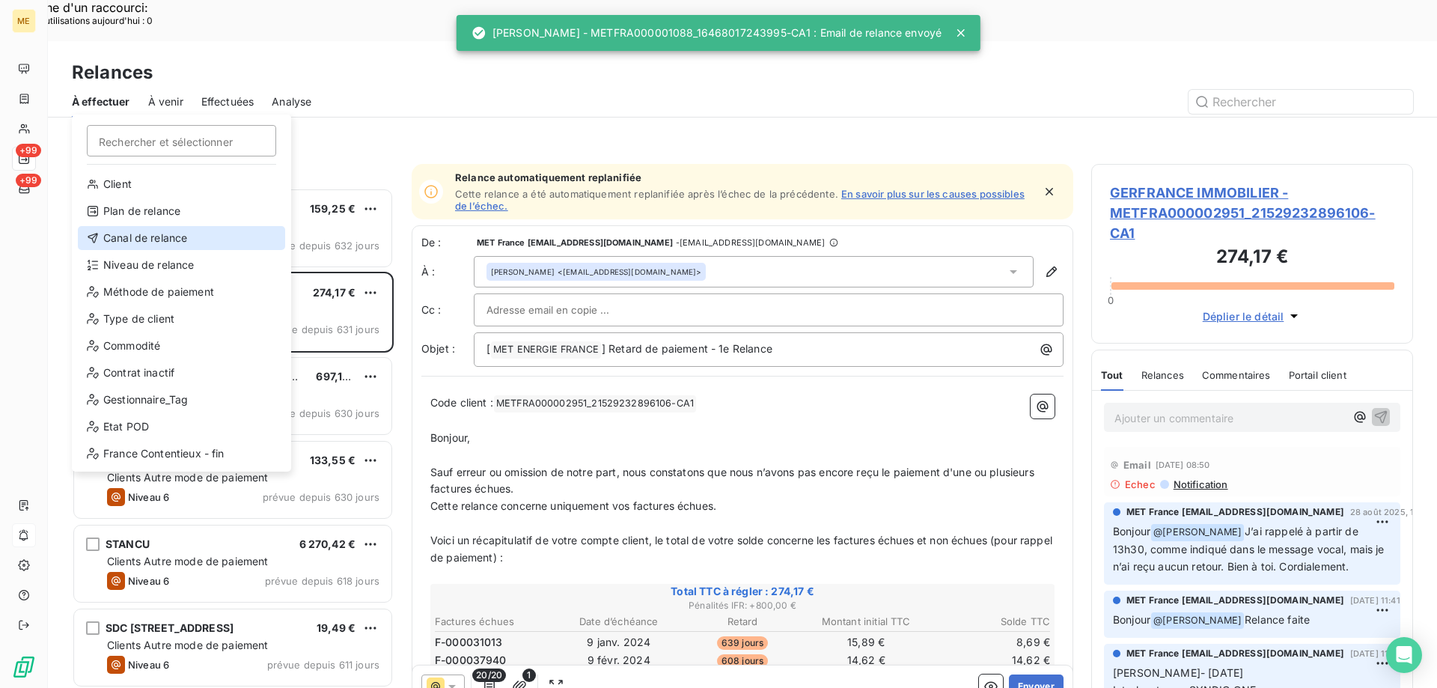
click at [122, 239] on div "Canal de relance" at bounding box center [181, 238] width 207 height 24
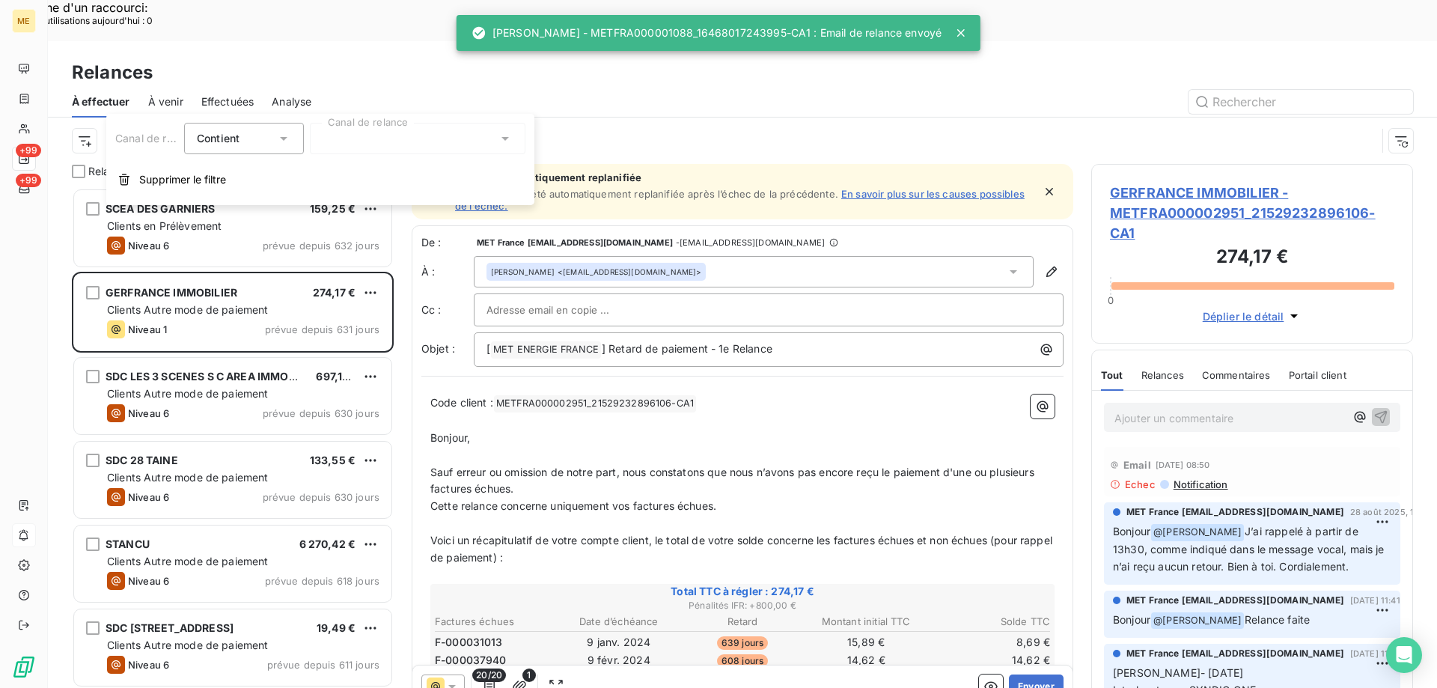
click at [373, 141] on div at bounding box center [418, 138] width 216 height 31
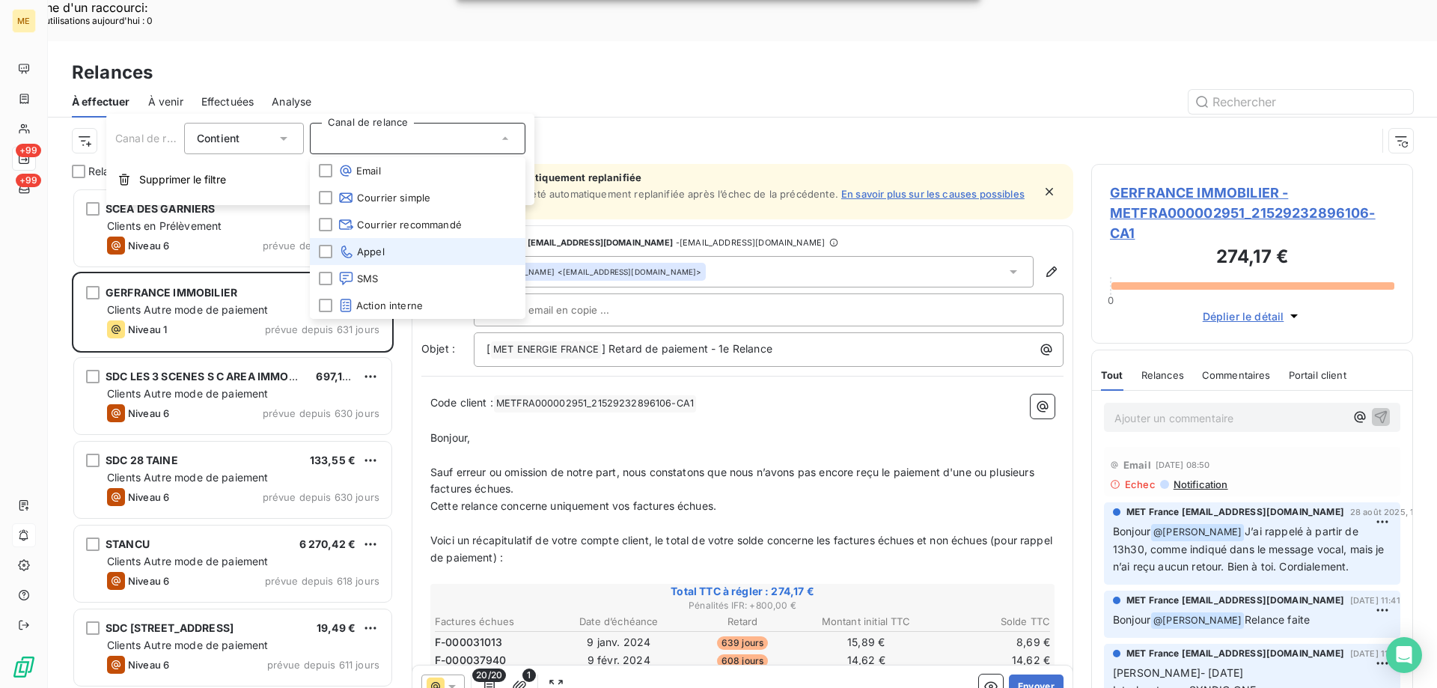
click at [360, 254] on span "Appel" at bounding box center [361, 251] width 46 height 15
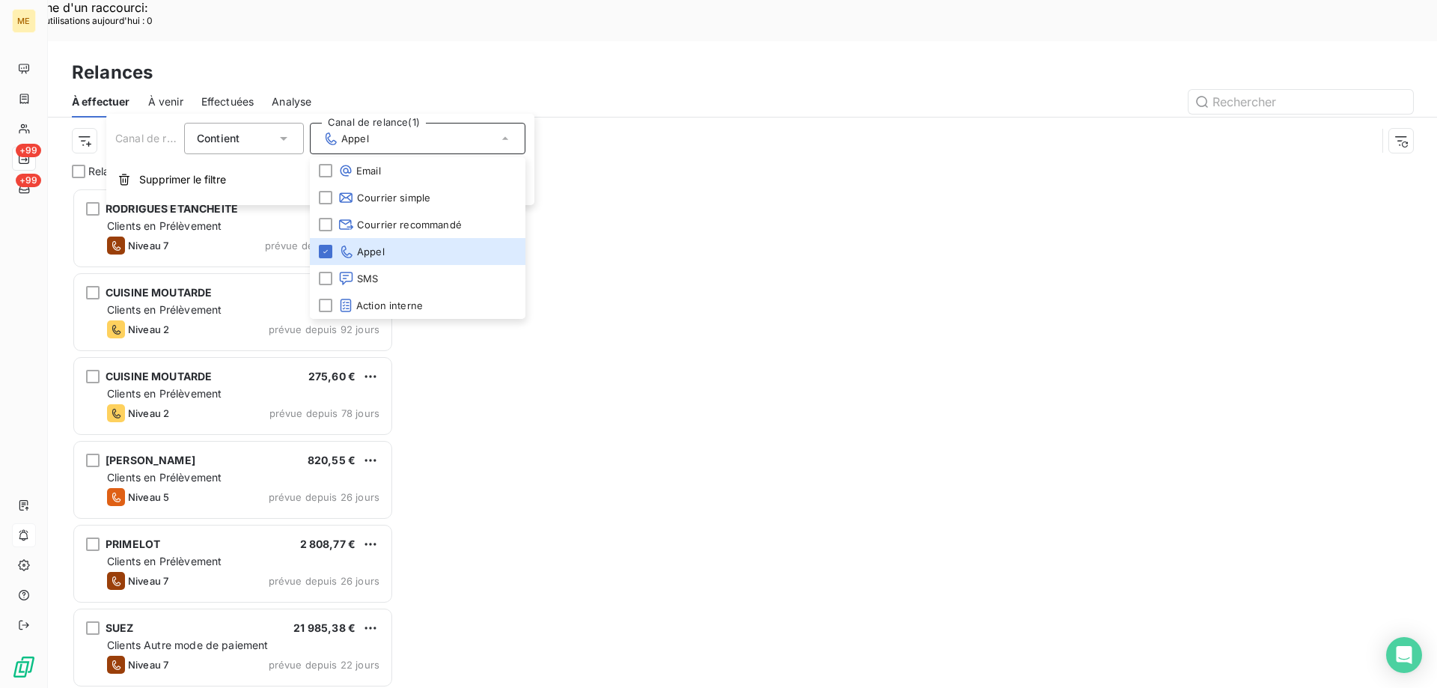
scroll to position [530, 311]
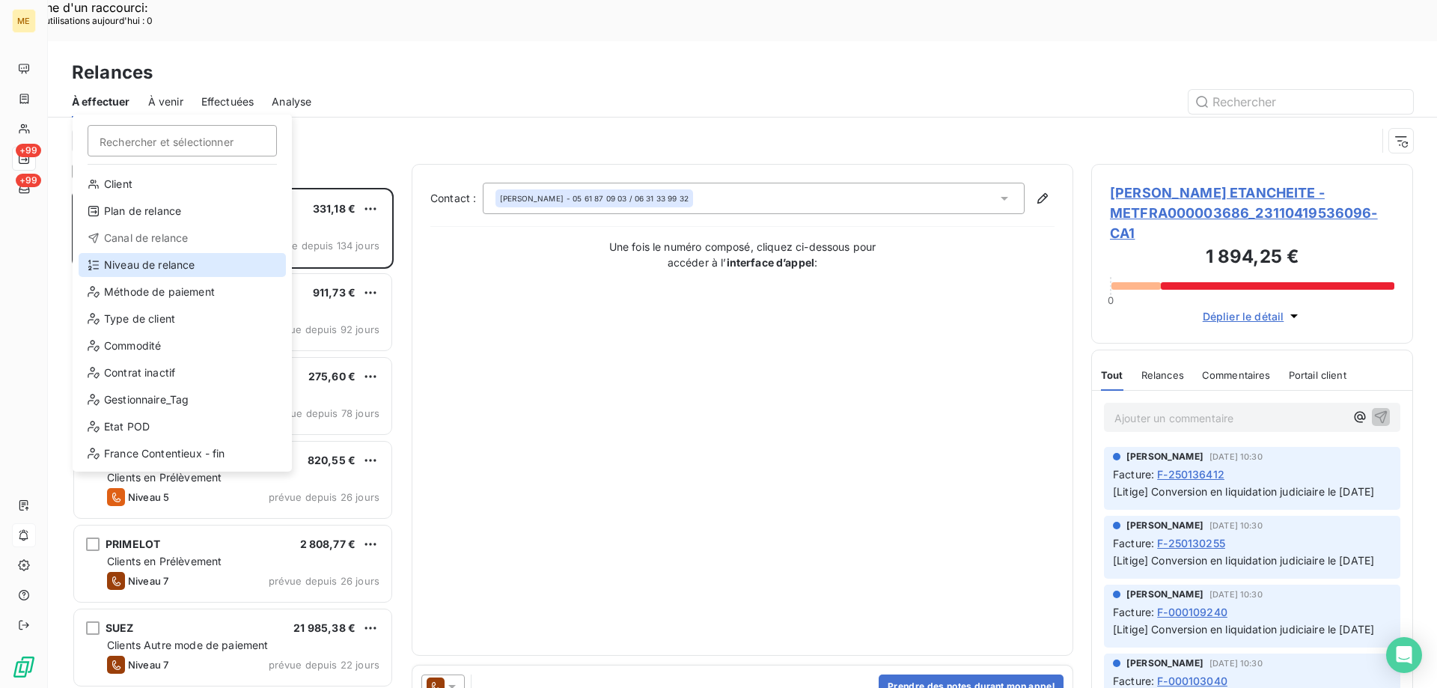
click at [126, 257] on div "Niveau de relance" at bounding box center [182, 265] width 207 height 24
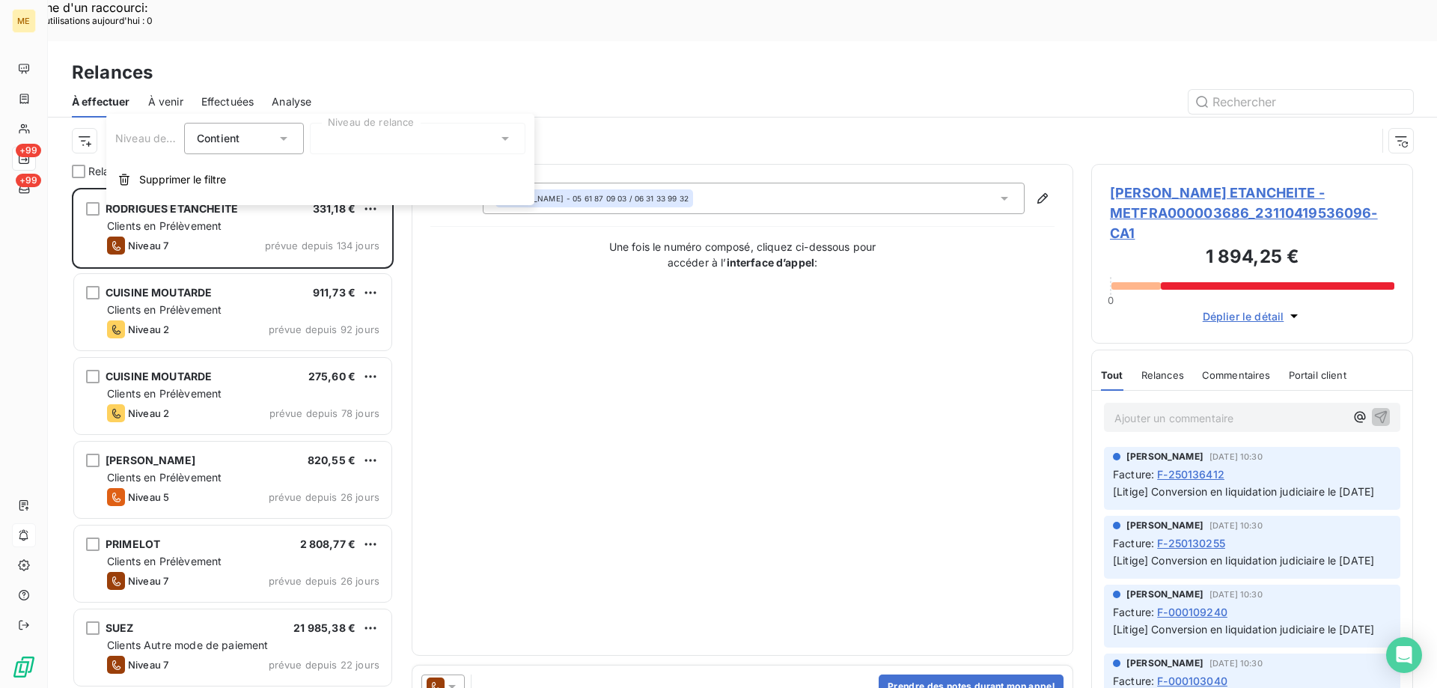
click at [427, 140] on div at bounding box center [418, 138] width 216 height 31
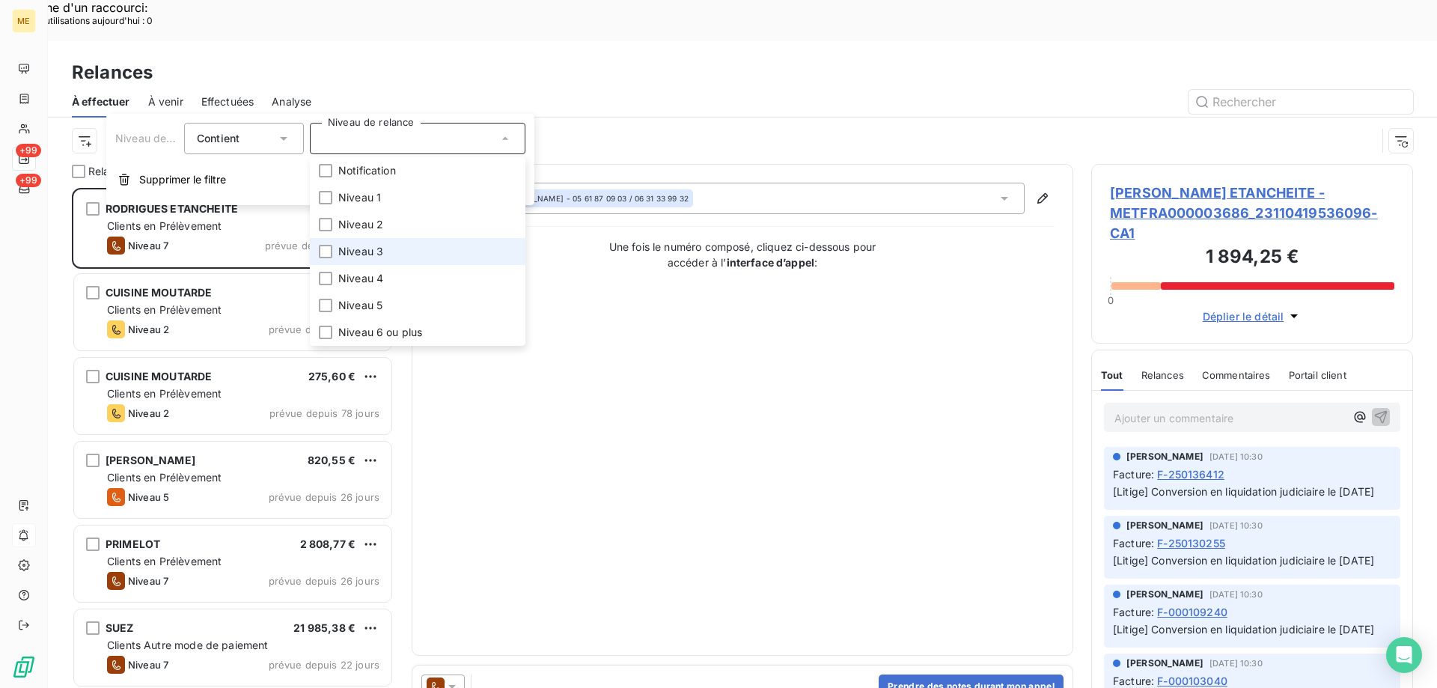
click at [409, 245] on li "Niveau 3" at bounding box center [418, 251] width 216 height 27
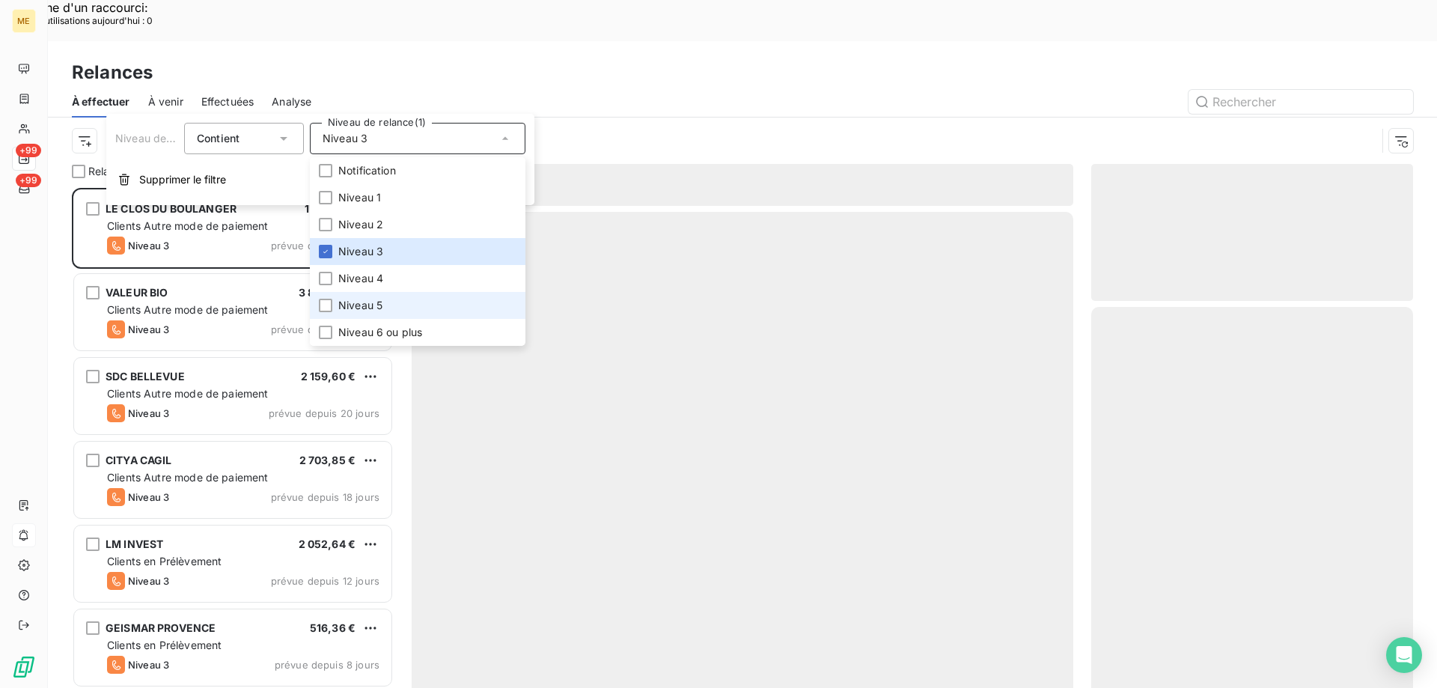
scroll to position [530, 311]
click at [393, 305] on li "Niveau 5" at bounding box center [418, 305] width 216 height 27
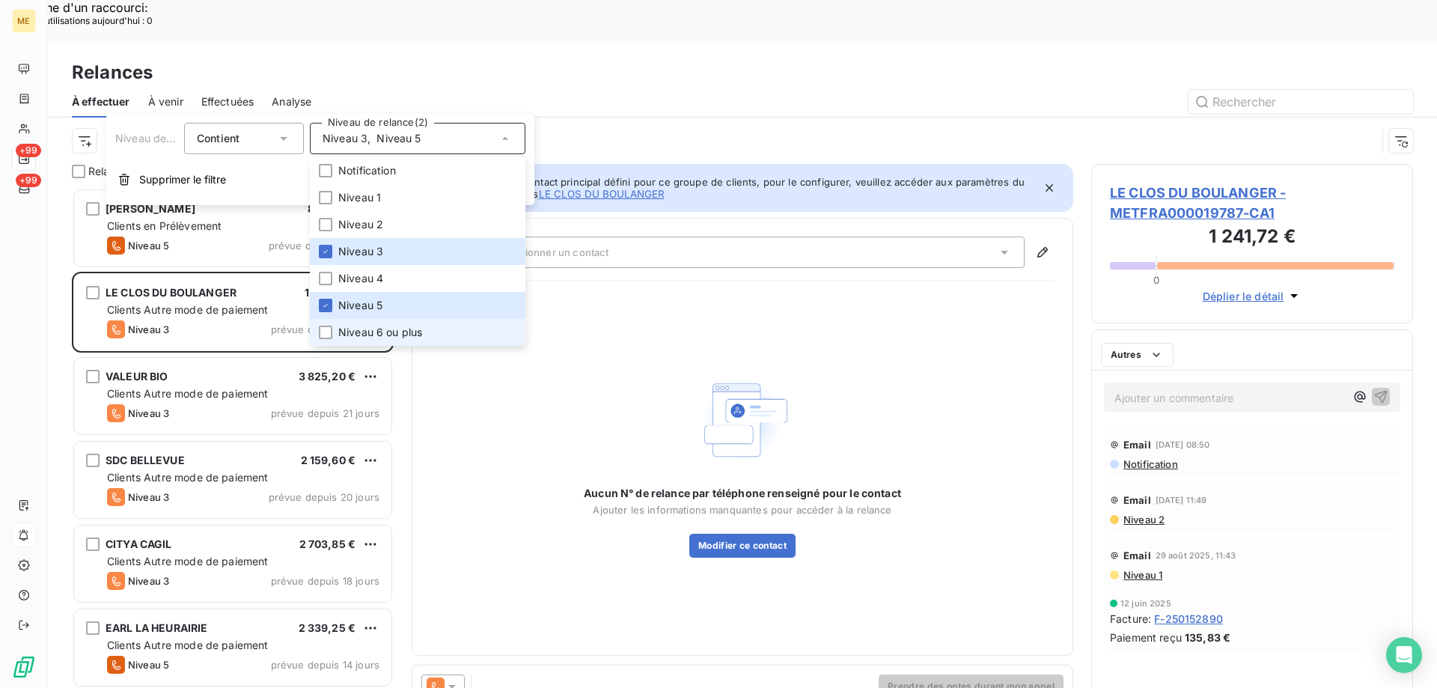
click at [394, 330] on span "Niveau 6 ou plus" at bounding box center [380, 332] width 84 height 15
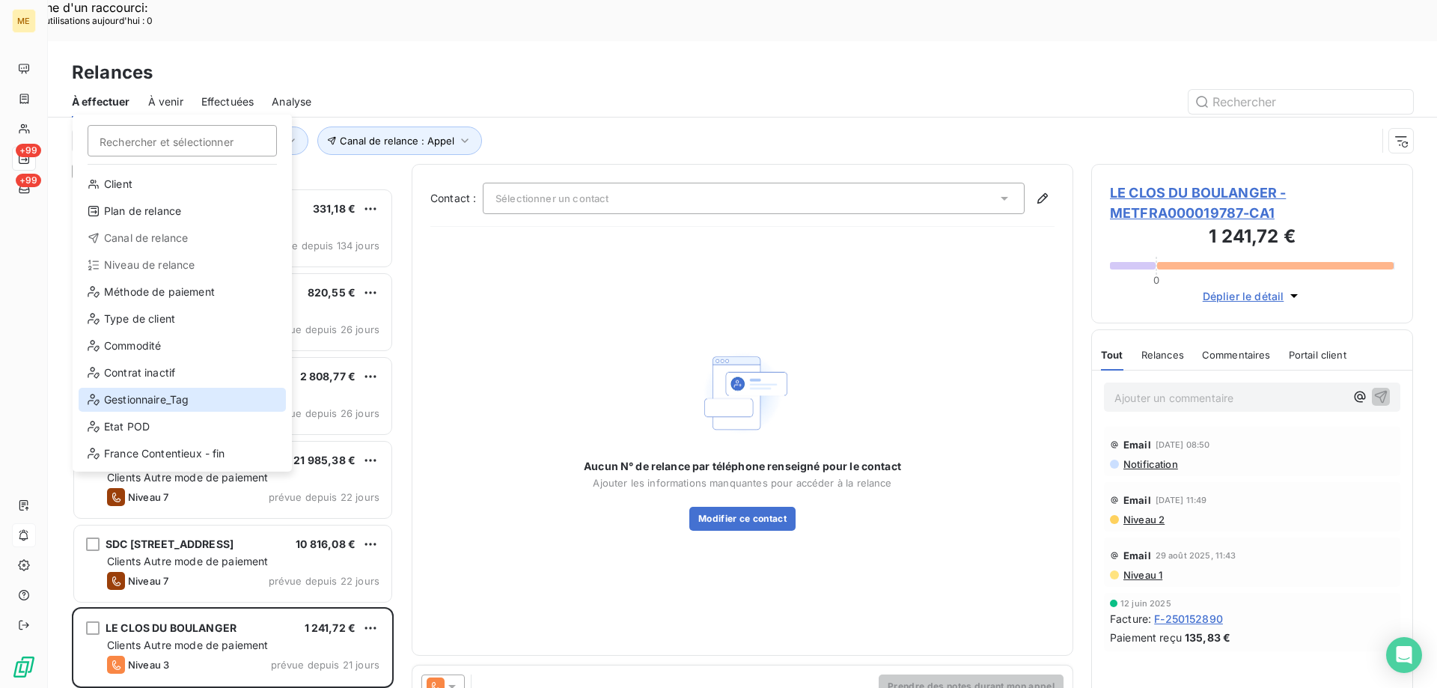
click at [156, 400] on div "Gestionnaire_Tag" at bounding box center [182, 400] width 207 height 24
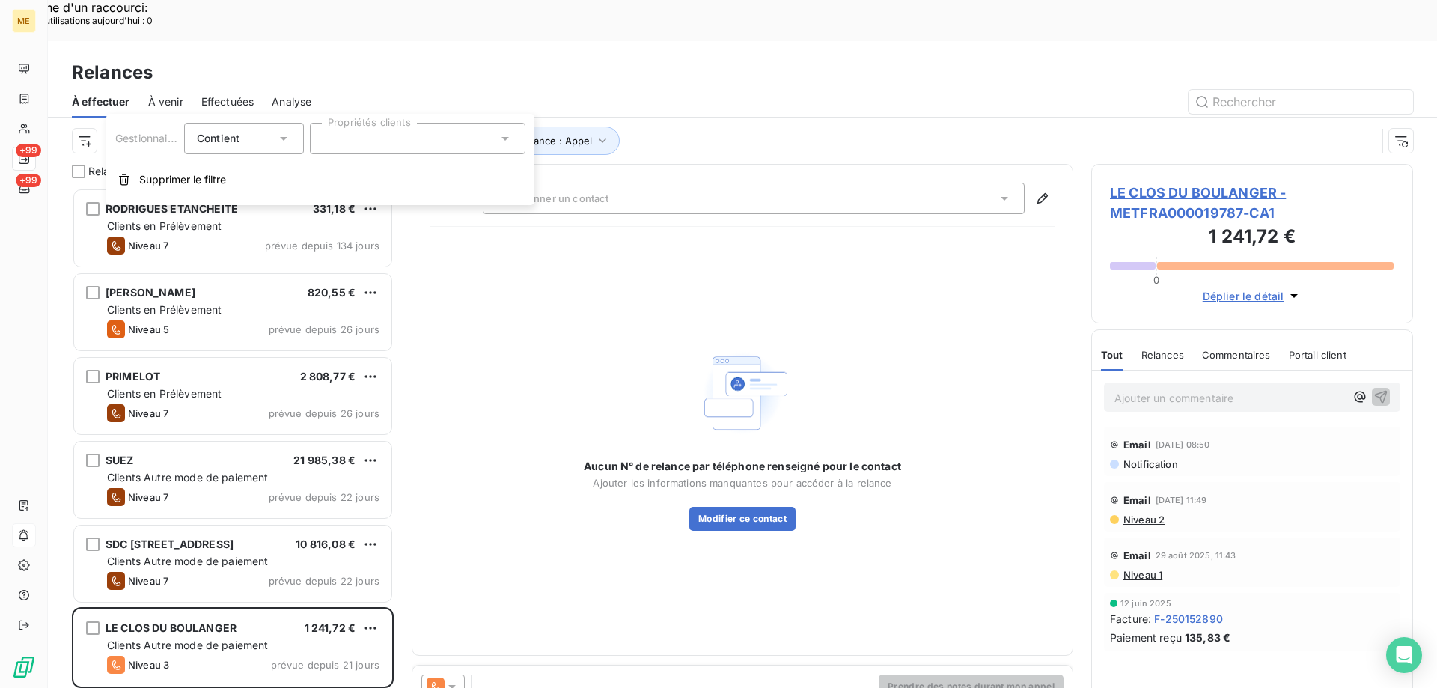
click at [415, 147] on div at bounding box center [418, 138] width 216 height 31
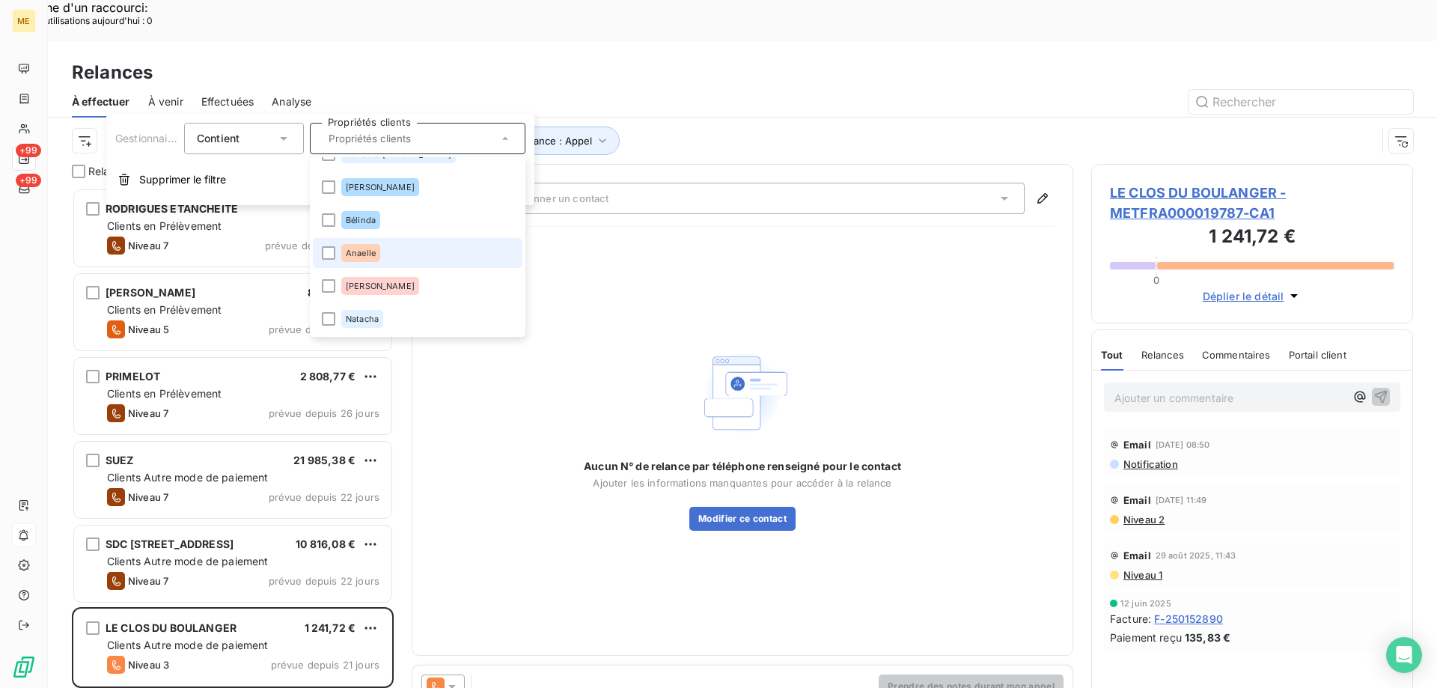
scroll to position [210, 0]
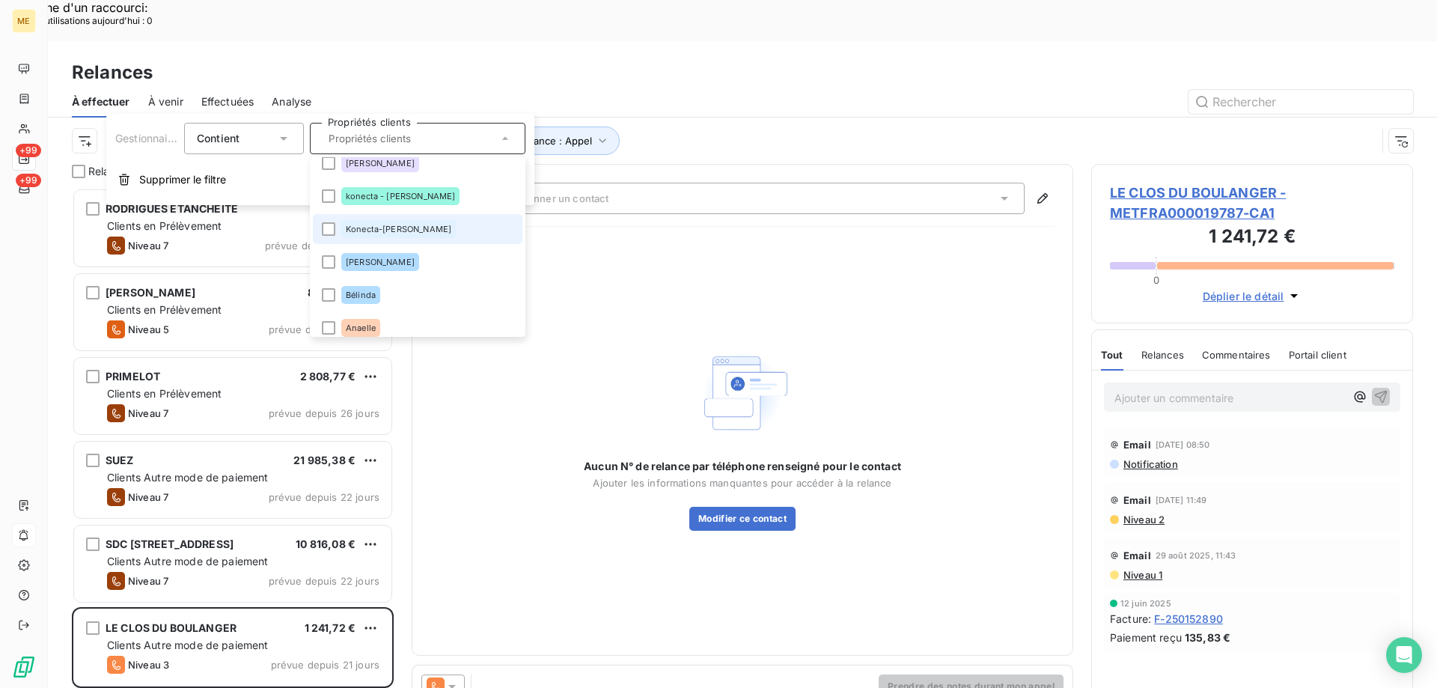
click at [393, 236] on div "Konecta-[PERSON_NAME]" at bounding box center [398, 229] width 115 height 18
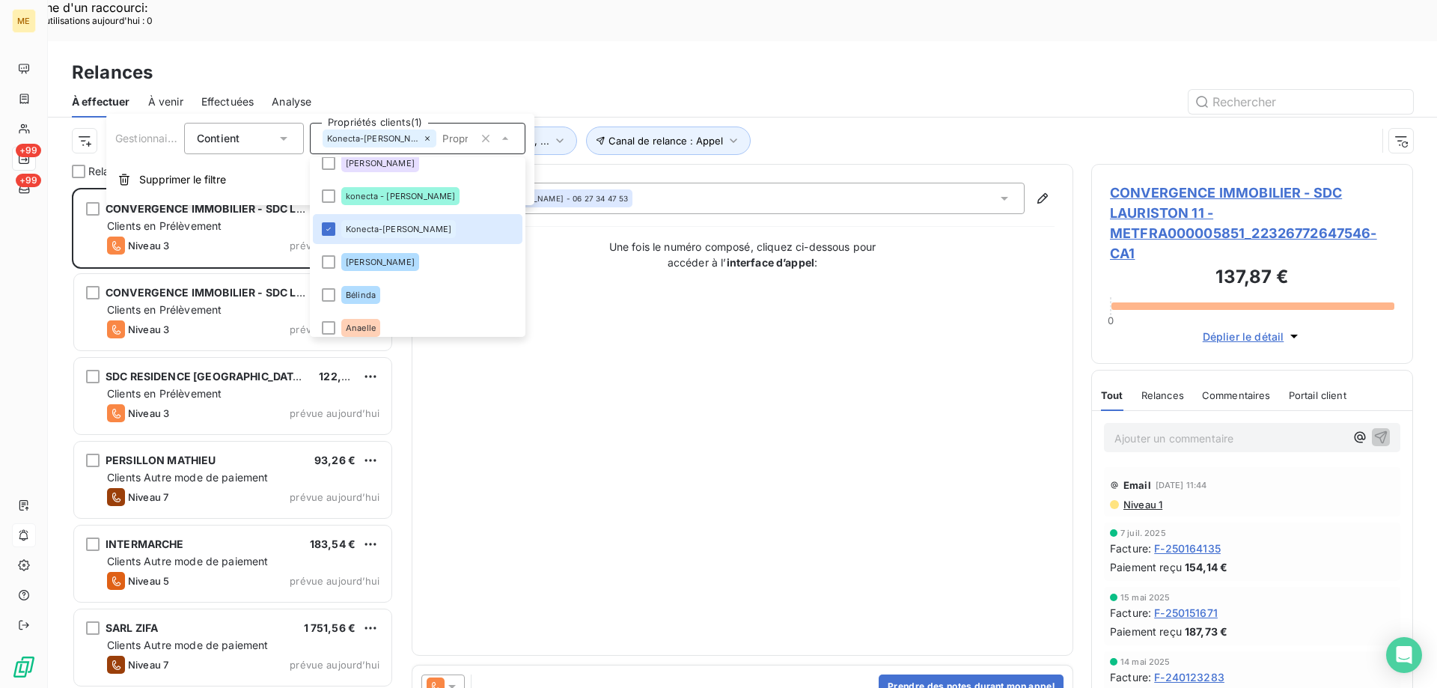
click at [601, 464] on div "Contact : Maya Mosbah - 06 27 34 47 53 Une fois le numéro composé, cliquez ci-d…" at bounding box center [742, 410] width 624 height 454
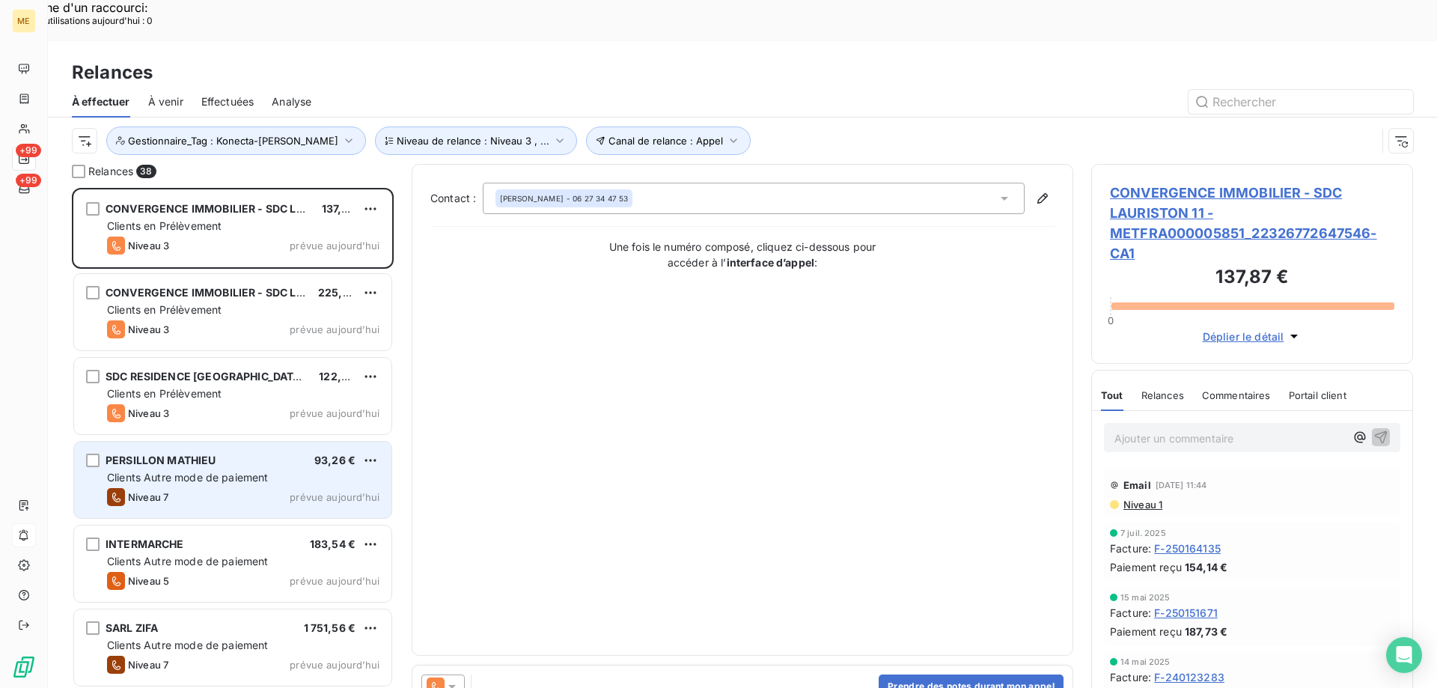
click at [297, 470] on div "Clients Autre mode de paiement" at bounding box center [243, 477] width 272 height 15
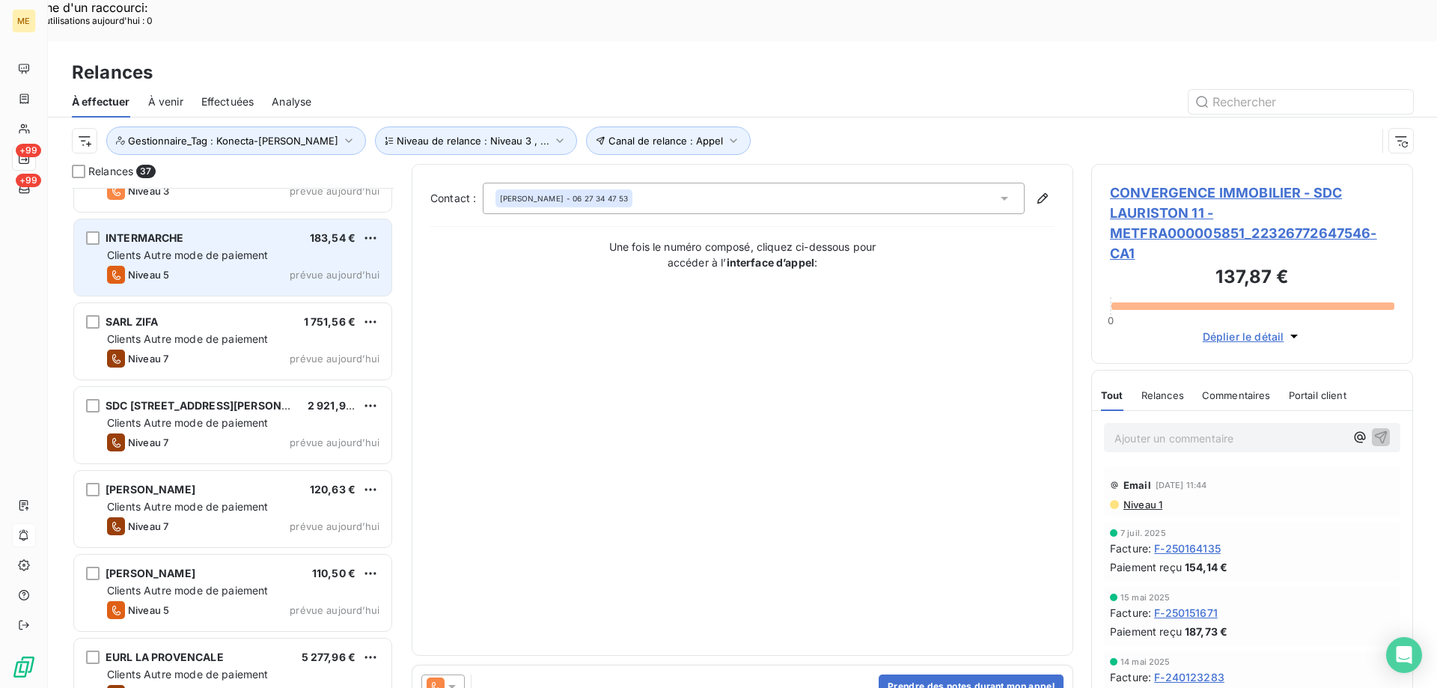
scroll to position [225, 0]
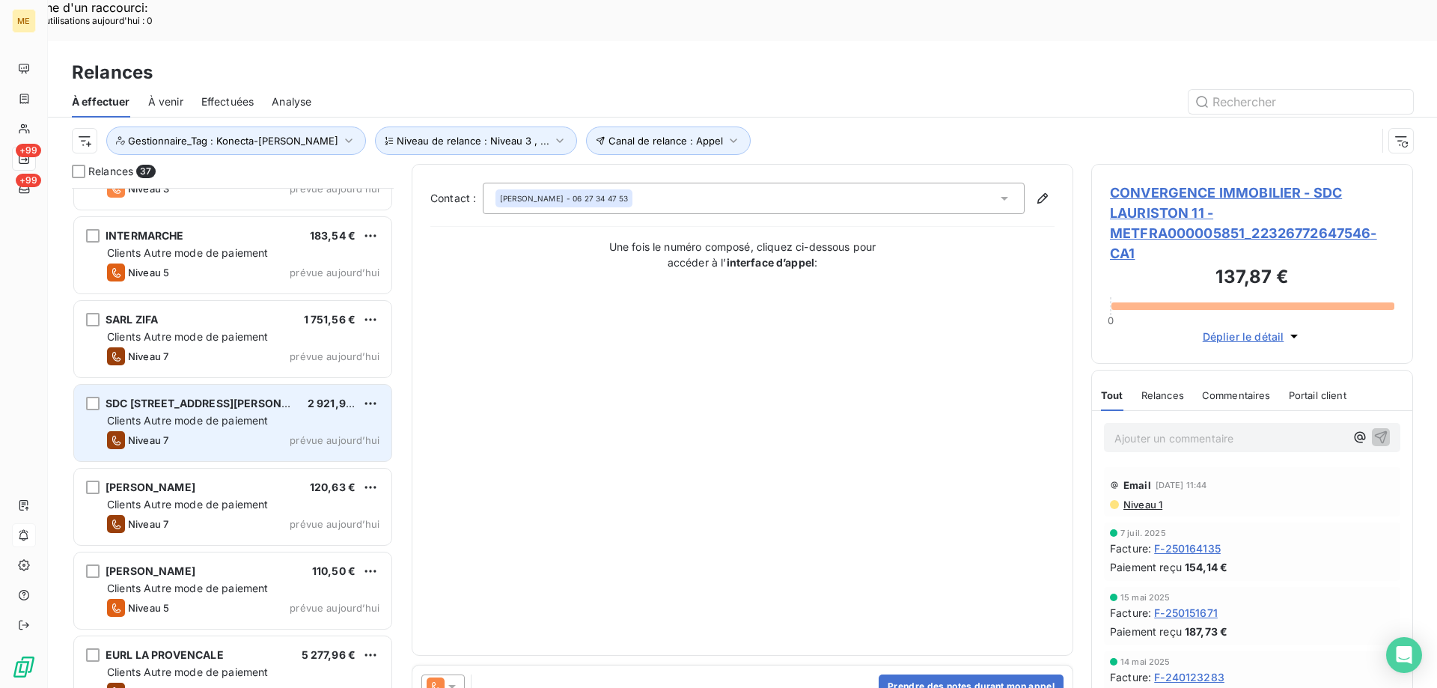
click at [190, 414] on span "Clients Autre mode de paiement" at bounding box center [188, 420] width 162 height 13
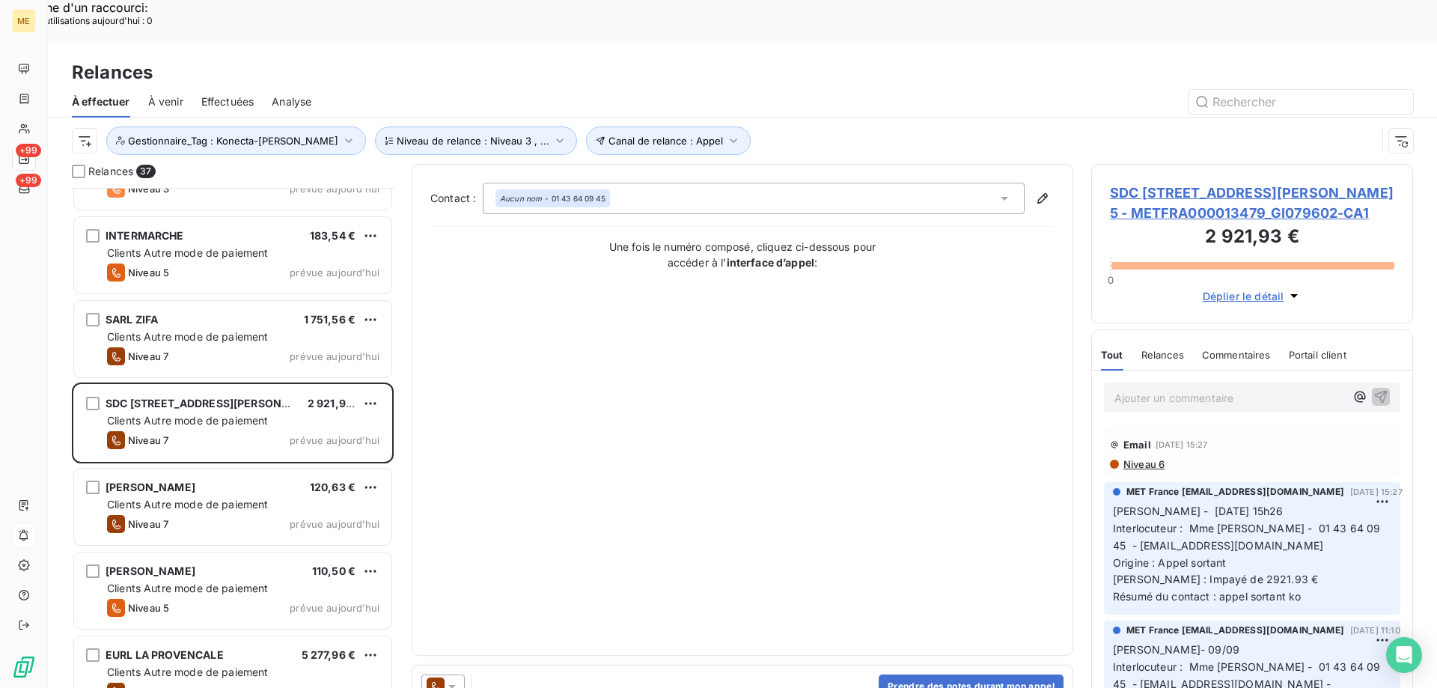
click at [1198, 183] on span "SDC 8 RUE GUSTAVE LEBON 5 - METFRA000013479_GI079602-CA1" at bounding box center [1252, 203] width 284 height 40
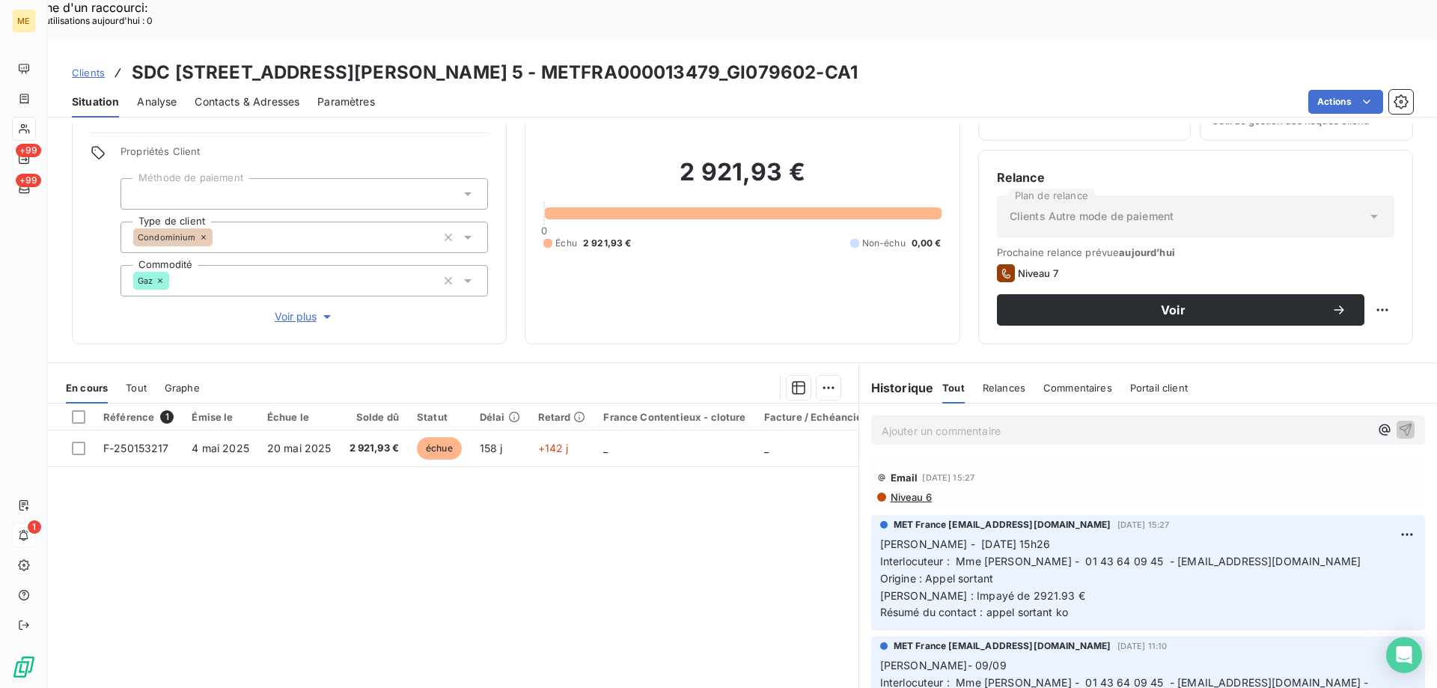
scroll to position [95, 0]
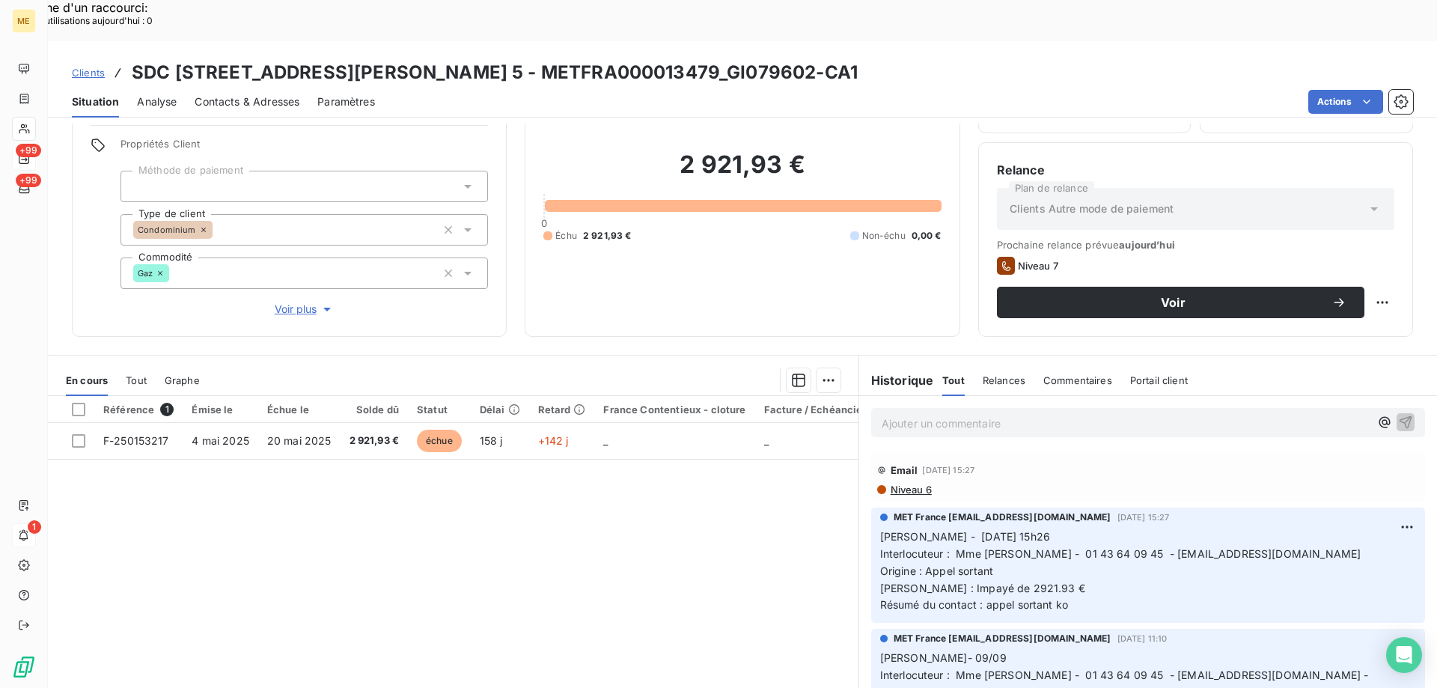
click at [300, 302] on span "Voir plus" at bounding box center [305, 309] width 60 height 15
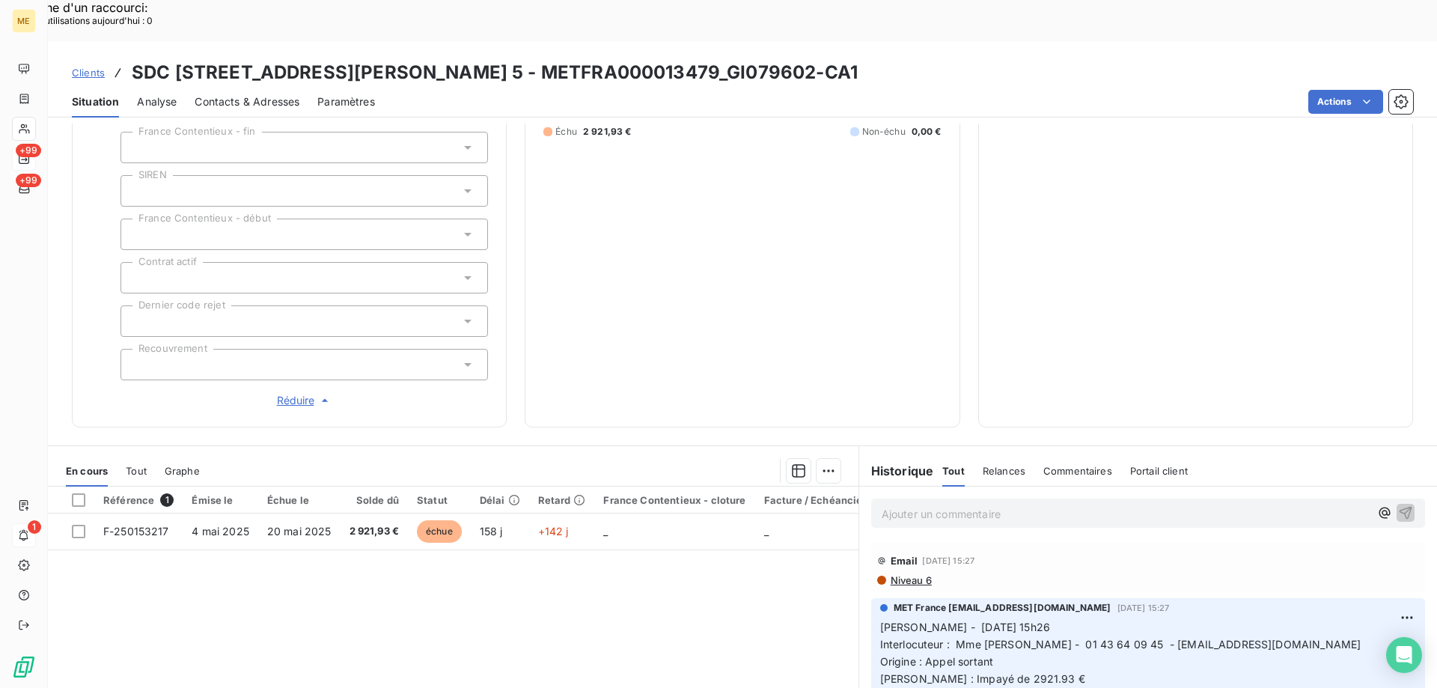
scroll to position [0, 0]
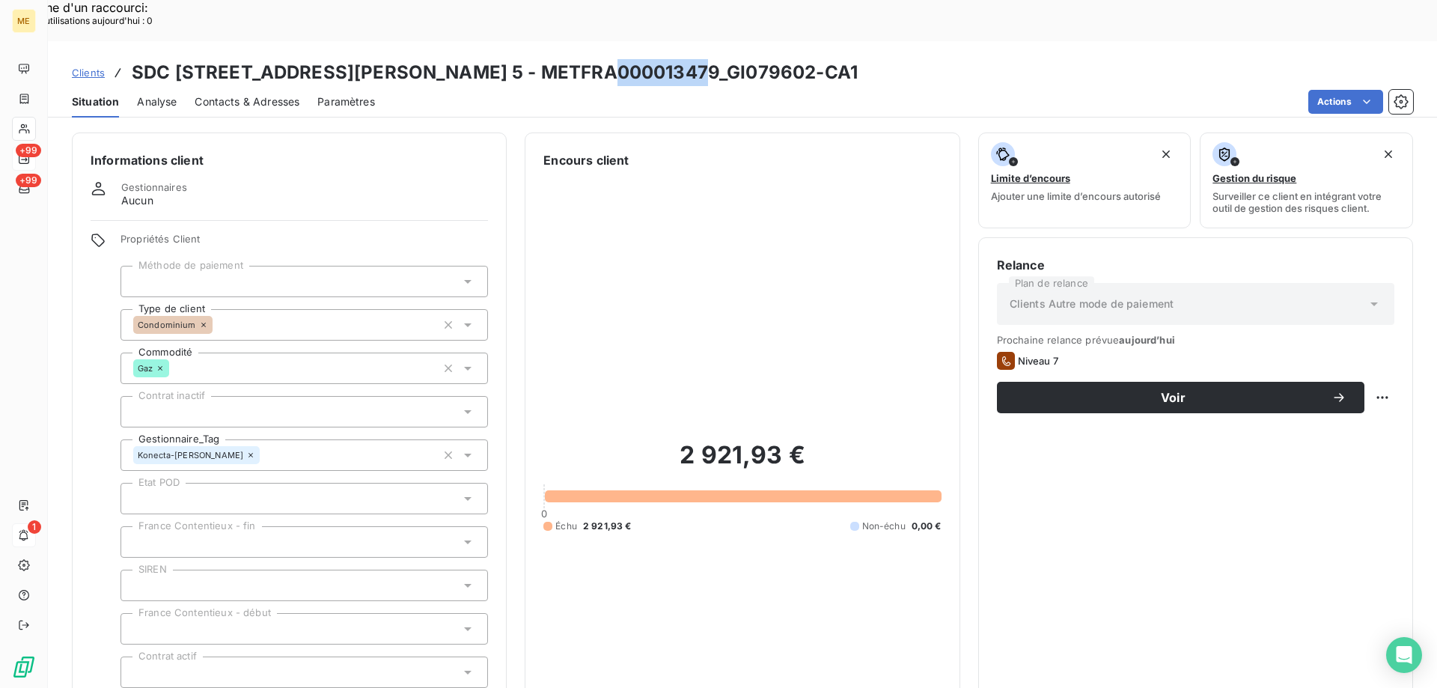
drag, startPoint x: 604, startPoint y: 30, endPoint x: 689, endPoint y: 30, distance: 85.3
click at [689, 59] on h3 "SDC 8 RUE GUSTAVE LEBON 5 - METFRA000013479_GI079602-CA1" at bounding box center [495, 72] width 726 height 27
copy h3 "GI079602"
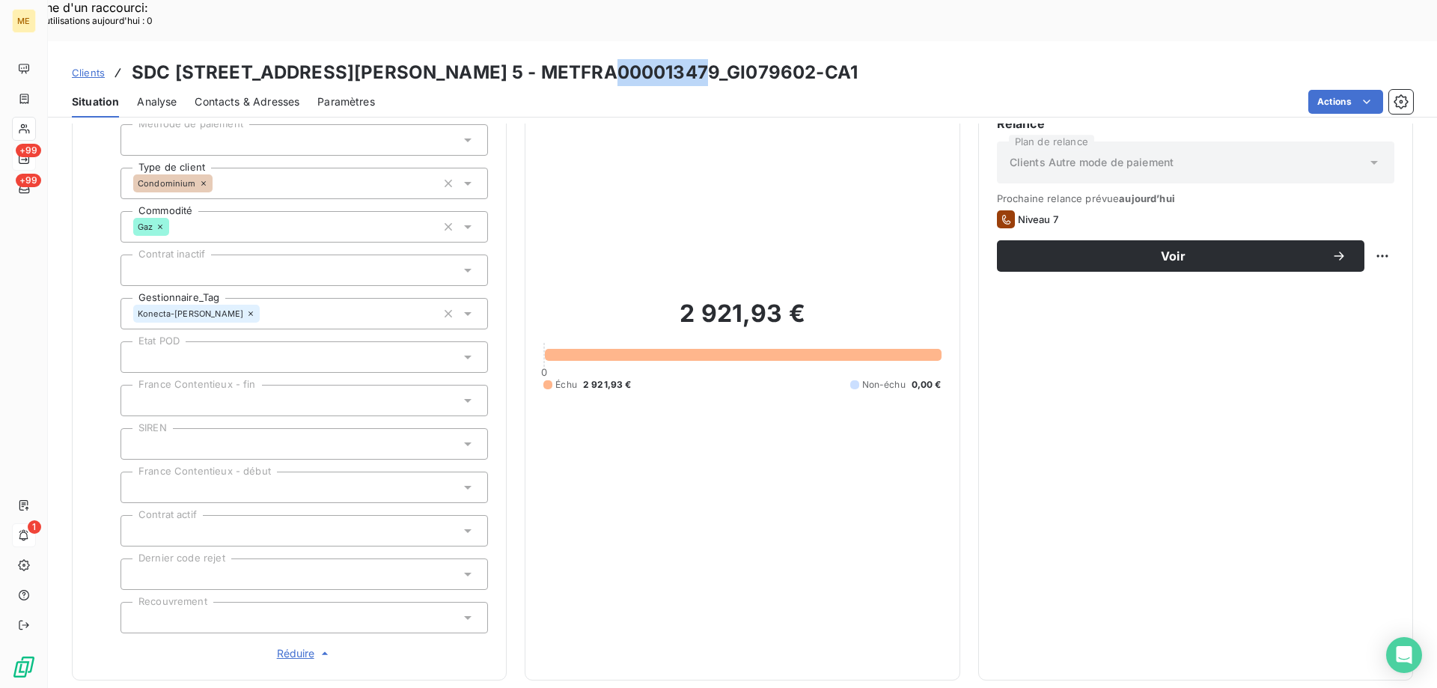
scroll to position [150, 0]
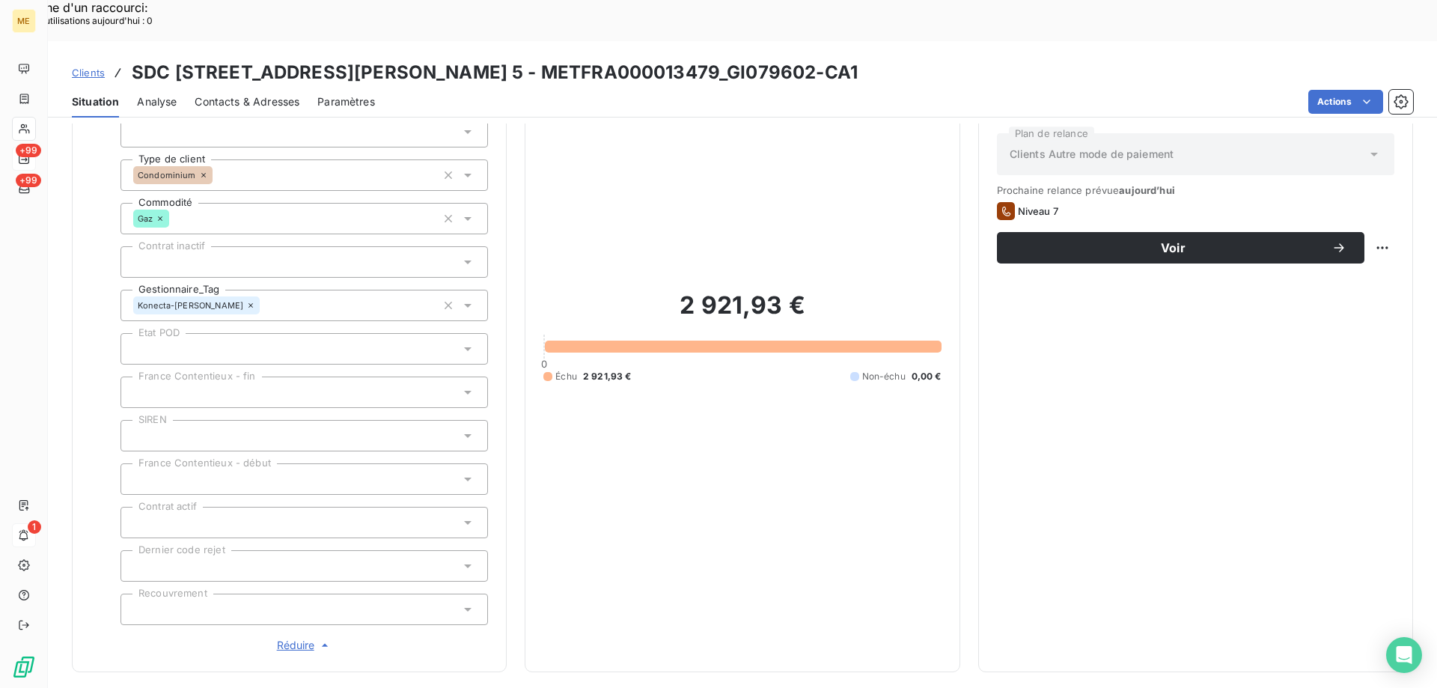
click at [222, 463] on div at bounding box center [303, 478] width 367 height 31
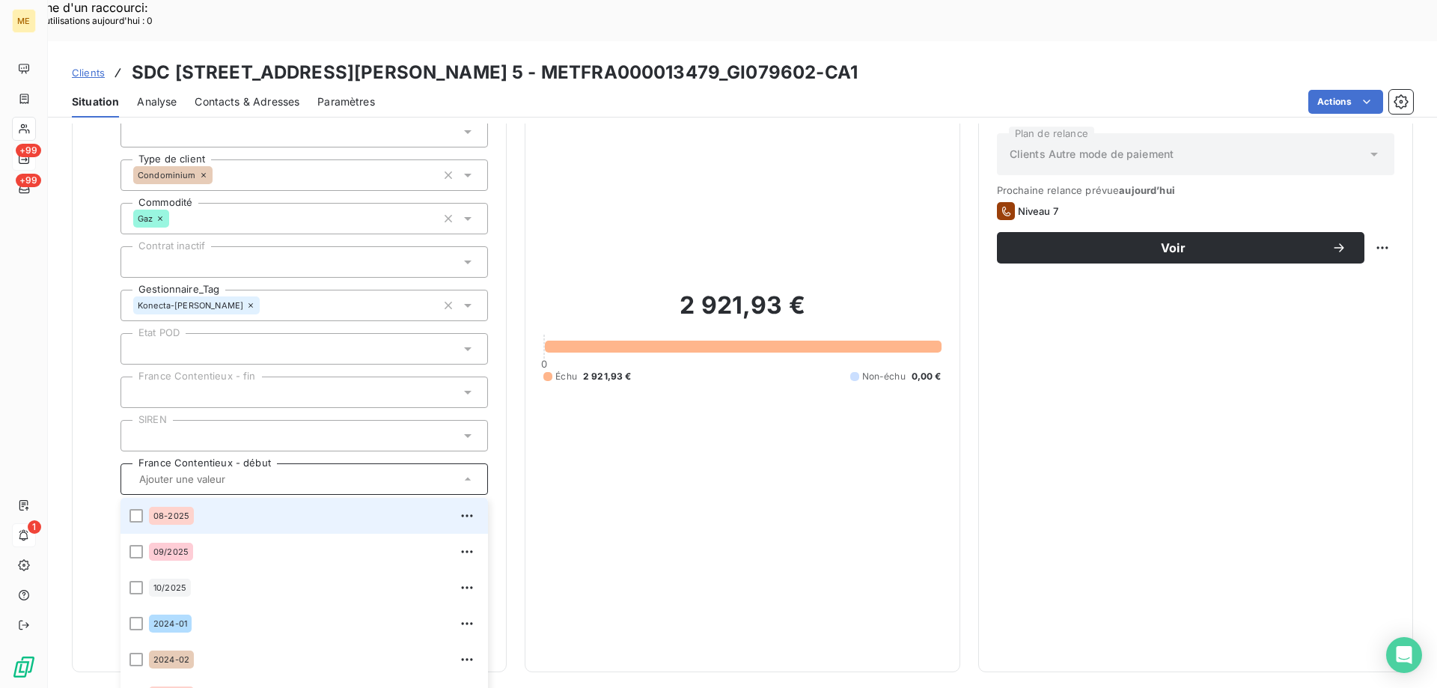
click at [494, 285] on div "Informations client Gestionnaires Aucun Propriétés Client Méthode de paiement T…" at bounding box center [289, 327] width 435 height 689
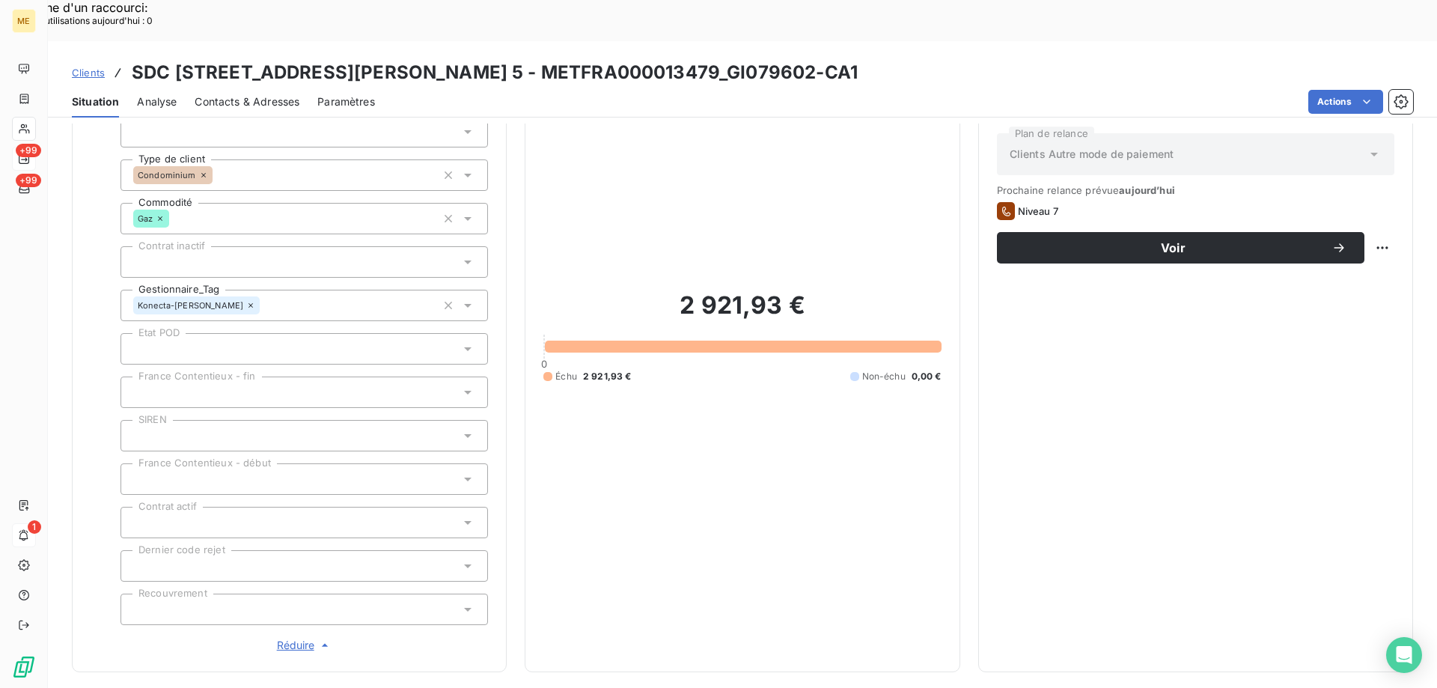
click at [167, 333] on div at bounding box center [303, 348] width 367 height 31
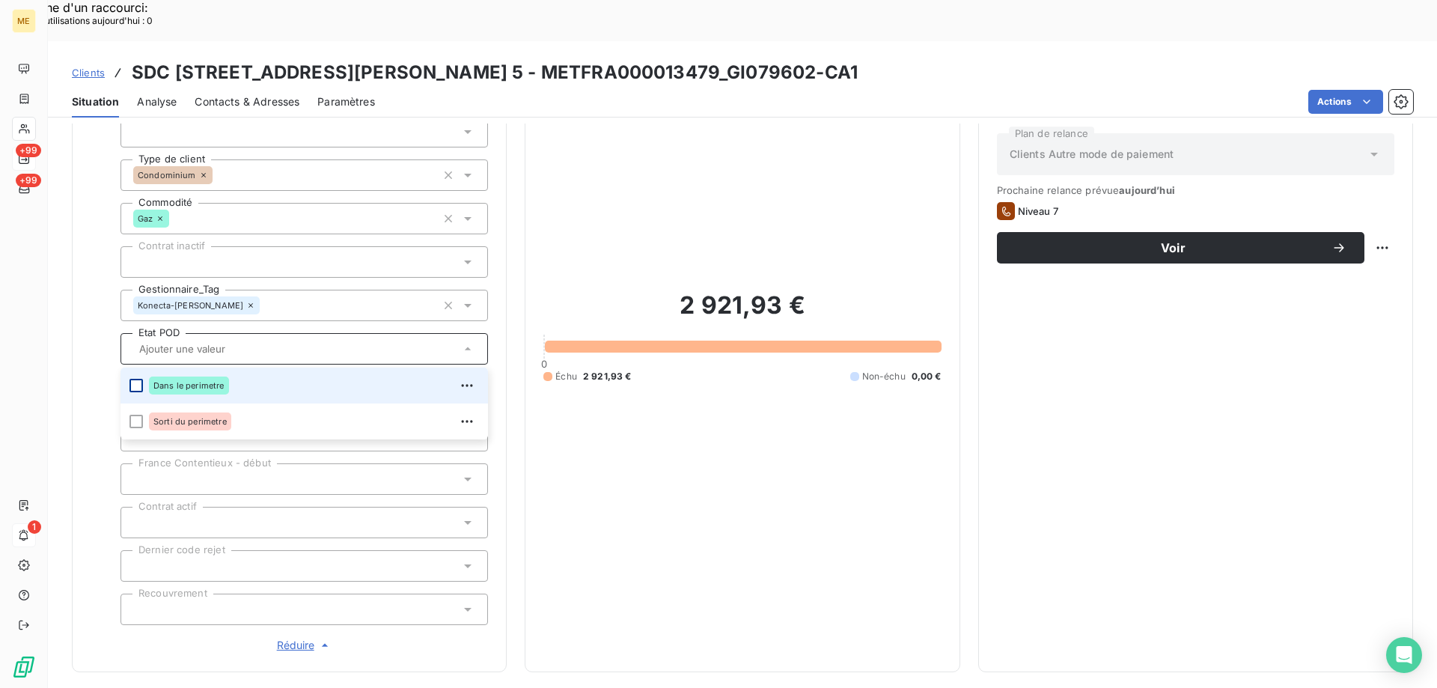
click at [136, 379] on div at bounding box center [135, 385] width 13 height 13
click at [592, 59] on h3 "SDC 8 RUE GUSTAVE LEBON 5 - METFRA000013479_GI079602-CA1" at bounding box center [495, 72] width 726 height 27
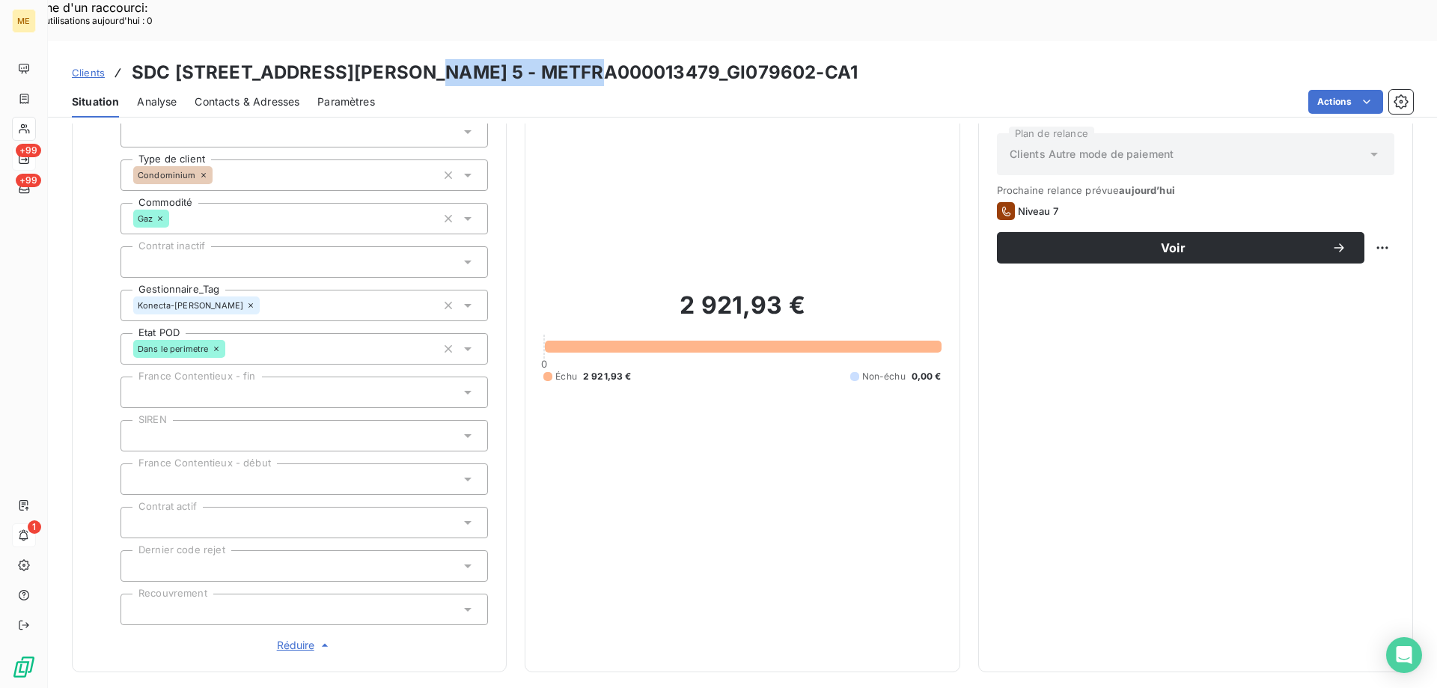
scroll to position [474, 0]
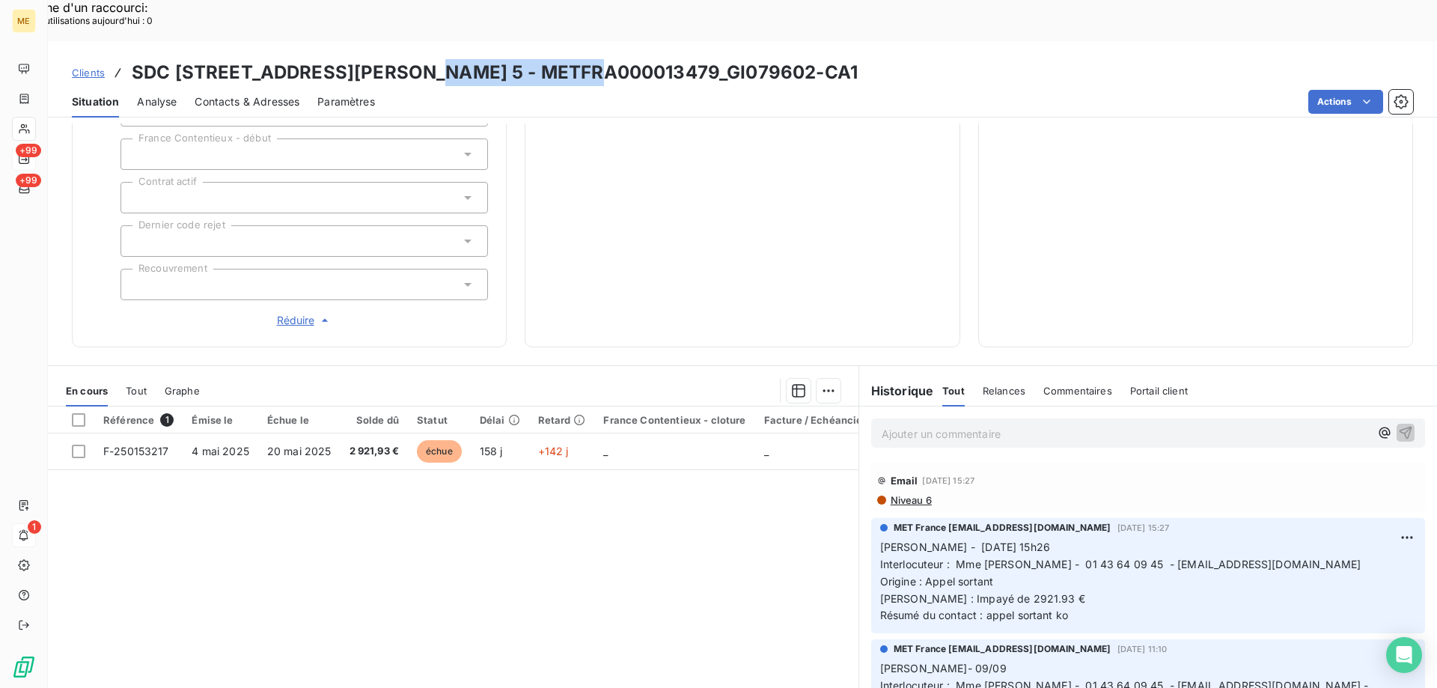
click at [140, 385] on span "Tout" at bounding box center [136, 391] width 21 height 12
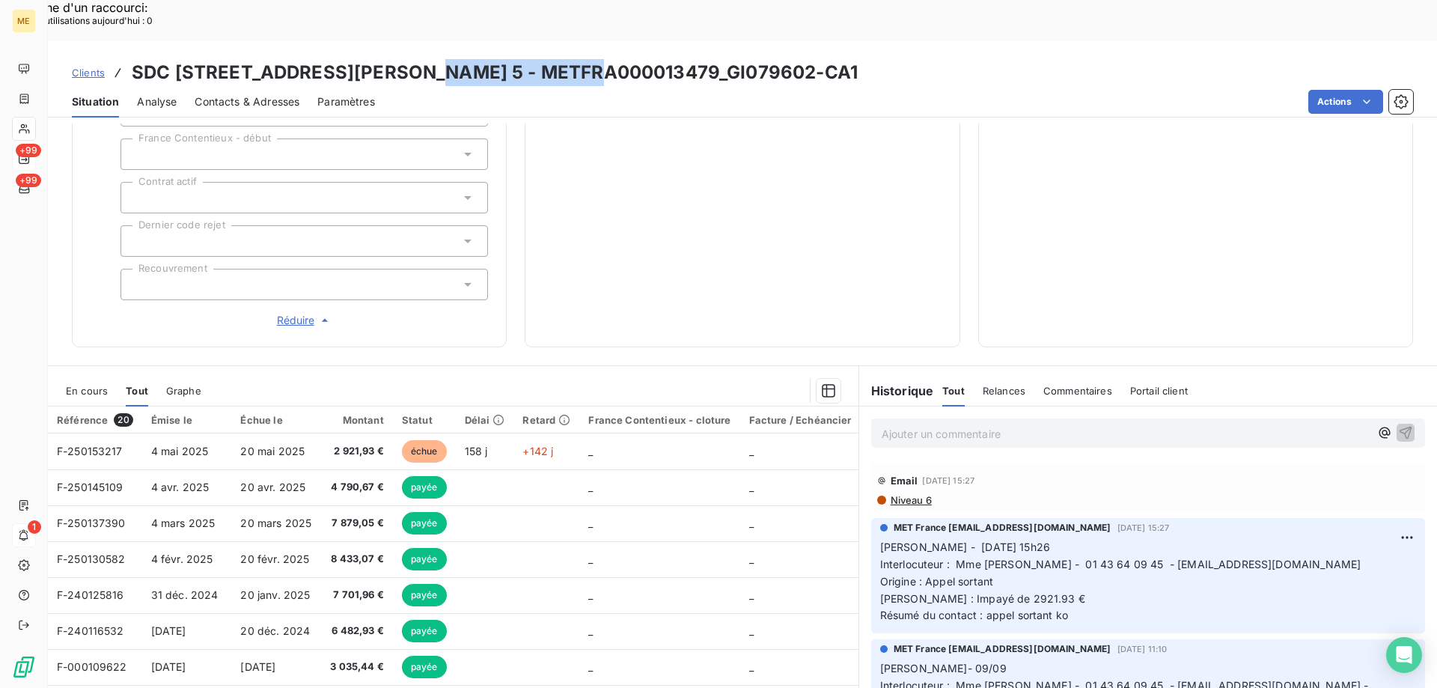
click at [85, 385] on span "En cours" at bounding box center [87, 391] width 42 height 12
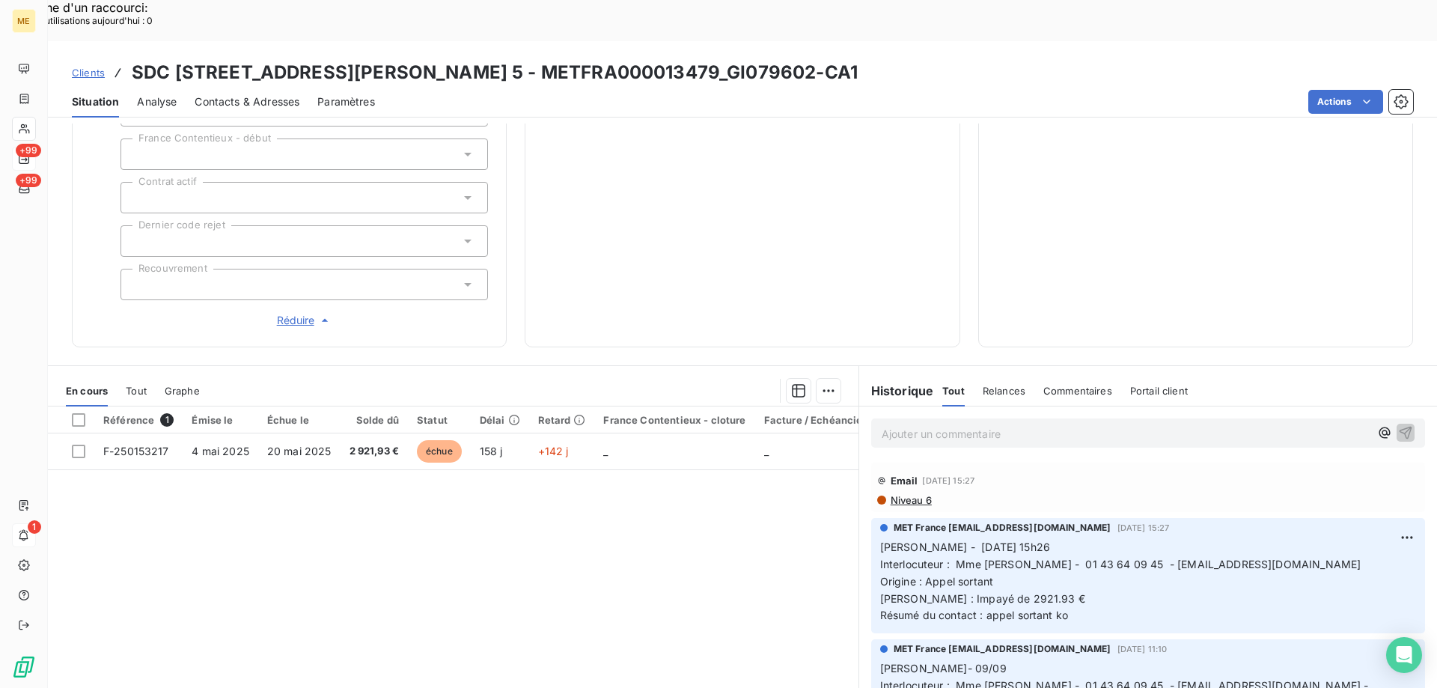
click at [921, 424] on p "Ajouter un commentaire ﻿" at bounding box center [1126, 433] width 488 height 19
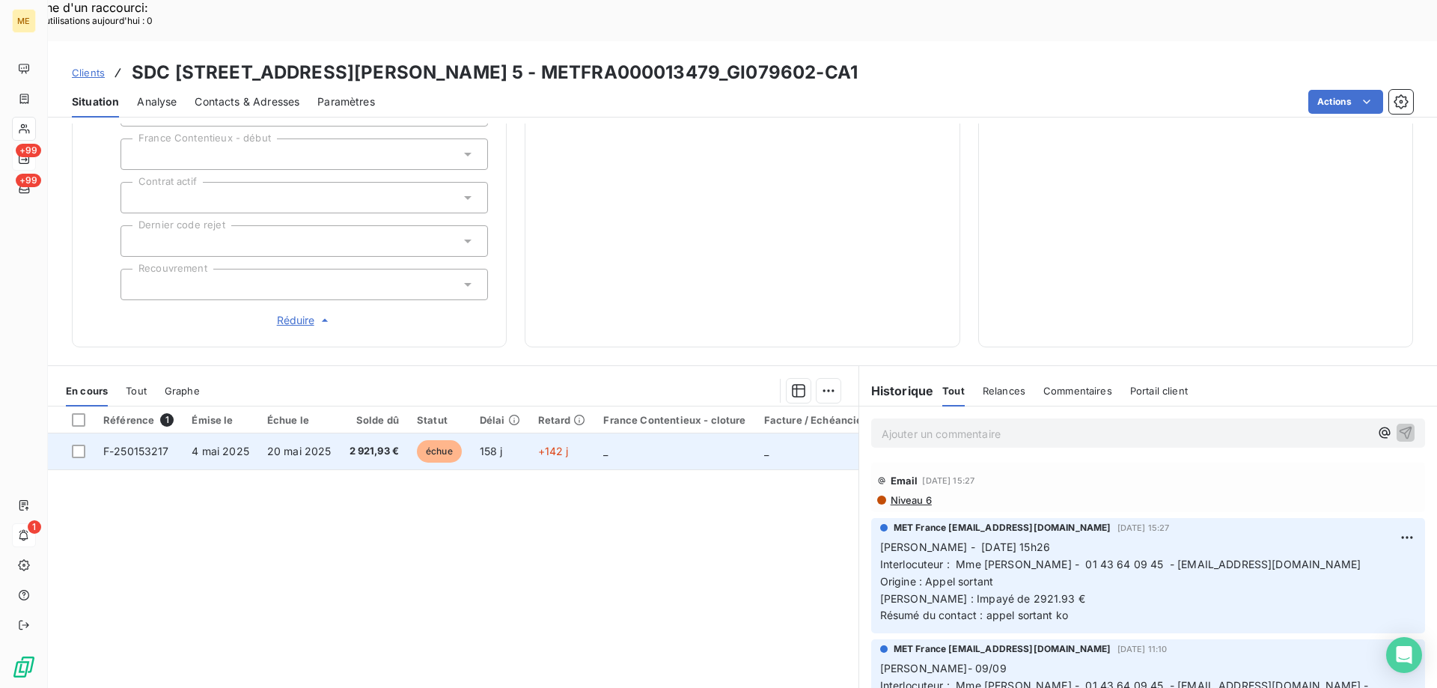
click at [153, 445] on span "F-250153217" at bounding box center [136, 451] width 66 height 13
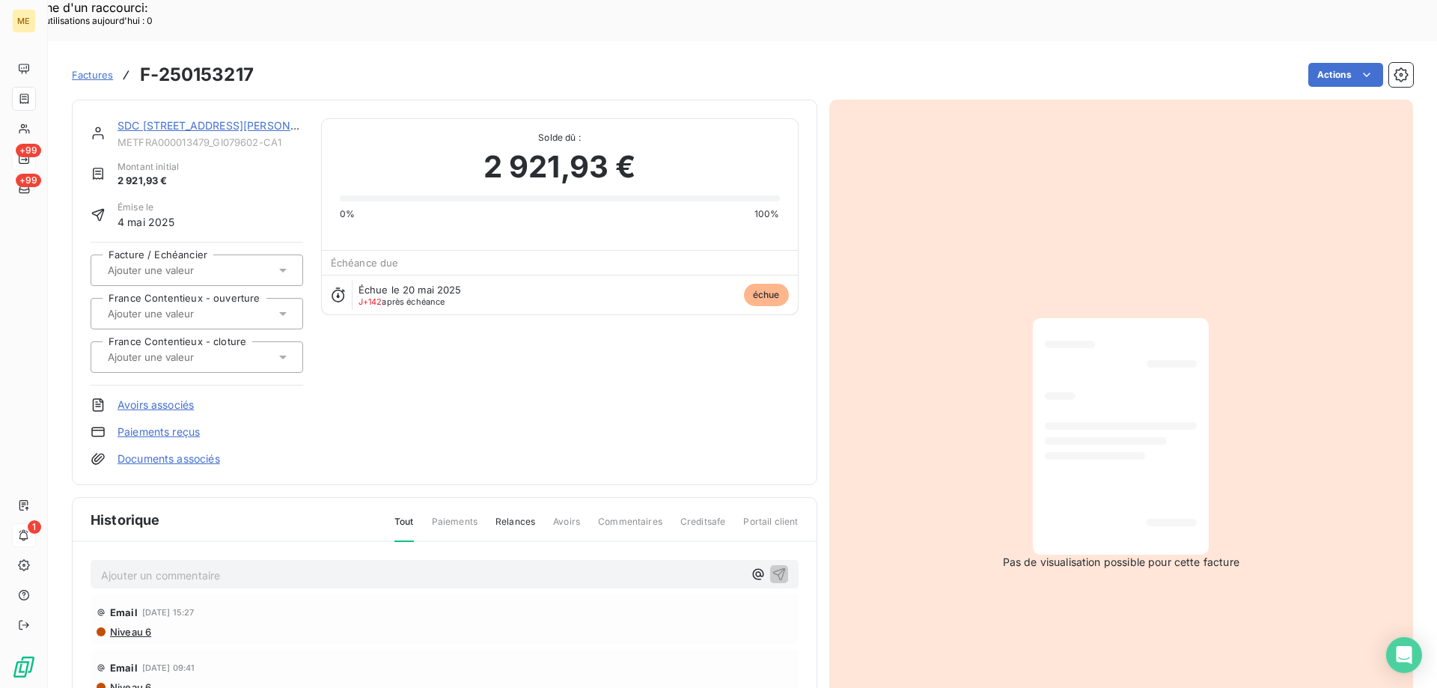
click at [153, 119] on link "SDC [STREET_ADDRESS][PERSON_NAME]" at bounding box center [223, 125] width 213 height 13
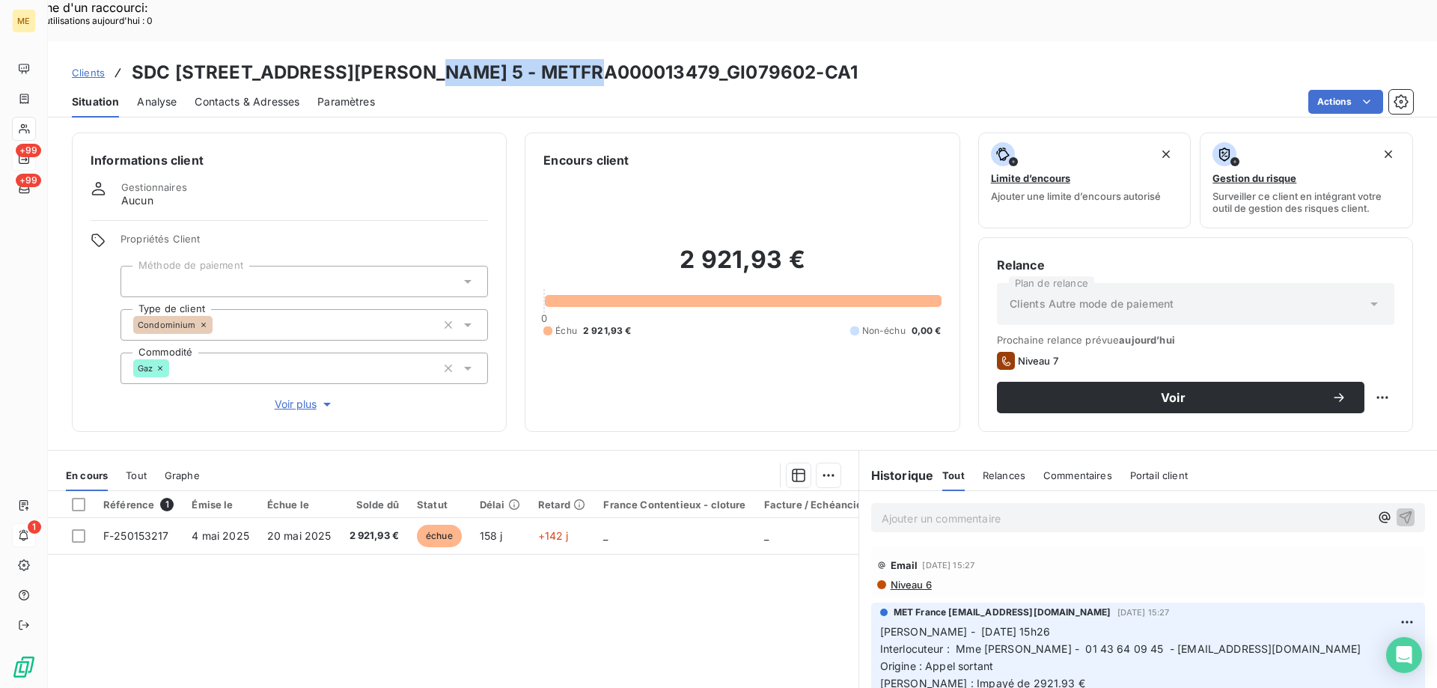
drag, startPoint x: 415, startPoint y: 28, endPoint x: 595, endPoint y: 12, distance: 180.4
click at [595, 41] on div "Clients SDC 8 RUE GUSTAVE LEBON 5 - METFRA000013479_GI079602-CA1 Situation Anal…" at bounding box center [742, 79] width 1389 height 76
copy h3 "METFRA000013479"
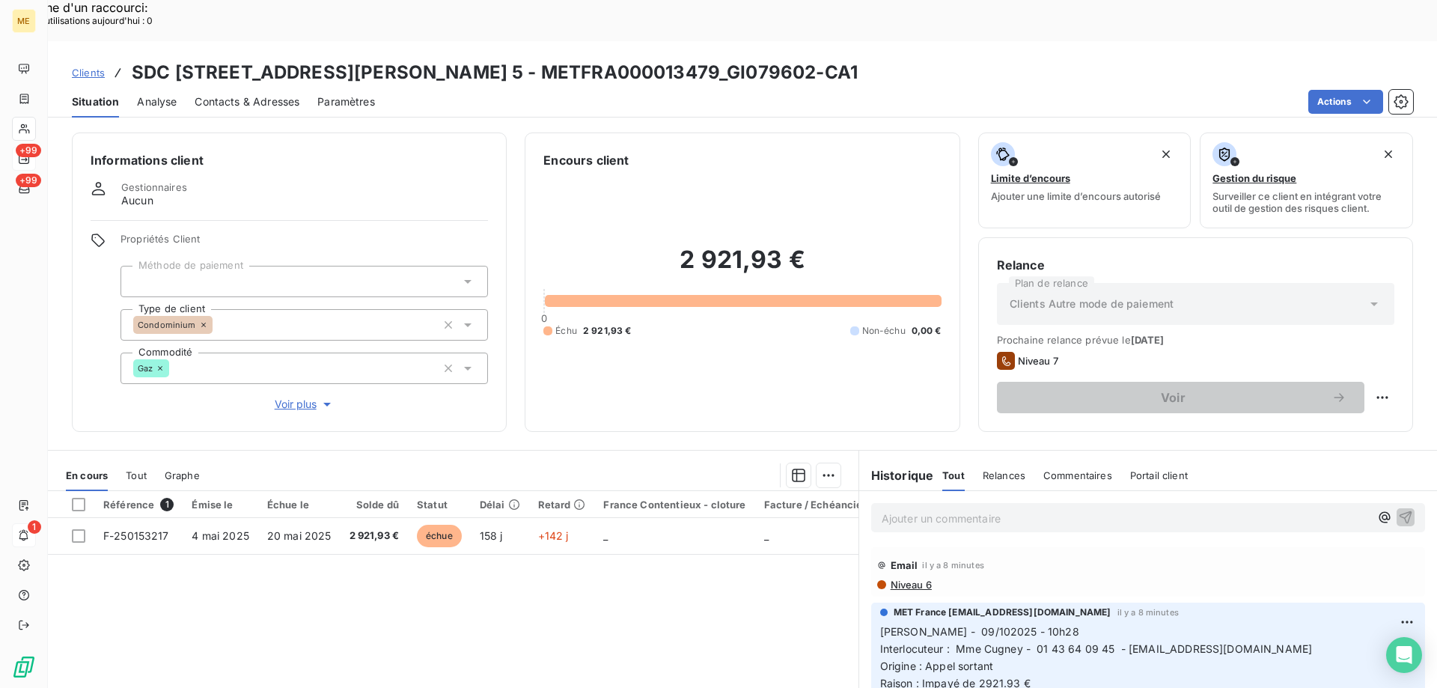
click at [725, 180] on div "2 921,93 € 0 Échu 2 921,93 € Non-échu 0,00 €" at bounding box center [741, 291] width 397 height 244
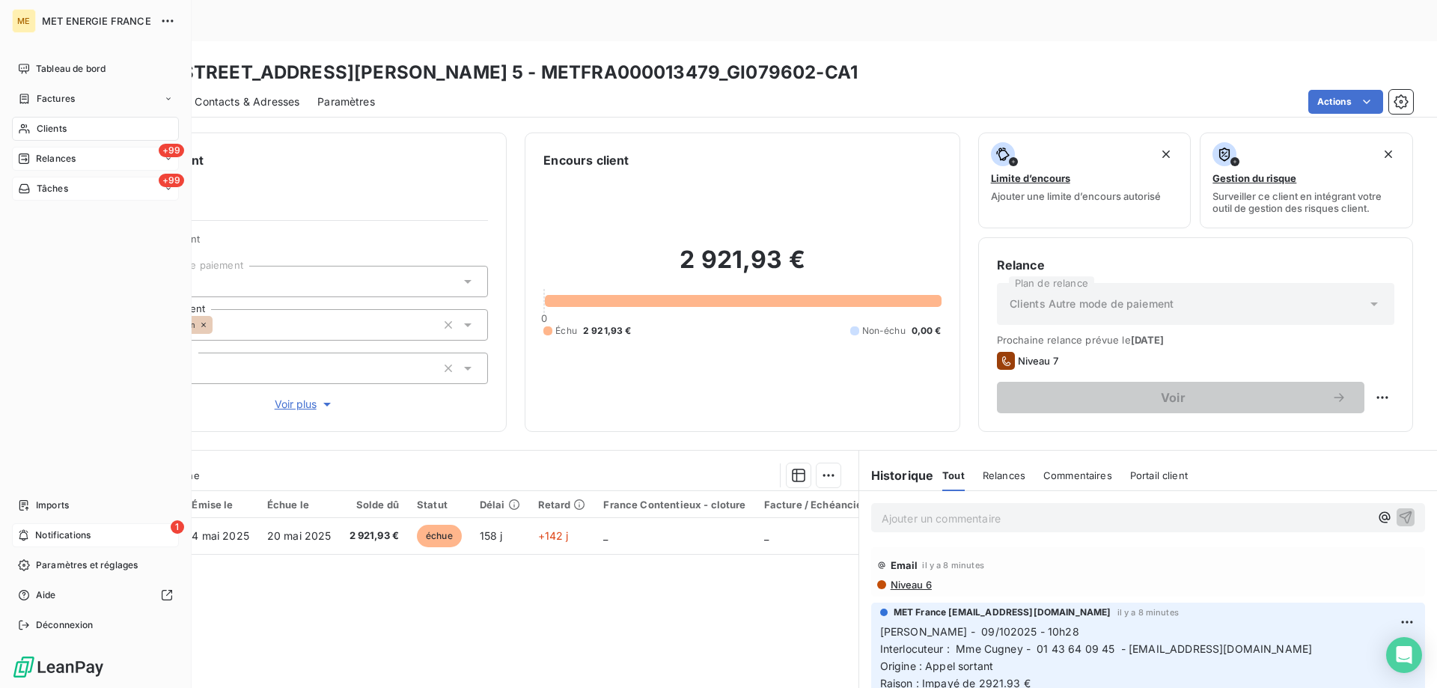
click at [23, 194] on icon at bounding box center [24, 189] width 13 height 12
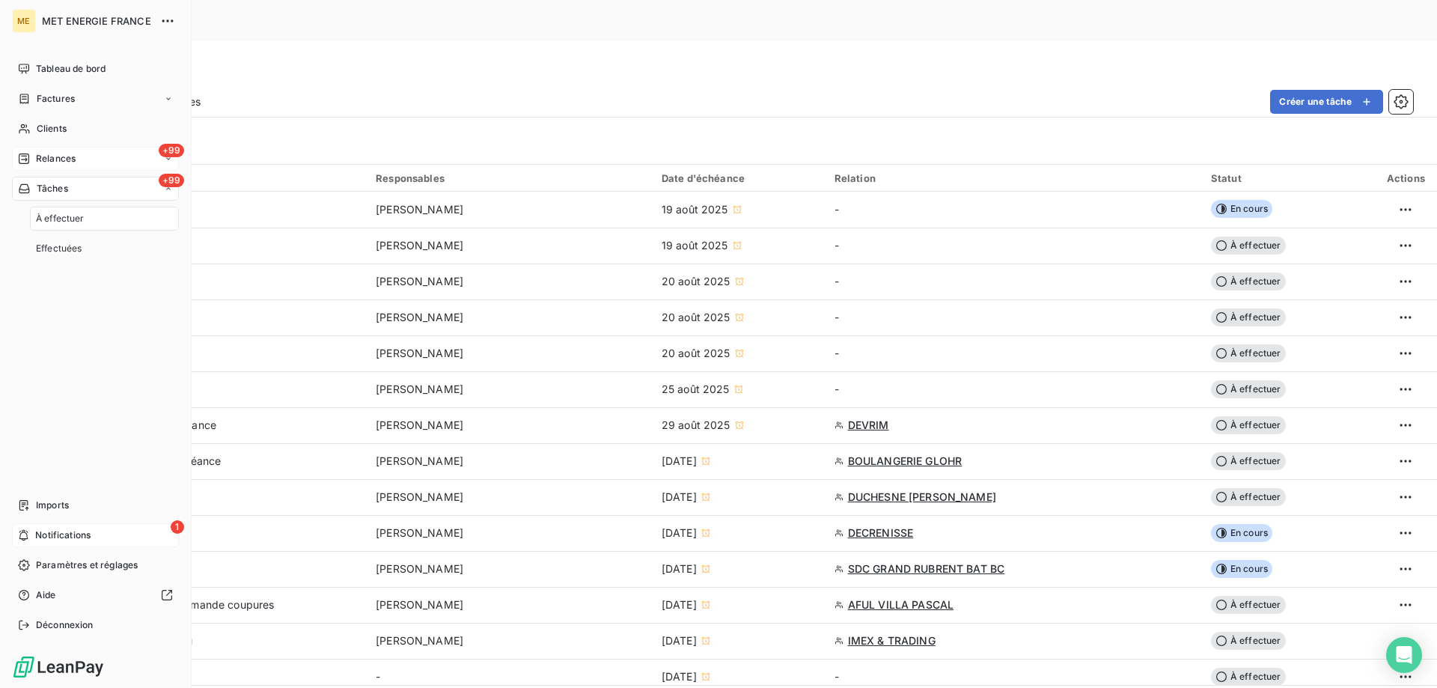
click at [45, 164] on span "Relances" at bounding box center [56, 158] width 40 height 13
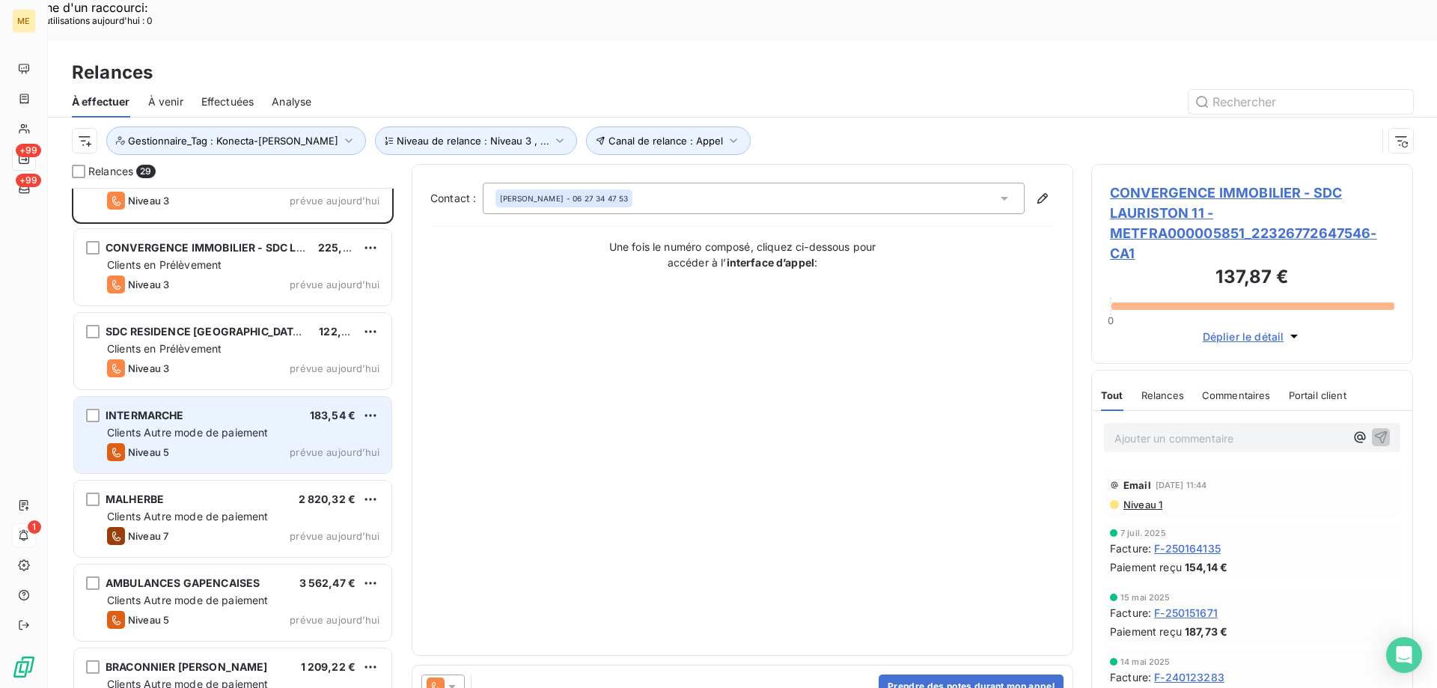
scroll to position [76, 0]
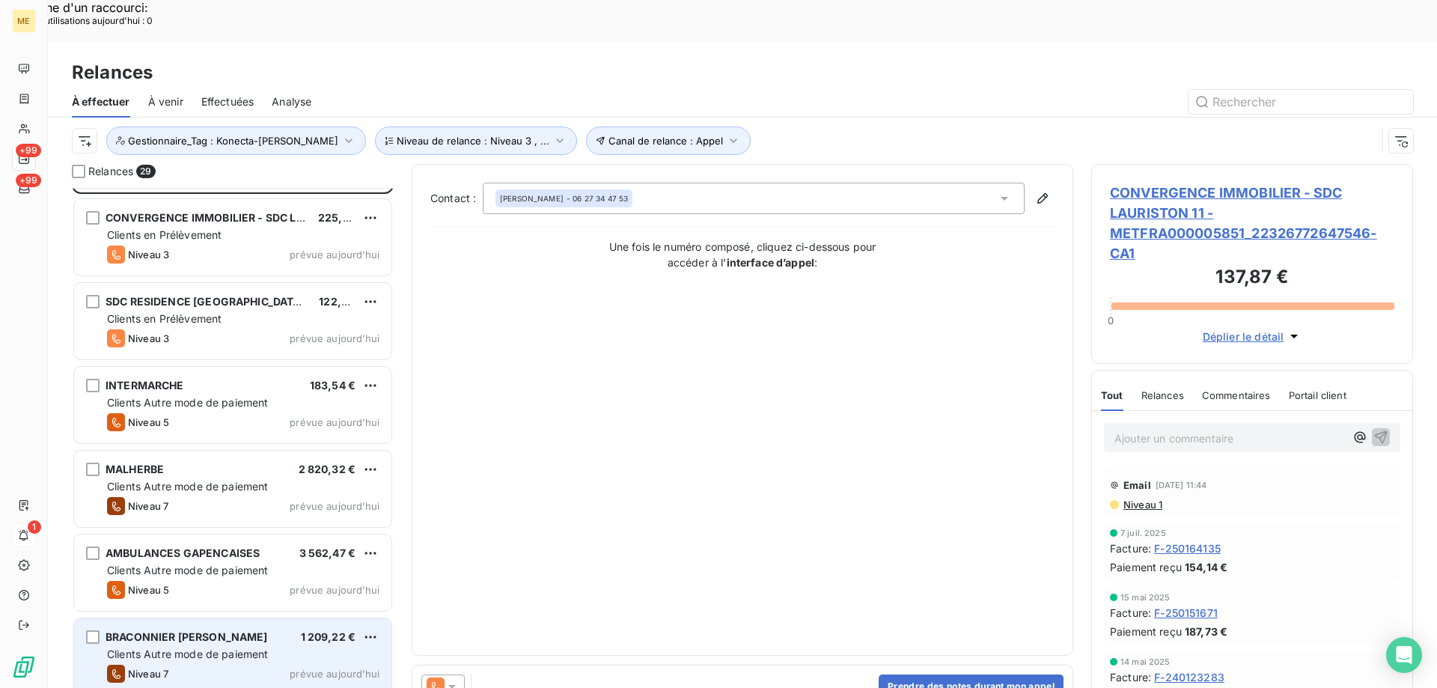
click at [188, 647] on div "Clients Autre mode de paiement" at bounding box center [243, 654] width 272 height 15
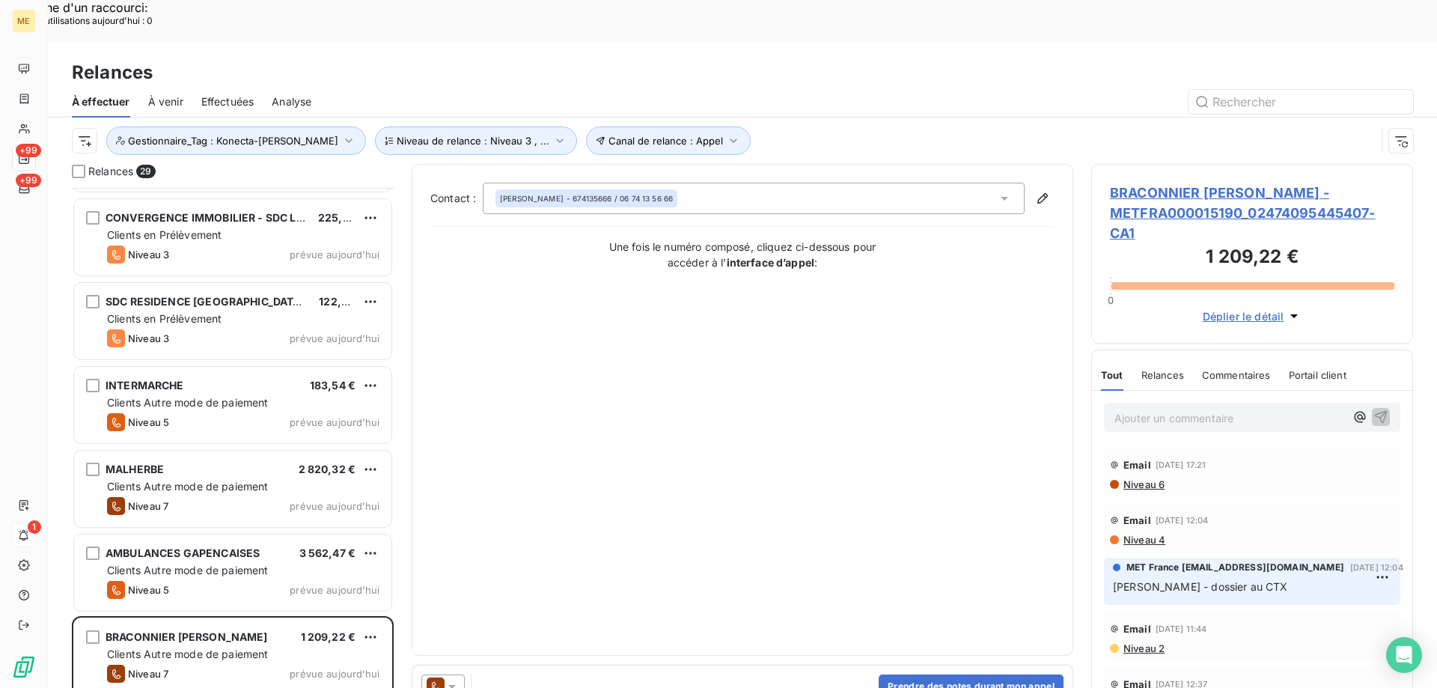
click at [1163, 183] on span "BRACONNIER CHRISTIAN ROGER LUC - METFRA000015190_02474095445407-CA1" at bounding box center [1252, 213] width 284 height 61
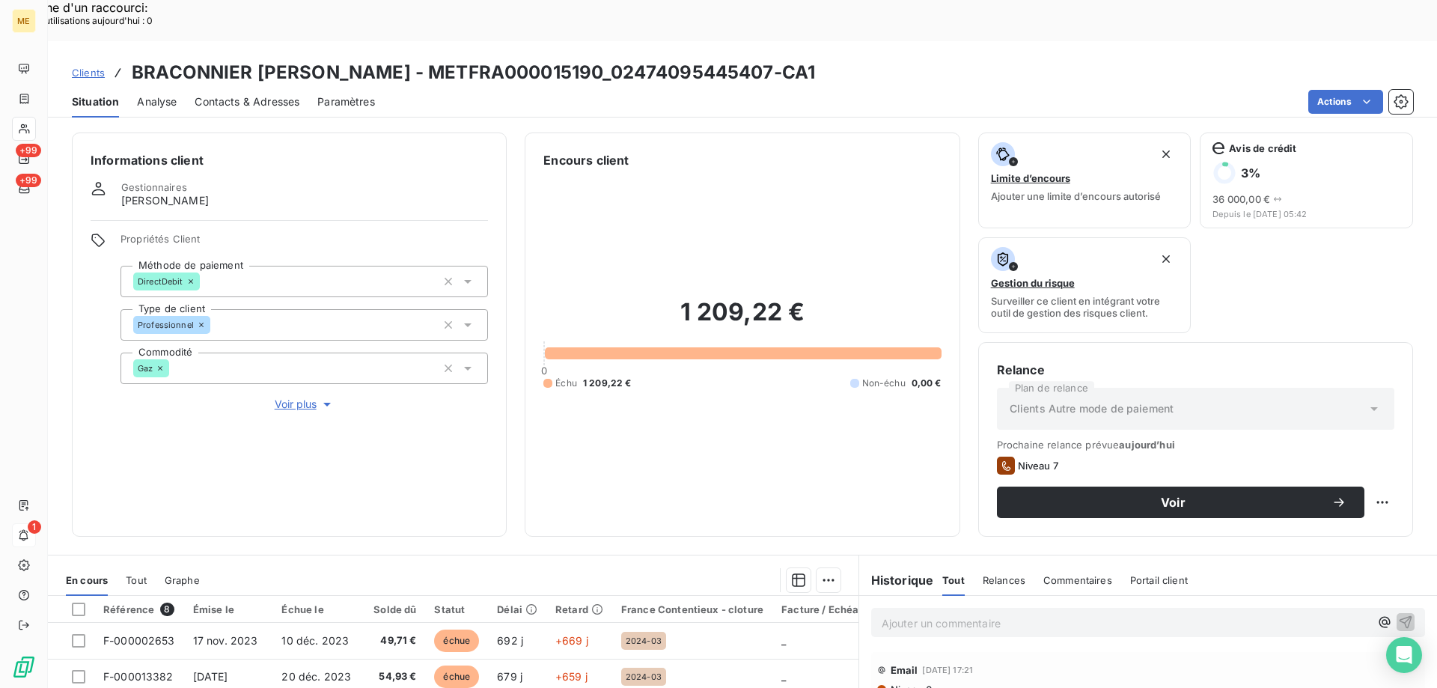
click at [282, 397] on span "Voir plus" at bounding box center [305, 404] width 60 height 15
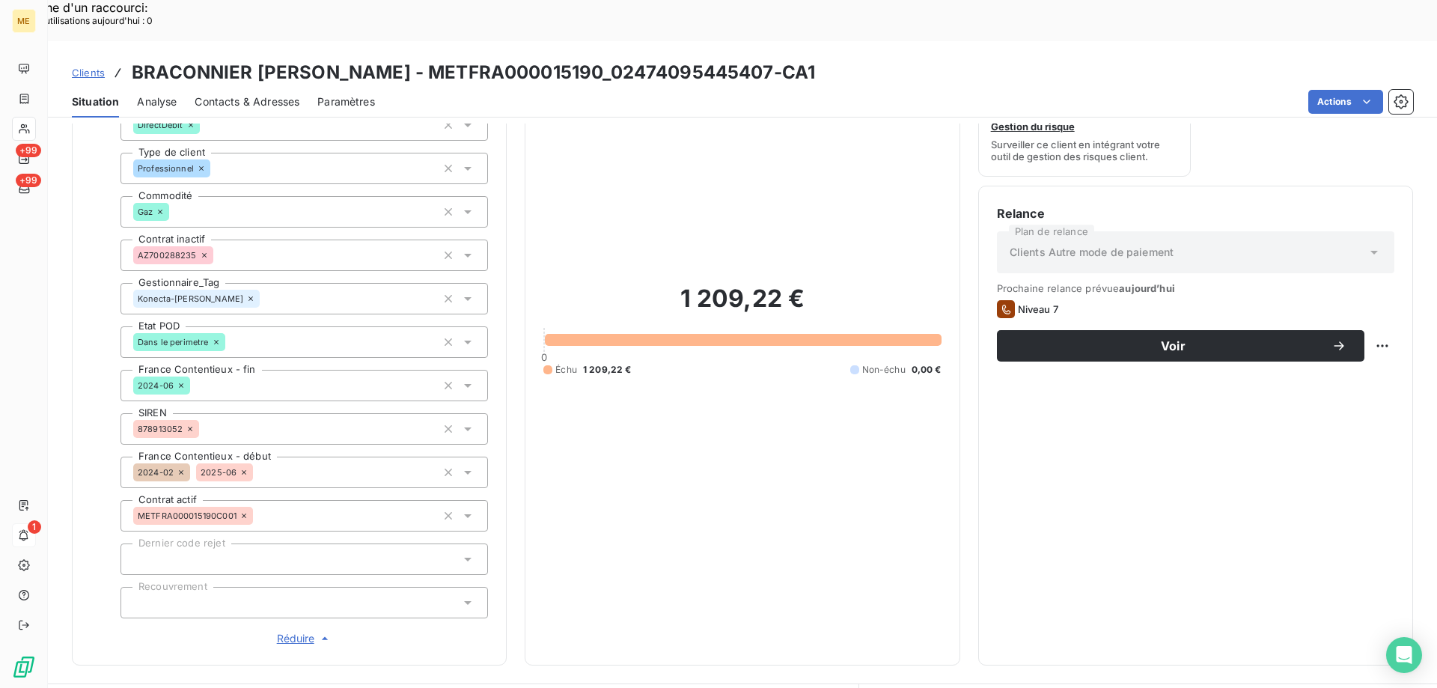
scroll to position [150, 0]
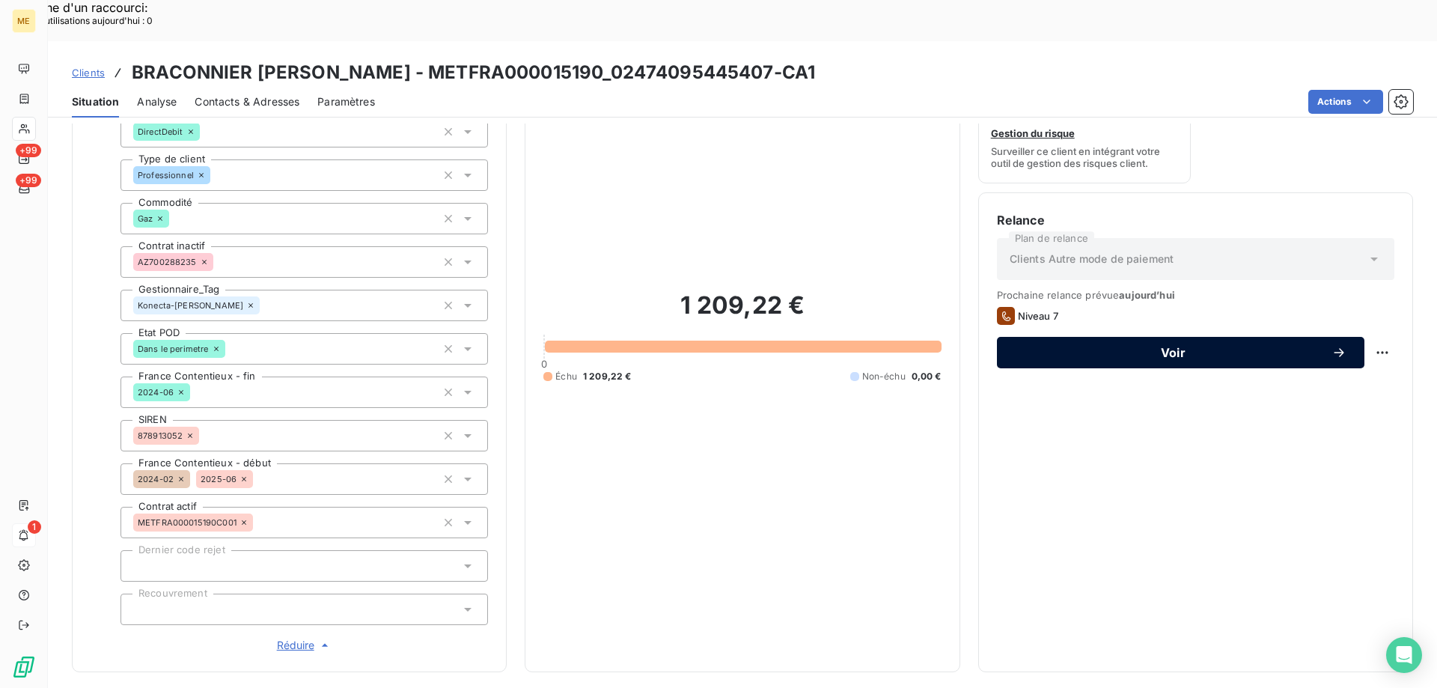
click at [1150, 347] on span "Voir" at bounding box center [1173, 353] width 317 height 12
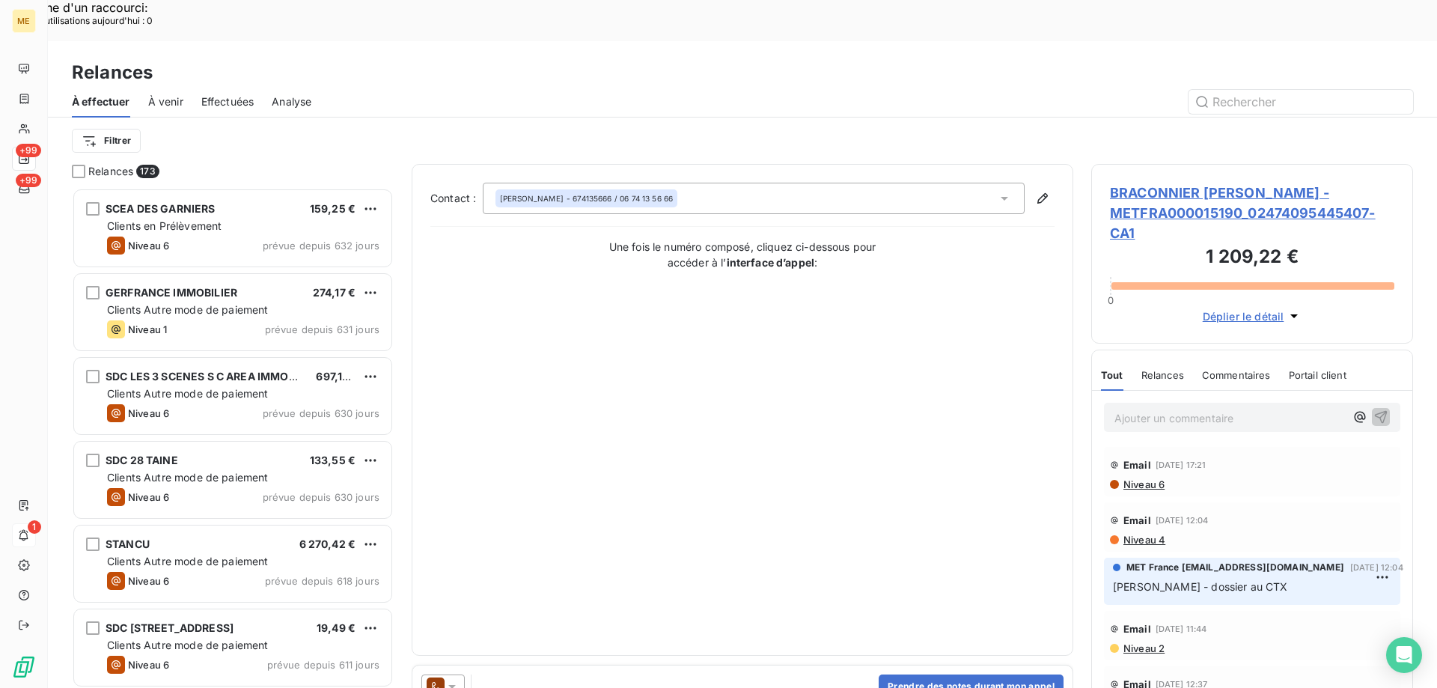
scroll to position [530, 311]
click at [446, 679] on icon at bounding box center [452, 686] width 15 height 15
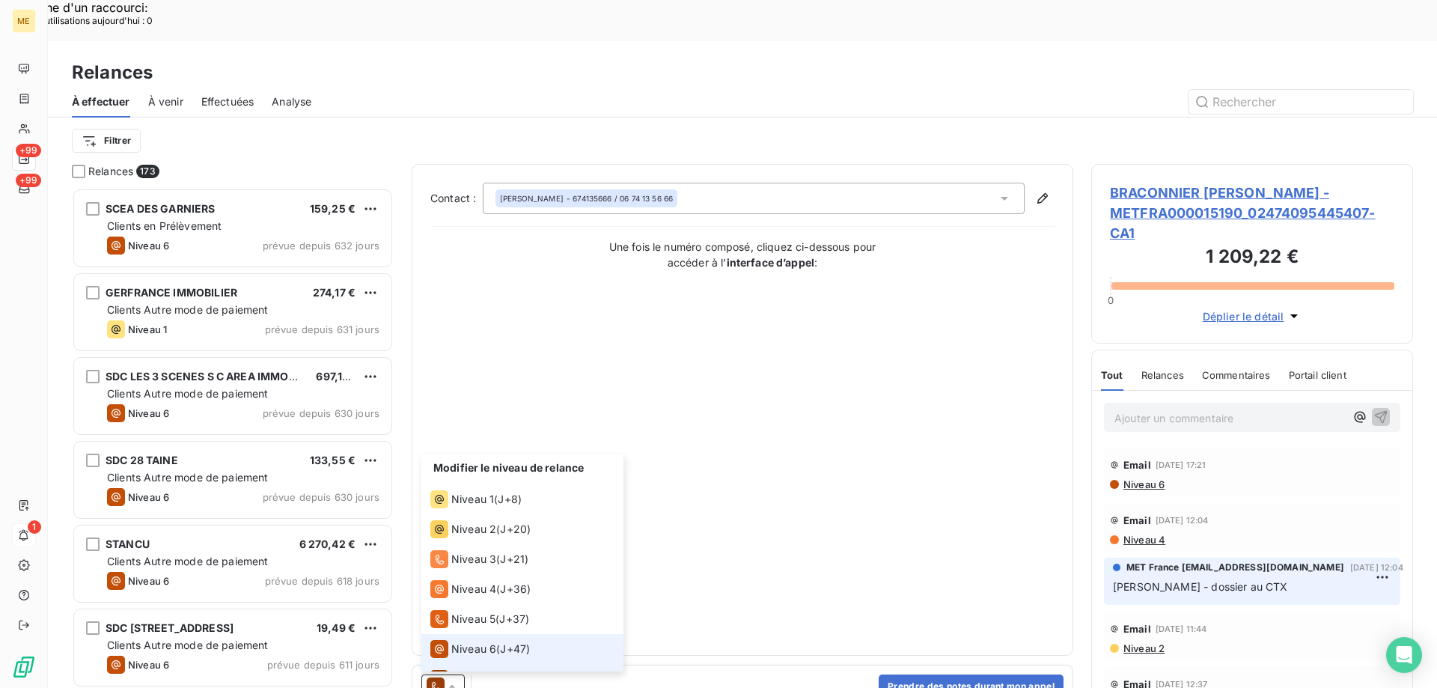
scroll to position [22, 0]
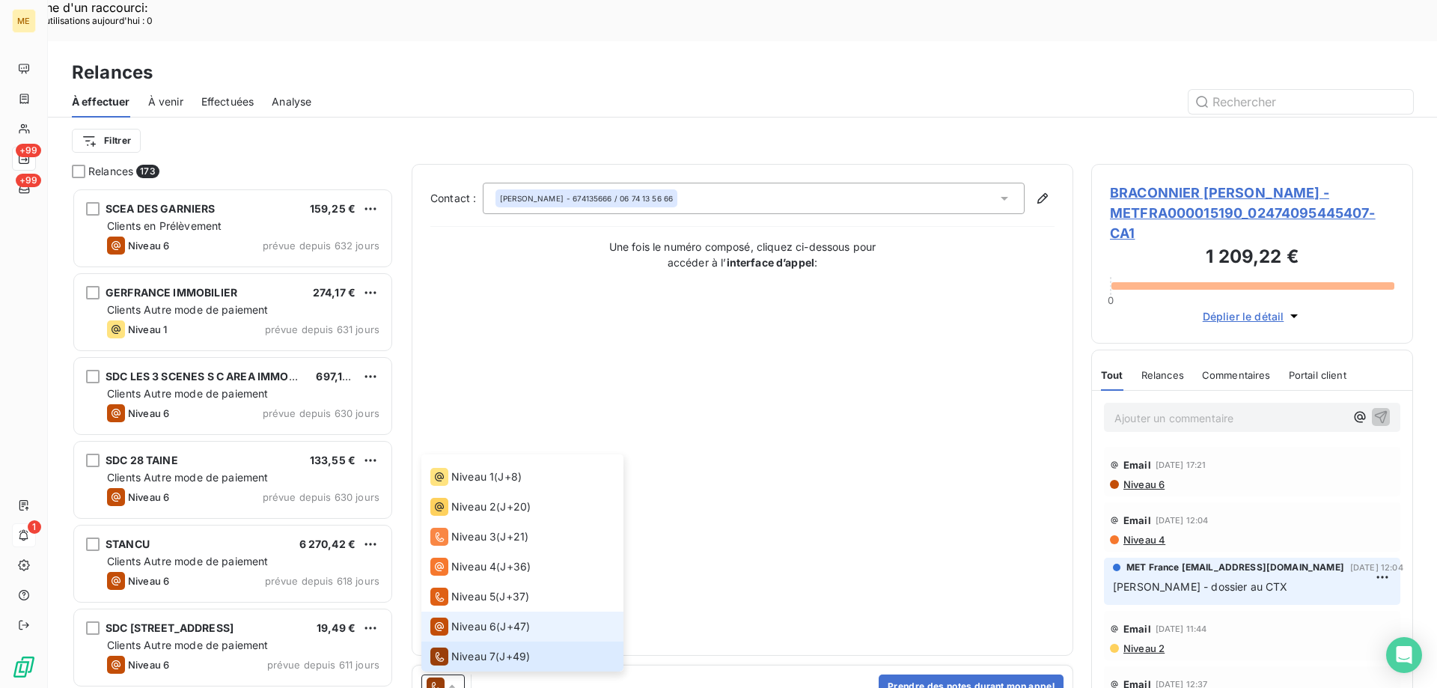
click at [466, 611] on li "Niveau 6 ( J+47 )" at bounding box center [522, 626] width 202 height 30
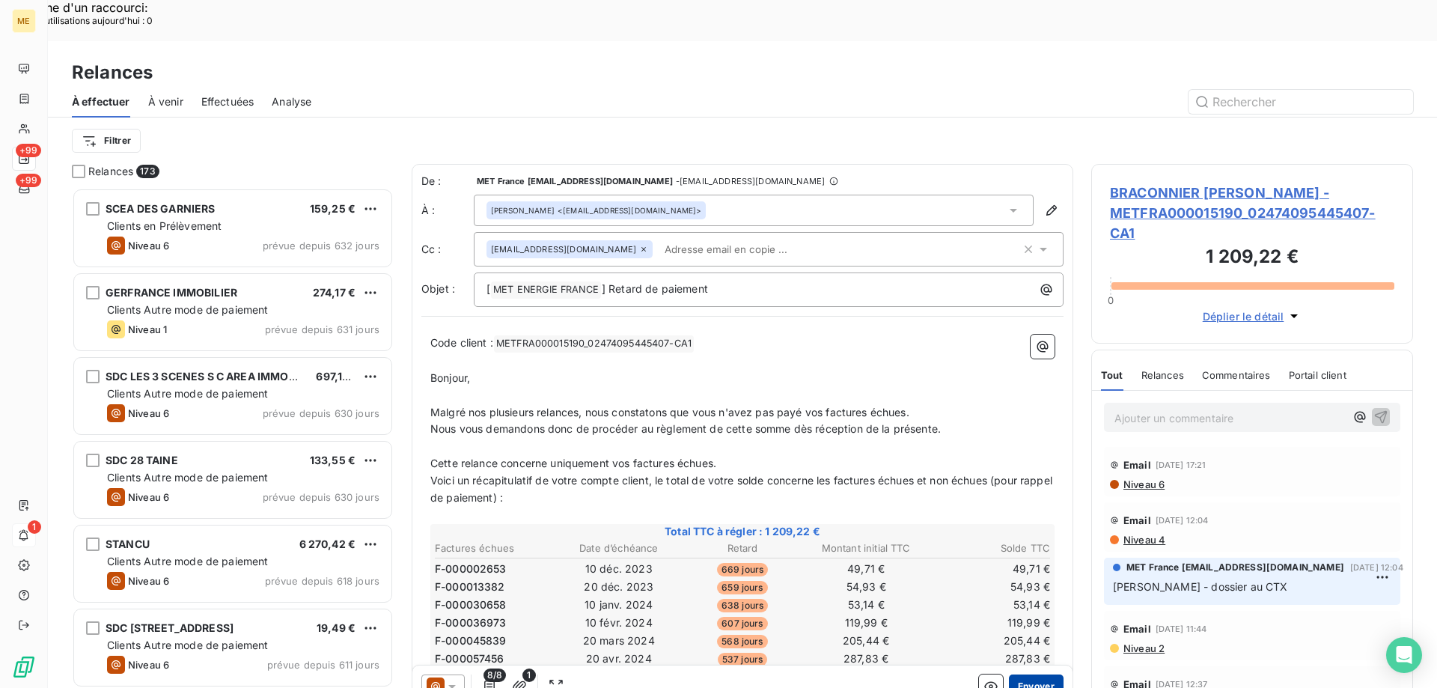
click at [1043, 674] on button "Envoyer" at bounding box center [1036, 686] width 55 height 24
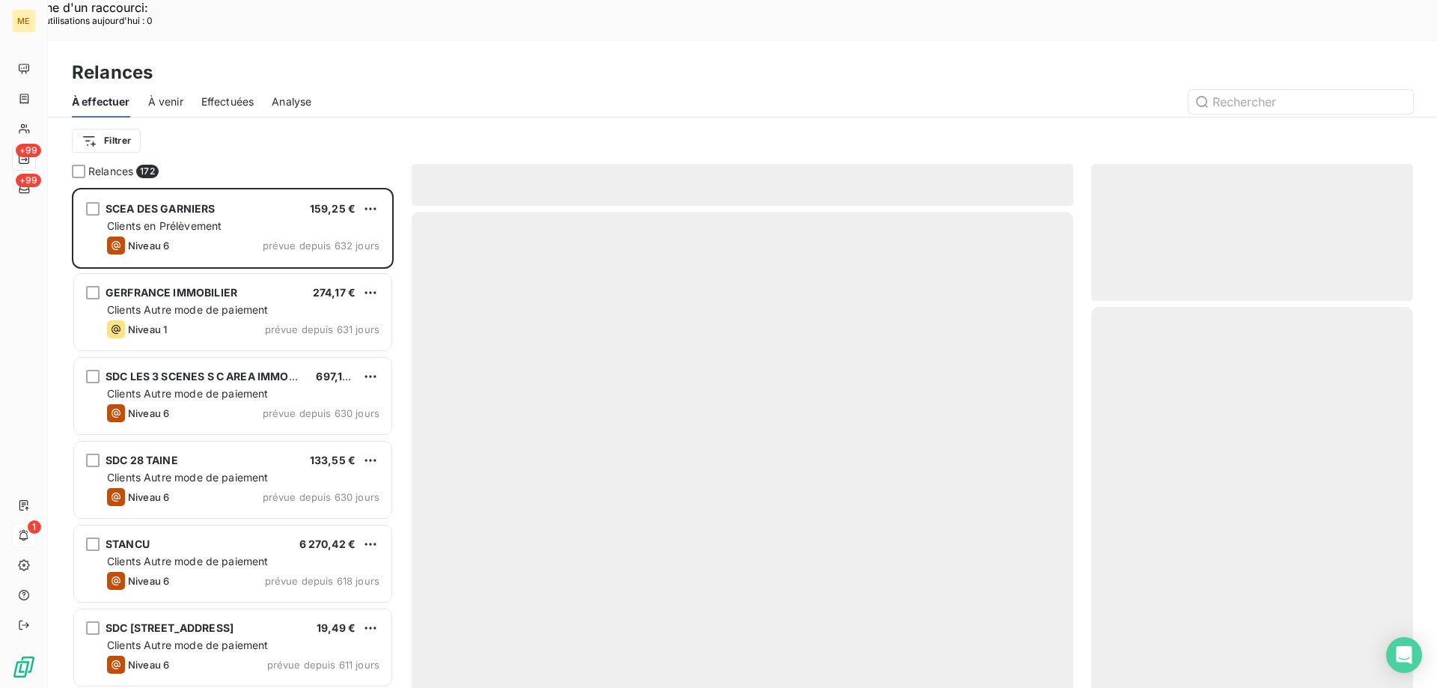
click at [217, 94] on span "Effectuées" at bounding box center [227, 101] width 53 height 15
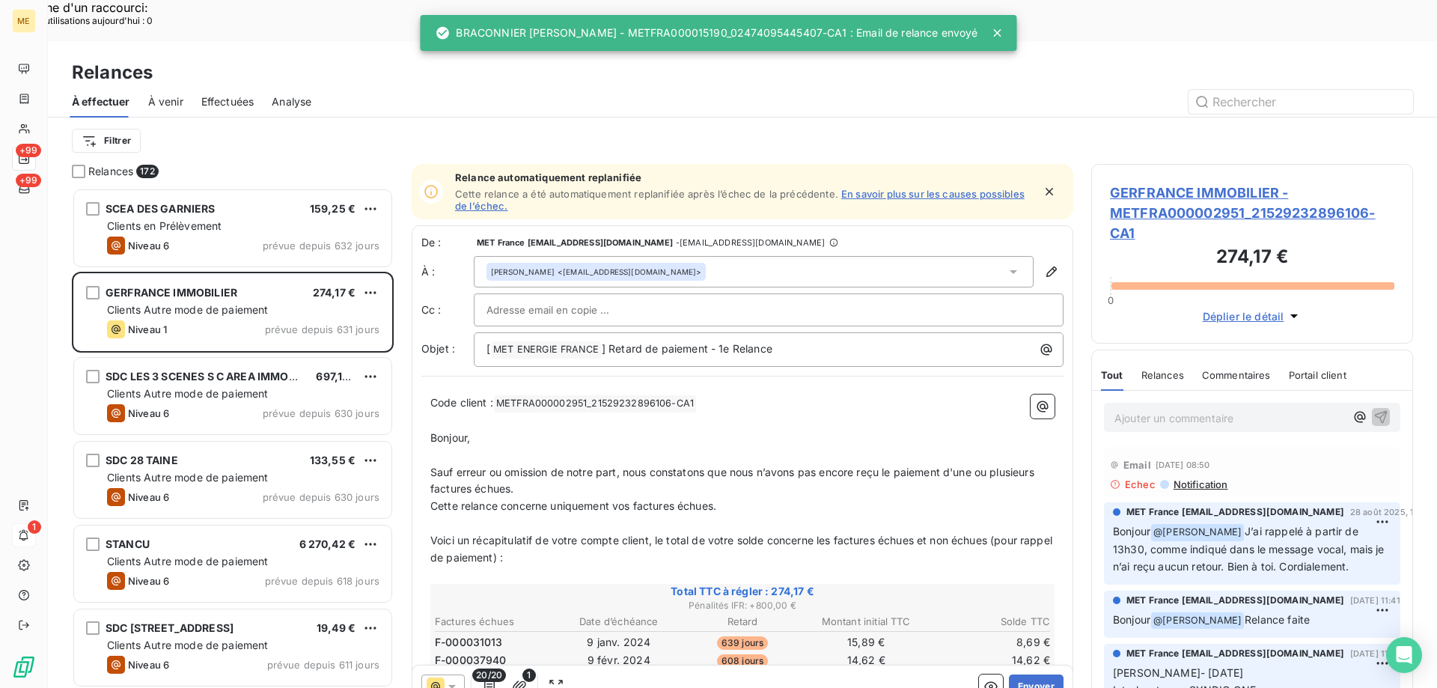
scroll to position [530, 311]
click at [218, 94] on span "Effectuées" at bounding box center [227, 101] width 53 height 15
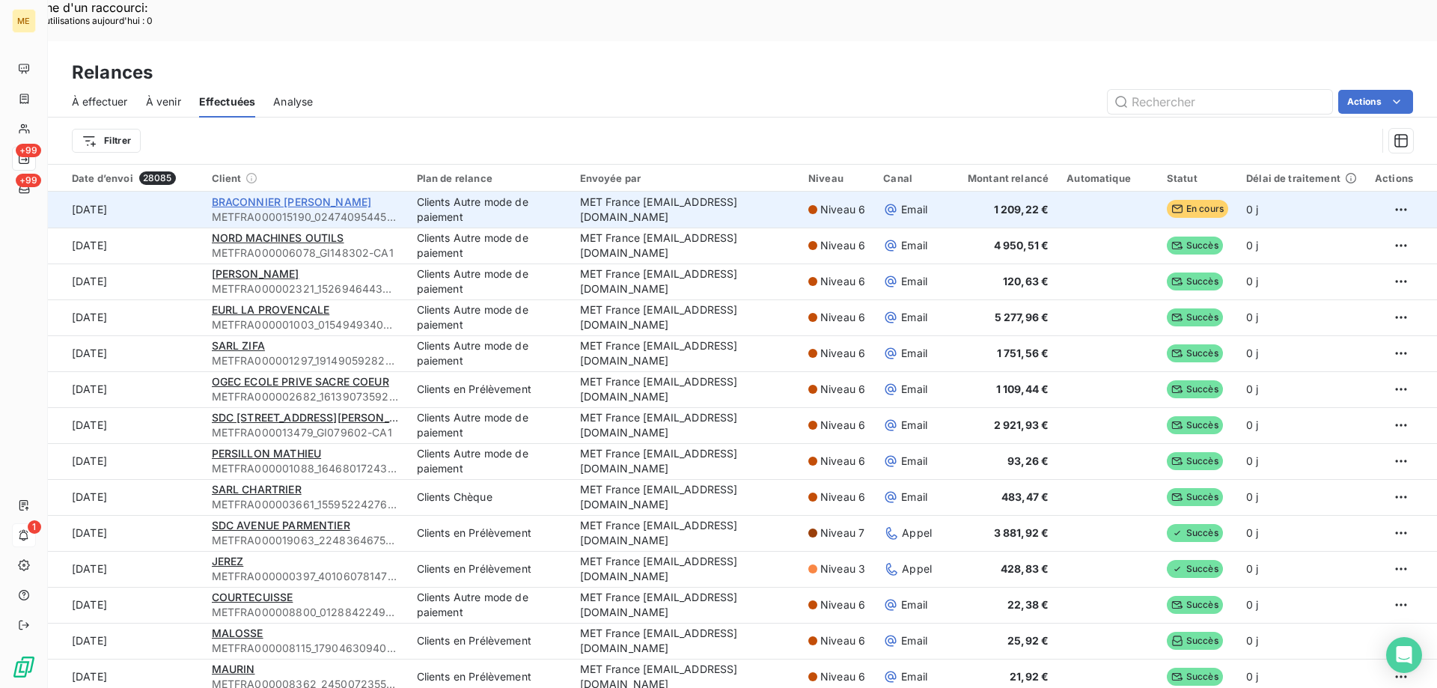
click at [322, 195] on span "BRACONNIER [PERSON_NAME]" at bounding box center [292, 201] width 160 height 13
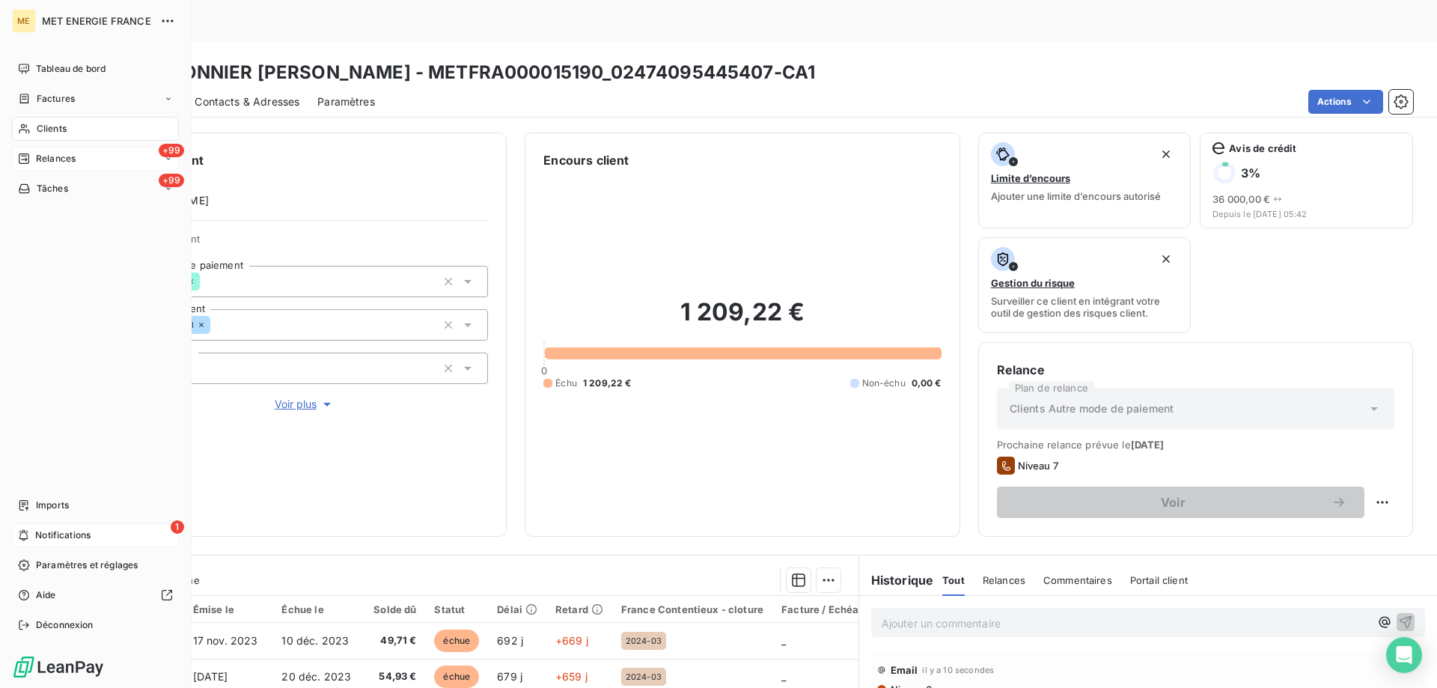
click at [89, 159] on div "+99 Relances" at bounding box center [95, 159] width 167 height 24
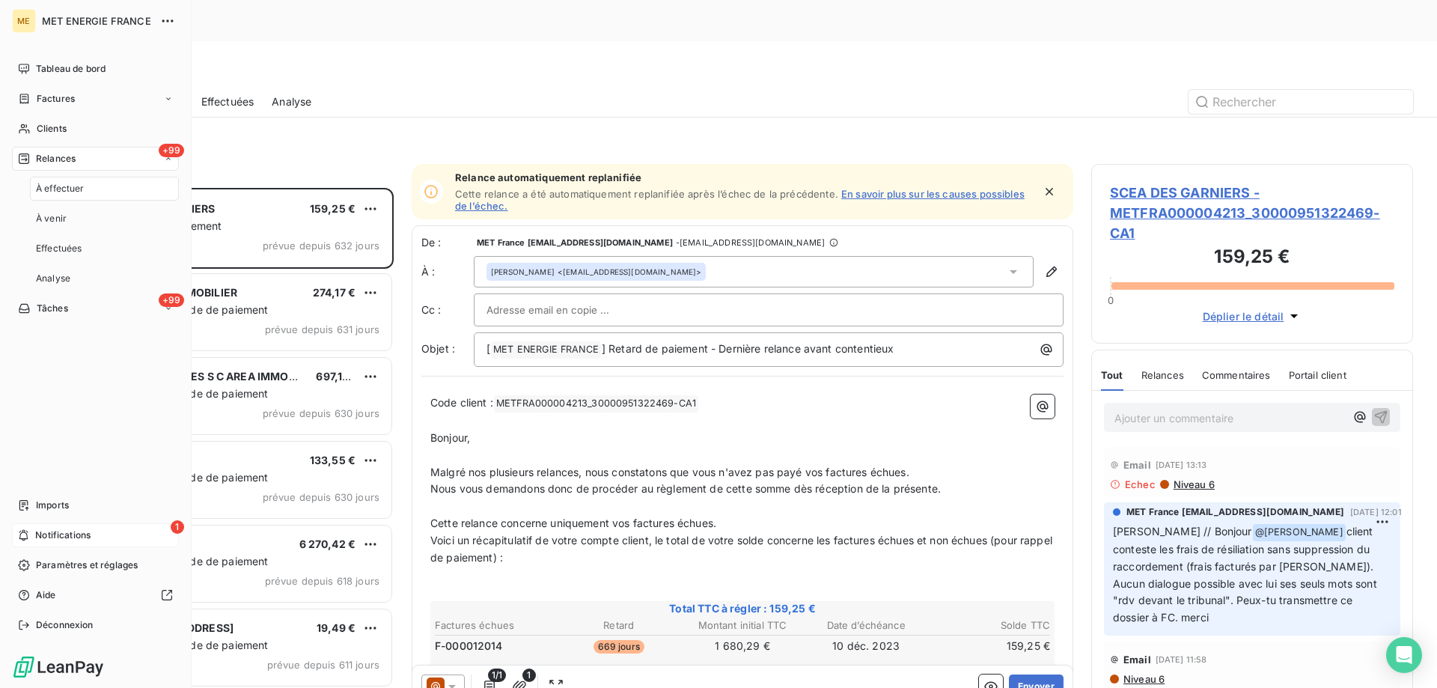
scroll to position [530, 311]
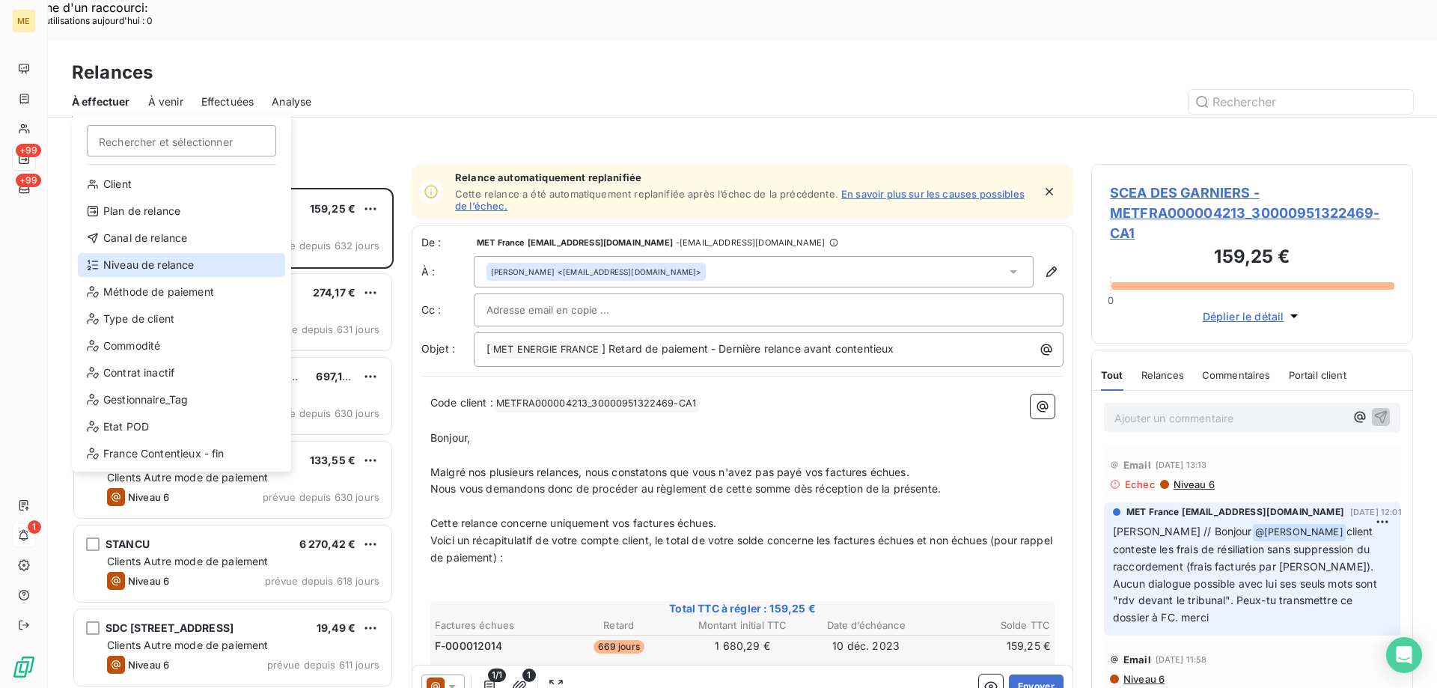
click at [124, 264] on div "Niveau de relance" at bounding box center [181, 265] width 207 height 24
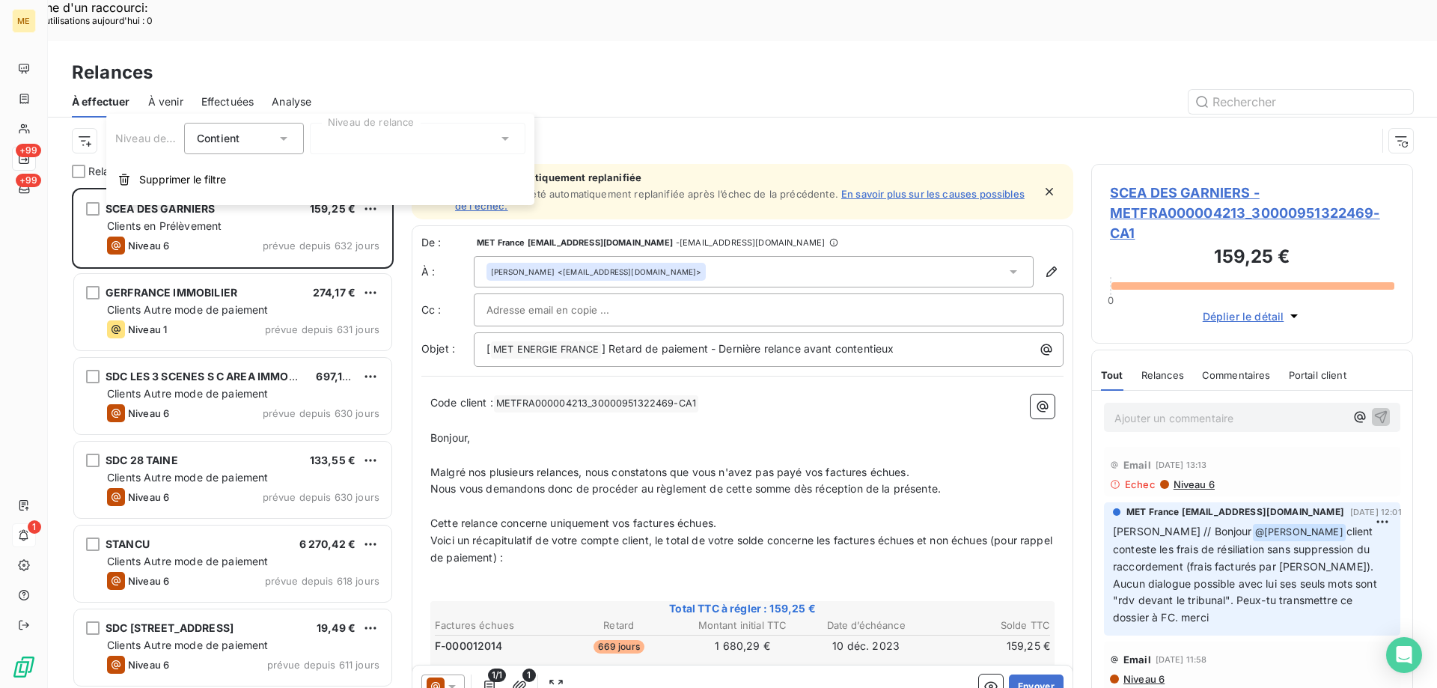
click at [375, 135] on div at bounding box center [418, 138] width 216 height 31
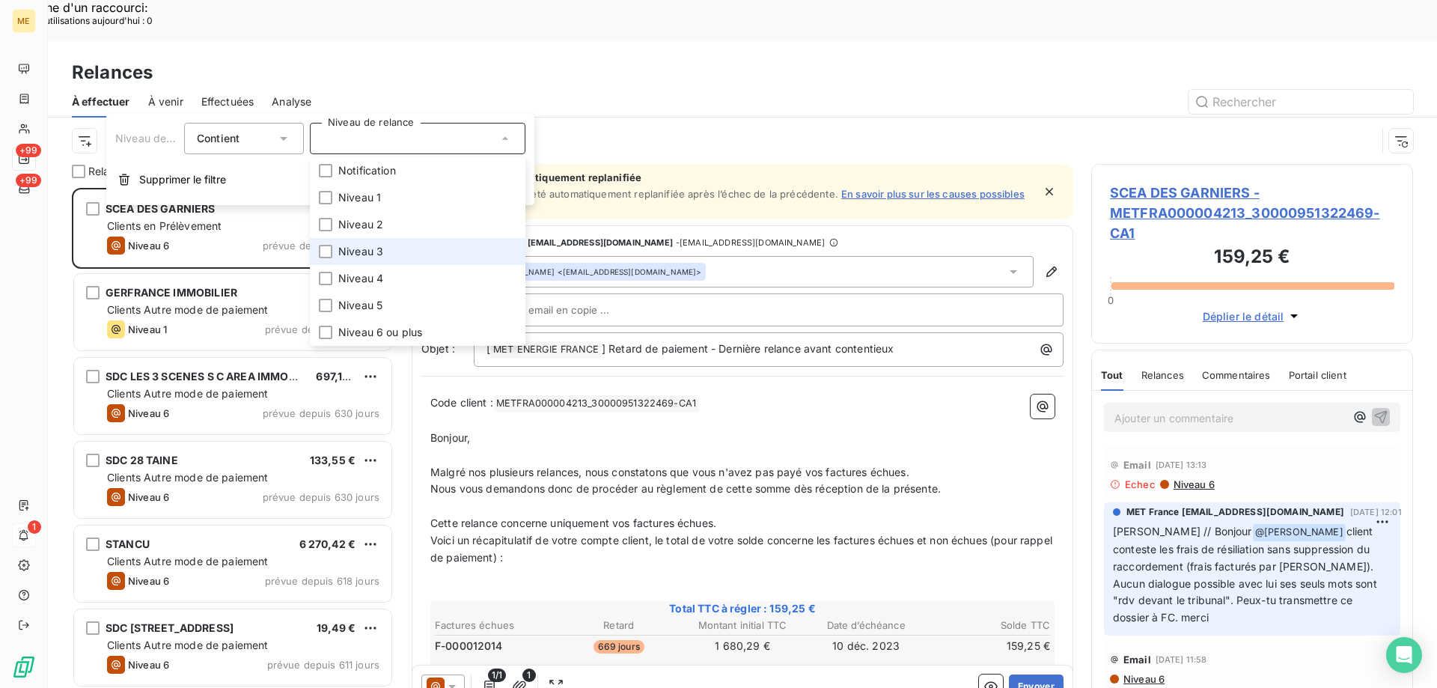
click at [395, 246] on li "Niveau 3" at bounding box center [418, 251] width 216 height 27
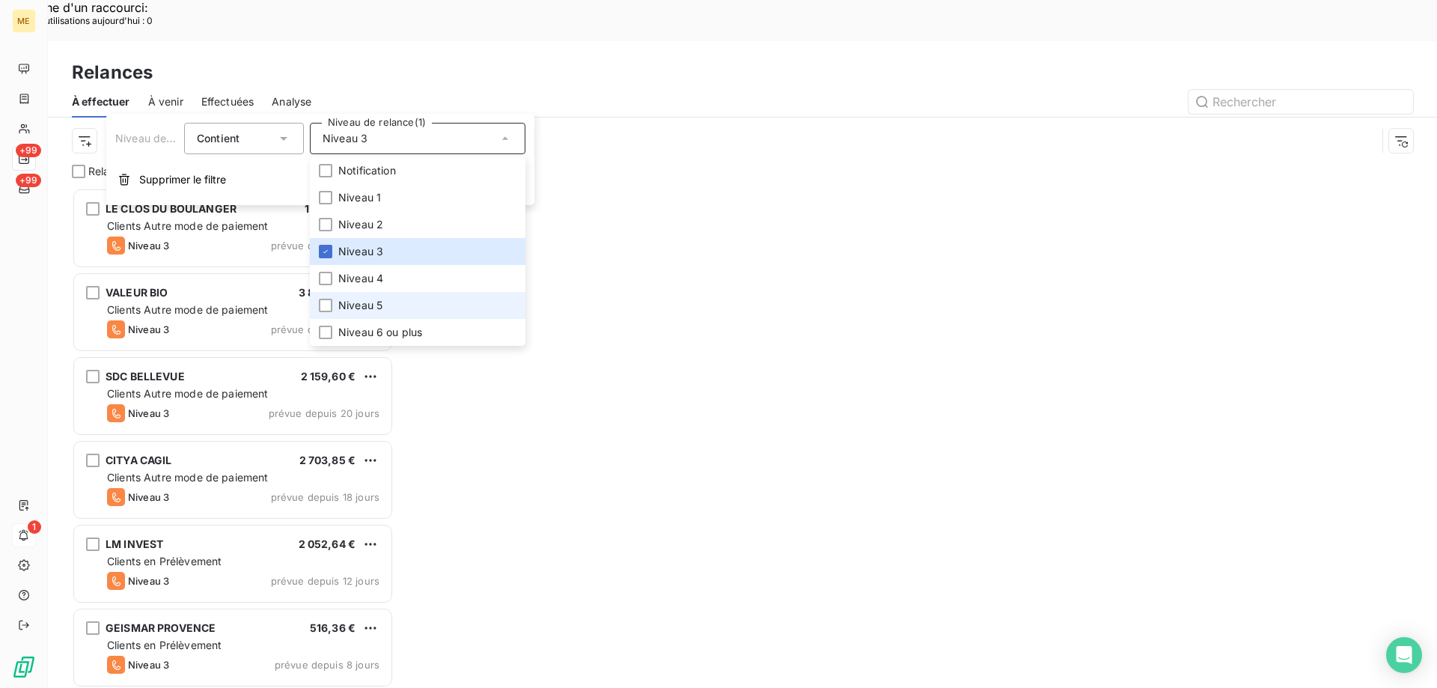
click at [397, 314] on li "Niveau 5" at bounding box center [418, 305] width 216 height 27
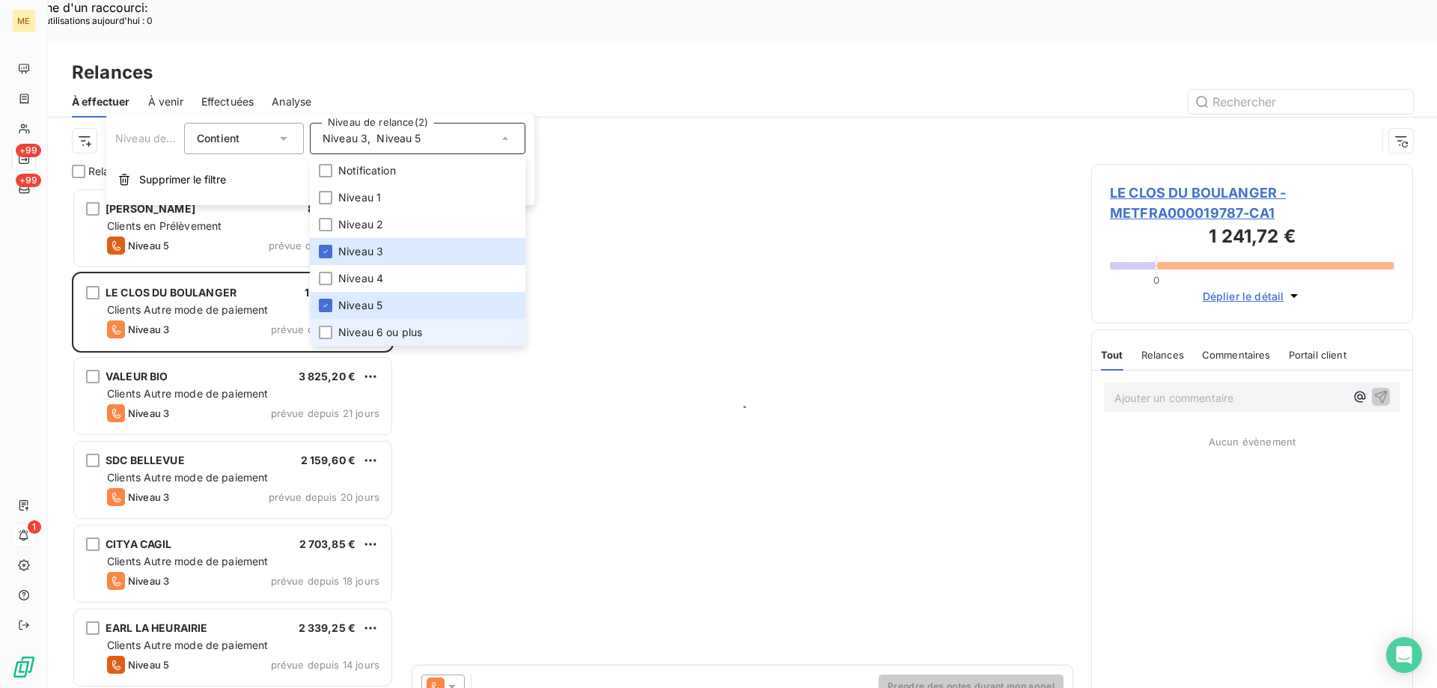
click at [393, 330] on span "Niveau 6 ou plus" at bounding box center [380, 332] width 84 height 15
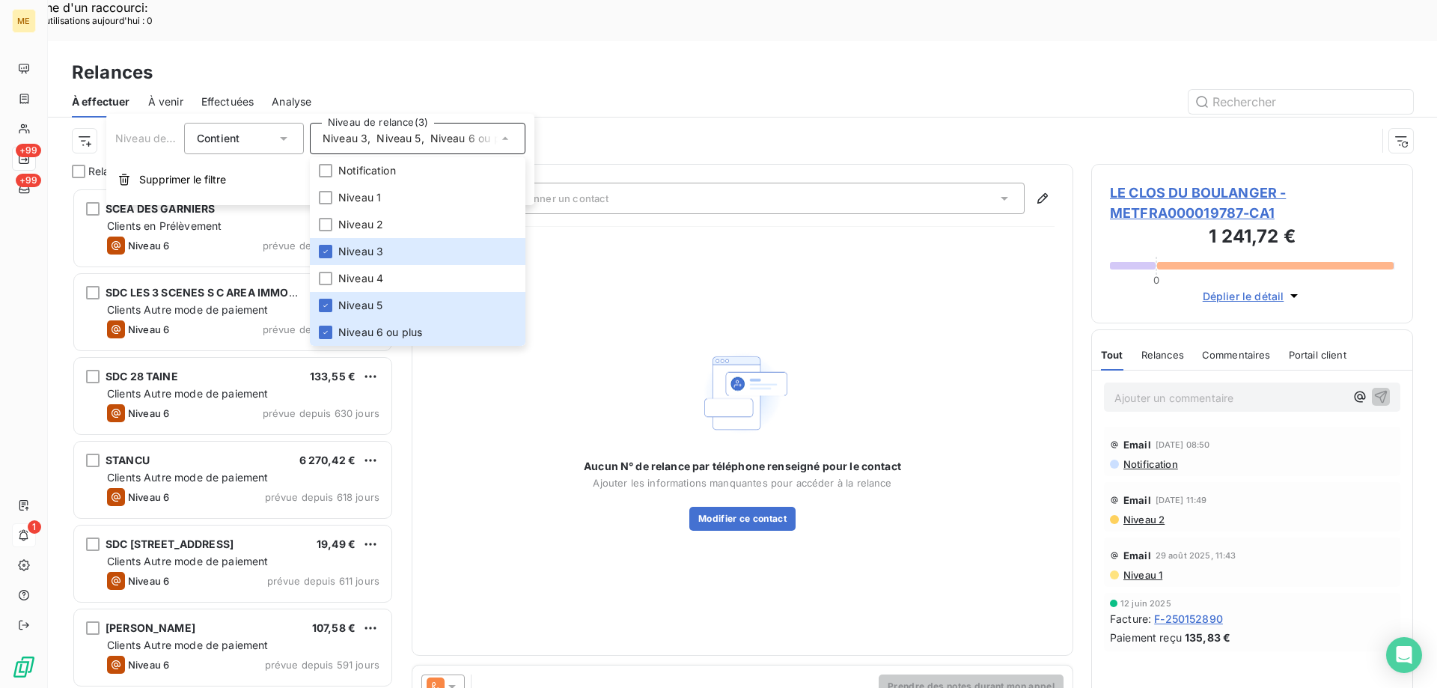
scroll to position [530, 311]
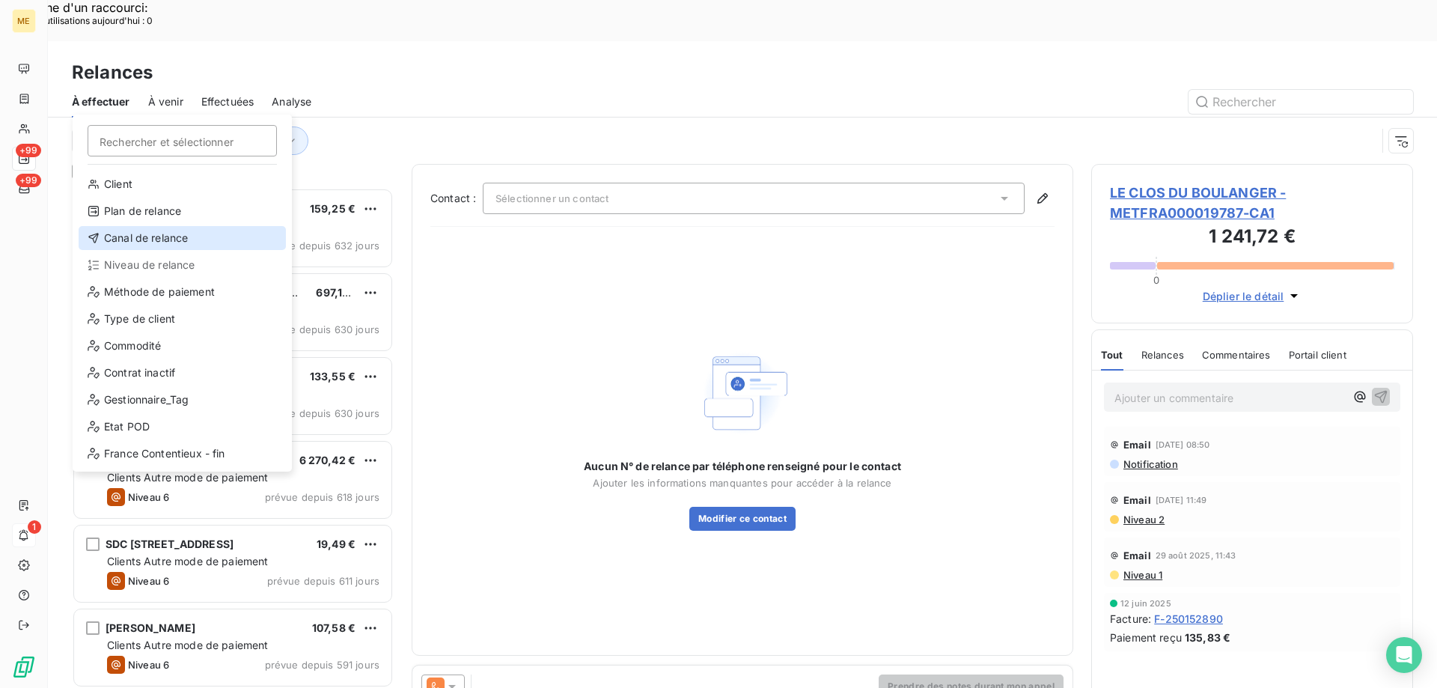
click at [133, 245] on div "Canal de relance" at bounding box center [182, 238] width 207 height 24
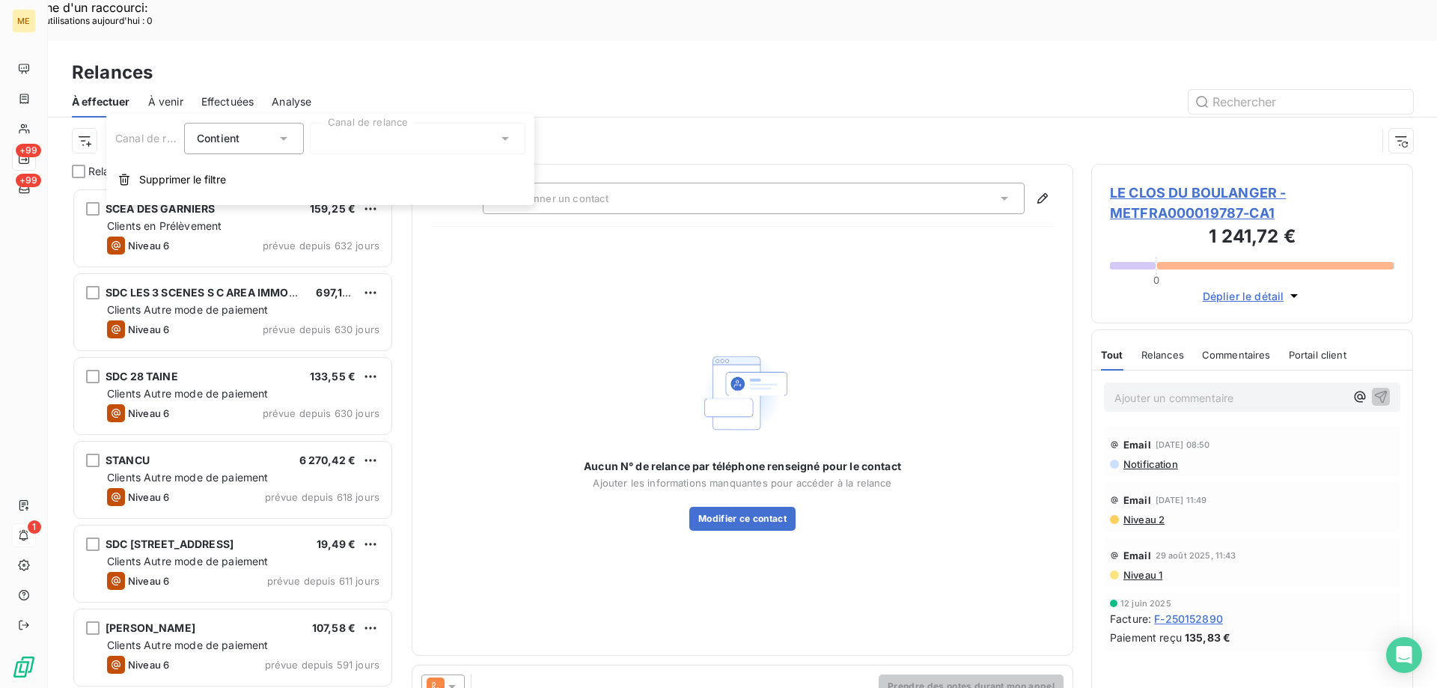
click at [356, 154] on div "Canal de relance Contient is Canal de relance Supprimer le filtre" at bounding box center [320, 159] width 428 height 91
click at [336, 138] on div at bounding box center [418, 138] width 216 height 31
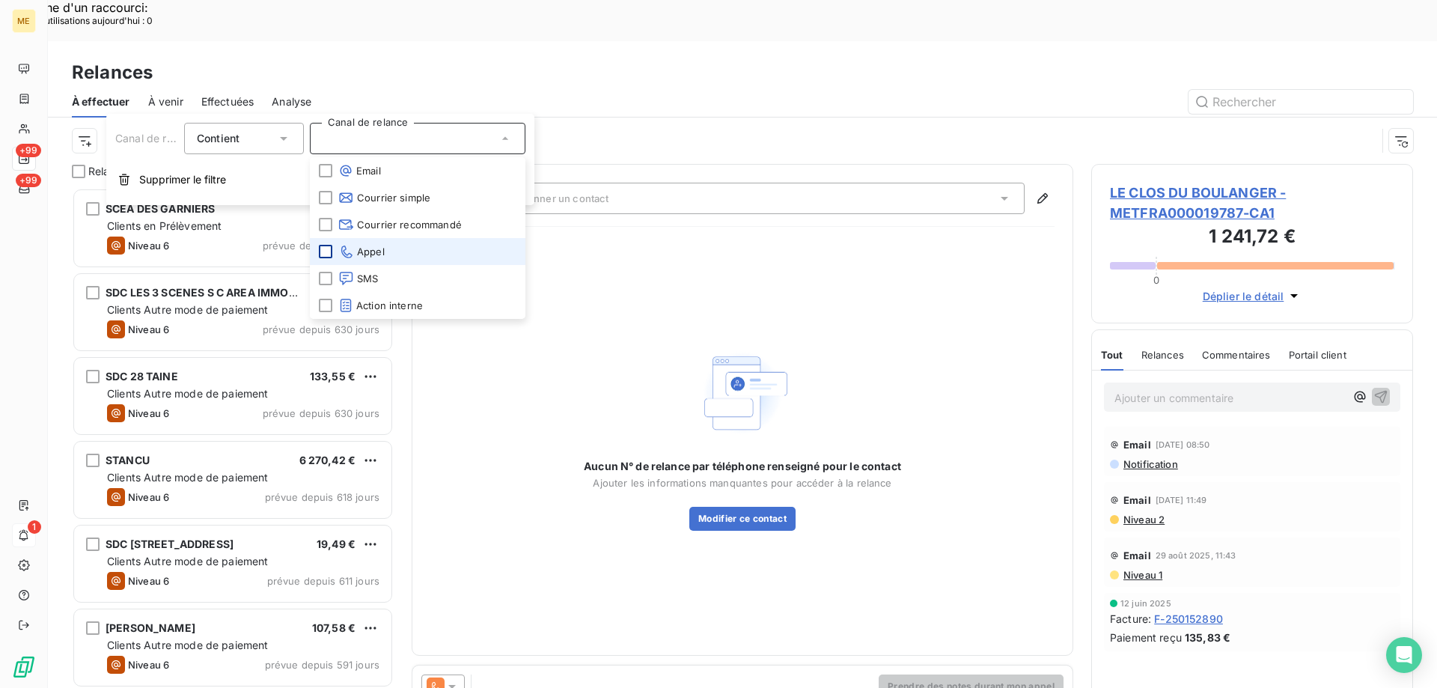
click at [327, 250] on div at bounding box center [325, 251] width 13 height 13
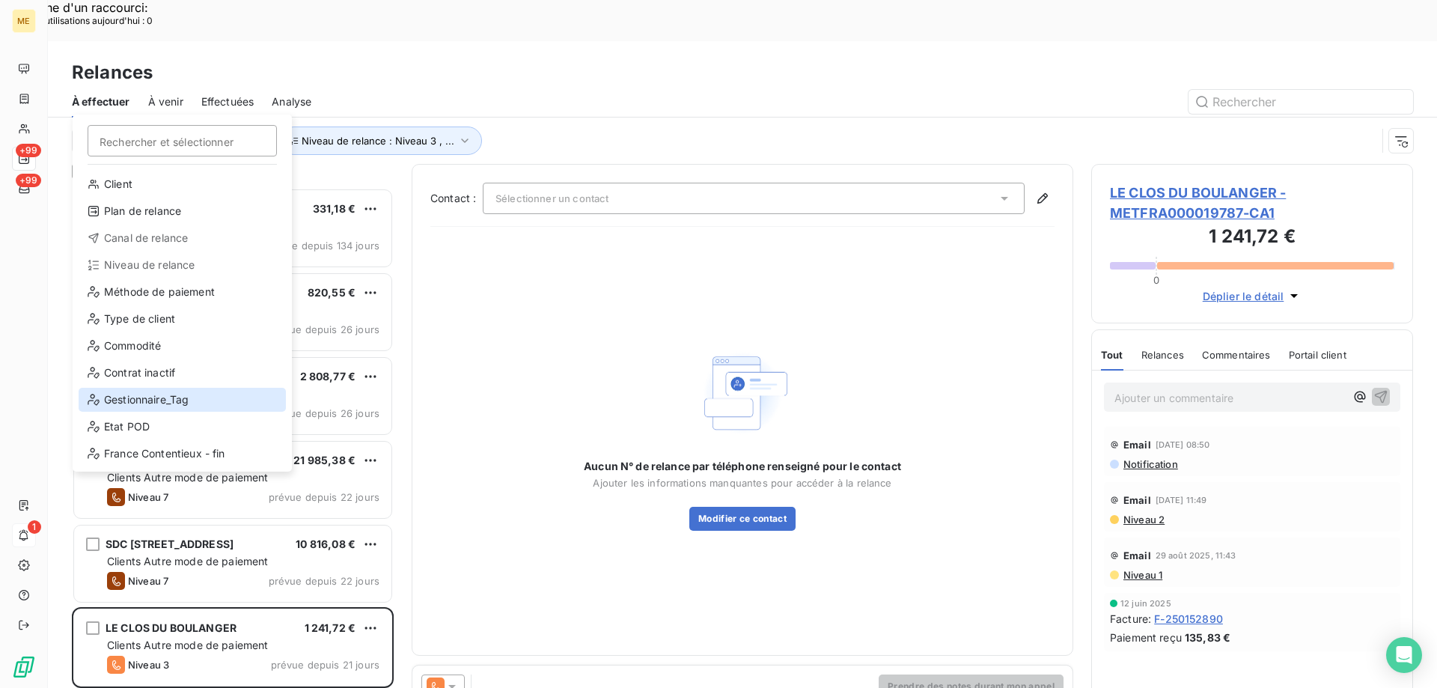
click at [141, 388] on div "Gestionnaire_Tag" at bounding box center [182, 400] width 207 height 24
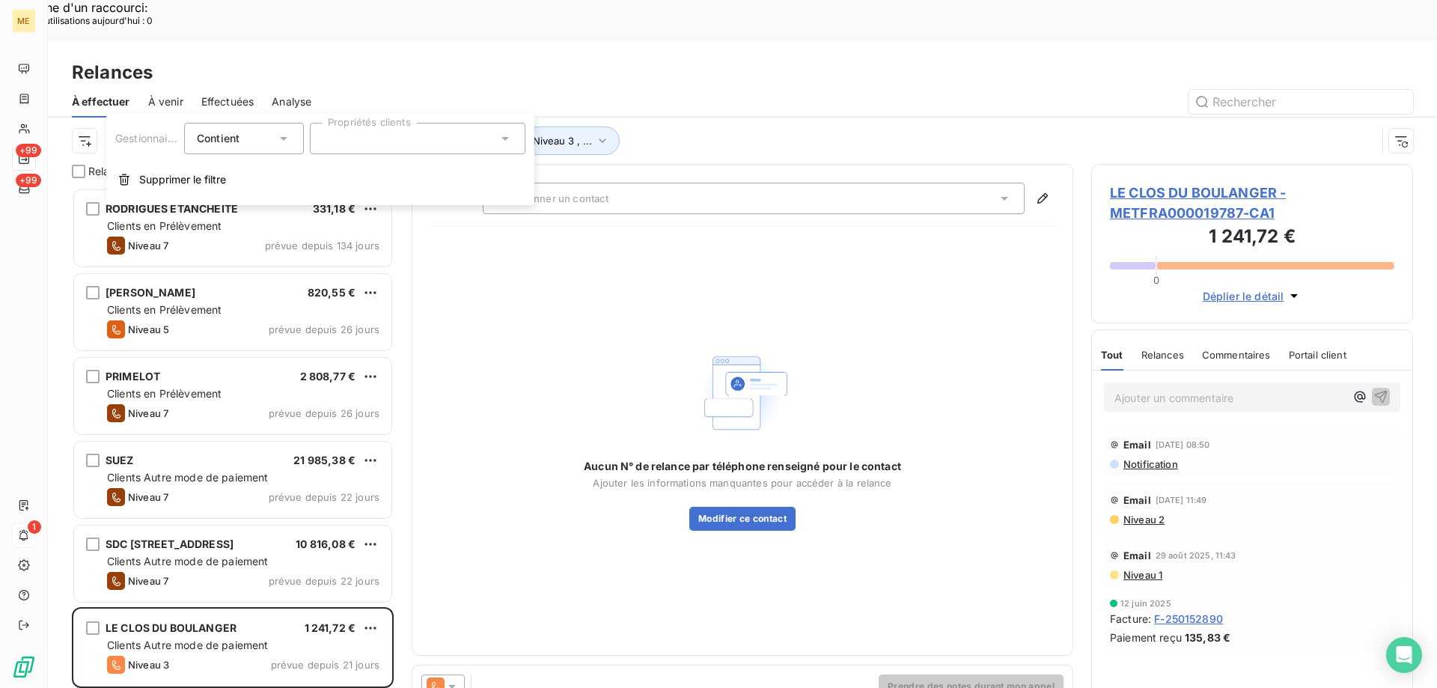
click at [382, 141] on div at bounding box center [418, 138] width 216 height 31
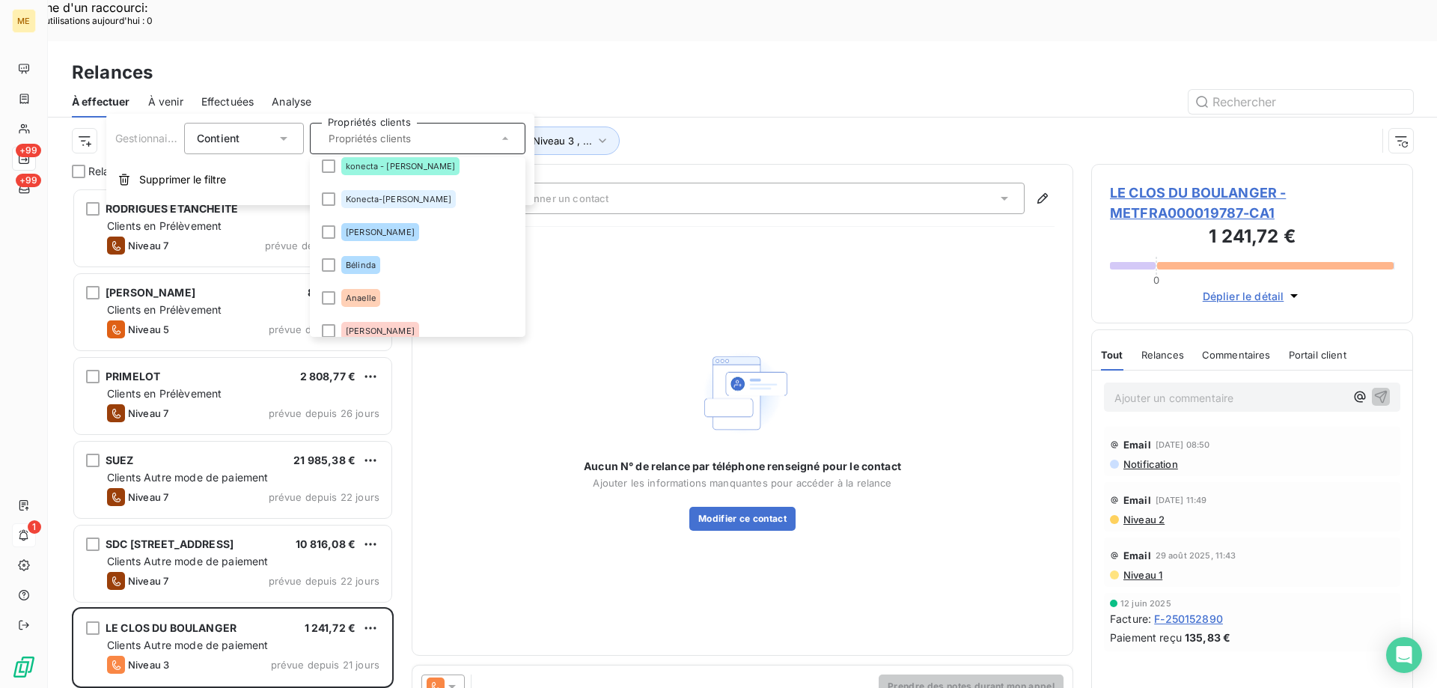
scroll to position [210, 0]
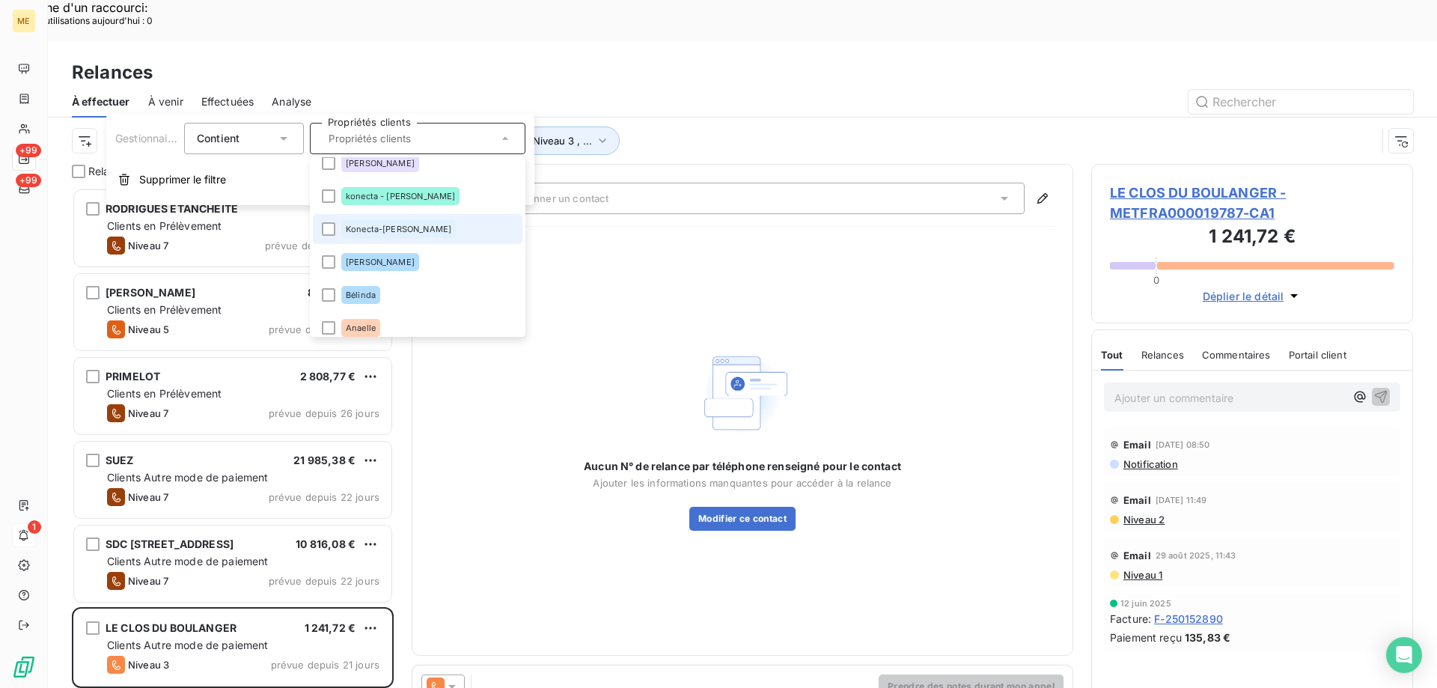
click at [355, 236] on div "Konecta-[PERSON_NAME]" at bounding box center [398, 229] width 115 height 18
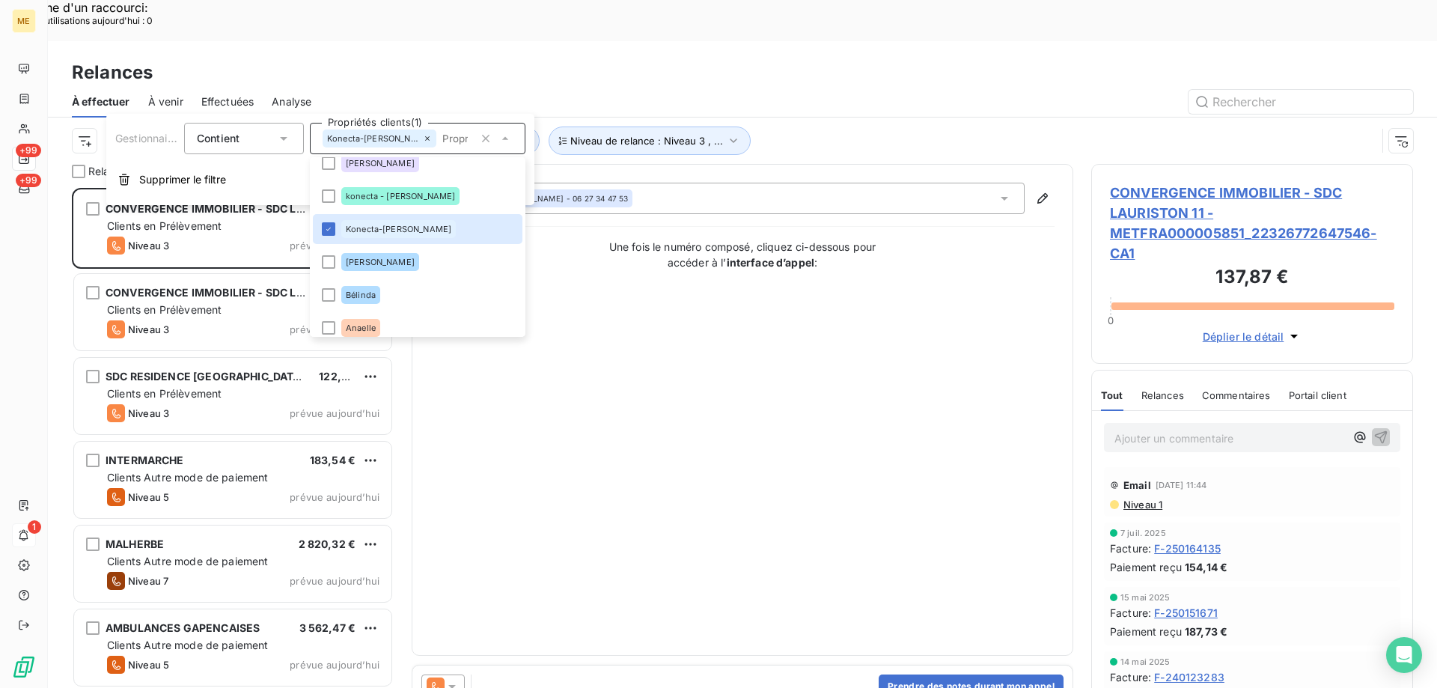
scroll to position [530, 311]
click at [944, 229] on div "Contact : Maya Mosbah - 06 27 34 47 53 Une fois le numéro composé, cliquez ci-d…" at bounding box center [742, 410] width 624 height 454
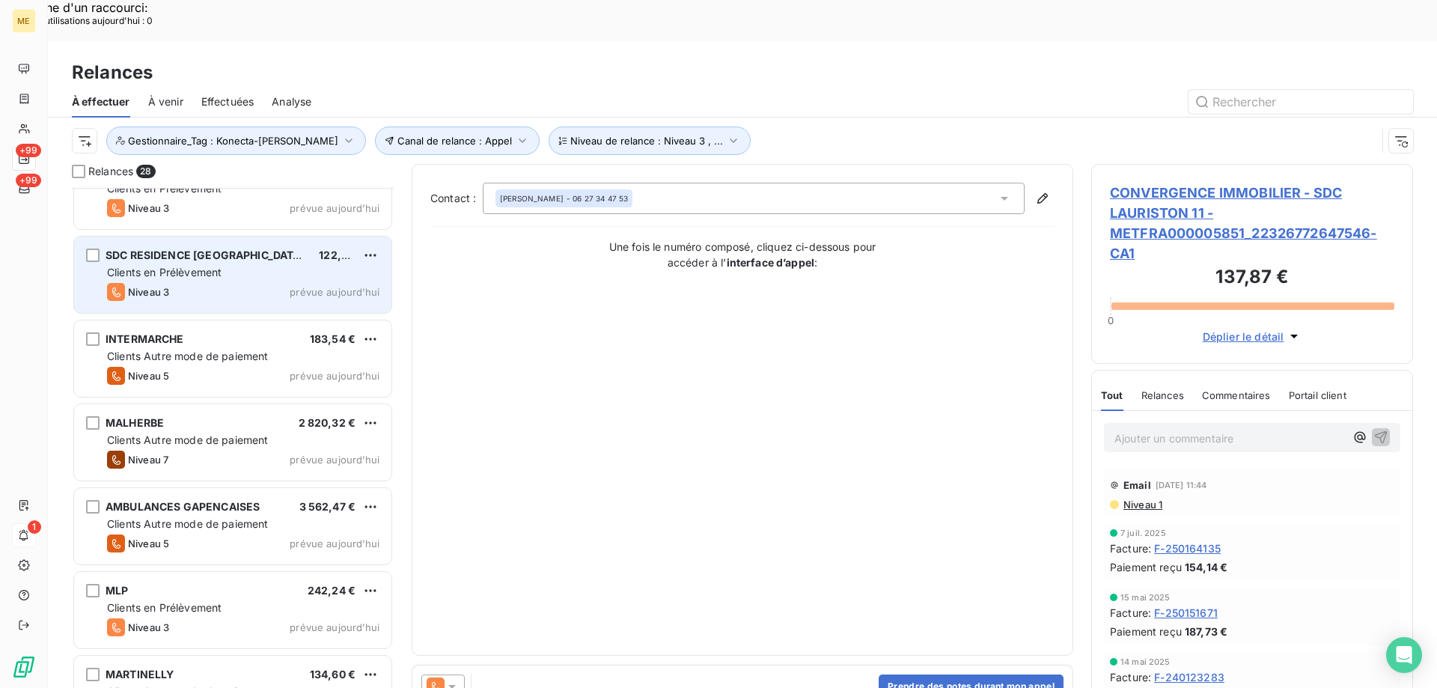
scroll to position [150, 0]
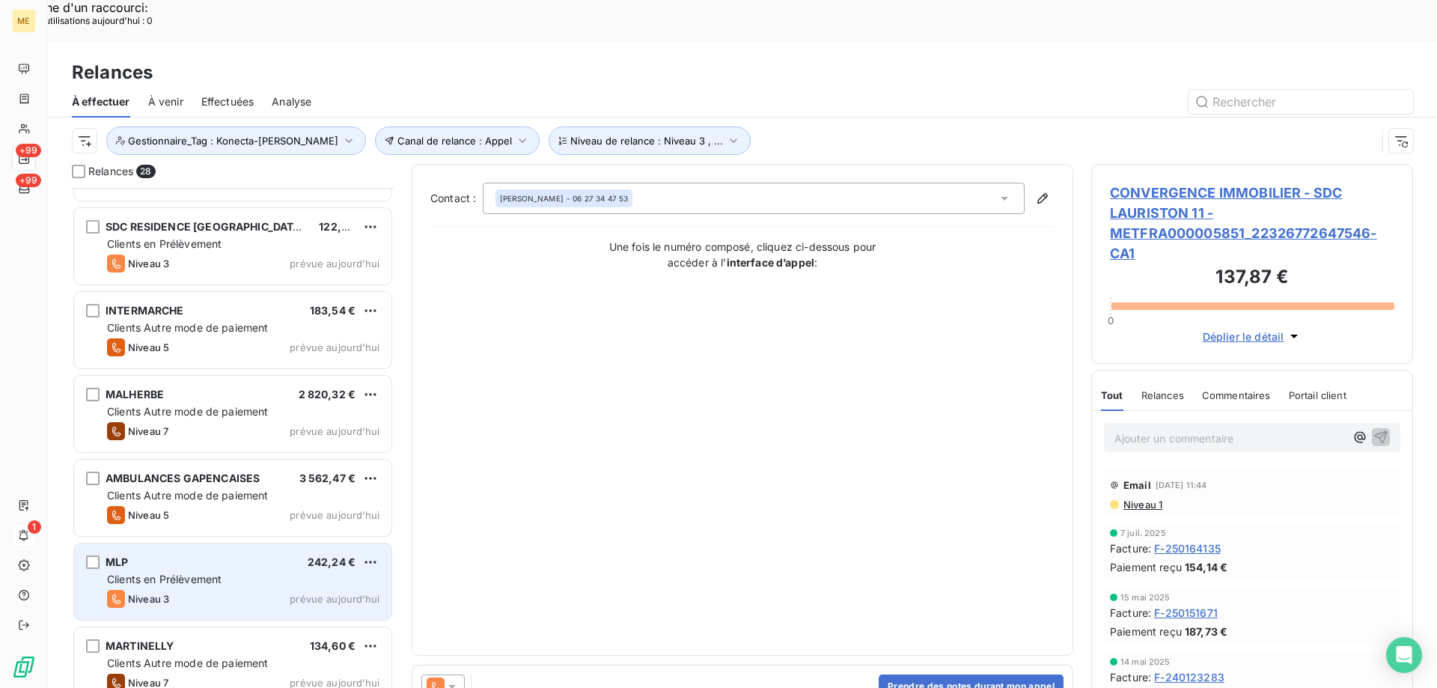
click at [204, 590] on div "Niveau 3 prévue aujourd’hui" at bounding box center [243, 599] width 272 height 18
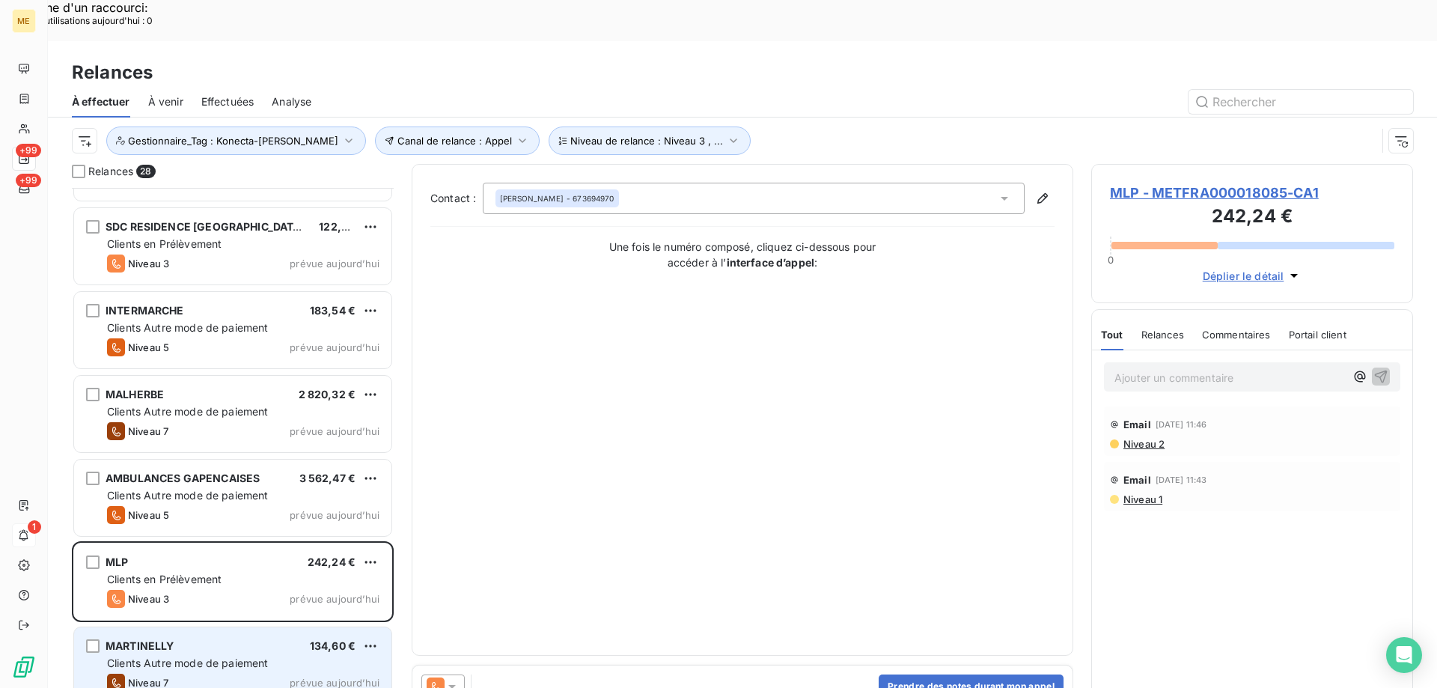
click at [183, 639] on div "MARTINELLY 134,60 €" at bounding box center [243, 645] width 272 height 13
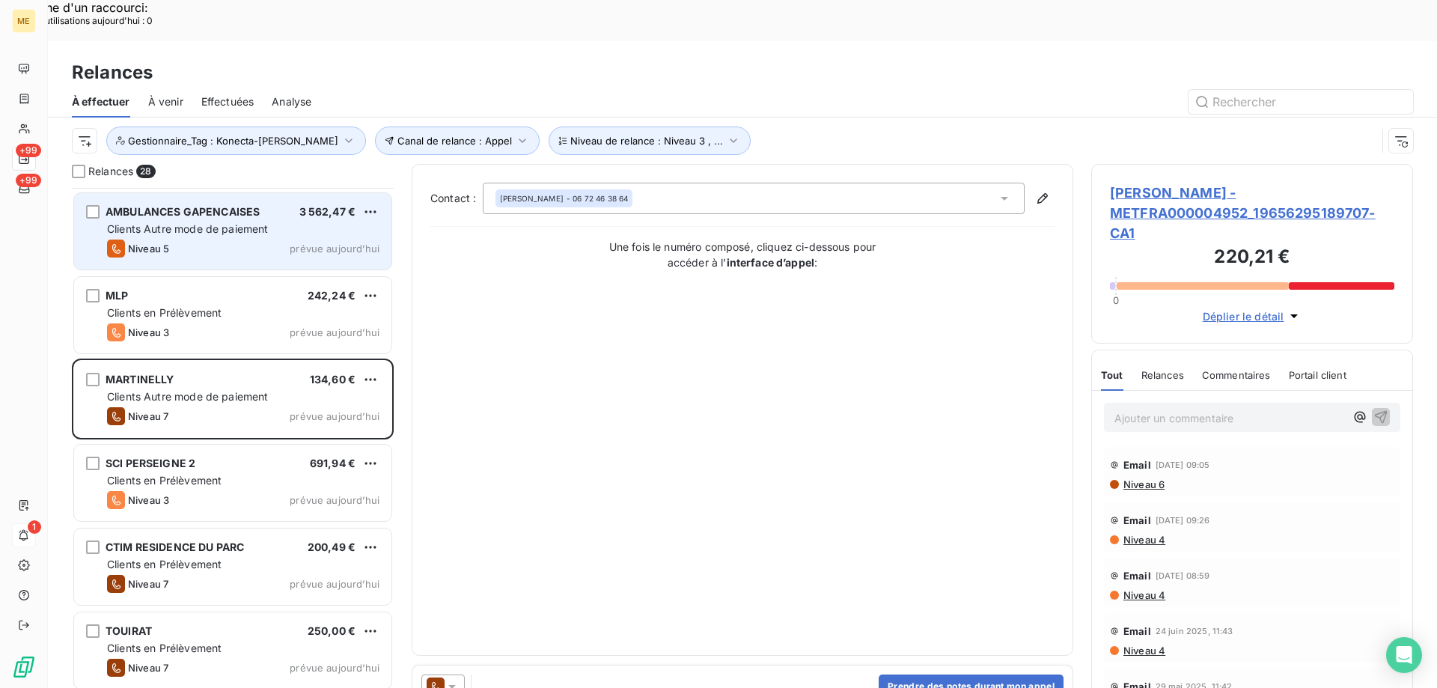
scroll to position [450, 0]
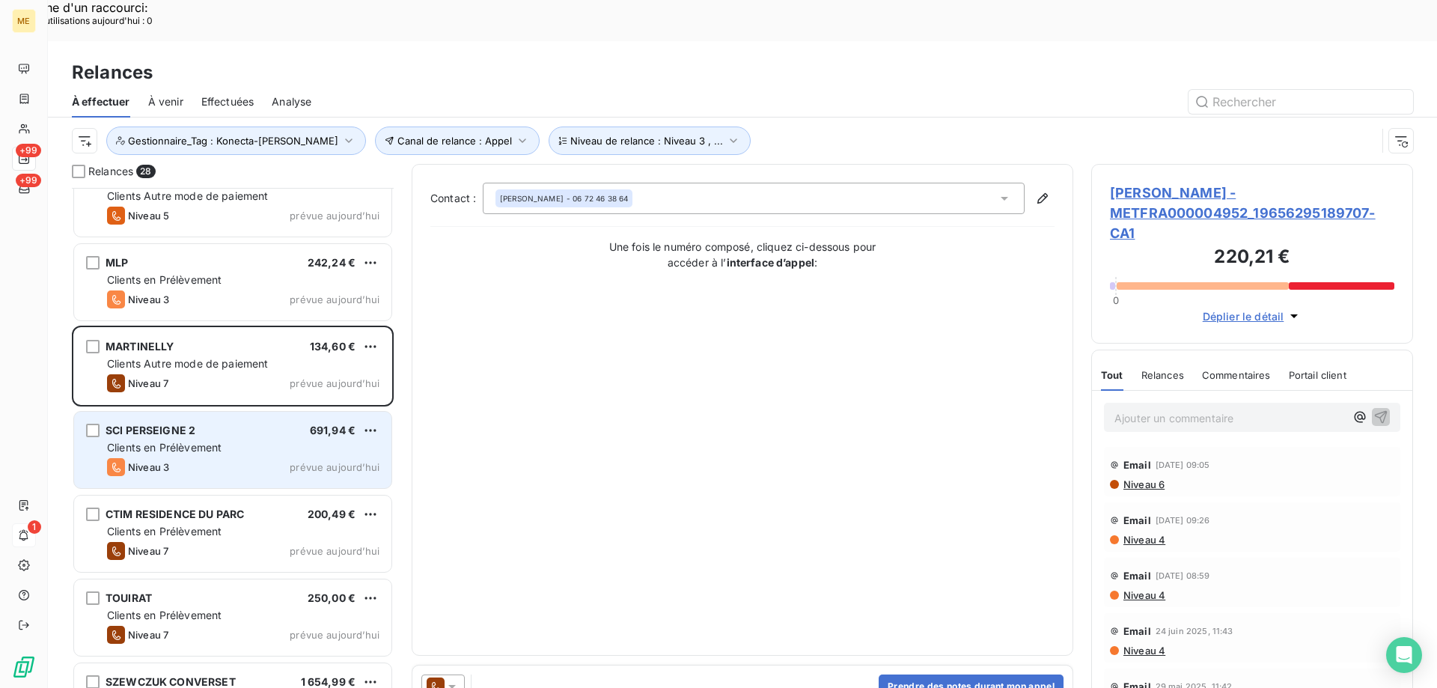
click at [200, 458] on div "Niveau 3 prévue aujourd’hui" at bounding box center [243, 467] width 272 height 18
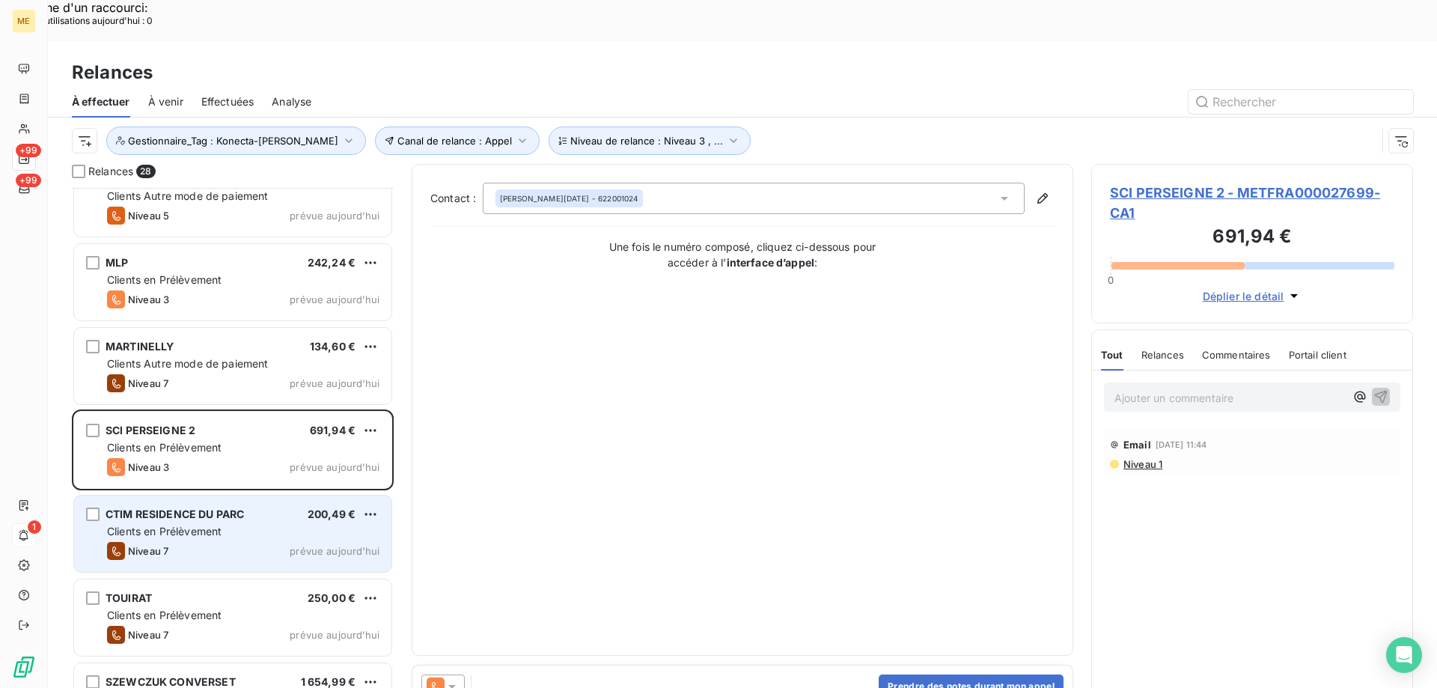
click at [180, 525] on span "Clients en Prélèvement" at bounding box center [164, 531] width 115 height 13
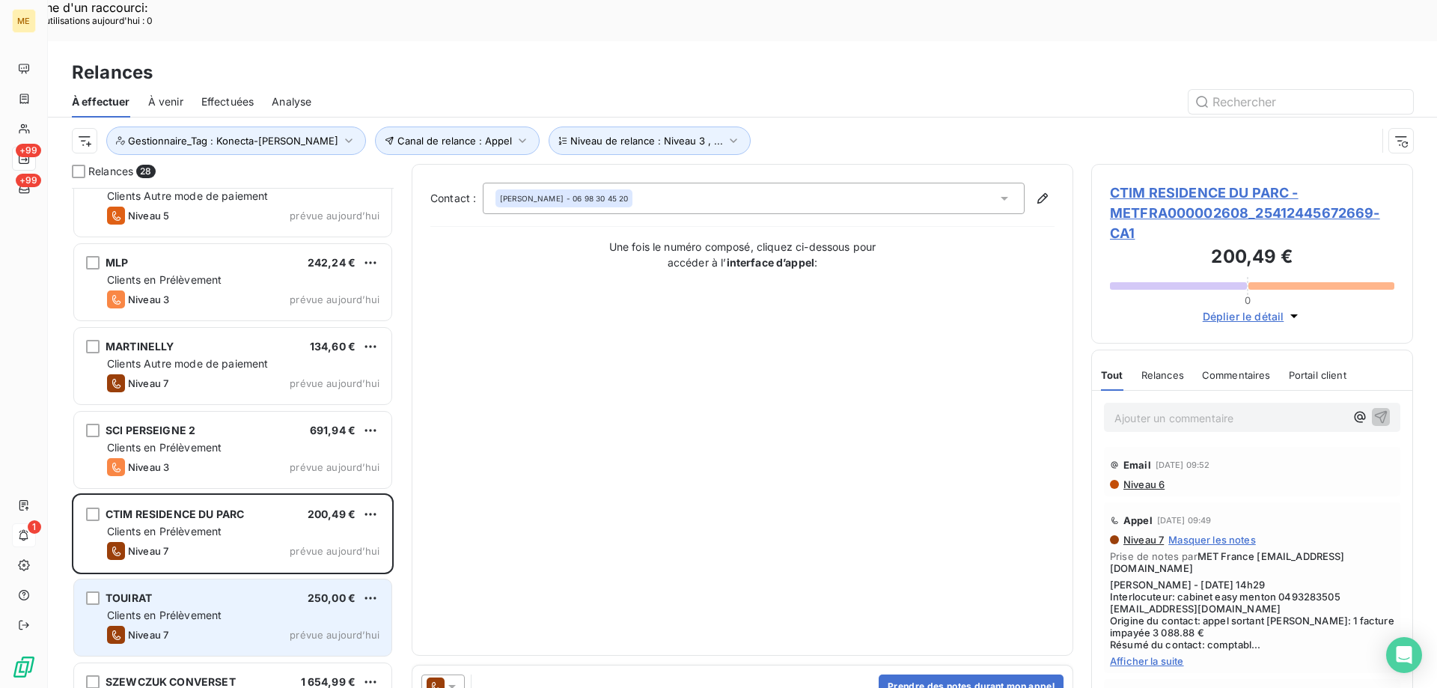
click at [171, 626] on div "Niveau 7 prévue aujourd’hui" at bounding box center [243, 635] width 272 height 18
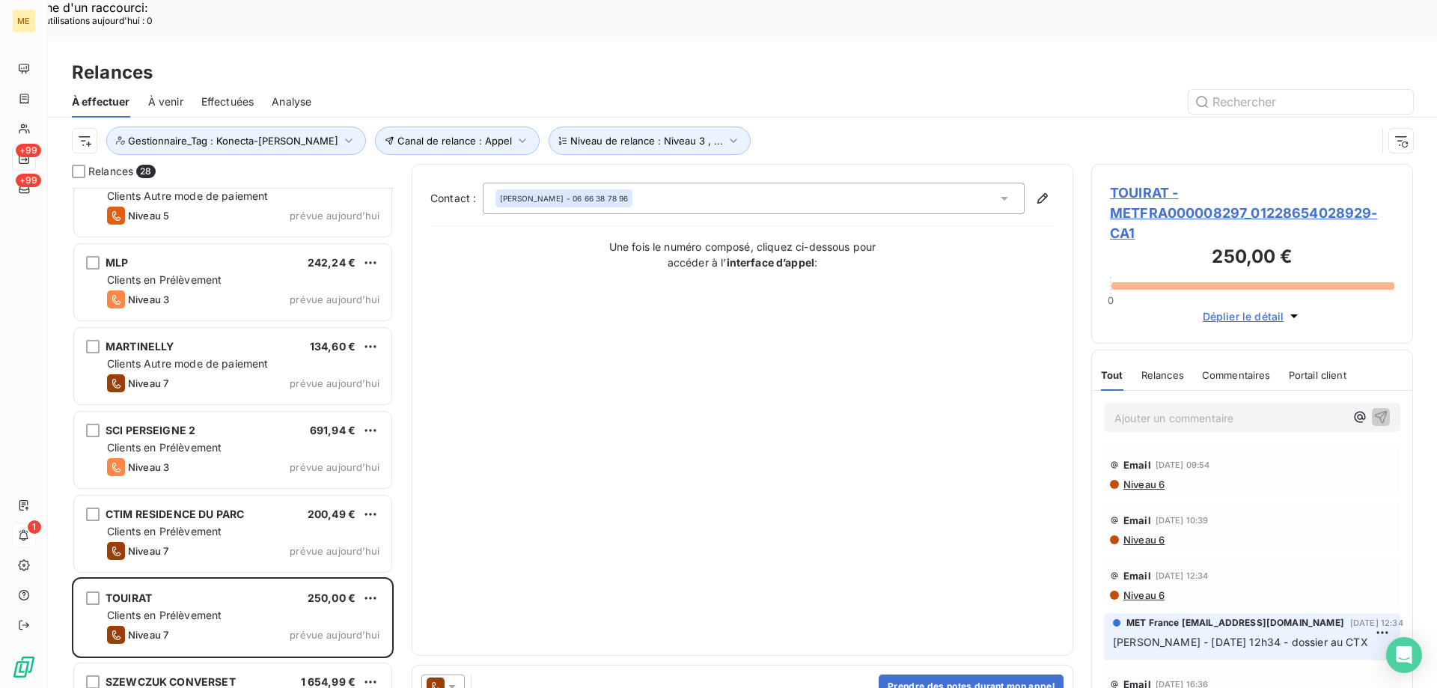
click at [457, 679] on icon at bounding box center [452, 686] width 15 height 15
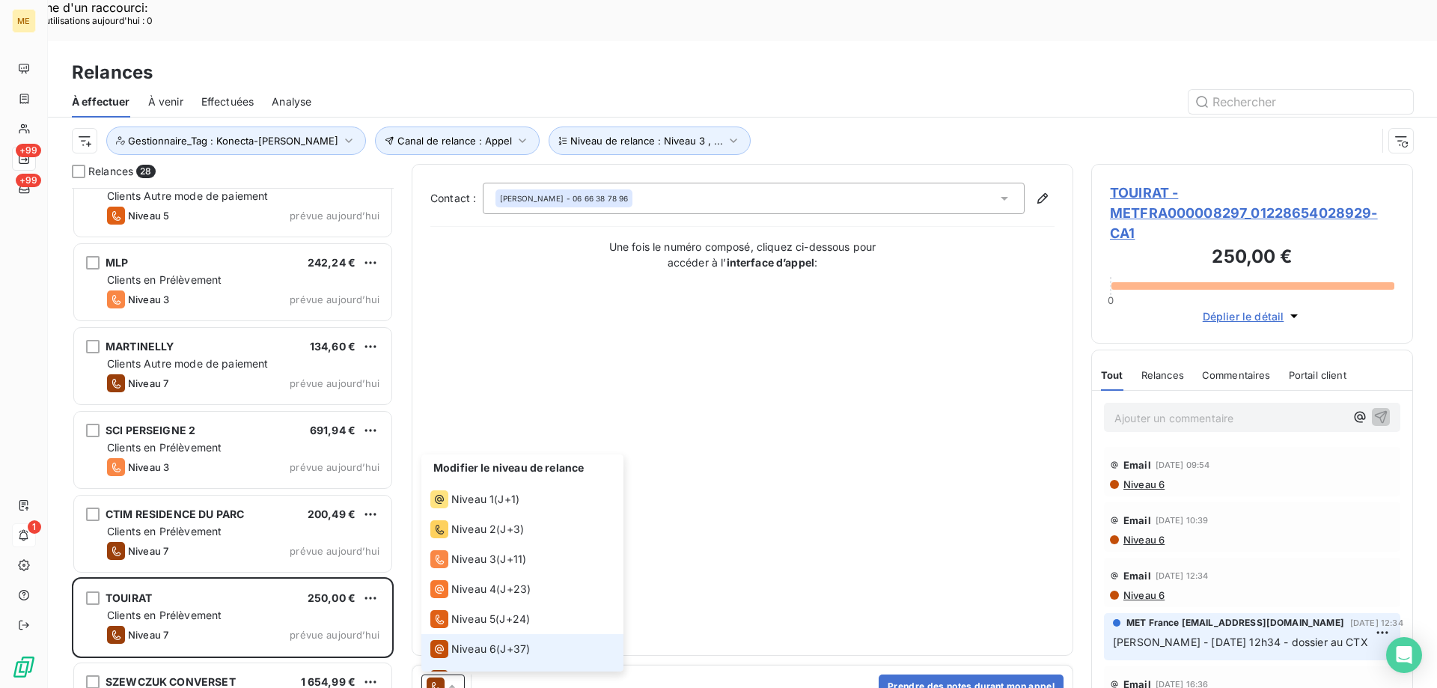
scroll to position [22, 0]
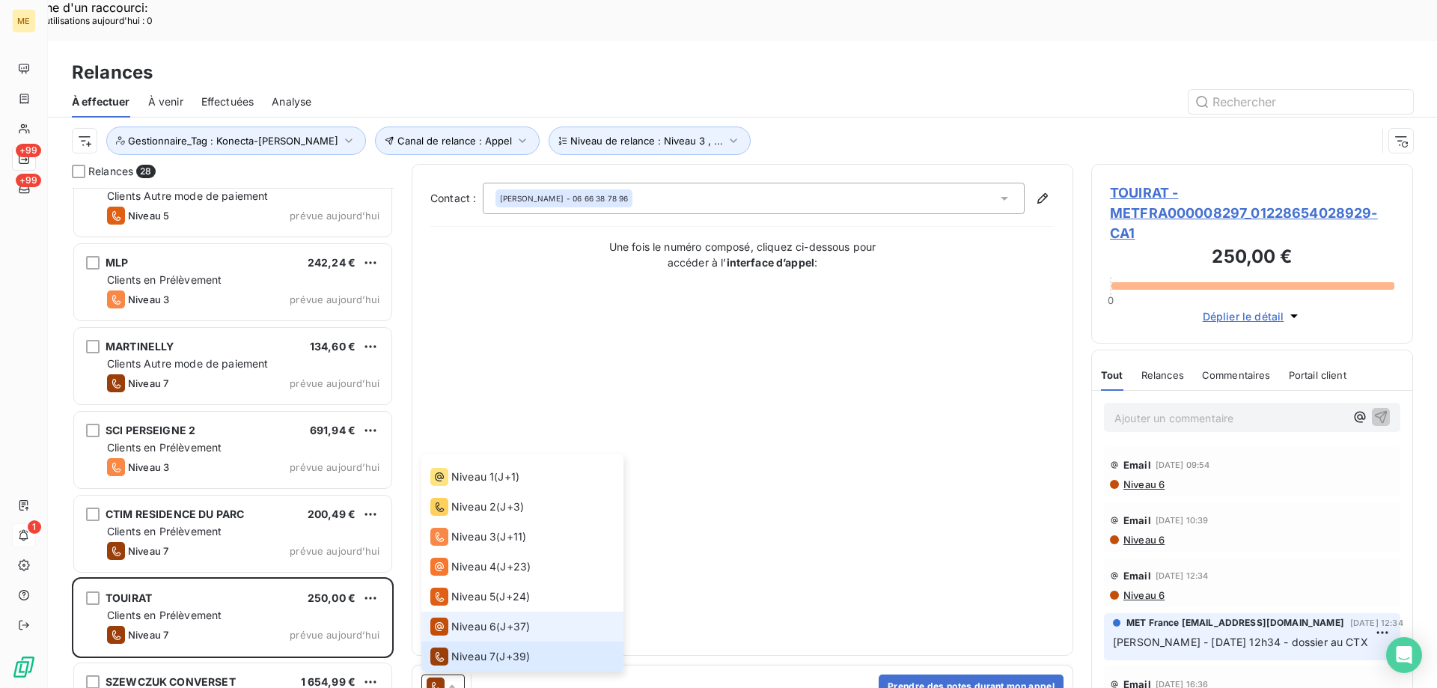
click at [465, 619] on span "Niveau 6" at bounding box center [473, 626] width 45 height 15
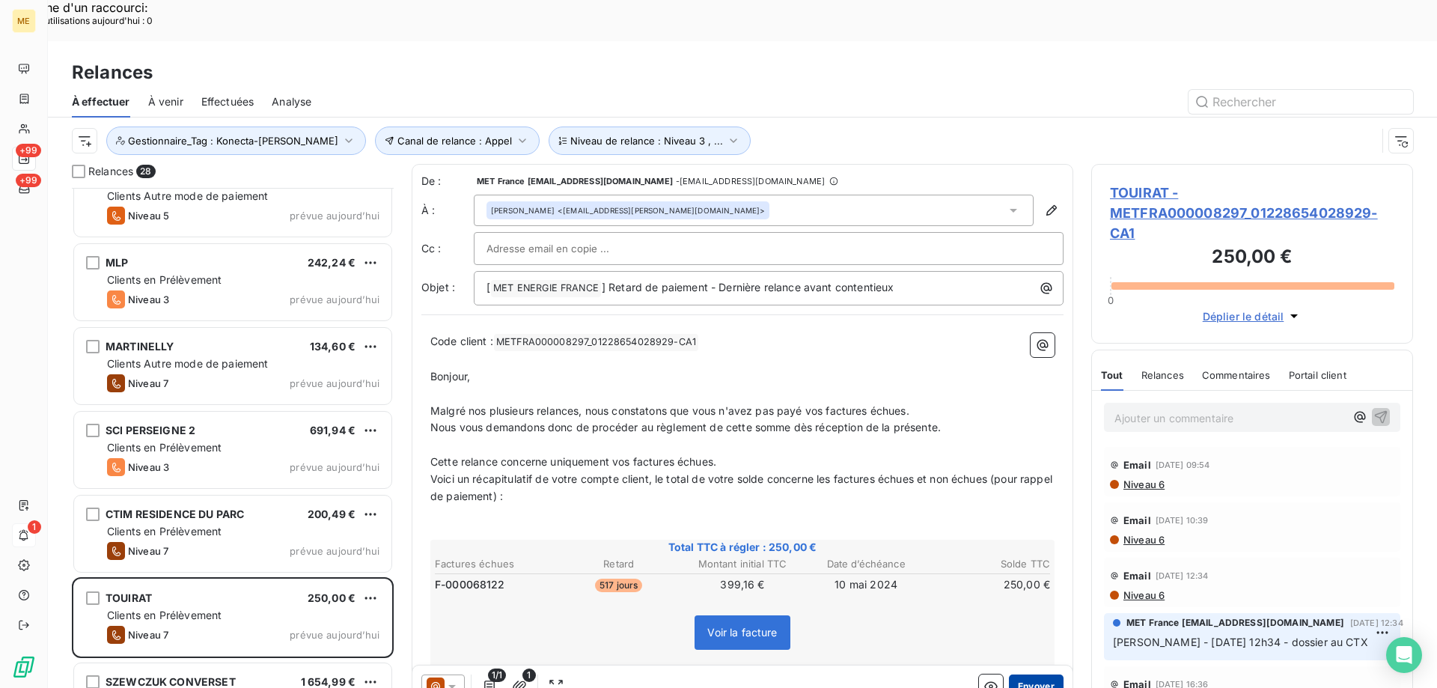
click at [1026, 674] on button "Envoyer" at bounding box center [1036, 686] width 55 height 24
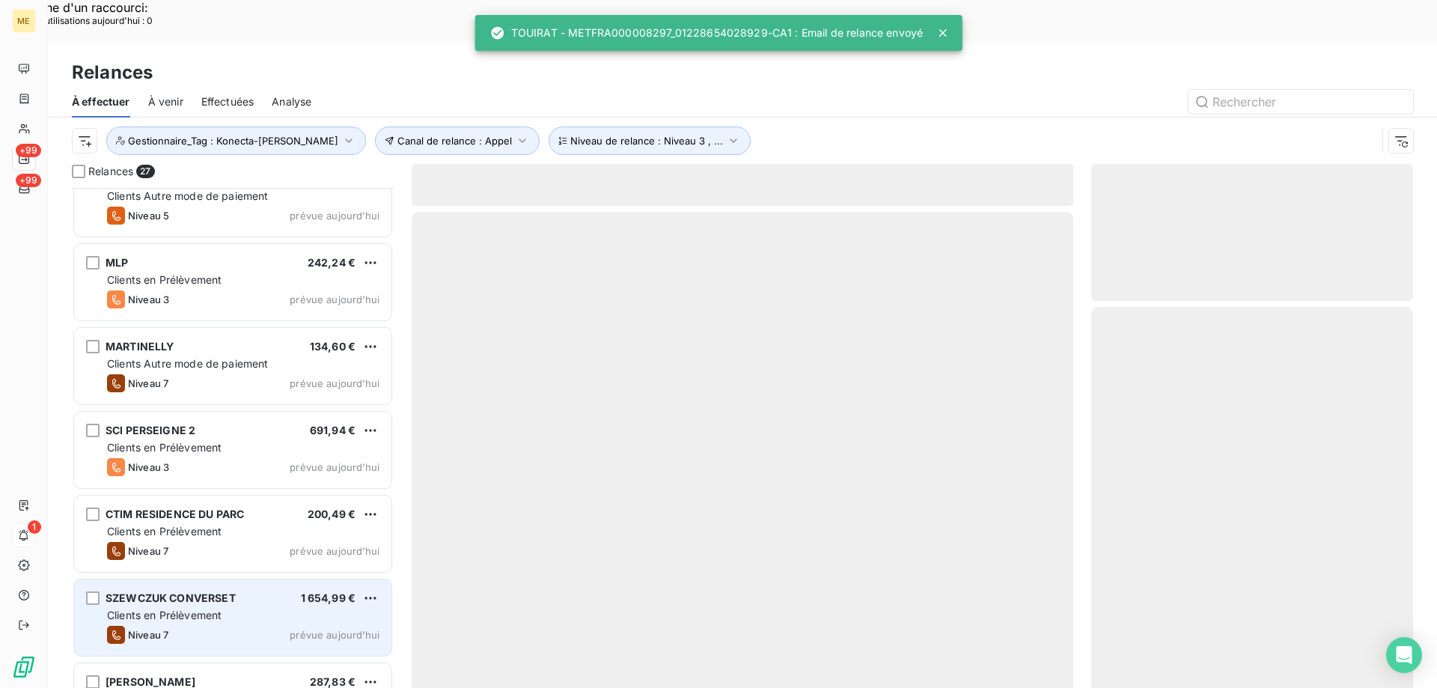
click at [204, 591] on span "SZEWCZUK CONVERSET" at bounding box center [171, 597] width 130 height 13
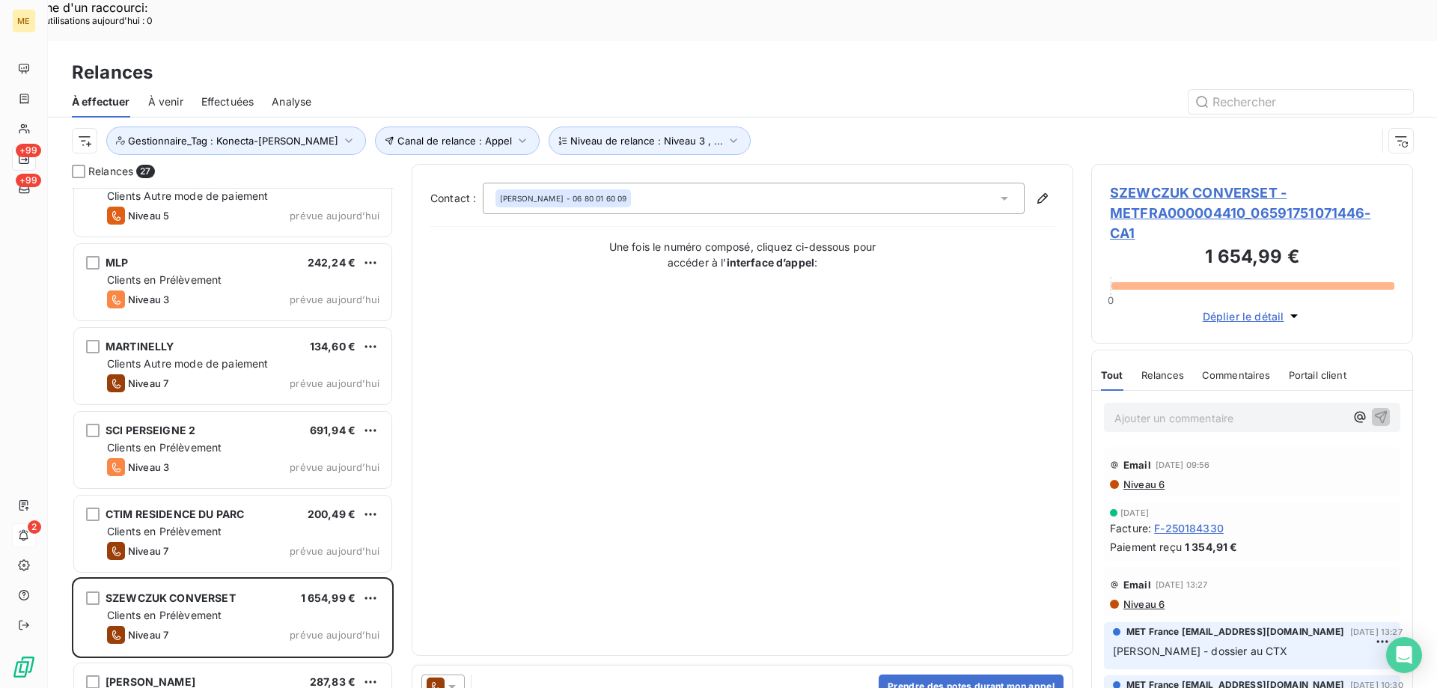
click at [448, 679] on icon at bounding box center [452, 686] width 15 height 15
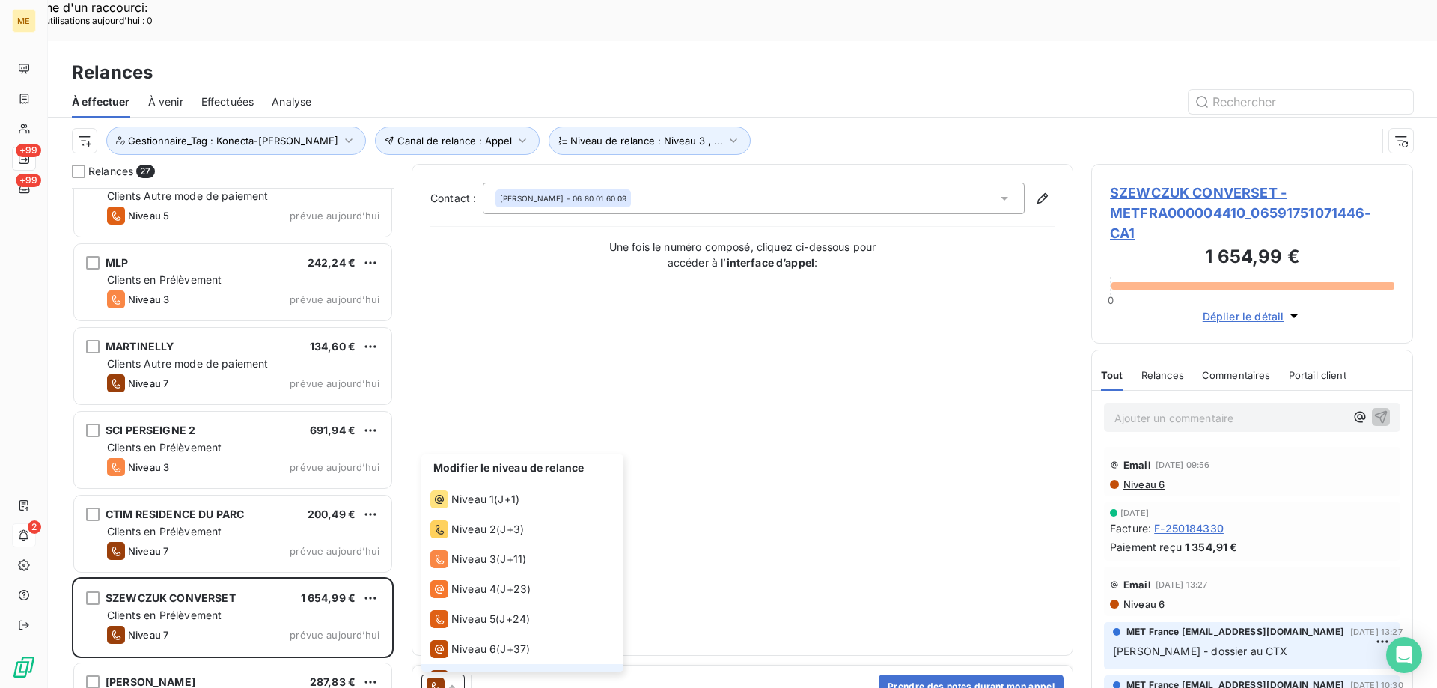
scroll to position [22, 0]
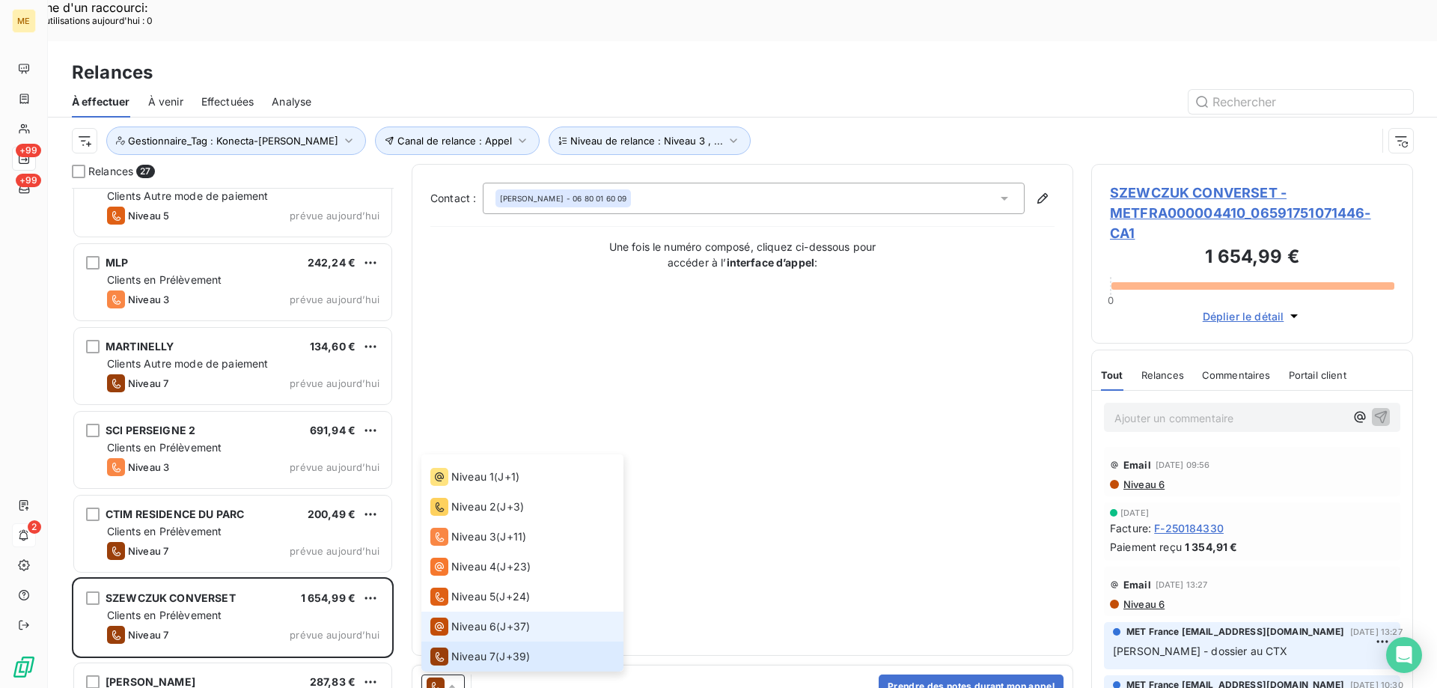
click at [460, 619] on span "Niveau 6" at bounding box center [473, 626] width 45 height 15
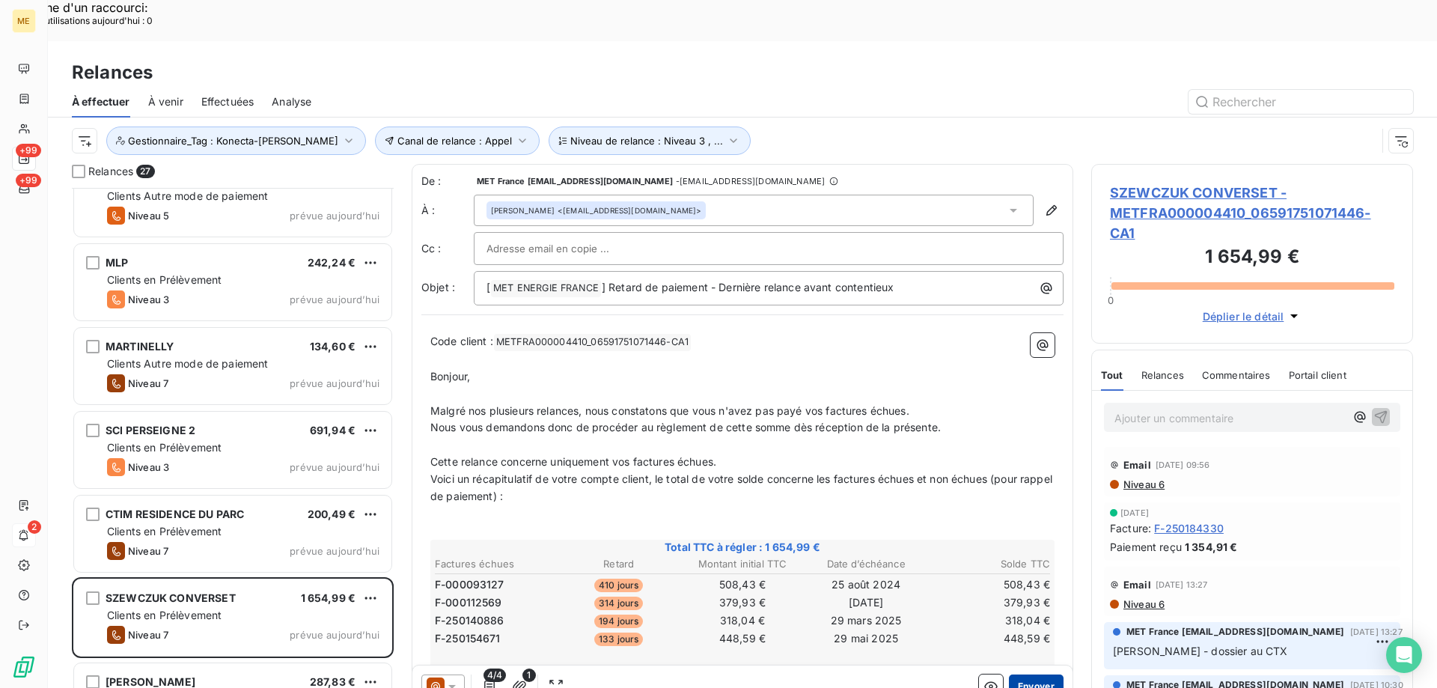
click at [1024, 674] on button "Envoyer" at bounding box center [1036, 686] width 55 height 24
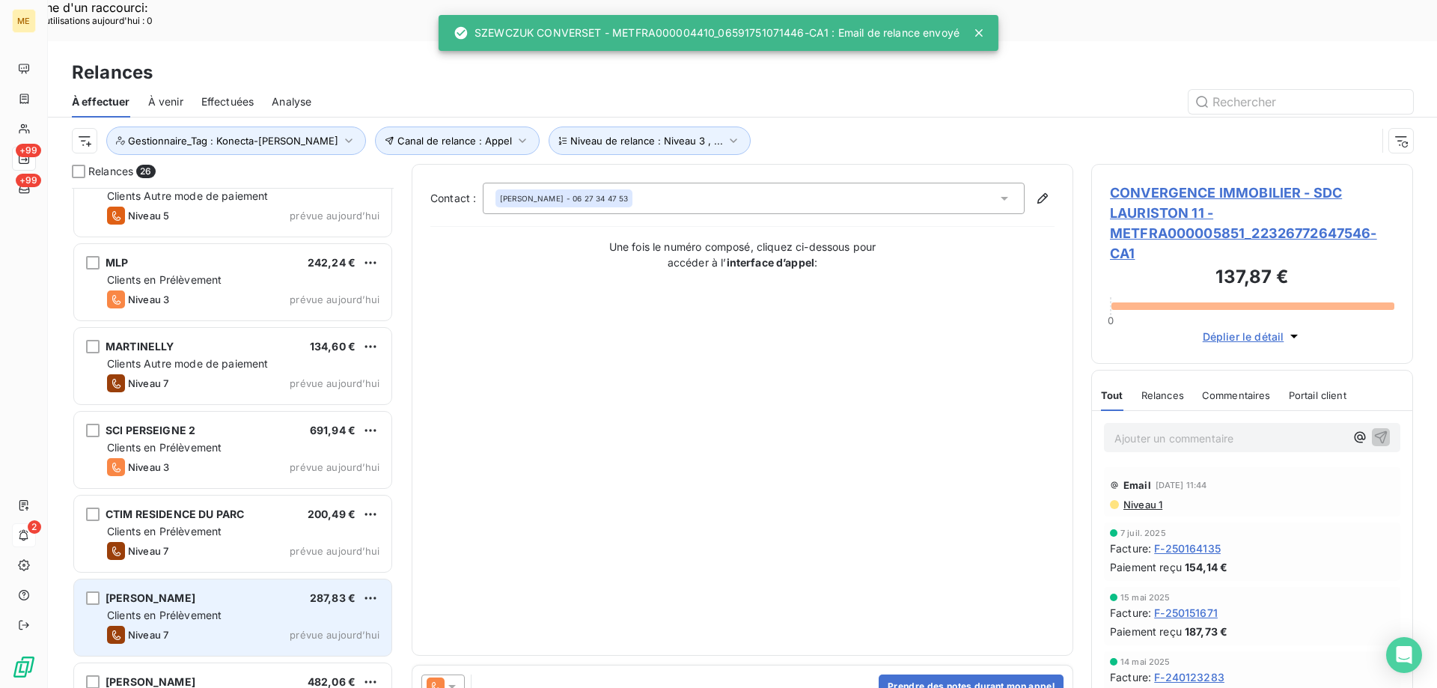
click at [234, 626] on div "Niveau 7 prévue aujourd’hui" at bounding box center [243, 635] width 272 height 18
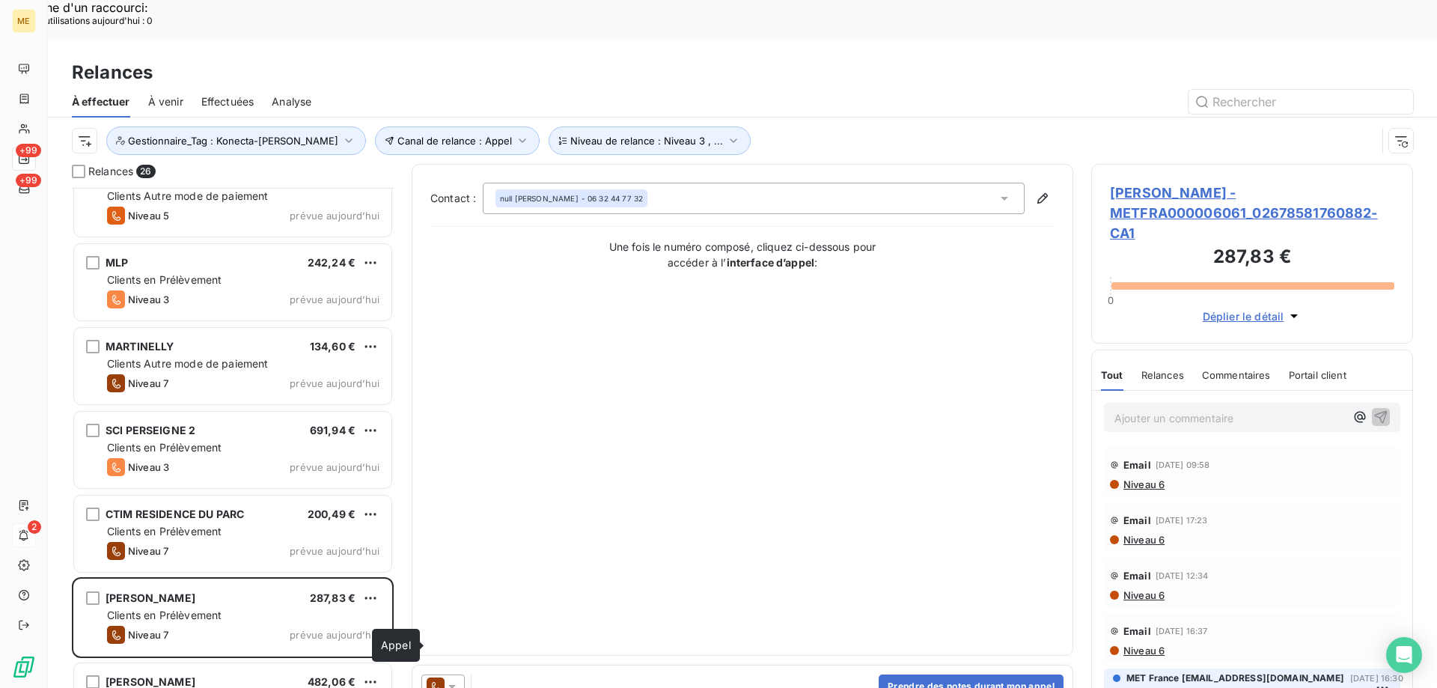
click at [443, 677] on icon at bounding box center [436, 686] width 18 height 18
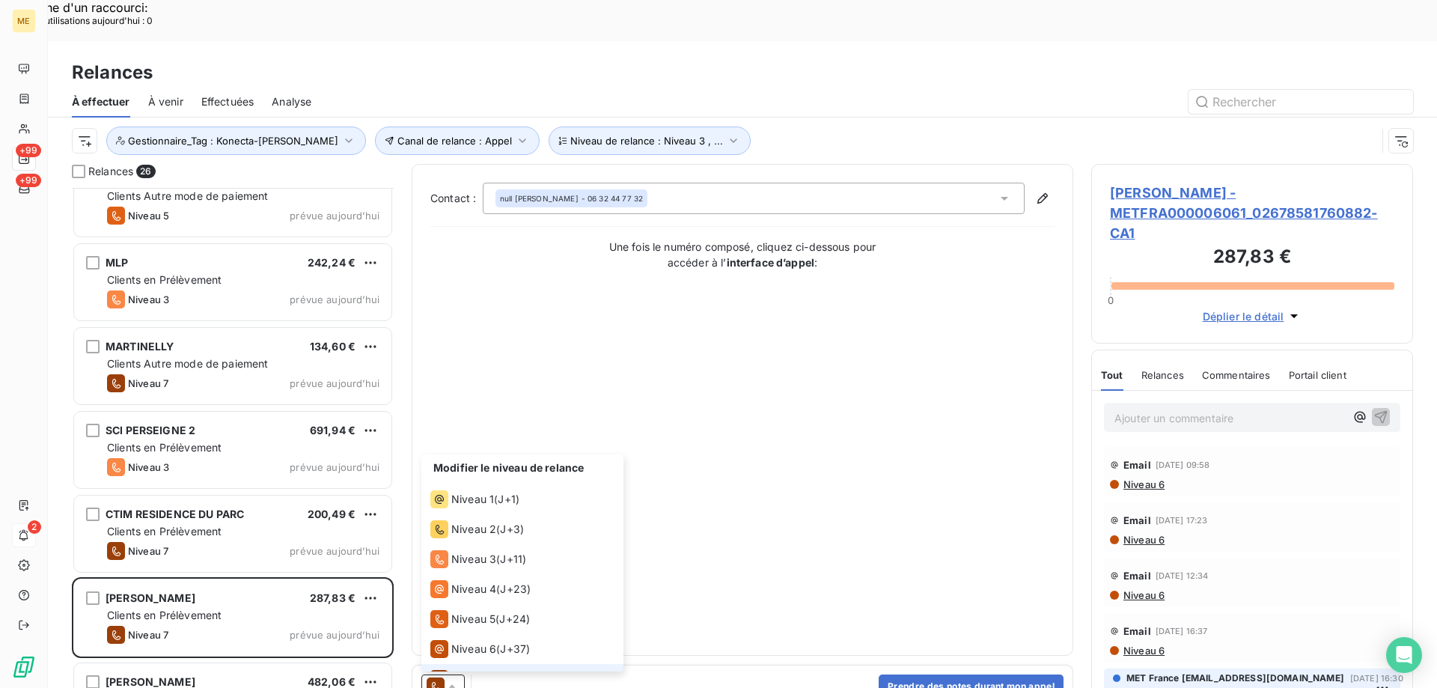
scroll to position [22, 0]
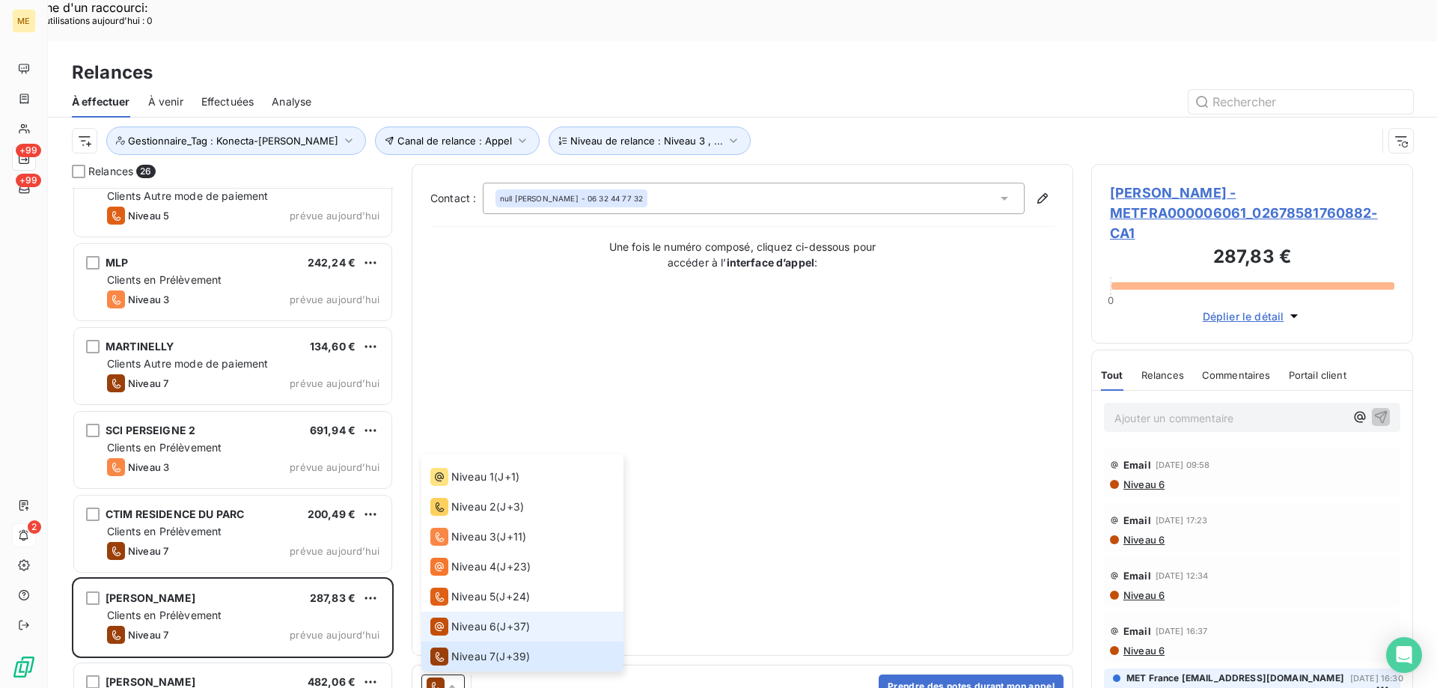
click at [455, 619] on span "Niveau 6" at bounding box center [473, 626] width 45 height 15
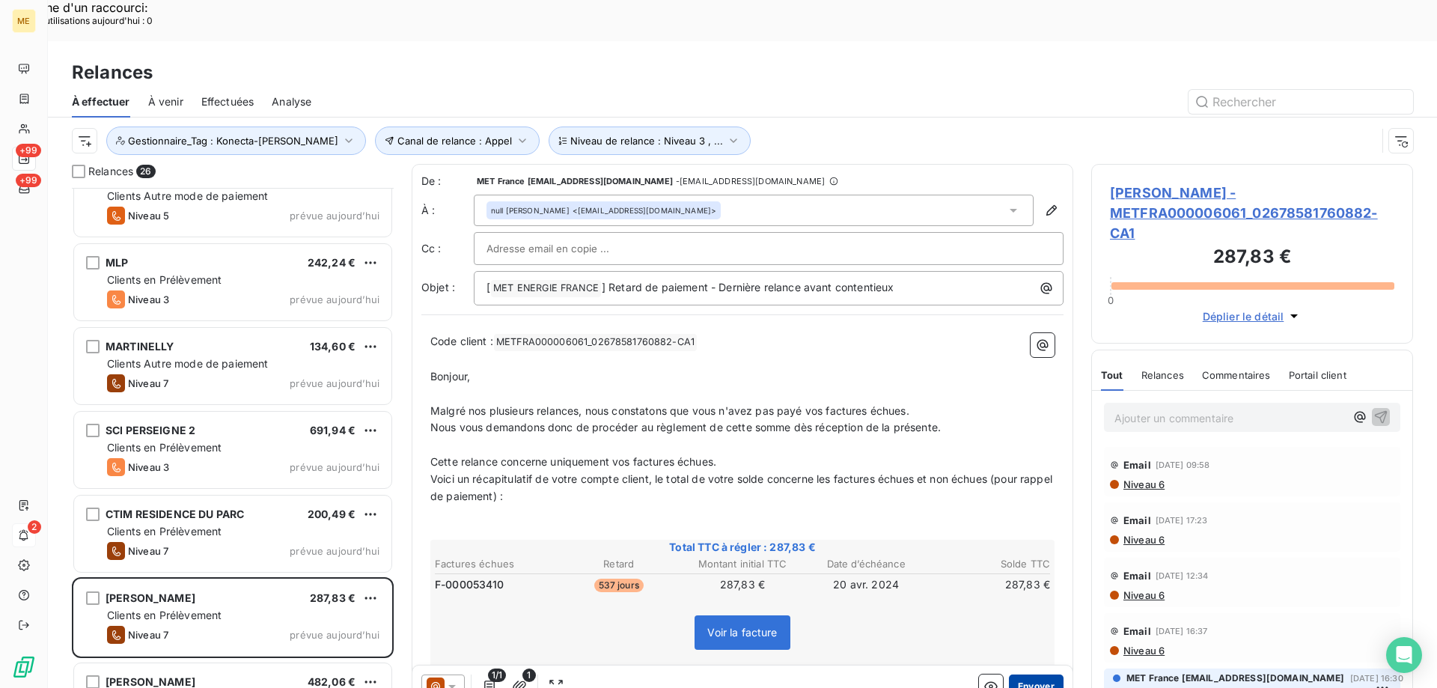
click at [1029, 674] on button "Envoyer" at bounding box center [1036, 686] width 55 height 24
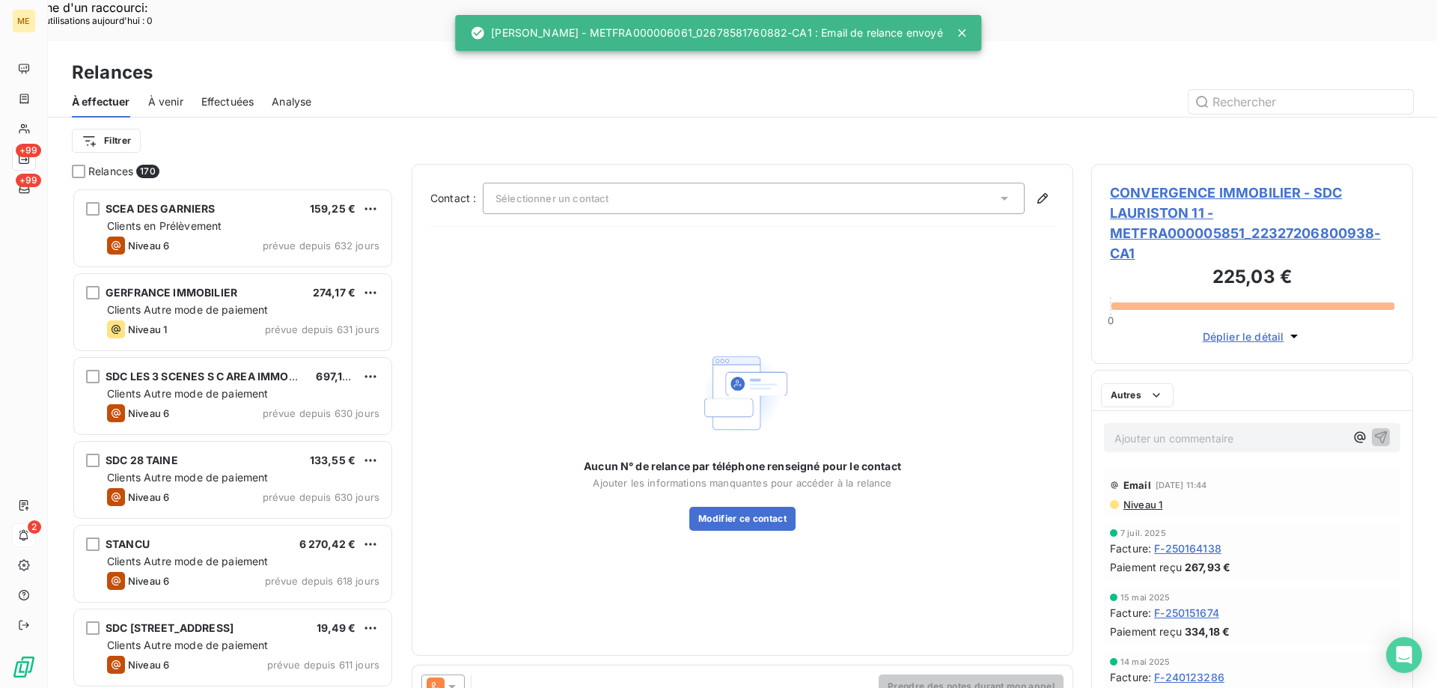
scroll to position [12, 12]
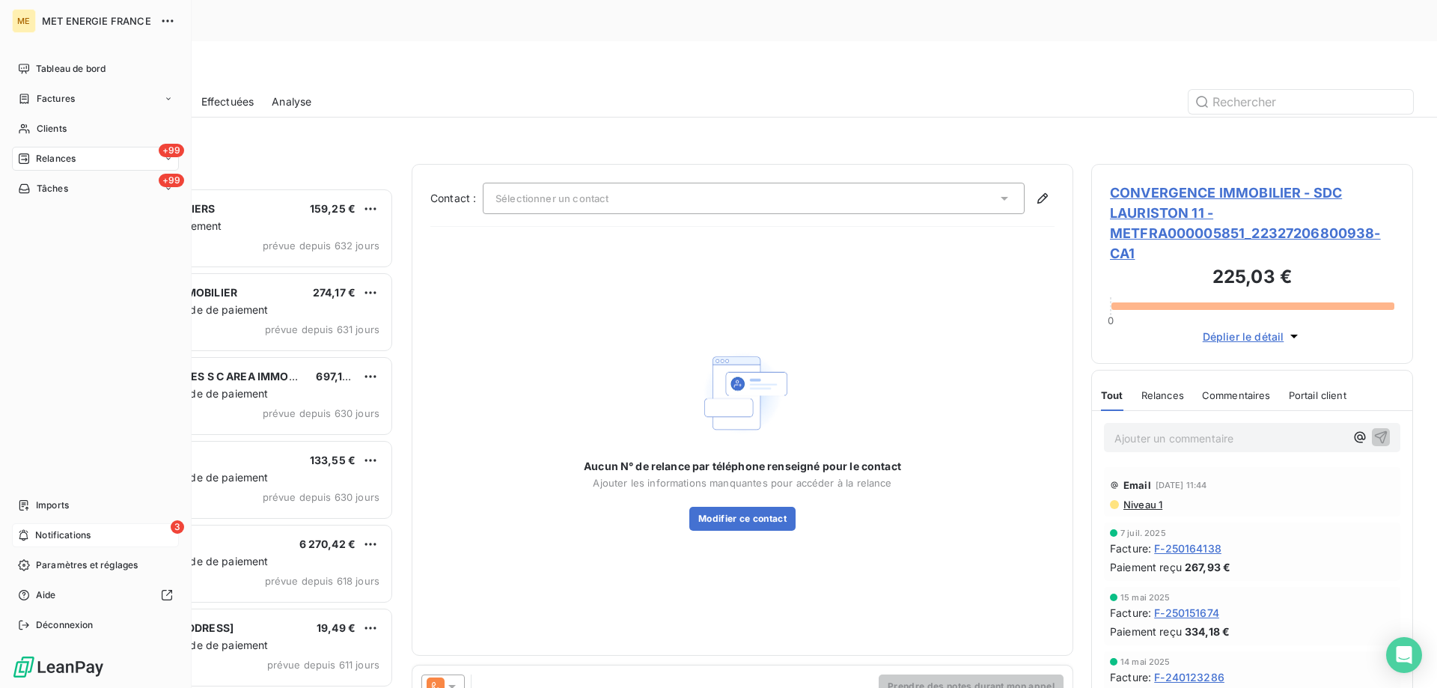
click at [7, 123] on div "ME MET ENERGIE FRANCE Tableau de bord Factures Clients +99 Relances +99 Tâches …" at bounding box center [96, 344] width 192 height 688
click at [64, 134] on span "Clients" at bounding box center [52, 128] width 30 height 13
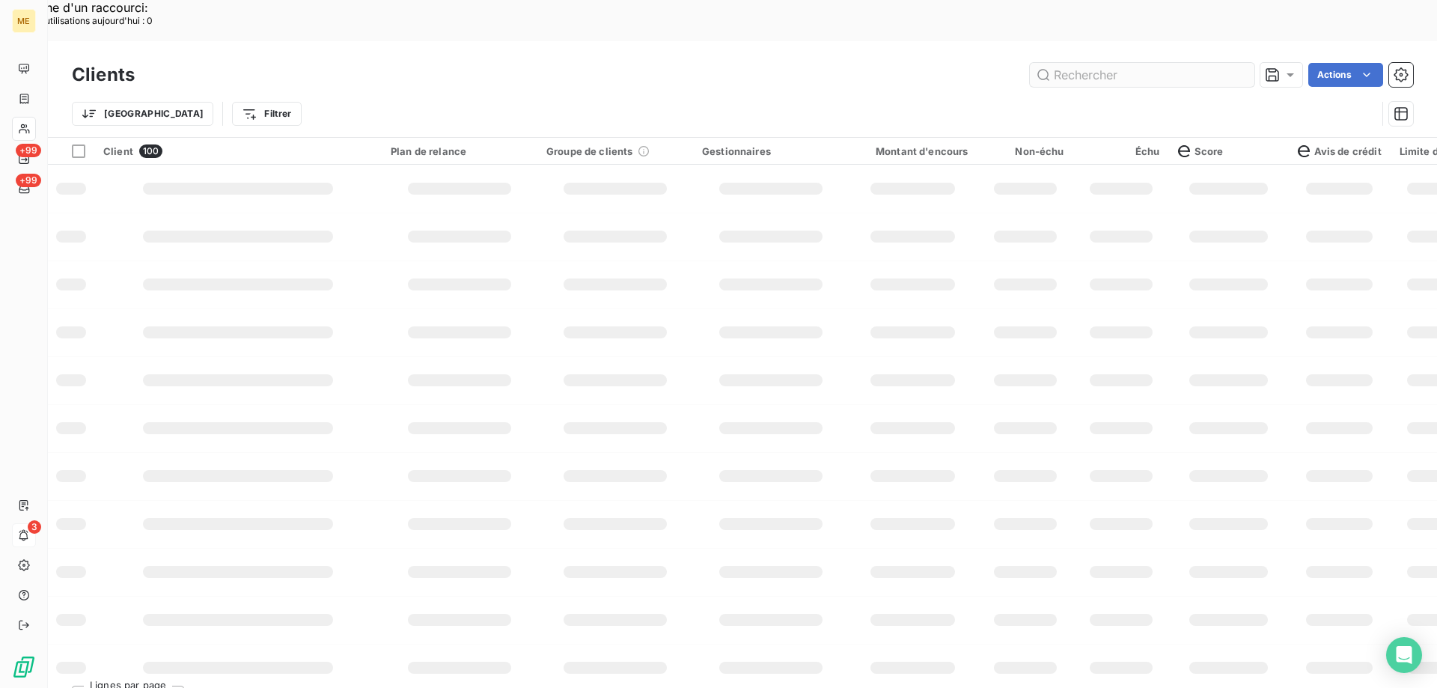
click at [1096, 63] on input "text" at bounding box center [1142, 75] width 225 height 24
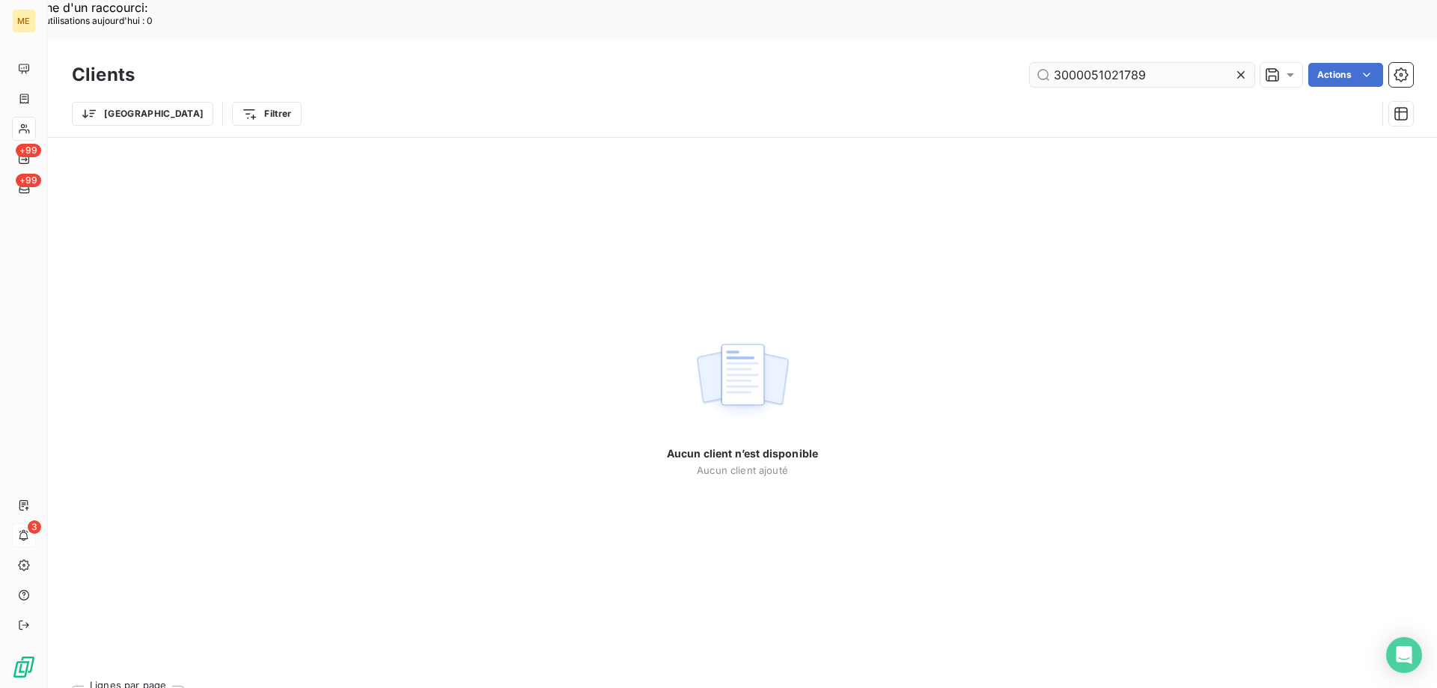
click at [1051, 63] on input "3000051021789" at bounding box center [1142, 75] width 225 height 24
click at [1098, 63] on input "3000051021789" at bounding box center [1142, 75] width 225 height 24
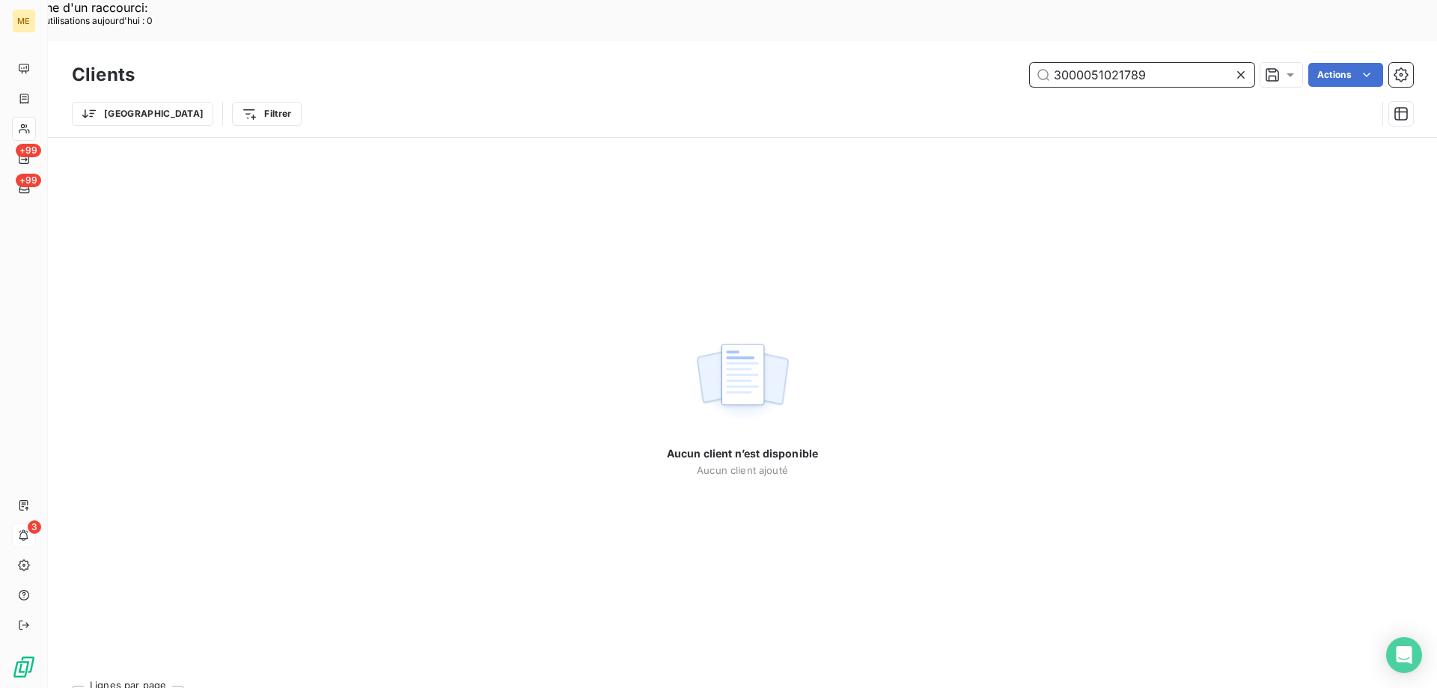
paste input "METFRA000003392"
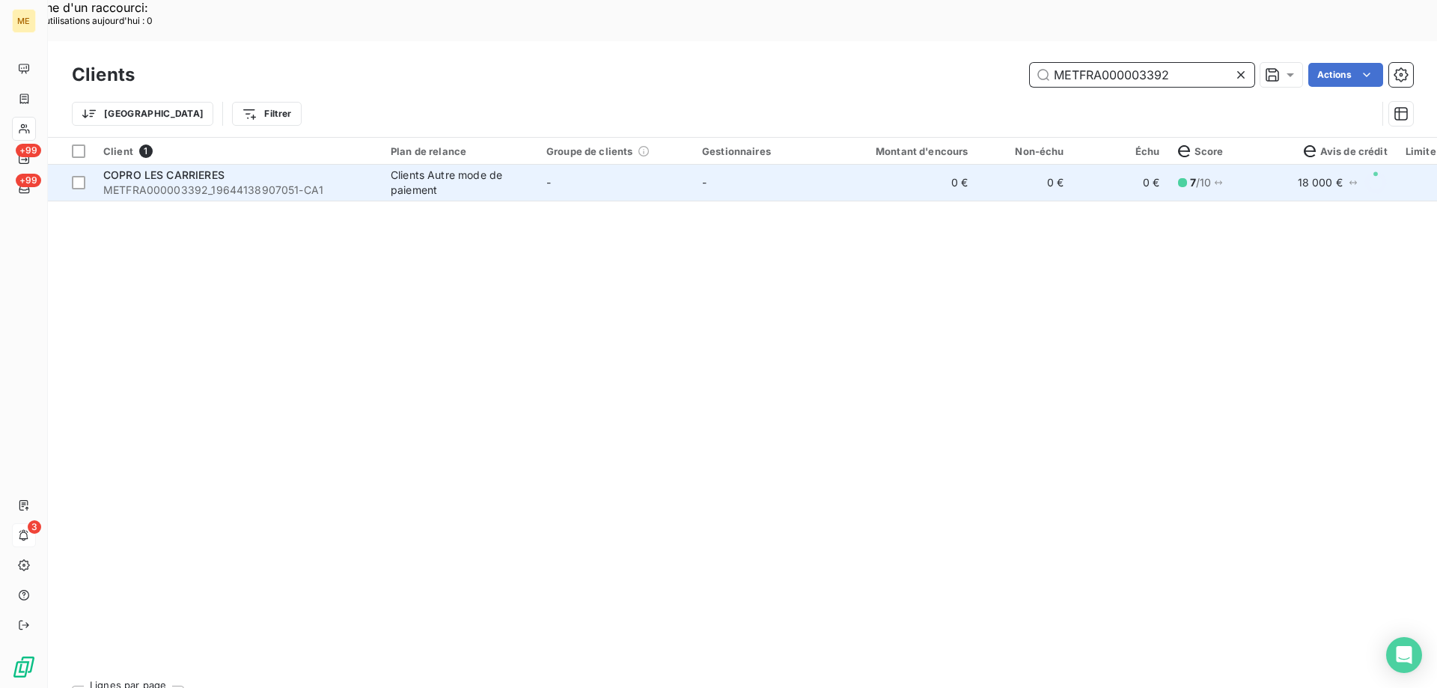
type input "METFRA000003392"
click at [140, 168] on span "COPRO LES CARRIERES" at bounding box center [163, 174] width 121 height 13
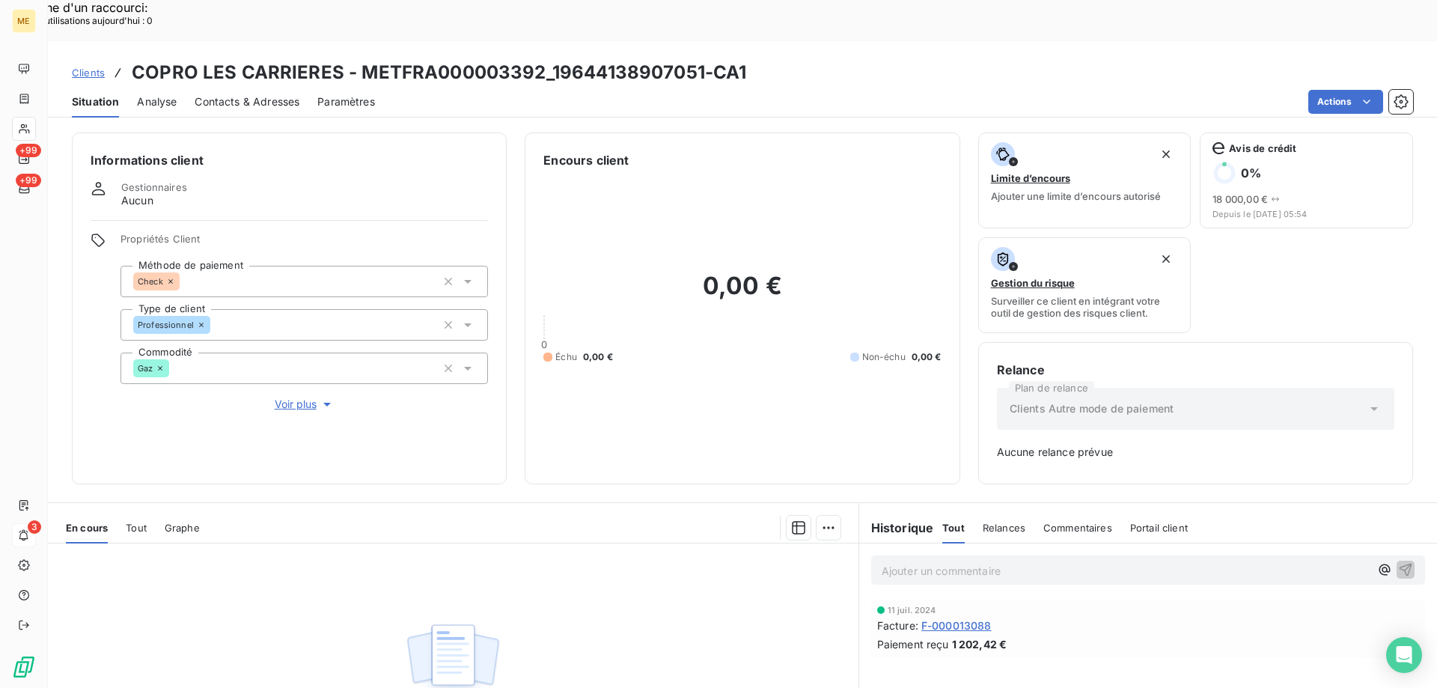
click at [145, 522] on span "Tout" at bounding box center [136, 528] width 21 height 12
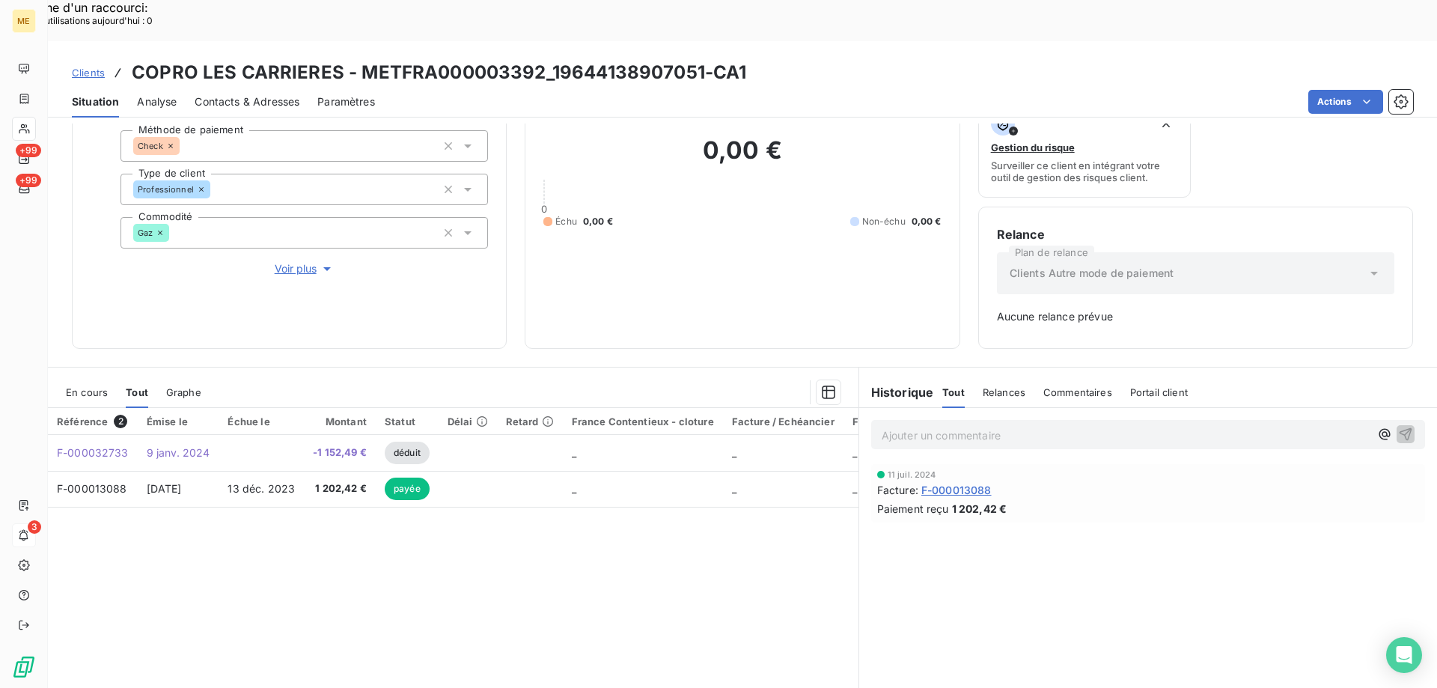
scroll to position [147, 0]
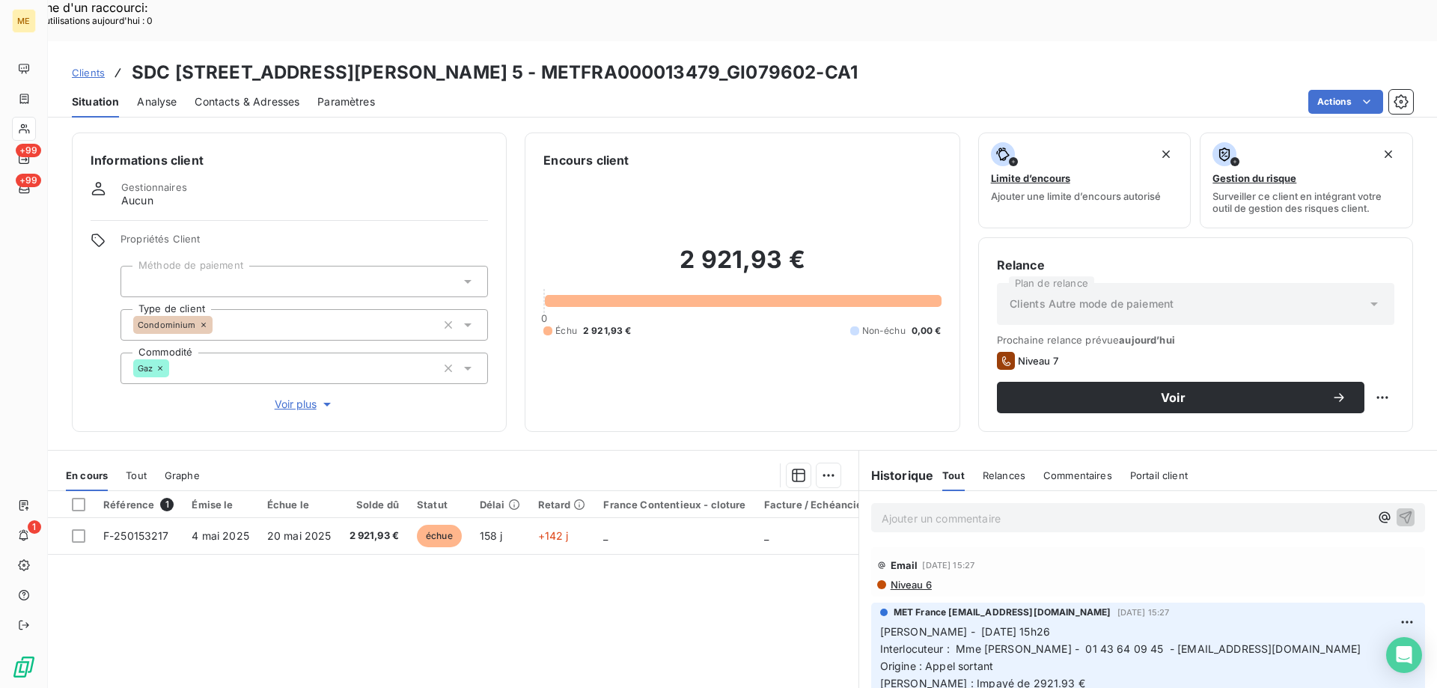
click at [100, 67] on span "Clients" at bounding box center [88, 73] width 33 height 12
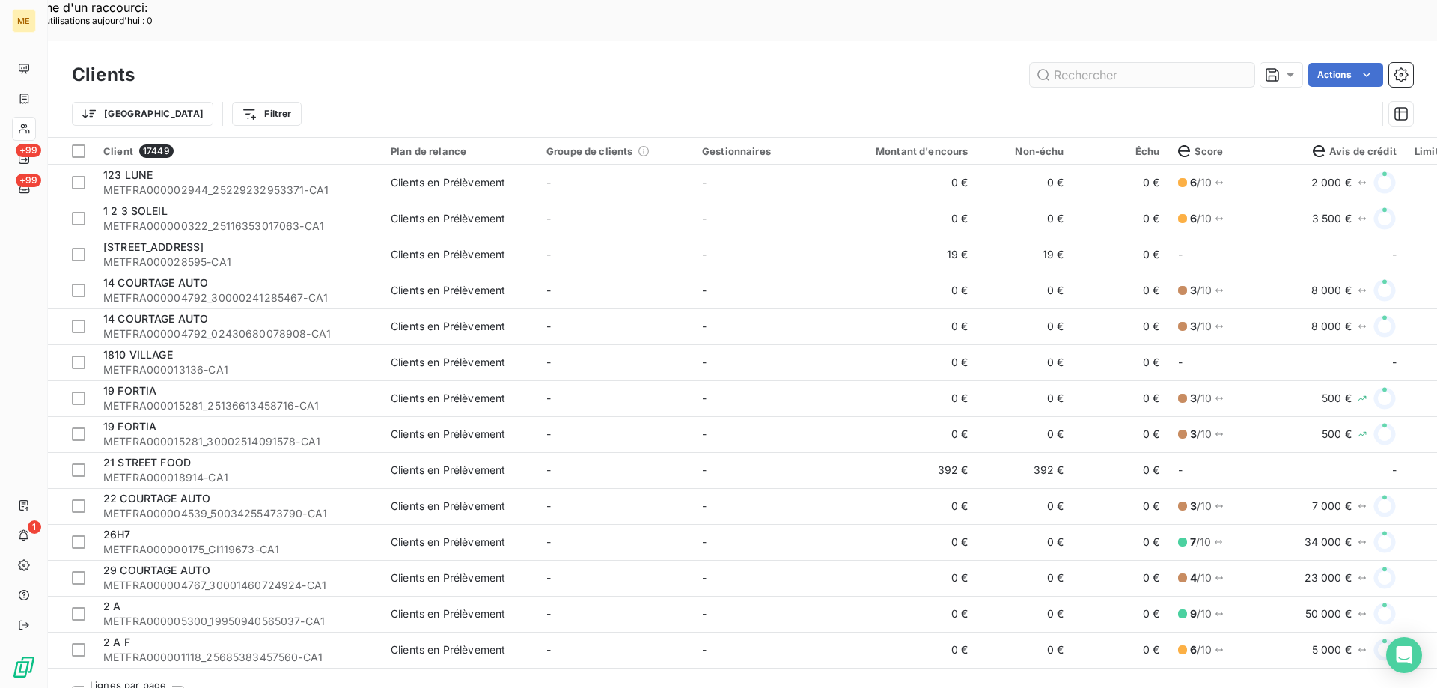
click at [1115, 63] on input "text" at bounding box center [1142, 75] width 225 height 24
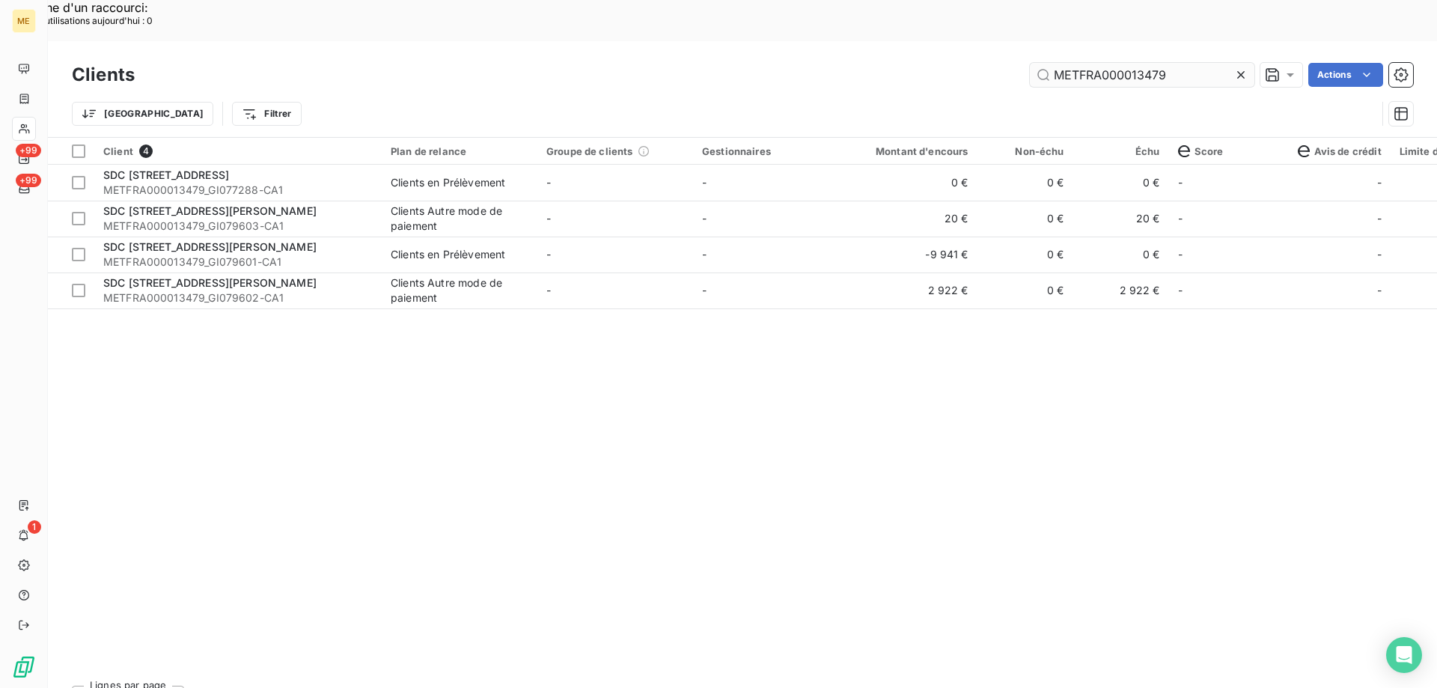
type input "METFRA000013479"
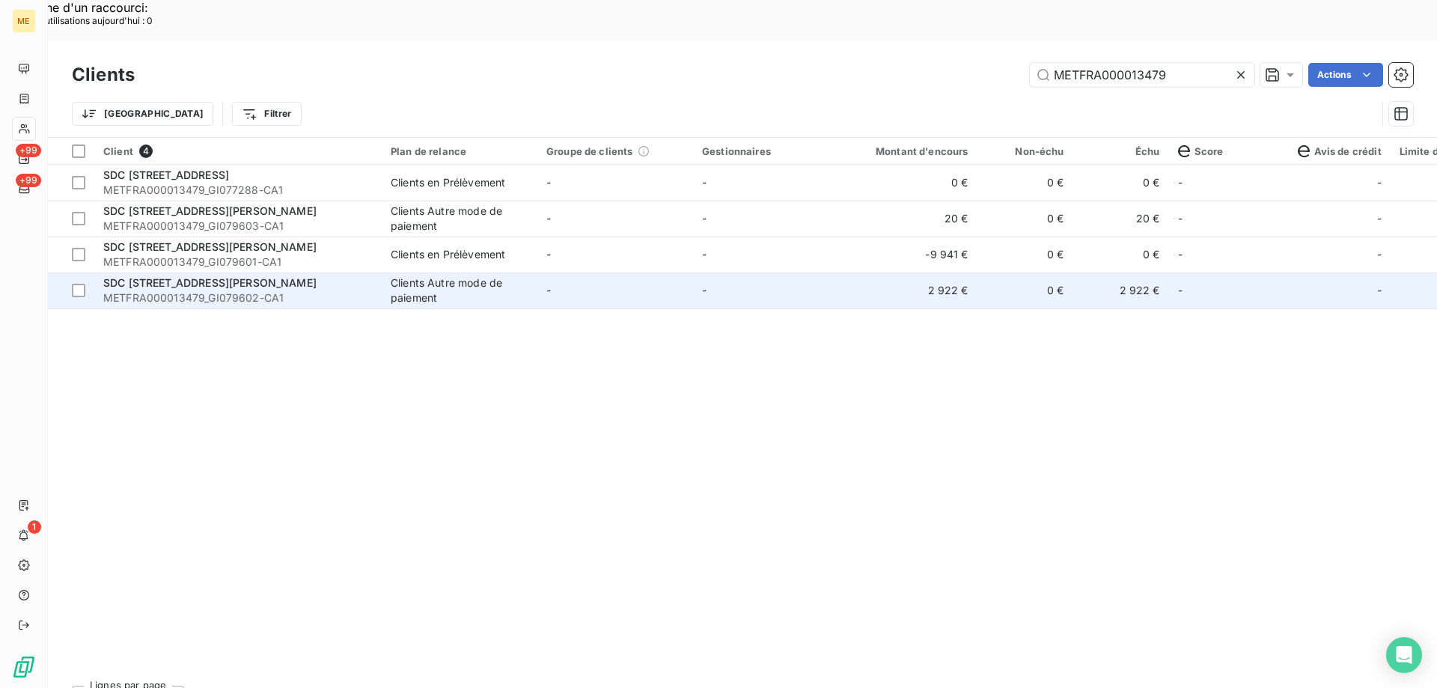
click at [225, 290] on span "METFRA000013479_GI079602-CA1" at bounding box center [237, 297] width 269 height 15
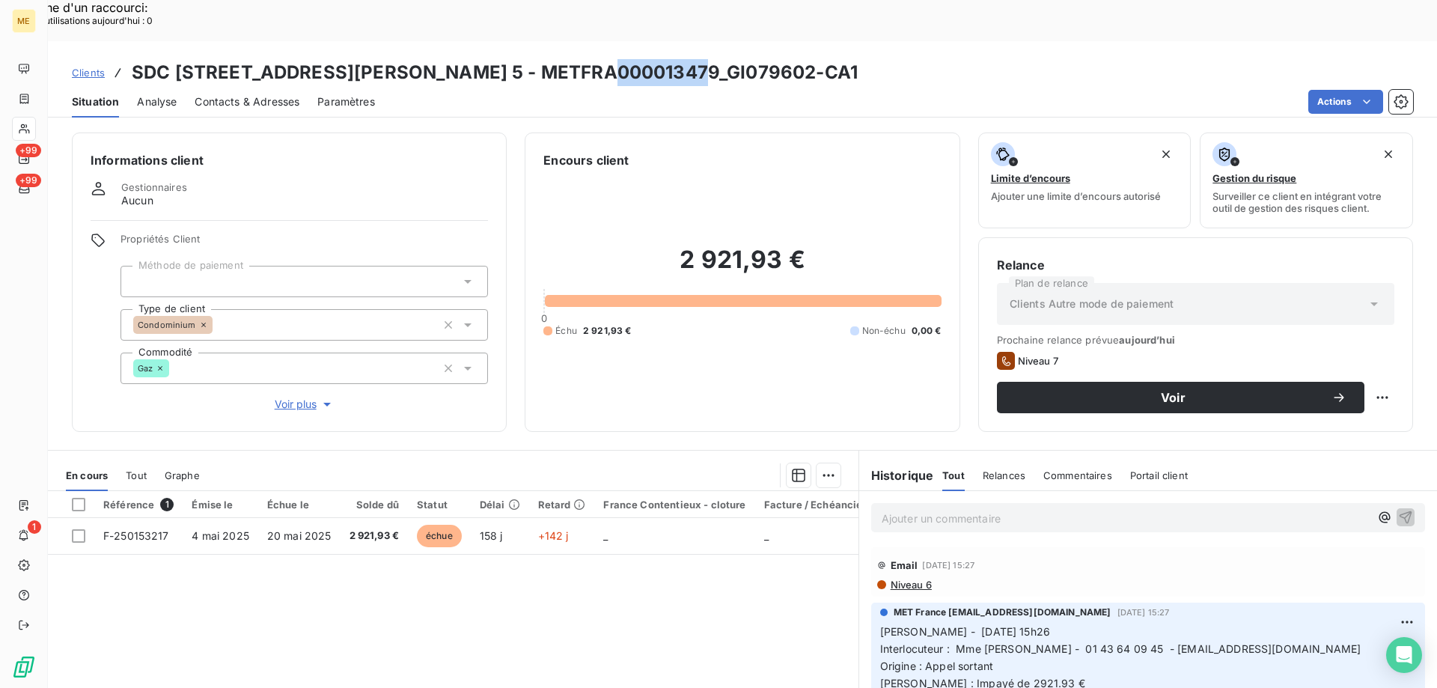
drag, startPoint x: 601, startPoint y: 31, endPoint x: 686, endPoint y: 25, distance: 84.7
click at [686, 59] on h3 "SDC [STREET_ADDRESS][PERSON_NAME] 5 - METFRA000013479_GI079602-CA1" at bounding box center [495, 72] width 726 height 27
copy h3 "GI079602"
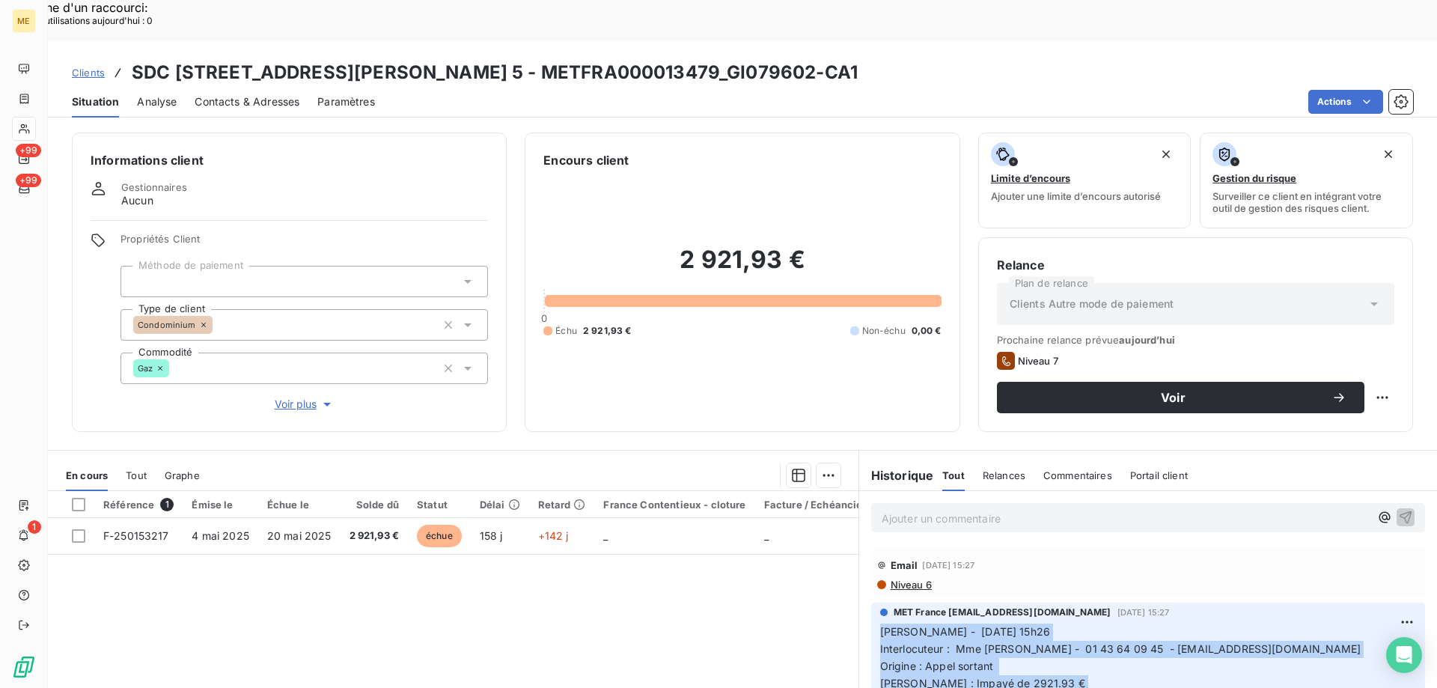
drag, startPoint x: 1063, startPoint y: 661, endPoint x: 861, endPoint y: 599, distance: 212.1
click at [861, 599] on div "MET France [EMAIL_ADDRESS][DOMAIN_NAME] [DATE] 15:27 [PERSON_NAME] - [DATE] 15h…" at bounding box center [1148, 659] width 578 height 121
copy span "[PERSON_NAME] - [DATE] 15h26 Interlocuteur : Mme [PERSON_NAME] - 01 43 64 09 45…"
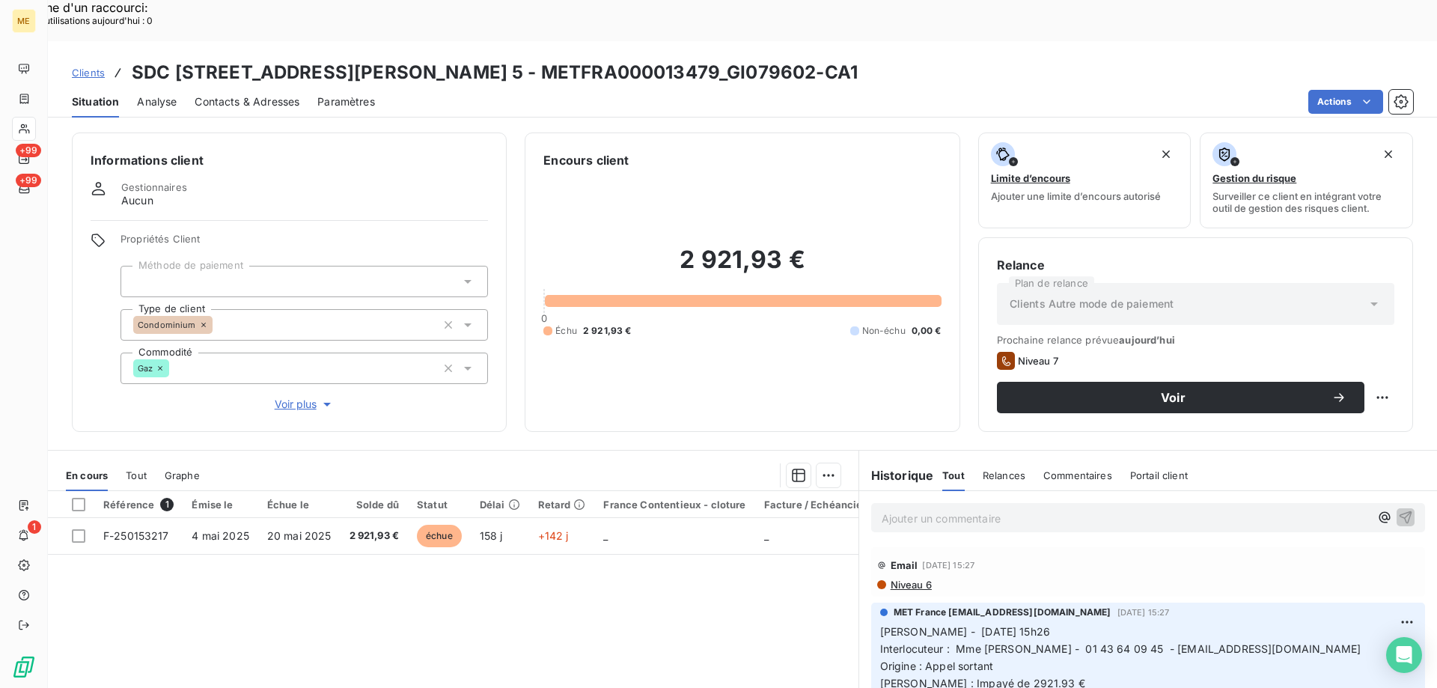
click at [891, 509] on p "Ajouter un commentaire ﻿" at bounding box center [1126, 518] width 488 height 19
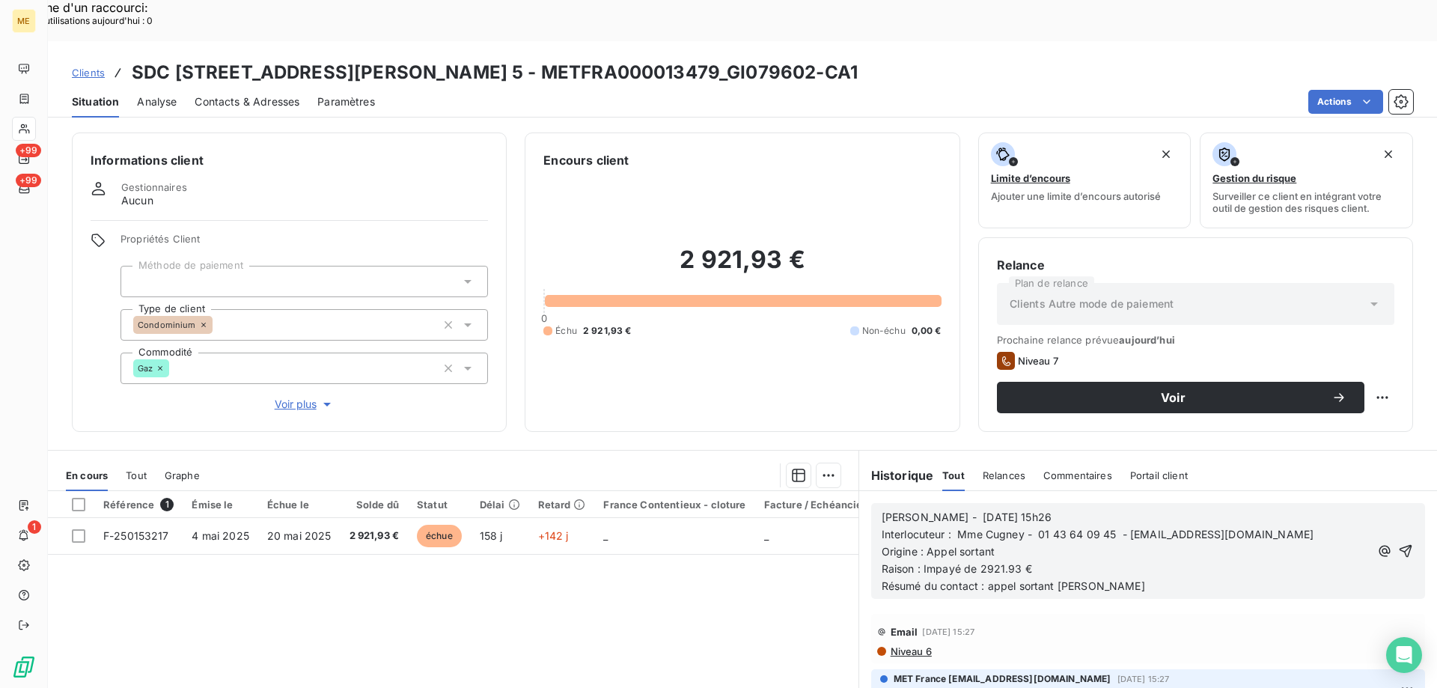
click at [958, 510] on span "[PERSON_NAME] - [DATE] 15h26" at bounding box center [967, 516] width 170 height 13
click at [1023, 509] on p "[PERSON_NAME] - 09/102025 - 15h26" at bounding box center [1126, 517] width 488 height 17
click at [1399, 545] on icon "button" at bounding box center [1405, 551] width 13 height 13
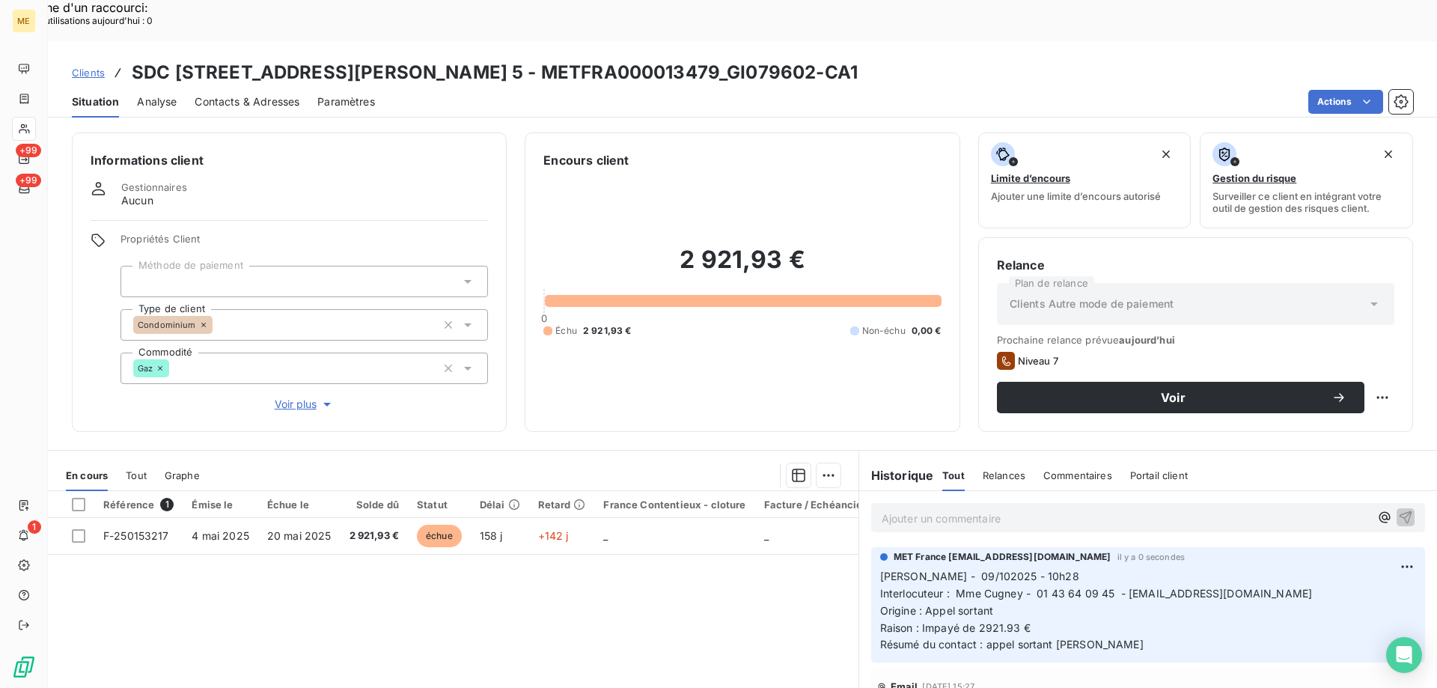
drag, startPoint x: 1264, startPoint y: 562, endPoint x: 1123, endPoint y: 558, distance: 141.5
click at [1123, 568] on p "[PERSON_NAME] - 09/102025 - 10h28 Interlocuteur : Mme [PERSON_NAME] - 01 43 64 …" at bounding box center [1148, 610] width 536 height 85
click at [1184, 598] on p "[PERSON_NAME] - 09/102025 - 10h28 Interlocuteur : Mme [PERSON_NAME] - 01 43 64 …" at bounding box center [1148, 610] width 536 height 85
drag, startPoint x: 1123, startPoint y: 555, endPoint x: 1254, endPoint y: 550, distance: 131.1
click at [1254, 587] on span "Interlocuteur : Mme Cugney - 01 43 64 09 45 - [EMAIL_ADDRESS][DOMAIN_NAME]" at bounding box center [1096, 593] width 433 height 13
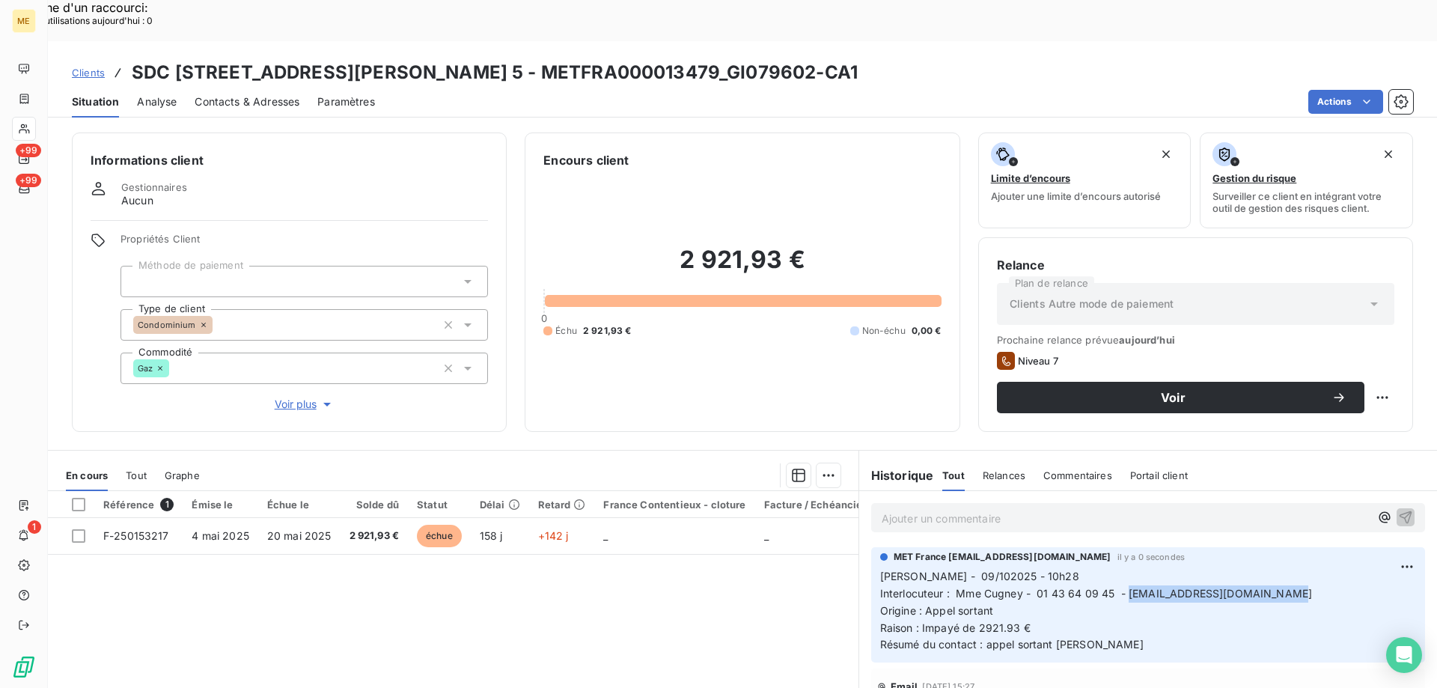
copy span "[EMAIL_ADDRESS][DOMAIN_NAME]"
click at [245, 94] on span "Contacts & Adresses" at bounding box center [247, 101] width 105 height 15
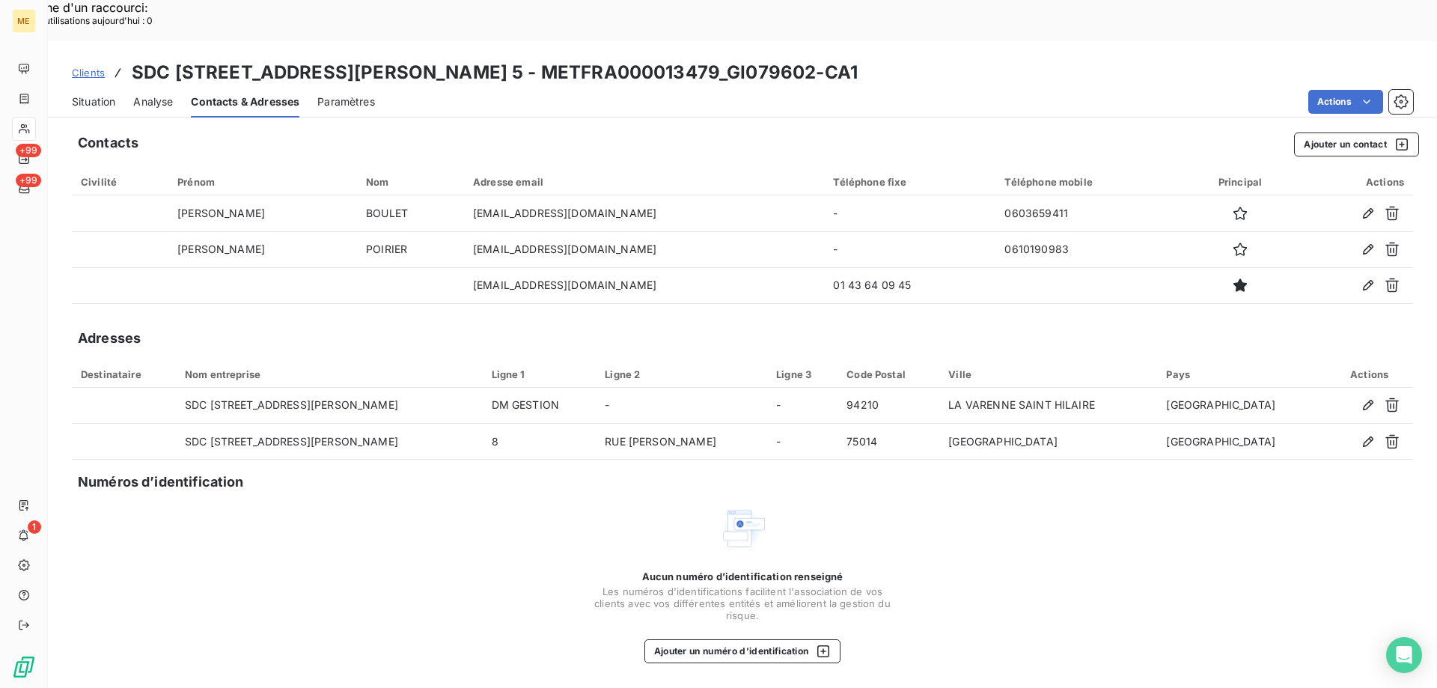
click at [100, 94] on span "Situation" at bounding box center [93, 101] width 43 height 15
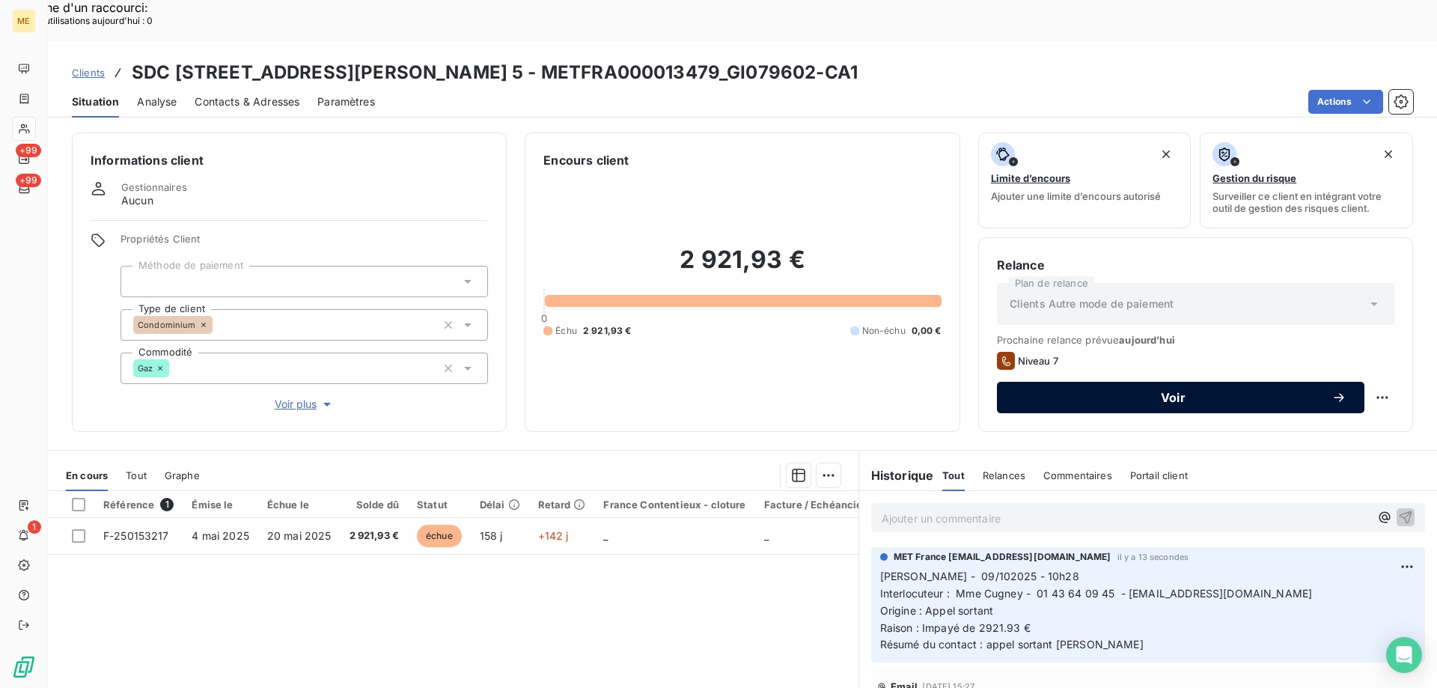
click at [1055, 382] on button "Voir" at bounding box center [1180, 397] width 367 height 31
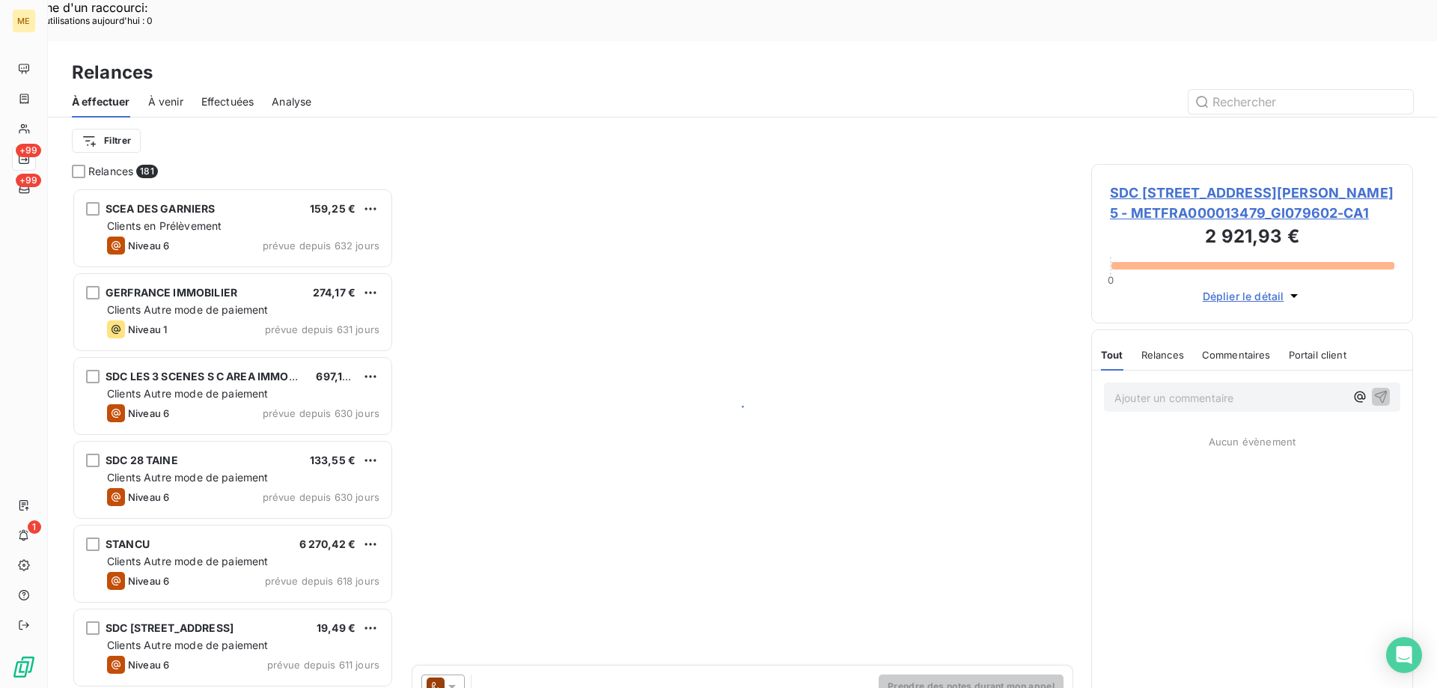
scroll to position [530, 311]
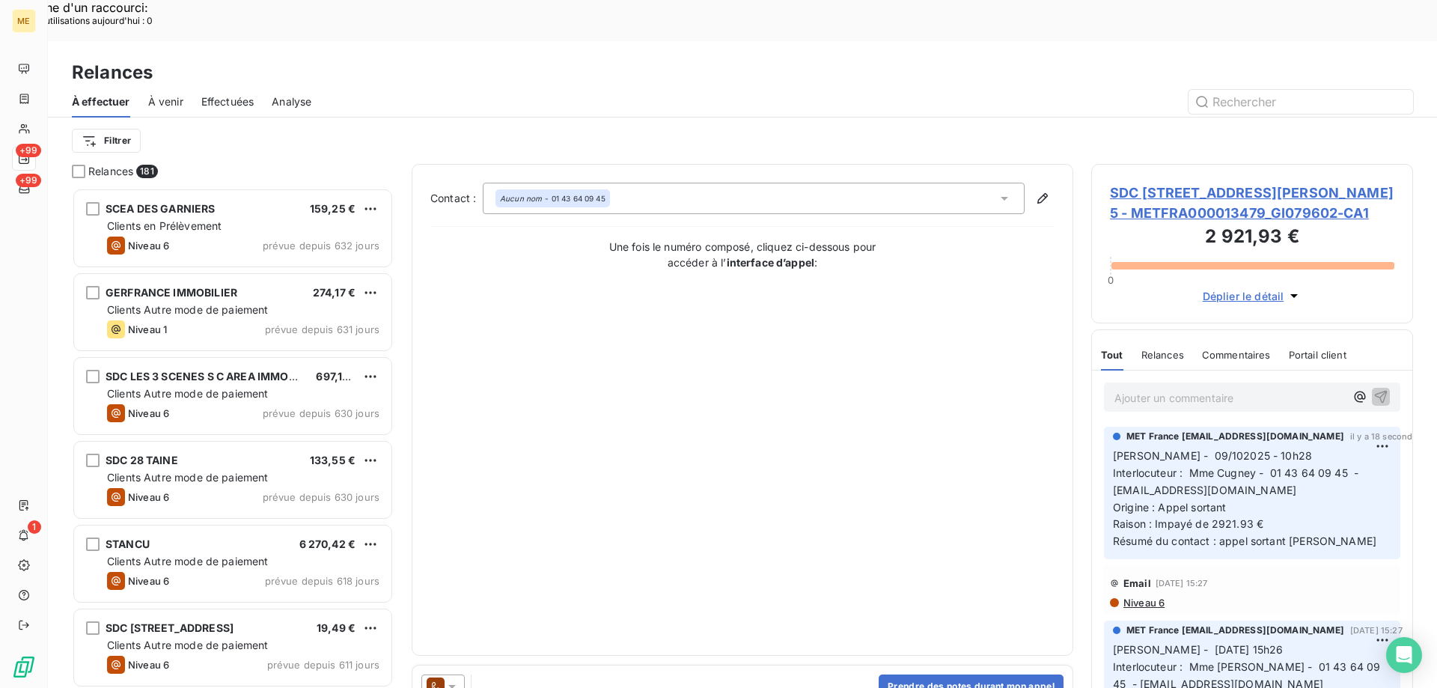
click at [460, 674] on div at bounding box center [442, 686] width 43 height 24
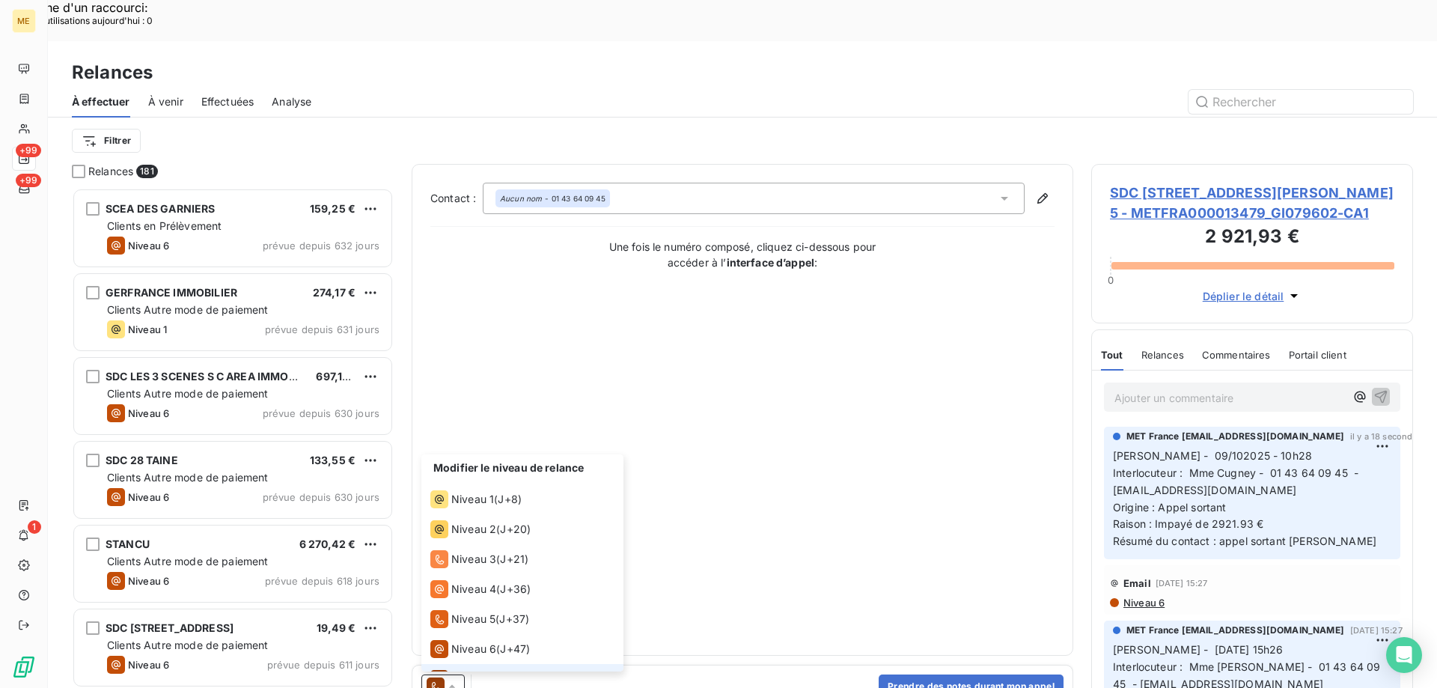
scroll to position [22, 0]
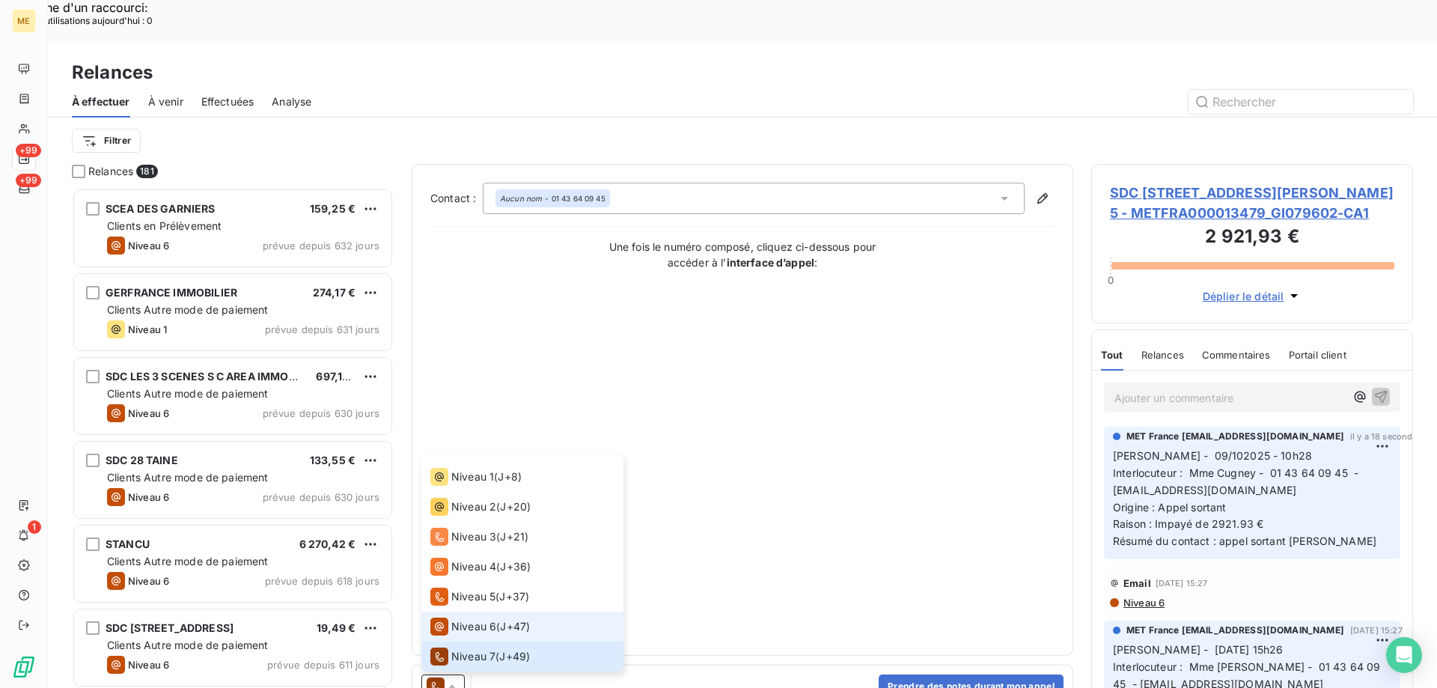
click at [460, 619] on span "Niveau 6" at bounding box center [473, 626] width 45 height 15
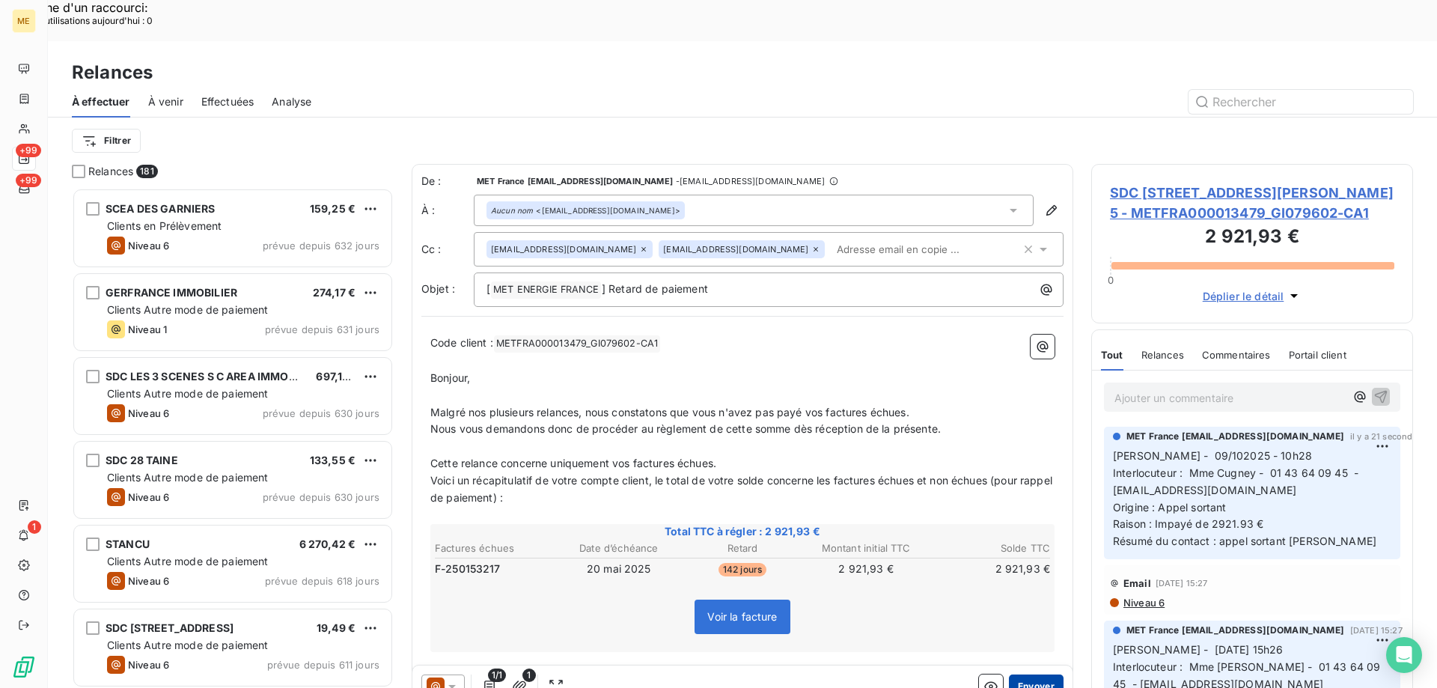
click at [1022, 674] on button "Envoyer" at bounding box center [1036, 686] width 55 height 24
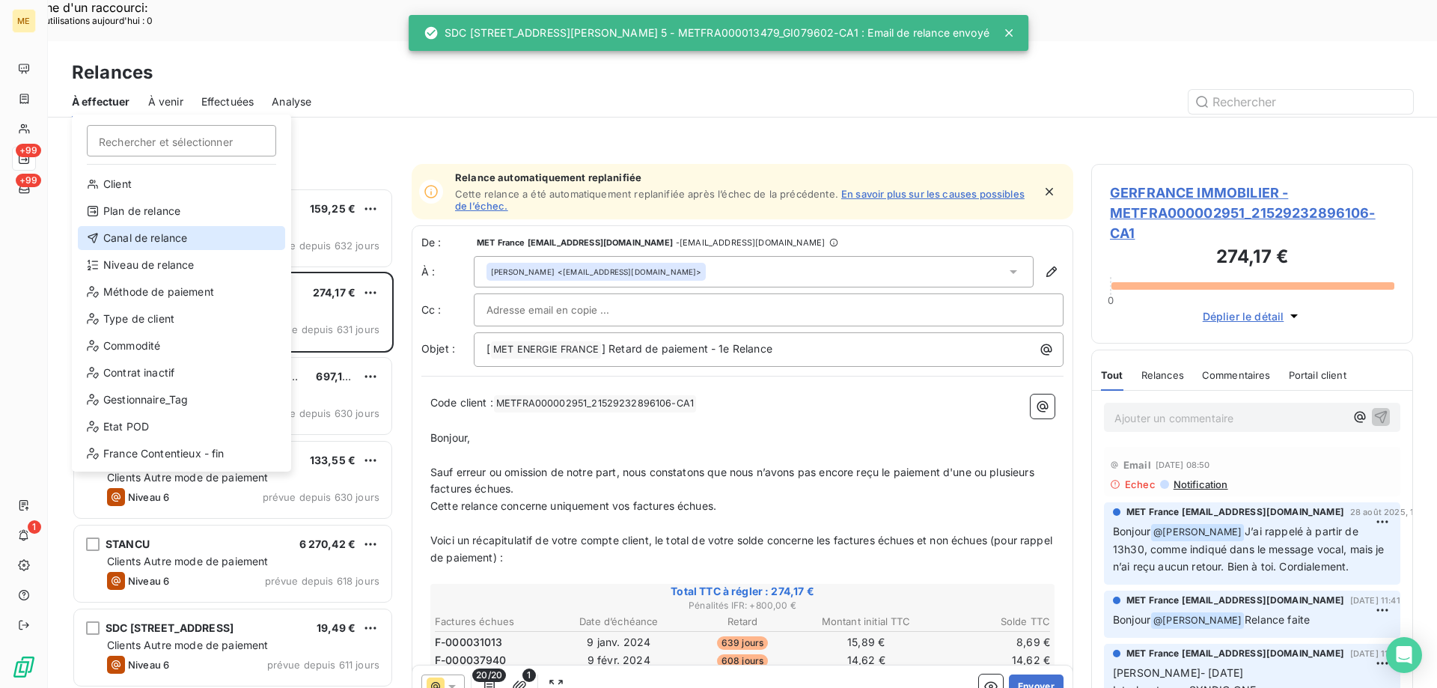
click at [145, 231] on div "Canal de relance" at bounding box center [181, 238] width 207 height 24
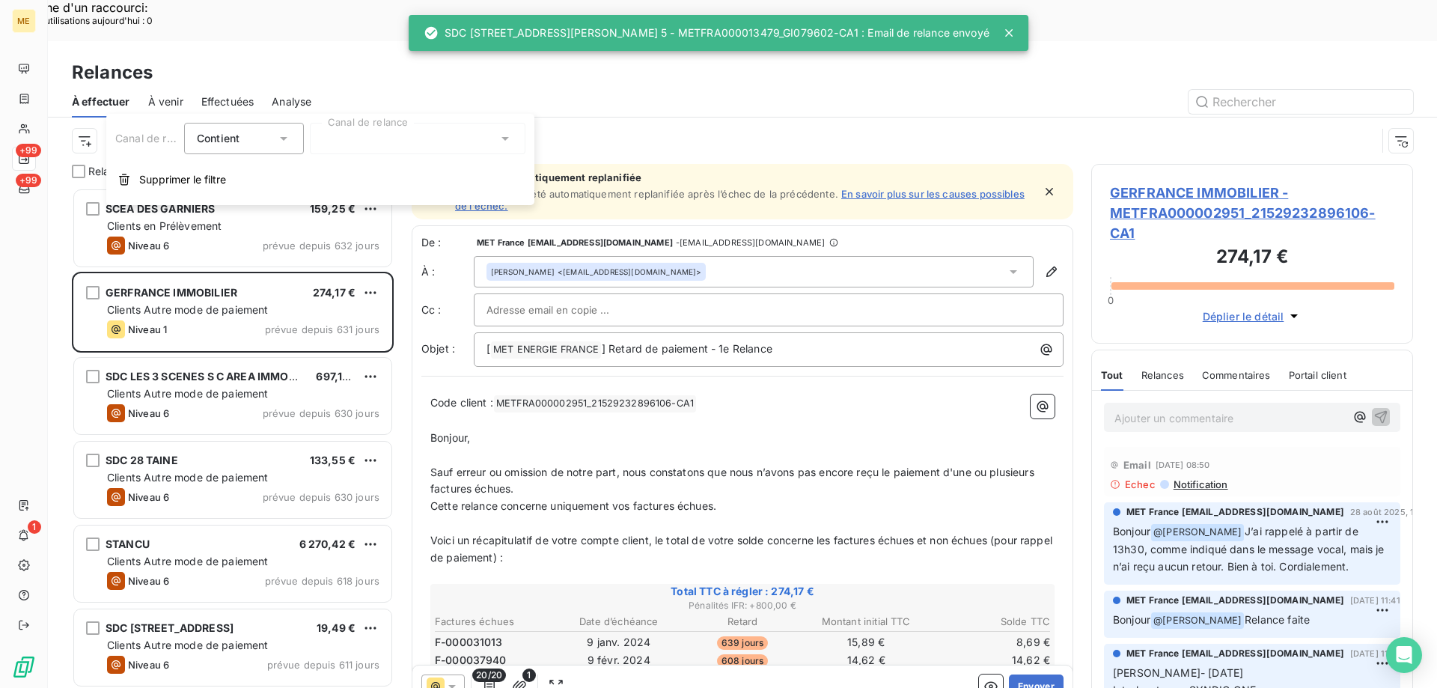
click at [364, 142] on div at bounding box center [418, 138] width 216 height 31
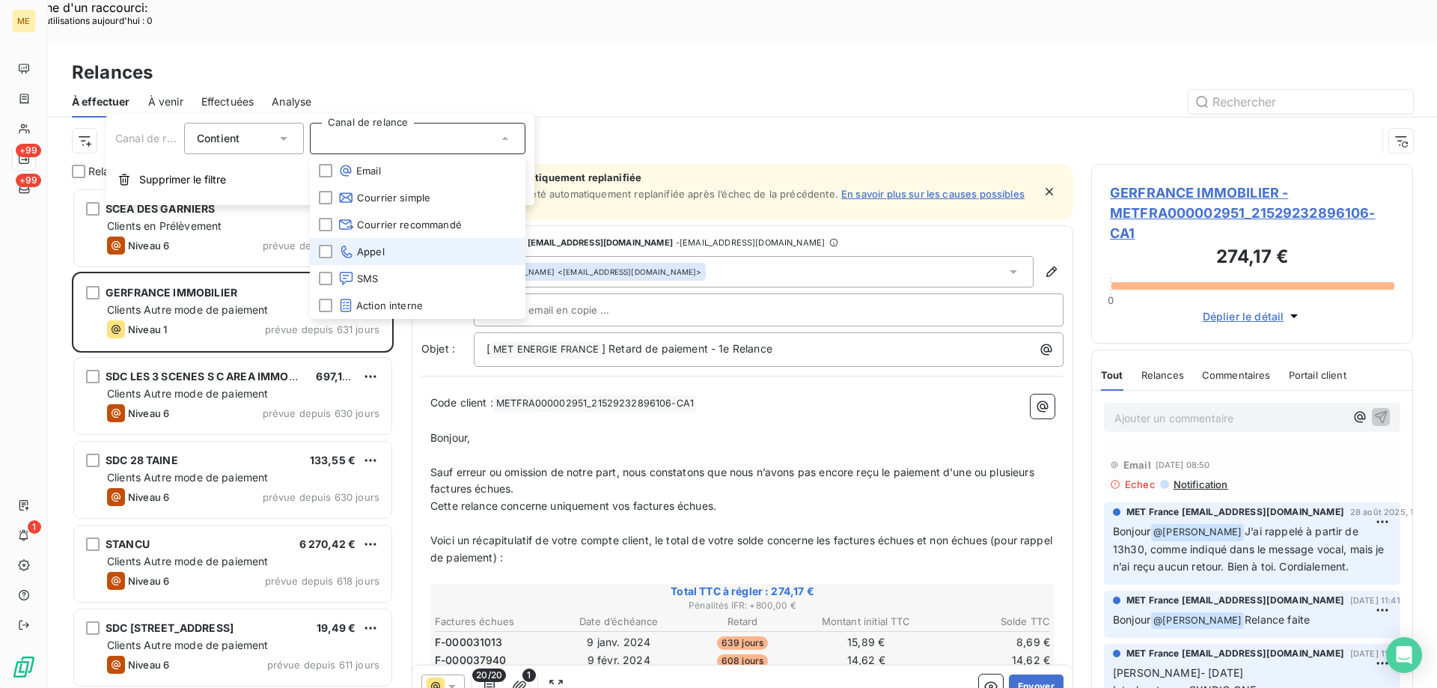
click at [404, 253] on li "Appel" at bounding box center [418, 251] width 216 height 27
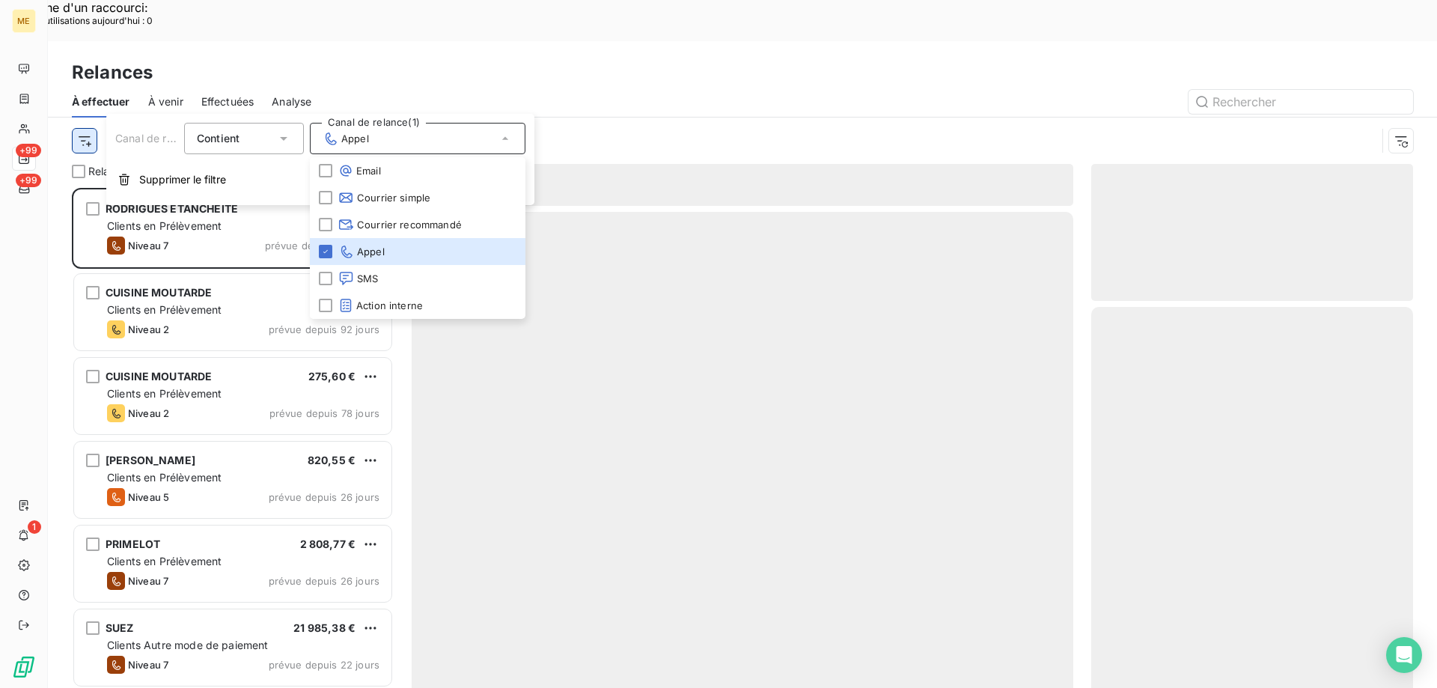
scroll to position [530, 311]
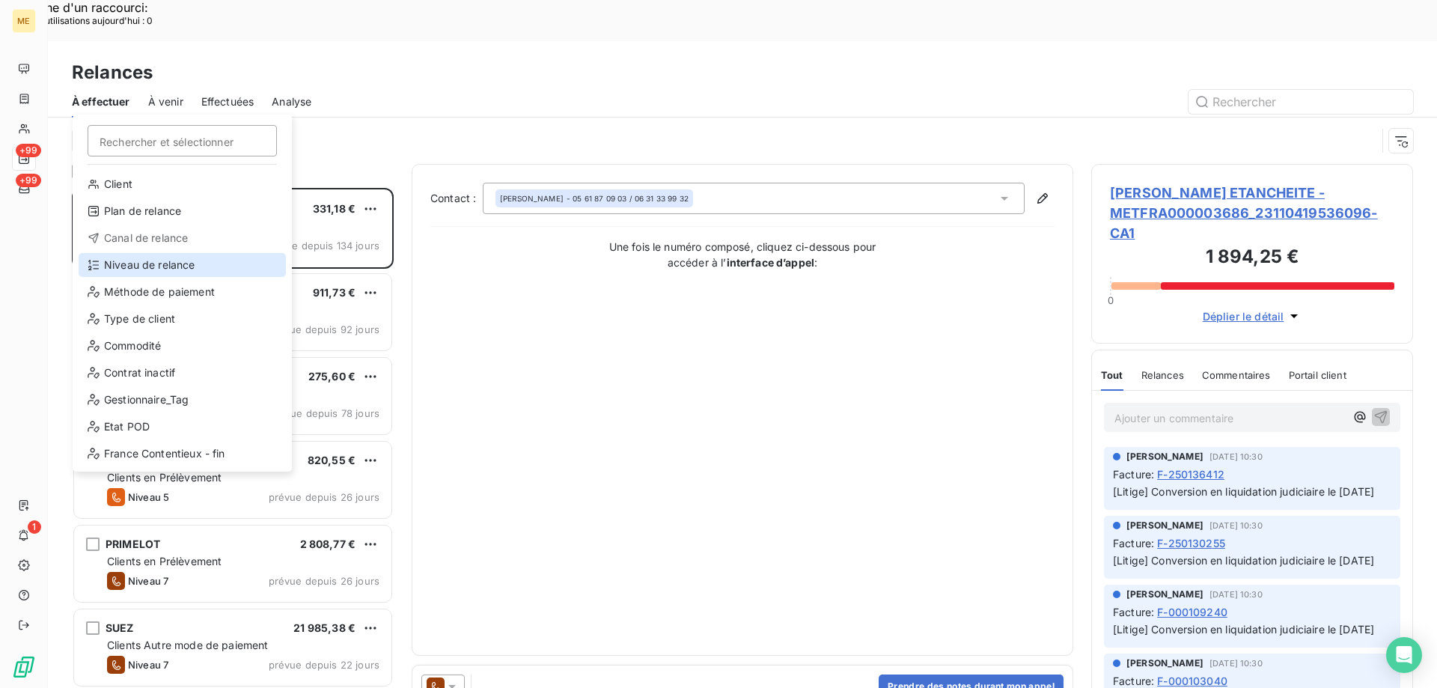
click at [123, 269] on div "Niveau de relance" at bounding box center [182, 265] width 207 height 24
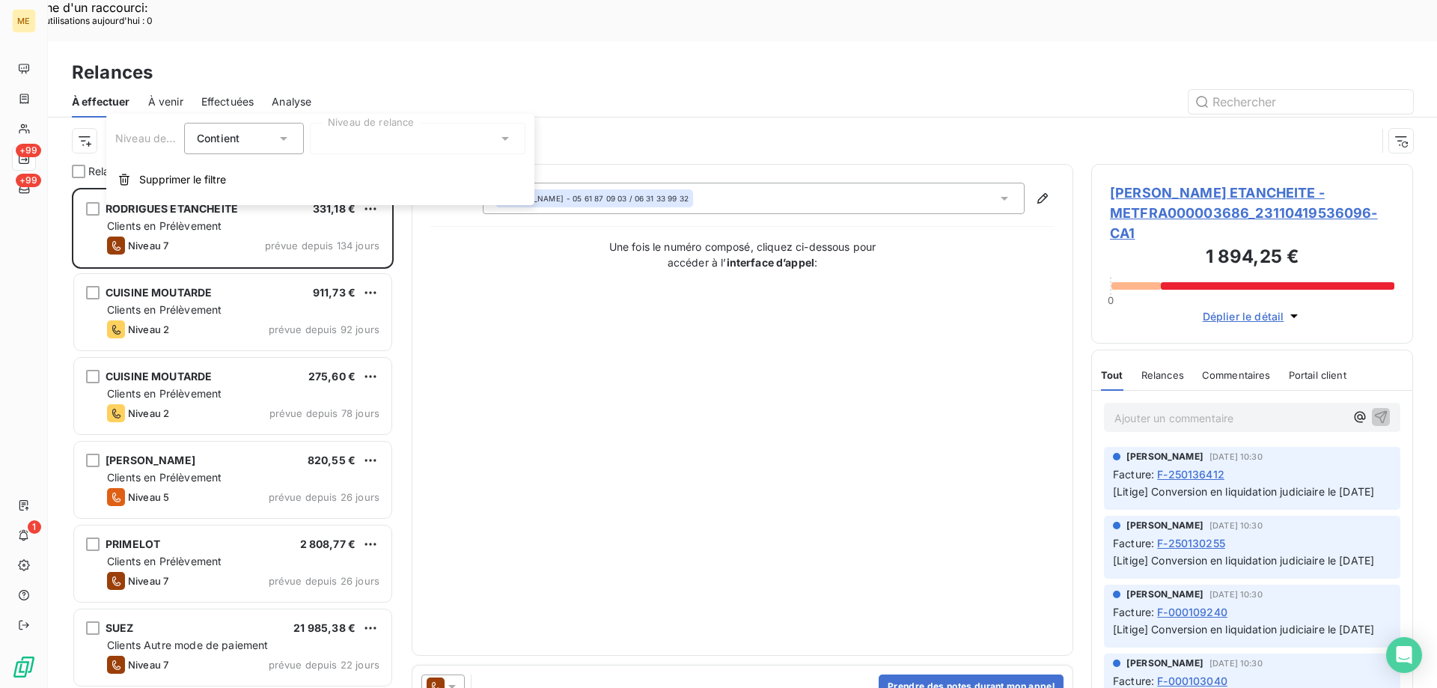
click at [474, 167] on button "Supprimer le filtre" at bounding box center [320, 179] width 428 height 33
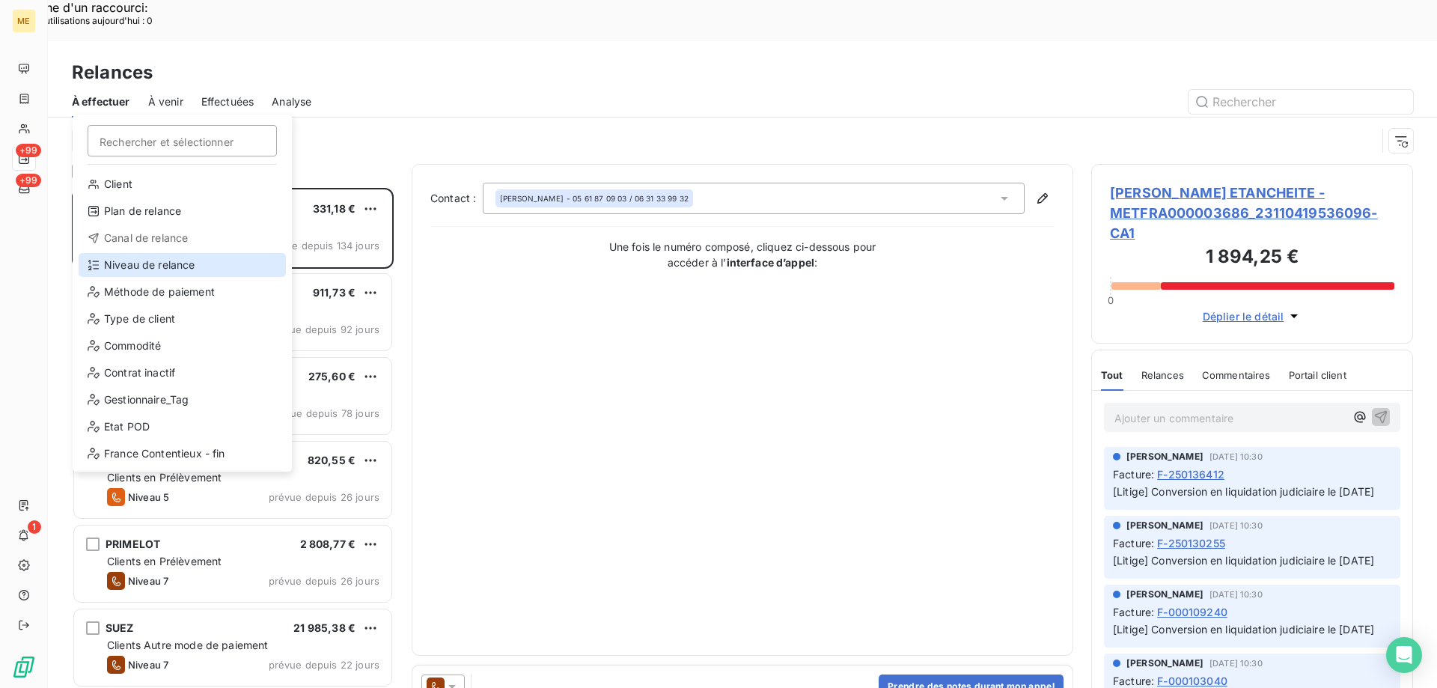
click at [157, 266] on div "Niveau de relance" at bounding box center [182, 265] width 207 height 24
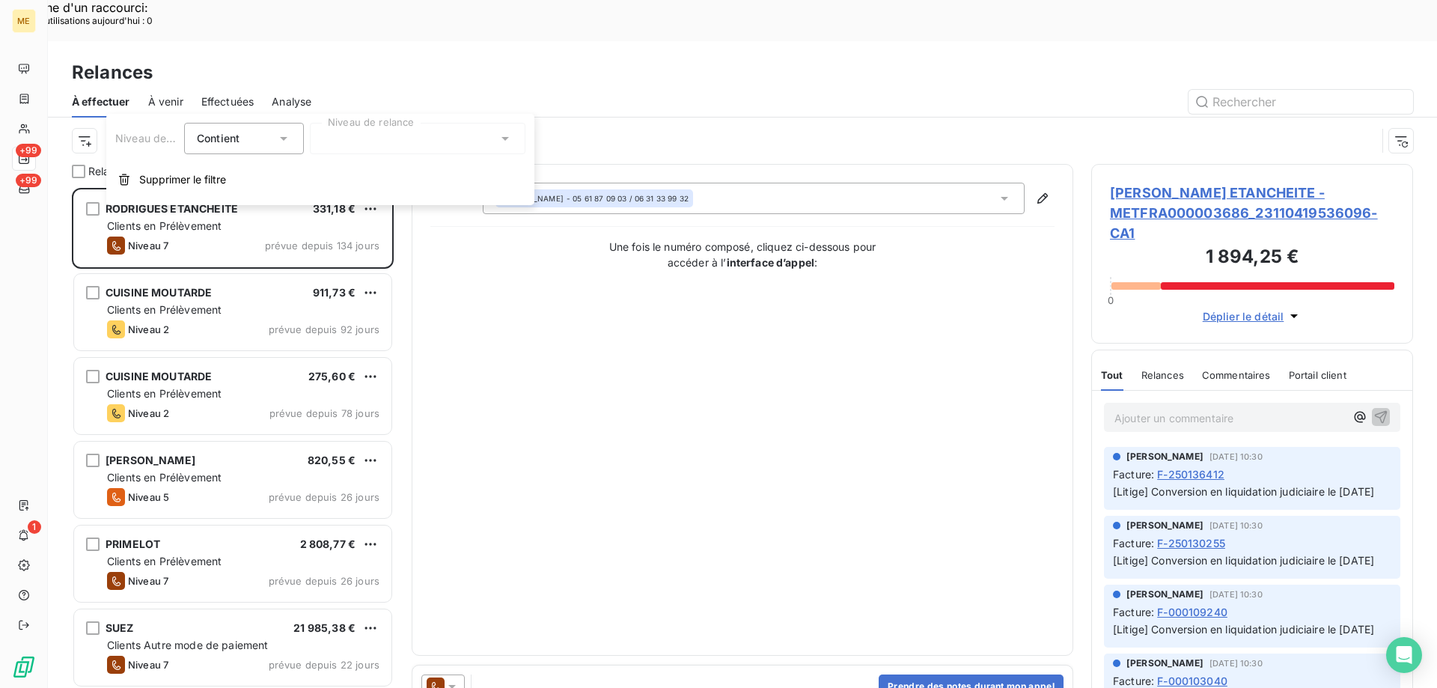
click at [360, 138] on div at bounding box center [418, 138] width 216 height 31
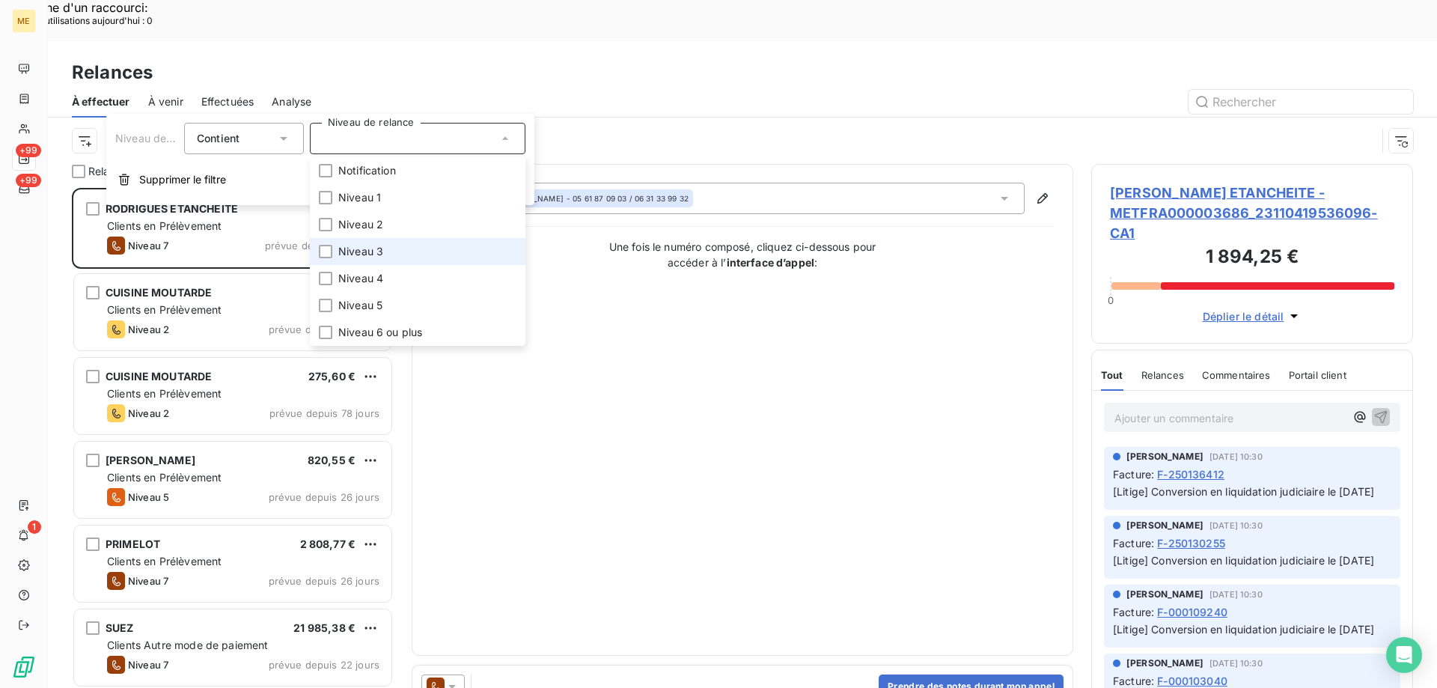
click at [415, 260] on li "Niveau 3" at bounding box center [418, 251] width 216 height 27
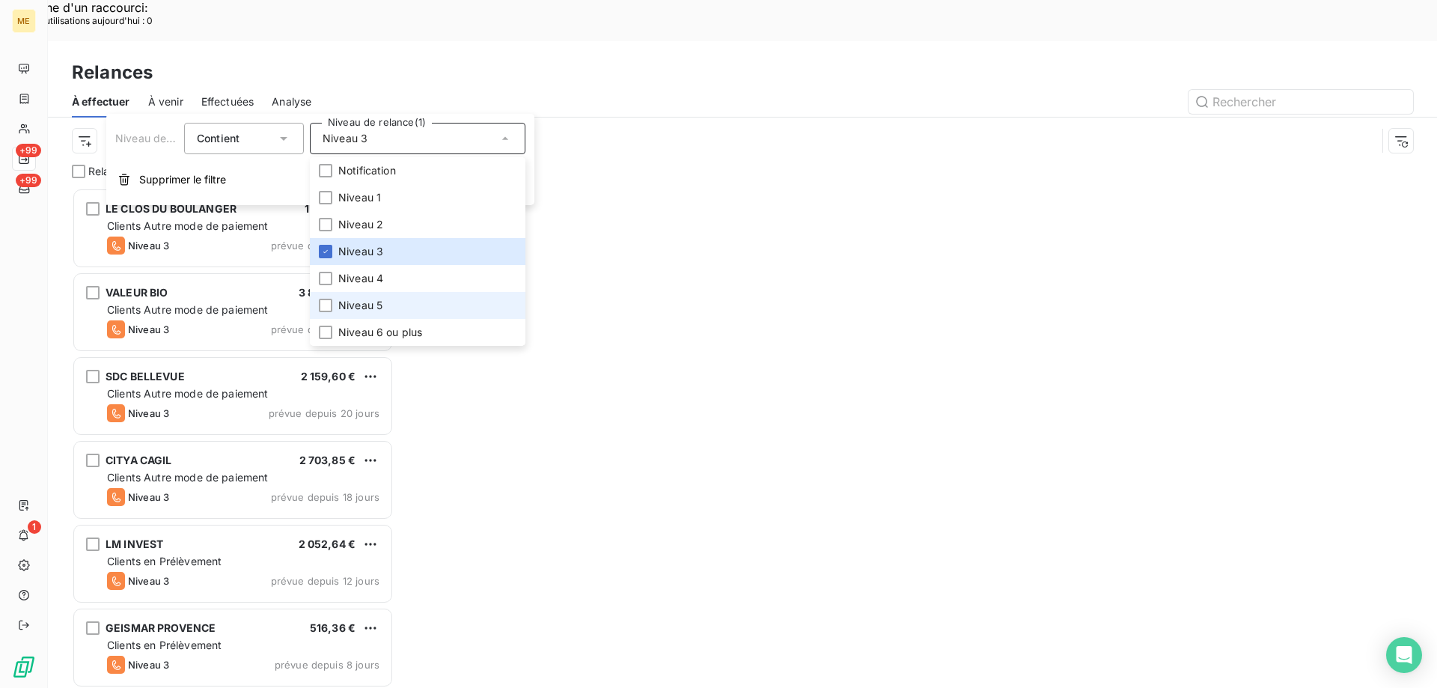
click at [376, 299] on span "Niveau 5" at bounding box center [360, 305] width 44 height 15
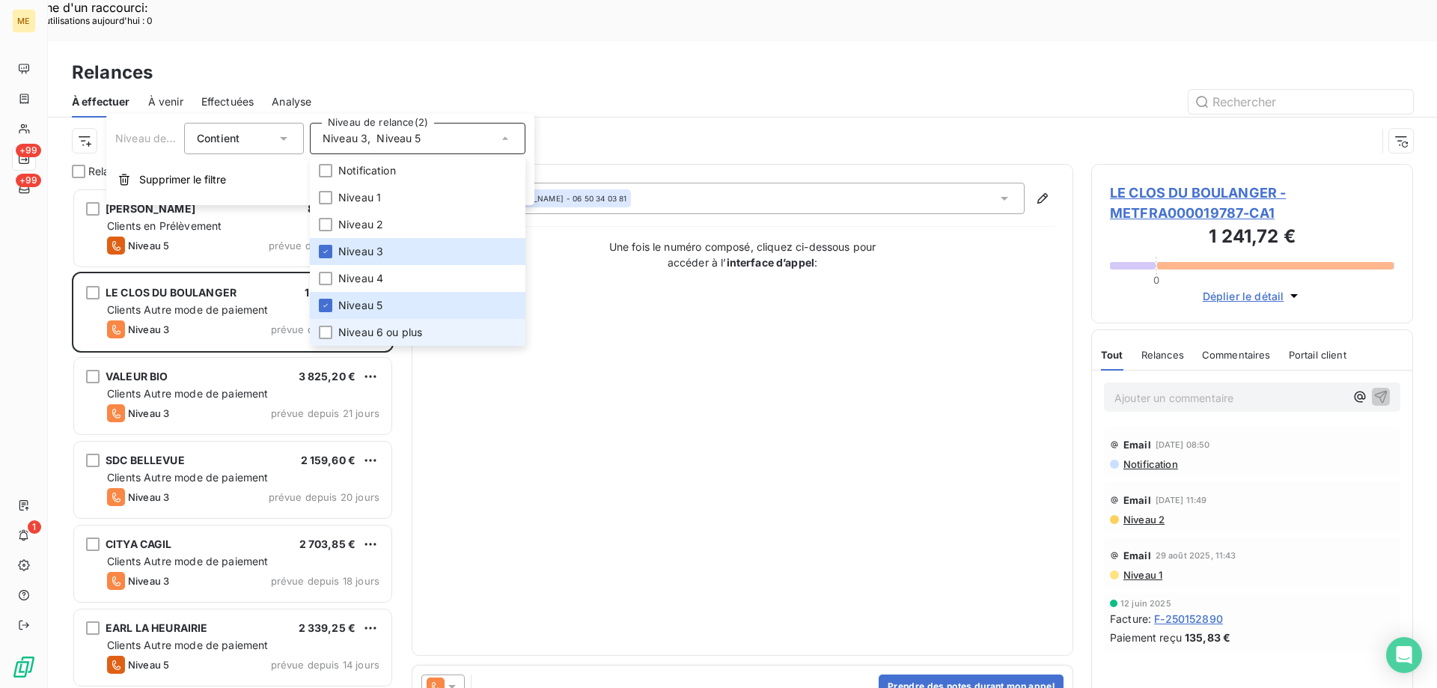
scroll to position [530, 311]
click at [367, 329] on span "Niveau 6 ou plus" at bounding box center [380, 332] width 84 height 15
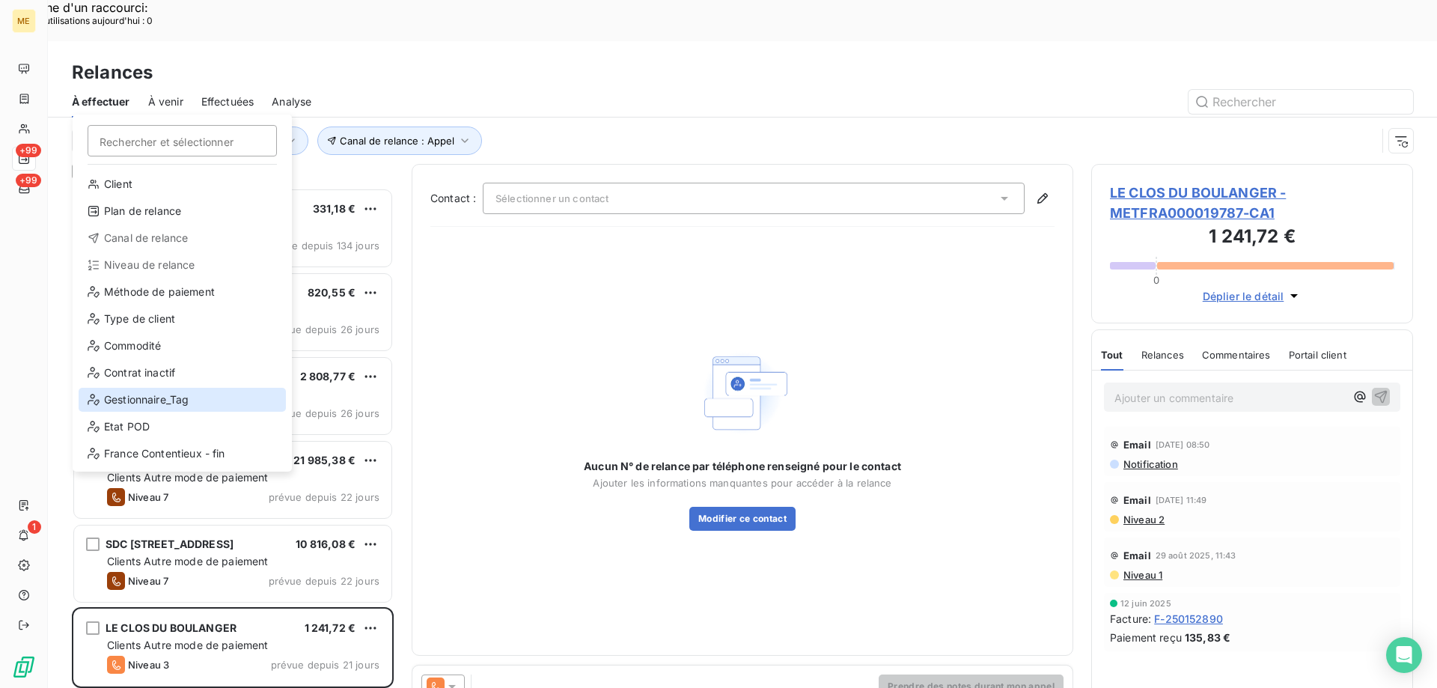
click at [168, 395] on div "Gestionnaire_Tag" at bounding box center [182, 400] width 207 height 24
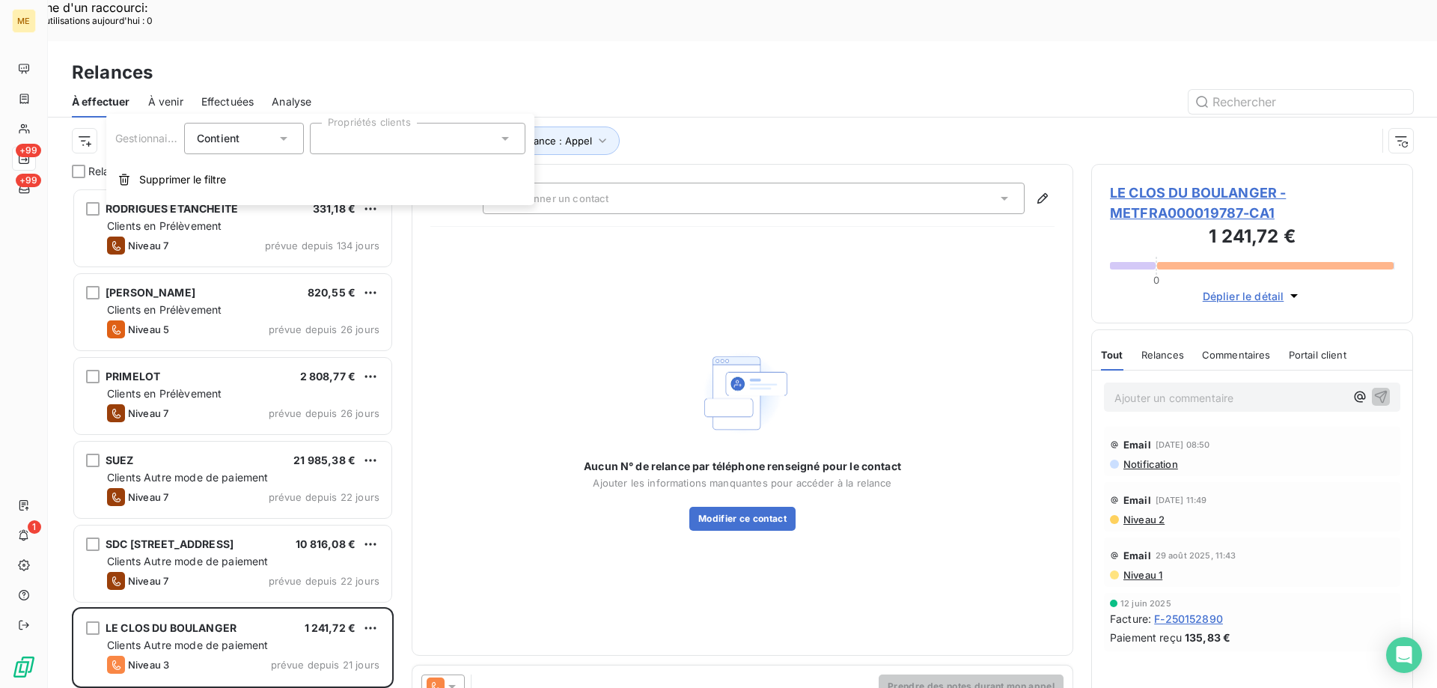
click at [370, 141] on div at bounding box center [418, 138] width 216 height 31
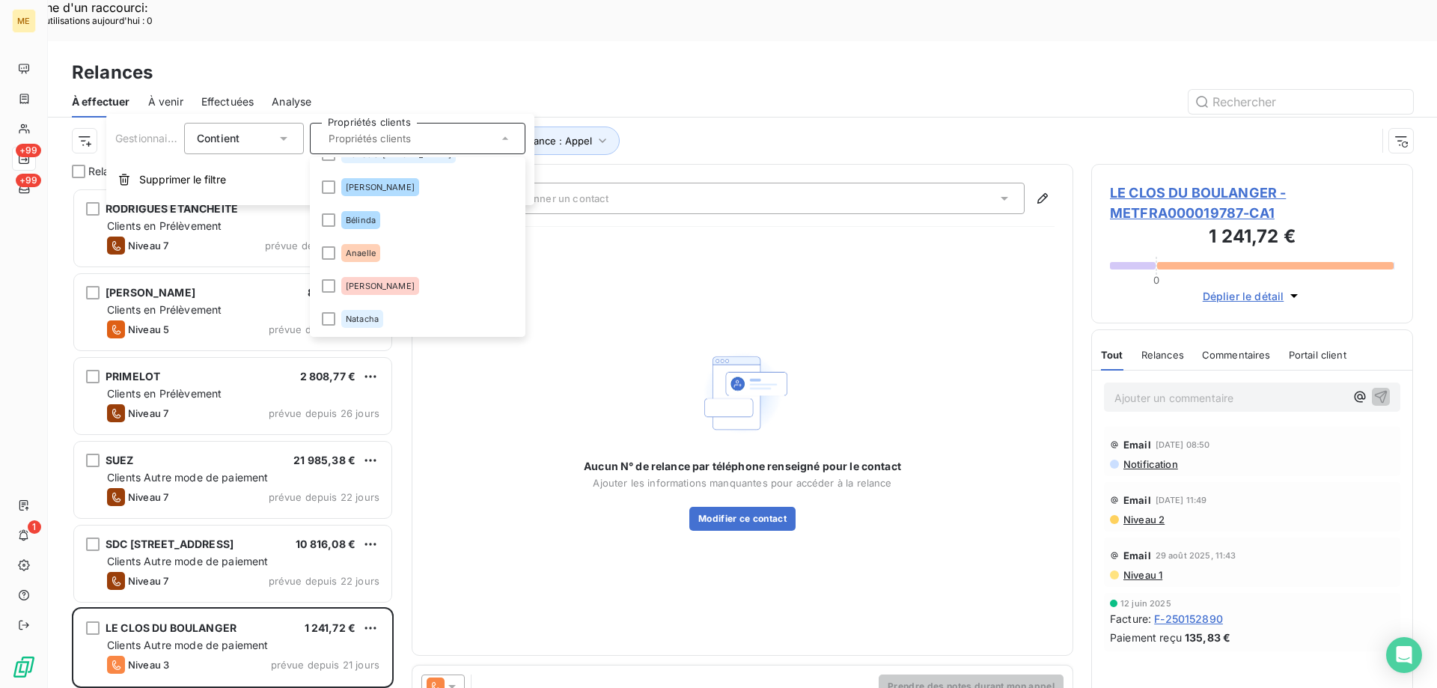
scroll to position [210, 0]
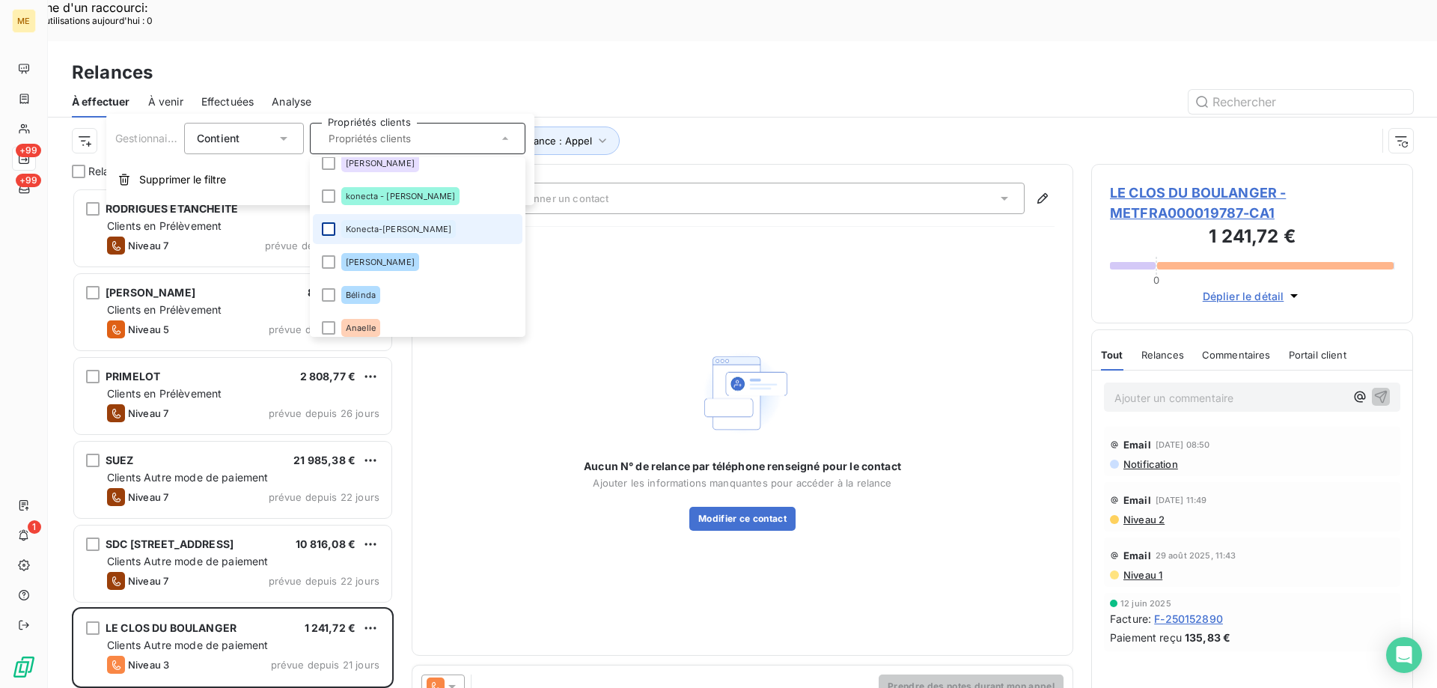
click at [324, 231] on div at bounding box center [328, 228] width 13 height 13
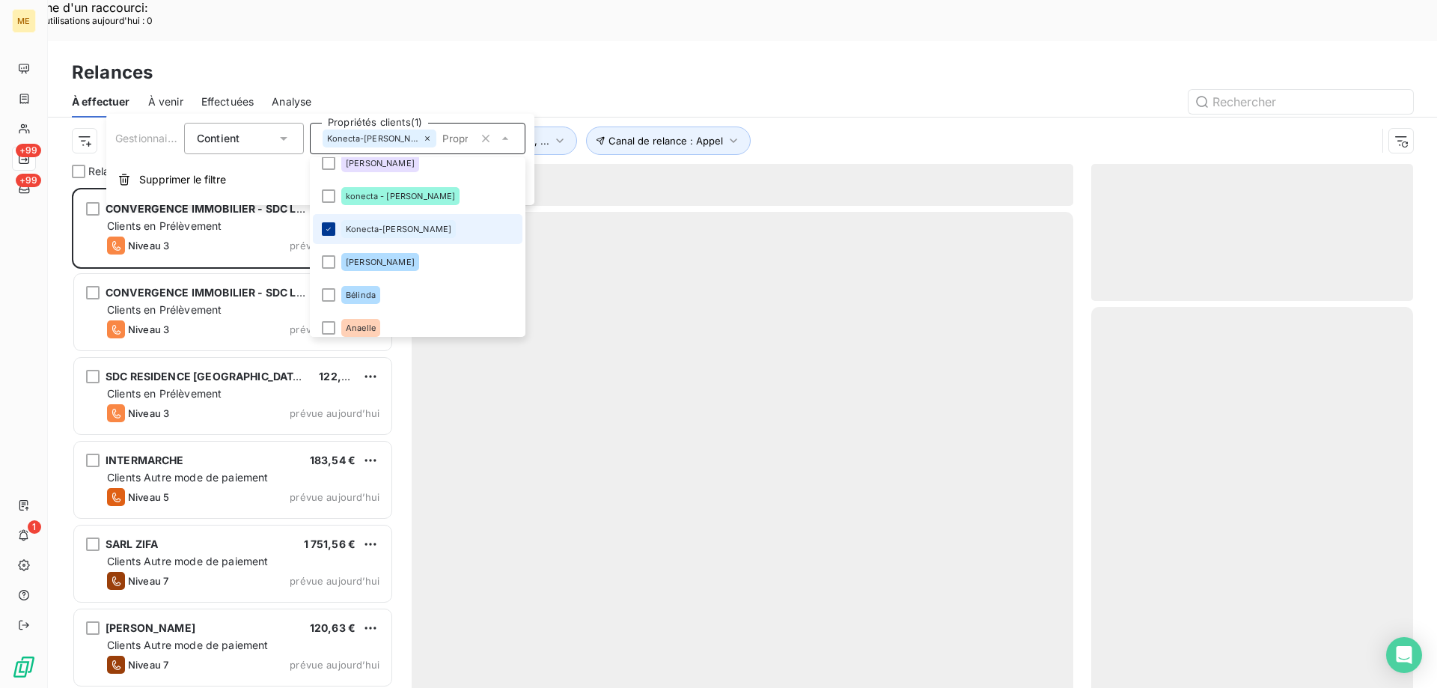
scroll to position [530, 311]
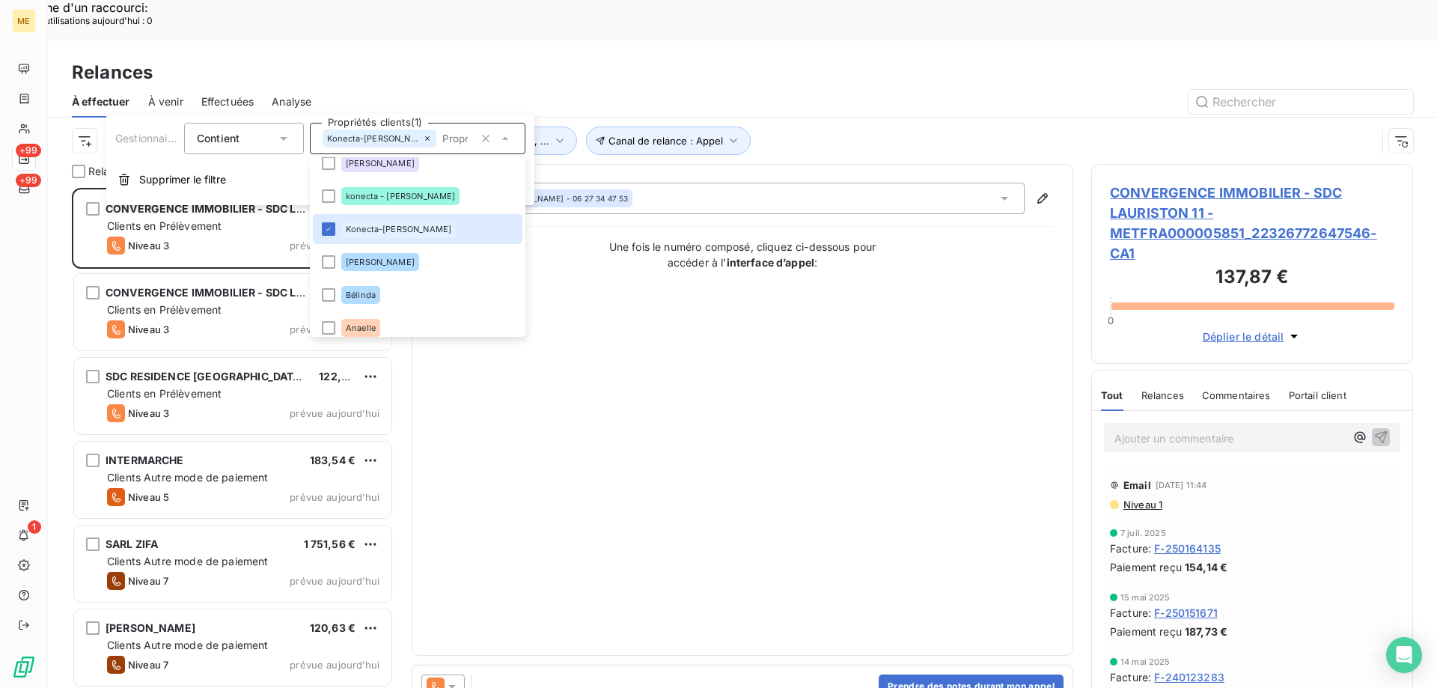
click at [790, 406] on div "Contact : Maya Mosbah - 06 27 34 47 53 Une fois le numéro composé, cliquez ci-d…" at bounding box center [742, 410] width 624 height 454
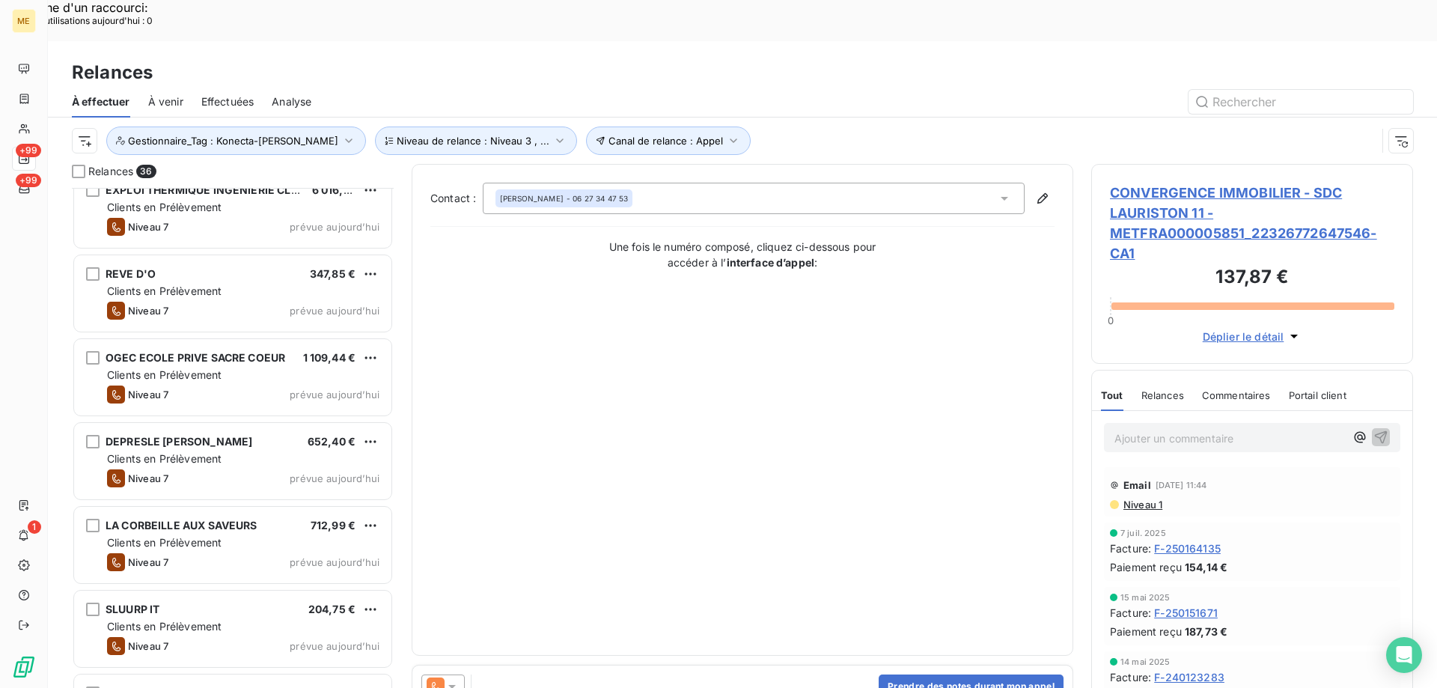
scroll to position [2477, 0]
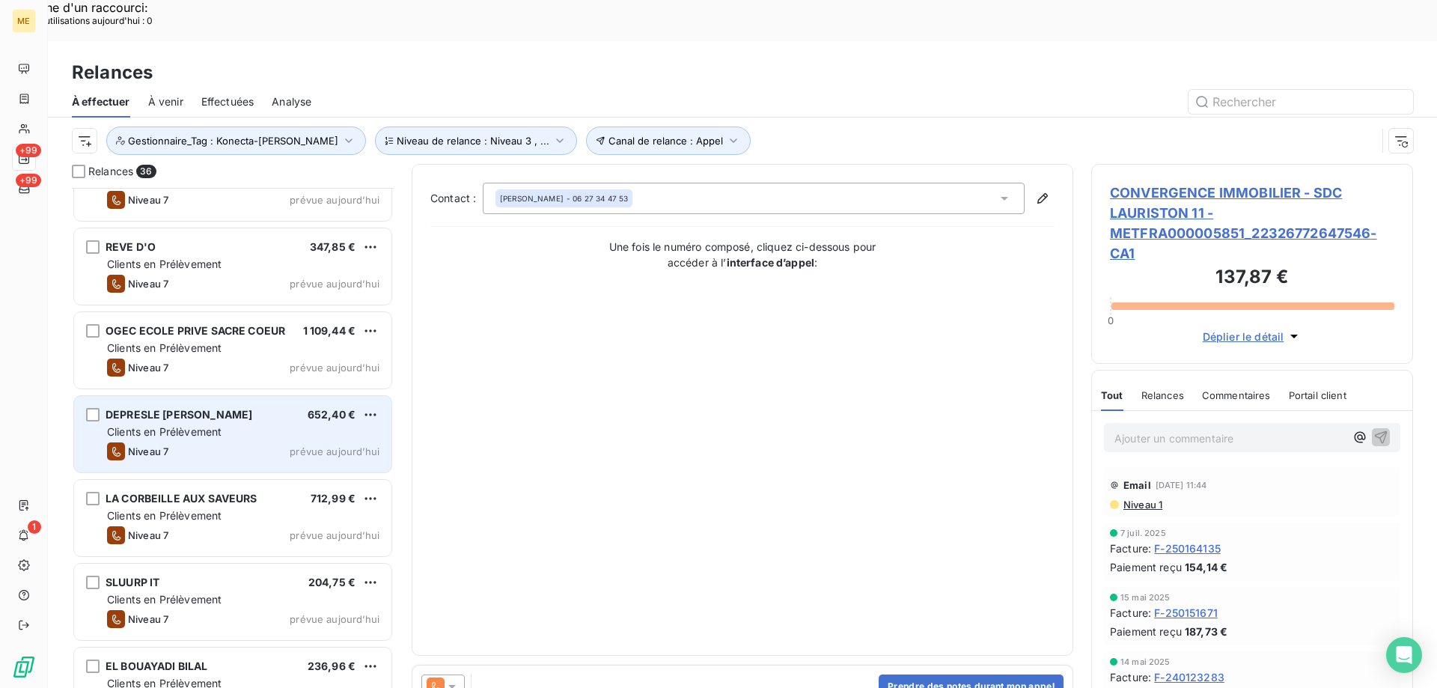
click at [210, 398] on div "DEPRESLE CELINE GINETTE BERNADETTE NEE FERNANDEZ 652,40 € Clients en Prélèvemen…" at bounding box center [232, 434] width 317 height 76
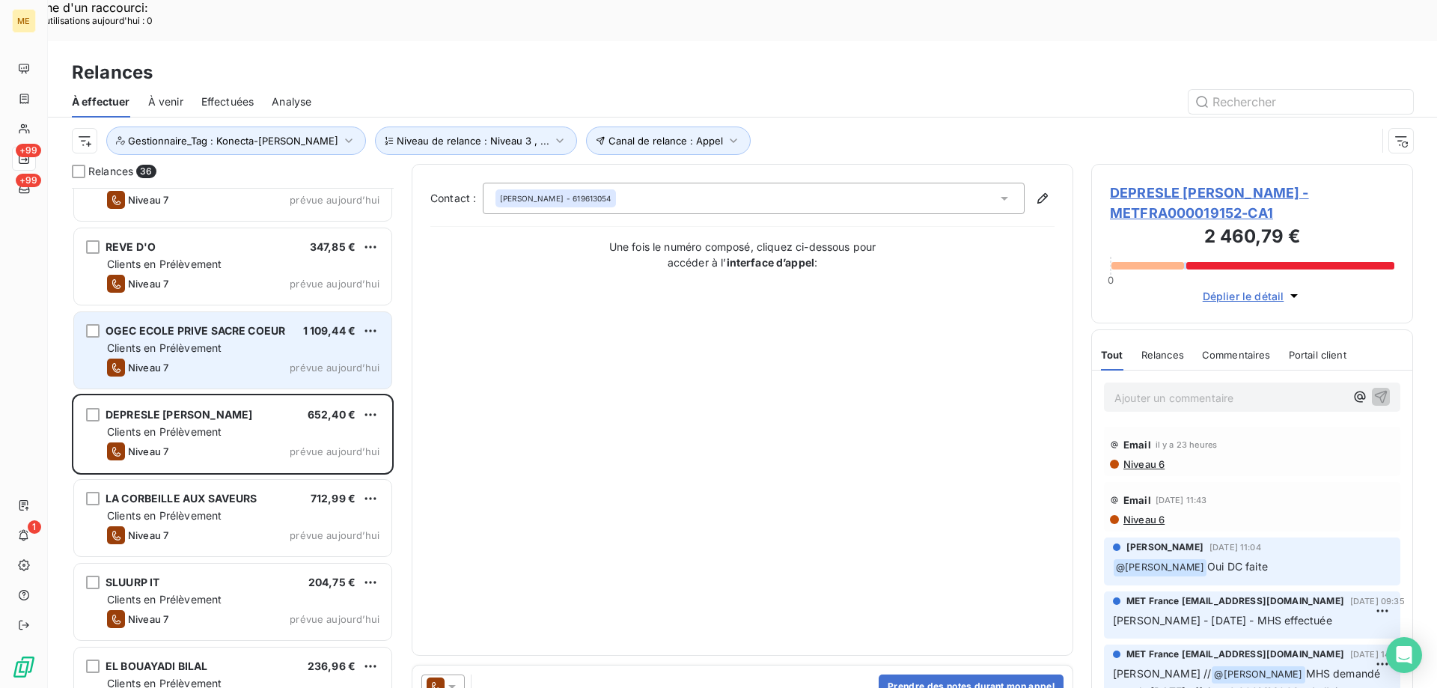
click at [203, 358] on div "Niveau 7 prévue aujourd’hui" at bounding box center [243, 367] width 272 height 18
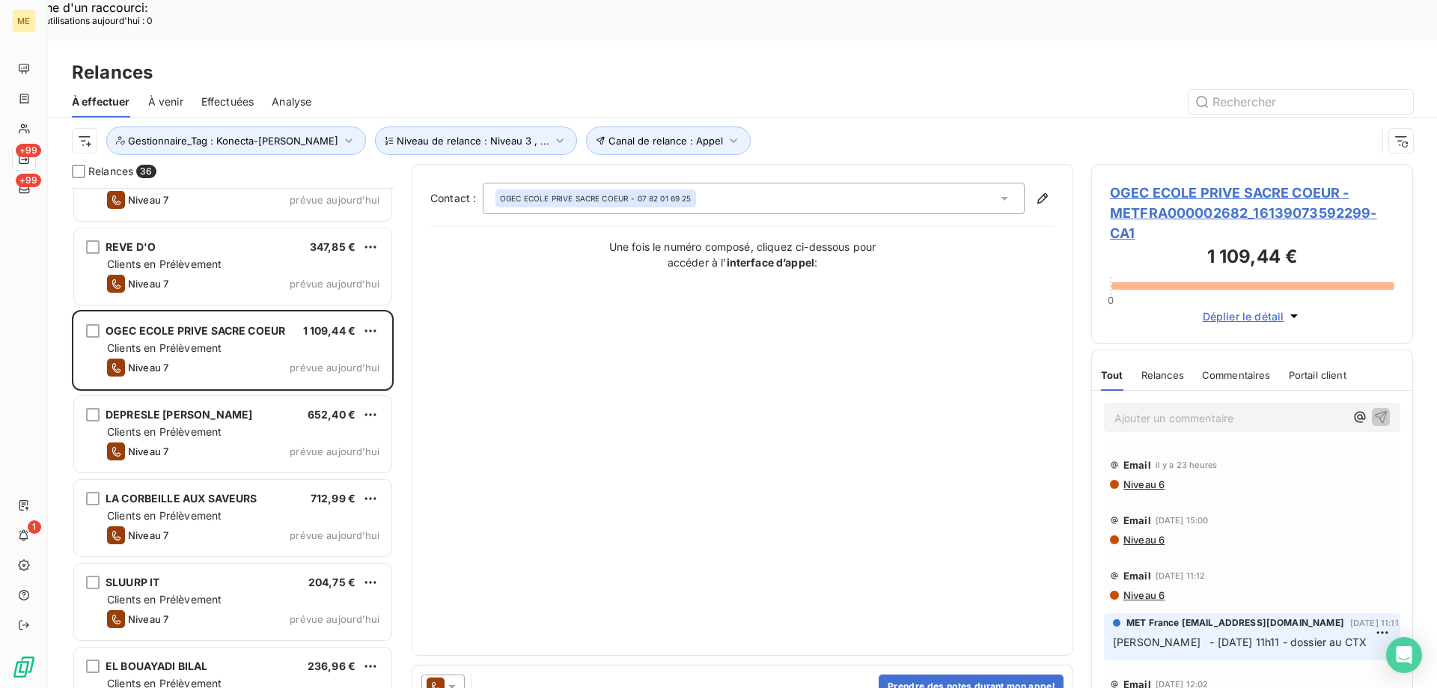
click at [1136, 183] on span "OGEC ECOLE PRIVE SACRE COEUR - METFRA000002682_16139073592299-CA1" at bounding box center [1252, 213] width 284 height 61
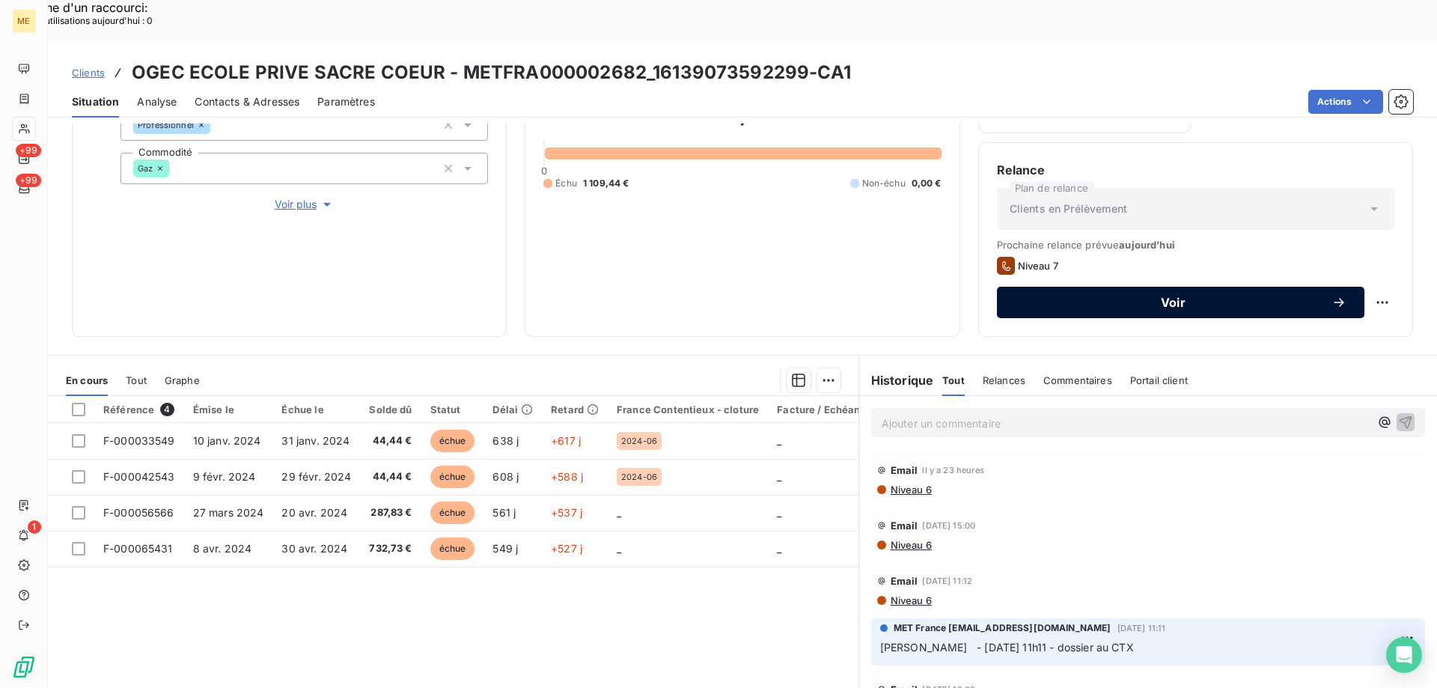
click at [1104, 296] on span "Voir" at bounding box center [1173, 302] width 317 height 12
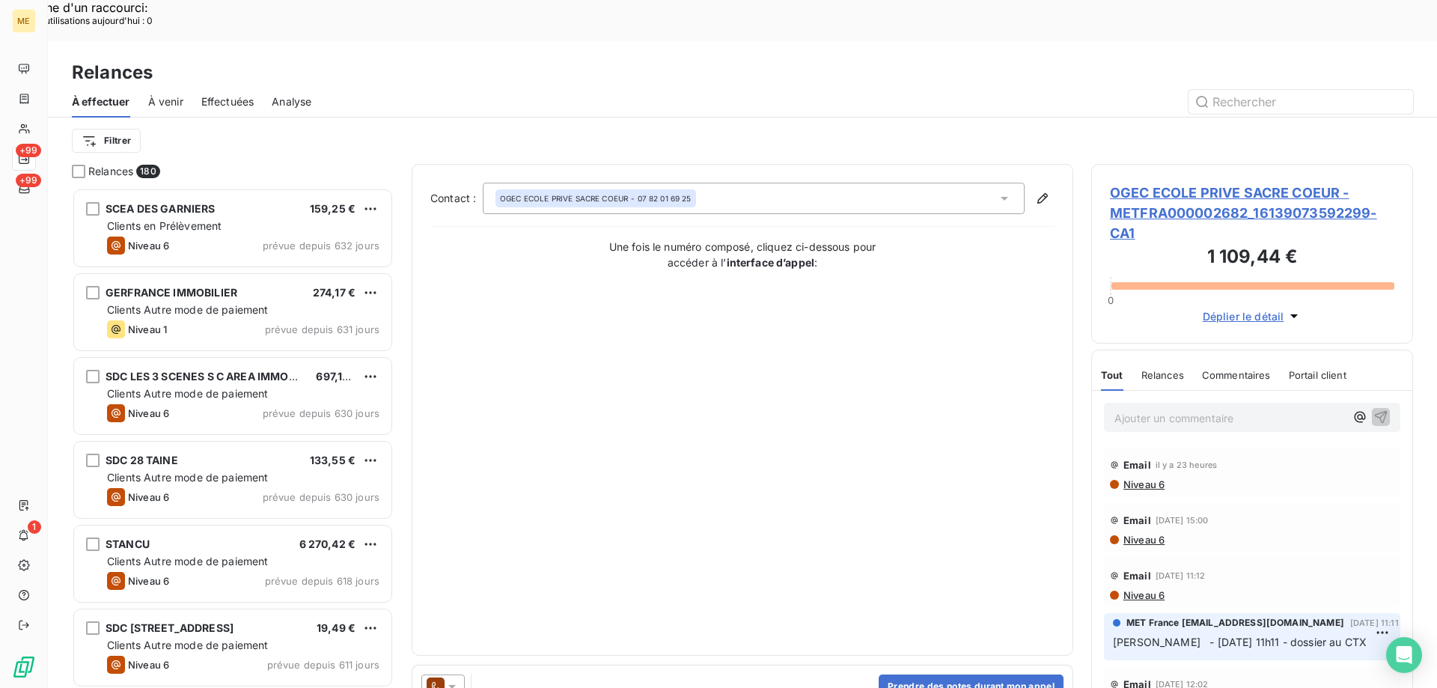
scroll to position [530, 311]
click at [454, 685] on icon at bounding box center [451, 687] width 7 height 4
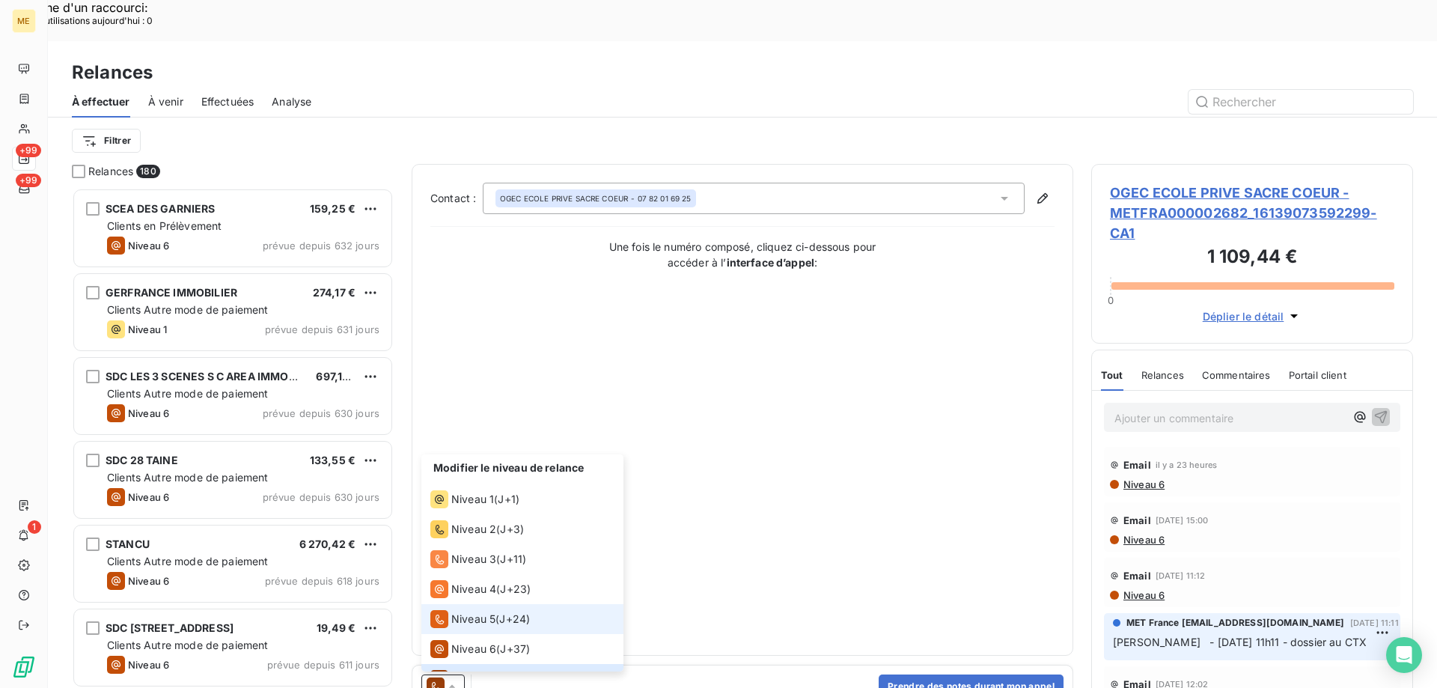
scroll to position [22, 0]
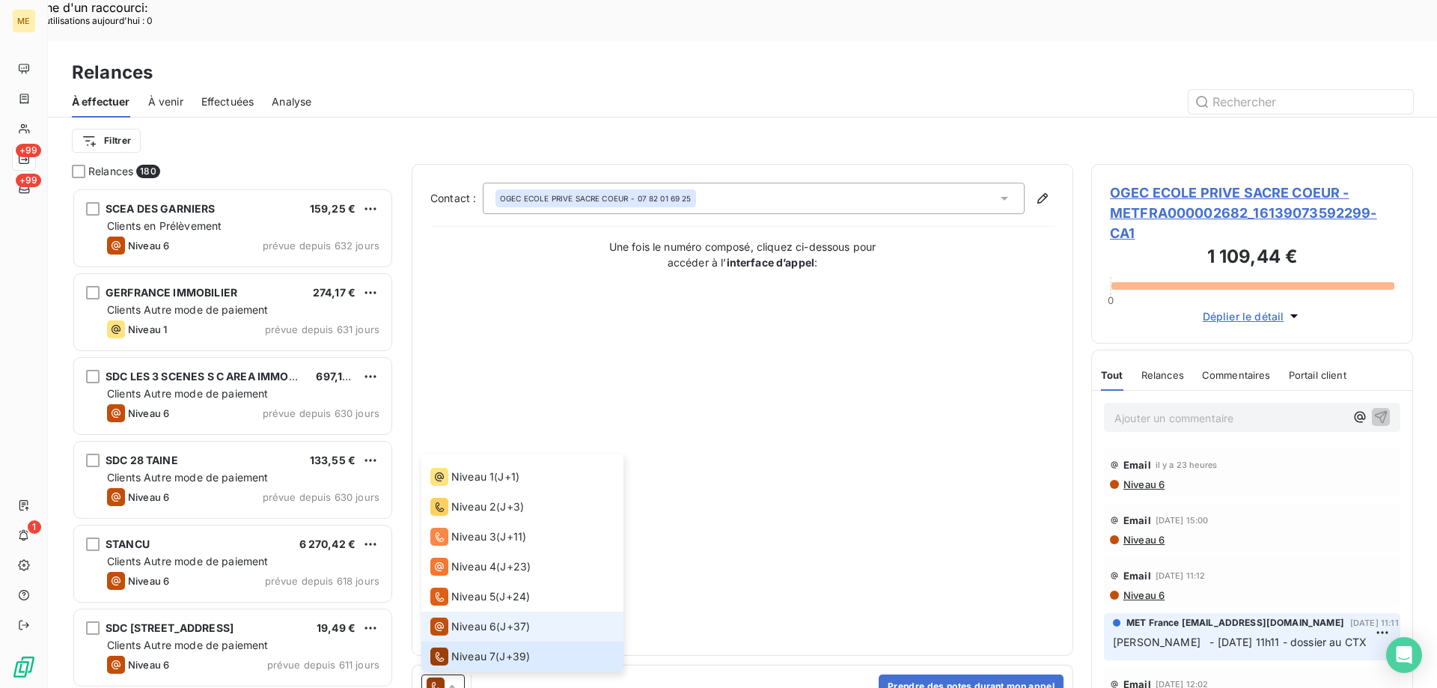
click at [463, 619] on span "Niveau 6" at bounding box center [473, 626] width 45 height 15
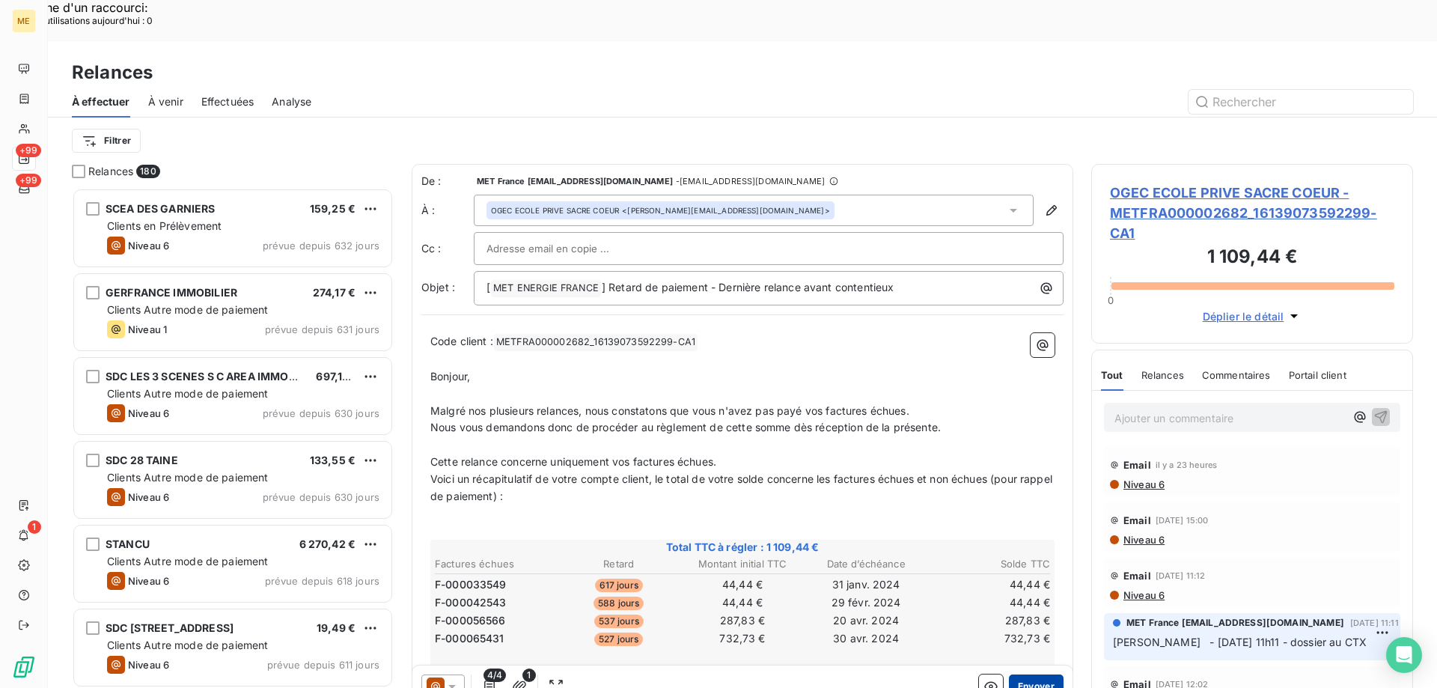
click at [1010, 674] on button "Envoyer" at bounding box center [1036, 686] width 55 height 24
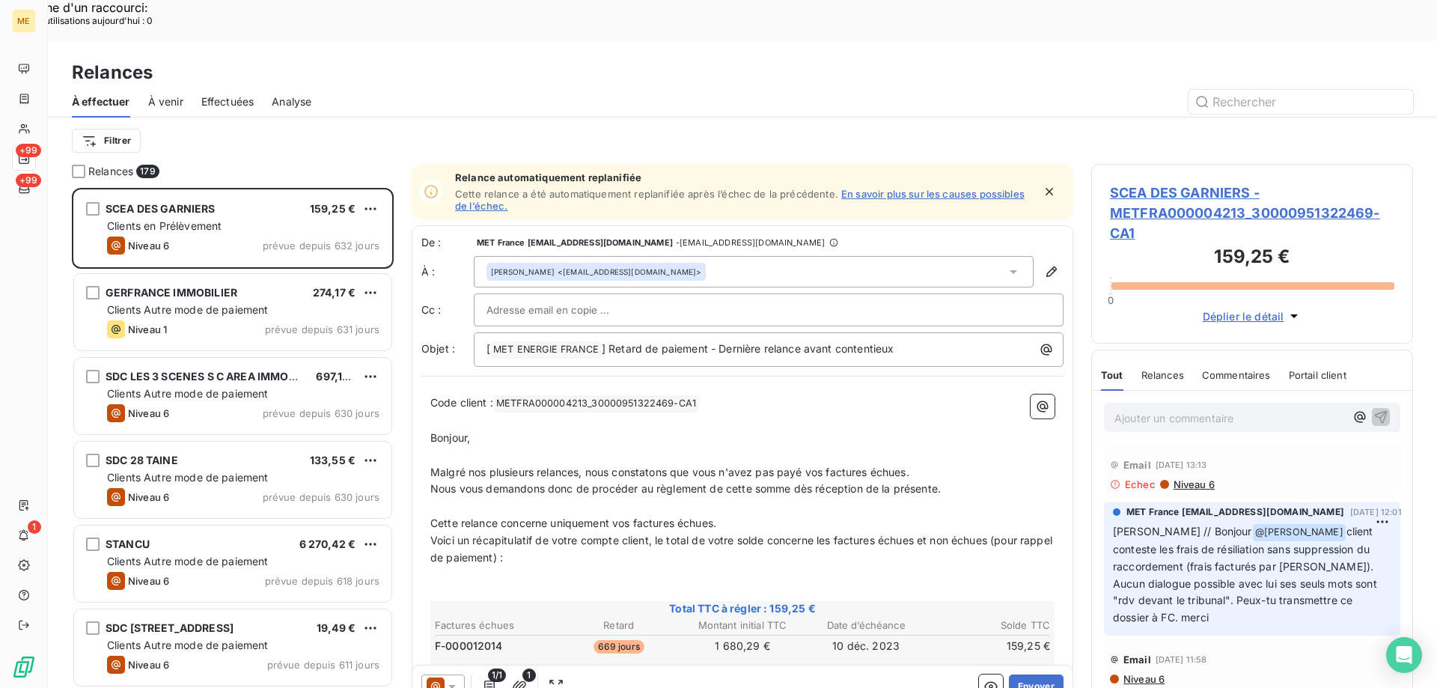
click at [226, 86] on div "Effectuées" at bounding box center [227, 101] width 53 height 31
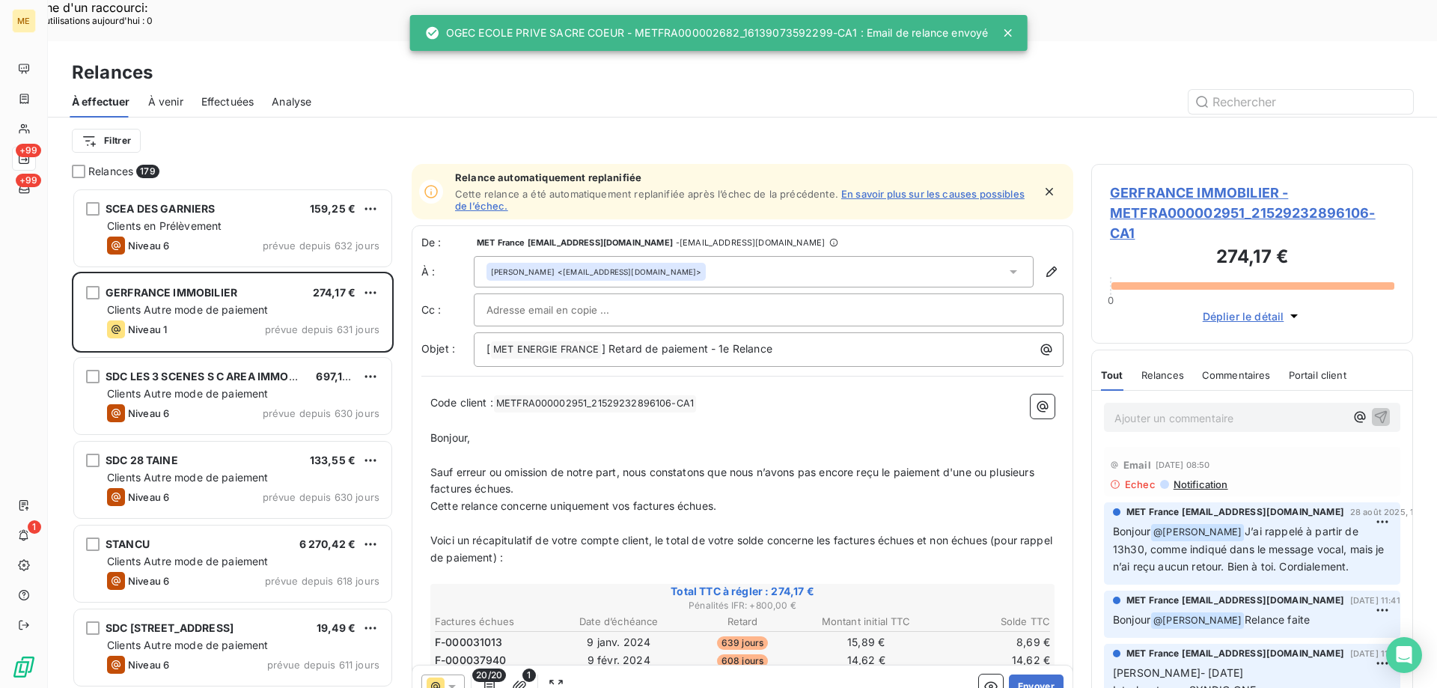
scroll to position [530, 311]
click at [217, 94] on span "Effectuées" at bounding box center [227, 101] width 53 height 15
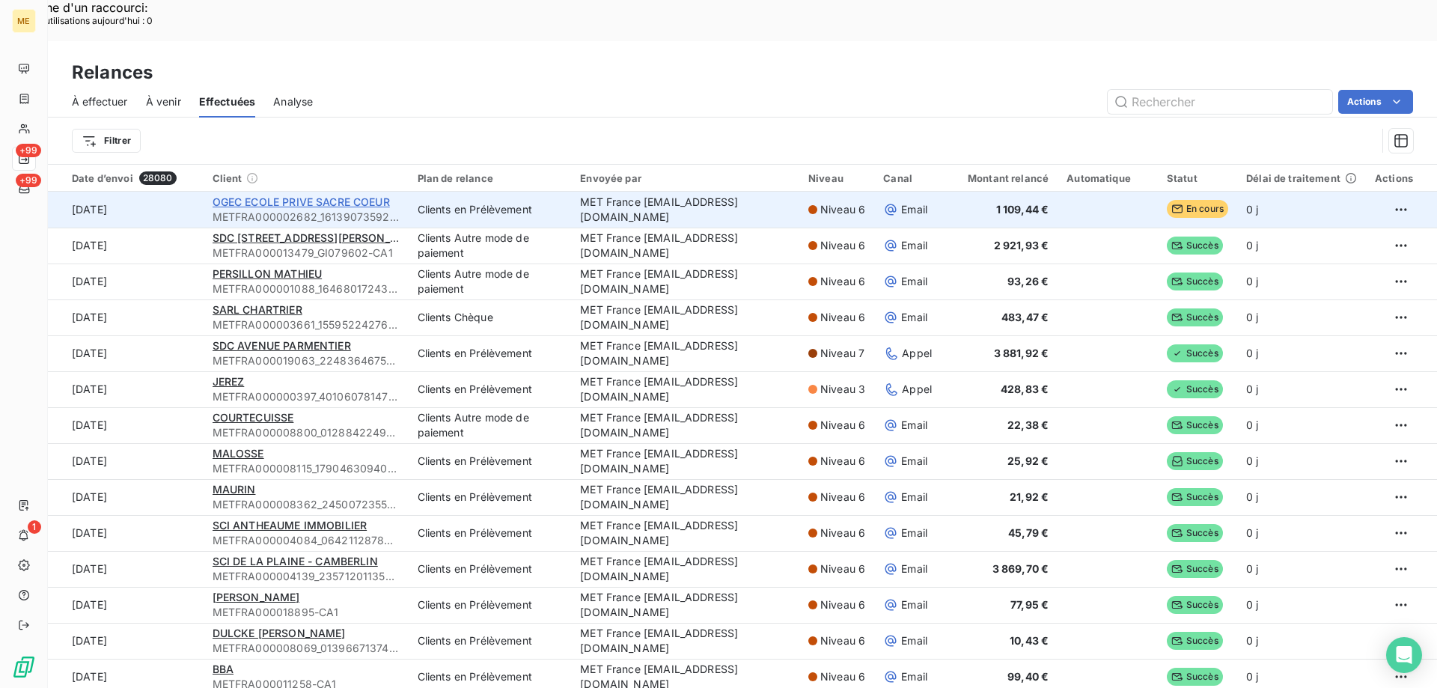
click at [308, 195] on span "OGEC ECOLE PRIVE SACRE COEUR" at bounding box center [301, 201] width 177 height 13
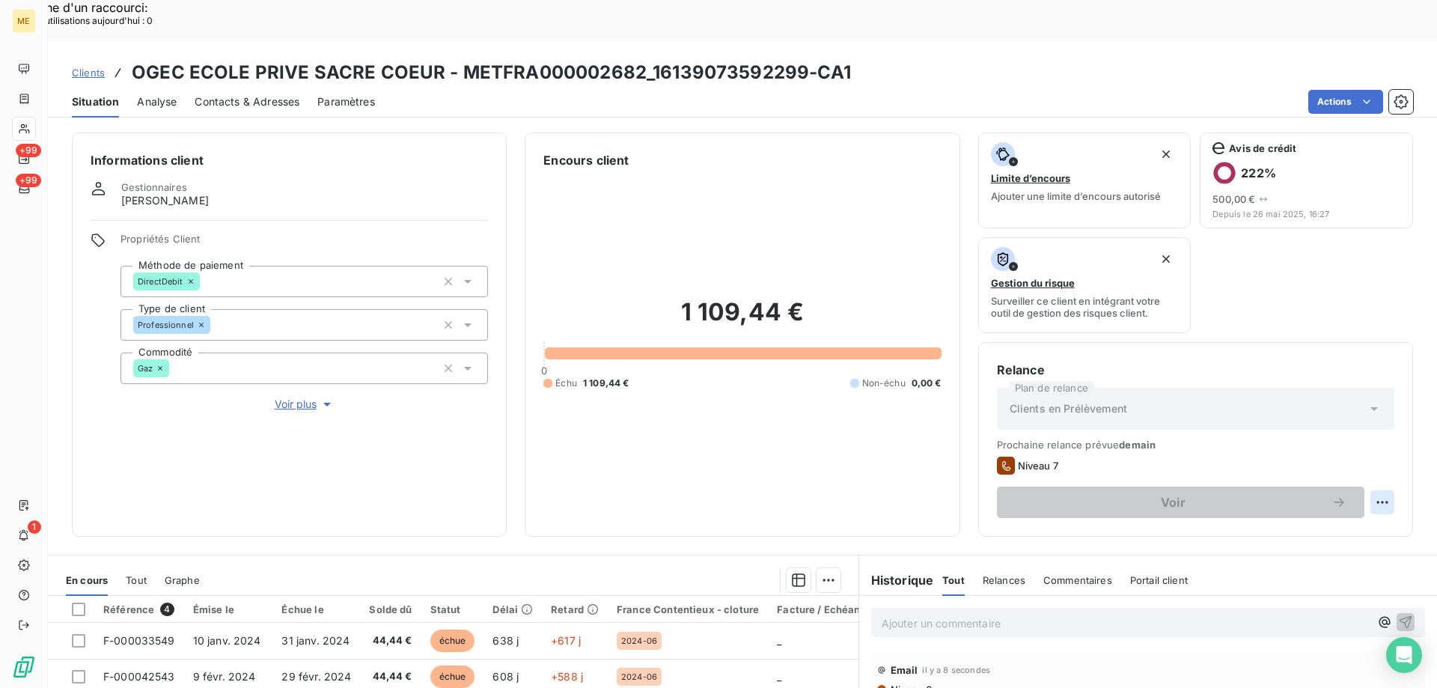
click at [1318, 493] on div "Replanifier cette action" at bounding box center [1309, 494] width 134 height 24
select select "9"
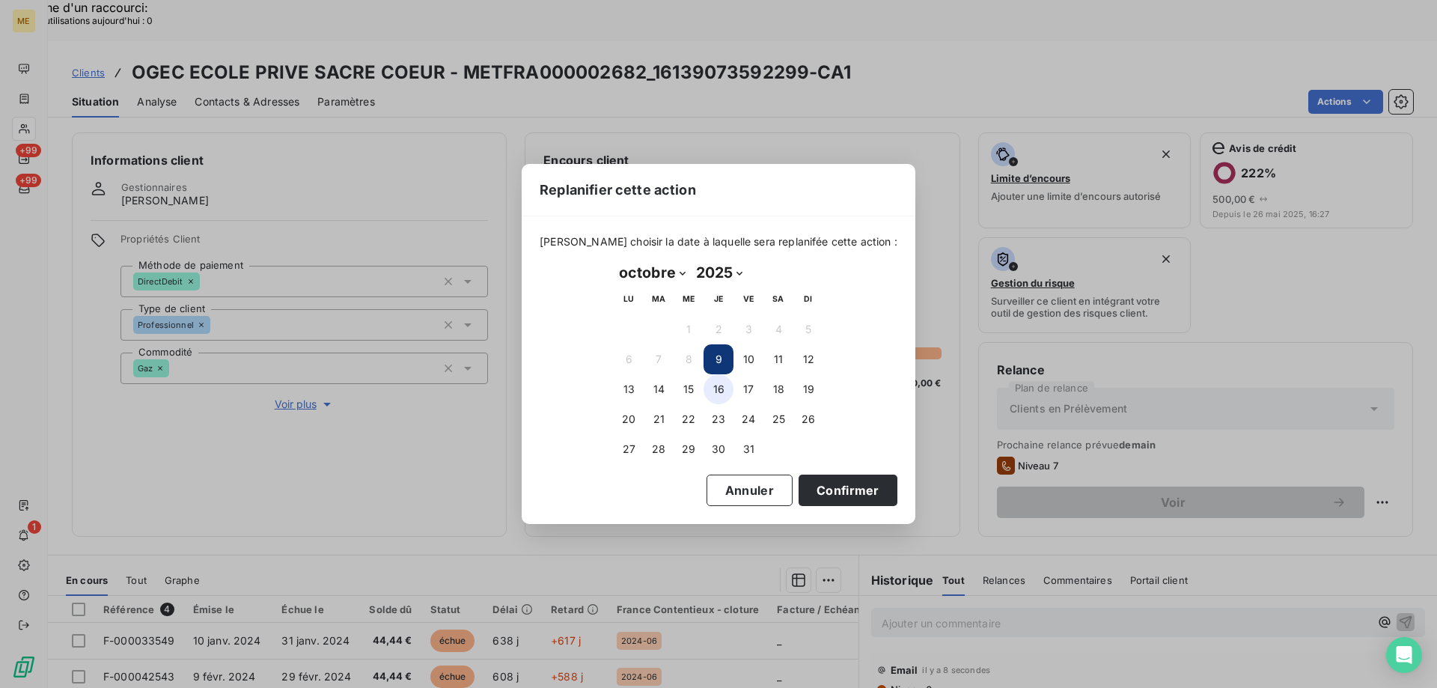
click at [721, 395] on button "16" at bounding box center [718, 389] width 30 height 30
click at [807, 471] on div "octobre 2025 Month: janvier février mars avril mai juin juillet août septembre …" at bounding box center [718, 362] width 231 height 225
click at [808, 480] on button "Confirmer" at bounding box center [848, 489] width 99 height 31
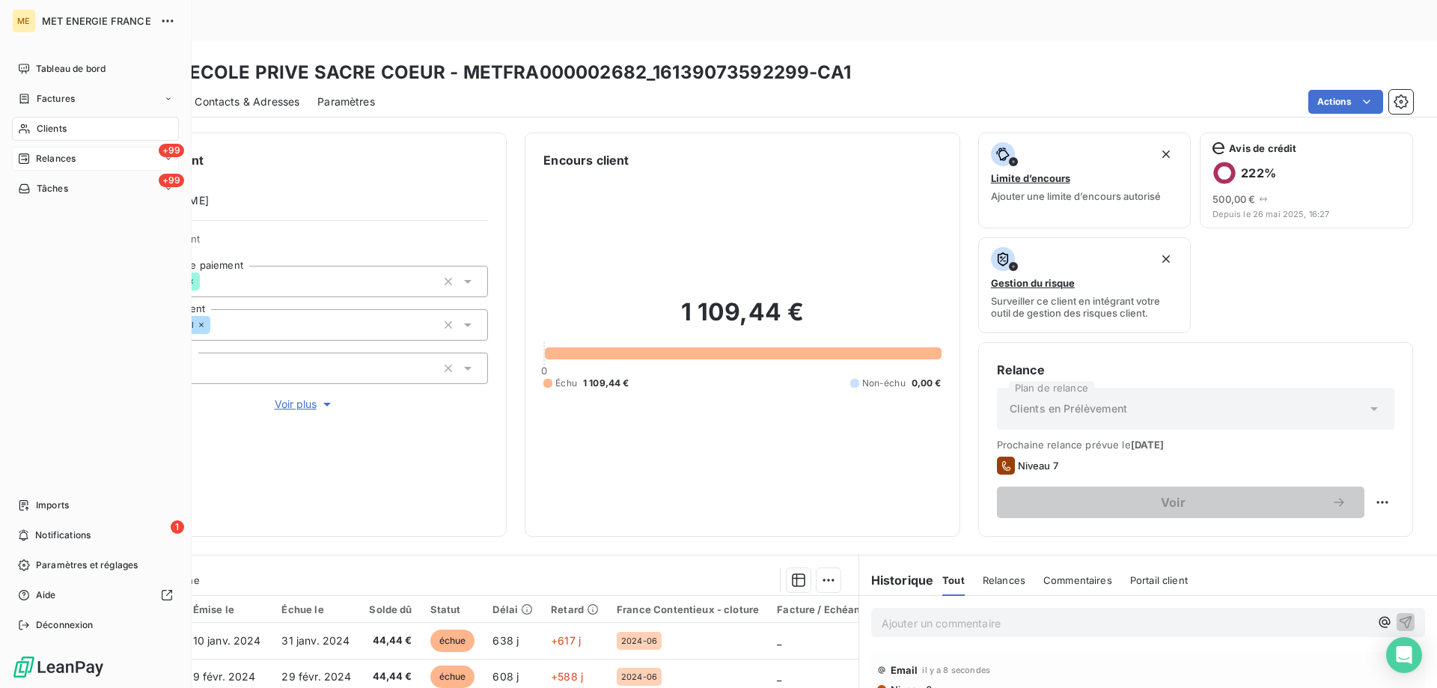
click at [44, 157] on span "Relances" at bounding box center [56, 158] width 40 height 13
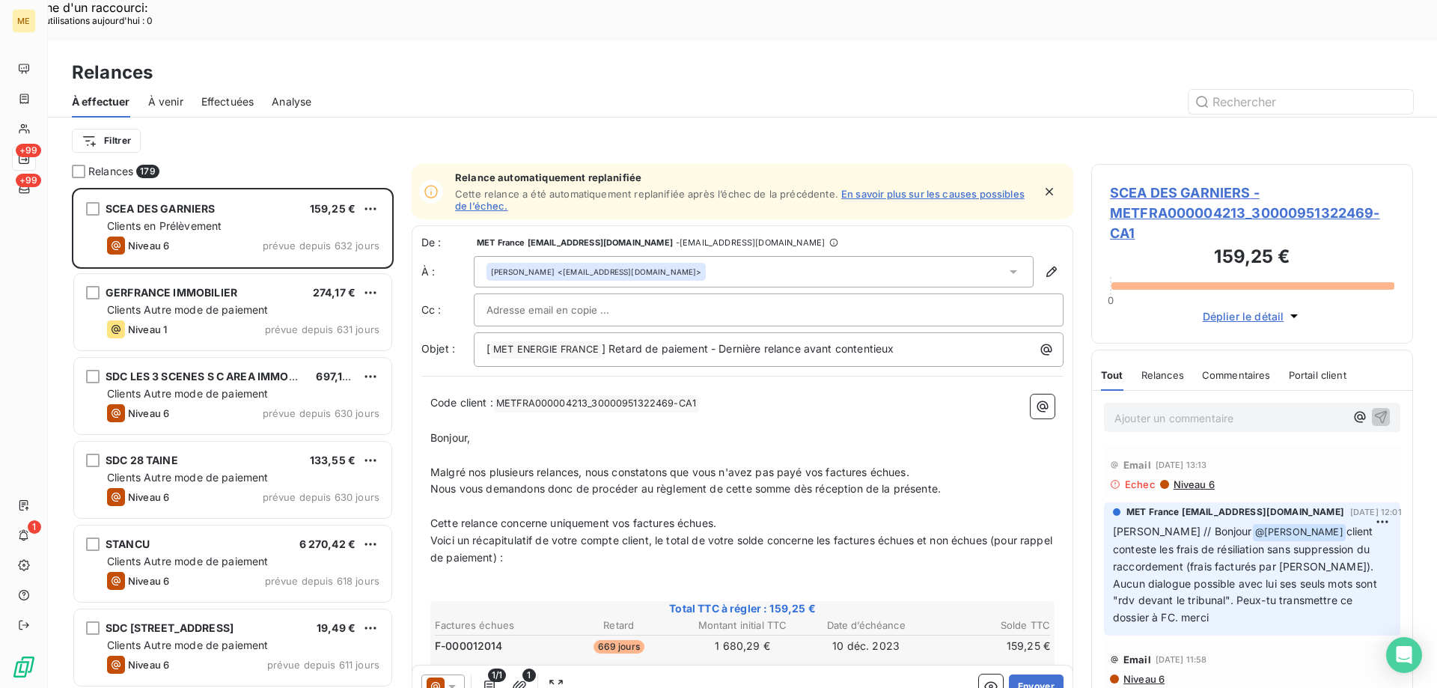
scroll to position [530, 311]
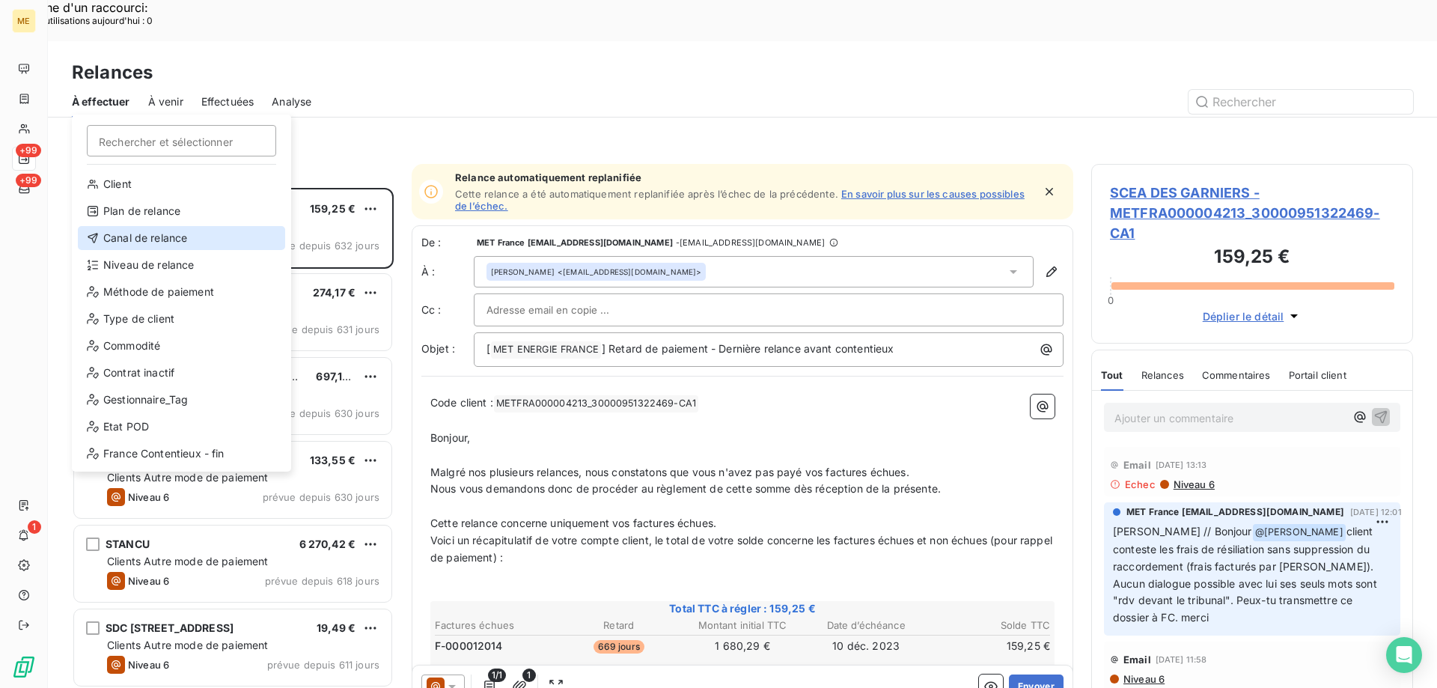
click at [169, 234] on div "Canal de relance" at bounding box center [181, 238] width 207 height 24
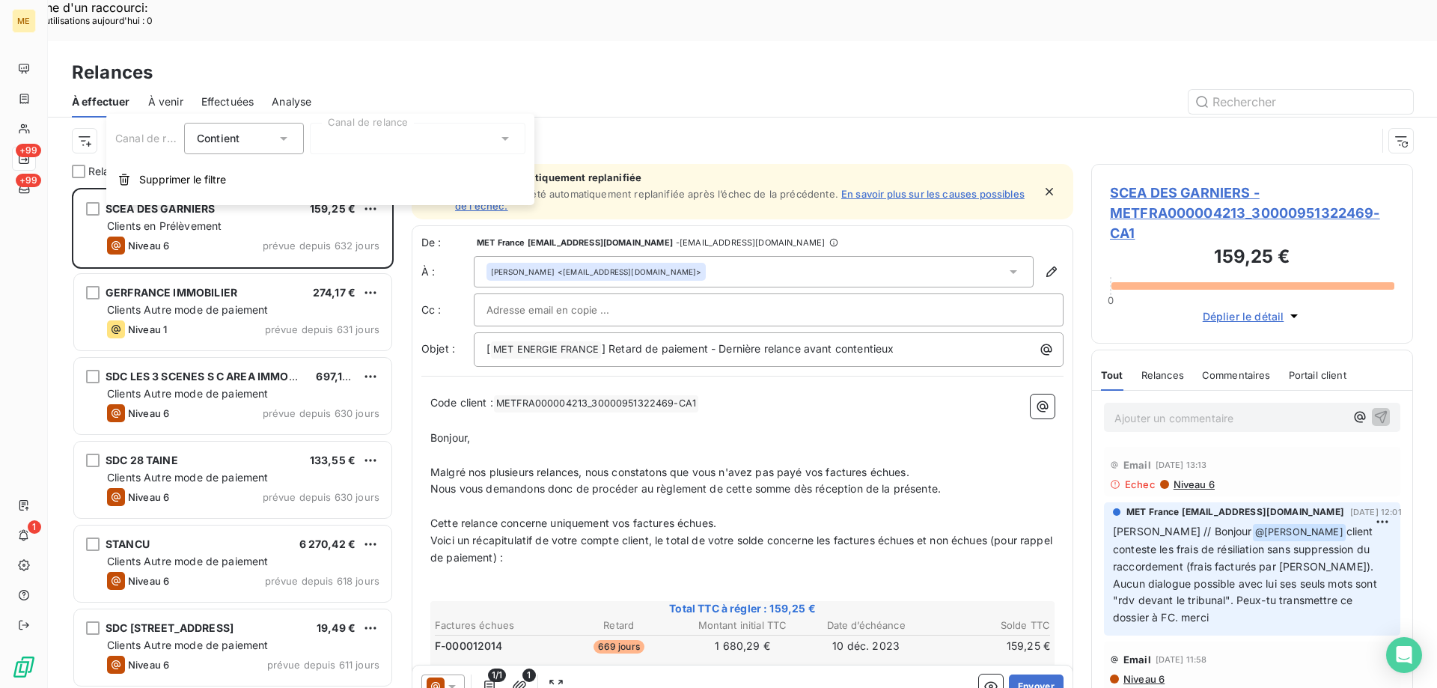
click at [335, 140] on div at bounding box center [418, 138] width 216 height 31
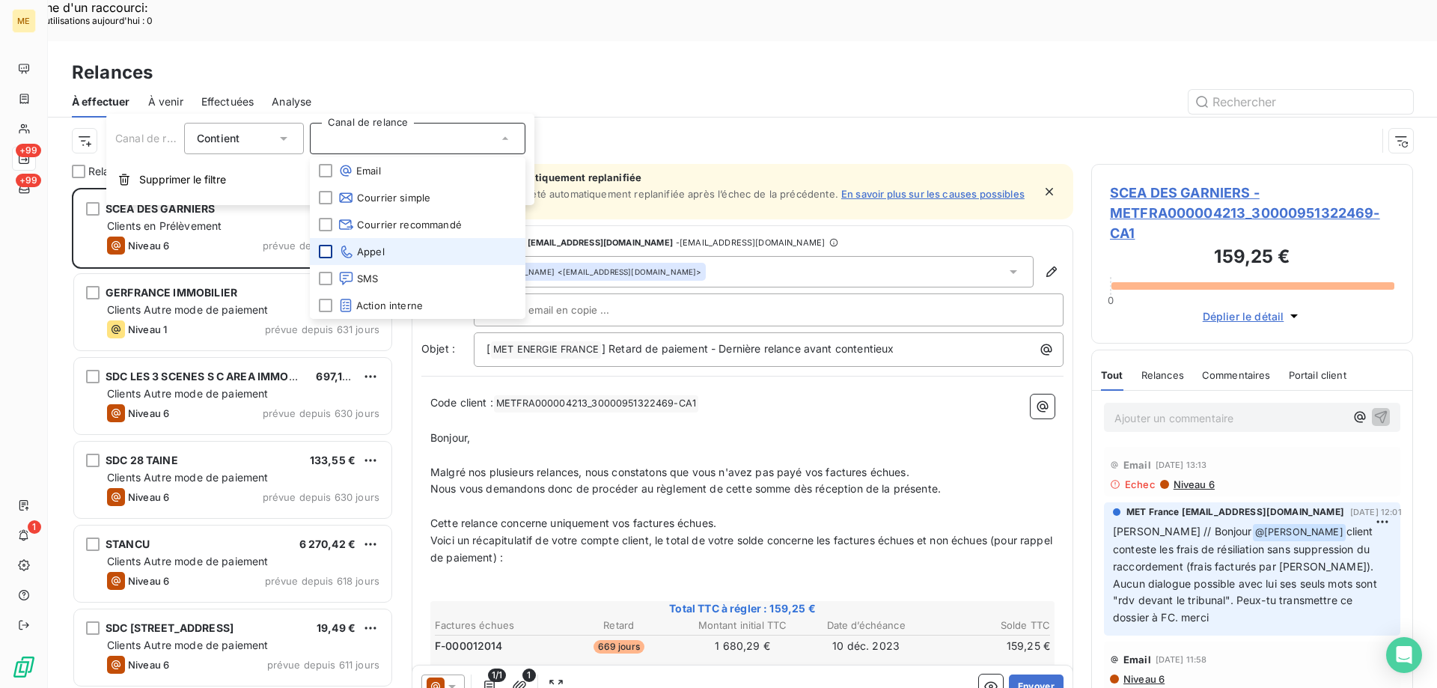
click at [328, 247] on div at bounding box center [325, 251] width 13 height 13
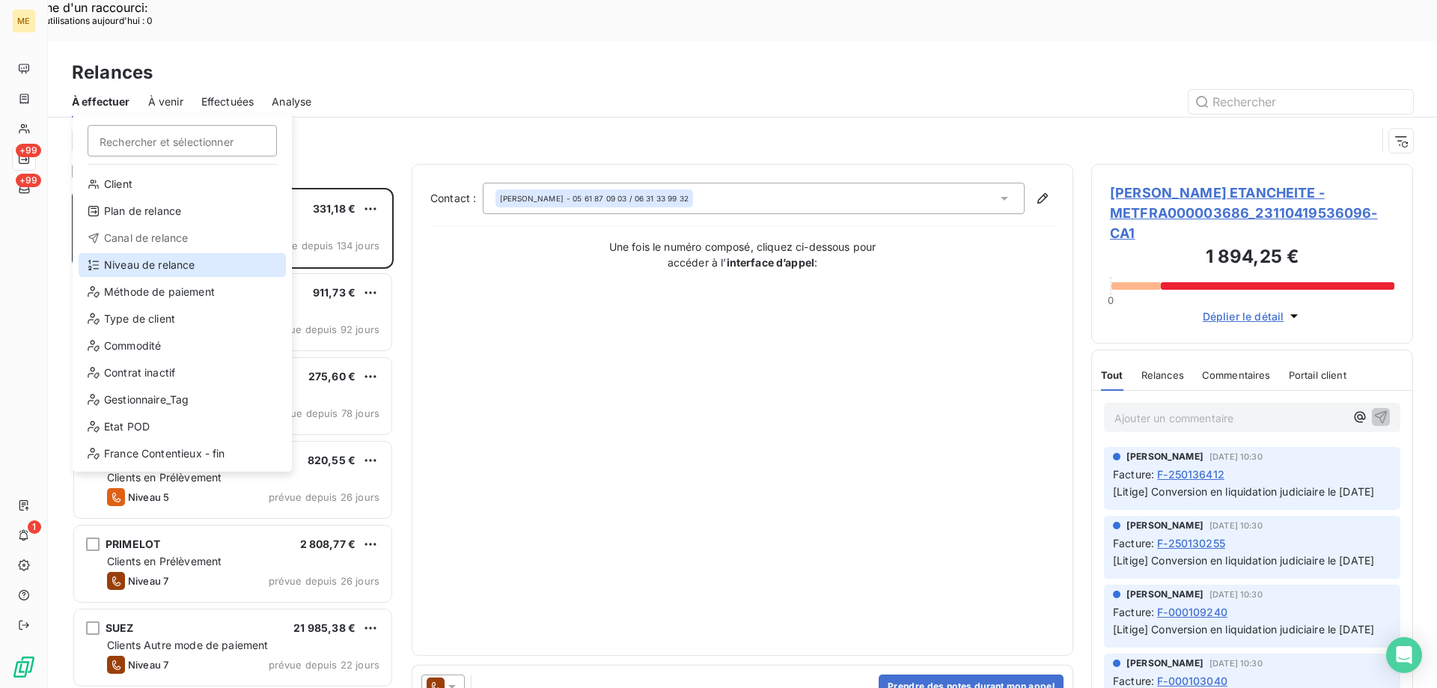
click at [127, 269] on div "Niveau de relance" at bounding box center [182, 265] width 207 height 24
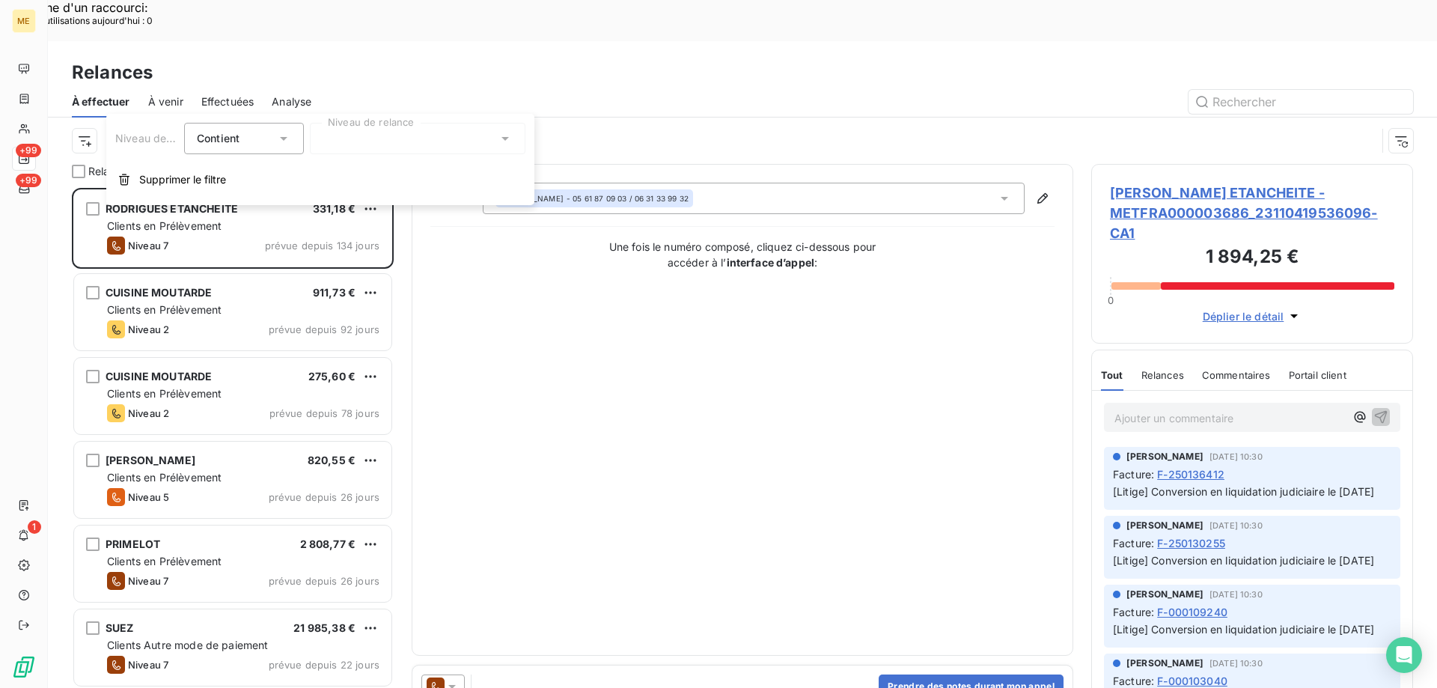
click at [319, 130] on div at bounding box center [418, 138] width 216 height 31
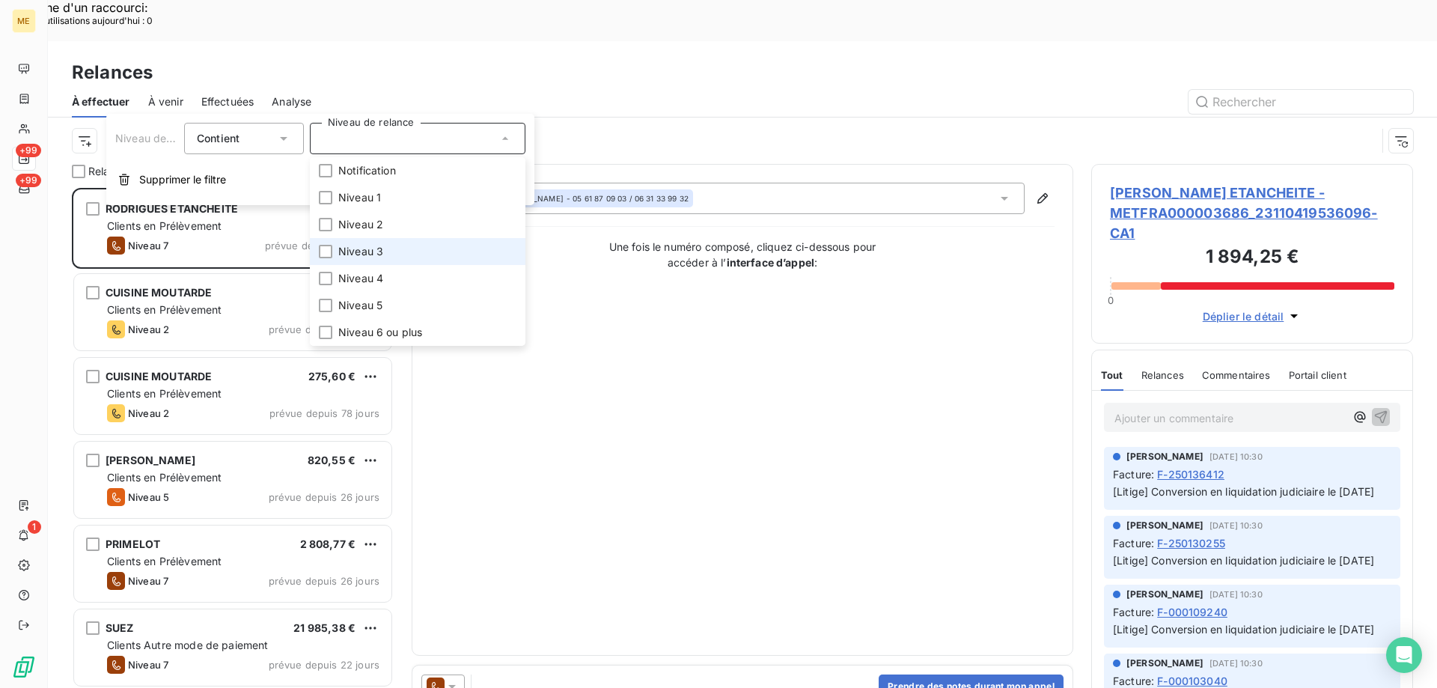
click at [371, 249] on span "Niveau 3" at bounding box center [360, 251] width 45 height 15
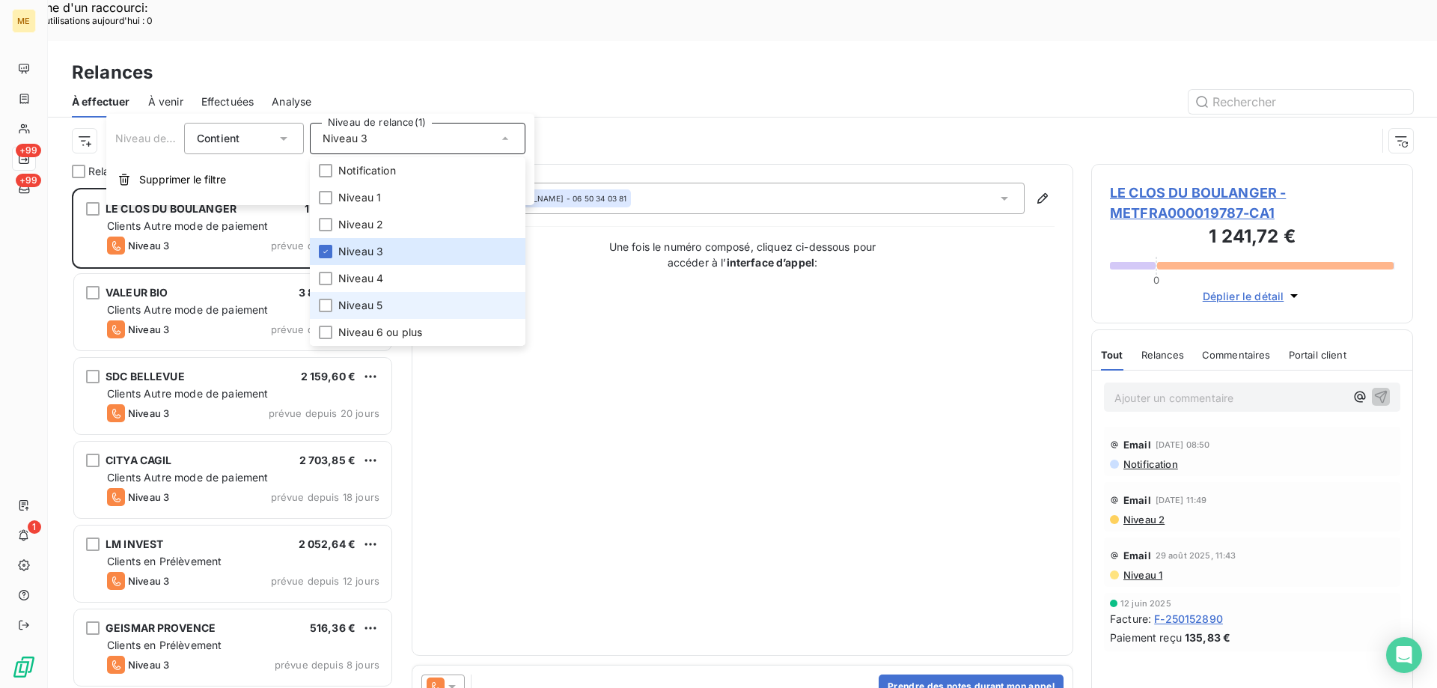
click at [396, 307] on li "Niveau 5" at bounding box center [418, 305] width 216 height 27
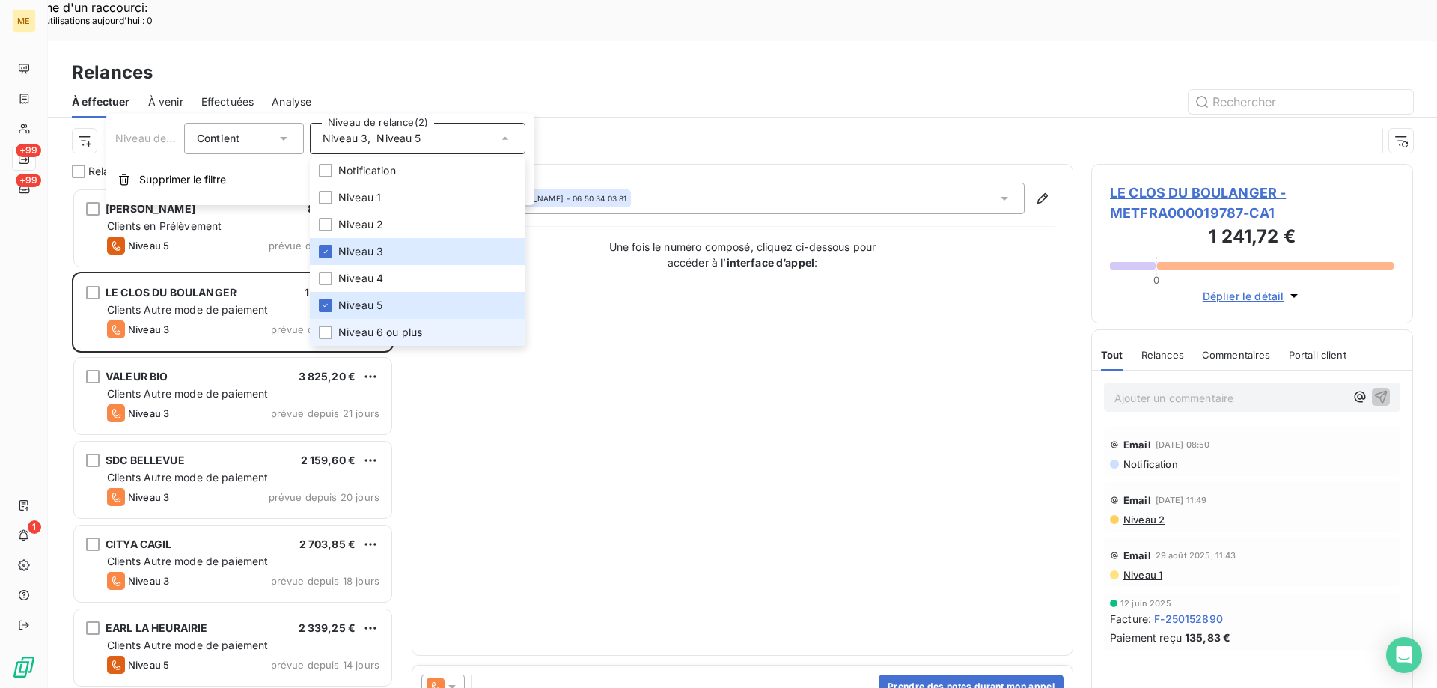
click at [390, 341] on li "Niveau 6 ou plus" at bounding box center [418, 332] width 216 height 27
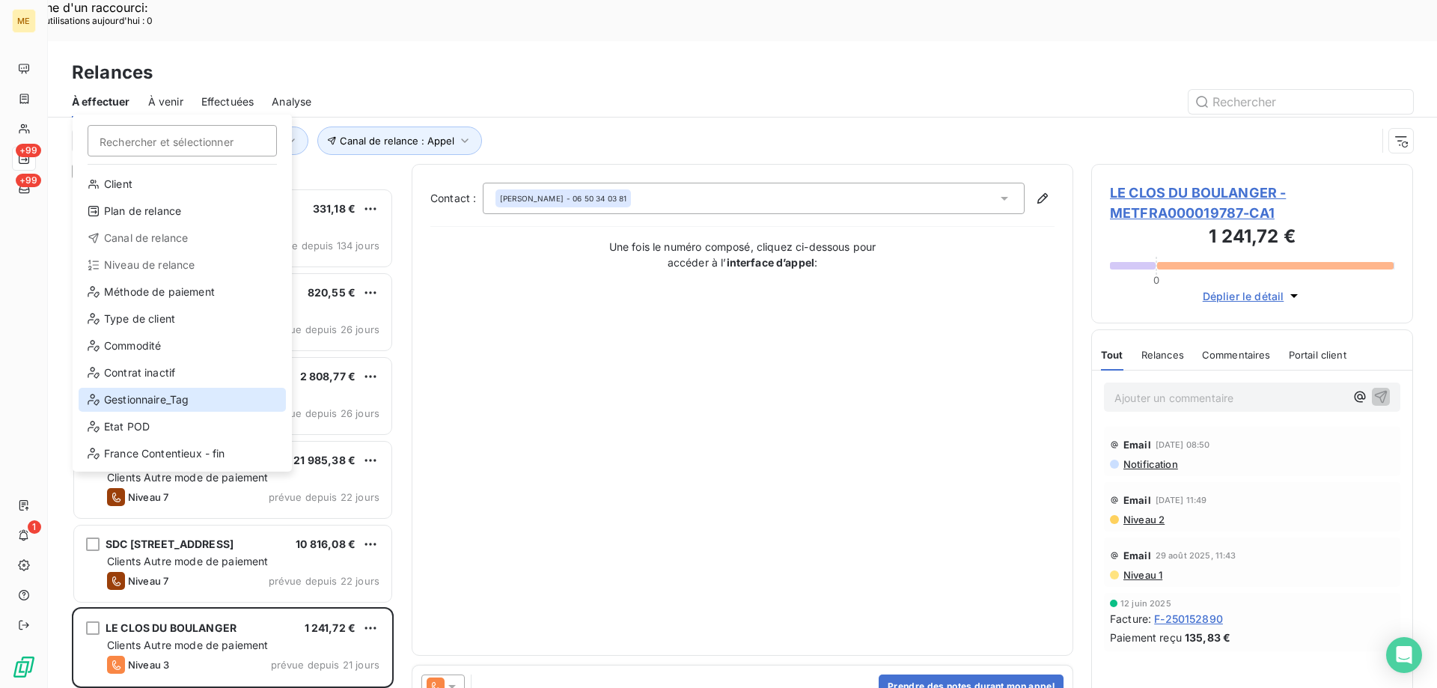
click at [128, 409] on div "Gestionnaire_Tag" at bounding box center [182, 400] width 207 height 24
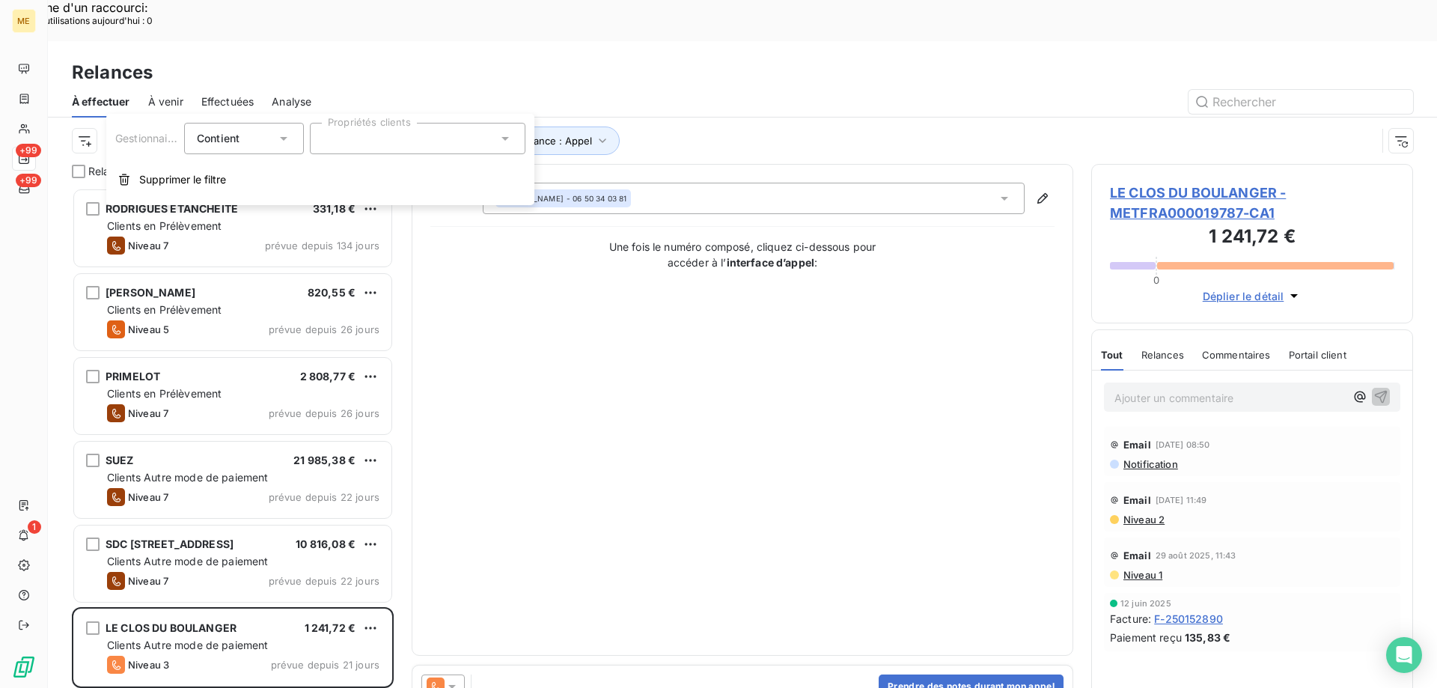
click at [361, 140] on div at bounding box center [418, 138] width 216 height 31
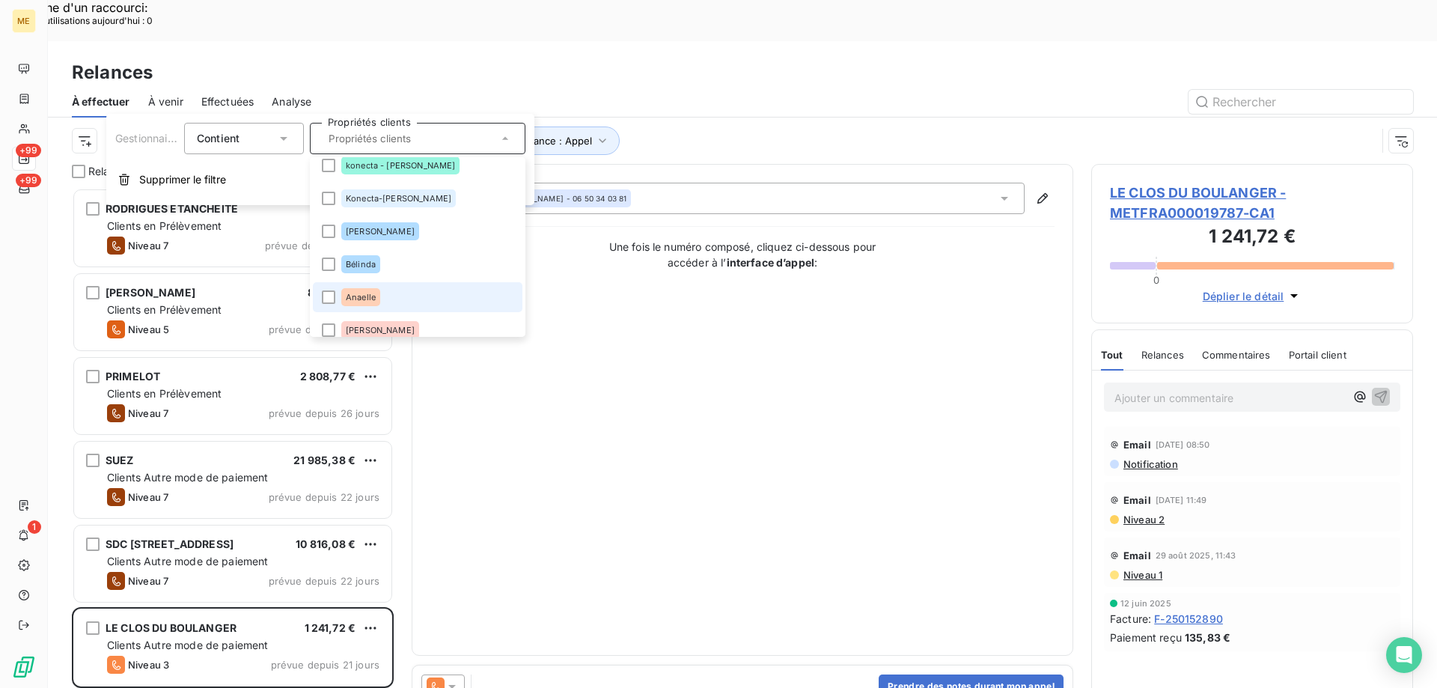
scroll to position [210, 0]
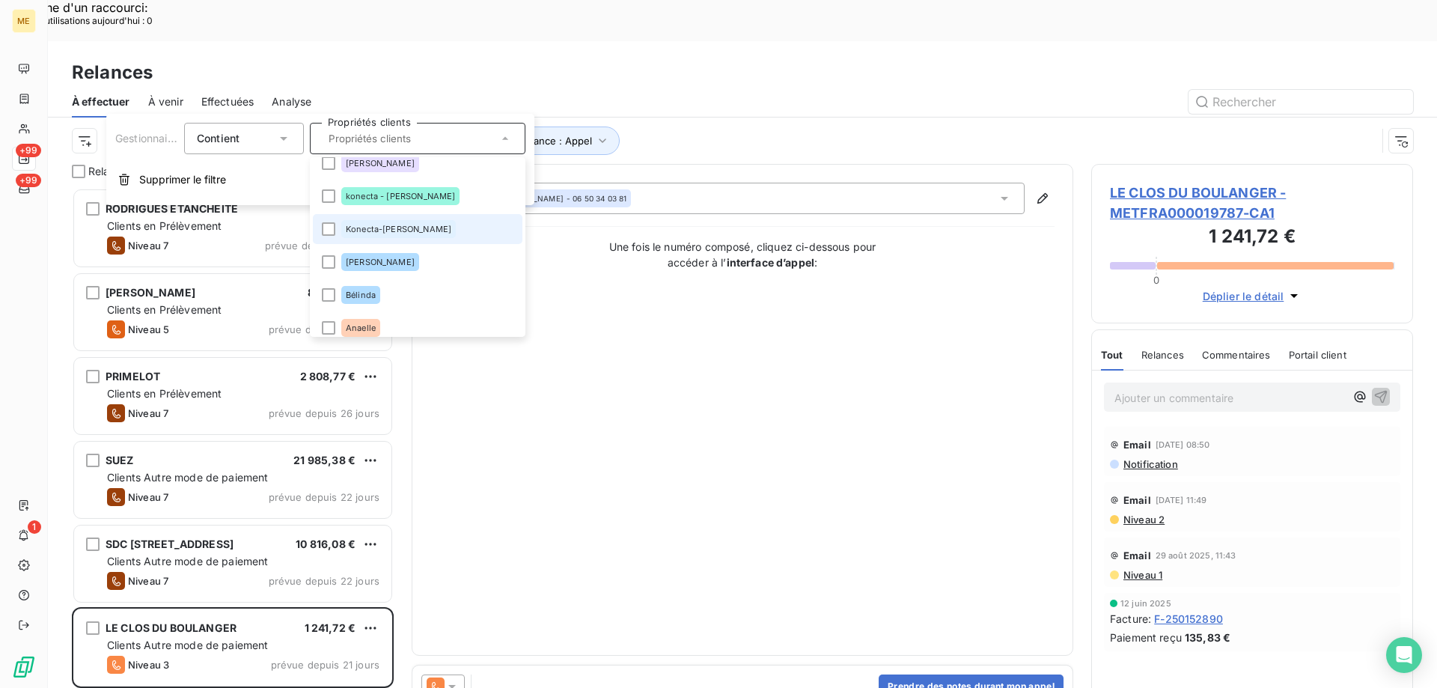
click at [385, 227] on span "Konecta-[PERSON_NAME]" at bounding box center [399, 229] width 106 height 9
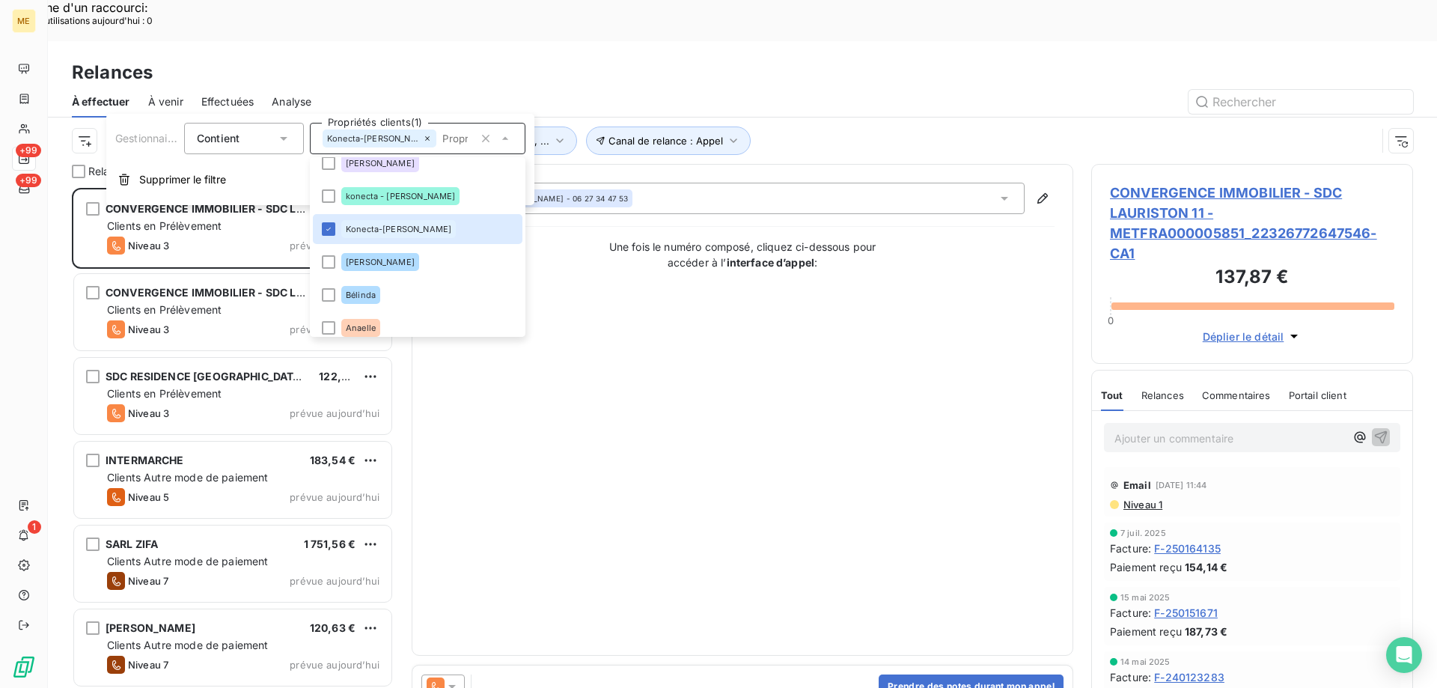
click at [824, 411] on div "Contact : Maya Mosbah - 06 27 34 47 53 Une fois le numéro composé, cliquez ci-d…" at bounding box center [742, 410] width 624 height 454
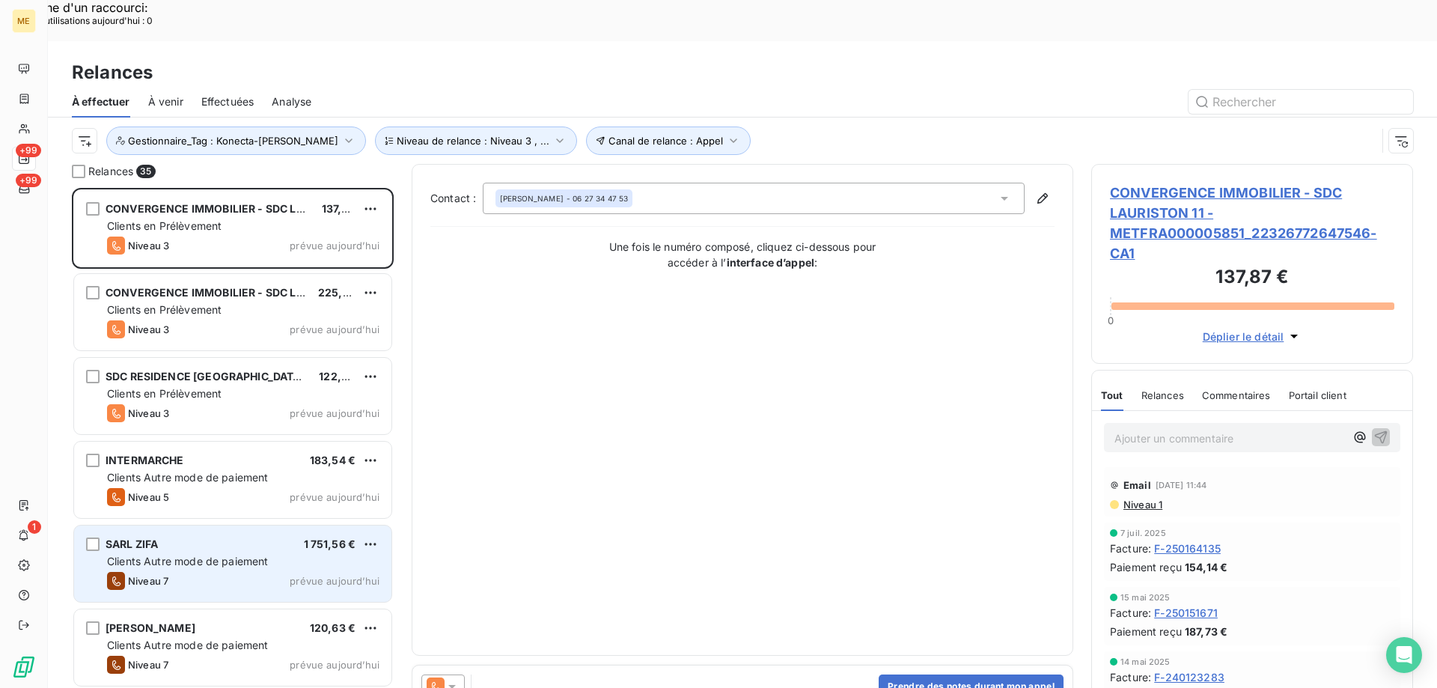
click at [202, 555] on span "Clients Autre mode de paiement" at bounding box center [188, 561] width 162 height 13
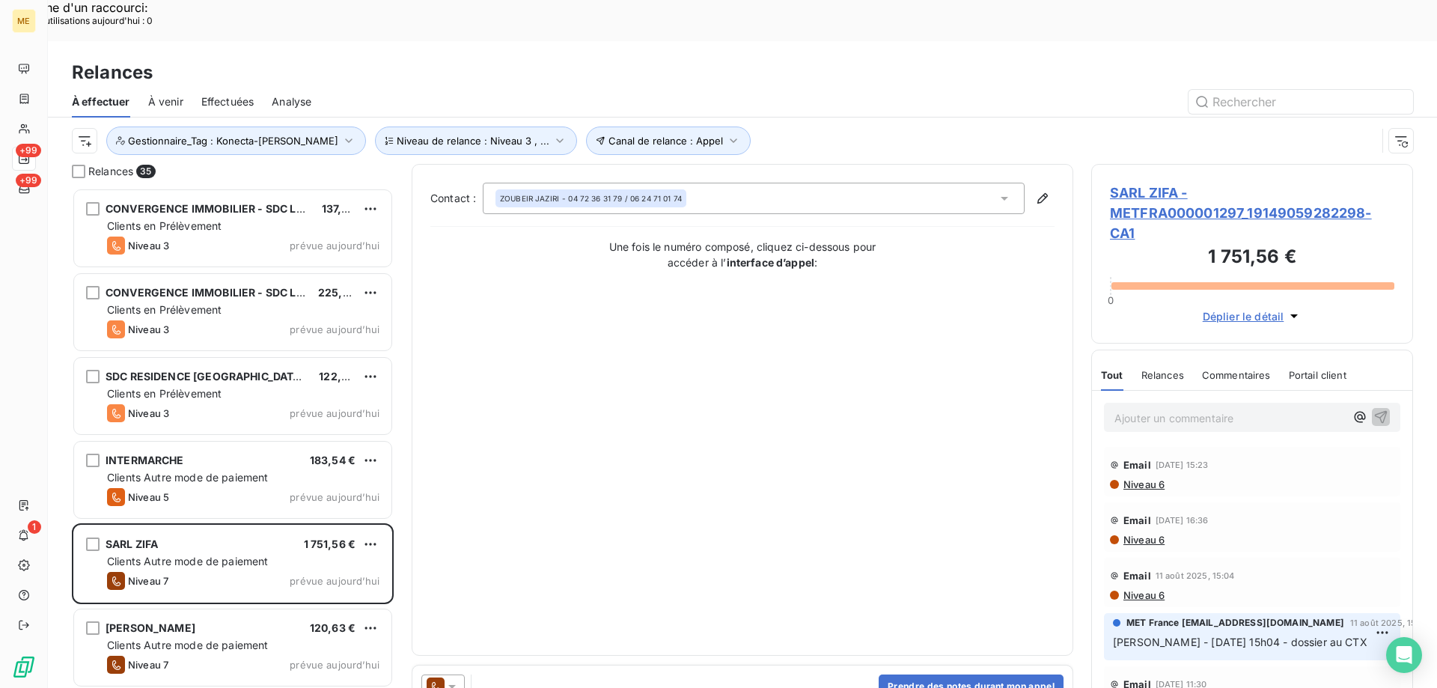
click at [1138, 183] on span "SARL ZIFA - METFRA000001297_19149059282298-CA1" at bounding box center [1252, 213] width 284 height 61
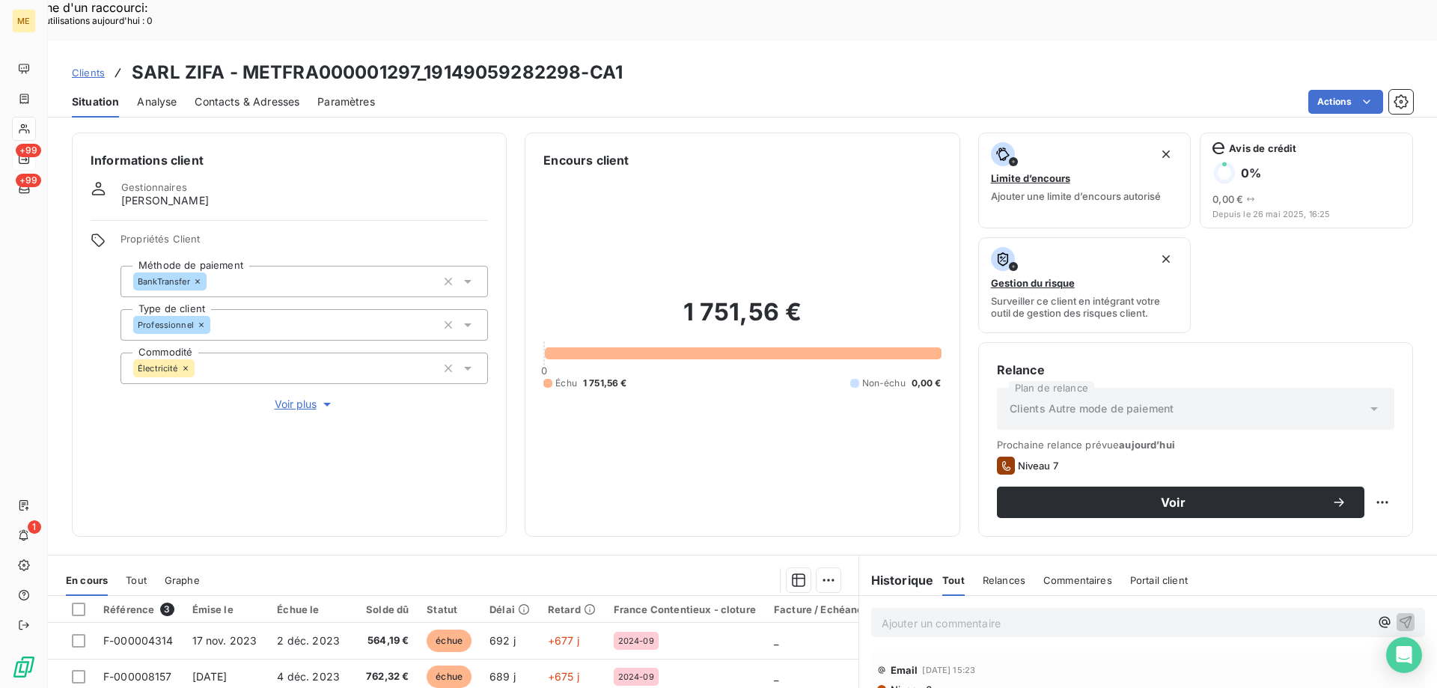
click at [281, 397] on span "Voir plus" at bounding box center [305, 404] width 60 height 15
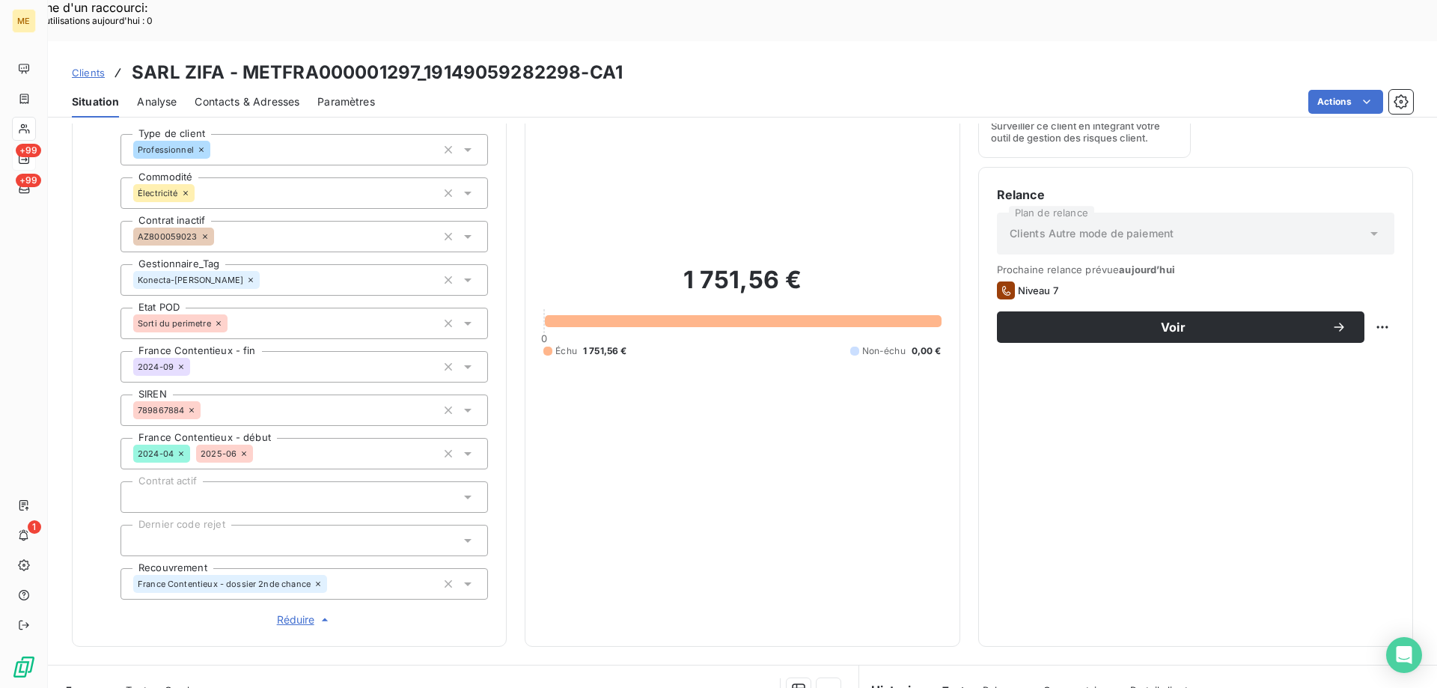
scroll to position [299, 0]
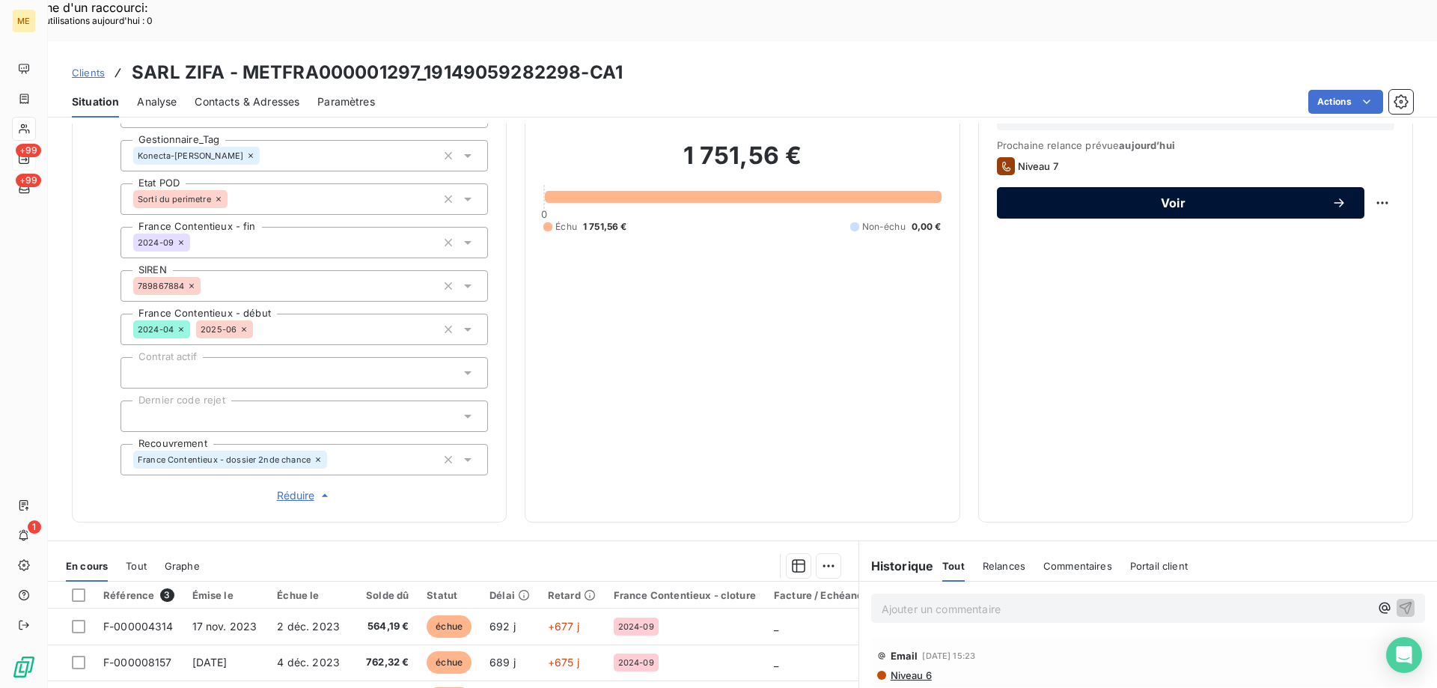
click at [998, 187] on button "Voir" at bounding box center [1180, 202] width 367 height 31
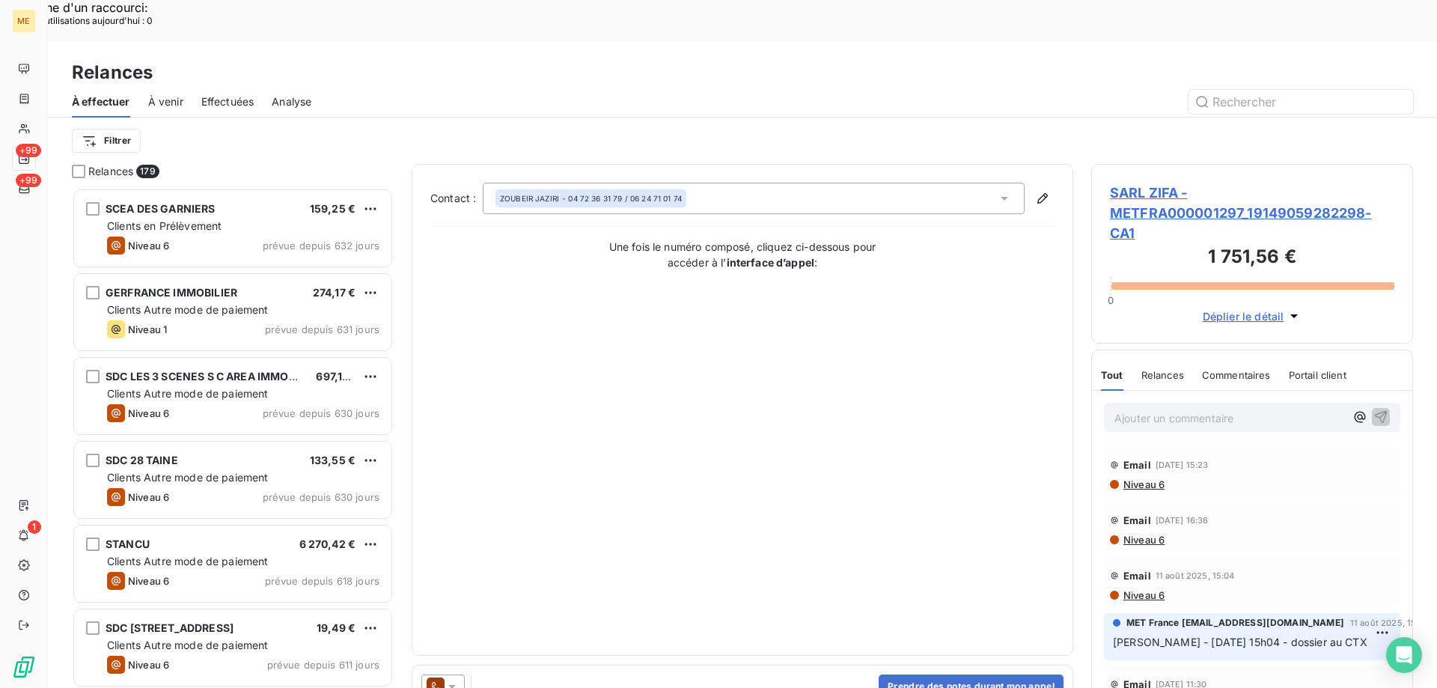
scroll to position [530, 311]
click at [450, 679] on icon at bounding box center [452, 686] width 15 height 15
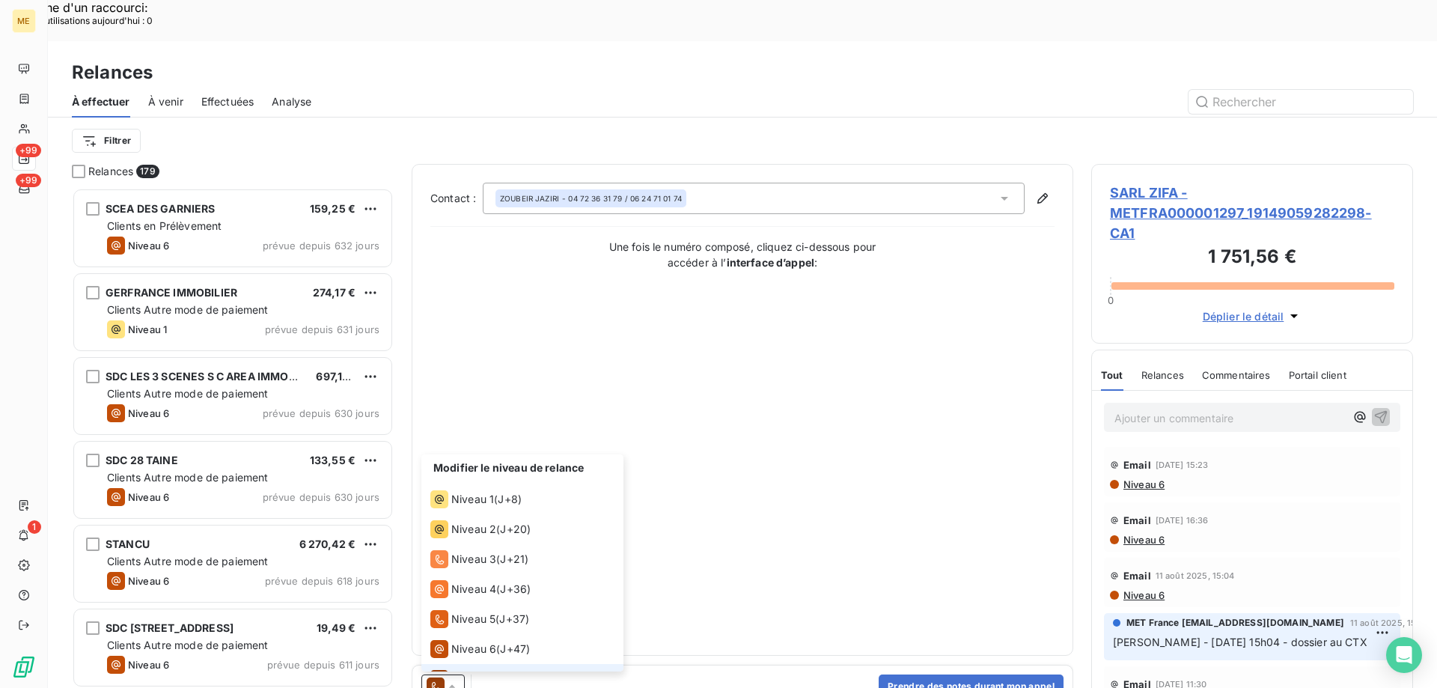
scroll to position [22, 0]
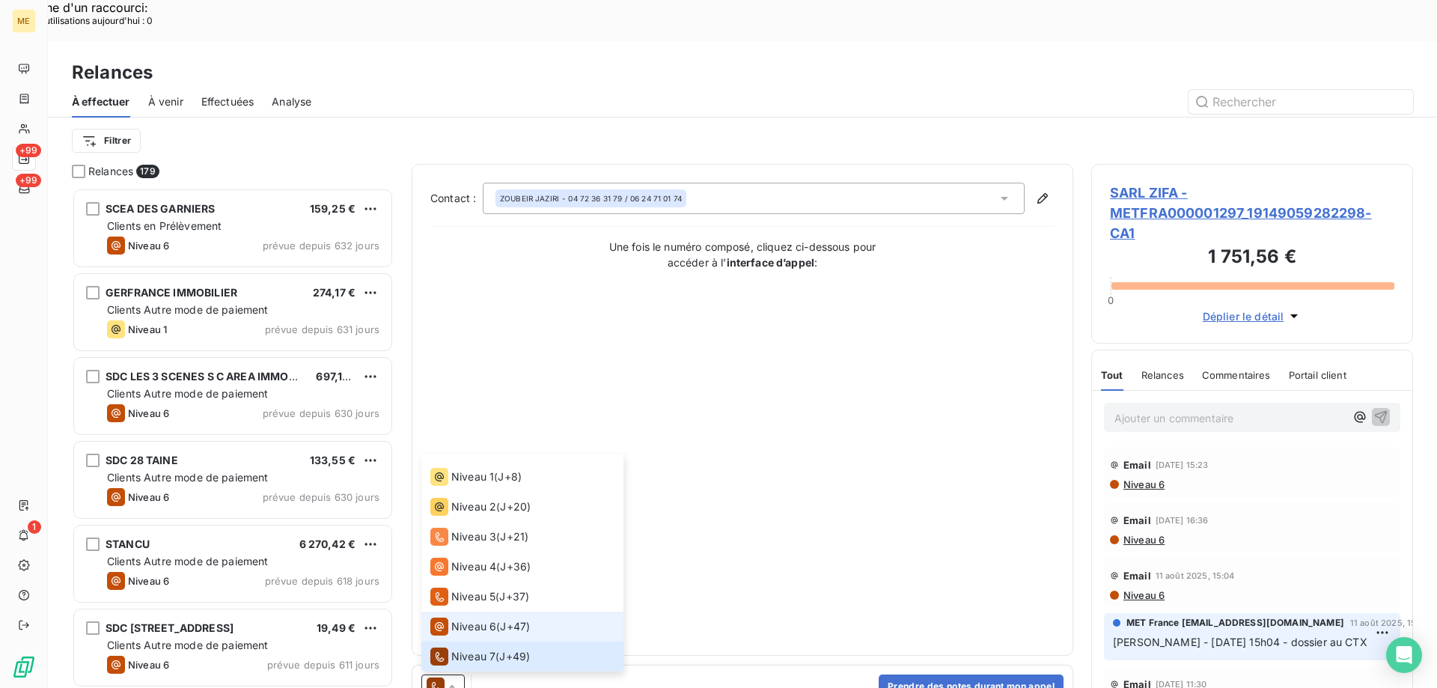
click at [451, 619] on span "Niveau 6" at bounding box center [473, 626] width 45 height 15
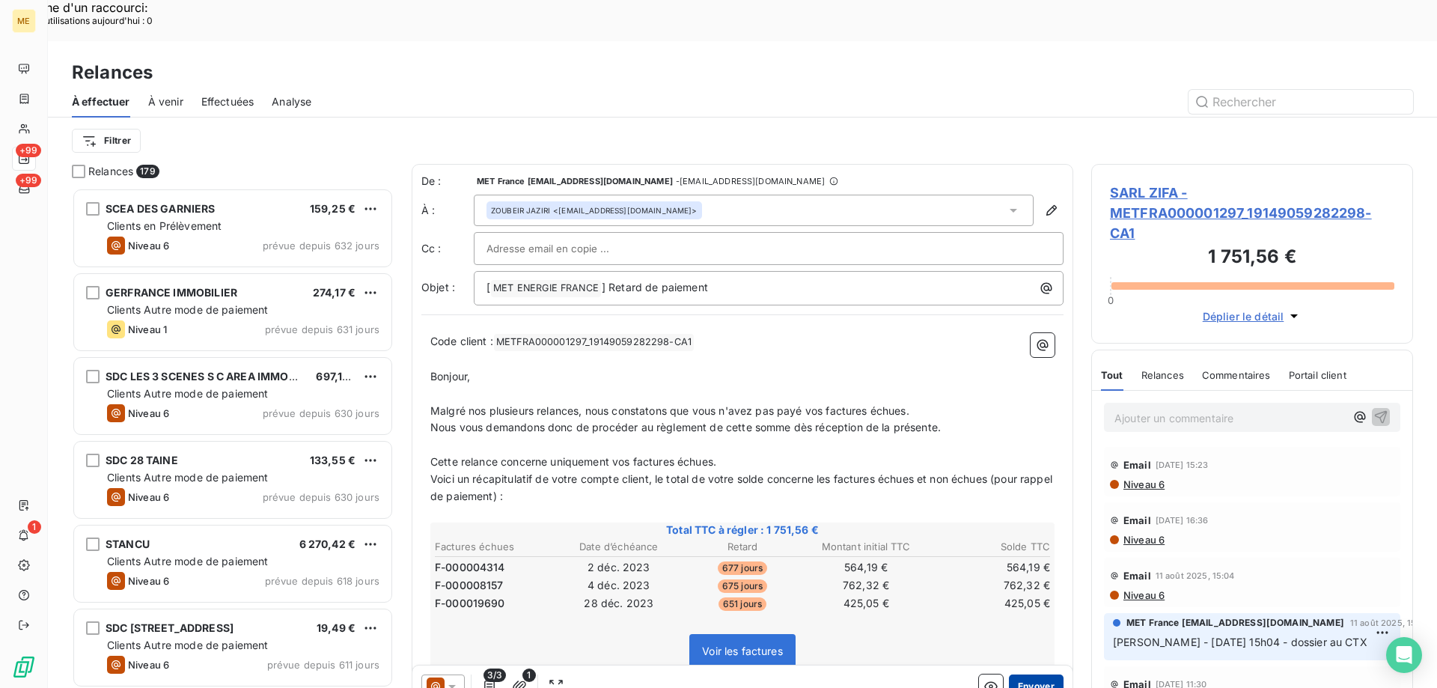
click at [1030, 674] on button "Envoyer" at bounding box center [1036, 686] width 55 height 24
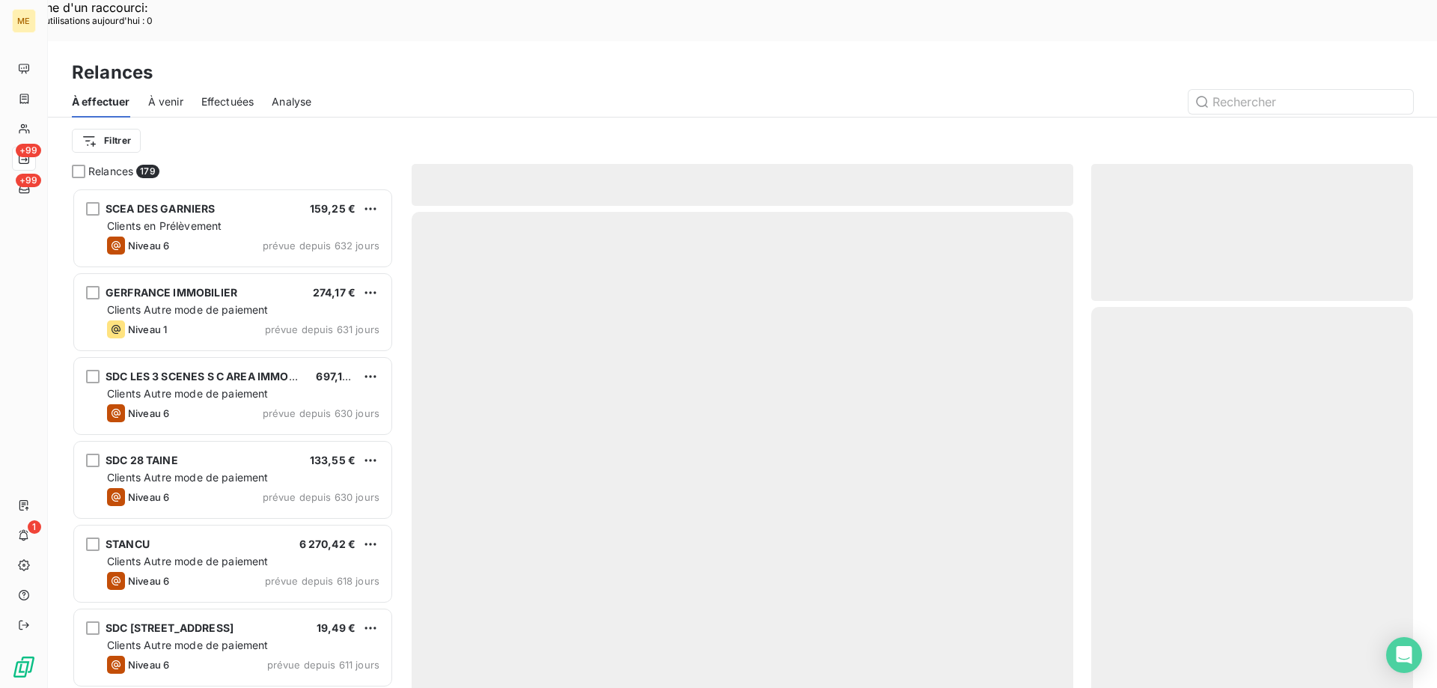
click at [234, 94] on span "Effectuées" at bounding box center [227, 101] width 53 height 15
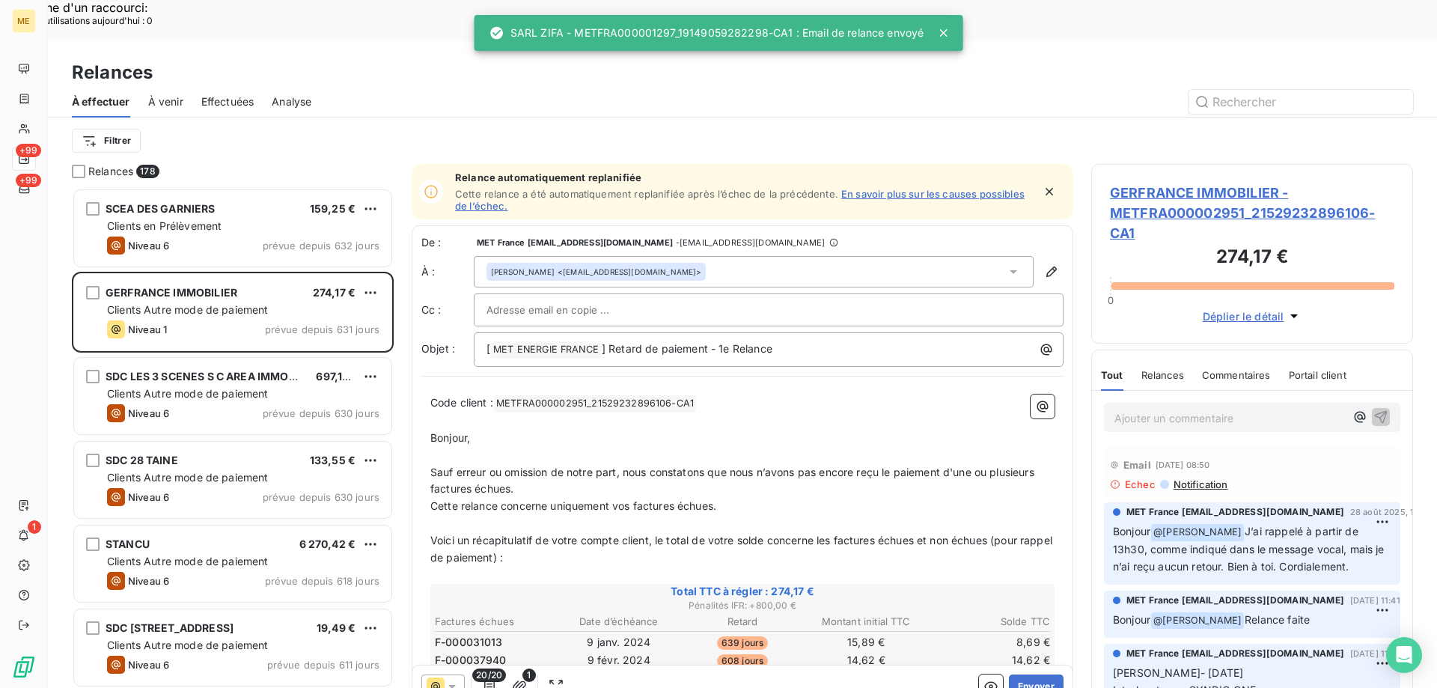
click at [222, 94] on span "Effectuées" at bounding box center [227, 101] width 53 height 15
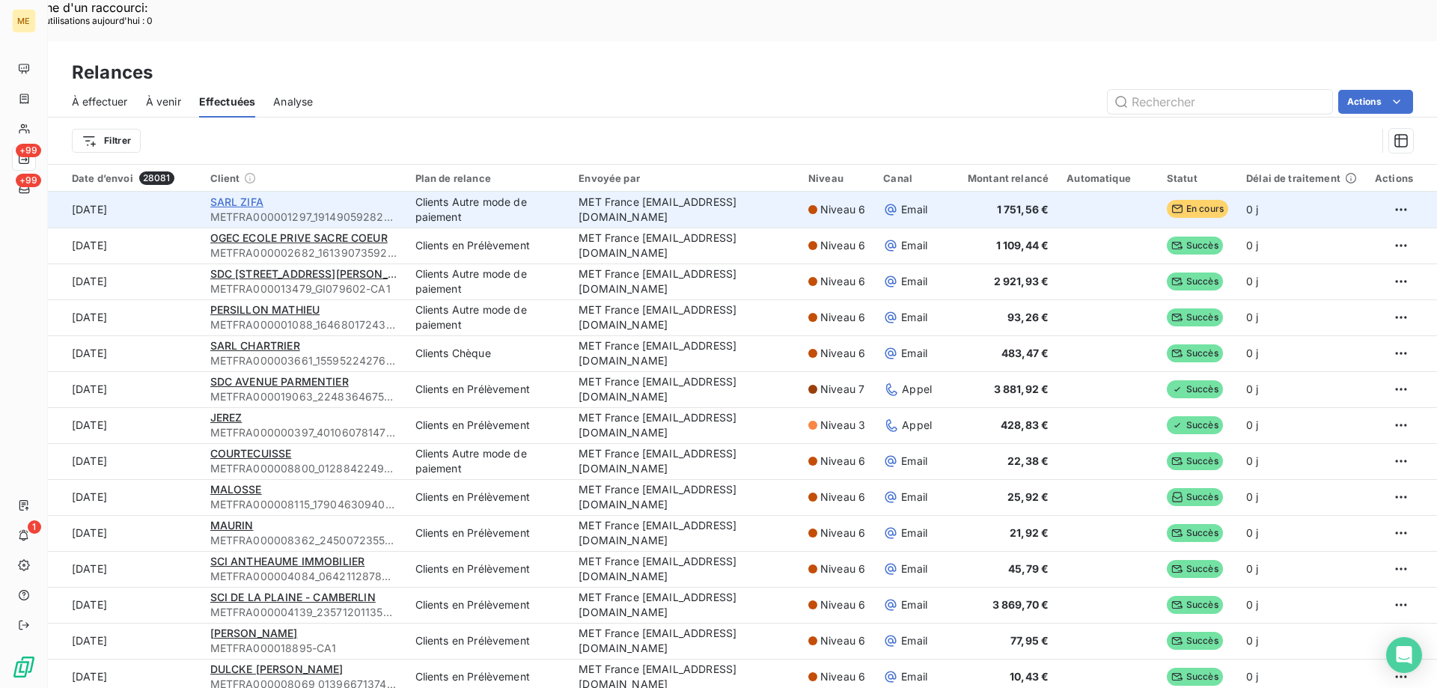
click at [225, 195] on span "SARL ZIFA" at bounding box center [236, 201] width 53 height 13
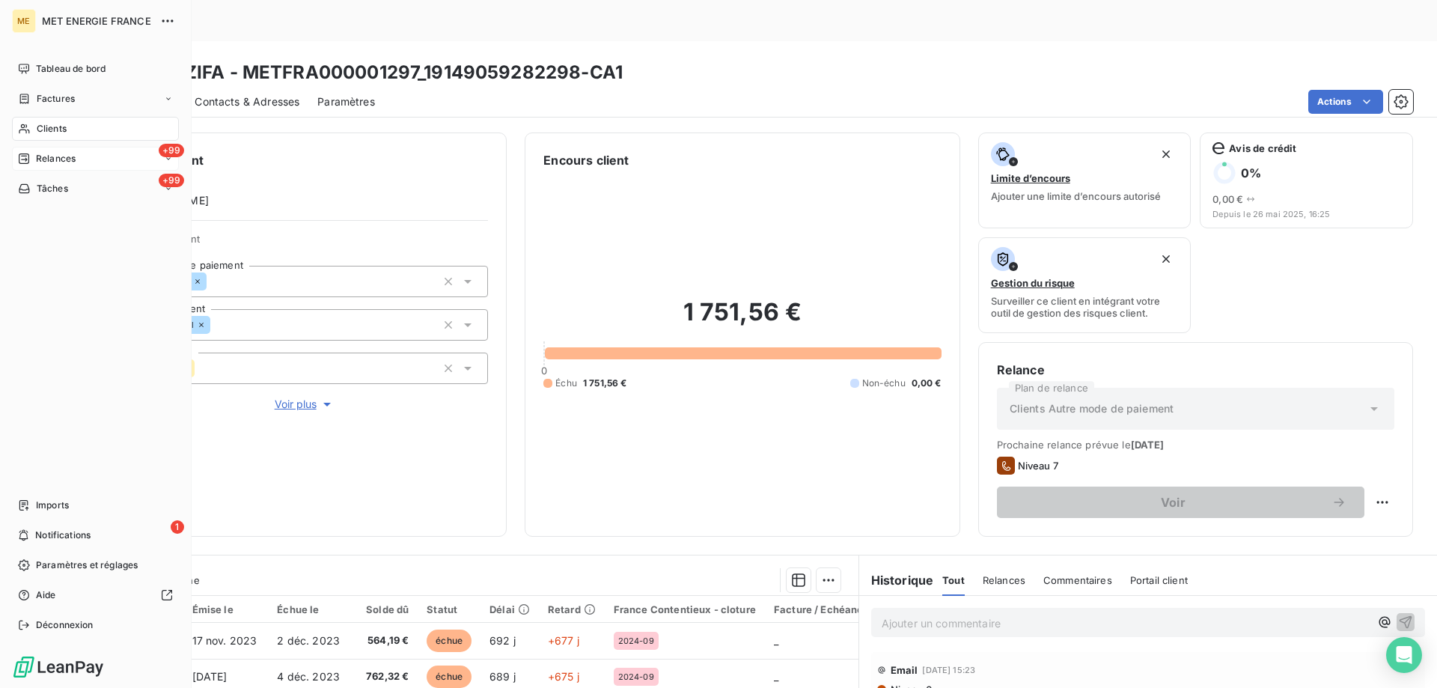
click at [42, 153] on span "Relances" at bounding box center [56, 158] width 40 height 13
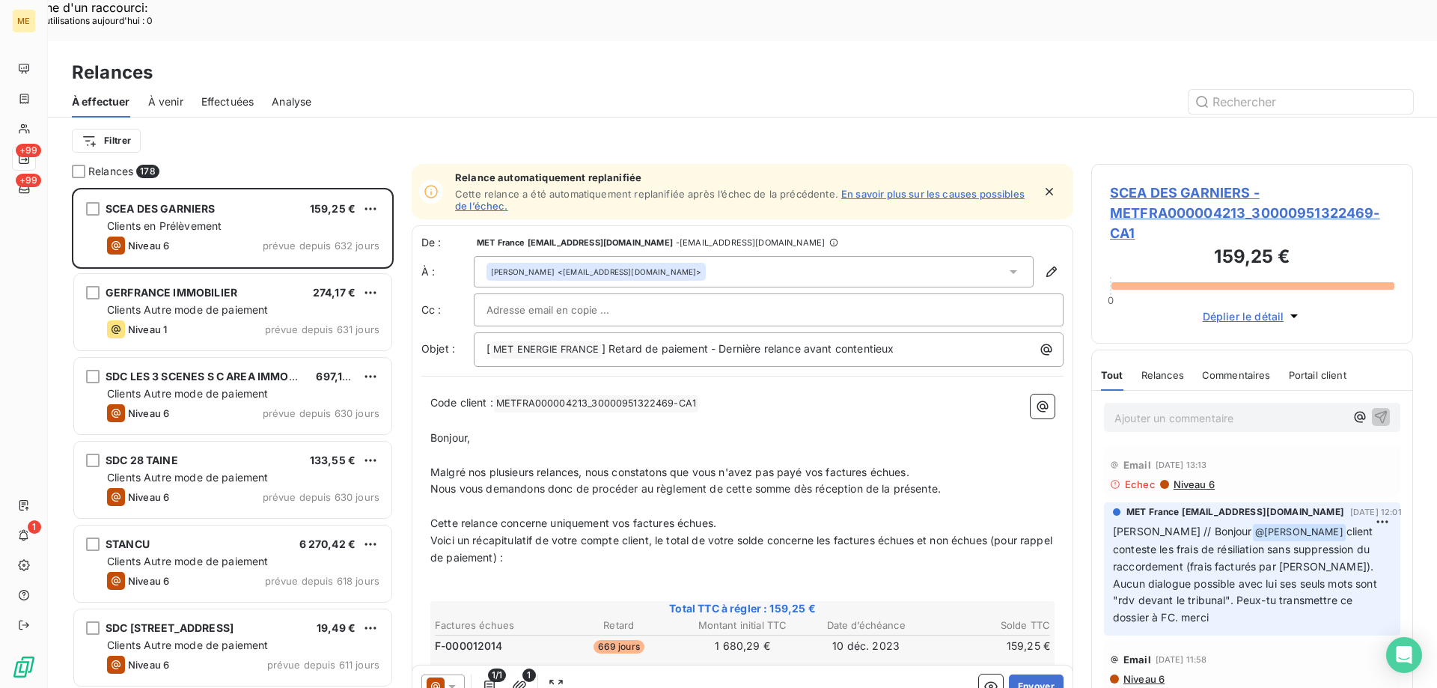
scroll to position [530, 311]
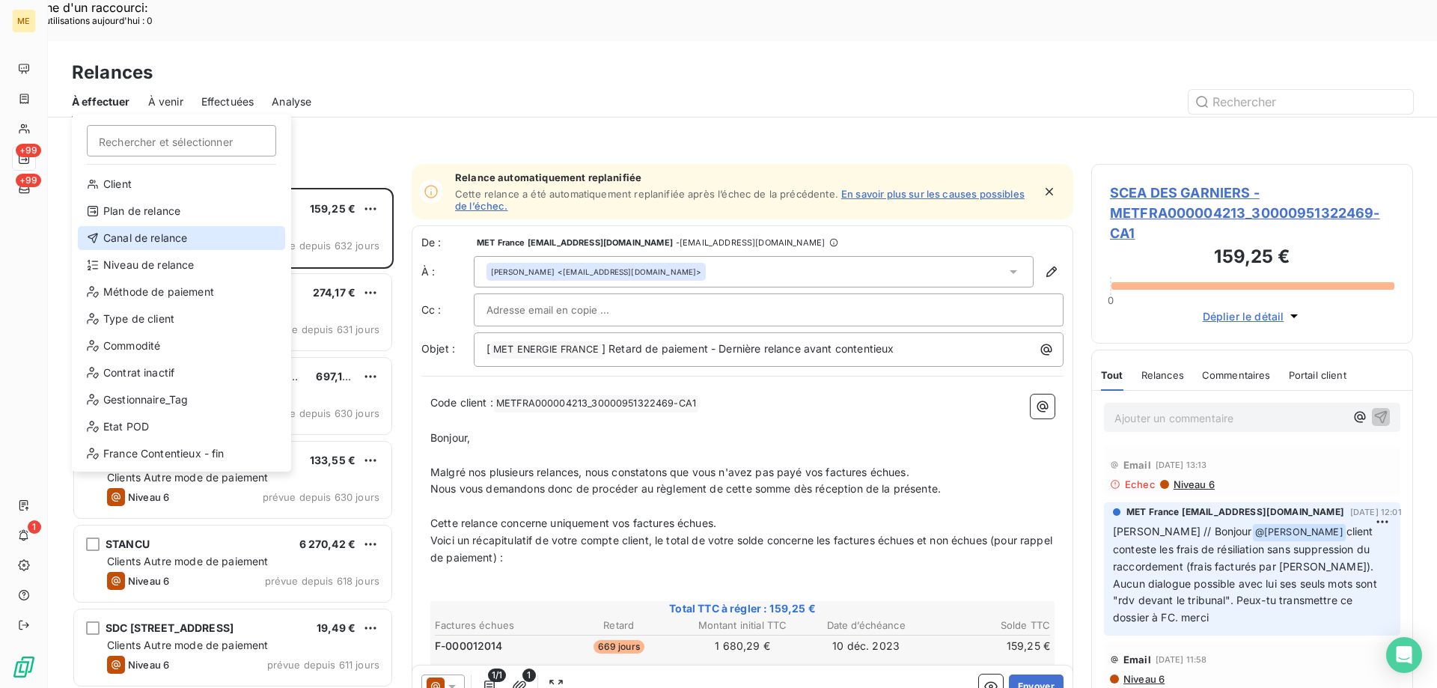
click at [171, 233] on div "Canal de relance" at bounding box center [181, 238] width 207 height 24
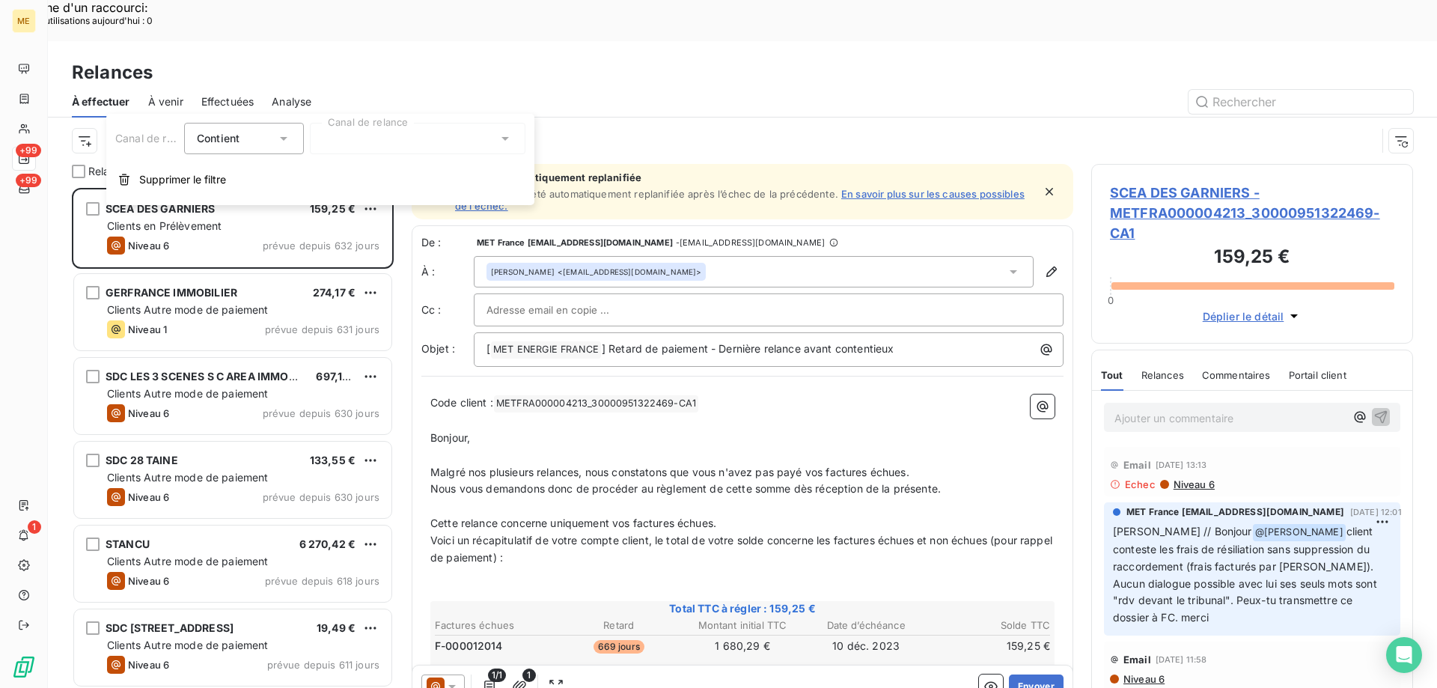
click at [418, 142] on div at bounding box center [418, 138] width 216 height 31
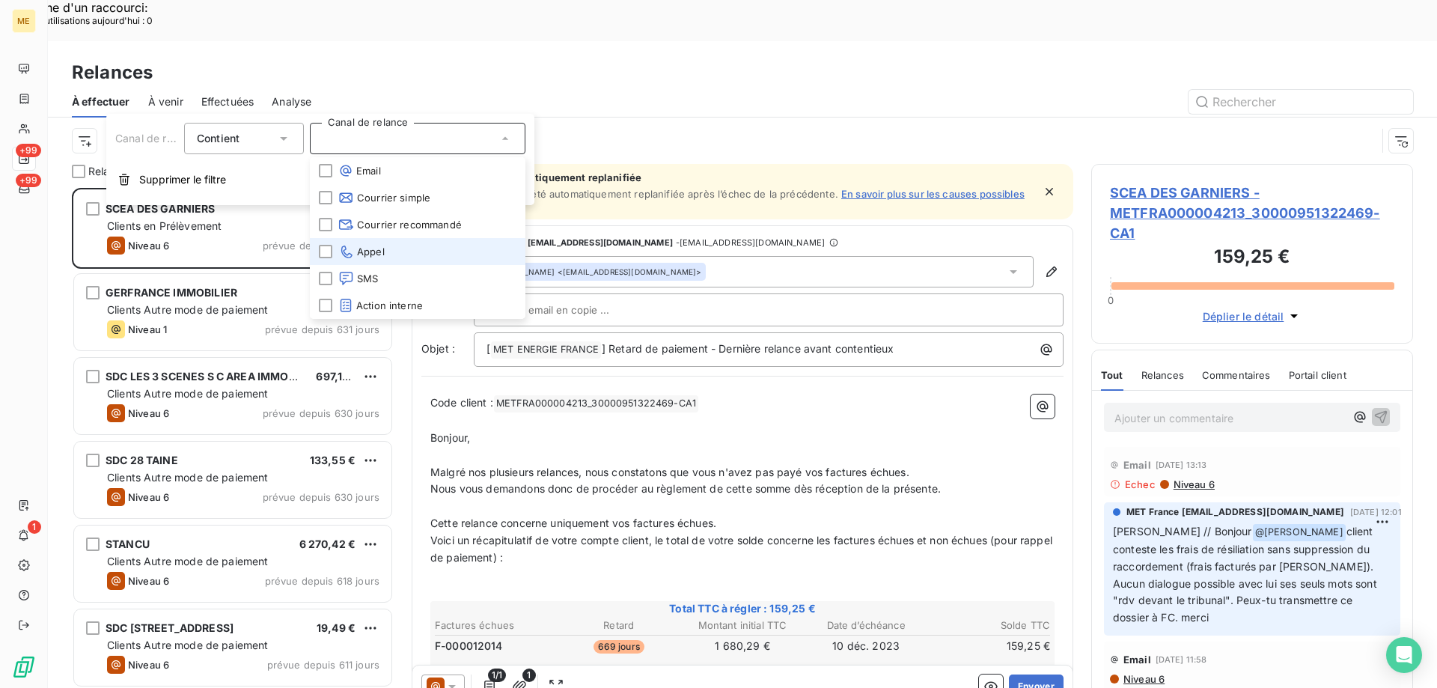
click at [348, 248] on icon at bounding box center [346, 251] width 16 height 15
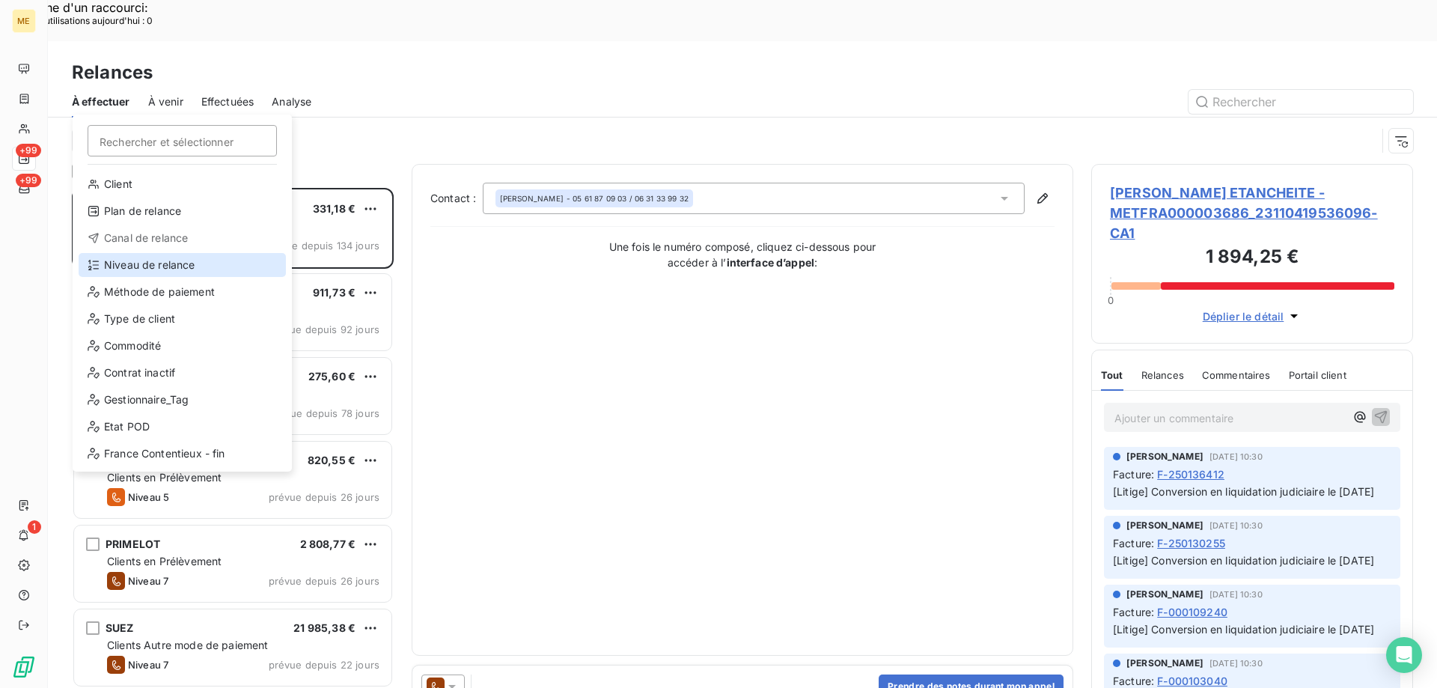
click at [117, 269] on div "Niveau de relance" at bounding box center [182, 265] width 207 height 24
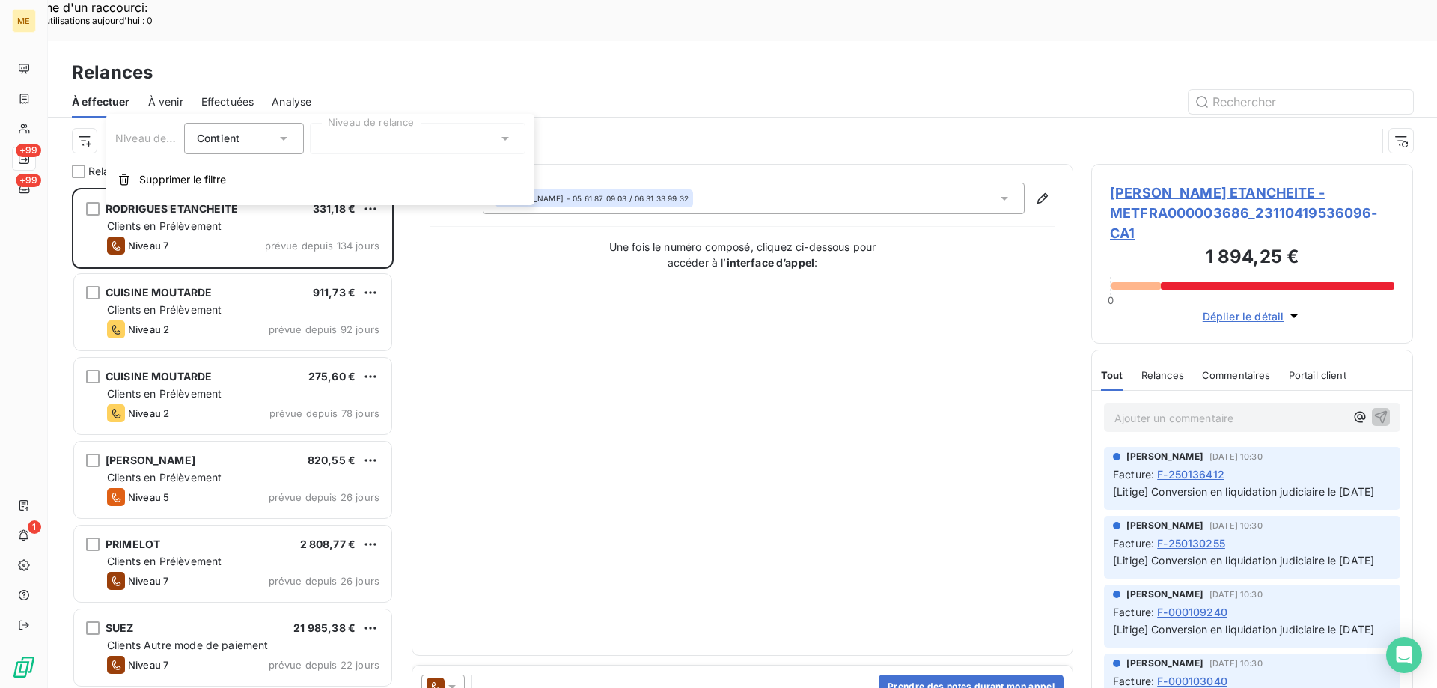
click at [379, 141] on div at bounding box center [418, 138] width 216 height 31
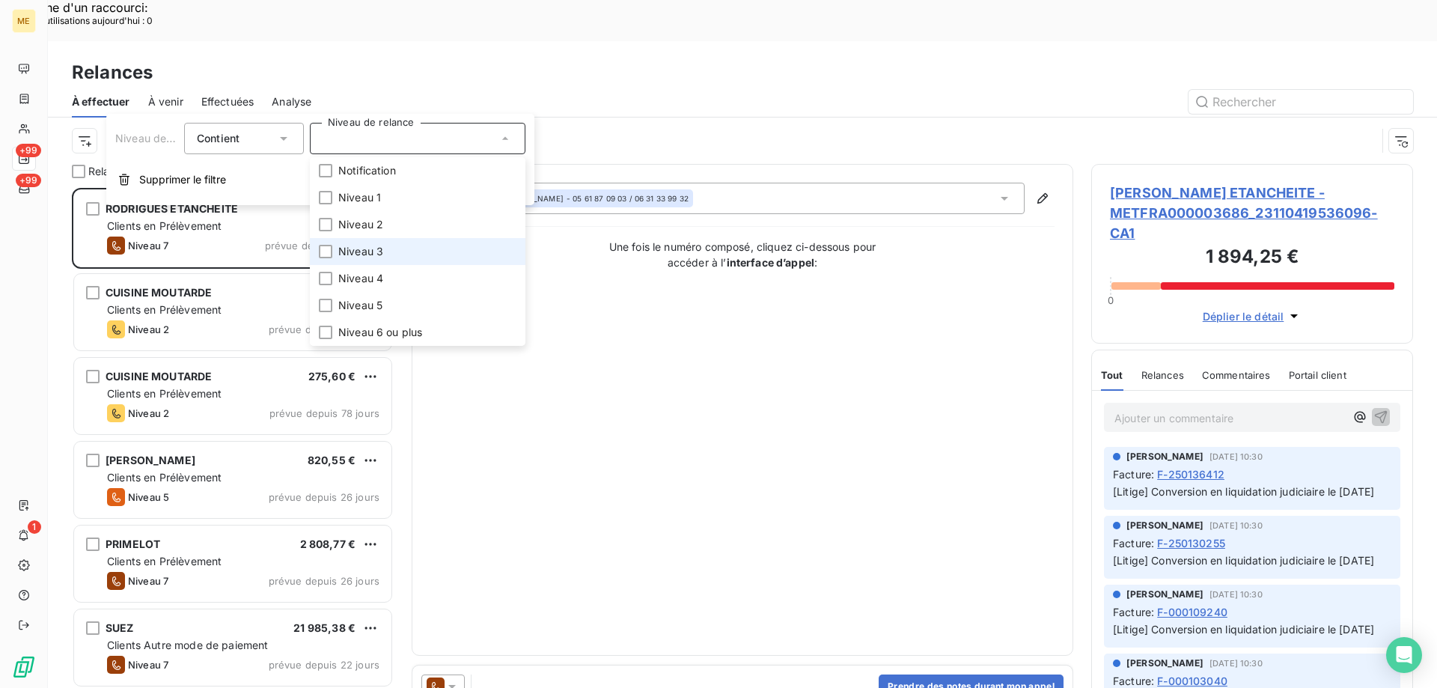
click at [399, 257] on li "Niveau 3" at bounding box center [418, 251] width 216 height 27
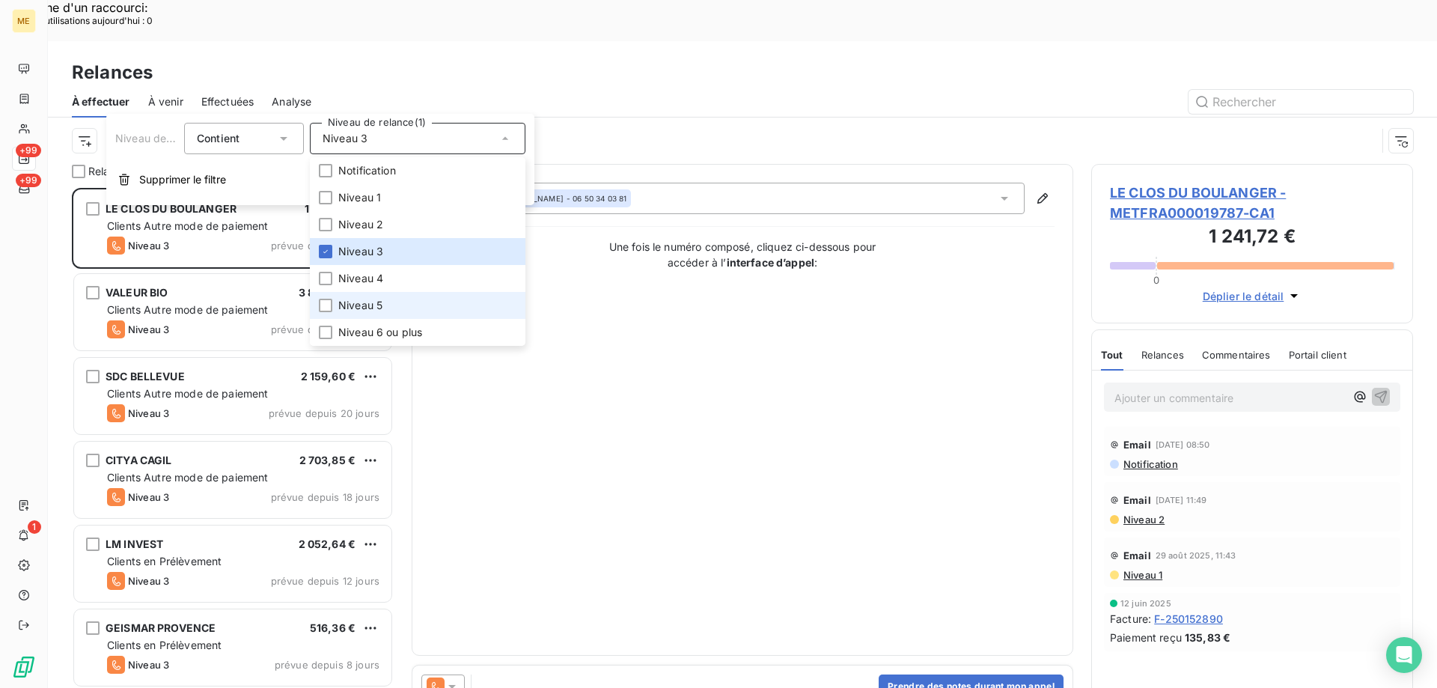
click at [394, 299] on li "Niveau 5" at bounding box center [418, 305] width 216 height 27
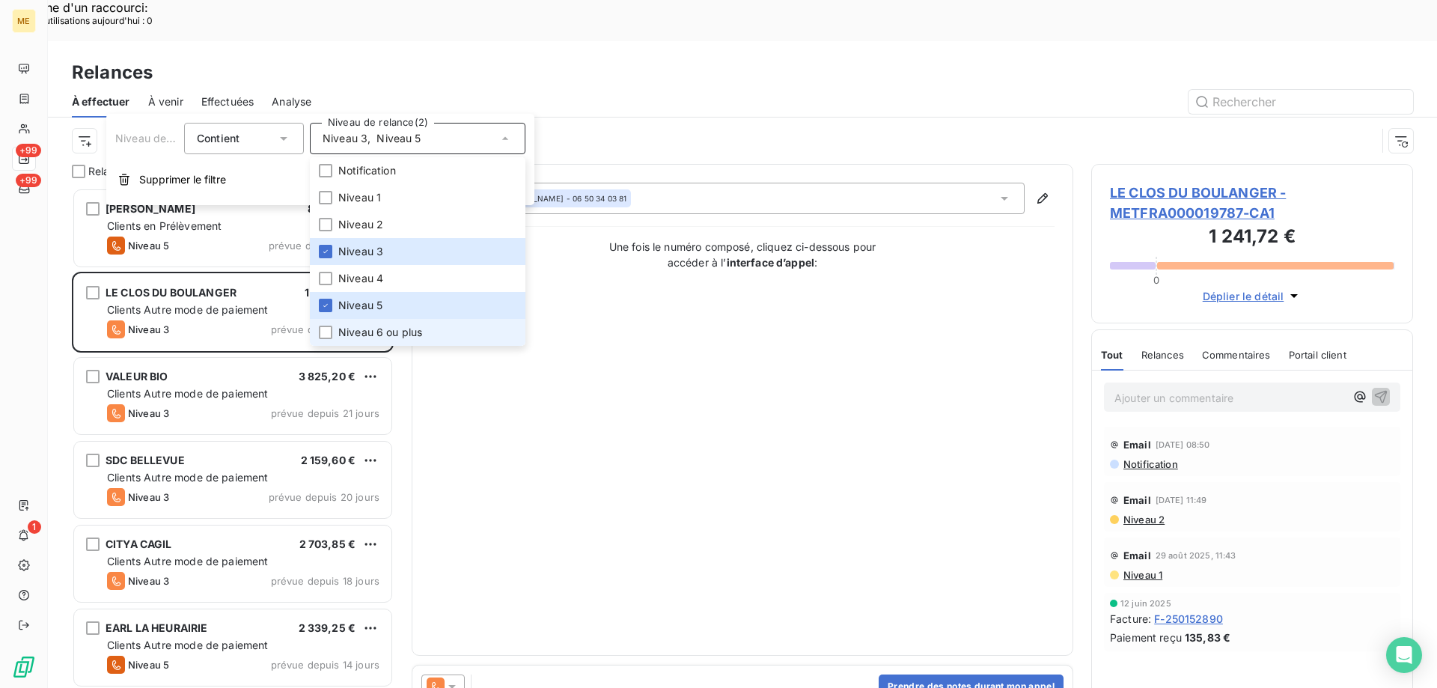
click at [397, 335] on span "Niveau 6 ou plus" at bounding box center [380, 332] width 84 height 15
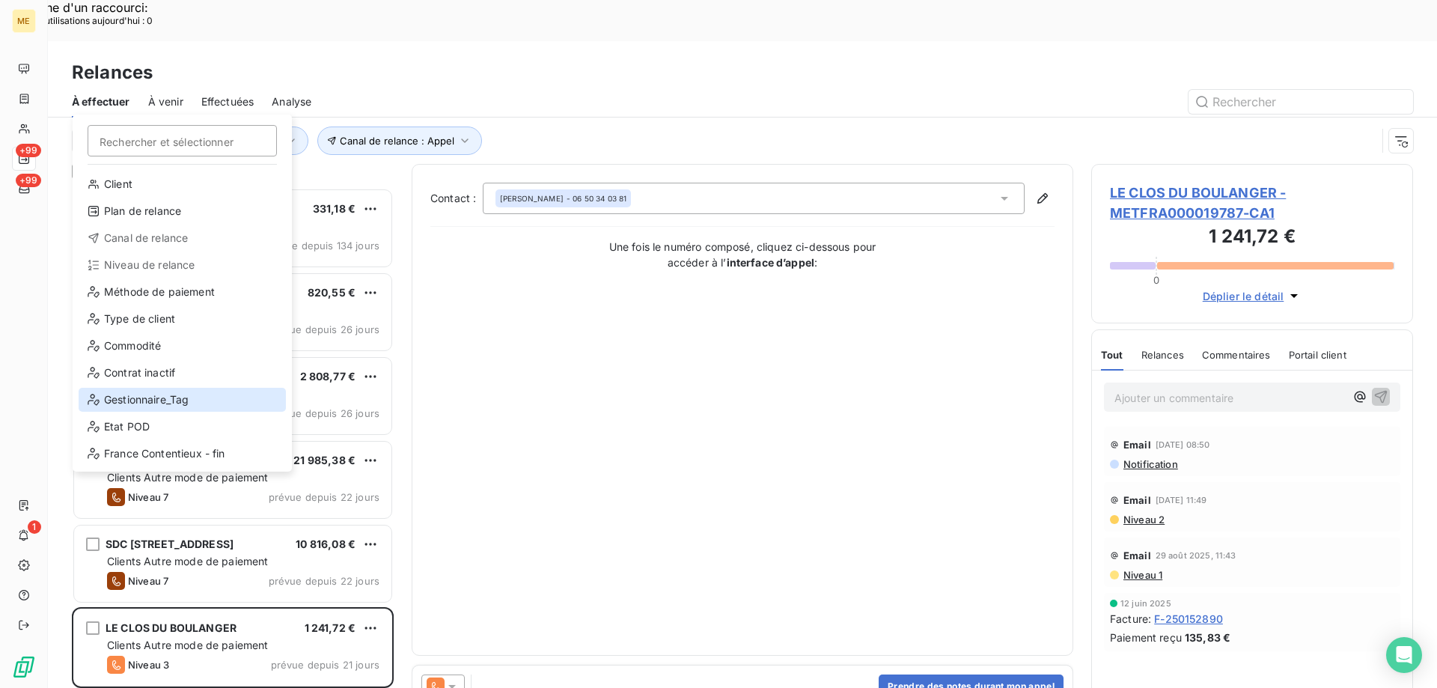
click at [171, 391] on div "Gestionnaire_Tag" at bounding box center [182, 400] width 207 height 24
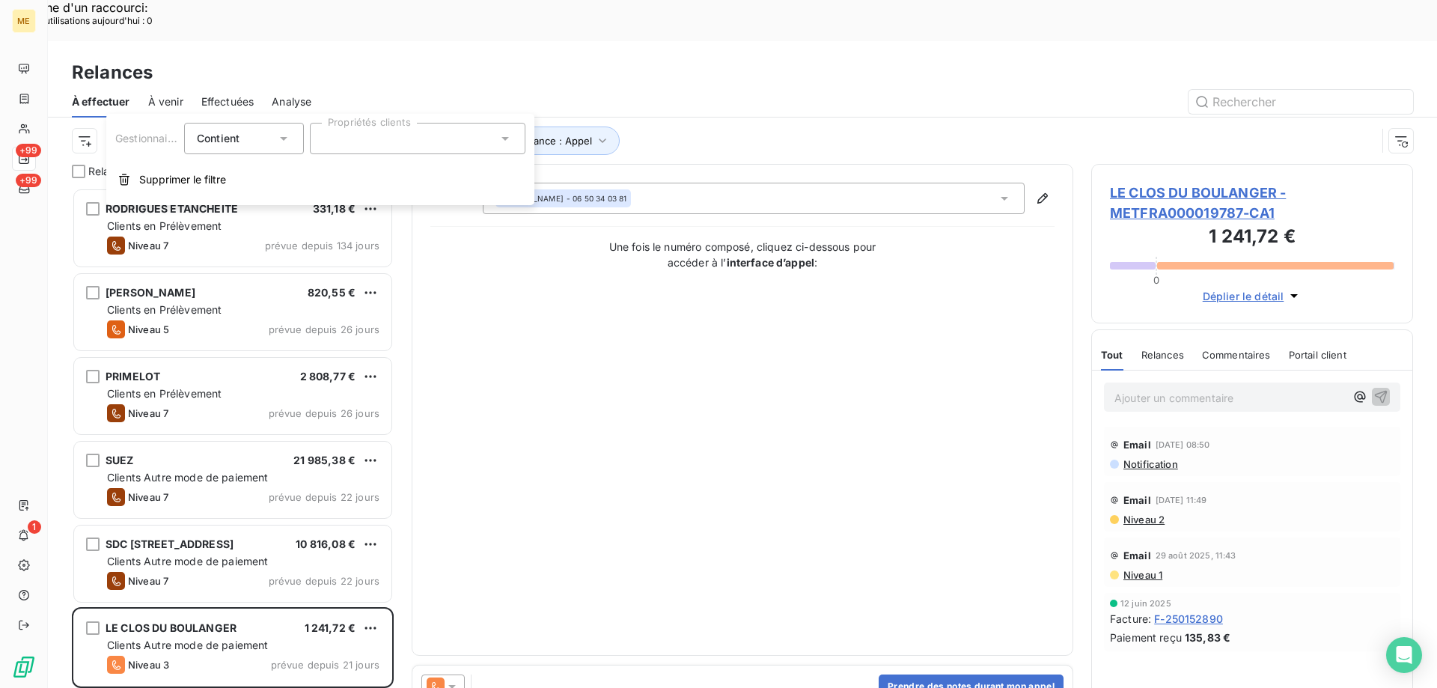
click at [400, 133] on div at bounding box center [418, 138] width 216 height 31
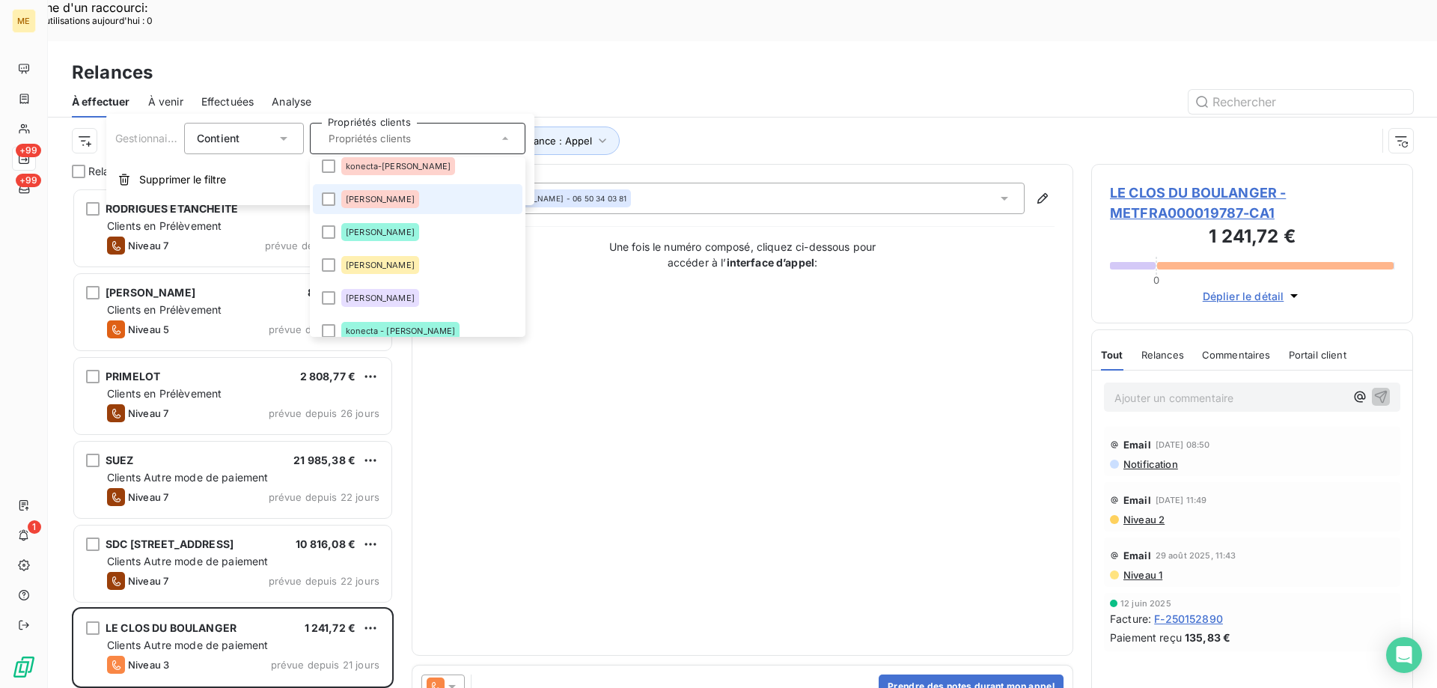
scroll to position [225, 0]
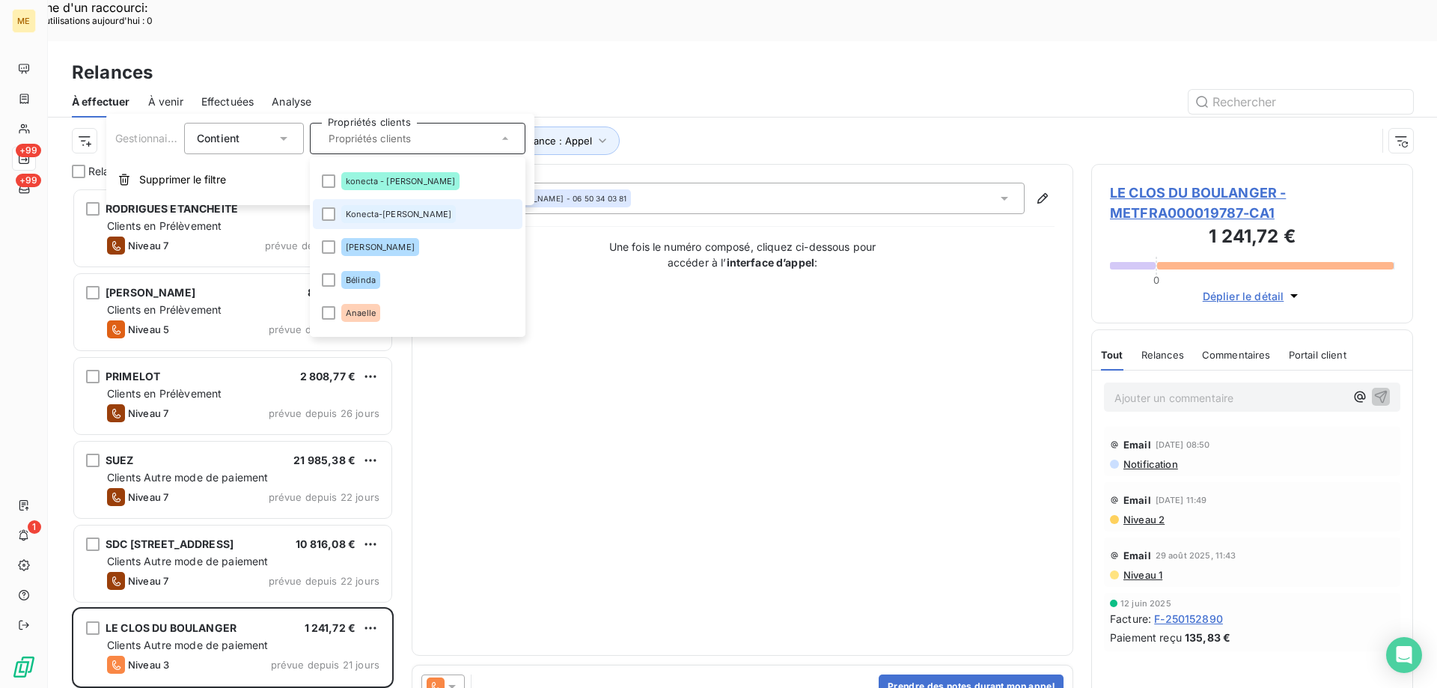
click at [382, 208] on div "Konecta-[PERSON_NAME]" at bounding box center [398, 214] width 115 height 18
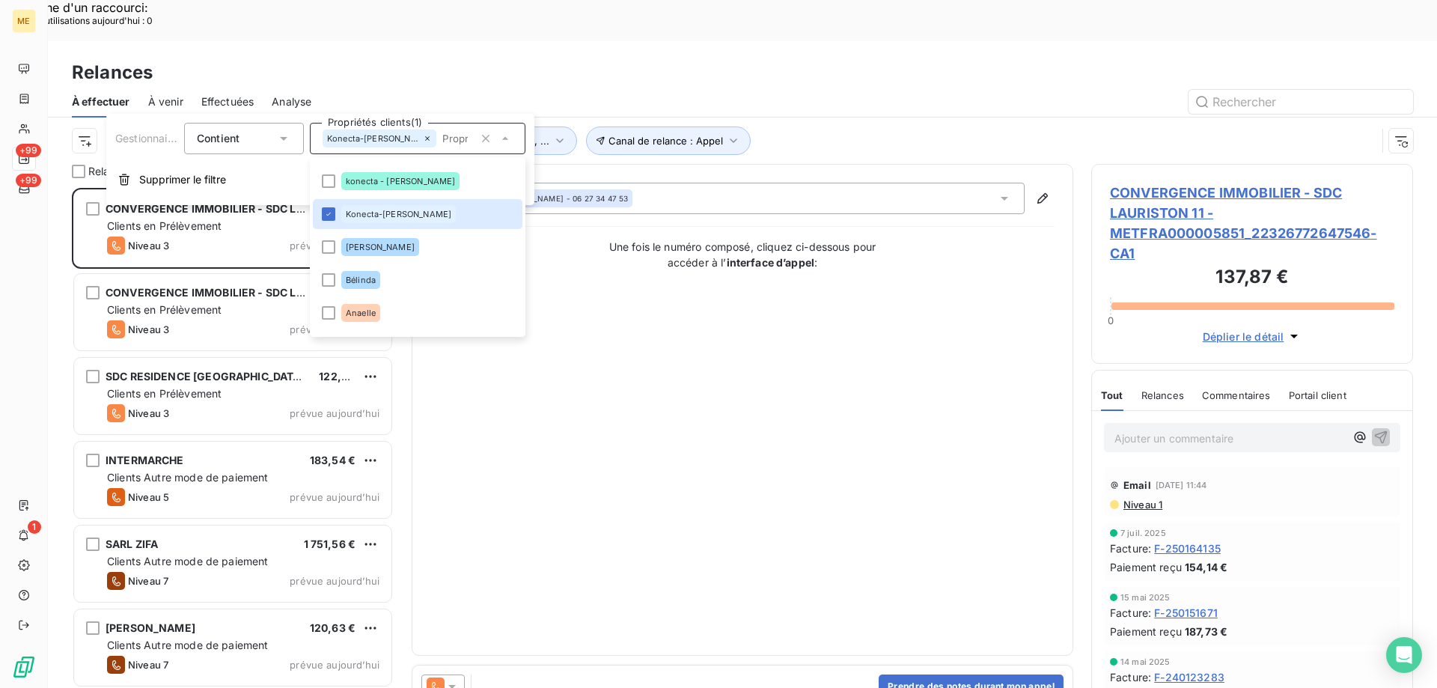
click at [730, 385] on div "Contact : Maya Mosbah - 06 27 34 47 53 Une fois le numéro composé, cliquez ci-d…" at bounding box center [742, 410] width 624 height 454
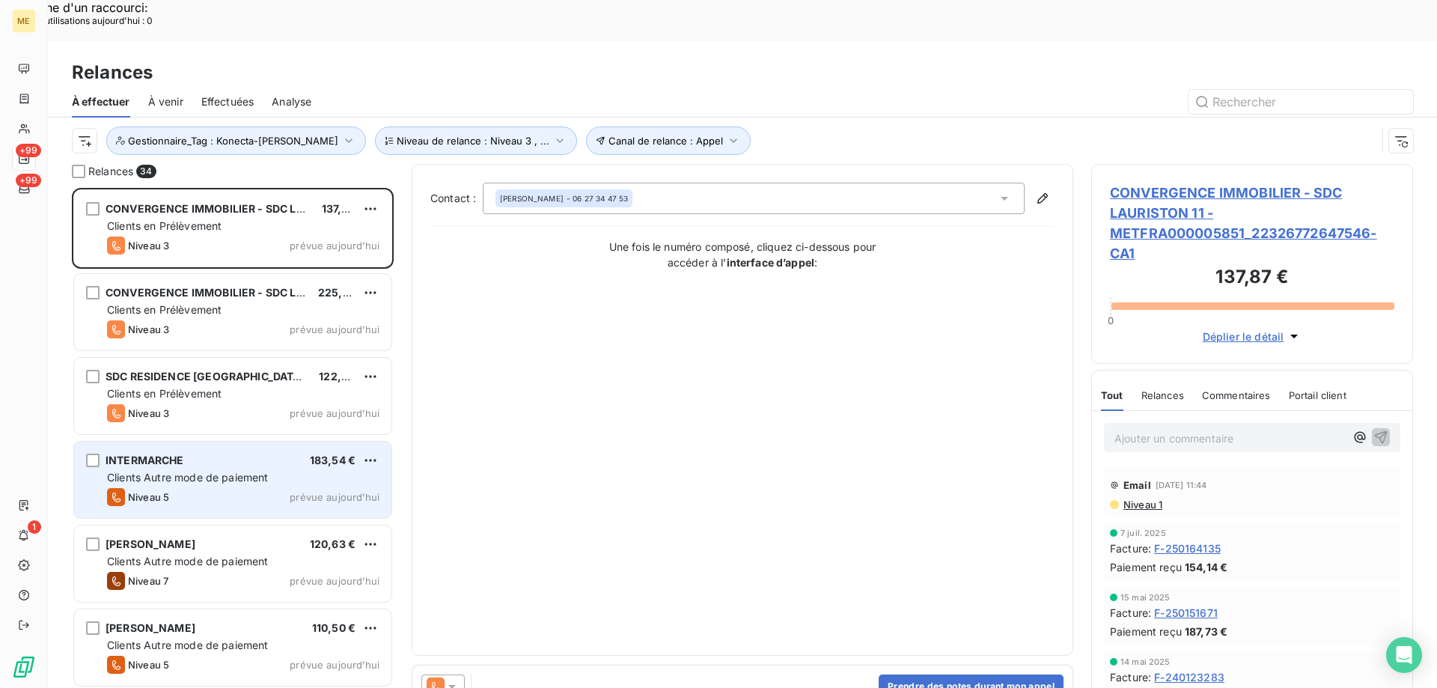
click at [206, 488] on div "Niveau 5 prévue aujourd’hui" at bounding box center [243, 497] width 272 height 18
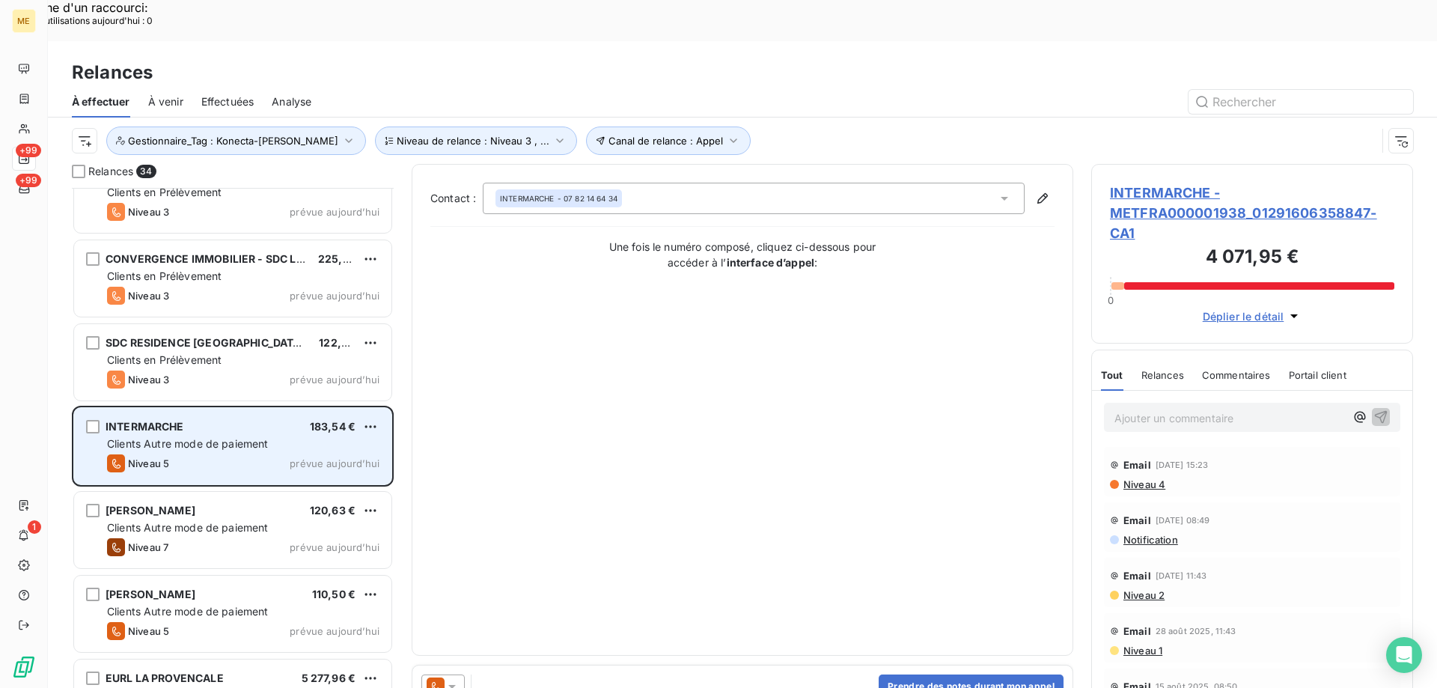
scroll to position [76, 0]
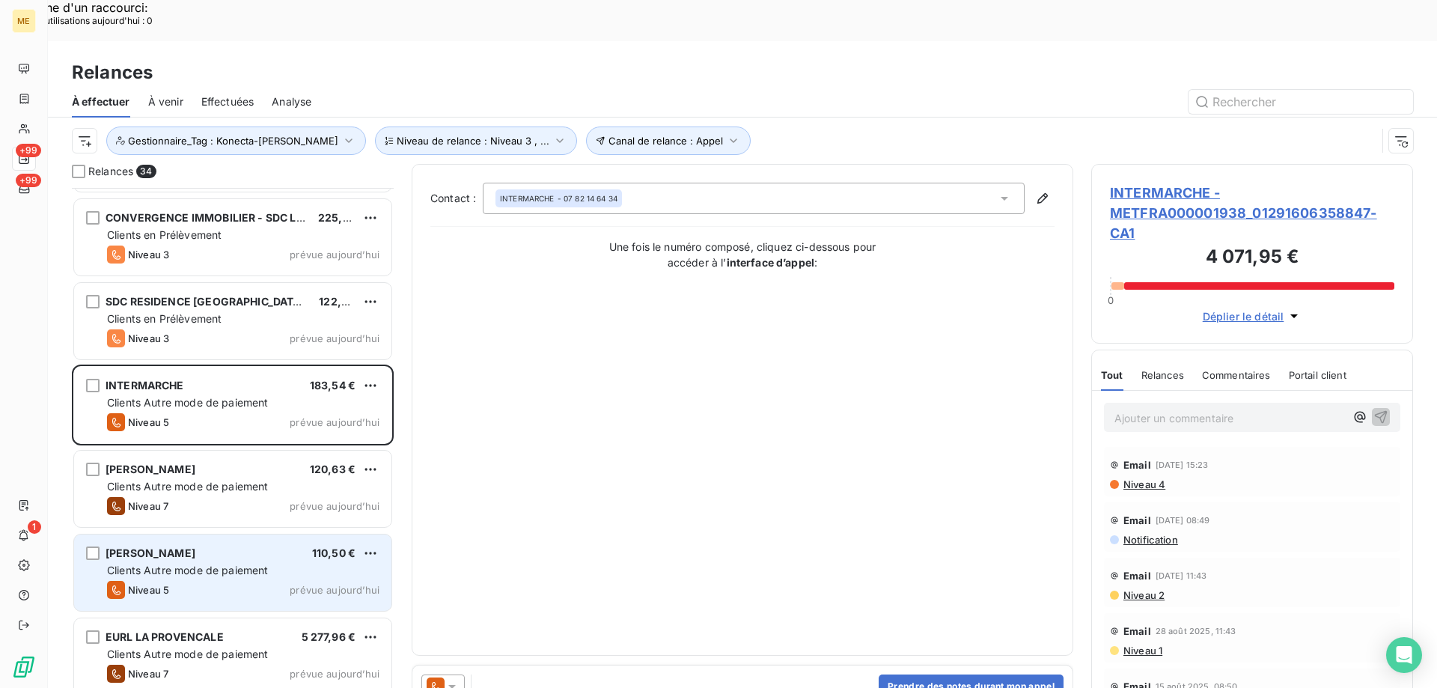
click at [191, 564] on span "Clients Autre mode de paiement" at bounding box center [188, 570] width 162 height 13
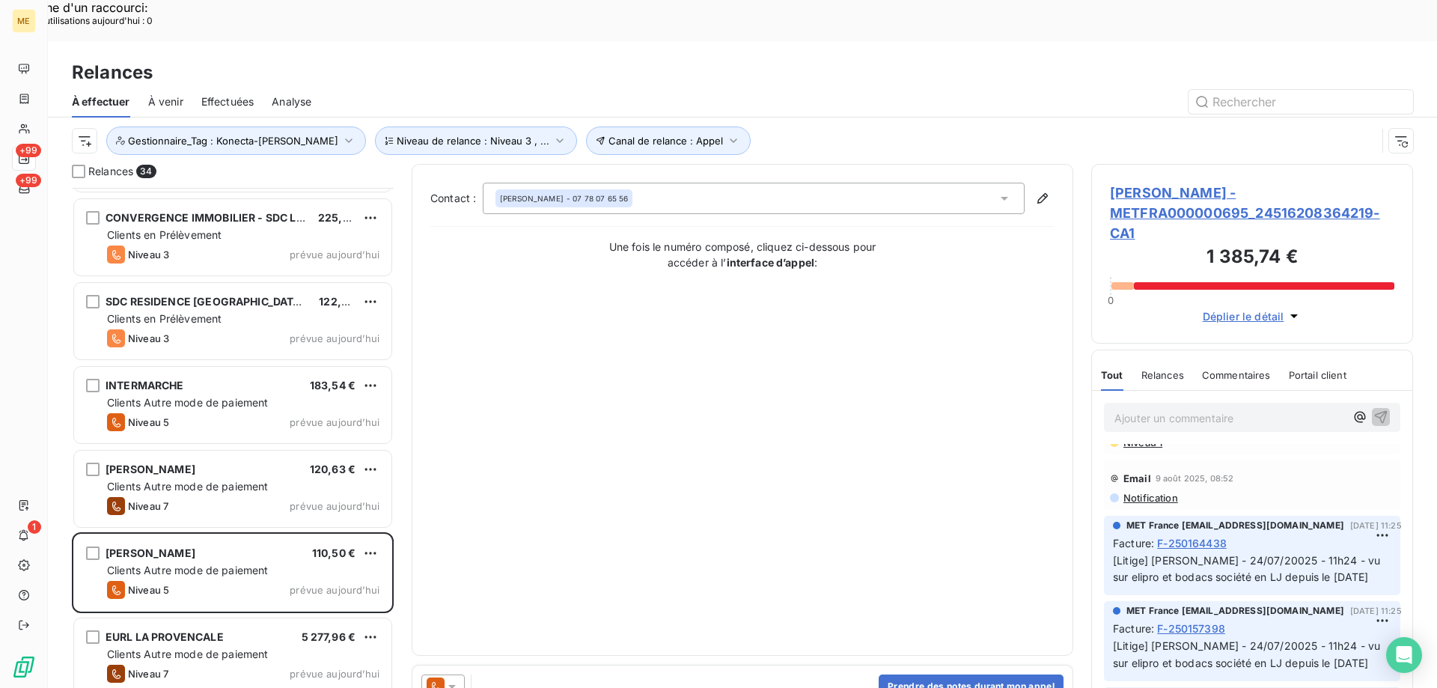
scroll to position [374, 0]
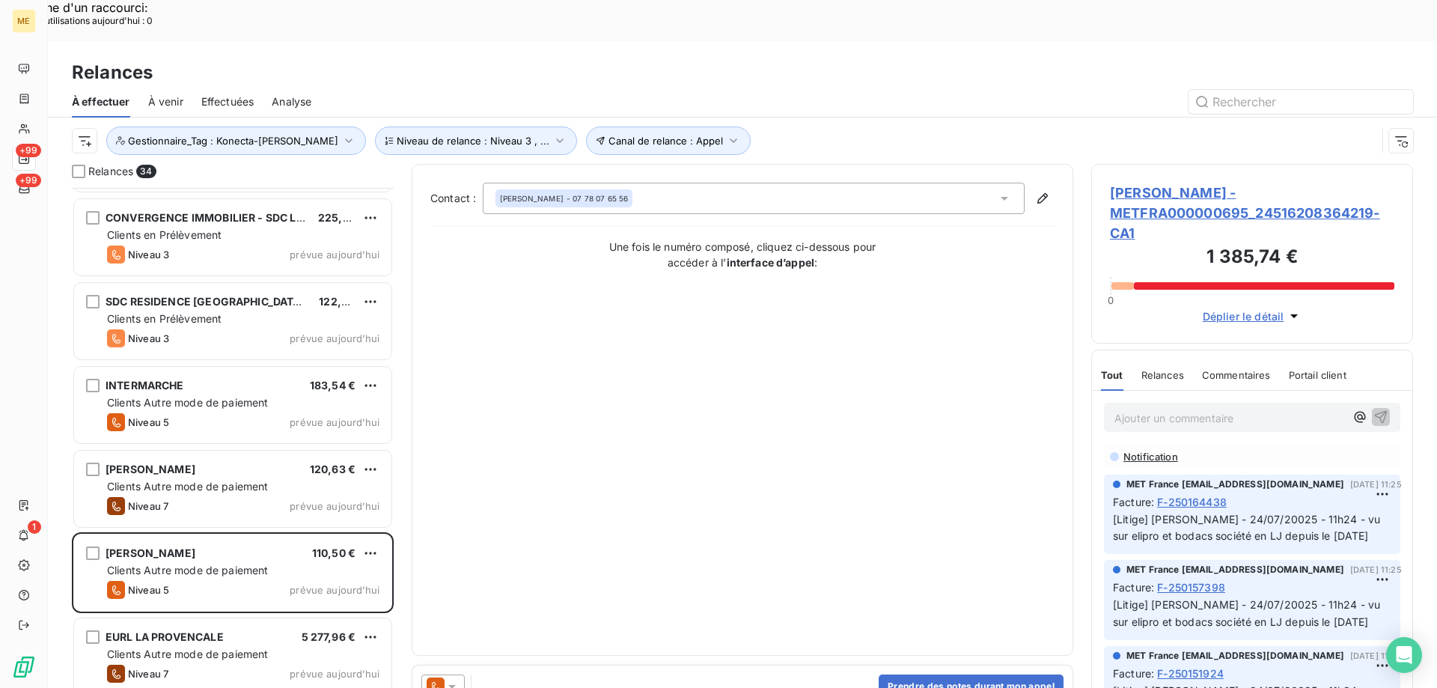
click at [1129, 183] on span "ENZO PIZZA - METFRA000000695_24516208364219-CA1" at bounding box center [1252, 213] width 284 height 61
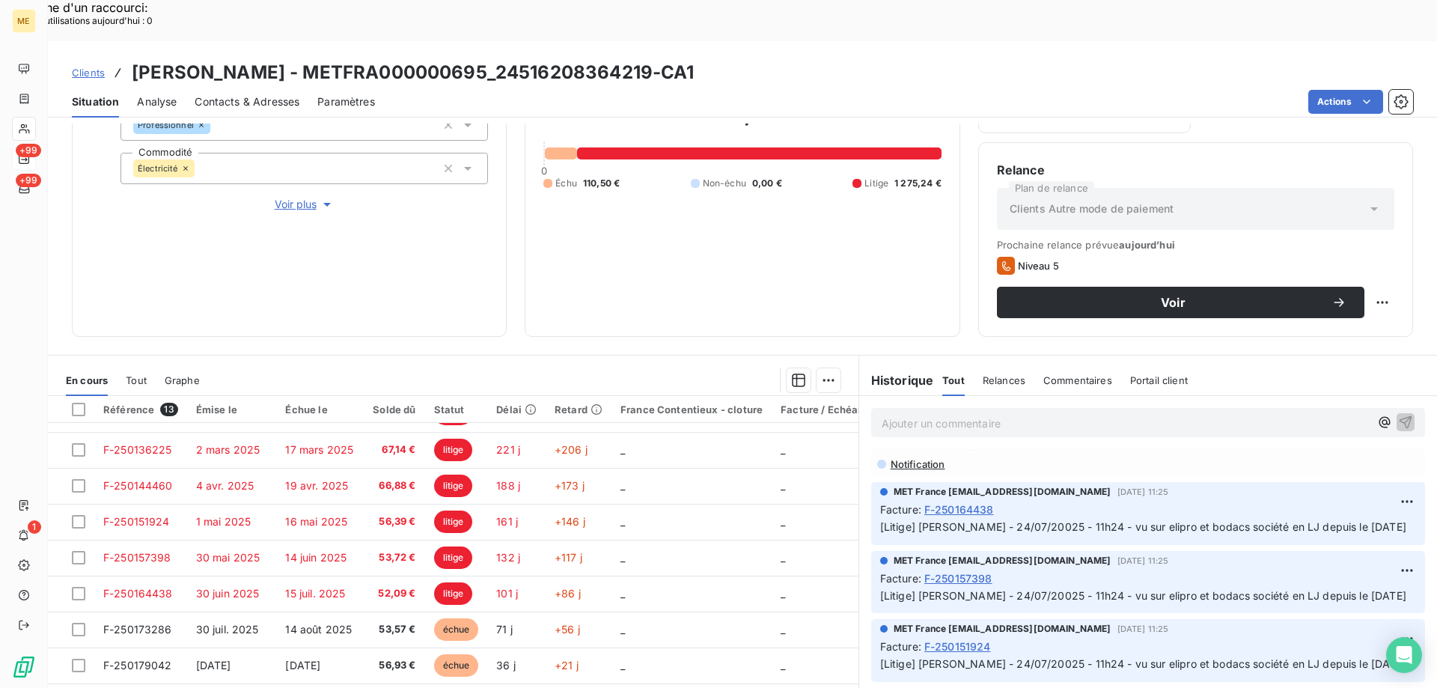
scroll to position [374, 0]
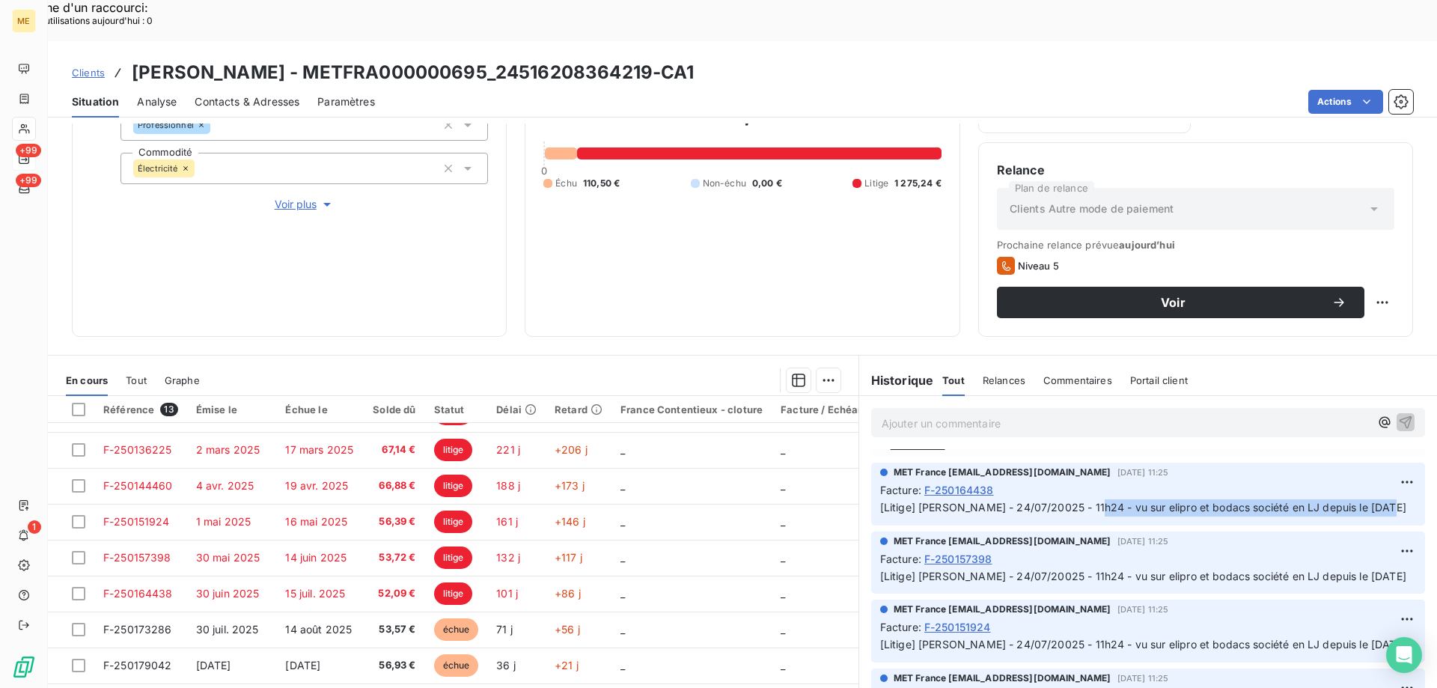
drag, startPoint x: 1077, startPoint y: 467, endPoint x: 1376, endPoint y: 468, distance: 299.4
click at [1376, 499] on p "[Litige] Sylvain - 24/07/20025 - 11h24 - vu sur elipro et bodacs société en LJ …" at bounding box center [1148, 507] width 536 height 17
copy span "vu sur elipro et bodacs société en LJ depuis le [DATE]"
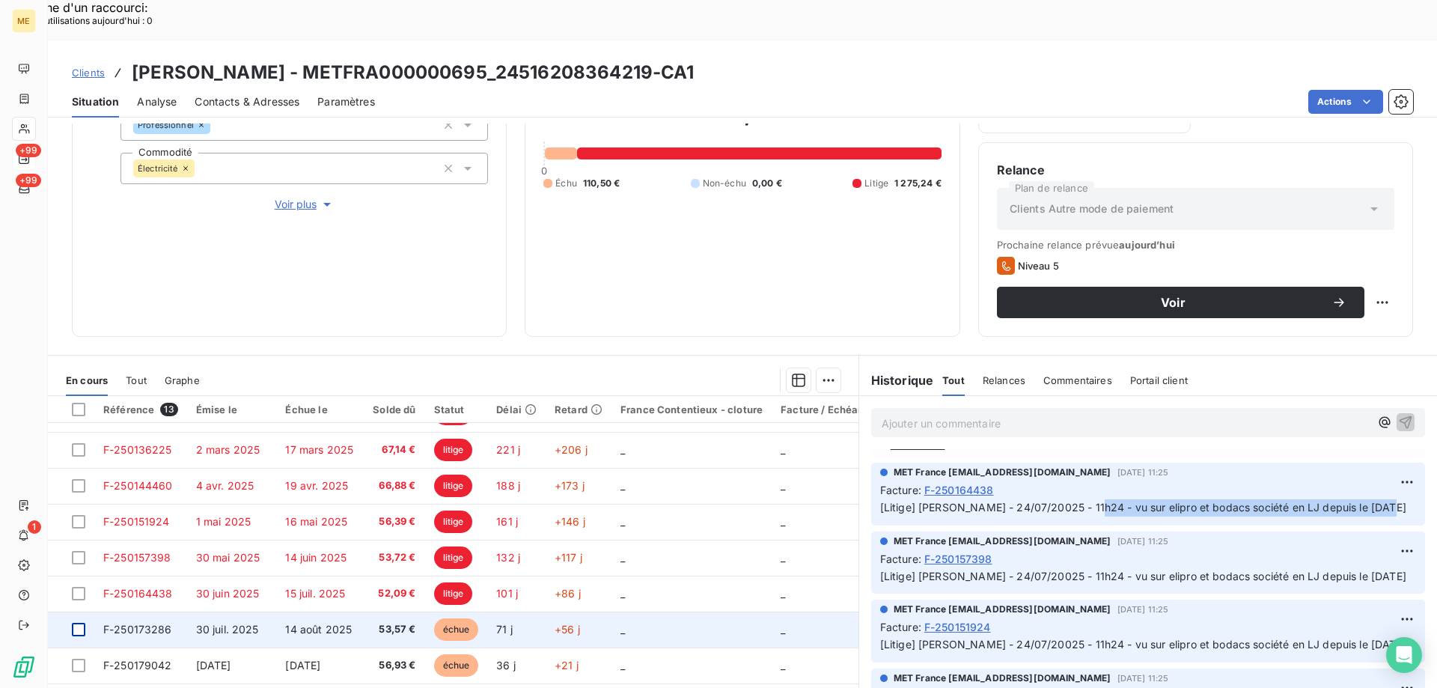
click at [82, 623] on div at bounding box center [78, 629] width 13 height 13
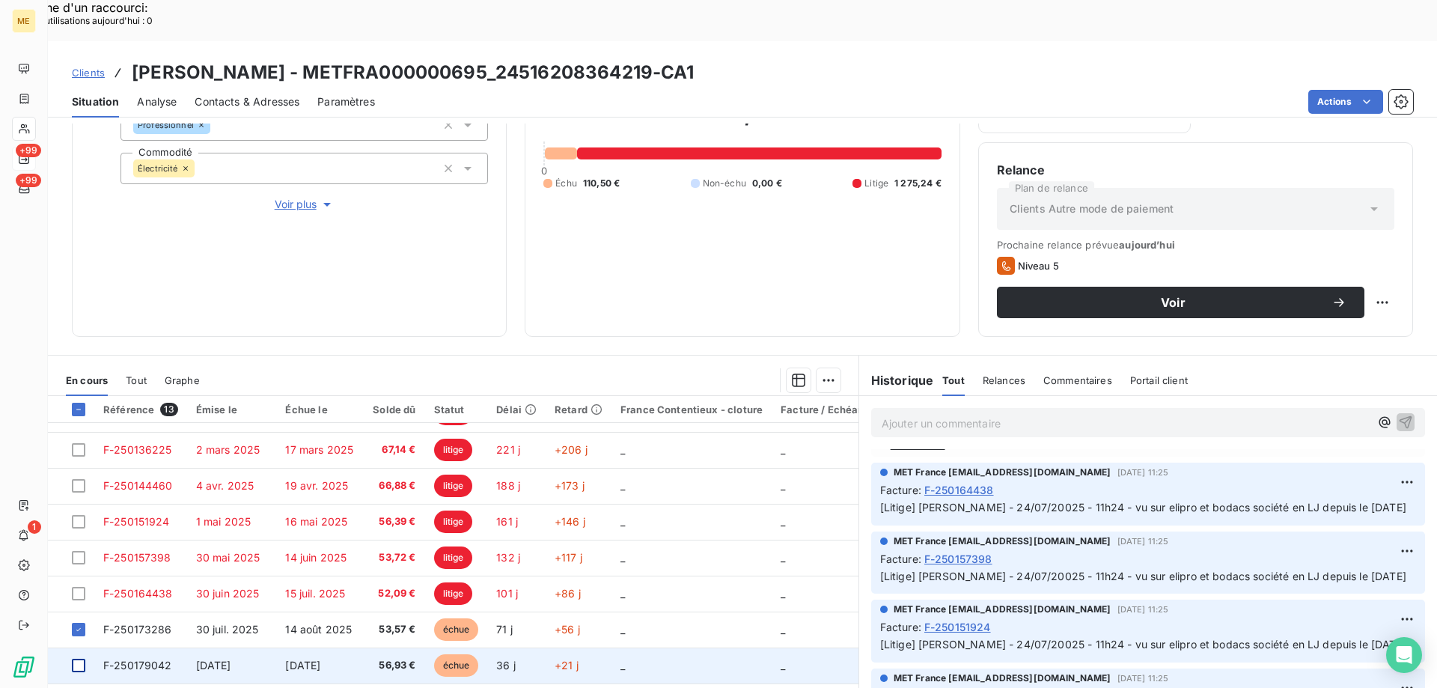
click at [76, 659] on div at bounding box center [78, 665] width 13 height 13
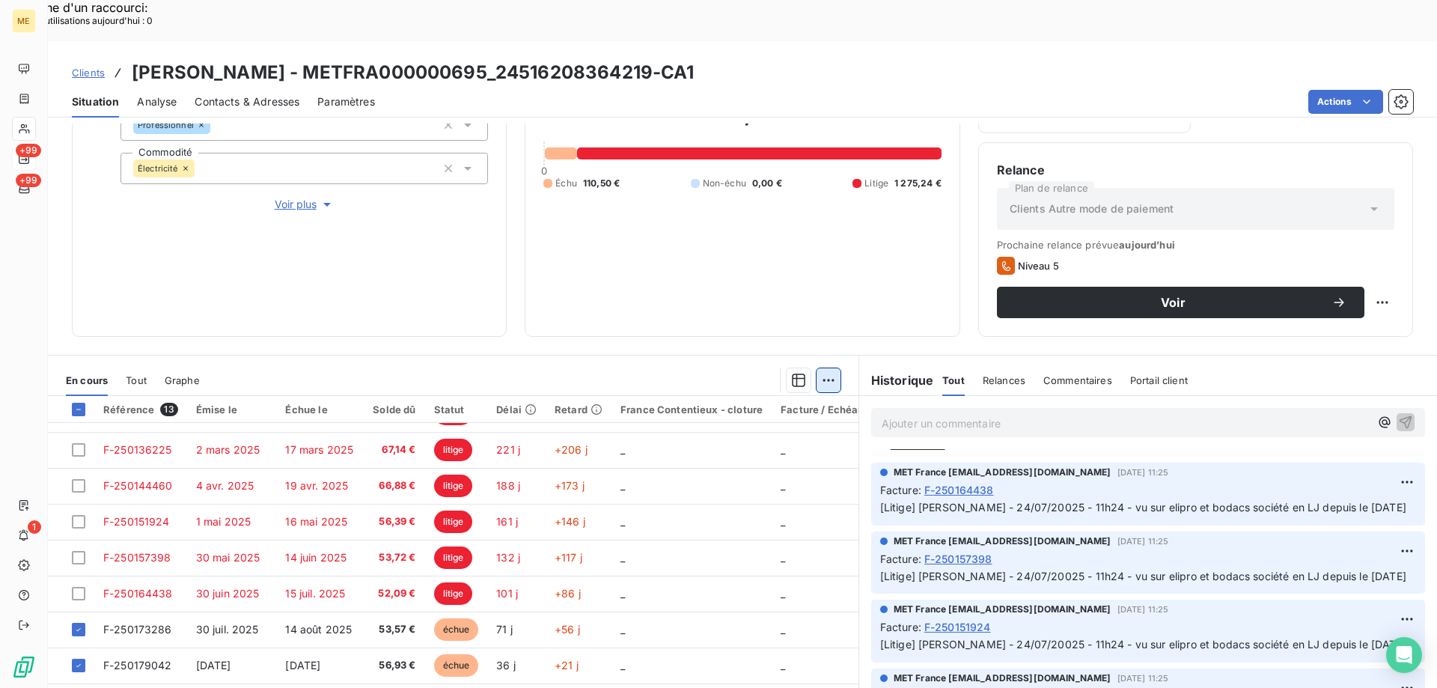
click at [623, 376] on div "Mettre en litige (2 factures)" at bounding box center [691, 372] width 272 height 24
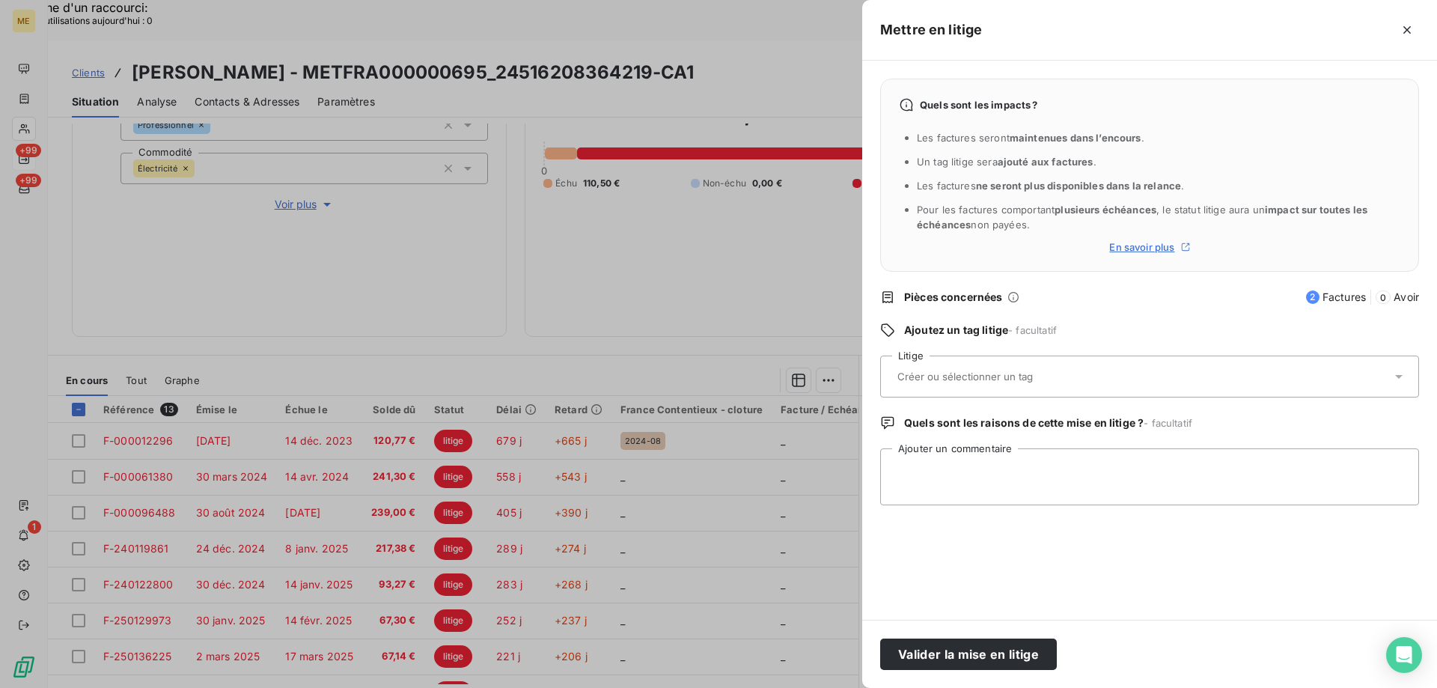
click at [950, 378] on input "text" at bounding box center [1005, 376] width 218 height 13
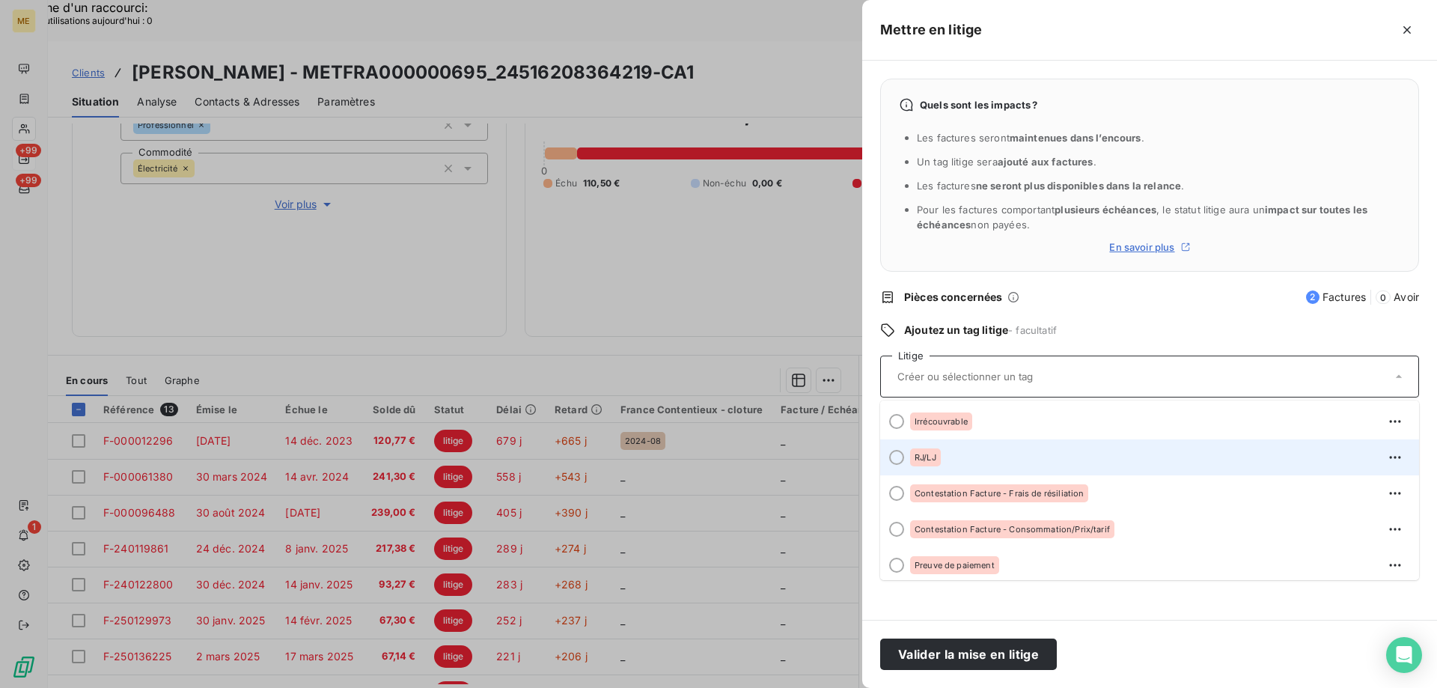
click at [903, 458] on div at bounding box center [896, 457] width 15 height 15
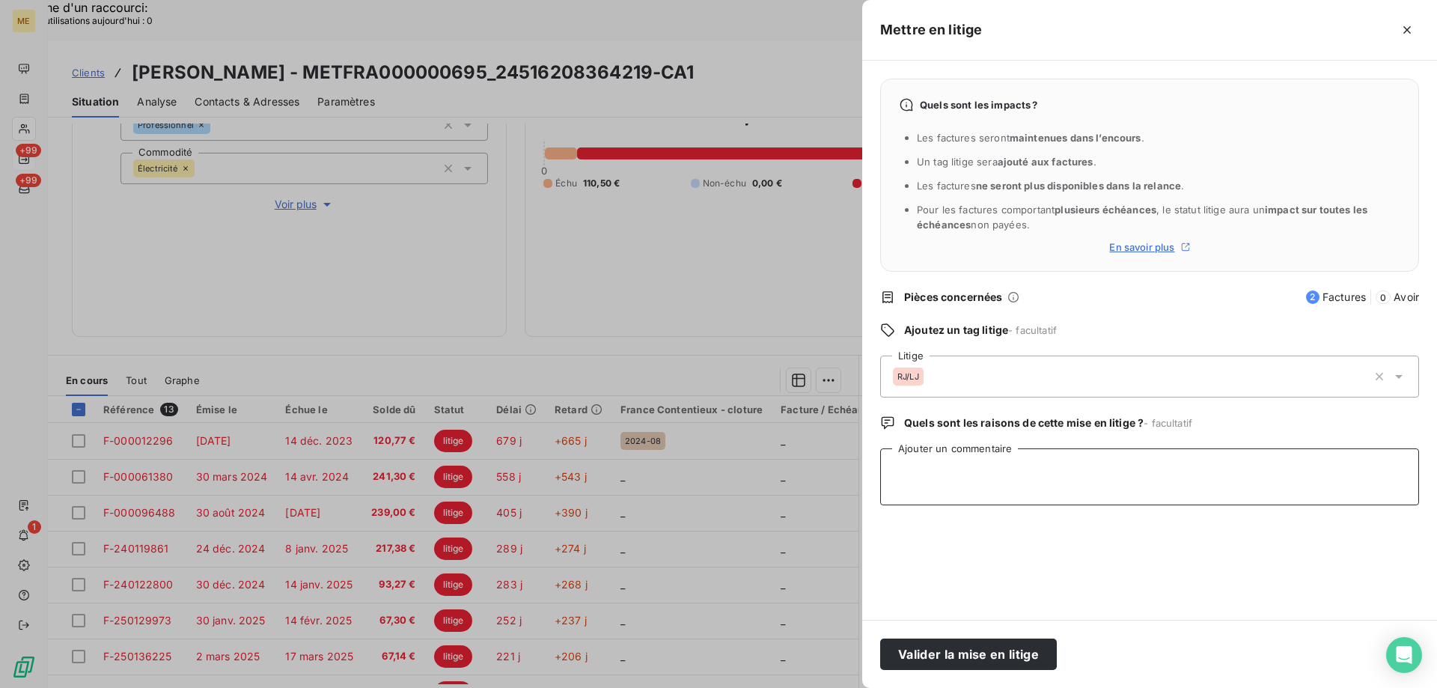
click at [903, 458] on textarea "Ajouter un commentaire" at bounding box center [1149, 476] width 539 height 57
paste textarea "vu sur elipro et bodacs société en LJ depuis le [DATE]"
type textarea "vu sur elipro et bodacs société en LJ depuis le [DATE]"
click at [950, 658] on button "Valider la mise en litige" at bounding box center [968, 653] width 177 height 31
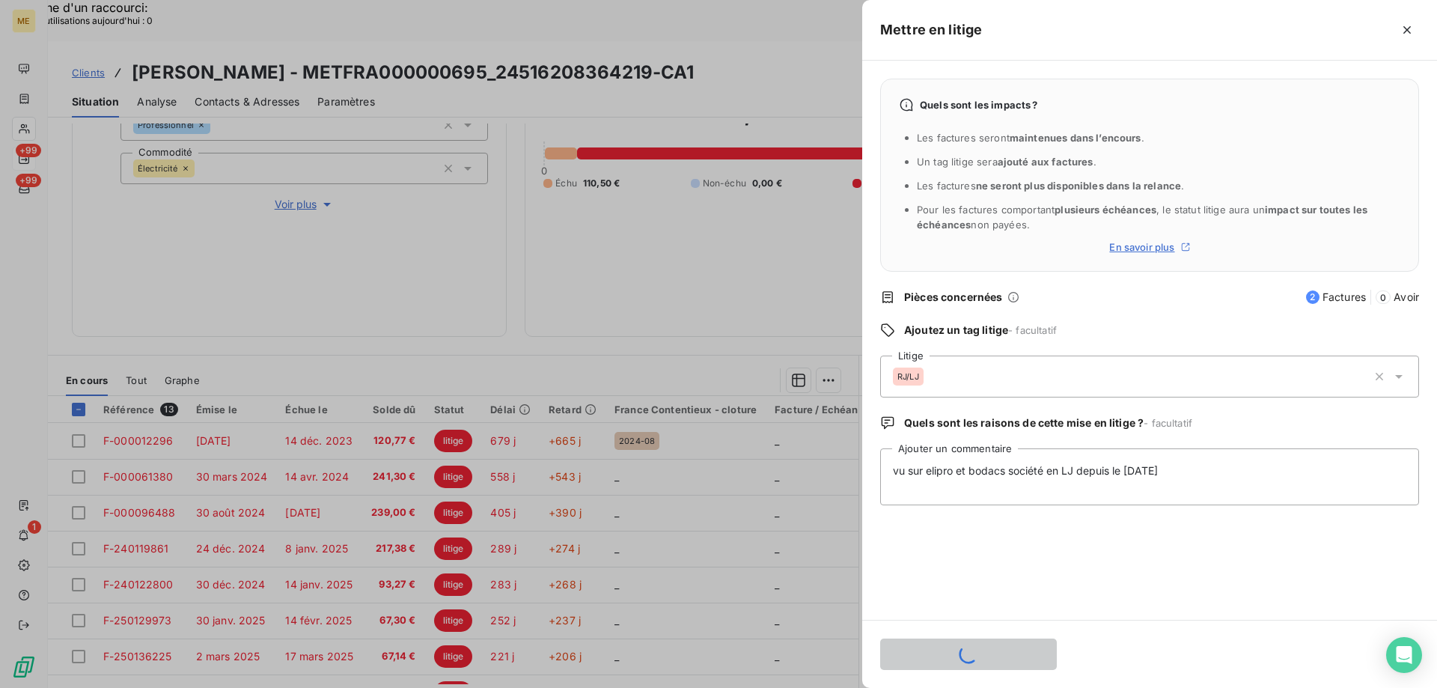
scroll to position [511, 0]
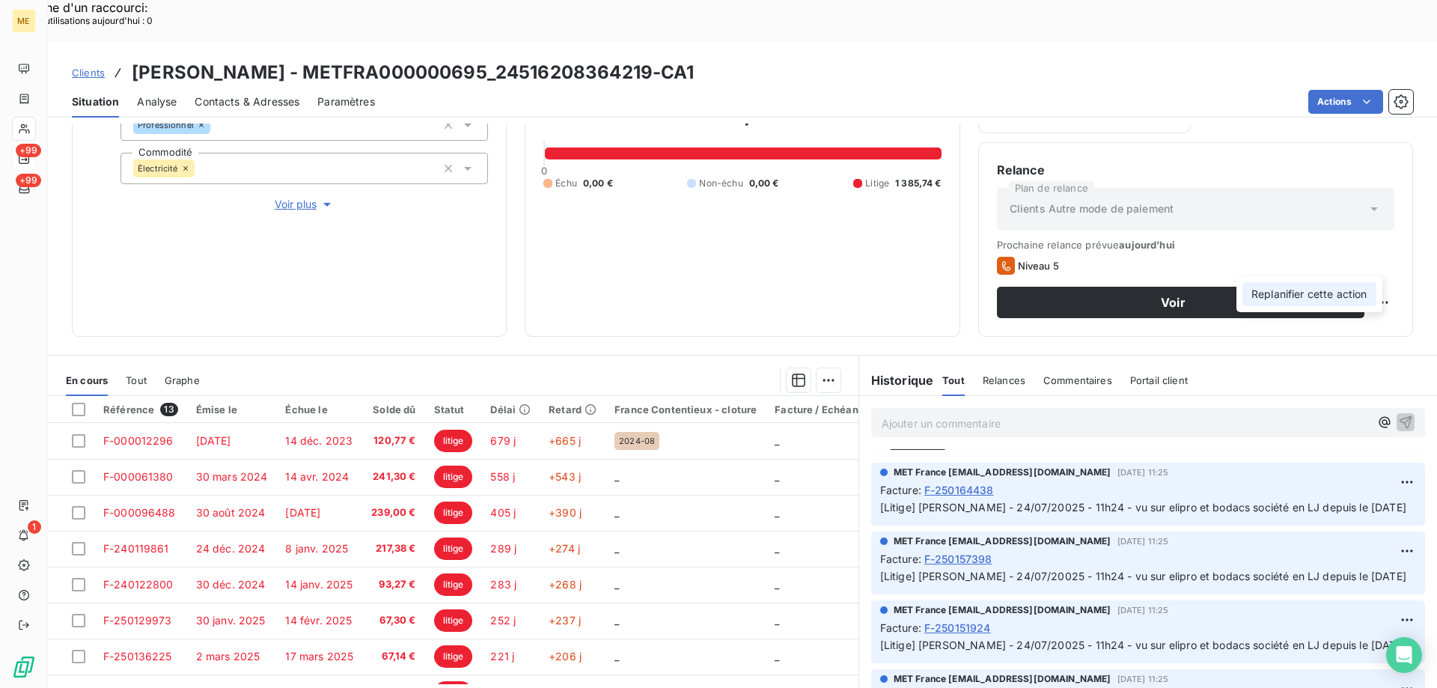
scroll to position [147, 0]
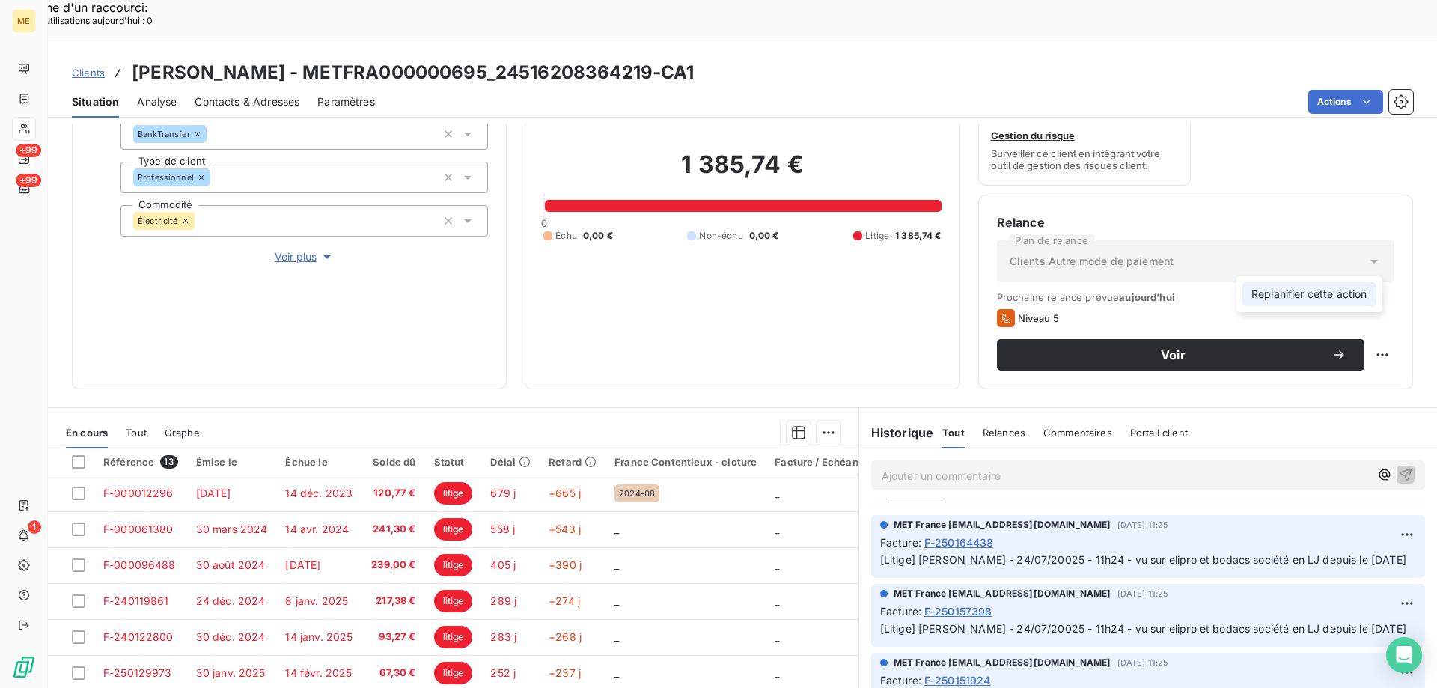
click at [1277, 299] on div "Informations client Gestionnaires Aucun Propriétés Client Méthode de paiement B…" at bounding box center [742, 425] width 1389 height 605
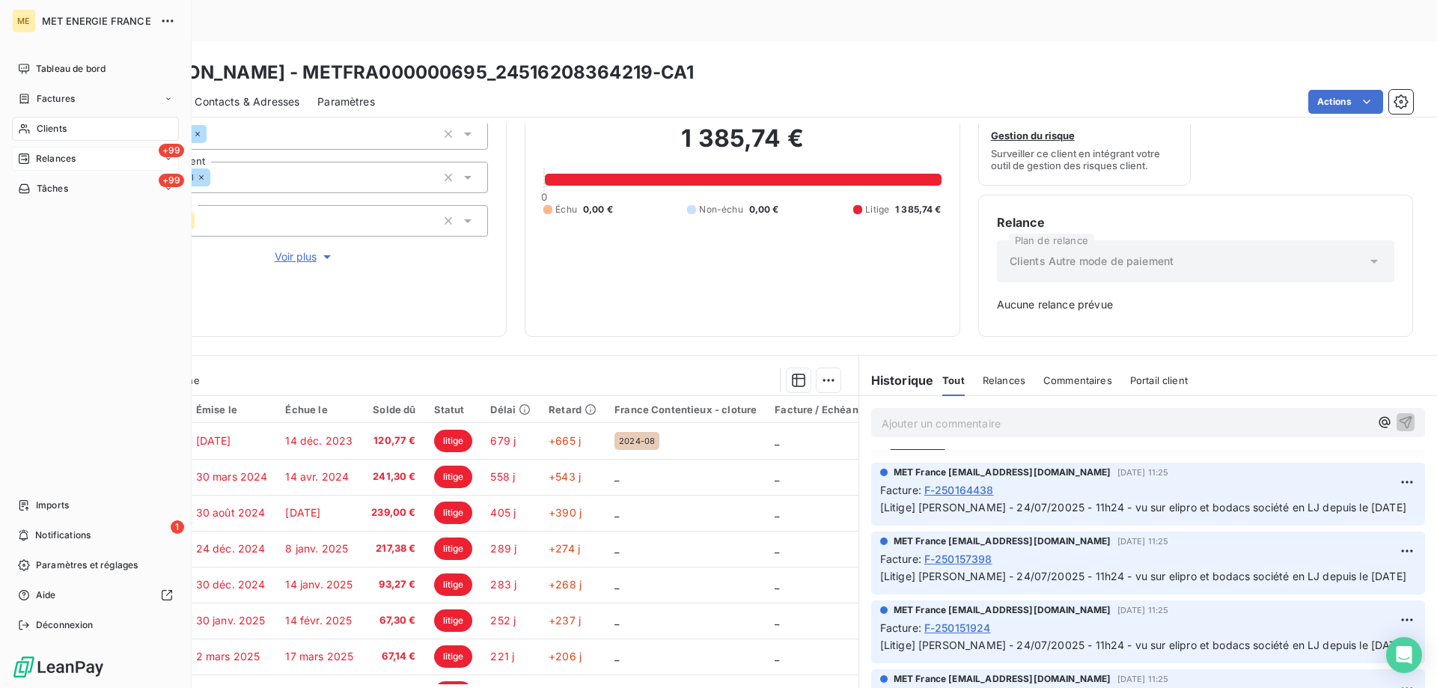
click at [55, 157] on span "Relances" at bounding box center [56, 158] width 40 height 13
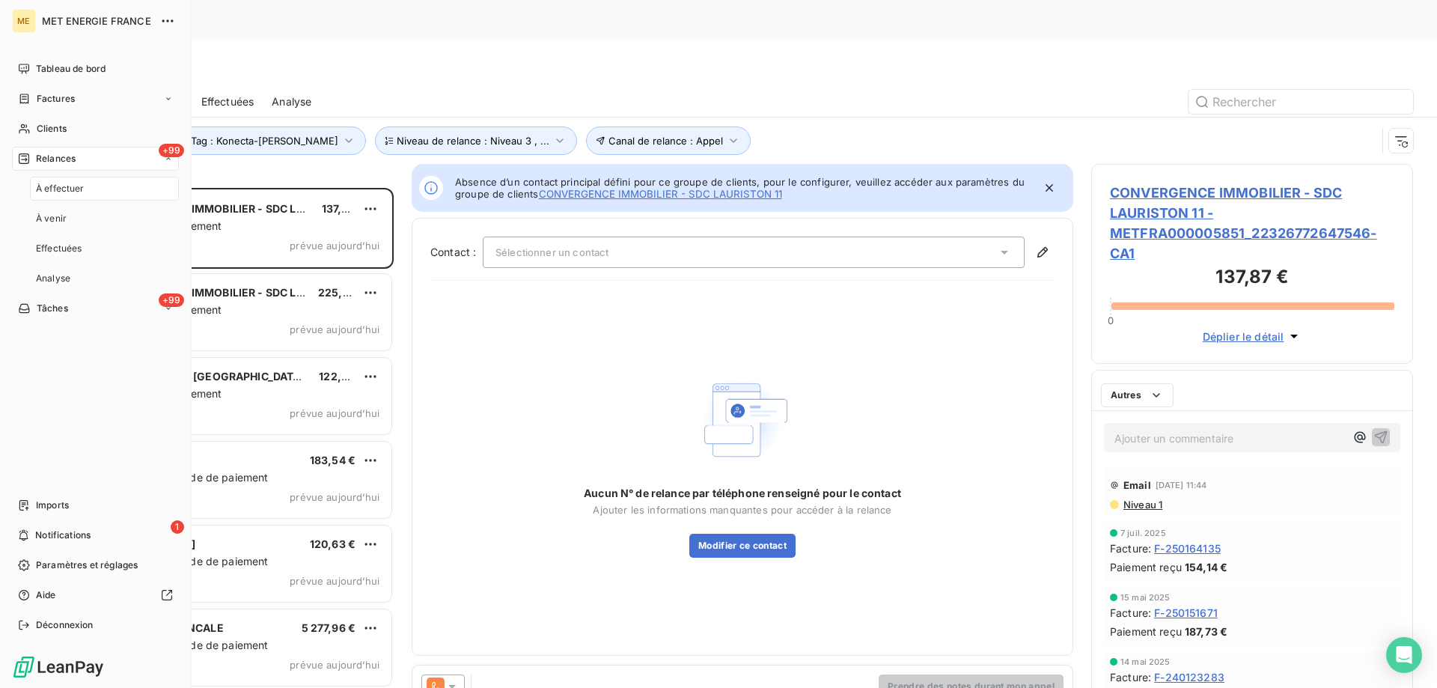
scroll to position [530, 311]
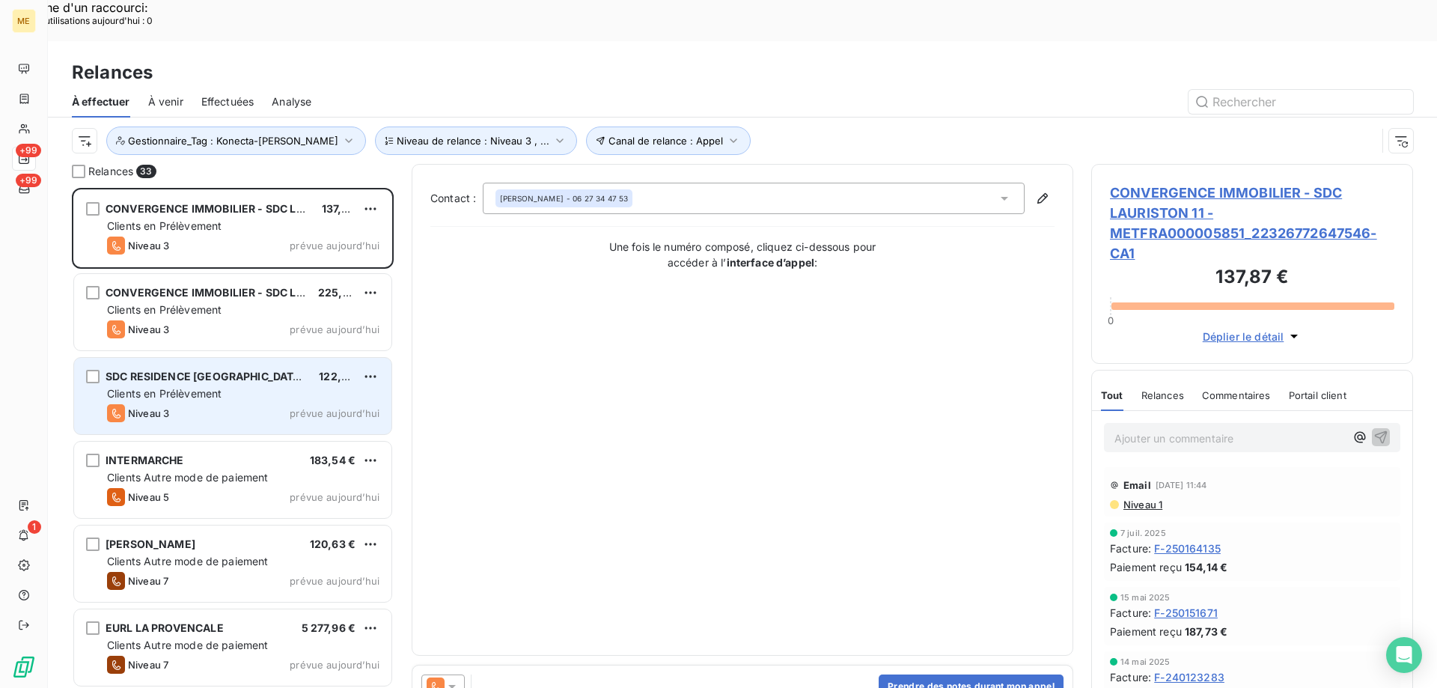
click at [210, 360] on div "SDC RESIDENCE LAURISTON 11GRIGNY 122,68 € Clients en Prélèvement Niveau 3 prévu…" at bounding box center [232, 396] width 317 height 76
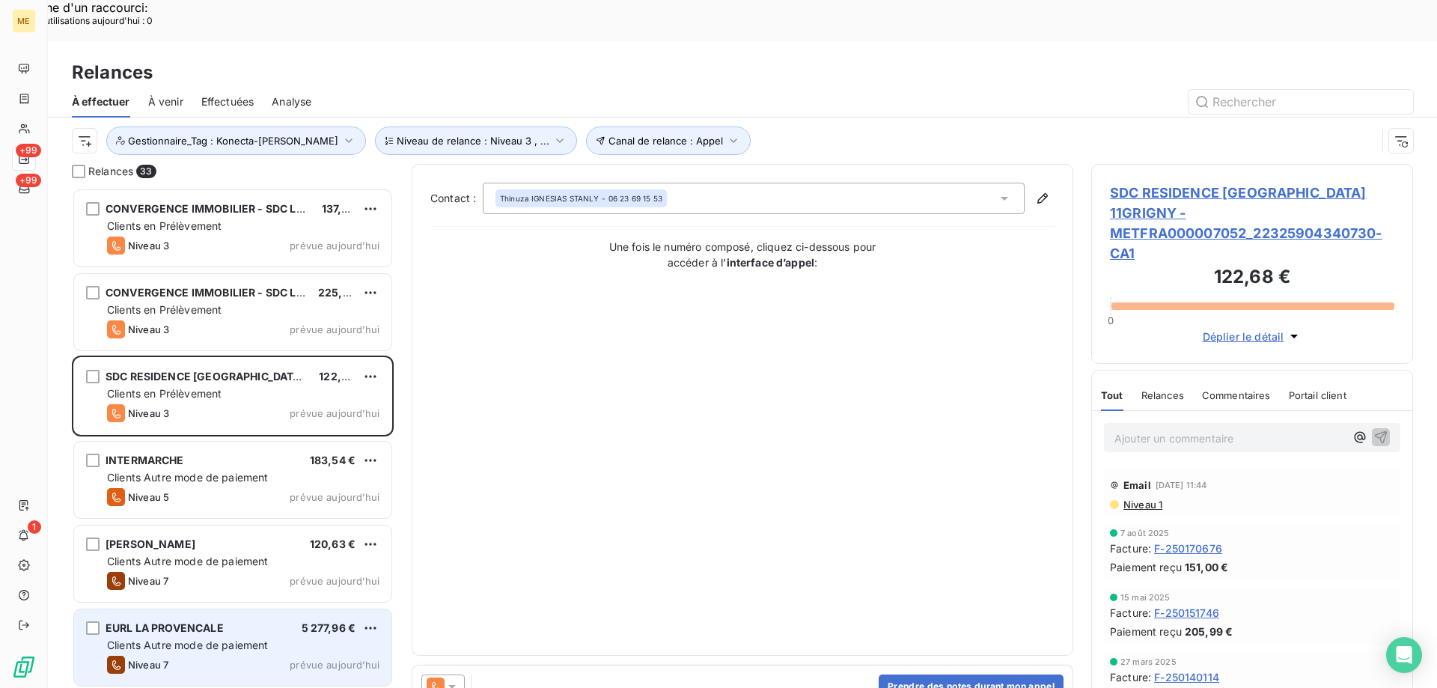
click at [196, 621] on span "EURL LA PROVENCALE" at bounding box center [165, 627] width 118 height 13
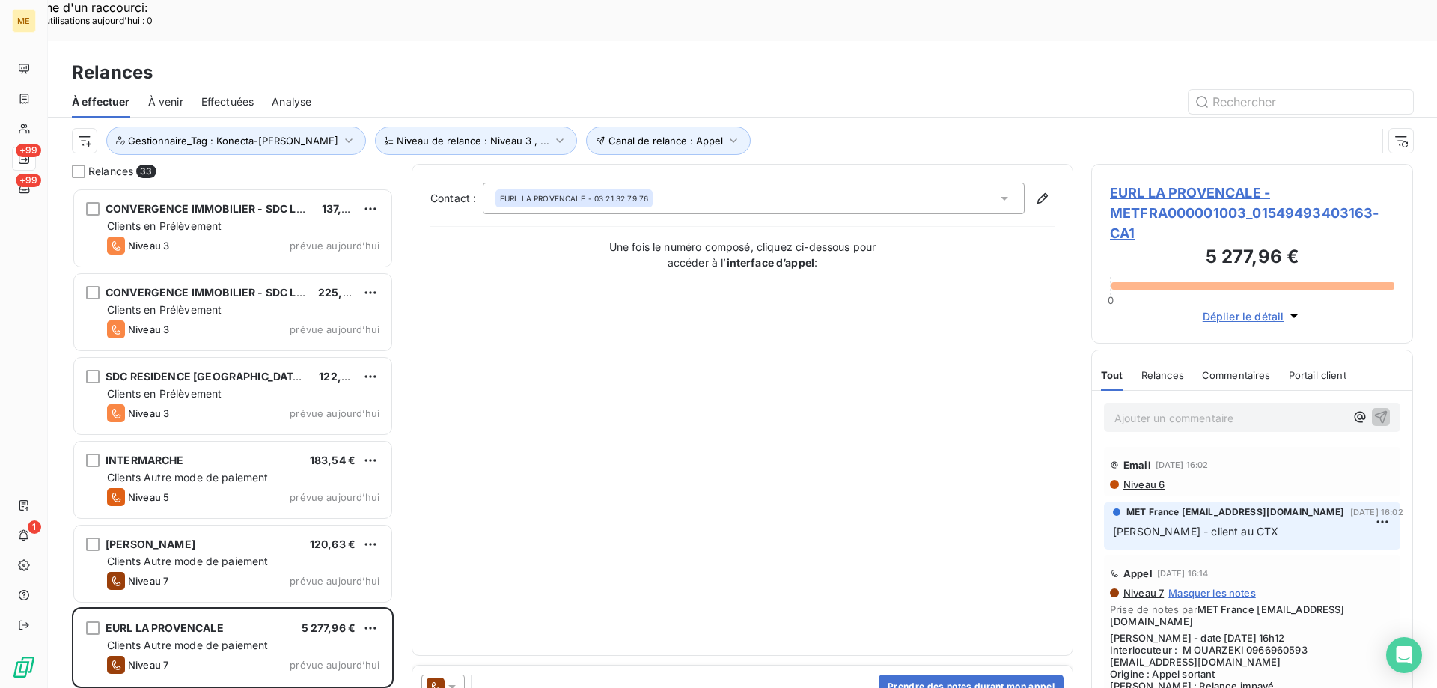
click at [1131, 183] on span "EURL LA PROVENCALE - METFRA000001003_01549493403163-CA1" at bounding box center [1252, 213] width 284 height 61
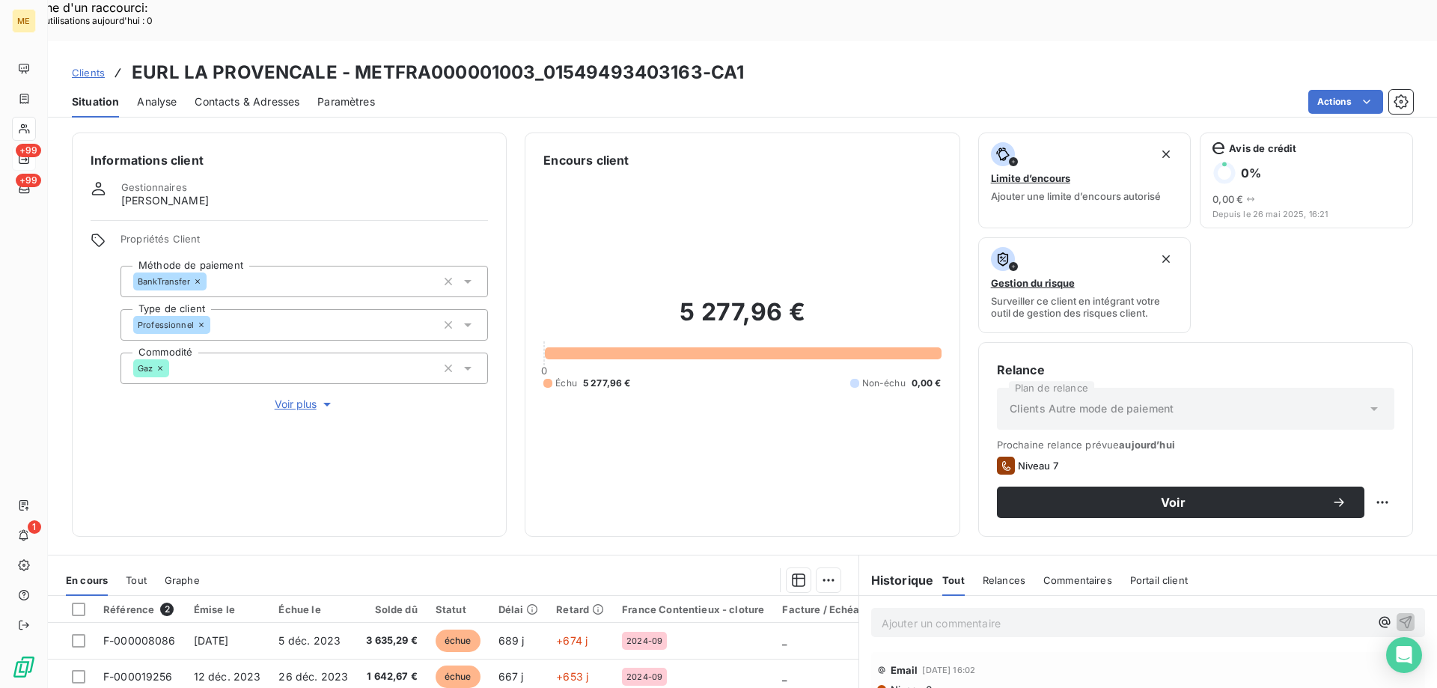
click at [292, 397] on span "Voir plus" at bounding box center [305, 404] width 60 height 15
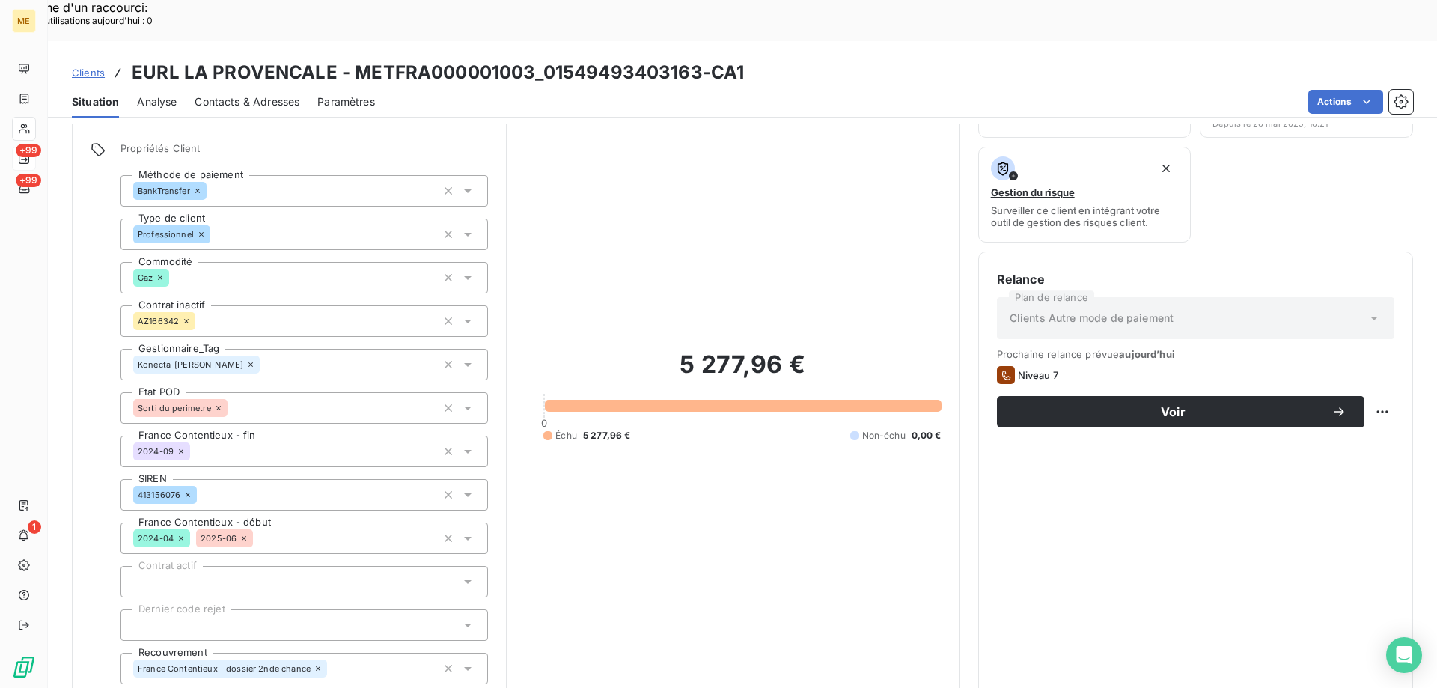
scroll to position [75, 0]
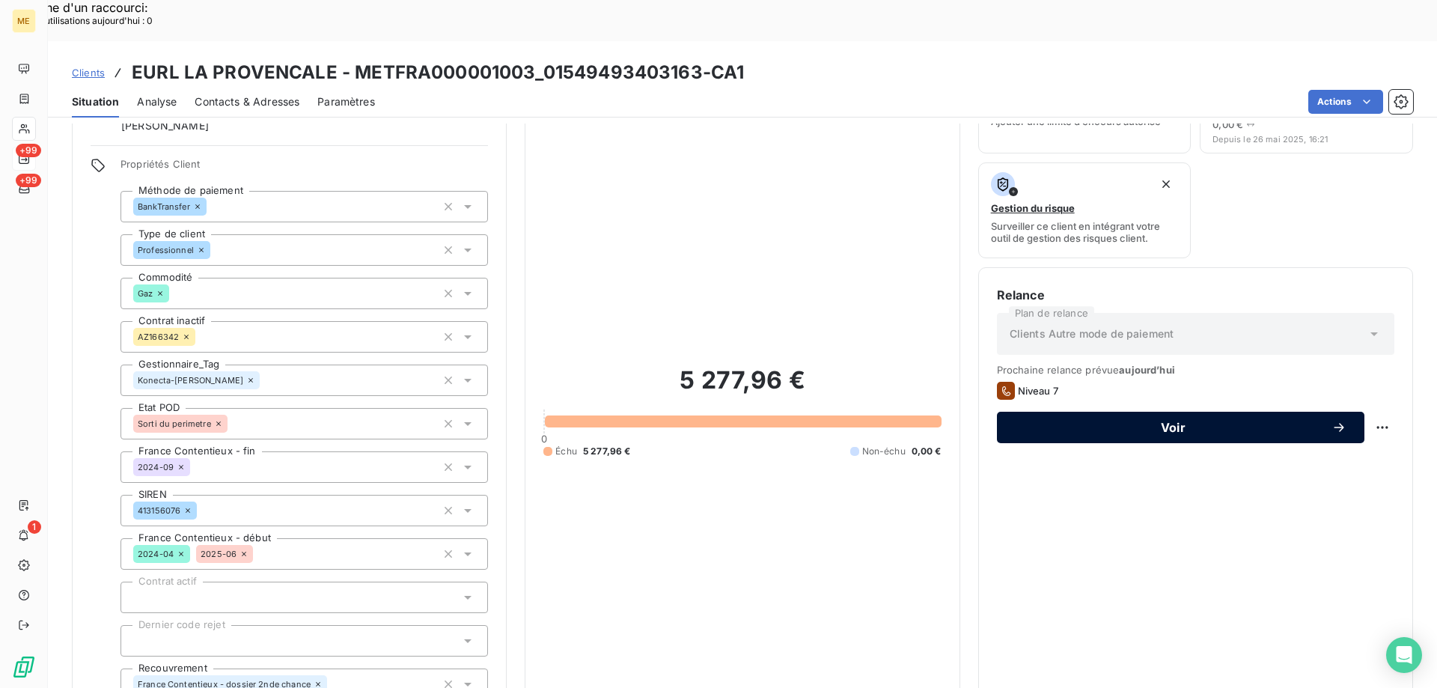
click at [1113, 421] on span "Voir" at bounding box center [1173, 427] width 317 height 12
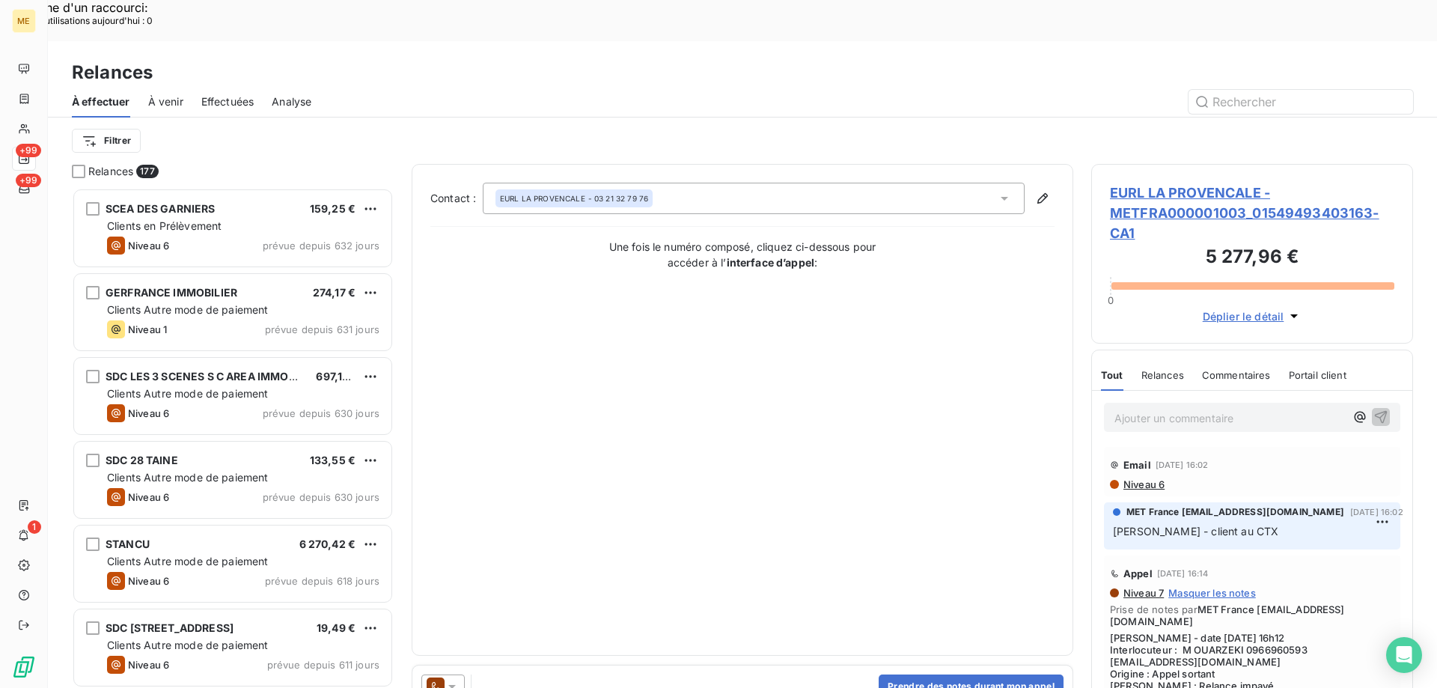
scroll to position [530, 311]
click at [449, 679] on icon at bounding box center [452, 686] width 15 height 15
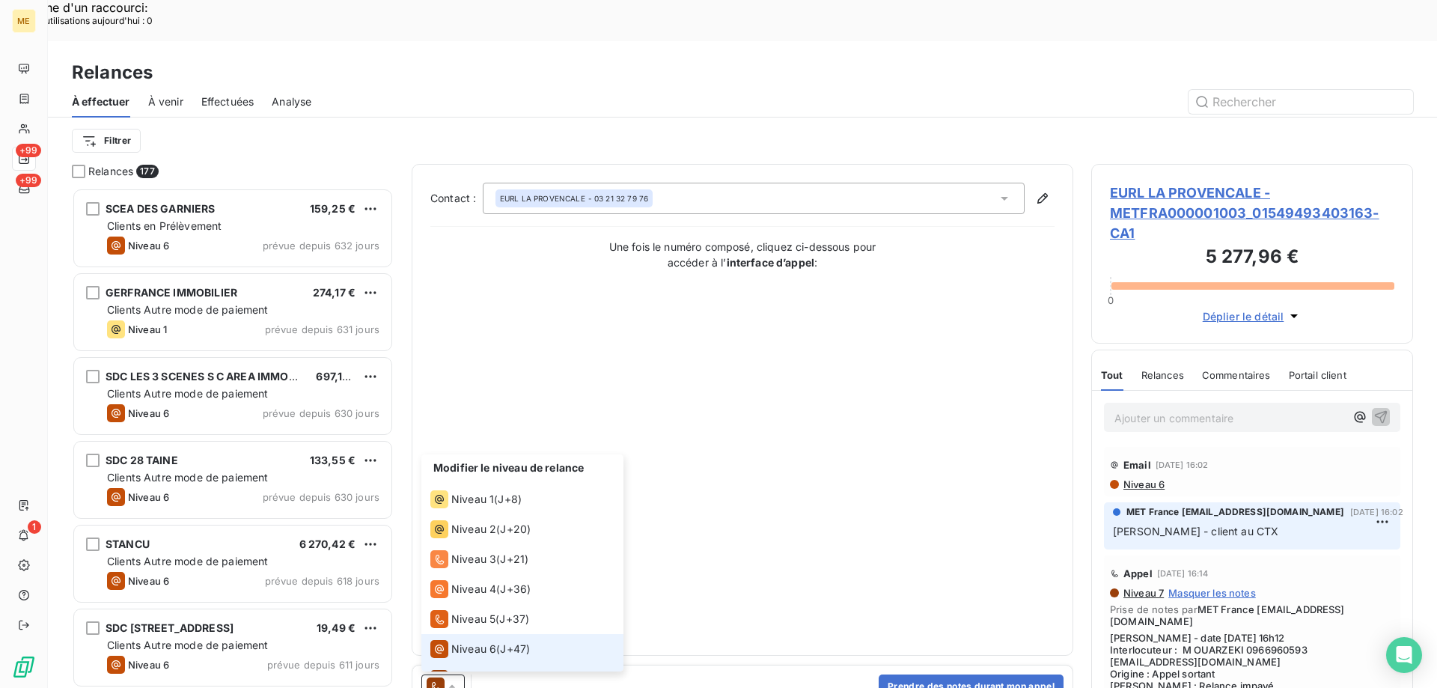
scroll to position [22, 0]
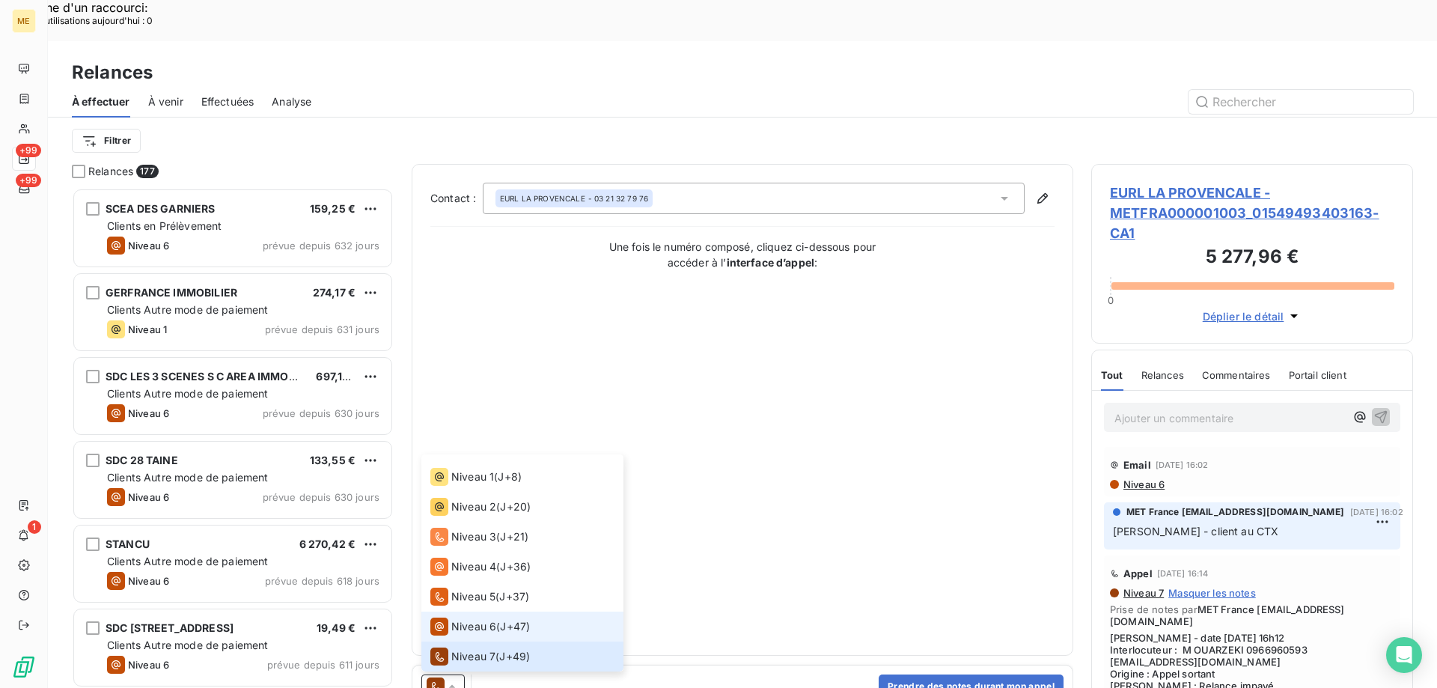
click at [475, 619] on span "Niveau 6" at bounding box center [473, 626] width 45 height 15
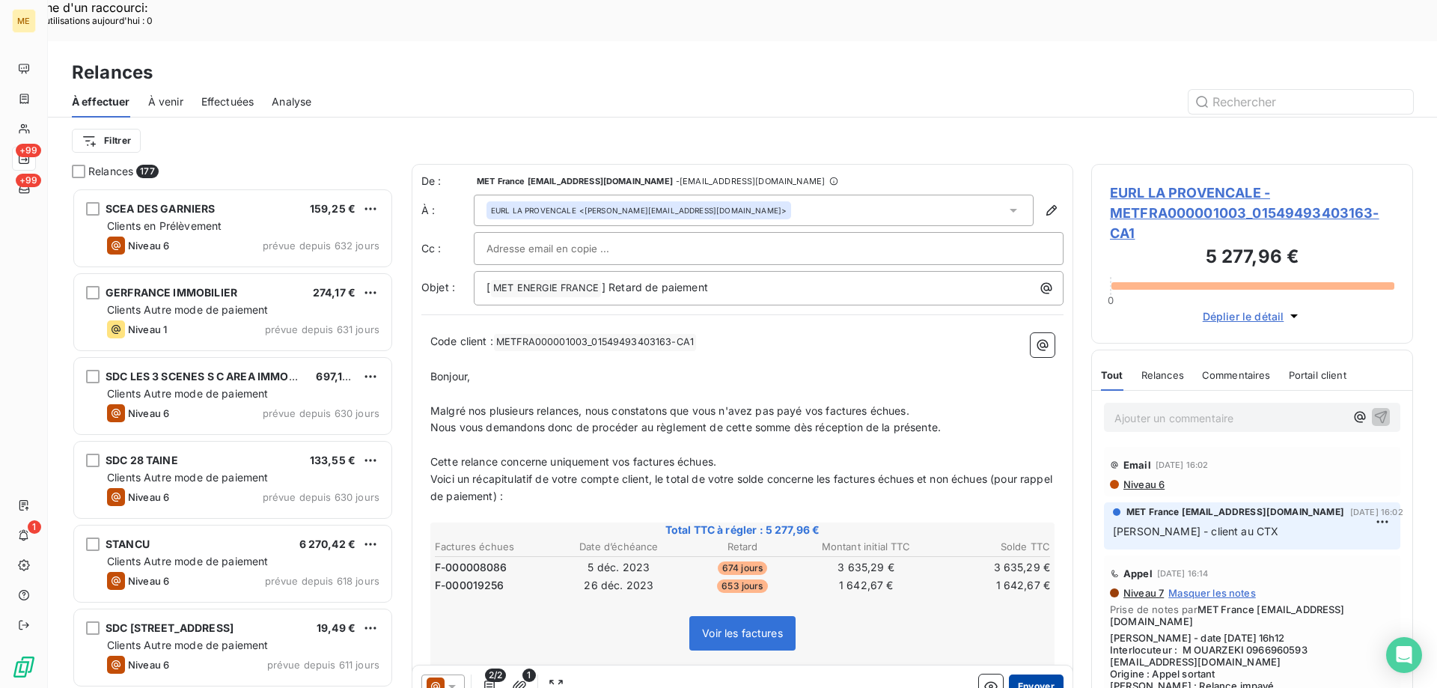
click at [1014, 674] on button "Envoyer" at bounding box center [1036, 686] width 55 height 24
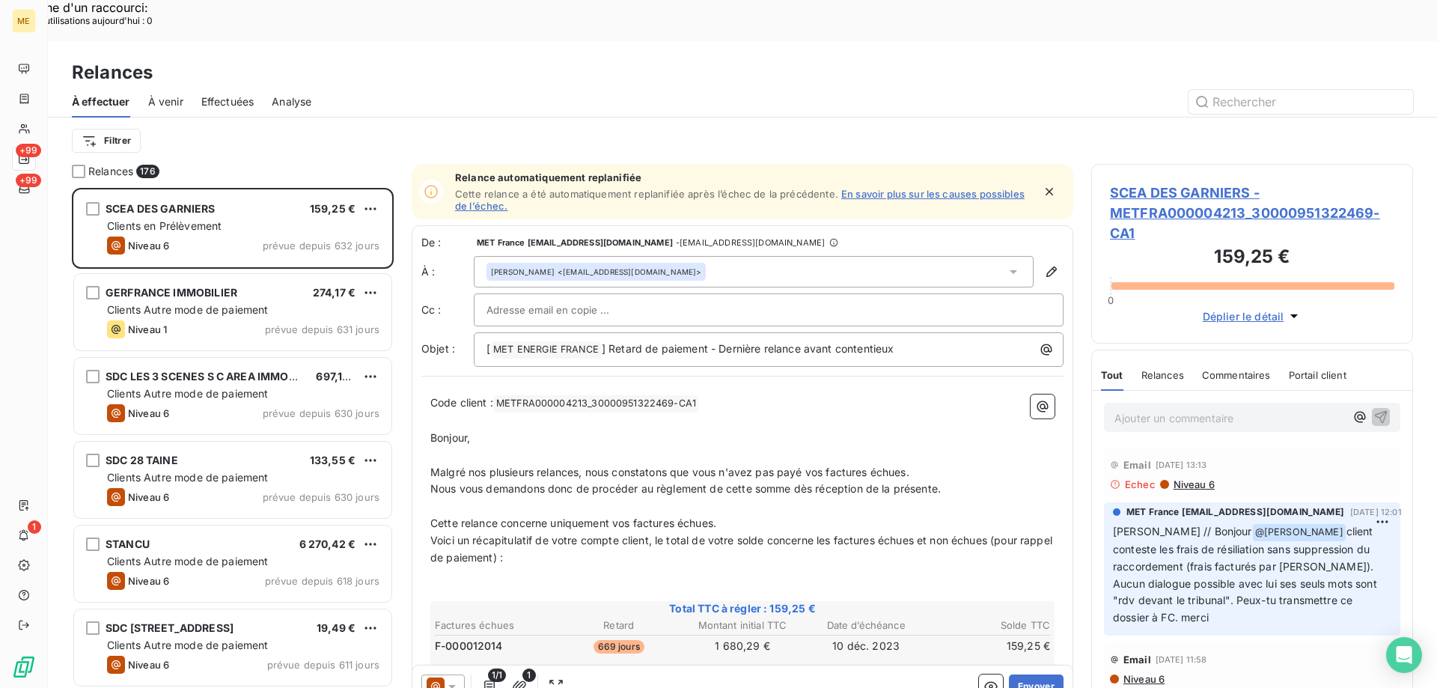
click at [225, 94] on span "Effectuées" at bounding box center [227, 101] width 53 height 15
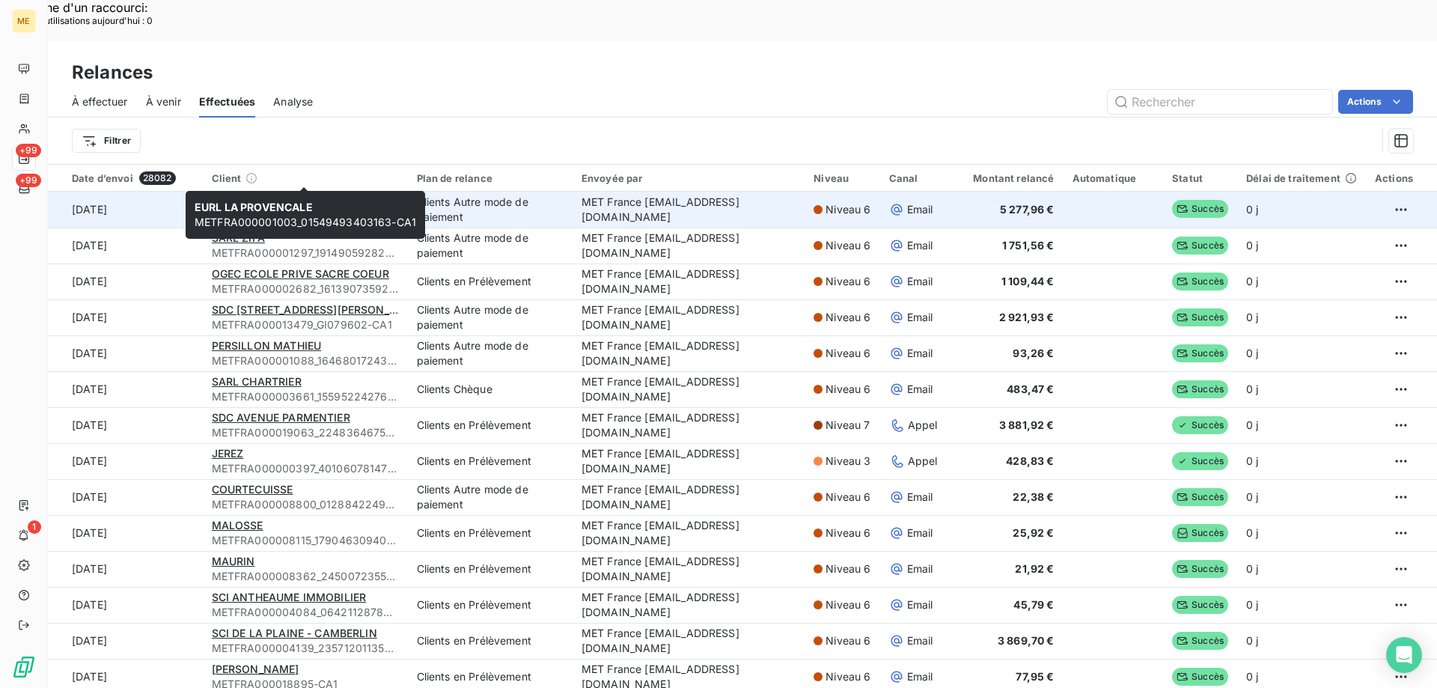
click at [273, 195] on span "EURL LA PROVENCALE" at bounding box center [271, 201] width 118 height 13
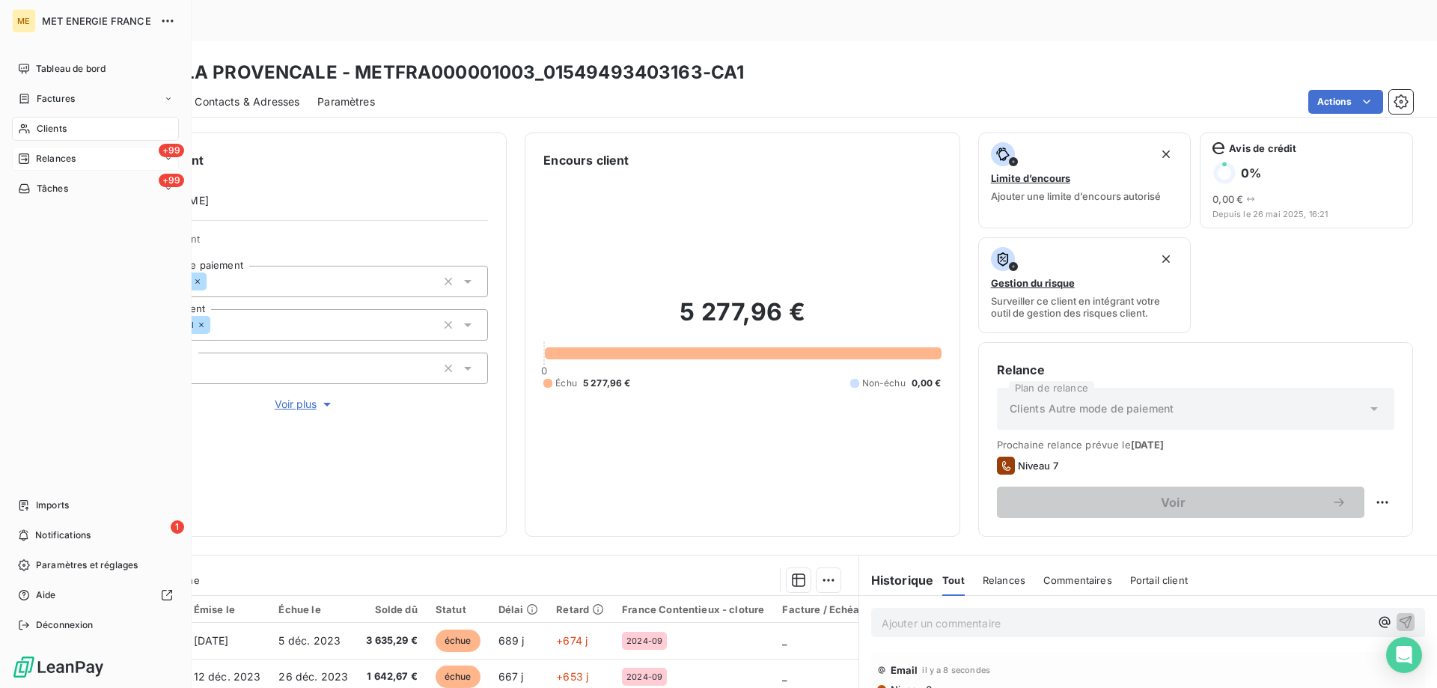
click at [43, 156] on span "Relances" at bounding box center [56, 158] width 40 height 13
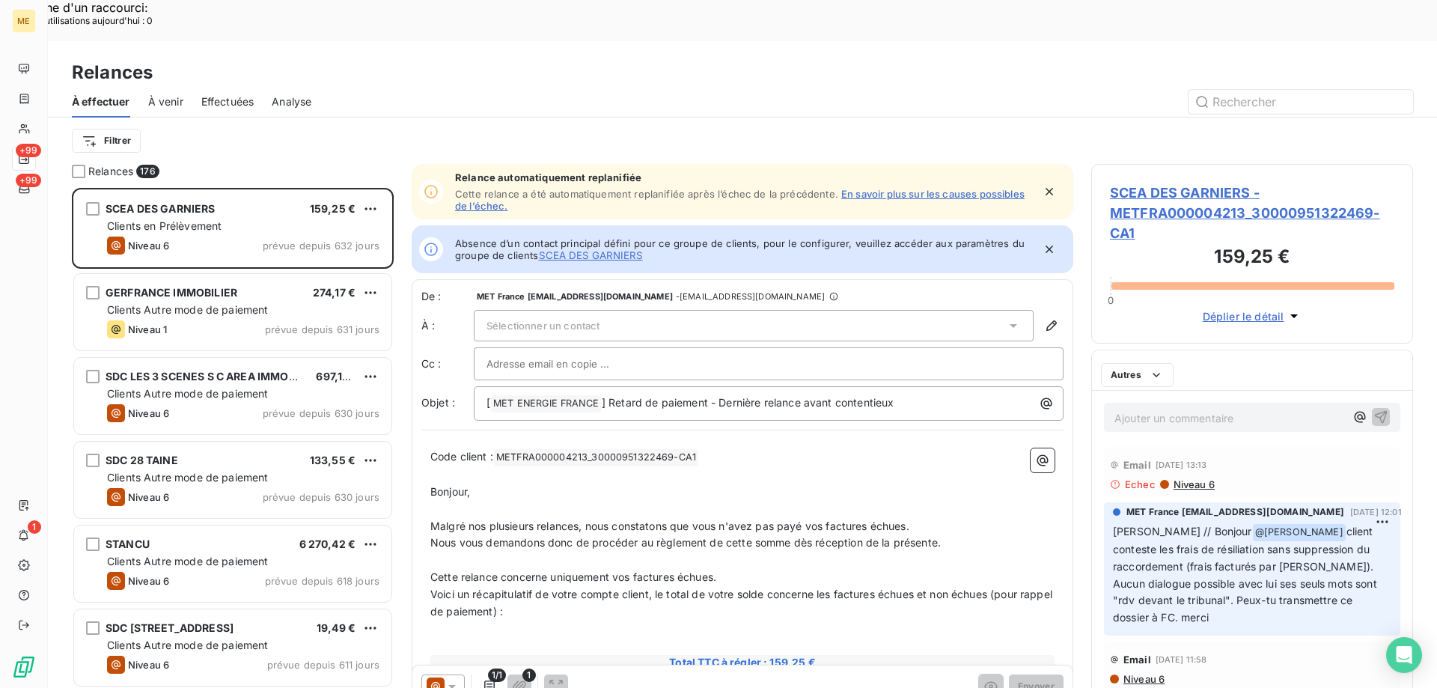
scroll to position [530, 311]
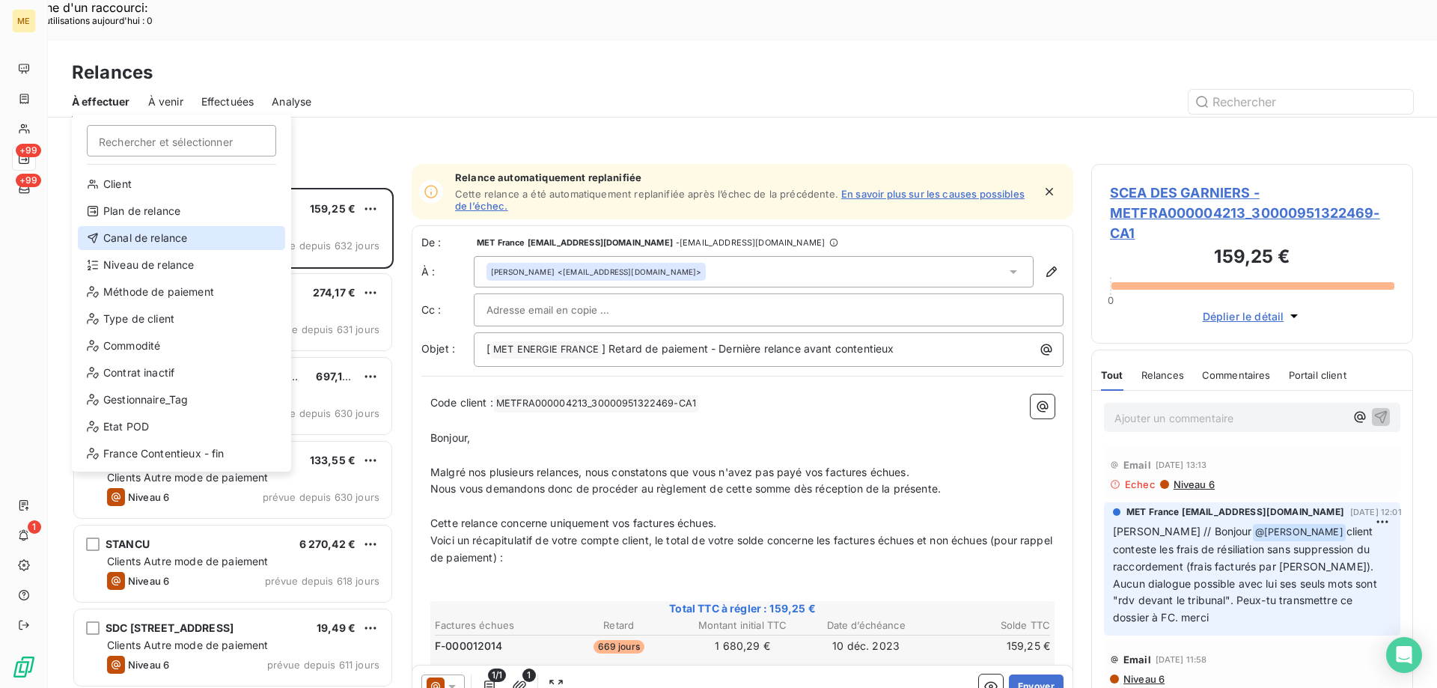
click at [150, 231] on div "Canal de relance" at bounding box center [181, 238] width 207 height 24
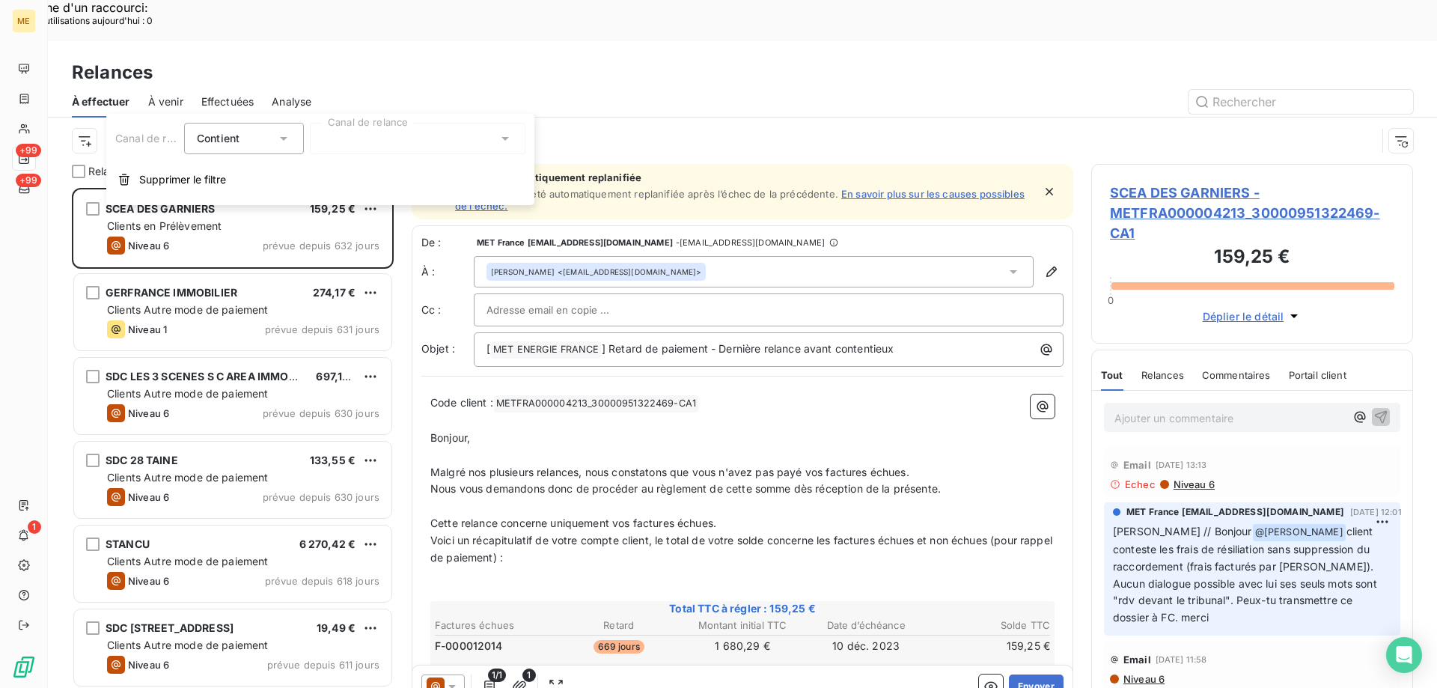
click at [439, 144] on div at bounding box center [418, 138] width 216 height 31
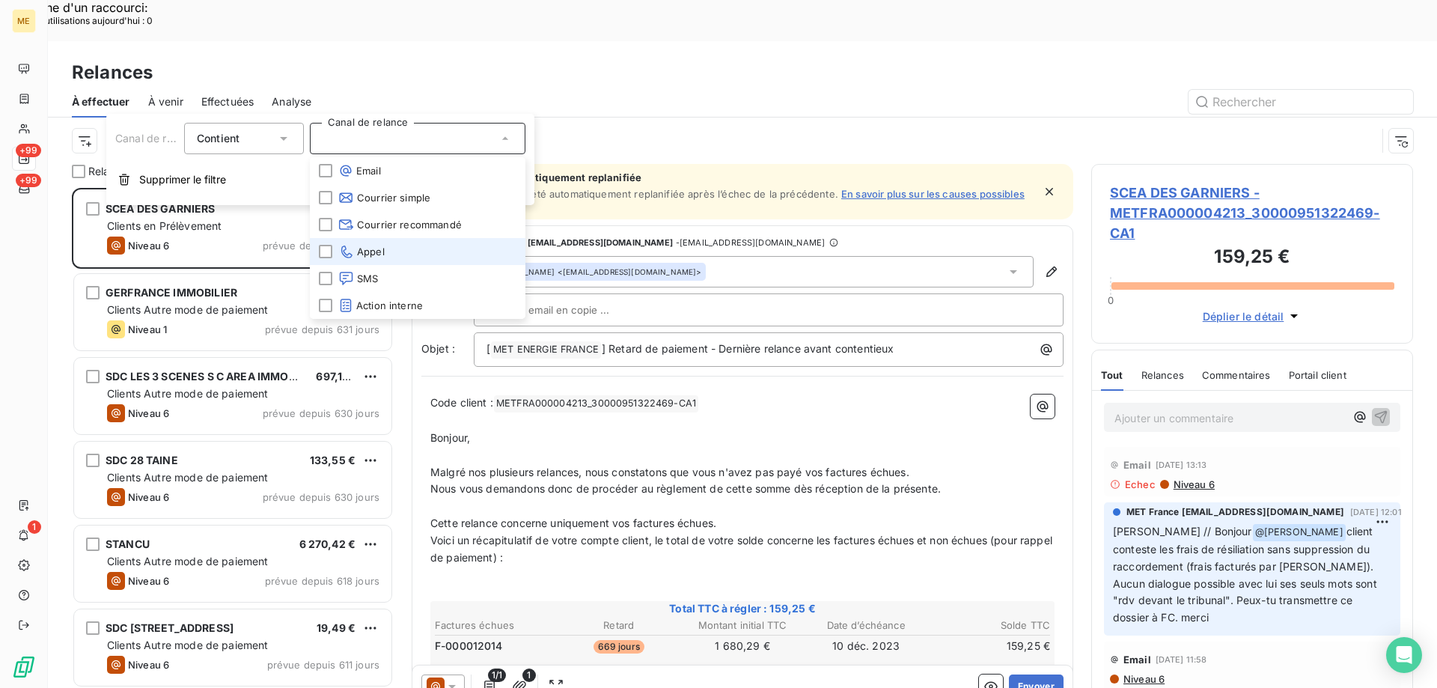
click at [386, 253] on li "Appel" at bounding box center [418, 251] width 216 height 27
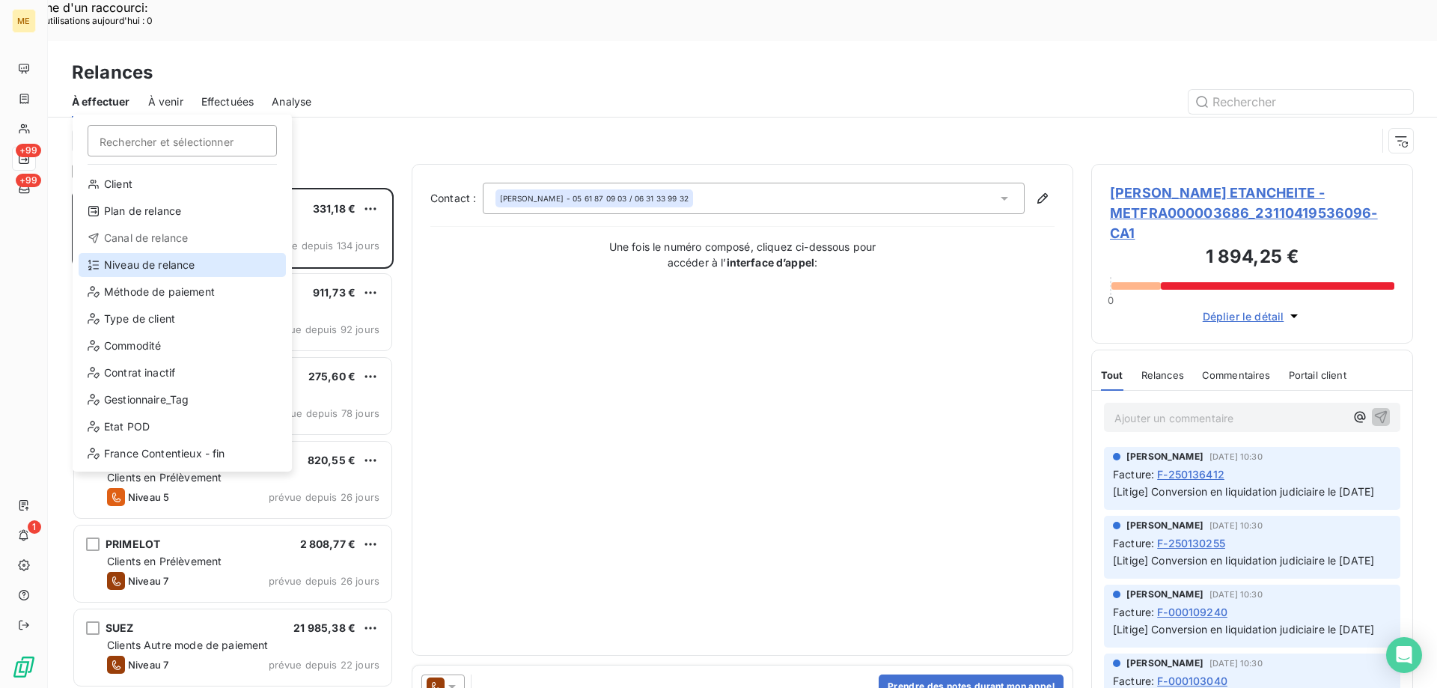
click at [125, 260] on div "Niveau de relance" at bounding box center [182, 265] width 207 height 24
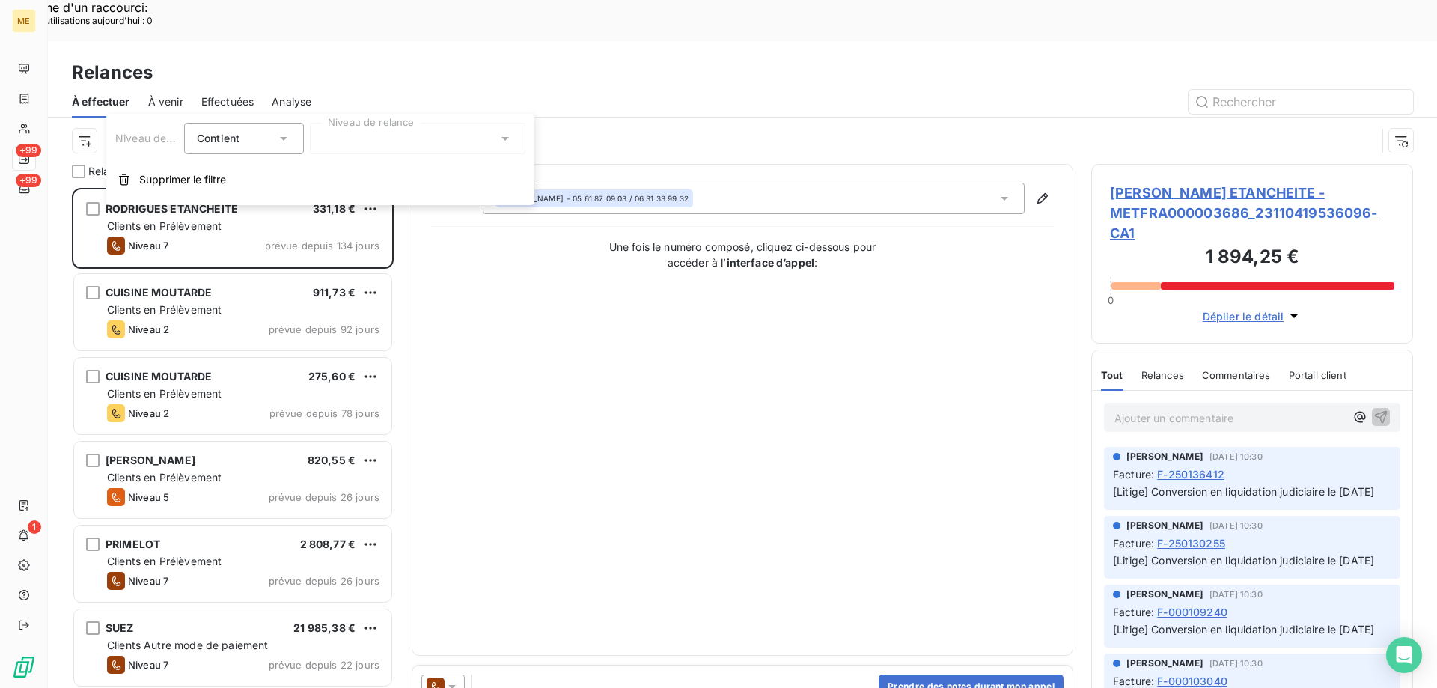
click at [373, 141] on div at bounding box center [418, 138] width 216 height 31
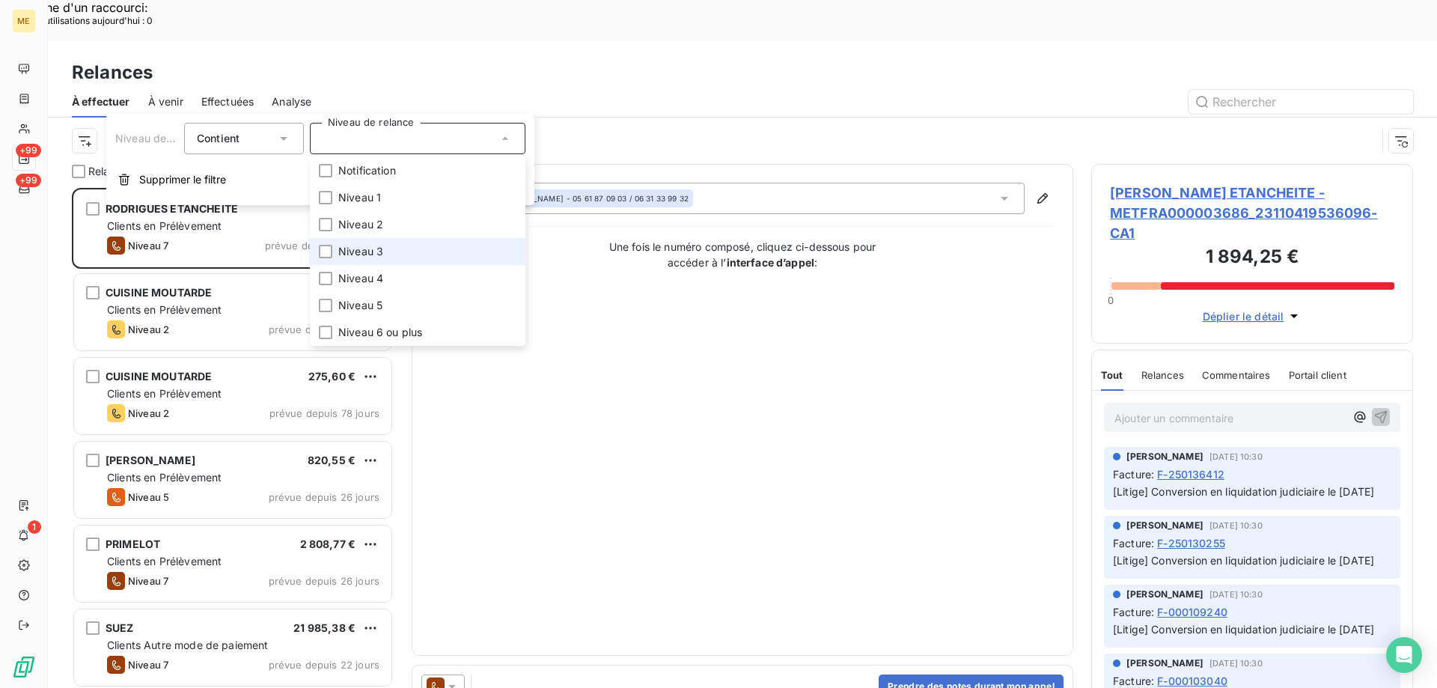
click at [389, 246] on li "Niveau 3" at bounding box center [418, 251] width 216 height 27
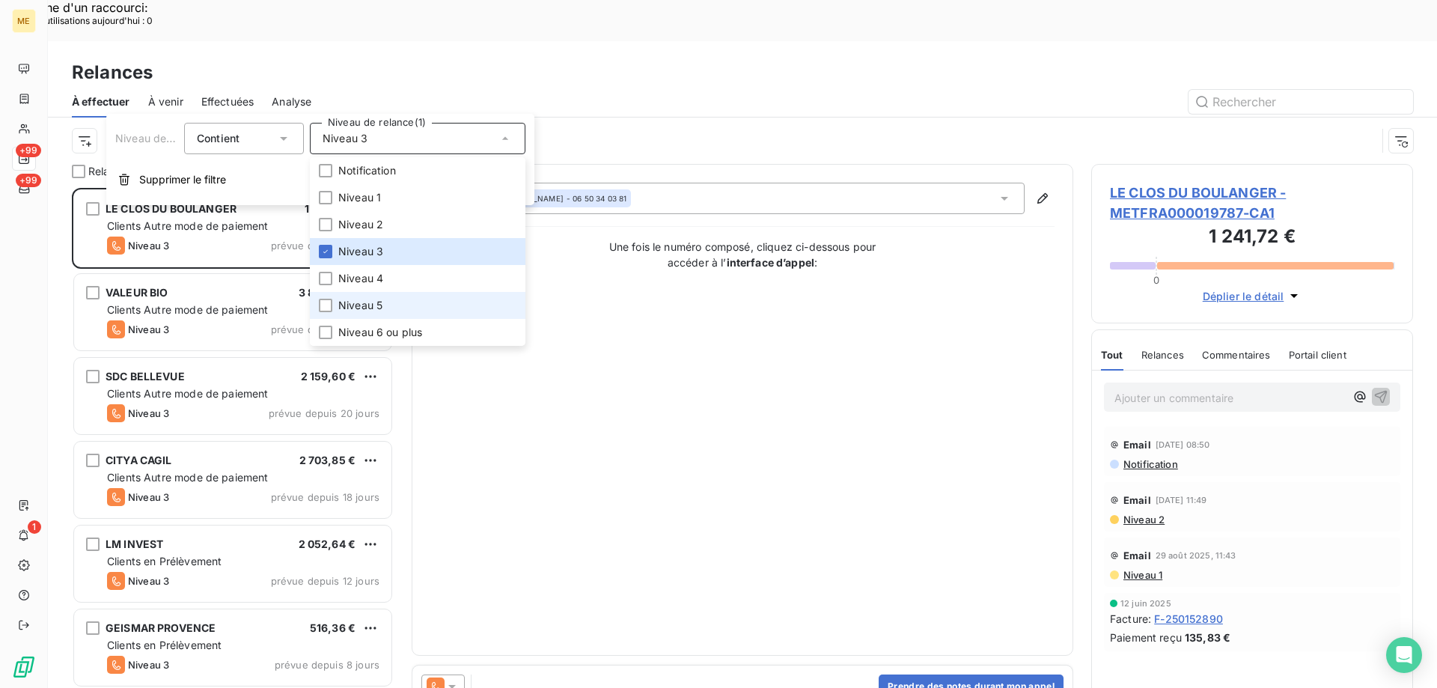
click at [387, 296] on li "Niveau 5" at bounding box center [418, 305] width 216 height 27
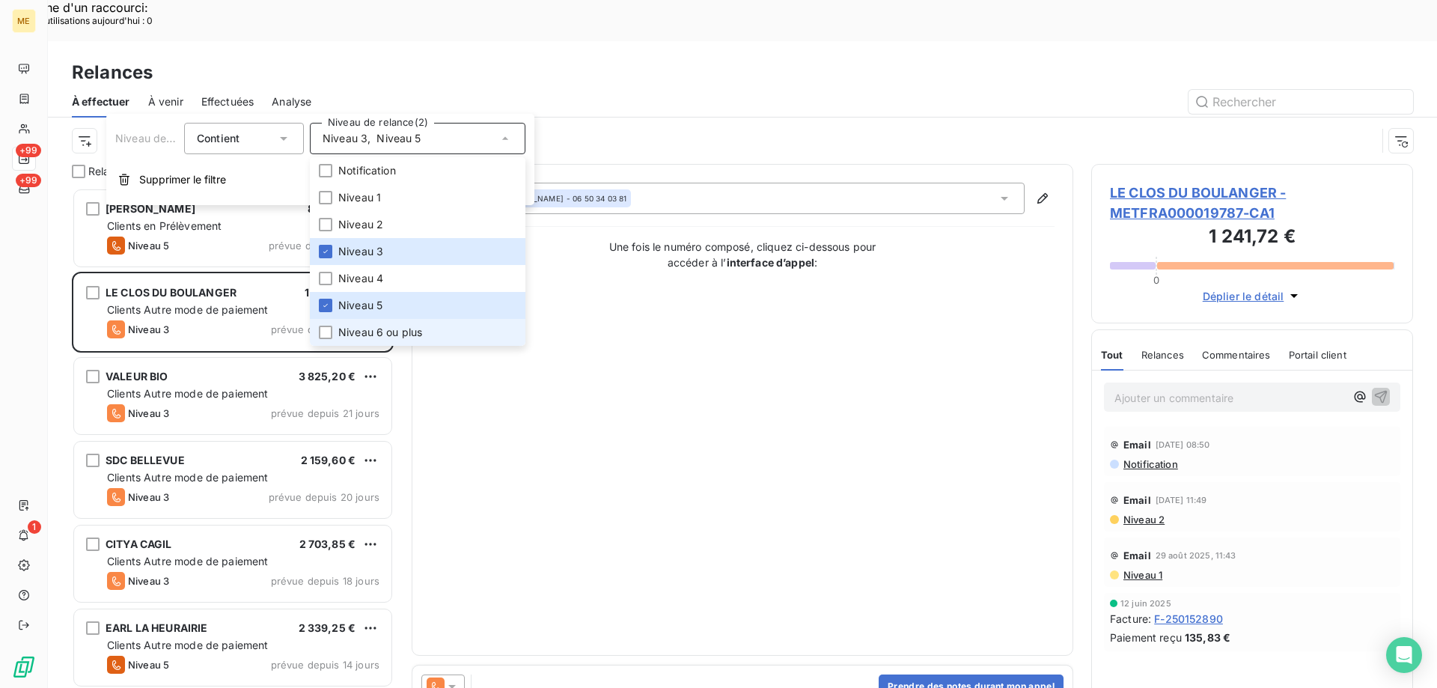
click at [393, 337] on span "Niveau 6 ou plus" at bounding box center [380, 332] width 84 height 15
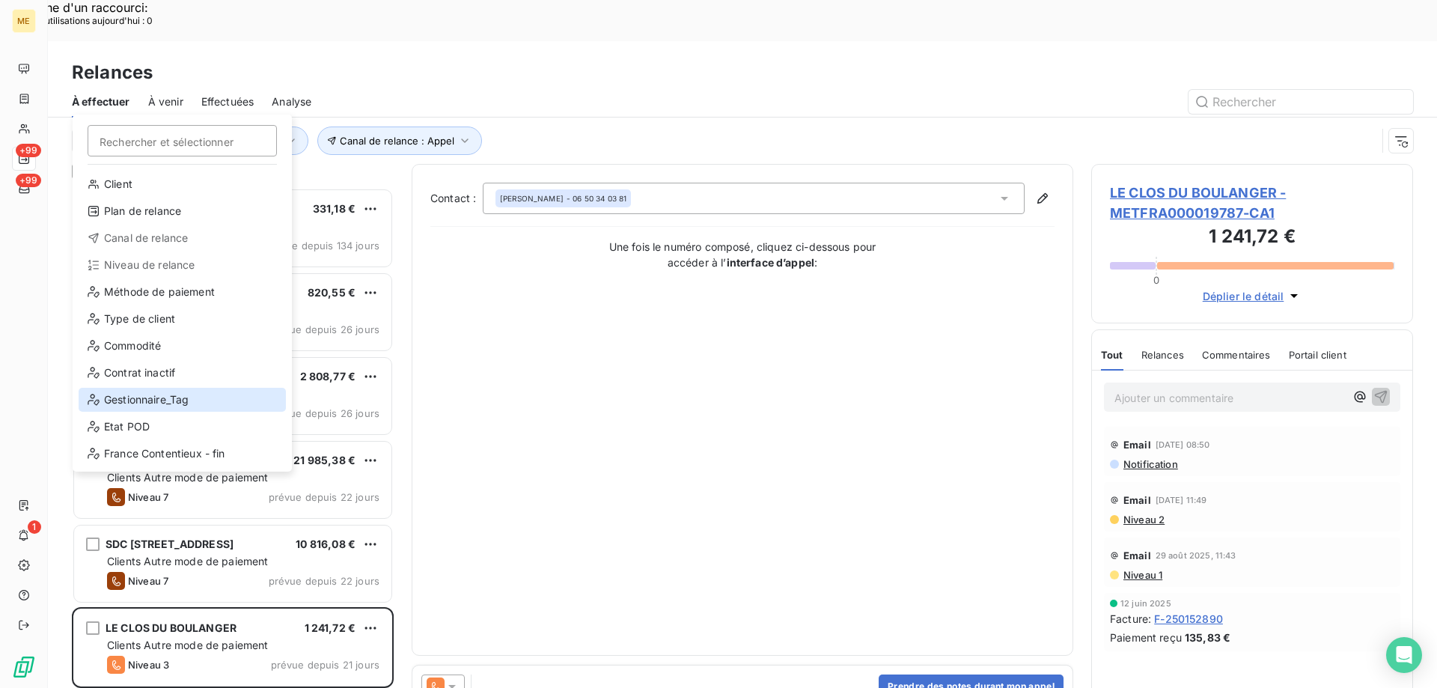
click at [144, 398] on div "Gestionnaire_Tag" at bounding box center [182, 400] width 207 height 24
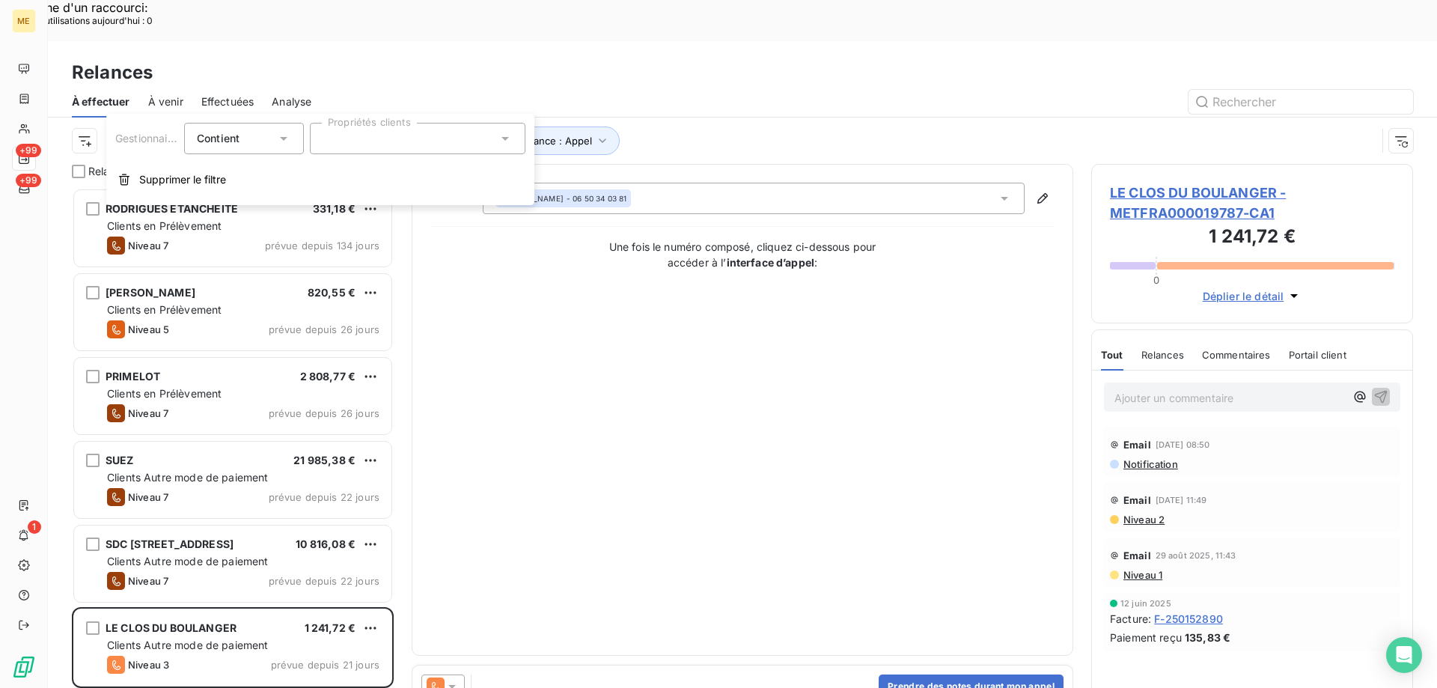
click at [412, 128] on div at bounding box center [418, 138] width 216 height 31
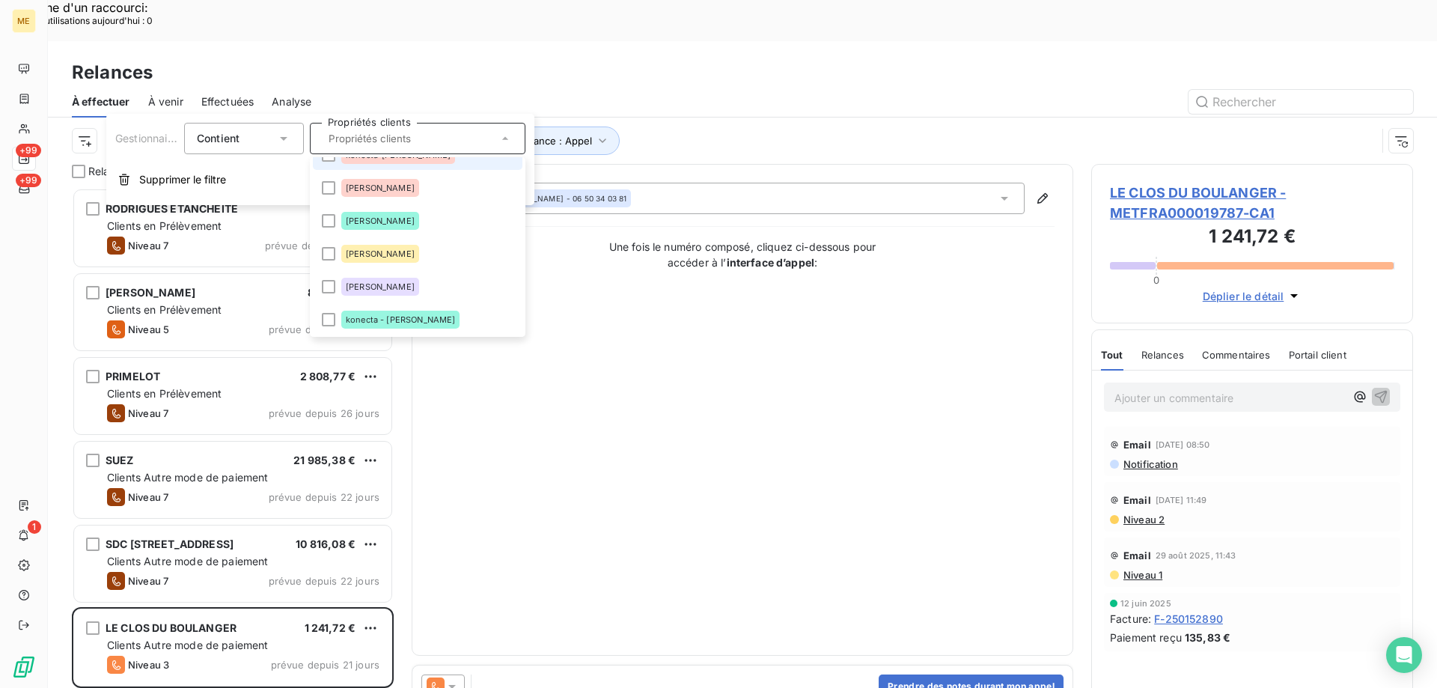
scroll to position [225, 0]
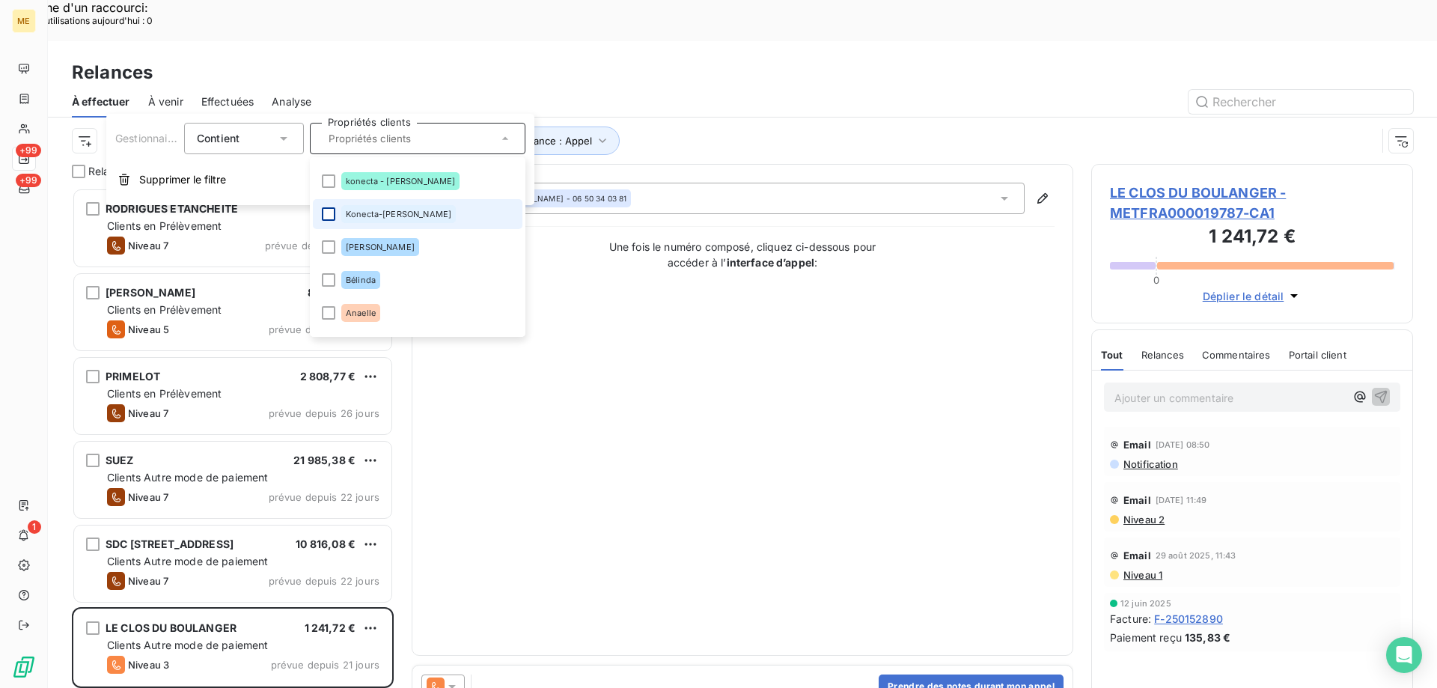
click at [327, 210] on div at bounding box center [328, 213] width 13 height 13
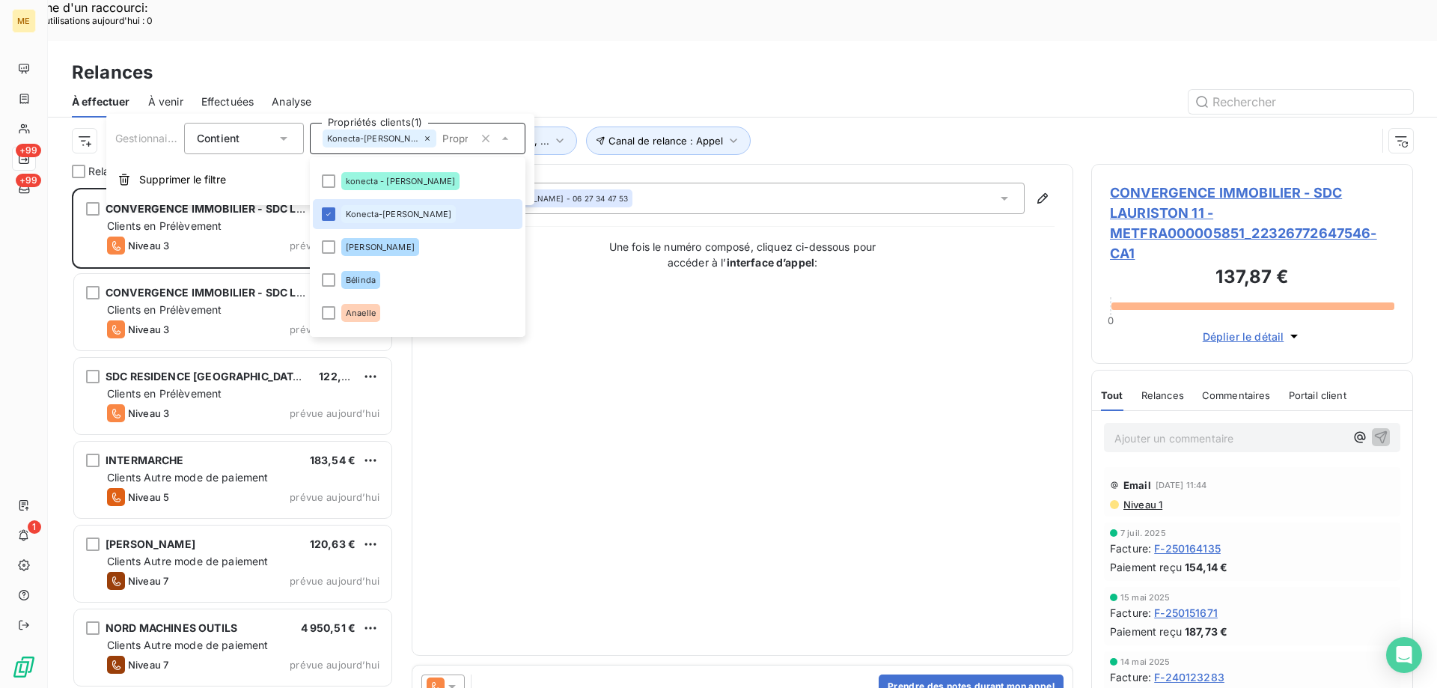
click at [906, 359] on div "Contact : Maya Mosbah - 06 27 34 47 53 Une fois le numéro composé, cliquez ci-d…" at bounding box center [742, 410] width 624 height 454
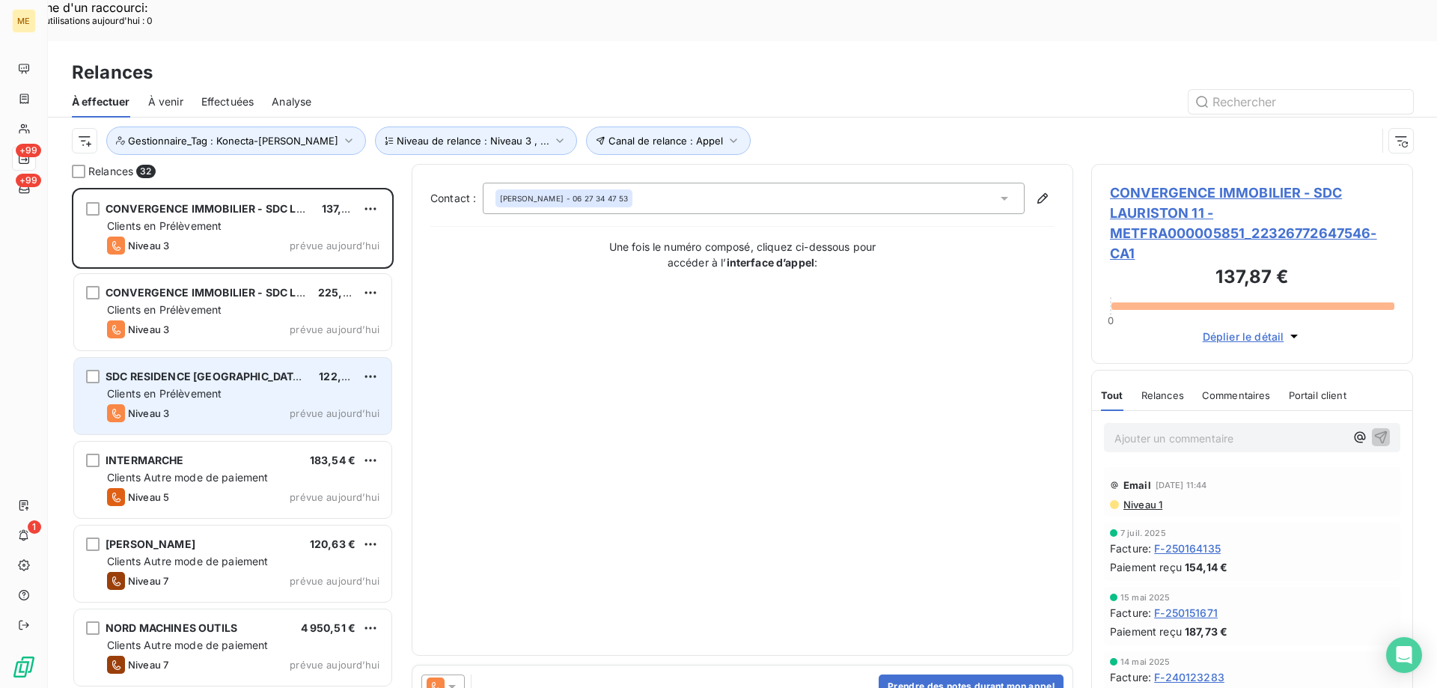
click at [168, 370] on span "SDC RESIDENCE LAURISTON 11GRIGNY" at bounding box center [232, 376] width 253 height 13
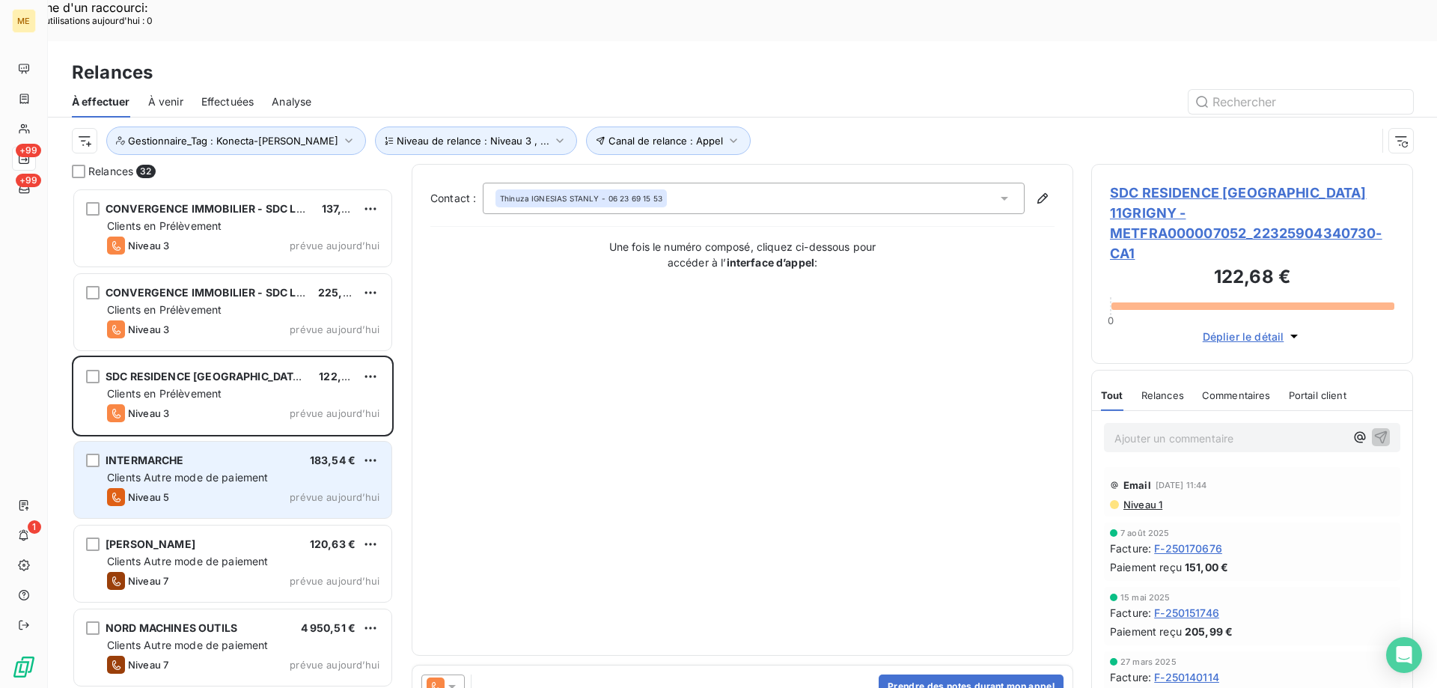
click at [148, 471] on span "Clients Autre mode de paiement" at bounding box center [188, 477] width 162 height 13
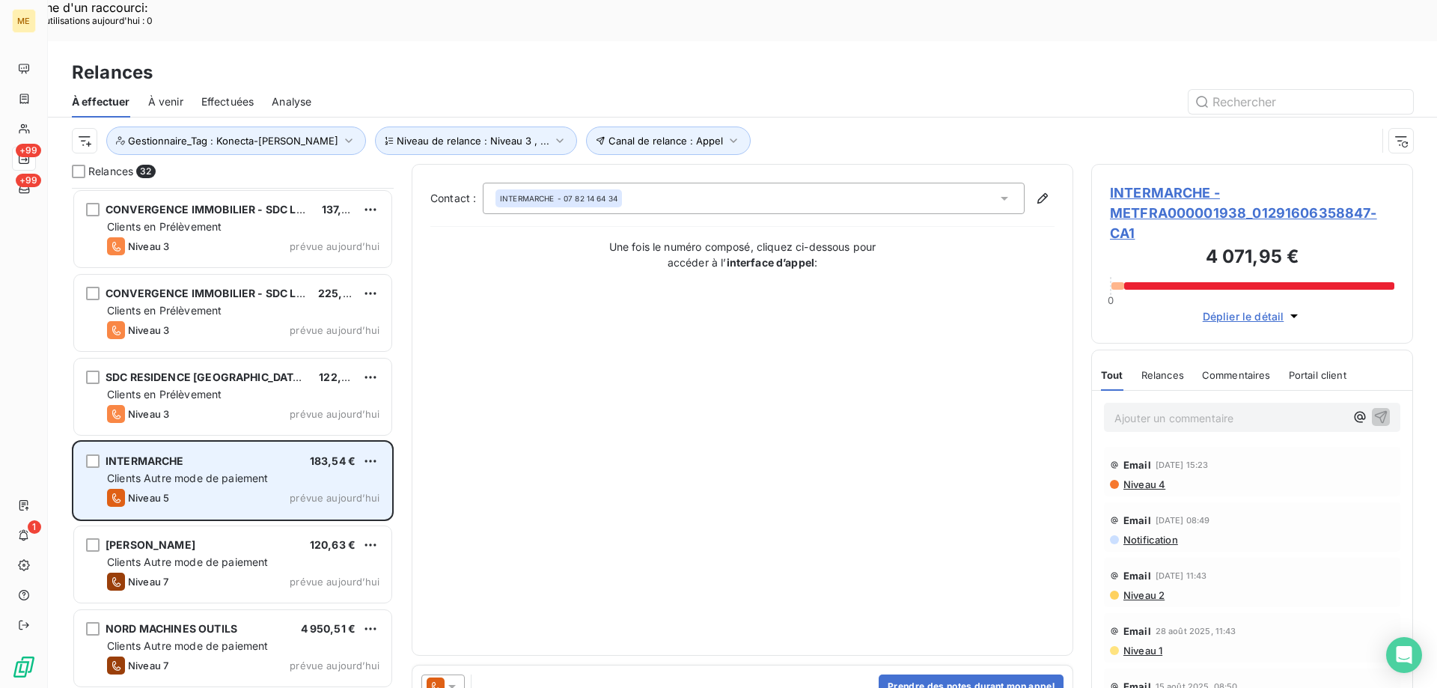
scroll to position [76, 0]
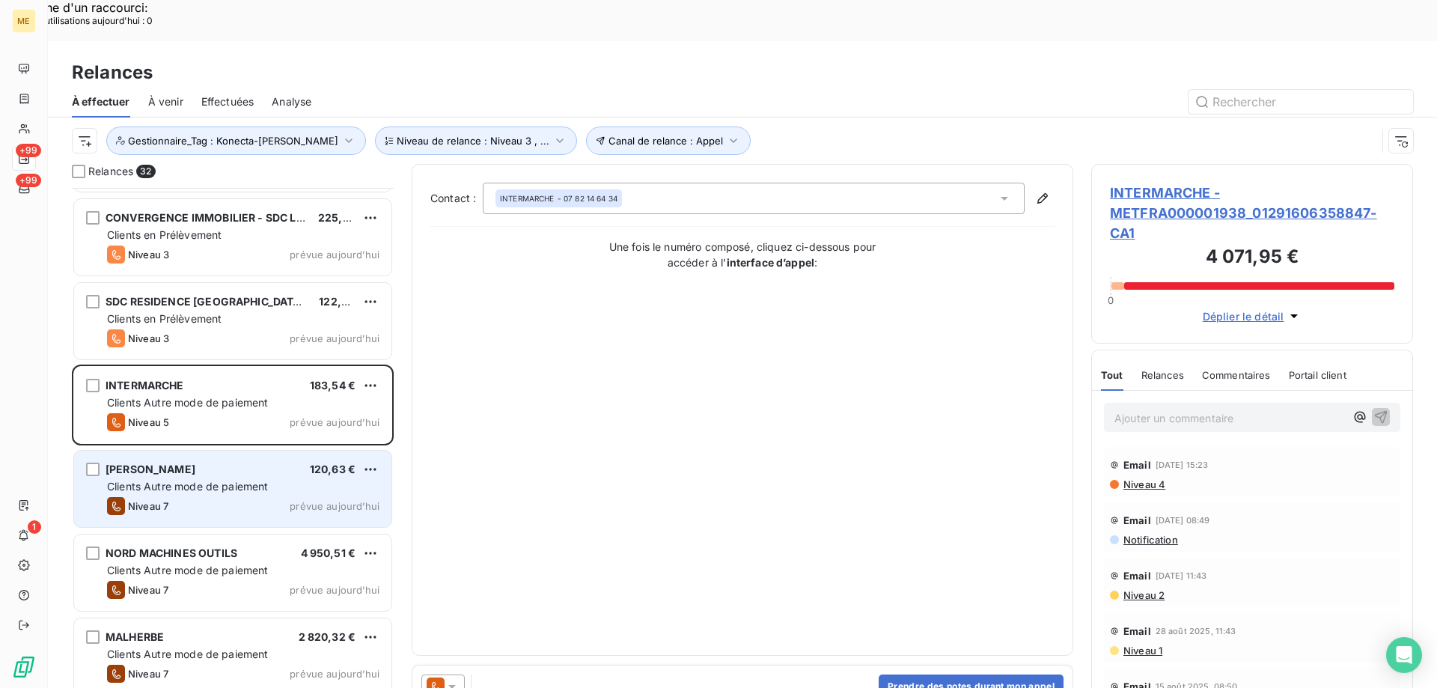
click at [168, 463] on span "[PERSON_NAME]" at bounding box center [151, 469] width 90 height 13
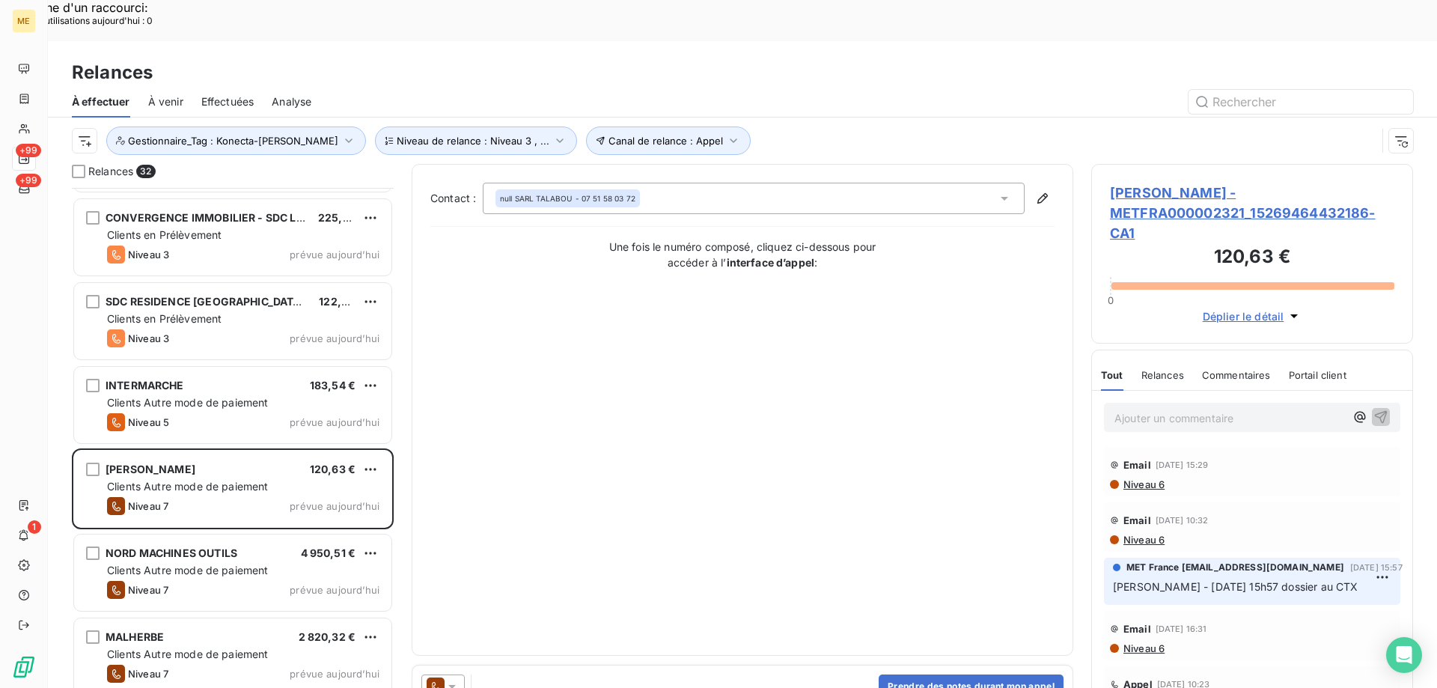
click at [1201, 183] on span "SARL TALABOU - METFRA000002321_15269464432186-CA1" at bounding box center [1252, 213] width 284 height 61
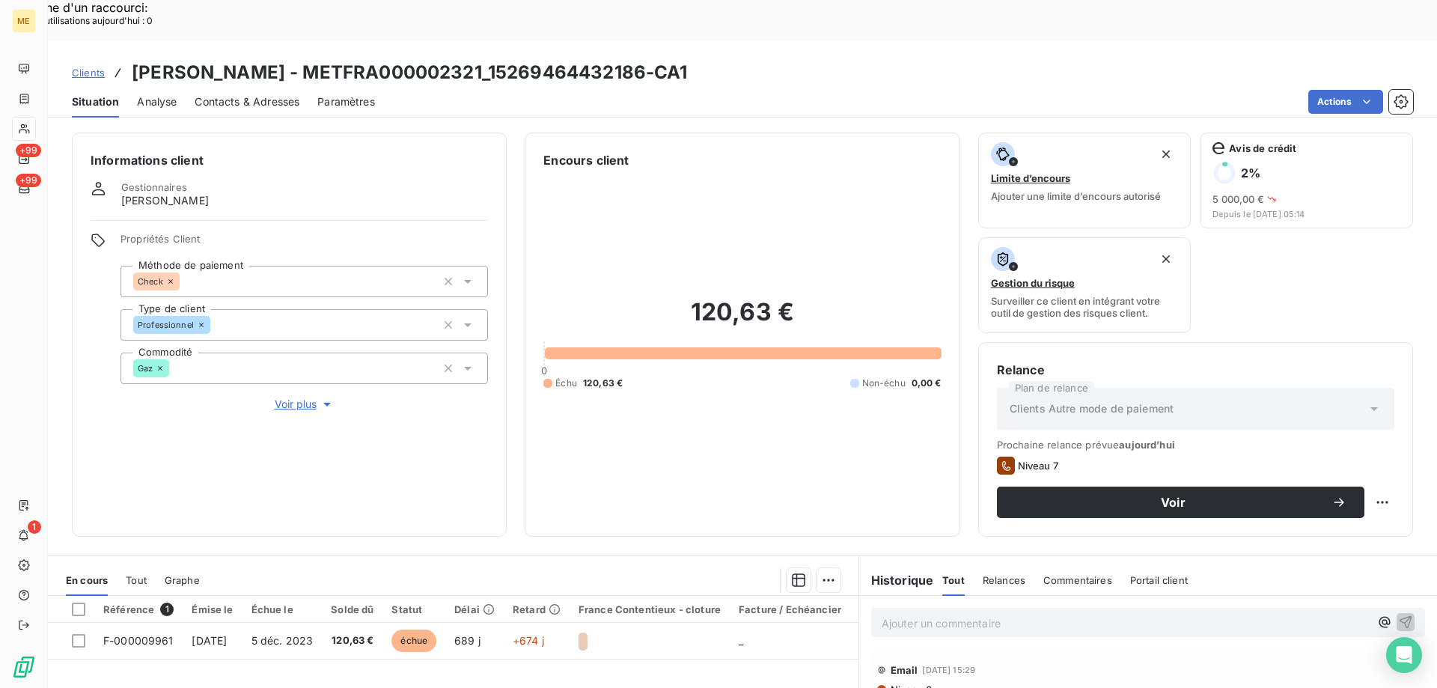
click at [296, 397] on span "Voir plus" at bounding box center [305, 404] width 60 height 15
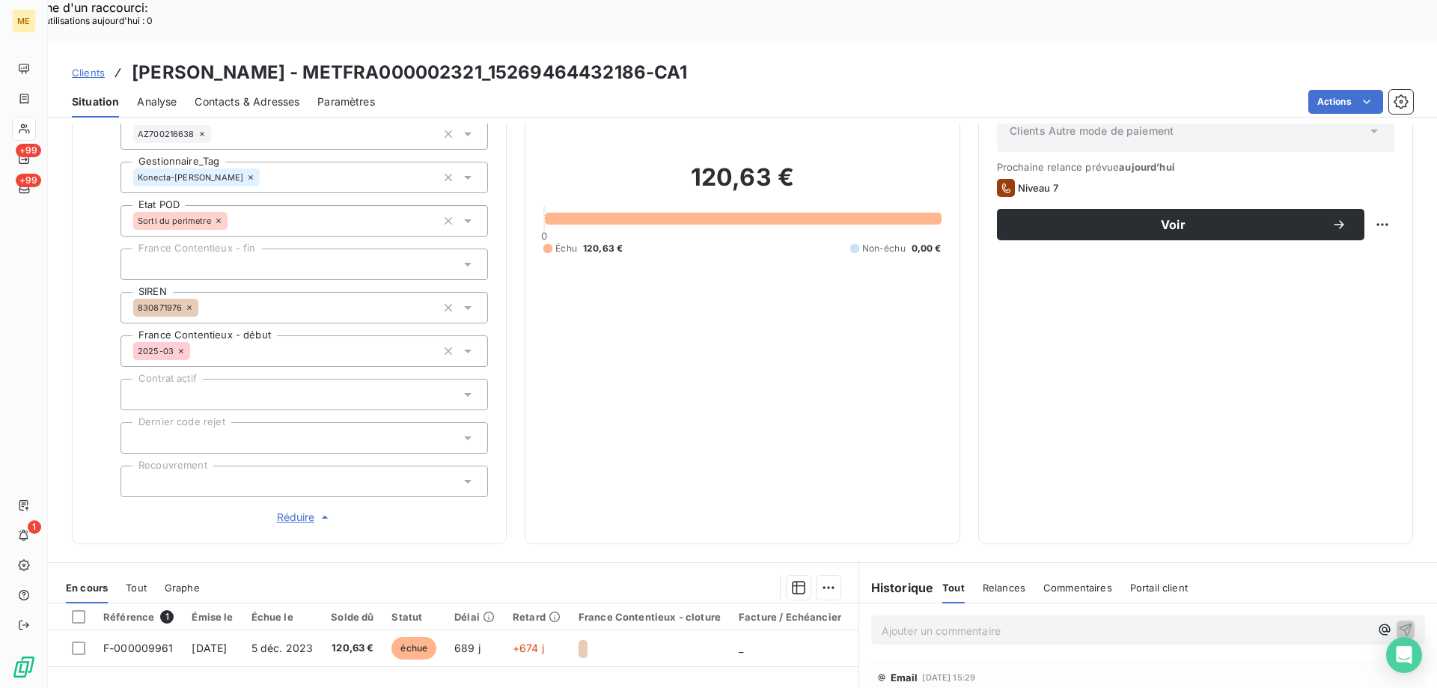
scroll to position [299, 0]
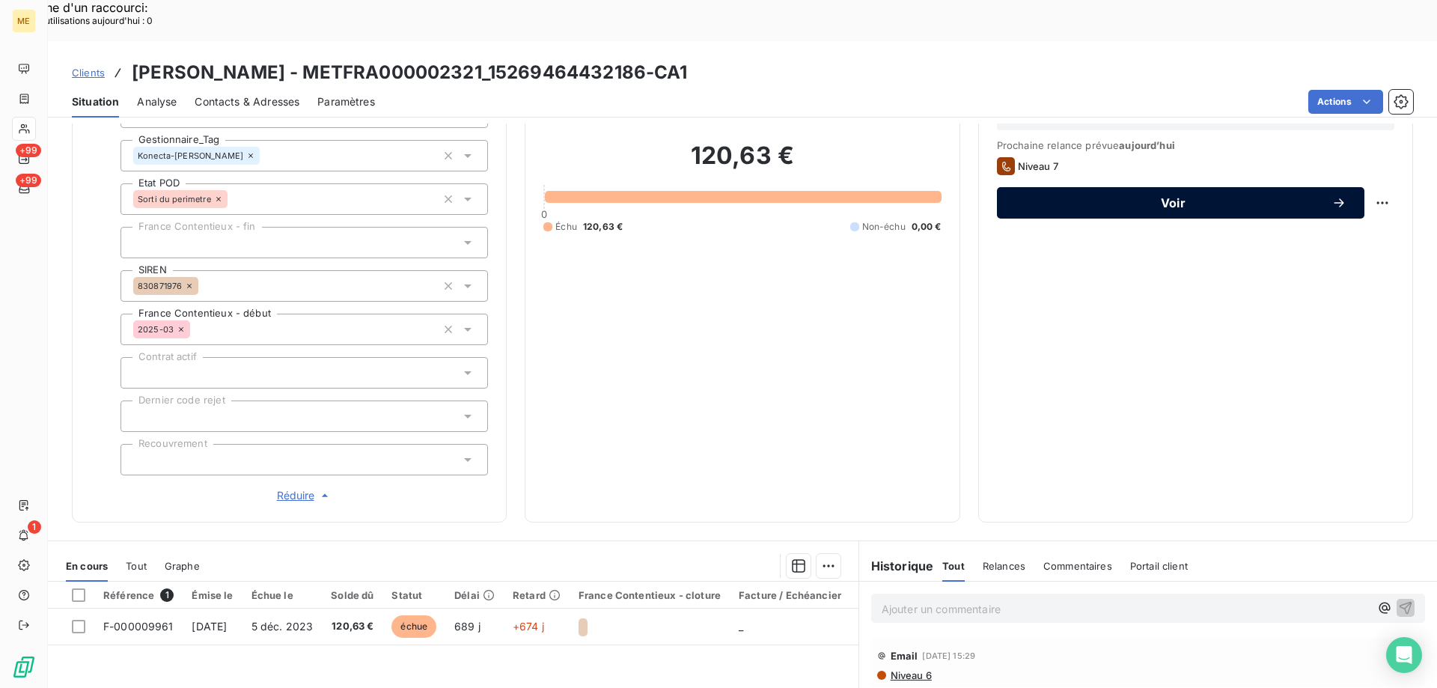
click at [1060, 197] on span "Voir" at bounding box center [1173, 203] width 317 height 12
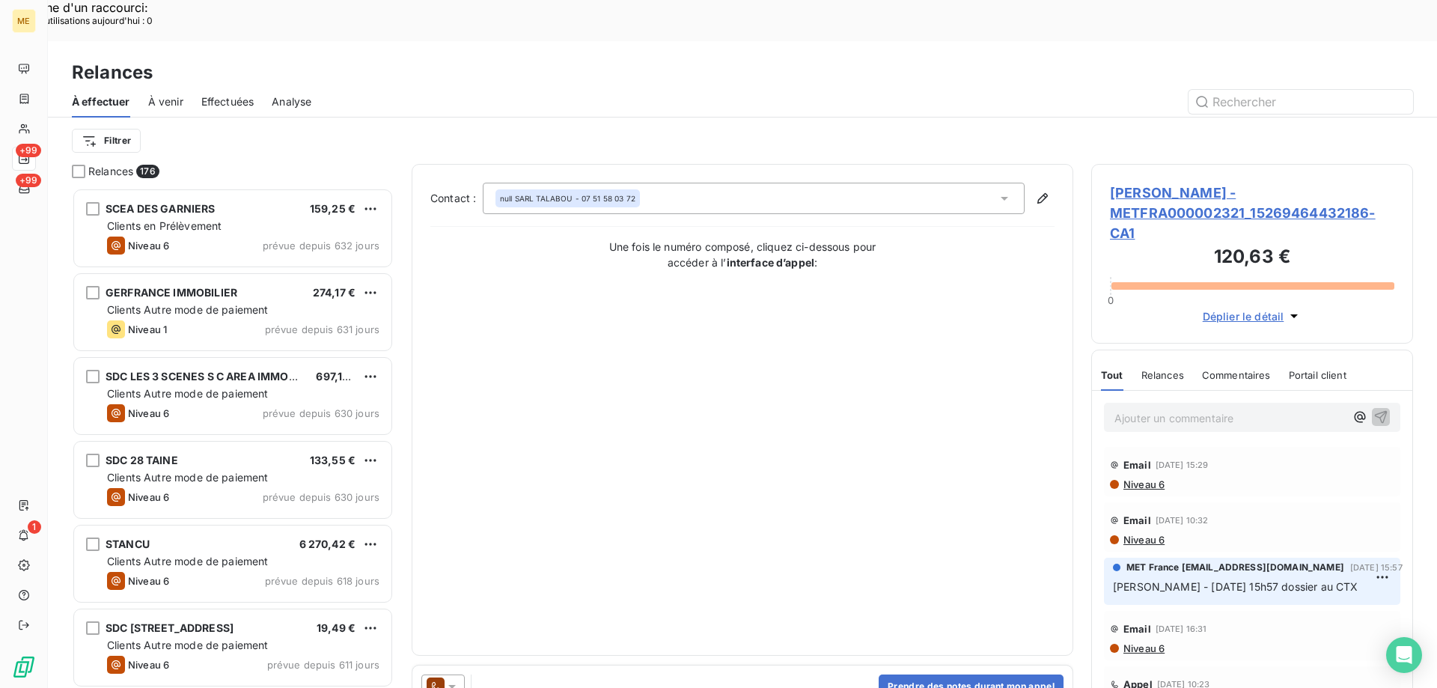
scroll to position [530, 311]
click at [458, 674] on div at bounding box center [442, 686] width 43 height 24
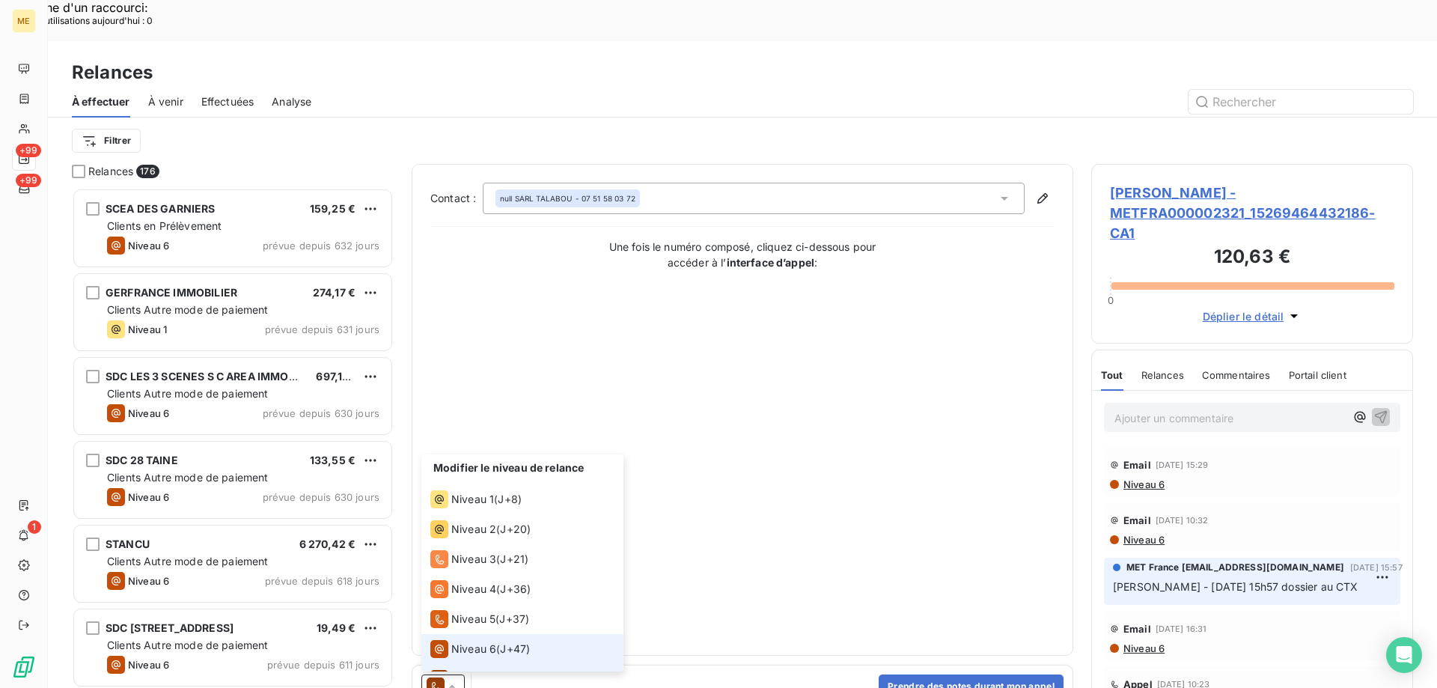
scroll to position [22, 0]
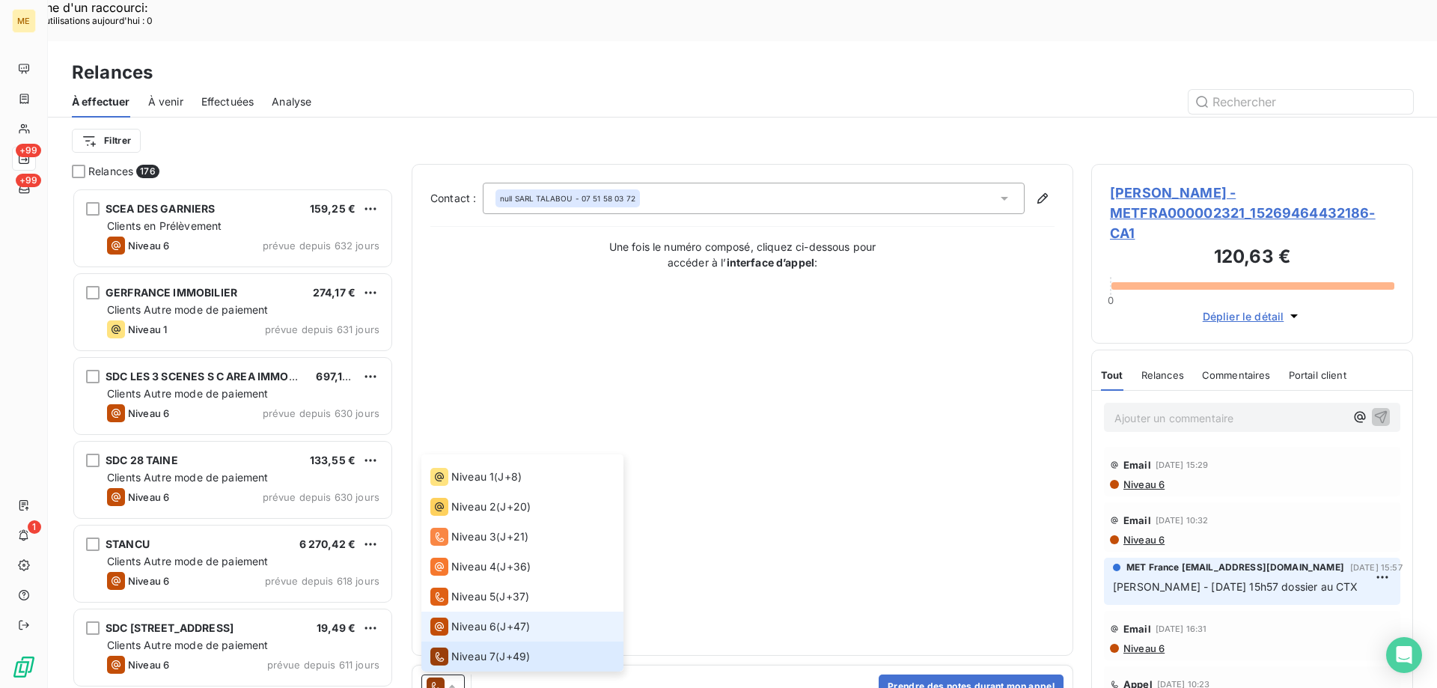
click at [463, 619] on span "Niveau 6" at bounding box center [473, 626] width 45 height 15
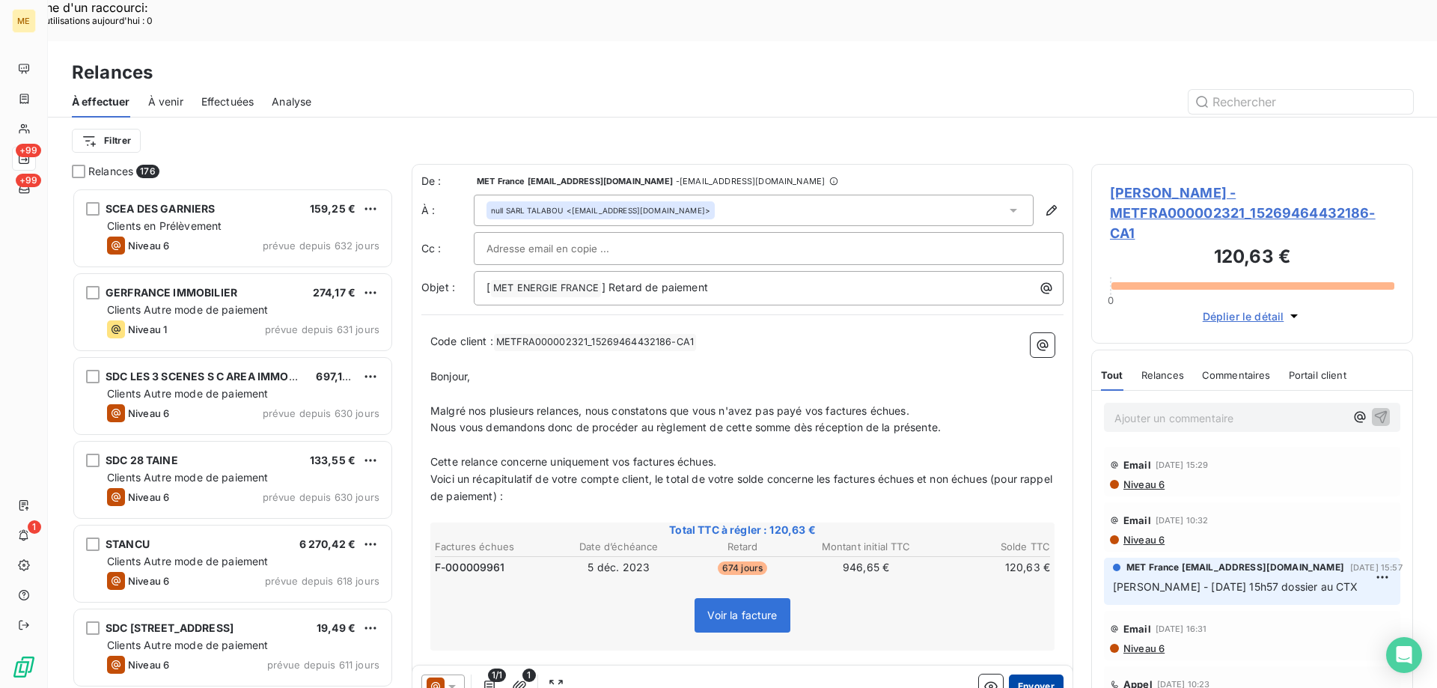
click at [1032, 674] on button "Envoyer" at bounding box center [1036, 686] width 55 height 24
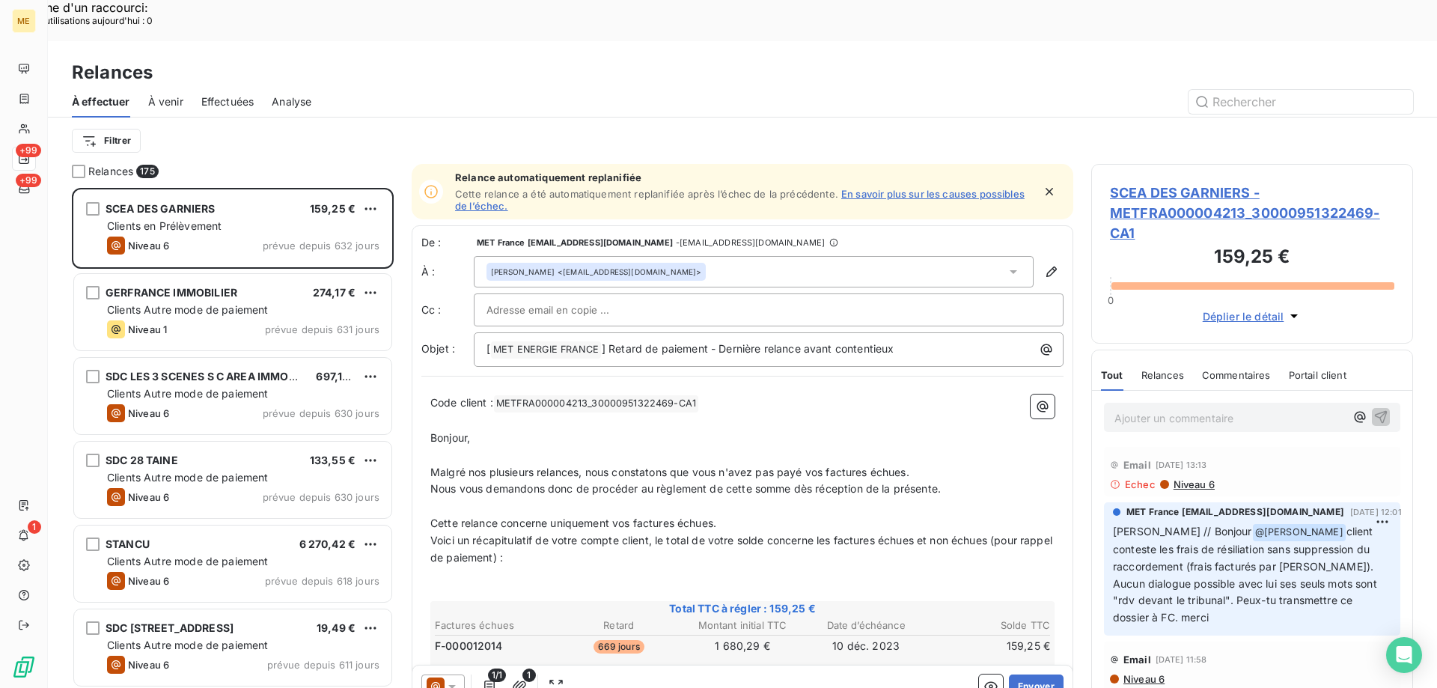
click at [233, 94] on span "Effectuées" at bounding box center [227, 101] width 53 height 15
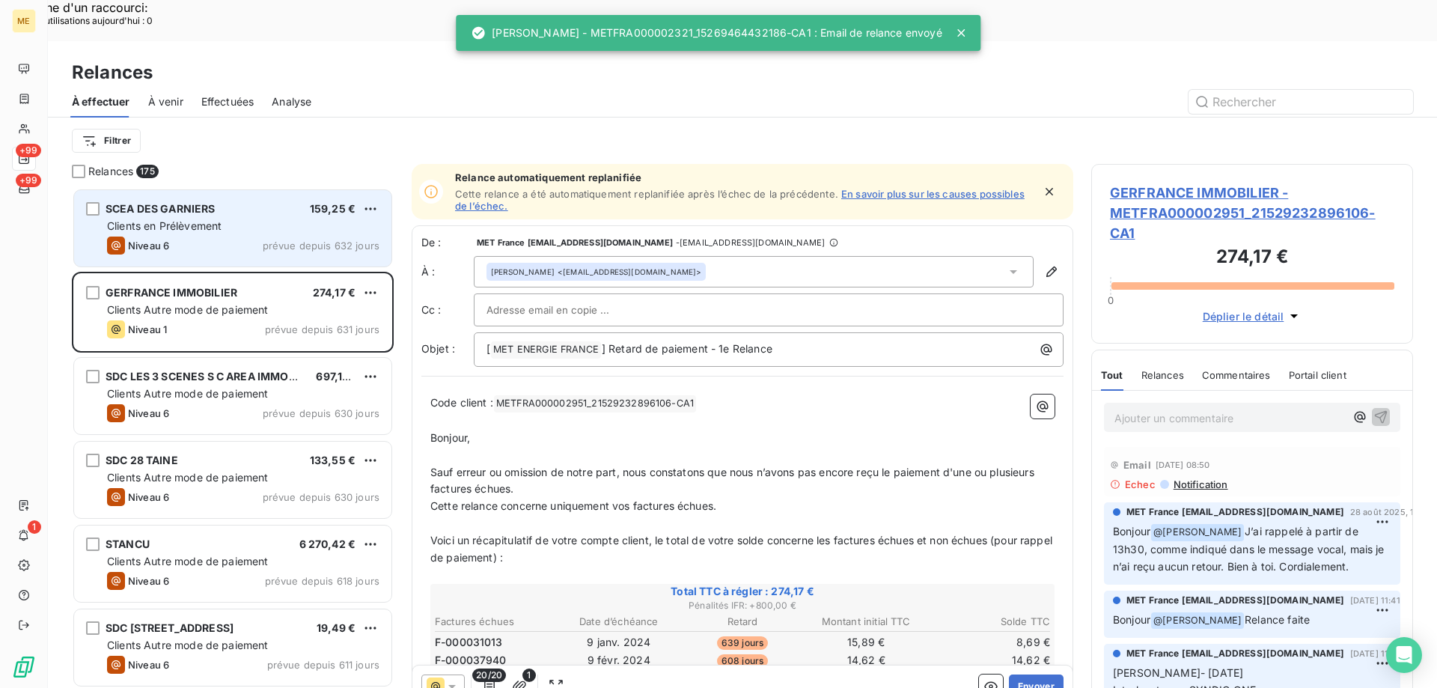
scroll to position [530, 311]
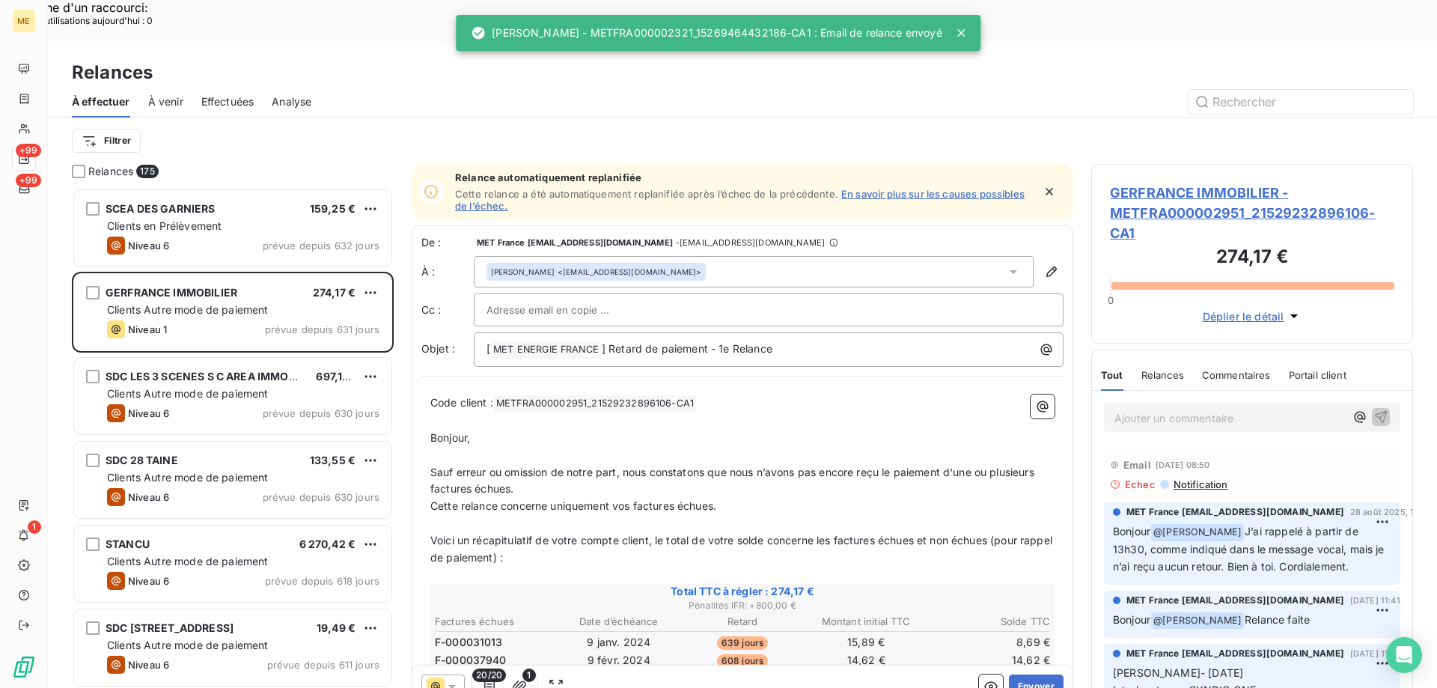
click at [183, 94] on span "À venir" at bounding box center [165, 101] width 35 height 15
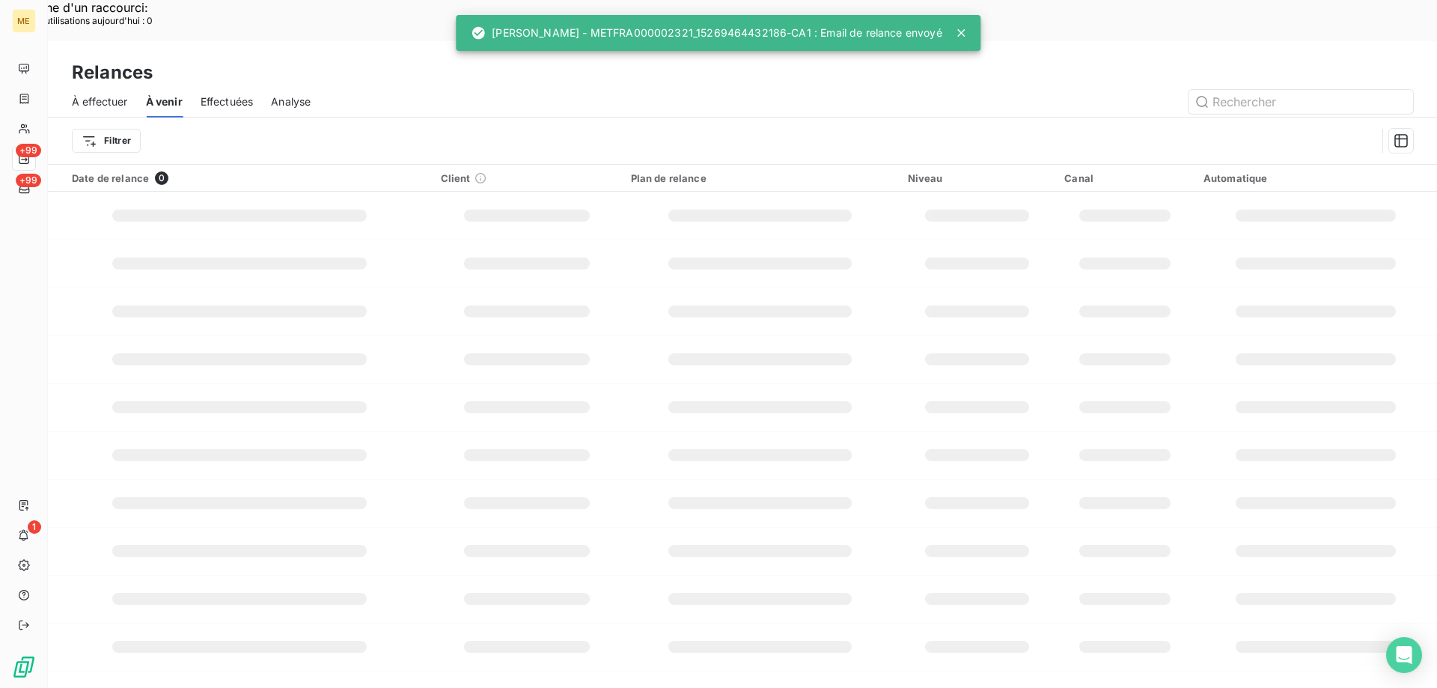
click at [251, 94] on span "Effectuées" at bounding box center [227, 101] width 53 height 15
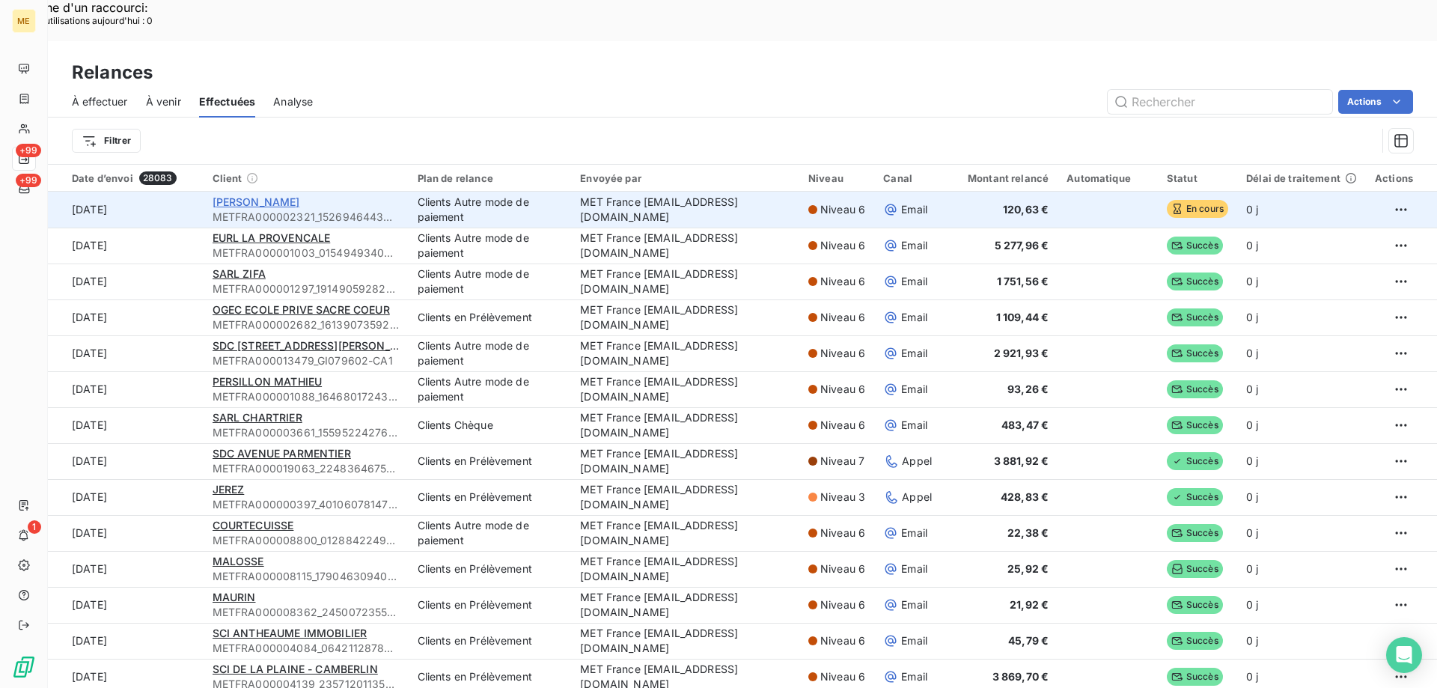
click at [232, 195] on span "[PERSON_NAME]" at bounding box center [257, 201] width 88 height 13
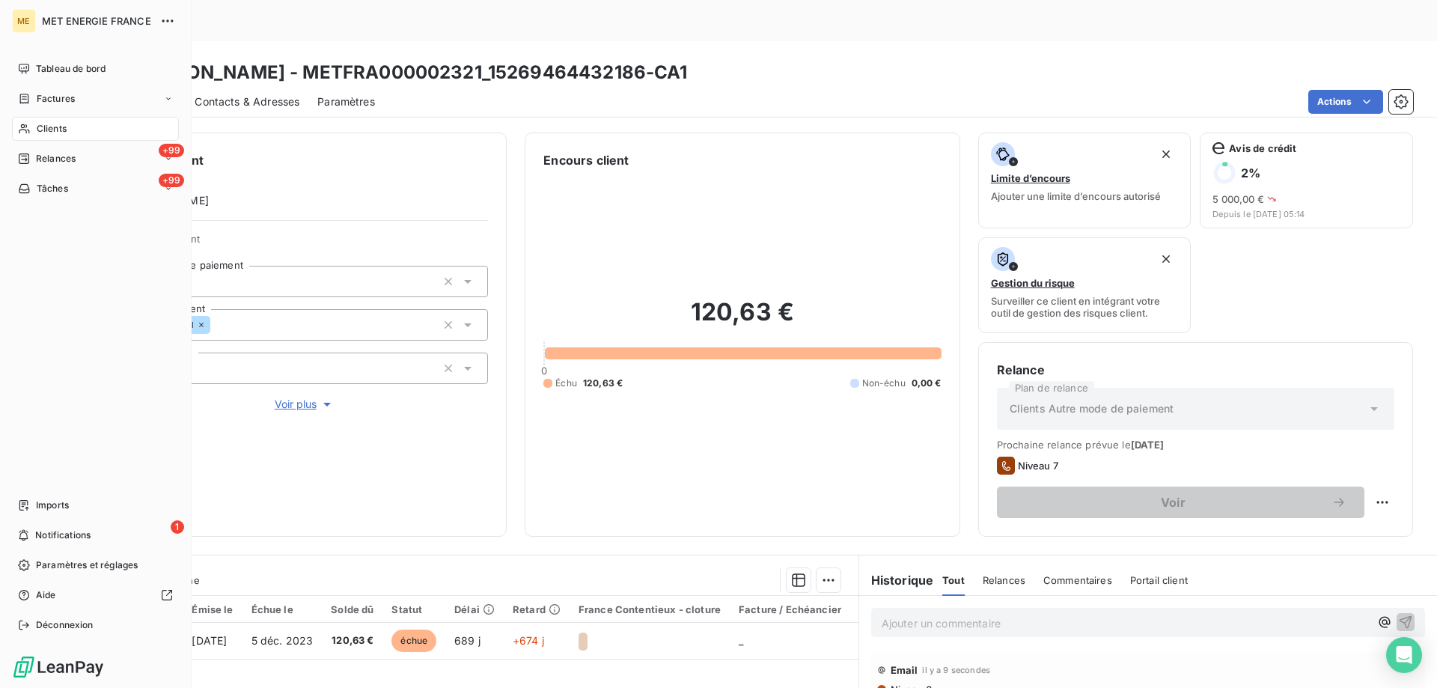
click at [35, 164] on div "Relances" at bounding box center [47, 158] width 58 height 13
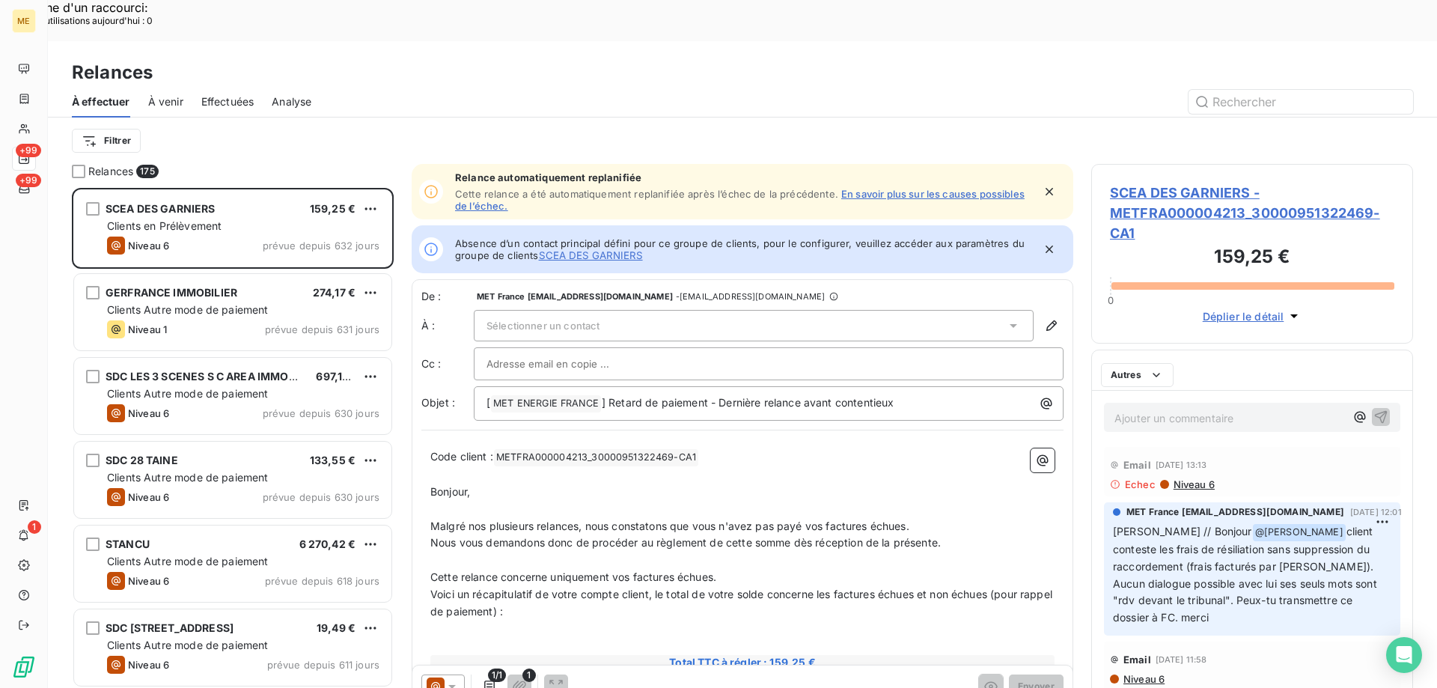
scroll to position [530, 311]
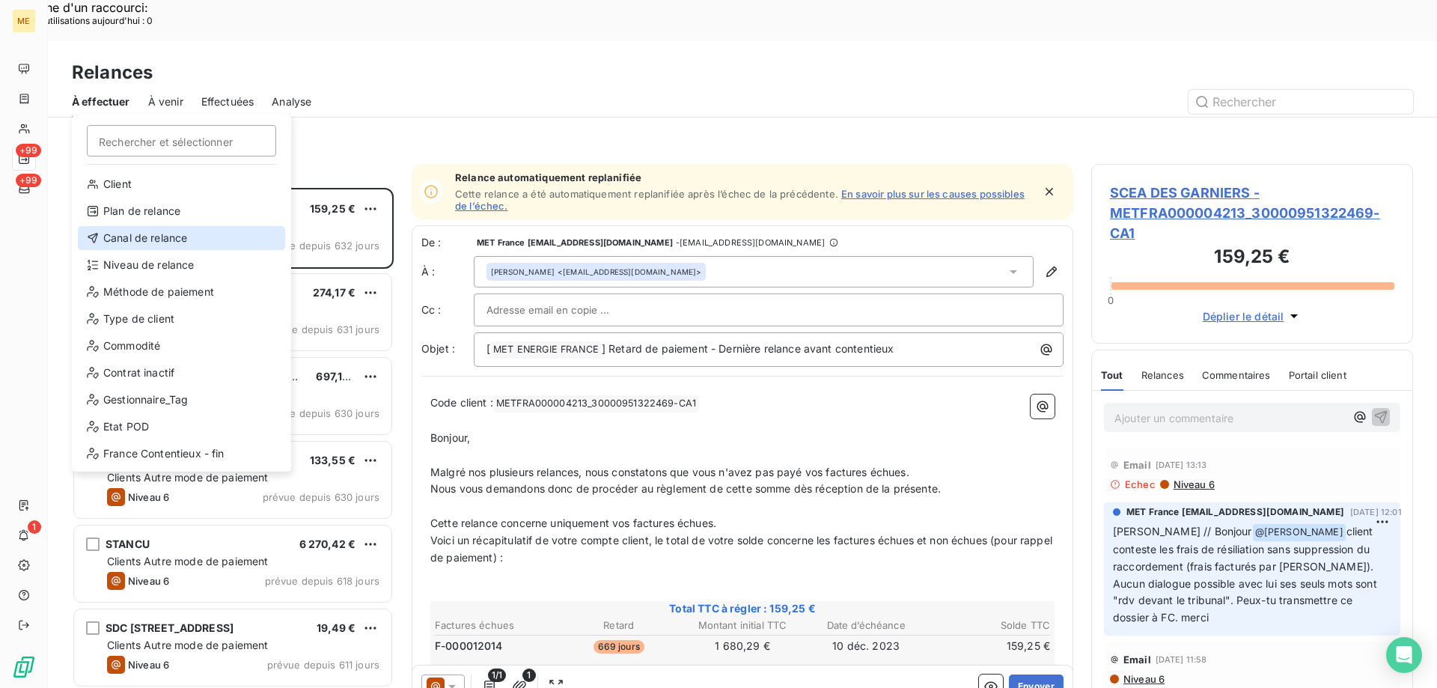
click at [138, 228] on div "Canal de relance" at bounding box center [181, 238] width 207 height 24
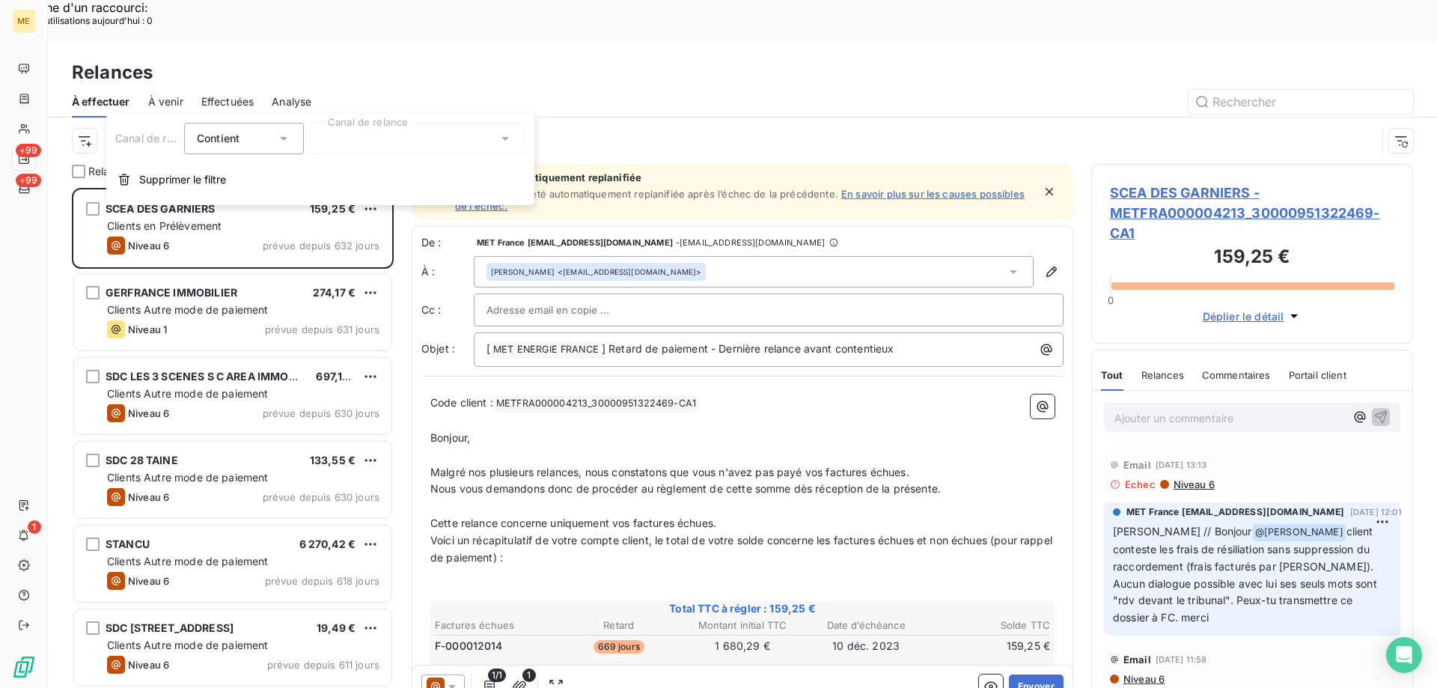
click at [352, 142] on div at bounding box center [418, 138] width 216 height 31
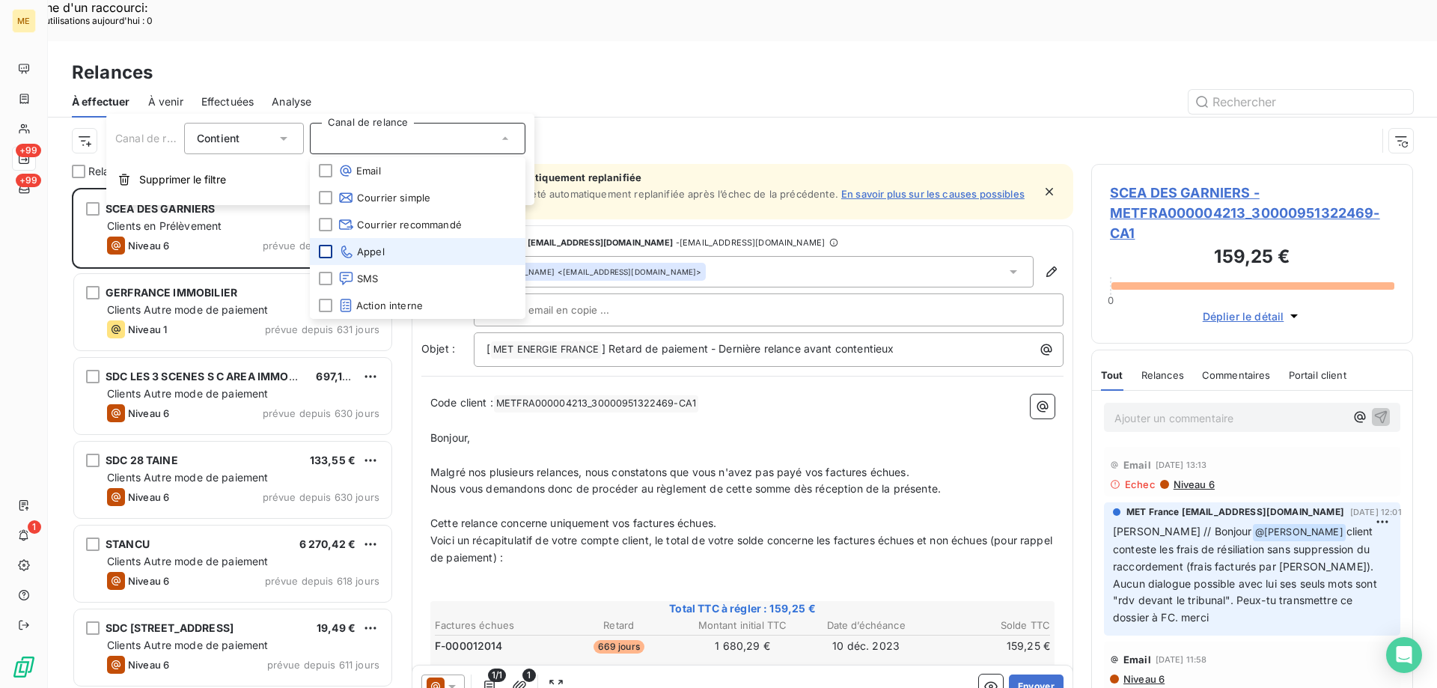
click at [326, 254] on div at bounding box center [325, 251] width 13 height 13
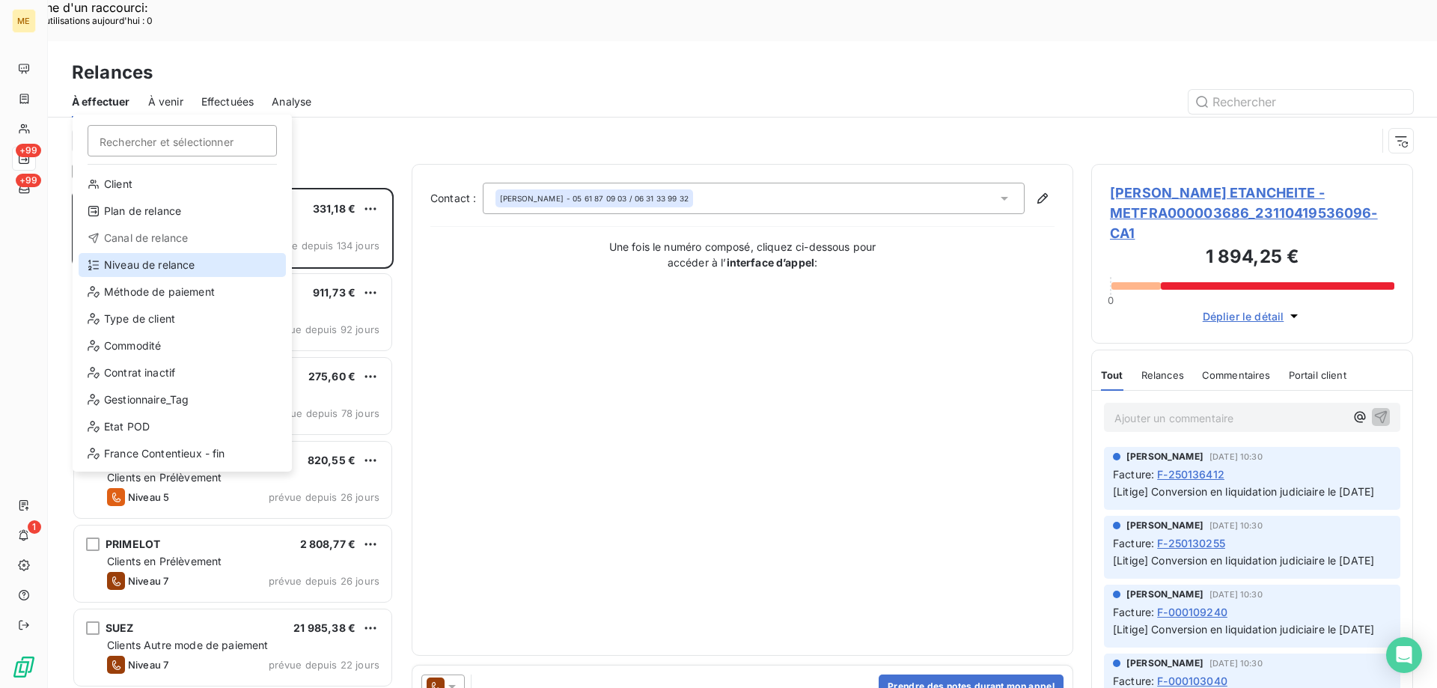
click at [139, 257] on div "Niveau de relance" at bounding box center [182, 265] width 207 height 24
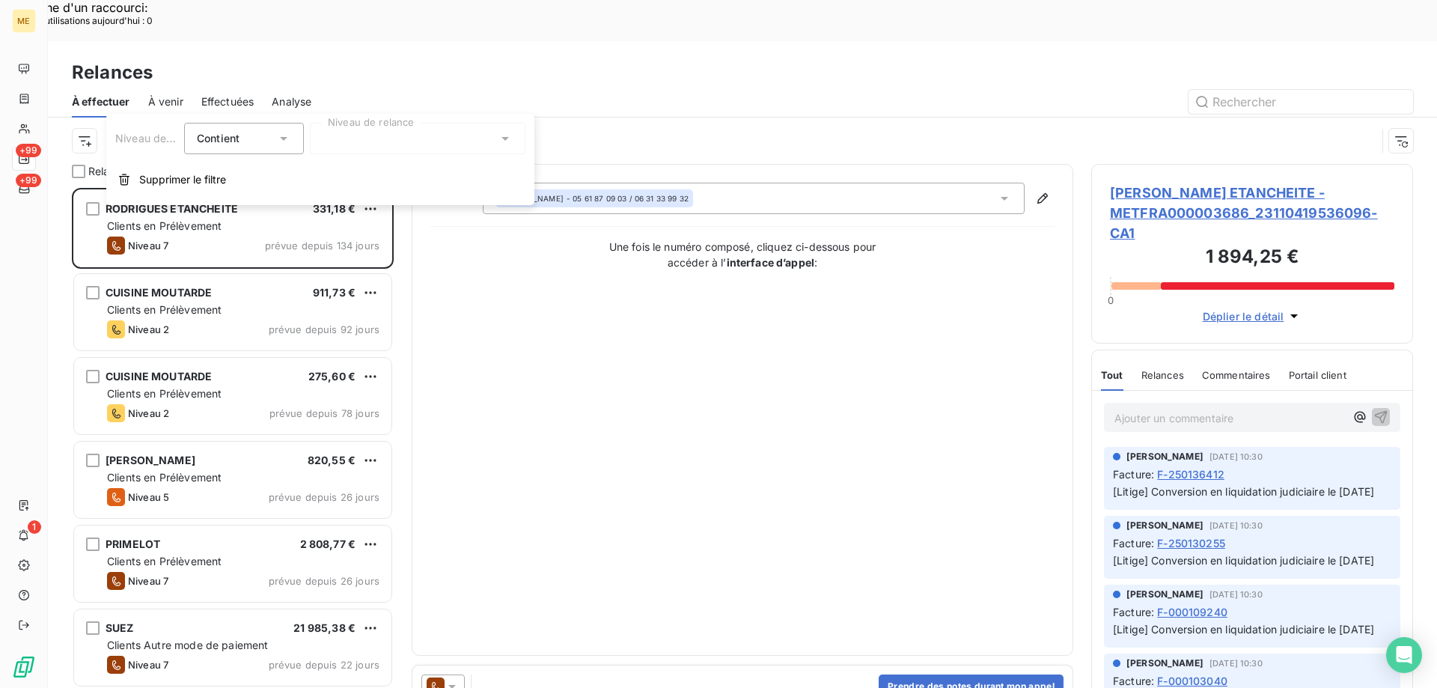
click at [349, 141] on div at bounding box center [418, 138] width 216 height 31
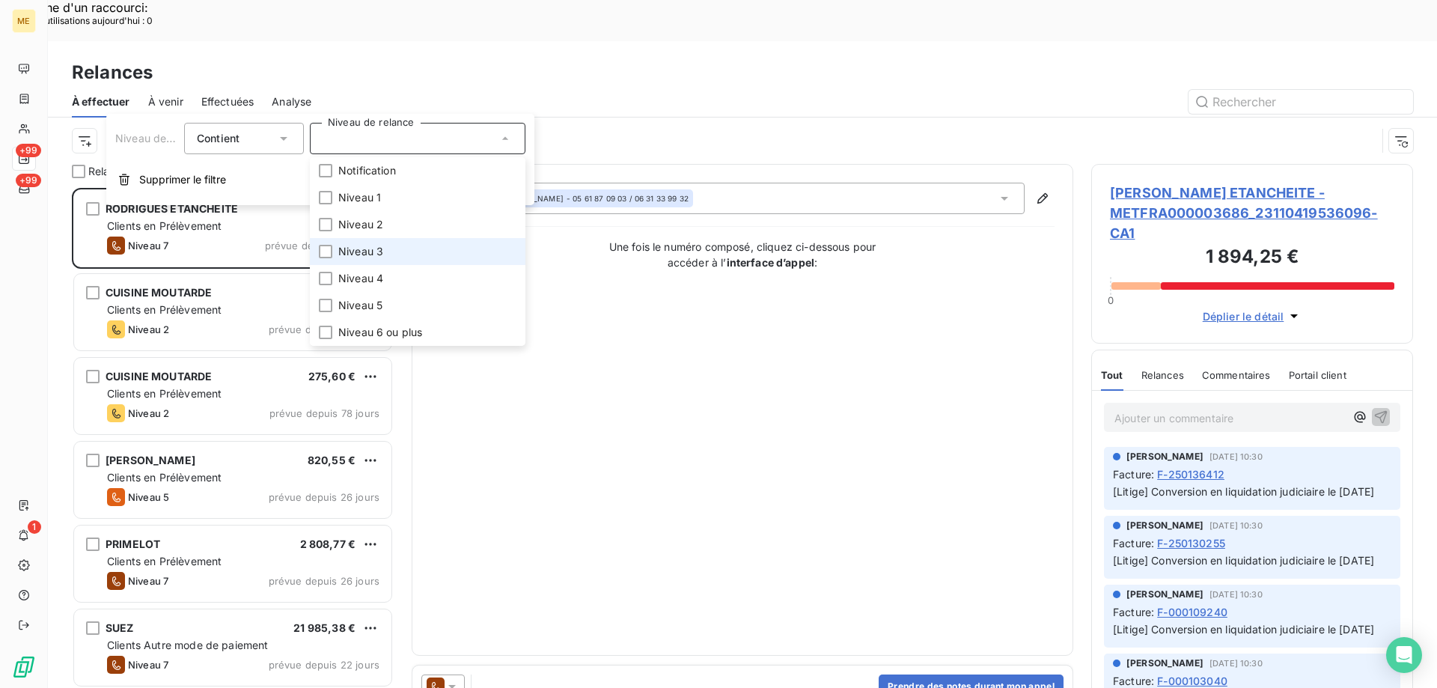
click at [367, 257] on span "Niveau 3" at bounding box center [360, 251] width 45 height 15
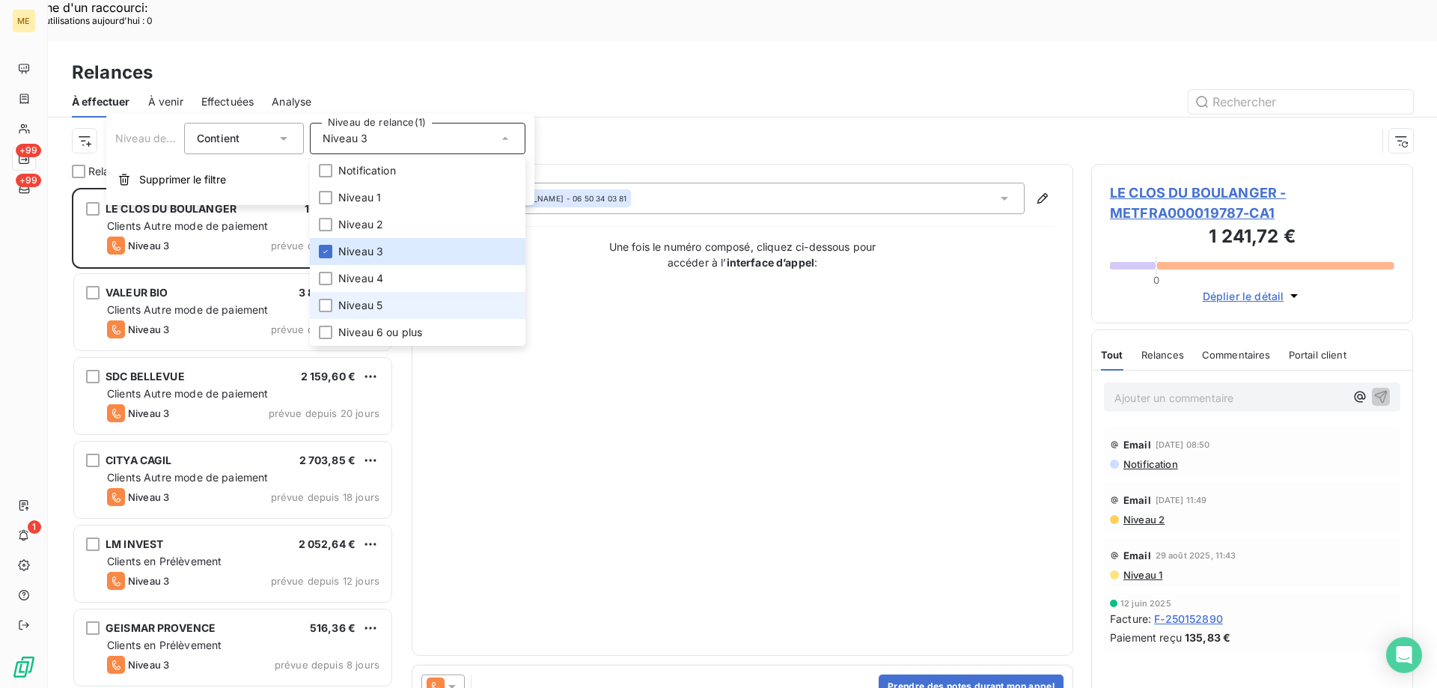
click at [370, 306] on span "Niveau 5" at bounding box center [360, 305] width 44 height 15
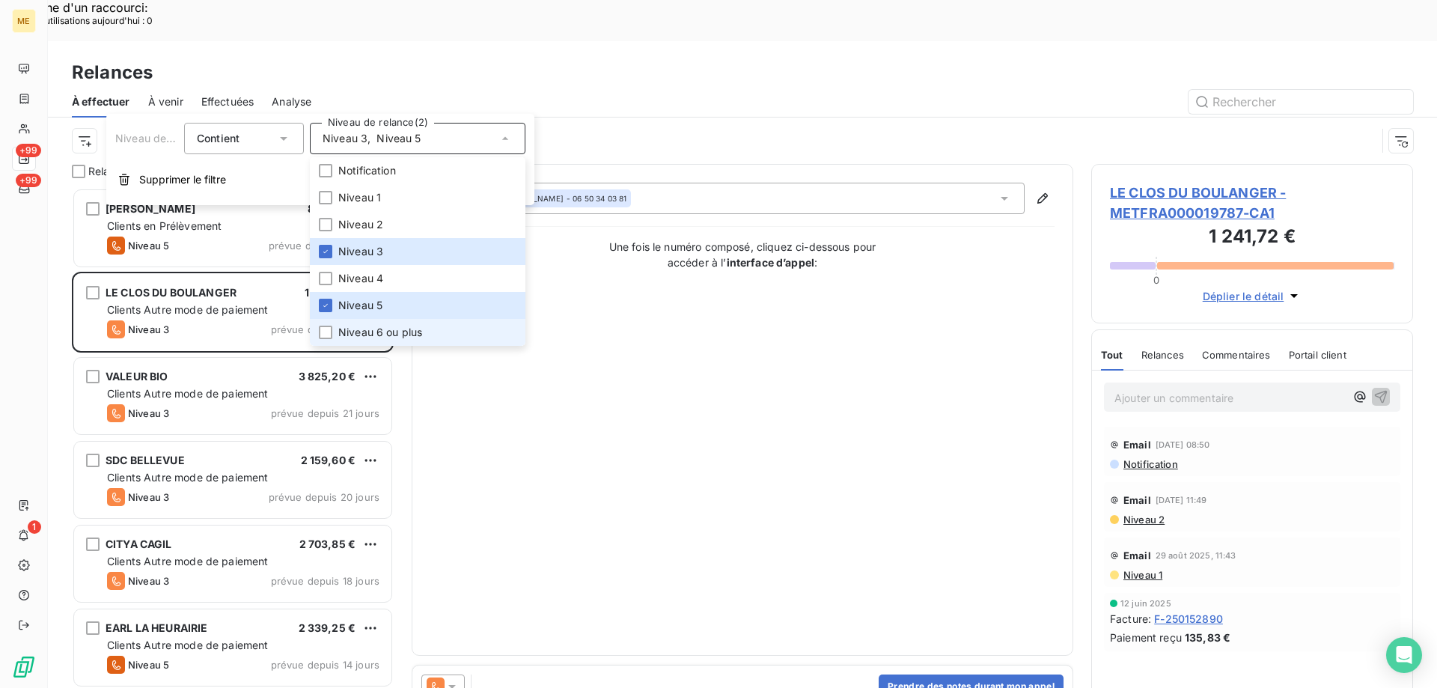
click at [382, 326] on span "Niveau 6 ou plus" at bounding box center [380, 332] width 84 height 15
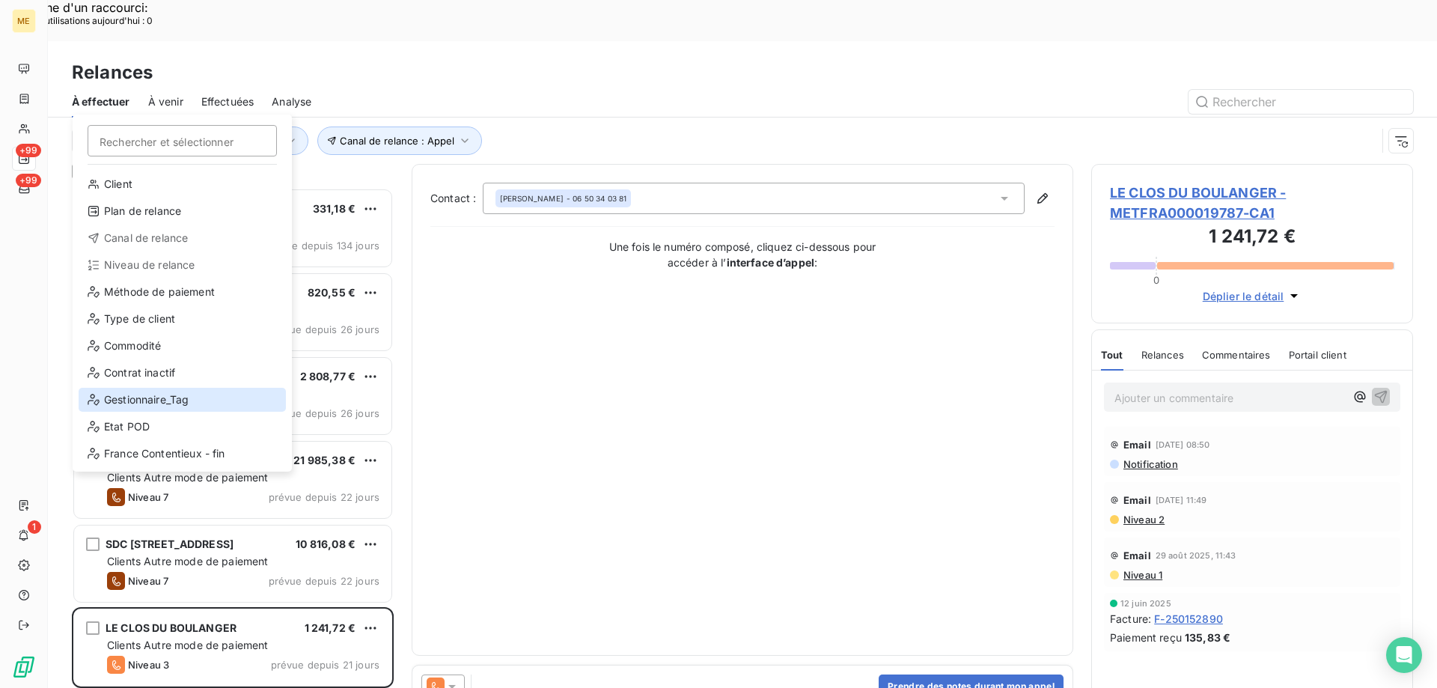
click at [148, 397] on div "Gestionnaire_Tag" at bounding box center [182, 400] width 207 height 24
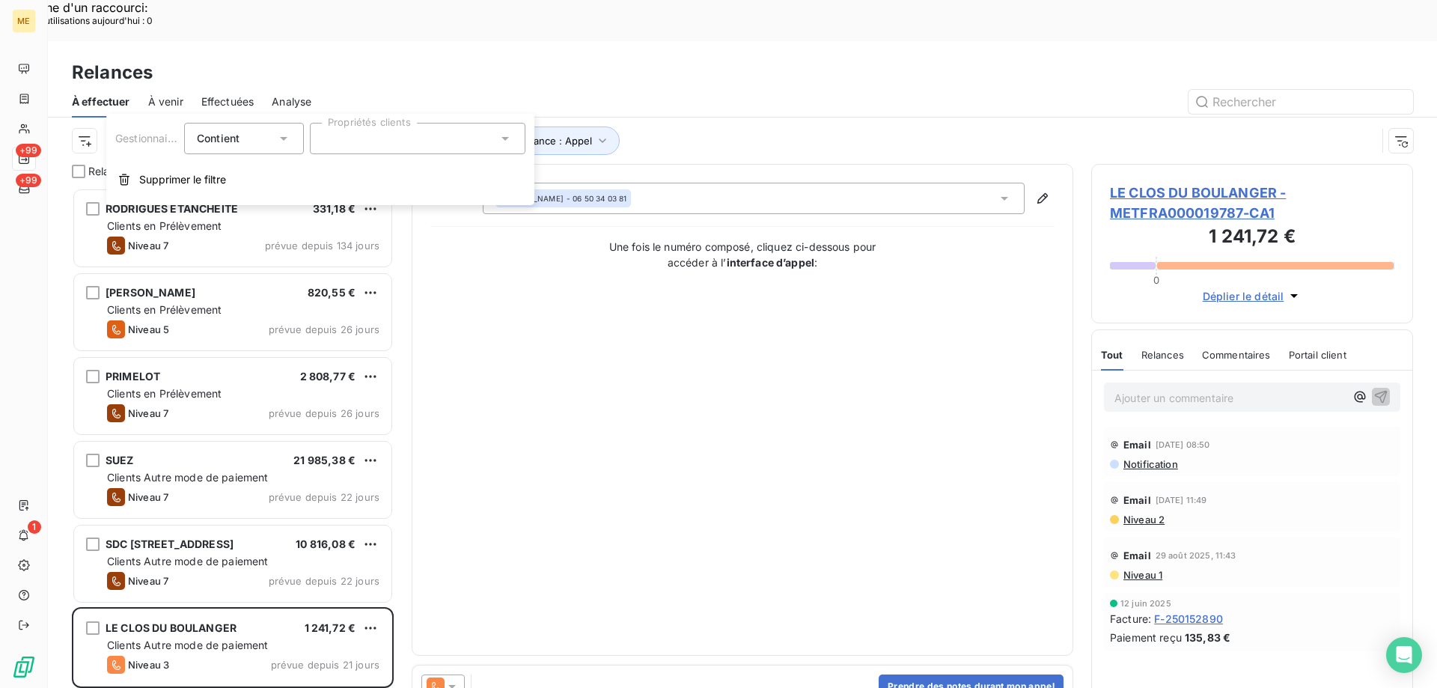
click at [401, 138] on div at bounding box center [418, 138] width 216 height 31
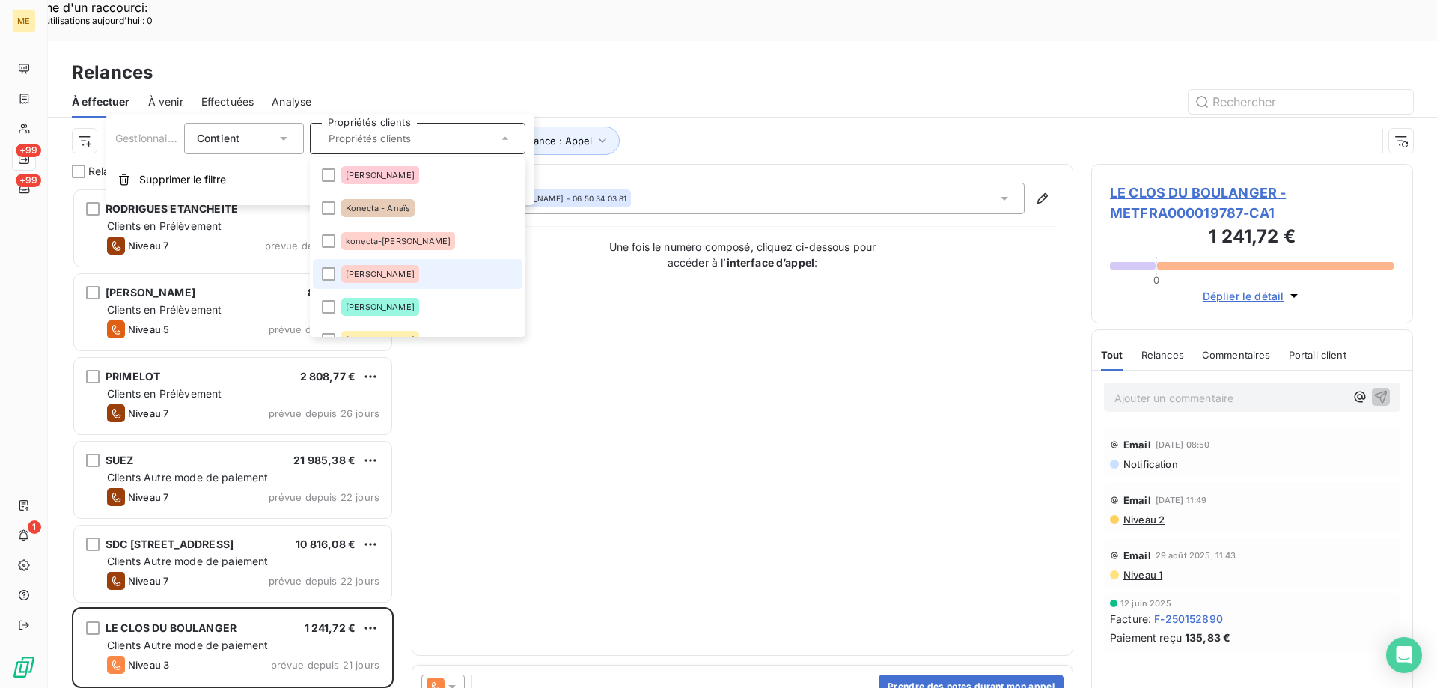
scroll to position [225, 0]
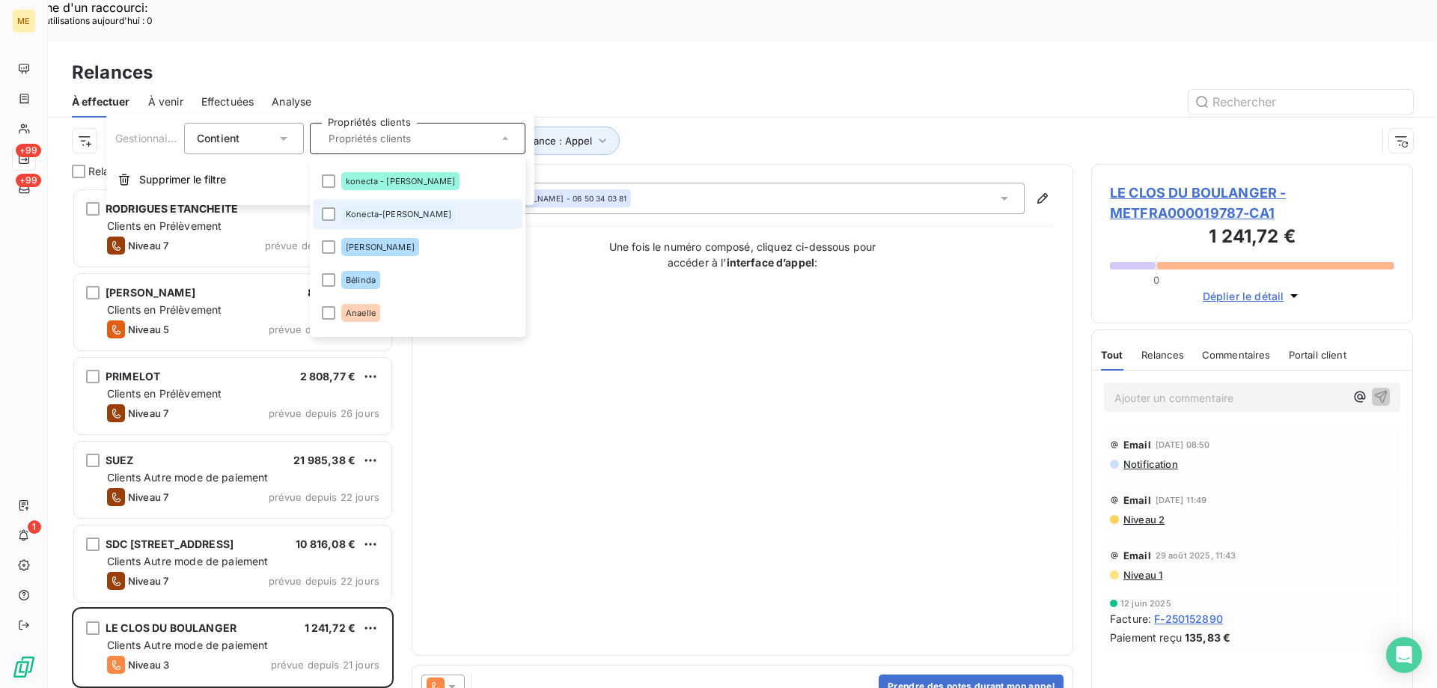
click at [427, 217] on li "Konecta-[PERSON_NAME]" at bounding box center [418, 214] width 210 height 30
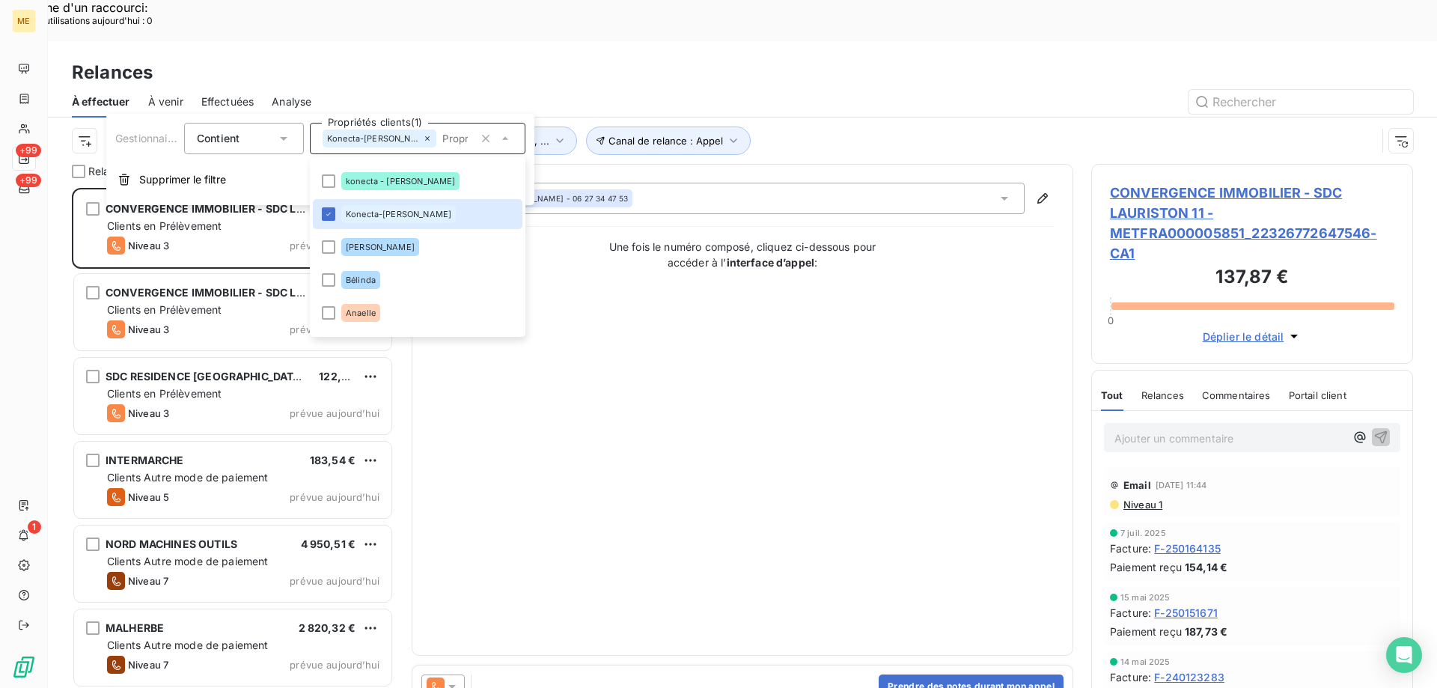
click at [803, 443] on div "Contact : Maya Mosbah - 06 27 34 47 53 Une fois le numéro composé, cliquez ci-d…" at bounding box center [742, 410] width 624 height 454
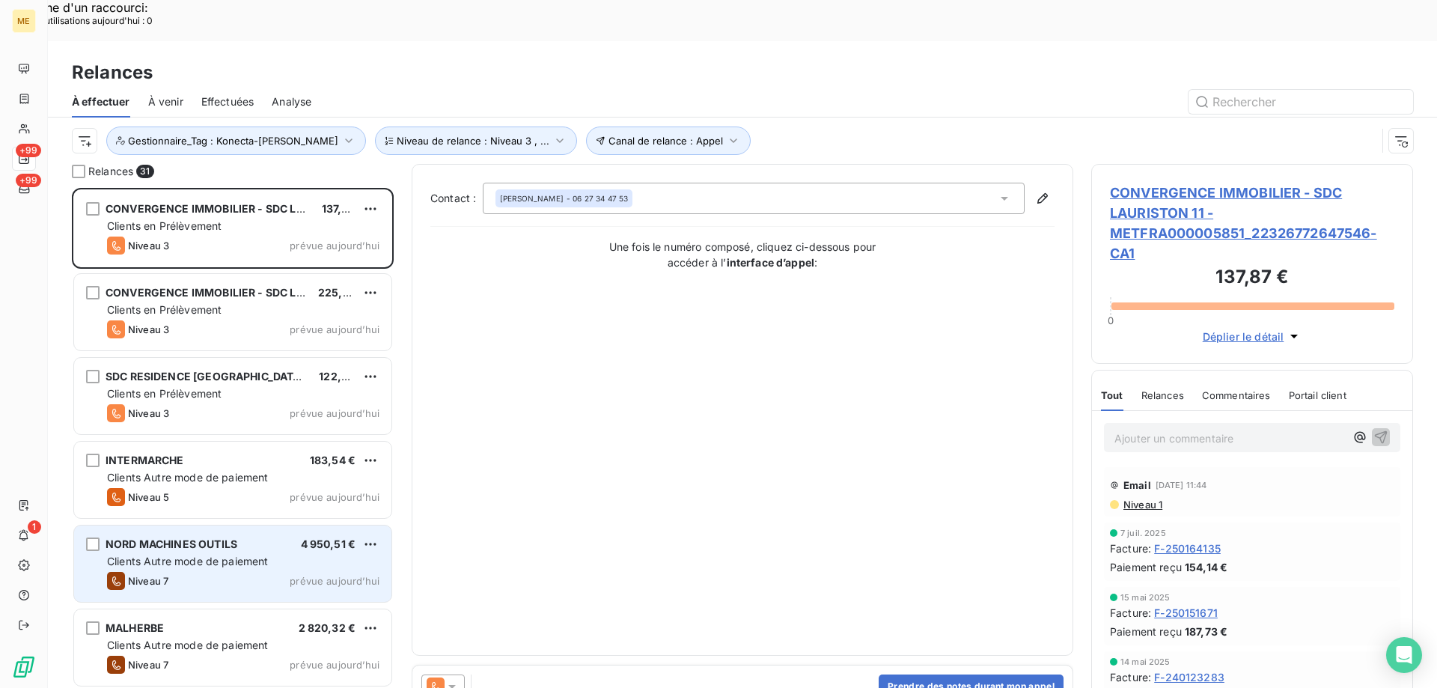
click at [184, 572] on div "Niveau 7 prévue aujourd’hui" at bounding box center [243, 581] width 272 height 18
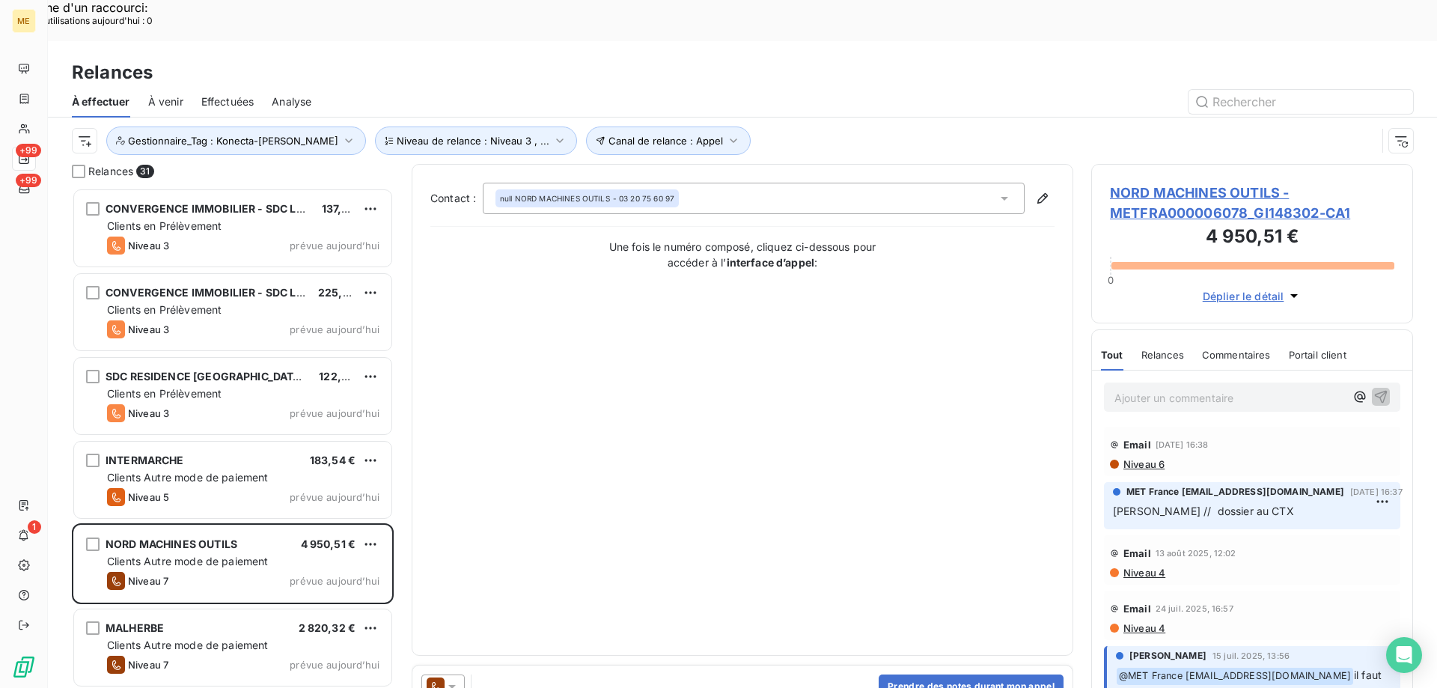
click at [1141, 183] on span "NORD MACHINES OUTILS - METFRA000006078_GI148302-CA1" at bounding box center [1252, 203] width 284 height 40
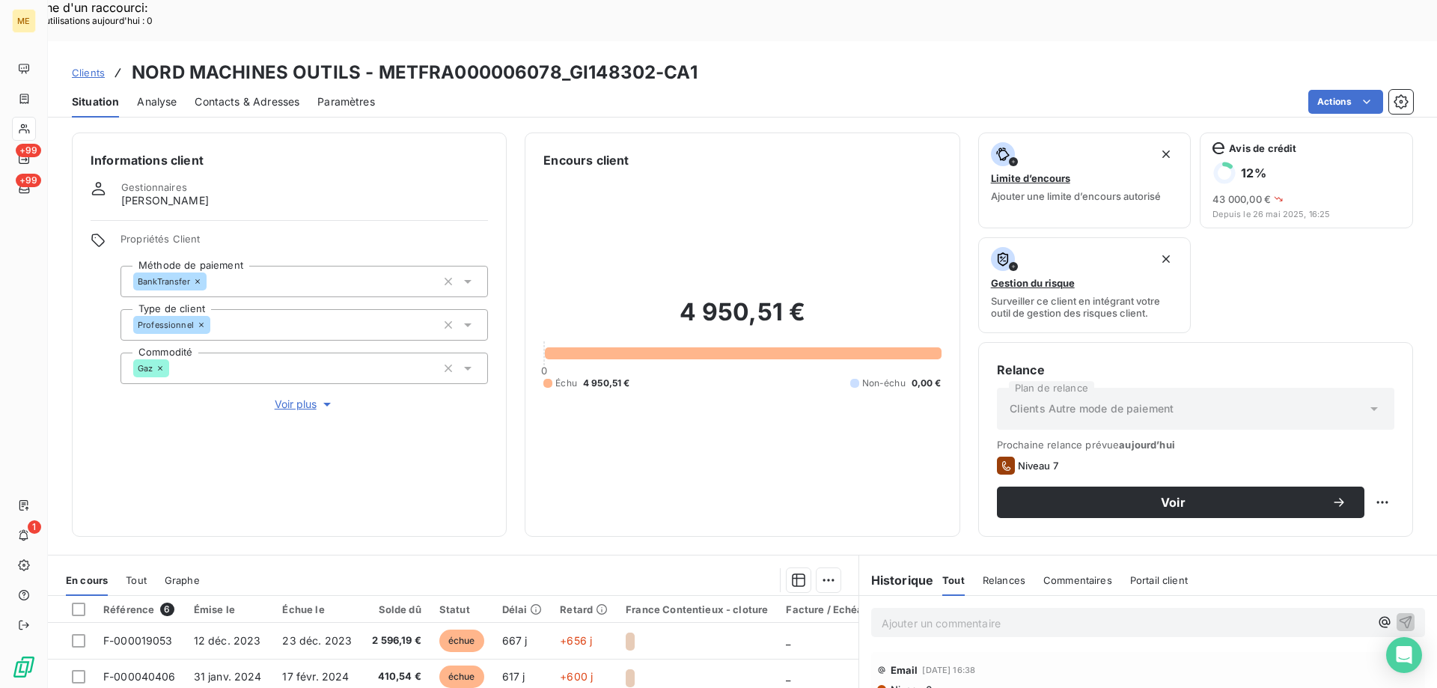
click at [306, 397] on span "Voir plus" at bounding box center [305, 404] width 60 height 15
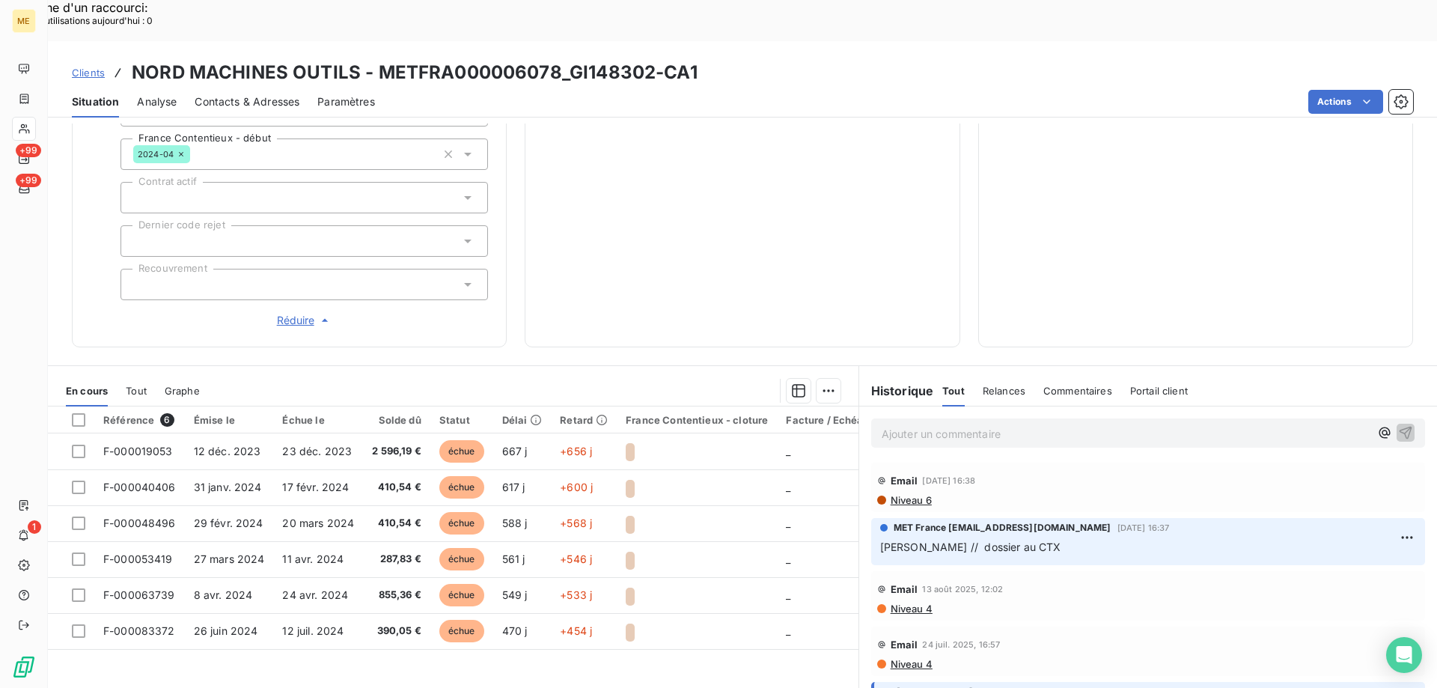
scroll to position [250, 0]
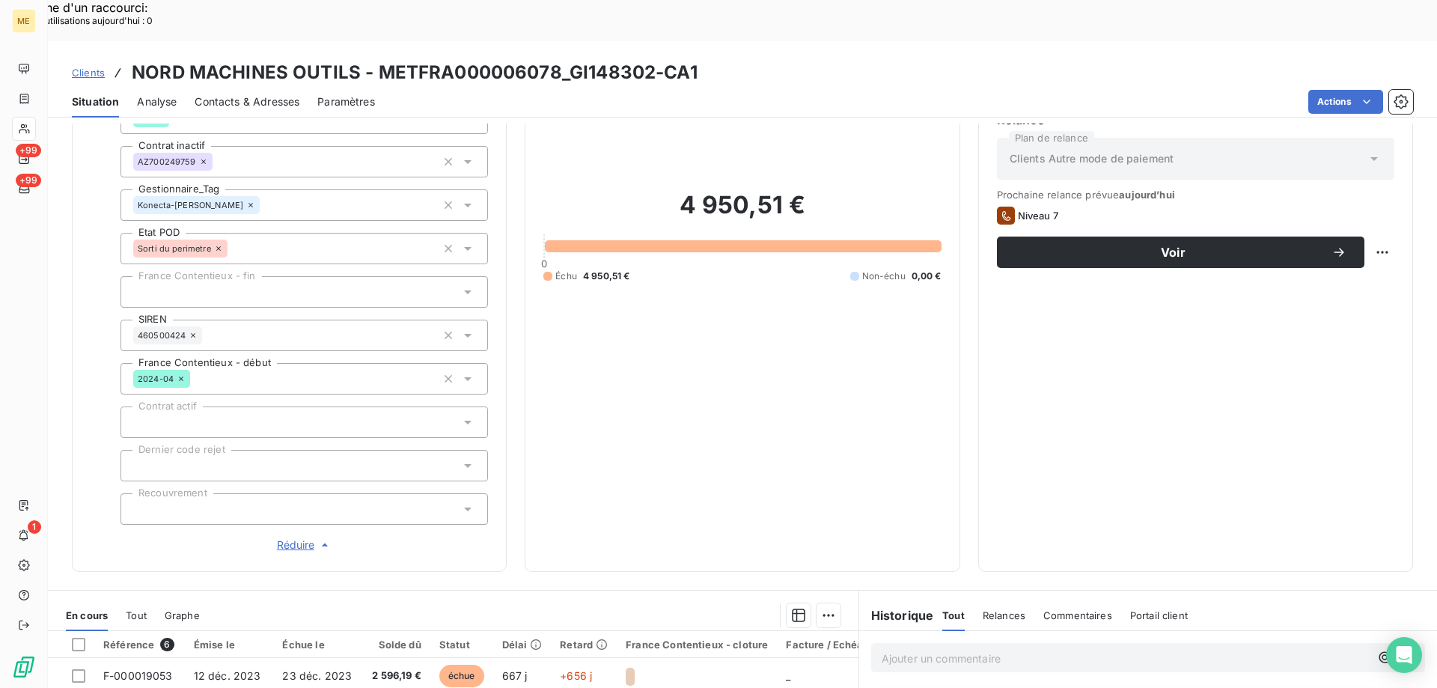
click at [1051, 246] on span "Voir" at bounding box center [1173, 252] width 317 height 12
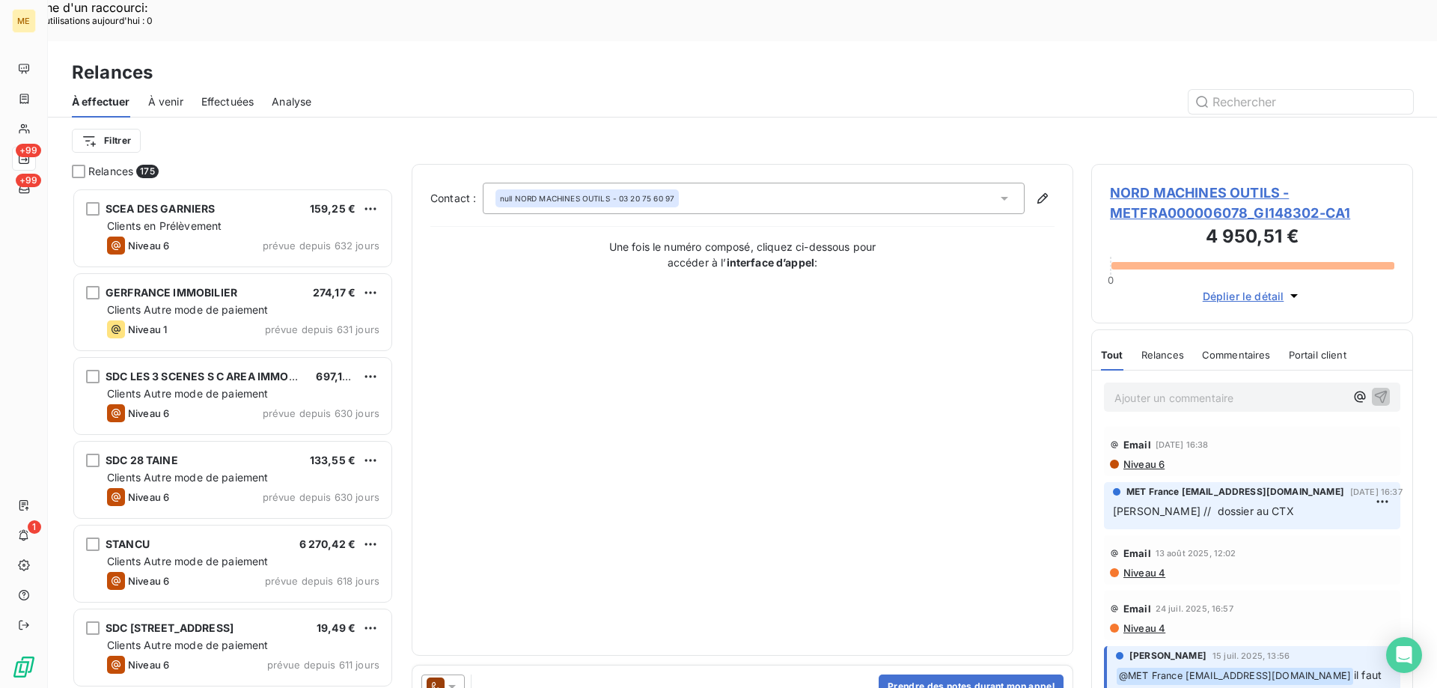
scroll to position [530, 311]
click at [462, 674] on div at bounding box center [442, 686] width 43 height 24
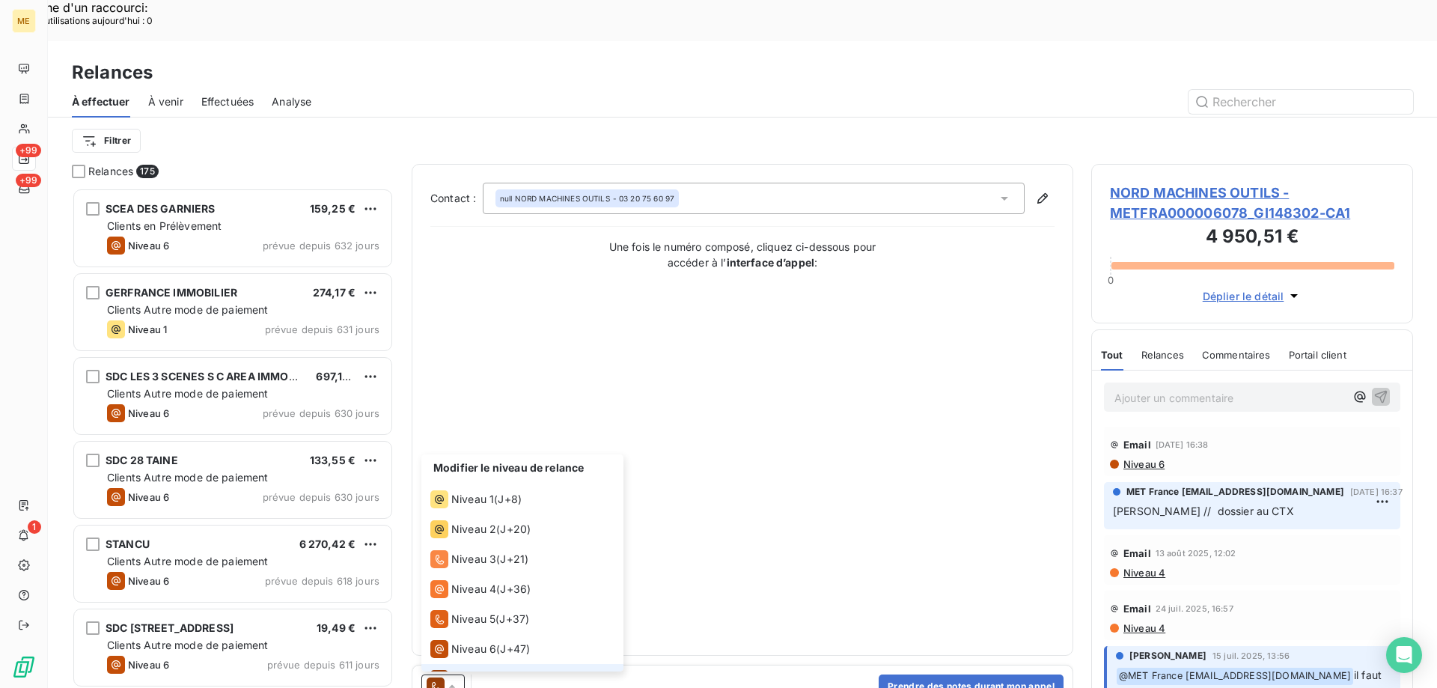
scroll to position [22, 0]
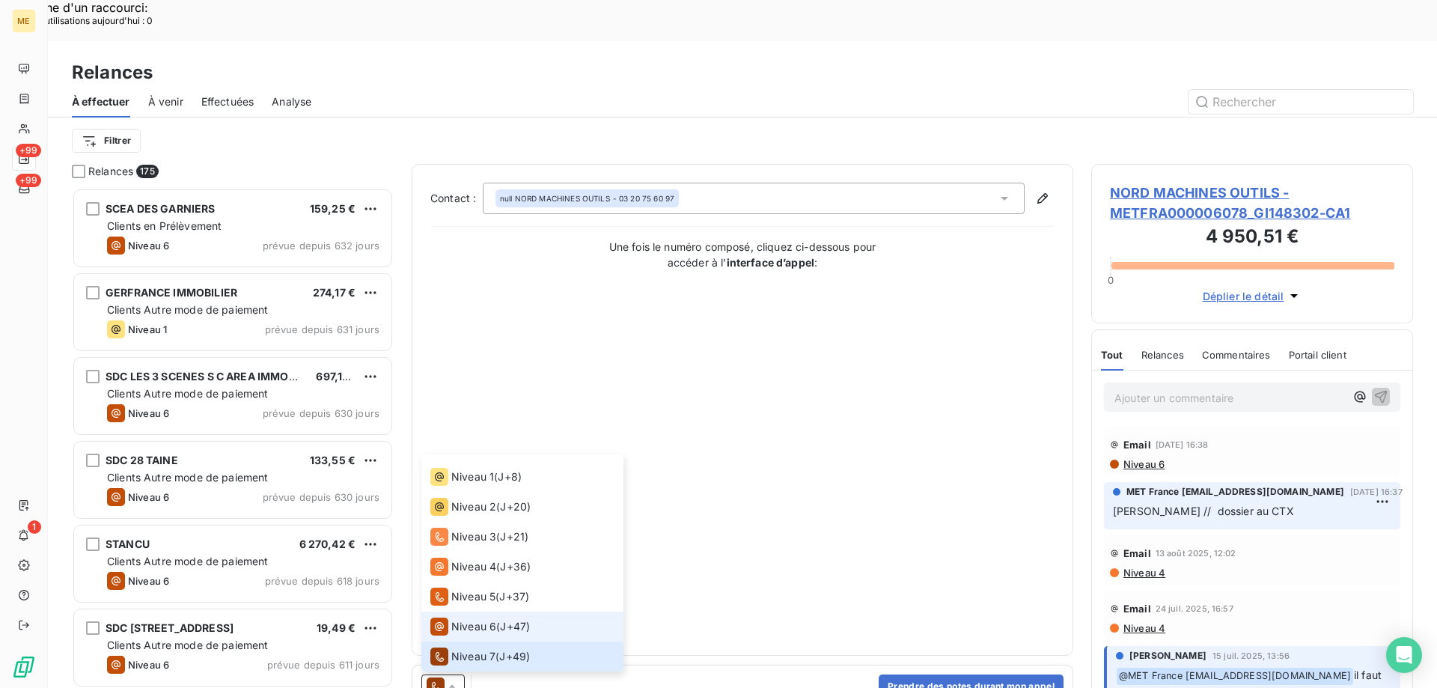
click at [477, 619] on span "Niveau 6" at bounding box center [473, 626] width 45 height 15
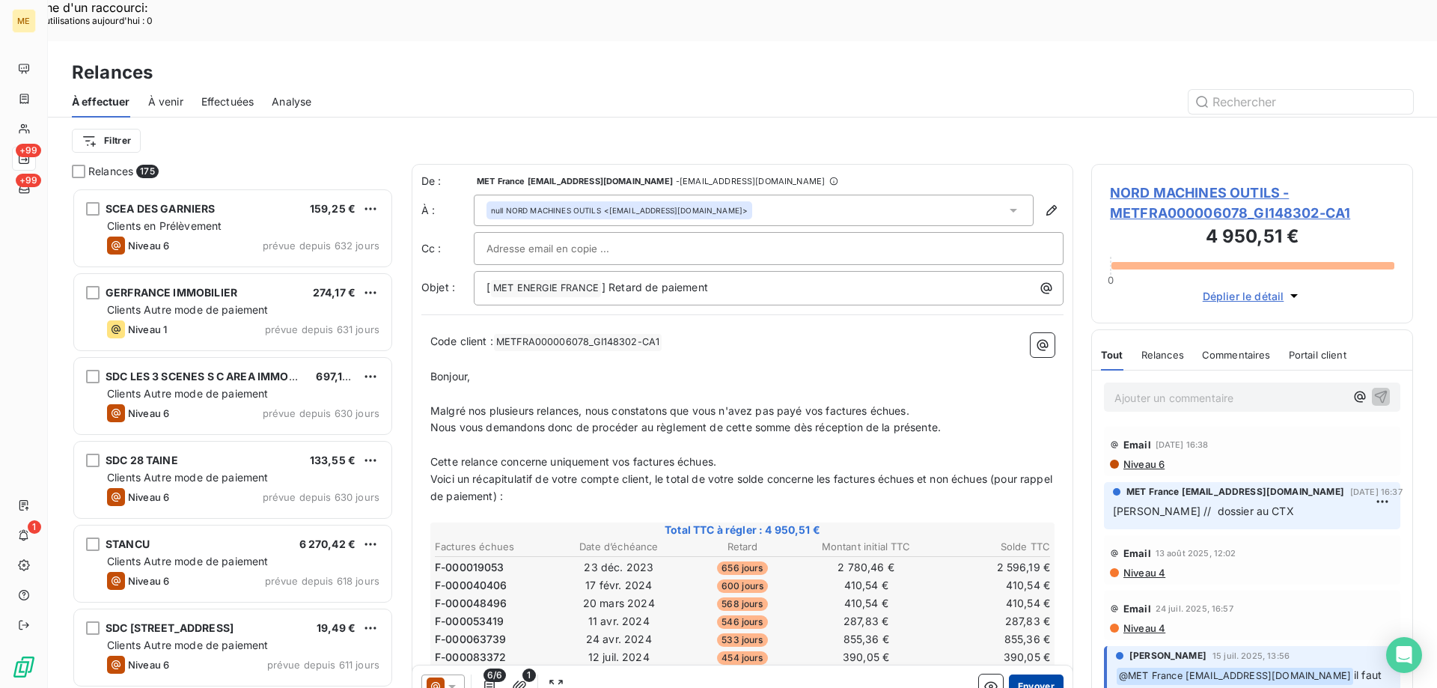
click at [1015, 674] on button "Envoyer" at bounding box center [1036, 686] width 55 height 24
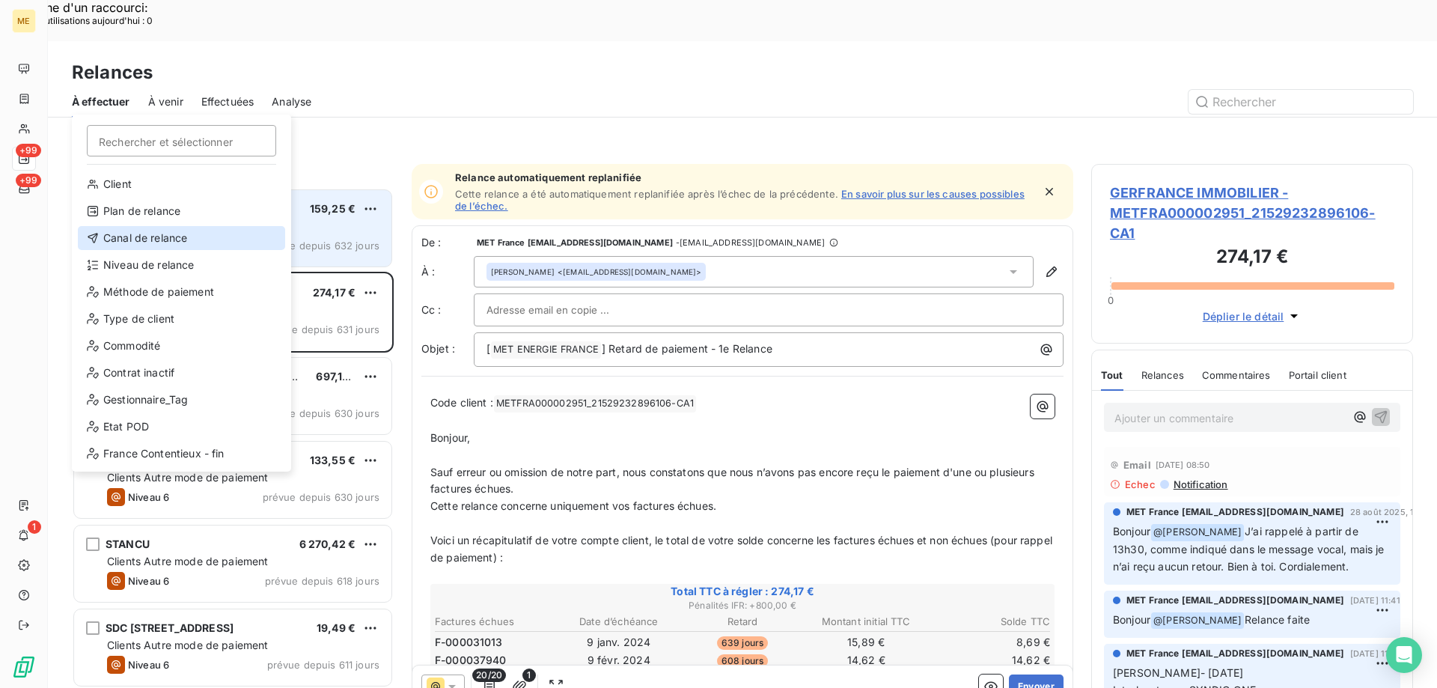
click at [116, 241] on div "Canal de relance" at bounding box center [181, 238] width 207 height 24
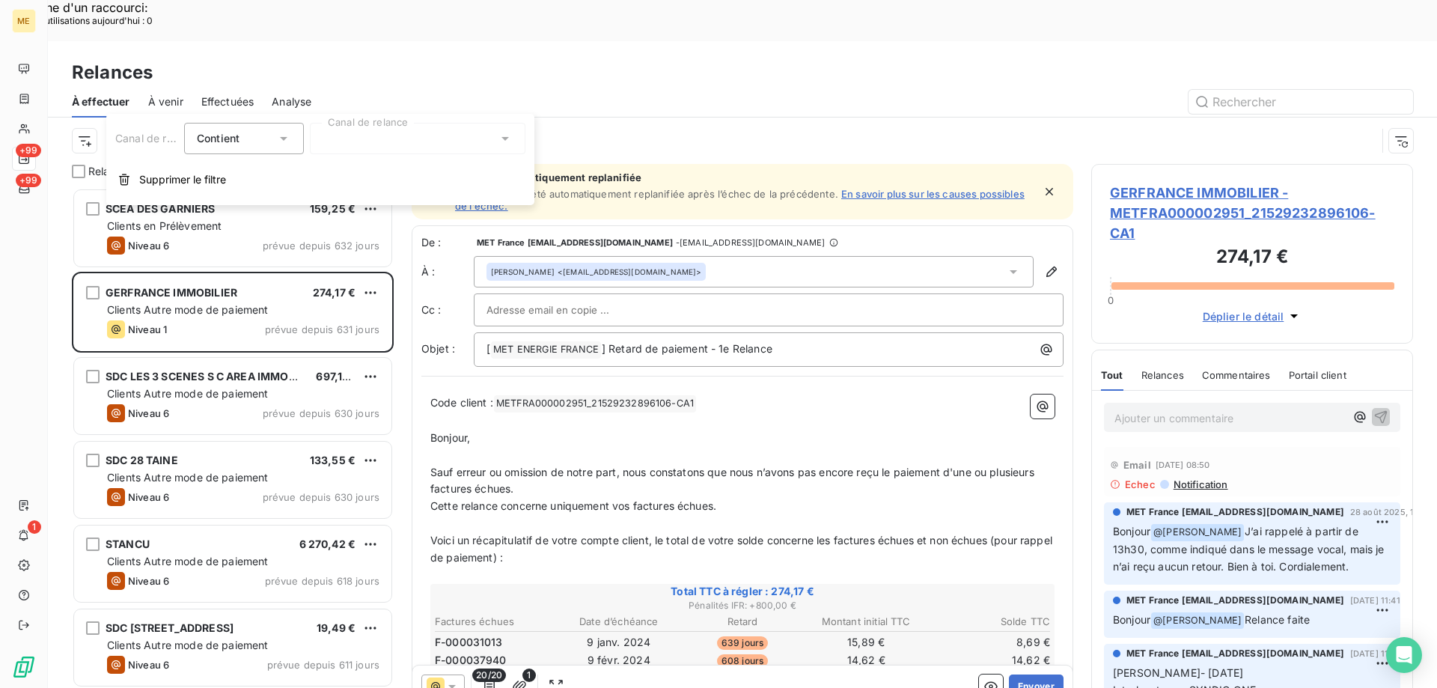
click at [367, 143] on div at bounding box center [418, 138] width 216 height 31
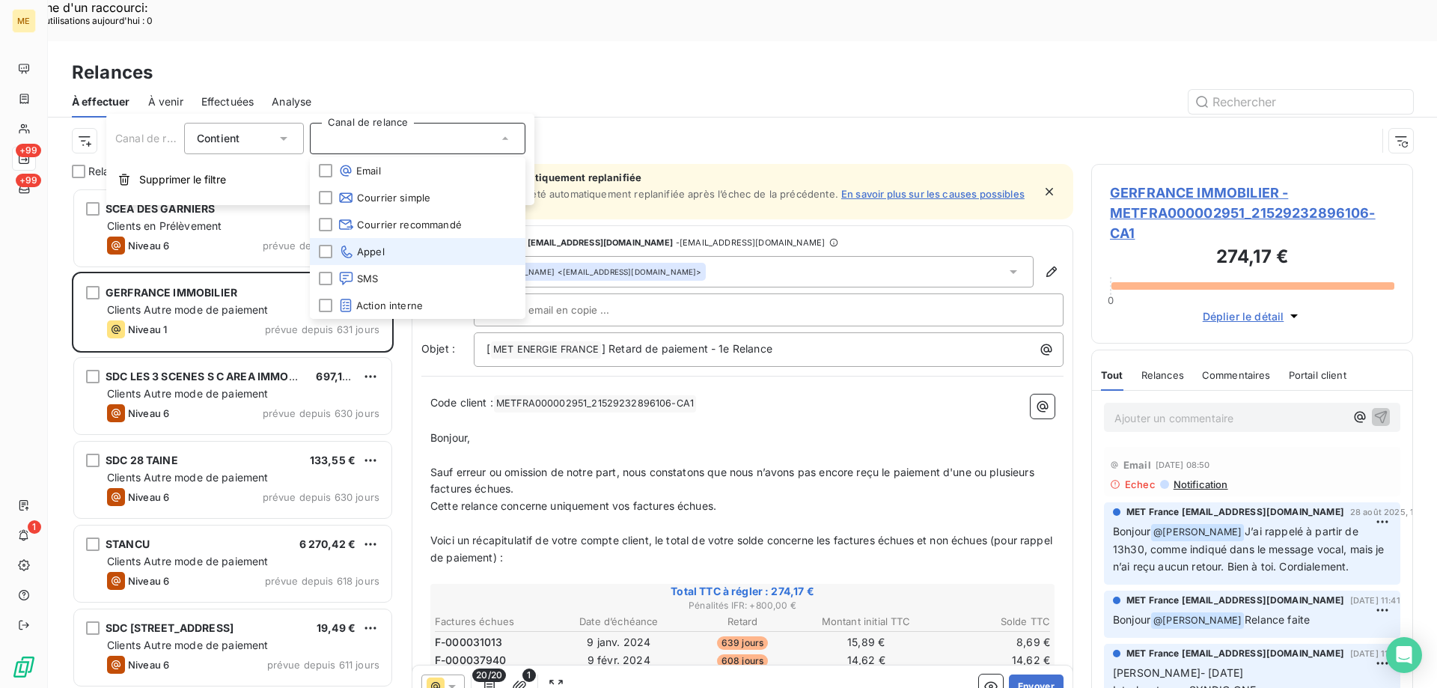
click at [362, 254] on span "Appel" at bounding box center [361, 251] width 46 height 15
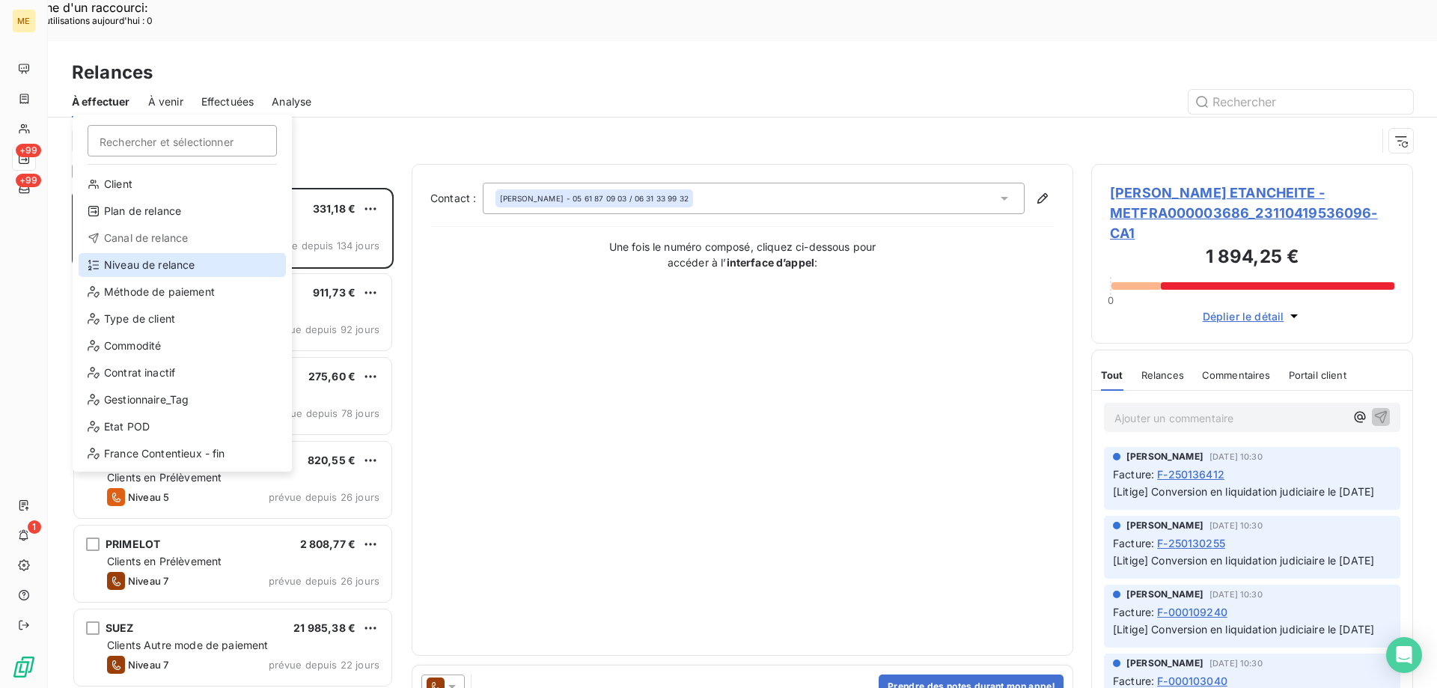
click at [150, 269] on div "Niveau de relance" at bounding box center [182, 265] width 207 height 24
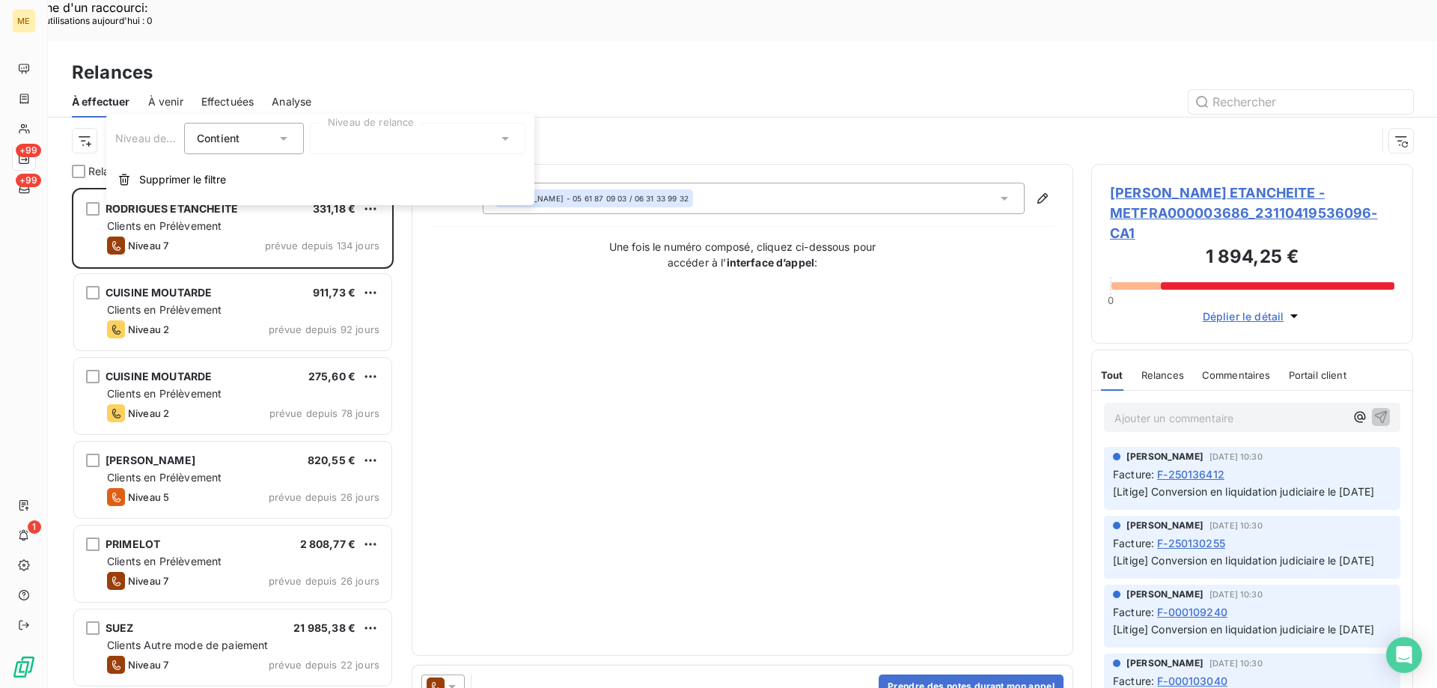
click at [393, 145] on div at bounding box center [418, 138] width 216 height 31
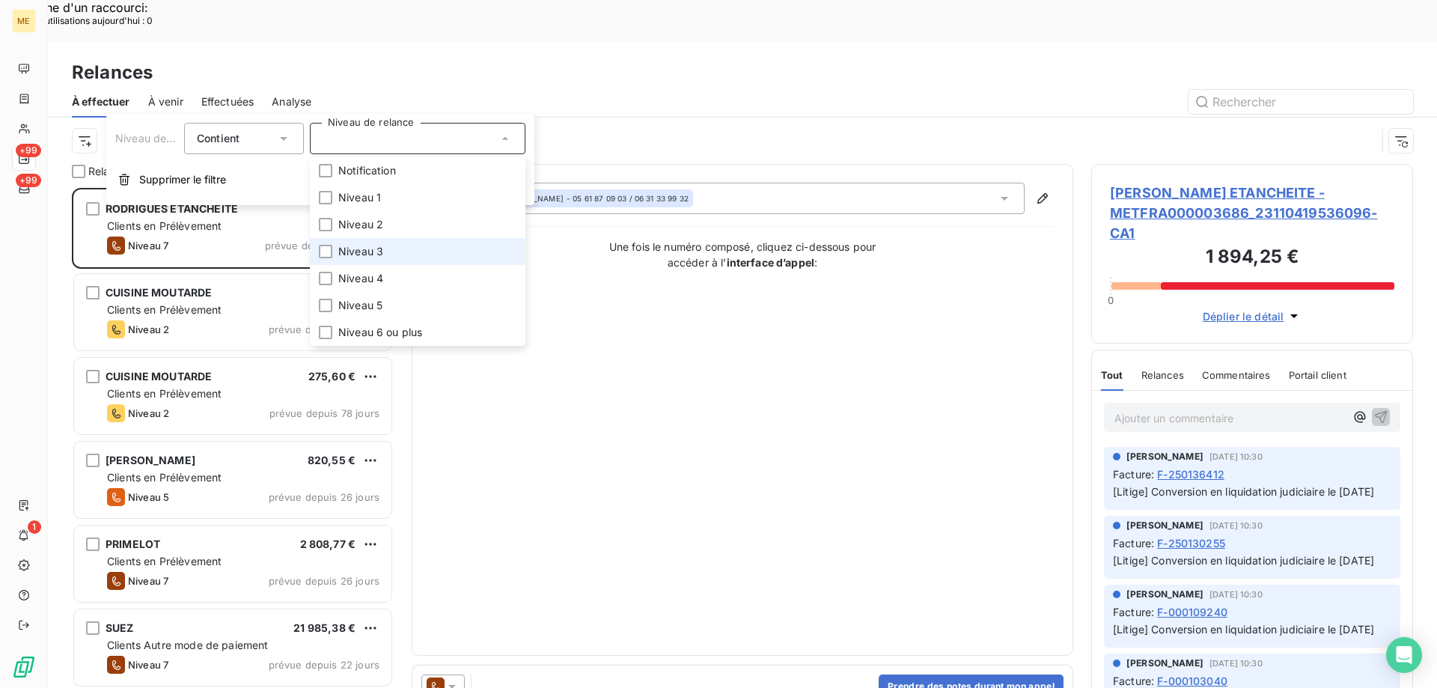
click at [420, 245] on li "Niveau 3" at bounding box center [418, 251] width 216 height 27
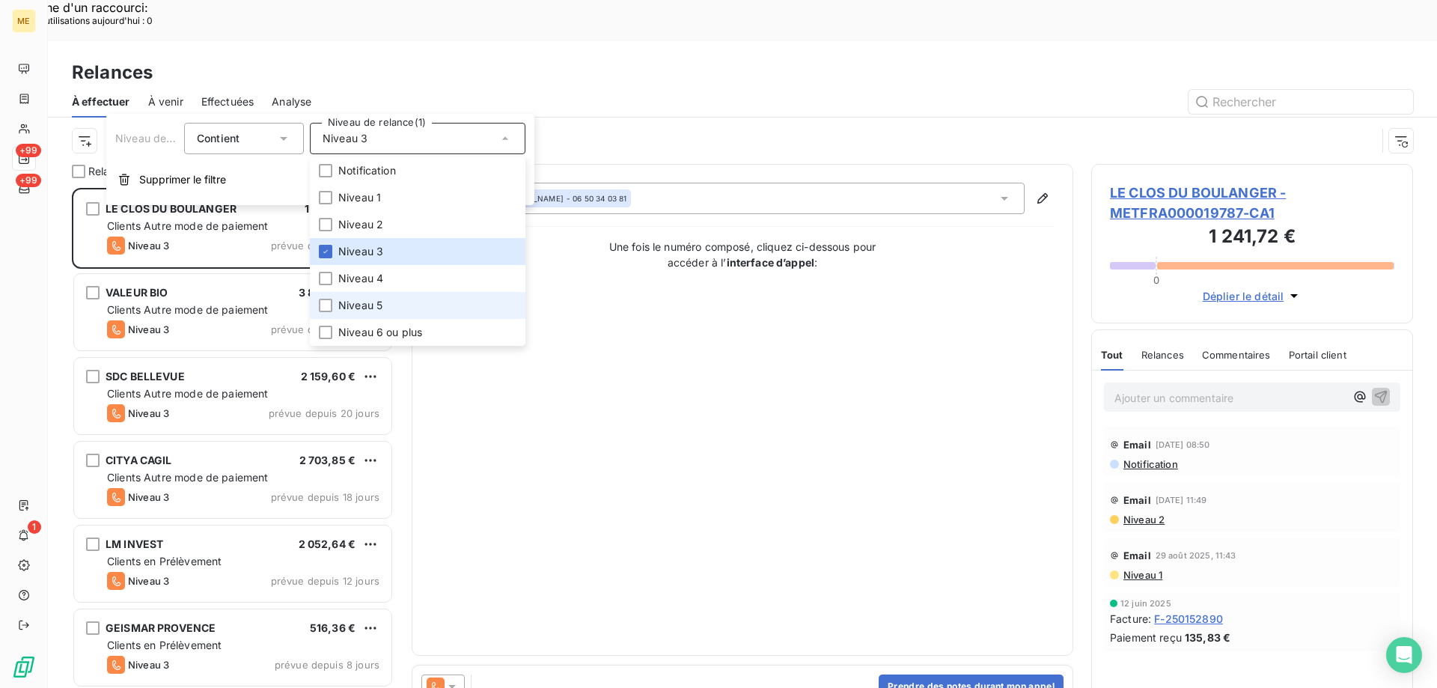
click at [409, 306] on li "Niveau 5" at bounding box center [418, 305] width 216 height 27
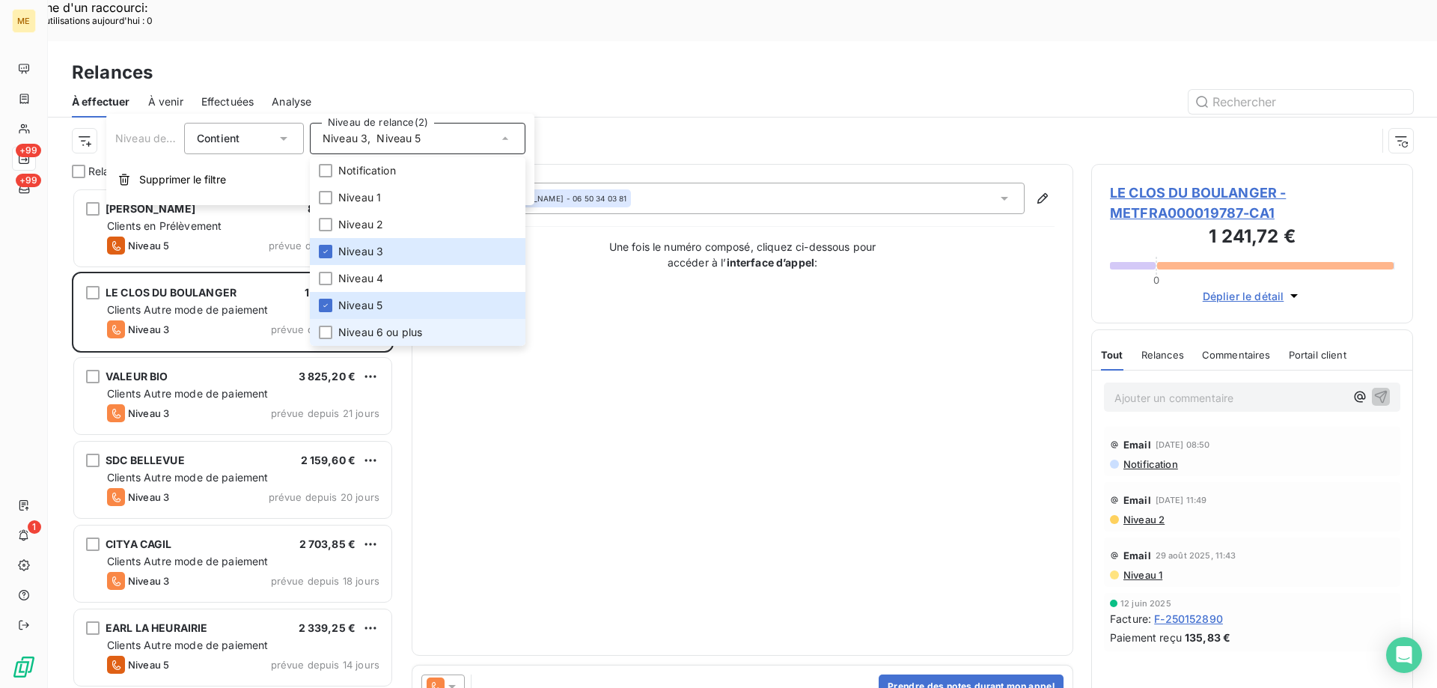
click at [404, 333] on span "Niveau 6 ou plus" at bounding box center [380, 332] width 84 height 15
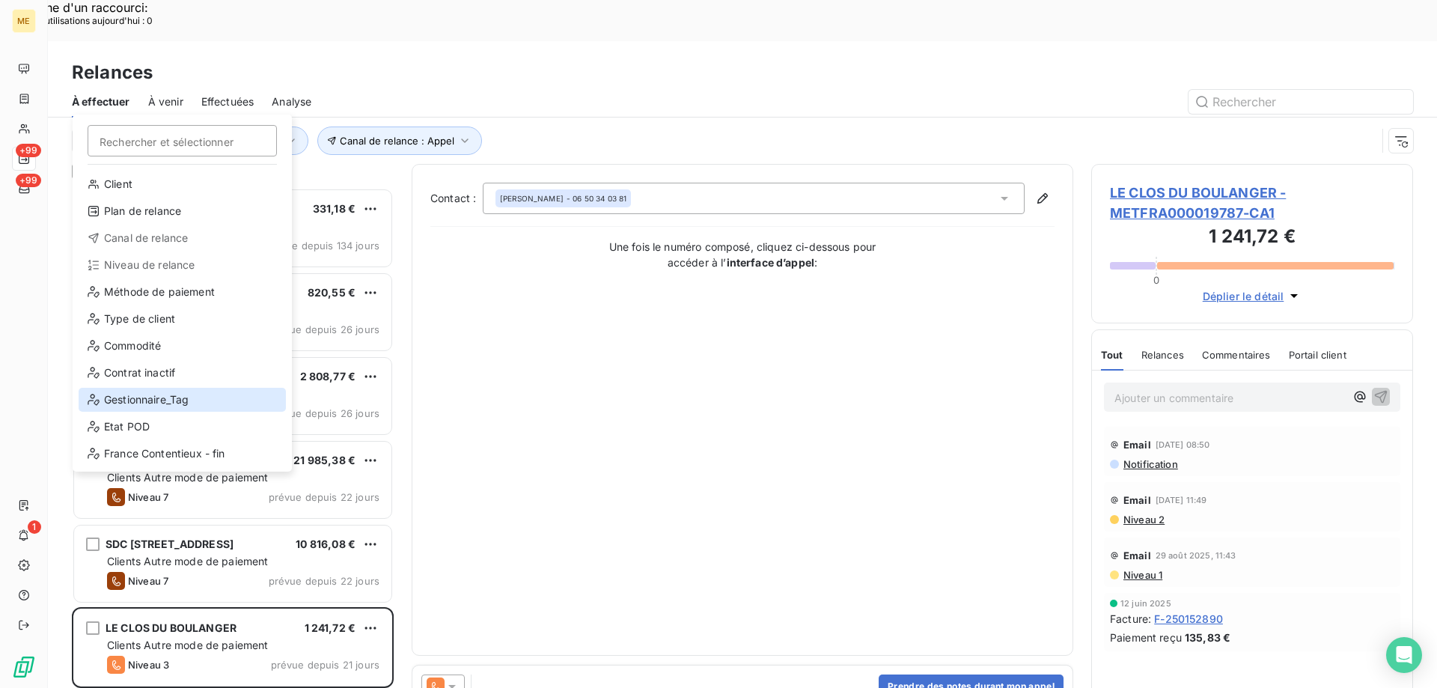
click at [190, 405] on div "Gestionnaire_Tag" at bounding box center [182, 400] width 207 height 24
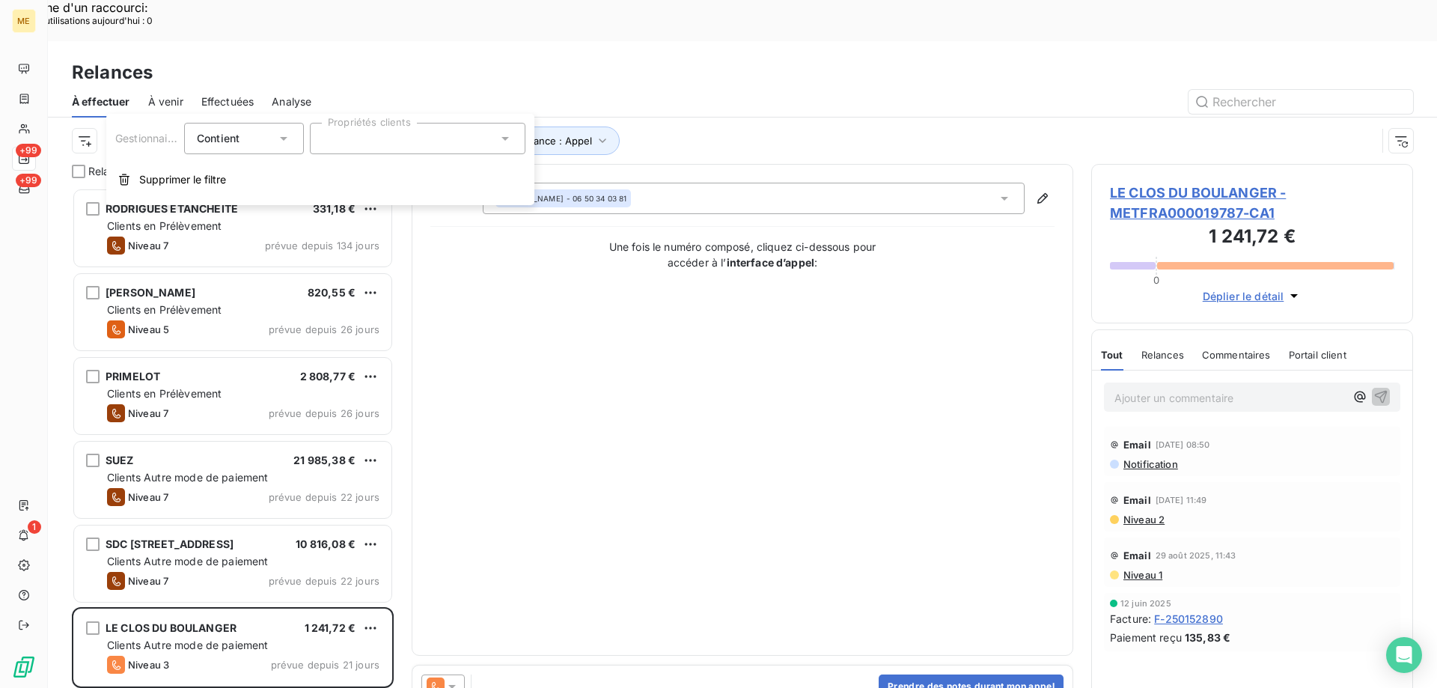
click at [428, 142] on div at bounding box center [418, 138] width 216 height 31
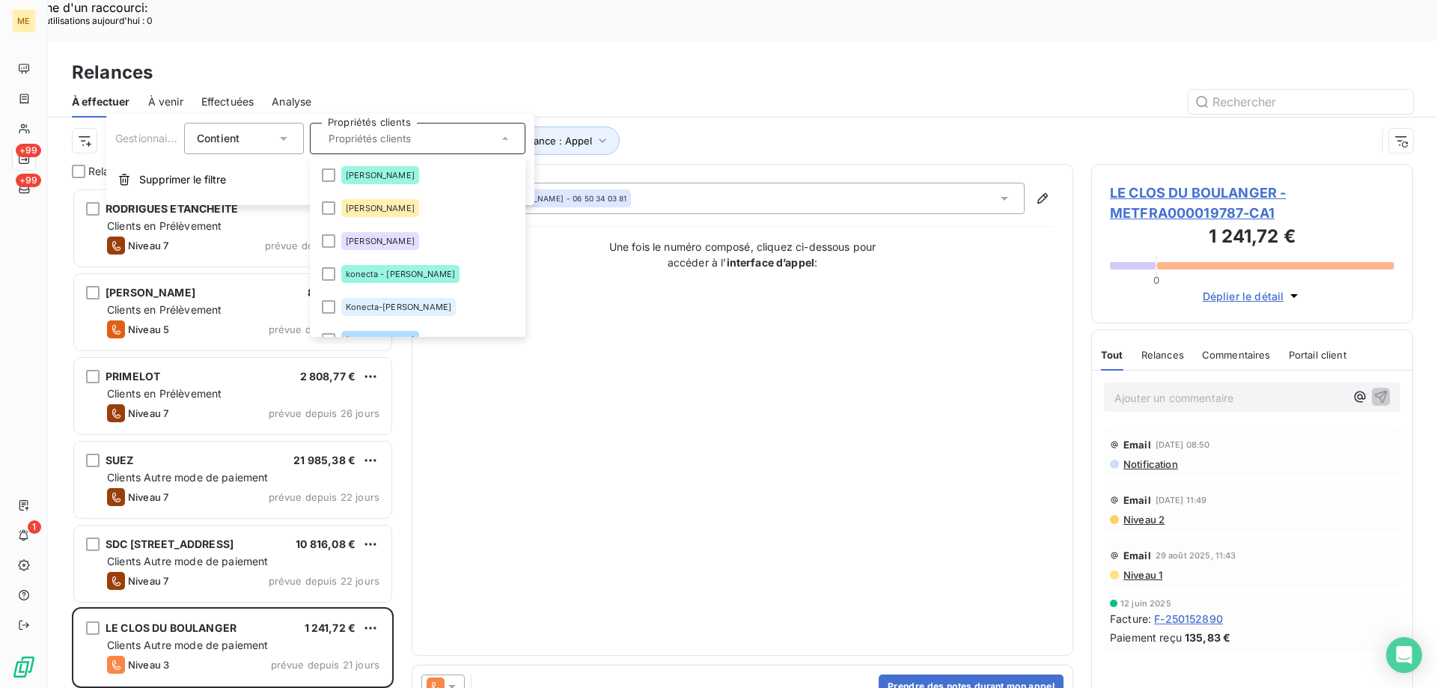
scroll to position [150, 0]
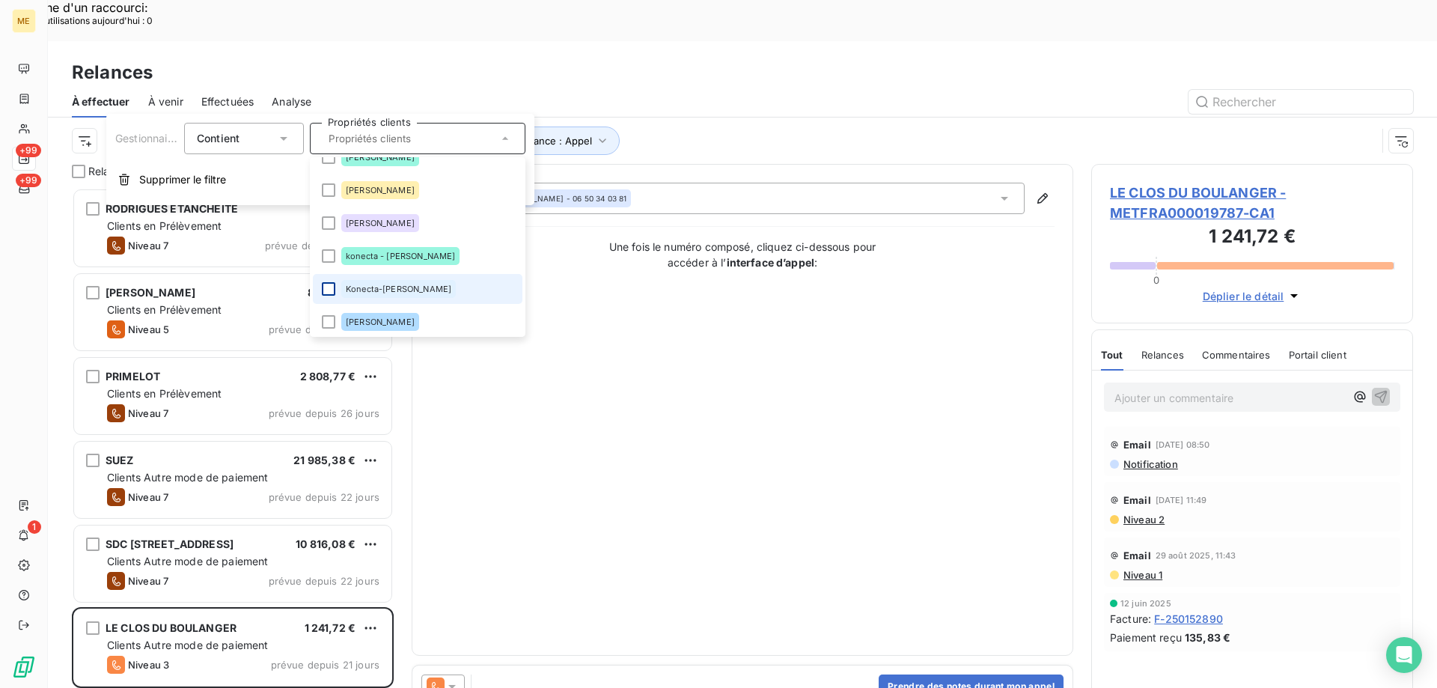
click at [326, 288] on div at bounding box center [328, 288] width 13 height 13
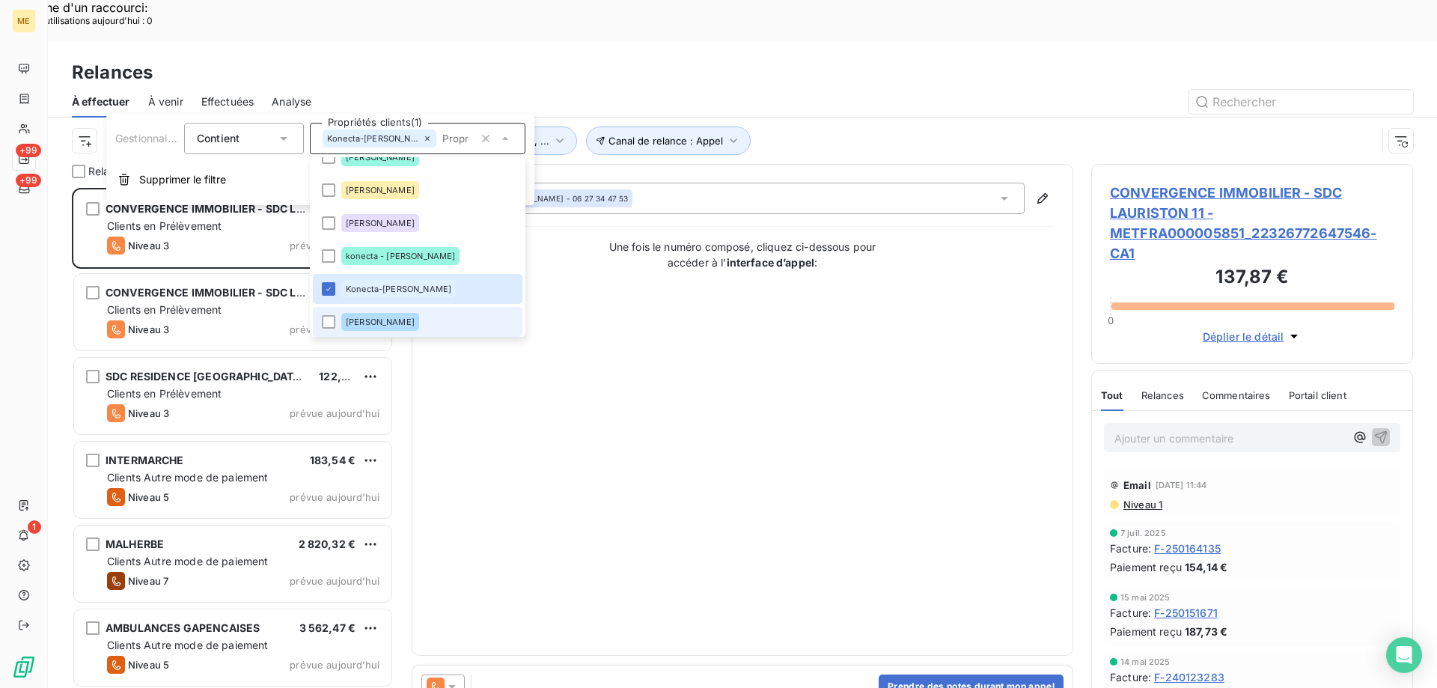
click at [720, 338] on div "Contact : Maya Mosbah - 06 27 34 47 53 Une fois le numéro composé, cliquez ci-d…" at bounding box center [742, 410] width 624 height 454
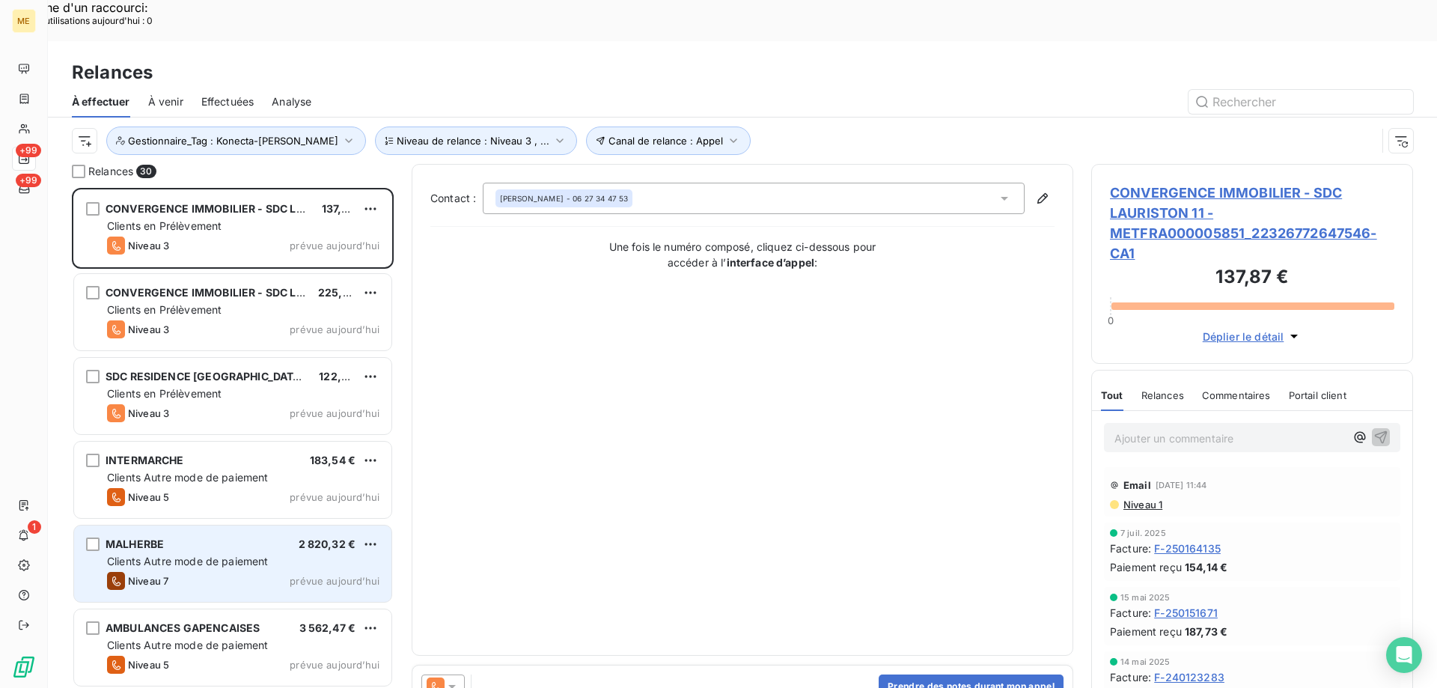
click at [193, 529] on div "MALHERBE 2 820,32 € Clients Autre mode de paiement Niveau 7 prévue aujourd’hui" at bounding box center [232, 563] width 317 height 76
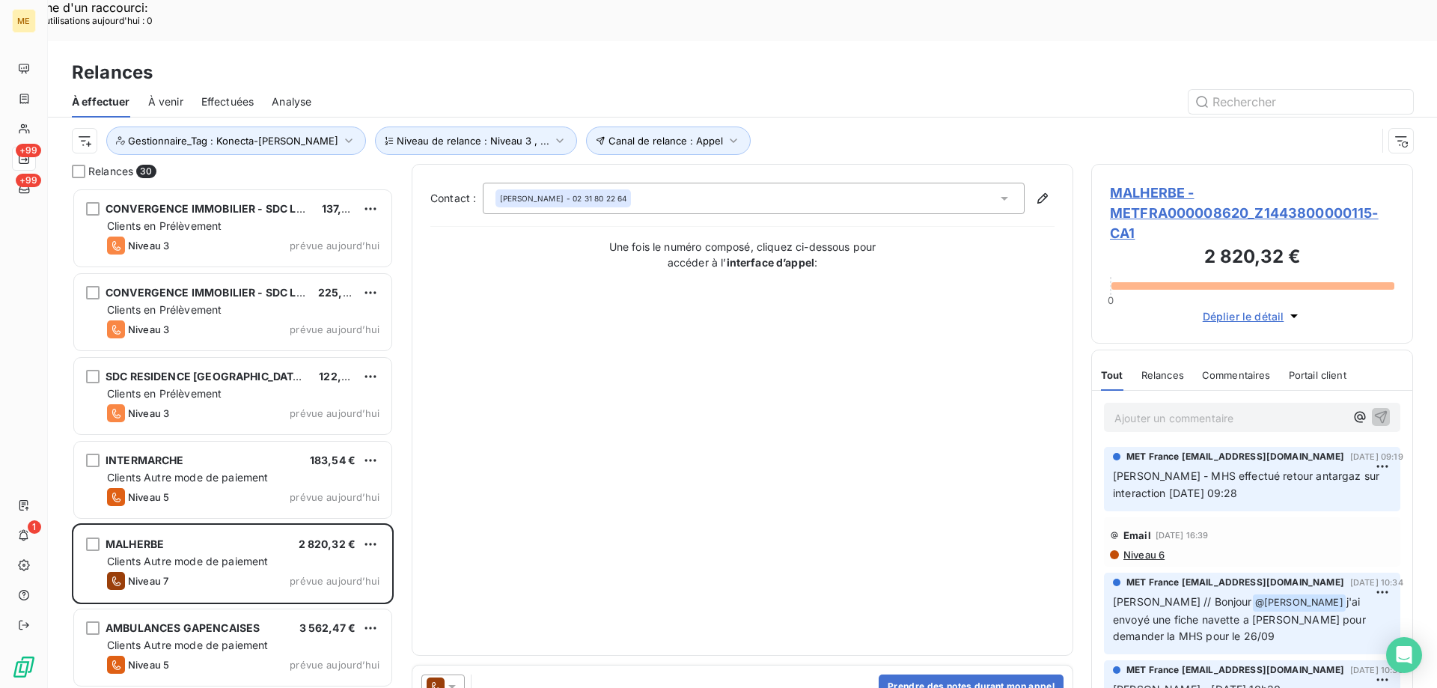
scroll to position [150, 0]
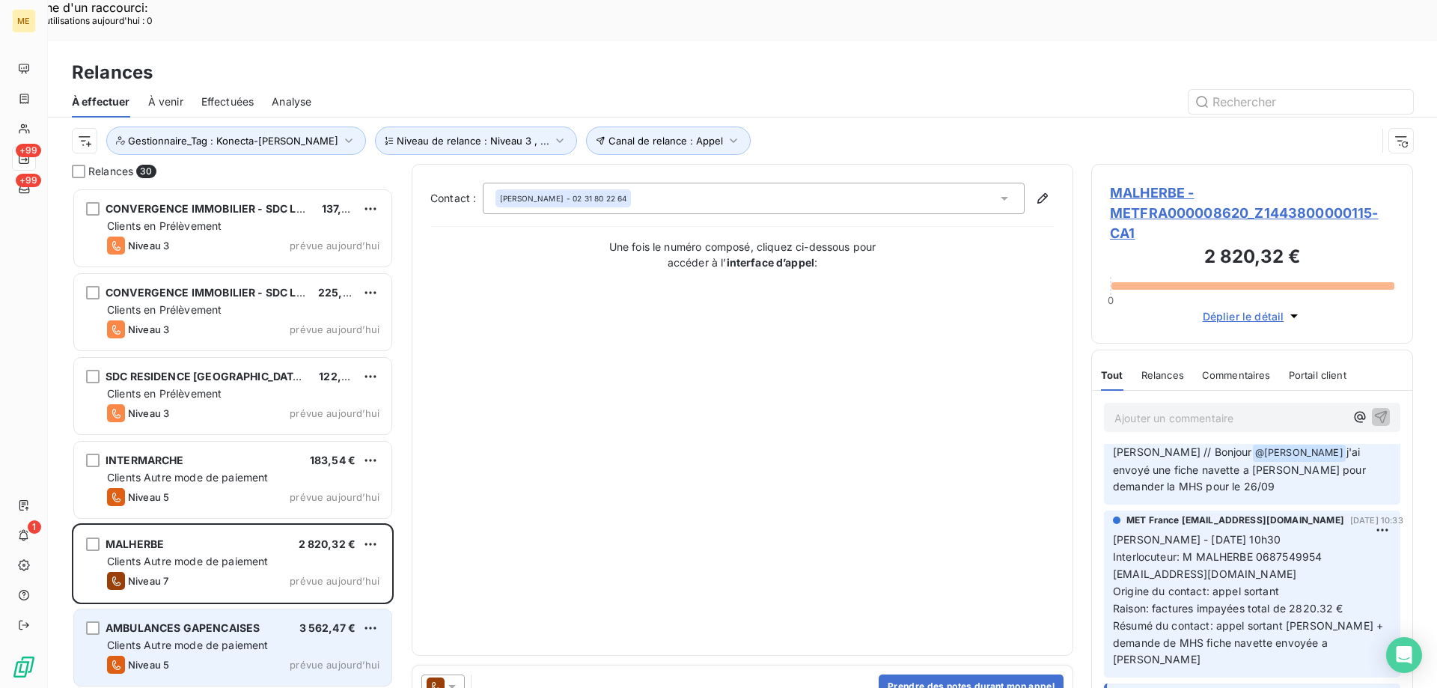
click at [194, 638] on div "Clients Autre mode de paiement" at bounding box center [243, 645] width 272 height 15
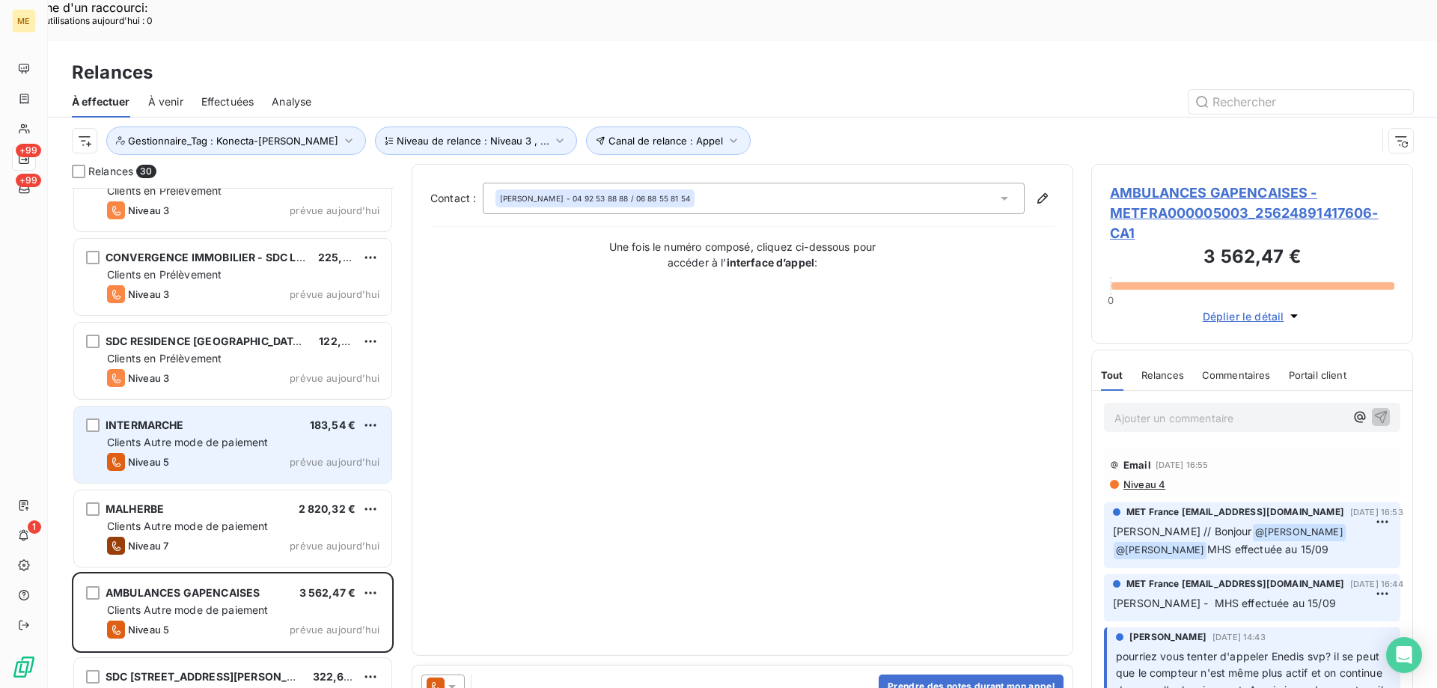
scroll to position [76, 0]
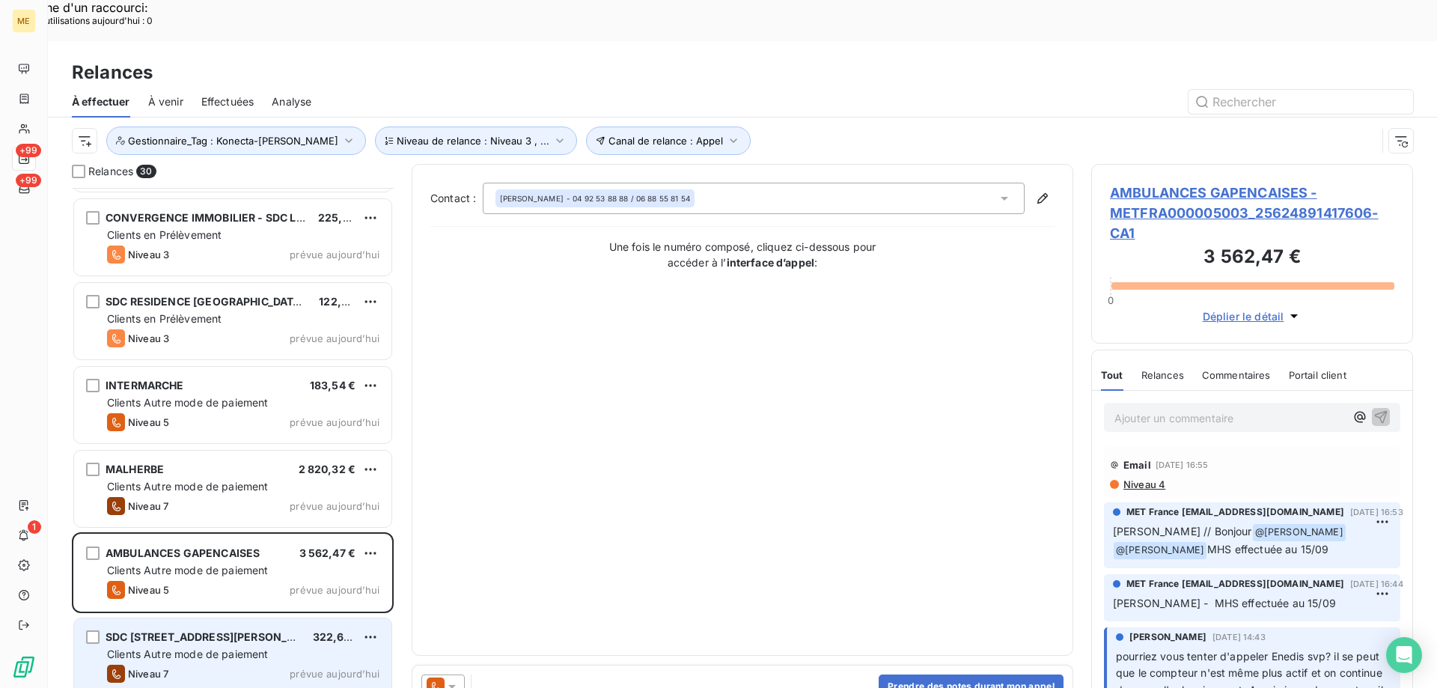
click at [180, 665] on div "Niveau 7 prévue aujourd’hui" at bounding box center [243, 674] width 272 height 18
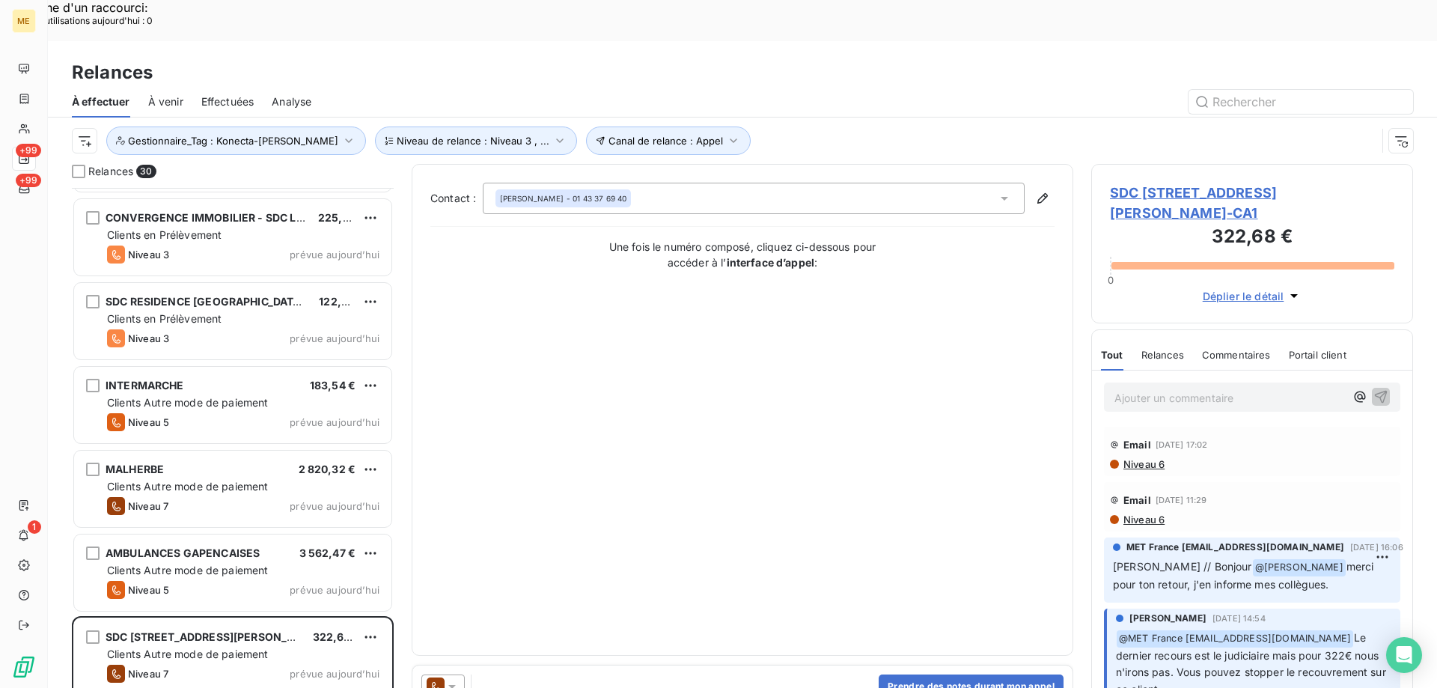
scroll to position [225, 0]
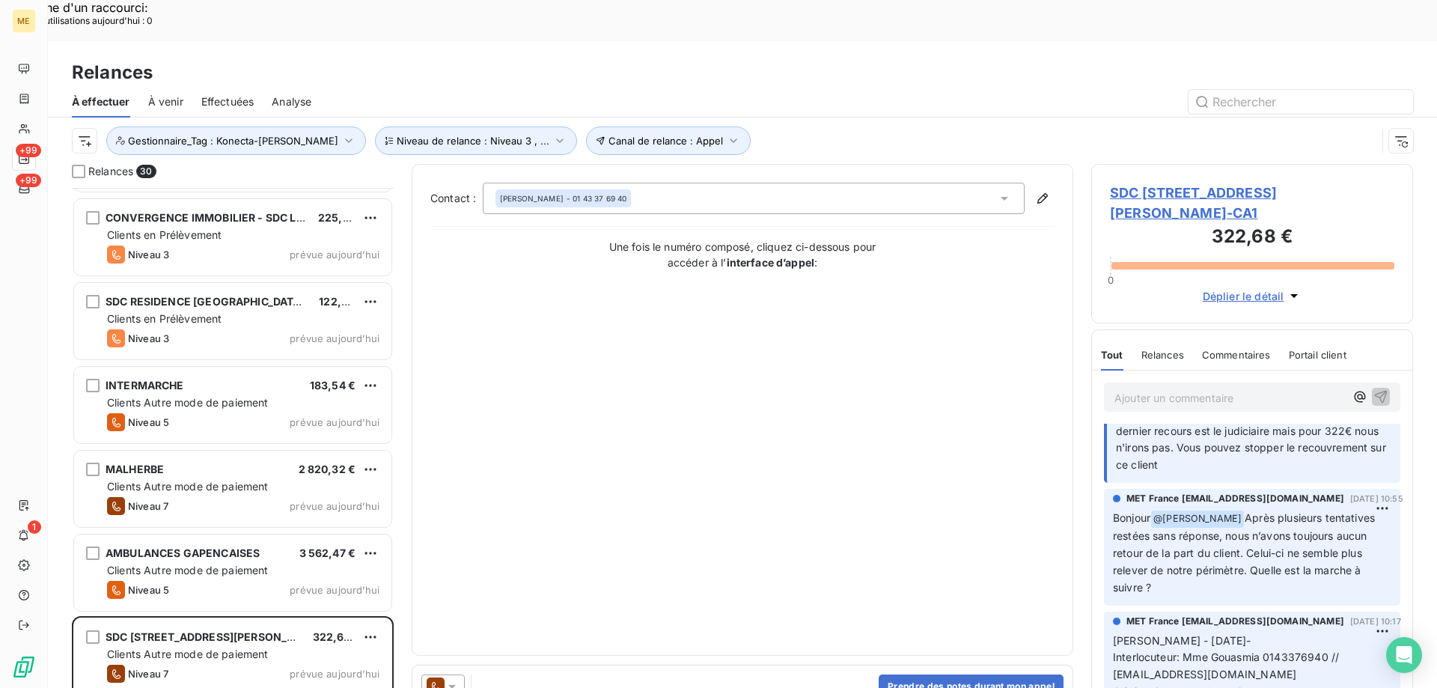
click at [1153, 183] on span "SDC 1 RUE LOUIS MURAT - METFRA000004458_07598263334625-CA1" at bounding box center [1252, 203] width 284 height 40
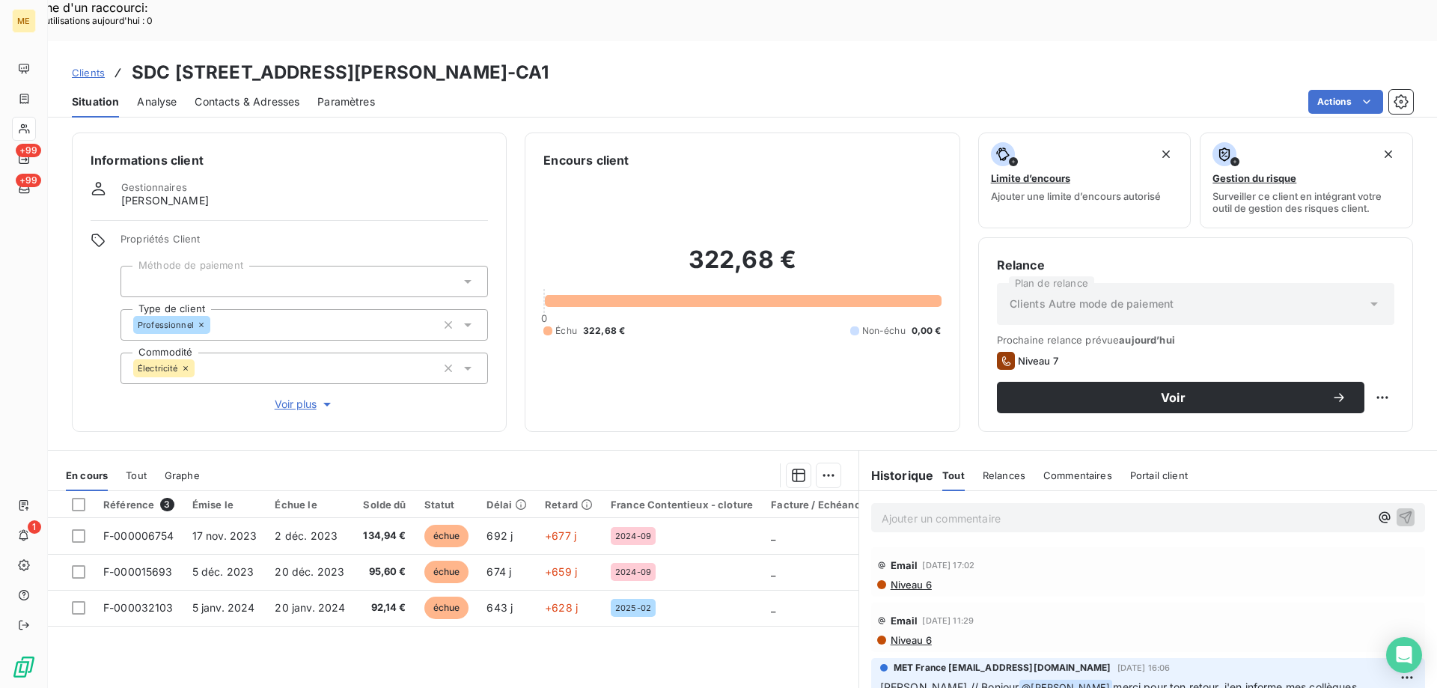
click at [284, 397] on span "Voir plus" at bounding box center [305, 404] width 60 height 15
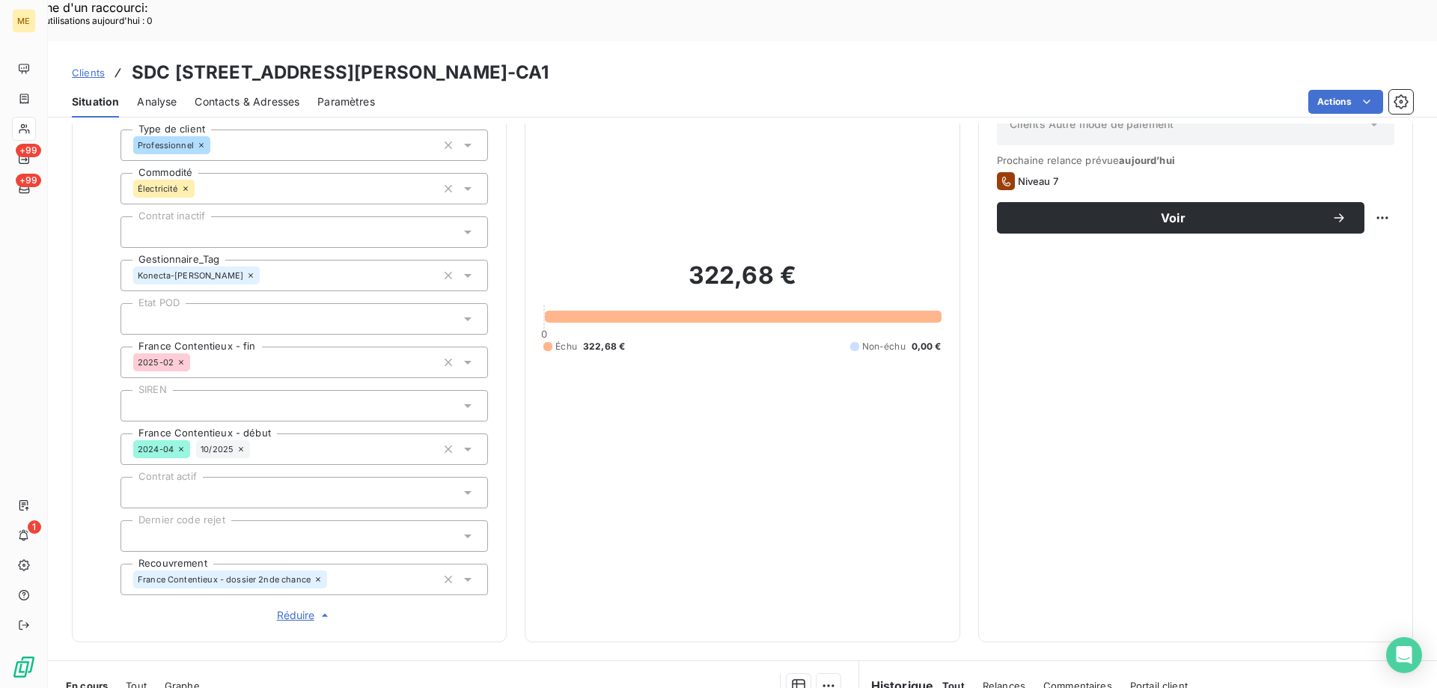
scroll to position [150, 0]
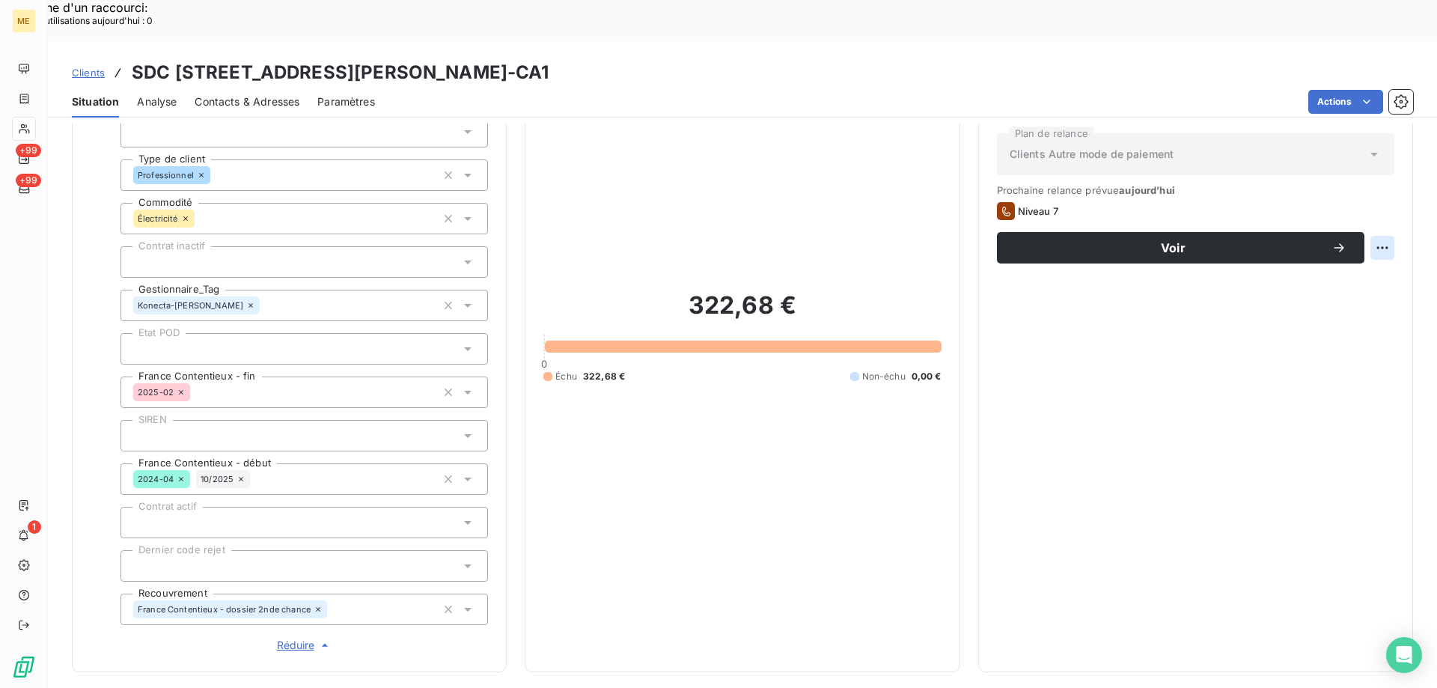
click at [1321, 239] on div "Replanifier cette action" at bounding box center [1309, 240] width 134 height 24
select select "9"
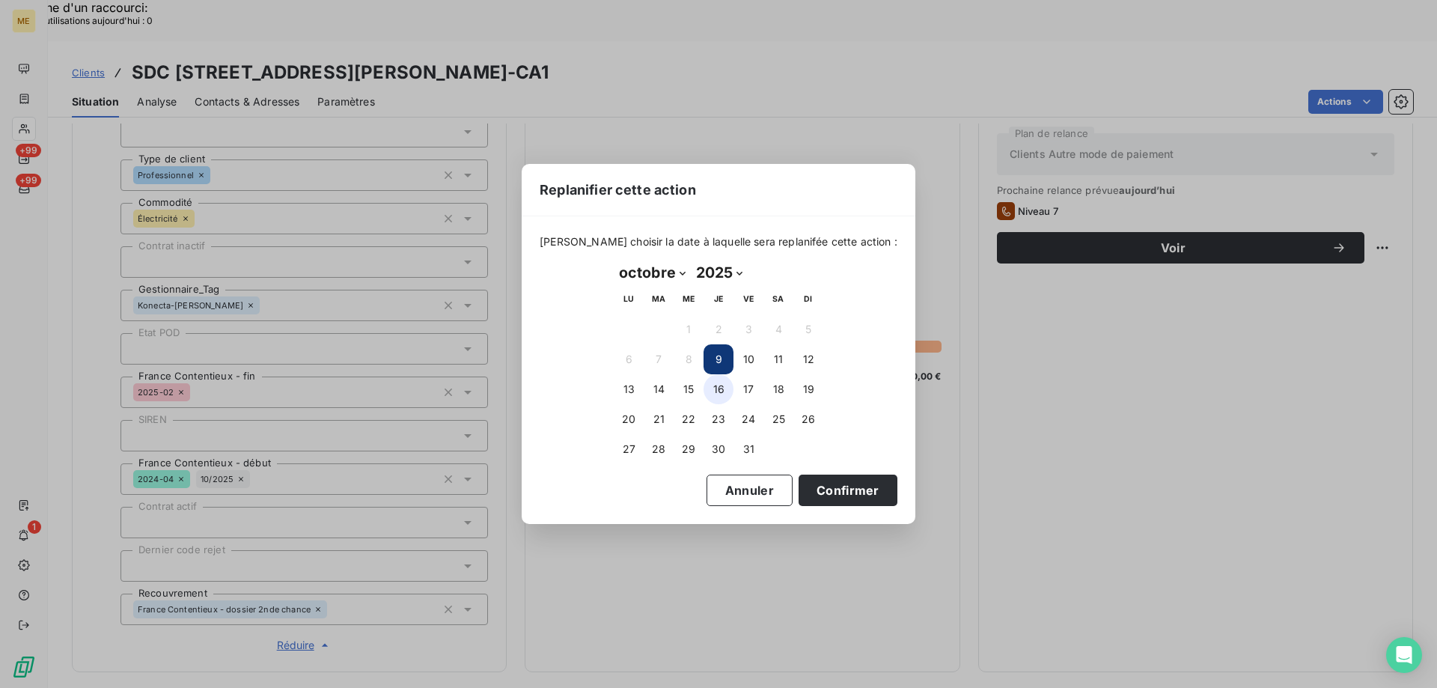
click at [716, 400] on button "16" at bounding box center [718, 389] width 30 height 30
click at [847, 513] on div "Veuillez choisir la date à laquelle sera replanifée cette action : octobre 2025…" at bounding box center [719, 369] width 394 height 307
click at [837, 492] on button "Confirmer" at bounding box center [848, 489] width 99 height 31
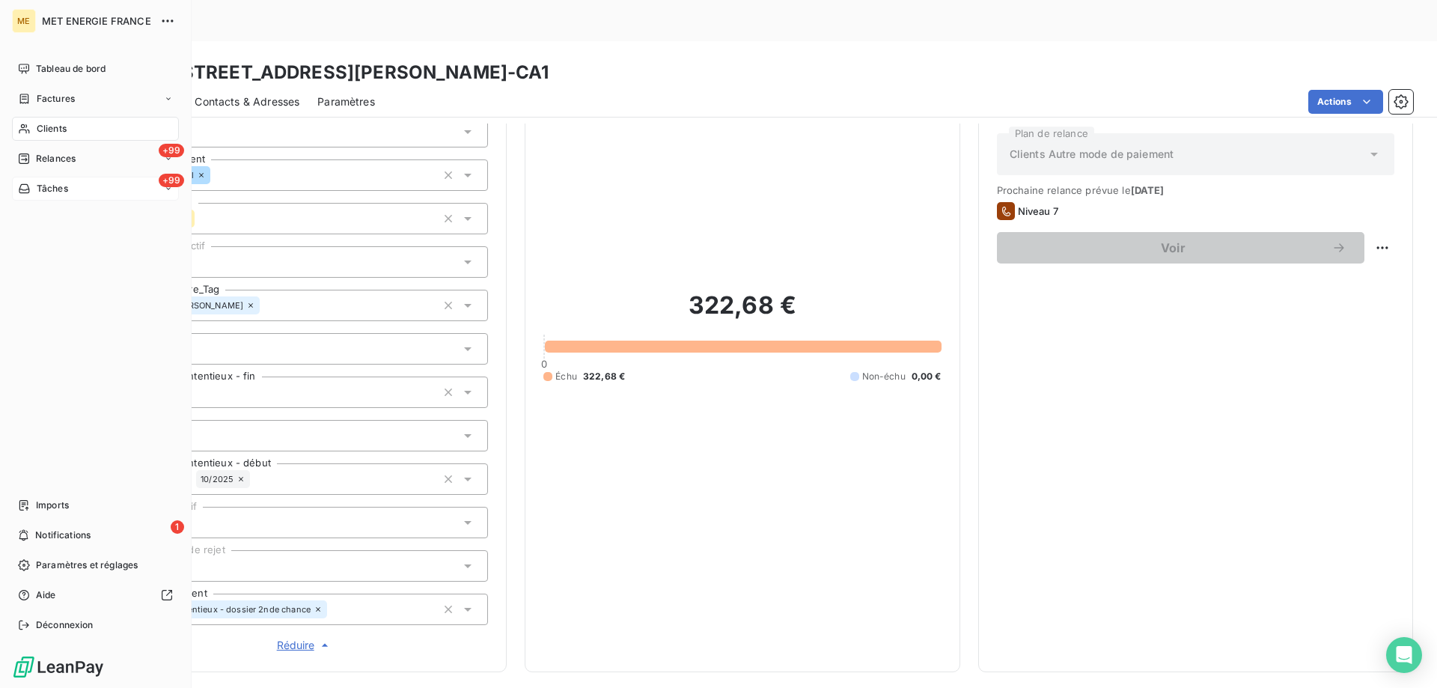
click at [34, 183] on div "Tâches" at bounding box center [43, 188] width 50 height 13
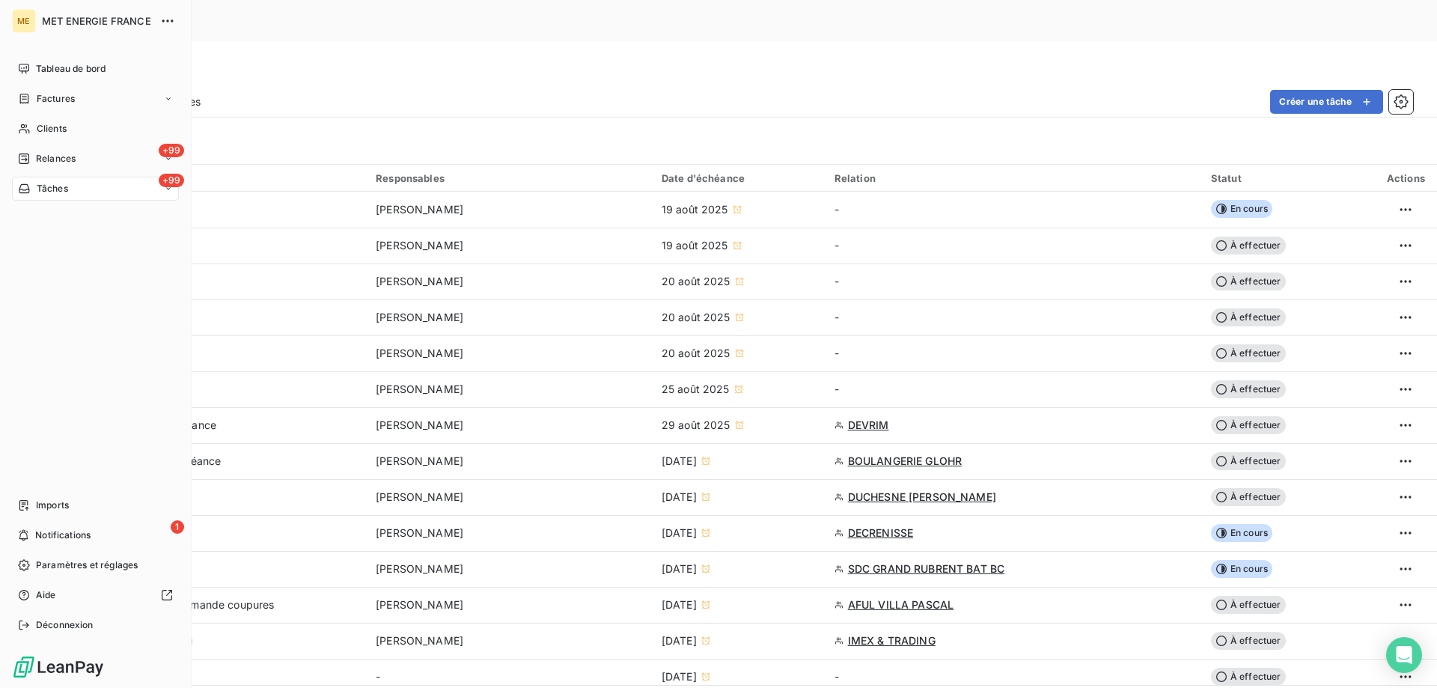
click at [11, 126] on div "ME MET ENERGIE FRANCE Tableau de bord Factures Clients +99 Relances +99 Tâches …" at bounding box center [96, 344] width 192 height 688
click at [31, 132] on div "Clients" at bounding box center [95, 129] width 167 height 24
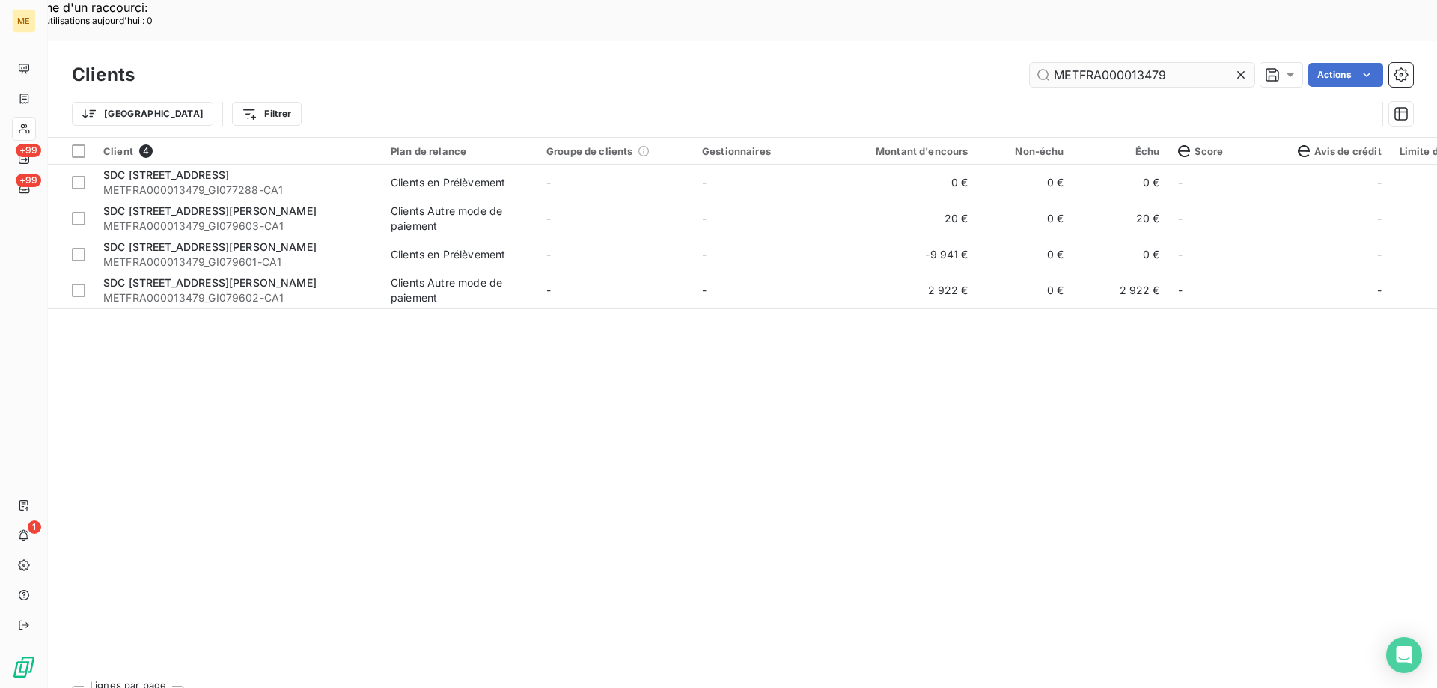
click at [1101, 63] on input "METFRA000013479" at bounding box center [1142, 75] width 225 height 24
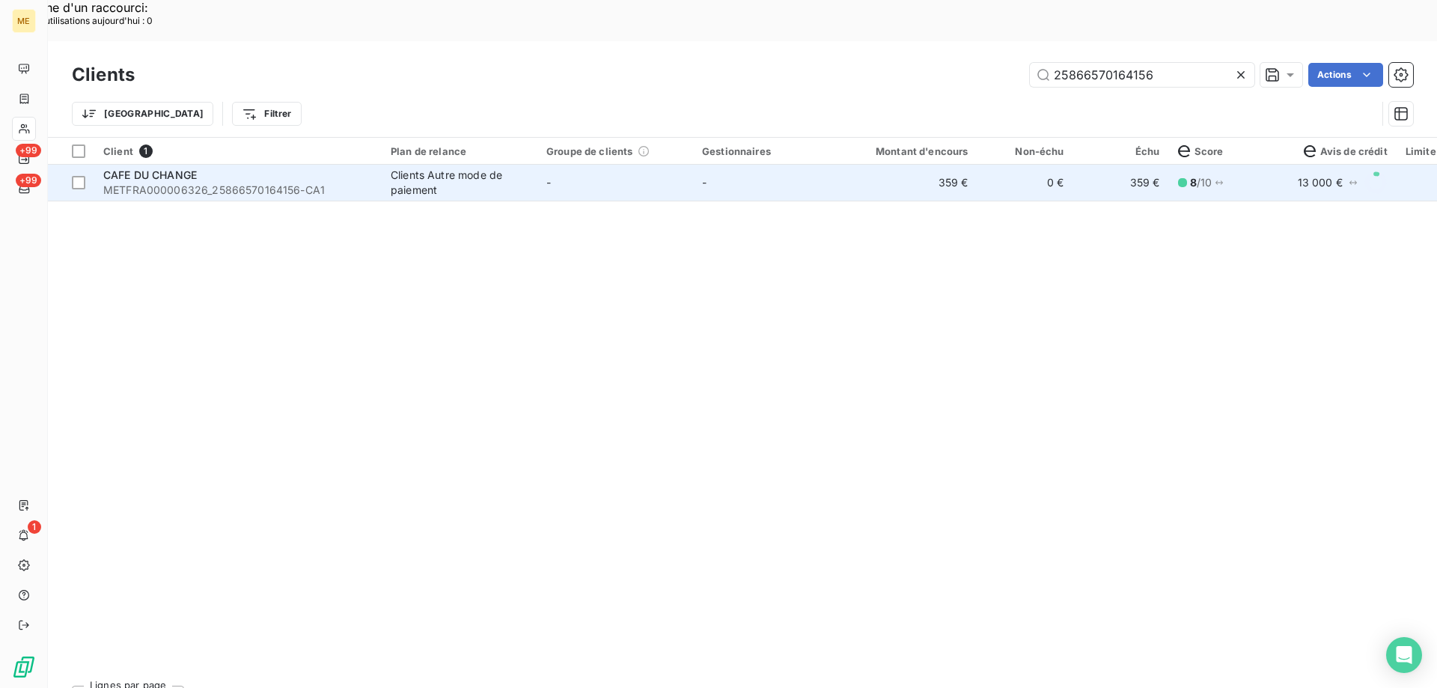
type input "25866570164156"
click at [148, 183] on span "METFRA000006326_25866570164156-CA1" at bounding box center [237, 190] width 269 height 15
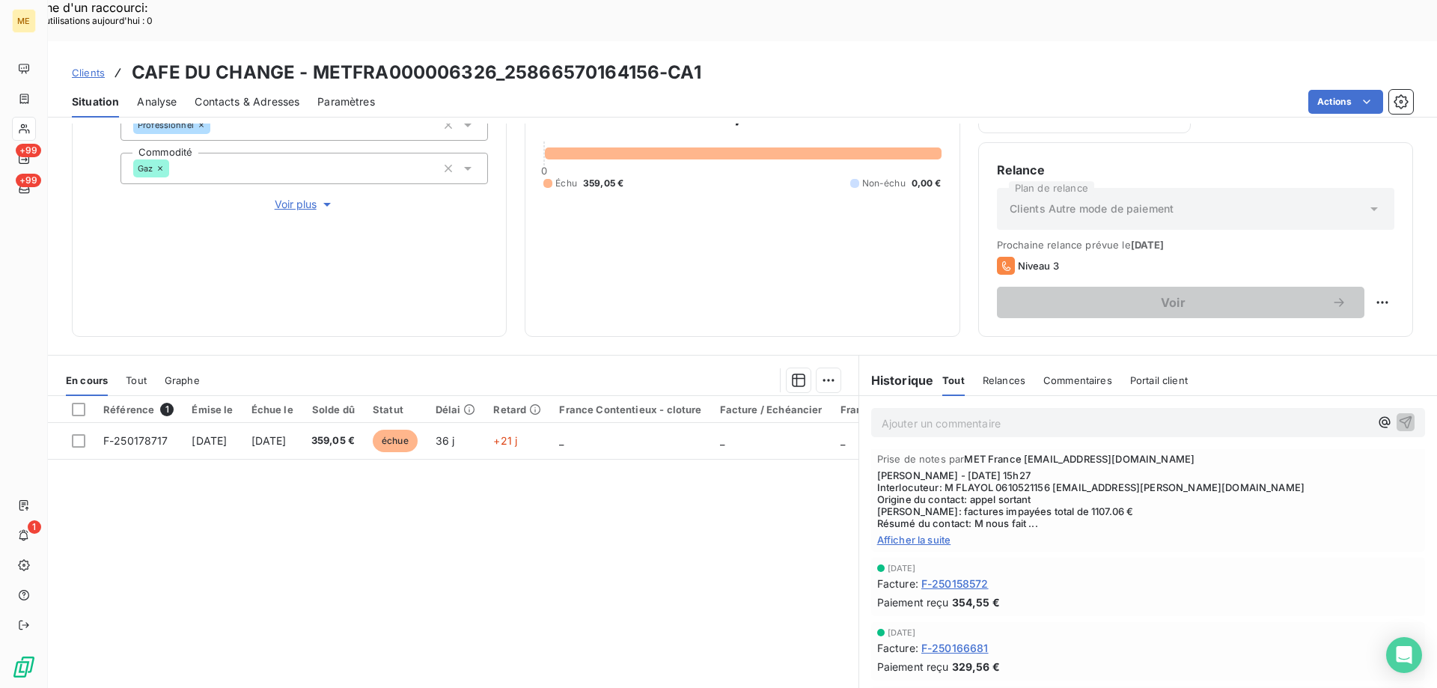
scroll to position [449, 0]
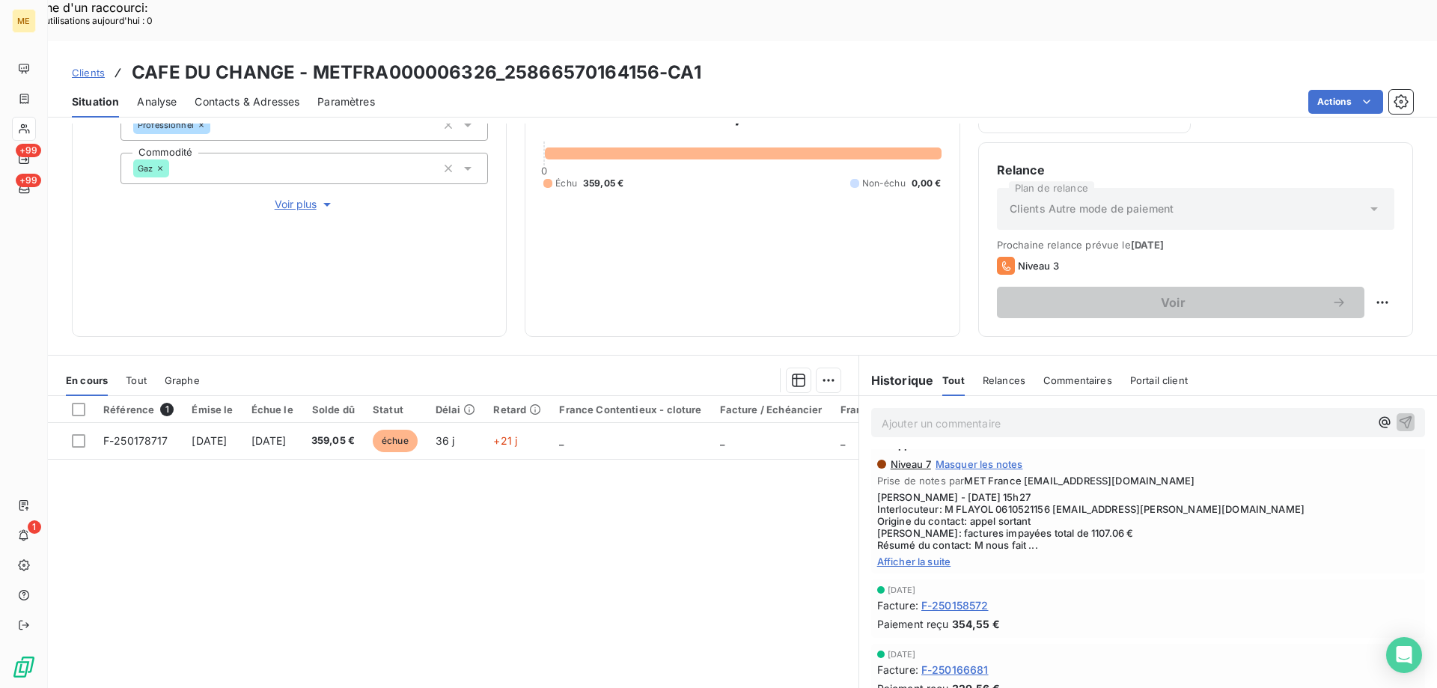
click at [901, 555] on span "Afficher la suite" at bounding box center [1148, 561] width 542 height 12
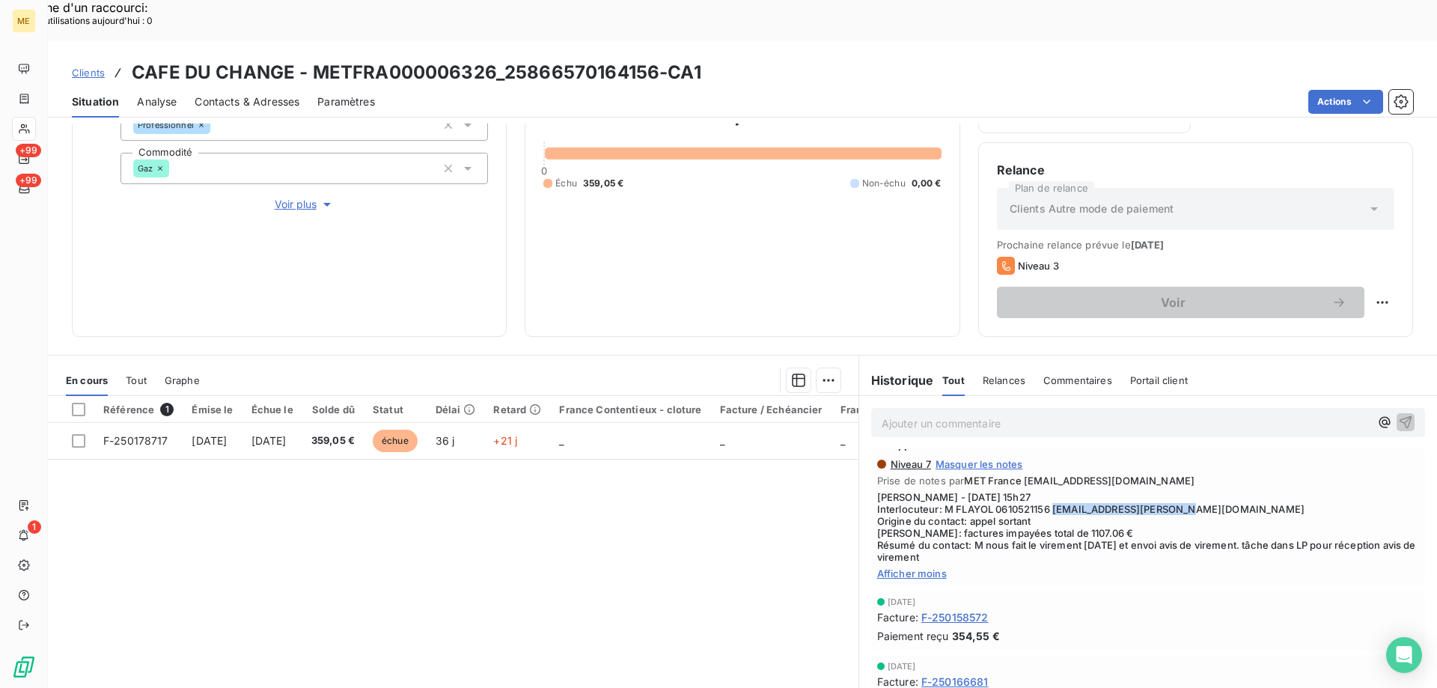
drag, startPoint x: 1048, startPoint y: 471, endPoint x: 1173, endPoint y: 474, distance: 125.0
click at [1173, 491] on span "Sylvain - 12/09/2025 - 15h27 Interlocuteur: M FLAYOL 0610521156 flayol.gregory@…" at bounding box center [1148, 527] width 542 height 72
click at [302, 197] on span "Voir plus" at bounding box center [305, 204] width 60 height 15
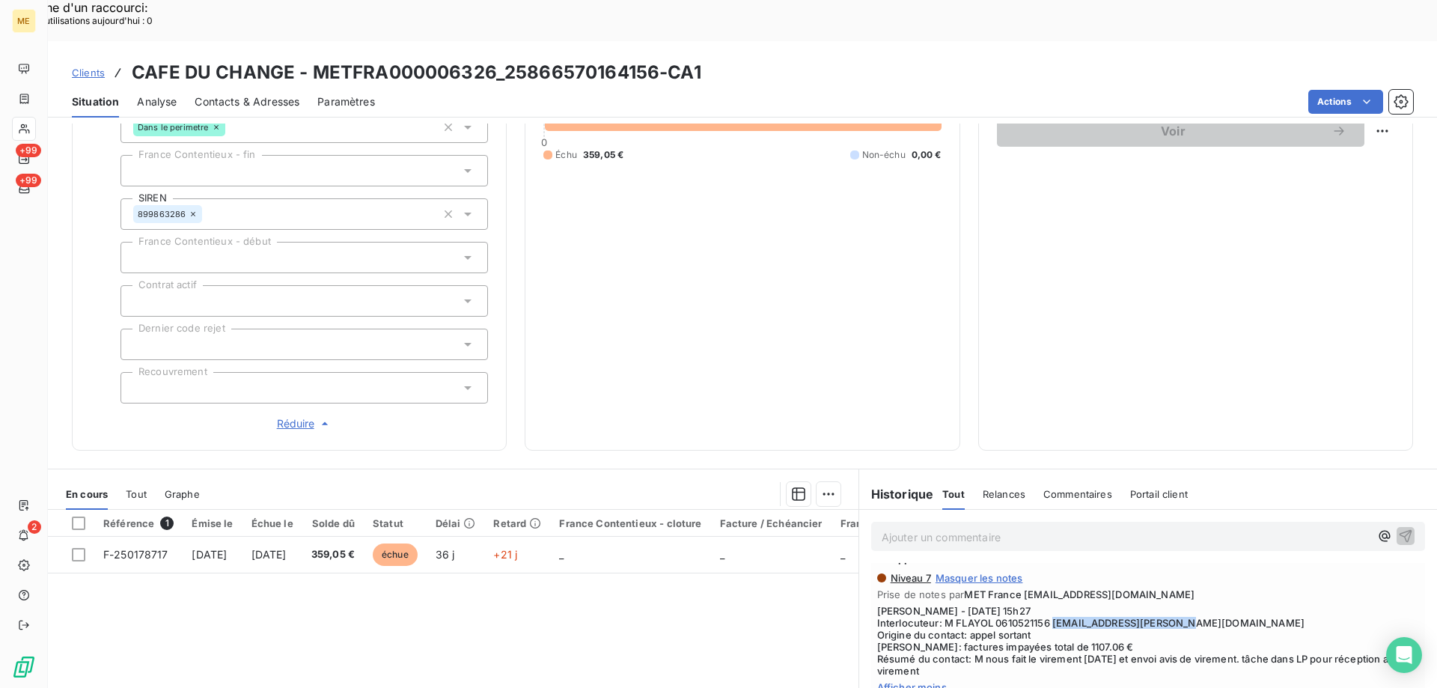
scroll to position [474, 0]
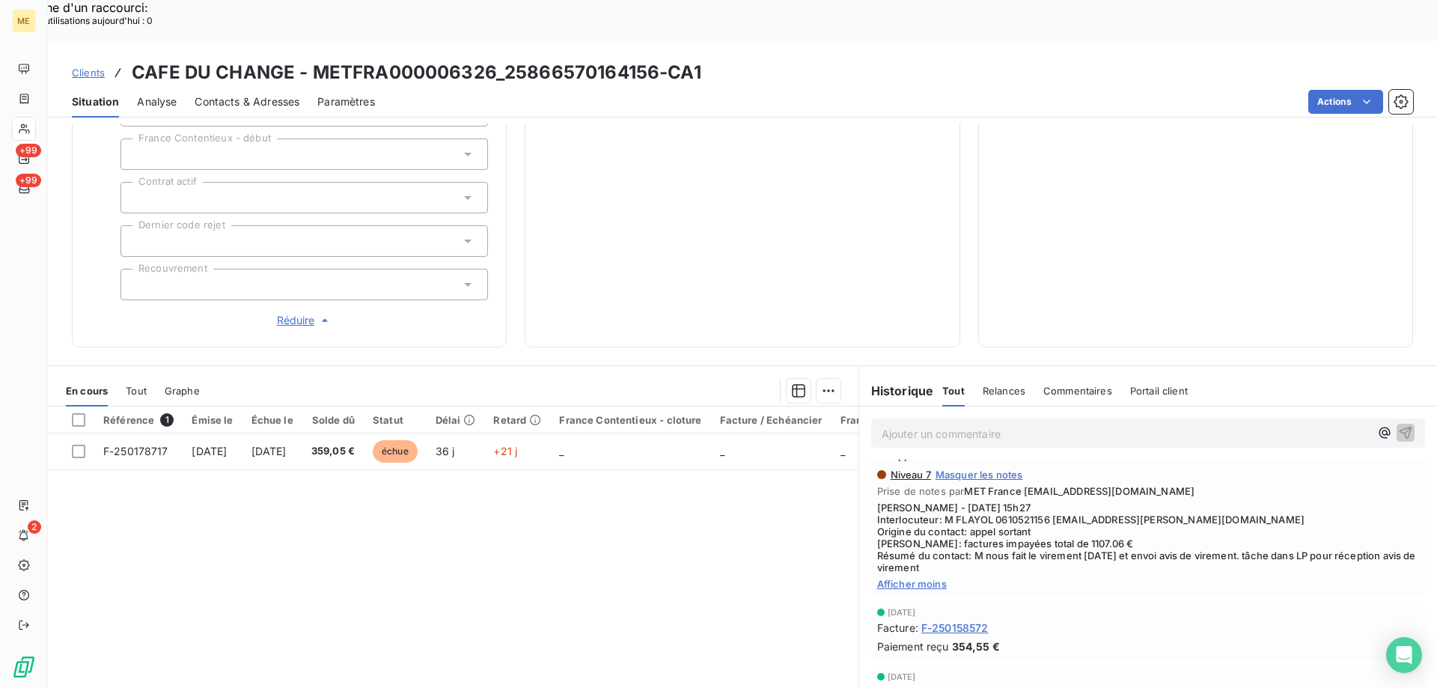
drag, startPoint x: 1079, startPoint y: 458, endPoint x: 1069, endPoint y: 465, distance: 12.5
click at [1069, 501] on span "Sylvain - 12/09/2025 - 15h27 Interlocuteur: M FLAYOL 0610521156 flayol.gregory@…" at bounding box center [1148, 537] width 542 height 72
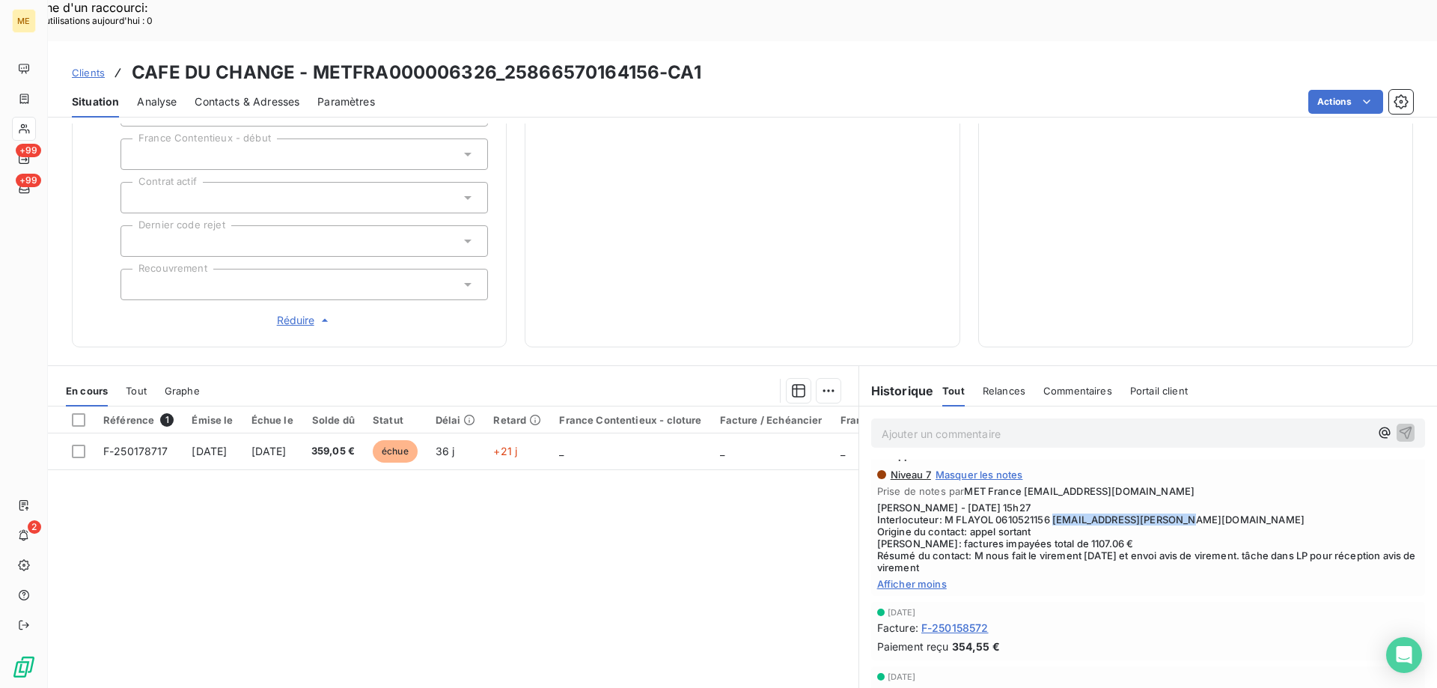
drag, startPoint x: 1048, startPoint y: 471, endPoint x: 1254, endPoint y: 471, distance: 205.8
click at [1254, 501] on span "Sylvain - 12/09/2025 - 15h27 Interlocuteur: M FLAYOL 0610521156 flayol.gregory@…" at bounding box center [1148, 537] width 542 height 72
copy span "[EMAIL_ADDRESS][PERSON_NAME][DOMAIN_NAME]"
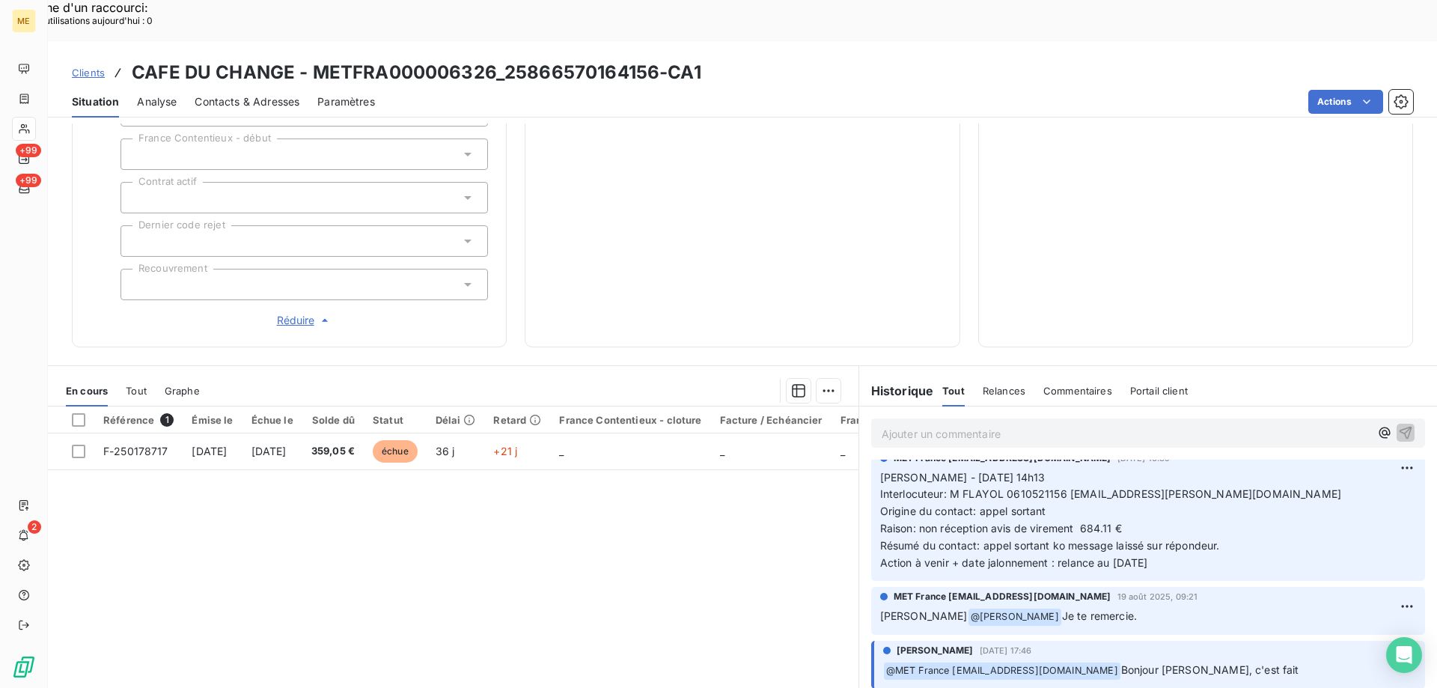
scroll to position [1048, 0]
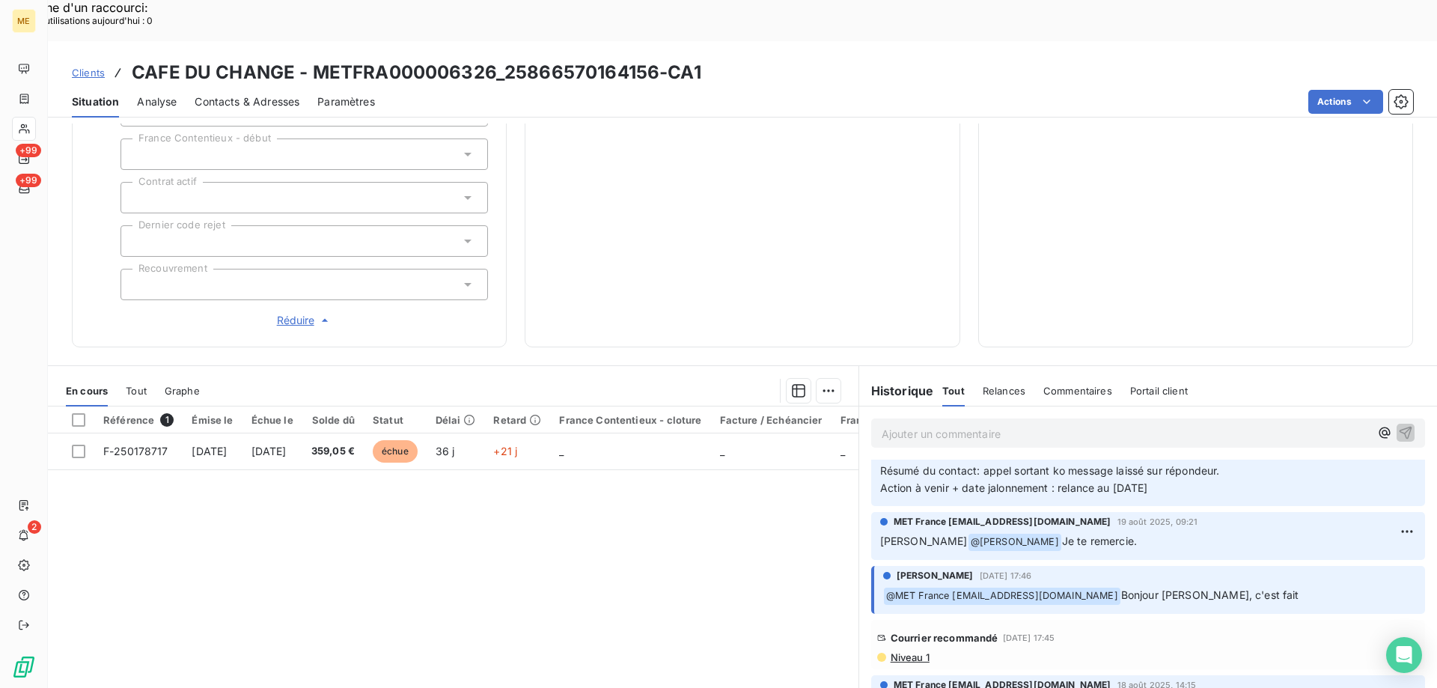
click at [893, 651] on span "Niveau 1" at bounding box center [909, 657] width 40 height 12
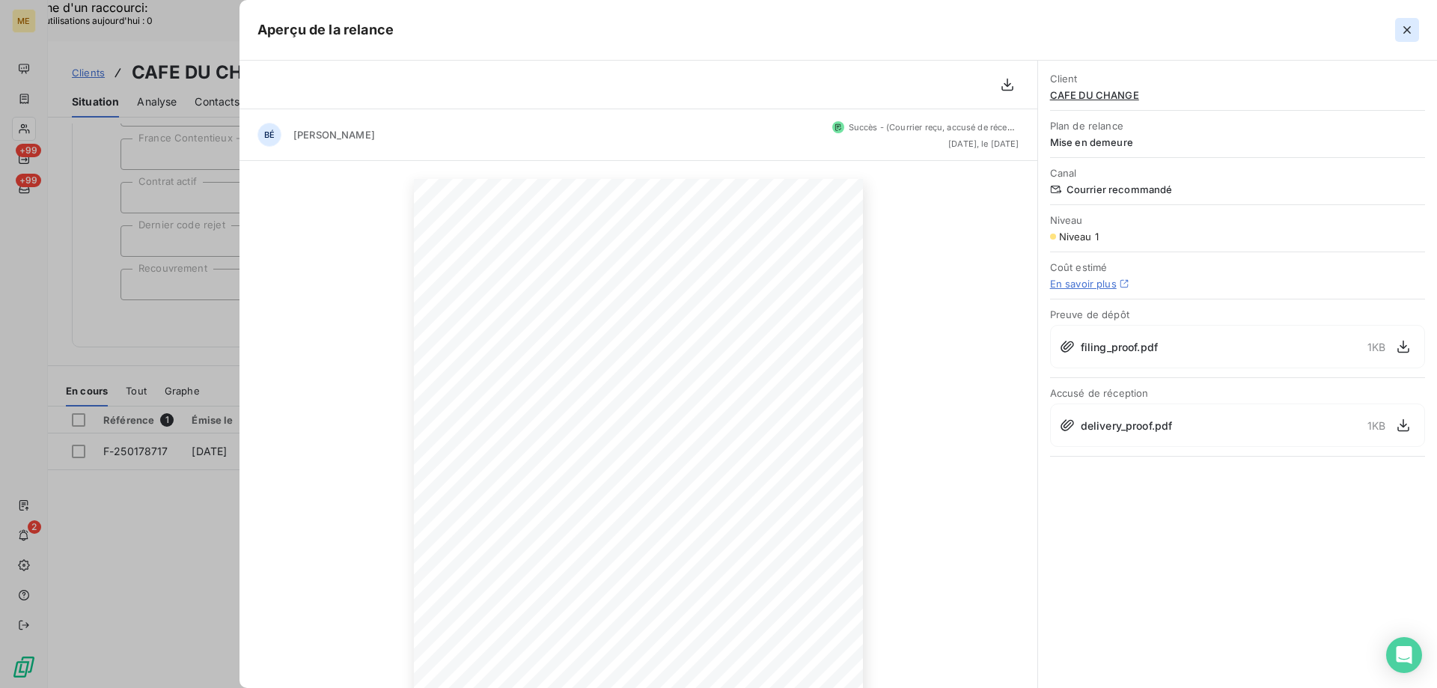
click at [1411, 37] on icon "button" at bounding box center [1406, 29] width 15 height 15
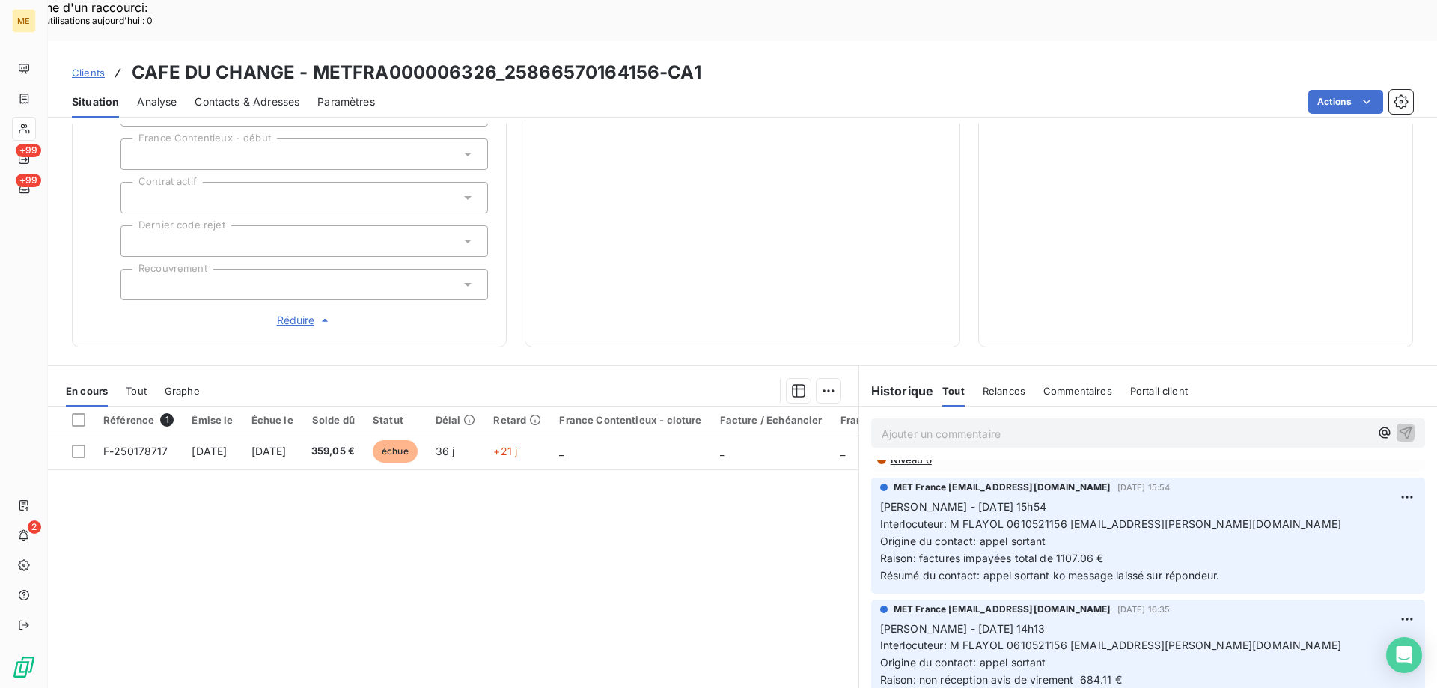
scroll to position [823, 0]
drag, startPoint x: 1001, startPoint y: 469, endPoint x: 1056, endPoint y: 467, distance: 54.7
click at [1056, 516] on span "Interlocuteur: M FLAYOL 0610521156 flayol.gregory@gmail.com" at bounding box center [1110, 522] width 461 height 13
copy span "0610521156"
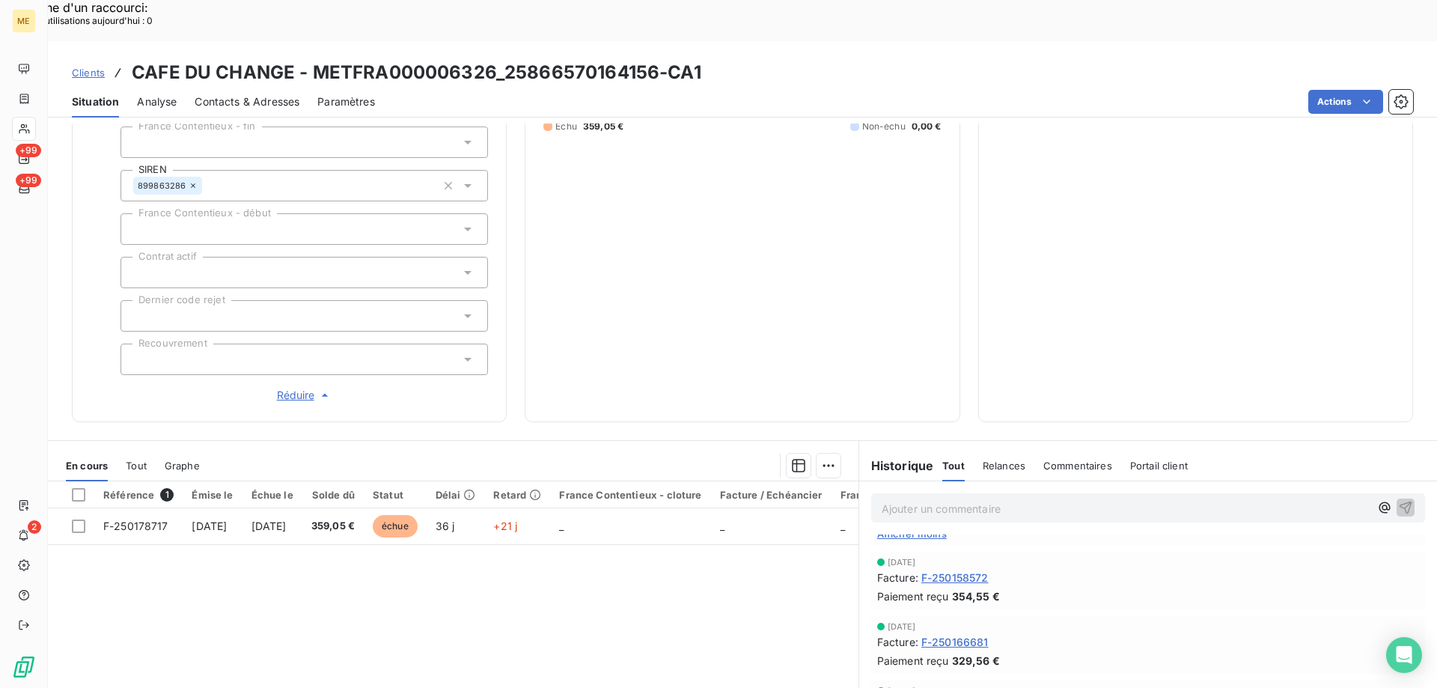
scroll to position [449, 0]
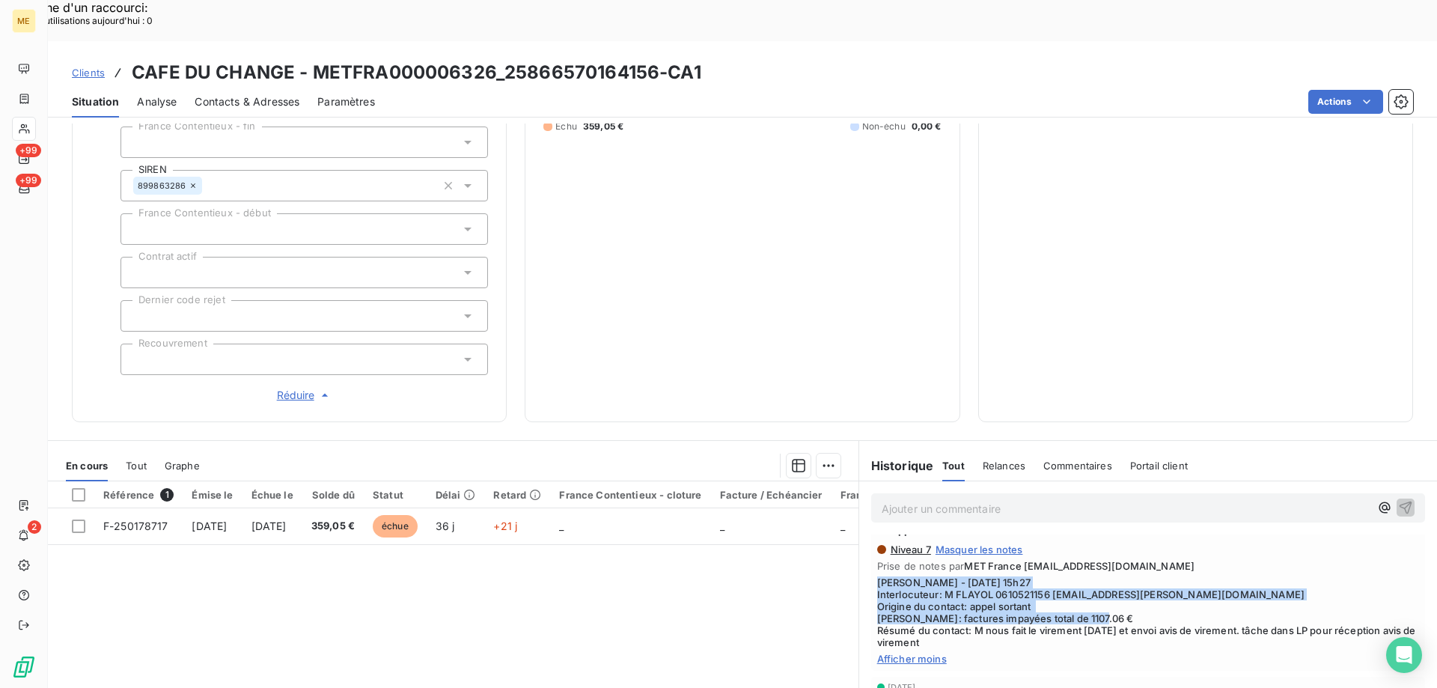
drag, startPoint x: 964, startPoint y: 581, endPoint x: 870, endPoint y: 523, distance: 110.5
click at [877, 543] on div "Niveau 7 Masquer les notes Prise de notes par MET France met-france@recouvremen…" at bounding box center [1148, 603] width 542 height 121
copy span "[PERSON_NAME] - [DATE] 15h27 Interlocuteur: M FLAYOL 0610521156 [EMAIL_ADDRESS]…"
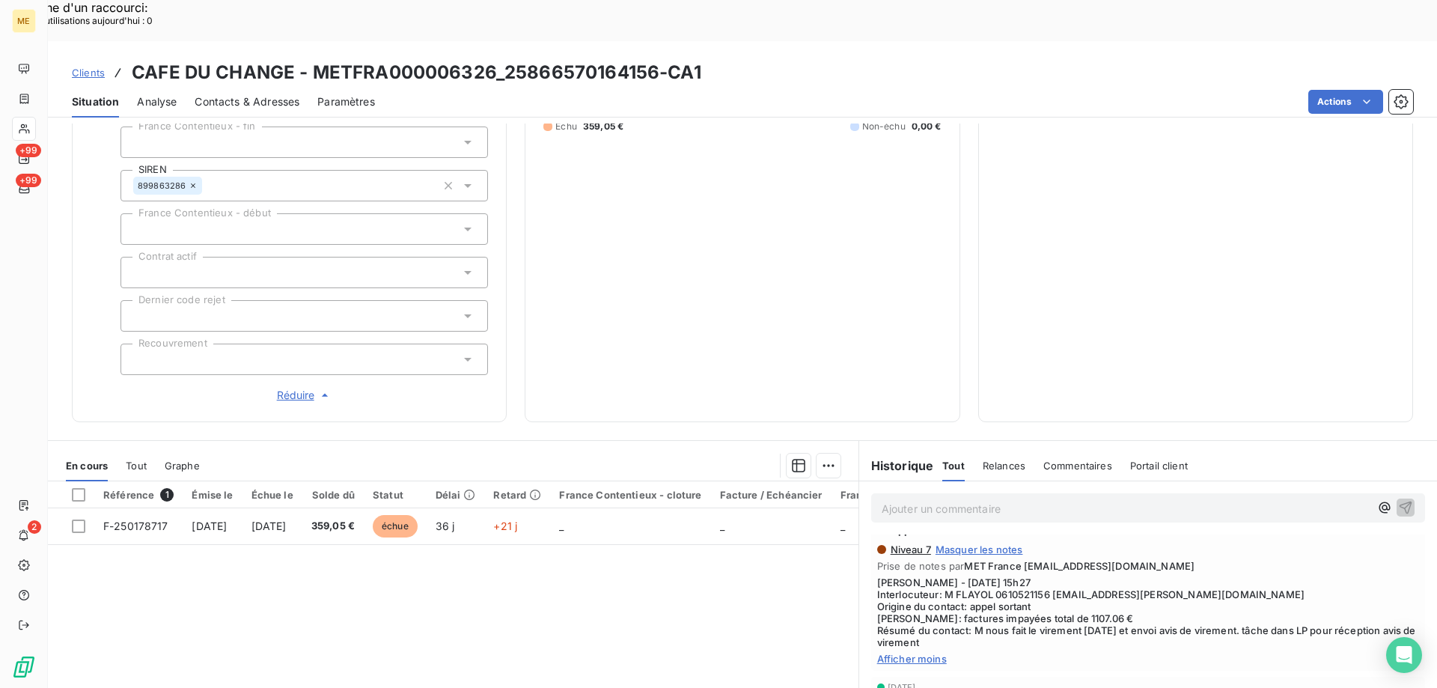
click at [906, 493] on div "Ajouter un commentaire ﻿" at bounding box center [1148, 507] width 554 height 29
click at [904, 493] on div "Ajouter un commentaire ﻿" at bounding box center [1148, 507] width 554 height 29
click at [921, 499] on p "Ajouter un commentaire ﻿" at bounding box center [1126, 508] width 488 height 19
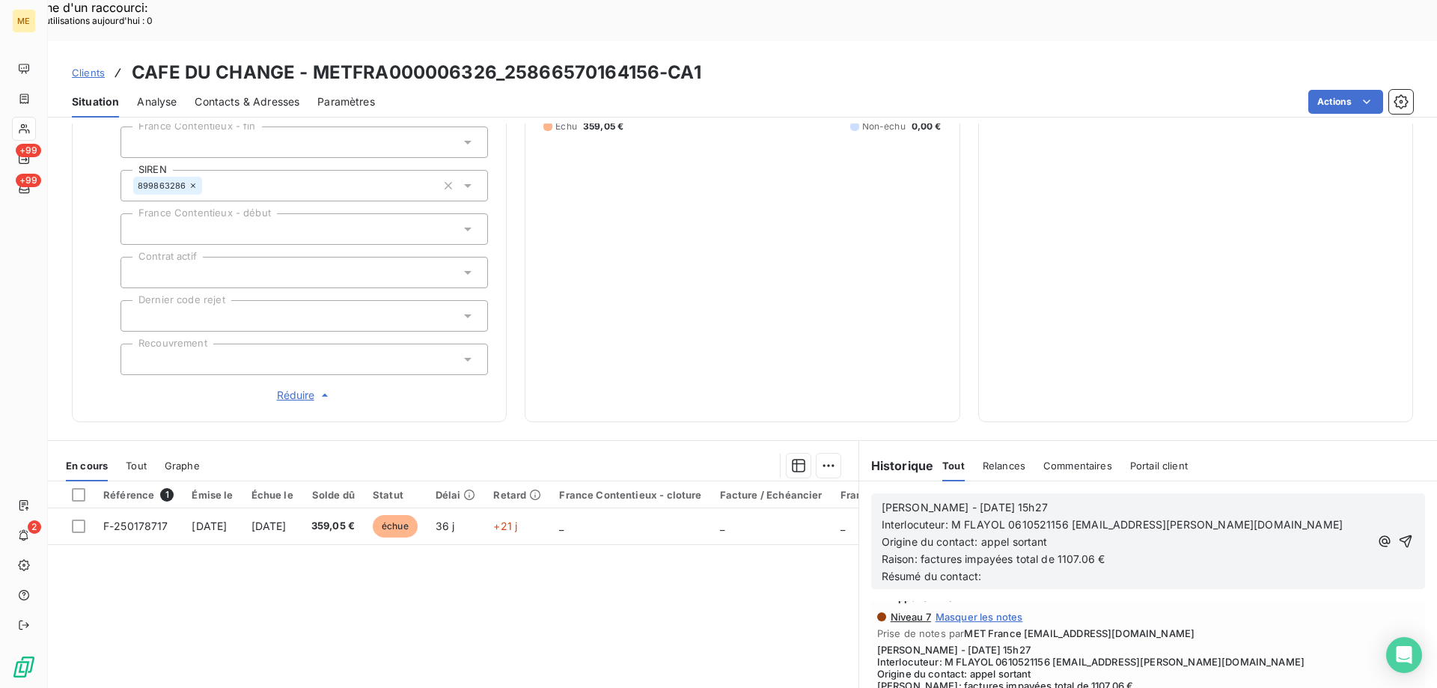
scroll to position [516, 0]
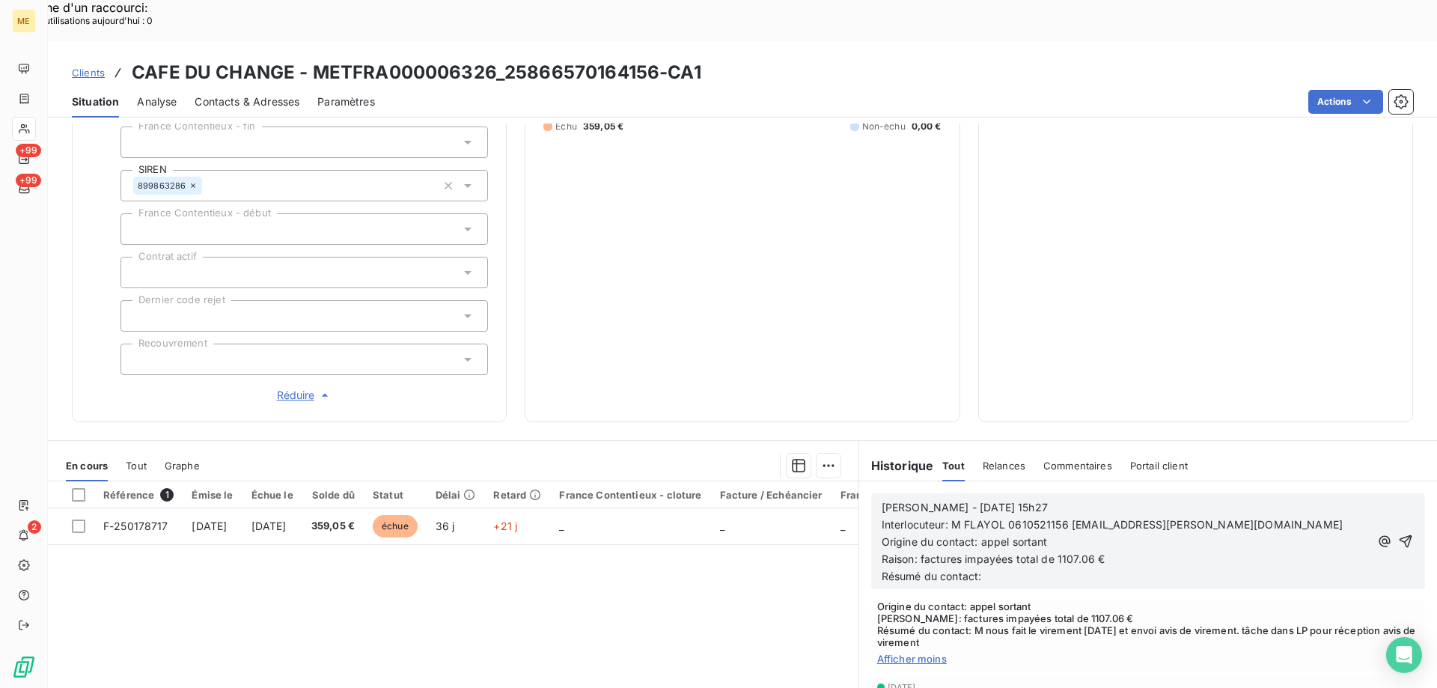
click at [977, 501] on span "Sylvain - 12/09/2025 - 15h27" at bounding box center [965, 507] width 166 height 13
click at [1104, 499] on p "Sylvain - 09/10/2025 - 15h27" at bounding box center [1126, 507] width 488 height 17
click at [953, 552] on span "Raison: factures impayées total de 1107.06 €" at bounding box center [994, 558] width 224 height 13
click at [1026, 552] on span "Raison: facture impayées total de 1107.06 €" at bounding box center [991, 558] width 218 height 13
click at [1078, 552] on span "Raison: facture impayées total de 1107.06 €" at bounding box center [991, 558] width 218 height 13
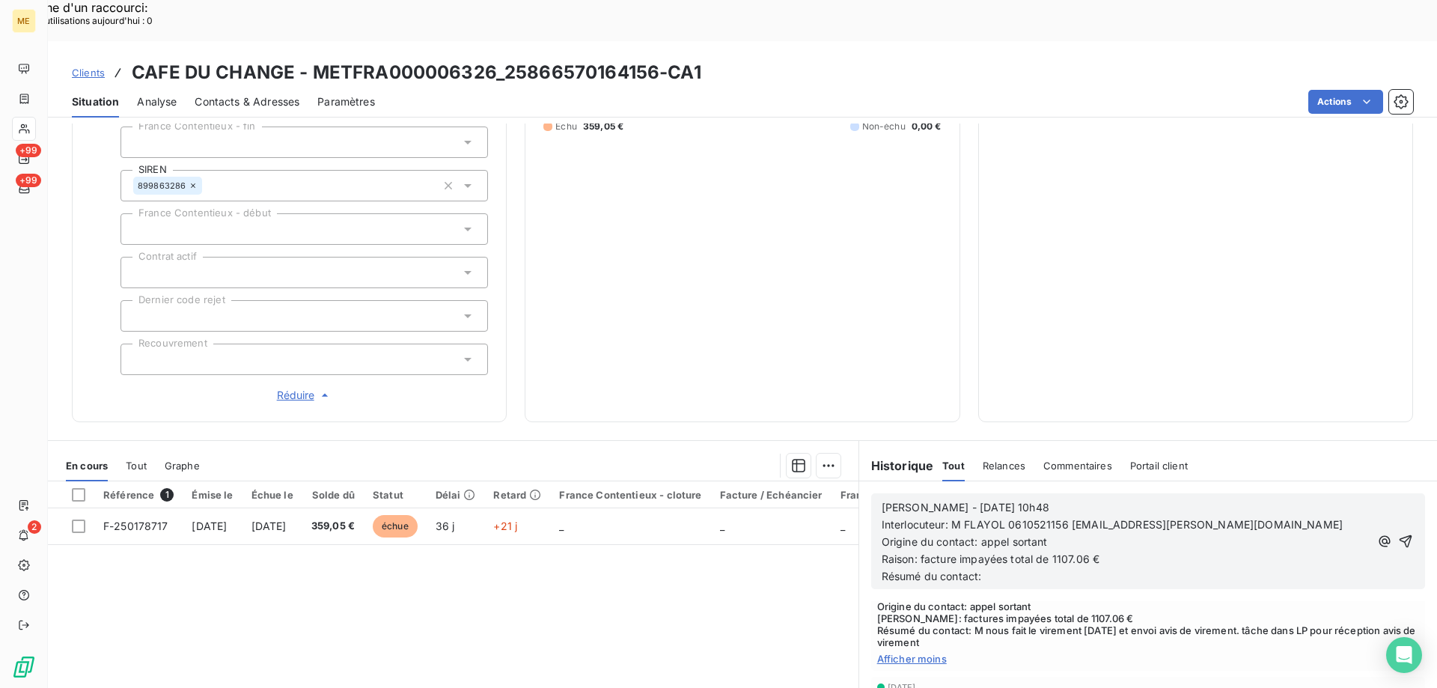
click at [1078, 552] on span "Raison: facture impayées total de 1107.06 €" at bounding box center [991, 558] width 218 height 13
click at [1046, 552] on span "Raison: facture impayée total de 6 €" at bounding box center [973, 558] width 182 height 13
click at [1022, 568] on p "Résumé du contact:" at bounding box center [1126, 576] width 488 height 17
click at [1399, 535] on icon "button" at bounding box center [1405, 541] width 13 height 13
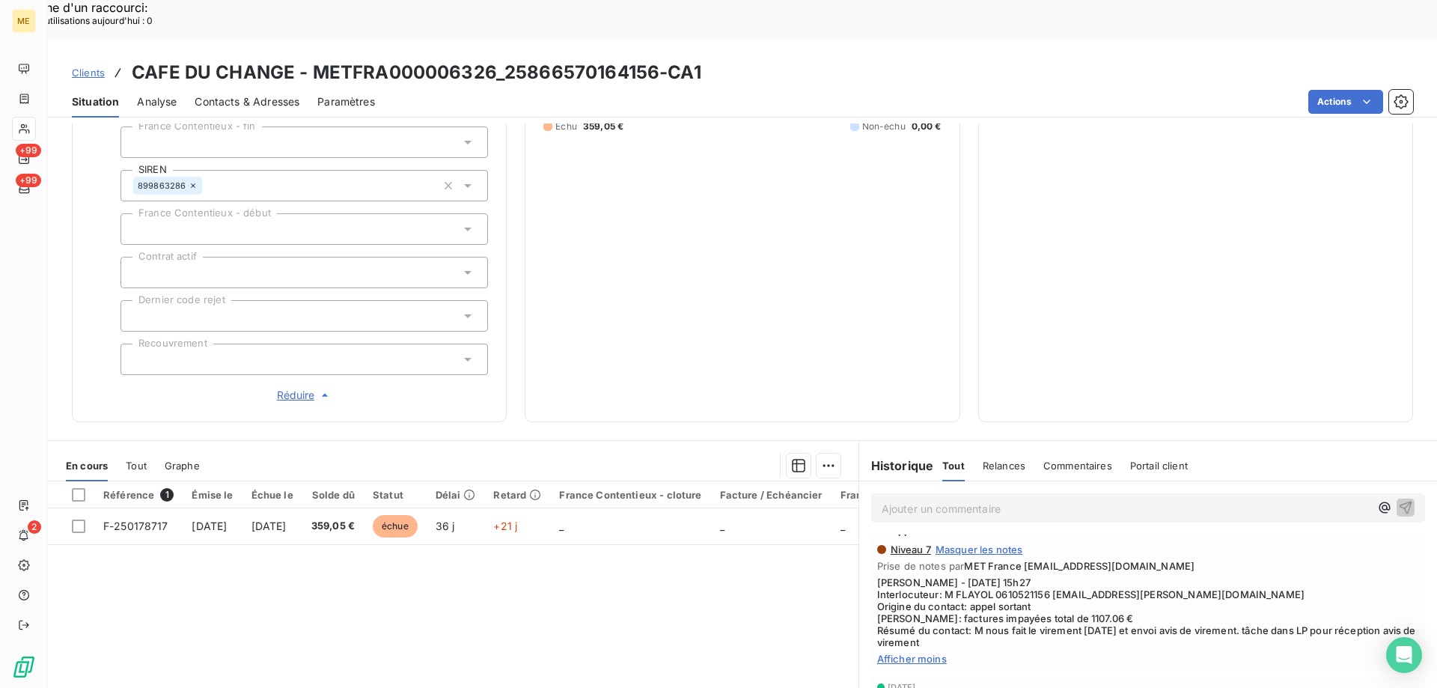
scroll to position [25, 0]
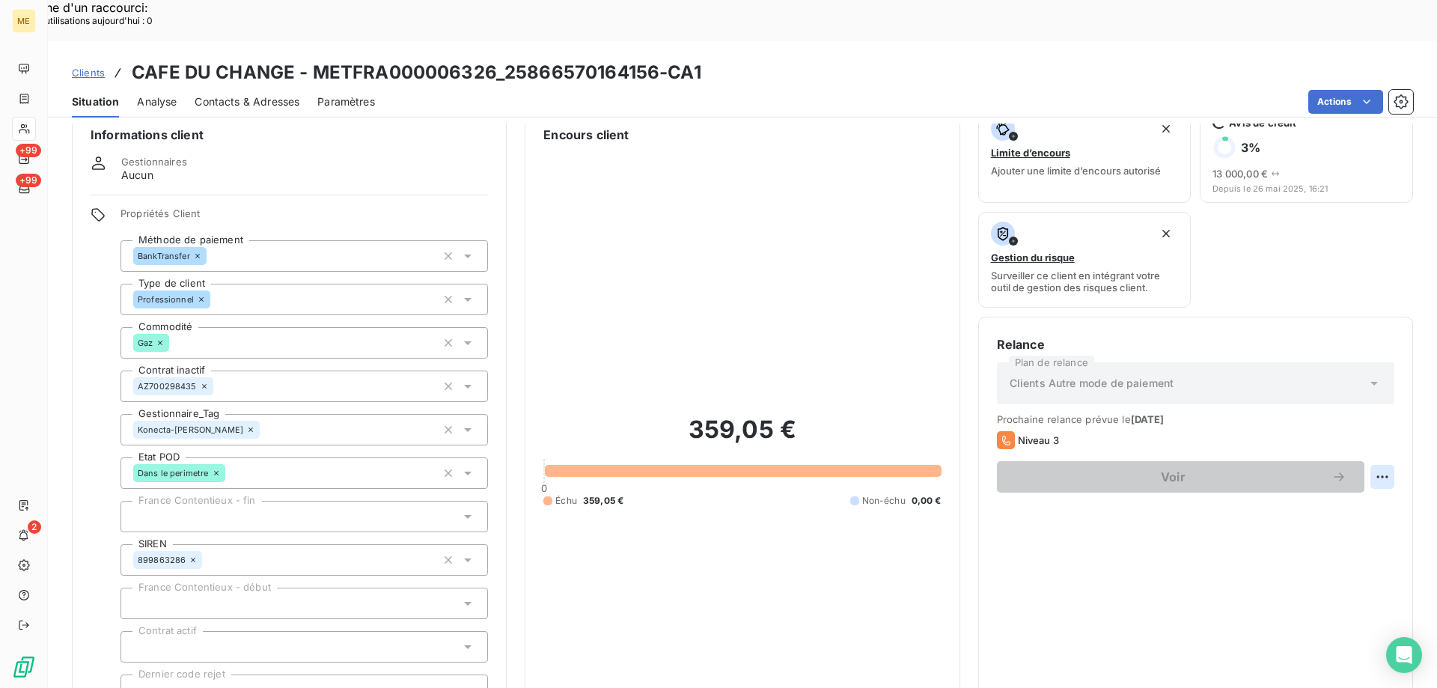
click at [1277, 465] on div "Replanifier cette action" at bounding box center [1309, 469] width 134 height 24
select select "9"
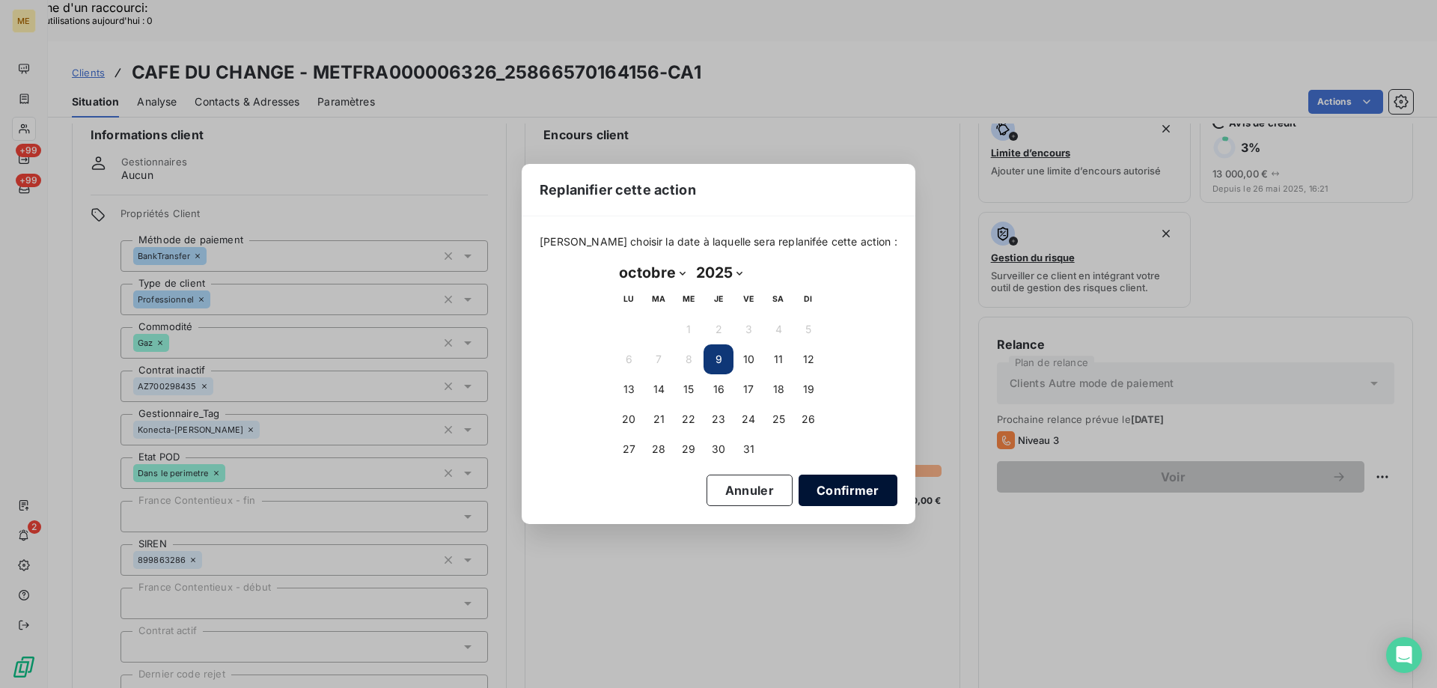
click at [843, 495] on button "Confirmer" at bounding box center [848, 489] width 99 height 31
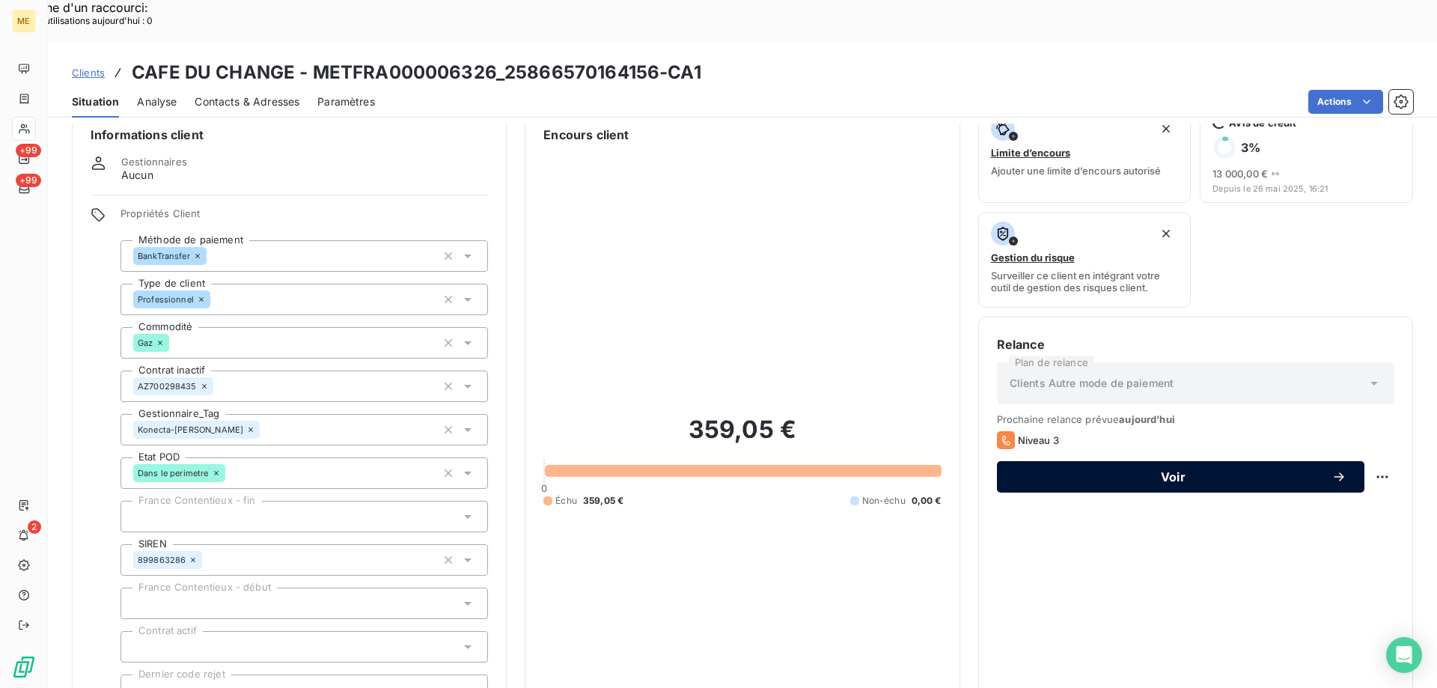
click at [1167, 471] on span "Voir" at bounding box center [1173, 477] width 317 height 12
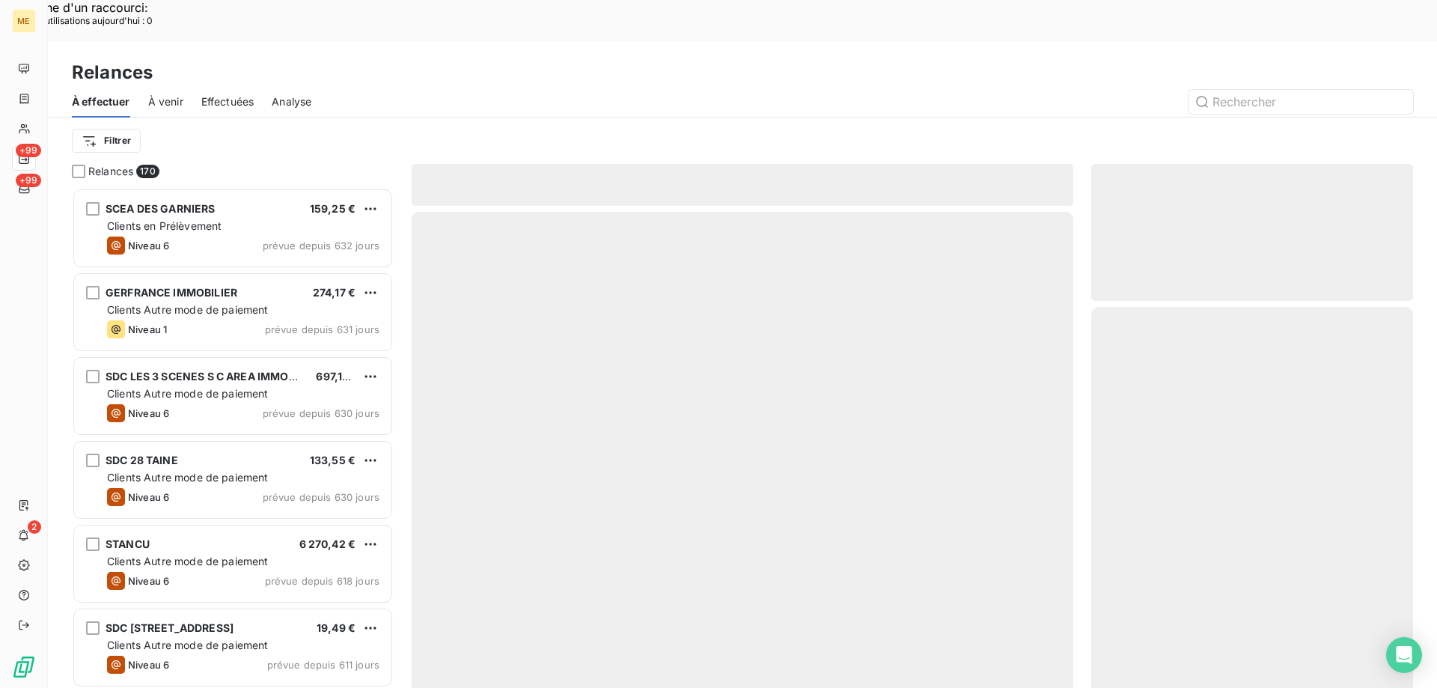
scroll to position [530, 311]
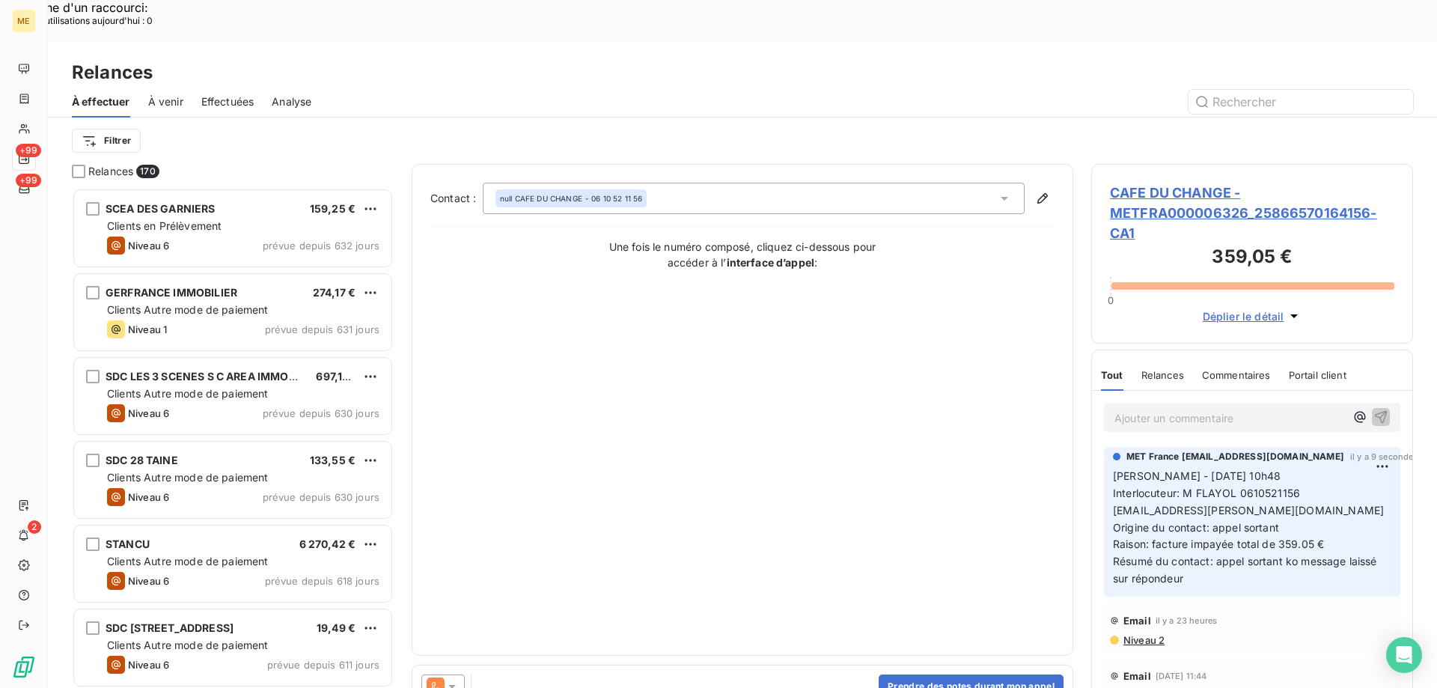
click at [459, 679] on icon at bounding box center [452, 686] width 15 height 15
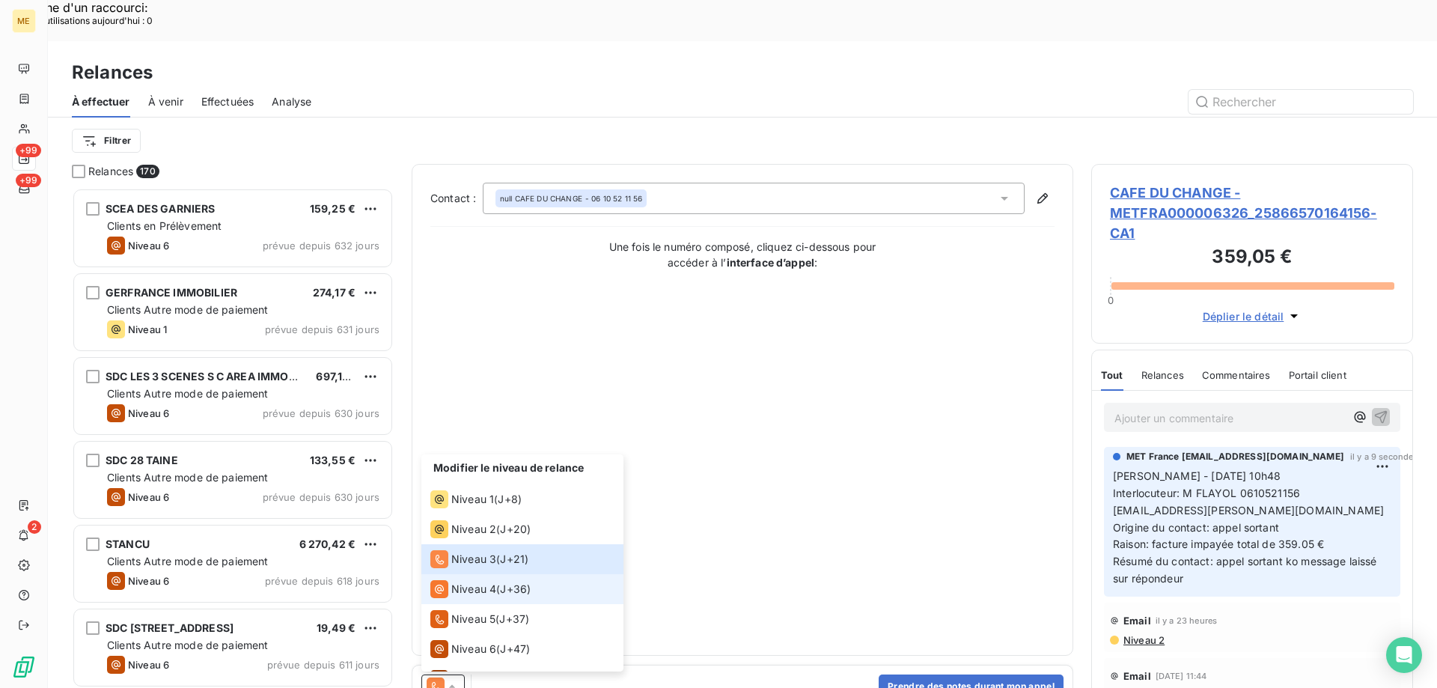
click at [458, 581] on span "Niveau 4" at bounding box center [473, 588] width 45 height 15
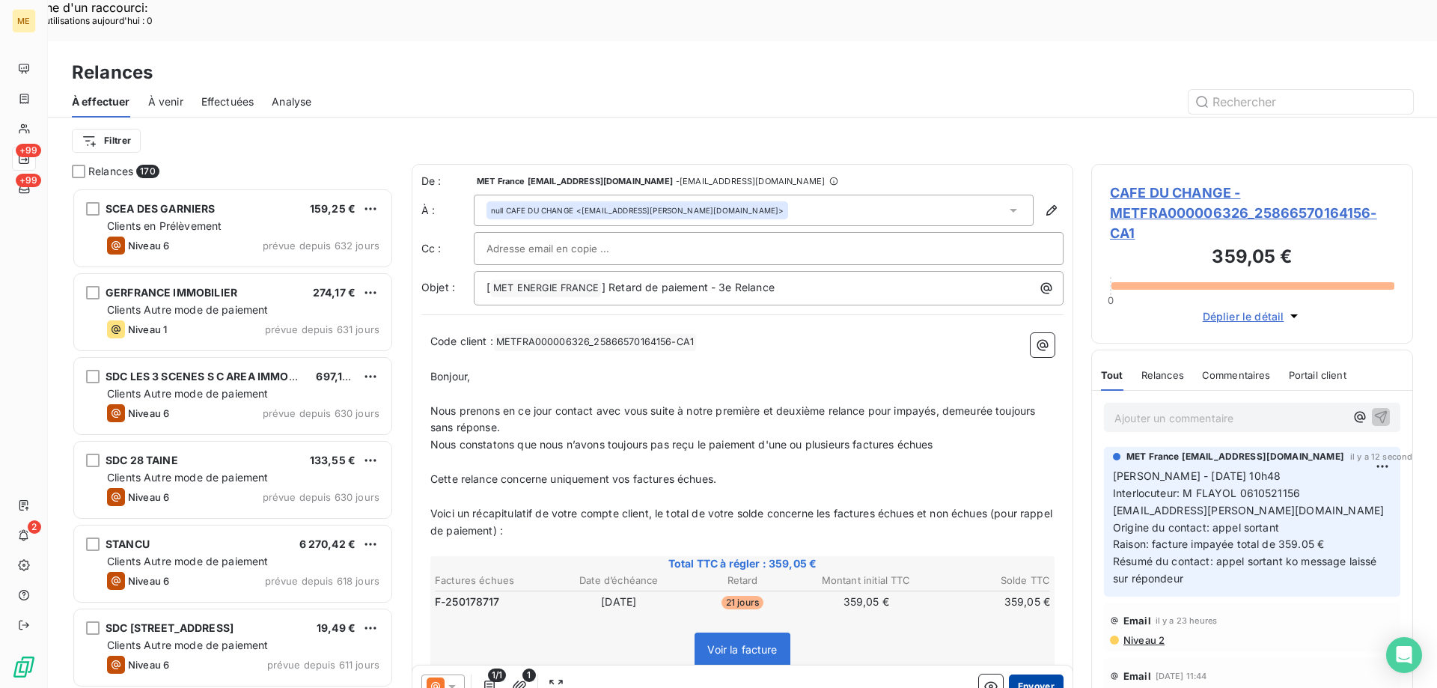
click at [1028, 674] on button "Envoyer" at bounding box center [1036, 686] width 55 height 24
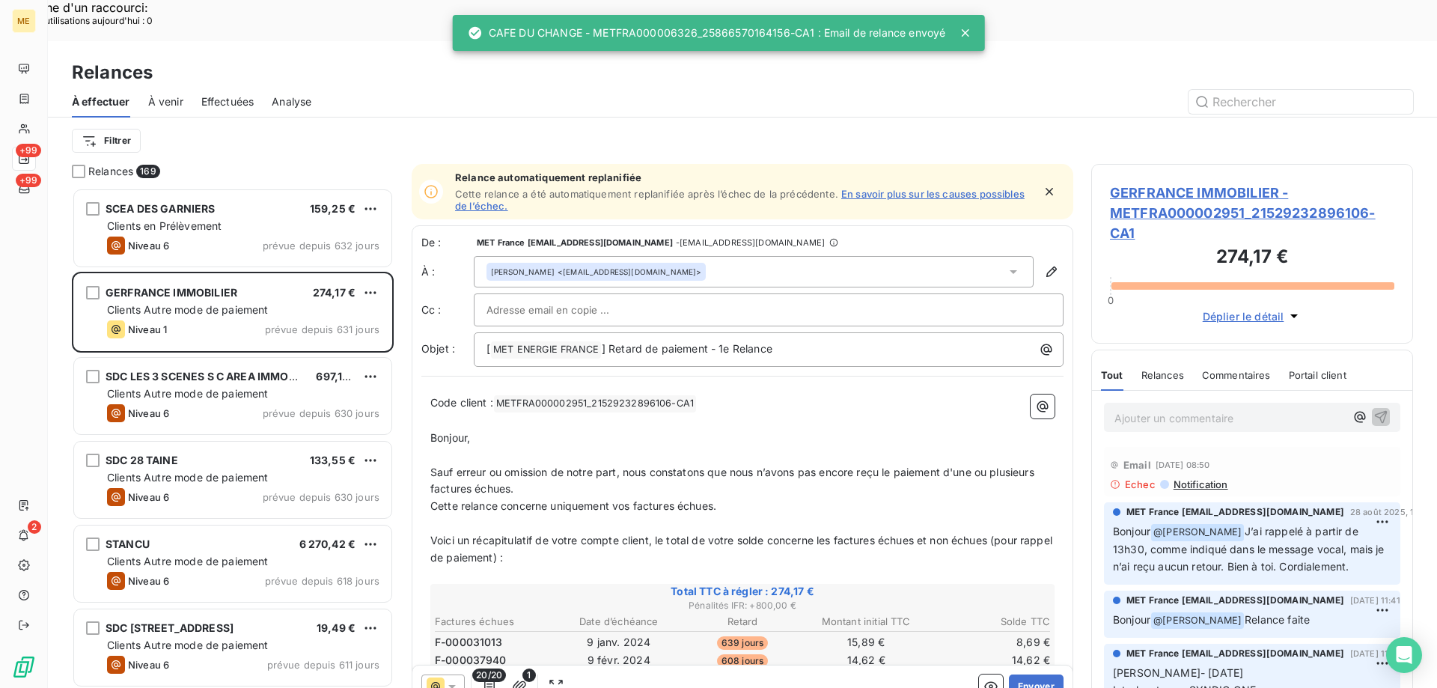
click at [223, 86] on div "Effectuées" at bounding box center [227, 101] width 53 height 31
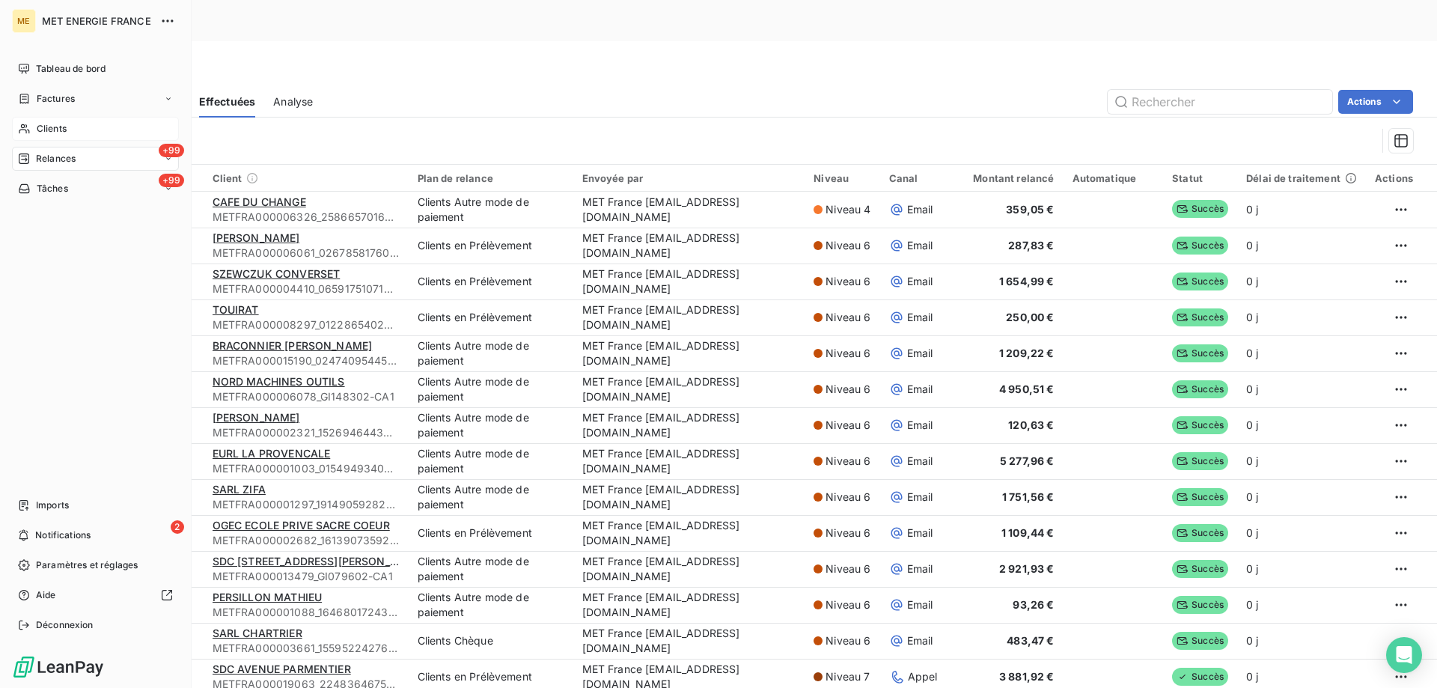
click at [34, 130] on div "Clients" at bounding box center [95, 129] width 167 height 24
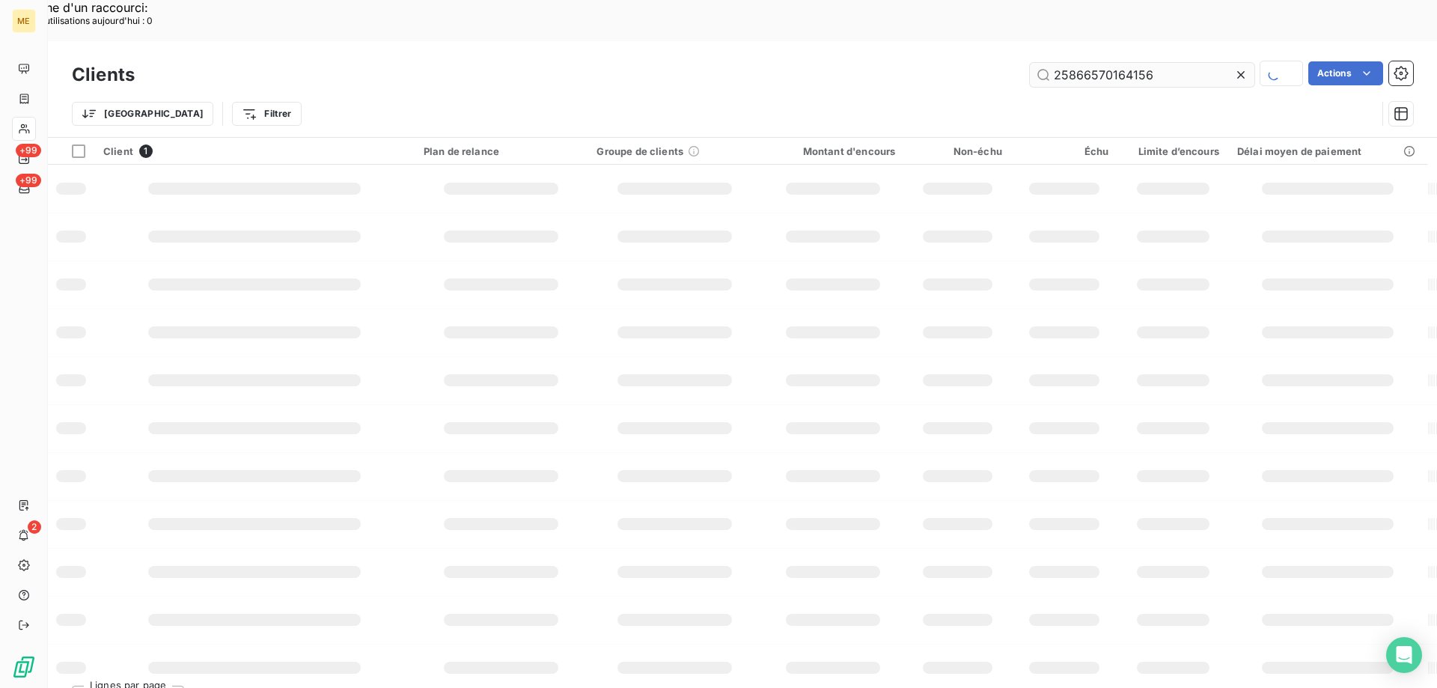
click at [1061, 63] on input "25866570164156" at bounding box center [1142, 75] width 225 height 24
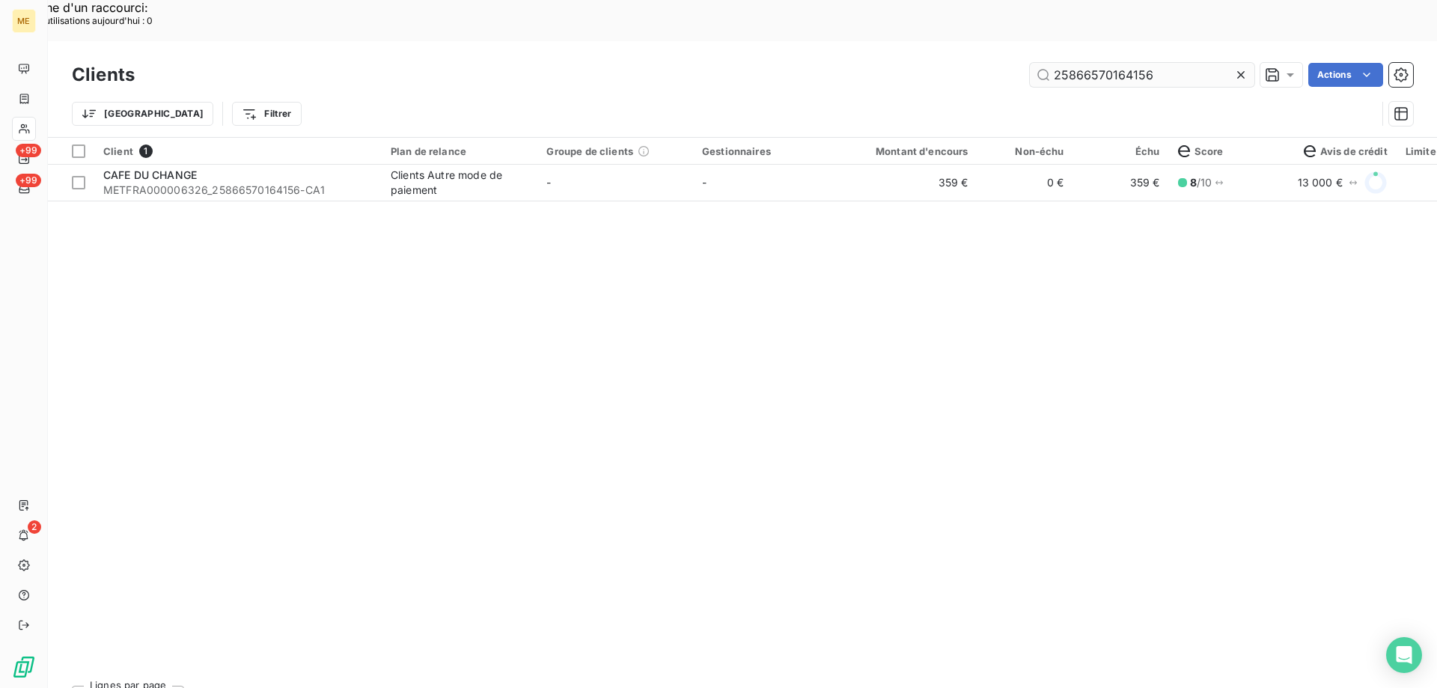
click at [1061, 63] on input "25866570164156" at bounding box center [1142, 75] width 225 height 24
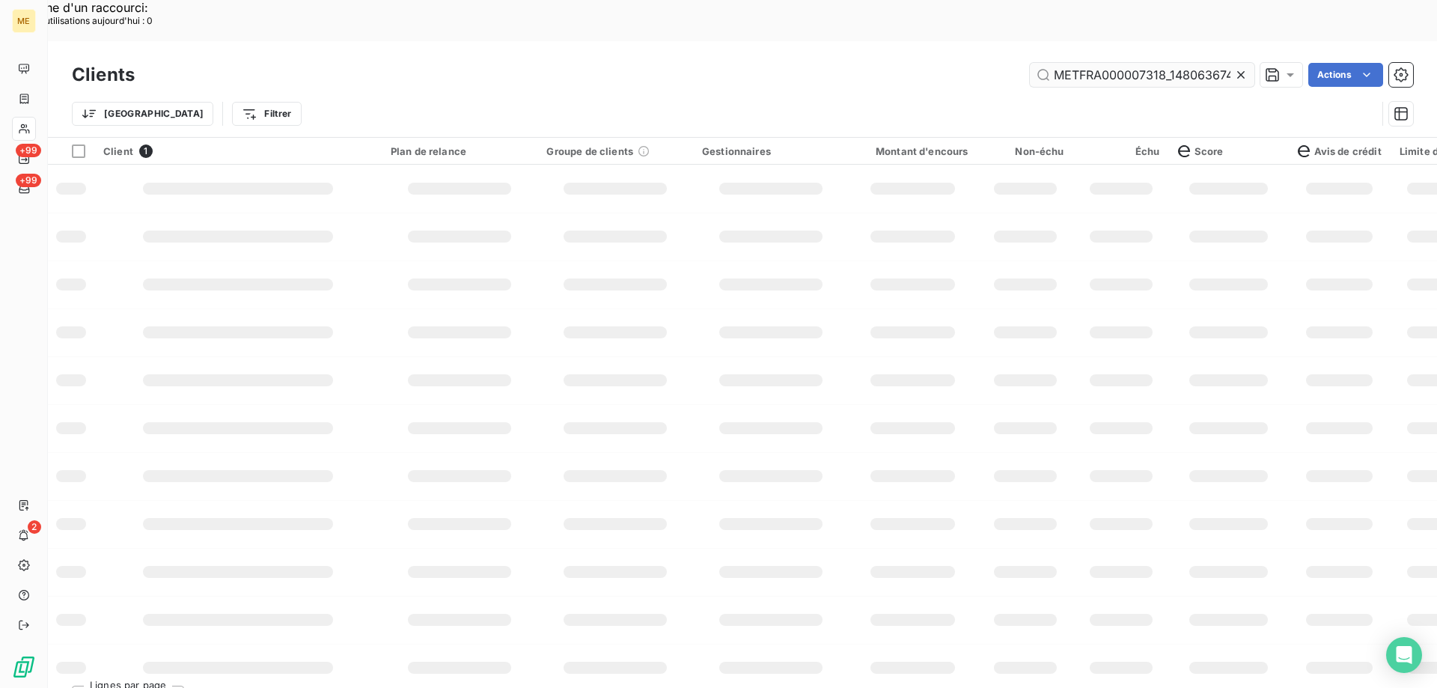
scroll to position [0, 37]
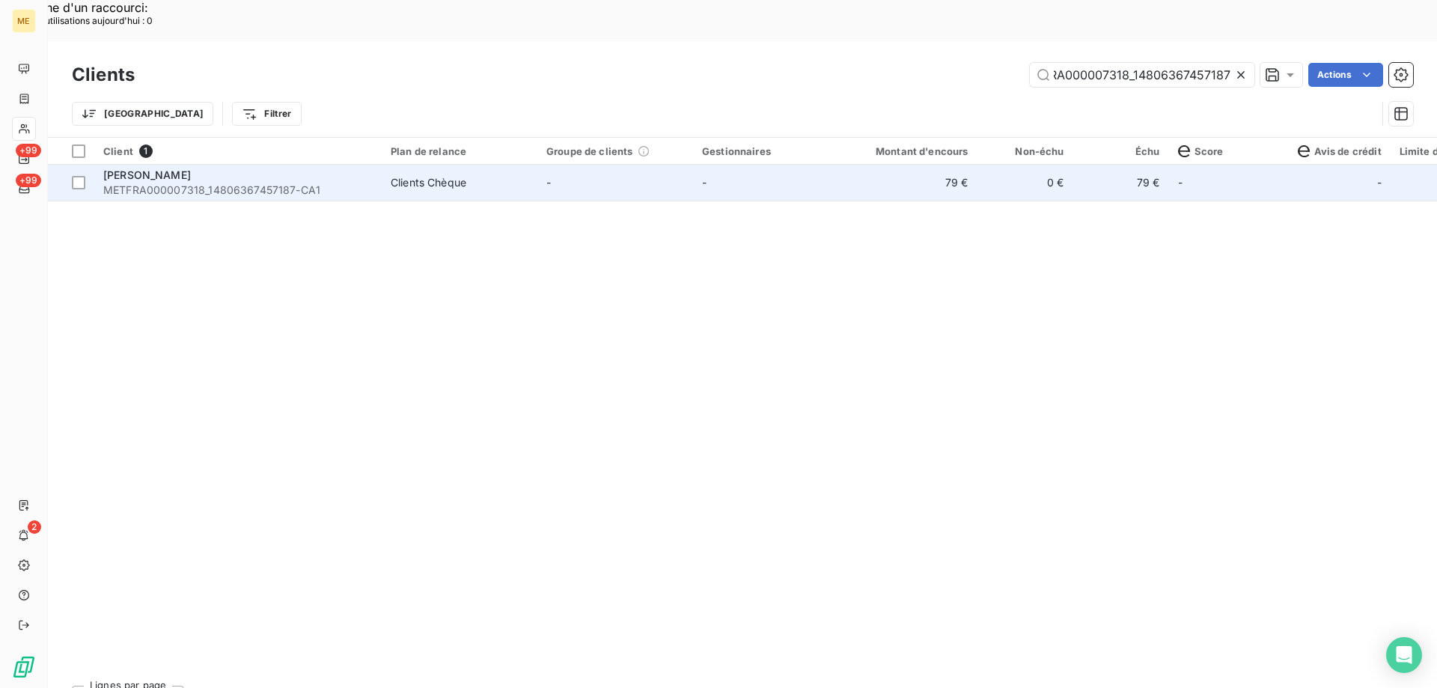
type input "METFRA000007318_14806367457187"
click at [134, 183] on span "METFRA000007318_14806367457187-CA1" at bounding box center [237, 190] width 269 height 15
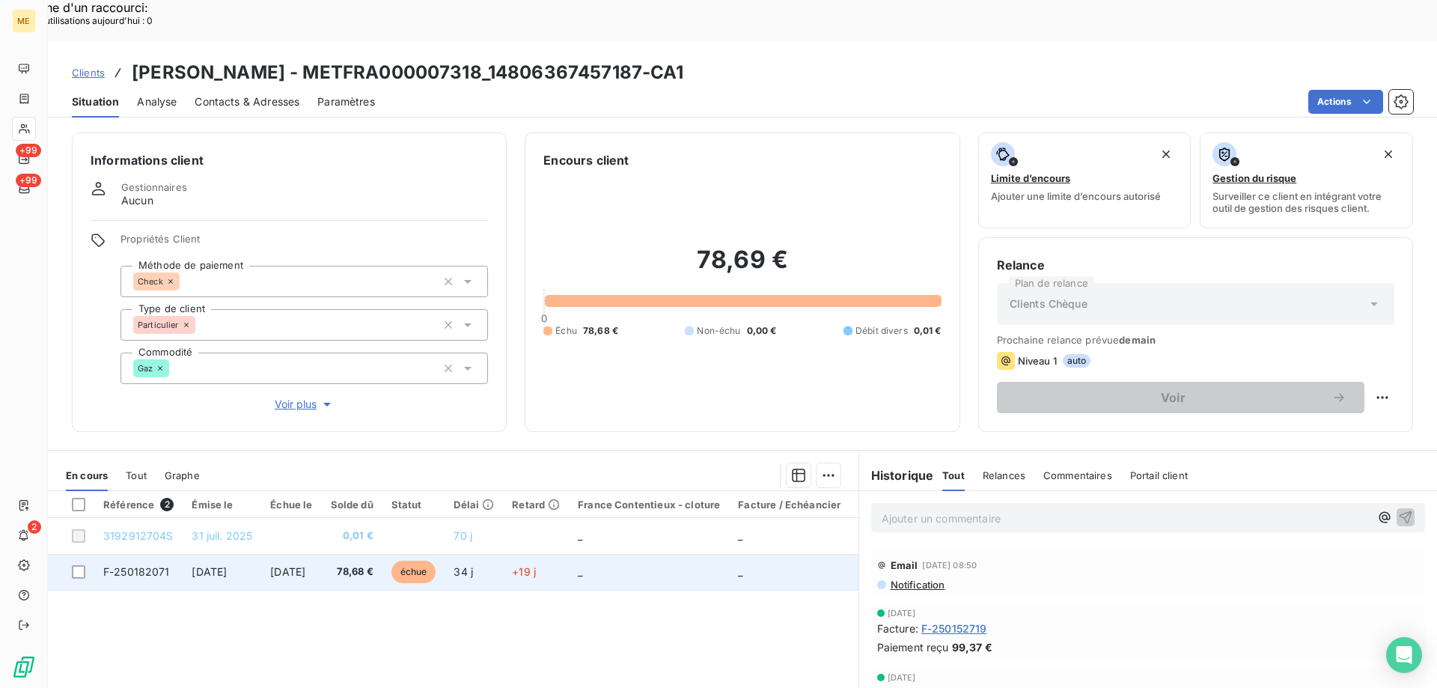
click at [156, 554] on td "F-250182071" at bounding box center [138, 572] width 88 height 36
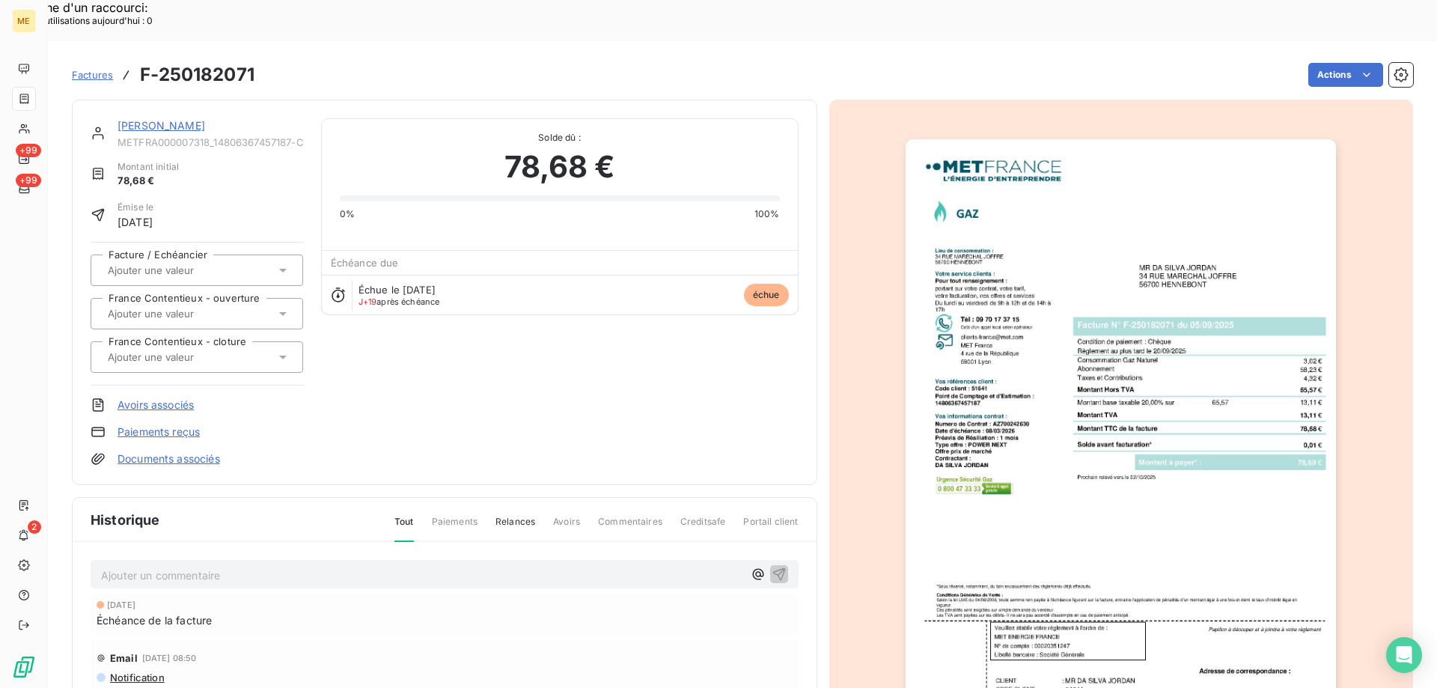
click at [137, 118] on div "DA SILVA METFRA000007318_14806367457187-CA1" at bounding box center [210, 133] width 186 height 30
click at [135, 119] on link "DA SILVA" at bounding box center [161, 125] width 88 height 13
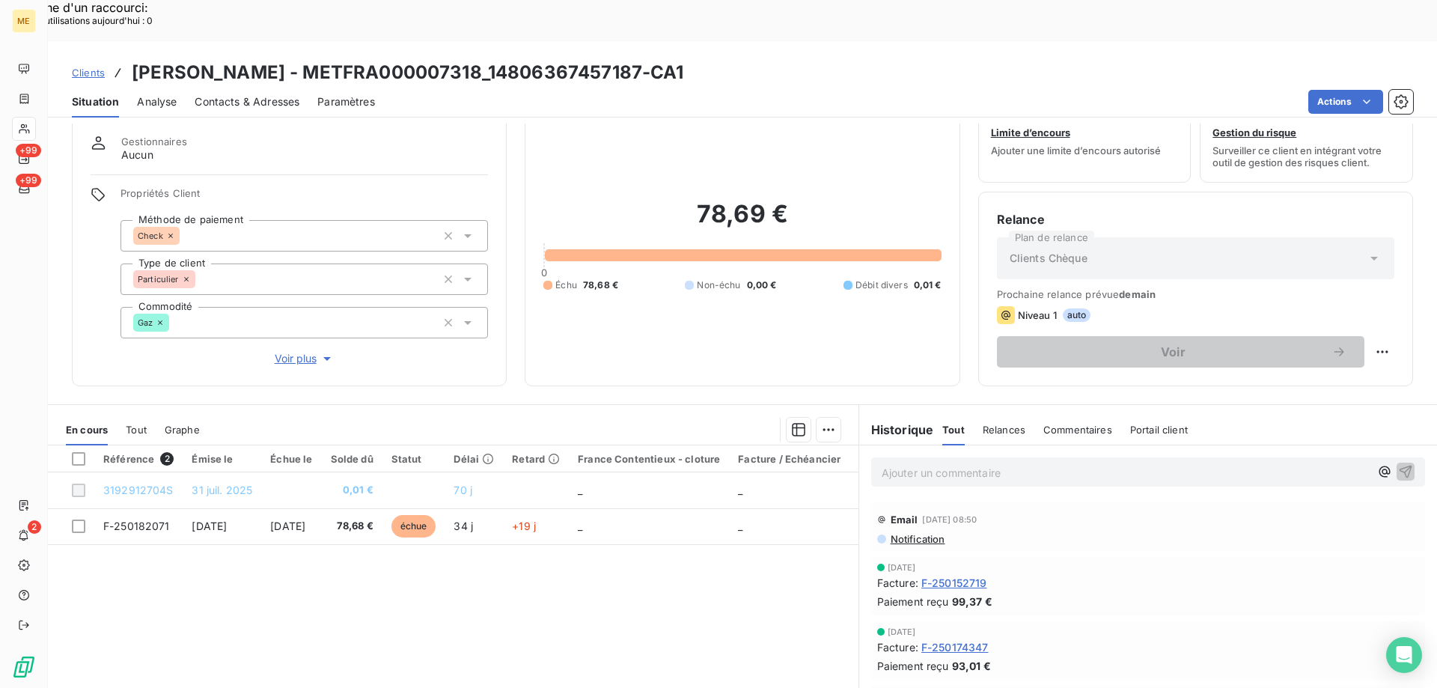
scroll to position [75, 0]
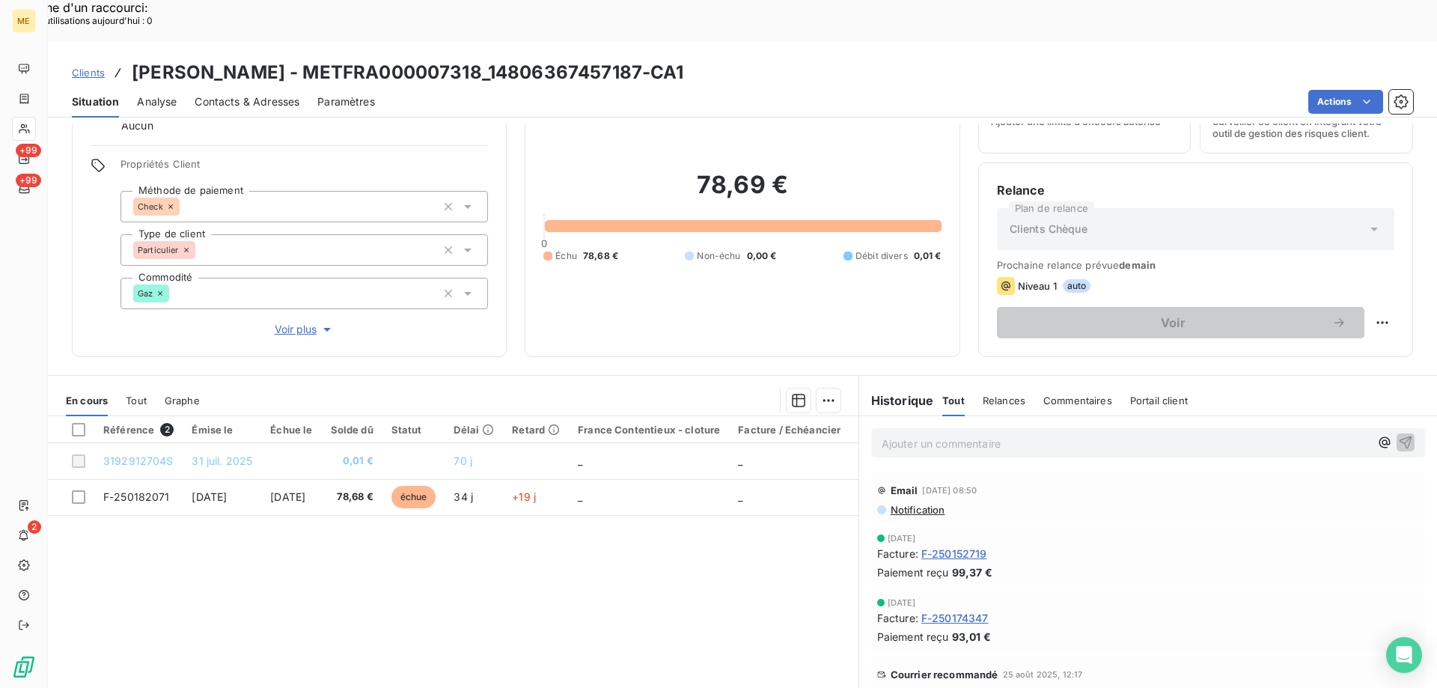
click at [134, 394] on span "Tout" at bounding box center [136, 400] width 21 height 12
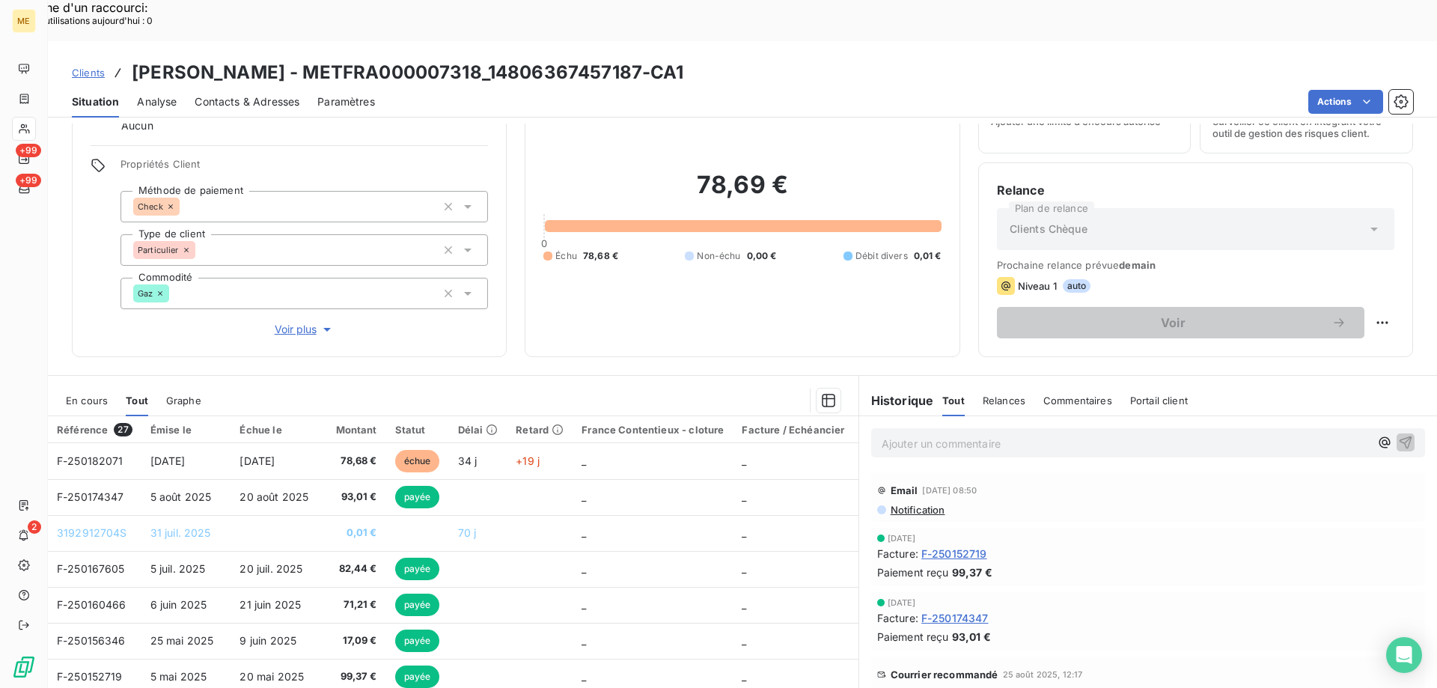
click at [65, 385] on div "En cours Tout Graphe" at bounding box center [453, 400] width 811 height 31
click at [303, 322] on span "Voir plus" at bounding box center [305, 329] width 60 height 15
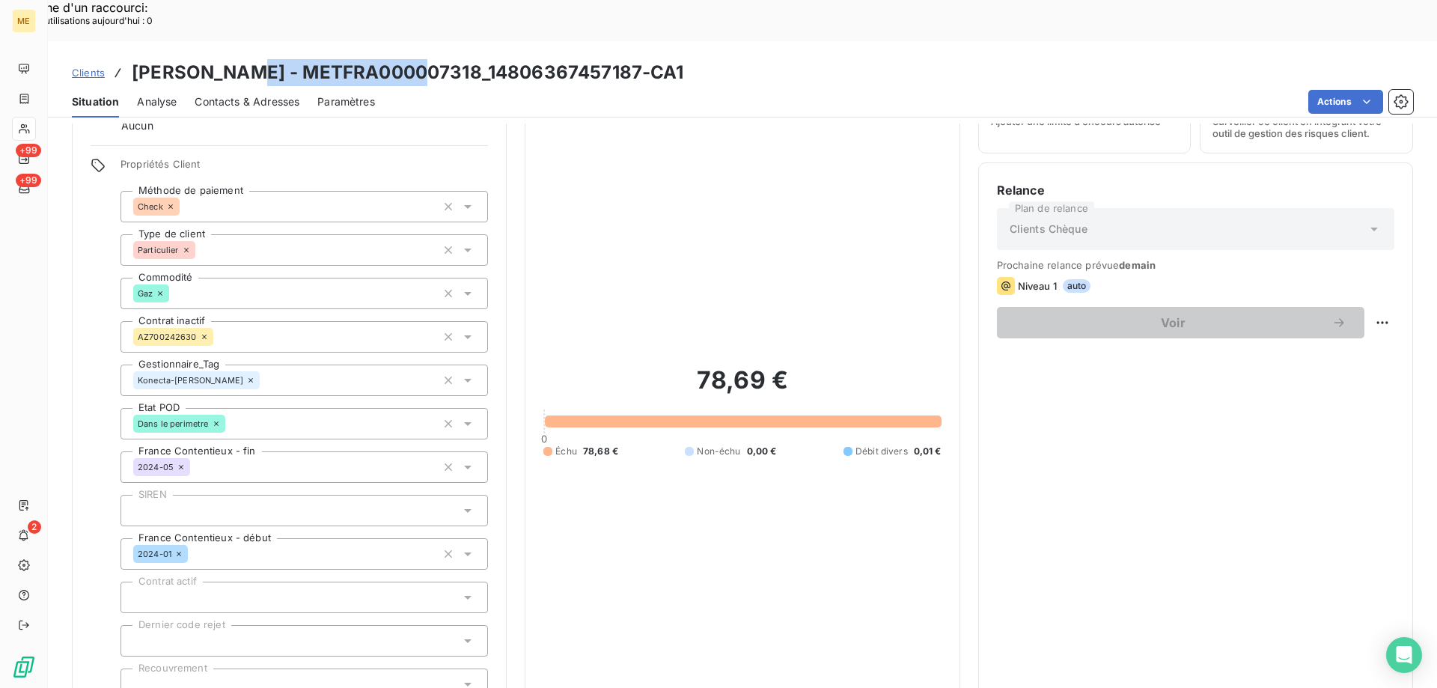
drag, startPoint x: 404, startPoint y: 32, endPoint x: 236, endPoint y: 32, distance: 167.6
click at [236, 59] on h3 "DA SILVA - METFRA000007318_14806367457187-CA1" at bounding box center [408, 72] width 552 height 27
copy h3 "METFRA000007318"
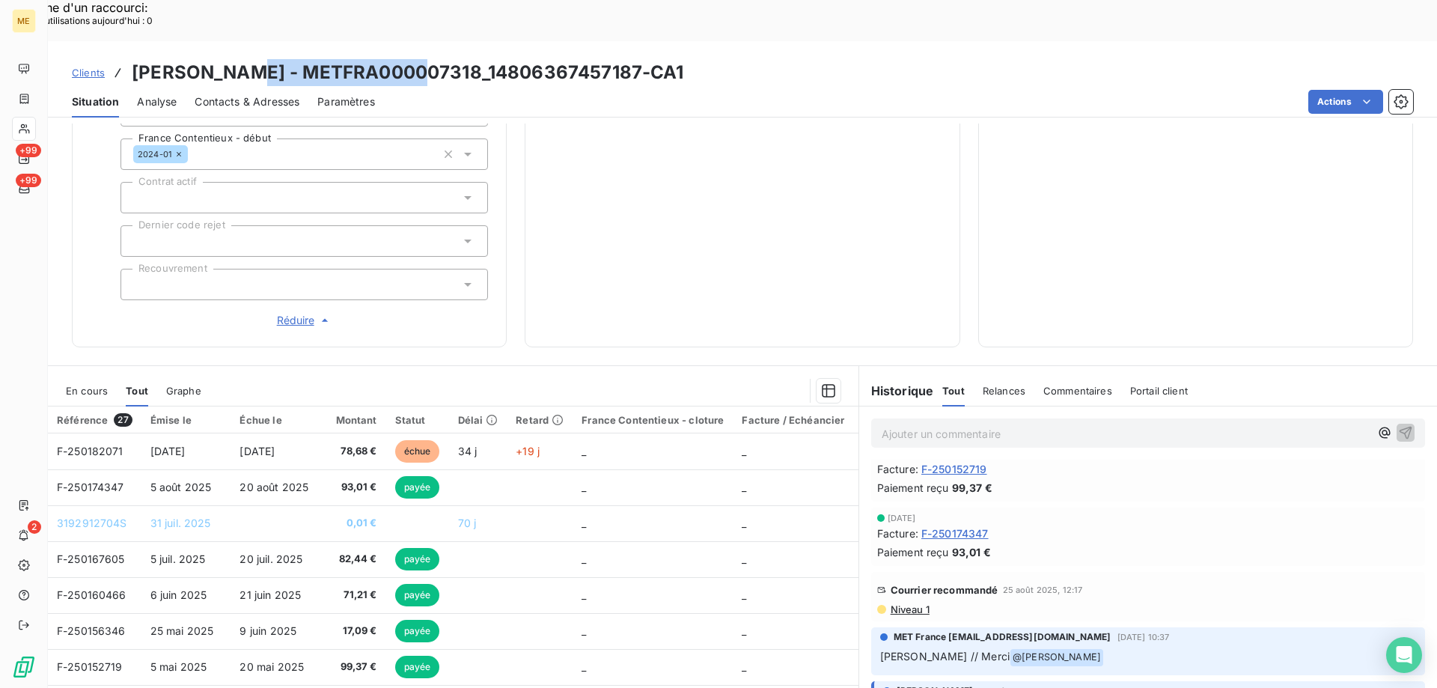
click at [895, 603] on span "Niveau 1" at bounding box center [909, 609] width 40 height 12
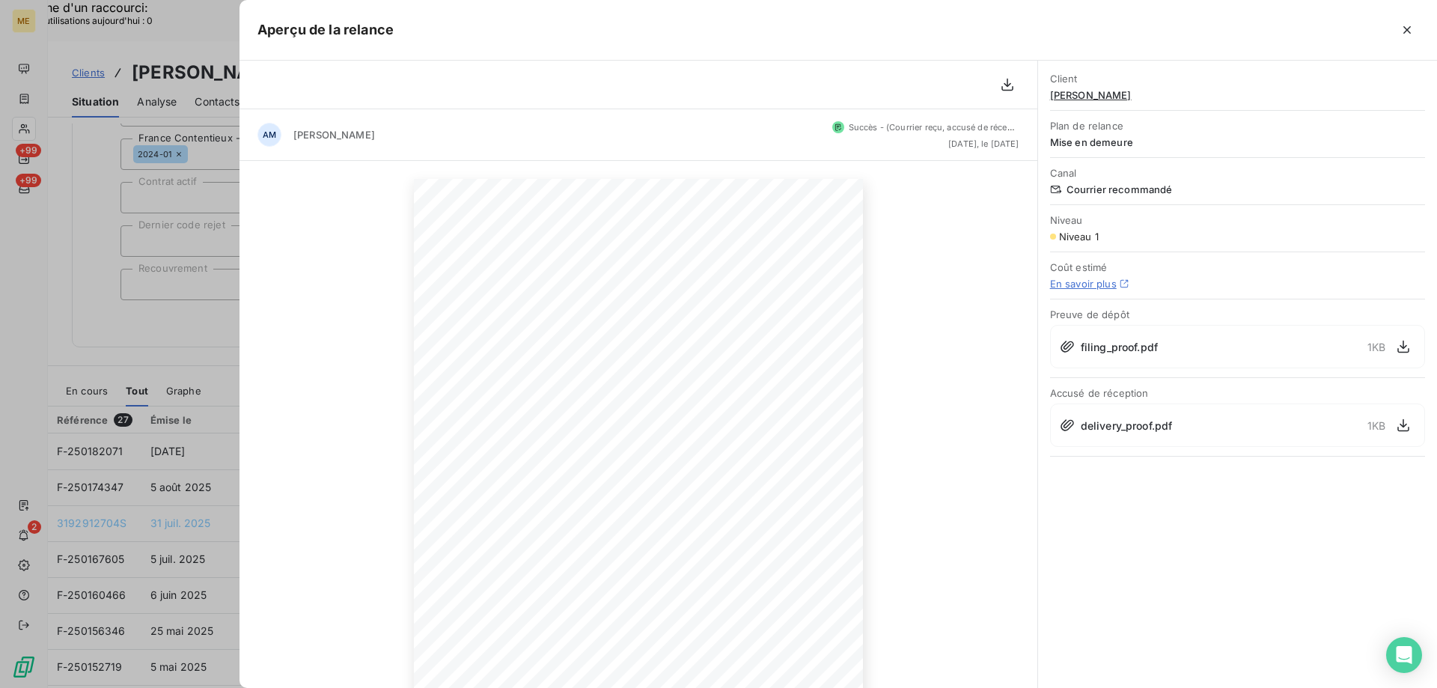
click at [88, 338] on div at bounding box center [718, 344] width 1437 height 688
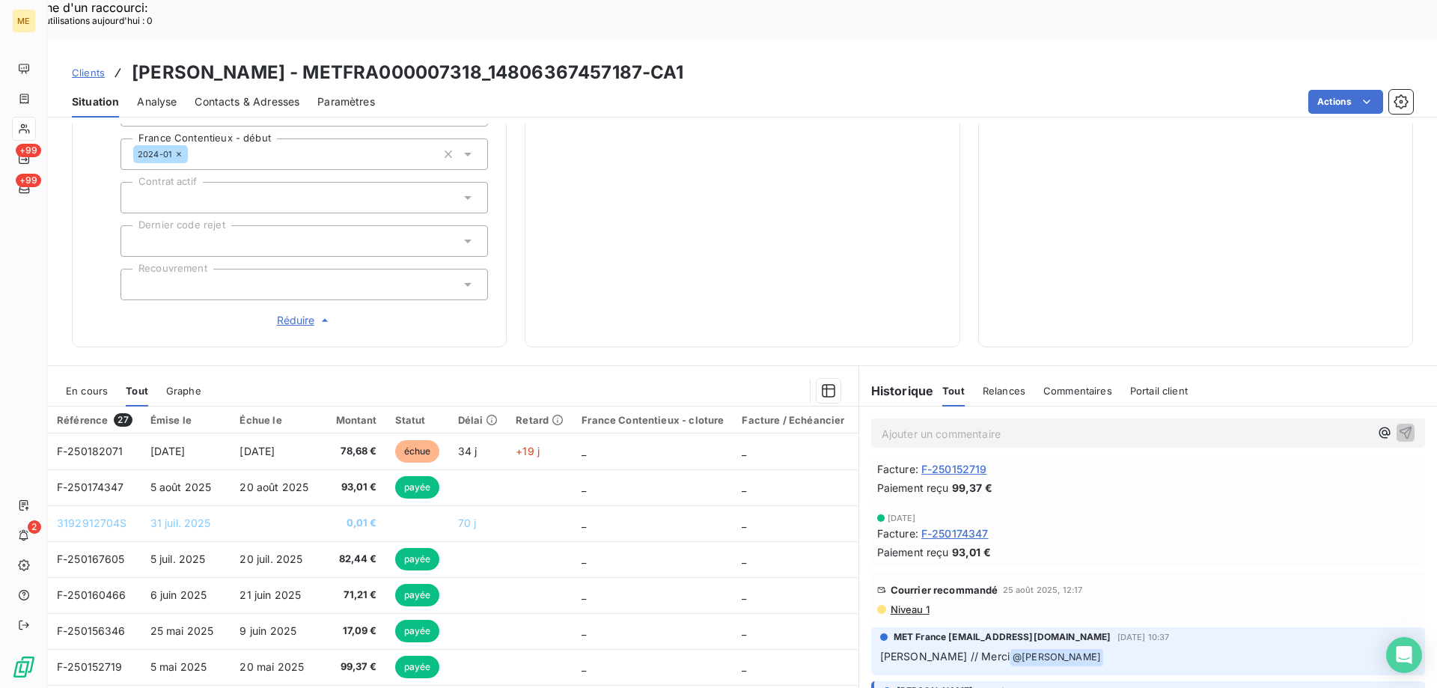
click at [88, 385] on span "En cours" at bounding box center [87, 391] width 42 height 12
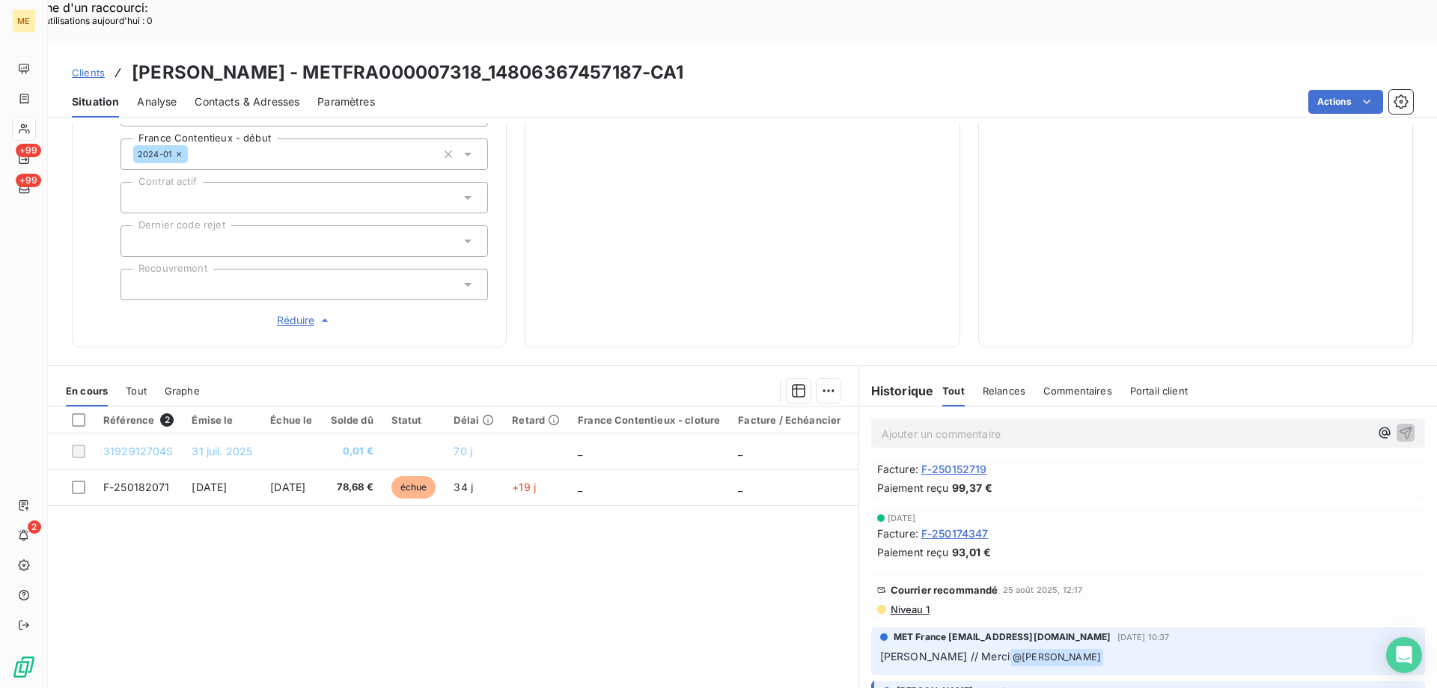
click at [911, 603] on span "Niveau 1" at bounding box center [909, 609] width 40 height 12
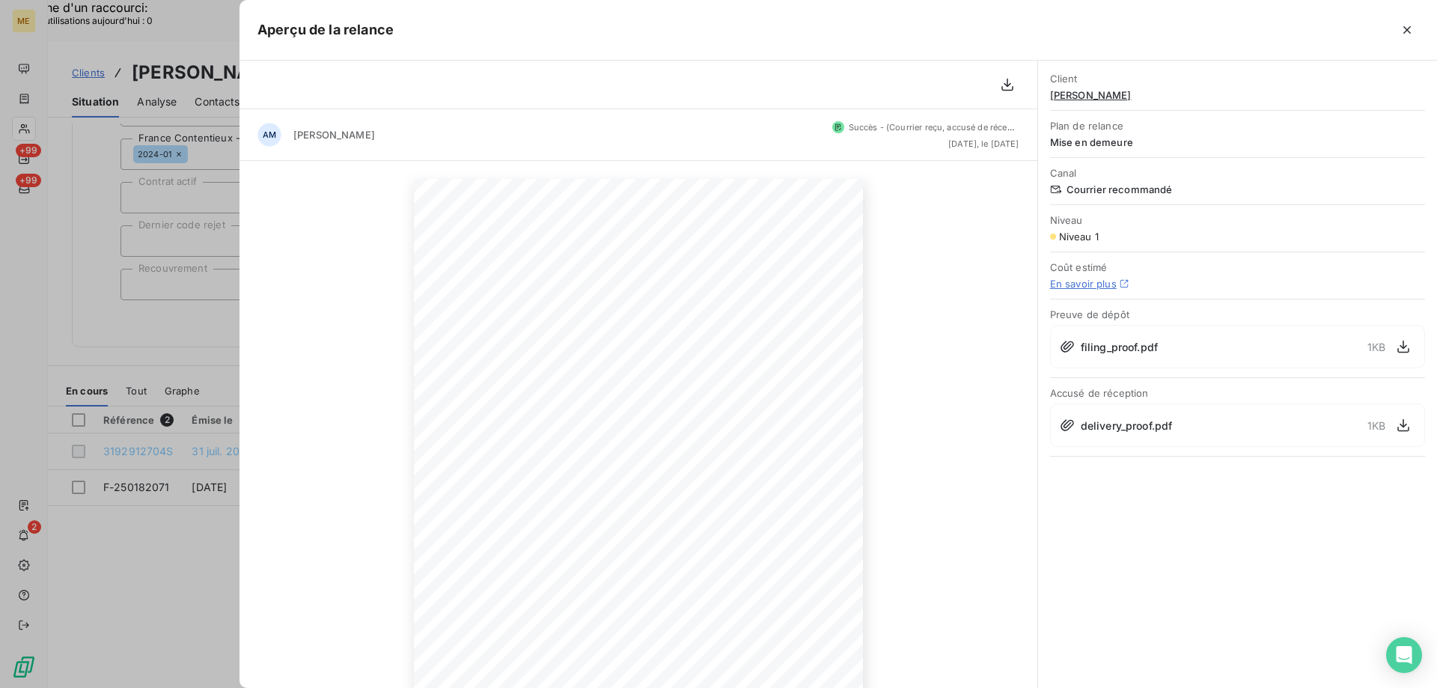
click at [180, 296] on div at bounding box center [718, 344] width 1437 height 688
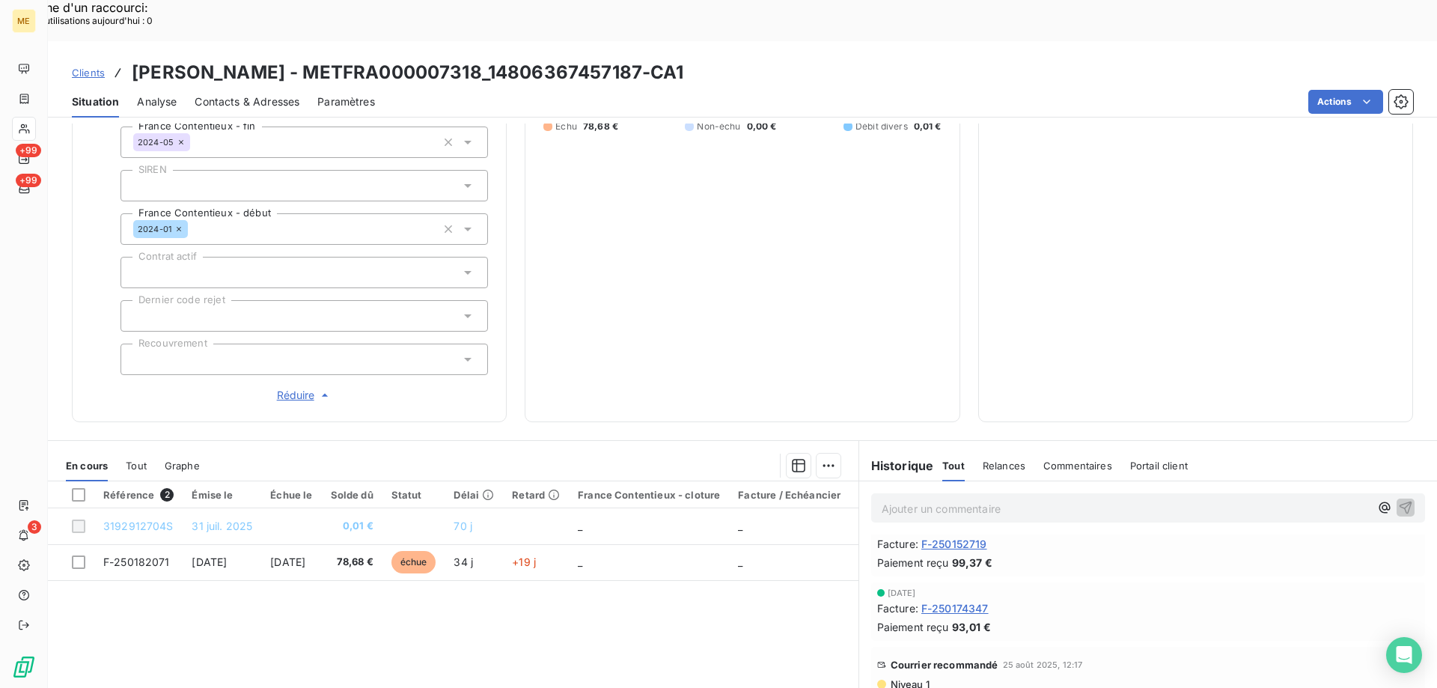
click at [924, 499] on p "Ajouter un commentaire ﻿" at bounding box center [1126, 508] width 488 height 19
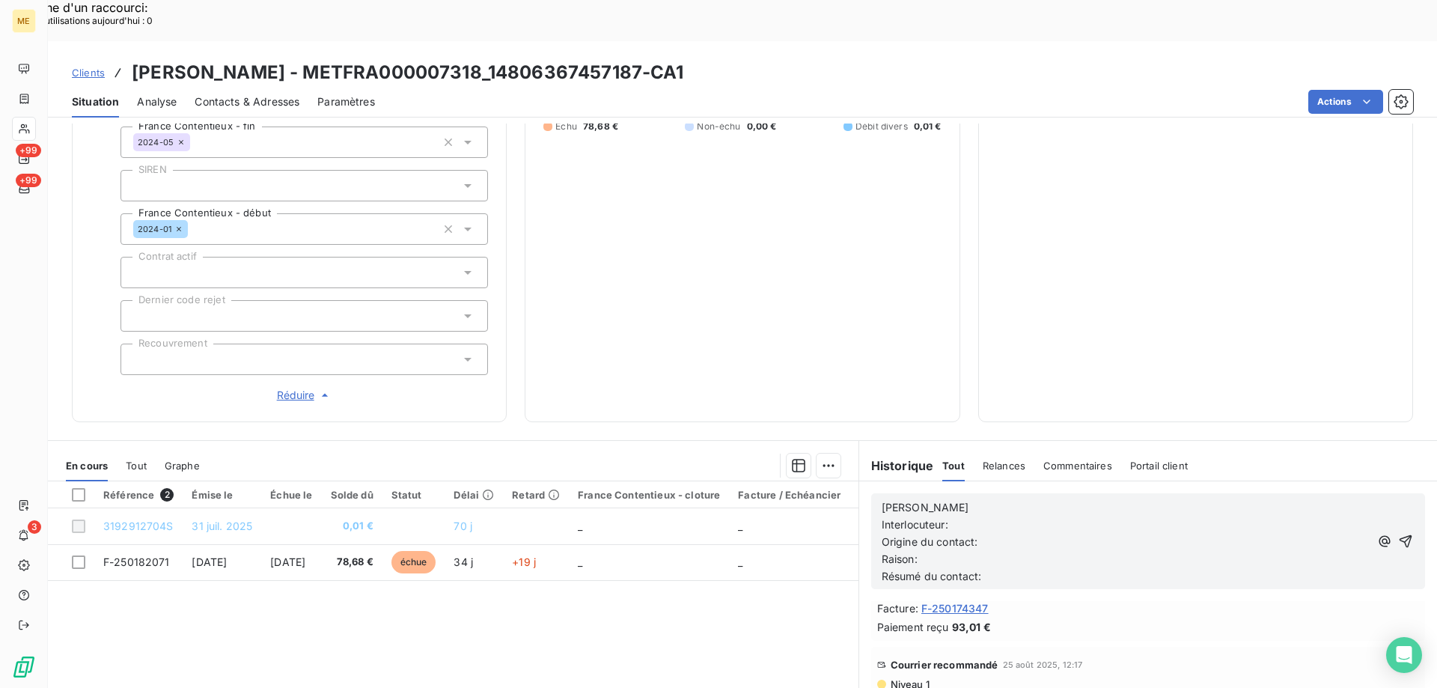
click at [932, 499] on p "[PERSON_NAME]" at bounding box center [1126, 507] width 488 height 17
click at [957, 516] on p "Interlocuteur:" at bounding box center [1126, 524] width 488 height 17
click at [1055, 516] on p "Interlocuteur: M DA SILVA" at bounding box center [1126, 524] width 488 height 17
click at [1115, 516] on p "Interlocuteur: M DA SILVA 0635192664" at bounding box center [1126, 524] width 488 height 17
click at [1044, 534] on p "Origine du contact:" at bounding box center [1126, 542] width 488 height 17
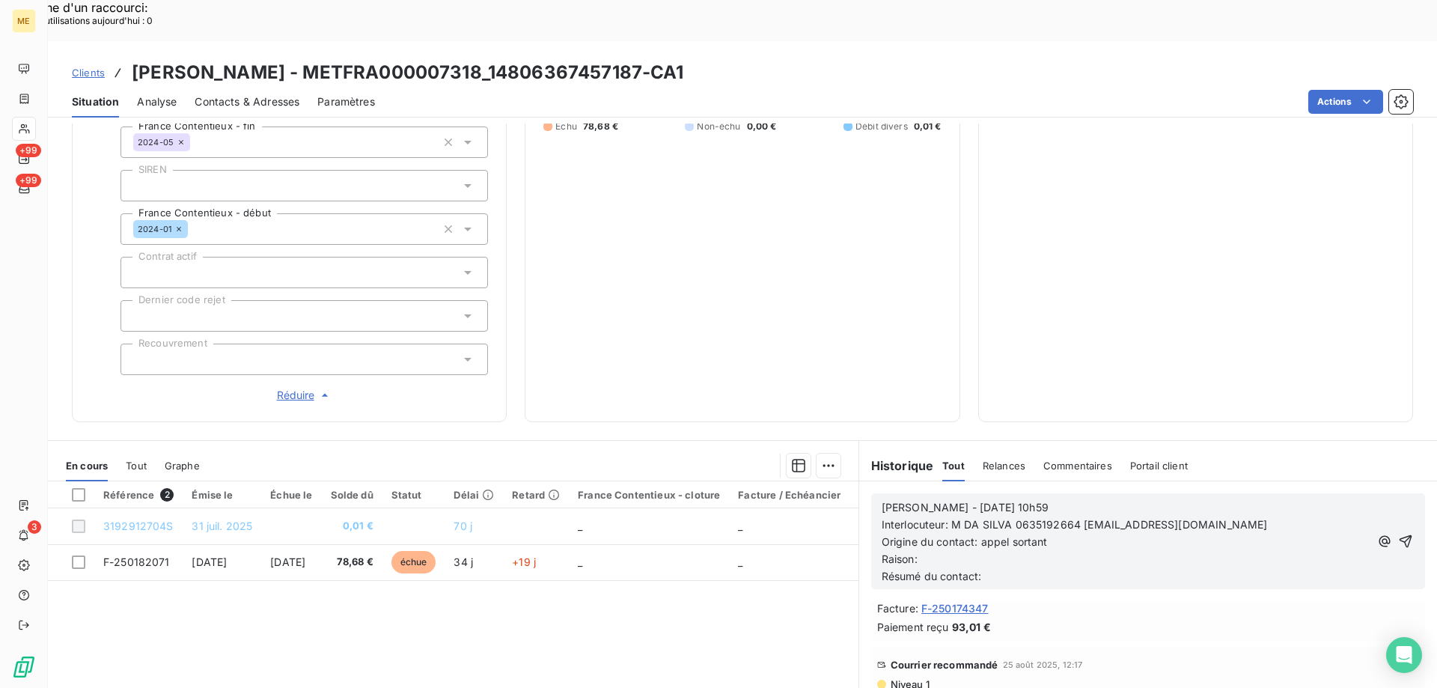
click at [968, 551] on p "Raison:" at bounding box center [1126, 559] width 488 height 17
click at [1010, 568] on p "Résumé du contact:" at bounding box center [1126, 576] width 488 height 17
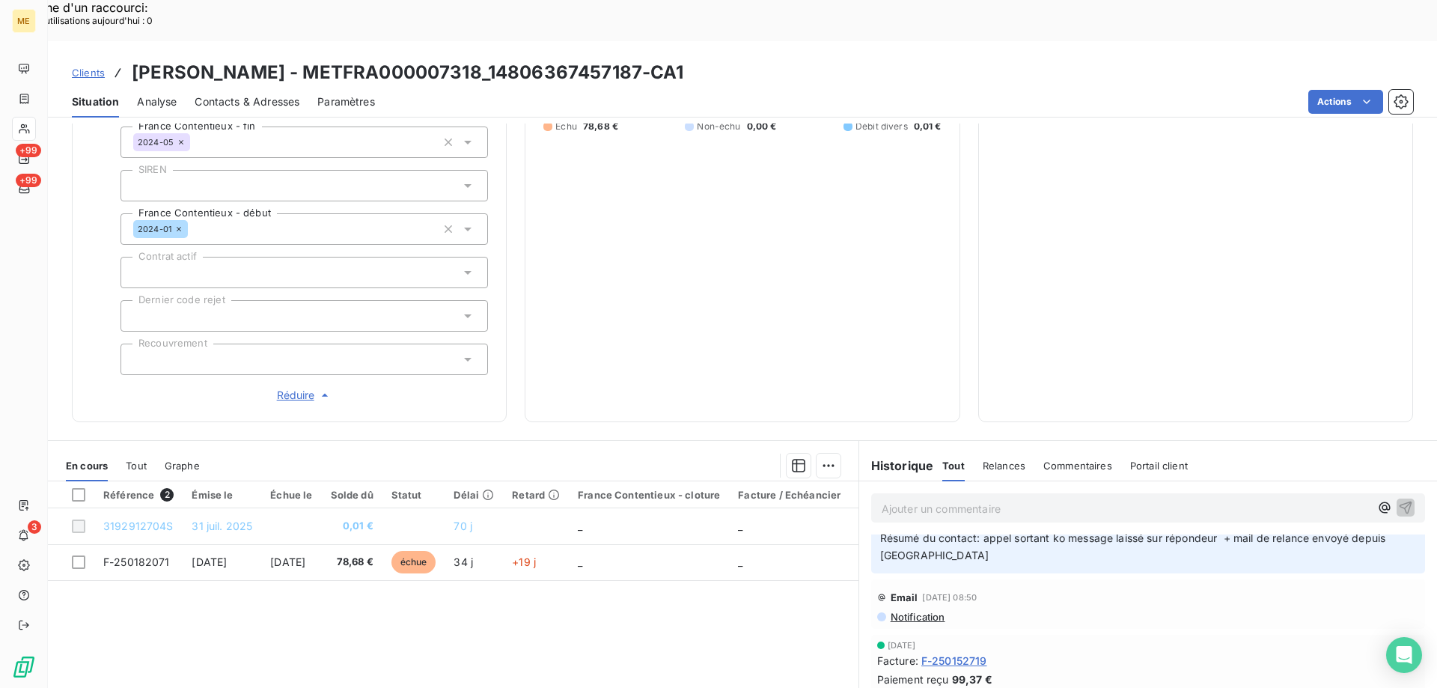
scroll to position [0, 0]
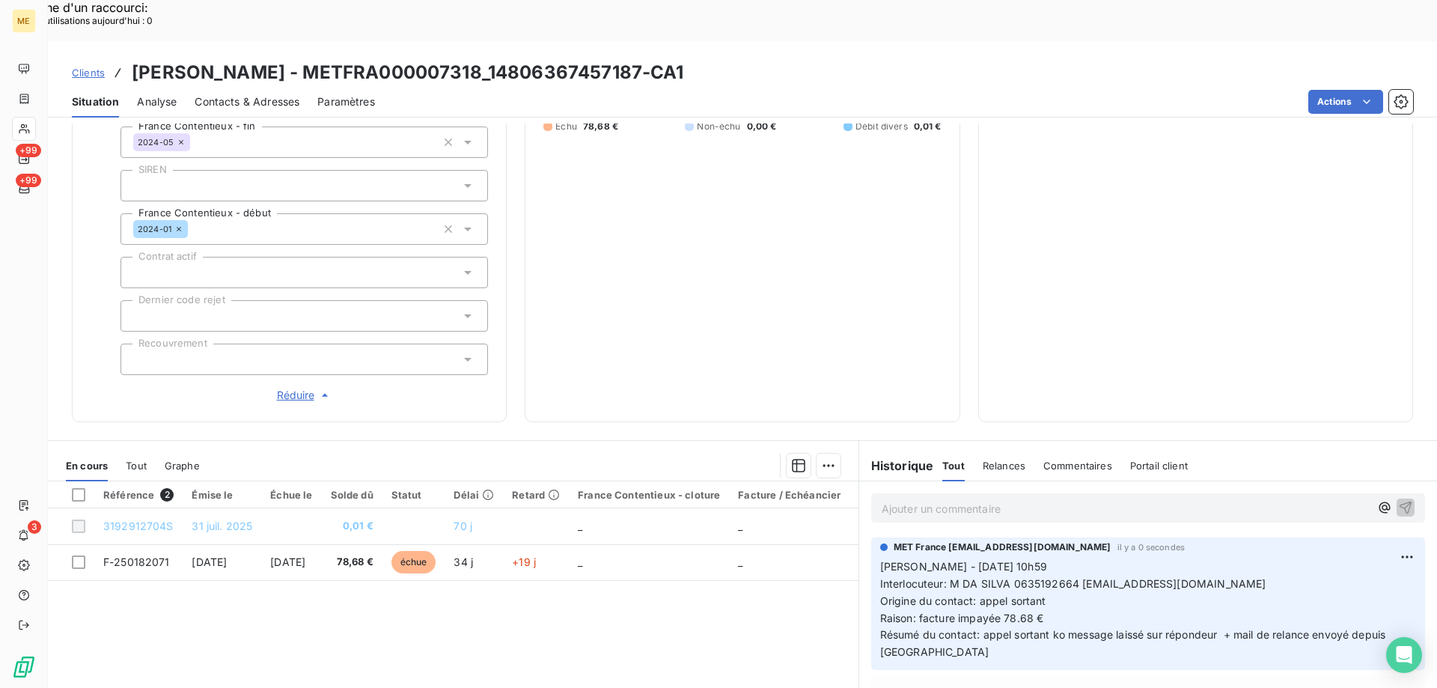
click at [1071, 577] on span "Interlocuteur: M DA SILVA 0635192664 jordands56@gmail.com" at bounding box center [1073, 583] width 386 height 13
drag, startPoint x: 1073, startPoint y: 535, endPoint x: 1201, endPoint y: 535, distance: 128.0
click at [1201, 558] on p "Sylvain - 09/10/2025 - 10h59 Interlocuteur: M DA SILVA 0635192664 jordands56@gm…" at bounding box center [1148, 609] width 536 height 103
copy span "[EMAIL_ADDRESS][DOMAIN_NAME]"
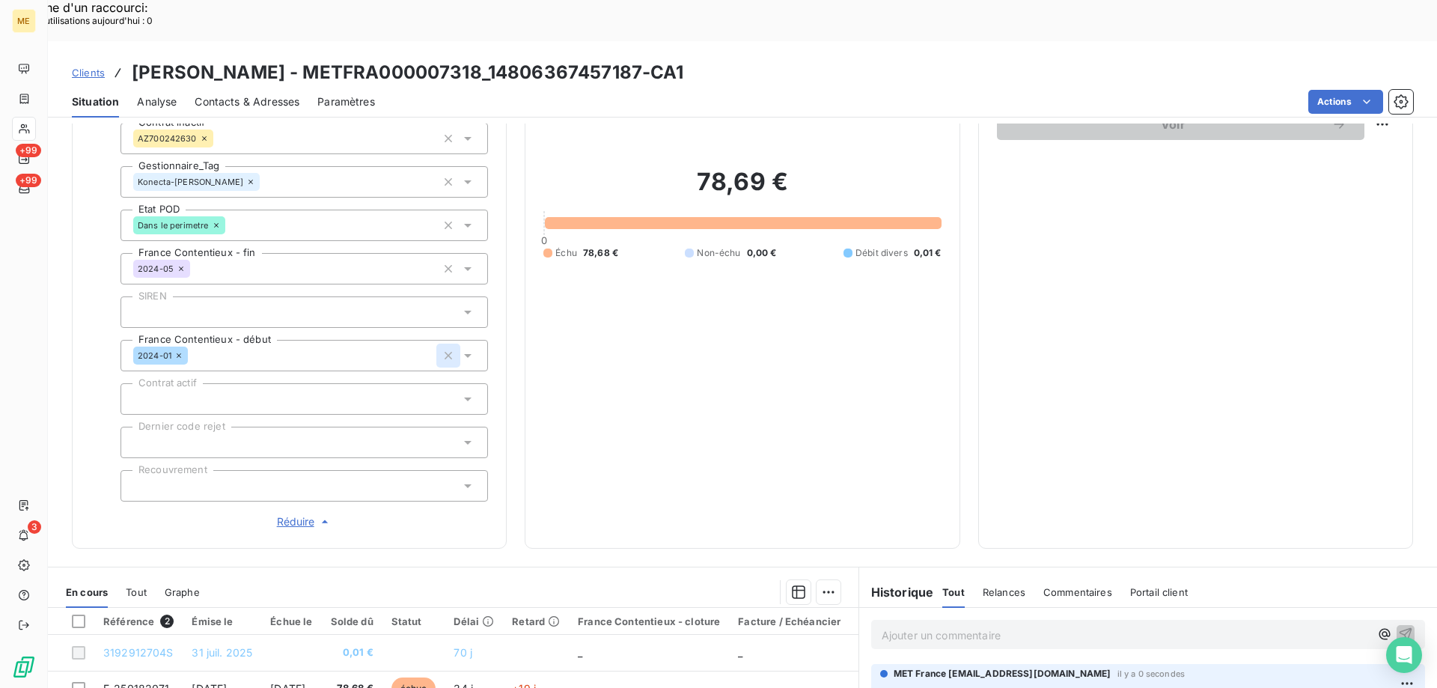
scroll to position [175, 0]
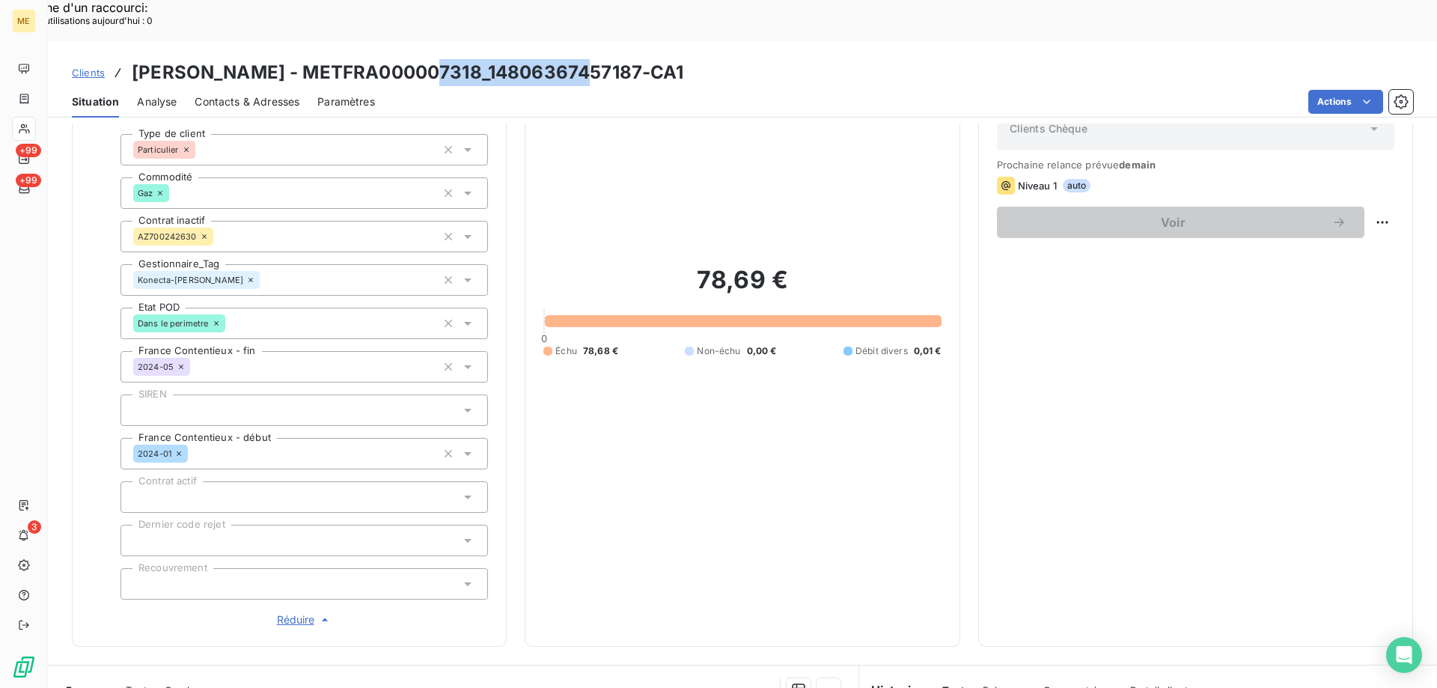
drag, startPoint x: 417, startPoint y: 35, endPoint x: 564, endPoint y: 37, distance: 147.4
click at [564, 59] on h3 "DA SILVA - METFRA000007318_14806367457187-CA1" at bounding box center [408, 72] width 552 height 27
copy h3 "14806367457187"
click at [651, 374] on div "78,69 € 0 Échu 78,68 € Non-échu 0,00 € Débit divers 0,01 €" at bounding box center [741, 311] width 397 height 634
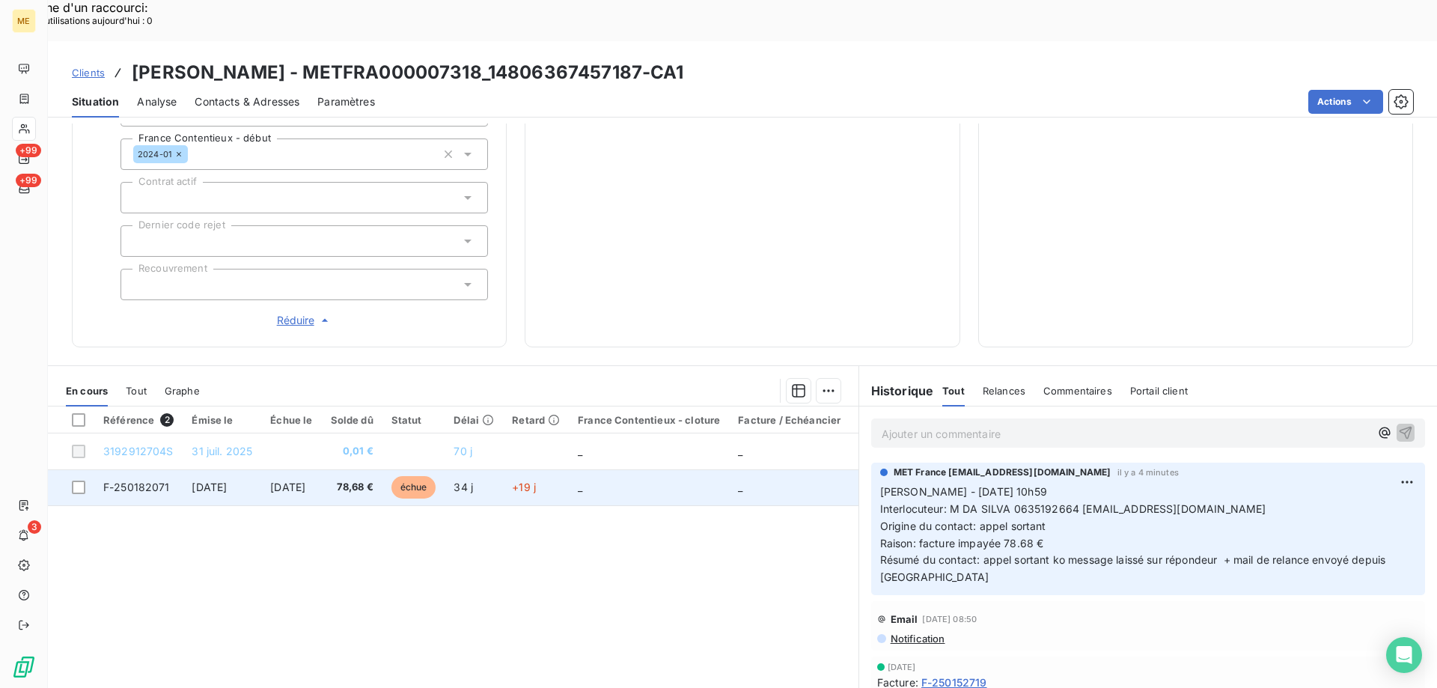
click at [134, 480] on span "F-250182071" at bounding box center [136, 486] width 67 height 13
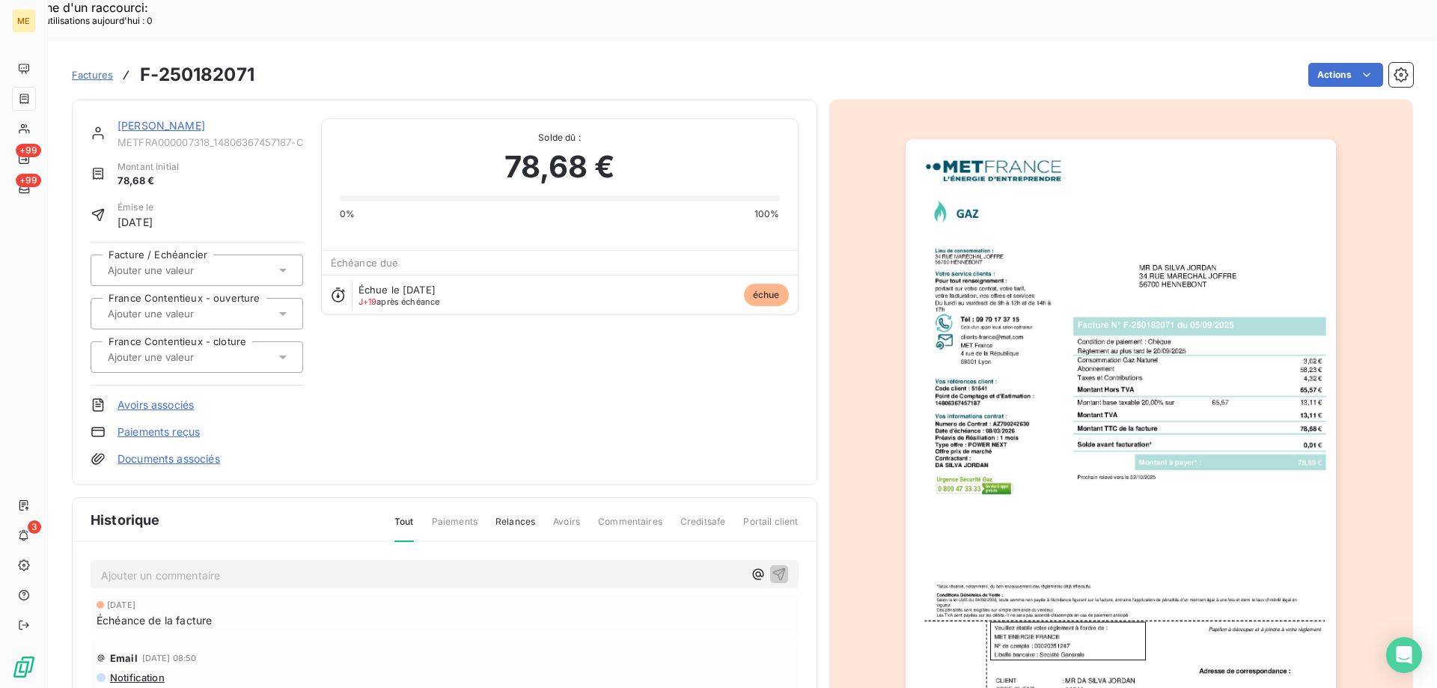
click at [988, 440] on img "button" at bounding box center [1121, 443] width 430 height 609
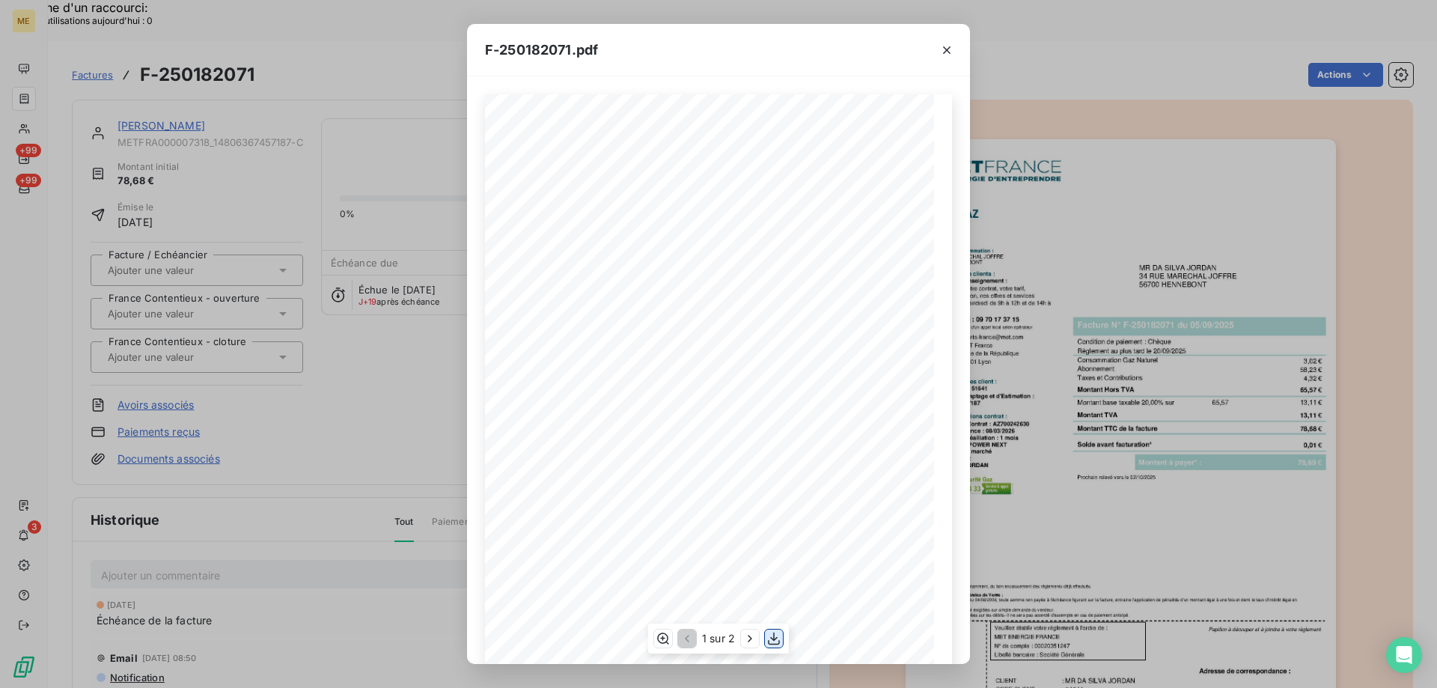
click at [776, 635] on icon "button" at bounding box center [773, 638] width 15 height 15
click at [944, 49] on icon "button" at bounding box center [946, 50] width 15 height 15
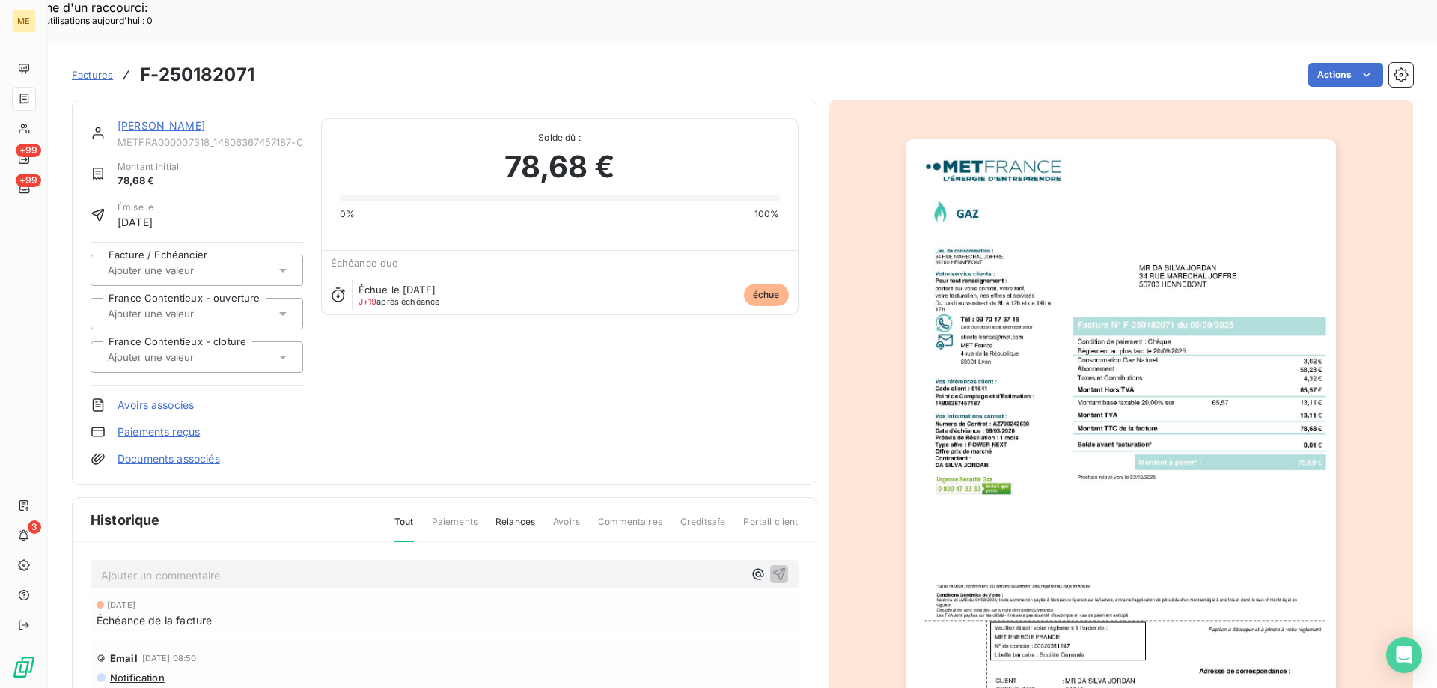
click at [150, 119] on link "DA SILVA" at bounding box center [161, 125] width 88 height 13
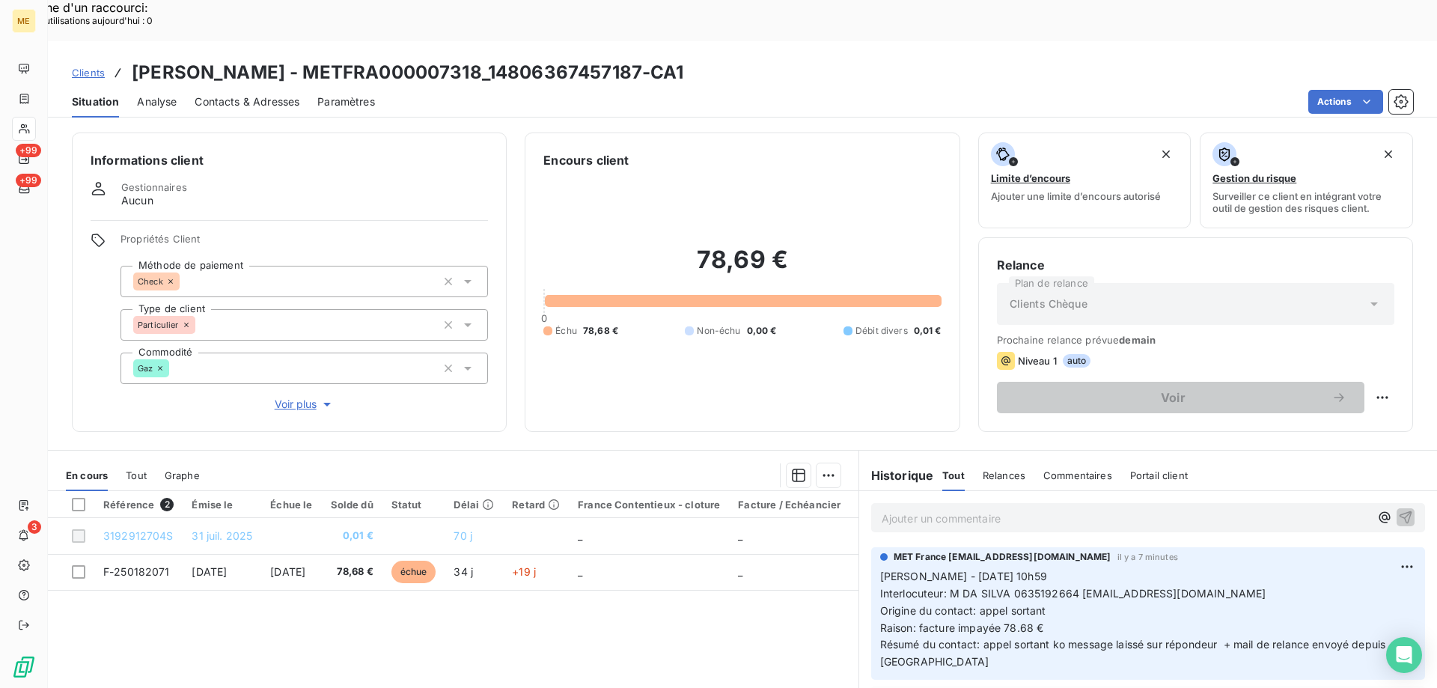
click at [91, 67] on span "Clients" at bounding box center [88, 73] width 33 height 12
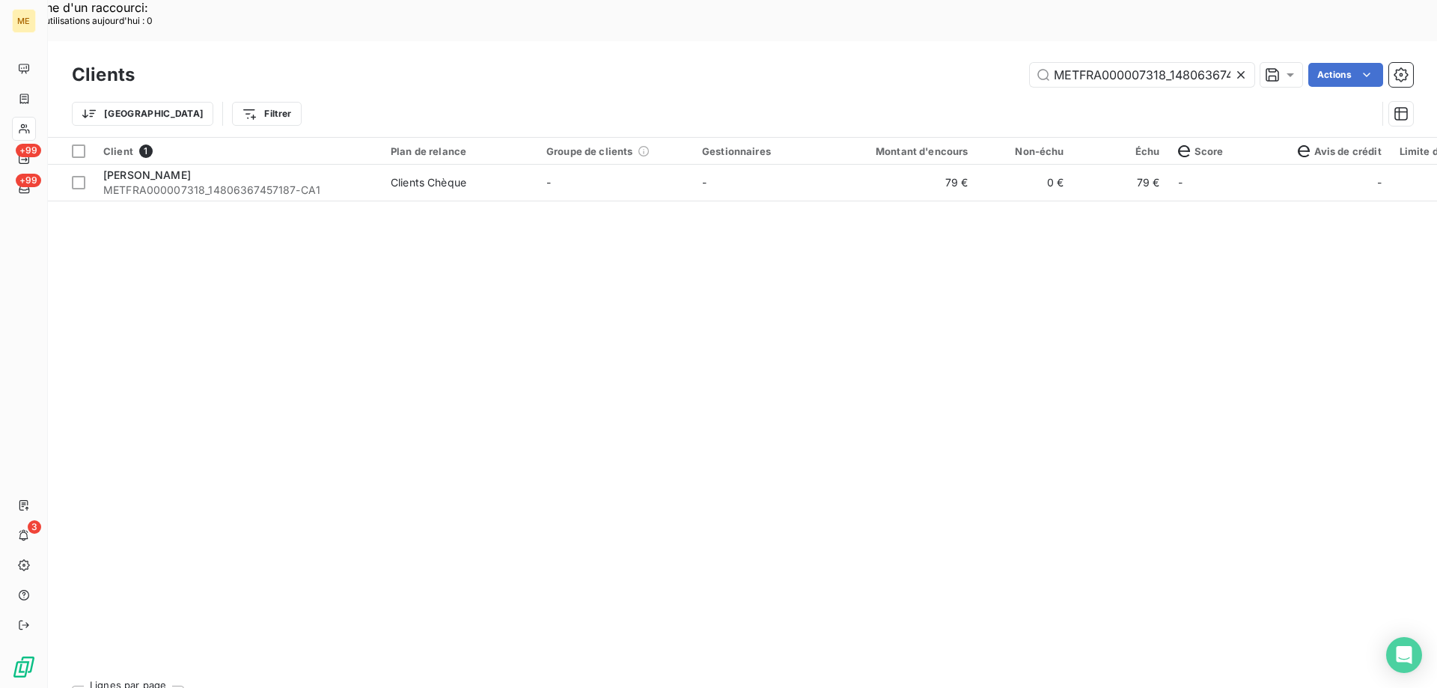
scroll to position [0, 37]
click at [1099, 63] on input "METFRA000007318_14806367457187" at bounding box center [1142, 75] width 225 height 24
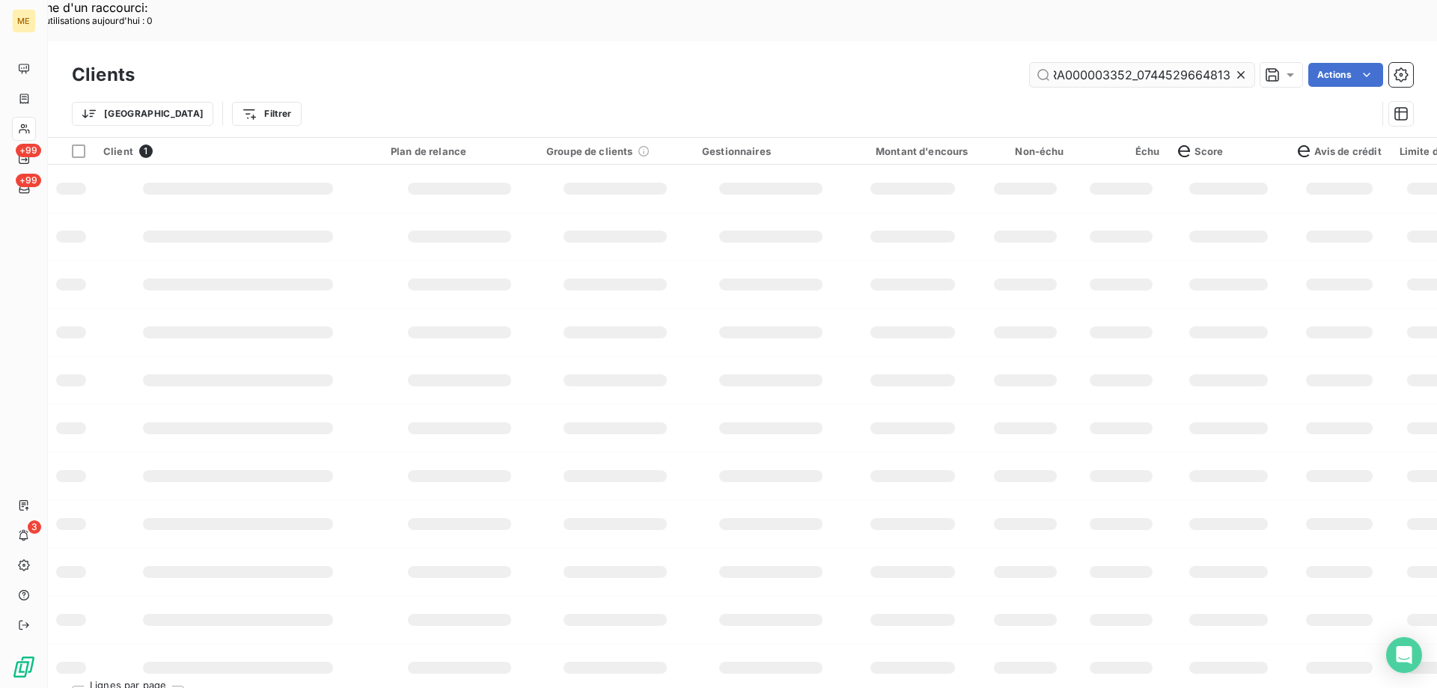
scroll to position [0, 44]
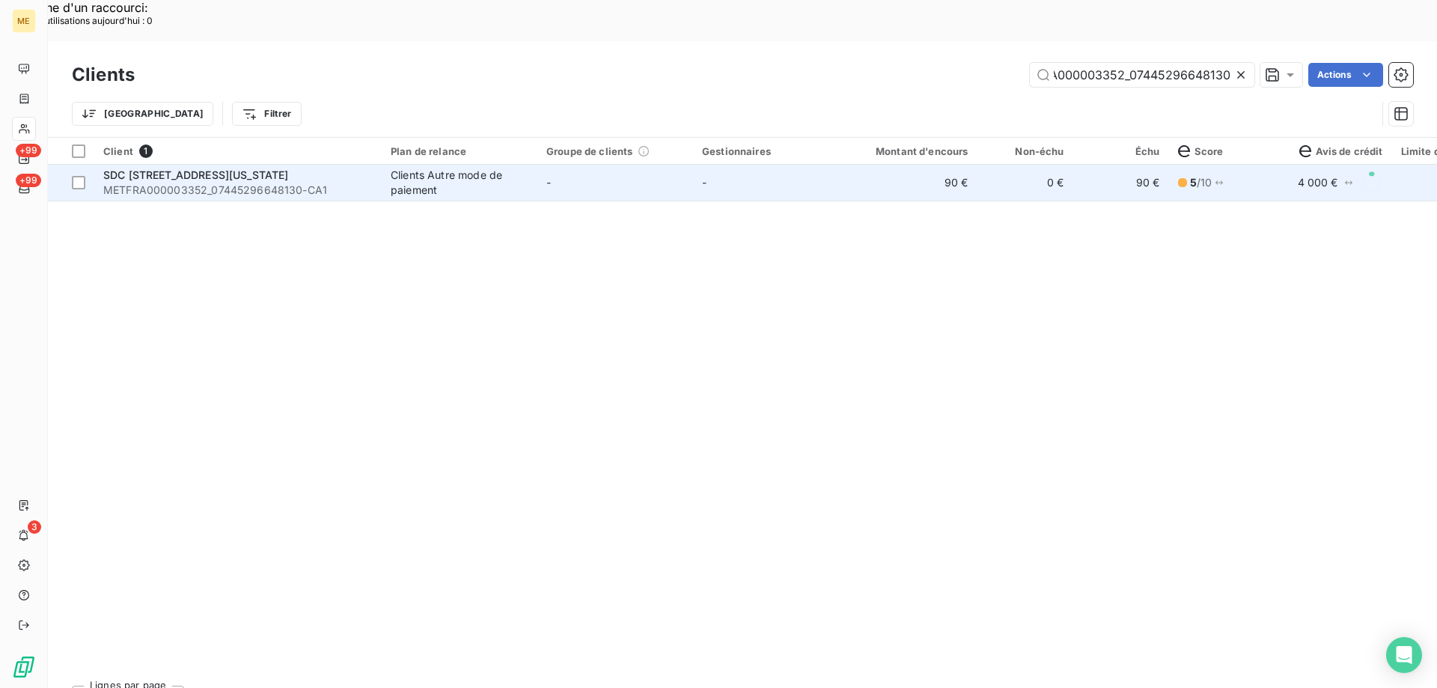
type input "METFRA000003352_07445296648130"
click at [191, 168] on span "SDC [STREET_ADDRESS][US_STATE]" at bounding box center [196, 174] width 186 height 13
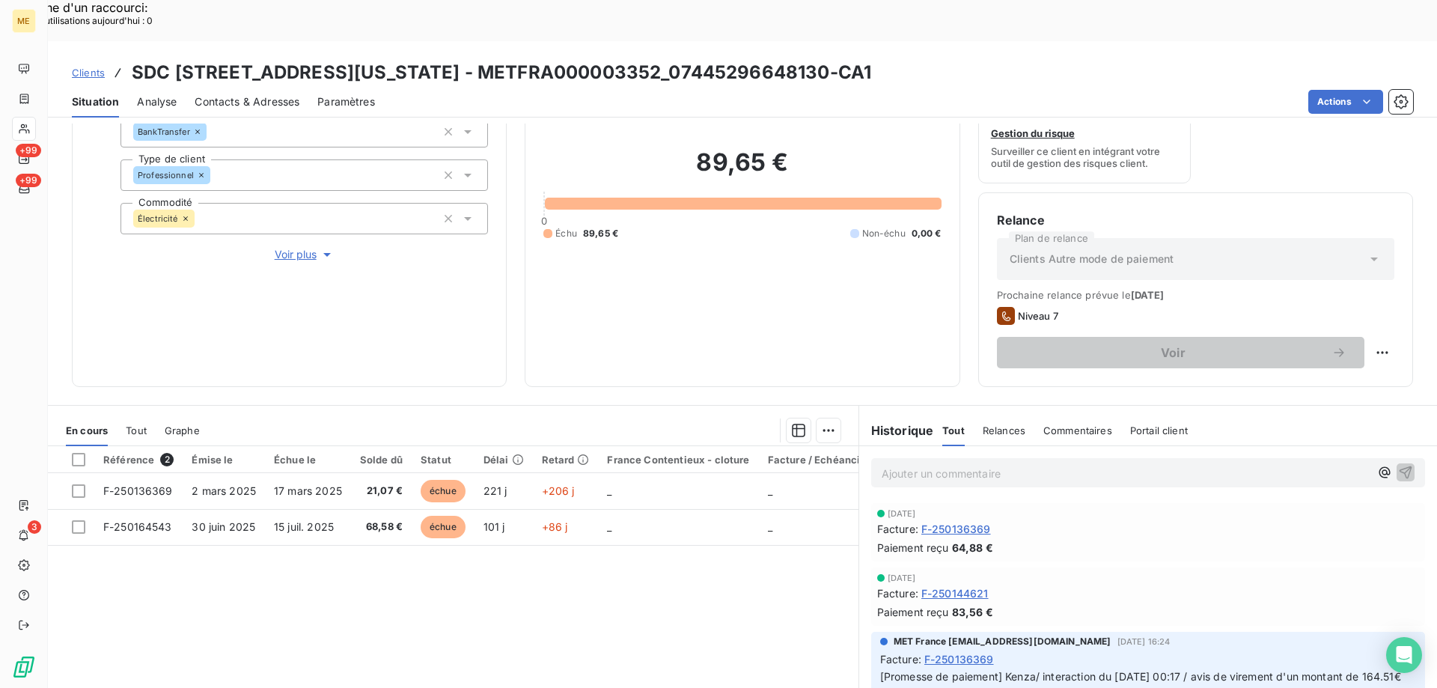
scroll to position [524, 0]
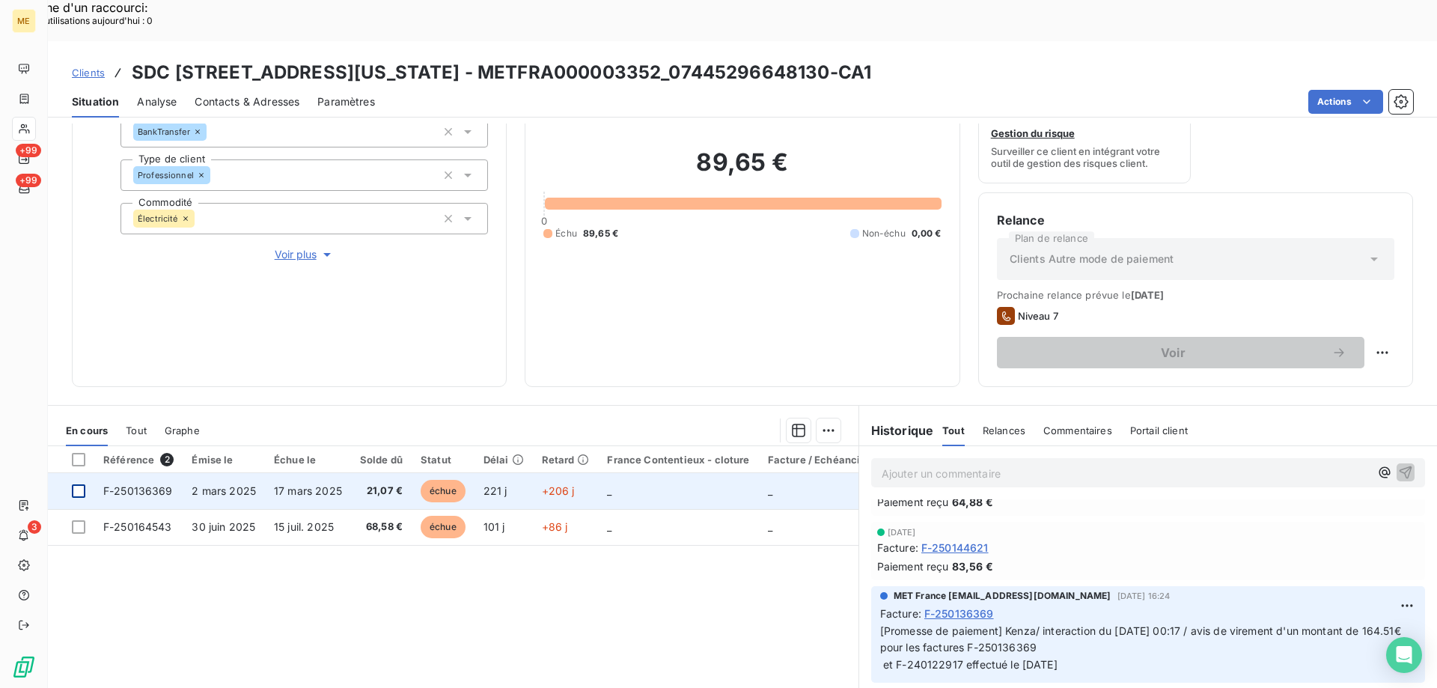
click at [78, 484] on div at bounding box center [78, 490] width 13 height 13
click at [134, 484] on span "F-250136369" at bounding box center [138, 490] width 70 height 13
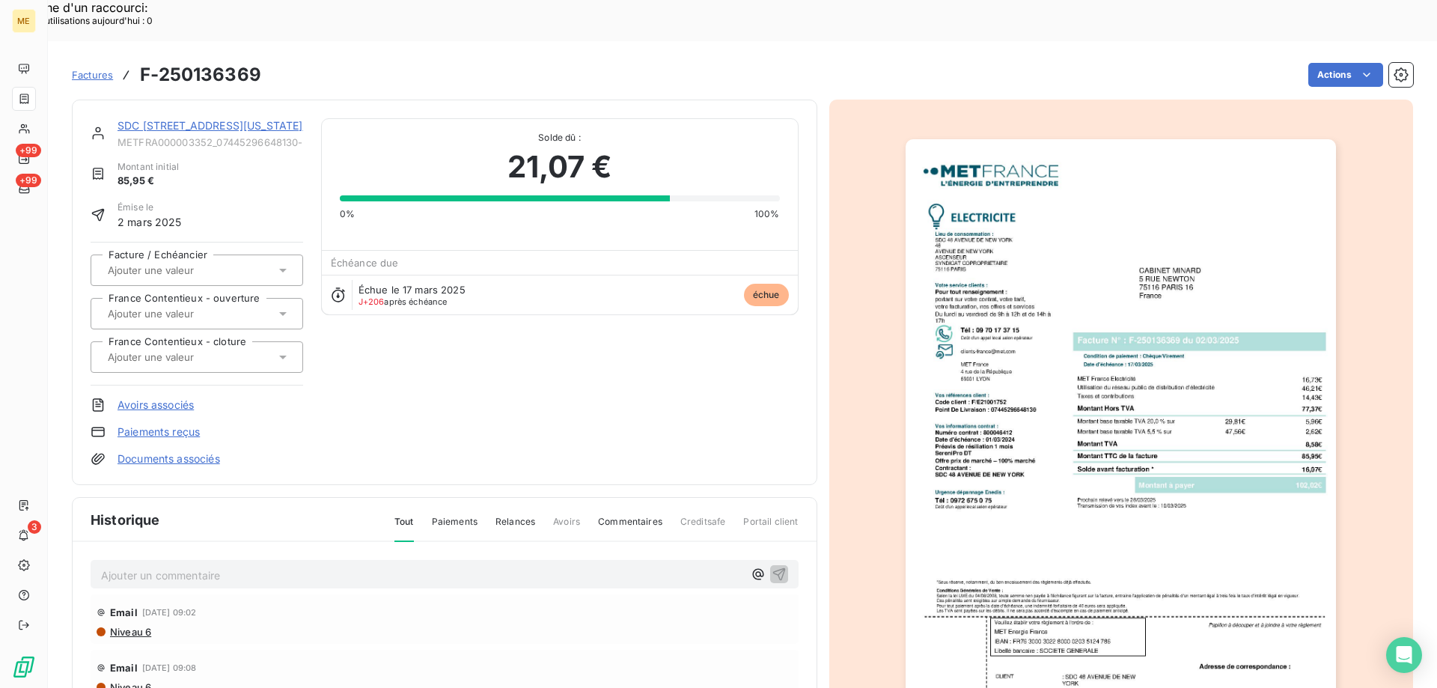
click at [205, 119] on link "SDC [STREET_ADDRESS][US_STATE]" at bounding box center [210, 125] width 186 height 13
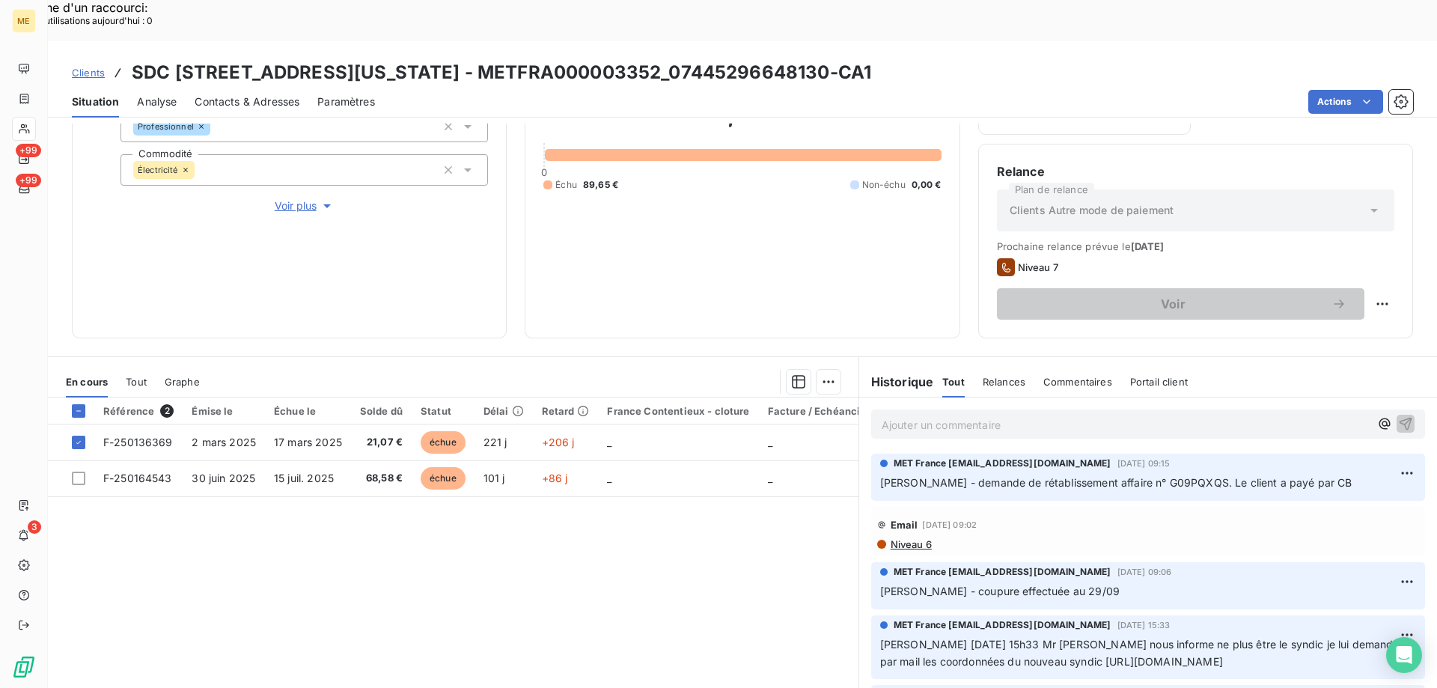
scroll to position [200, 0]
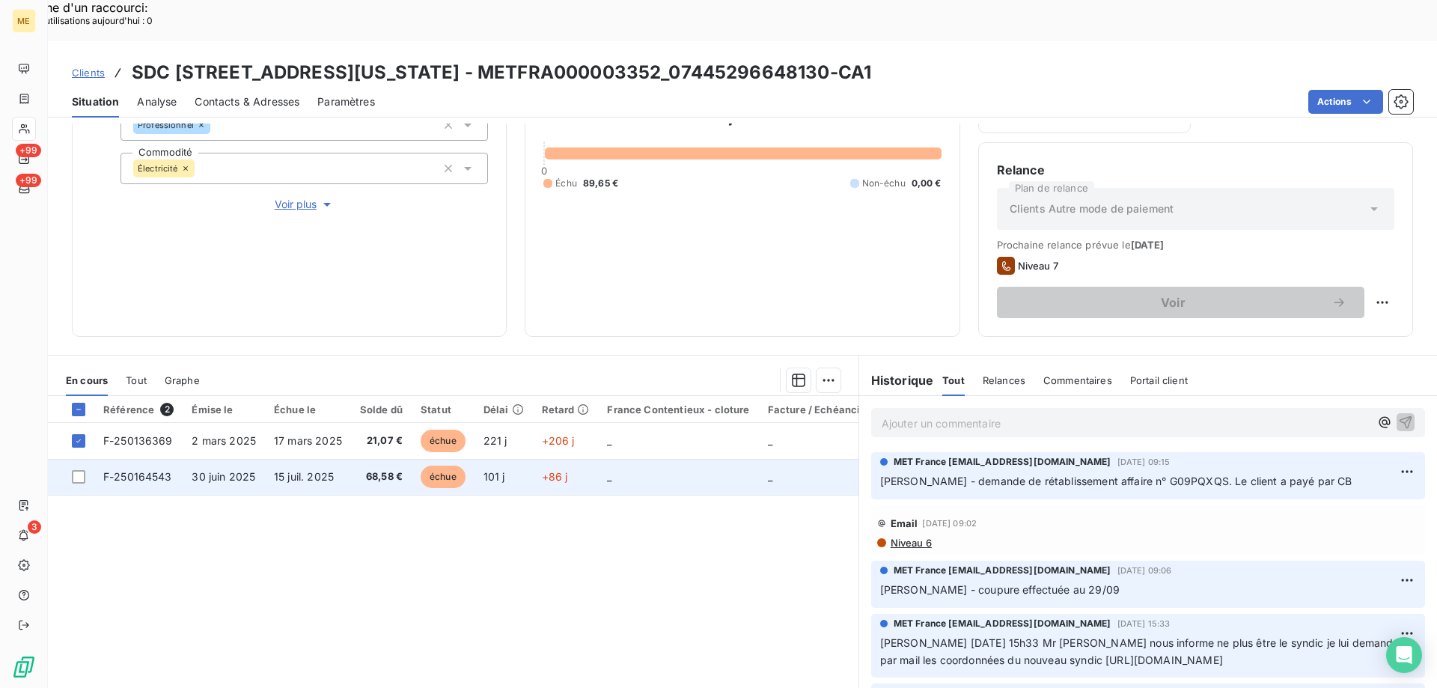
click at [148, 470] on span "F-250164543" at bounding box center [137, 476] width 69 height 13
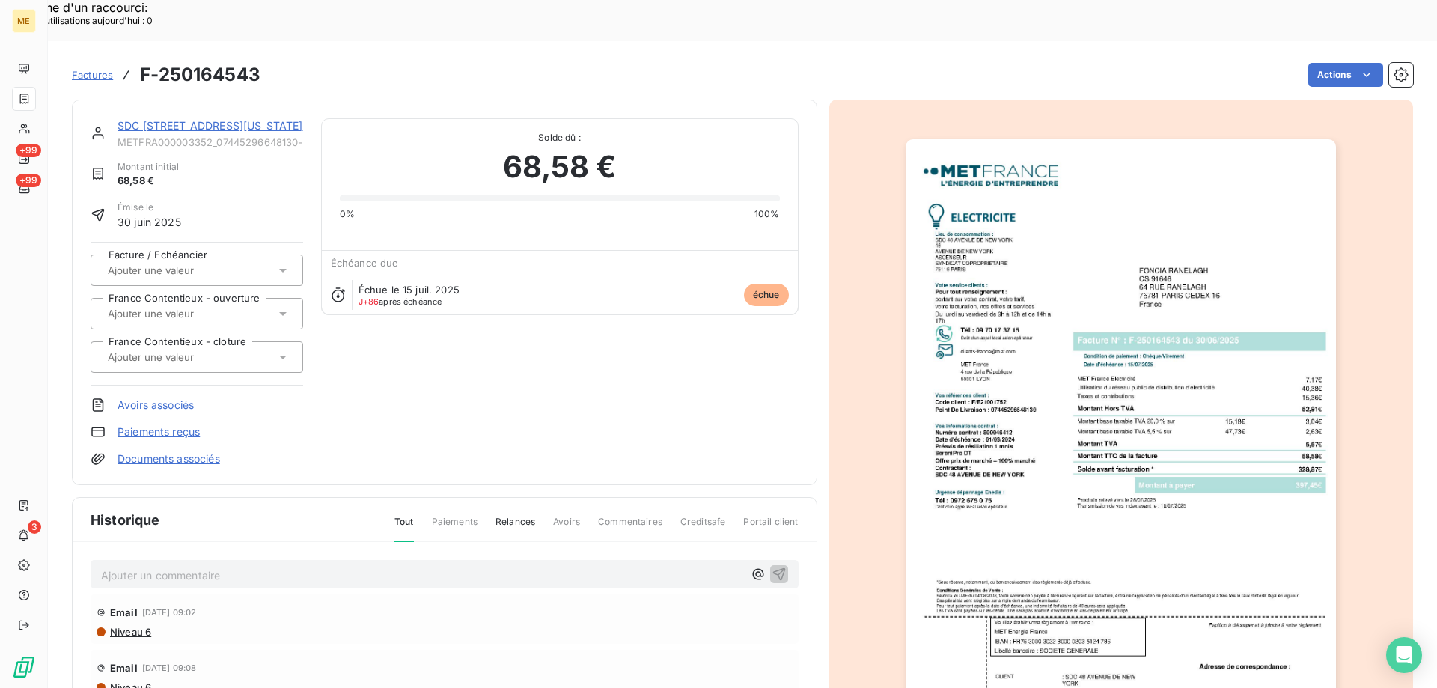
click at [225, 119] on link "SDC [STREET_ADDRESS][US_STATE]" at bounding box center [210, 125] width 186 height 13
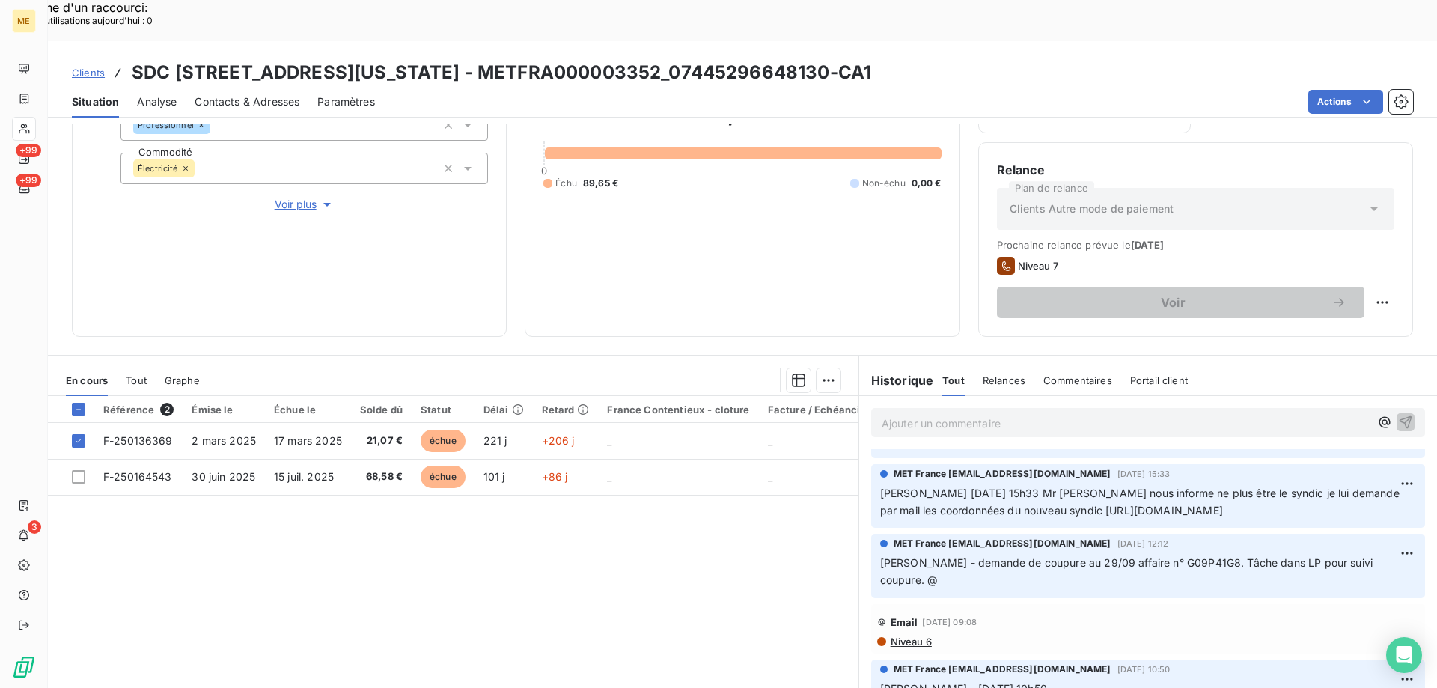
scroll to position [0, 55]
drag, startPoint x: 874, startPoint y: 486, endPoint x: 1246, endPoint y: 421, distance: 377.5
drag, startPoint x: 1004, startPoint y: 667, endPoint x: 1123, endPoint y: 667, distance: 118.2
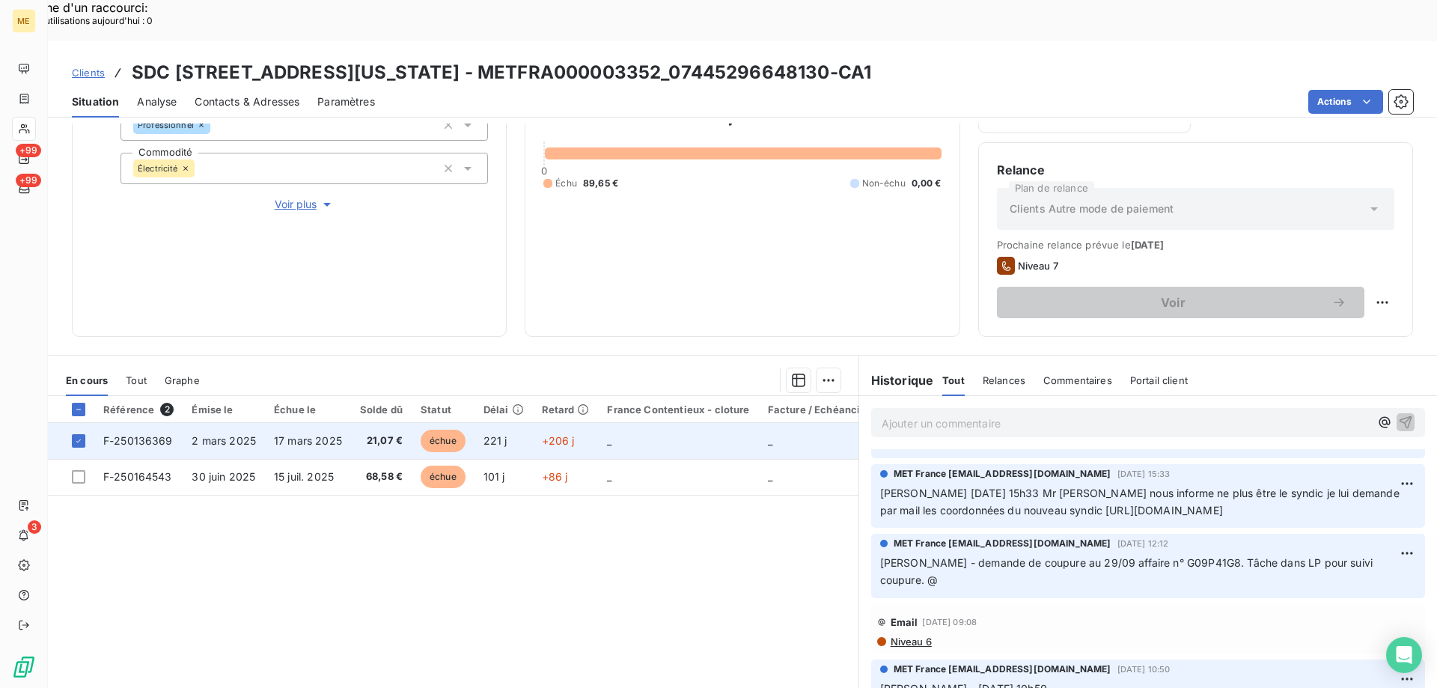
click at [120, 434] on span "F-250136369" at bounding box center [138, 440] width 70 height 13
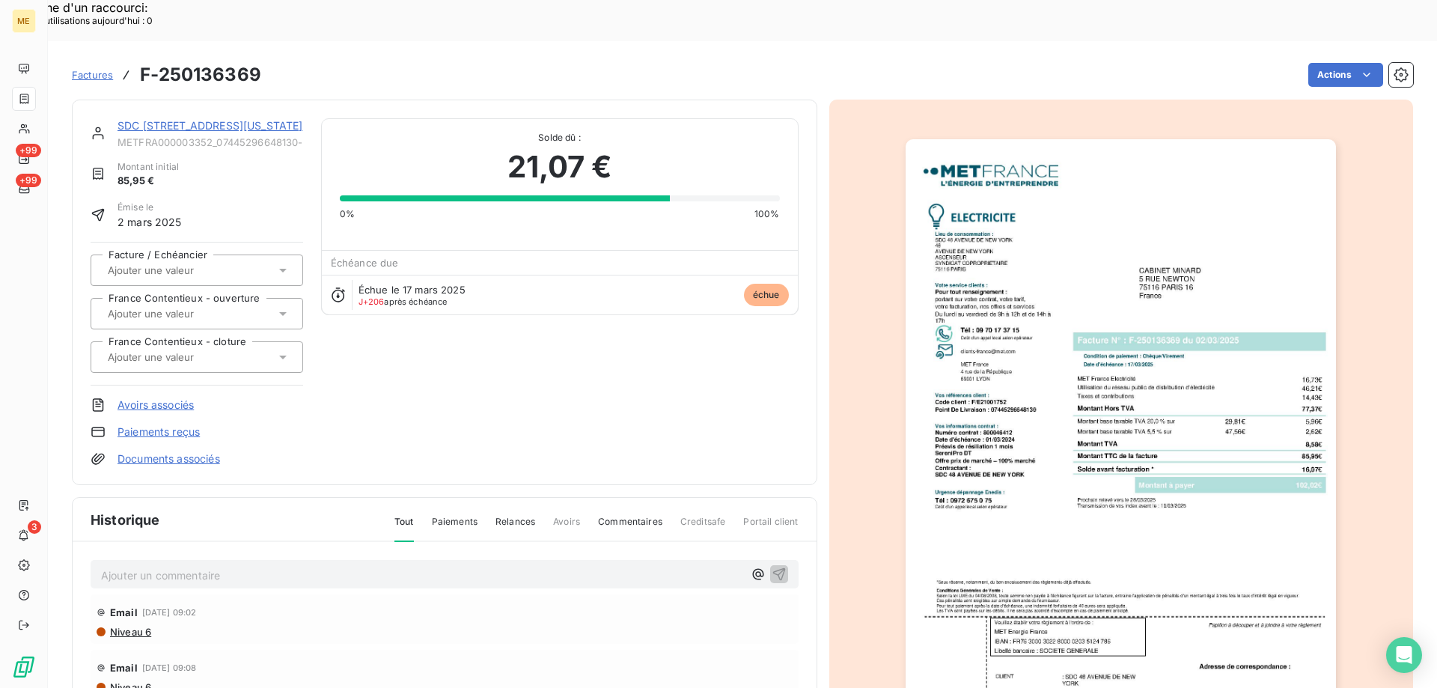
click at [168, 119] on link "SDC [STREET_ADDRESS][US_STATE]" at bounding box center [210, 125] width 186 height 13
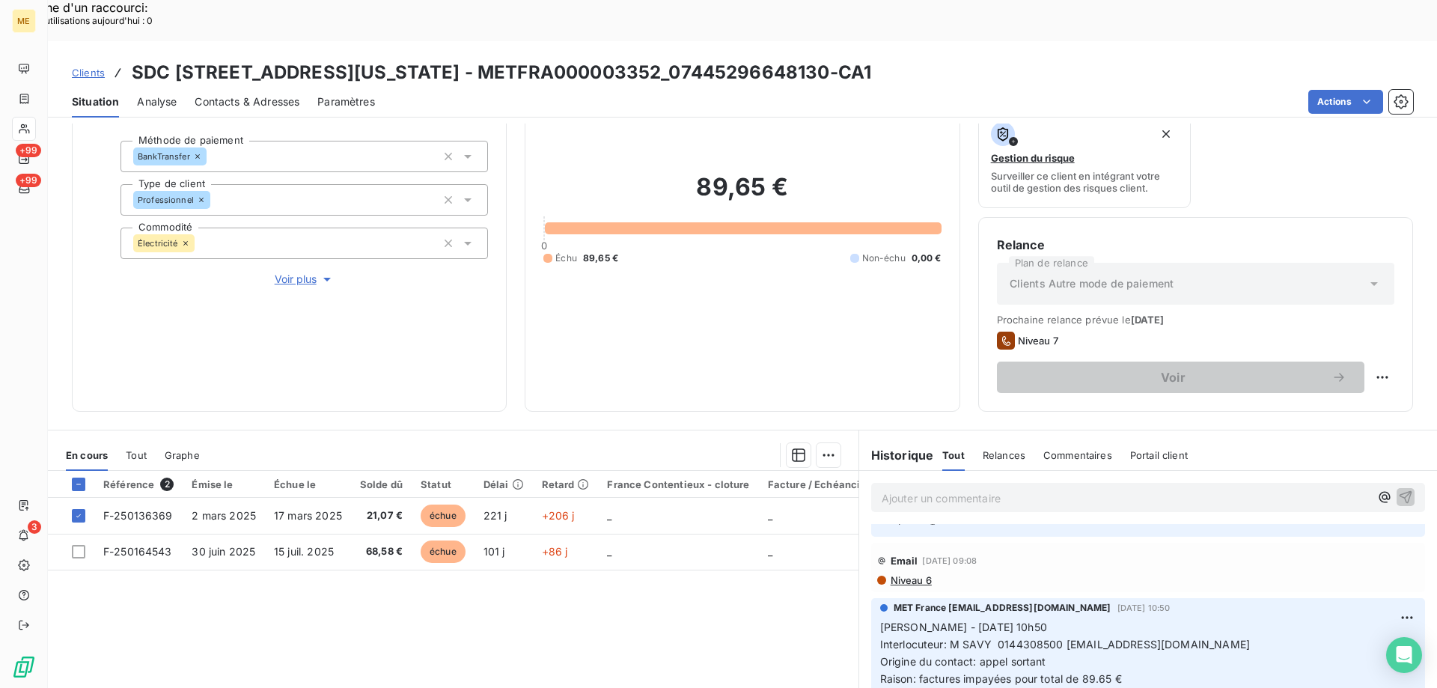
scroll to position [299, 0]
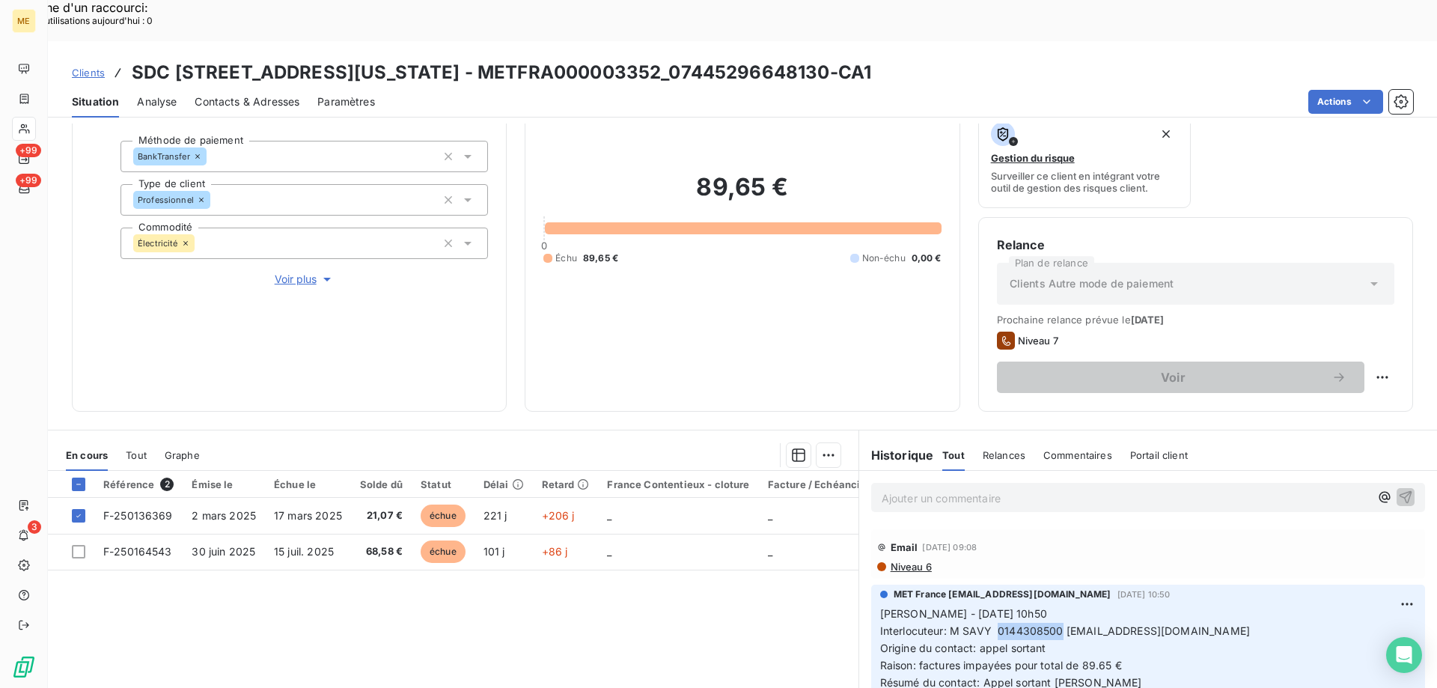
drag, startPoint x: 991, startPoint y: 590, endPoint x: 1056, endPoint y: 587, distance: 65.2
click at [1056, 624] on span "Interlocuteur: M SAVY 0144308500 [EMAIL_ADDRESS][DOMAIN_NAME]" at bounding box center [1065, 630] width 370 height 13
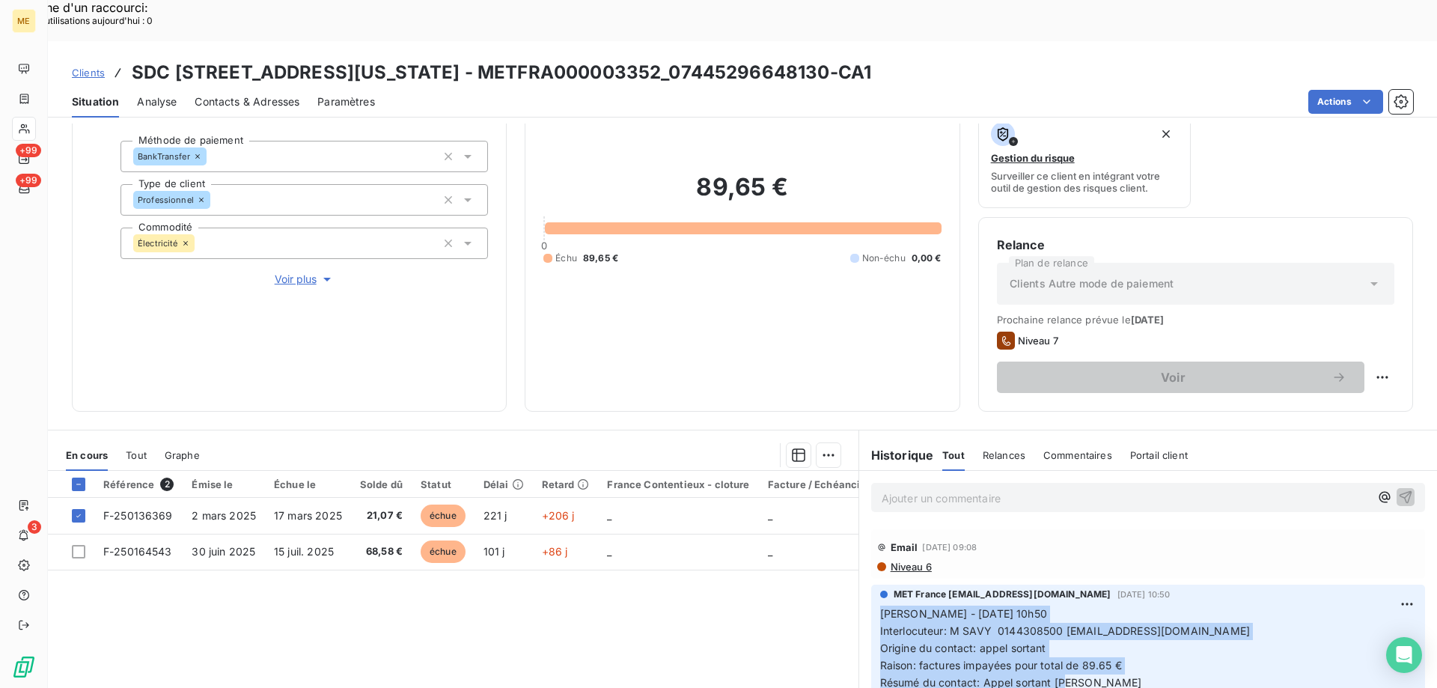
drag, startPoint x: 1066, startPoint y: 641, endPoint x: 864, endPoint y: 573, distance: 214.2
click at [871, 584] on div "MET France met-france@recouvrement.met.com 17 sept. 2025, 10:50 Sylvain - 17/09…" at bounding box center [1148, 641] width 554 height 115
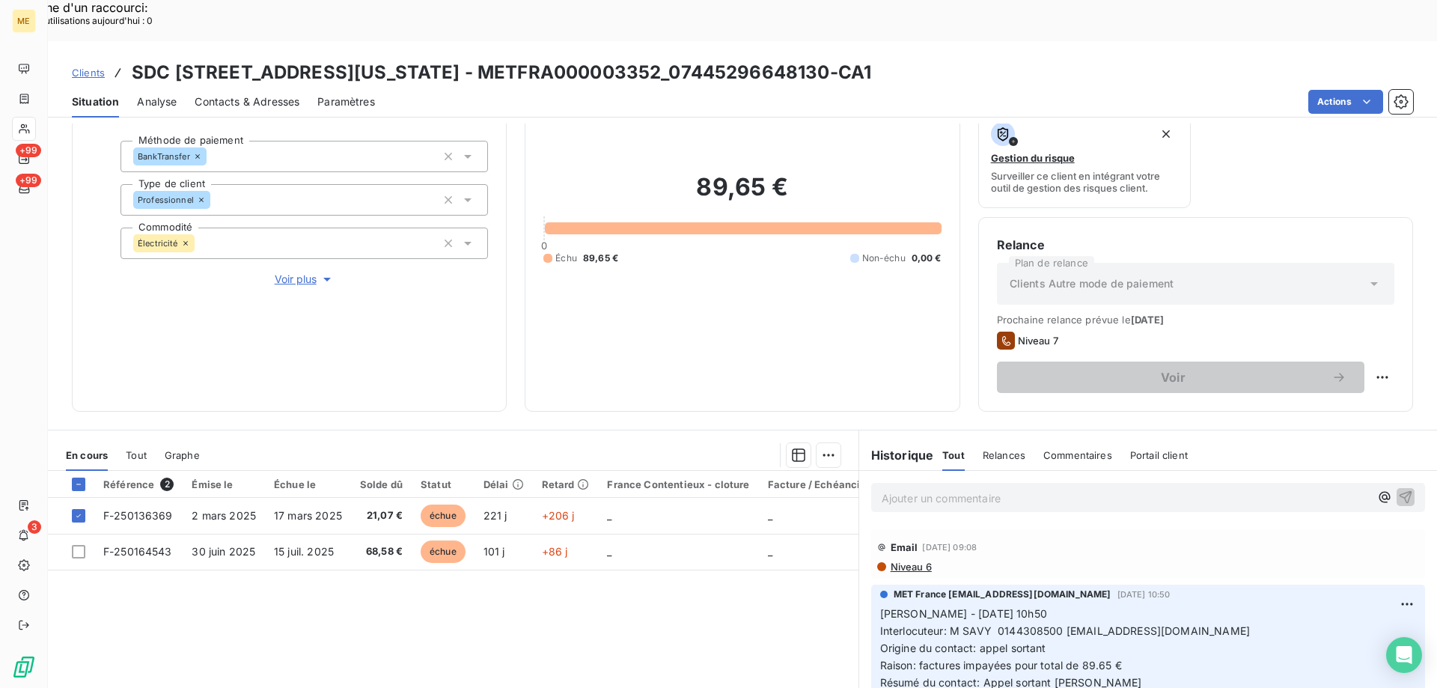
click at [886, 471] on div "Ajouter un commentaire ﻿" at bounding box center [1148, 497] width 578 height 53
click at [888, 489] on p "Ajouter un commentaire ﻿" at bounding box center [1126, 498] width 488 height 19
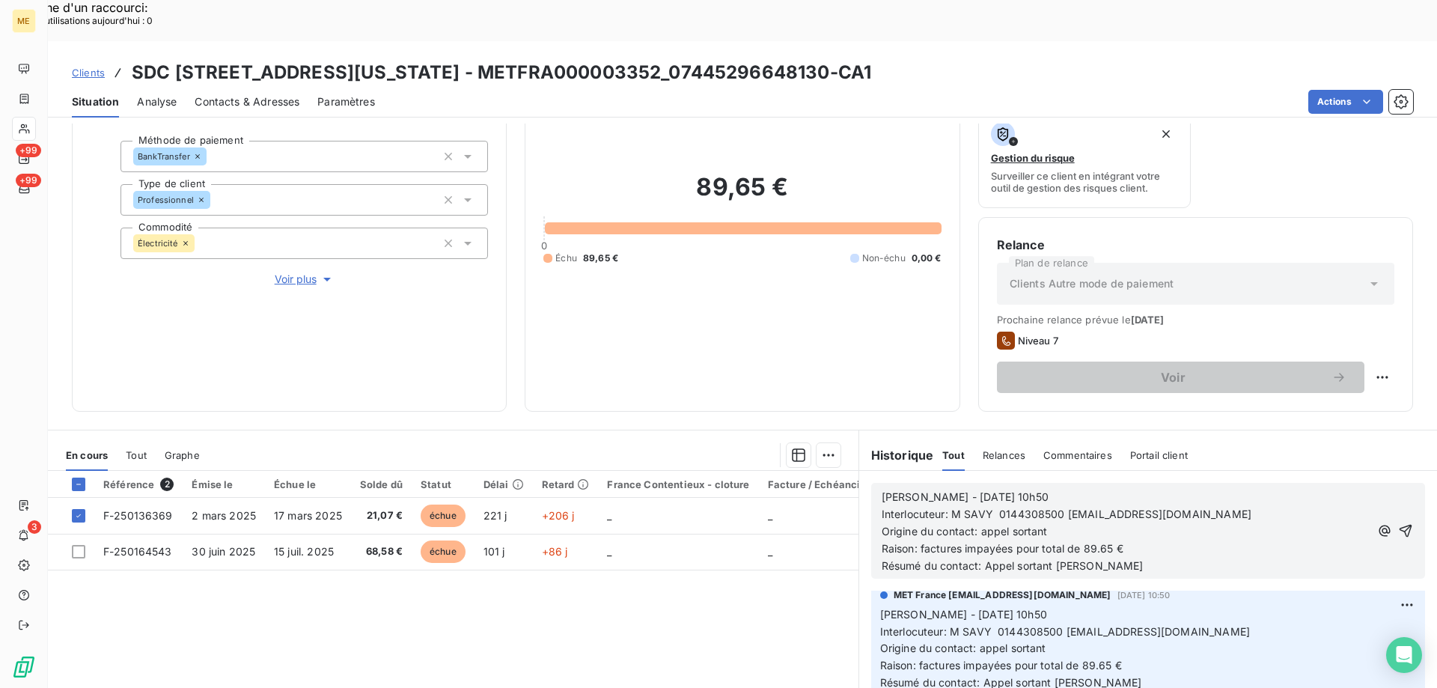
click at [980, 490] on span "[PERSON_NAME] - [DATE] 10h50" at bounding box center [965, 496] width 167 height 13
click at [1107, 489] on p "Sylvain - 09/10/2025 - 10h50" at bounding box center [1126, 497] width 488 height 17
click at [1398, 523] on icon "button" at bounding box center [1405, 530] width 15 height 15
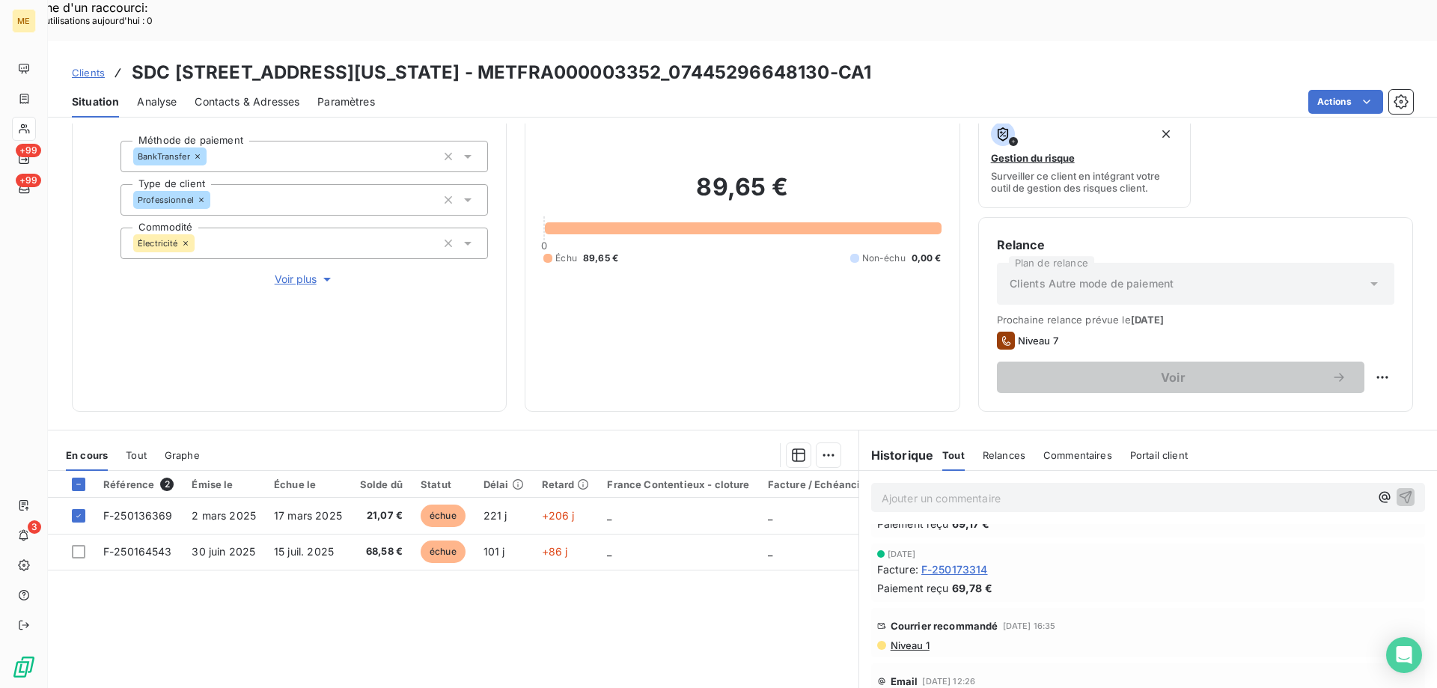
scroll to position [1048, 0]
click at [889, 638] on span "Niveau 1" at bounding box center [909, 644] width 40 height 12
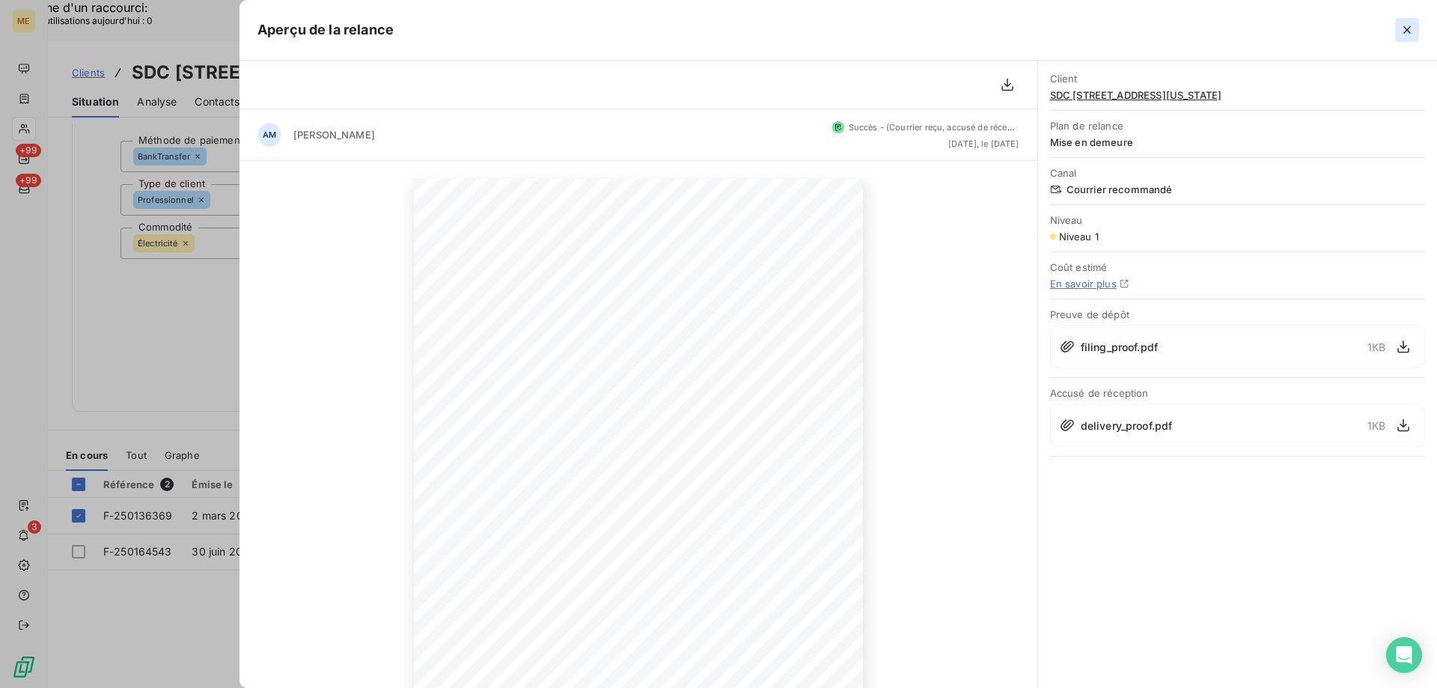
click at [1408, 37] on icon "button" at bounding box center [1406, 29] width 15 height 15
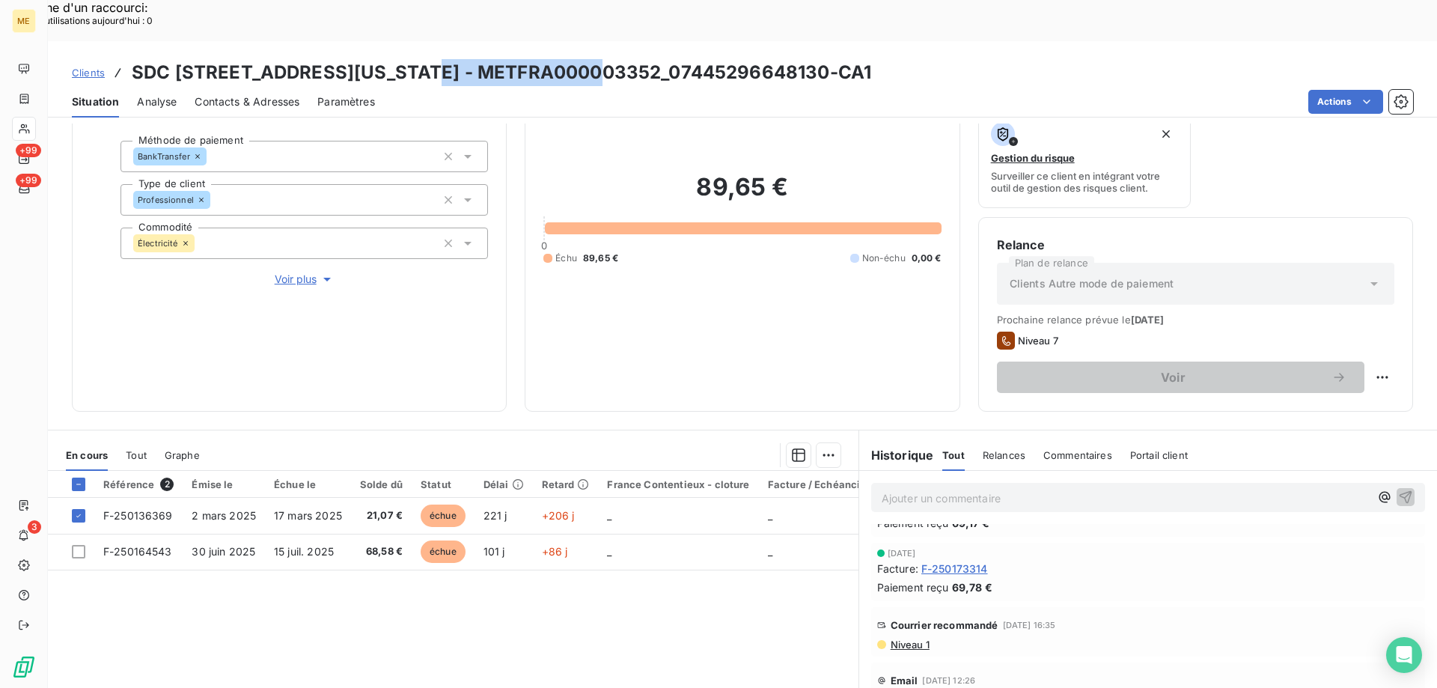
drag, startPoint x: 429, startPoint y: 32, endPoint x: 606, endPoint y: 33, distance: 177.4
click at [606, 59] on h3 "SDC [STREET_ADDRESS][US_STATE] - METFRA000003352_07445296648130-CA1" at bounding box center [501, 72] width 739 height 27
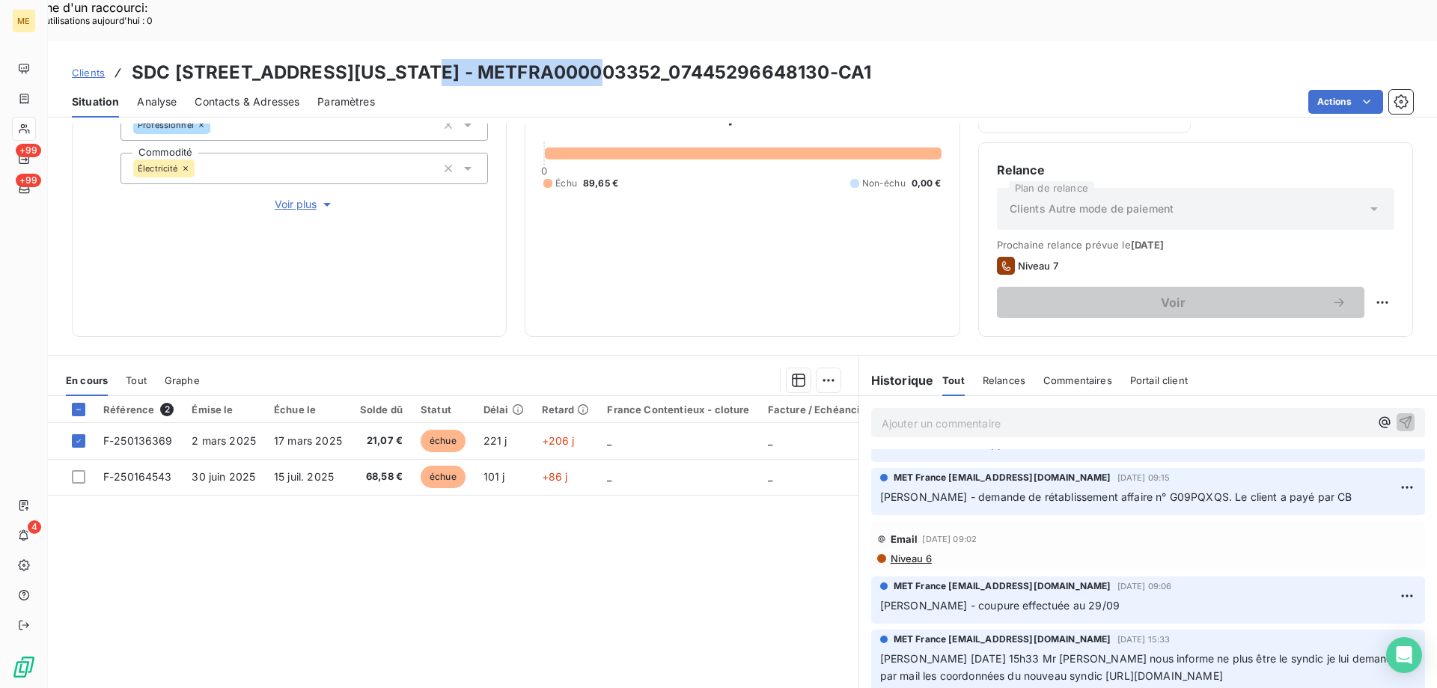
scroll to position [0, 0]
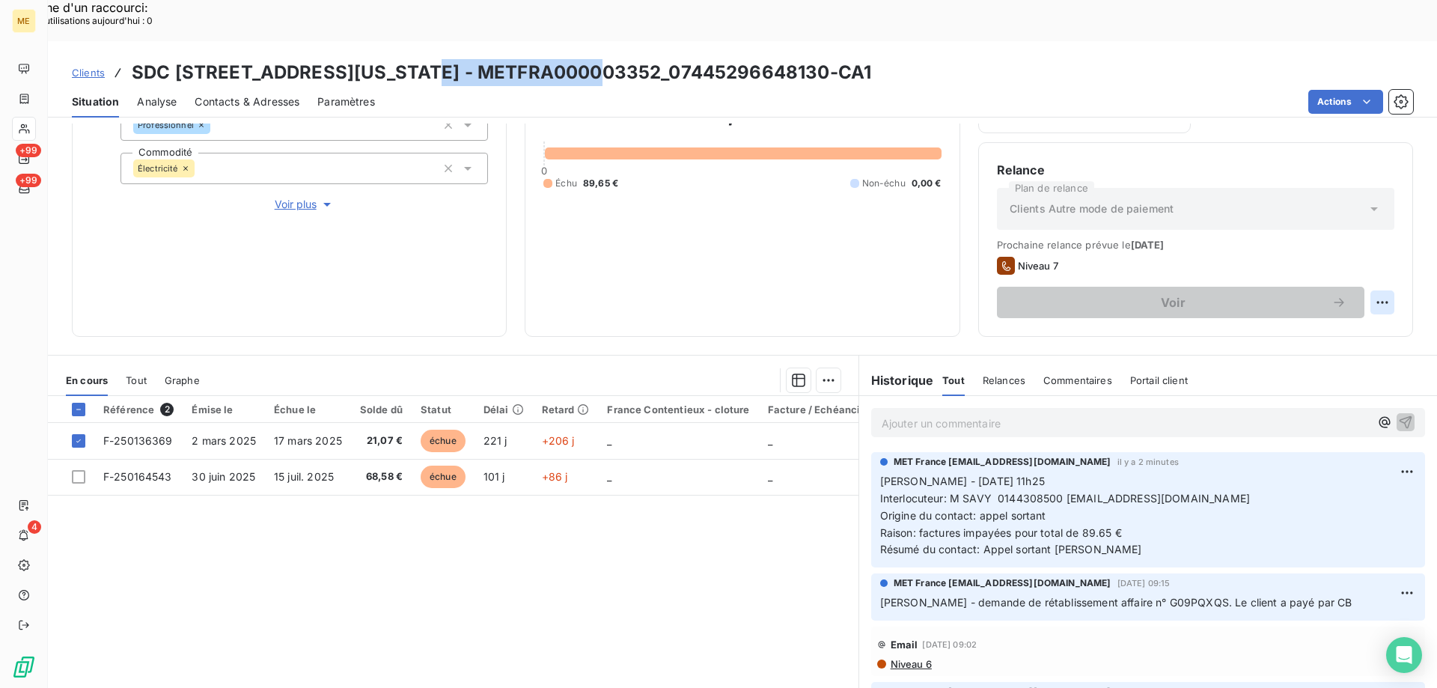
click at [1307, 293] on div "Replanifier cette action" at bounding box center [1309, 294] width 134 height 24
select select "9"
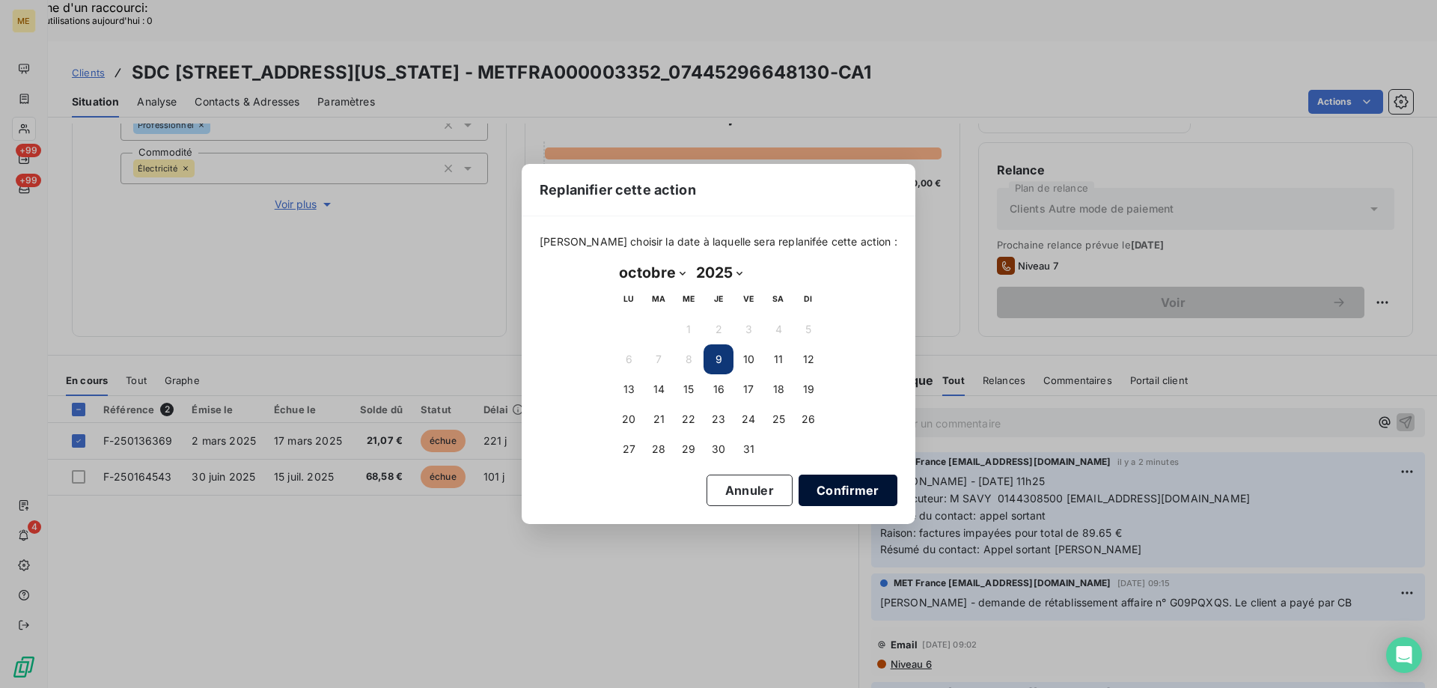
click at [845, 494] on button "Confirmer" at bounding box center [848, 489] width 99 height 31
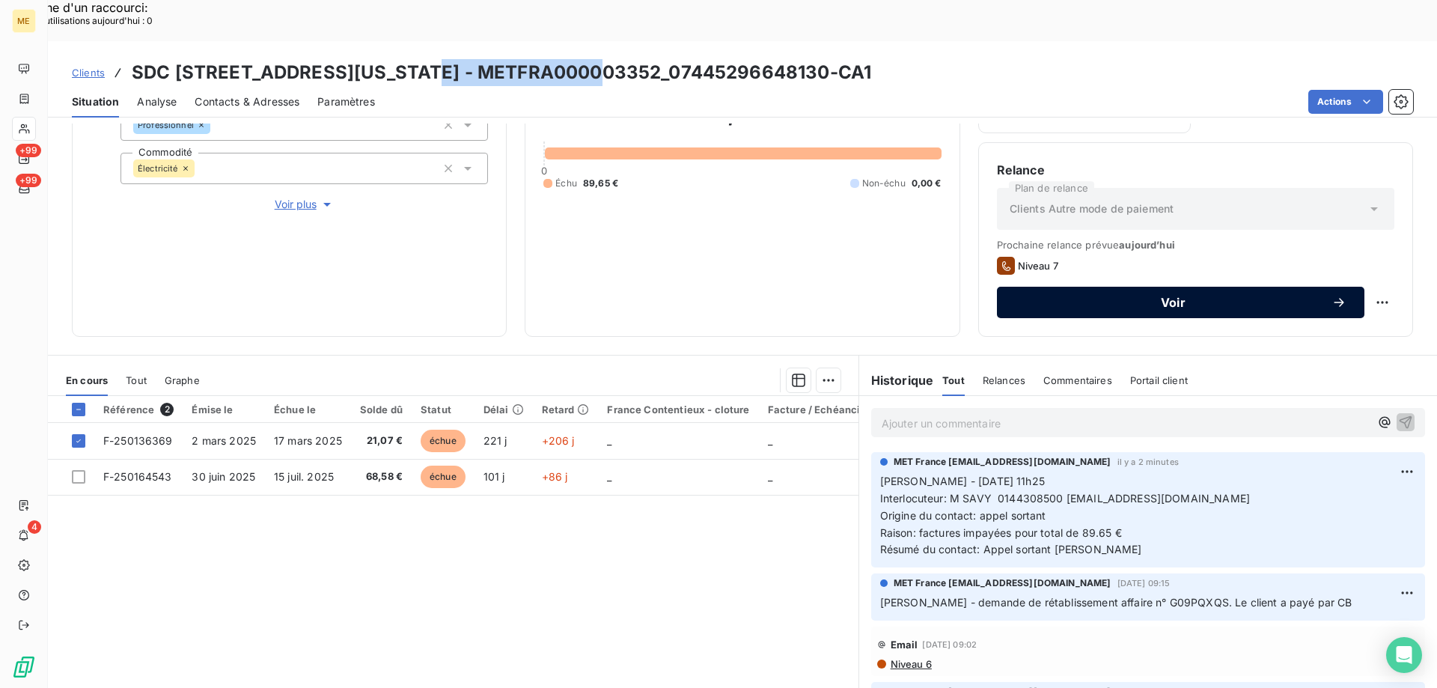
click at [1098, 296] on span "Voir" at bounding box center [1173, 302] width 317 height 12
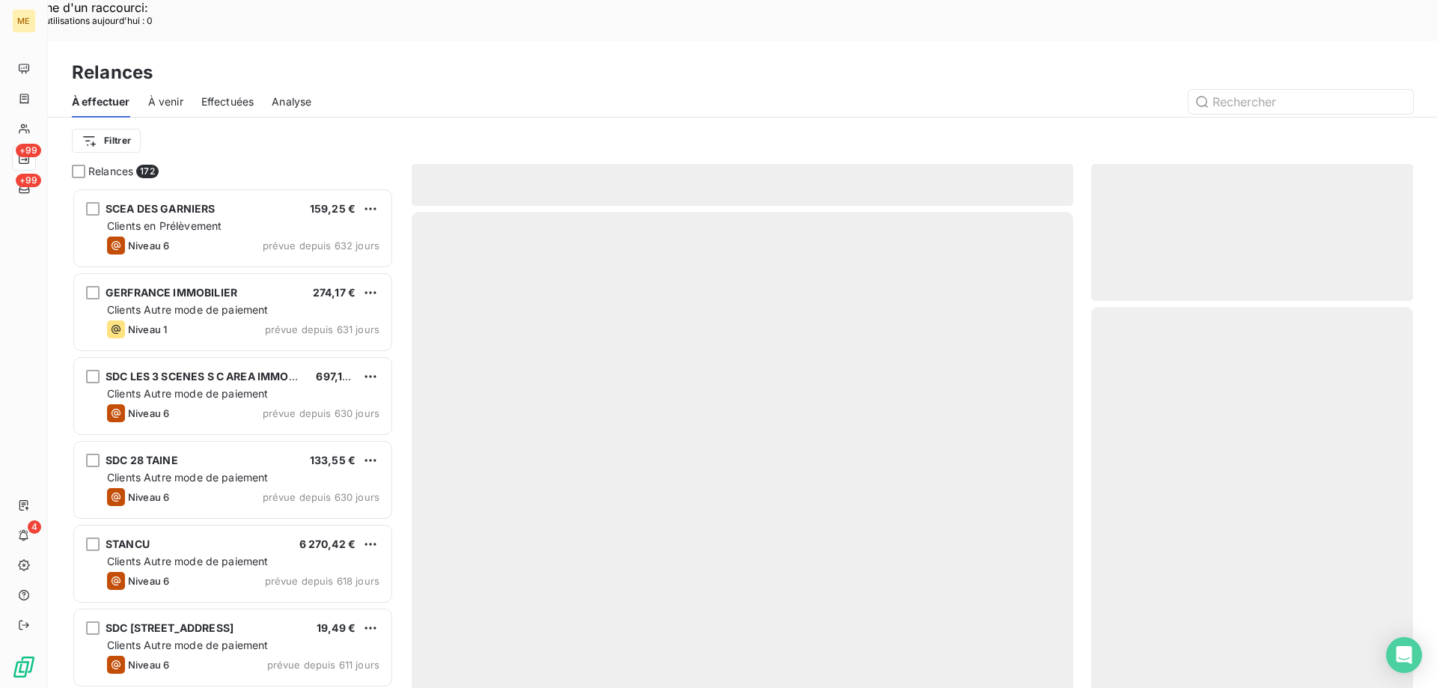
scroll to position [530, 311]
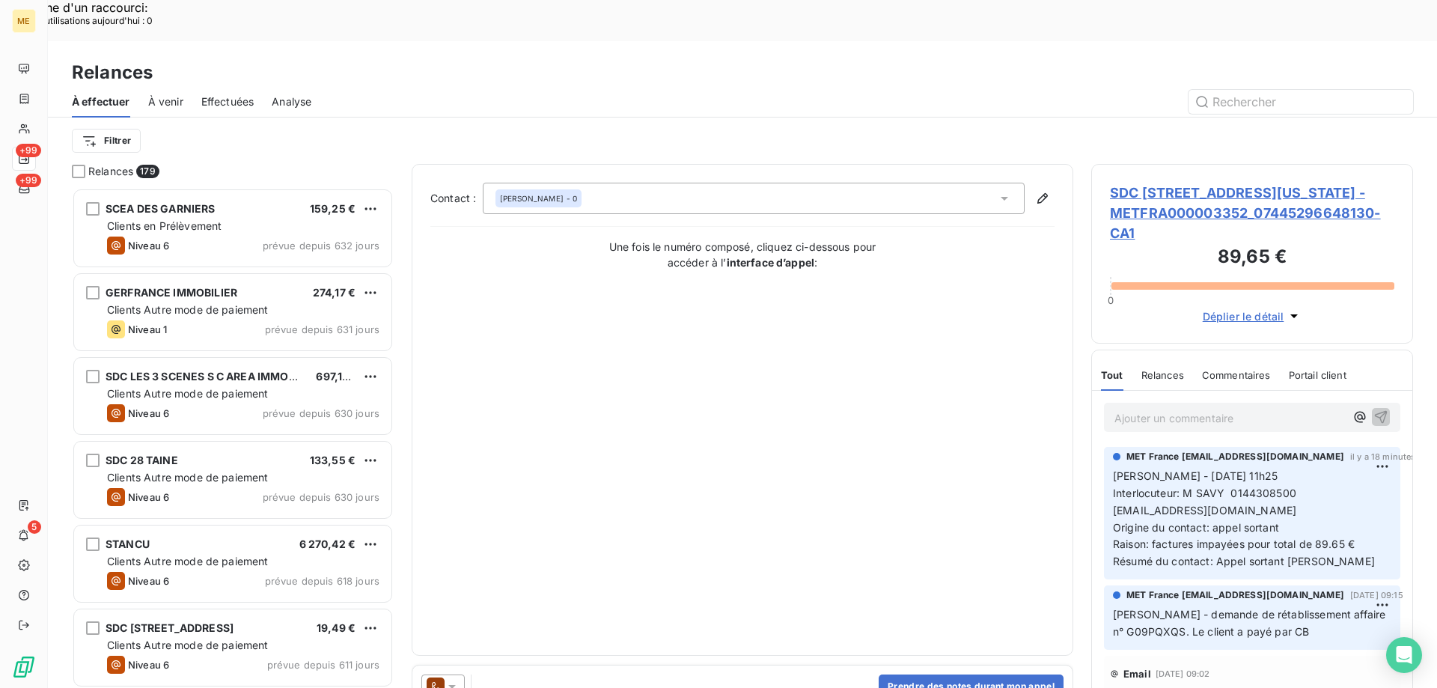
click at [461, 119] on div "Filtrer" at bounding box center [742, 140] width 1341 height 46
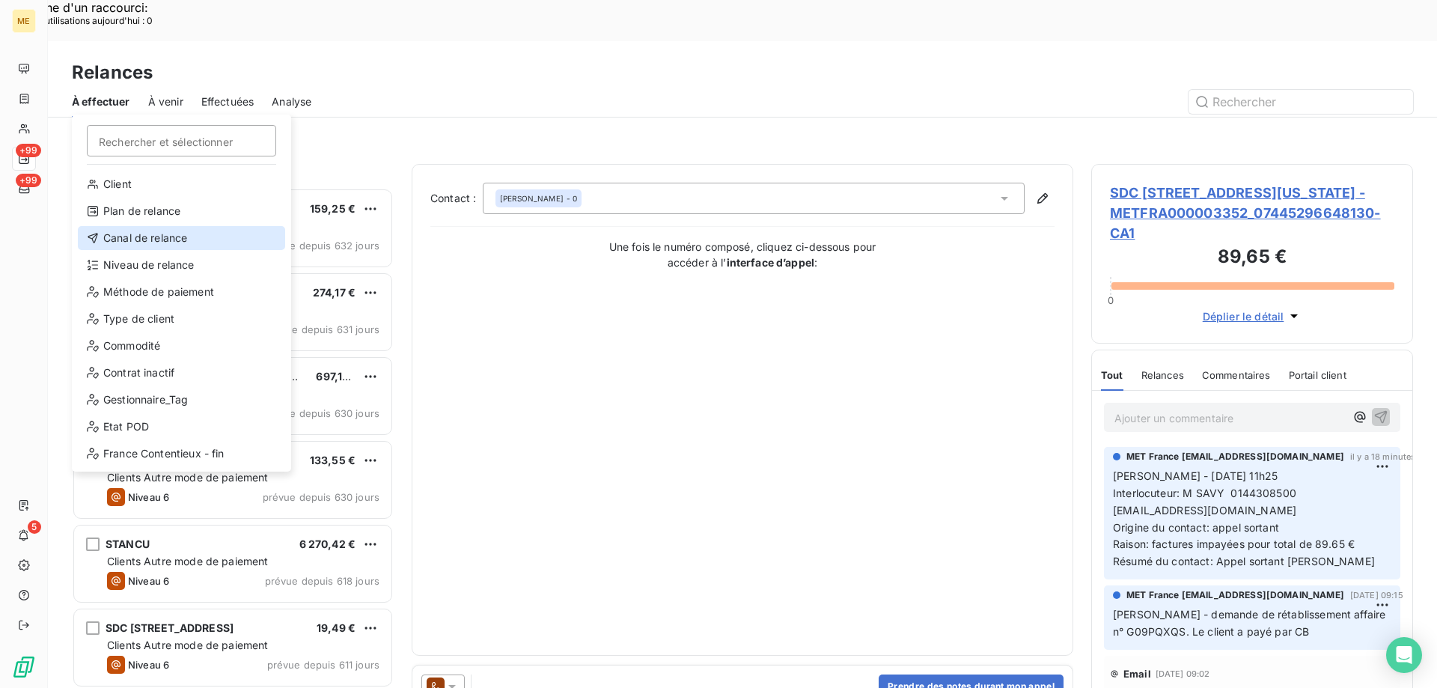
click at [120, 231] on div "Canal de relance" at bounding box center [181, 238] width 207 height 24
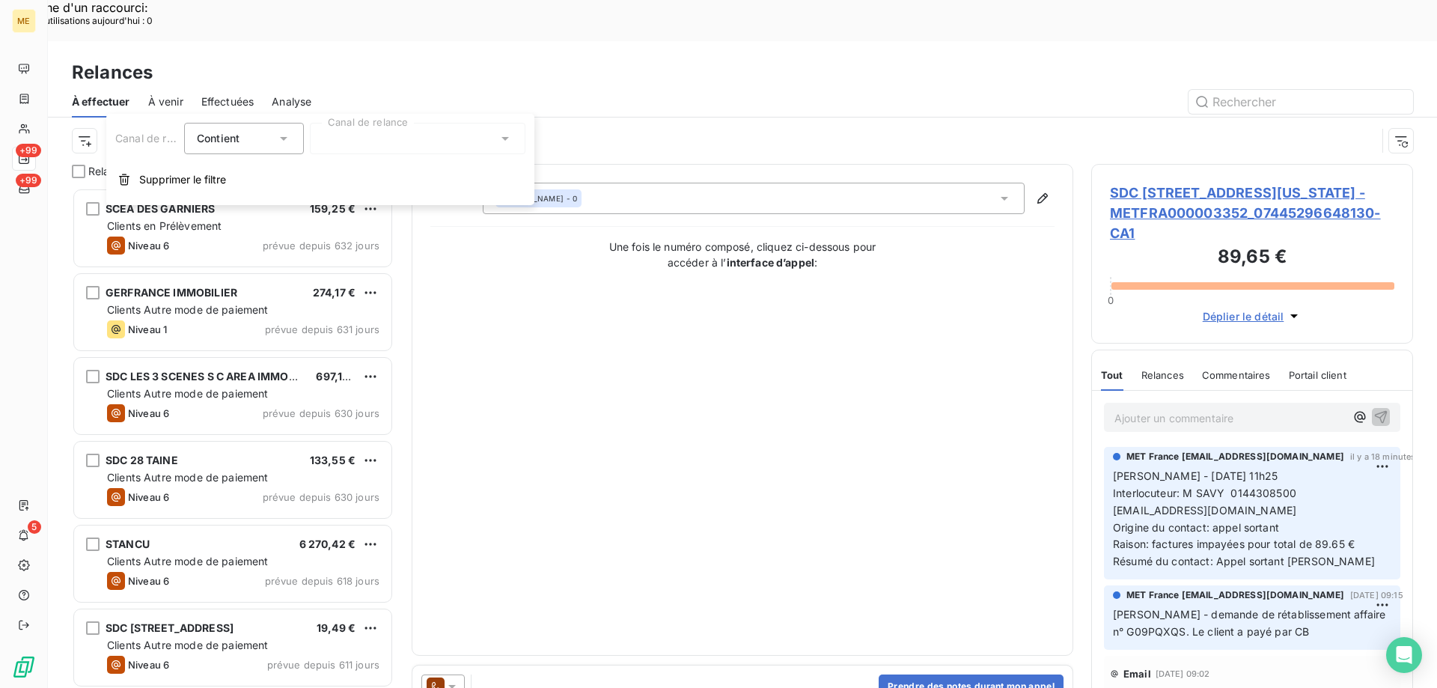
click at [337, 146] on div at bounding box center [418, 138] width 216 height 31
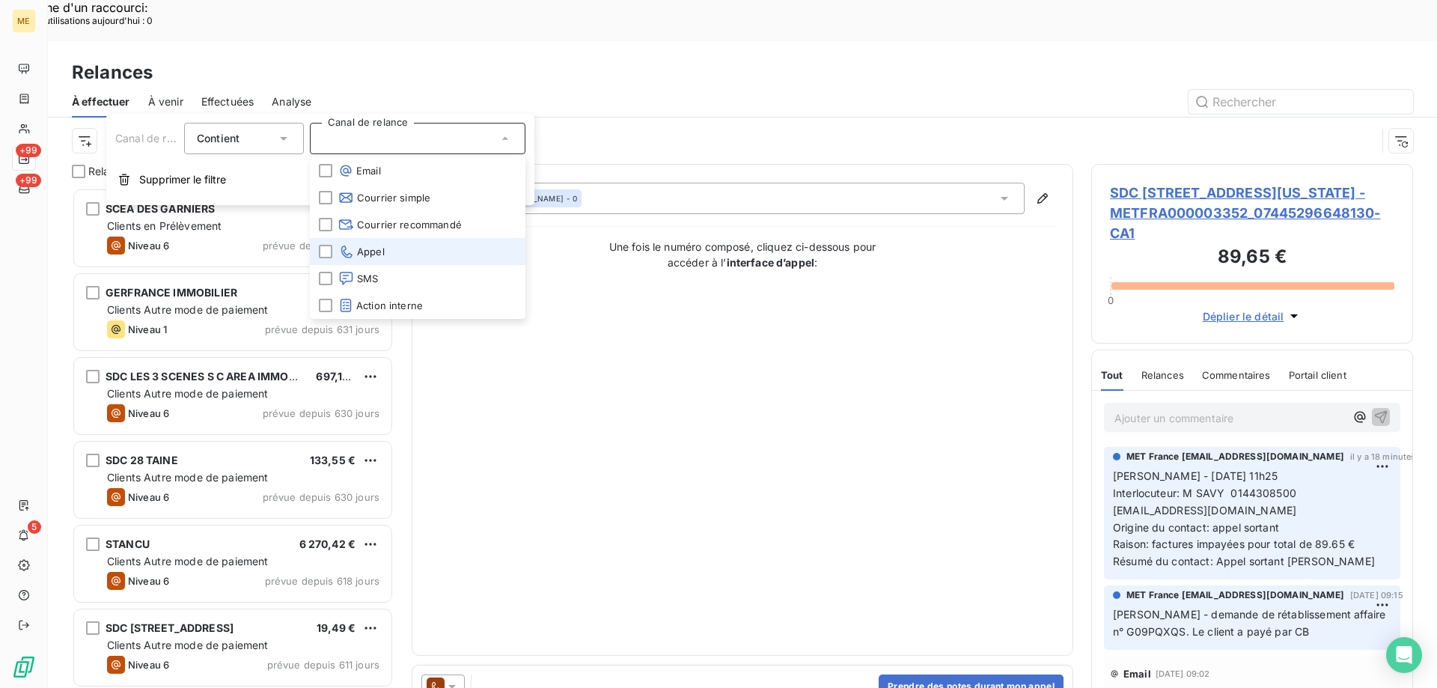
click at [397, 252] on li "Appel" at bounding box center [418, 251] width 216 height 27
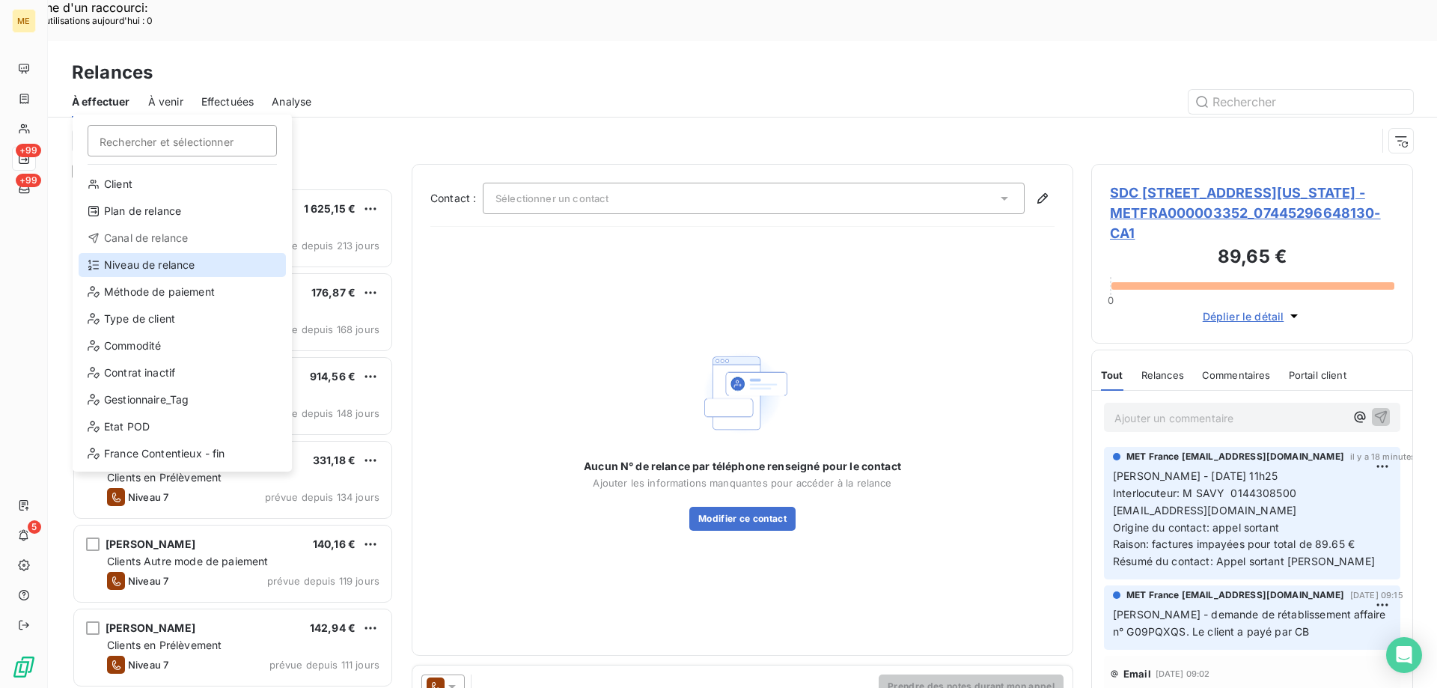
click at [133, 260] on div "Niveau de relance" at bounding box center [182, 265] width 207 height 24
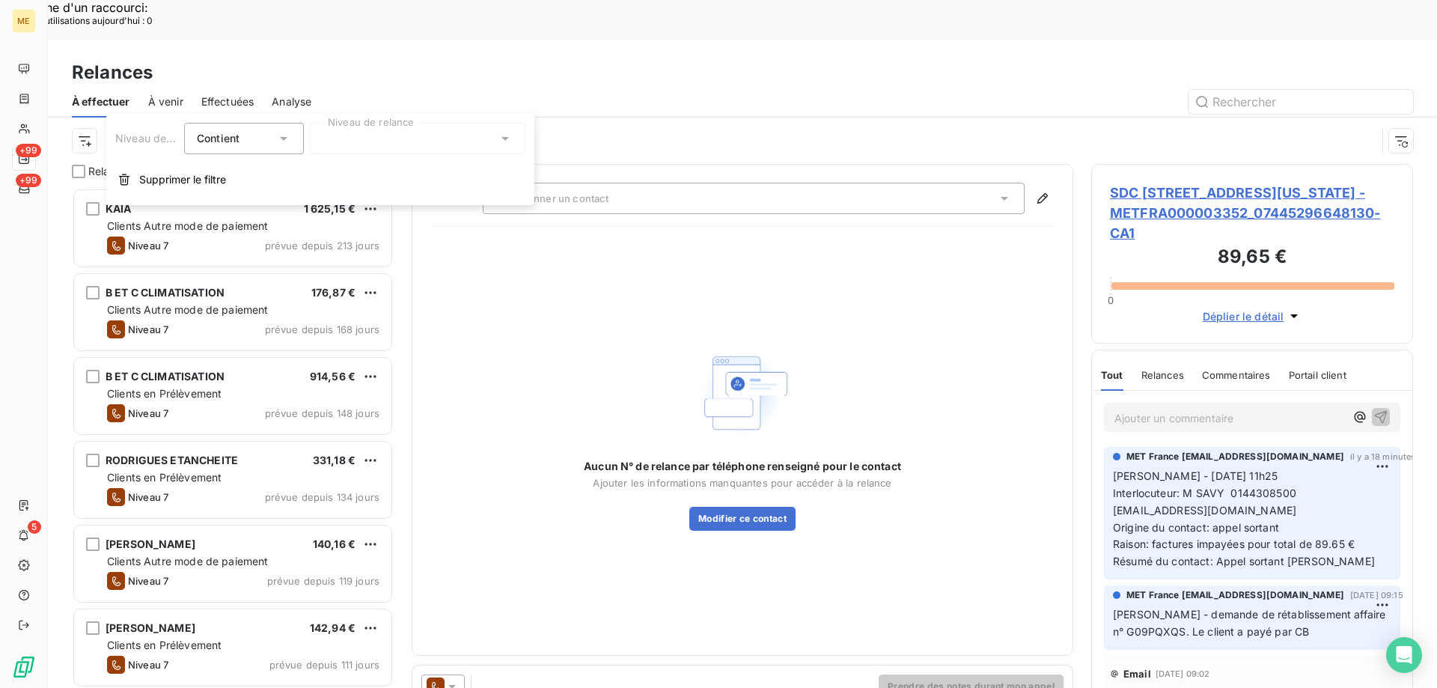
click at [376, 148] on div at bounding box center [418, 138] width 216 height 31
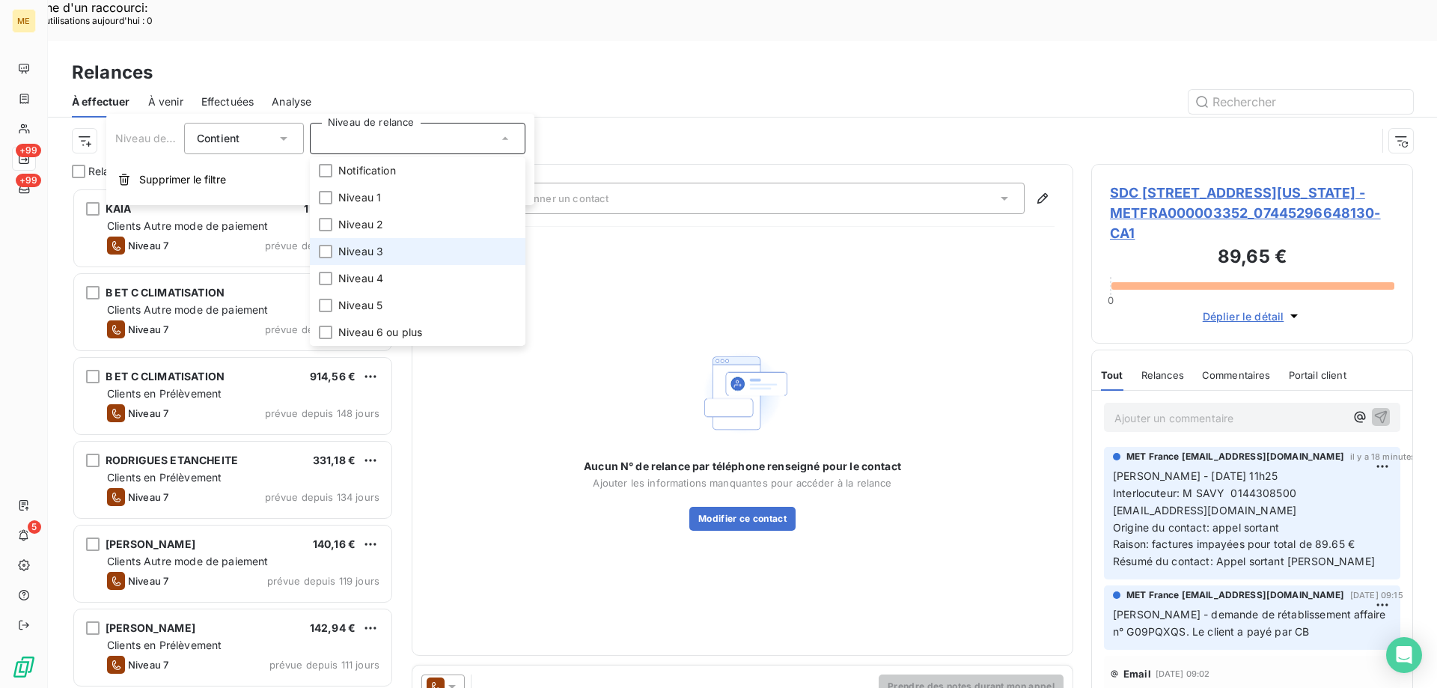
click at [419, 251] on li "Niveau 3" at bounding box center [418, 251] width 216 height 27
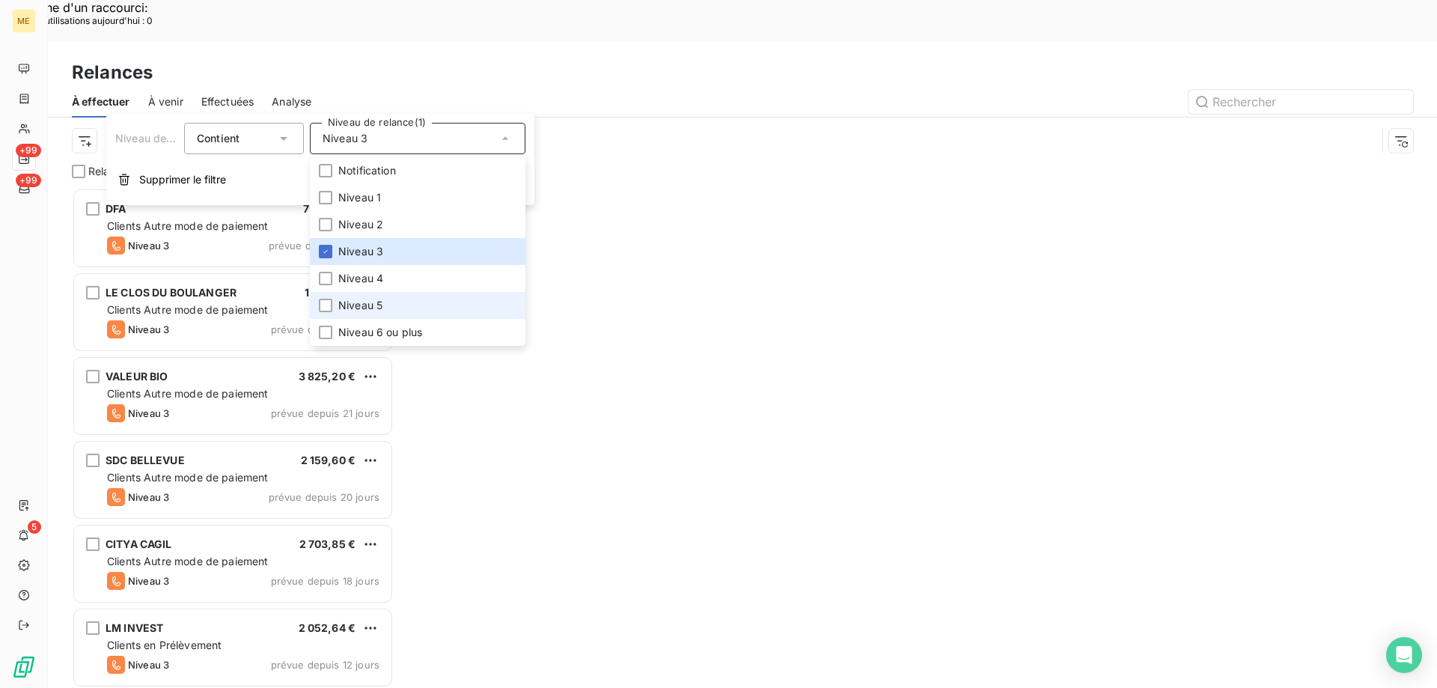
scroll to position [530, 311]
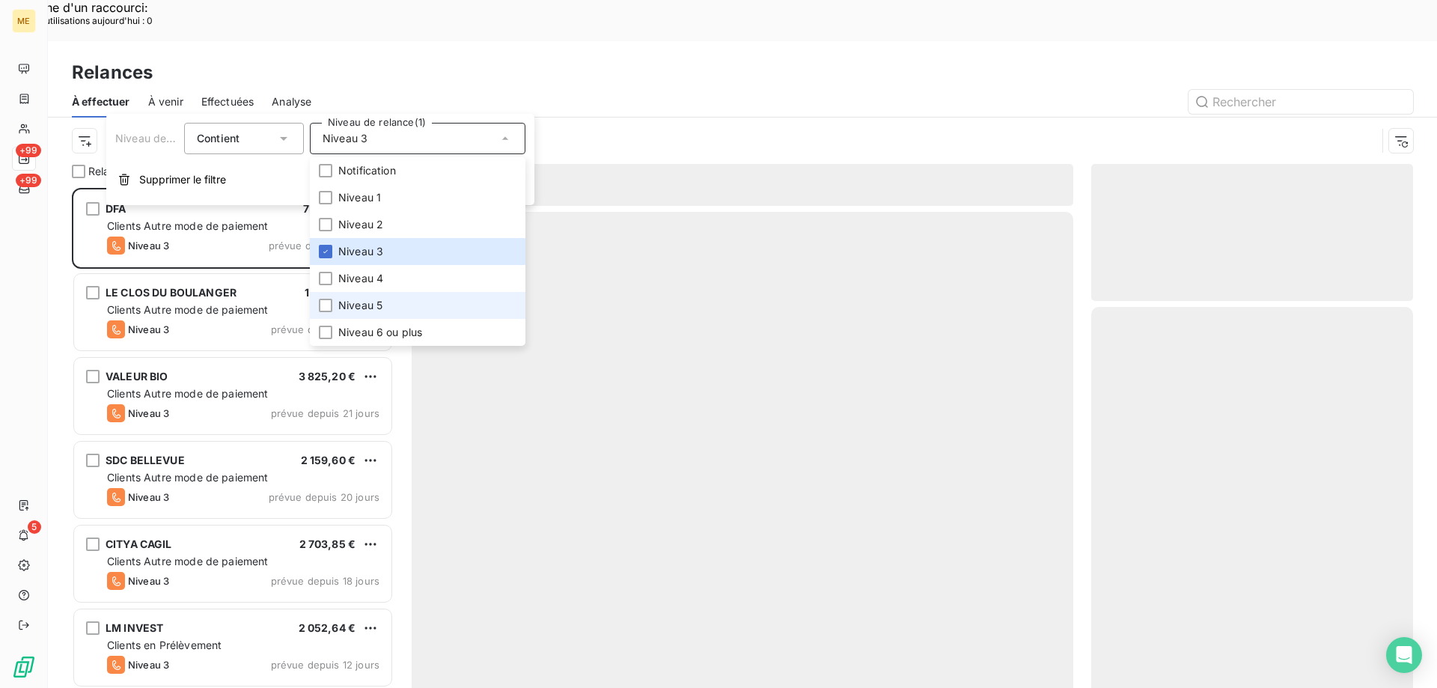
click at [403, 300] on li "Niveau 5" at bounding box center [418, 305] width 216 height 27
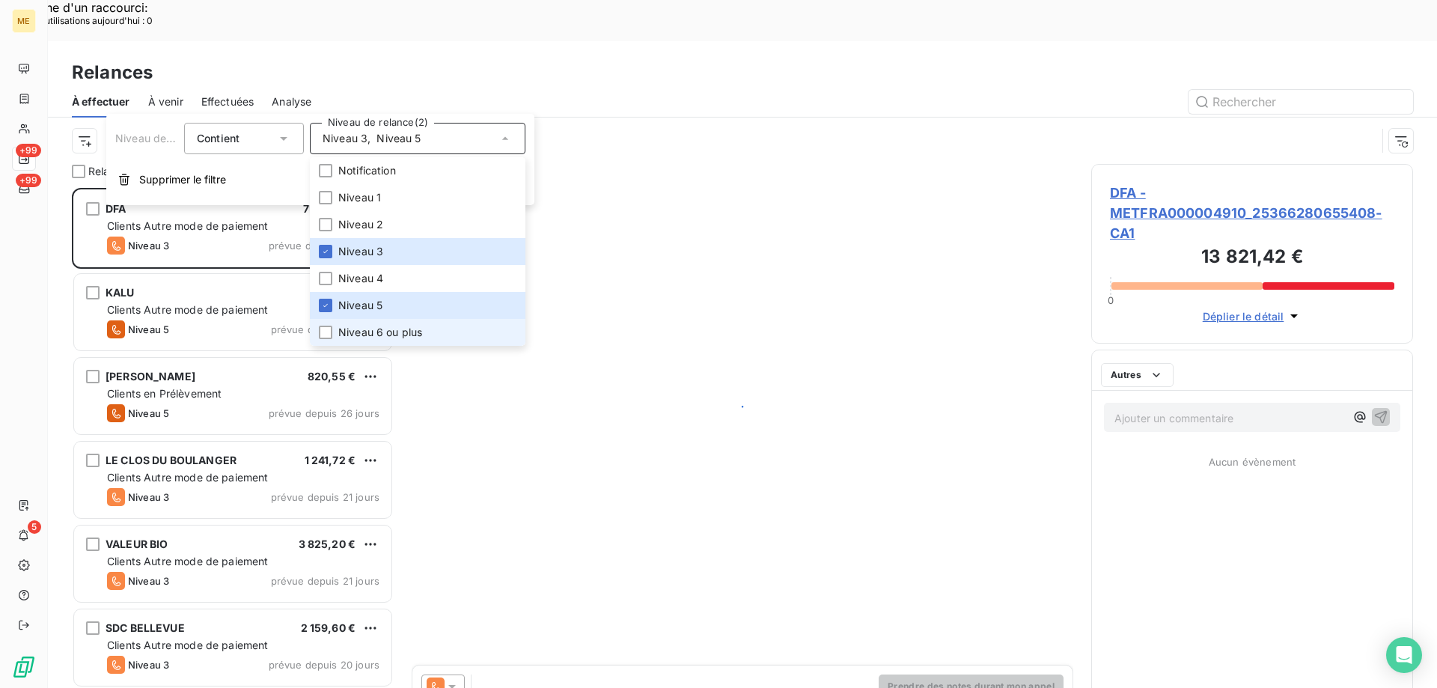
click at [412, 332] on span "Niveau 6 ou plus" at bounding box center [380, 332] width 84 height 15
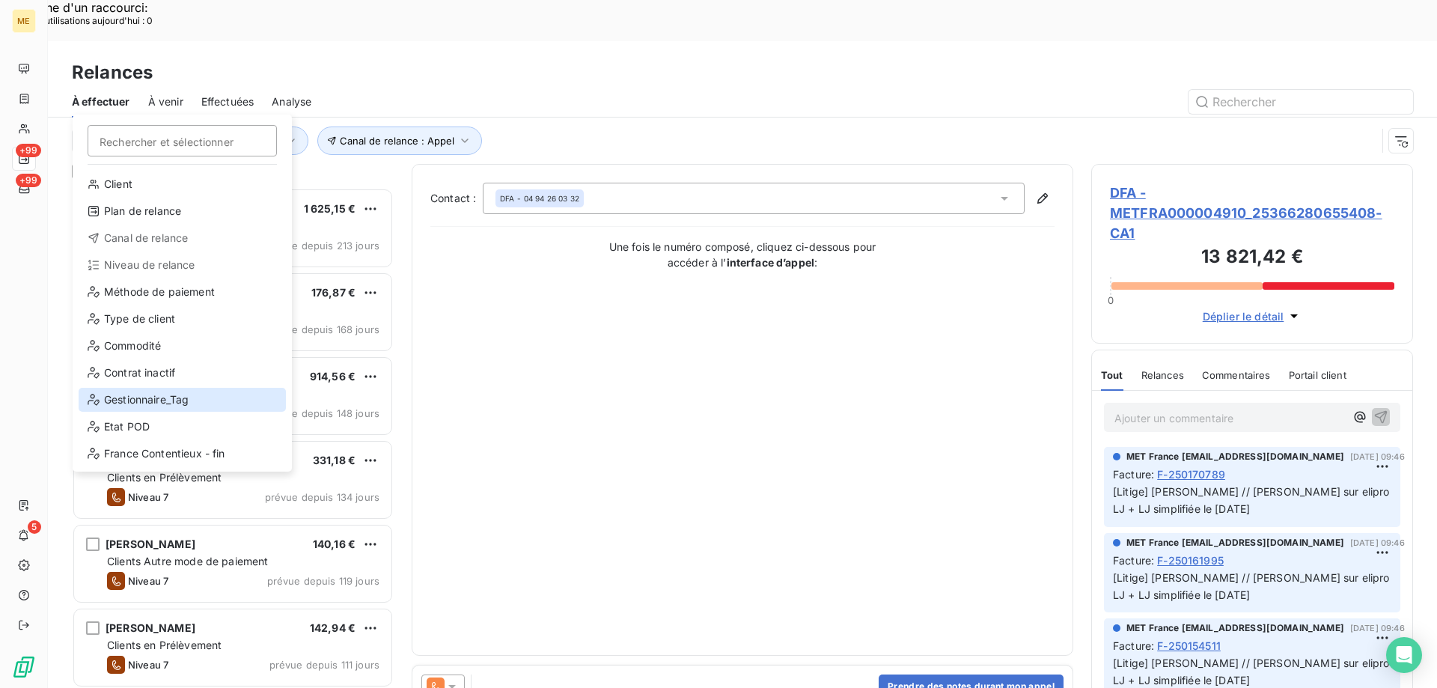
click at [141, 398] on div "Gestionnaire_Tag" at bounding box center [182, 400] width 207 height 24
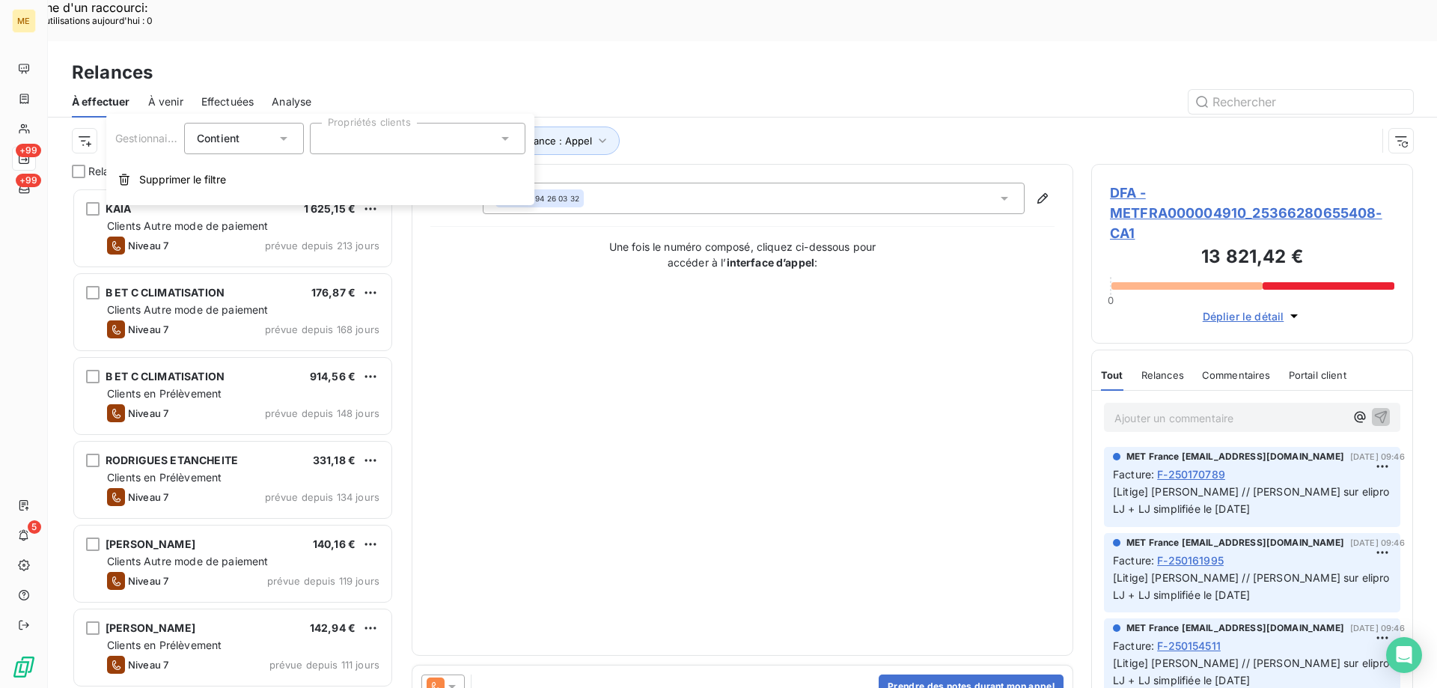
click at [441, 129] on div at bounding box center [418, 138] width 216 height 31
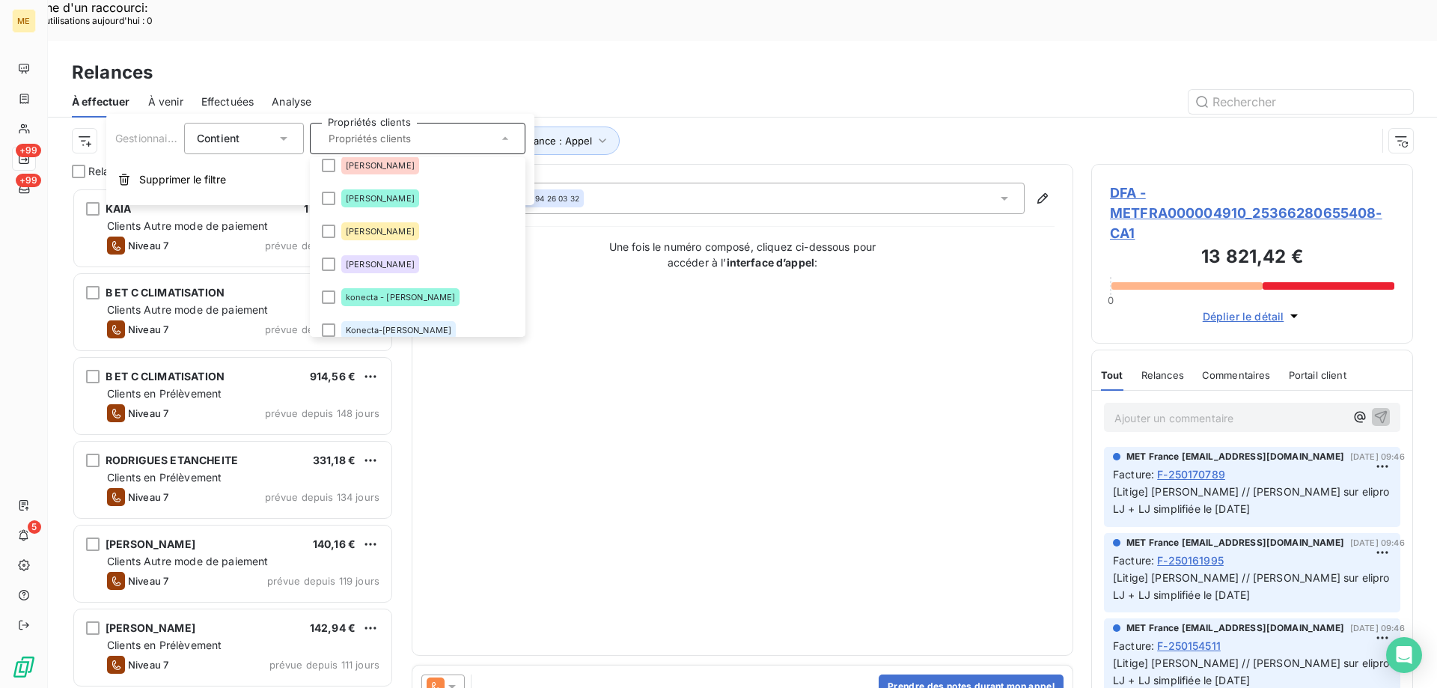
scroll to position [225, 0]
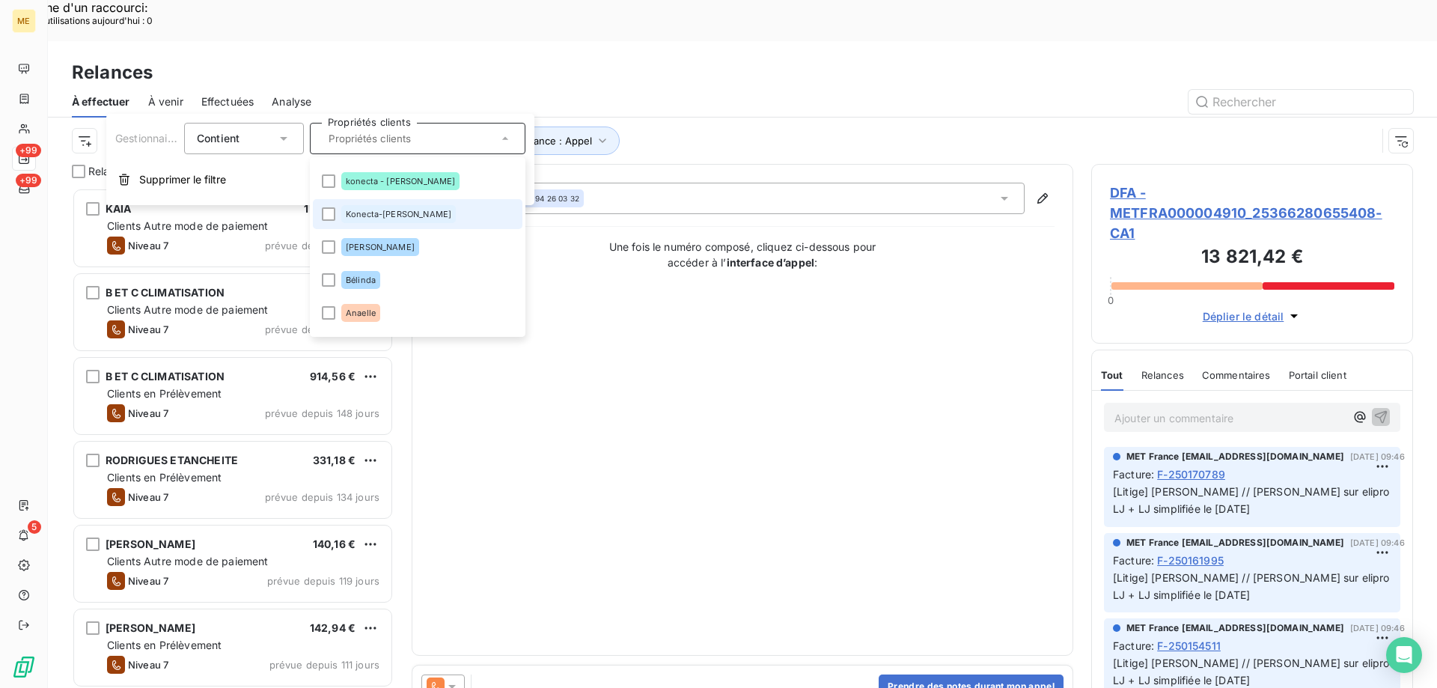
click at [374, 222] on div "Konecta-[PERSON_NAME]" at bounding box center [398, 214] width 115 height 18
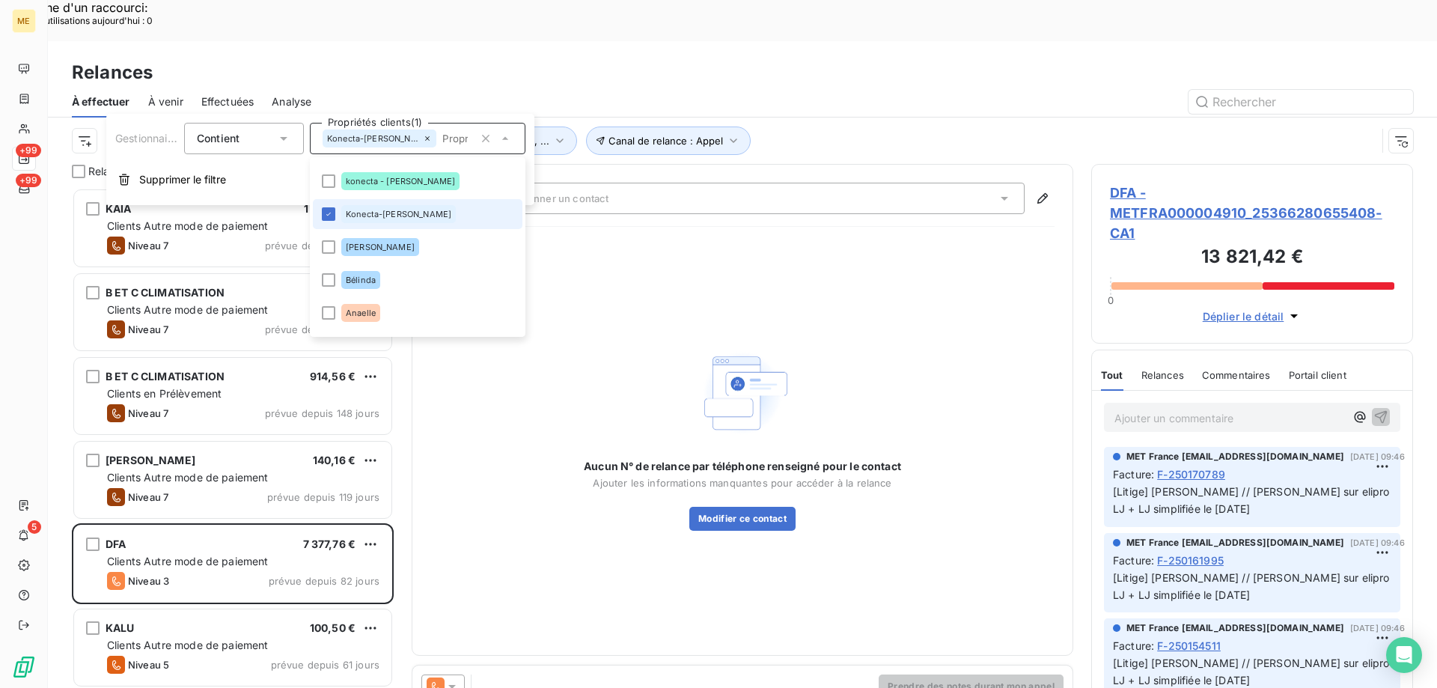
scroll to position [530, 311]
click at [904, 260] on div "Aucun N° de relance par téléphone renseigné pour le contact Ajouter les informa…" at bounding box center [742, 438] width 624 height 398
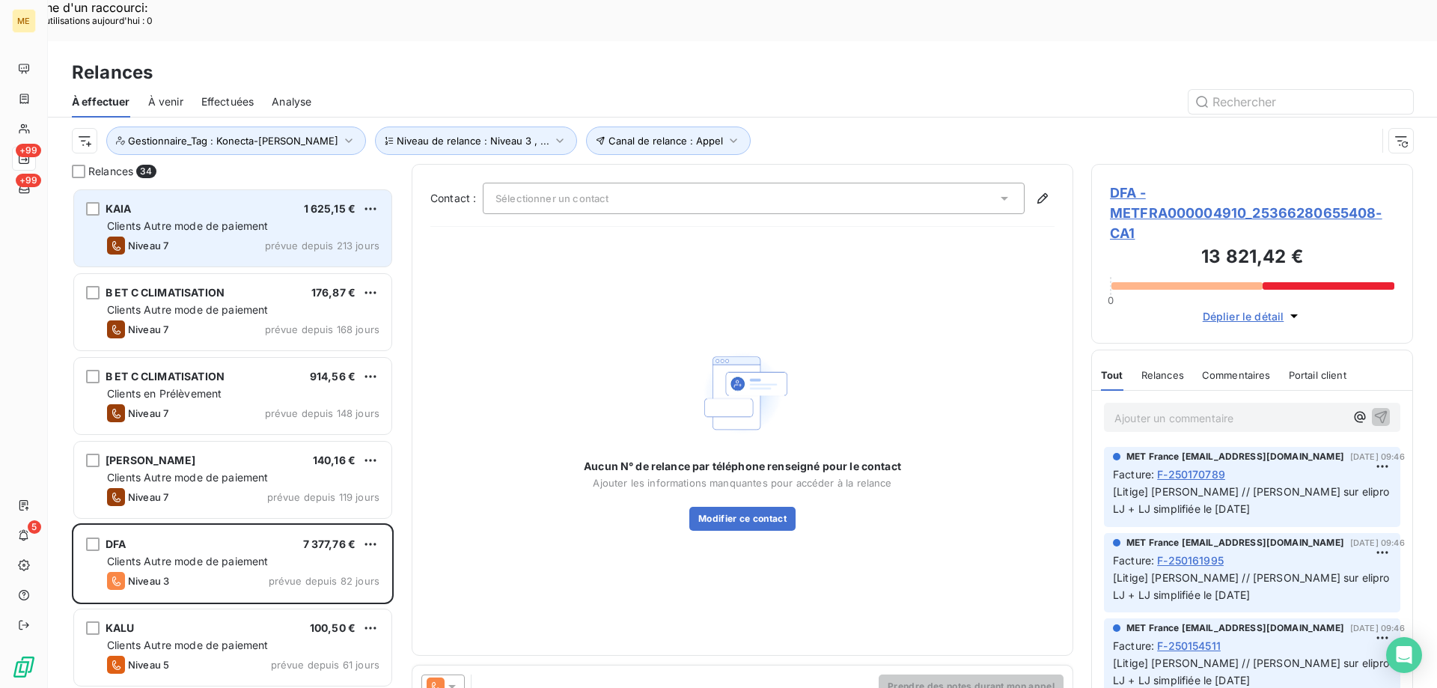
click at [205, 236] on div "Niveau 7 prévue depuis 213 jours" at bounding box center [243, 245] width 272 height 18
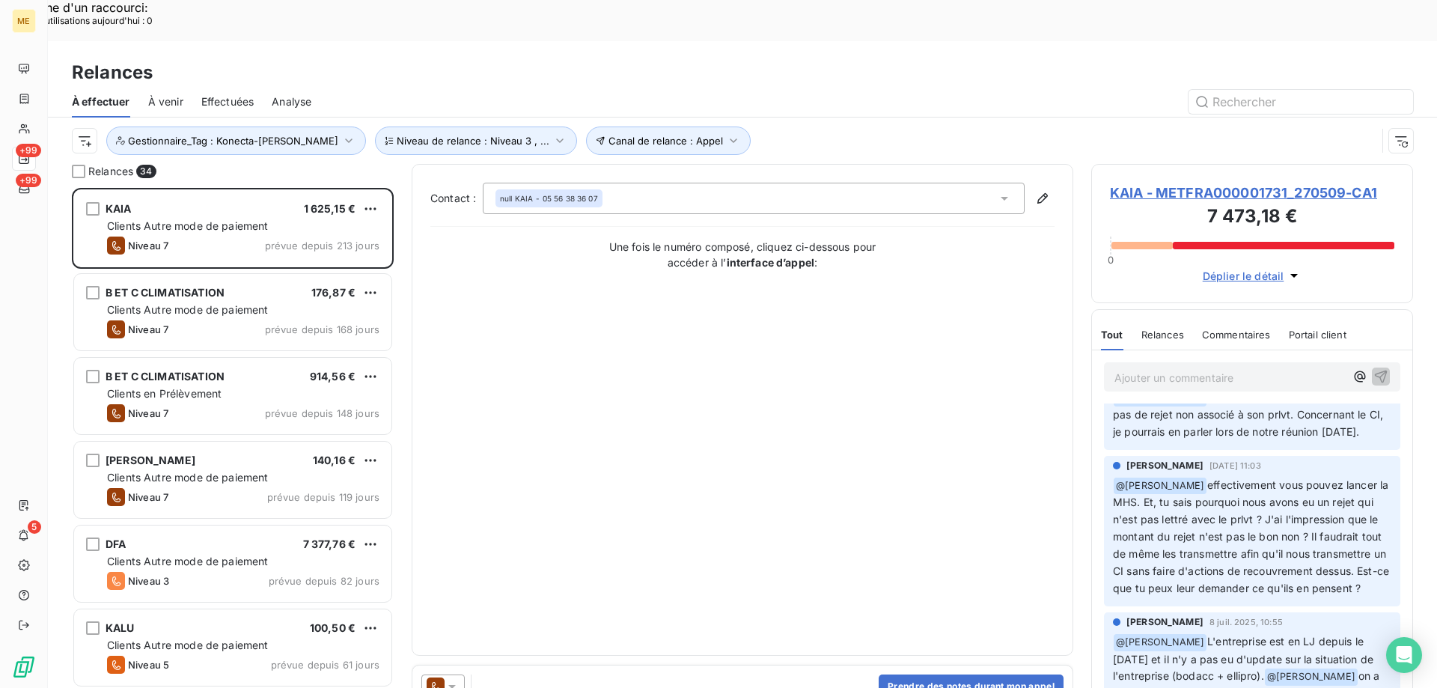
scroll to position [674, 0]
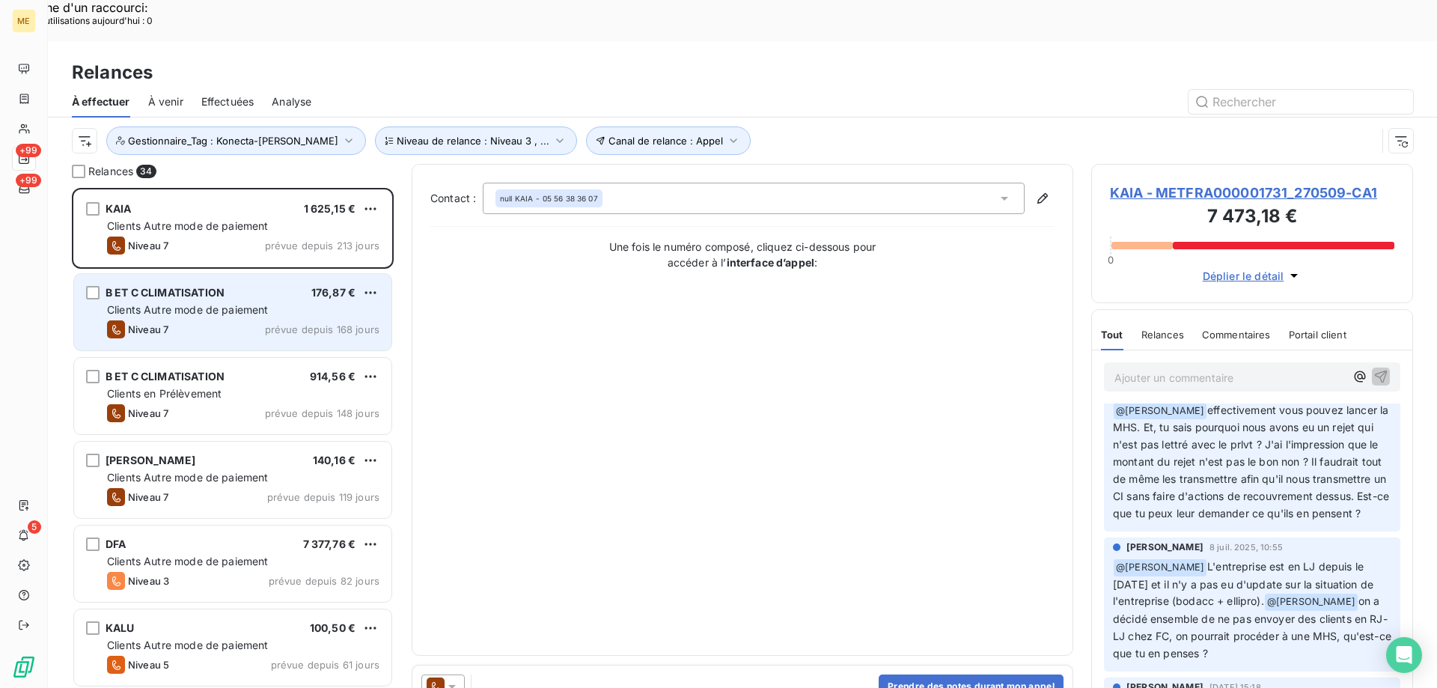
click at [247, 286] on div "B ET C CLIMATISATION 176,87 €" at bounding box center [243, 292] width 272 height 13
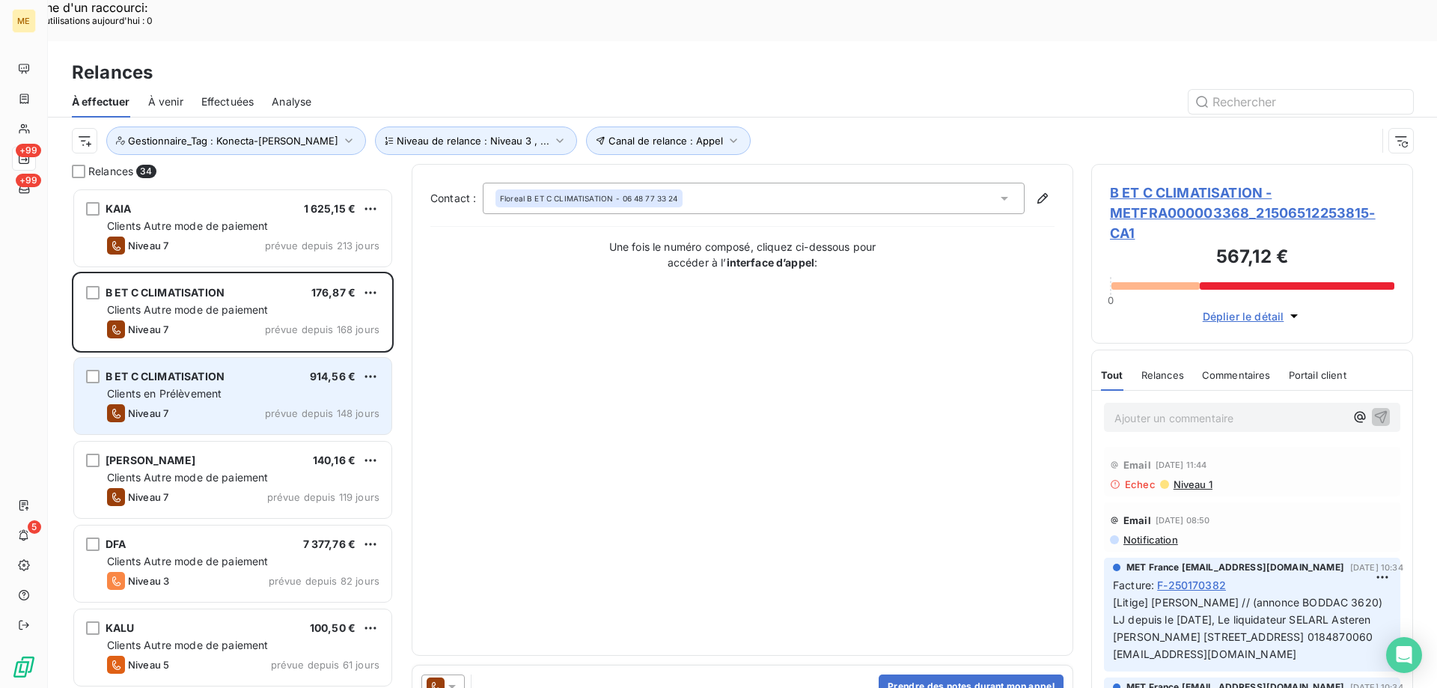
click at [210, 361] on div "B ET C CLIMATISATION 914,56 € Clients en Prélèvement Niveau 7 prévue depuis 148…" at bounding box center [232, 396] width 317 height 76
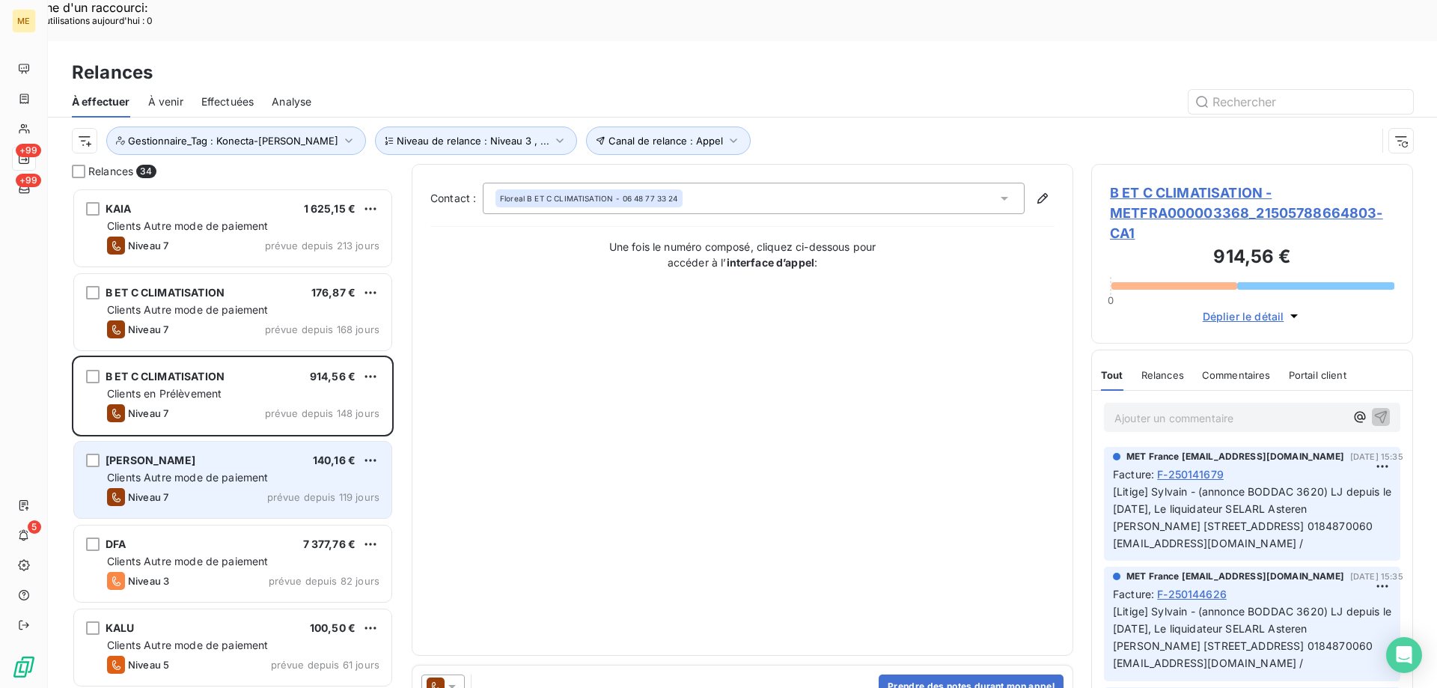
click at [178, 488] on div "Niveau 7 prévue depuis 119 jours" at bounding box center [243, 497] width 272 height 18
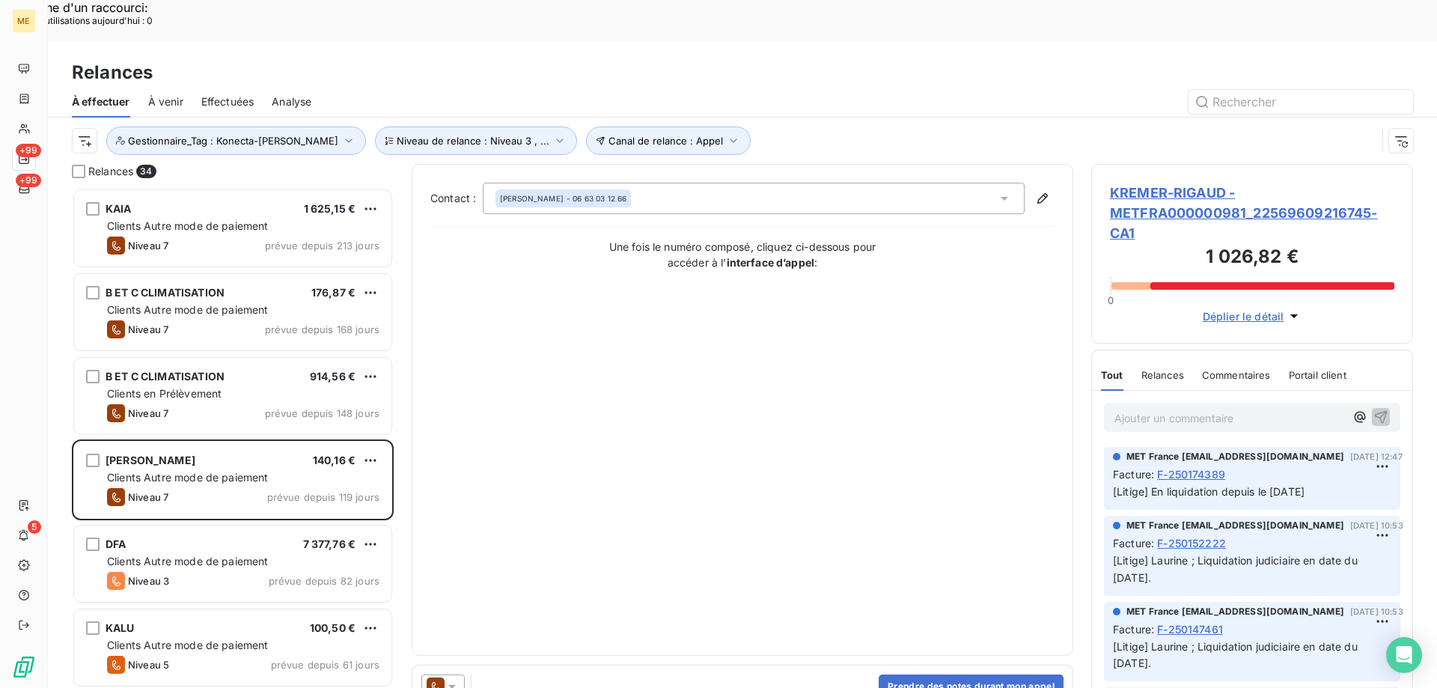
click at [1126, 194] on span "KREMER-RIGAUD - METFRA000000981_22569609216745-CA1" at bounding box center [1252, 213] width 284 height 61
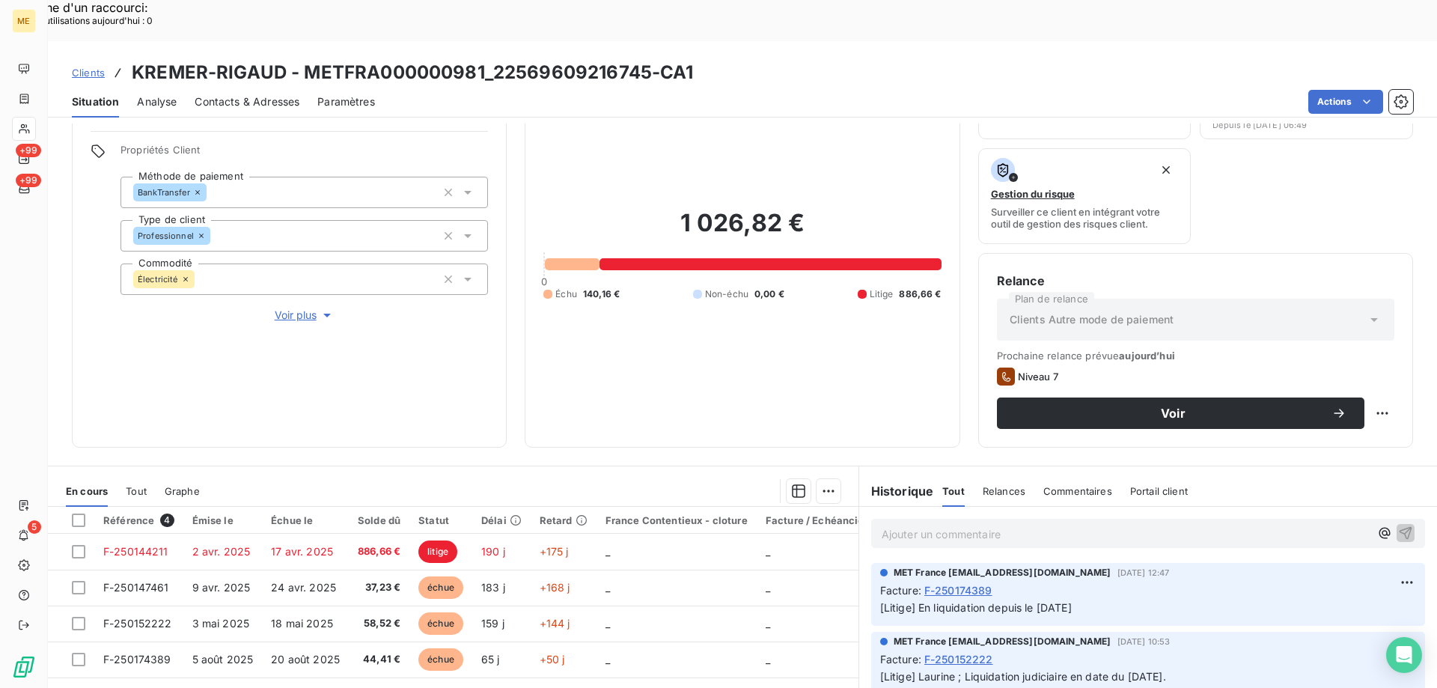
scroll to position [200, 0]
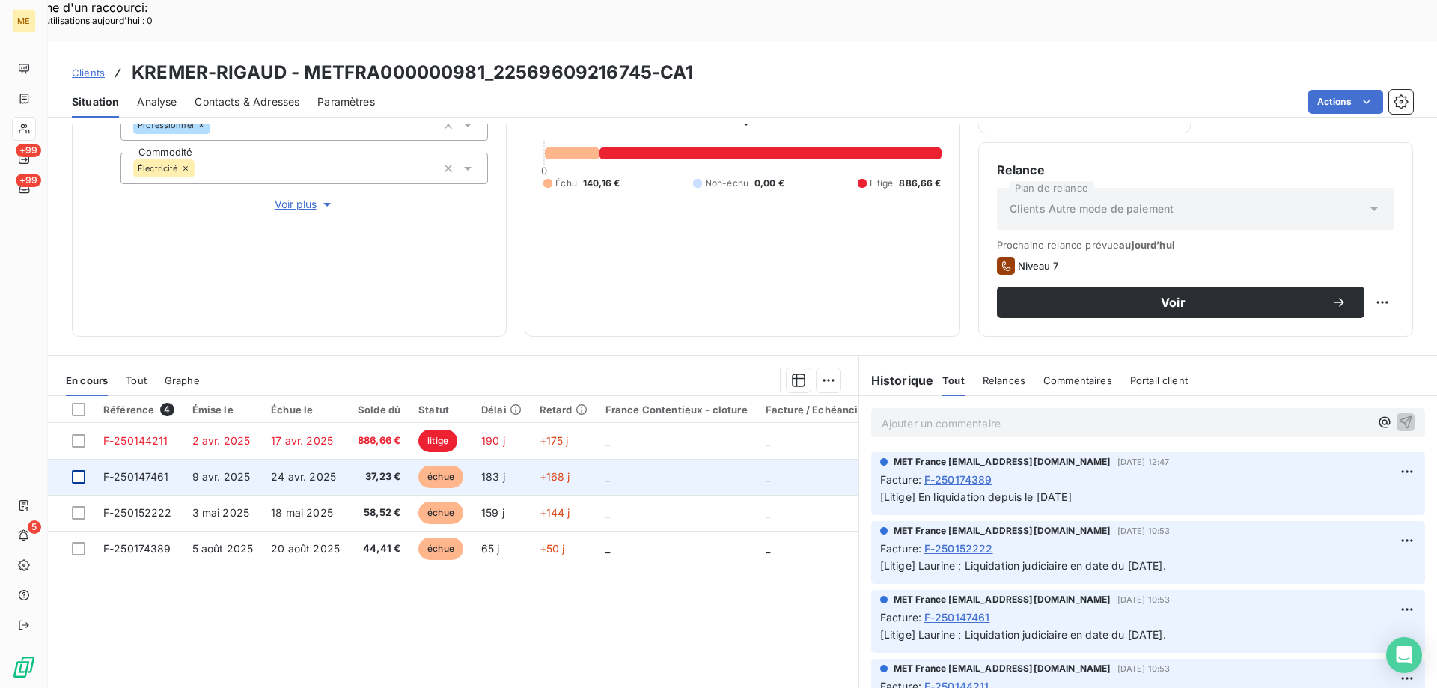
click at [79, 470] on div at bounding box center [78, 476] width 13 height 13
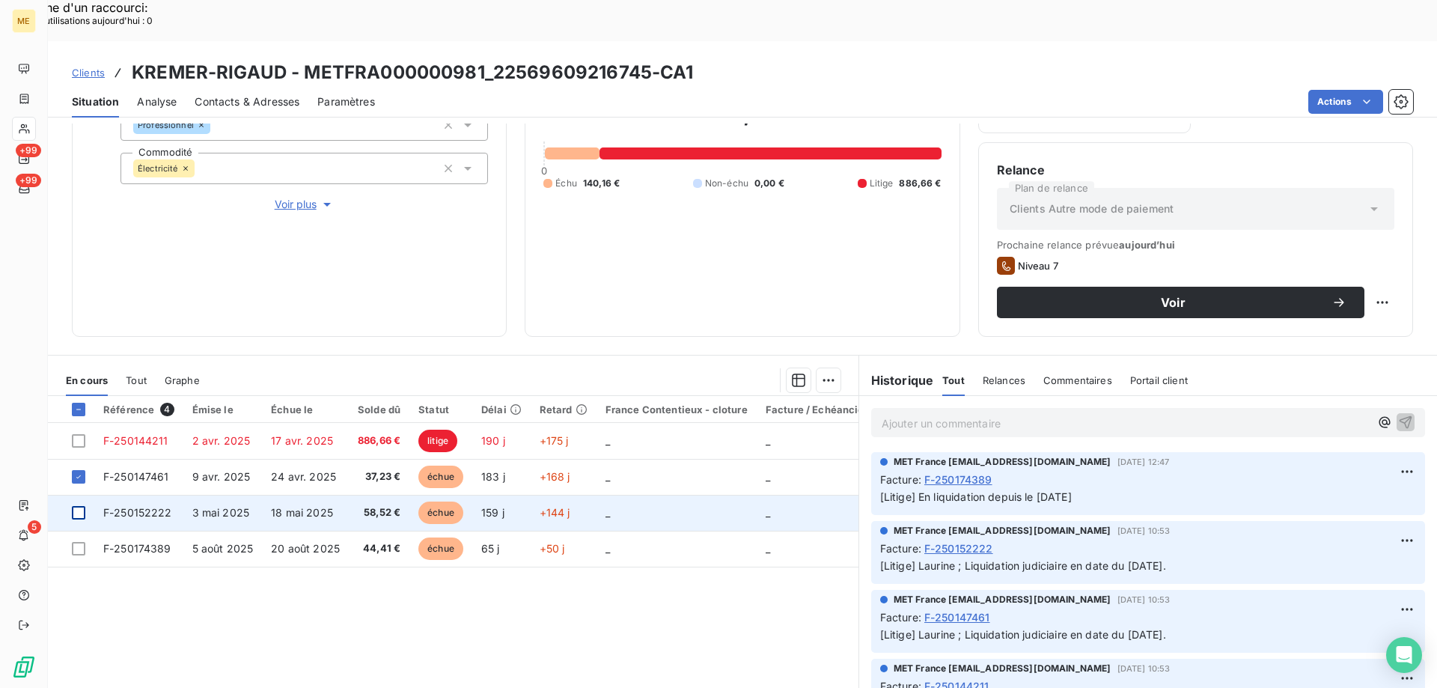
click at [80, 506] on div at bounding box center [78, 512] width 13 height 13
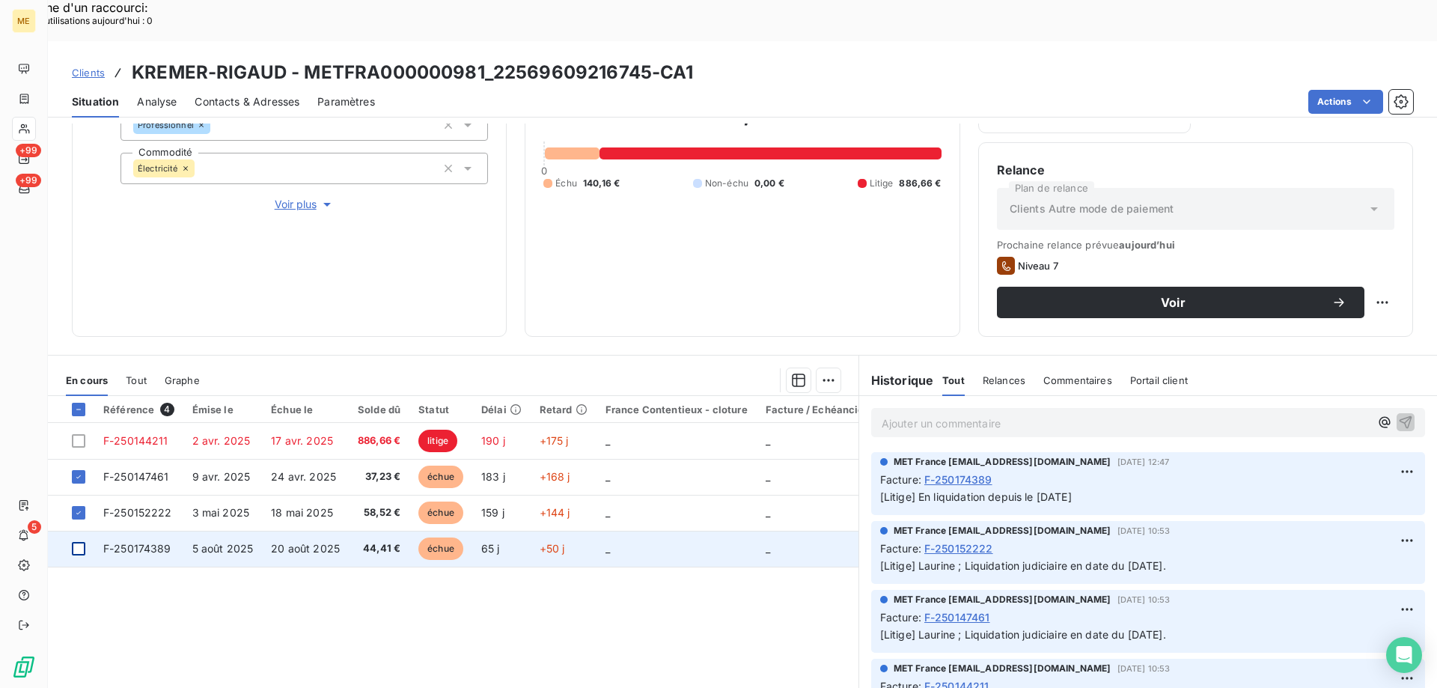
click at [76, 542] on div at bounding box center [78, 548] width 13 height 13
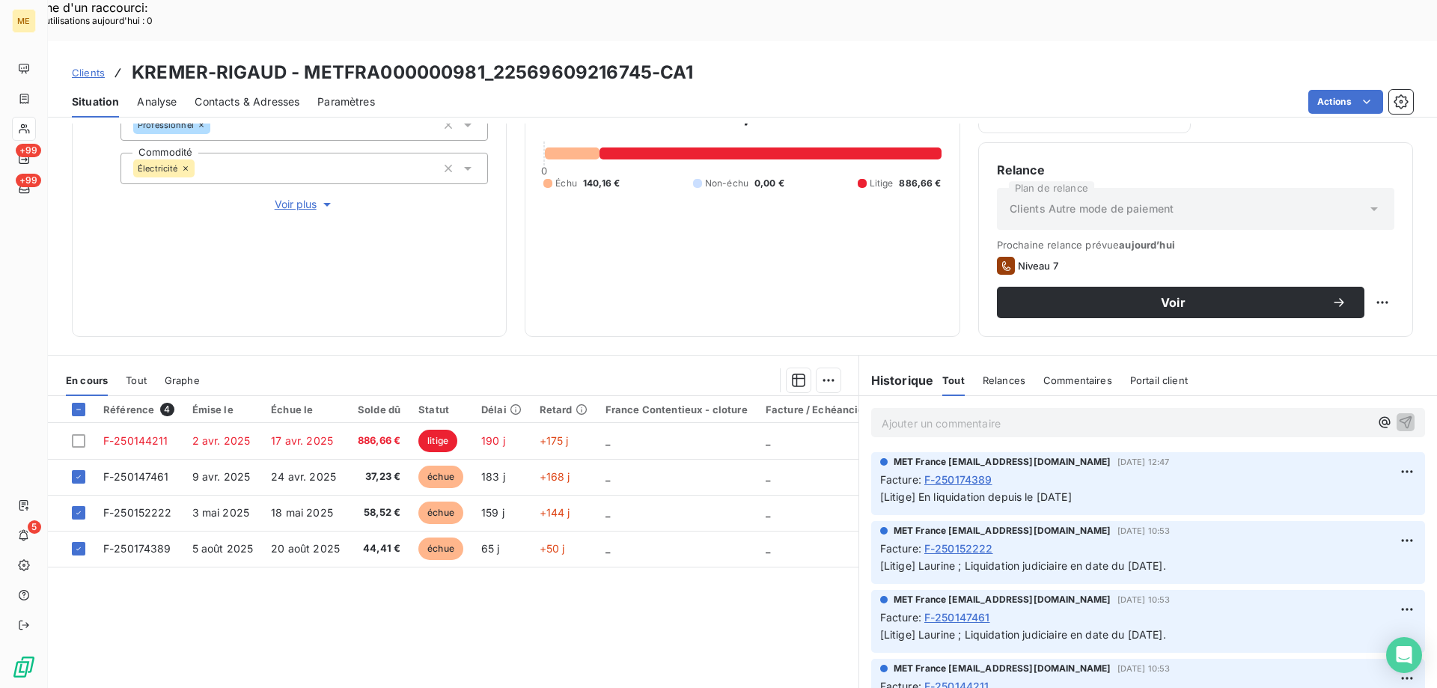
click at [130, 374] on span "Tout" at bounding box center [136, 380] width 21 height 12
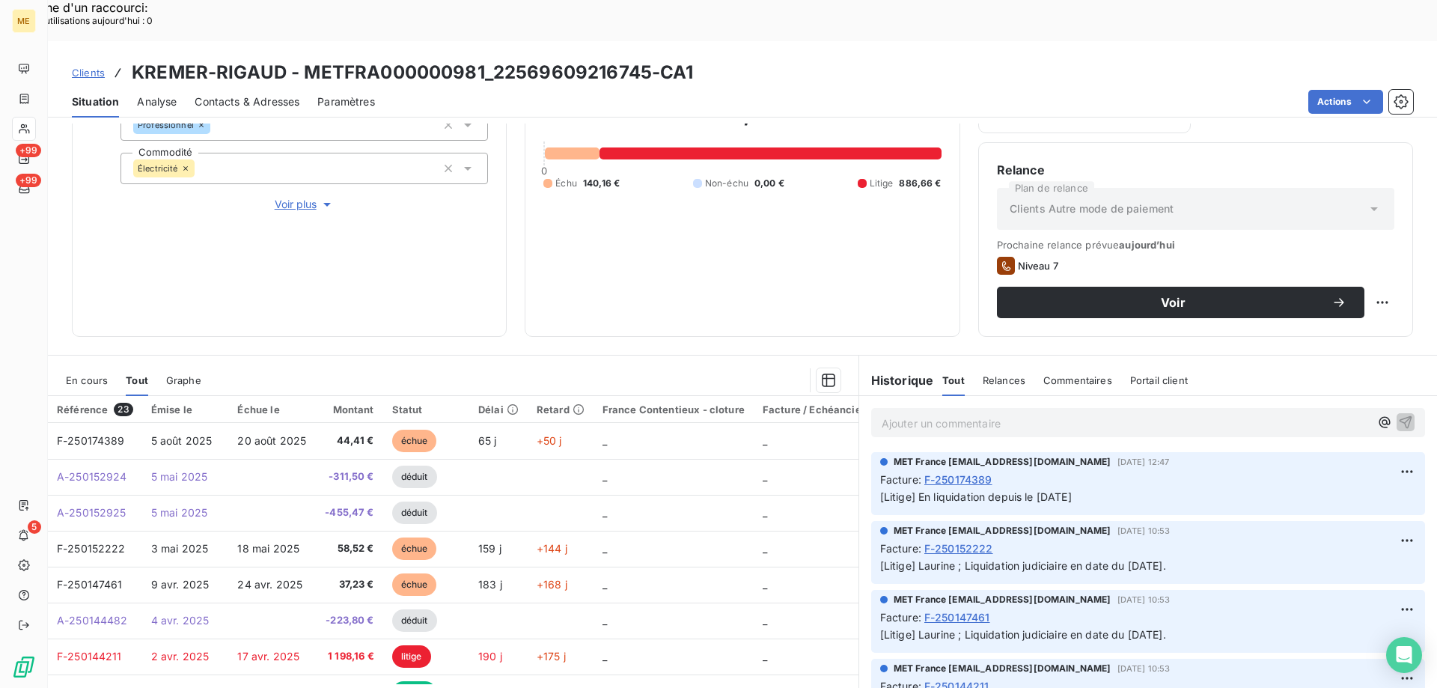
click at [100, 374] on span "En cours" at bounding box center [87, 380] width 42 height 12
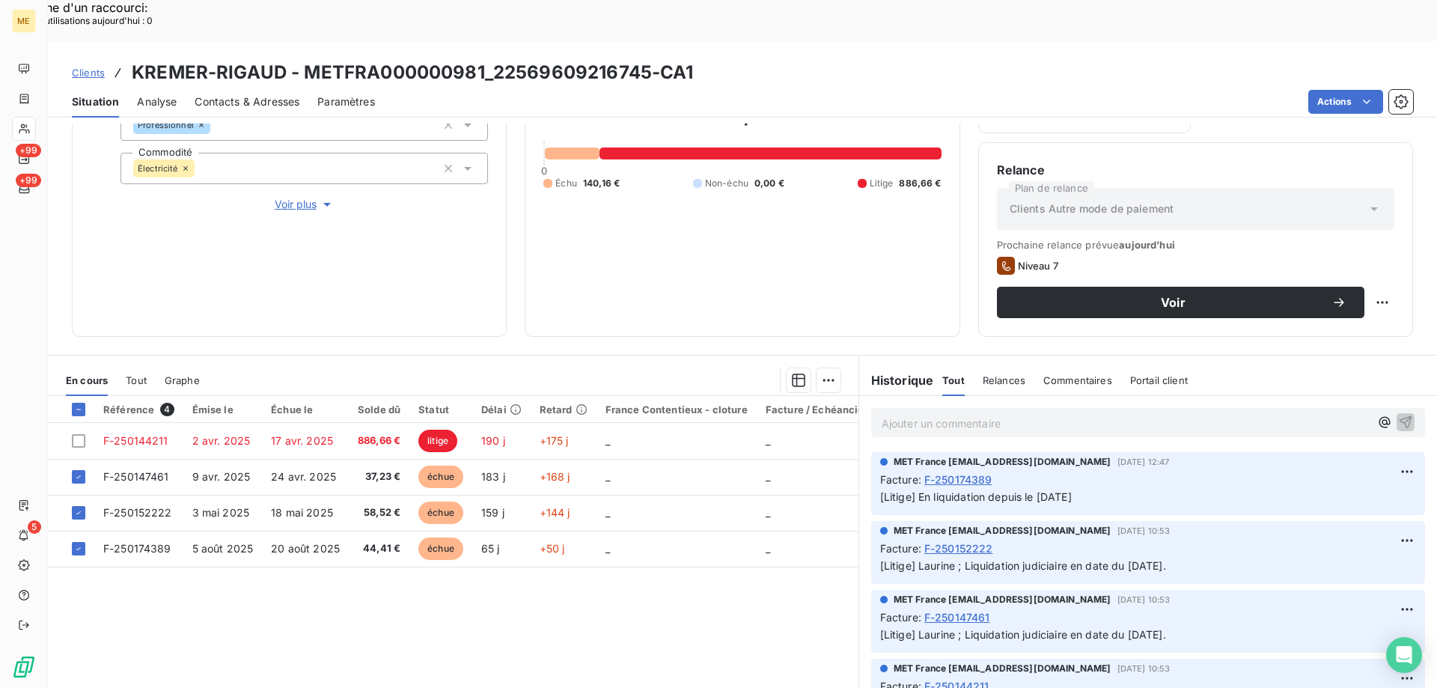
drag, startPoint x: 915, startPoint y: 454, endPoint x: 1084, endPoint y: 460, distance: 168.5
click at [1072, 490] on span "[Litige] En liquidation depuis le 04/02/2025" at bounding box center [976, 496] width 192 height 13
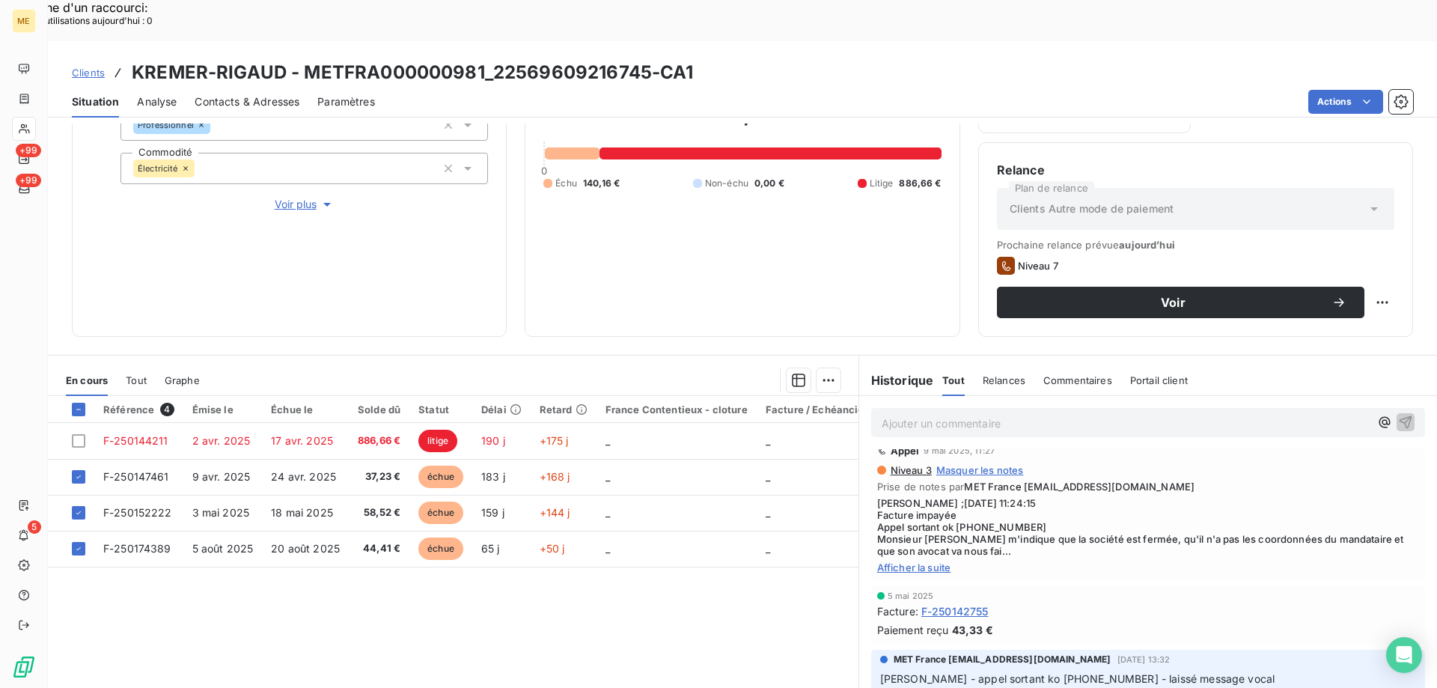
scroll to position [449, 0]
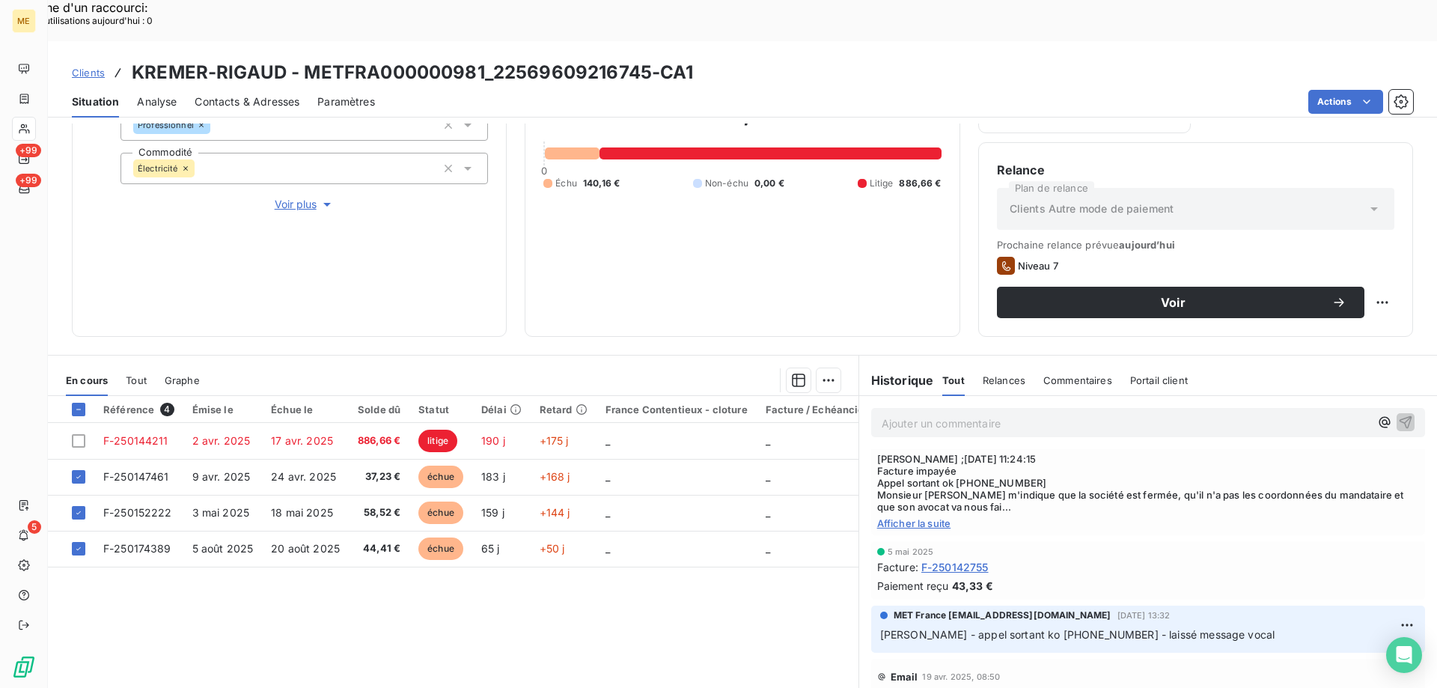
click at [919, 517] on span "Afficher la suite" at bounding box center [1148, 523] width 542 height 12
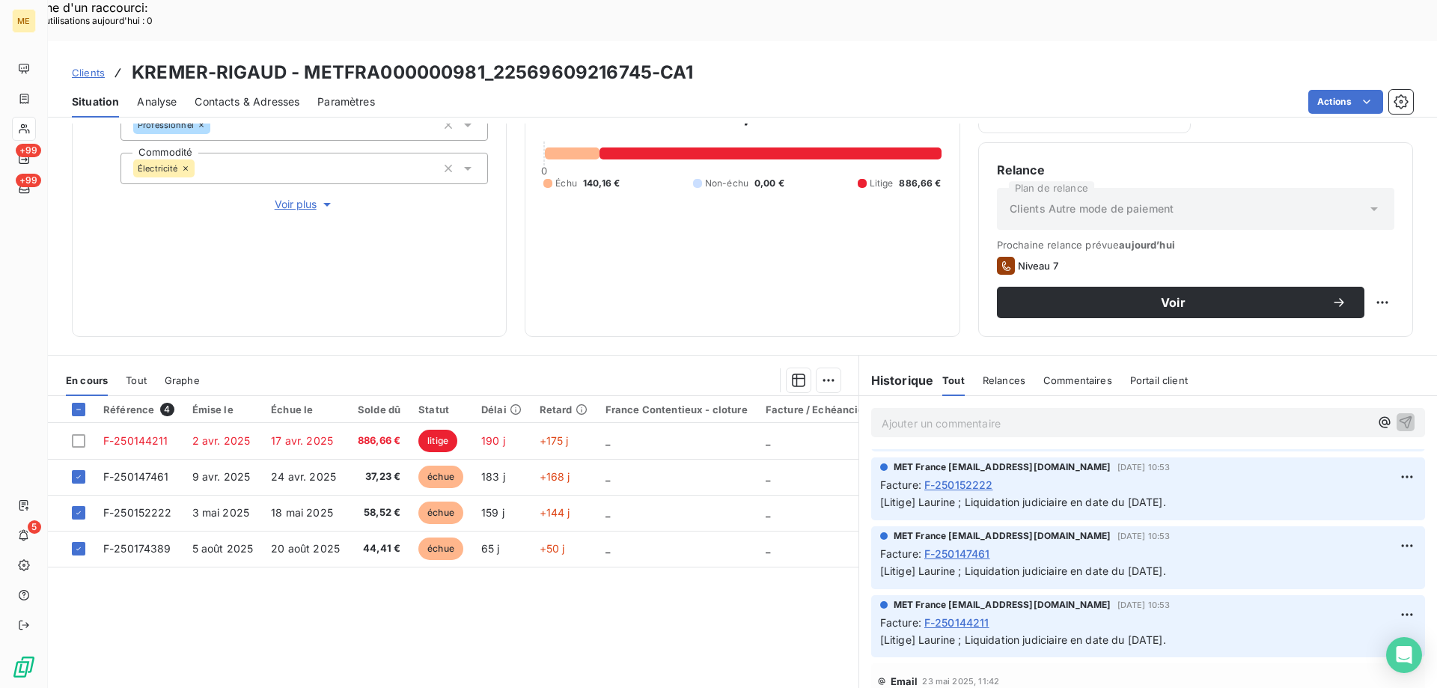
scroll to position [0, 0]
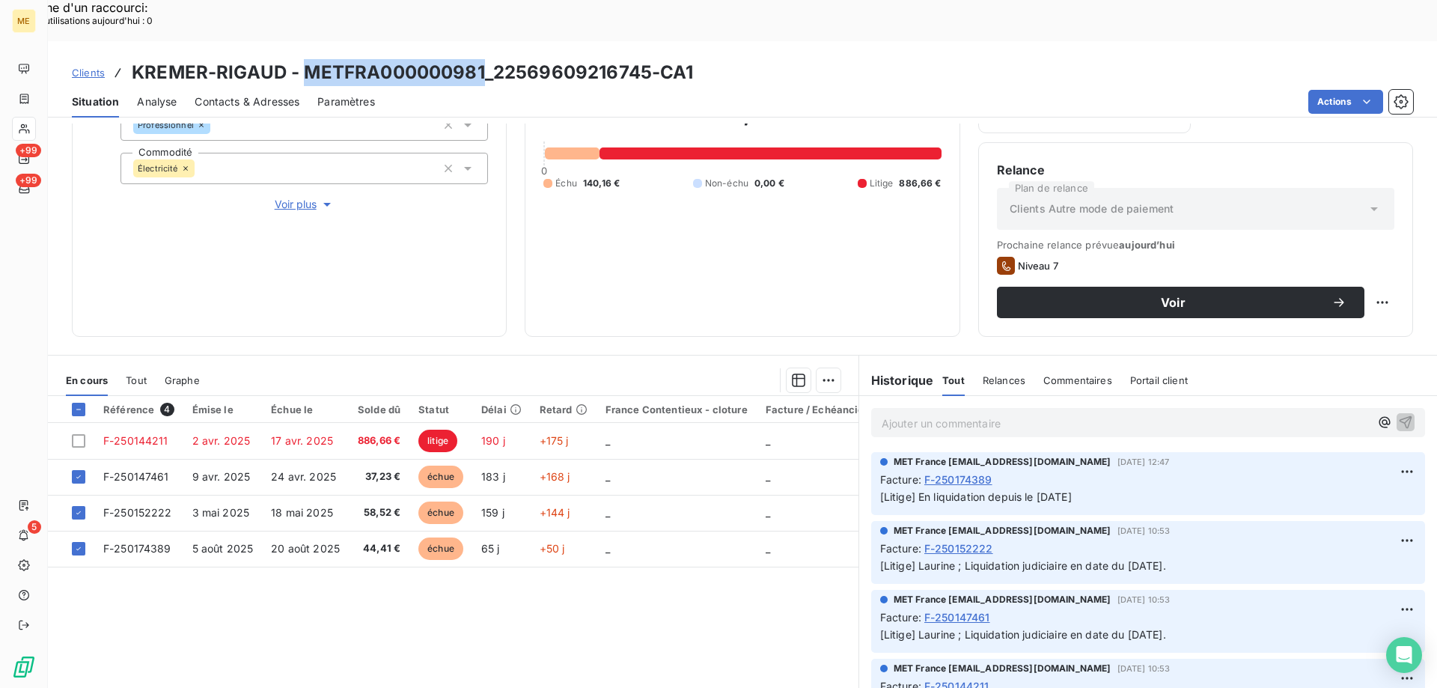
drag, startPoint x: 303, startPoint y: 31, endPoint x: 480, endPoint y: 37, distance: 177.5
click at [480, 59] on h3 "KREMER-RIGAUD - METFRA000000981_22569609216745-CA1" at bounding box center [413, 72] width 562 height 27
drag, startPoint x: 911, startPoint y: 458, endPoint x: 1093, endPoint y: 468, distance: 182.9
click at [1093, 468] on div "MET France met-france@recouvrement.met.com 7 août 2025, 12:47 Facture : F-25017…" at bounding box center [1148, 483] width 554 height 63
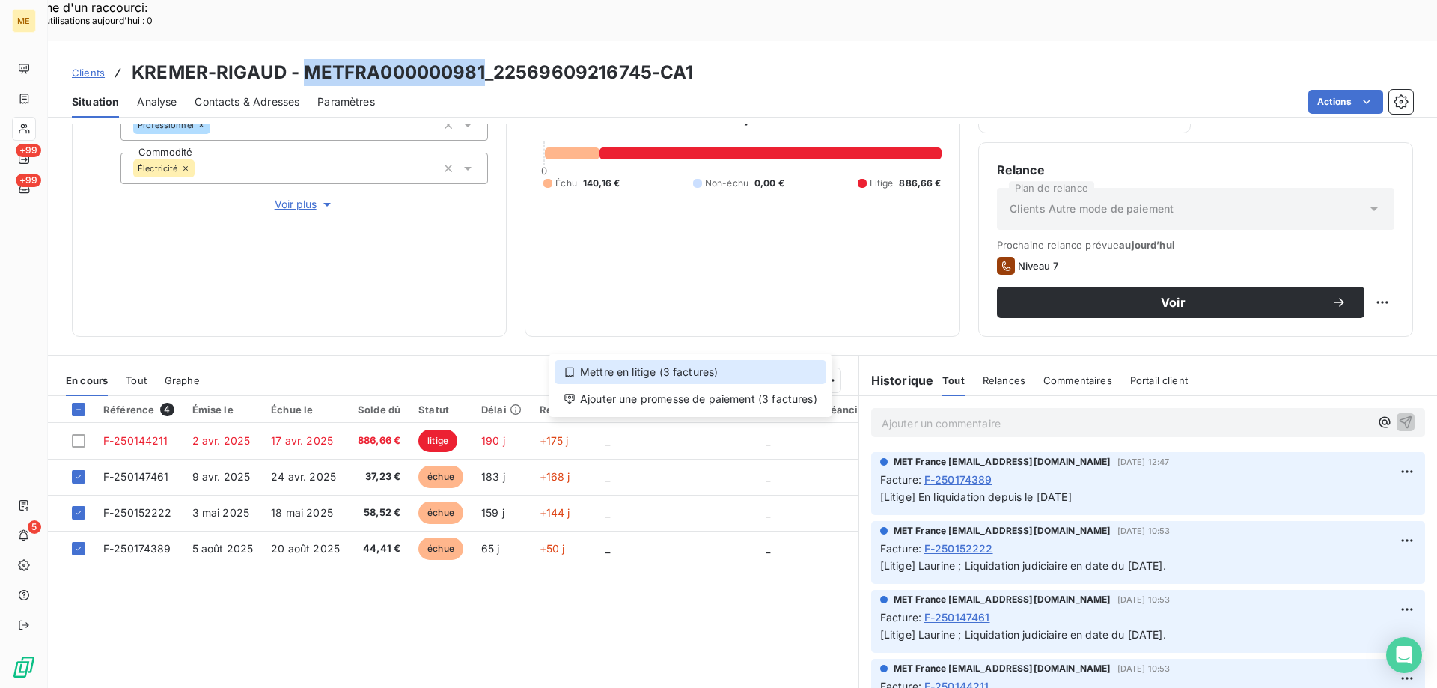
click at [658, 363] on div "Mettre en litige (3 factures)" at bounding box center [691, 372] width 272 height 24
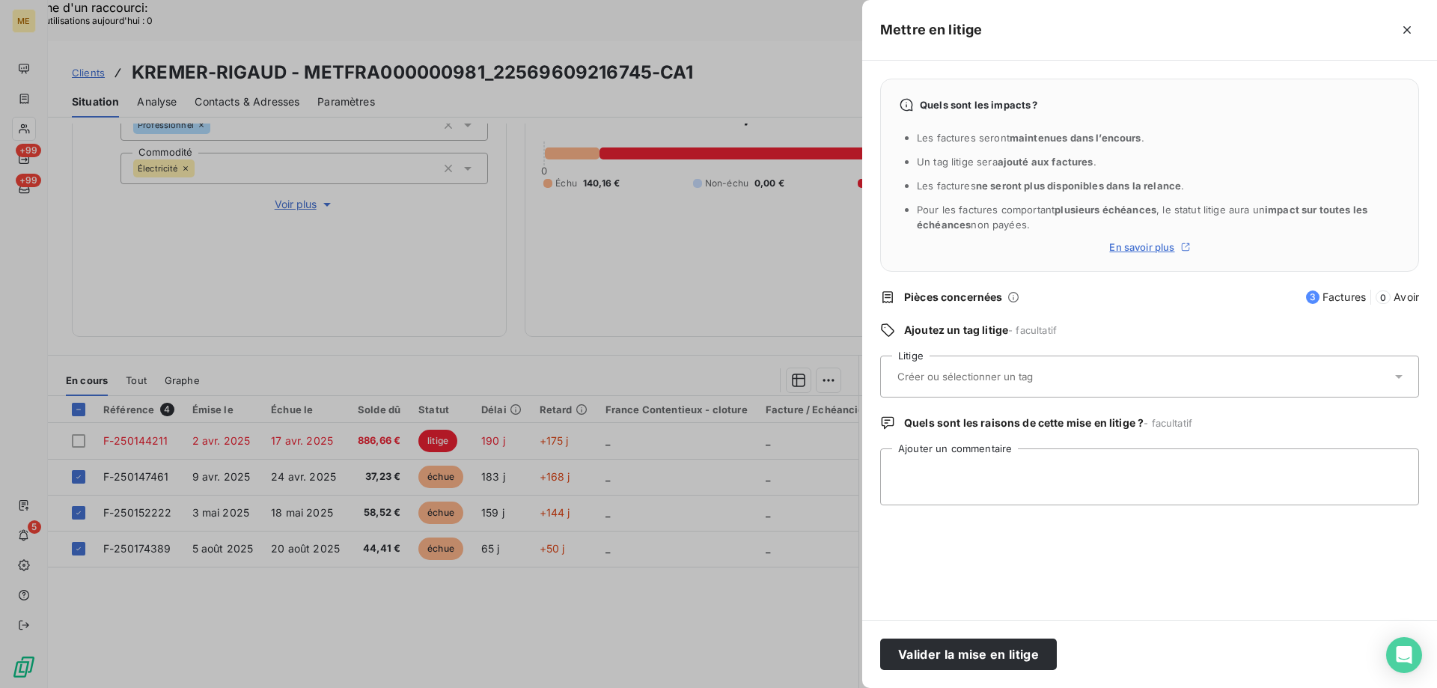
click at [940, 364] on div at bounding box center [1142, 376] width 498 height 31
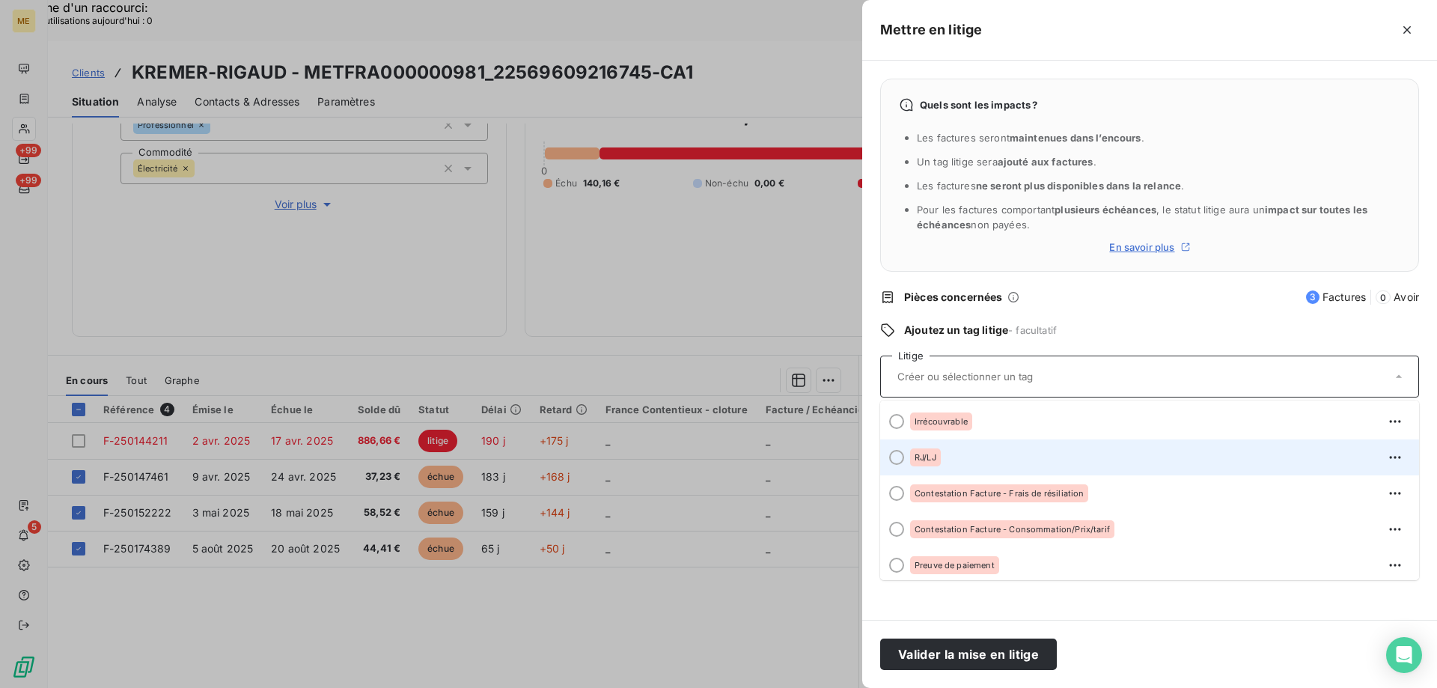
click at [929, 462] on span "RJ/LJ" at bounding box center [926, 457] width 22 height 9
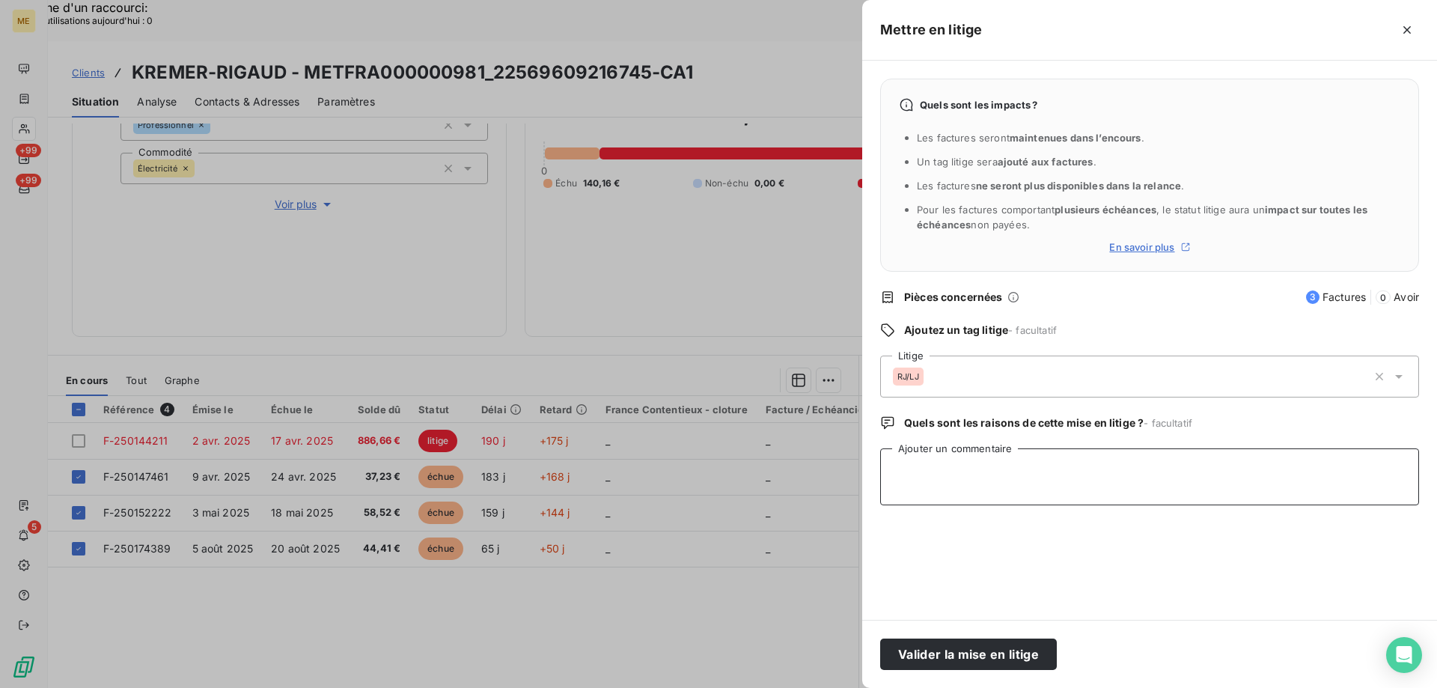
click at [929, 463] on textarea "Ajouter un commentaire" at bounding box center [1149, 476] width 539 height 57
paste textarea "En liquidation depuis le [DATE]"
type textarea "En liquidation depuis le [DATE]"
click at [968, 658] on button "Valider la mise en litige" at bounding box center [968, 653] width 177 height 31
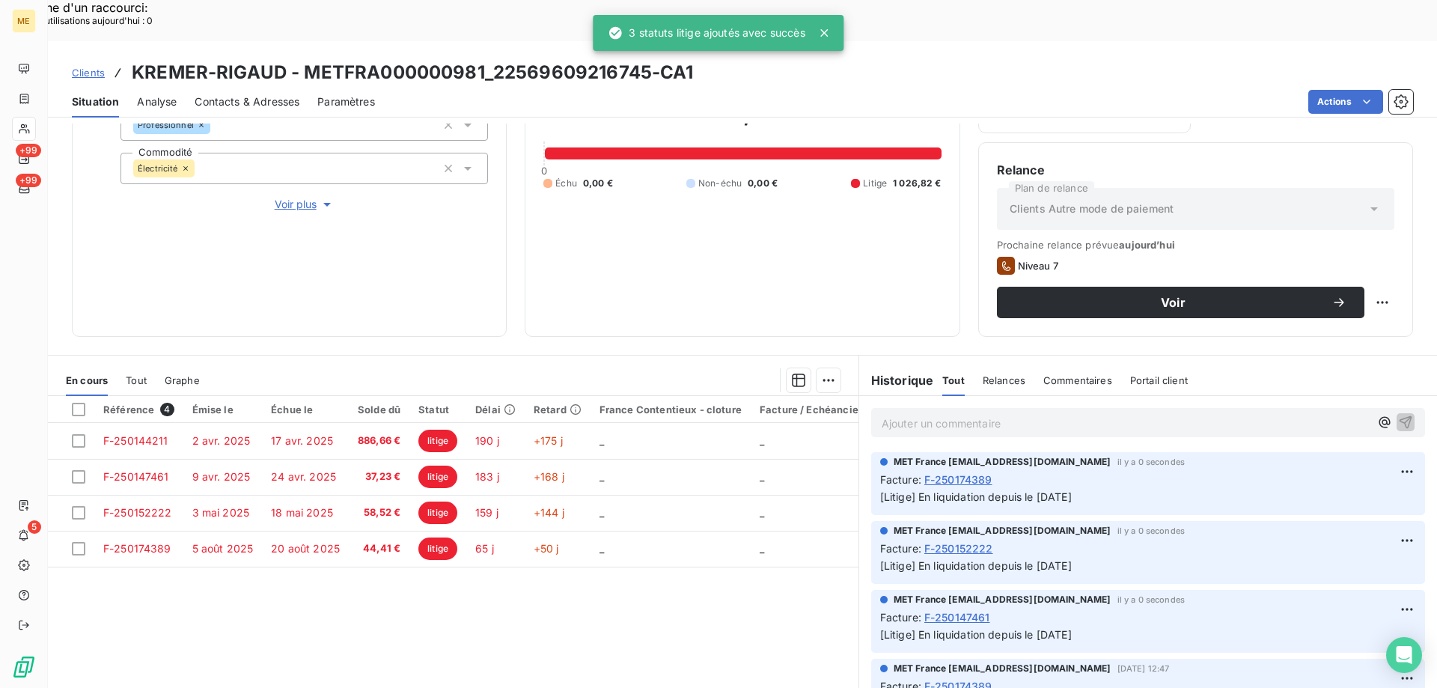
scroll to position [147, 0]
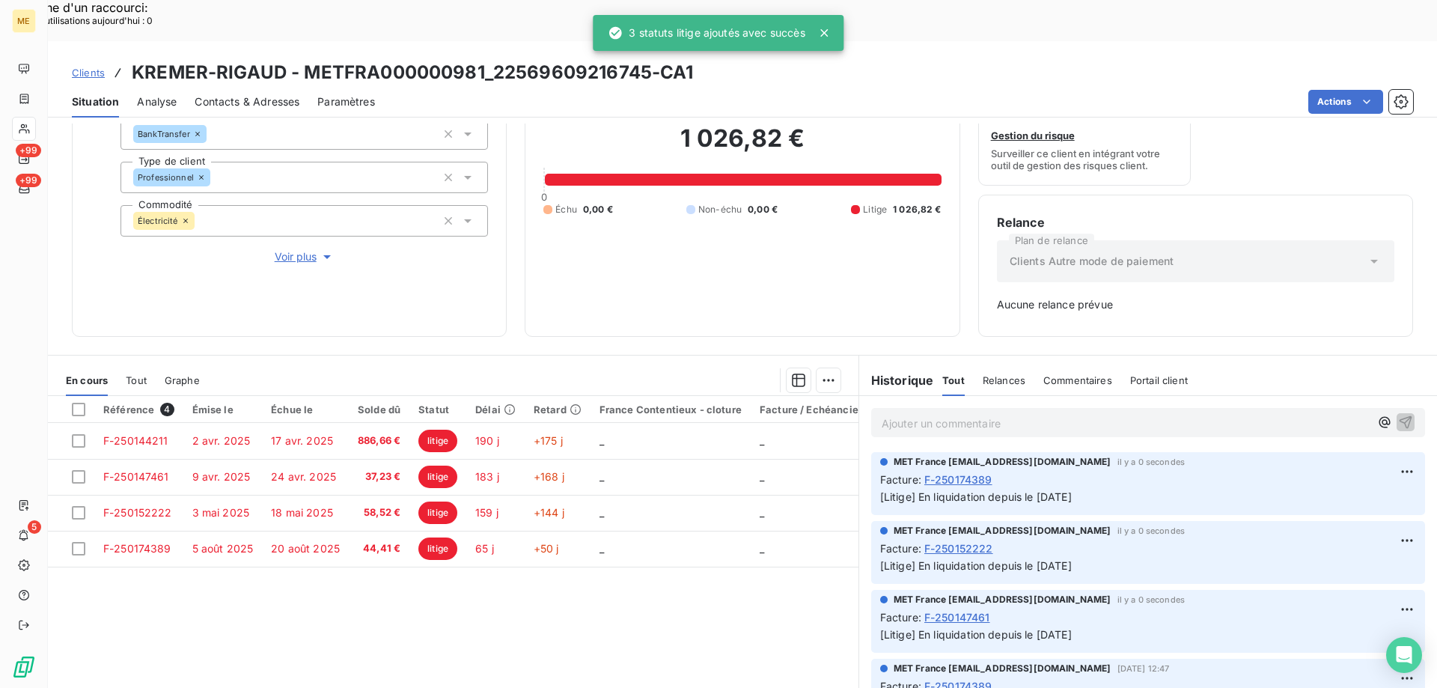
click at [981, 414] on p "Ajouter un commentaire ﻿" at bounding box center [1126, 423] width 488 height 19
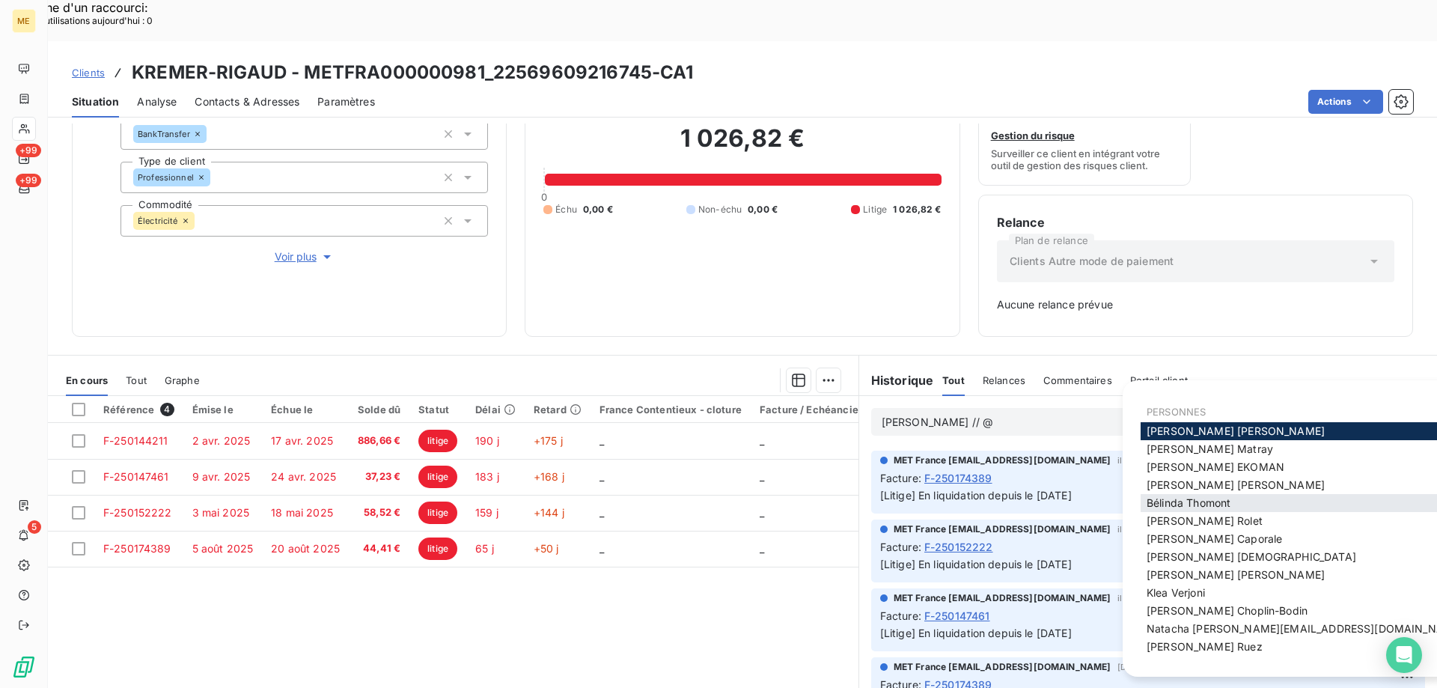
click at [1235, 498] on div "Bélinda Thomont" at bounding box center [1305, 503] width 329 height 18
click at [1163, 498] on span "Bélinda Thomont" at bounding box center [1189, 502] width 84 height 13
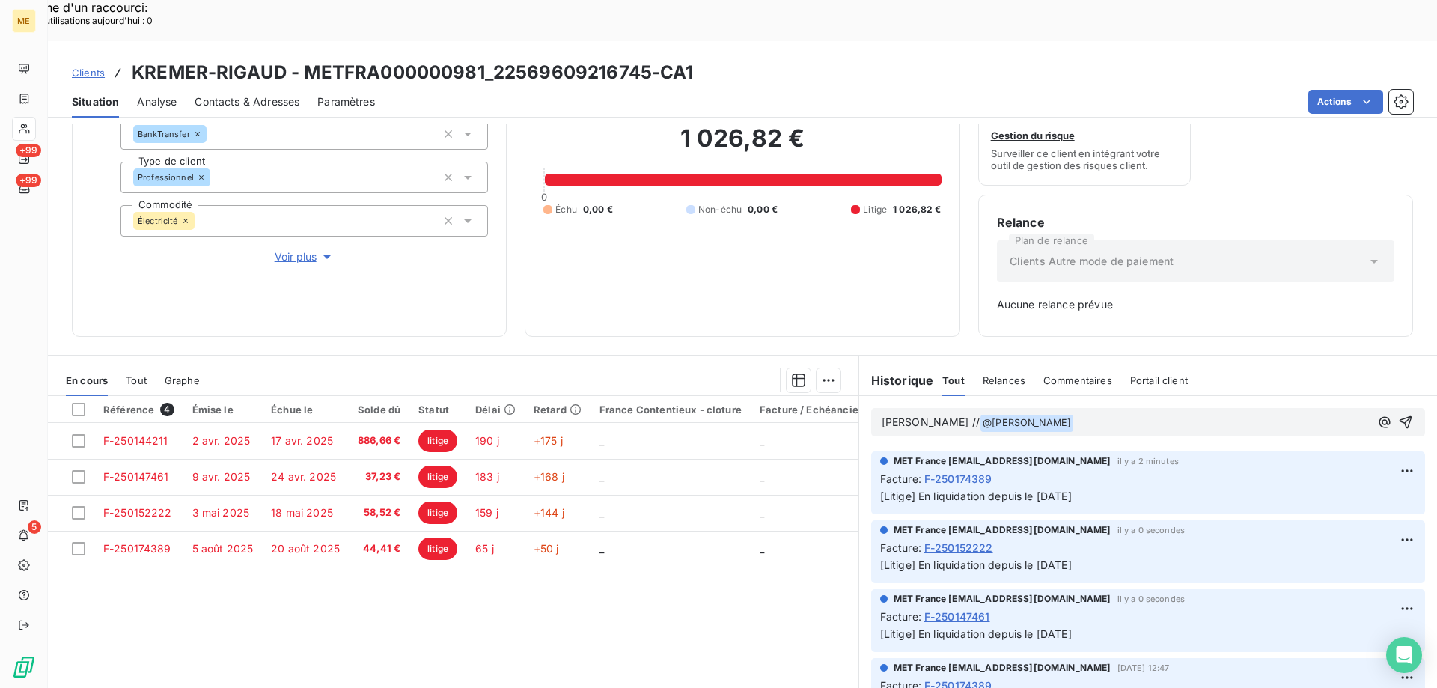
click at [1100, 414] on p "Sylvain // @ Bélinda Thomont ﻿ ﻿" at bounding box center [1126, 423] width 488 height 18
click at [1074, 415] on span "es-ce qu'une DC à été envoyée?" at bounding box center [1156, 421] width 164 height 13
click at [1248, 414] on p "Sylvain // @ Bélinda Thomont ﻿ est-ce qu'une DC à été envoyée?" at bounding box center [1126, 423] width 488 height 18
drag, startPoint x: 1201, startPoint y: 381, endPoint x: 1022, endPoint y: 385, distance: 178.9
click at [1022, 414] on p "Sylvain // @ Bélinda Thomont ﻿ est-ce qu'une DC à été envoyée?" at bounding box center [1126, 423] width 488 height 18
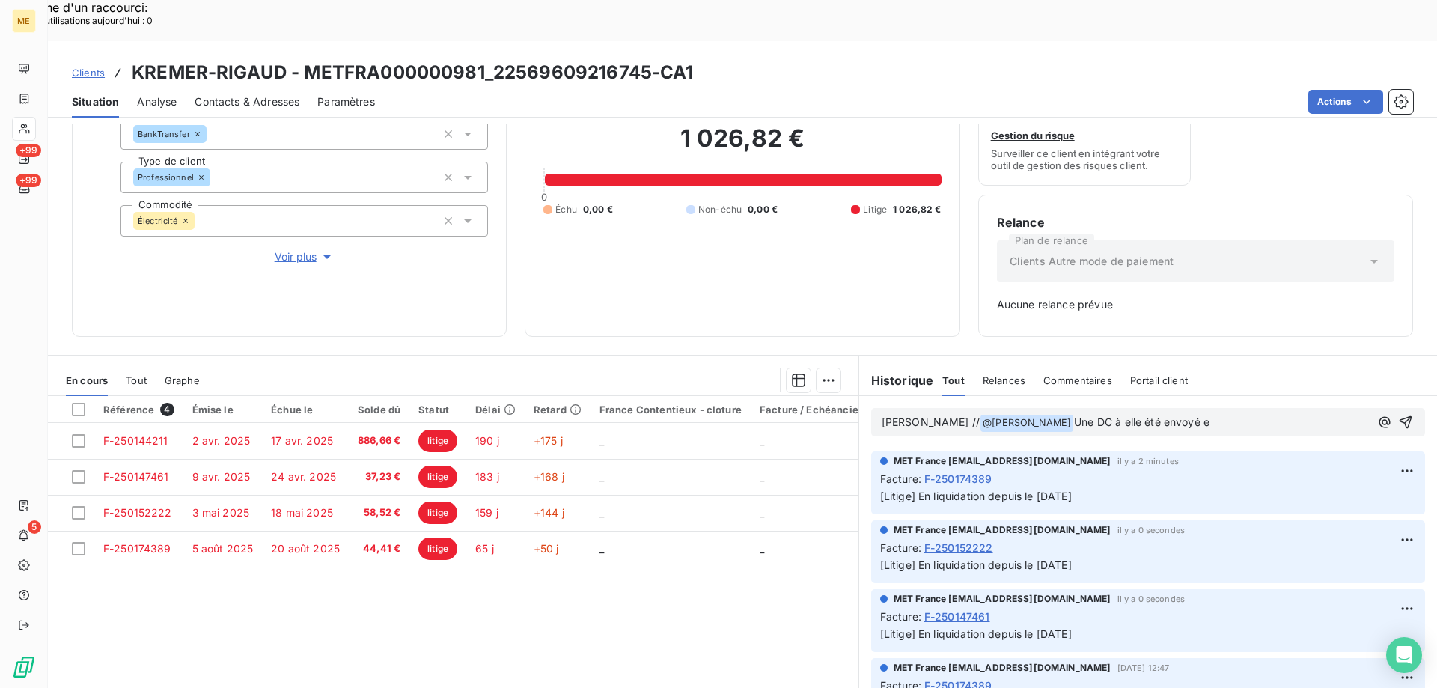
click at [1170, 414] on p "Sylvain // @ Bélinda Thomont ﻿ Une DC à elle été envoyé e" at bounding box center [1126, 423] width 488 height 18
click at [1218, 415] on span "Une DC a-t-elle été envoyée au mandataire?" at bounding box center [1211, 421] width 275 height 13
click at [0, 0] on lt-em "mandataire ?" at bounding box center [0, 0] width 0 height 0
click at [1398, 415] on icon "button" at bounding box center [1405, 422] width 15 height 15
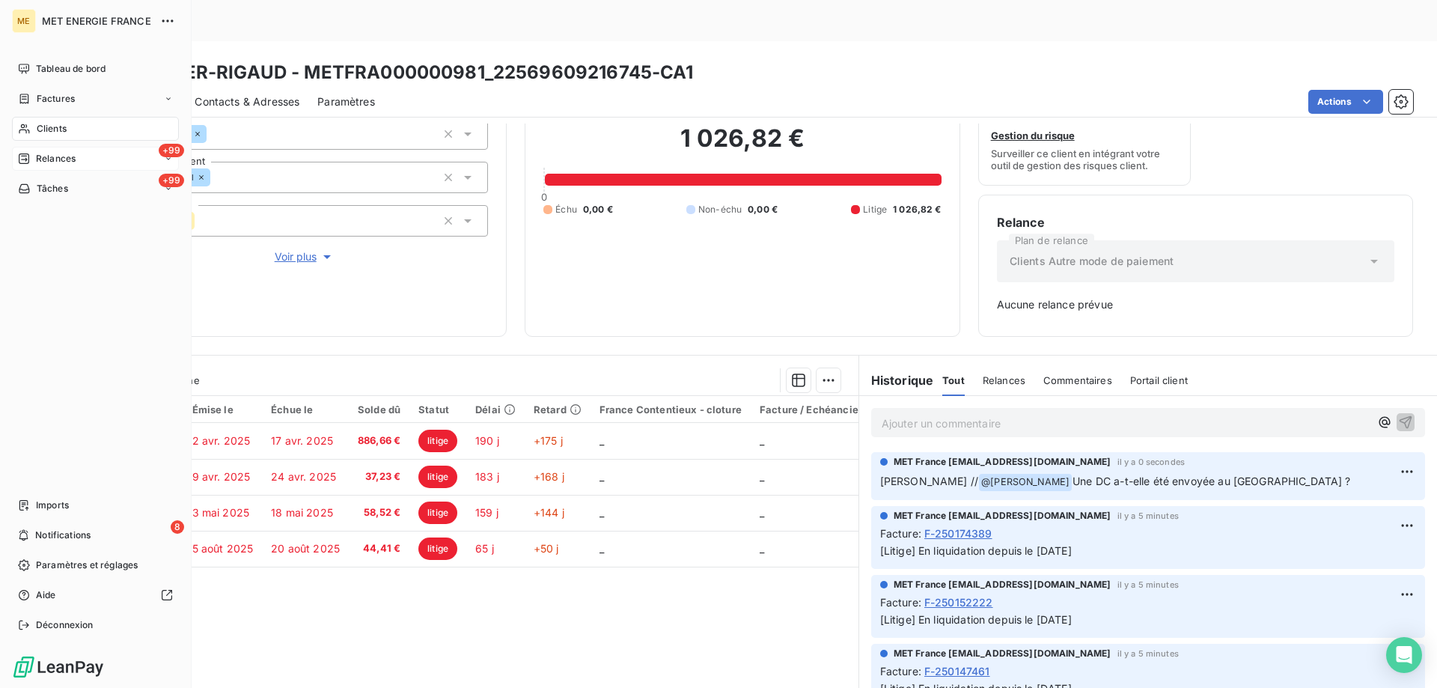
click at [55, 155] on span "Relances" at bounding box center [56, 158] width 40 height 13
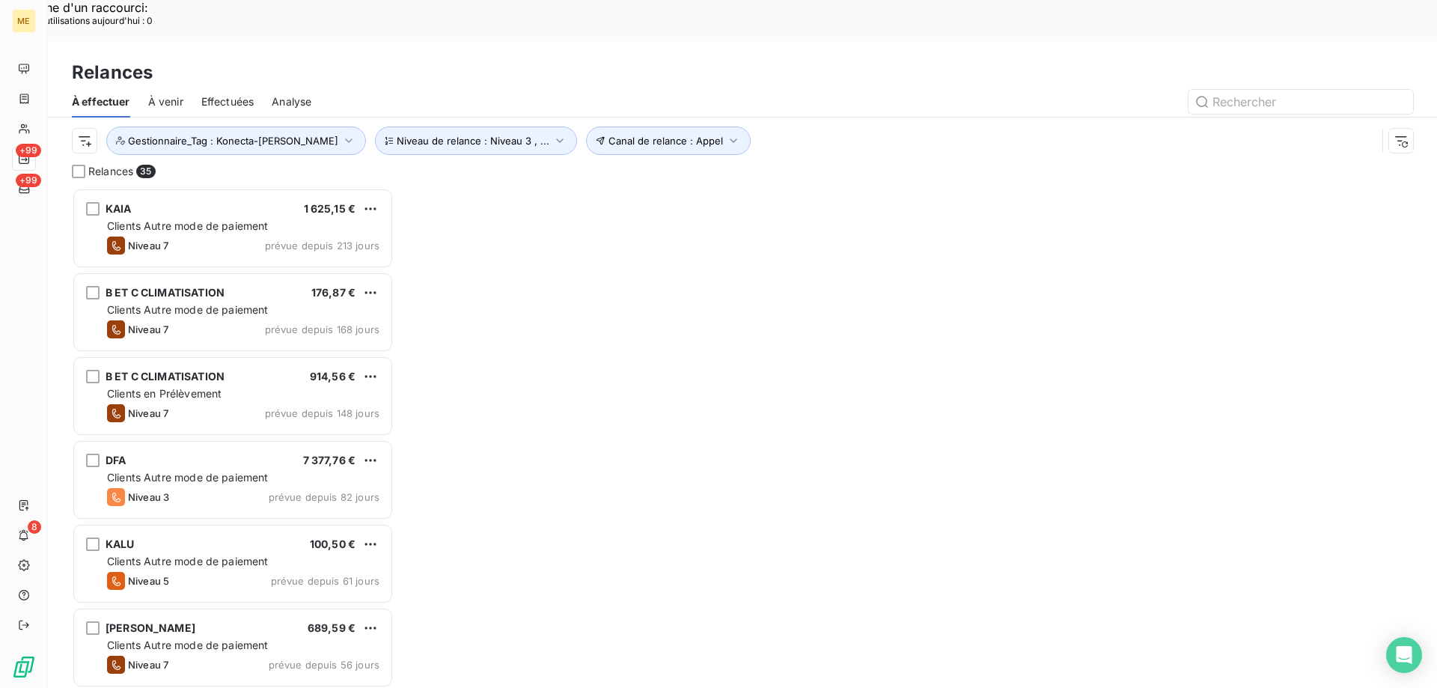
scroll to position [530, 311]
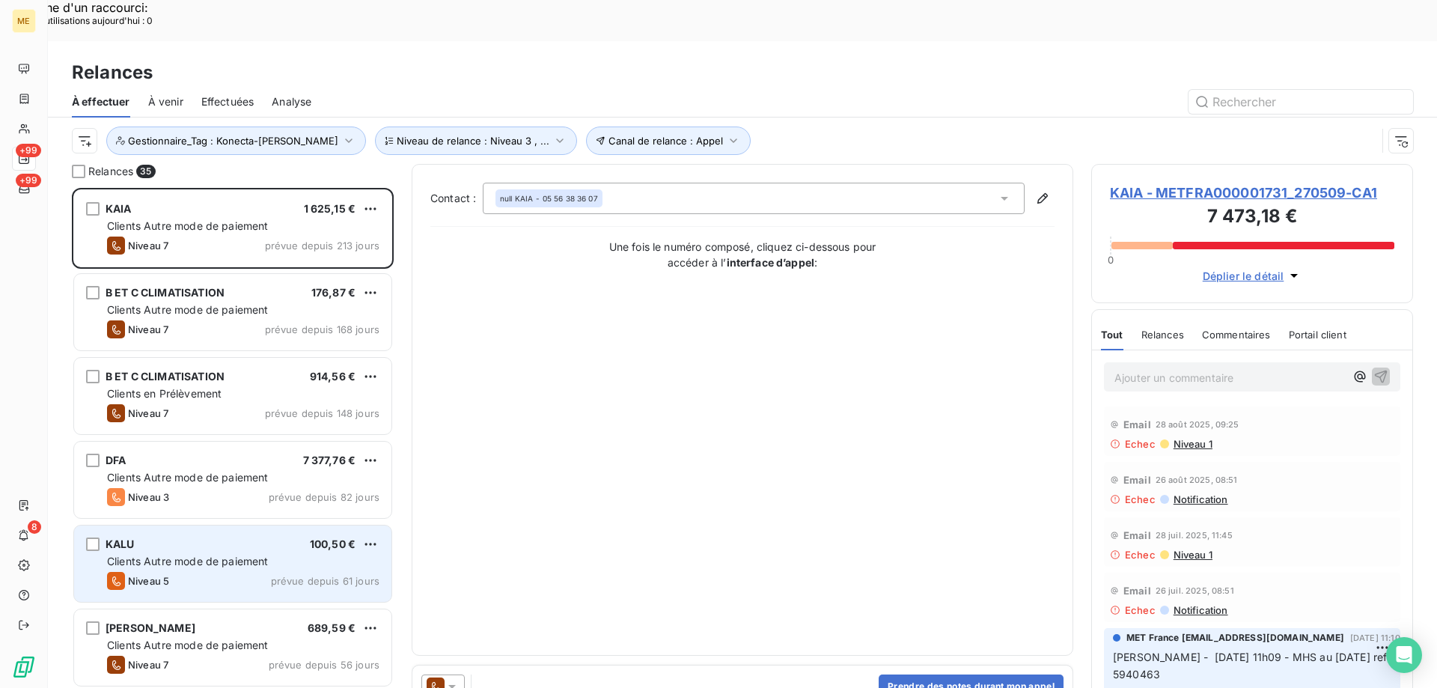
click at [225, 525] on div "KALU 100,50 € Clients Autre mode de paiement Niveau 5 prévue depuis 61 jours" at bounding box center [232, 563] width 317 height 76
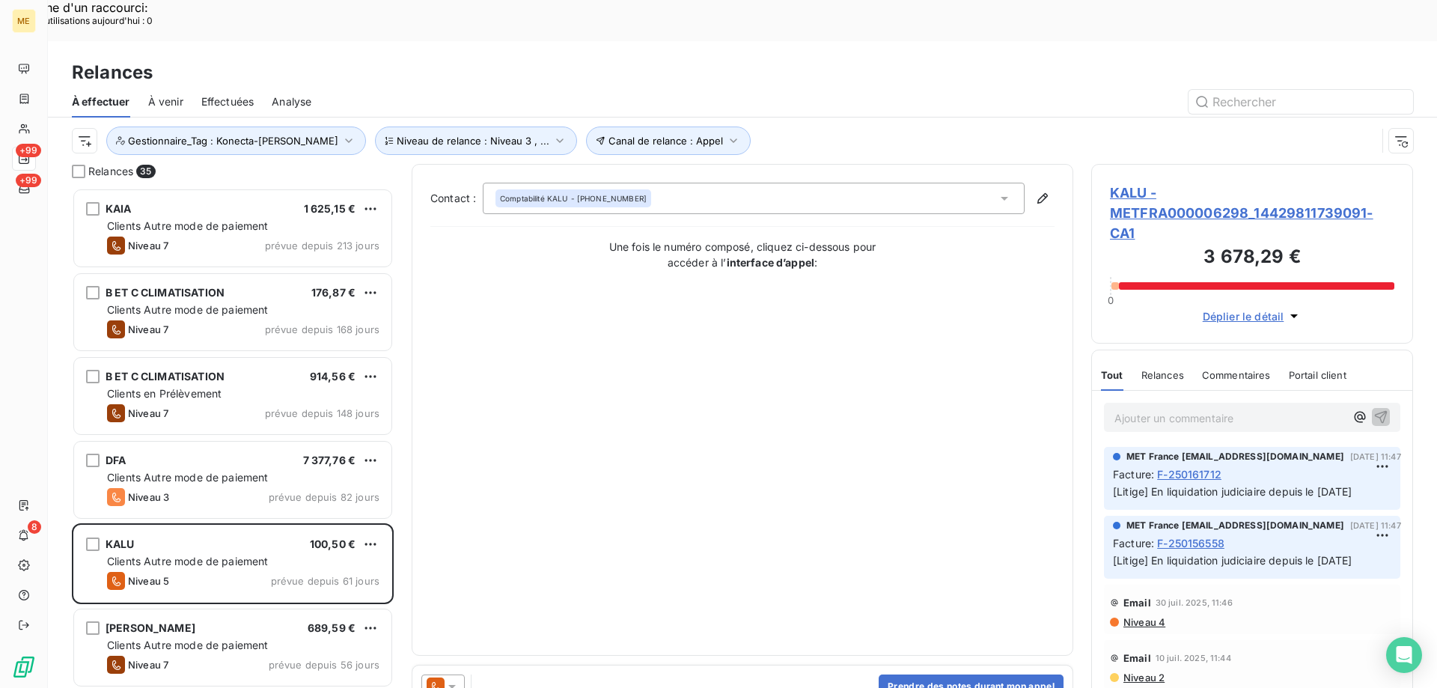
click at [1132, 188] on span "KALU - METFRA000006298_14429811739091-CA1" at bounding box center [1252, 213] width 284 height 61
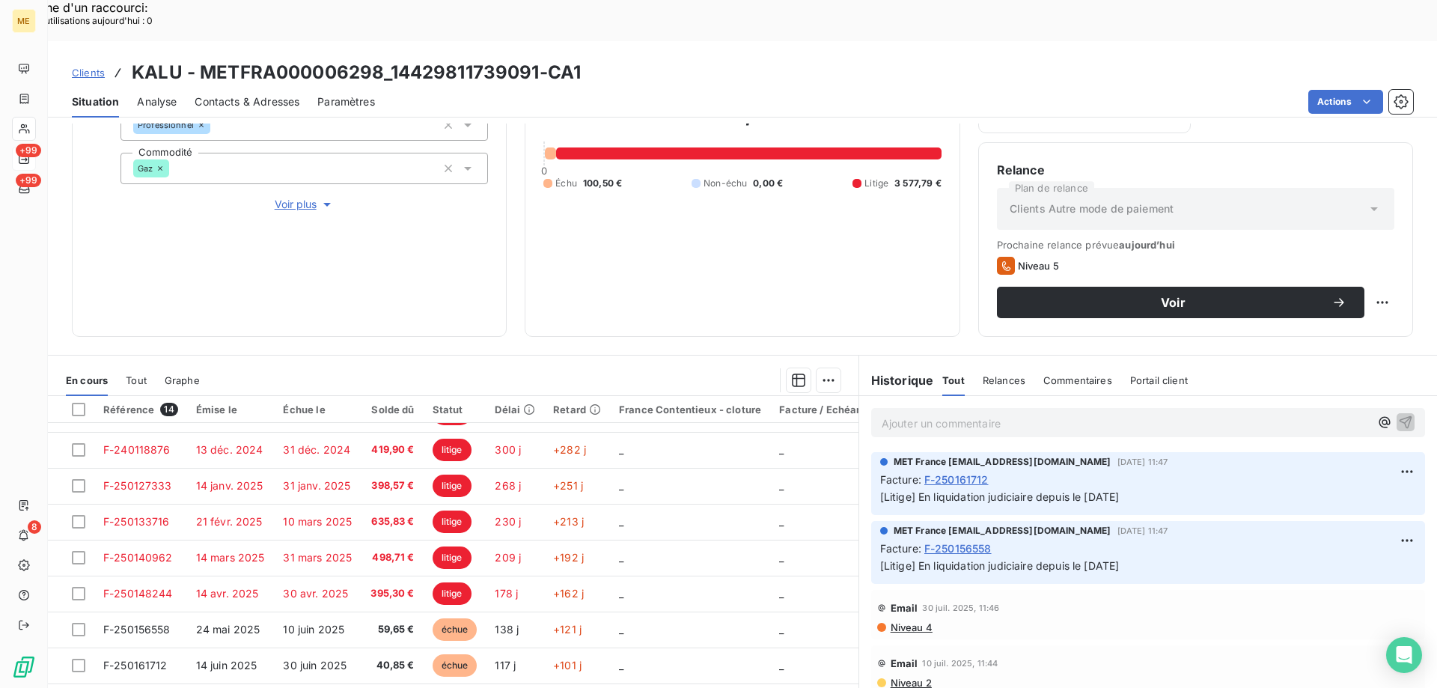
scroll to position [248, 0]
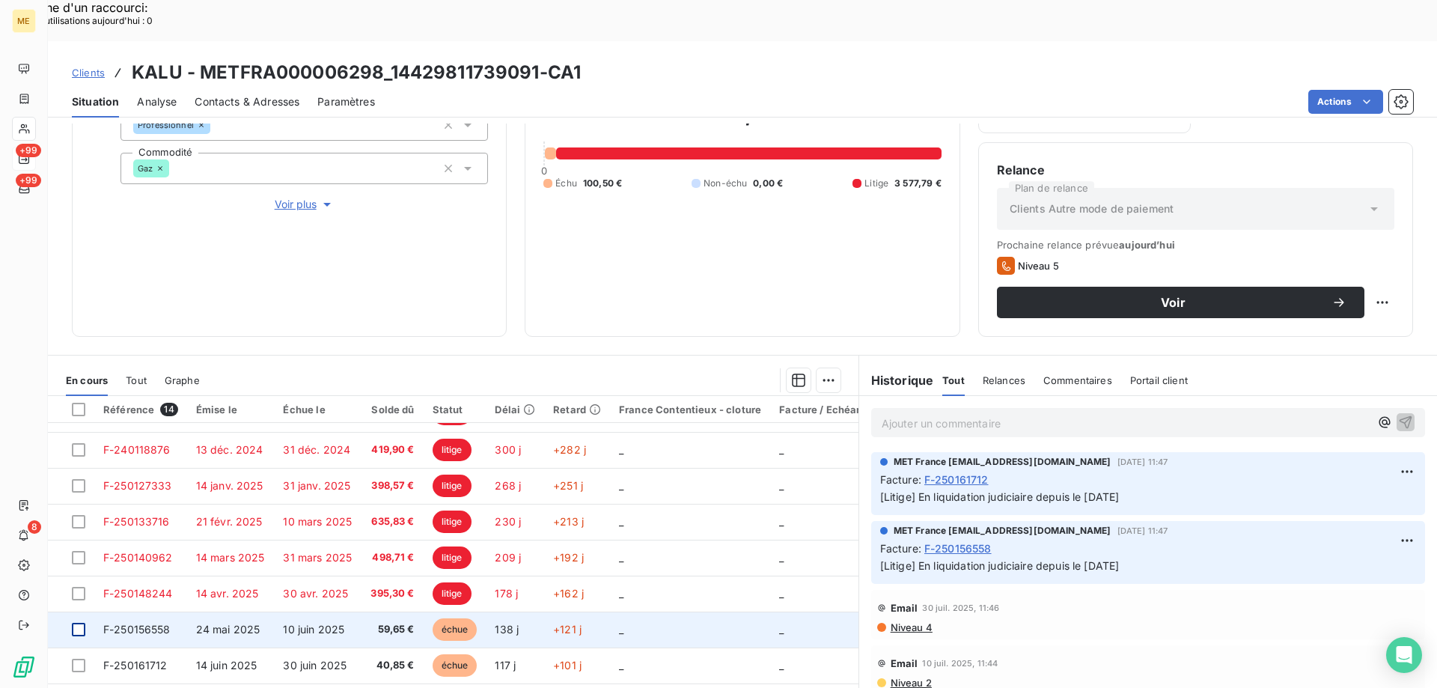
click at [78, 623] on div at bounding box center [78, 629] width 13 height 13
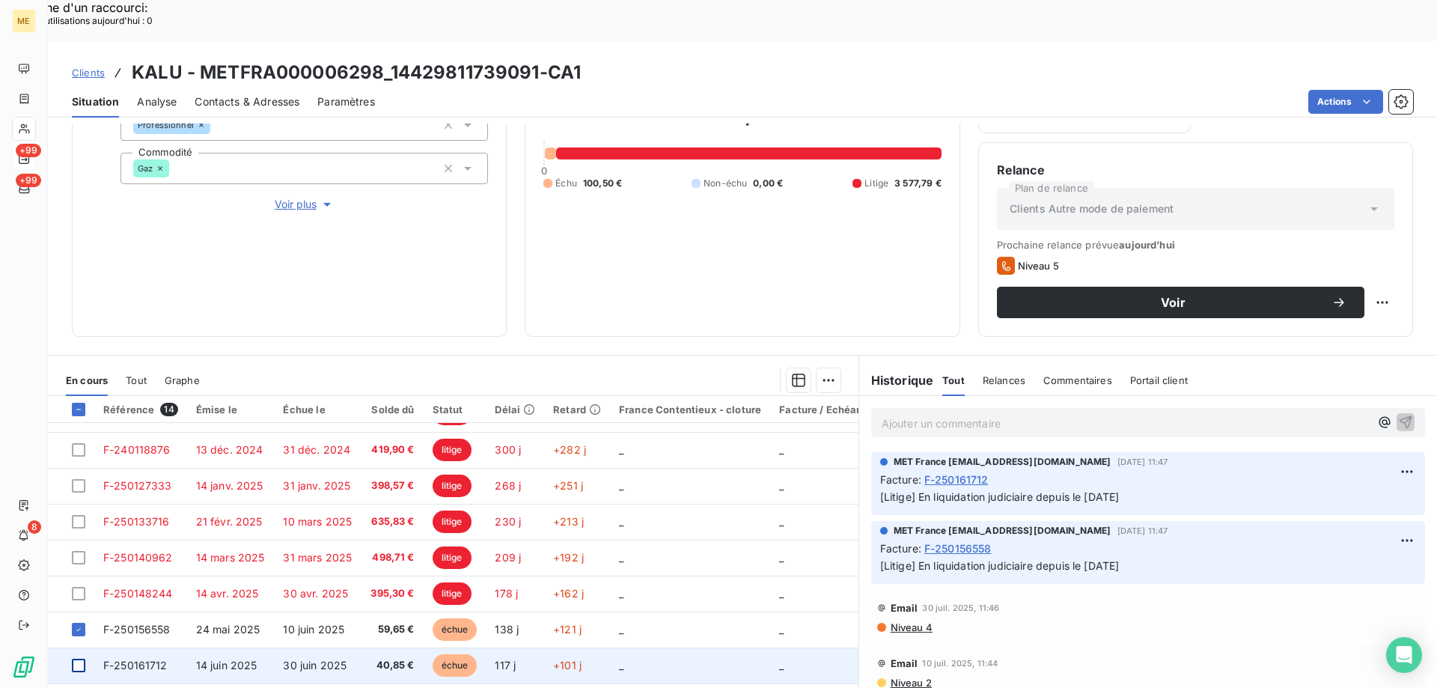
click at [76, 659] on div at bounding box center [78, 665] width 13 height 13
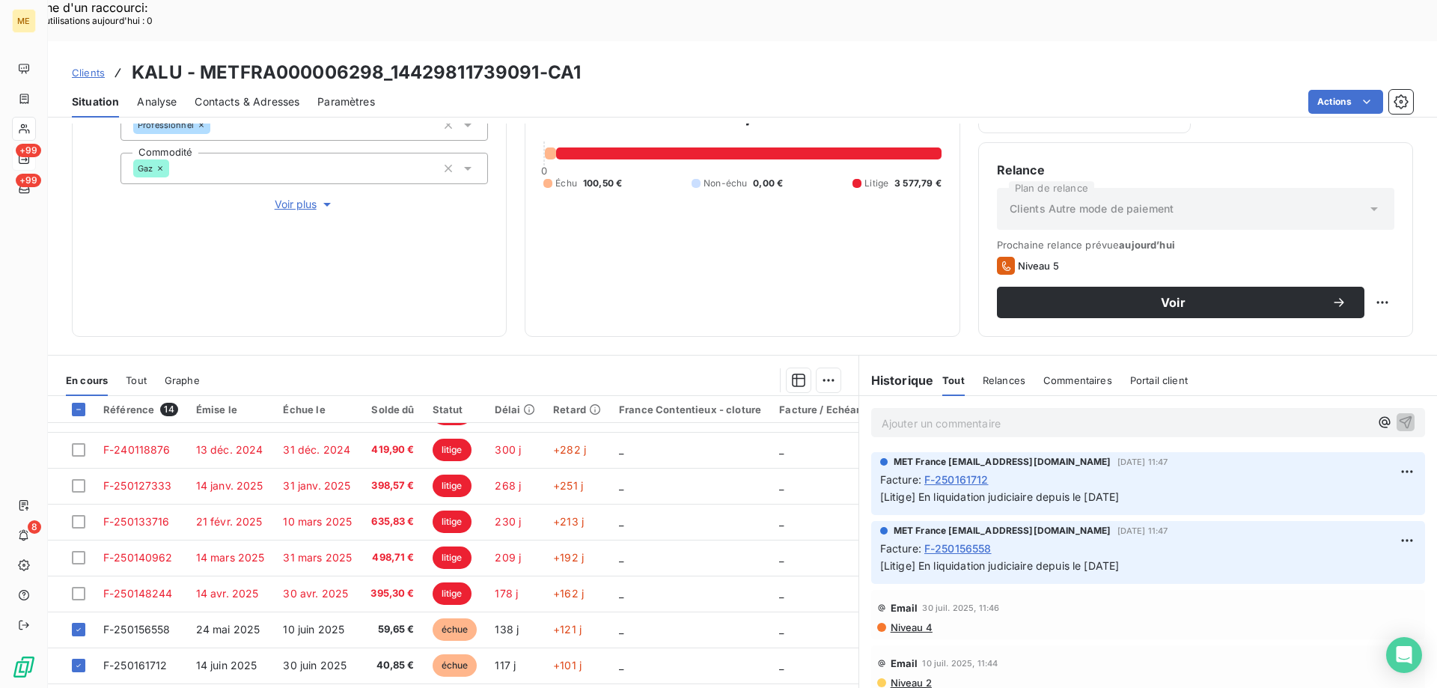
drag, startPoint x: 913, startPoint y: 460, endPoint x: 1154, endPoint y: 460, distance: 241.0
click at [1154, 489] on p "[Litige] En liquidation judiciaire depuis le 26/03/2025" at bounding box center [1148, 497] width 536 height 17
click at [644, 378] on div "Mettre en litige (2 factures)" at bounding box center [691, 372] width 272 height 24
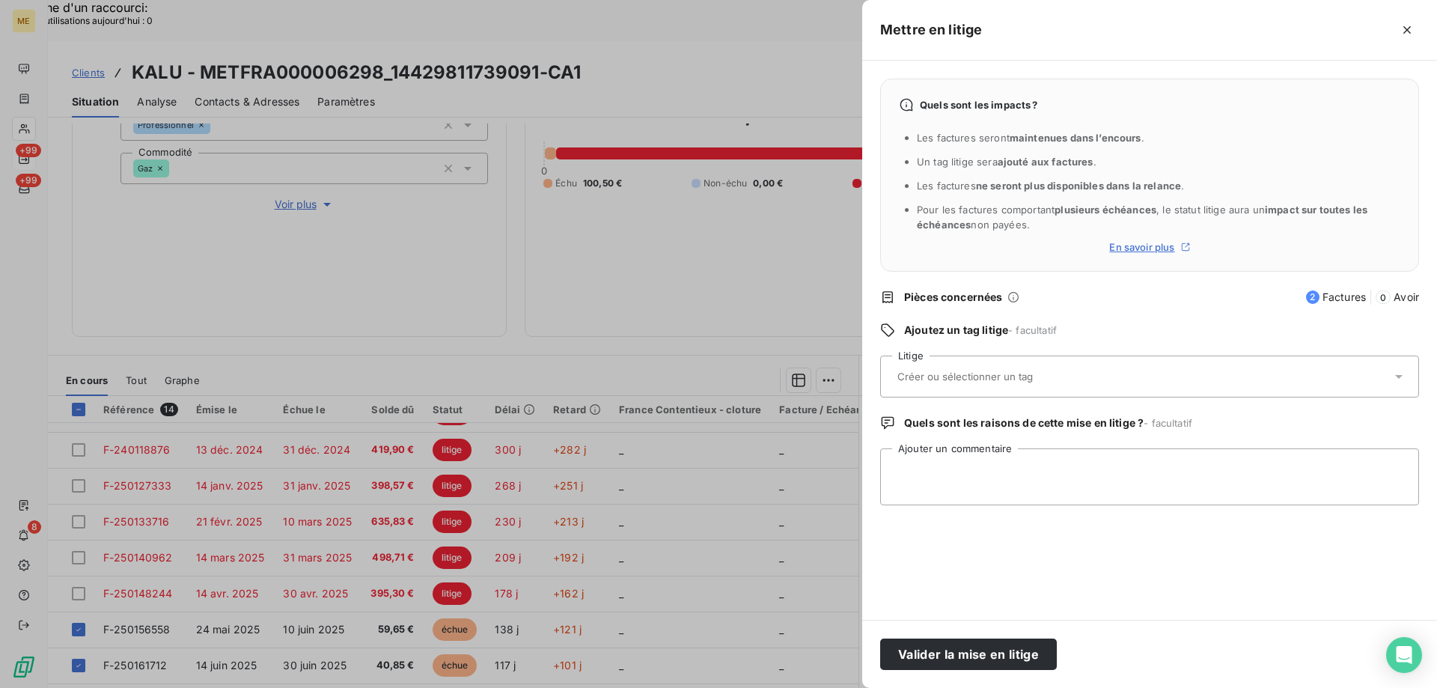
click at [932, 345] on div "Quels sont les impacts ? Les factures seront maintenues dans l’encours . Un tag…" at bounding box center [1149, 340] width 575 height 559
click at [953, 376] on input "text" at bounding box center [1005, 376] width 218 height 13
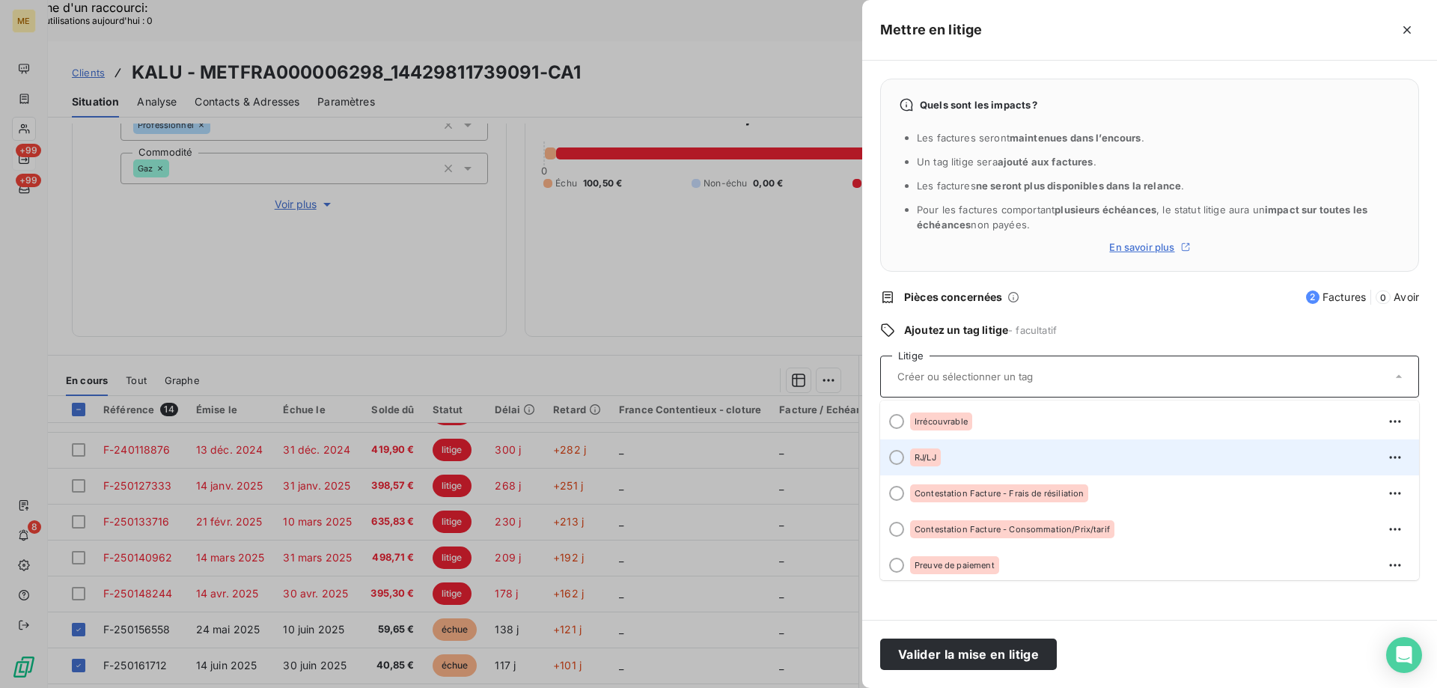
click at [894, 463] on div at bounding box center [896, 457] width 15 height 15
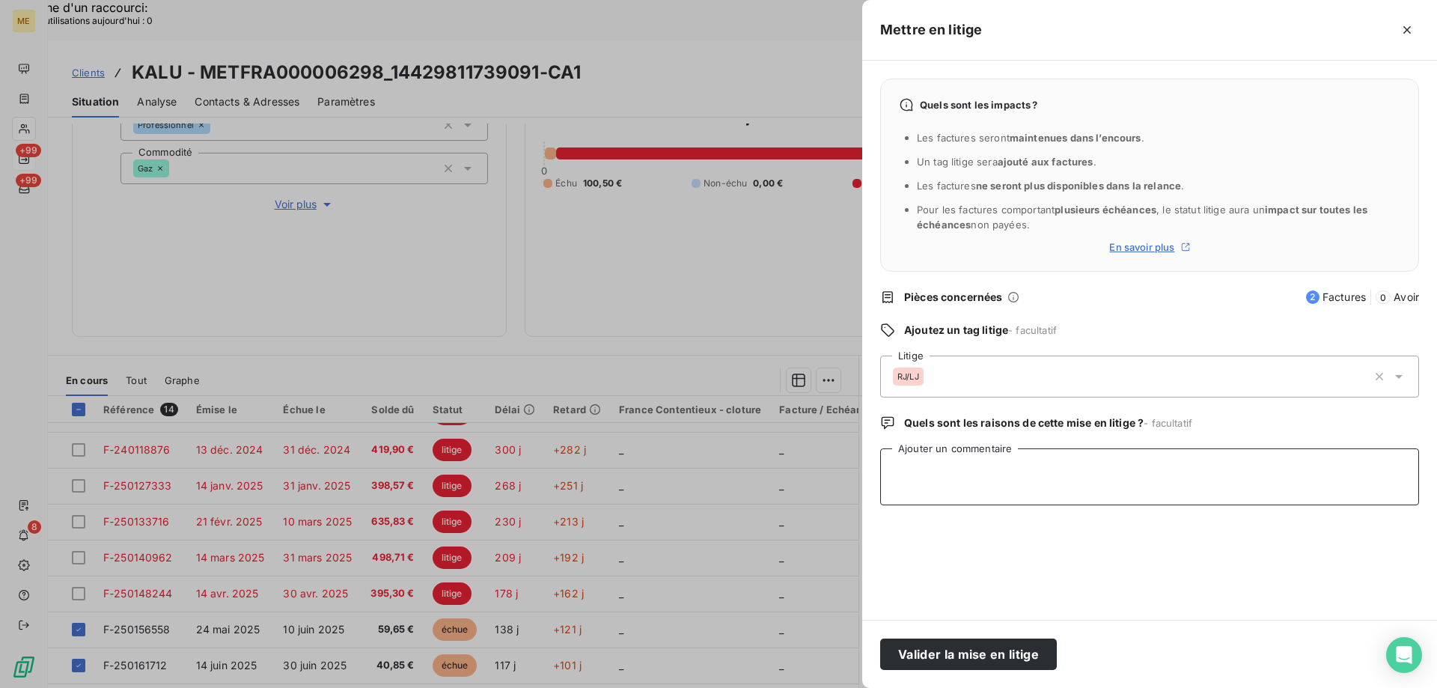
click at [898, 463] on textarea "Ajouter un commentaire" at bounding box center [1149, 476] width 539 height 57
paste textarea "En liquidation judiciaire depuis le [DATE]"
type textarea "En liquidation judiciaire depuis le [DATE]"
click at [995, 671] on div "Valider la mise en litige" at bounding box center [1149, 654] width 575 height 68
click at [987, 661] on button "Valider la mise en litige" at bounding box center [968, 653] width 177 height 31
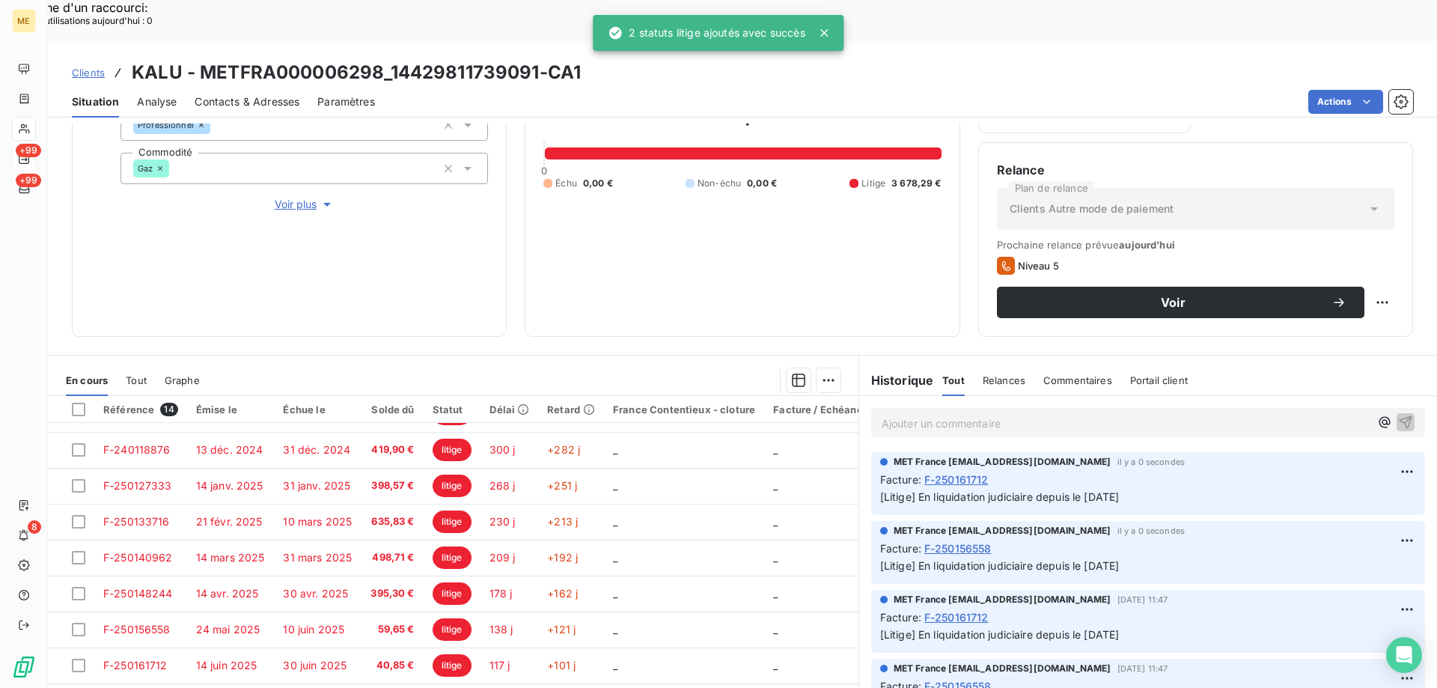
scroll to position [147, 0]
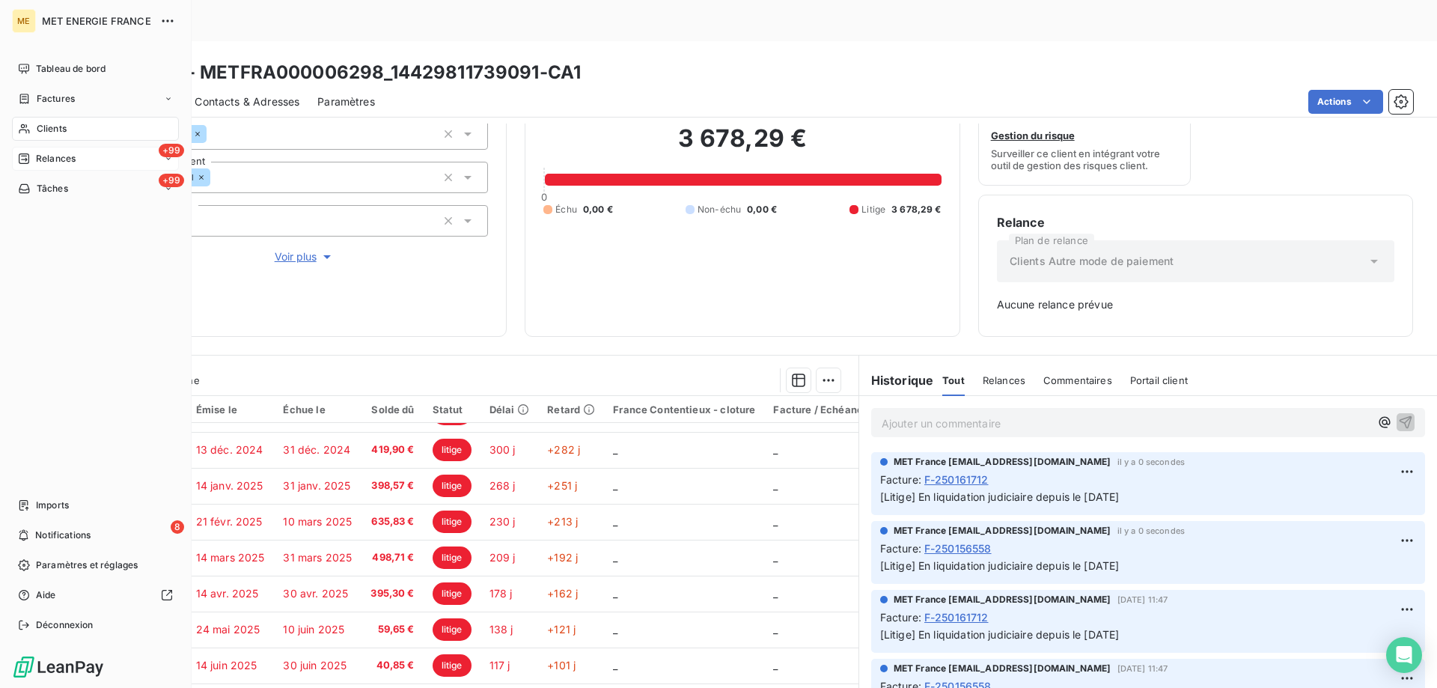
click at [49, 162] on span "Relances" at bounding box center [56, 158] width 40 height 13
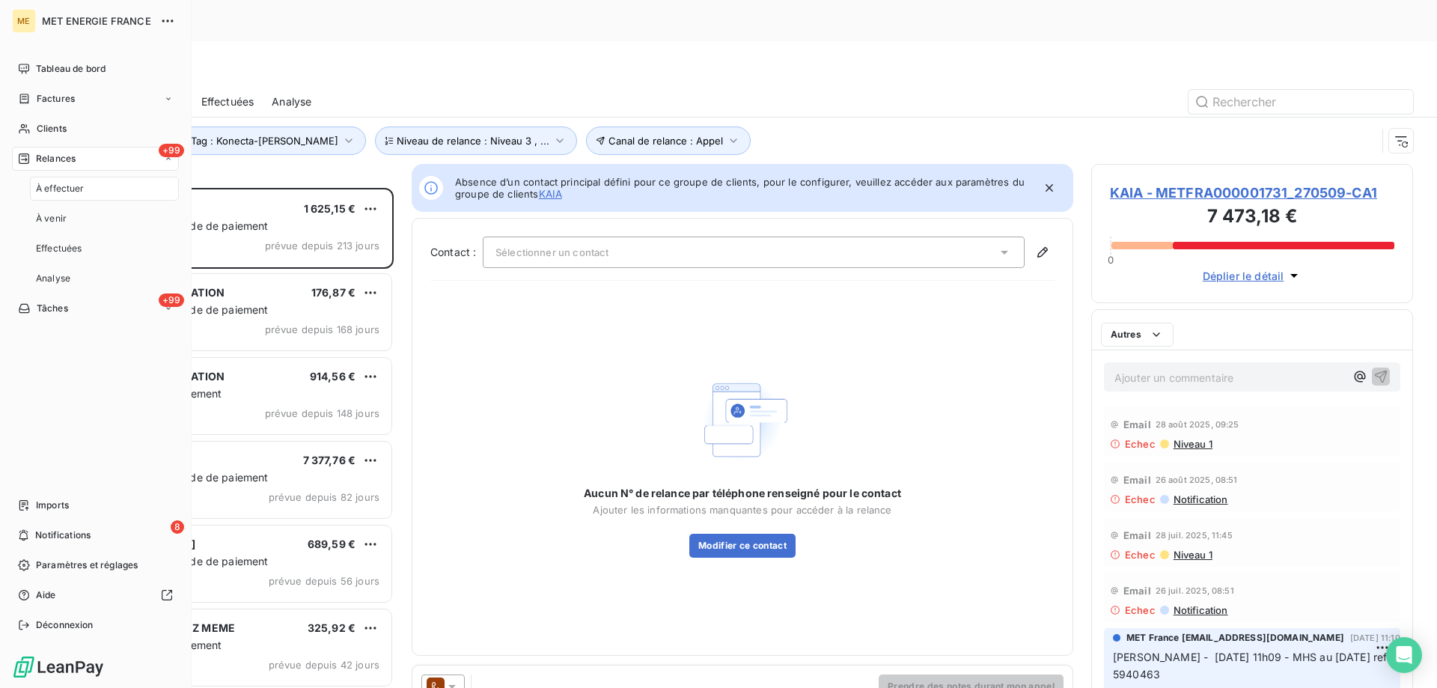
scroll to position [530, 311]
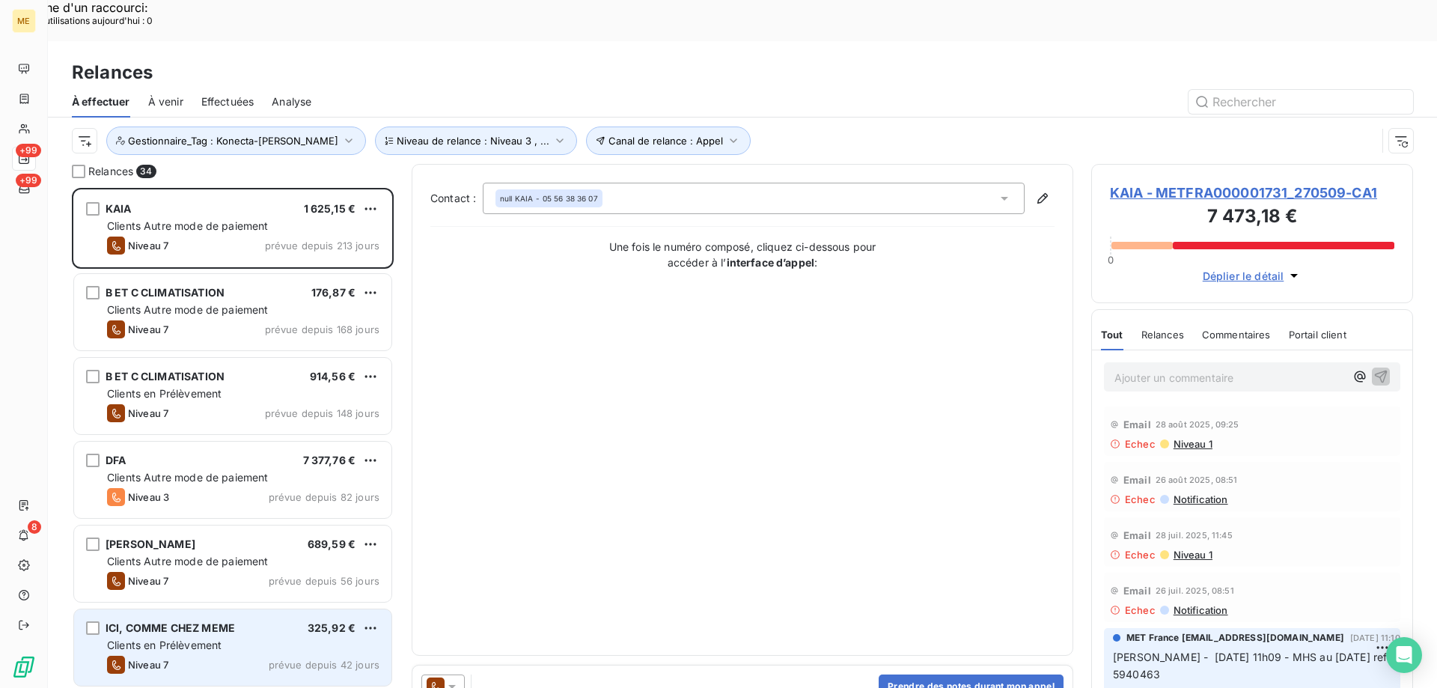
click at [222, 638] on span "Clients en Prélèvement" at bounding box center [164, 644] width 115 height 13
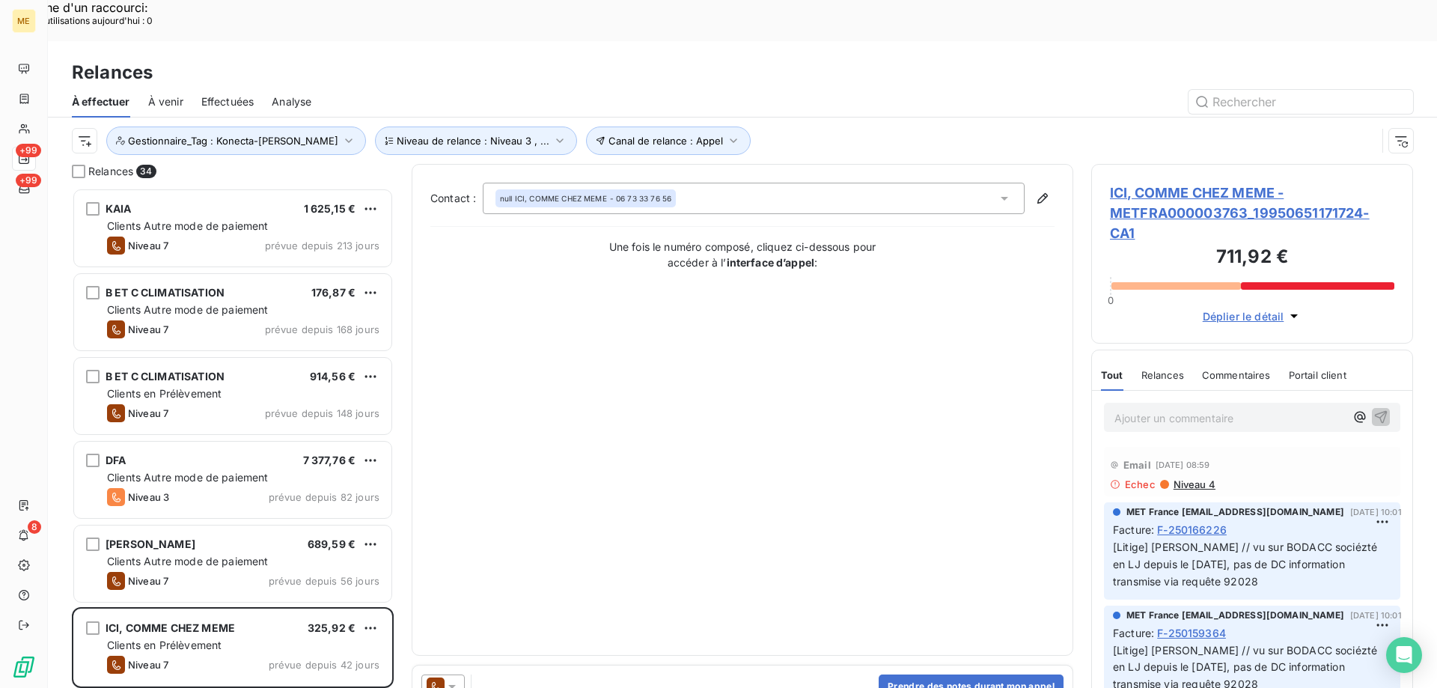
click at [1146, 164] on div "ICI, COMME CHEZ MEME - METFRA000003763_19950651171724-CA1 711,92 € 0 Déplier le…" at bounding box center [1252, 254] width 322 height 180
click at [1139, 183] on span "ICI, COMME CHEZ MEME - METFRA000003763_19950651171724-CA1" at bounding box center [1252, 213] width 284 height 61
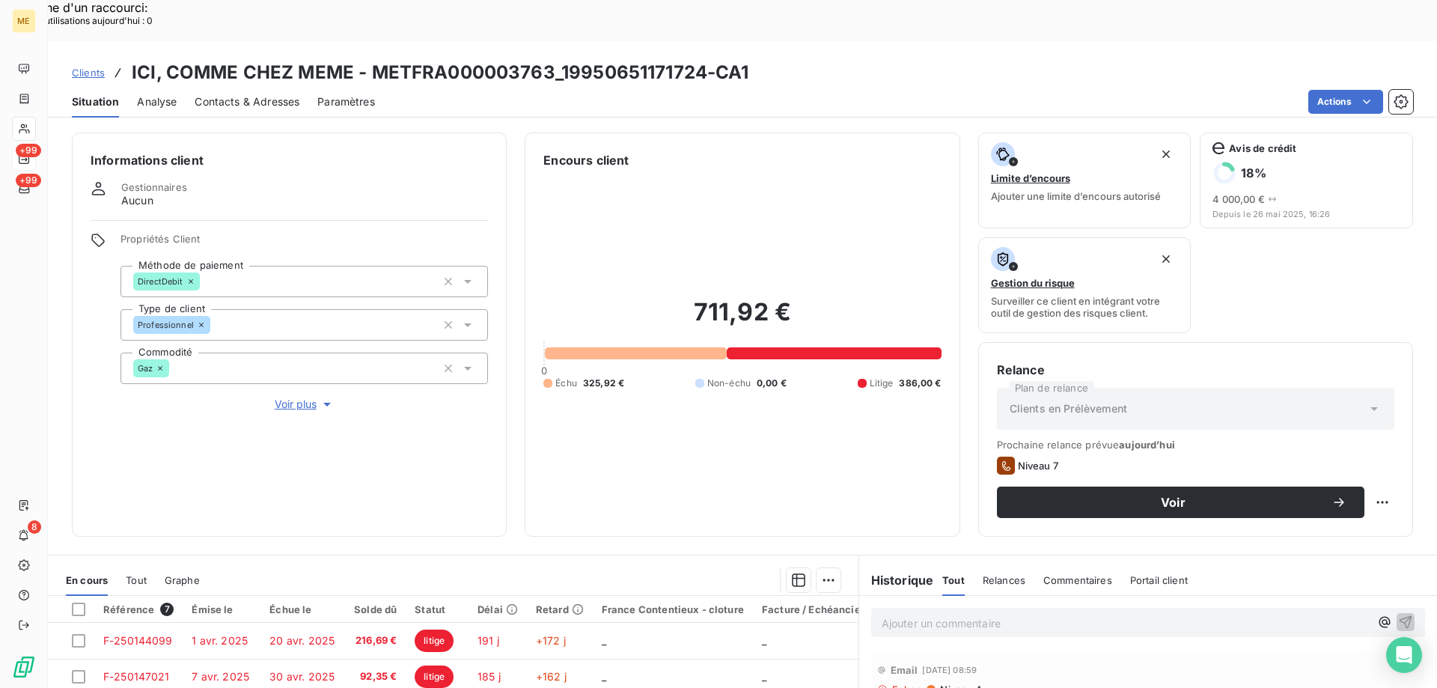
scroll to position [200, 0]
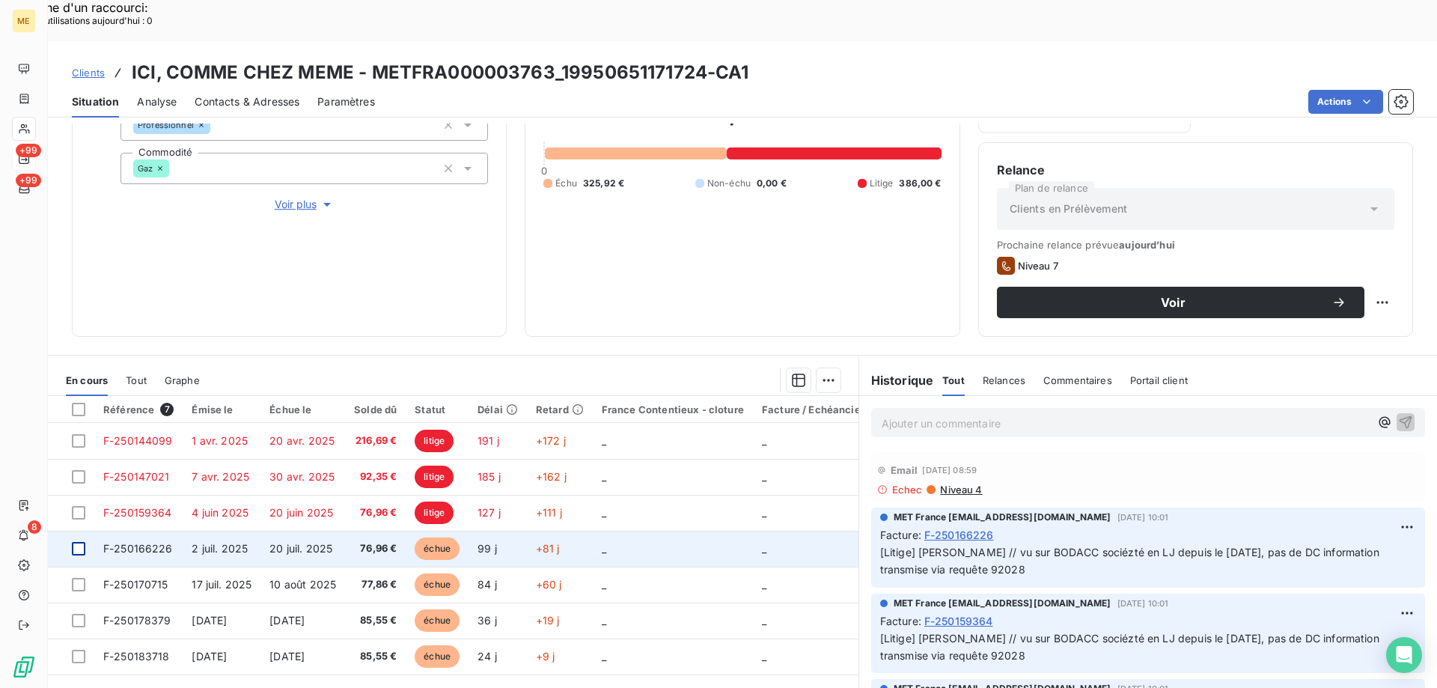
click at [82, 542] on div at bounding box center [78, 548] width 13 height 13
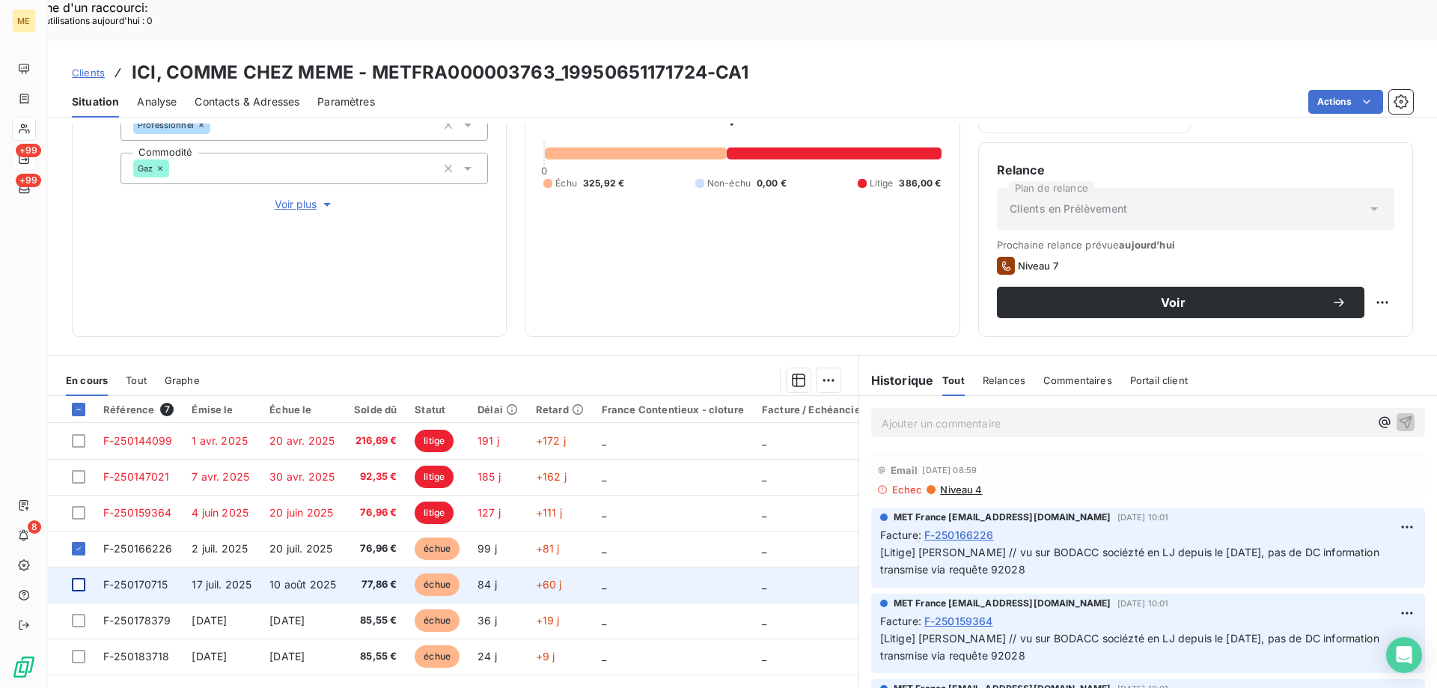
click at [79, 578] on div at bounding box center [78, 584] width 13 height 13
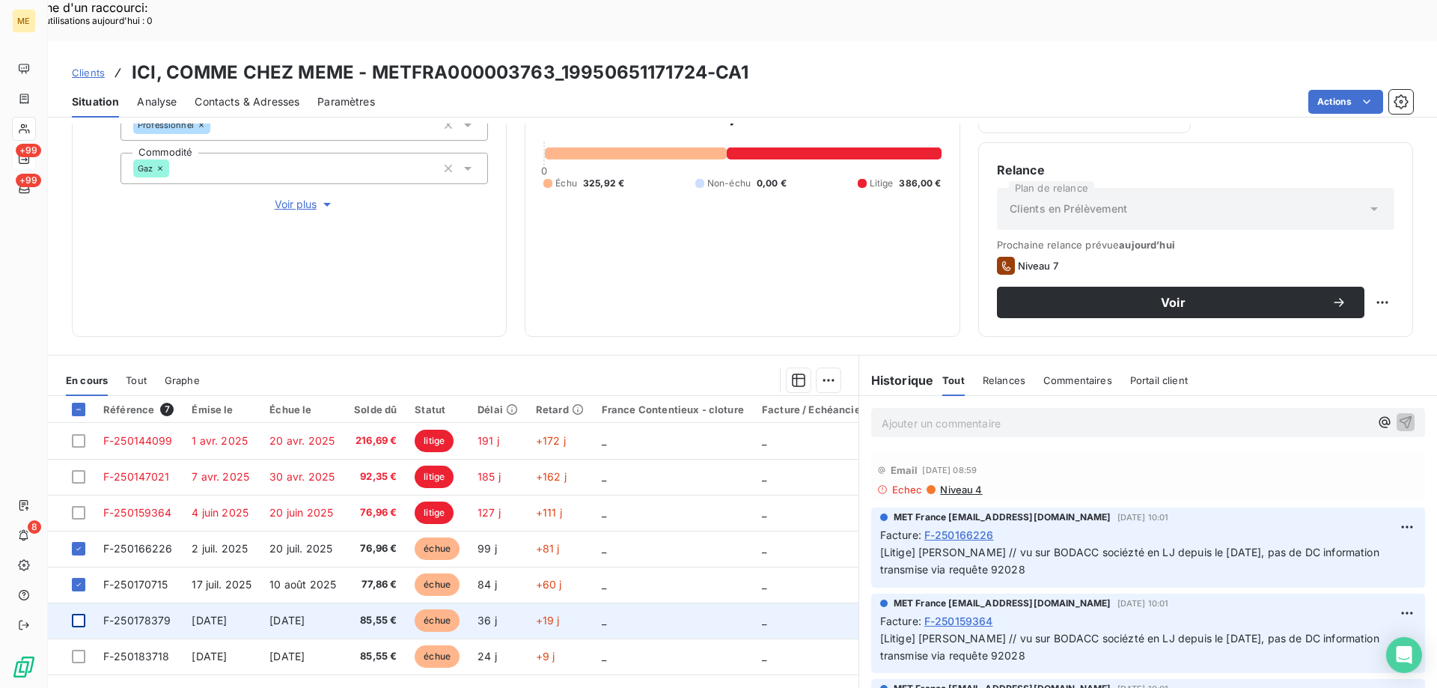
click at [79, 614] on div at bounding box center [78, 620] width 13 height 13
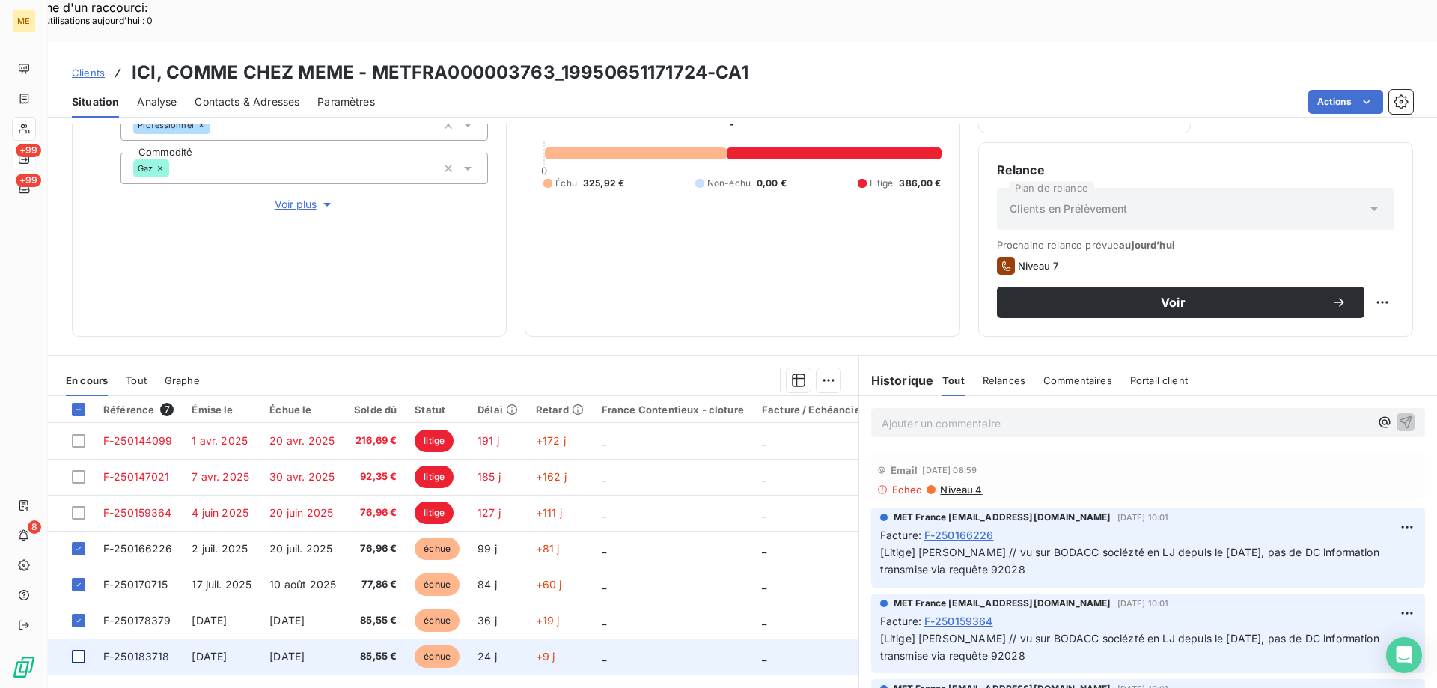
click at [79, 650] on div at bounding box center [78, 656] width 13 height 13
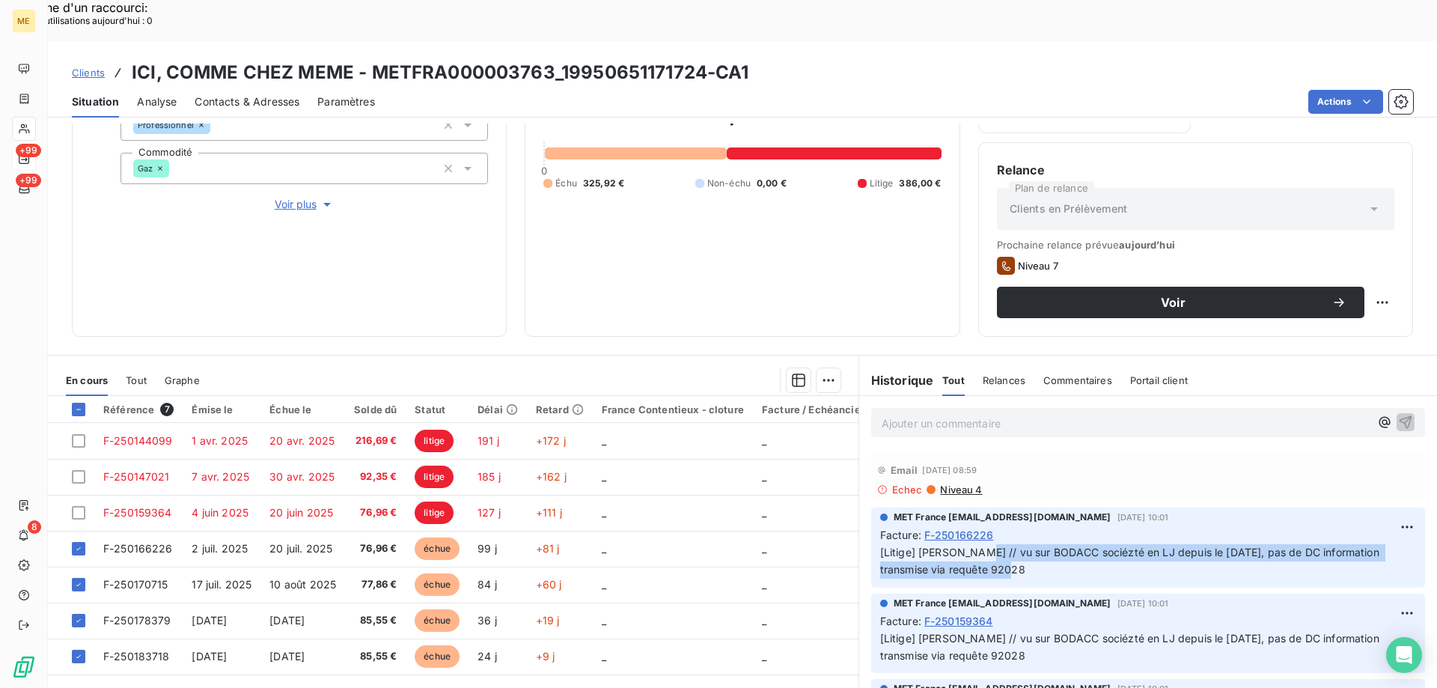
drag, startPoint x: 962, startPoint y: 510, endPoint x: 1017, endPoint y: 528, distance: 58.2
click at [1017, 546] on span "[Litige] Sylvain // vu sur BODACC sociézté en LJ depuis le 17/04/2025, pas de D…" at bounding box center [1131, 561] width 502 height 30
click at [711, 370] on div "Mettre en litige (4 factures)" at bounding box center [690, 372] width 272 height 24
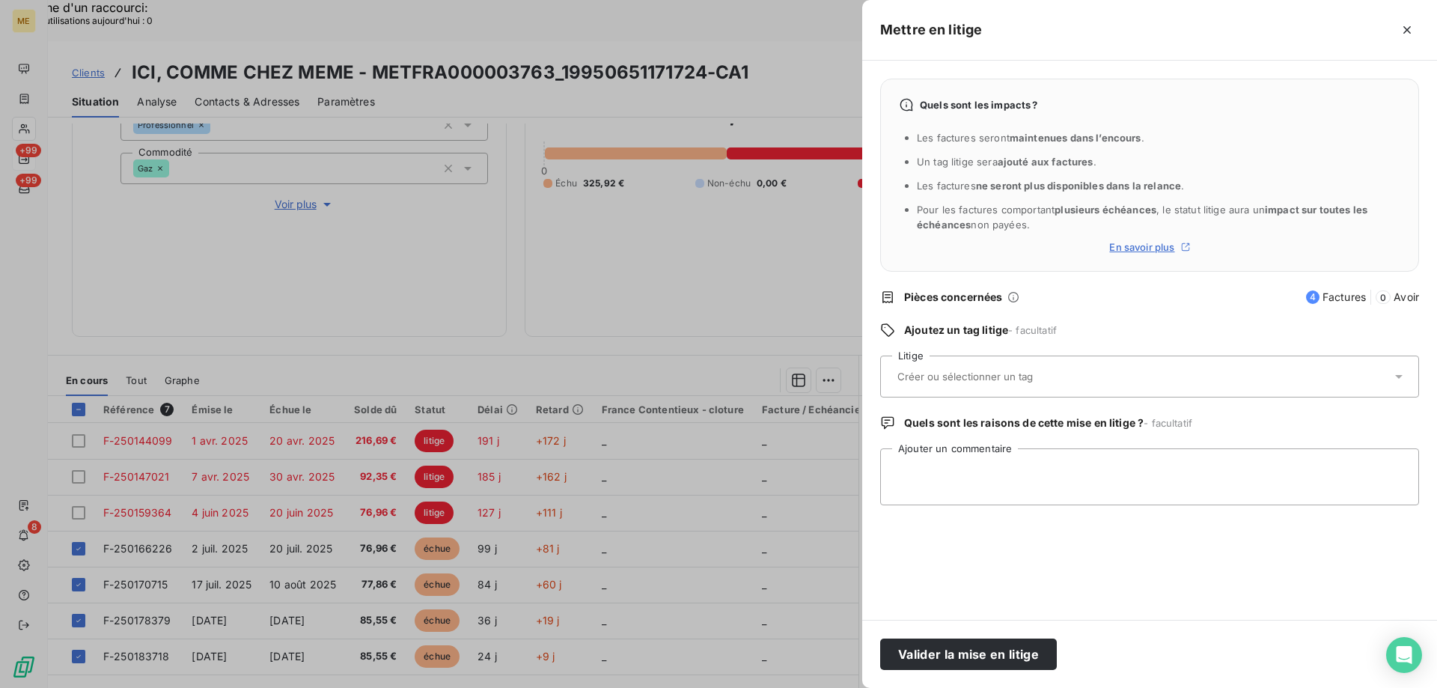
click at [945, 379] on input "text" at bounding box center [1005, 376] width 218 height 13
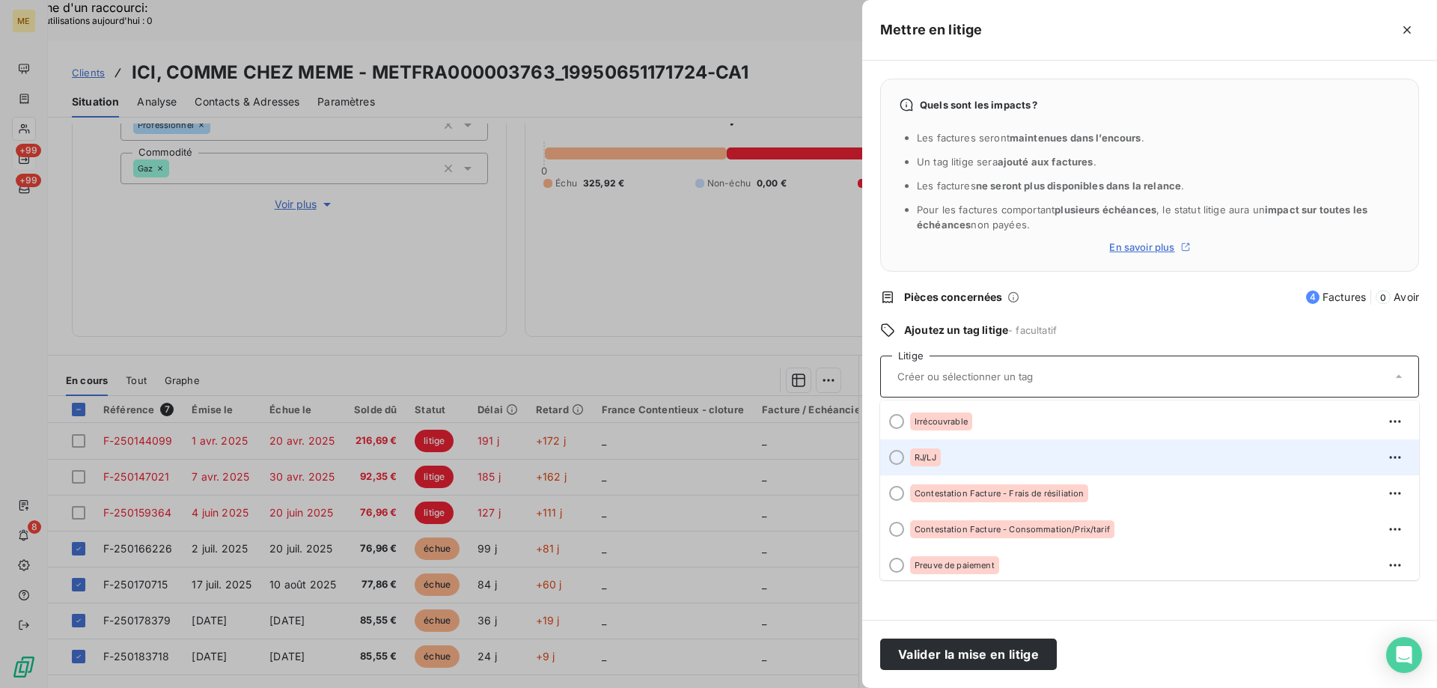
click at [947, 448] on div "RJ/LJ" at bounding box center [1158, 457] width 497 height 24
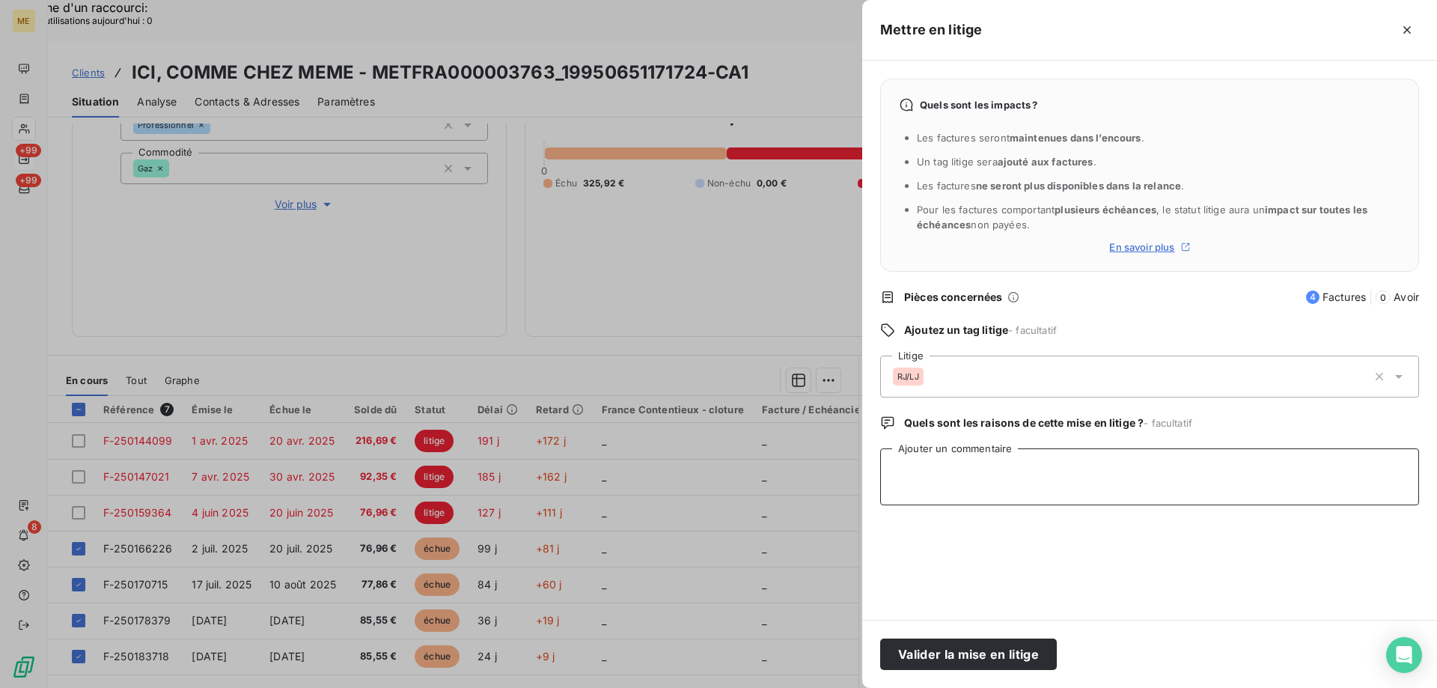
click at [954, 480] on textarea "Ajouter un commentaire" at bounding box center [1149, 476] width 539 height 57
paste textarea "vu sur BODACC sociézté en LJ depuis le [DATE], pas de DC information transmise …"
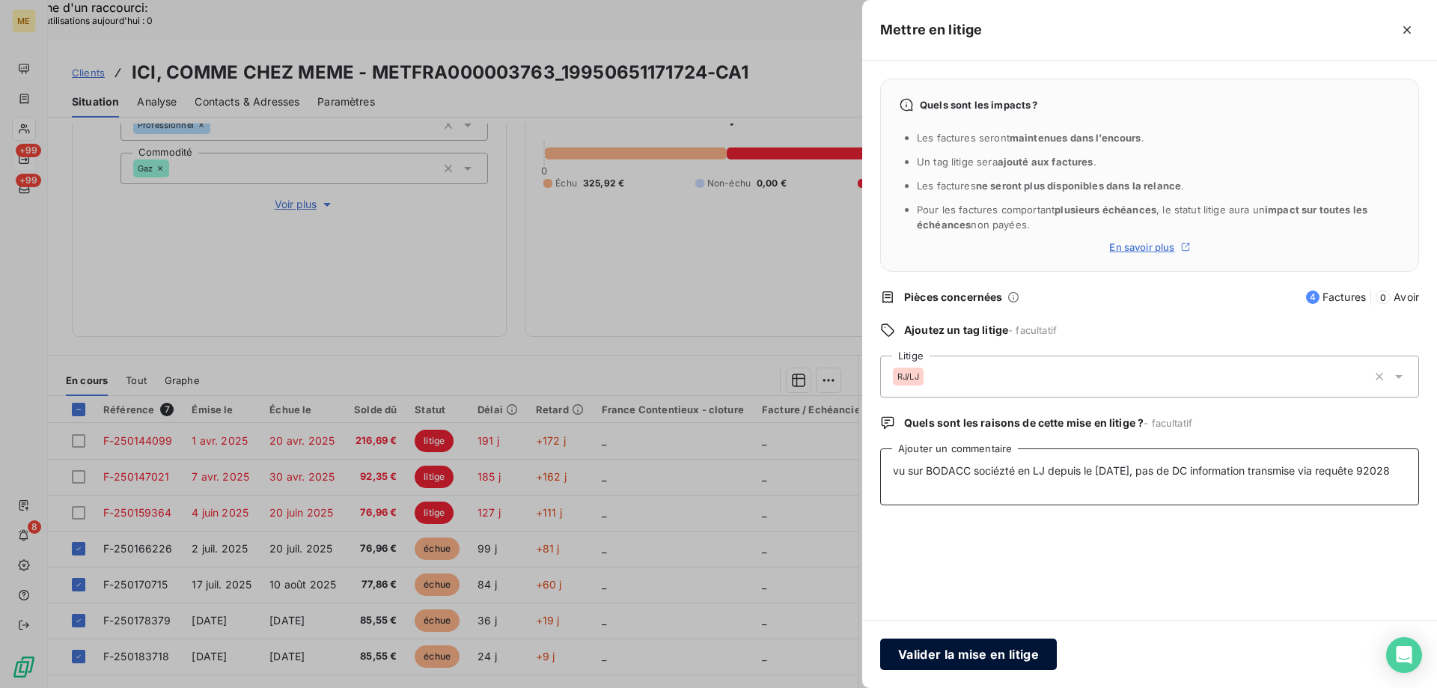
type textarea "vu sur BODACC sociézté en LJ depuis le [DATE], pas de DC information transmise …"
click at [938, 666] on button "Valider la mise en litige" at bounding box center [968, 653] width 177 height 31
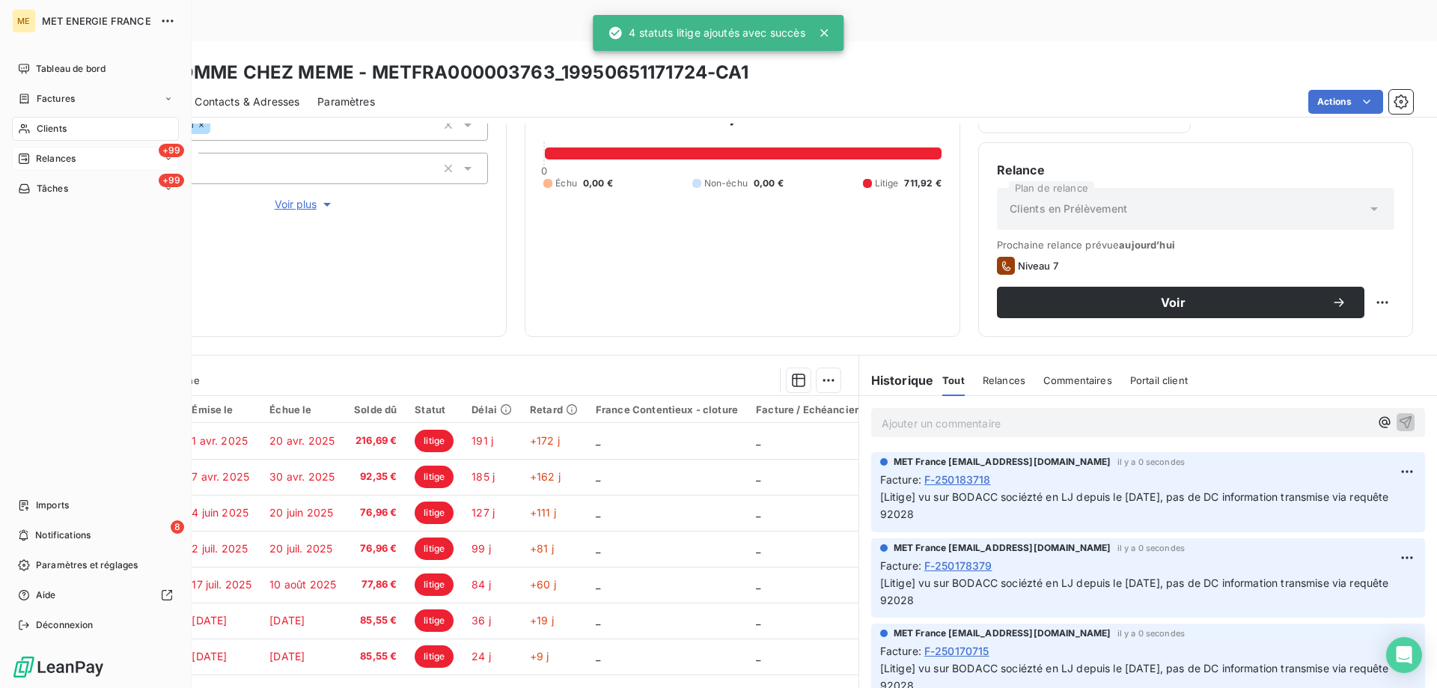
click at [36, 152] on span "Relances" at bounding box center [56, 158] width 40 height 13
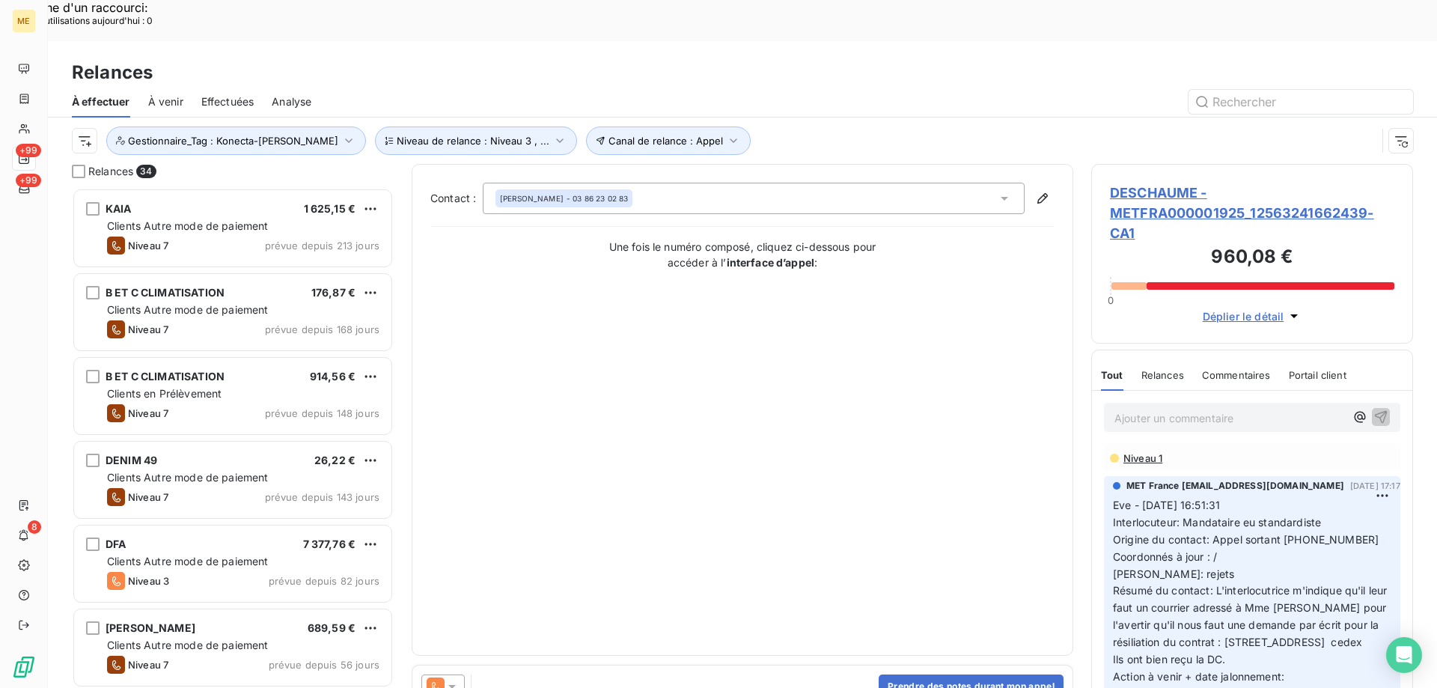
scroll to position [374, 0]
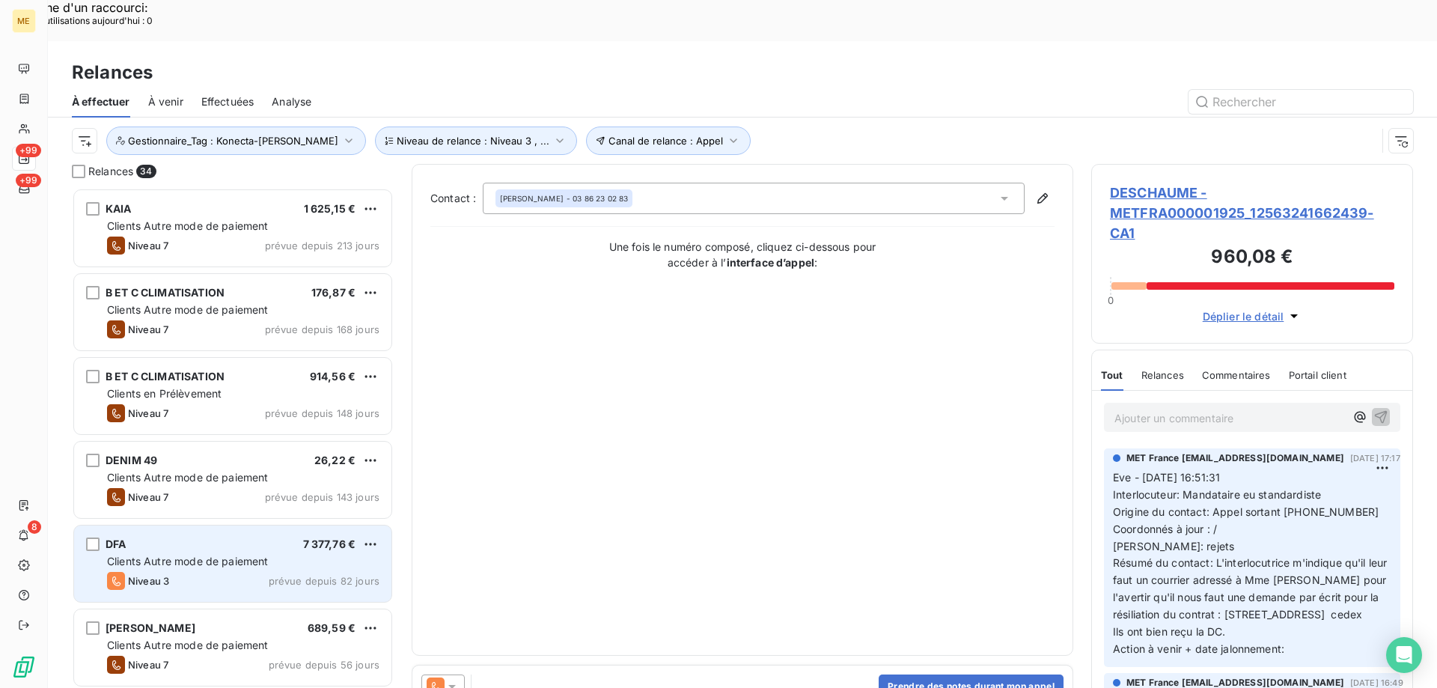
click at [292, 554] on div "Clients Autre mode de paiement" at bounding box center [243, 561] width 272 height 15
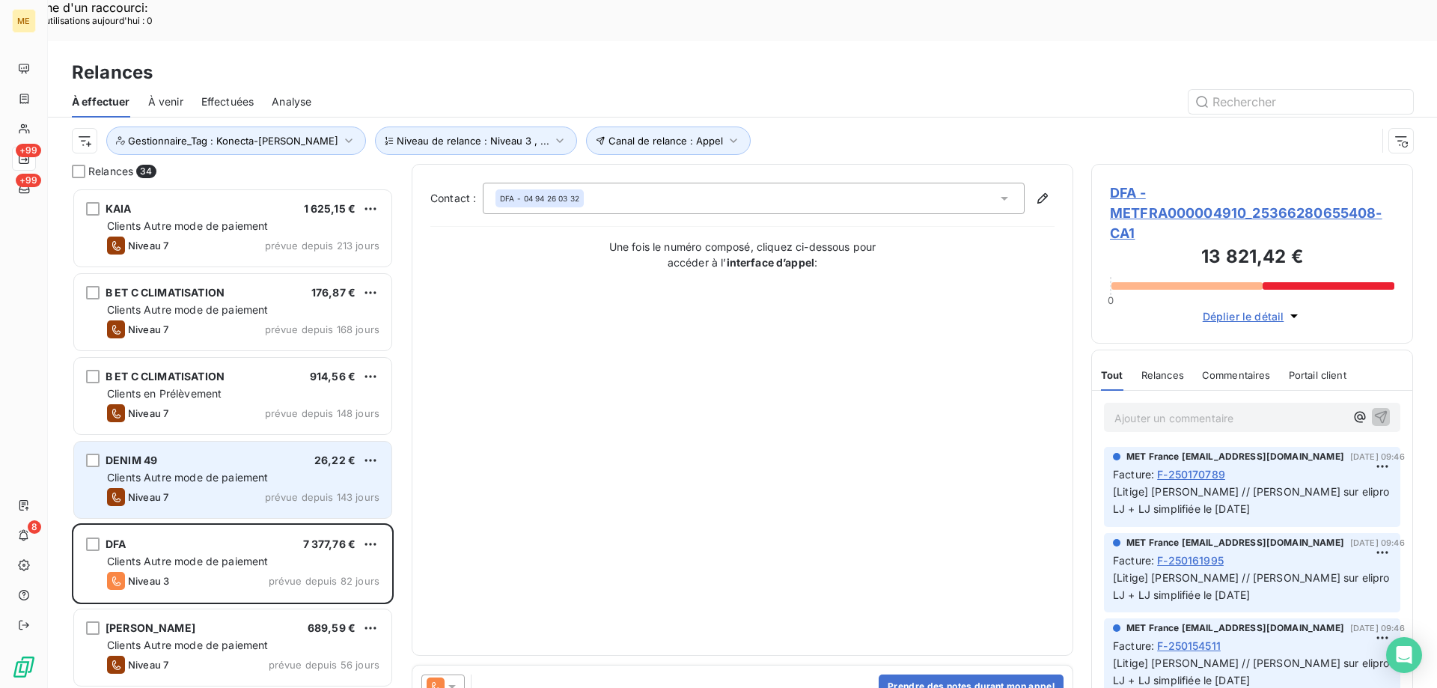
click at [296, 470] on div "Clients Autre mode de paiement" at bounding box center [243, 477] width 272 height 15
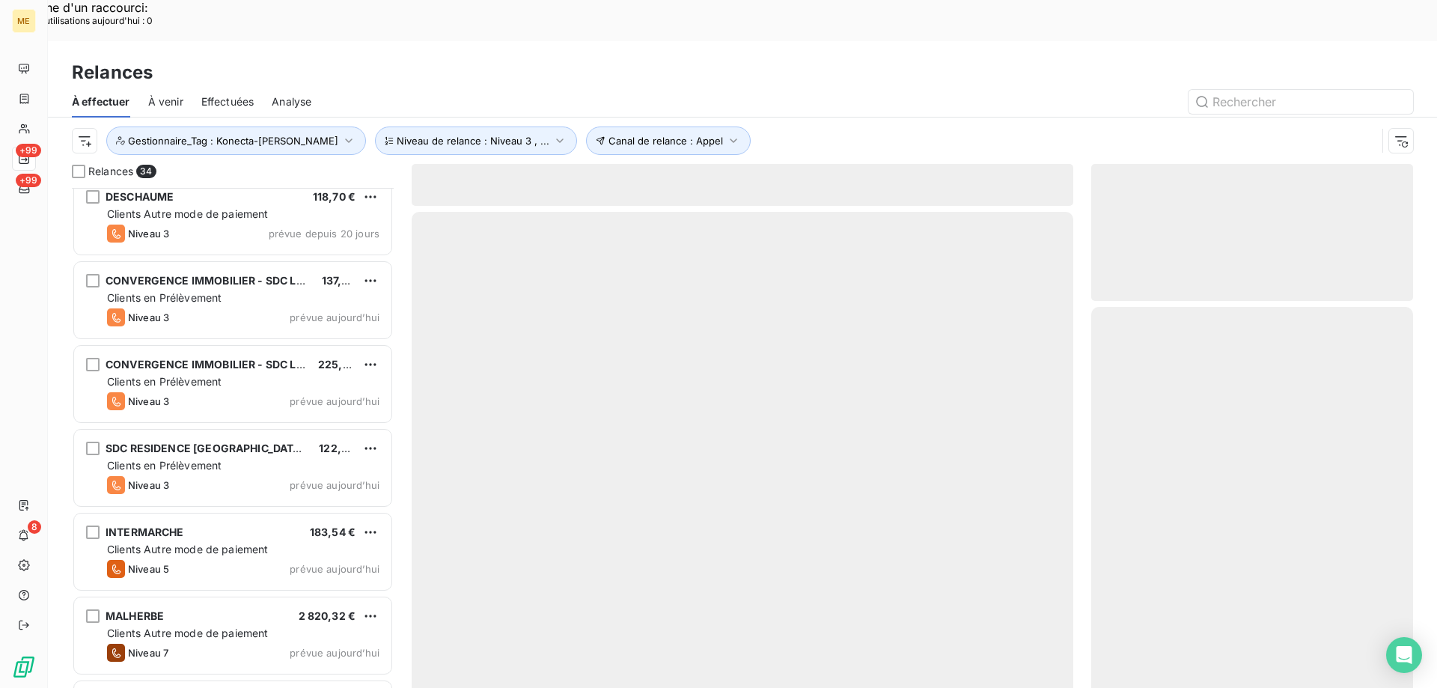
scroll to position [525, 0]
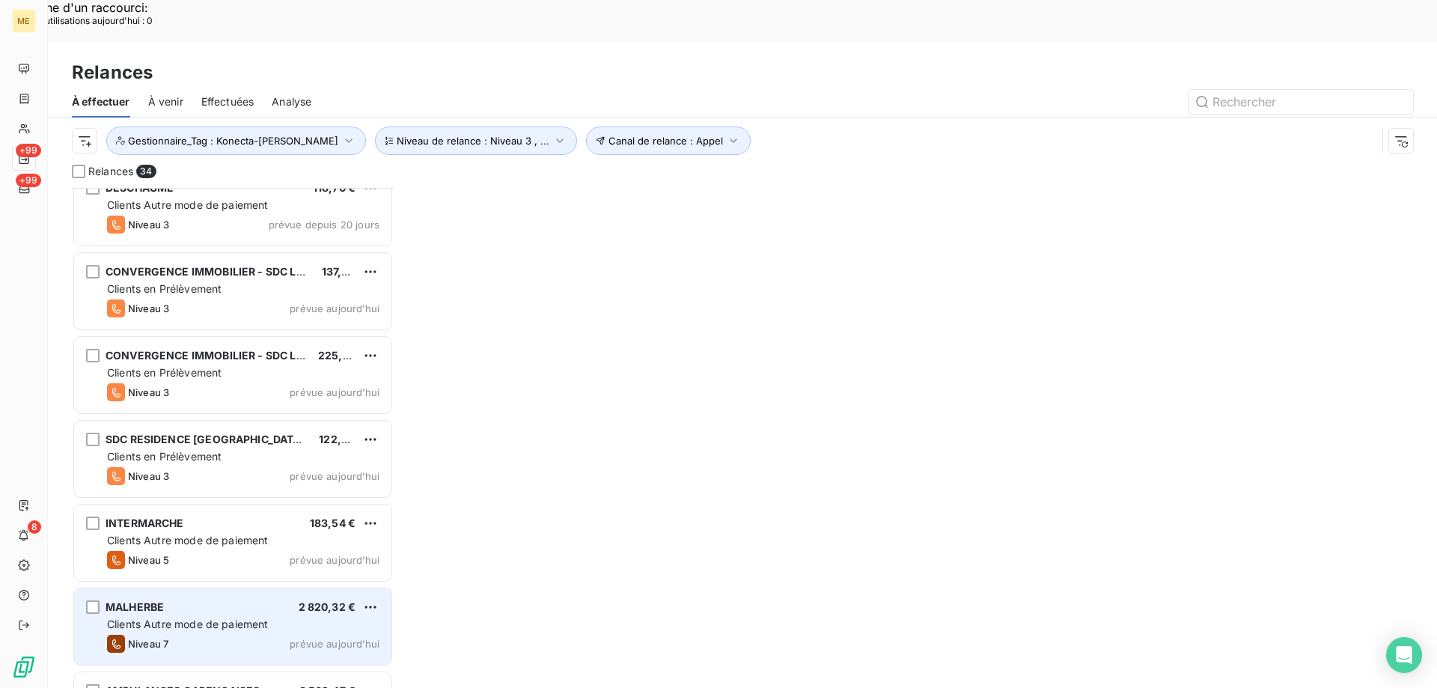
click at [222, 635] on div "Niveau 7 prévue aujourd’hui" at bounding box center [243, 644] width 272 height 18
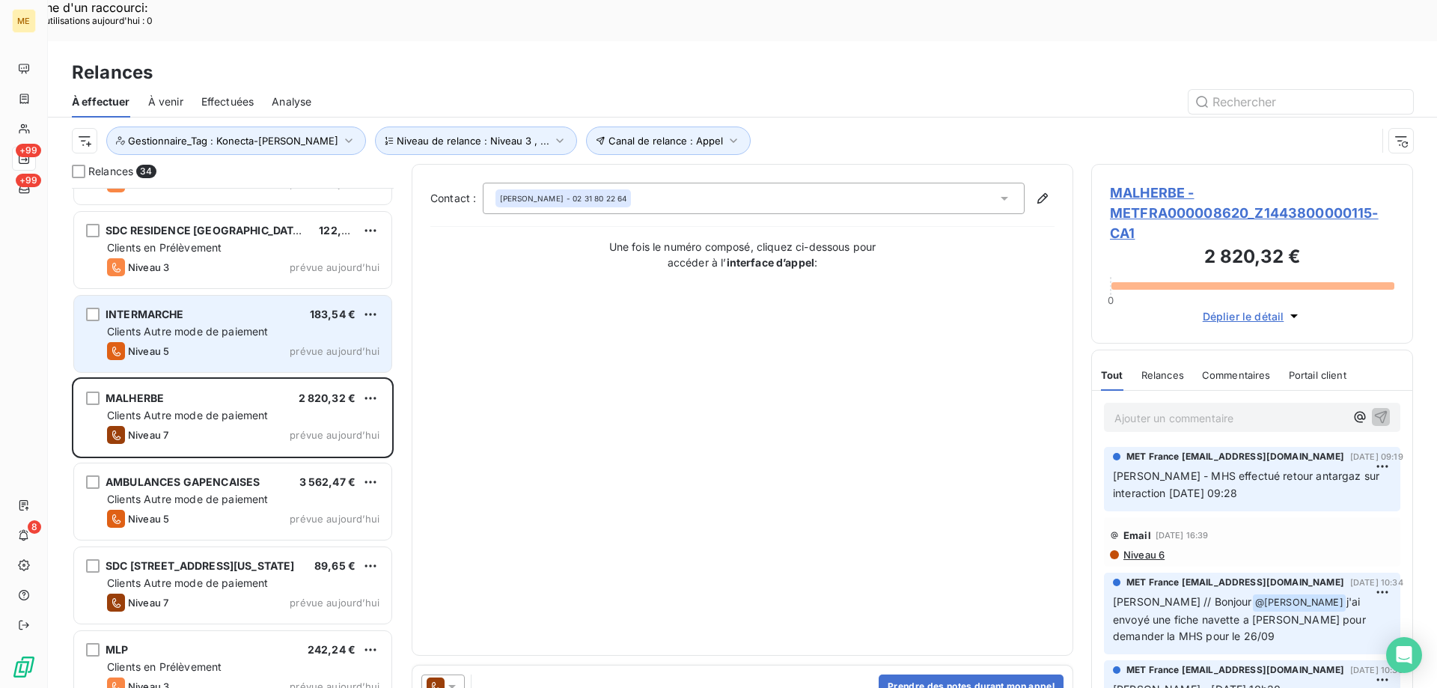
scroll to position [749, 0]
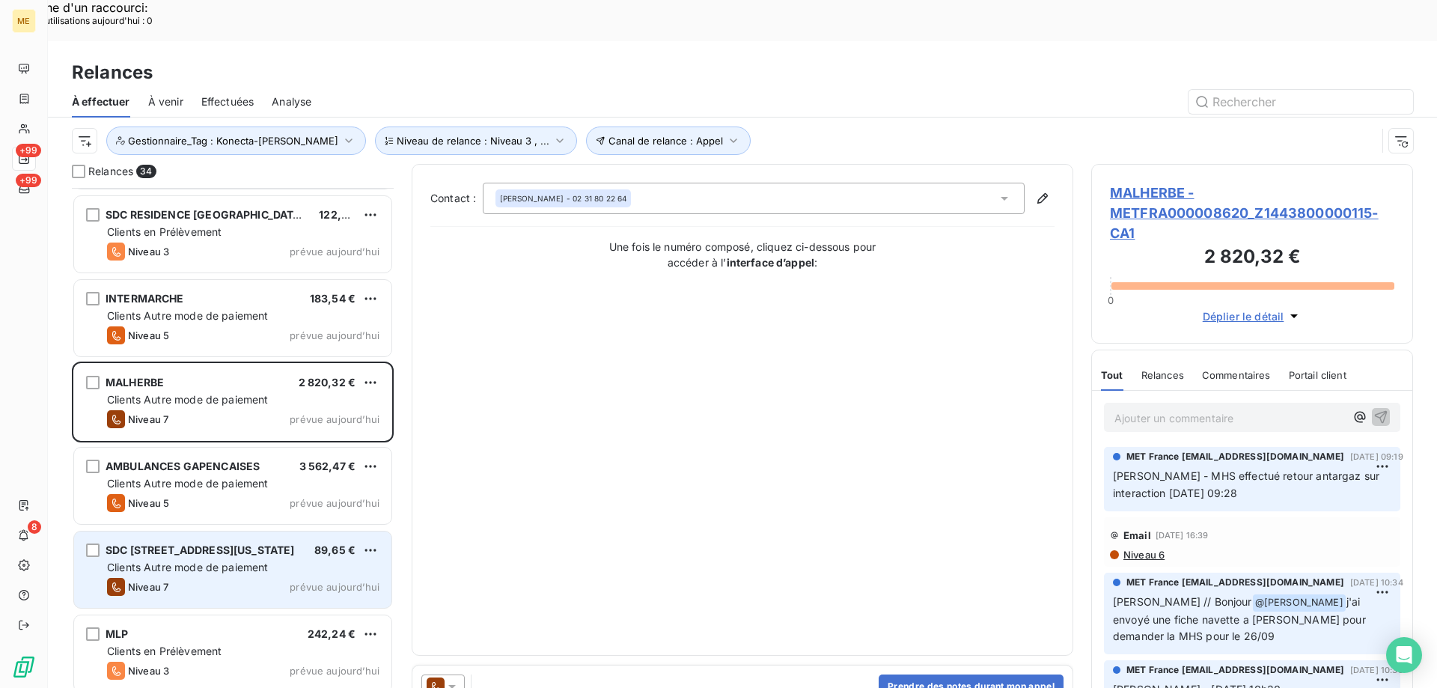
click at [229, 535] on div "SDC 48 AVENUE DE NEW YORK 89,65 € Clients Autre mode de paiement Niveau 7 prévu…" at bounding box center [232, 569] width 317 height 76
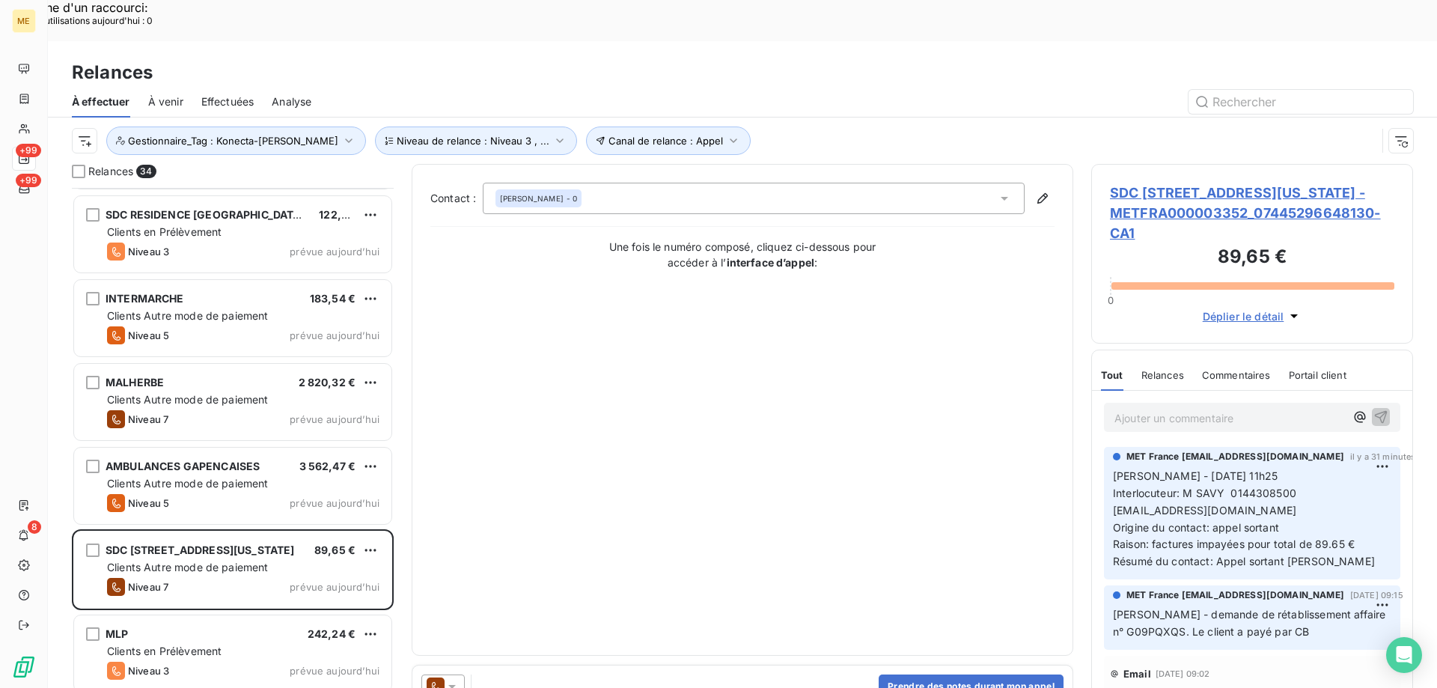
click at [1148, 183] on span "SDC [STREET_ADDRESS][US_STATE] - METFRA000003352_07445296648130-CA1" at bounding box center [1252, 213] width 284 height 61
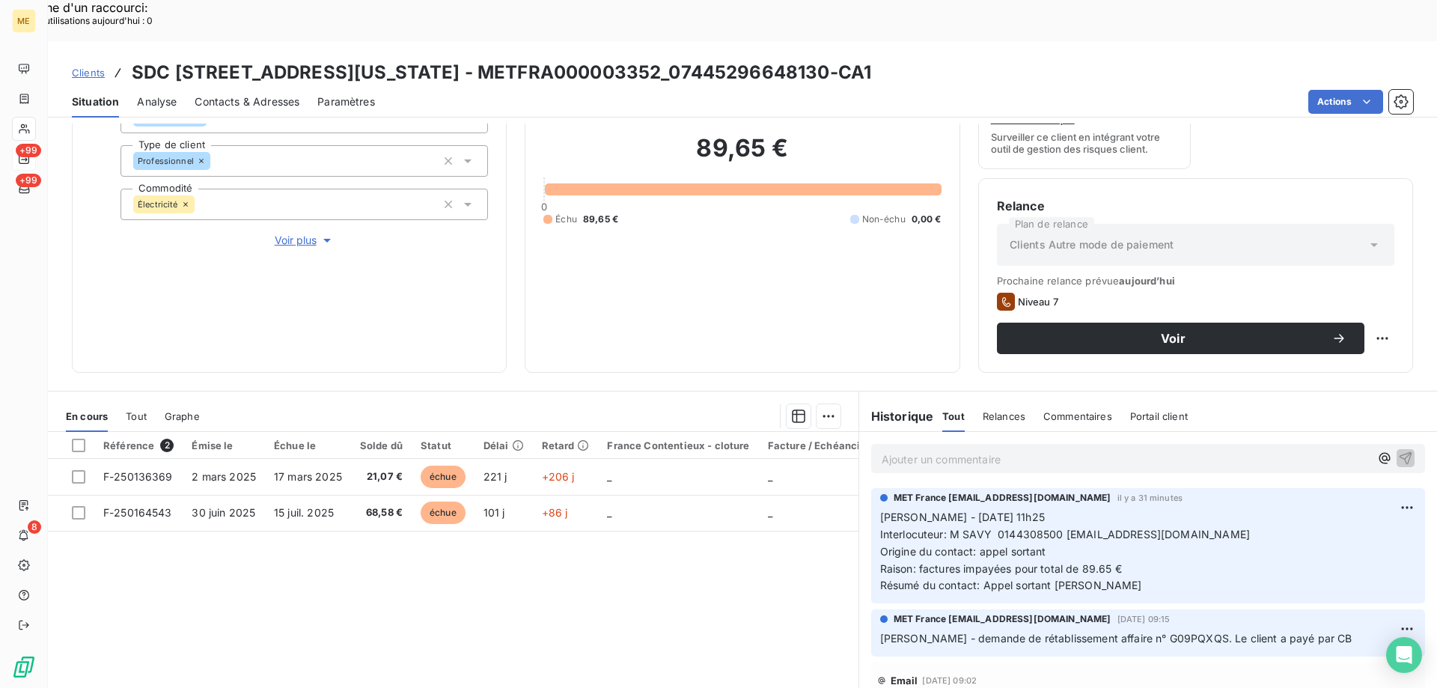
scroll to position [200, 0]
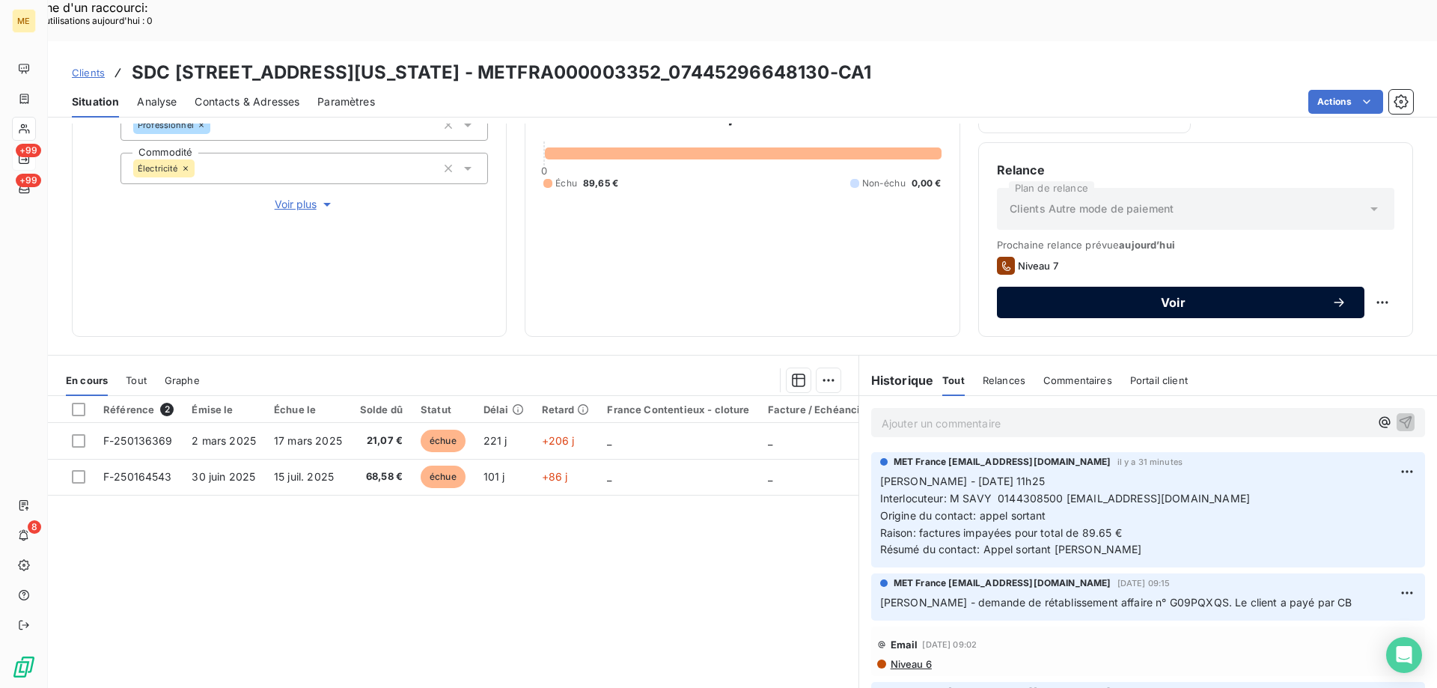
click at [1061, 287] on button "Voir" at bounding box center [1180, 302] width 367 height 31
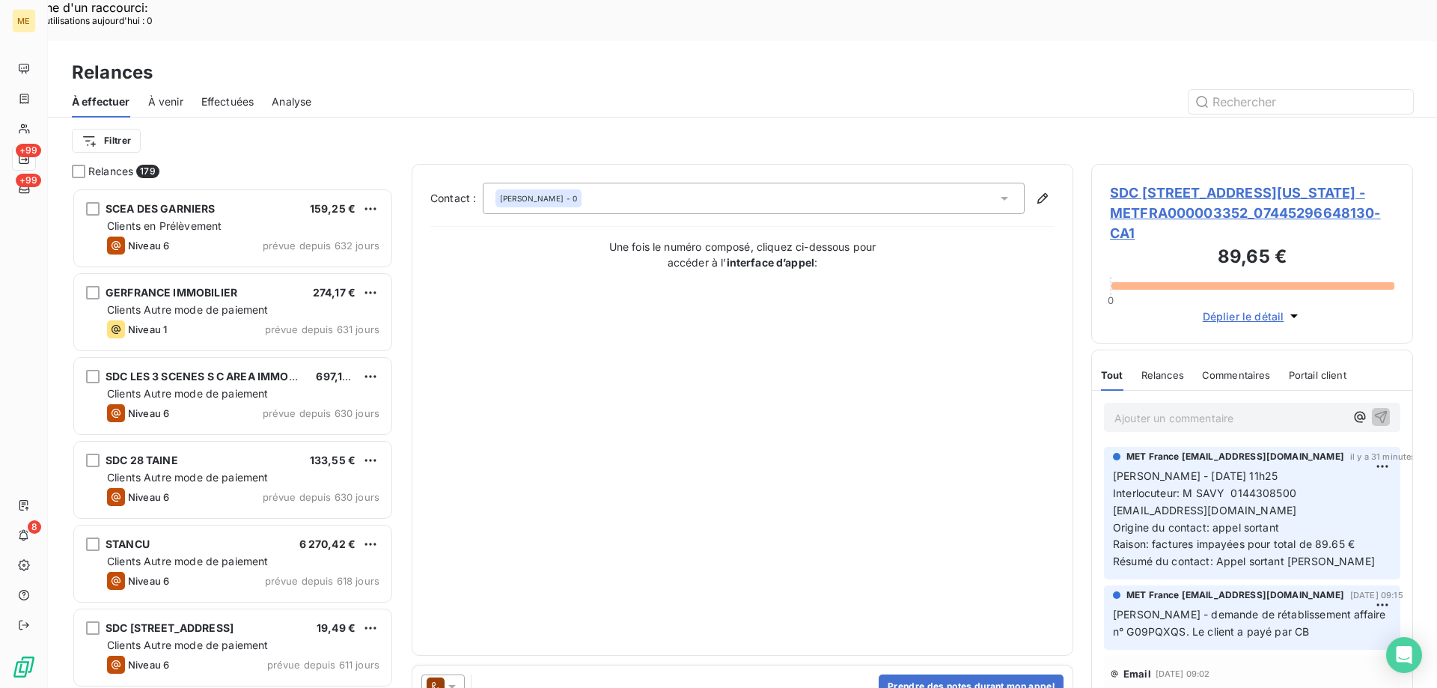
scroll to position [530, 311]
click at [451, 679] on icon at bounding box center [452, 686] width 15 height 15
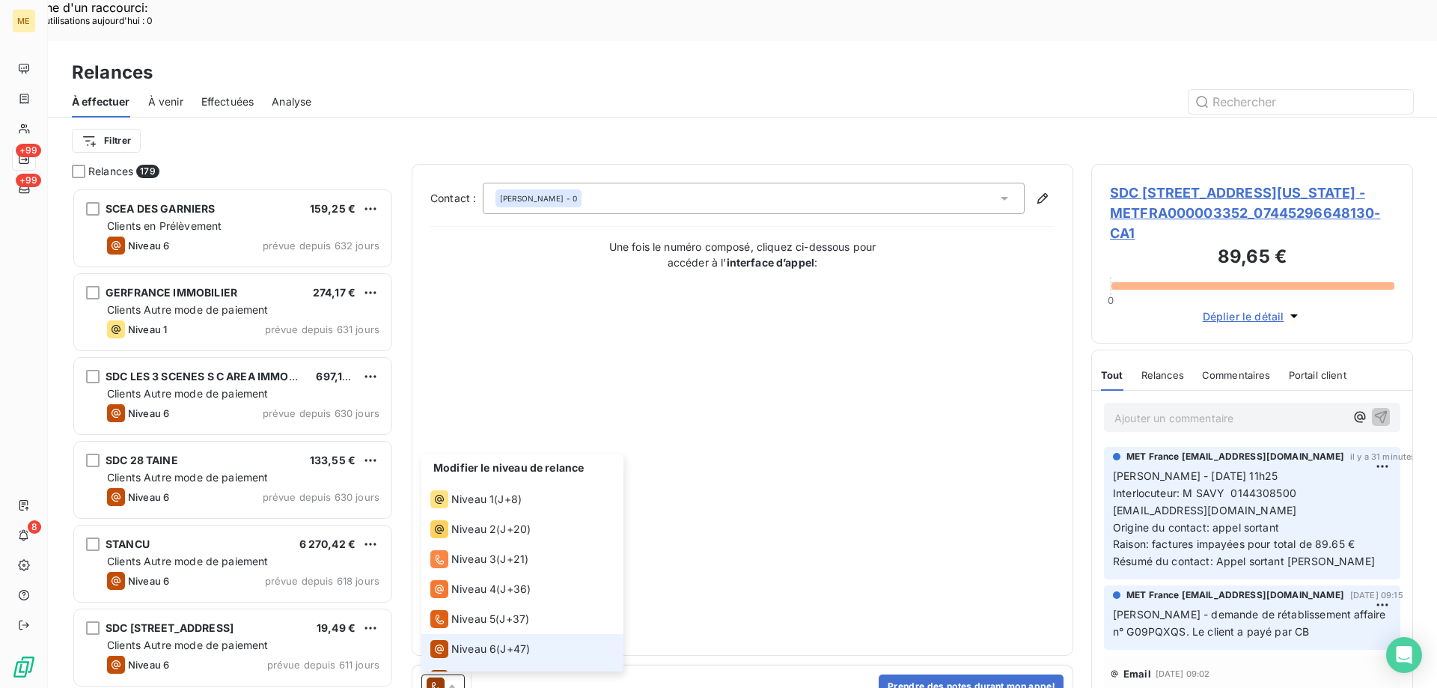
scroll to position [22, 0]
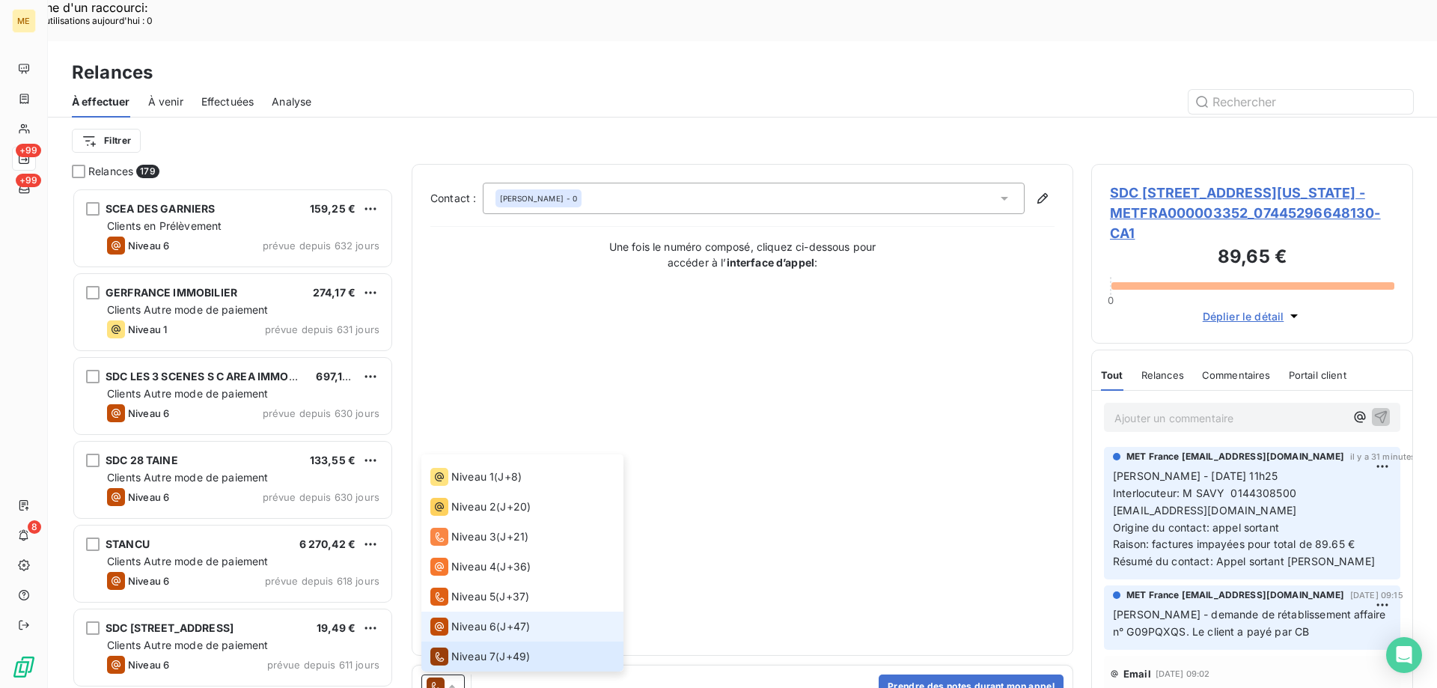
click at [470, 617] on div "Niveau 6" at bounding box center [463, 626] width 66 height 18
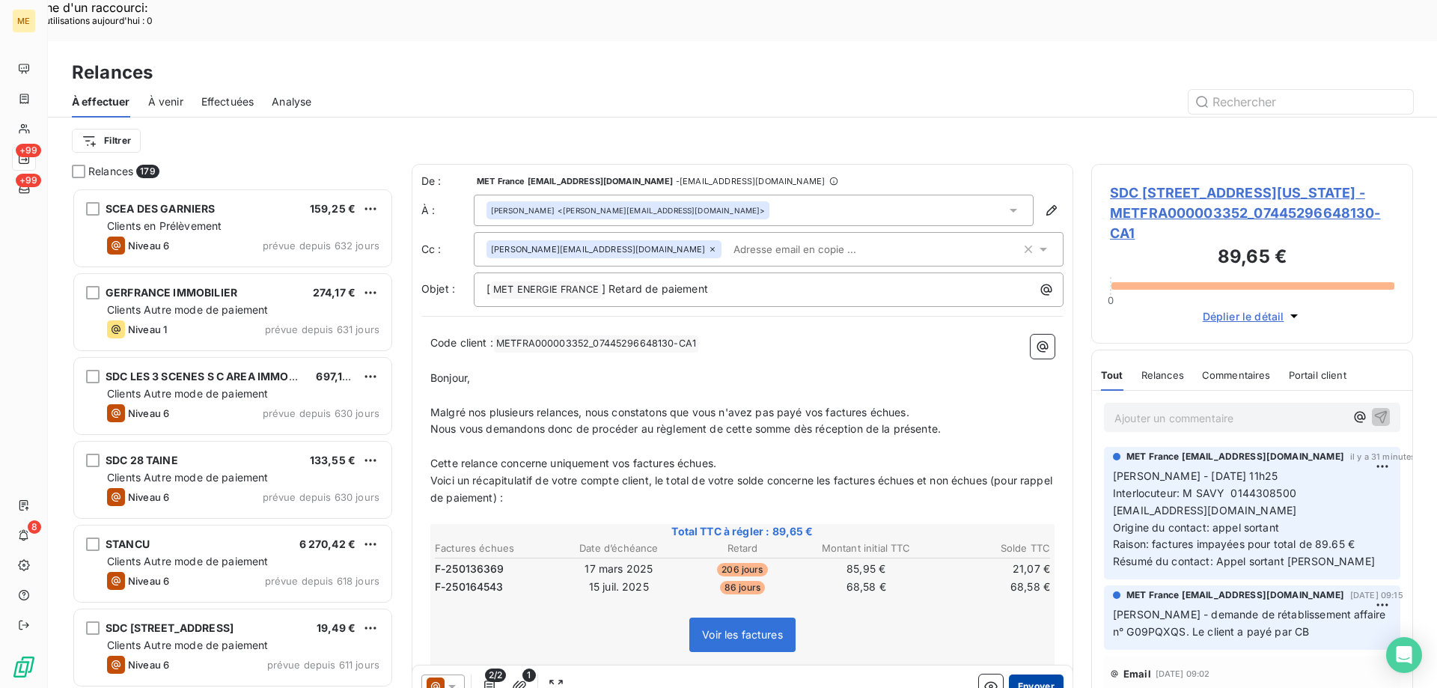
click at [1032, 674] on button "Envoyer" at bounding box center [1036, 686] width 55 height 24
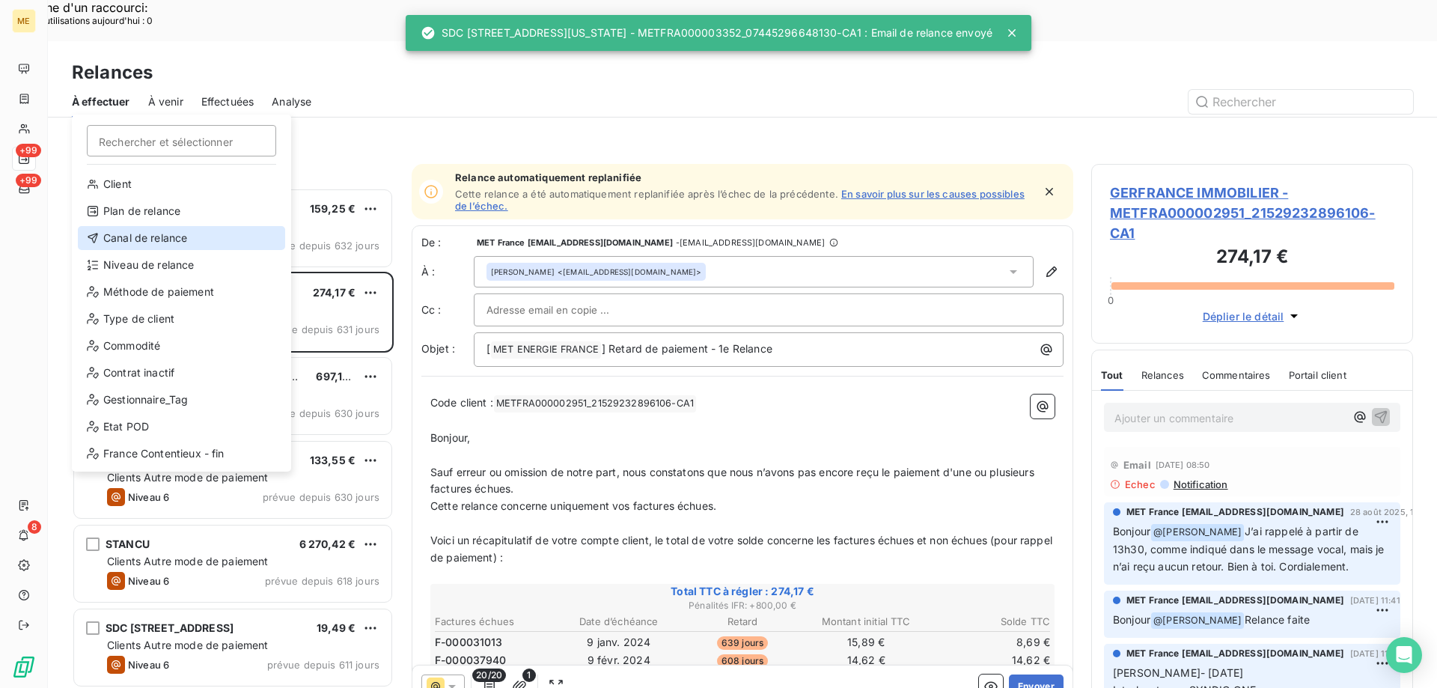
click at [171, 238] on div "Canal de relance" at bounding box center [181, 238] width 207 height 24
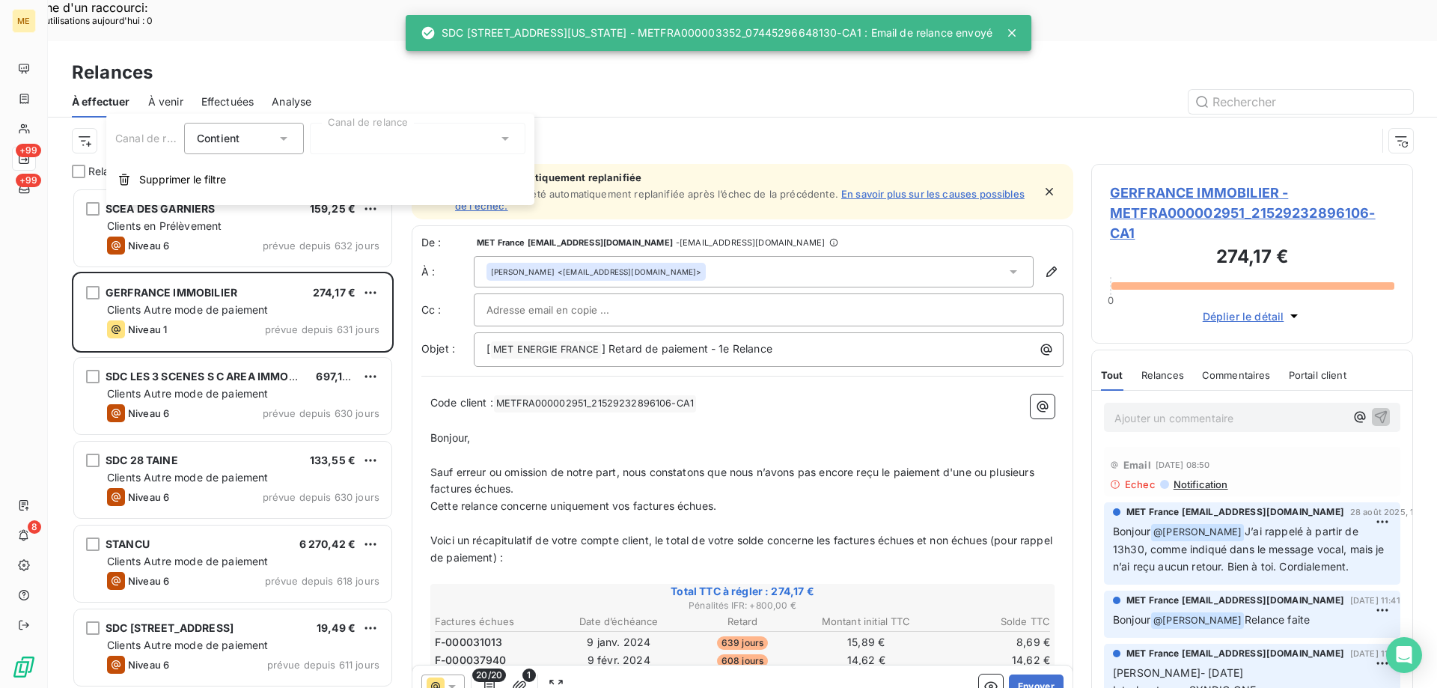
click at [337, 138] on div at bounding box center [418, 138] width 216 height 31
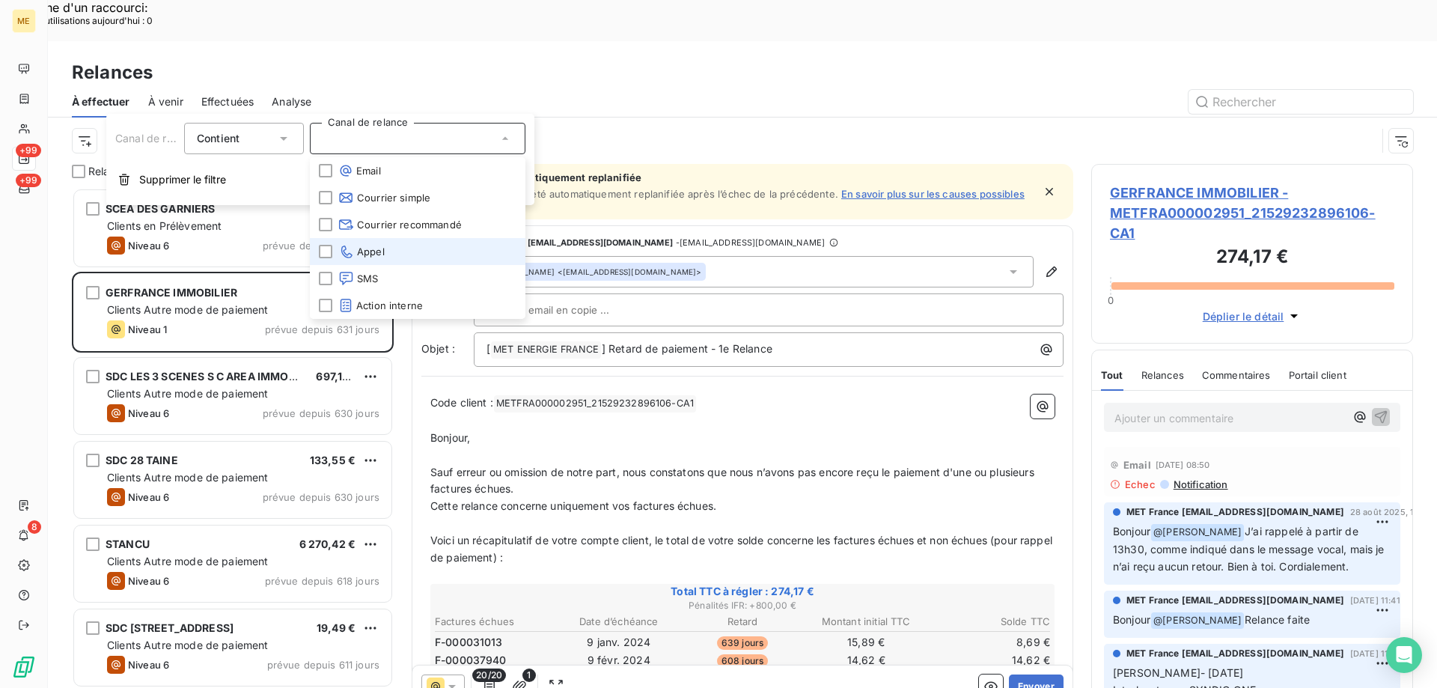
click at [368, 248] on span "Appel" at bounding box center [361, 251] width 46 height 15
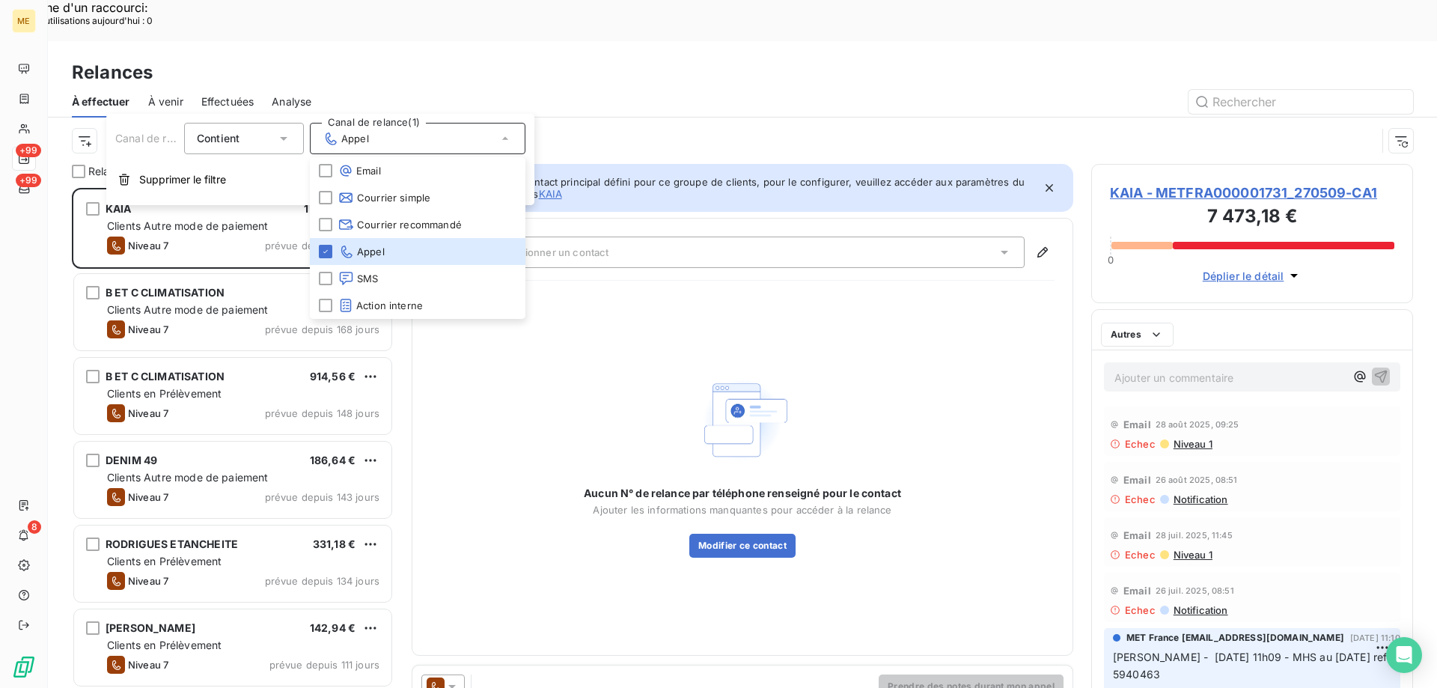
scroll to position [530, 311]
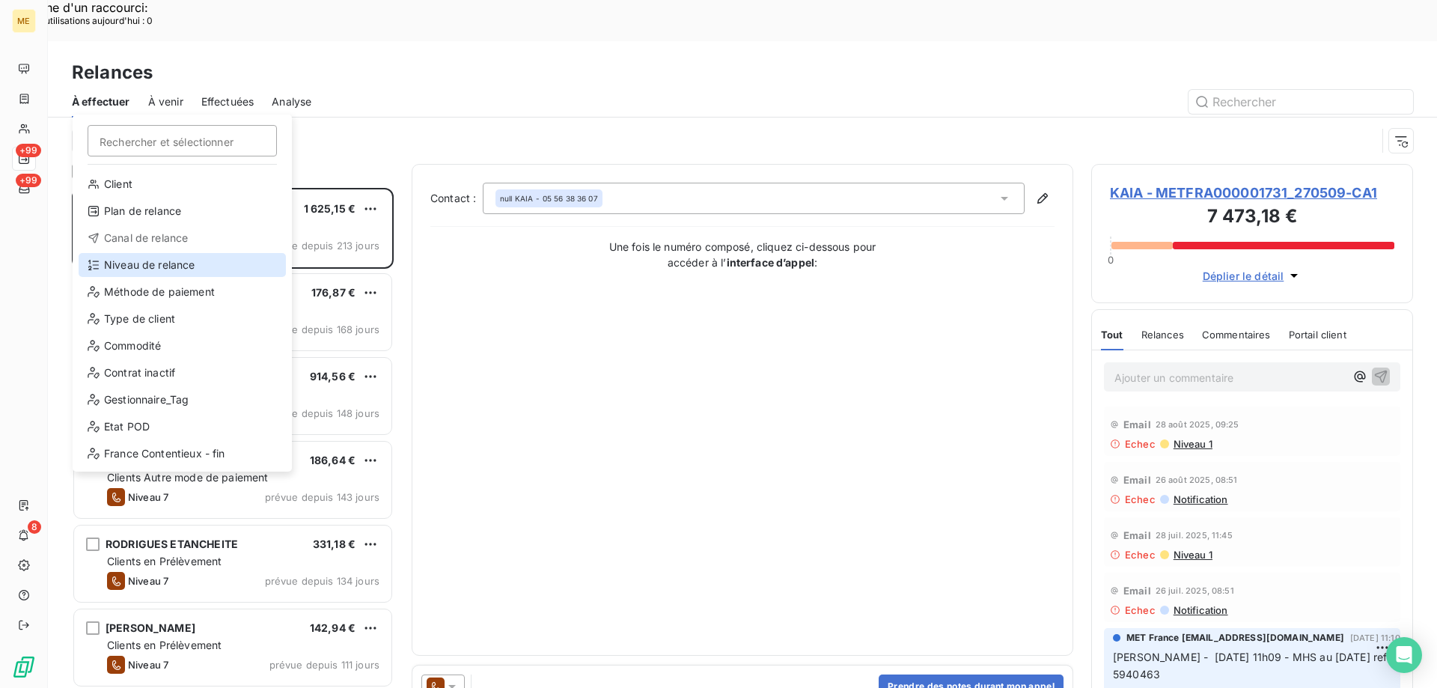
click at [143, 266] on div "Niveau de relance" at bounding box center [182, 265] width 207 height 24
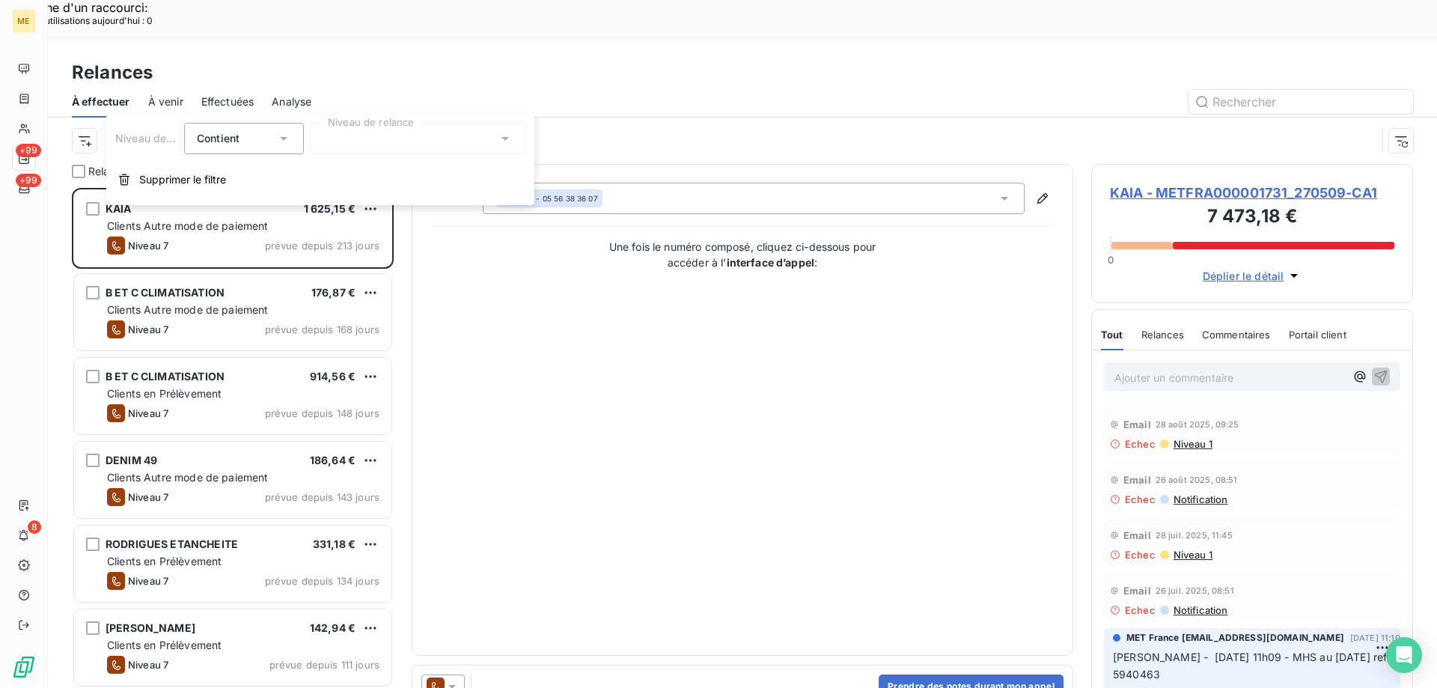
click at [390, 145] on div at bounding box center [418, 138] width 216 height 31
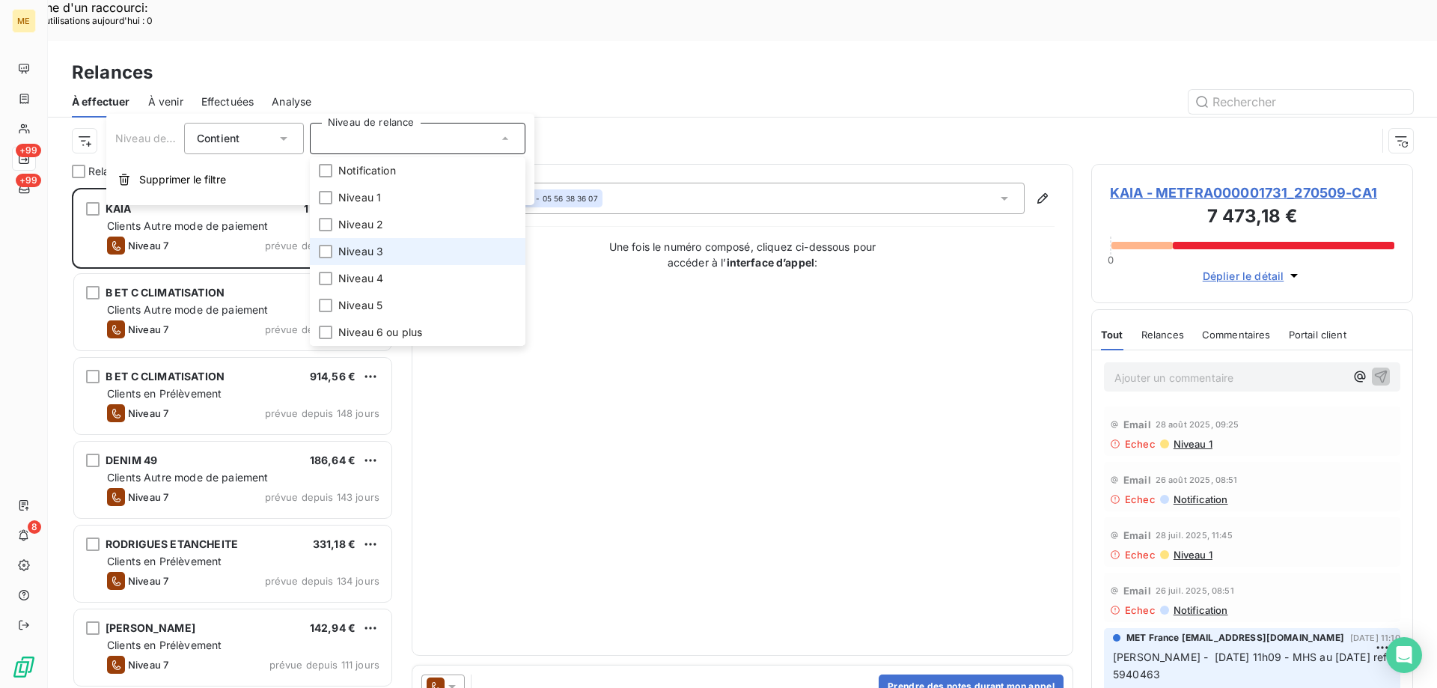
click at [421, 258] on li "Niveau 3" at bounding box center [418, 251] width 216 height 27
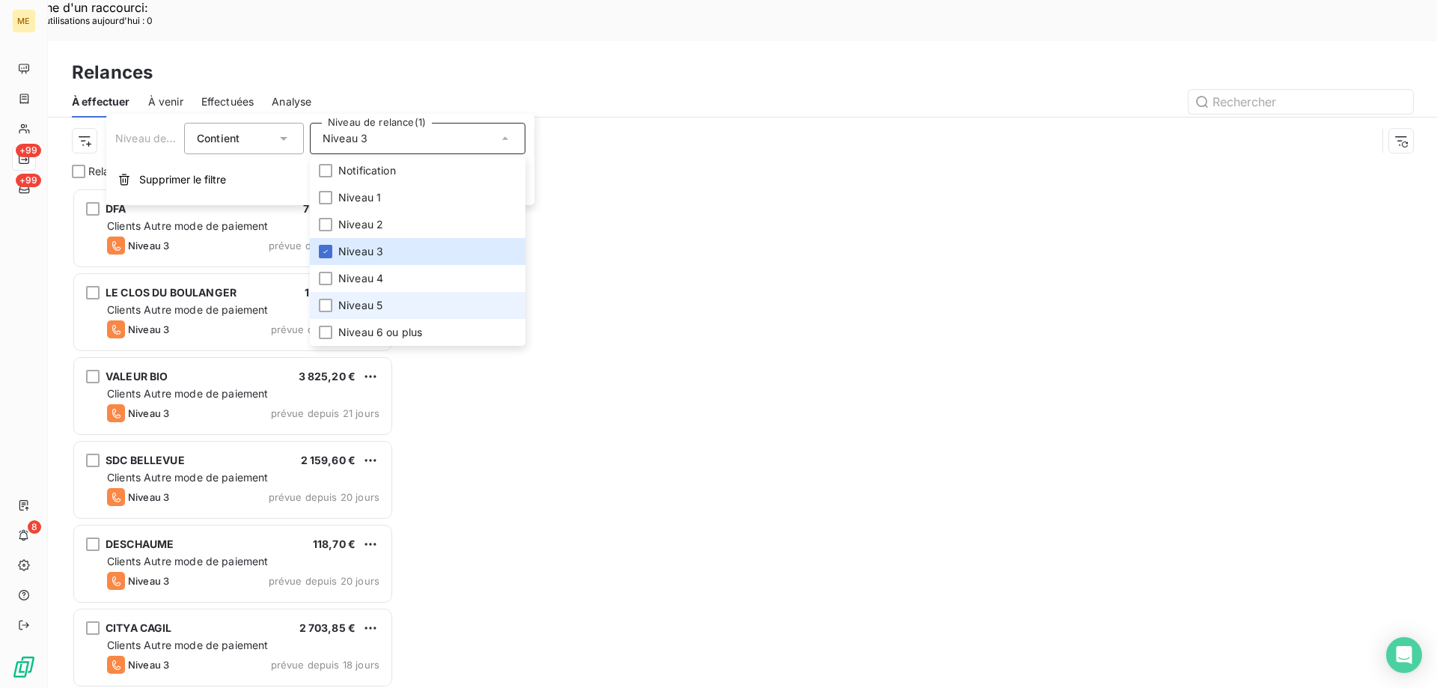
click at [399, 302] on li "Niveau 5" at bounding box center [418, 305] width 216 height 27
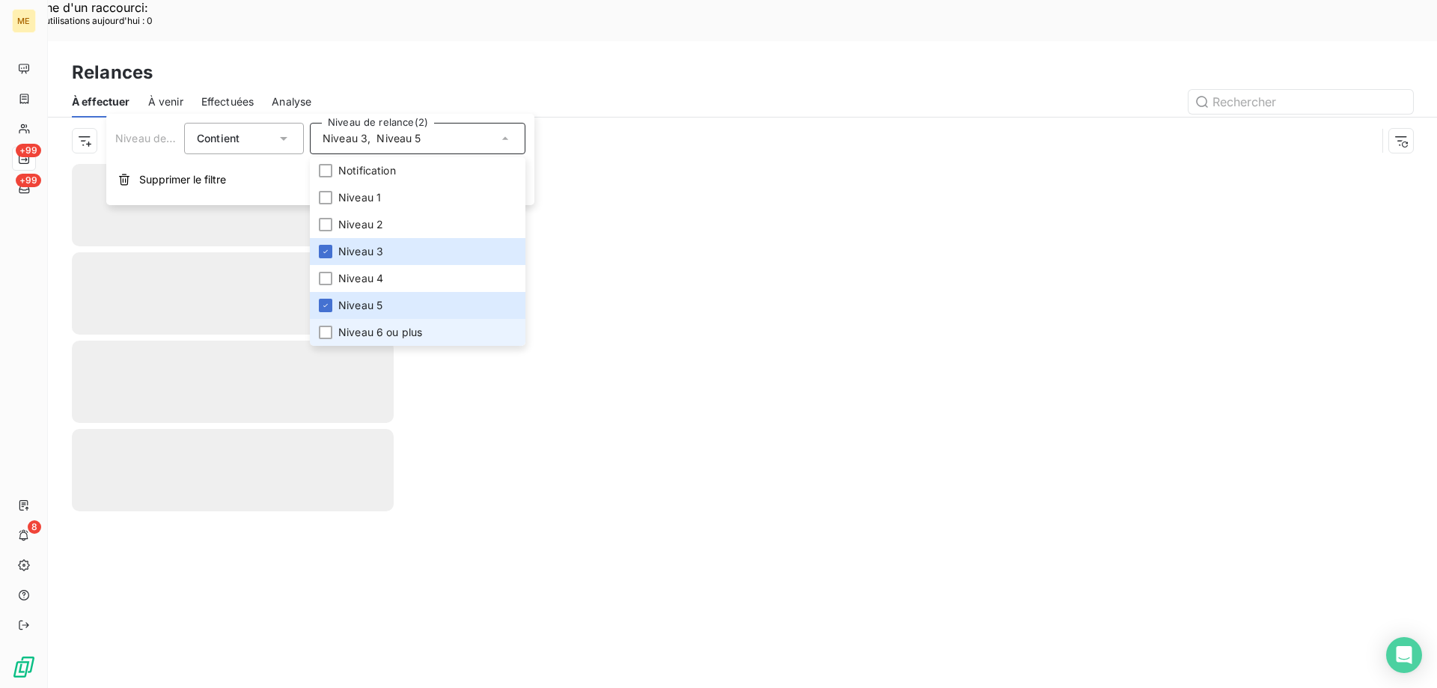
click at [400, 328] on span "Niveau 6 ou plus" at bounding box center [380, 332] width 84 height 15
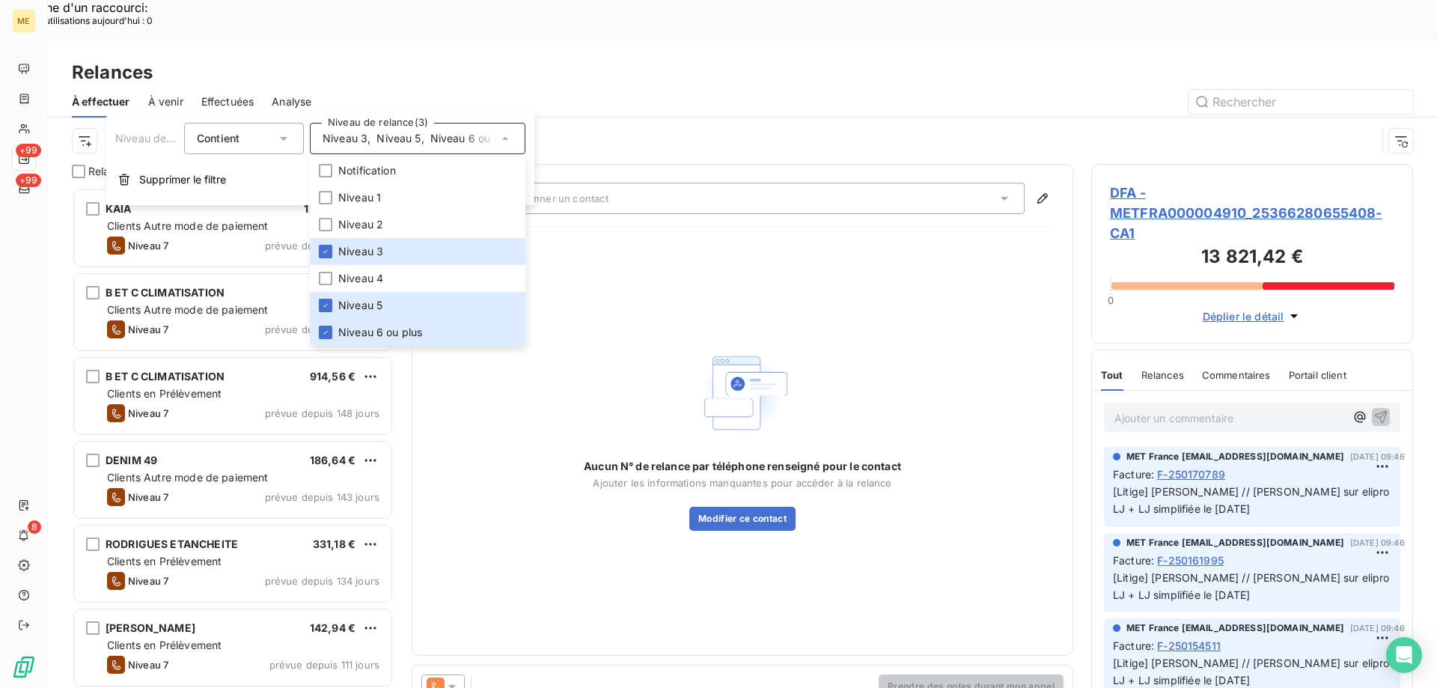
scroll to position [530, 311]
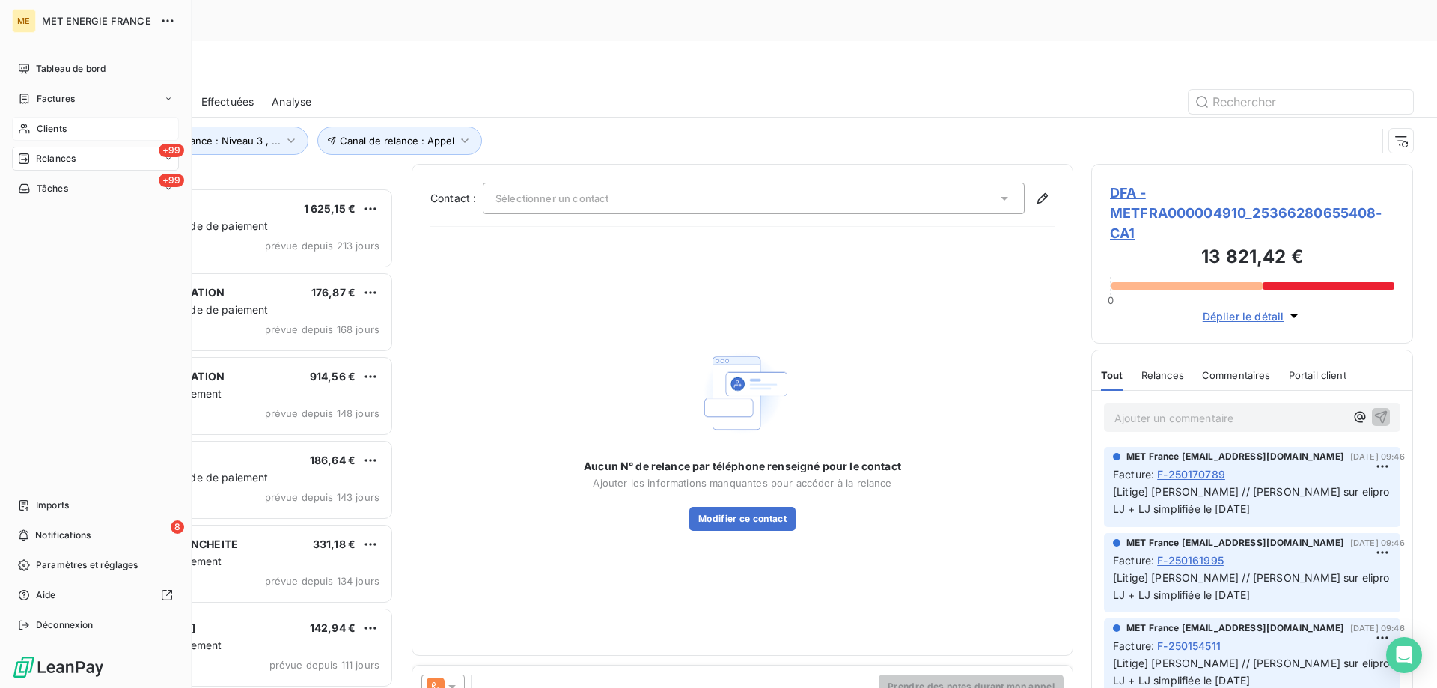
click at [75, 129] on div "Clients" at bounding box center [95, 129] width 167 height 24
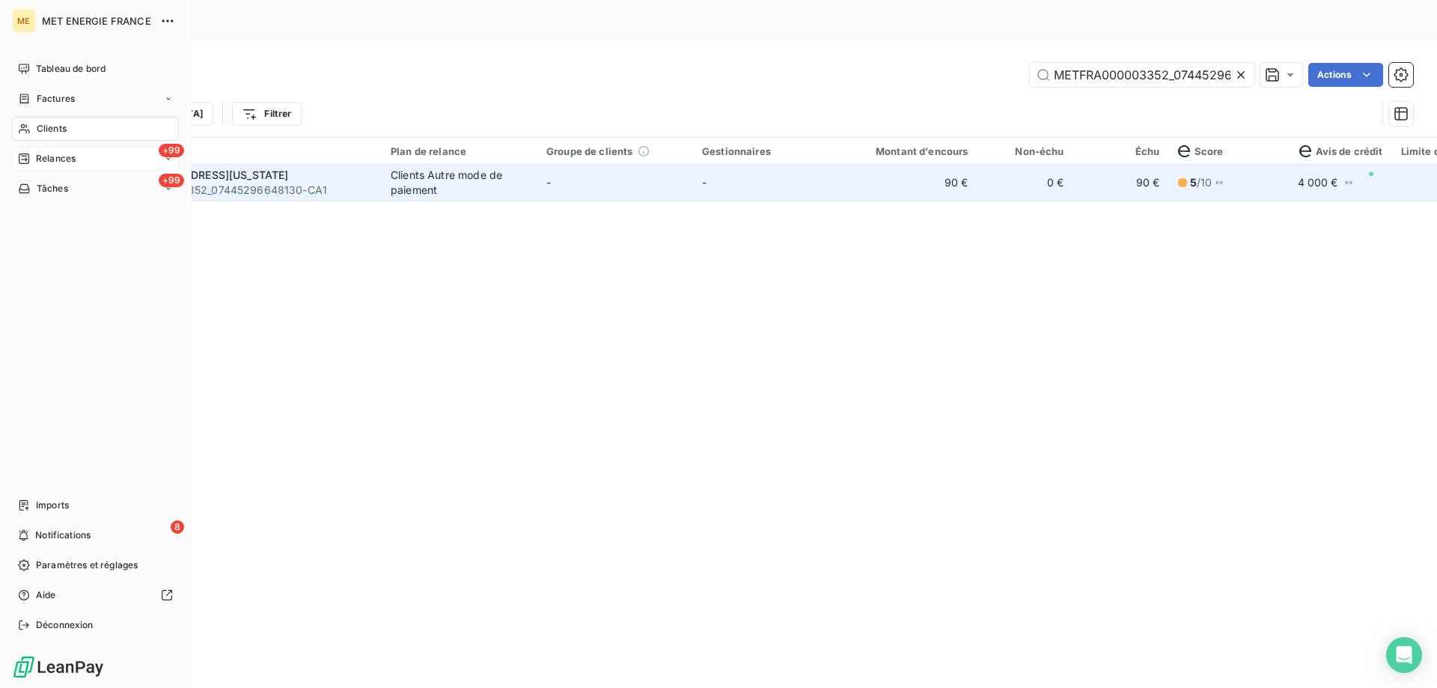
scroll to position [0, 45]
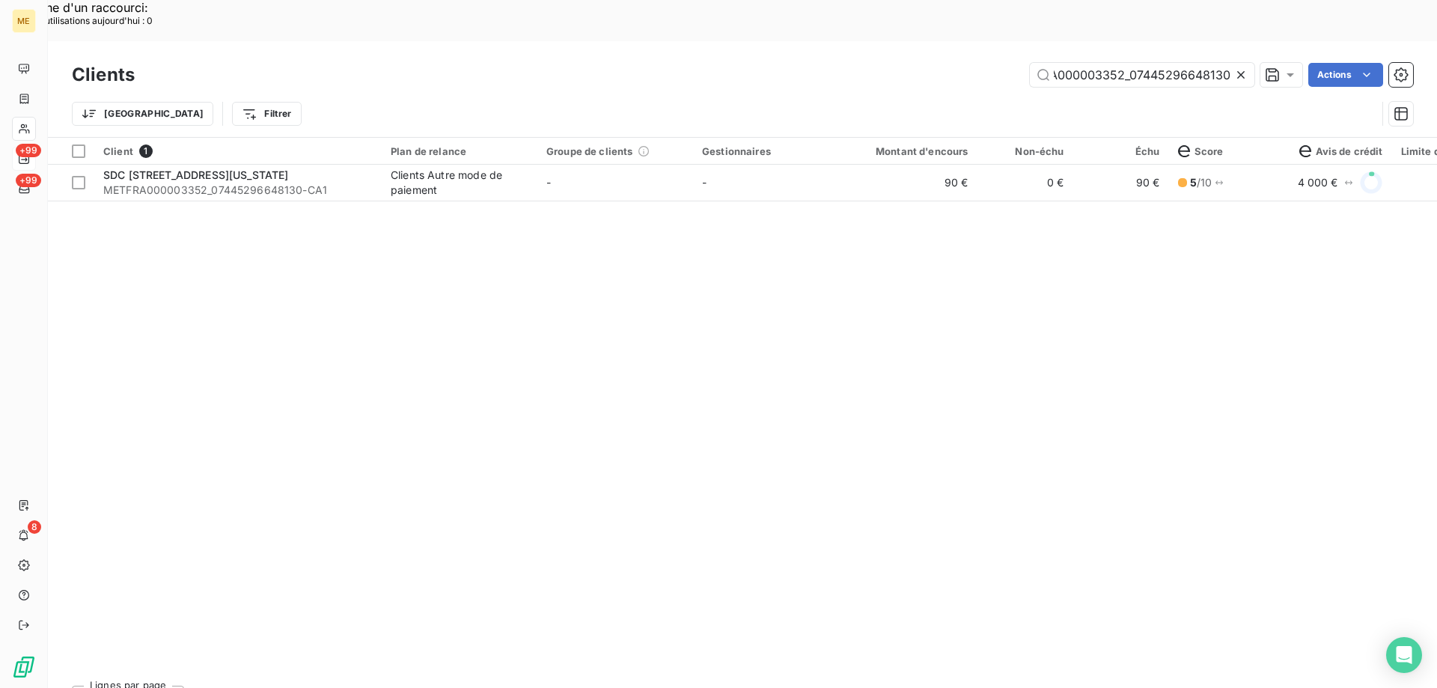
click at [1235, 67] on icon at bounding box center [1240, 74] width 15 height 15
click at [1235, 63] on input "text" at bounding box center [1142, 75] width 225 height 24
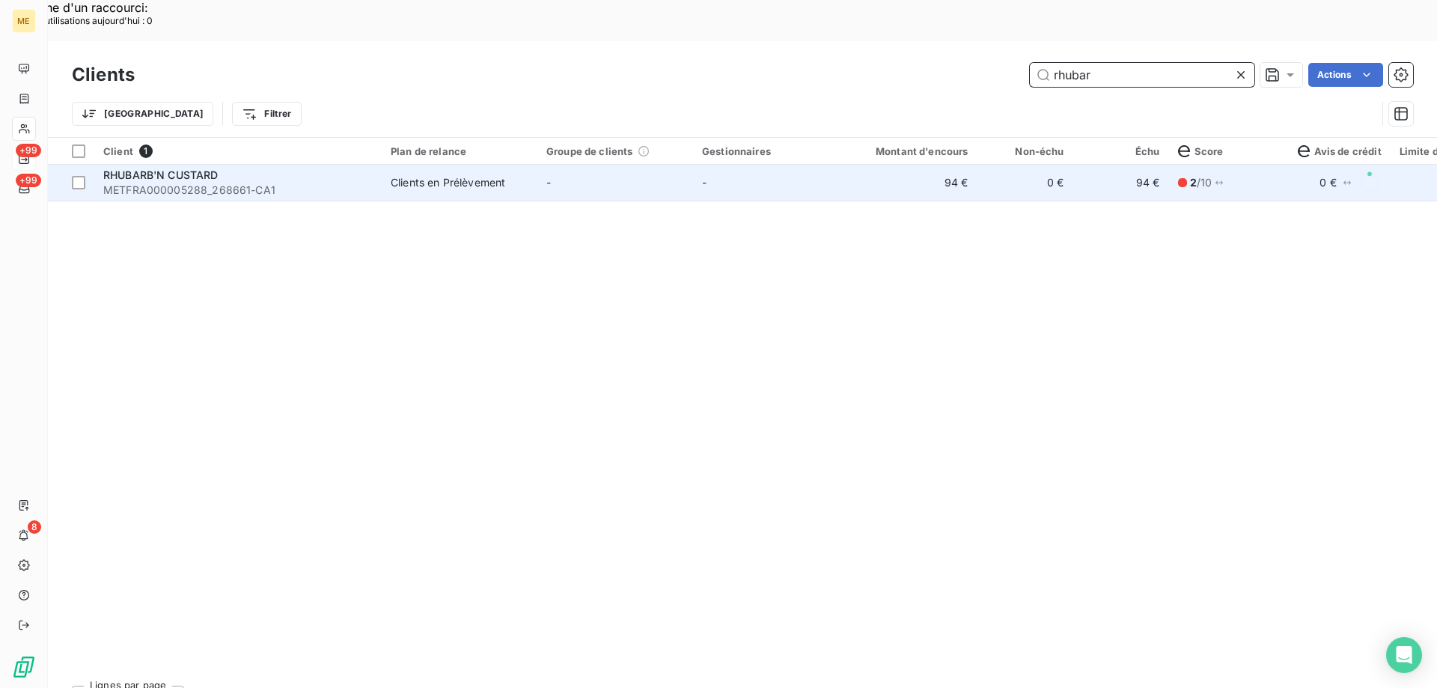
type input "rhubar"
click at [168, 183] on span "METFRA000005288_268661-CA1" at bounding box center [237, 190] width 269 height 15
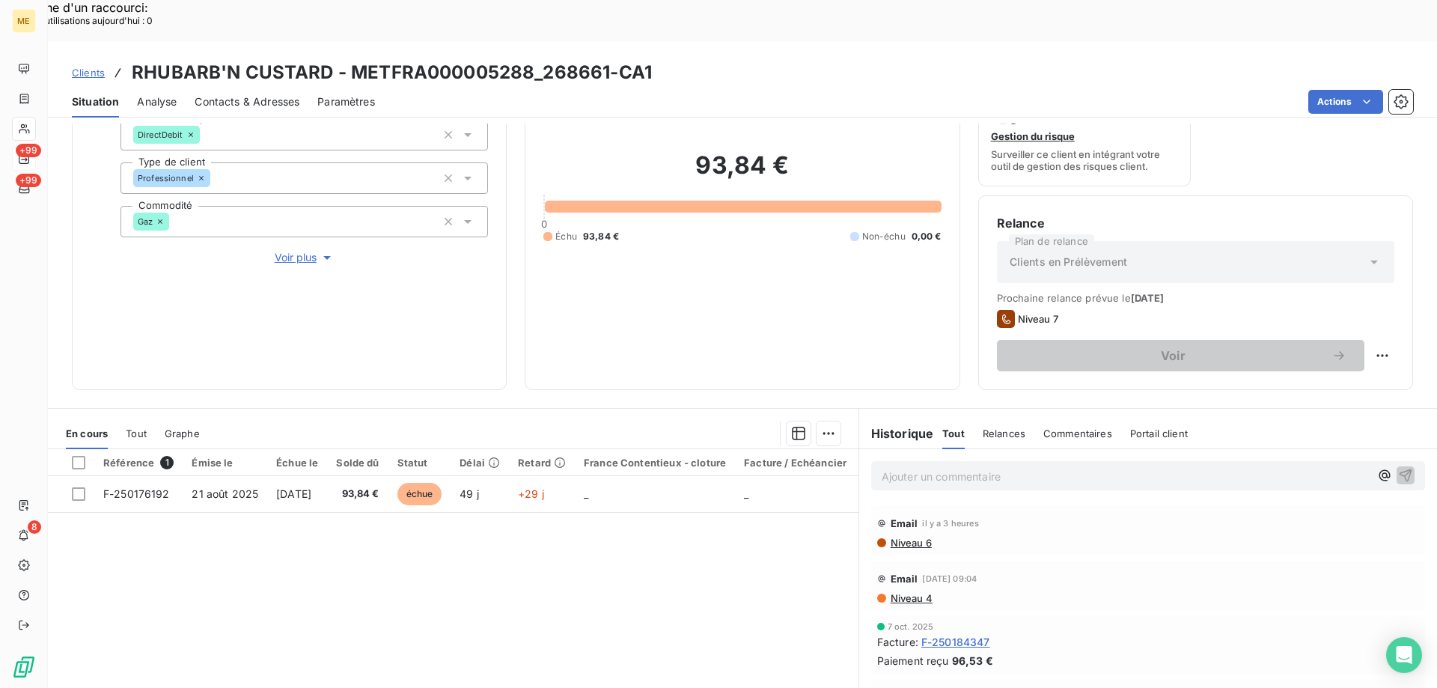
scroll to position [150, 0]
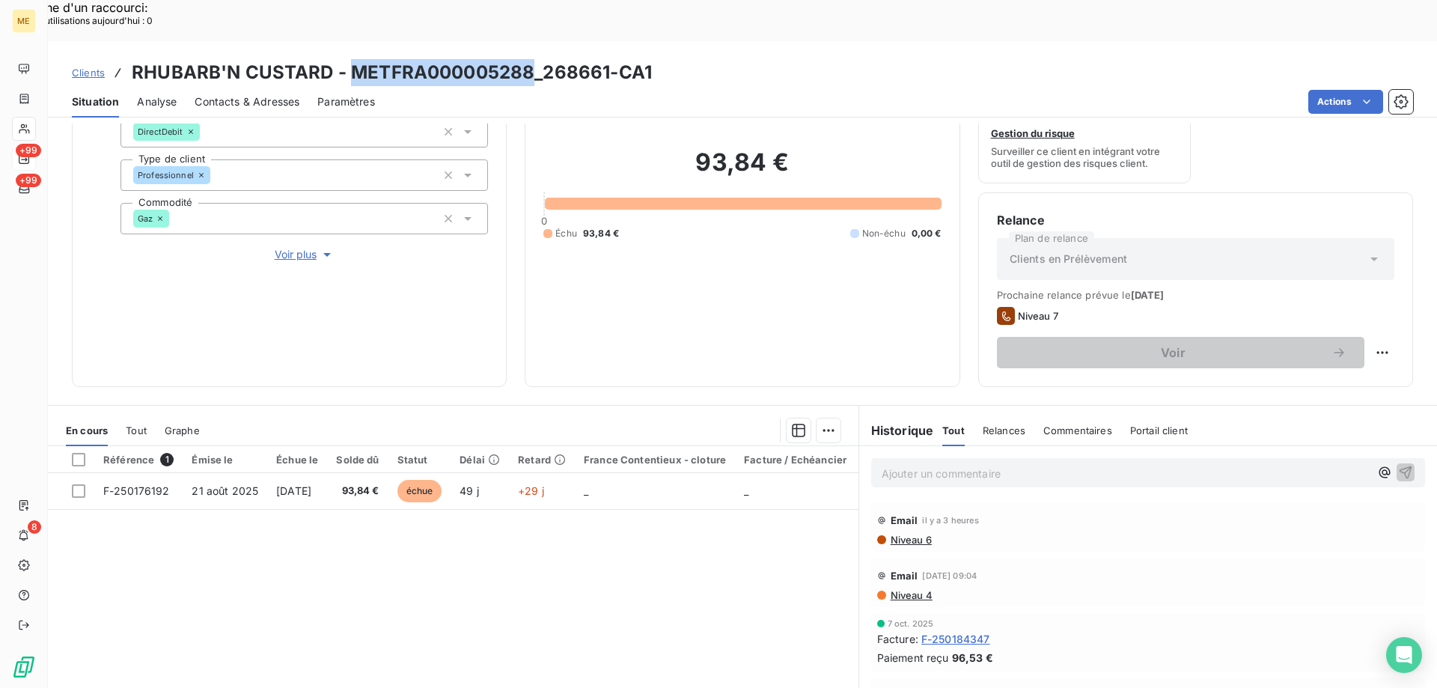
drag, startPoint x: 349, startPoint y: 28, endPoint x: 528, endPoint y: 28, distance: 179.6
click at [528, 59] on h3 "RHUBARB'N CUSTARD - METFRA000005288_268661-CA1" at bounding box center [392, 72] width 520 height 27
click at [295, 247] on span "Voir plus" at bounding box center [305, 254] width 60 height 15
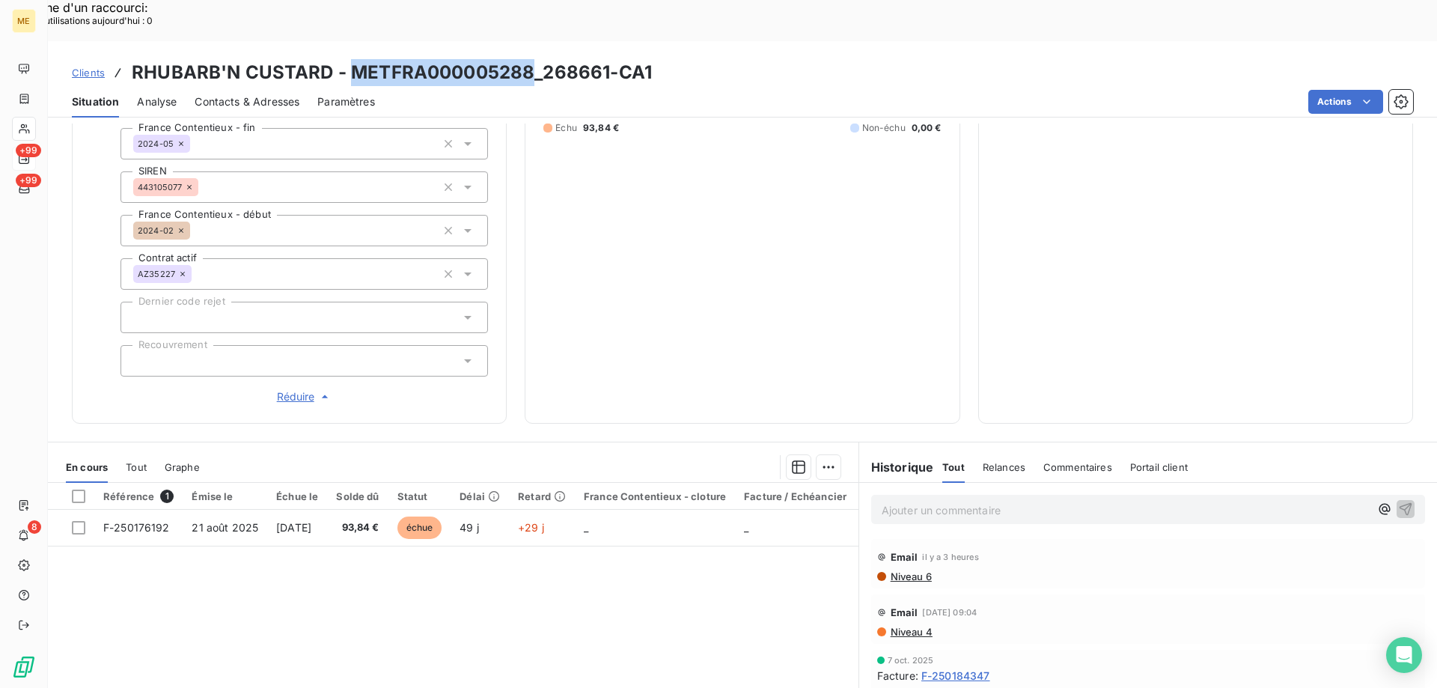
scroll to position [474, 0]
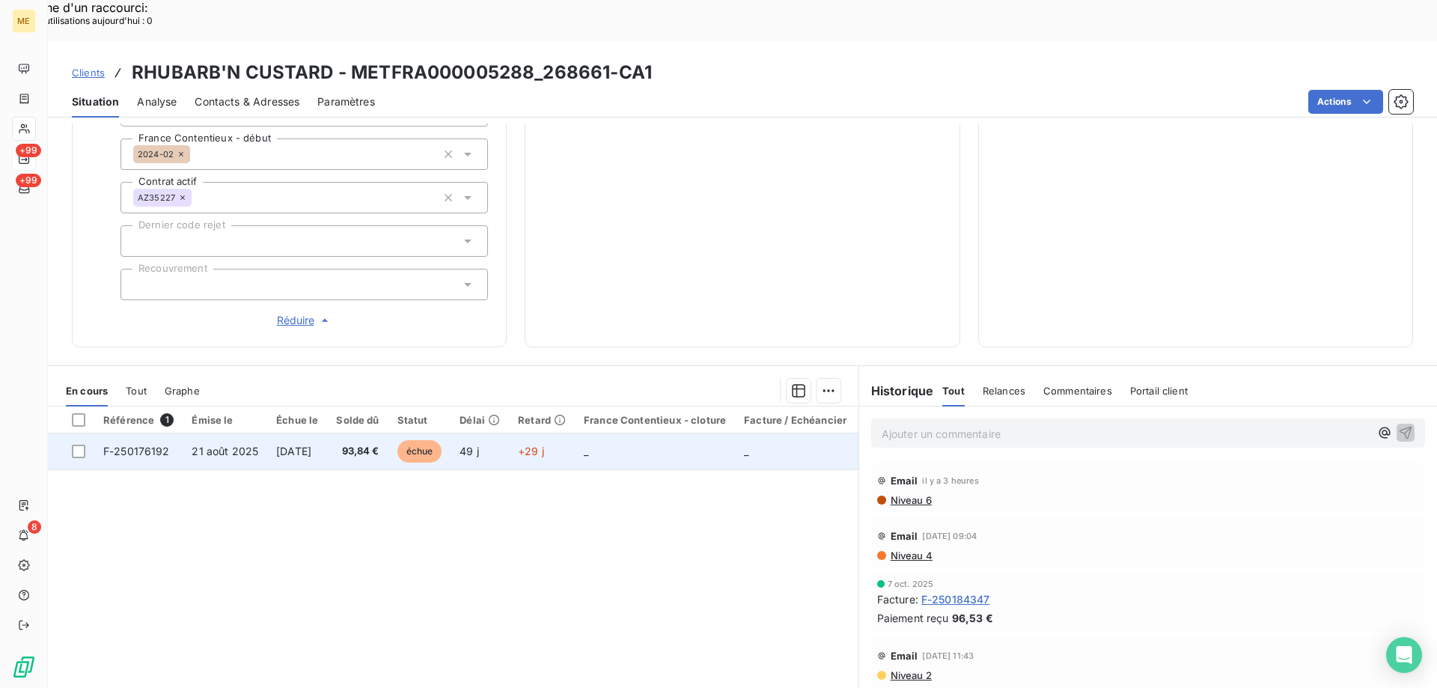
click at [120, 445] on span "F-250176192" at bounding box center [136, 451] width 67 height 13
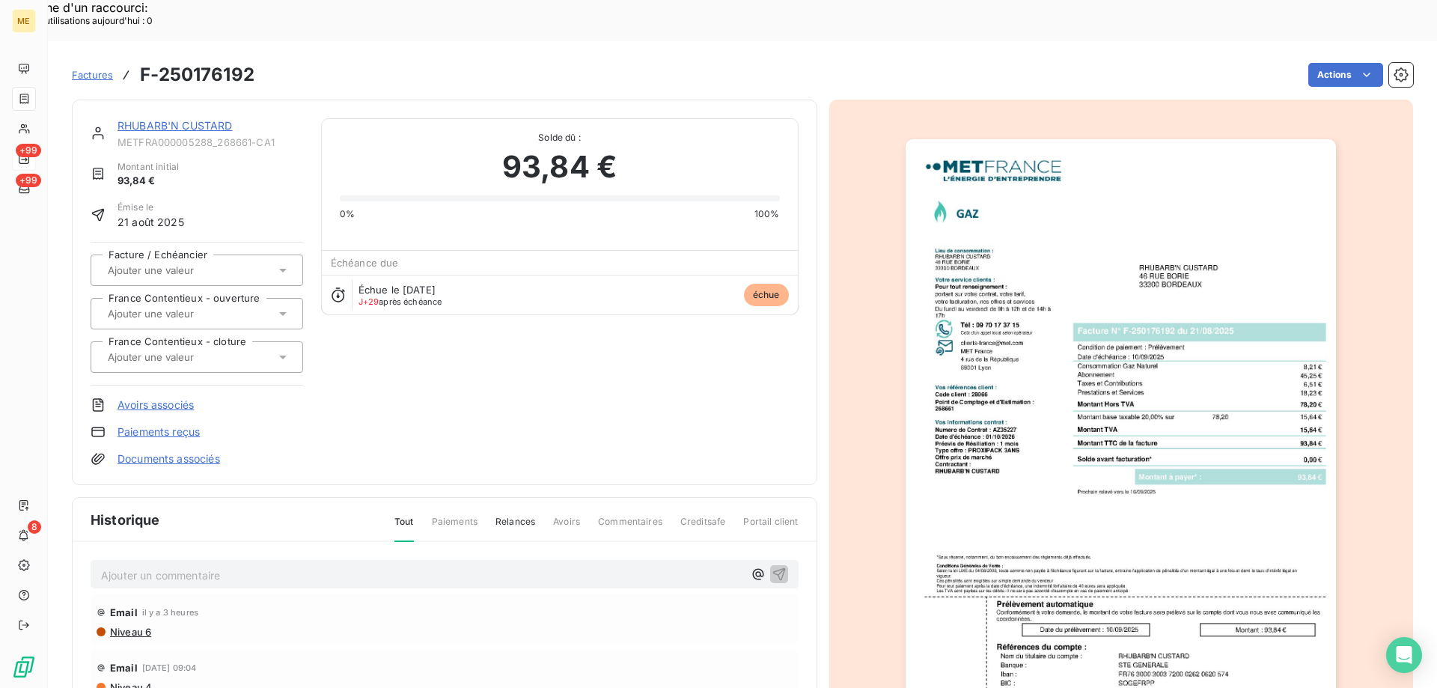
click at [1073, 381] on img "button" at bounding box center [1121, 443] width 430 height 609
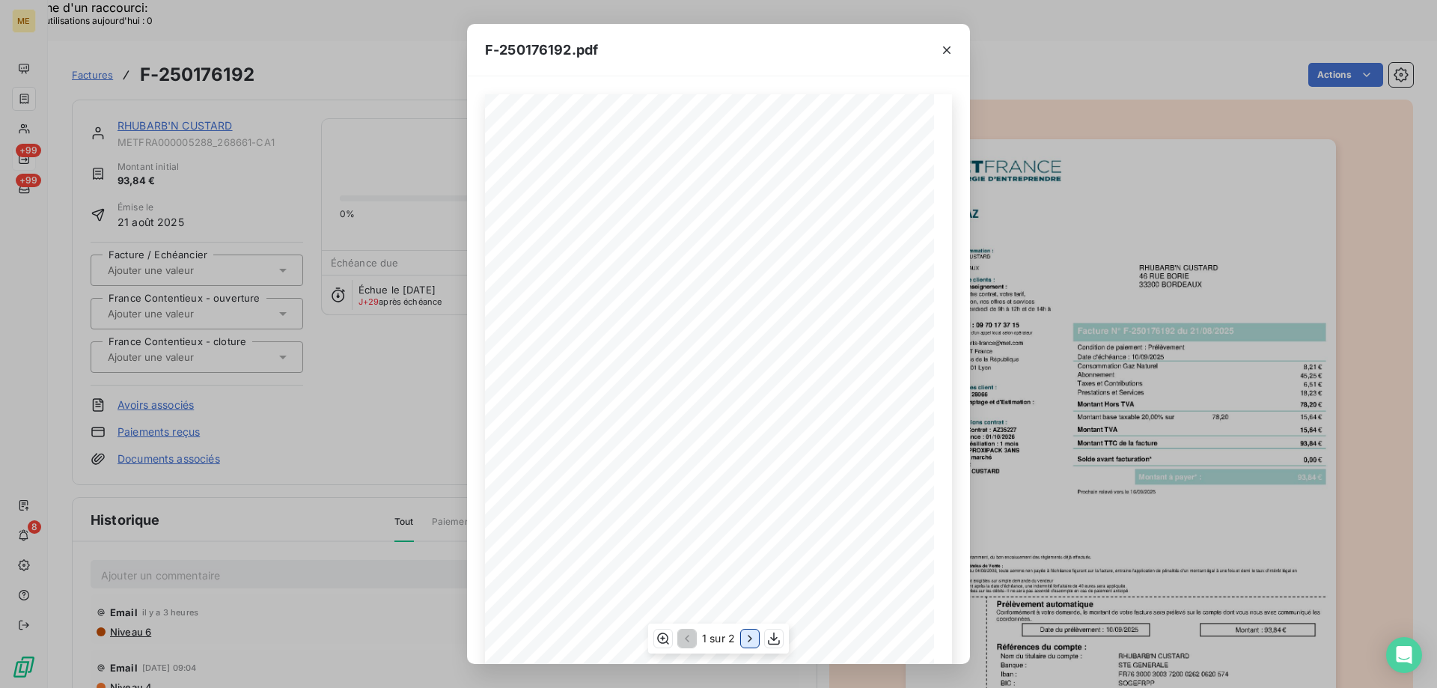
click at [744, 635] on icon "button" at bounding box center [749, 638] width 15 height 15
click at [953, 49] on icon "button" at bounding box center [946, 50] width 15 height 15
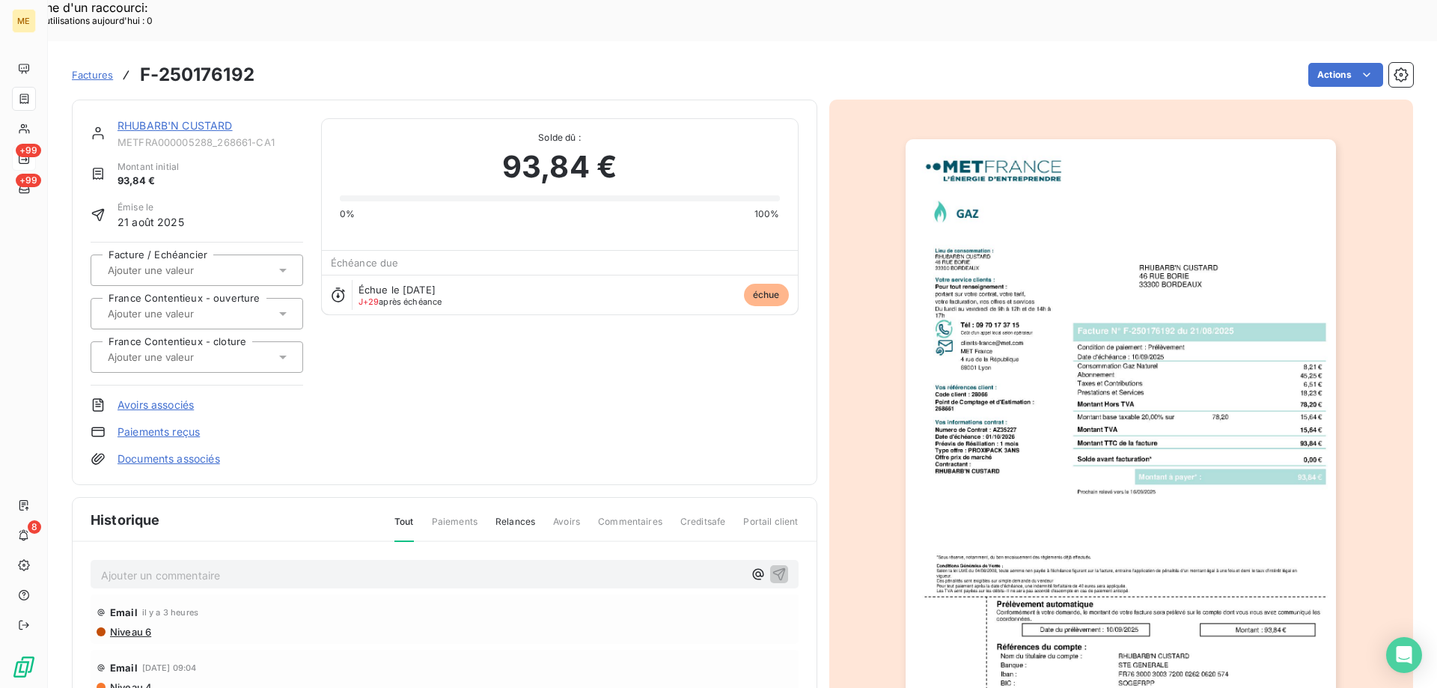
click at [213, 119] on link "RHUBARB'N CUSTARD" at bounding box center [174, 125] width 115 height 13
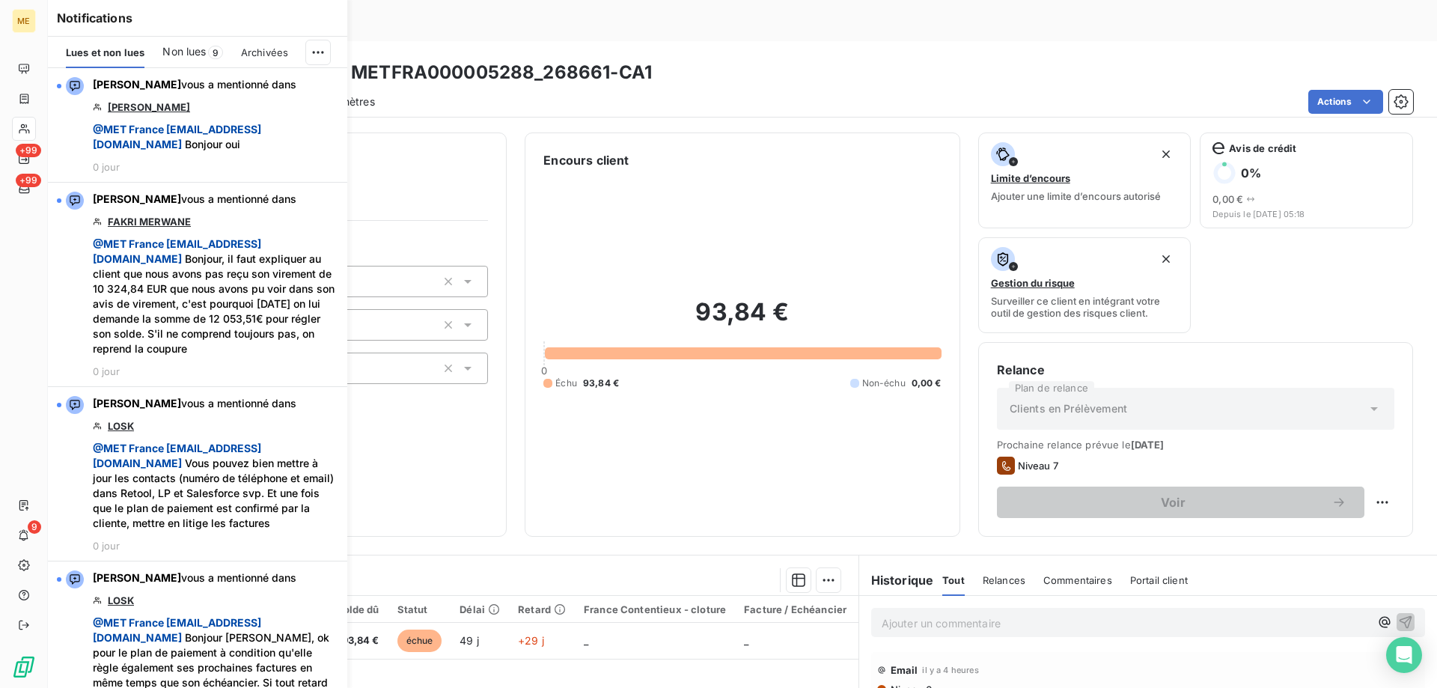
click at [200, 55] on span "Non lues" at bounding box center [183, 51] width 43 height 15
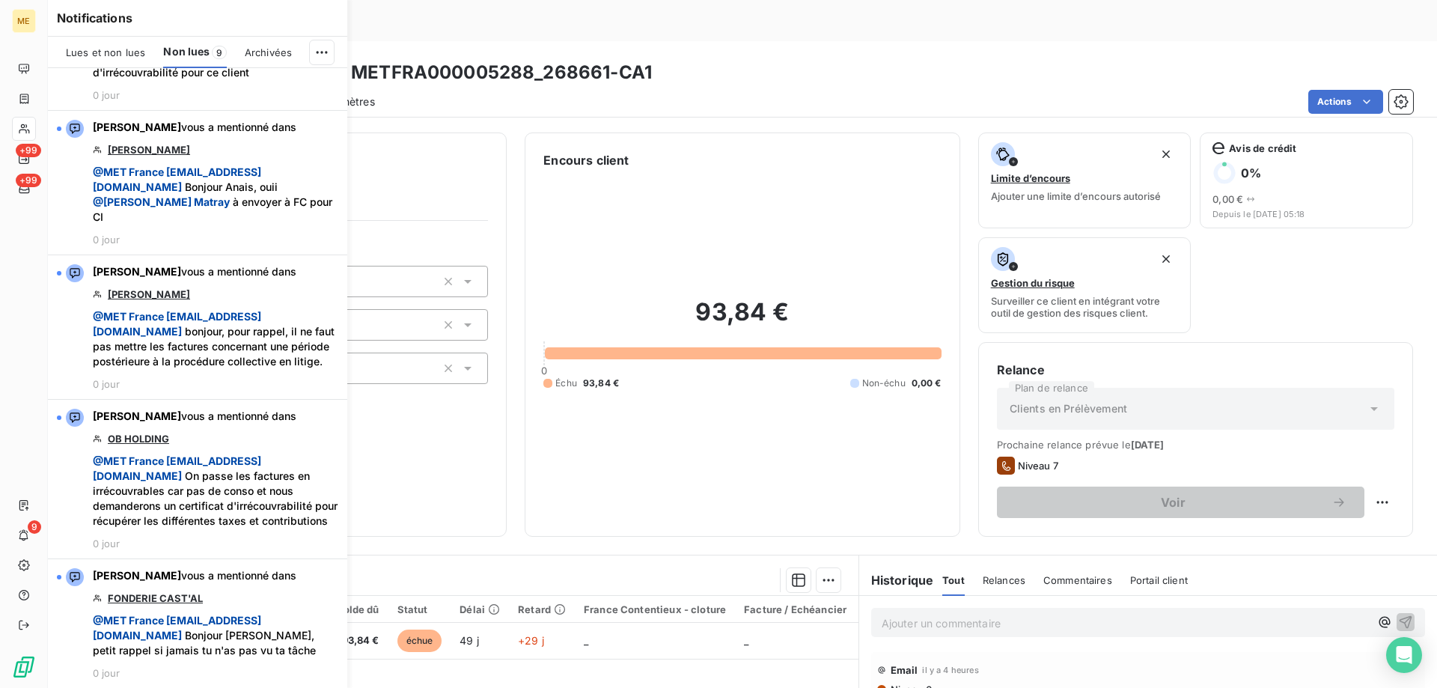
scroll to position [823, 0]
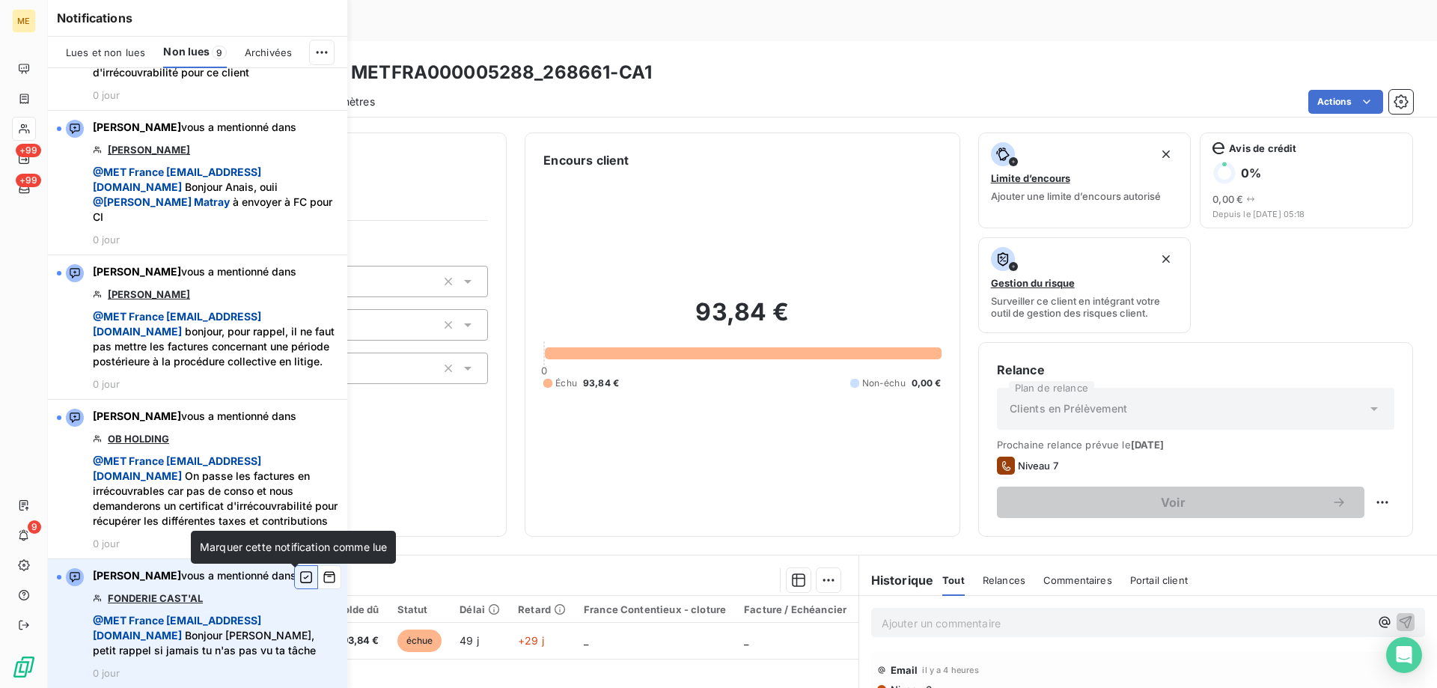
click at [299, 579] on icon "button" at bounding box center [305, 577] width 13 height 15
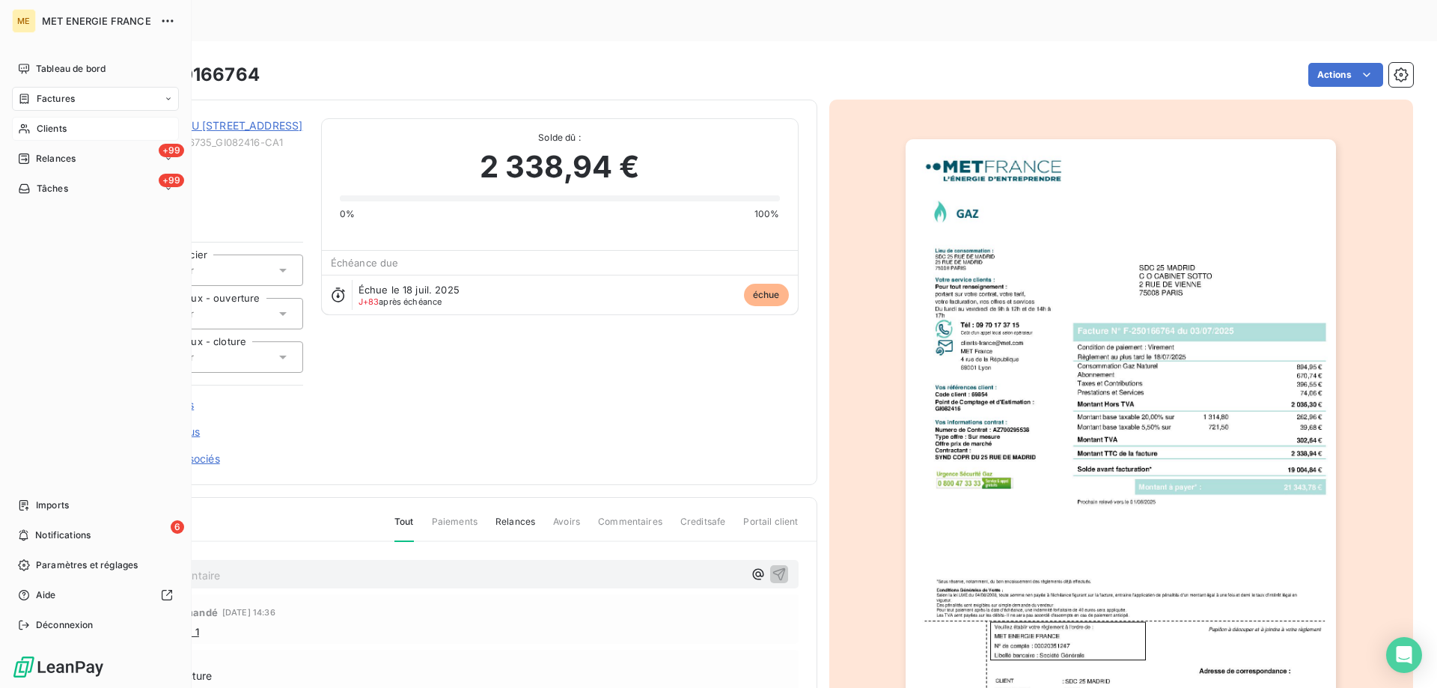
click at [37, 128] on span "Clients" at bounding box center [52, 128] width 30 height 13
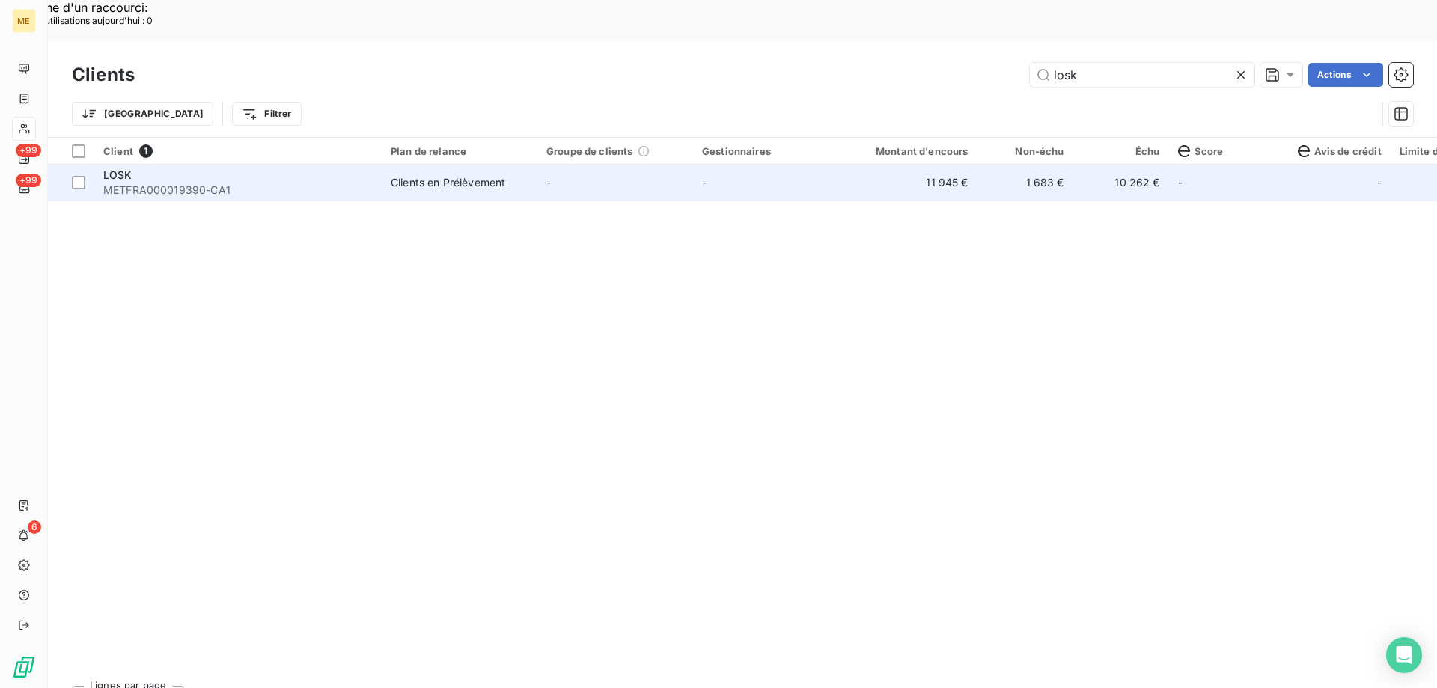
type input "losk"
click at [144, 168] on div "LOSK" at bounding box center [237, 175] width 269 height 15
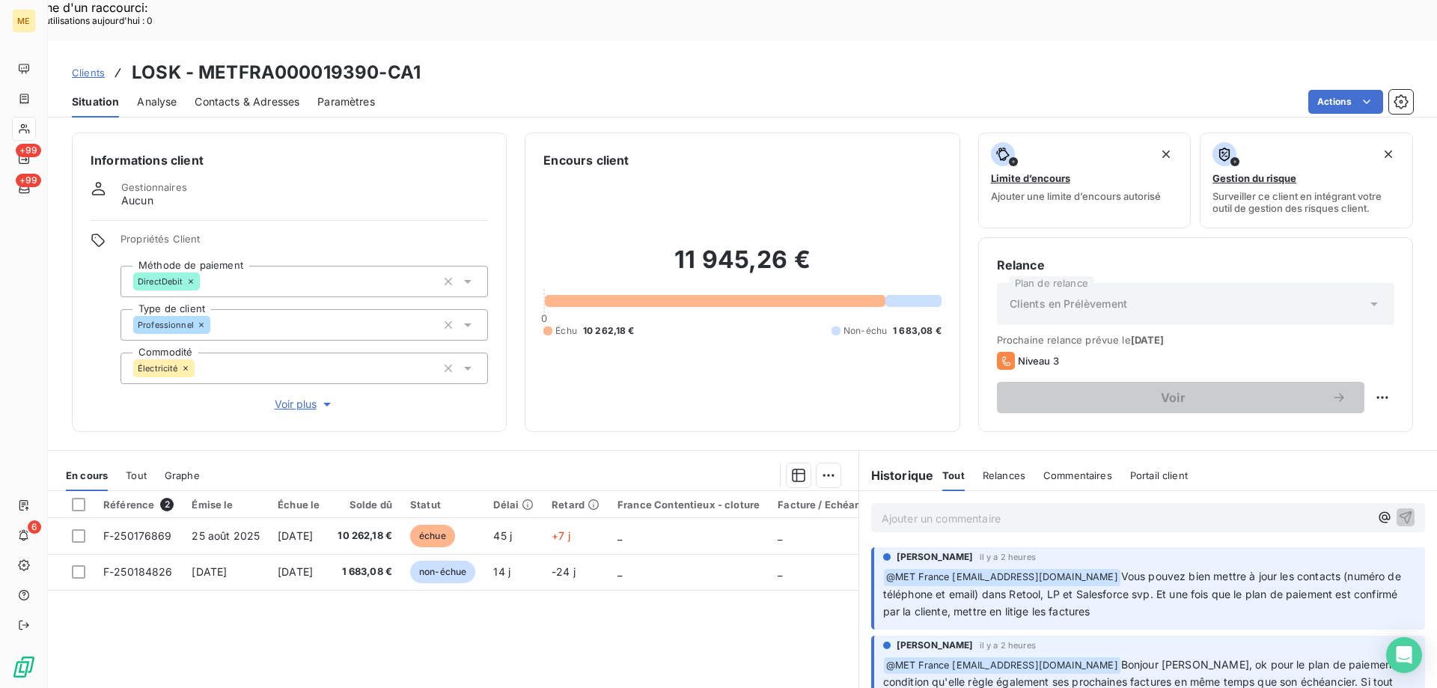
click at [300, 364] on div "Informations client Gestionnaires Aucun Propriétés Client Méthode de paiement D…" at bounding box center [289, 281] width 435 height 299
click at [296, 397] on span "Voir plus" at bounding box center [305, 404] width 60 height 15
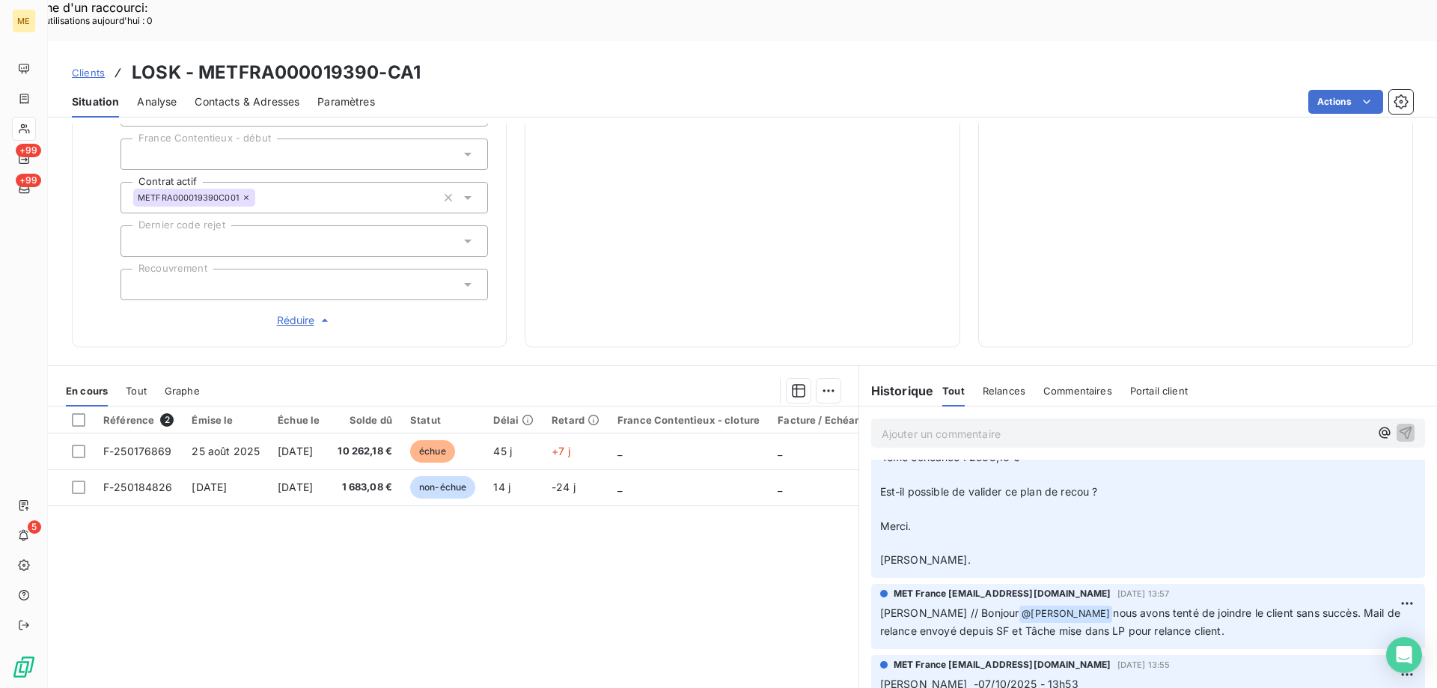
scroll to position [352, 0]
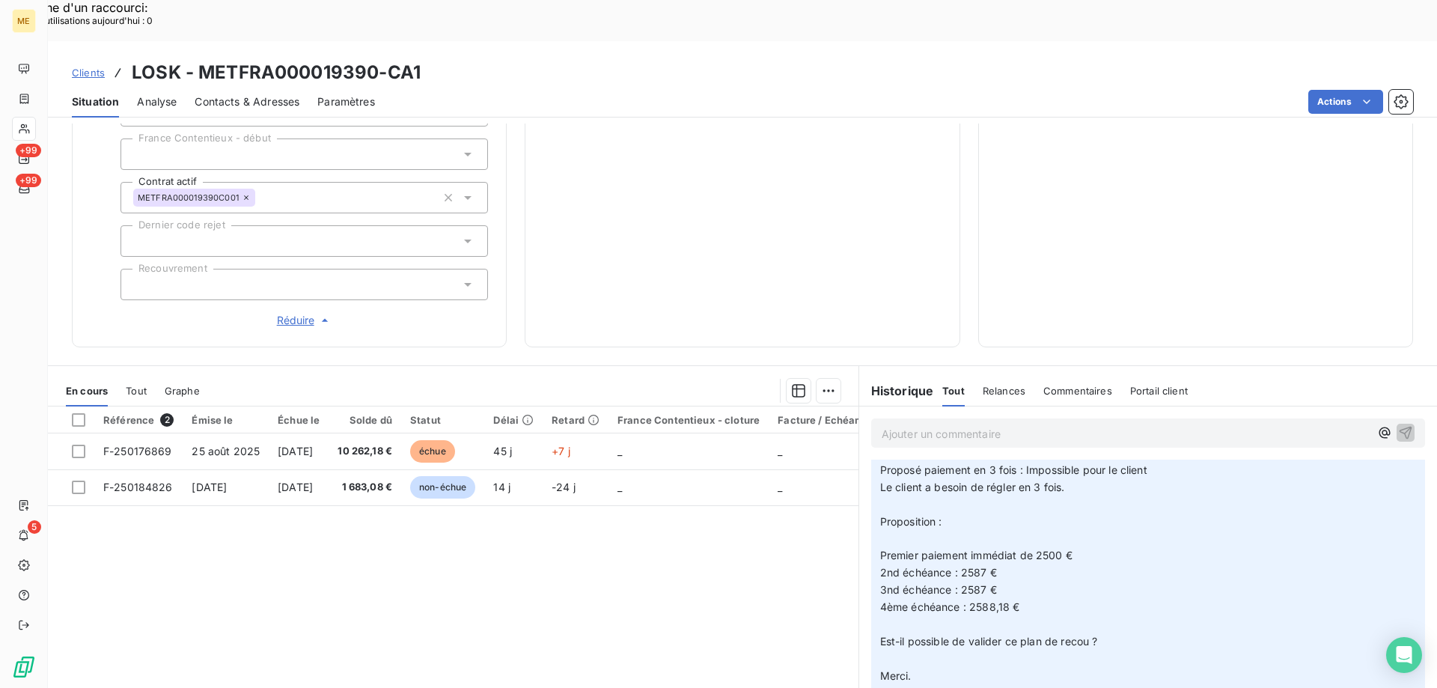
click at [100, 67] on span "Clients" at bounding box center [88, 73] width 33 height 12
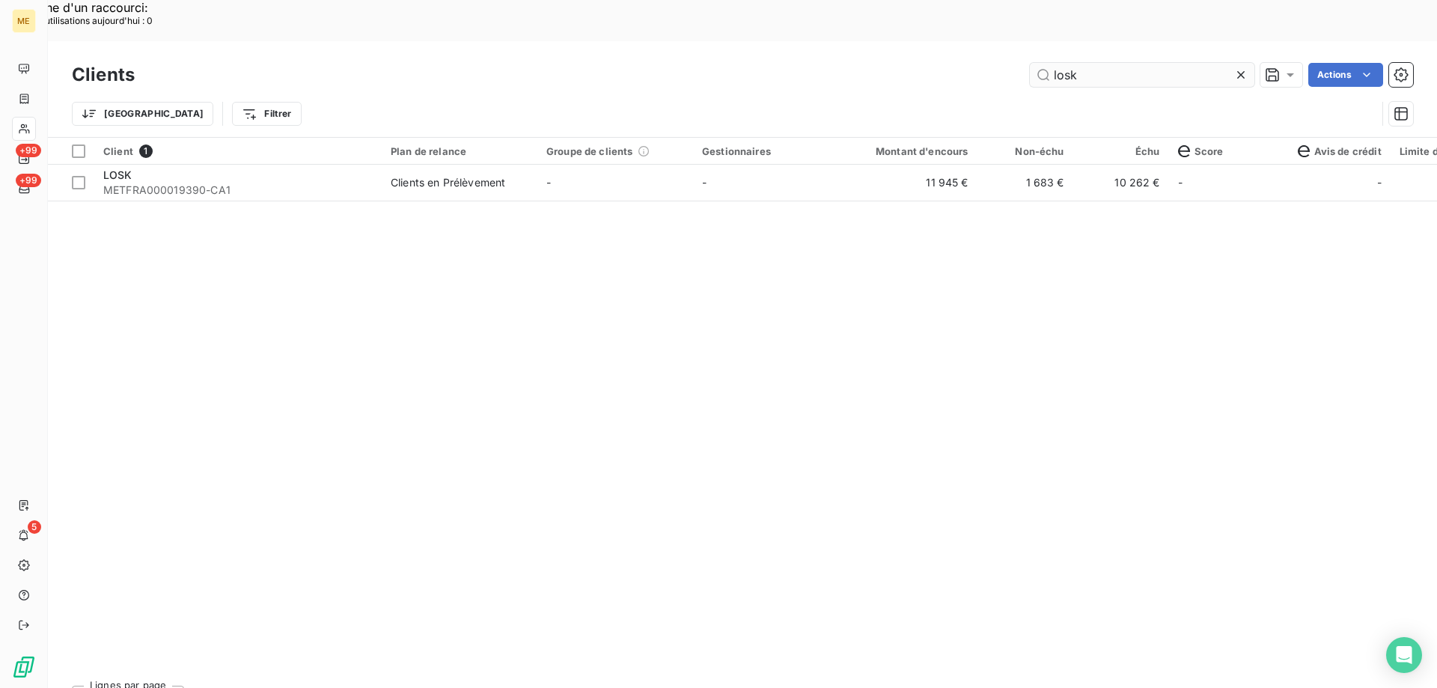
click at [1093, 63] on input "losk" at bounding box center [1142, 75] width 225 height 24
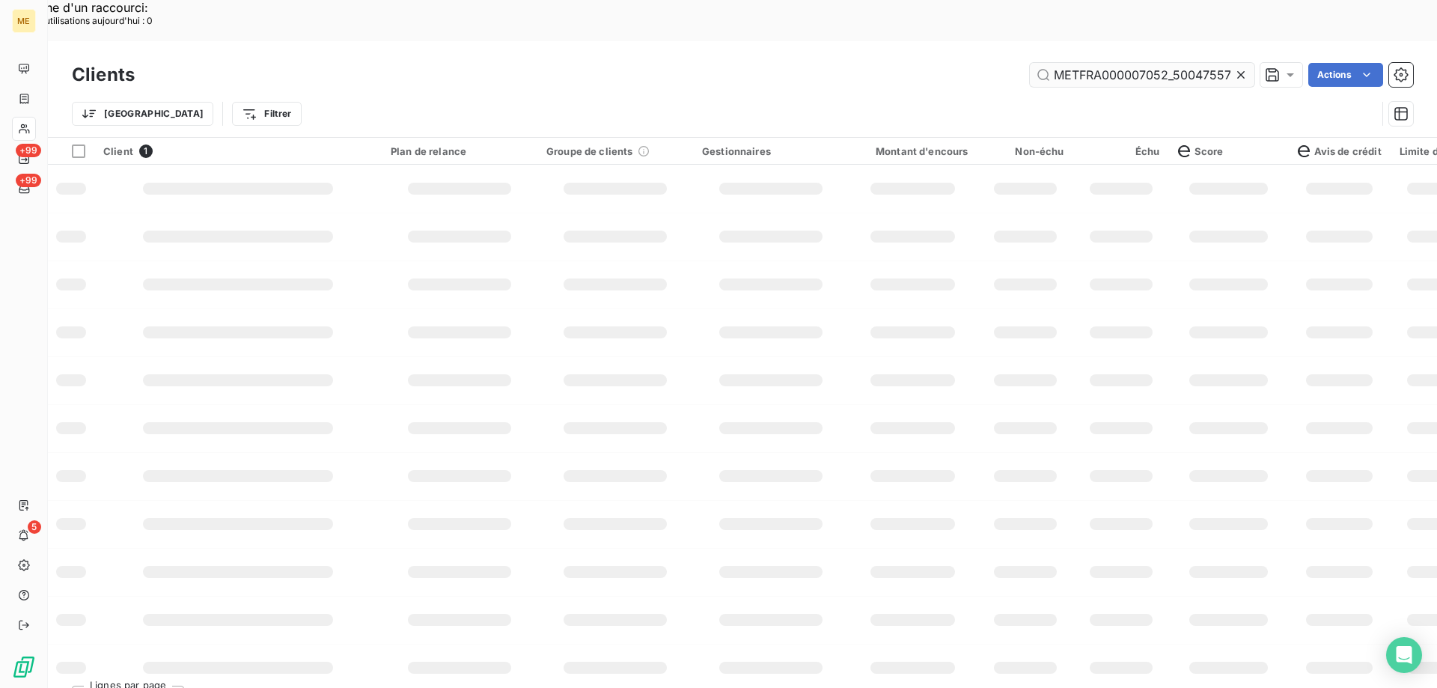
scroll to position [0, 44]
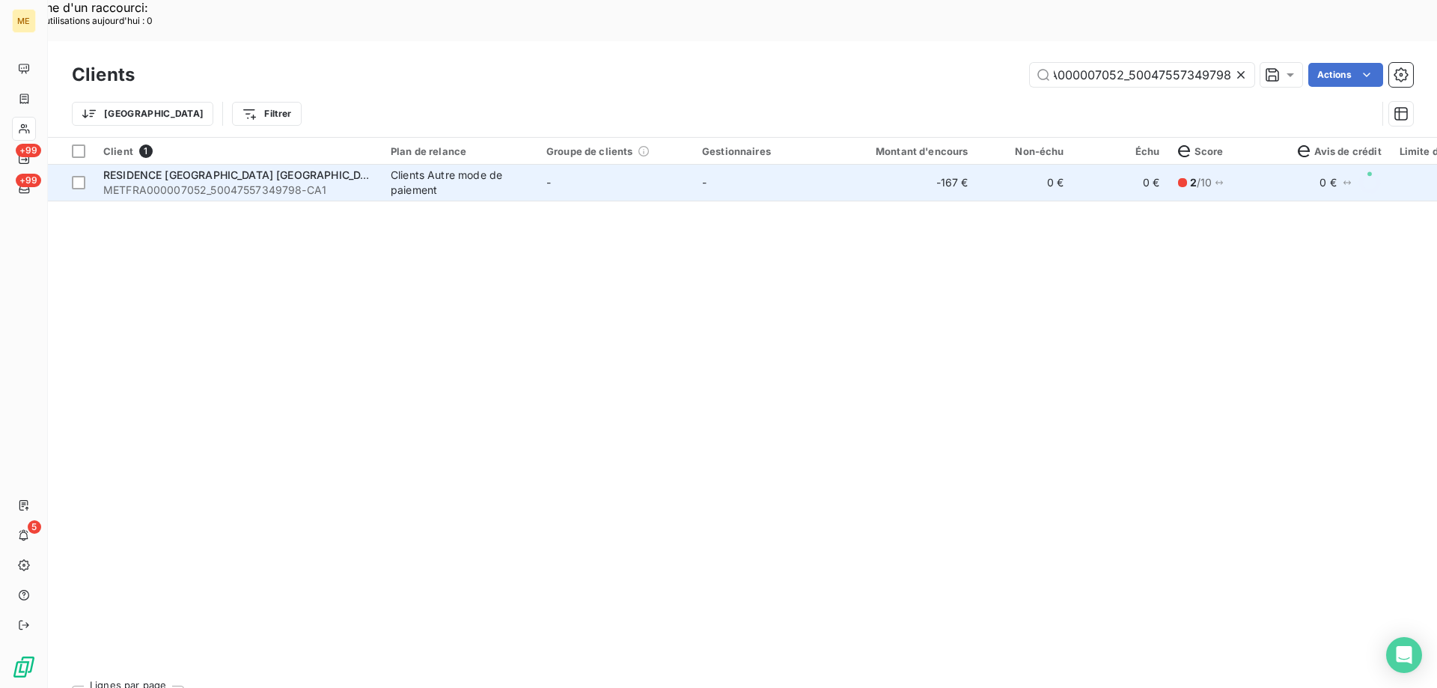
type input "METFRA000007052_50047557349798"
click at [284, 183] on span "METFRA000007052_50047557349798-CA1" at bounding box center [237, 190] width 269 height 15
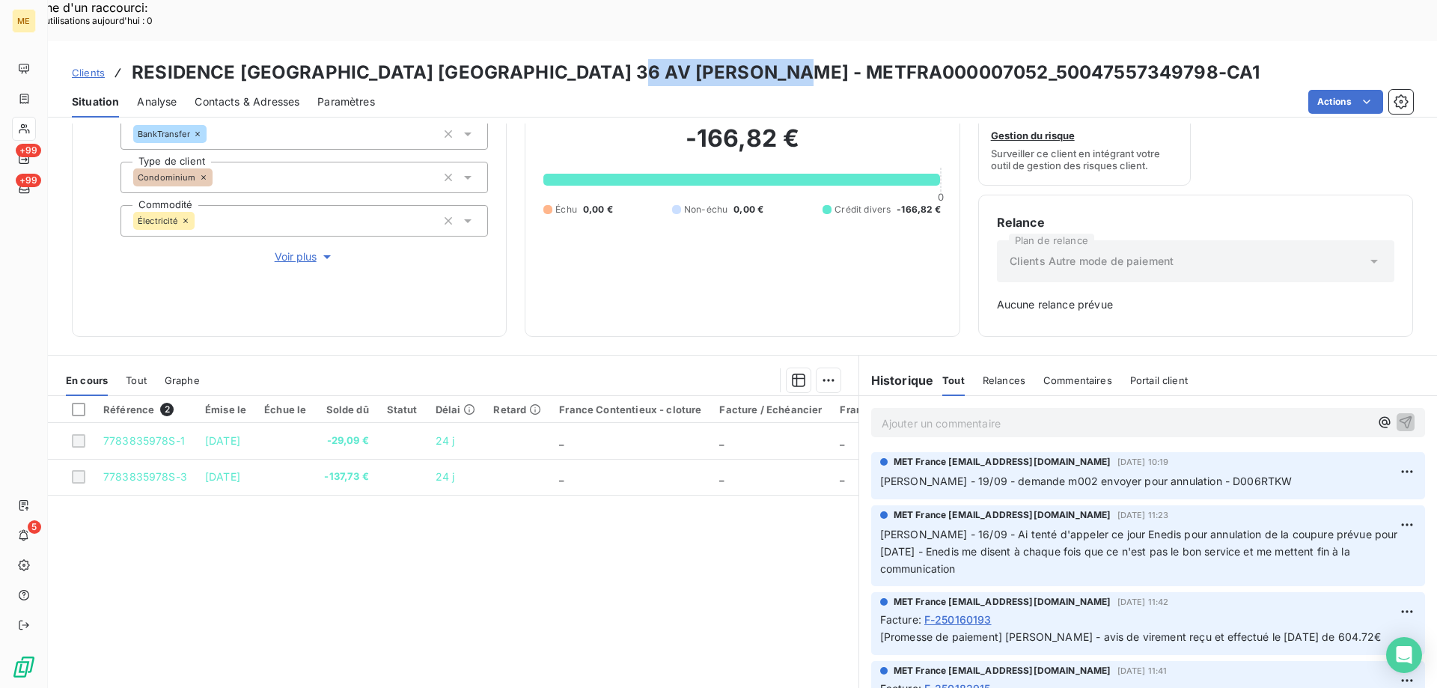
drag, startPoint x: 629, startPoint y: 28, endPoint x: 808, endPoint y: 34, distance: 179.7
click at [808, 59] on h3 "RESIDENCE [GEOGRAPHIC_DATA] [GEOGRAPHIC_DATA] 36 AV [PERSON_NAME] - METFRA00000…" at bounding box center [696, 72] width 1128 height 27
copy h3 "METFRA000007052"
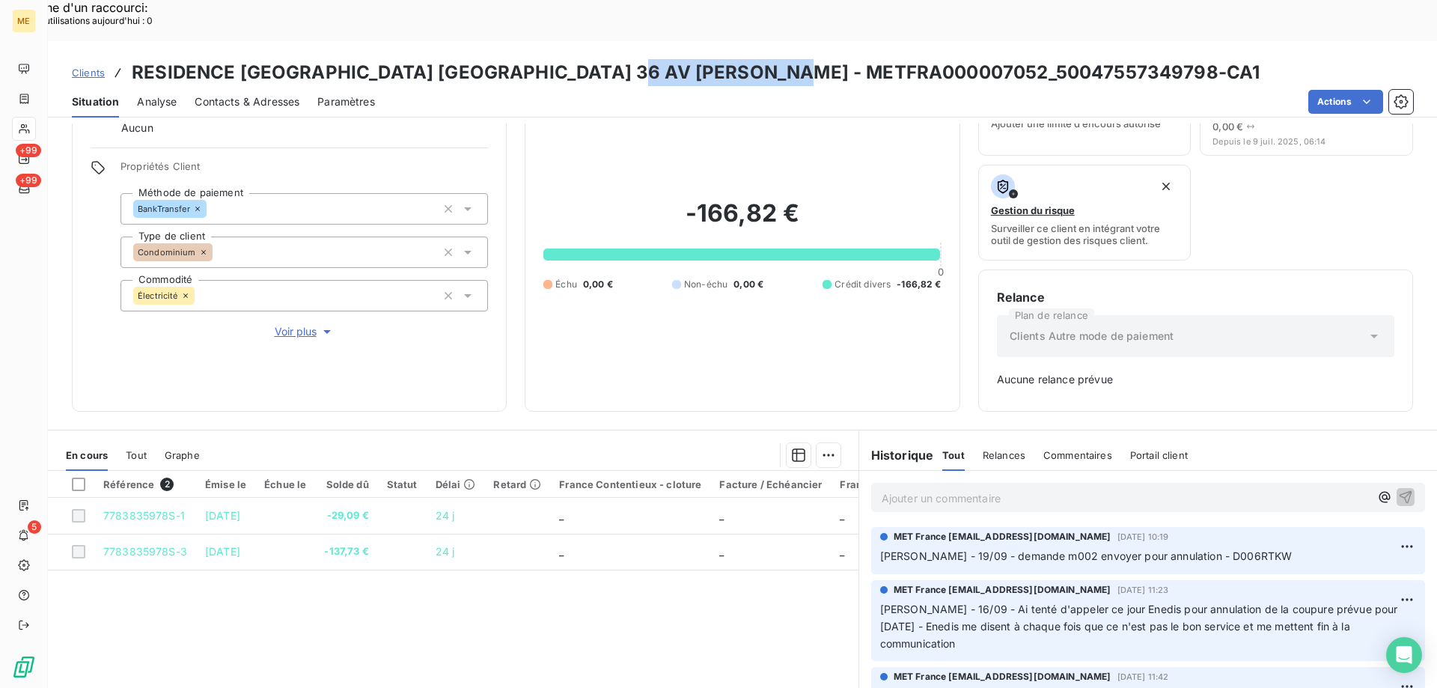
click at [302, 324] on span "Voir plus" at bounding box center [305, 331] width 60 height 15
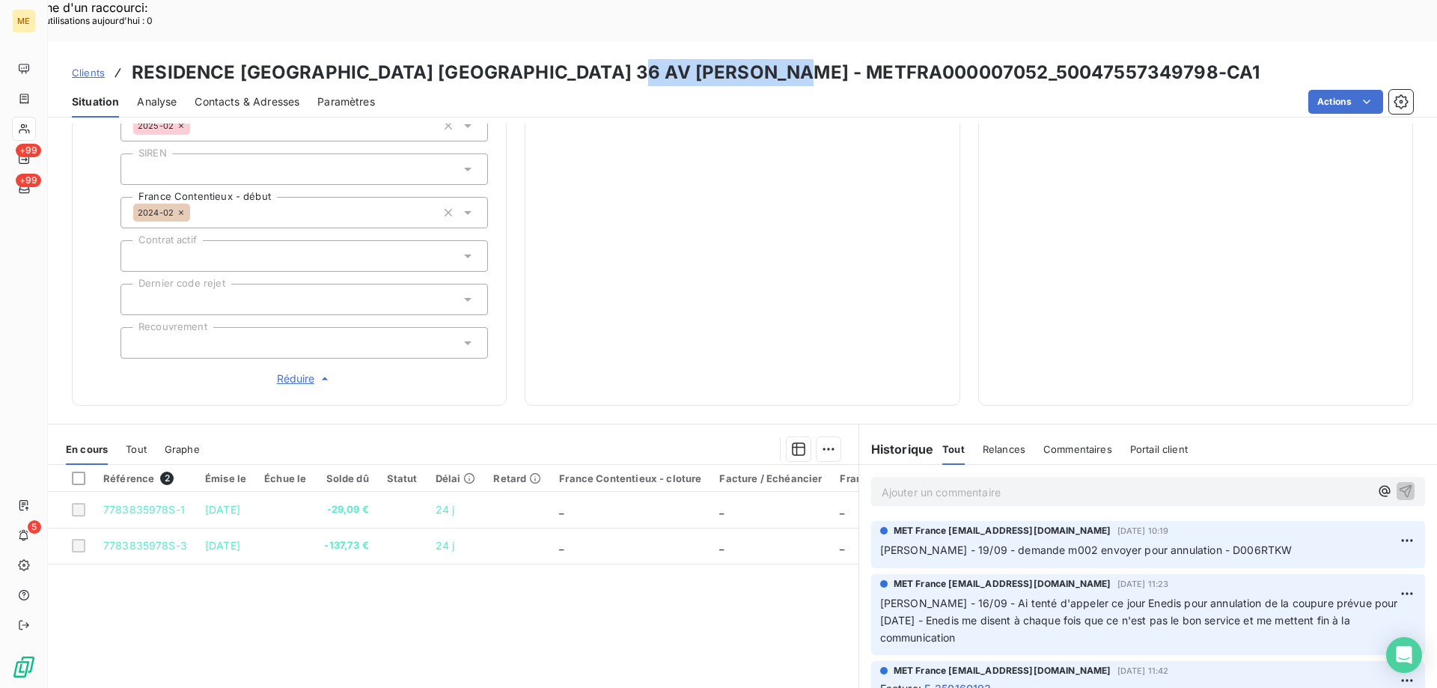
scroll to position [474, 0]
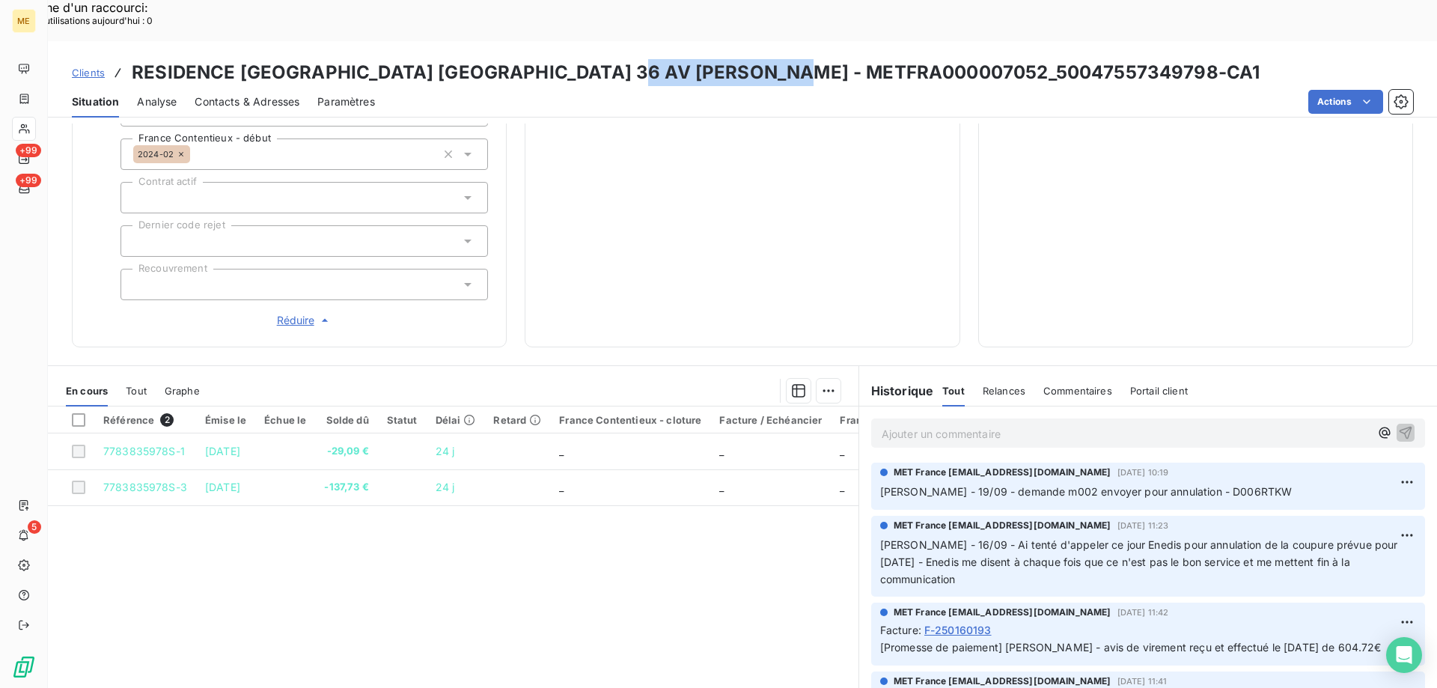
click at [83, 67] on span "Clients" at bounding box center [88, 73] width 33 height 12
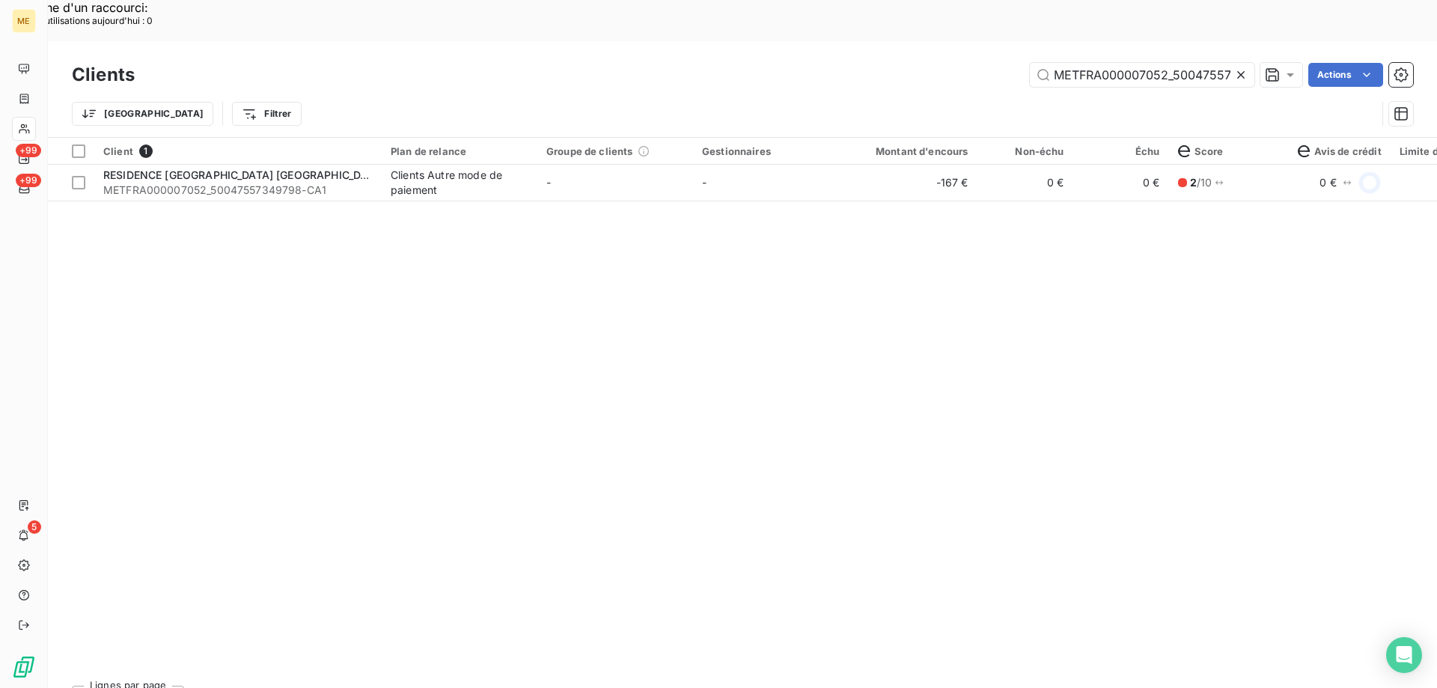
scroll to position [0, 44]
click at [1090, 63] on input "METFRA000007052_50047557349798" at bounding box center [1142, 75] width 225 height 24
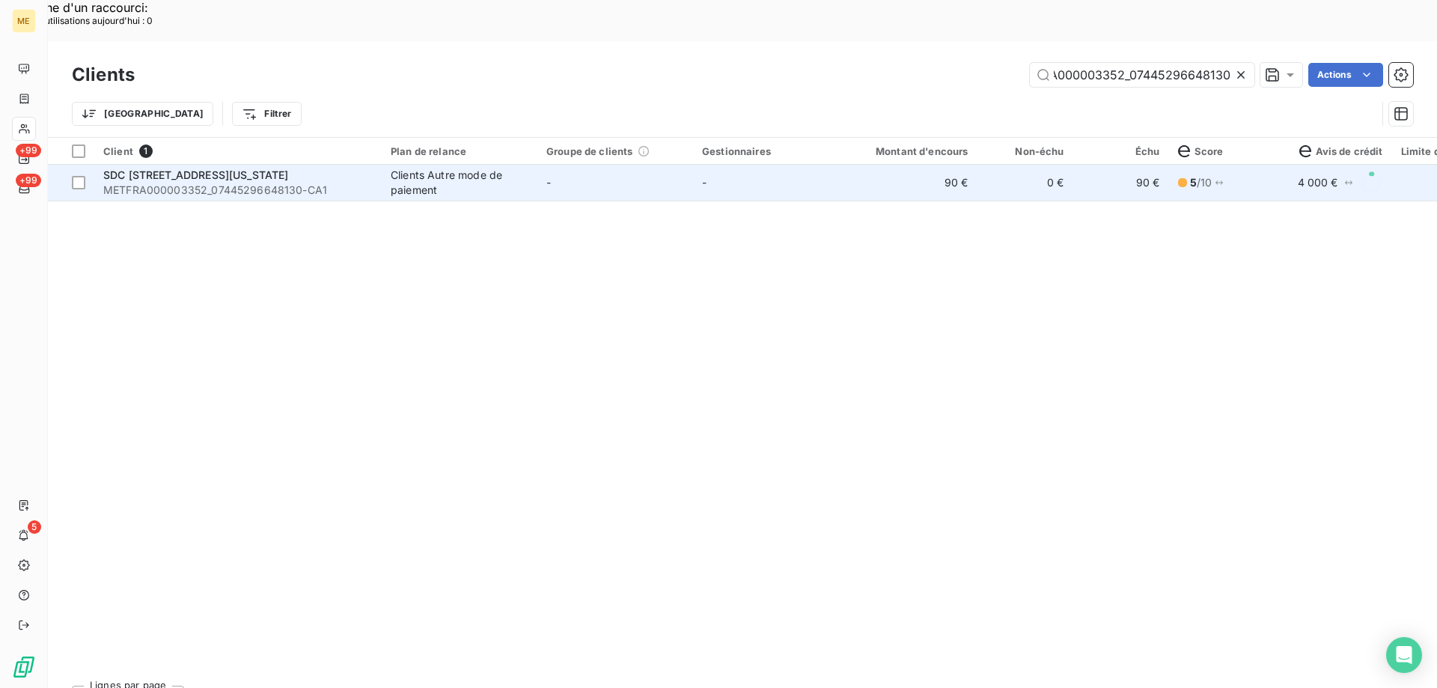
type input "METFRA000003352_07445296648130"
click at [156, 183] on span "METFRA000003352_07445296648130-CA1" at bounding box center [237, 190] width 269 height 15
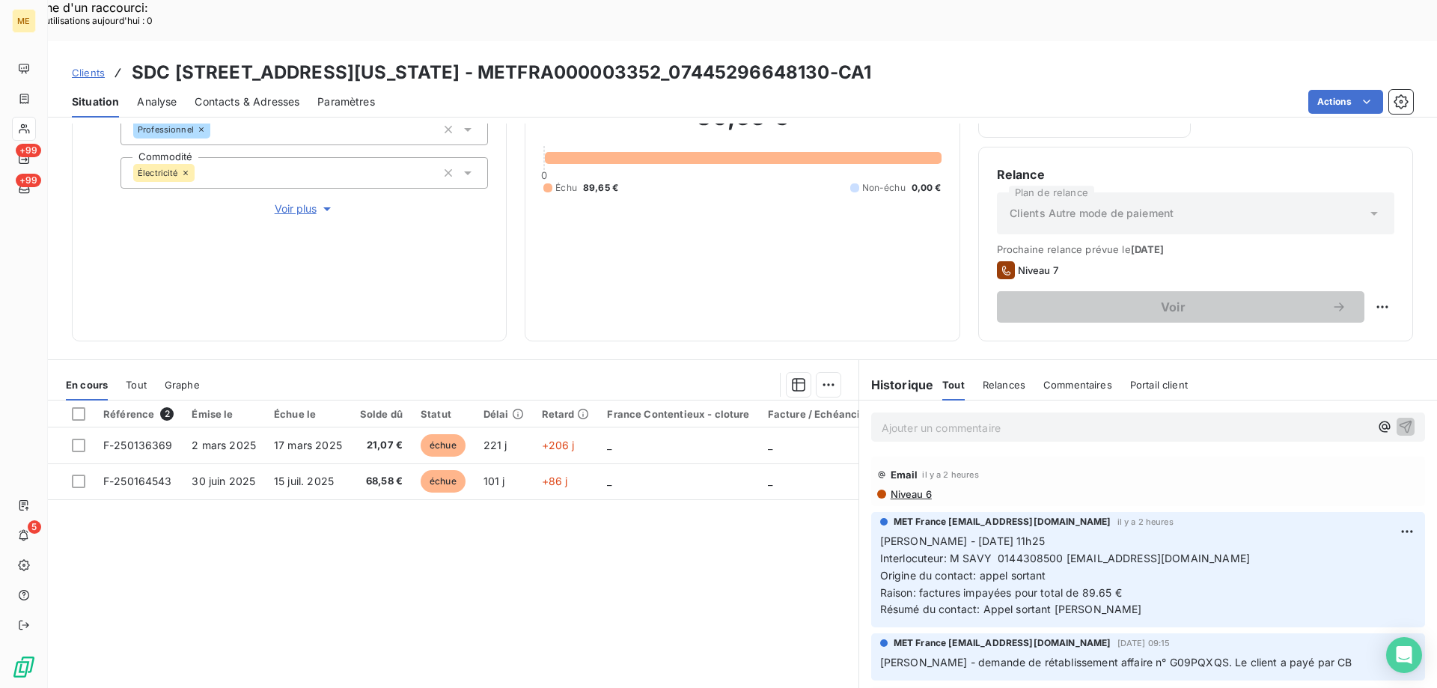
scroll to position [200, 0]
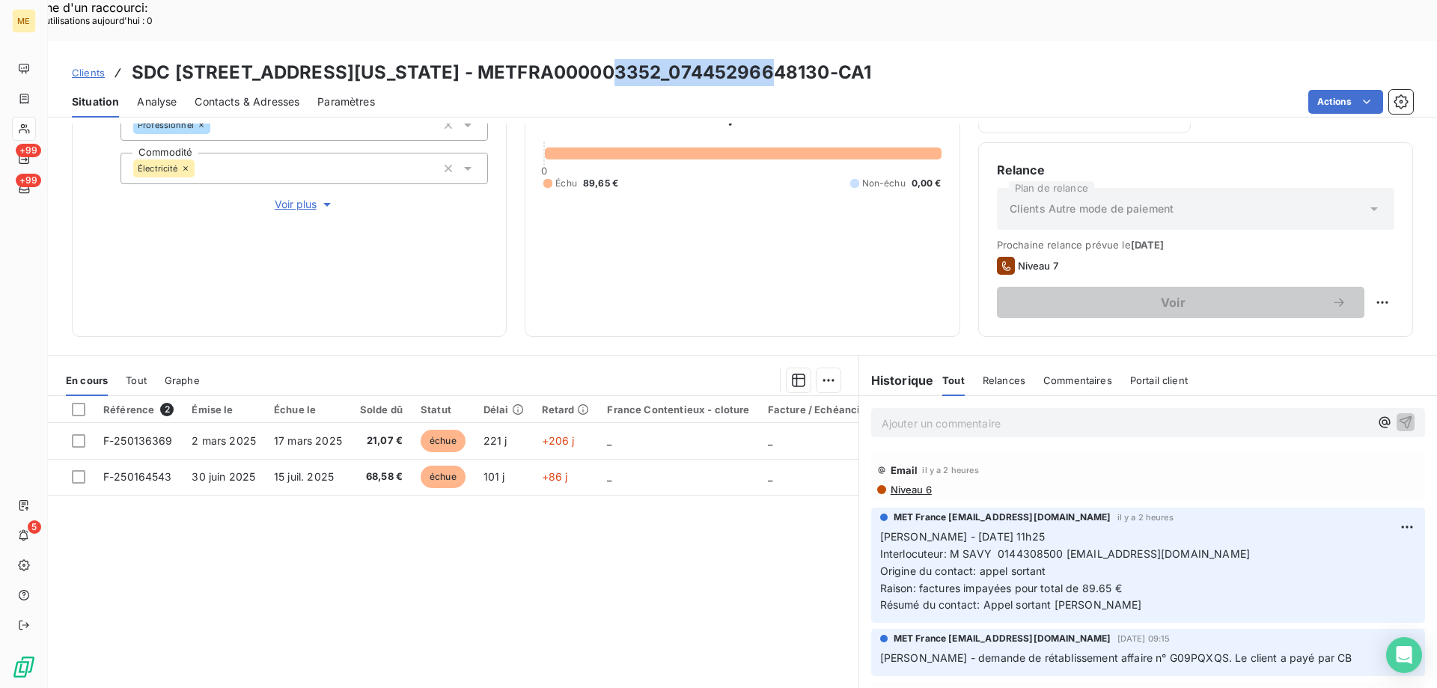
drag, startPoint x: 619, startPoint y: 30, endPoint x: 780, endPoint y: 34, distance: 161.0
click at [780, 59] on h3 "SDC [STREET_ADDRESS][US_STATE] - METFRA000003352_07445296648130-CA1" at bounding box center [501, 72] width 739 height 27
copy h3 "07445296648130"
drag, startPoint x: 425, startPoint y: 31, endPoint x: 611, endPoint y: 28, distance: 186.4
click at [611, 59] on h3 "SDC [STREET_ADDRESS][US_STATE] - METFRA000003352_07445296648130-CA1" at bounding box center [501, 72] width 739 height 27
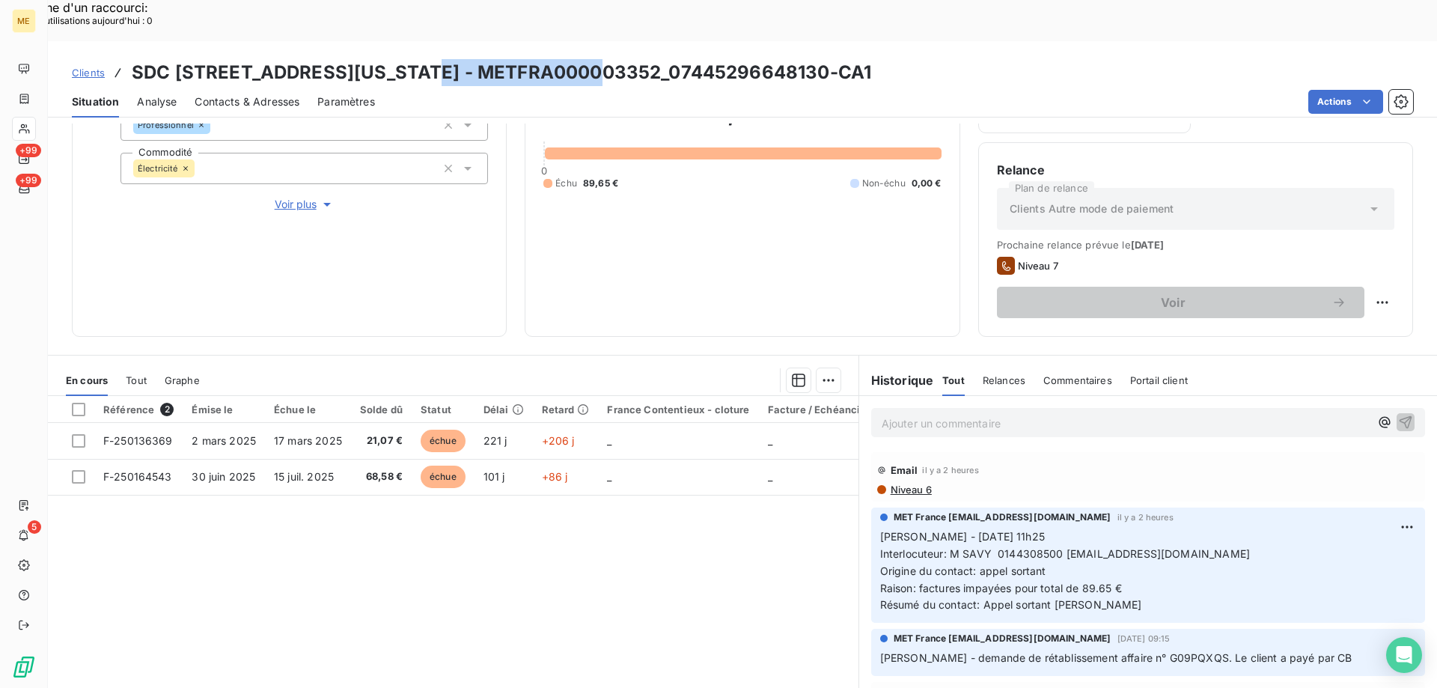
copy h3 "METFRA000003352"
drag, startPoint x: 617, startPoint y: 32, endPoint x: 777, endPoint y: 28, distance: 159.5
click at [777, 59] on h3 "SDC [STREET_ADDRESS][US_STATE] - METFRA000003352_07445296648130-CA1" at bounding box center [501, 72] width 739 height 27
copy h3 "07445296648130"
click at [100, 67] on span "Clients" at bounding box center [88, 73] width 33 height 12
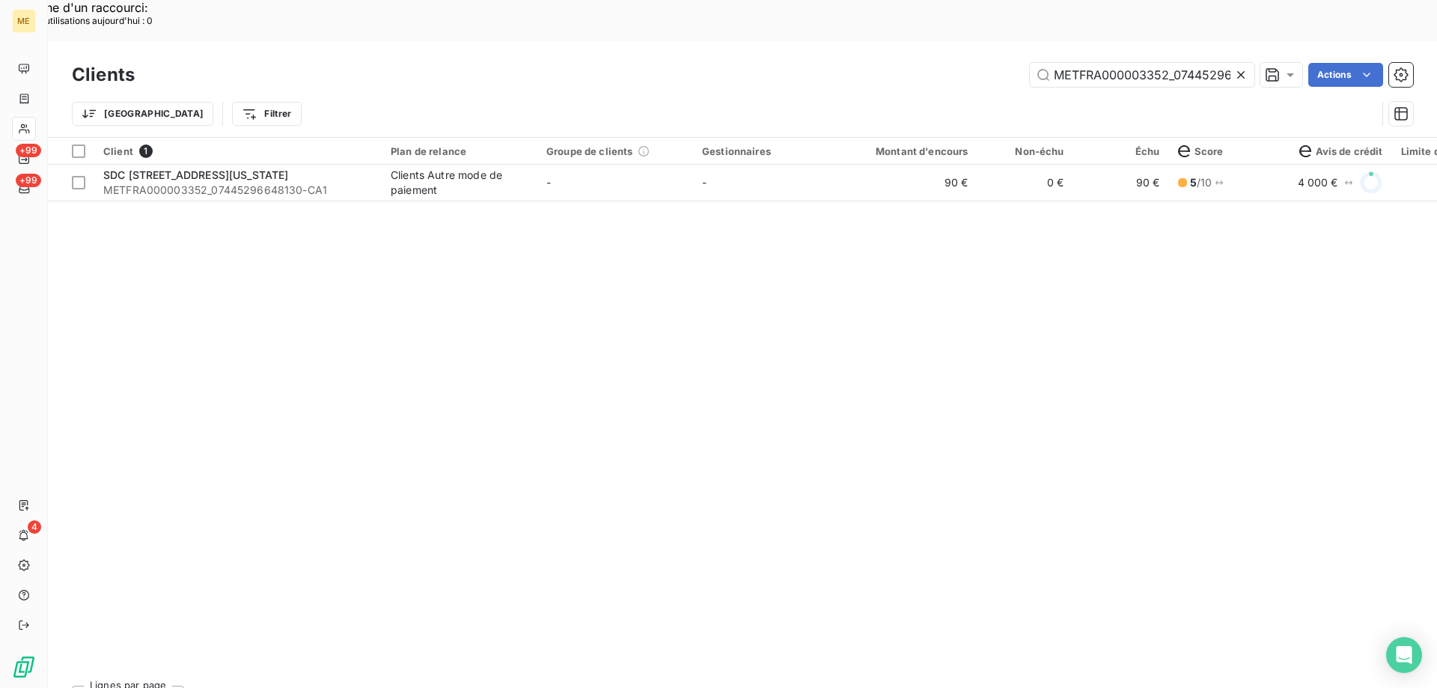
scroll to position [0, 45]
click at [1078, 63] on input "METFRA000003352_07445296648130" at bounding box center [1142, 75] width 225 height 24
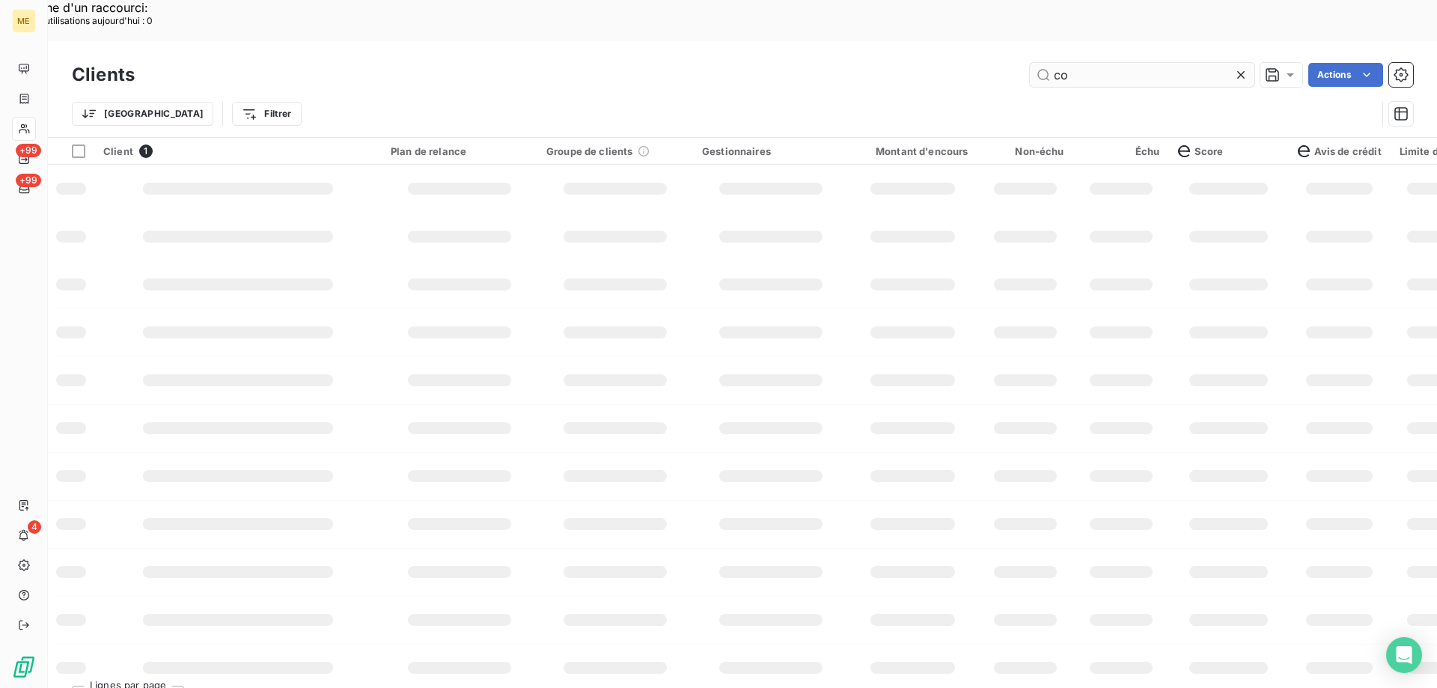
scroll to position [0, 0]
click at [1082, 63] on input "coval" at bounding box center [1142, 75] width 225 height 24
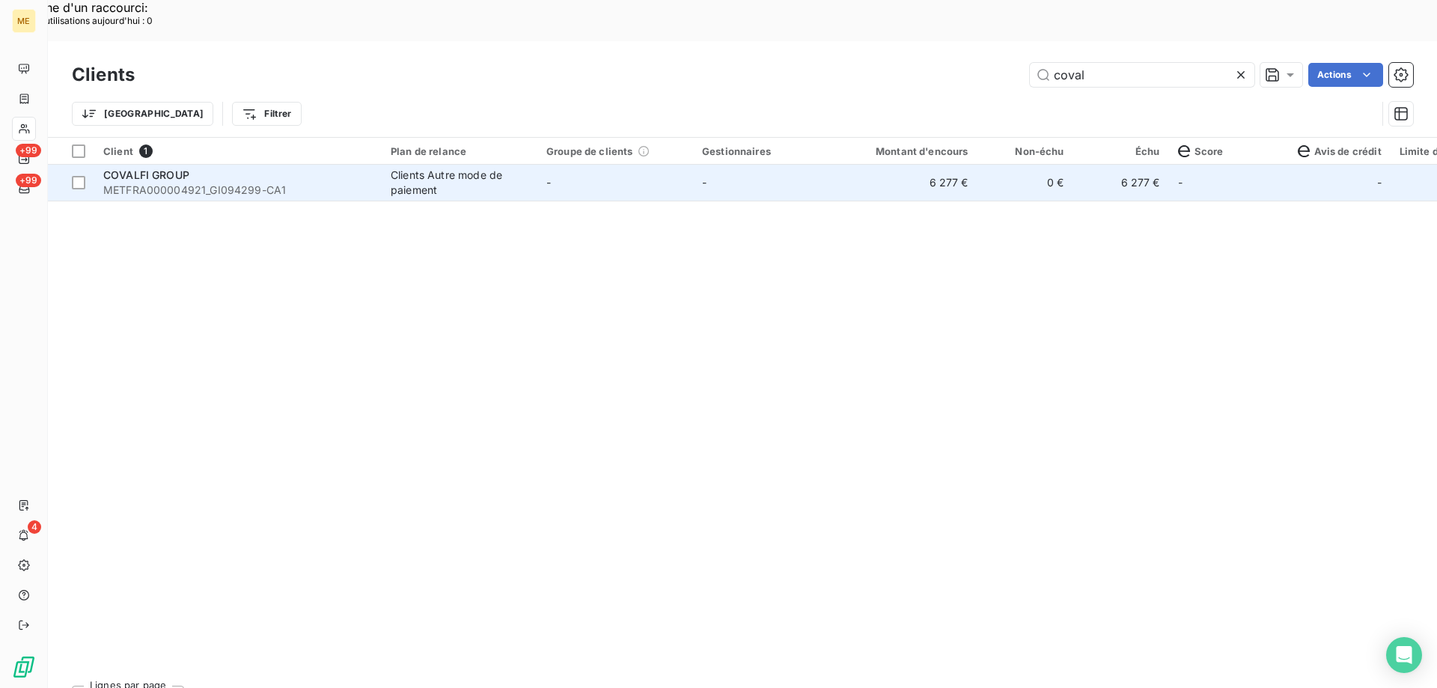
type input "coval"
click at [153, 168] on span "COVALFI GROUP" at bounding box center [146, 174] width 86 height 13
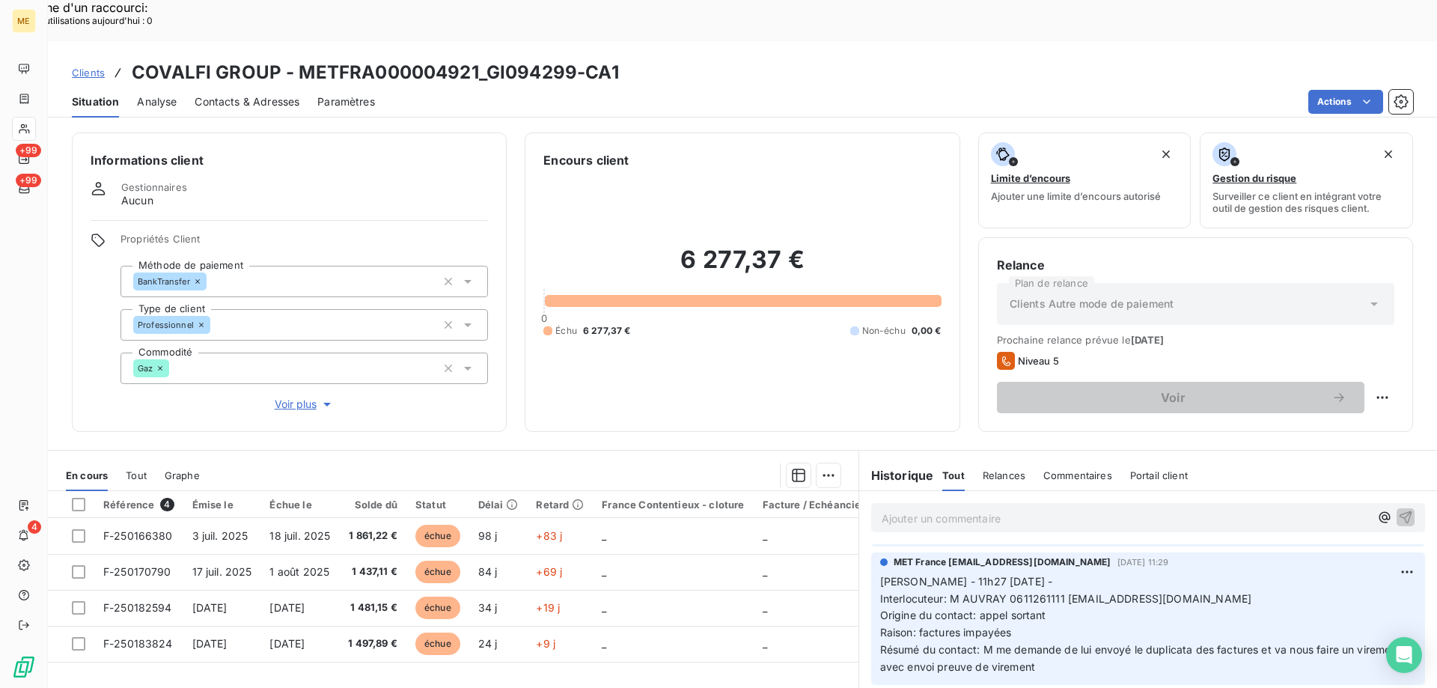
scroll to position [150, 0]
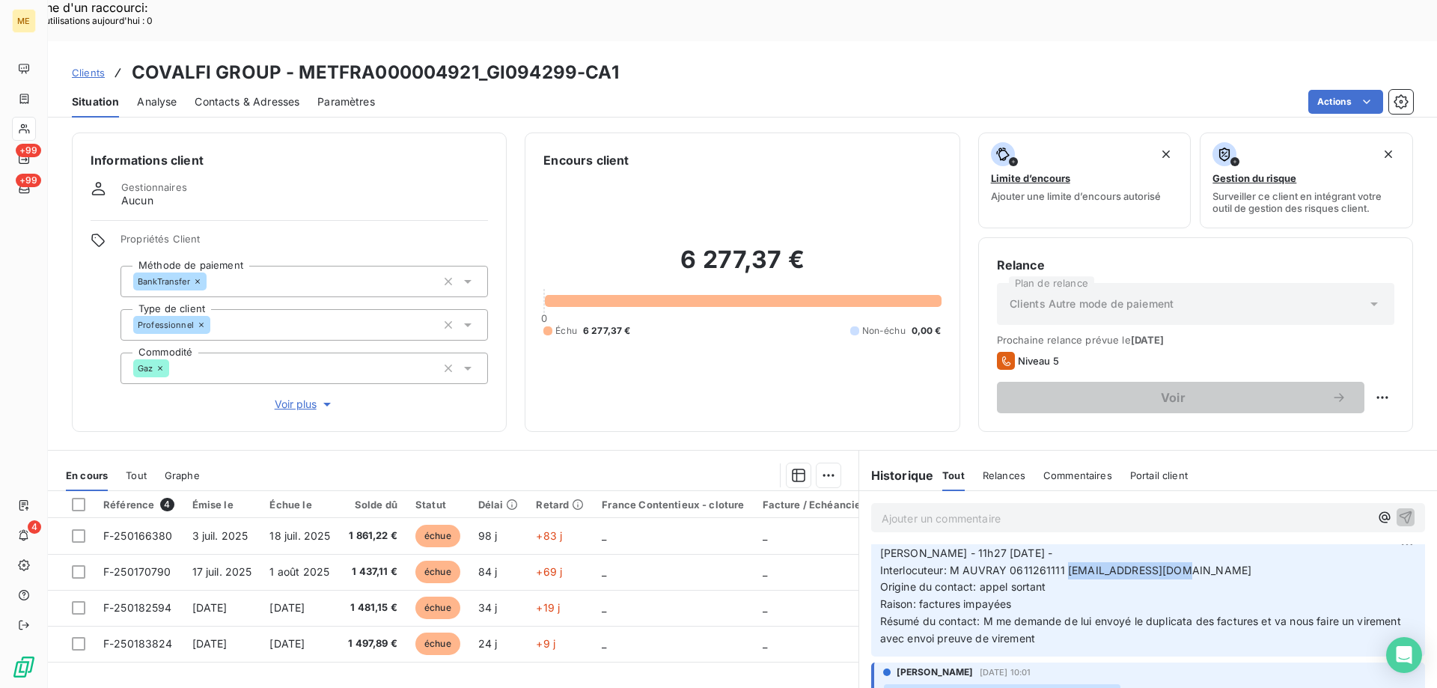
drag, startPoint x: 1059, startPoint y: 532, endPoint x: 1199, endPoint y: 533, distance: 140.0
click at [1199, 545] on p "[PERSON_NAME] - 11h27 [DATE] - Interlocuteur: M AUVRAY 0611261111 [EMAIL_ADDRES…" at bounding box center [1148, 596] width 536 height 103
copy span "[EMAIL_ADDRESS][DOMAIN_NAME]"
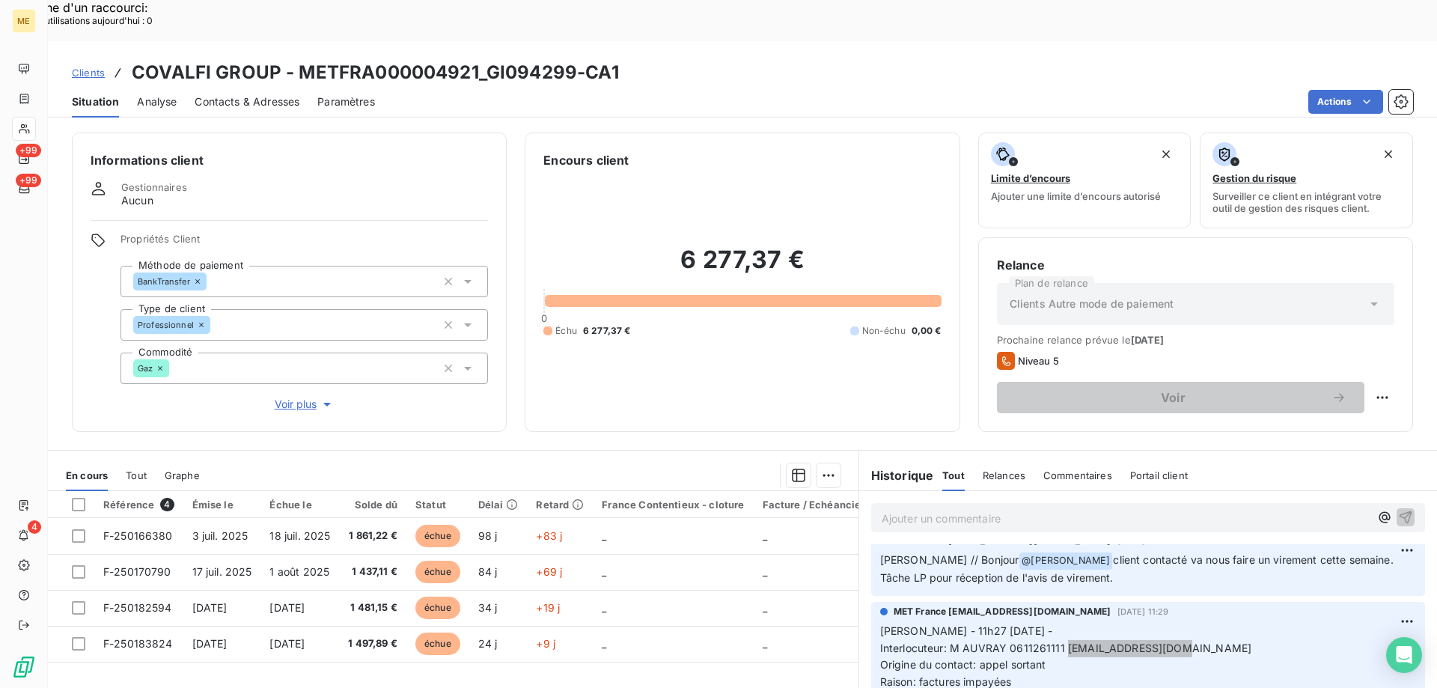
scroll to position [75, 0]
copy span "[EMAIL_ADDRESS][DOMAIN_NAME]"
click at [1359, 387] on div "Replanifier cette action" at bounding box center [1309, 389] width 134 height 24
select select "9"
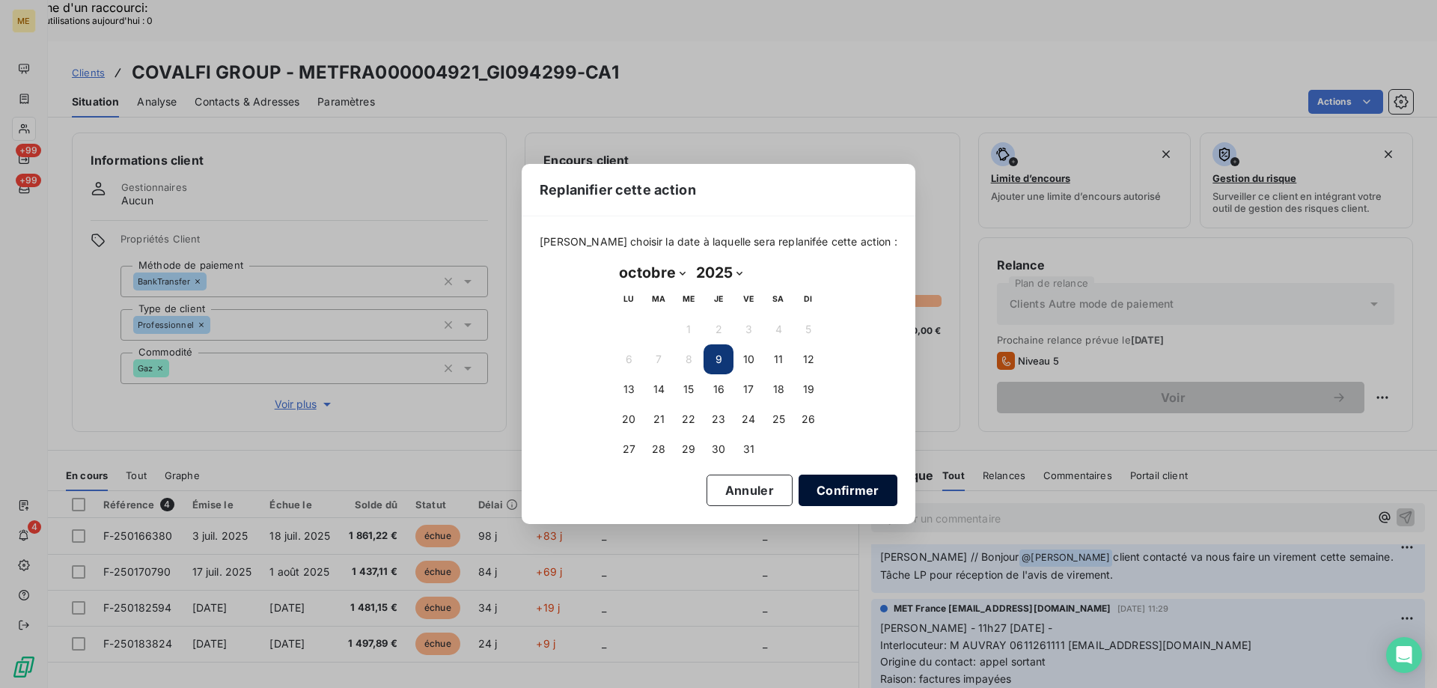
click at [834, 489] on button "Confirmer" at bounding box center [848, 489] width 99 height 31
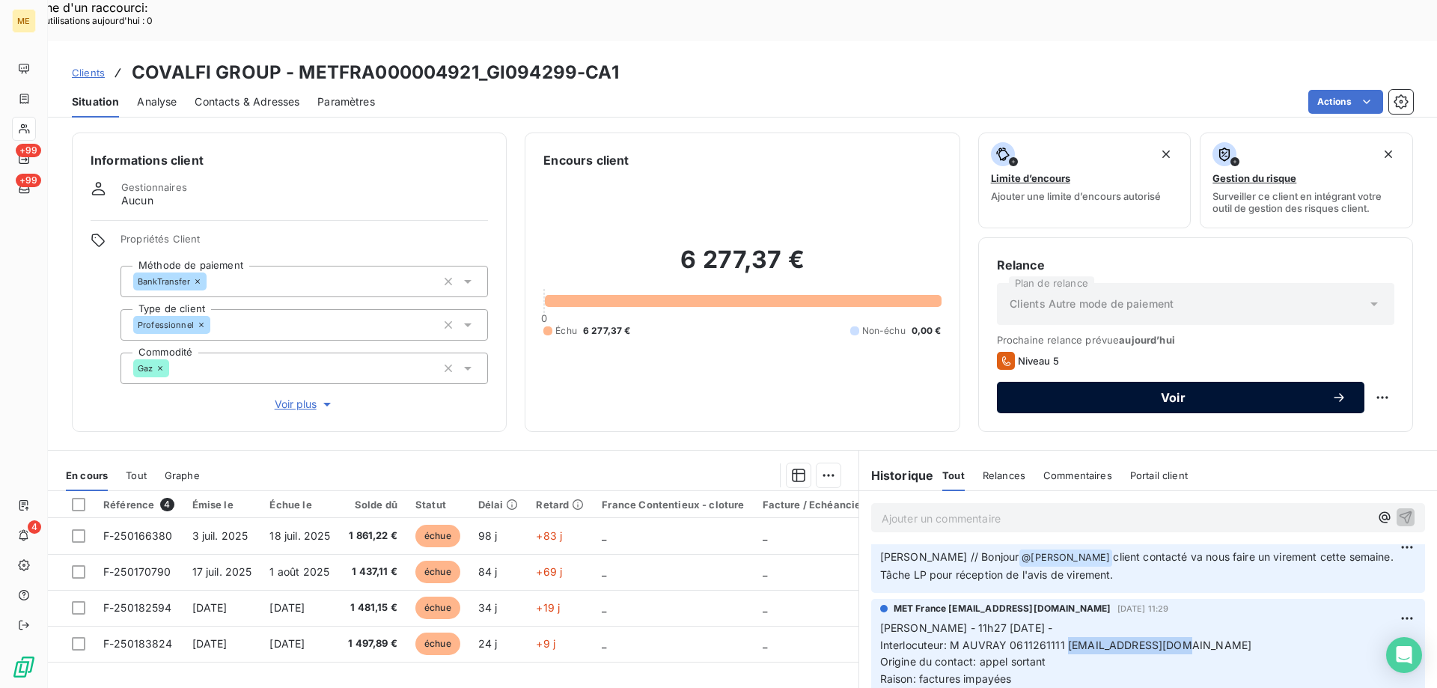
click at [1141, 391] on span "Voir" at bounding box center [1173, 397] width 317 height 12
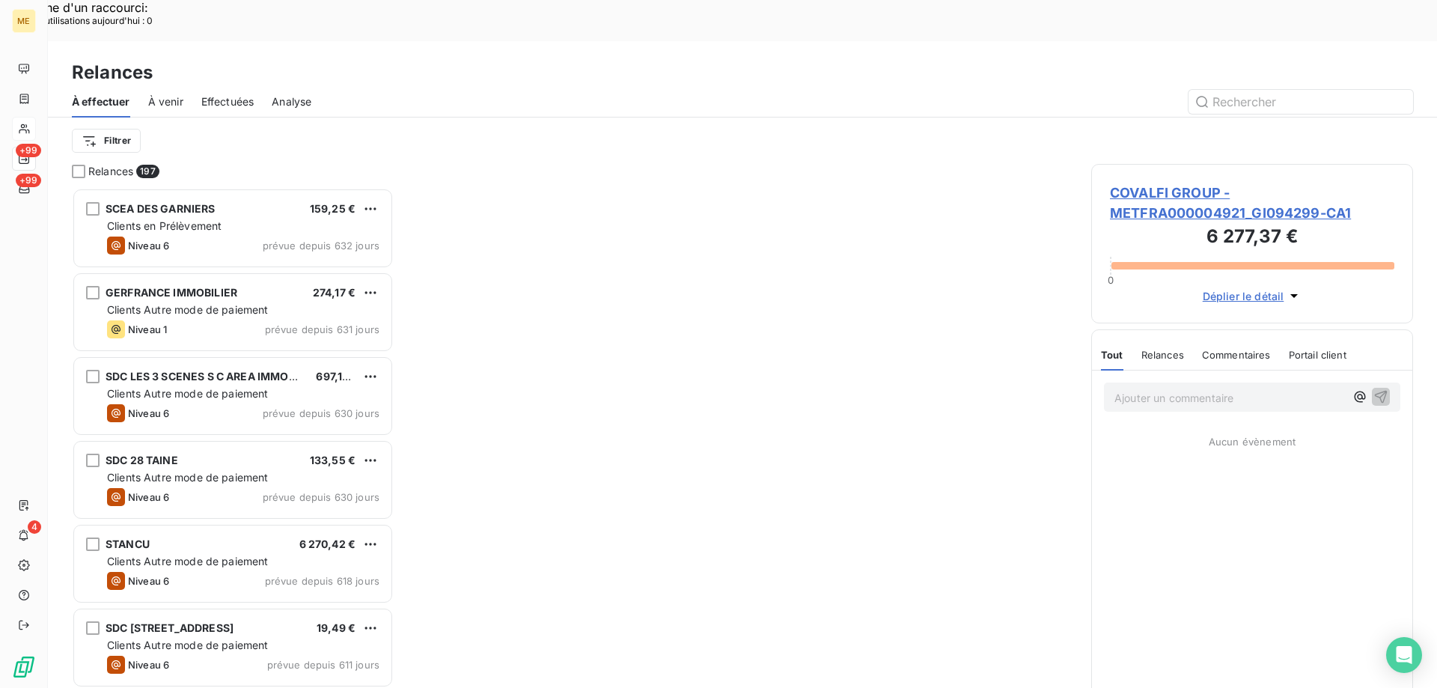
scroll to position [530, 311]
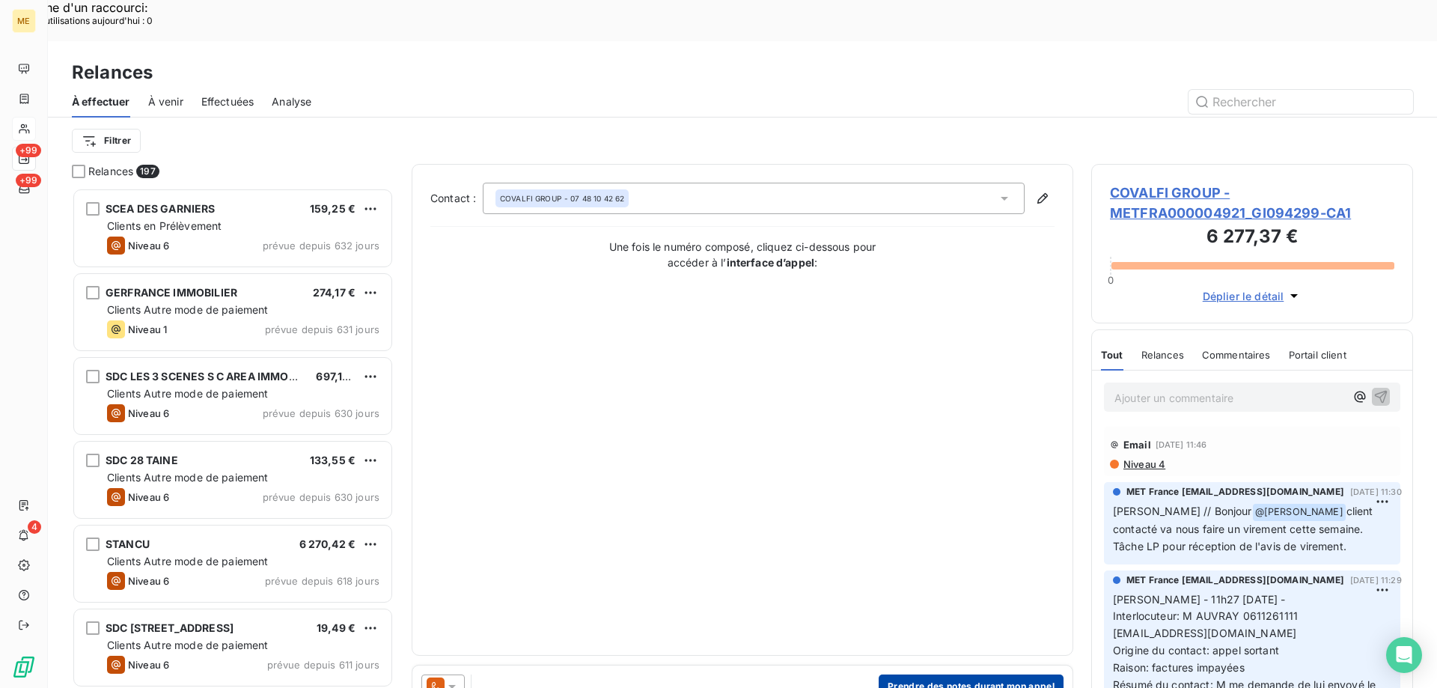
click at [938, 674] on button "Prendre des notes durant mon appel" at bounding box center [971, 686] width 185 height 24
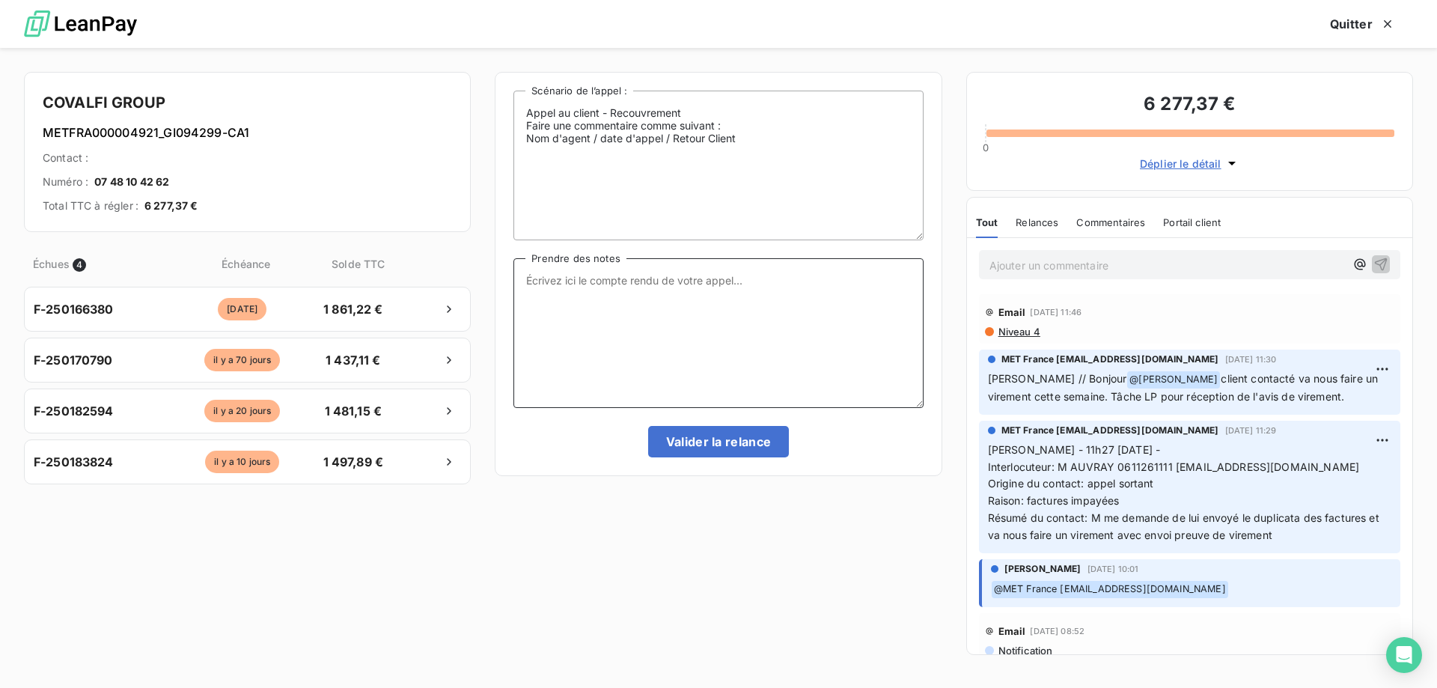
click at [680, 297] on textarea "Prendre des notes" at bounding box center [717, 333] width 409 height 150
paste textarea "[PERSON_NAME] Interlocuteur: Origine du contact: [PERSON_NAME]: Résumé du conta…"
click at [641, 272] on textarea "[PERSON_NAME] Interlocuteur: Origine du contact: [PERSON_NAME]: Résumé du conta…" at bounding box center [717, 333] width 409 height 150
click at [629, 285] on textarea "[PERSON_NAME] -09/10/2025 - 14h18 Interlocuteur: Origine du contact: [PERSON_NA…" at bounding box center [717, 333] width 409 height 150
click at [617, 294] on textarea "[PERSON_NAME] -09/10/2025 - 14h18 Interlocuteur: Origine du contact: [PERSON_NA…" at bounding box center [717, 333] width 409 height 150
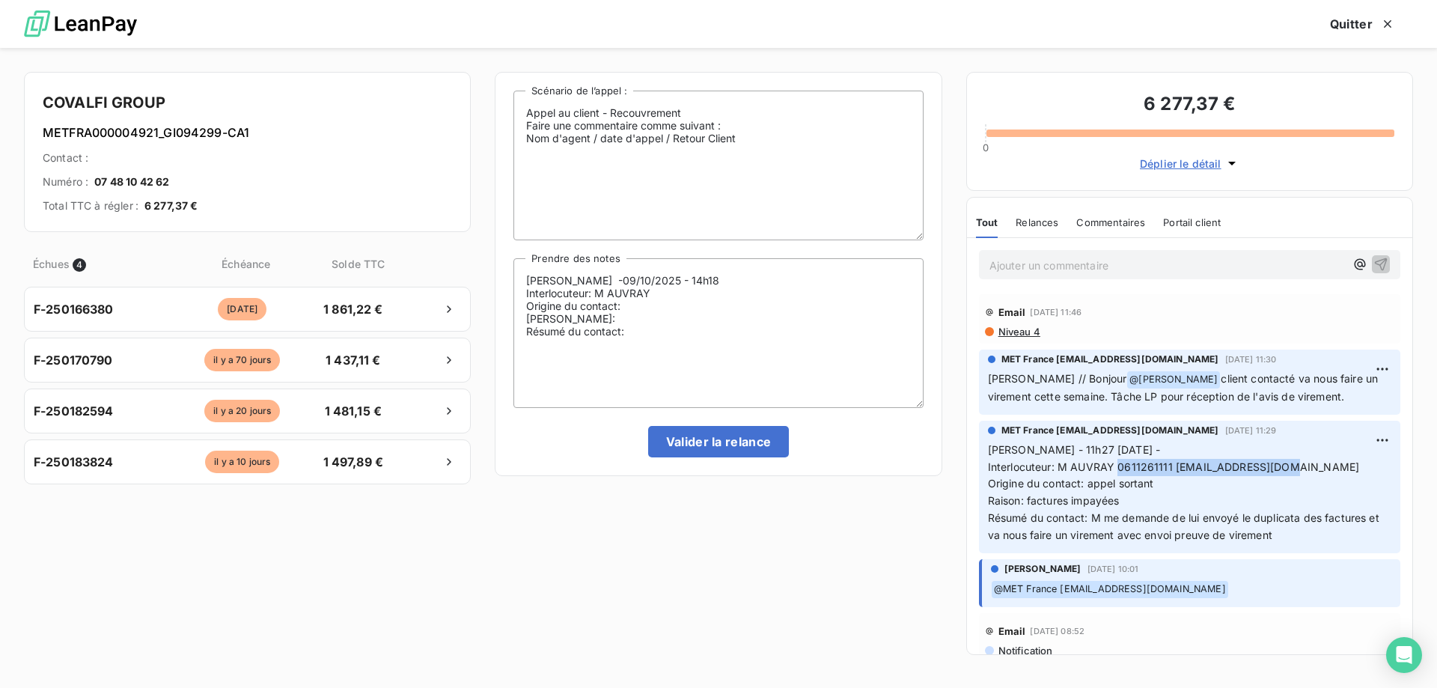
drag, startPoint x: 1117, startPoint y: 460, endPoint x: 1296, endPoint y: 461, distance: 179.6
click at [1296, 461] on p "[PERSON_NAME] - 11h27 [DATE] - Interlocuteur: M AUVRAY 0611261111 [EMAIL_ADDRES…" at bounding box center [1189, 493] width 403 height 103
copy span "0611261111 [EMAIL_ADDRESS][DOMAIN_NAME]"
click at [700, 296] on textarea "[PERSON_NAME] -09/10/2025 - 14h18 Interlocuteur: M AUVRAY Origine du contact: […" at bounding box center [717, 333] width 409 height 150
paste textarea "0611261111 [EMAIL_ADDRESS][DOMAIN_NAME]"
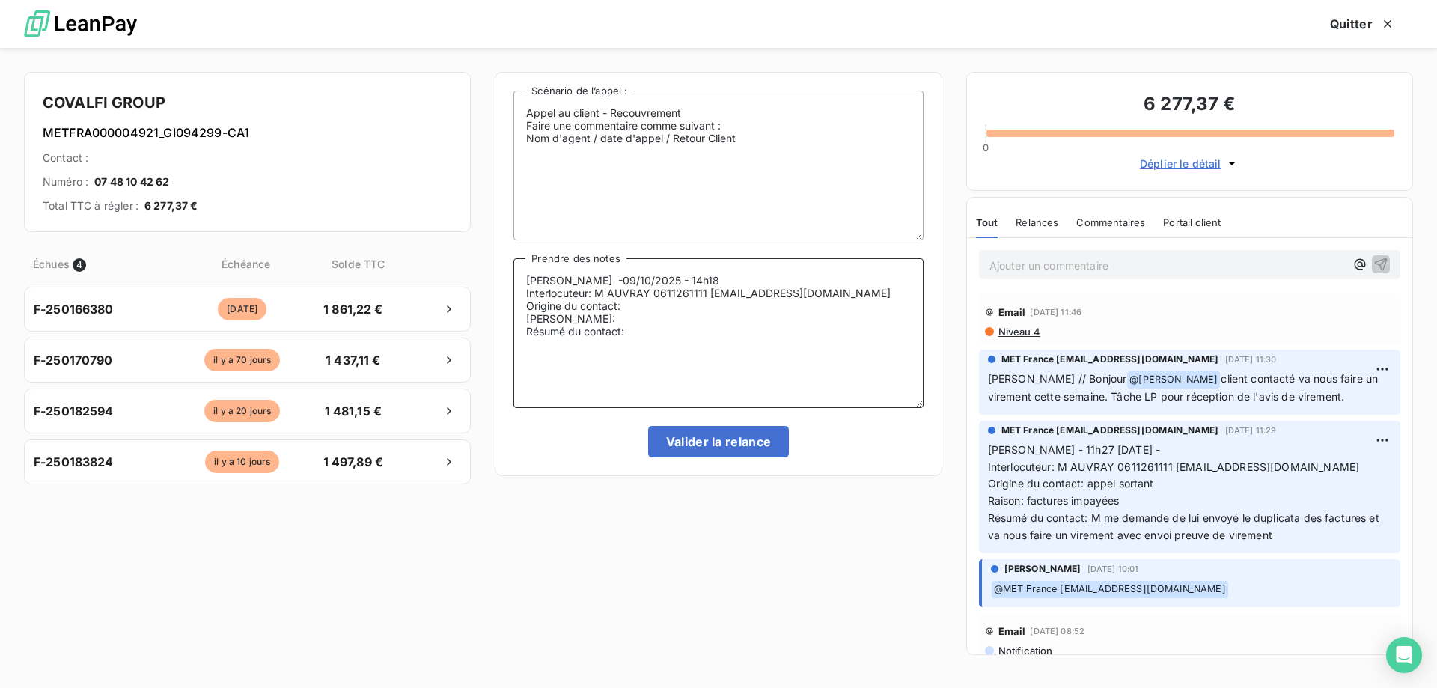
click at [671, 304] on textarea "[PERSON_NAME] -09/10/2025 - 14h18 Interlocuteur: M AUVRAY 0611261111 [EMAIL_ADD…" at bounding box center [717, 333] width 409 height 150
click at [616, 320] on textarea "[PERSON_NAME] -09/10/2025 - 14h18 Interlocuteur: M AUVRAY 0611261111 [EMAIL_ADD…" at bounding box center [717, 333] width 409 height 150
click at [635, 331] on textarea "[PERSON_NAME] -09/10/2025 - 14h18 Interlocuteur: M AUVRAY 0611261111 [EMAIL_ADD…" at bounding box center [717, 333] width 409 height 150
click at [867, 331] on textarea "[PERSON_NAME] -09/10/2025 - 14h18 Interlocuteur: M AUVRAY 0611261111 [EMAIL_ADD…" at bounding box center [717, 333] width 409 height 150
click at [639, 330] on textarea "[PERSON_NAME] -09/10/2025 - 14h18 Interlocuteur: M AUVRAY 0611261111 [EMAIL_ADD…" at bounding box center [717, 333] width 409 height 150
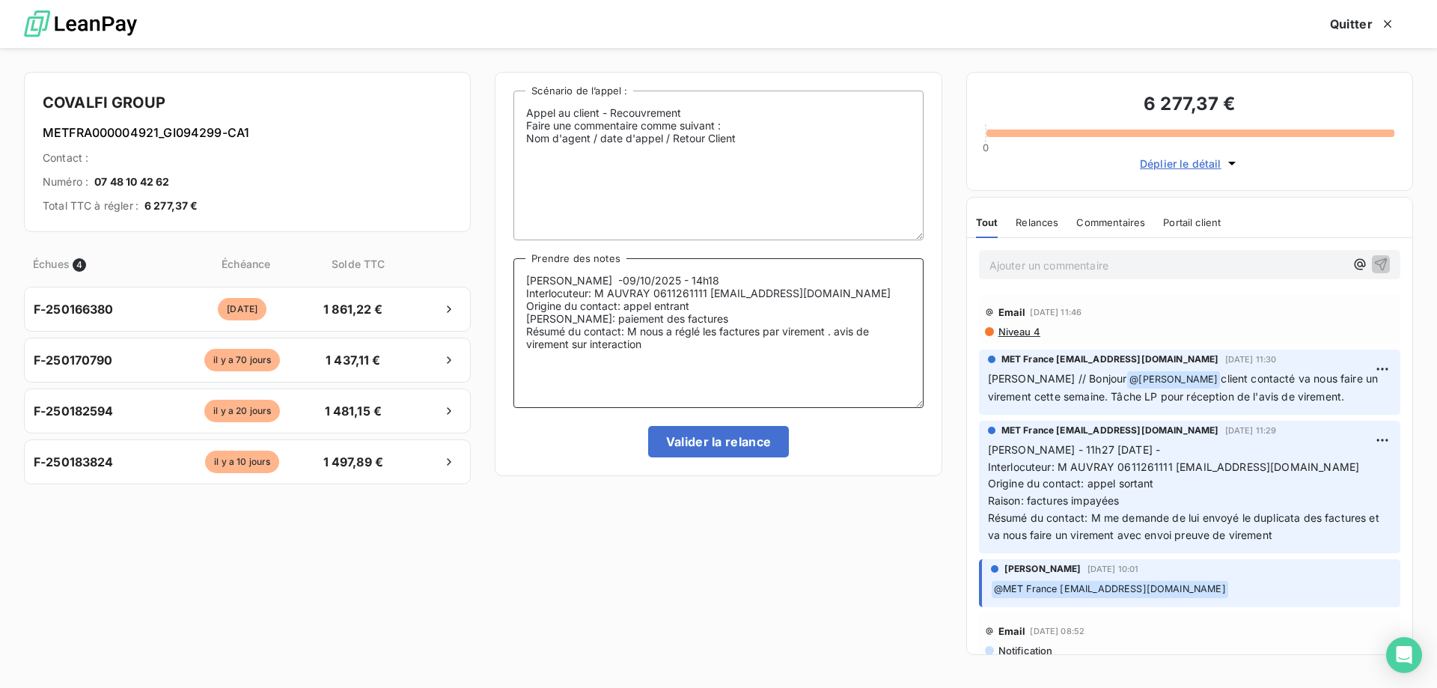
click at [655, 347] on textarea "[PERSON_NAME] -09/10/2025 - 14h18 Interlocuteur: M AUVRAY 0611261111 [EMAIL_ADD…" at bounding box center [717, 333] width 409 height 150
paste textarea "[DATE] 14:11"
type textarea "[PERSON_NAME] -09/10/2025 - 14h18 Interlocuteur: M AUVRAY 0611261111 [EMAIL_ADD…"
click at [707, 436] on button "Valider la relance" at bounding box center [718, 441] width 141 height 31
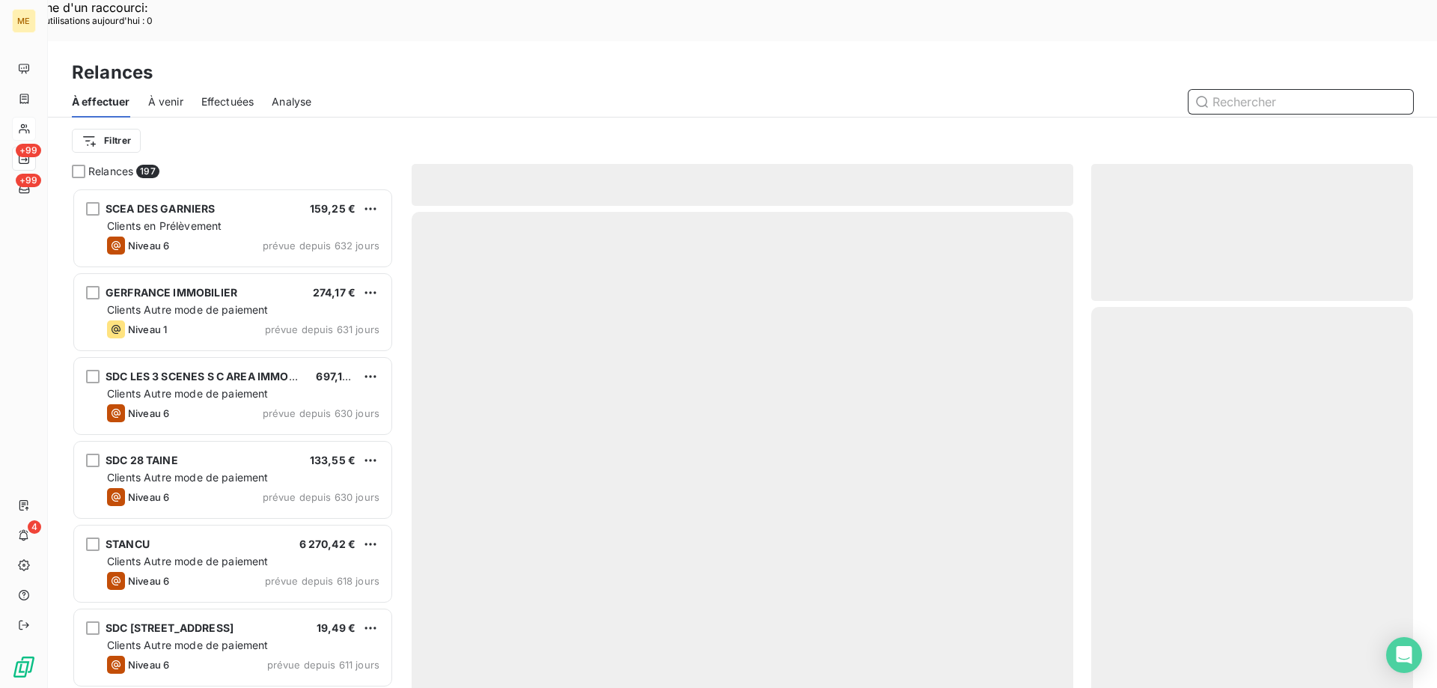
click at [210, 86] on div "Effectuées" at bounding box center [227, 101] width 53 height 31
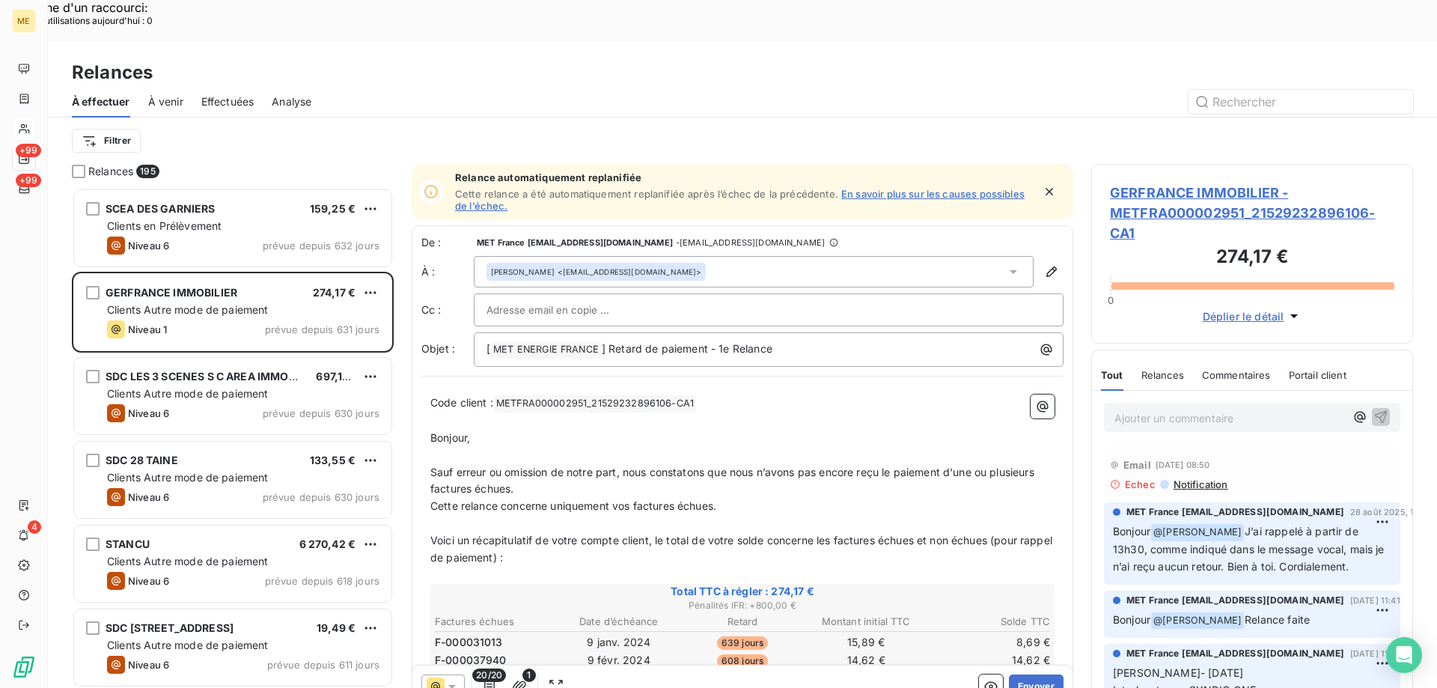
scroll to position [530, 311]
click at [239, 94] on span "Effectuées" at bounding box center [227, 101] width 53 height 15
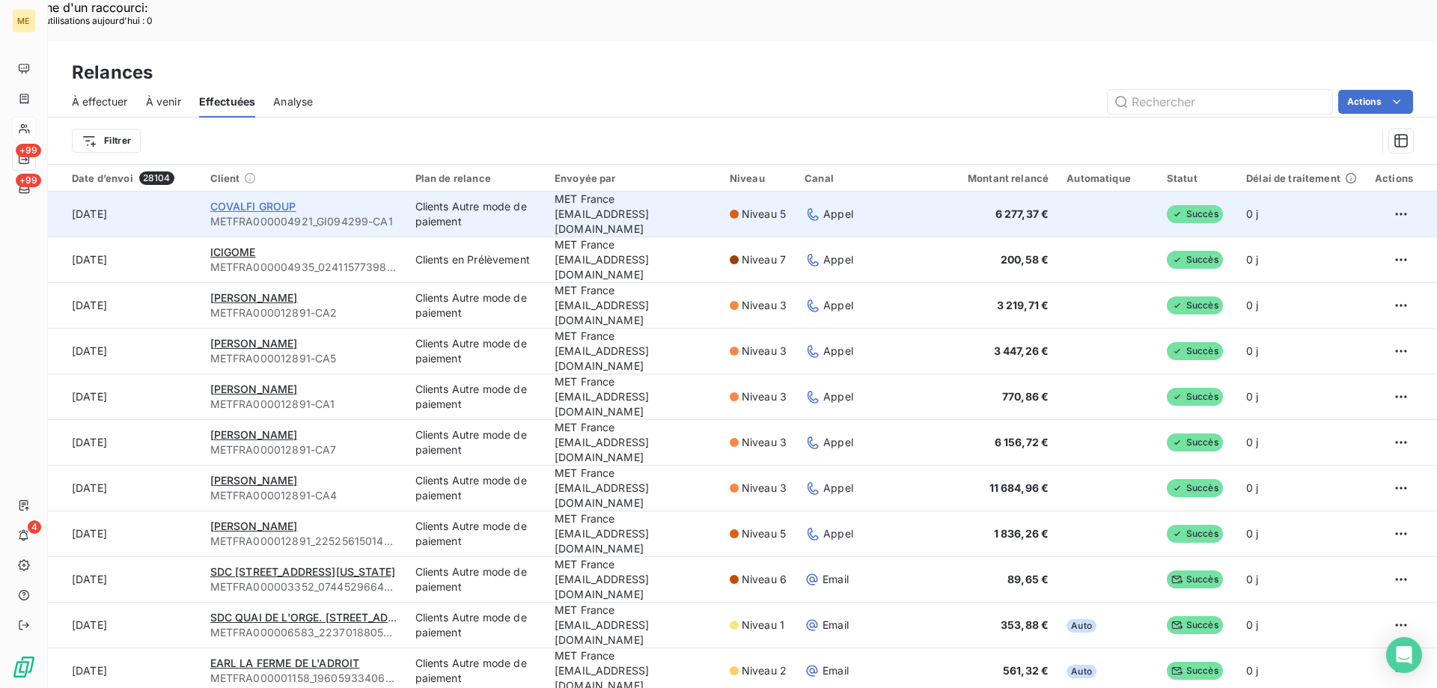
click at [225, 200] on span "COVALFI GROUP" at bounding box center [253, 206] width 86 height 13
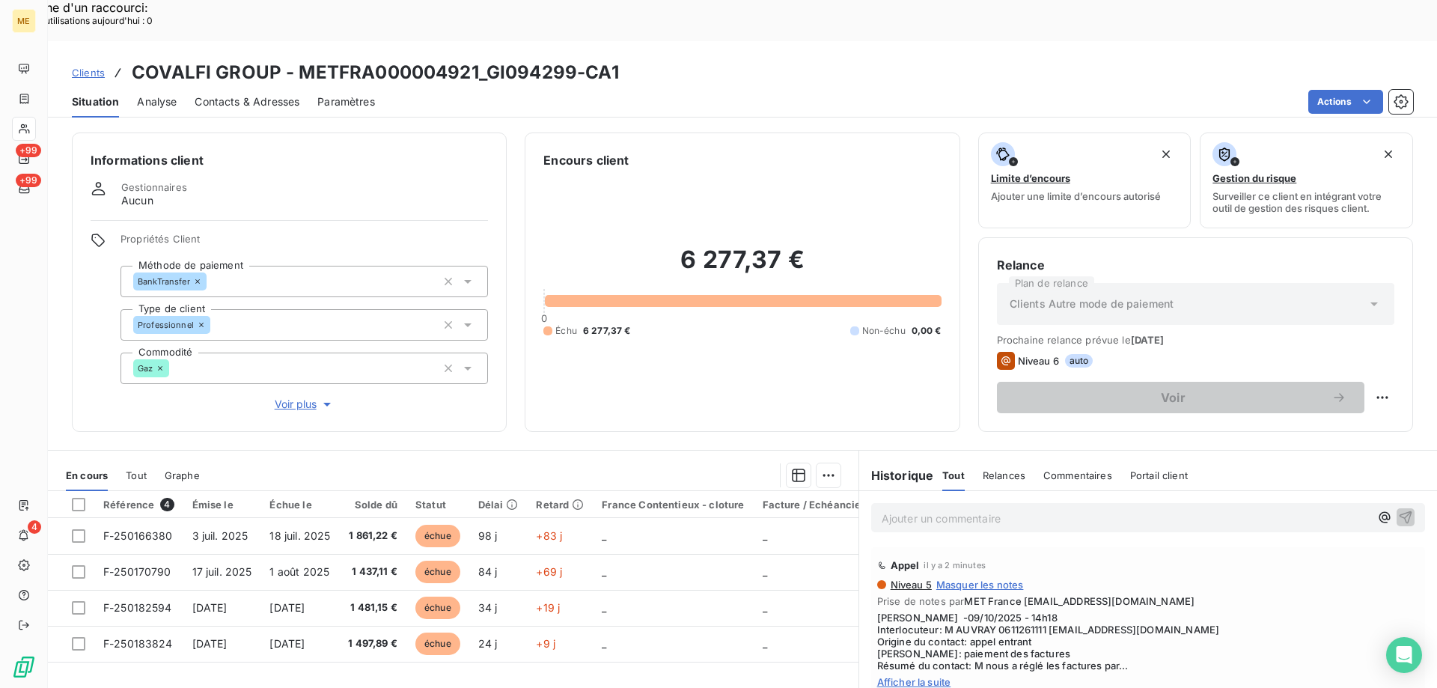
click at [303, 397] on span "Voir plus" at bounding box center [305, 404] width 60 height 15
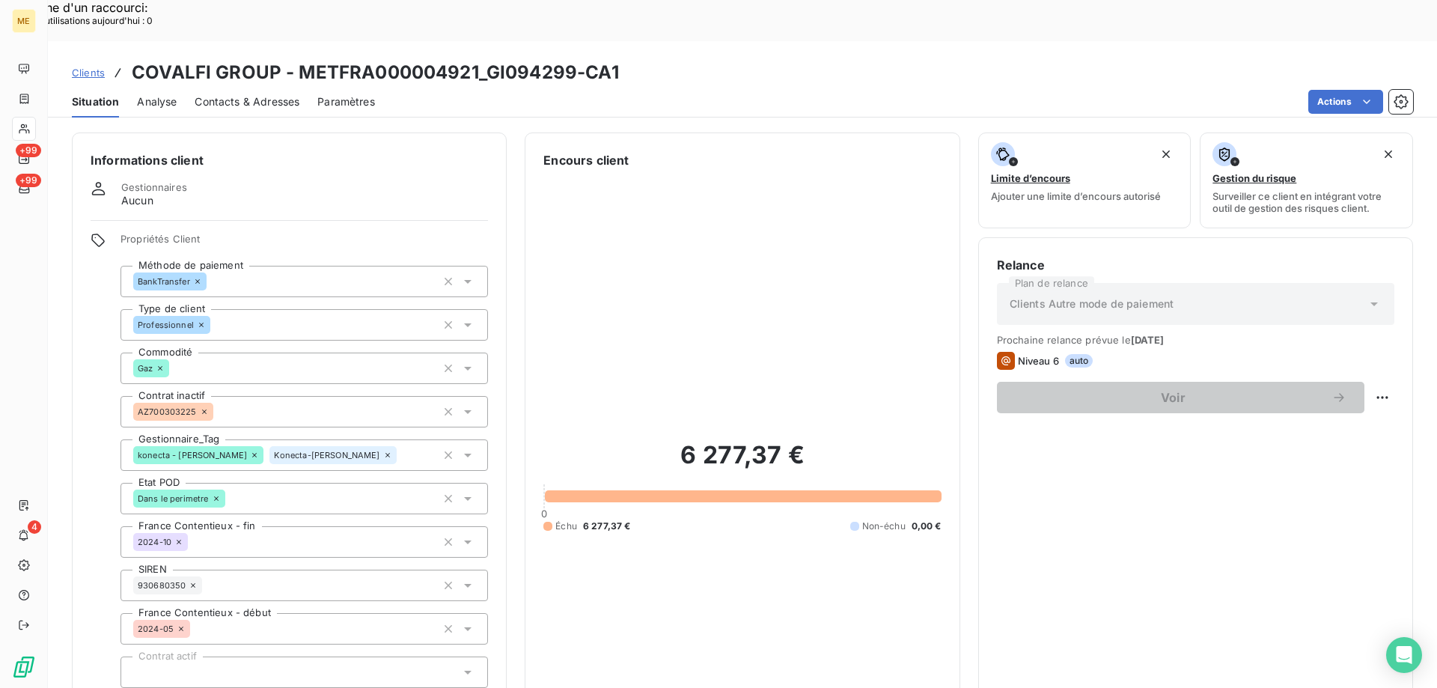
scroll to position [474, 0]
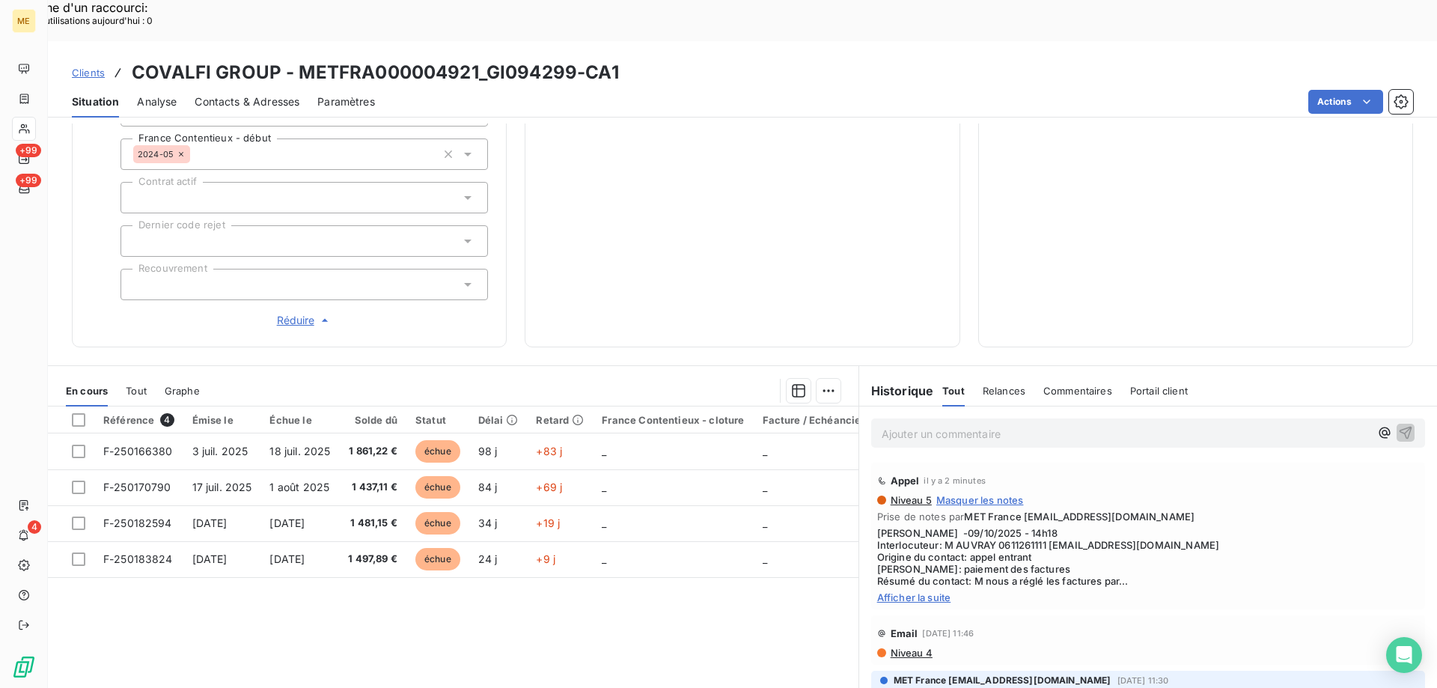
drag, startPoint x: 925, startPoint y: 549, endPoint x: 935, endPoint y: 528, distance: 22.4
click at [925, 591] on span "Afficher la suite" at bounding box center [1148, 597] width 542 height 12
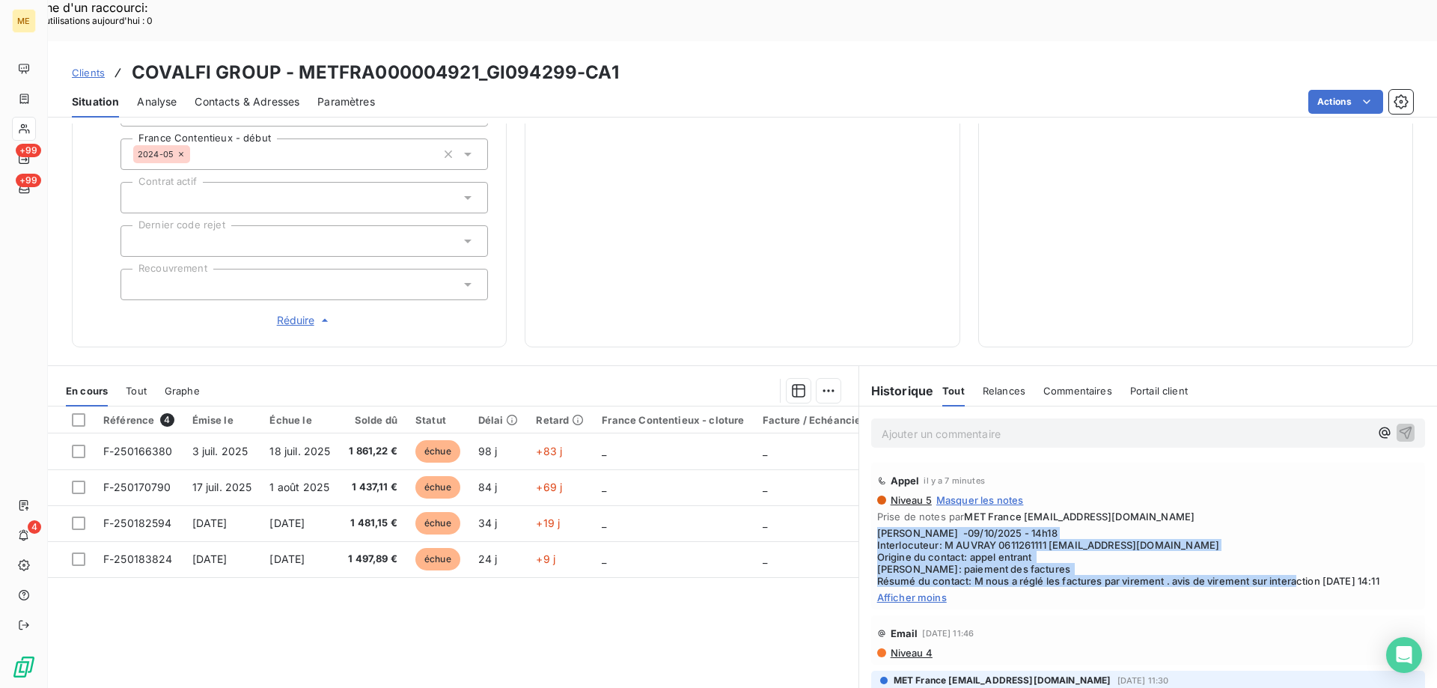
drag, startPoint x: 898, startPoint y: 543, endPoint x: 867, endPoint y: 481, distance: 68.6
click at [871, 481] on div "Appel il y a 7 minutes Niveau 5 Masquer les notes Prise de notes par MET France…" at bounding box center [1148, 536] width 554 height 147
copy span "[PERSON_NAME] -09/10/2025 - 14h18 Interlocuteur: M AUVRAY 0611261111 [EMAIL_ADD…"
click at [76, 413] on div at bounding box center [78, 419] width 13 height 13
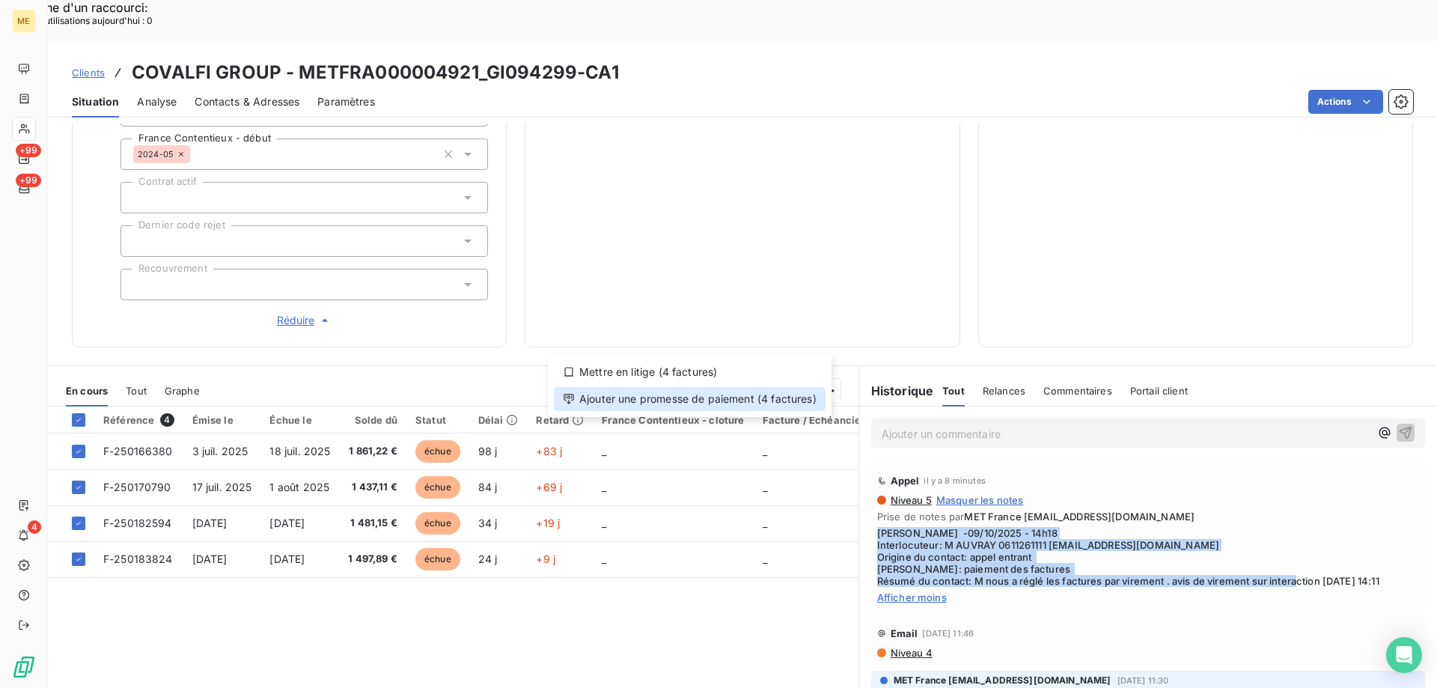
click at [698, 393] on div "Ajouter une promesse de paiement (4 factures)" at bounding box center [690, 399] width 272 height 24
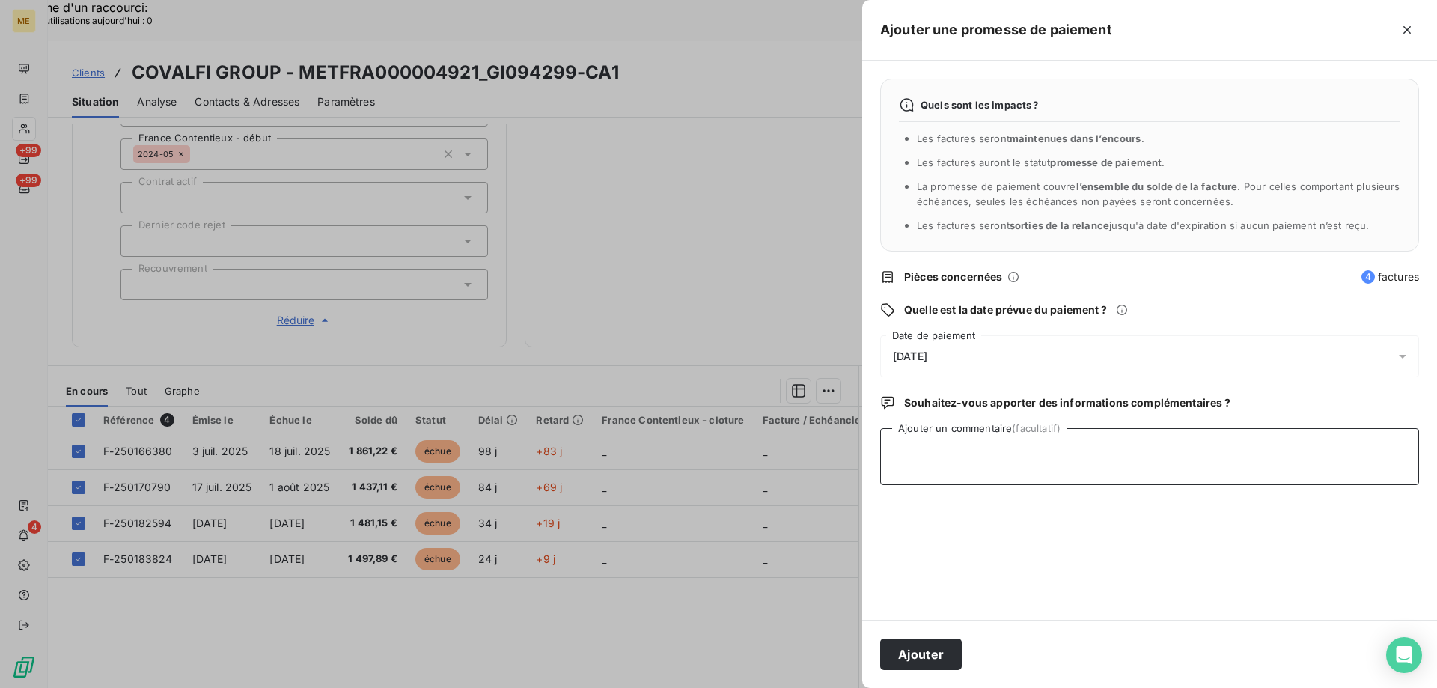
click at [960, 442] on textarea "Ajouter un commentaire (facultatif)" at bounding box center [1149, 456] width 539 height 57
click at [927, 354] on span "[DATE]" at bounding box center [910, 356] width 34 height 12
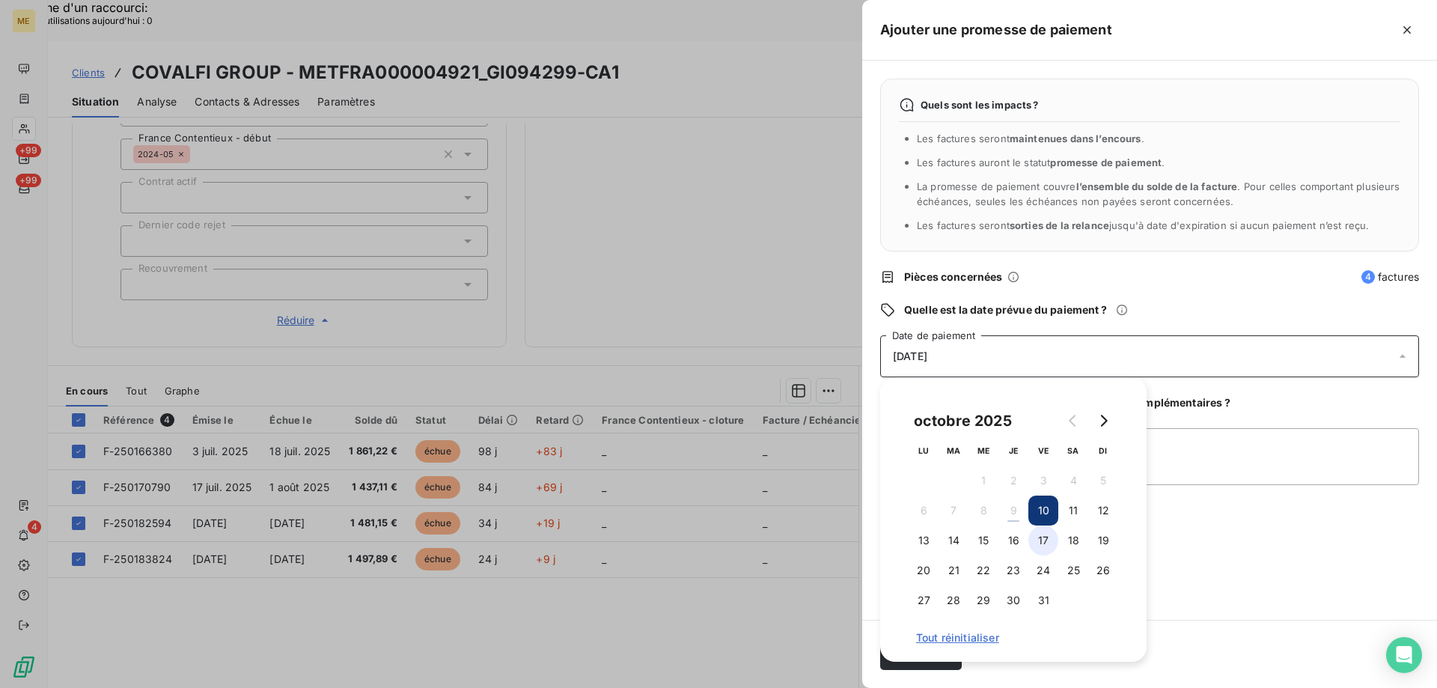
click at [1040, 543] on button "17" at bounding box center [1043, 540] width 30 height 30
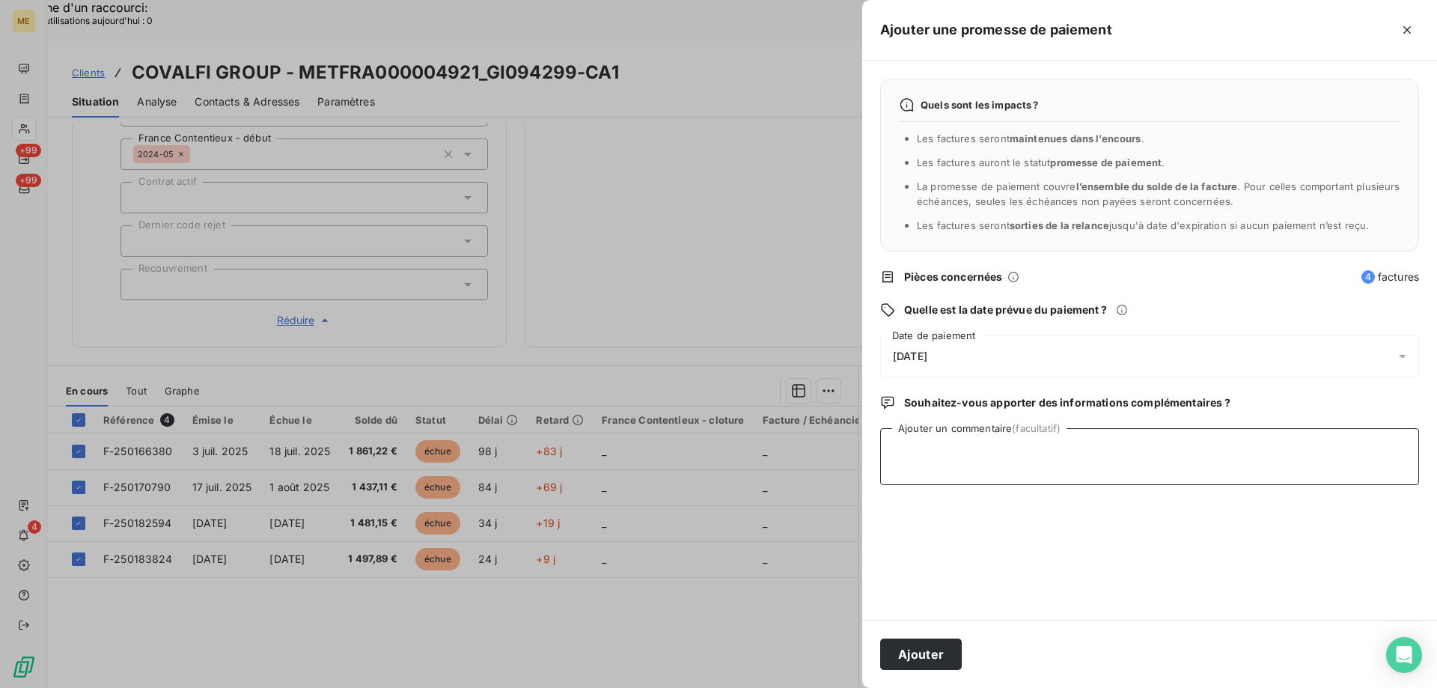
click at [1197, 473] on textarea "Ajouter un commentaire (facultatif)" at bounding box center [1149, 456] width 539 height 57
type textarea "[PERSON_NAME] - avis de virement sur requête 99574"
click at [914, 659] on button "Ajouter" at bounding box center [921, 653] width 82 height 31
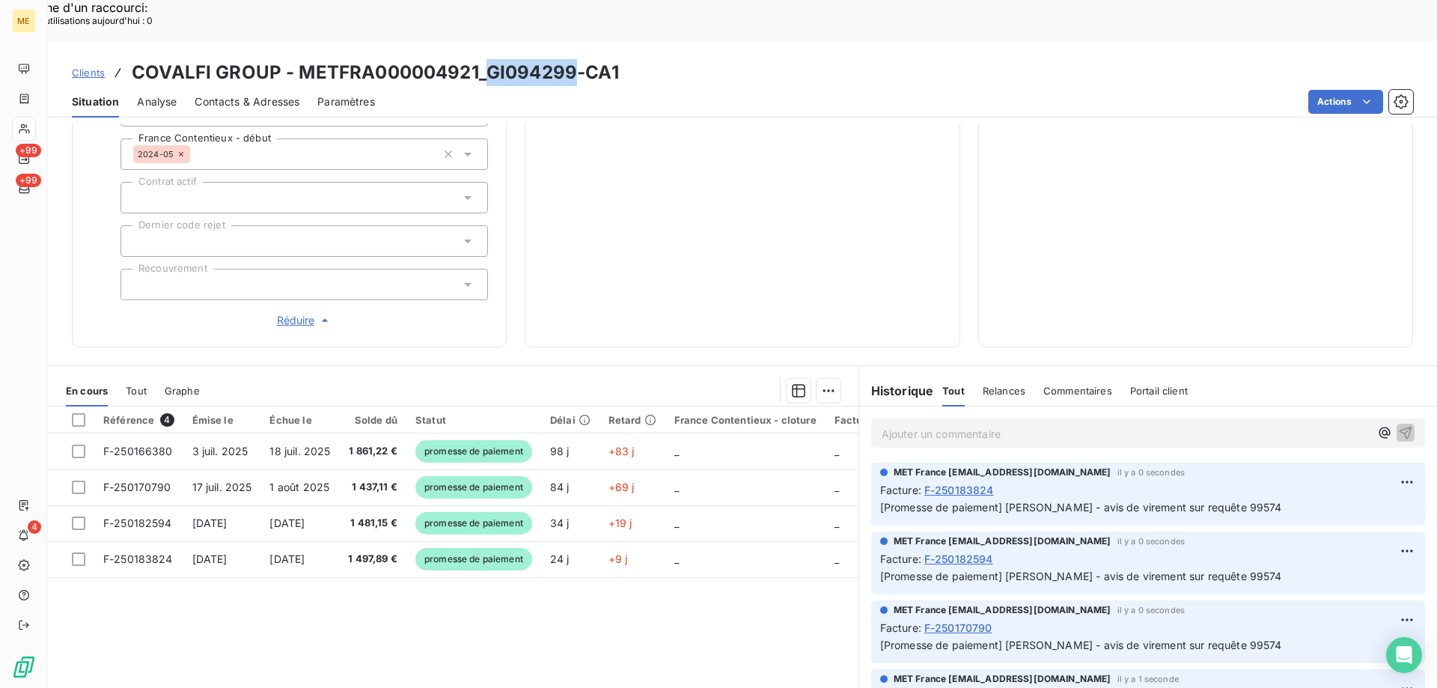
drag, startPoint x: 483, startPoint y: 28, endPoint x: 573, endPoint y: 16, distance: 90.6
click at [573, 41] on div "Clients COVALFI GROUP - METFRA000004921_GI094299-CA1 Situation Analyse Contacts…" at bounding box center [742, 79] width 1389 height 76
copy h3 "GI094299"
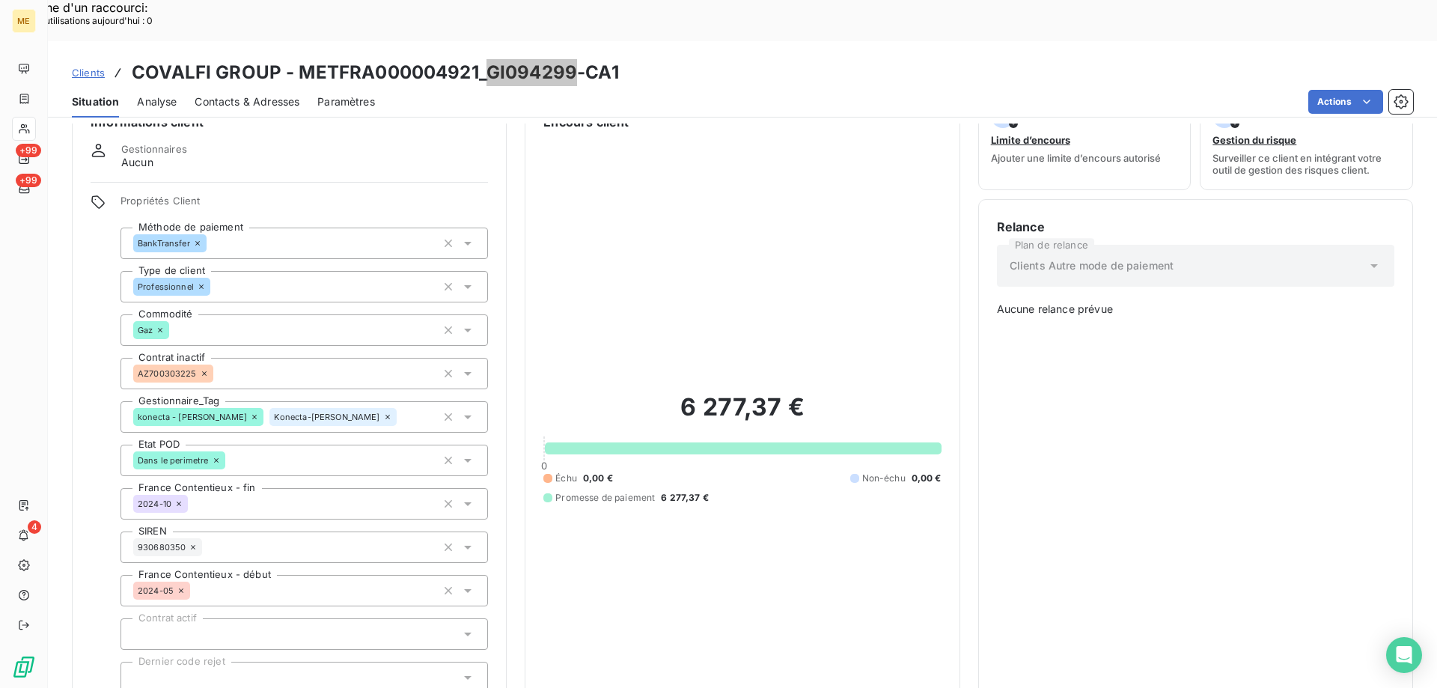
scroll to position [25, 0]
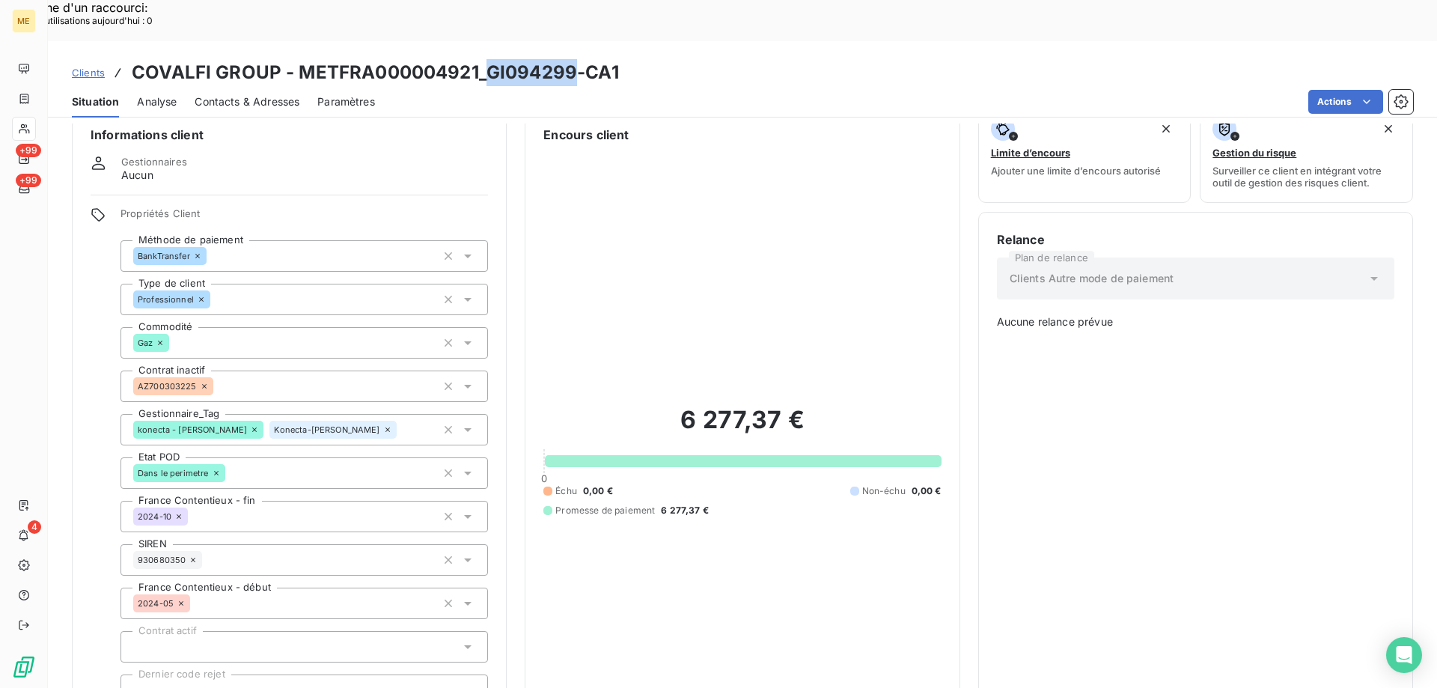
click at [85, 67] on span "Clients" at bounding box center [88, 73] width 33 height 12
